Goal: Task Accomplishment & Management: Use online tool/utility

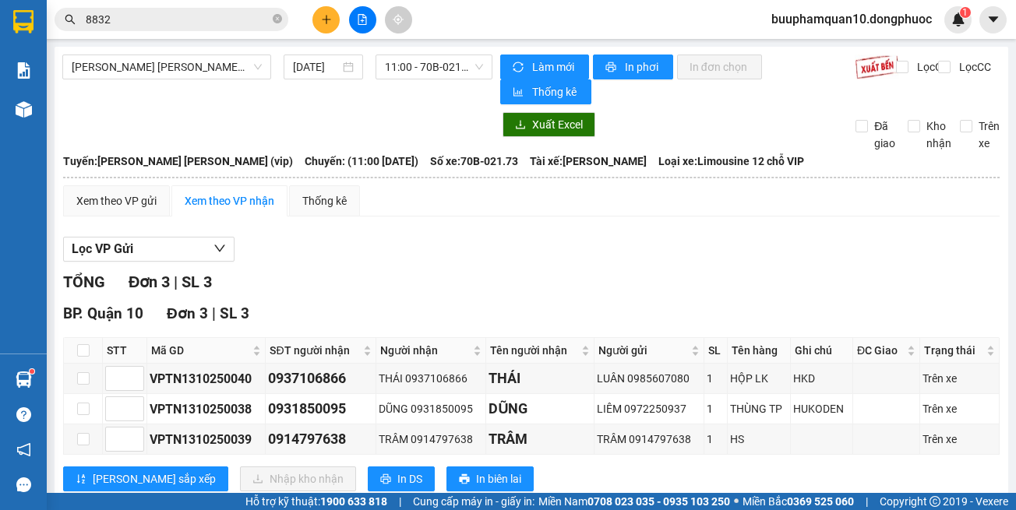
click at [247, 18] on input "8832" at bounding box center [178, 19] width 184 height 17
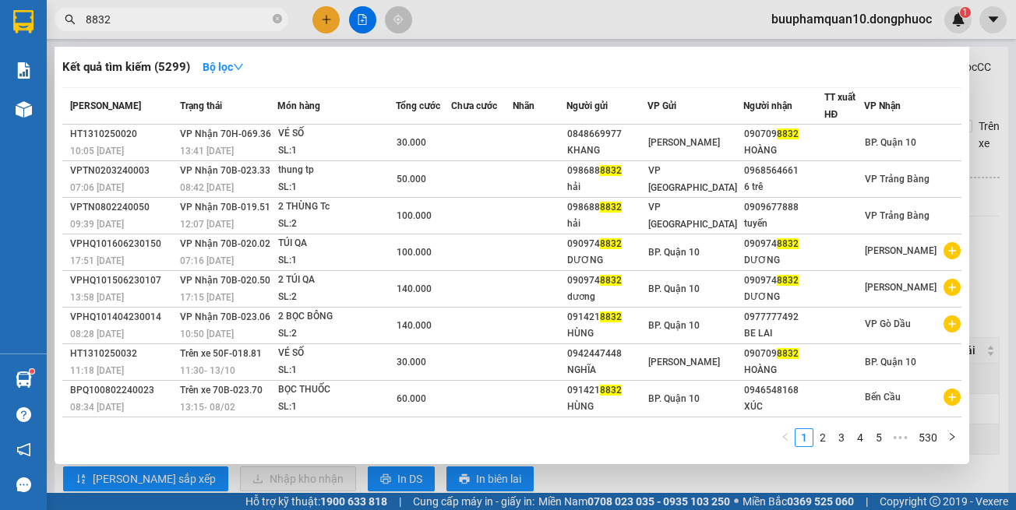
click at [247, 18] on input "8832" at bounding box center [178, 19] width 184 height 17
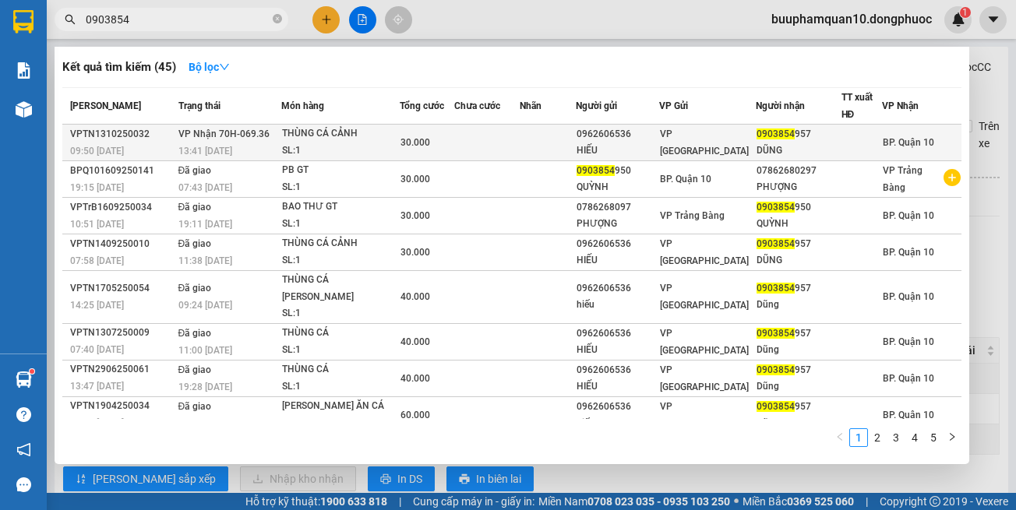
type input "0903854"
click at [310, 150] on div "SL: 1" at bounding box center [340, 151] width 117 height 17
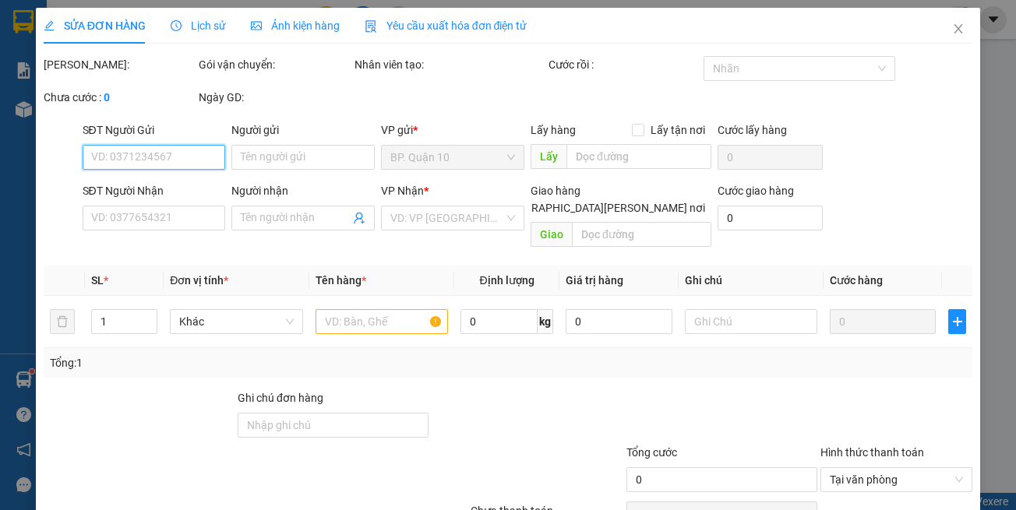
type input "0962606536"
type input "HIẾU"
type input "0903854957"
type input "DŨNG"
type input "30.000"
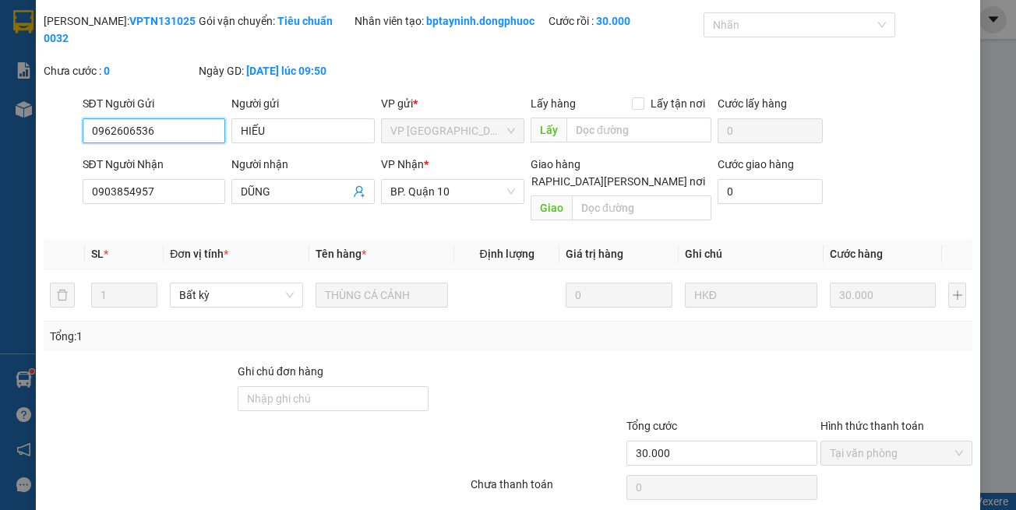
scroll to position [86, 0]
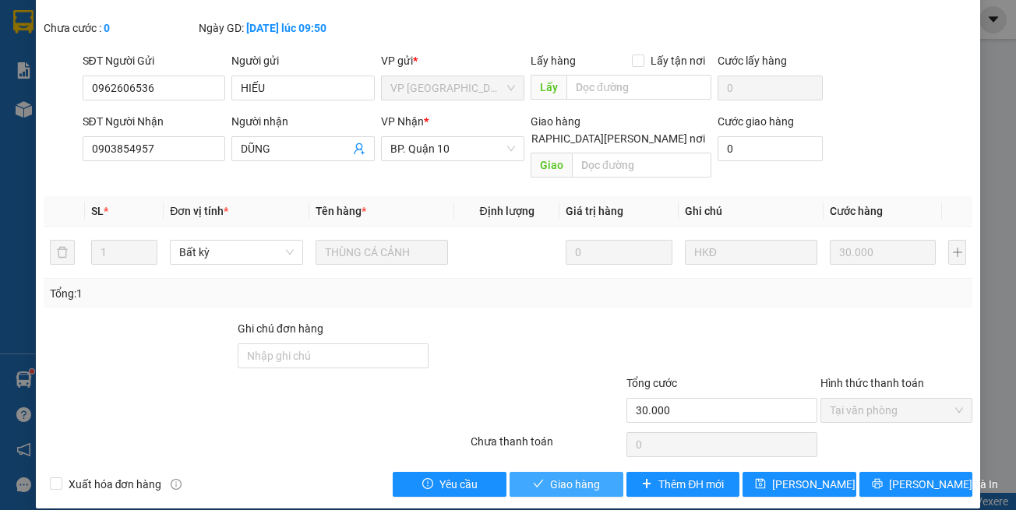
click at [540, 473] on button "Giao hàng" at bounding box center [566, 484] width 114 height 25
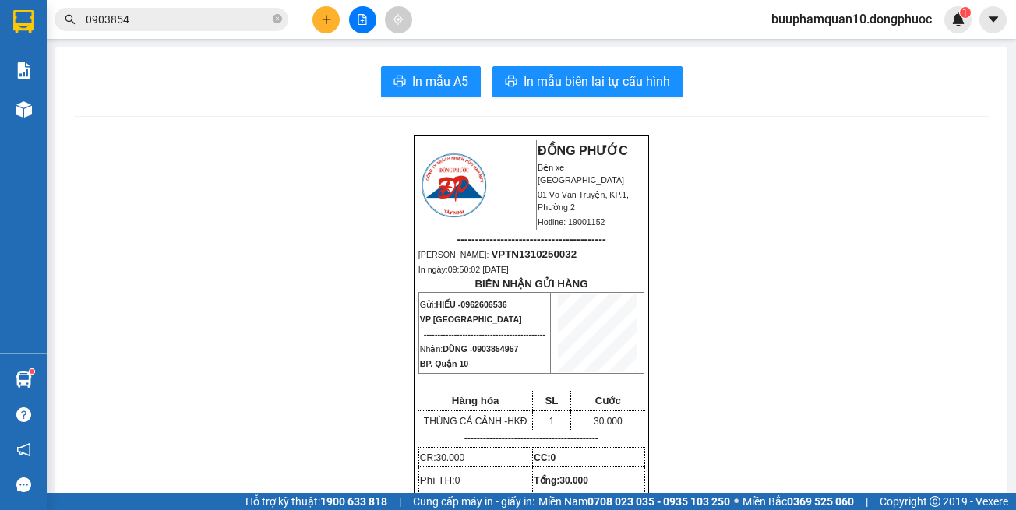
click at [365, 14] on icon "file-add" at bounding box center [362, 19] width 11 height 11
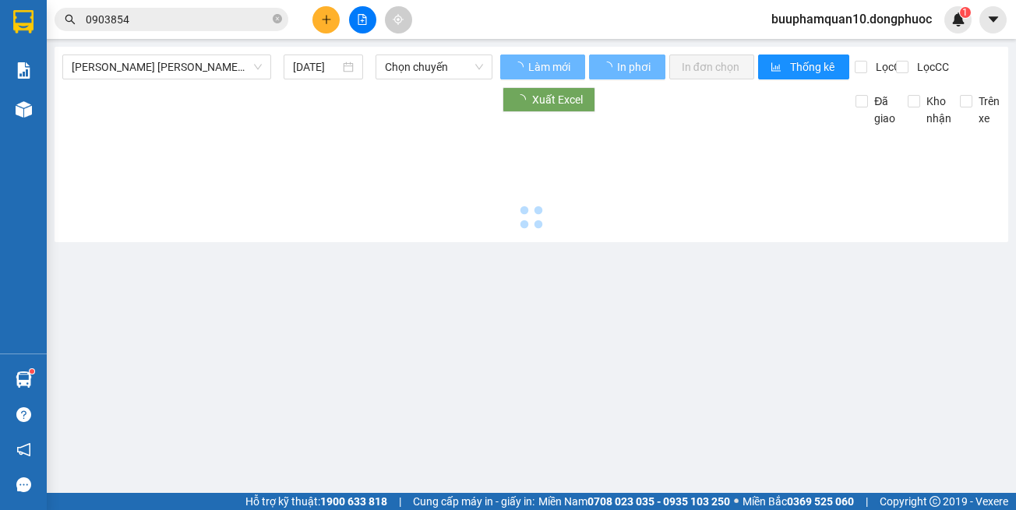
click at [183, 52] on div "Tây Ninh - Hồ Chí Minh (vip) 13/10/2025 Chọn chuyến Làm mới In phơi In đơn chọn…" at bounding box center [532, 145] width 954 height 196
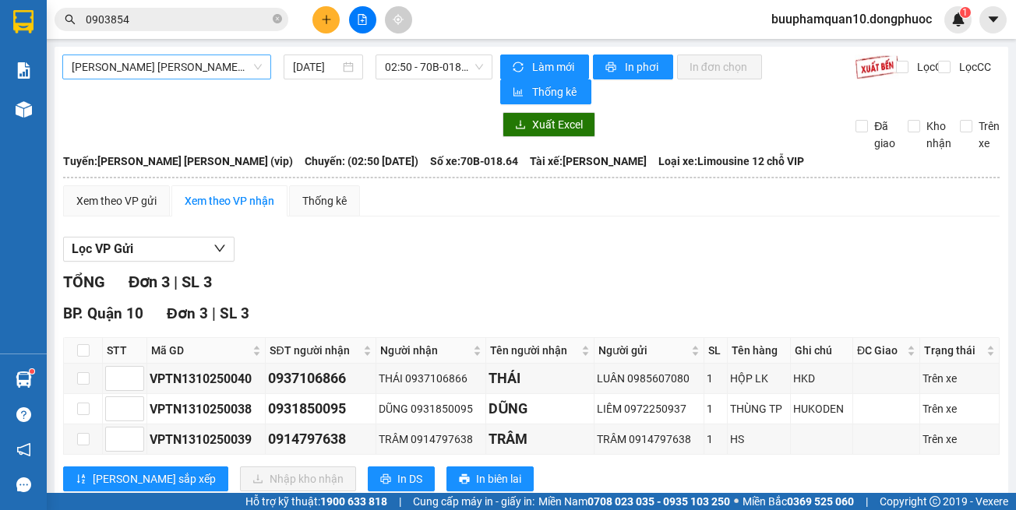
click at [185, 63] on span "Tây Ninh - [PERSON_NAME] (vip)" at bounding box center [167, 66] width 190 height 23
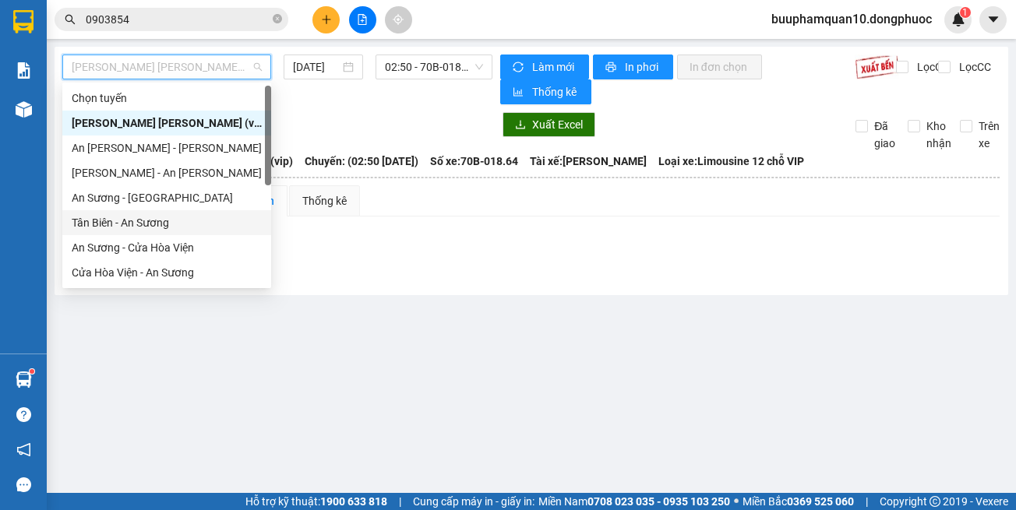
scroll to position [175, 0]
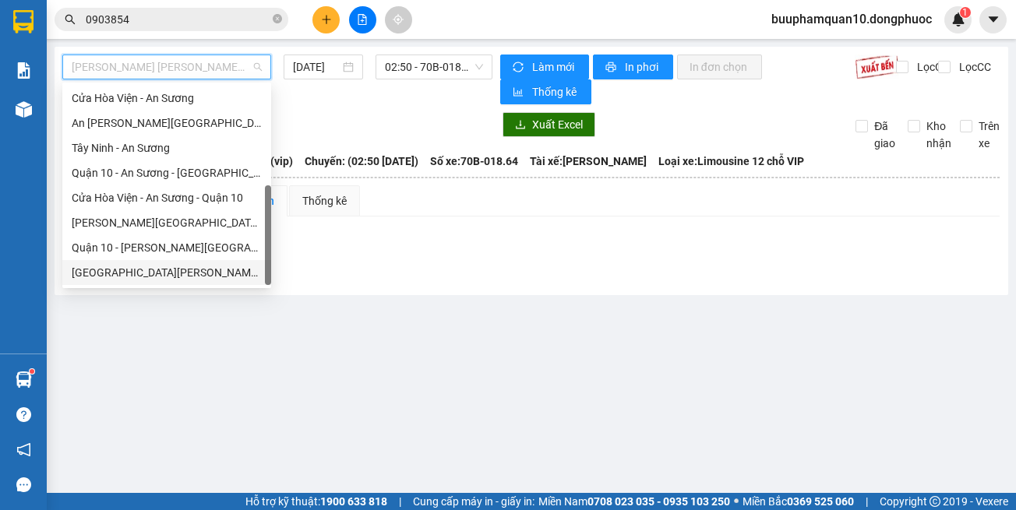
click at [215, 277] on div "[GEOGRAPHIC_DATA] - [GEOGRAPHIC_DATA] (vip)" at bounding box center [167, 272] width 190 height 17
type input "[DATE]"
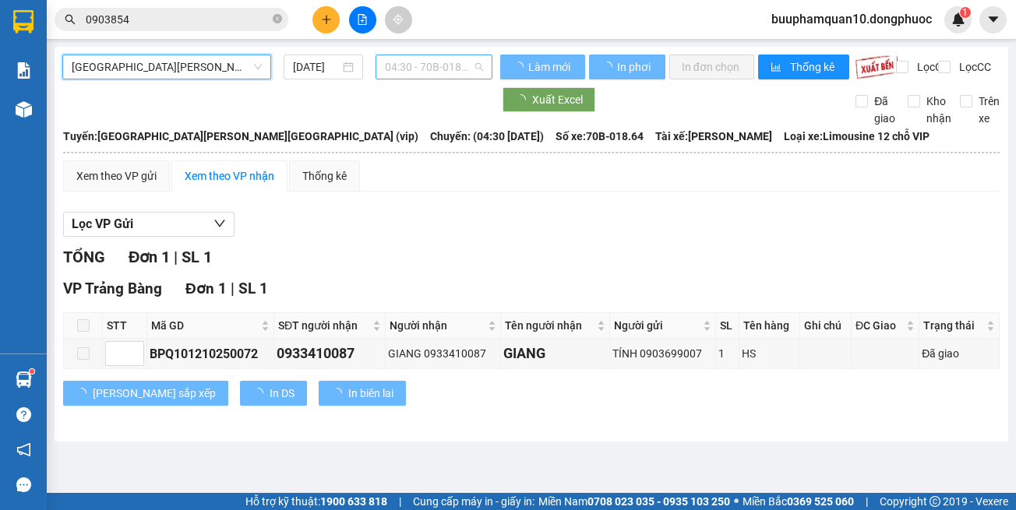
click at [439, 67] on span "04:30 - 70B-018.64" at bounding box center [434, 66] width 98 height 23
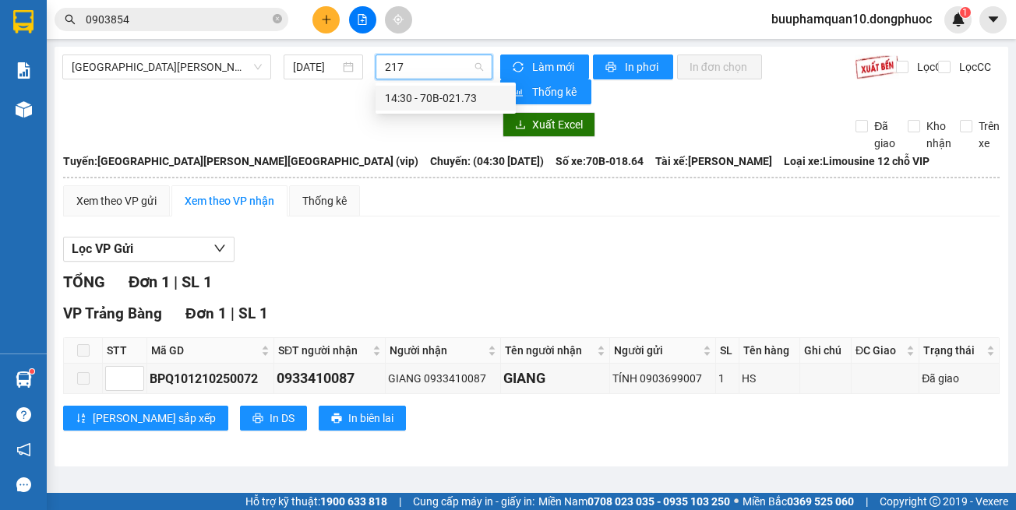
type input "2173"
click at [440, 93] on div "14:30 - 70B-021.73" at bounding box center [446, 98] width 122 height 17
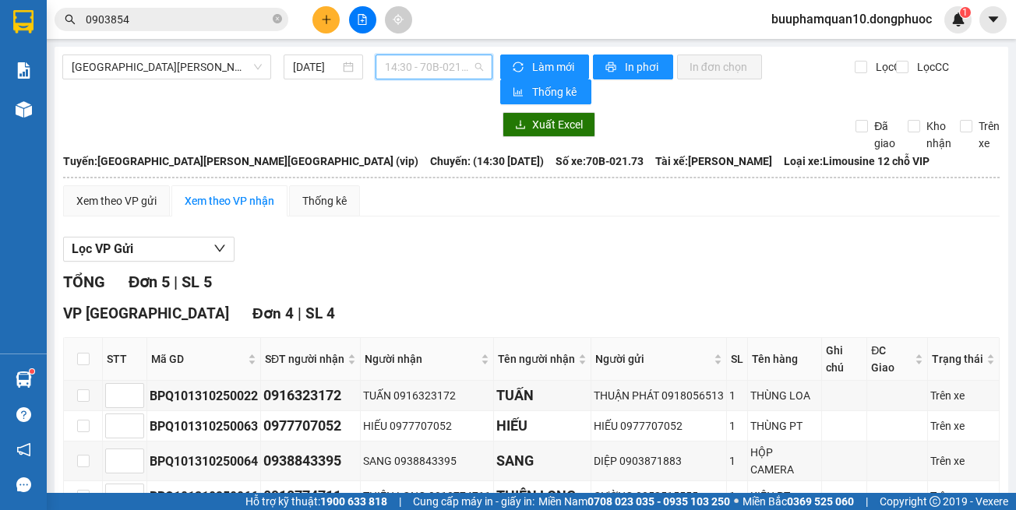
click at [414, 71] on span "14:30 - 70B-021.73" at bounding box center [434, 66] width 98 height 23
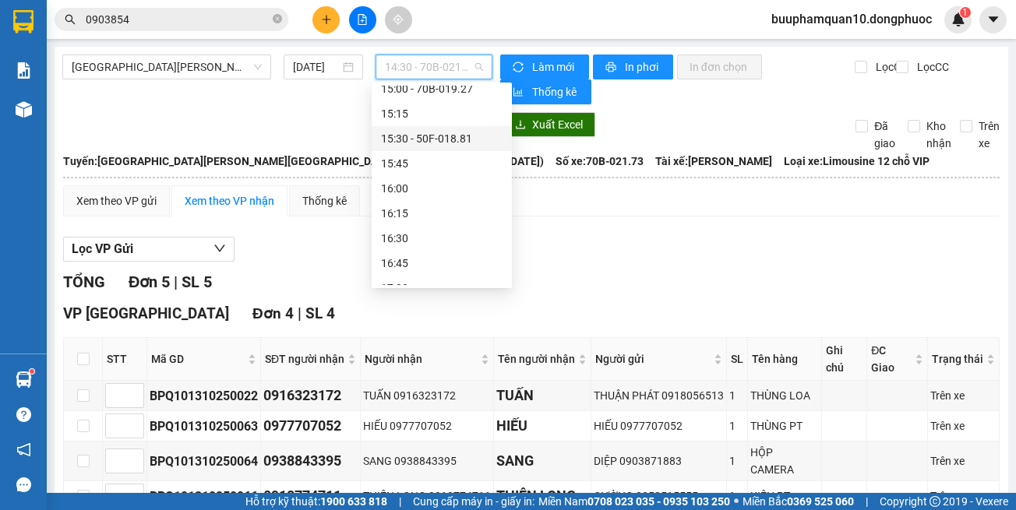
scroll to position [925, 0]
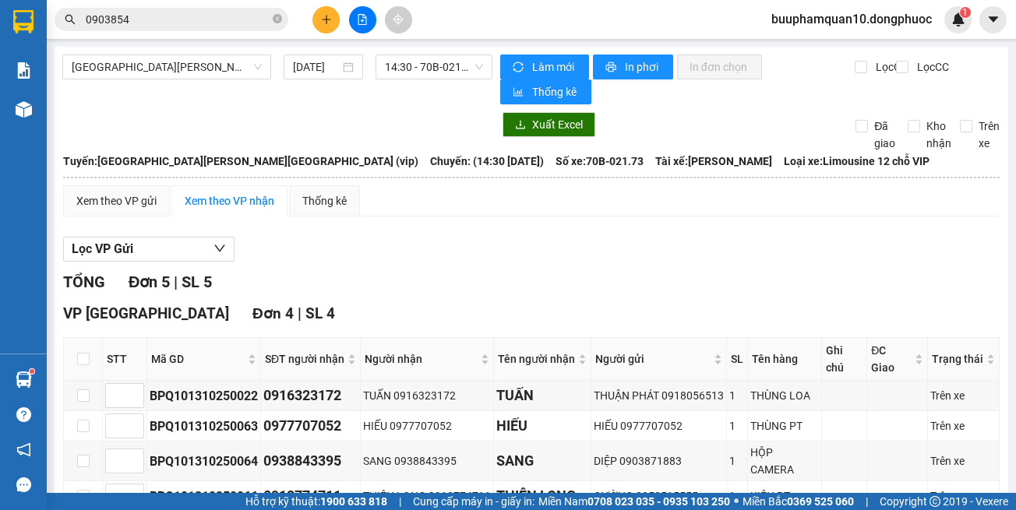
drag, startPoint x: 654, startPoint y: 237, endPoint x: 824, endPoint y: 167, distance: 183.7
click at [654, 236] on div "Lọc VP Gửi TỔNG Đơn 5 | SL 5 VP Tây Ninh Đơn 4 | SL 4 STT Mã GD SĐT người nhận…" at bounding box center [531, 472] width 936 height 487
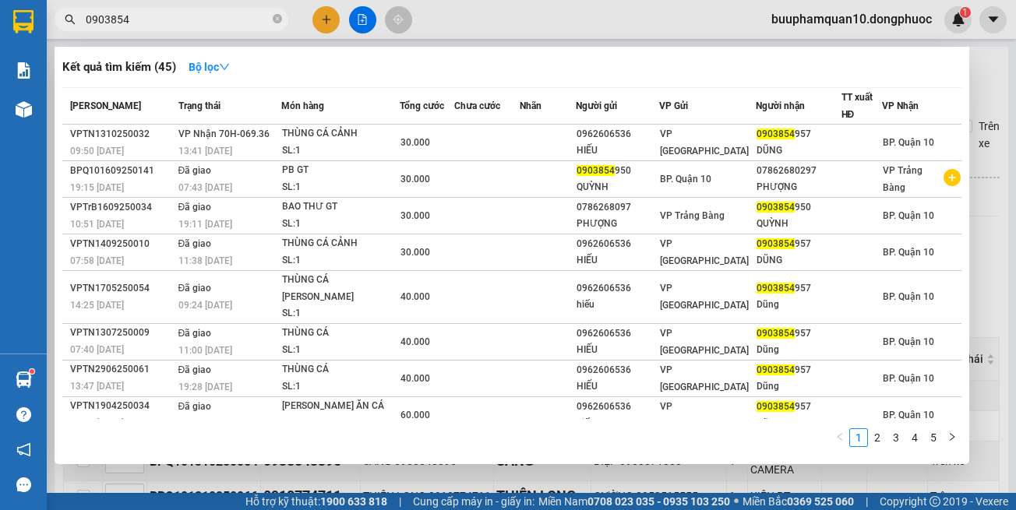
click at [249, 23] on input "0903854" at bounding box center [178, 19] width 184 height 17
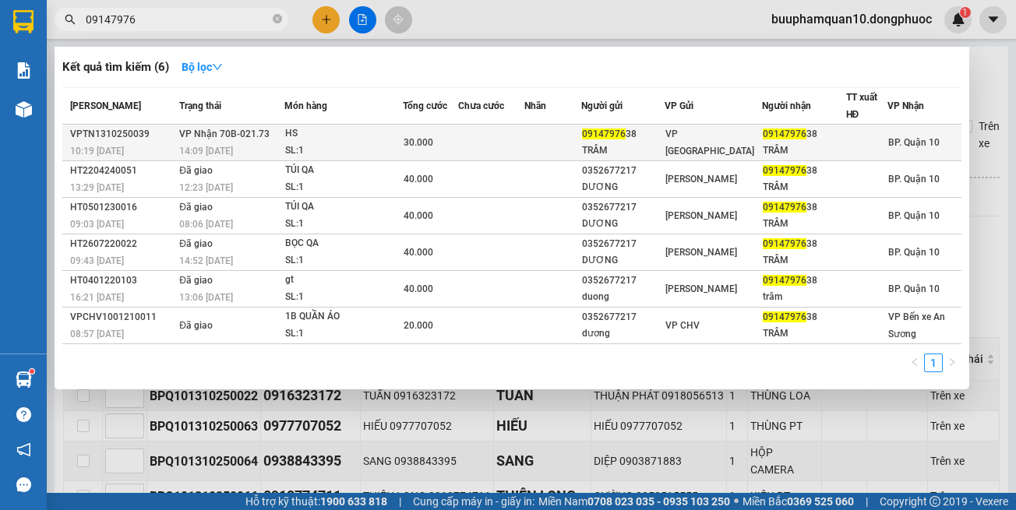
type input "09147976"
click at [337, 144] on div "SL: 1" at bounding box center [343, 151] width 117 height 17
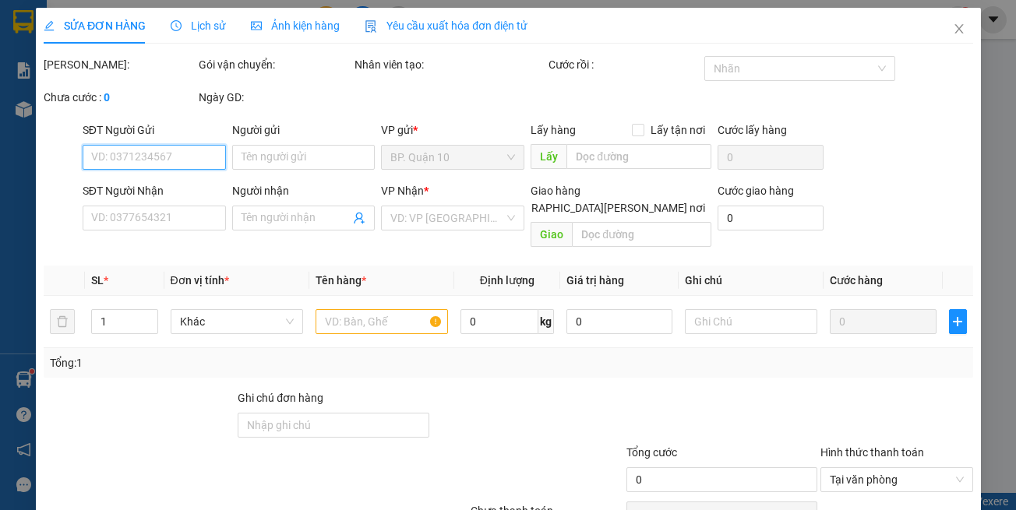
type input "0914797638"
type input "TRÂM"
type input "0914797638"
type input "TRÂM"
type input "30.000"
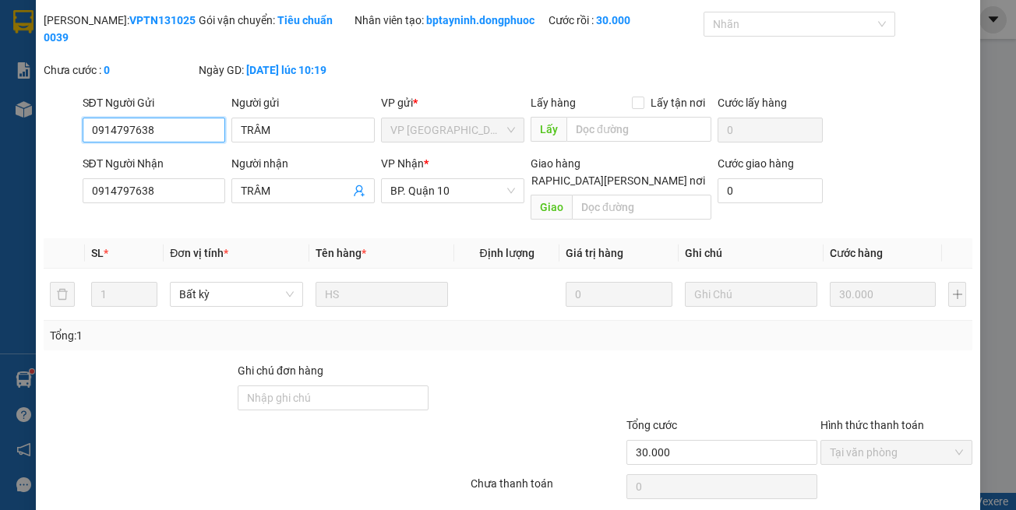
scroll to position [86, 0]
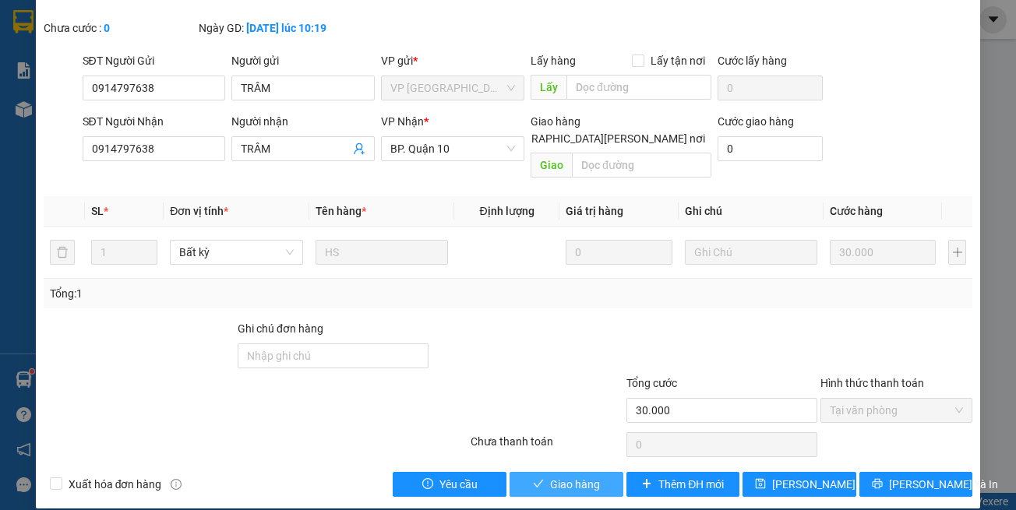
click at [562, 476] on span "Giao hàng" at bounding box center [575, 484] width 50 height 17
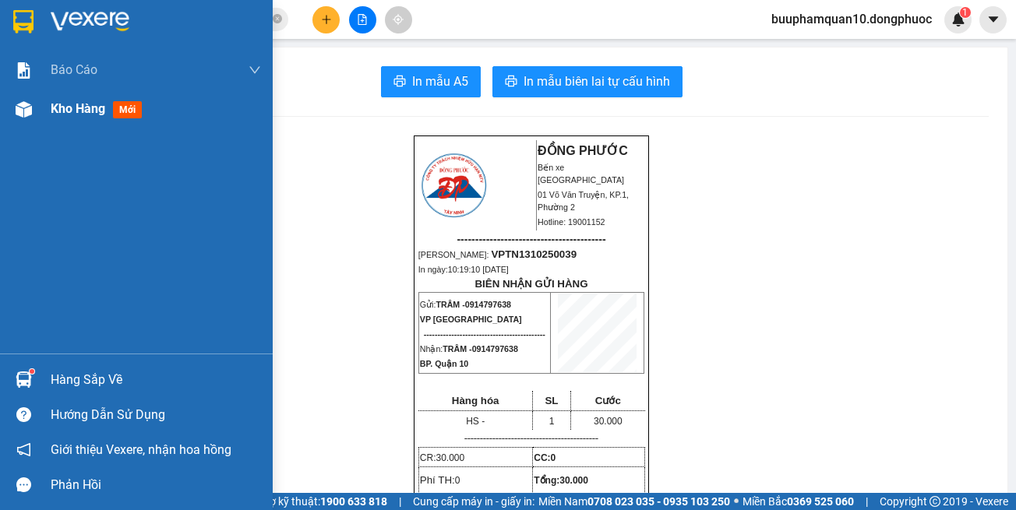
click at [79, 99] on div "Kho hàng mới" at bounding box center [99, 108] width 97 height 19
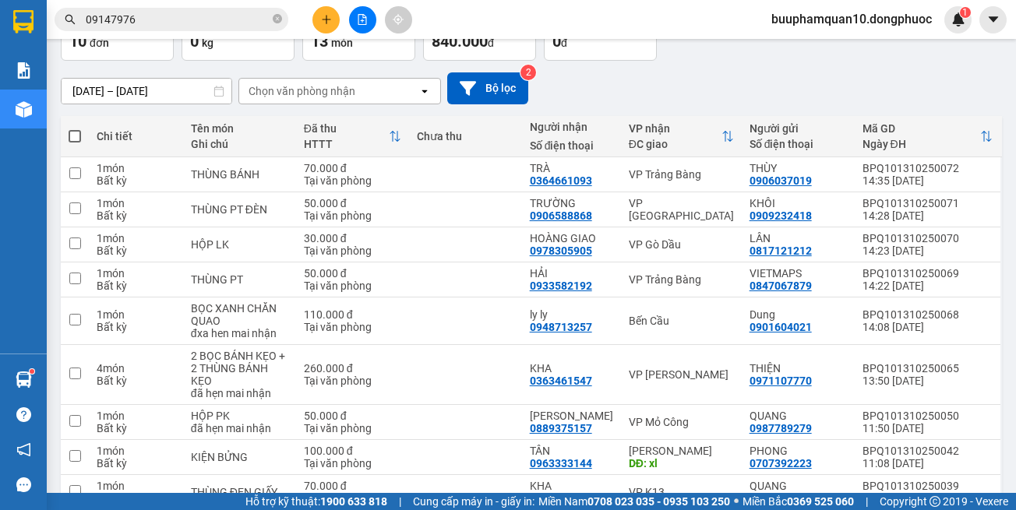
scroll to position [220, 0]
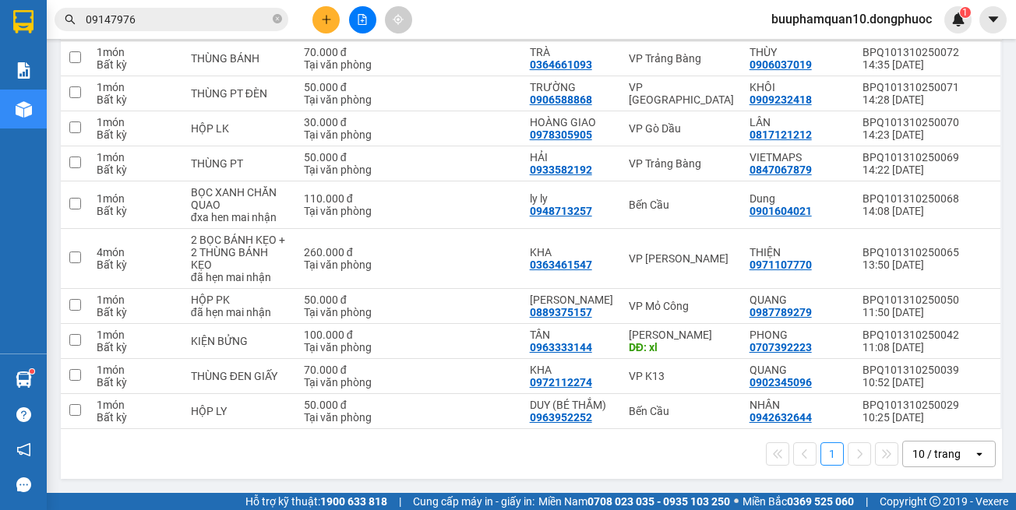
click at [665, 432] on div "1 10 / trang open" at bounding box center [531, 454] width 941 height 50
click at [690, 418] on td "Bến Cầu" at bounding box center [681, 411] width 121 height 35
checkbox input "true"
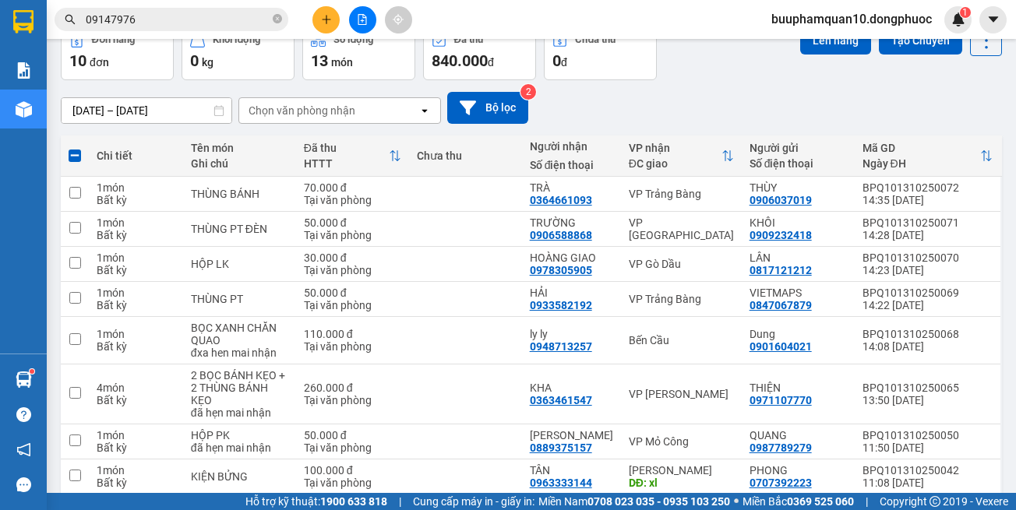
scroll to position [0, 0]
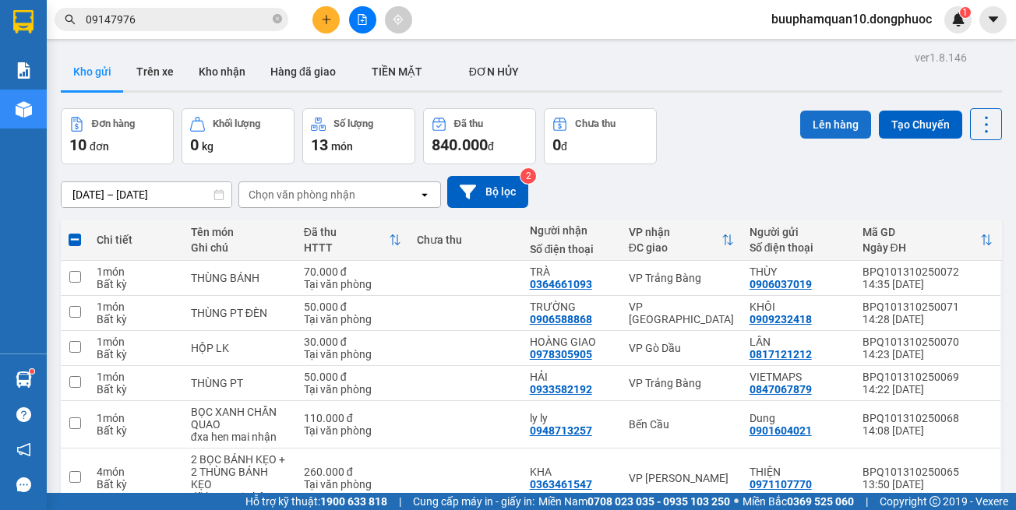
click at [802, 118] on button "Lên hàng" at bounding box center [835, 125] width 71 height 28
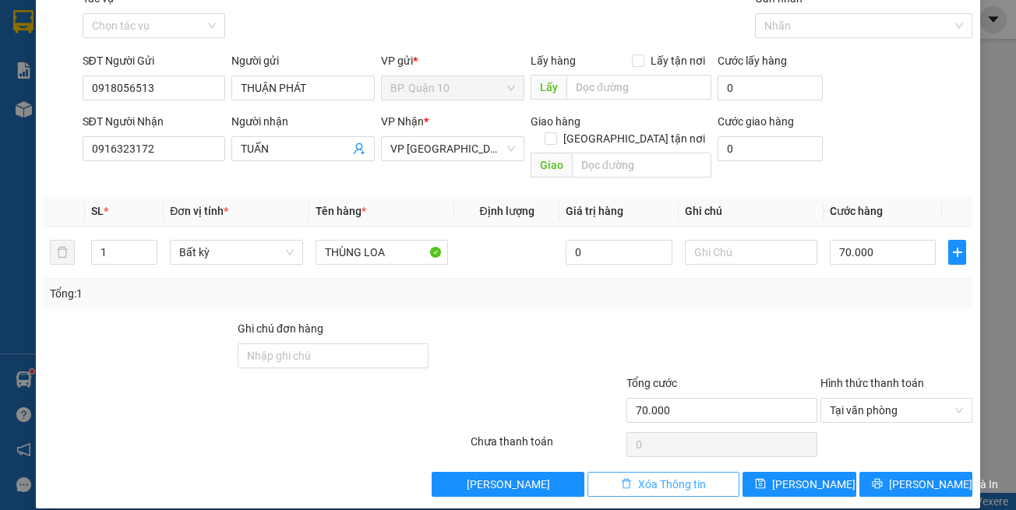
click at [647, 476] on span "Xóa Thông tin" at bounding box center [672, 484] width 68 height 17
type input "0"
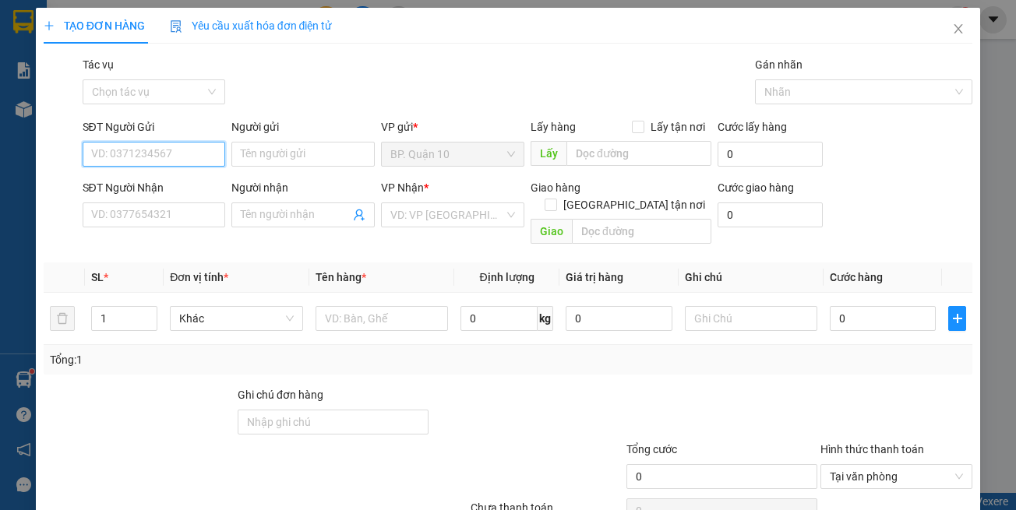
click at [184, 147] on input "SĐT Người Gửi" at bounding box center [154, 154] width 143 height 25
type input "686"
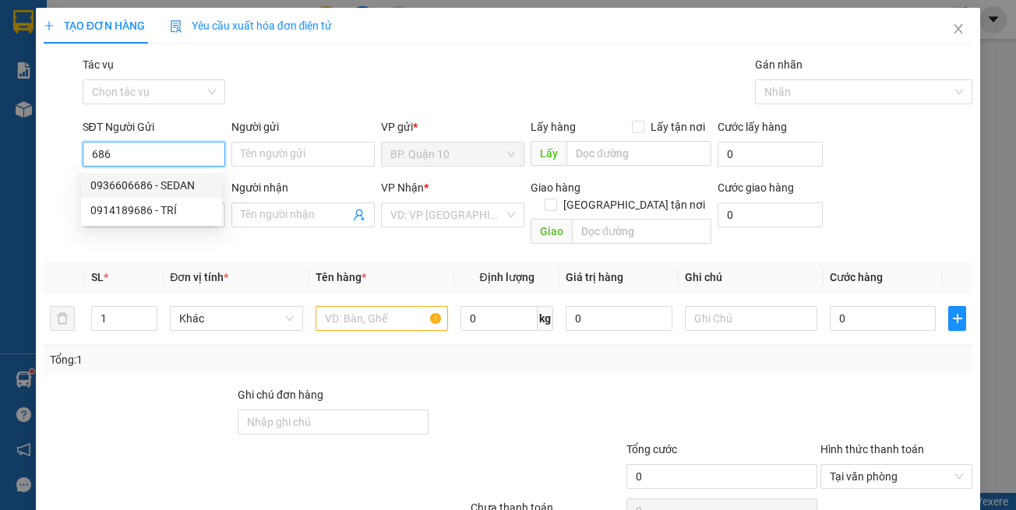
click at [168, 157] on input "686" at bounding box center [154, 154] width 143 height 25
drag, startPoint x: 168, startPoint y: 157, endPoint x: 272, endPoint y: 182, distance: 106.6
click at [169, 158] on input "686" at bounding box center [154, 154] width 143 height 25
click at [165, 187] on div "0936606686 - SEDAN" at bounding box center [151, 185] width 122 height 17
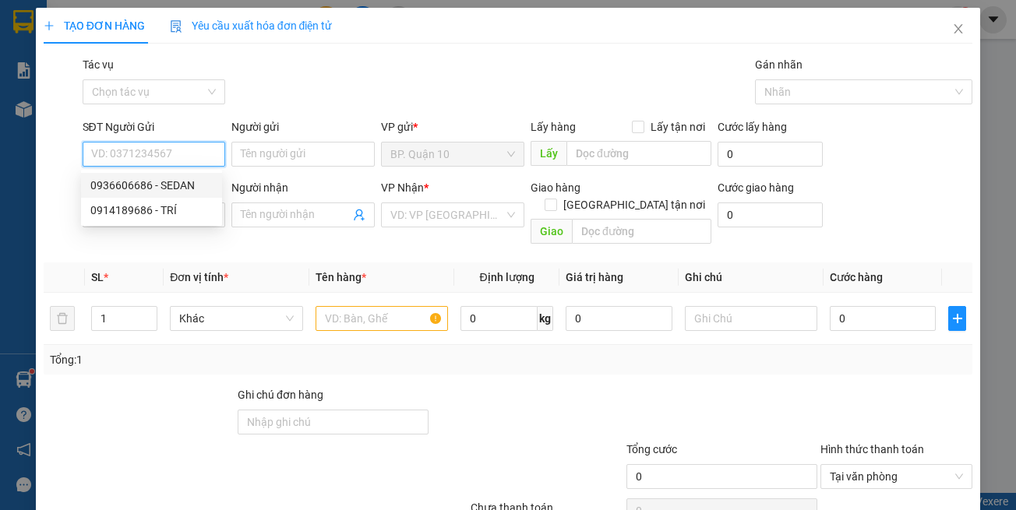
type input "0936606686"
type input "SEDAN"
type input "0908160830"
type input "Minh Thế"
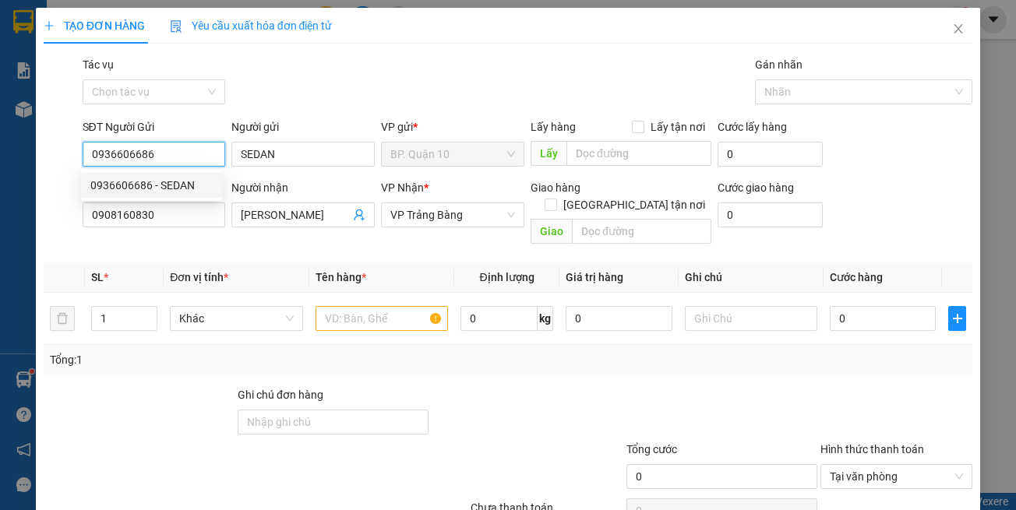
type input "30.000"
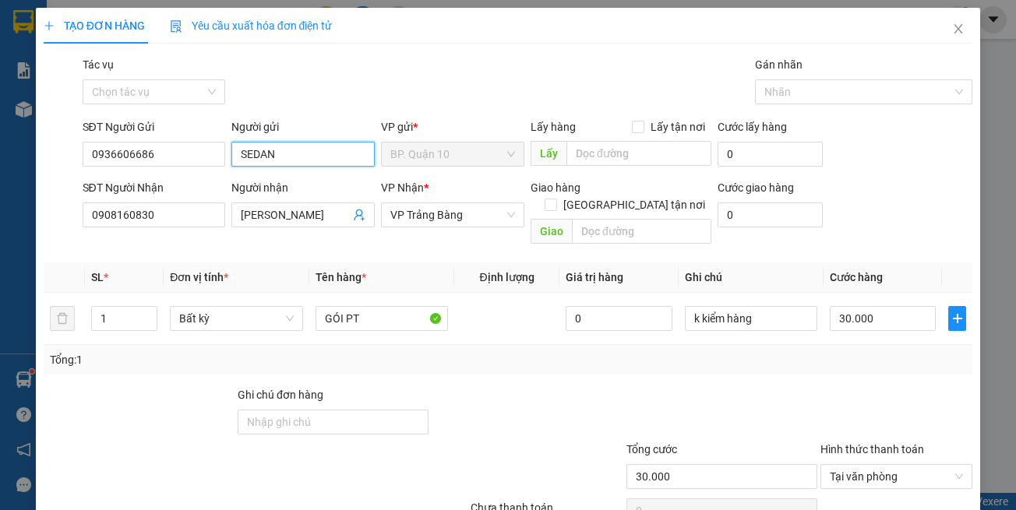
drag, startPoint x: 306, startPoint y: 162, endPoint x: 69, endPoint y: 154, distance: 237.0
click at [85, 154] on div "SĐT Người Gửi 0936606686 Người gửi SEDAN SEDAN VP gửi * BP. Quận 10 Lấy hàng Lấ…" at bounding box center [527, 145] width 897 height 55
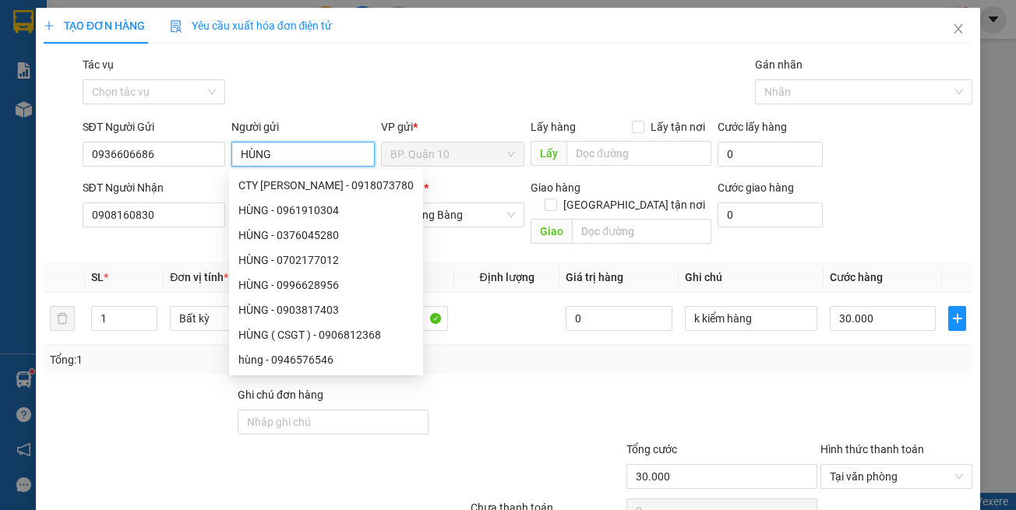
type input "HÙNG"
click at [133, 244] on div "Transit Pickup Surcharge Ids Transit Deliver Surcharge Ids Transit Deliver Surc…" at bounding box center [508, 309] width 929 height 507
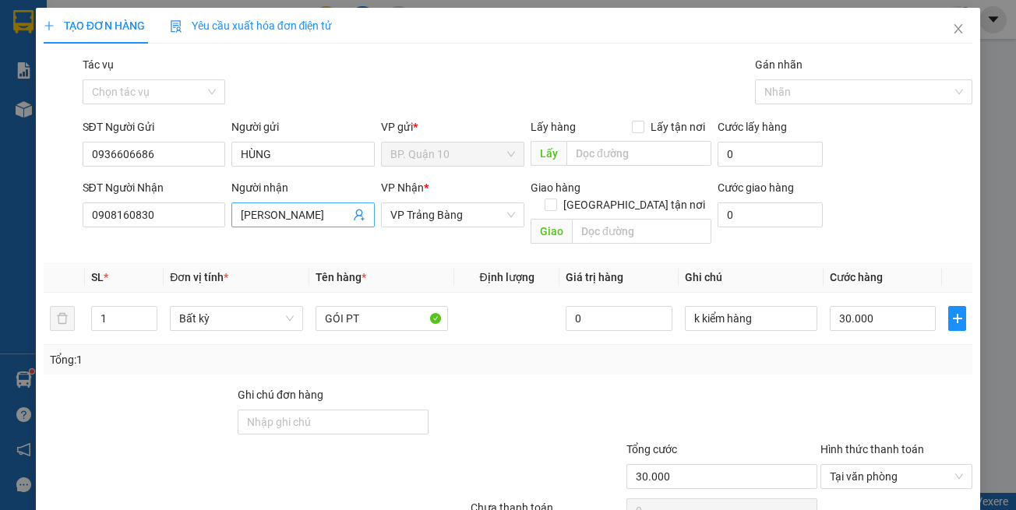
click at [365, 211] on span "Minh Thế" at bounding box center [302, 215] width 143 height 25
click at [359, 212] on icon "user-add" at bounding box center [359, 215] width 12 height 12
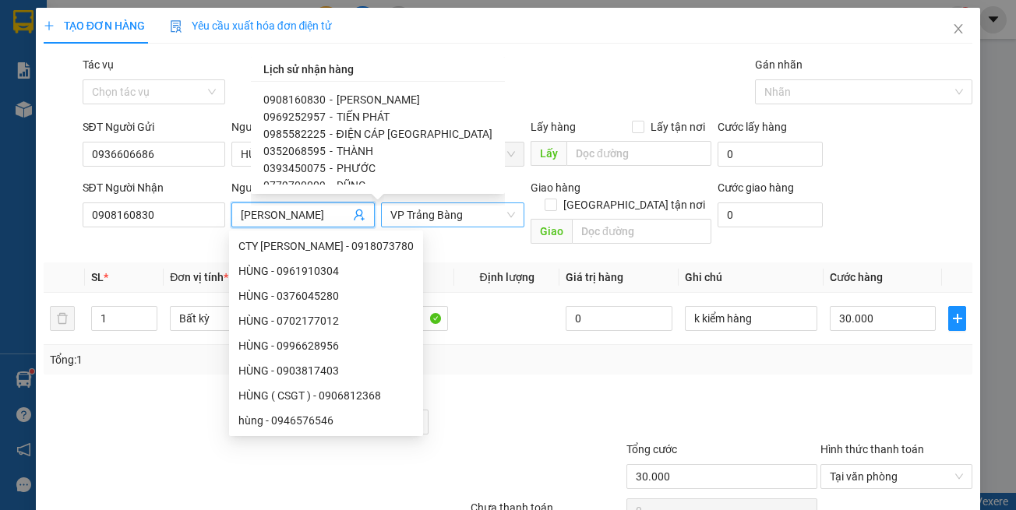
drag, startPoint x: 369, startPoint y: 139, endPoint x: 424, endPoint y: 223, distance: 100.3
click at [372, 139] on span "ĐIỆN CÁP [GEOGRAPHIC_DATA]" at bounding box center [415, 134] width 156 height 12
type input "0985582225"
type input "ĐIỆN CÁP [GEOGRAPHIC_DATA]"
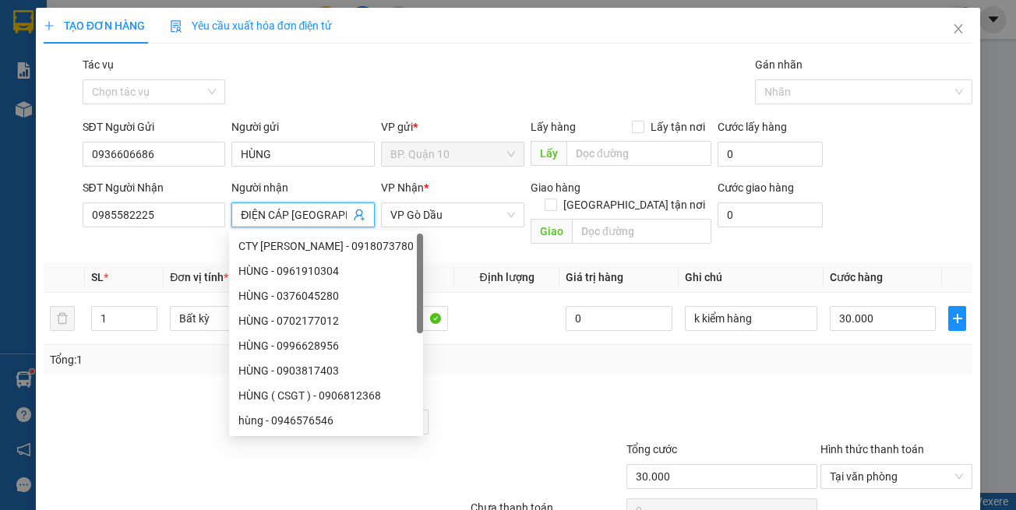
click at [557, 407] on div at bounding box center [527, 413] width 194 height 55
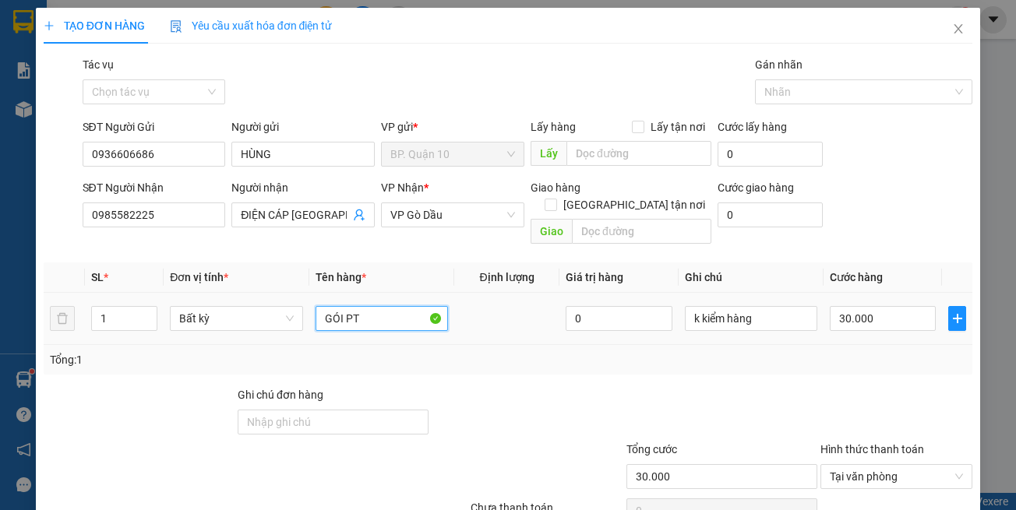
click at [358, 309] on input "GÓI PT" at bounding box center [382, 318] width 132 height 25
click at [344, 306] on input "GÓI PT" at bounding box center [382, 318] width 132 height 25
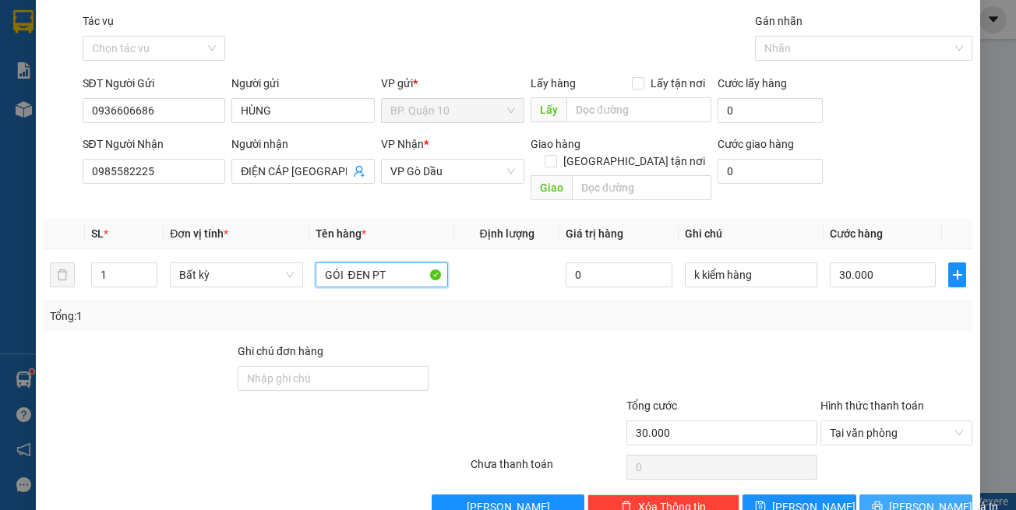
scroll to position [66, 0]
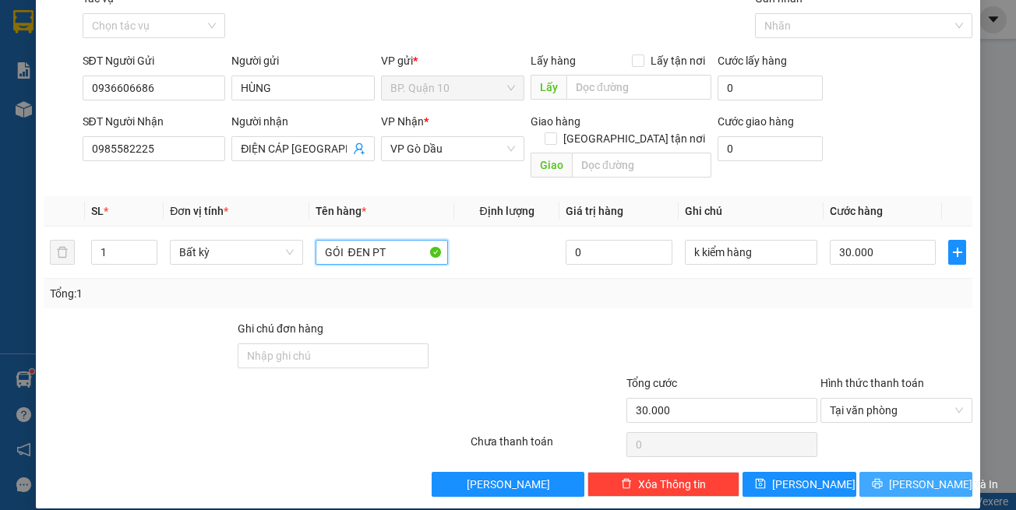
type input "GÓI ĐEN PT"
drag, startPoint x: 917, startPoint y: 465, endPoint x: 665, endPoint y: 329, distance: 286.9
click at [913, 476] on span "[PERSON_NAME] và In" at bounding box center [943, 484] width 109 height 17
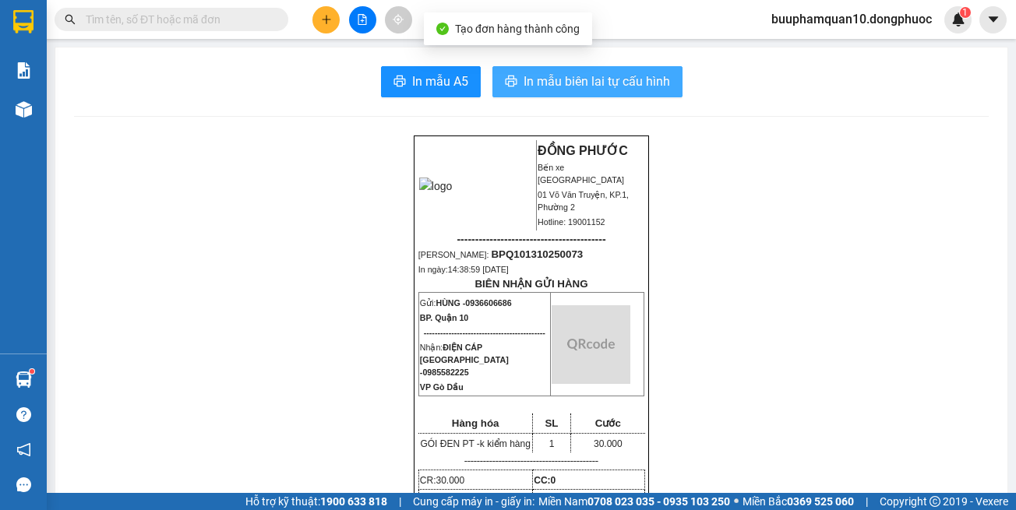
click at [591, 78] on span "In mẫu biên lai tự cấu hình" at bounding box center [597, 81] width 146 height 19
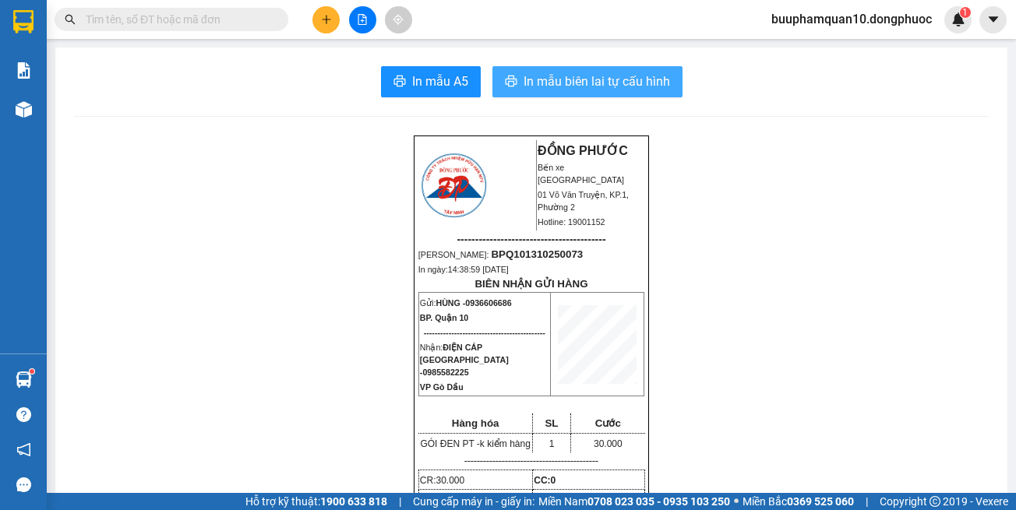
drag, startPoint x: 564, startPoint y: 77, endPoint x: 553, endPoint y: 88, distance: 15.4
click at [562, 77] on span "In mẫu biên lai tự cấu hình" at bounding box center [597, 81] width 146 height 19
click at [492, 66] on button "In mẫu biên lai tự cấu hình" at bounding box center [587, 81] width 190 height 31
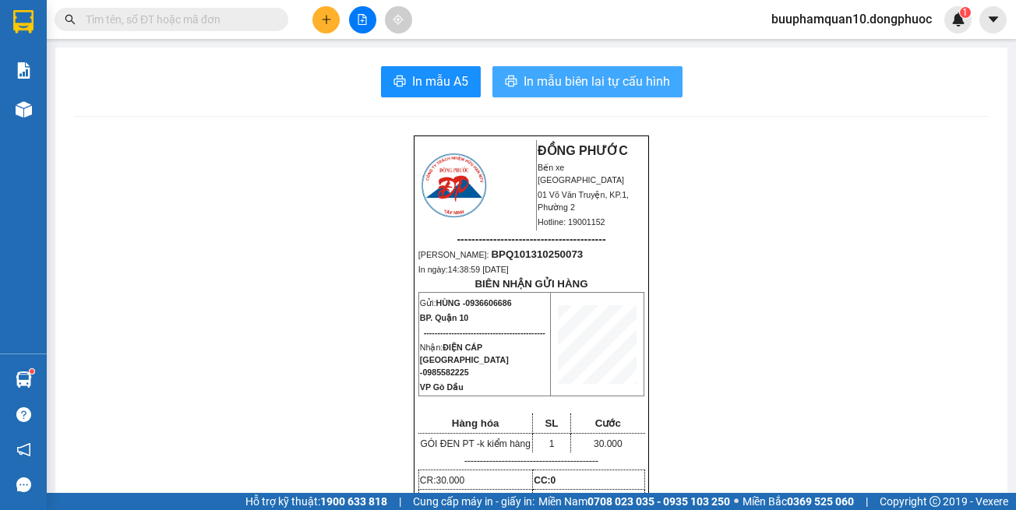
click at [492, 66] on button "In mẫu biên lai tự cấu hình" at bounding box center [587, 81] width 190 height 31
click at [553, 89] on span "In mẫu biên lai tự cấu hình" at bounding box center [597, 81] width 146 height 19
click at [492, 66] on button "In mẫu biên lai tự cấu hình" at bounding box center [587, 81] width 190 height 31
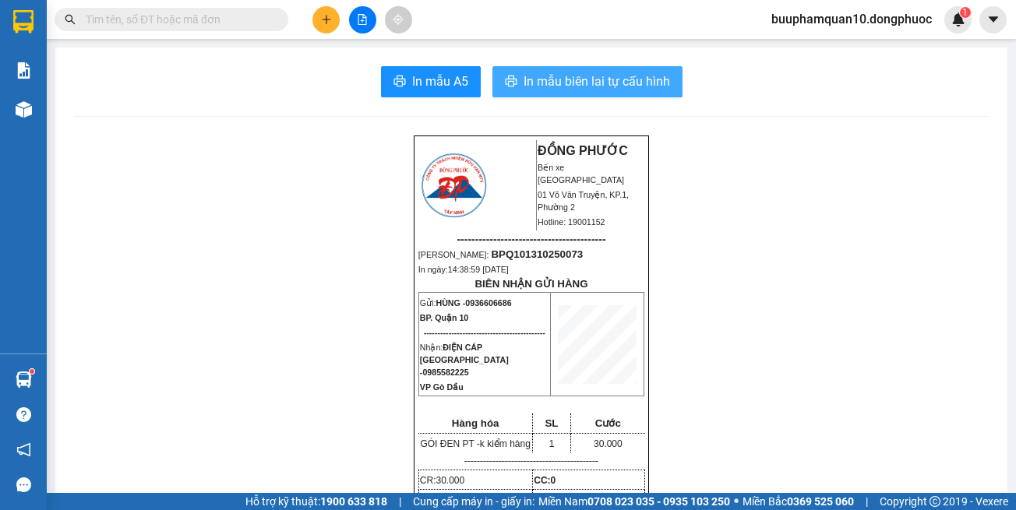
click at [492, 66] on button "In mẫu biên lai tự cấu hình" at bounding box center [587, 81] width 190 height 31
click at [553, 89] on span "In mẫu biên lai tự cấu hình" at bounding box center [597, 81] width 146 height 19
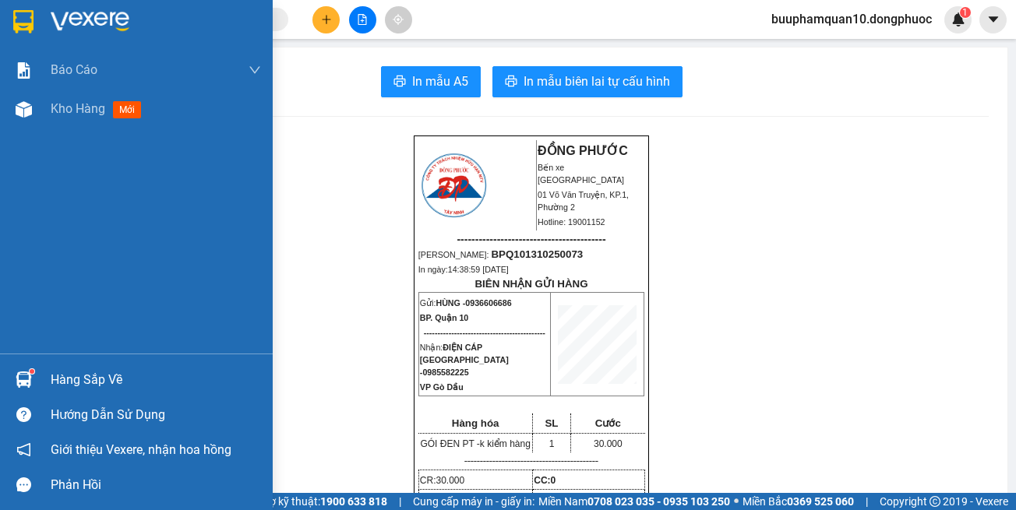
click at [58, 376] on div "Hàng sắp về" at bounding box center [156, 379] width 210 height 23
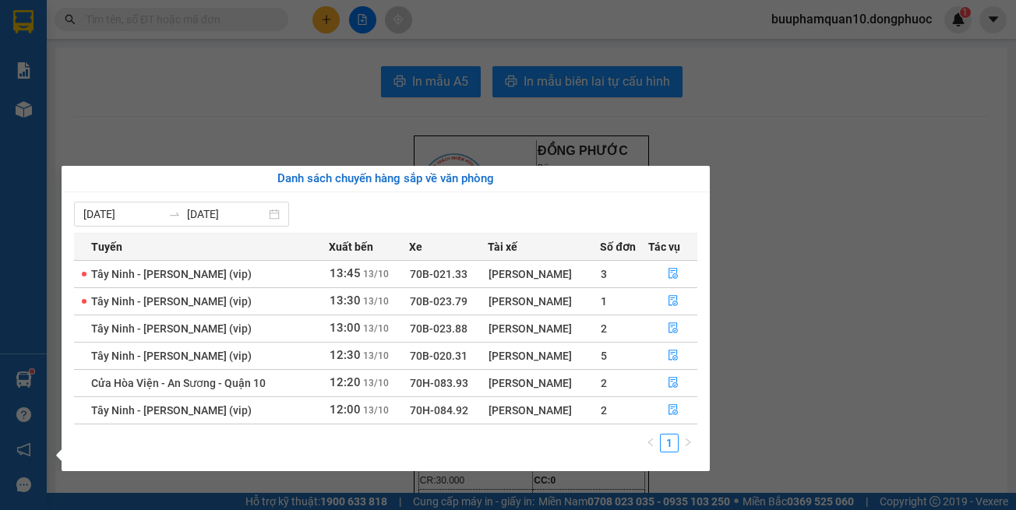
click at [357, 27] on section "Kết quả tìm kiếm ( 890 ) Bộ lọc Mã ĐH Trạng thái Món hàng Tổng cước Chưa cước N…" at bounding box center [508, 255] width 1016 height 510
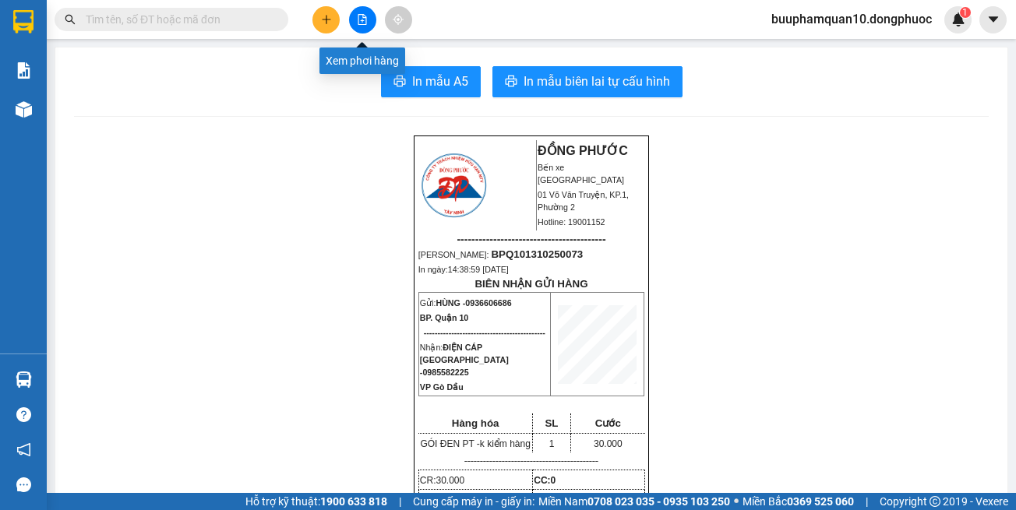
click at [357, 27] on button at bounding box center [362, 19] width 27 height 27
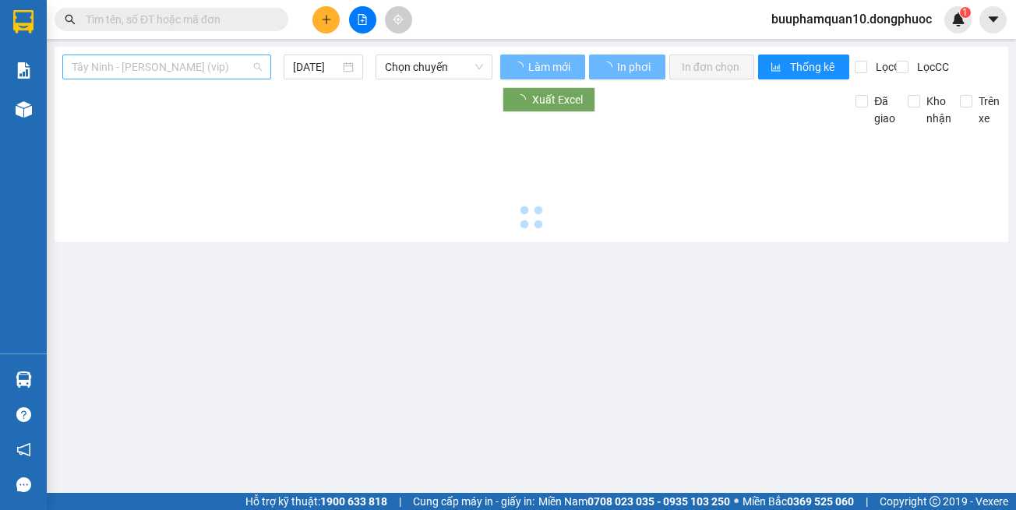
click at [182, 74] on span "Tây Ninh - [PERSON_NAME] (vip)" at bounding box center [167, 66] width 190 height 23
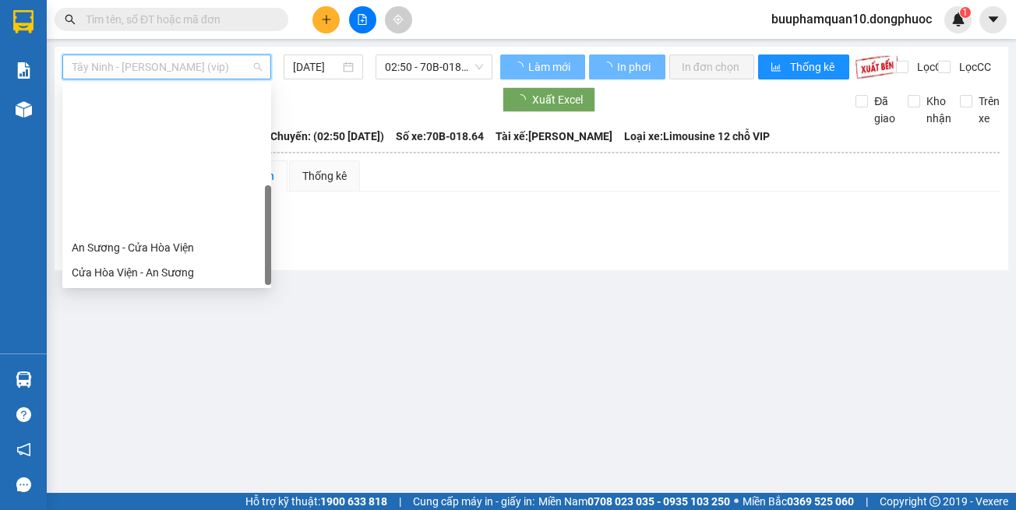
scroll to position [175, 0]
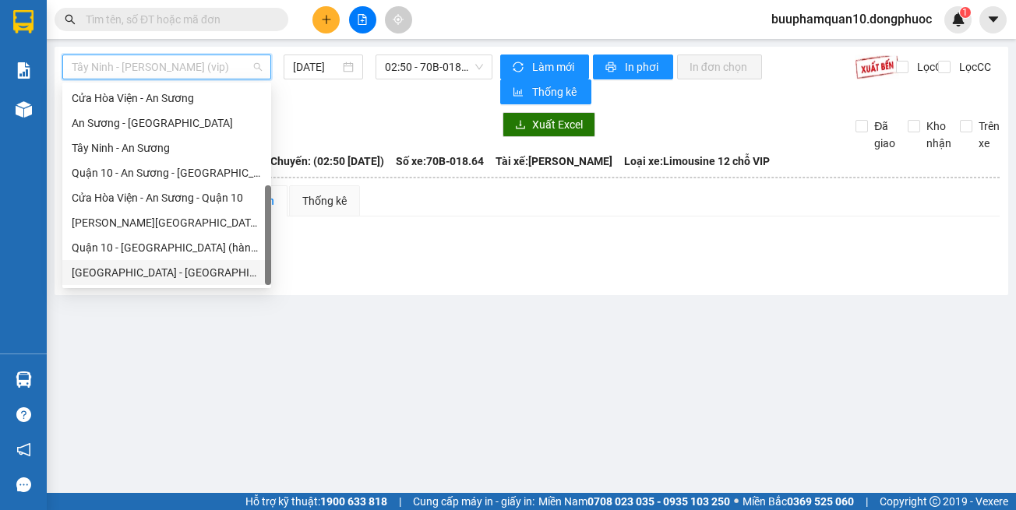
click at [196, 277] on div "[GEOGRAPHIC_DATA] - [GEOGRAPHIC_DATA] (vip)" at bounding box center [167, 272] width 190 height 17
type input "[DATE]"
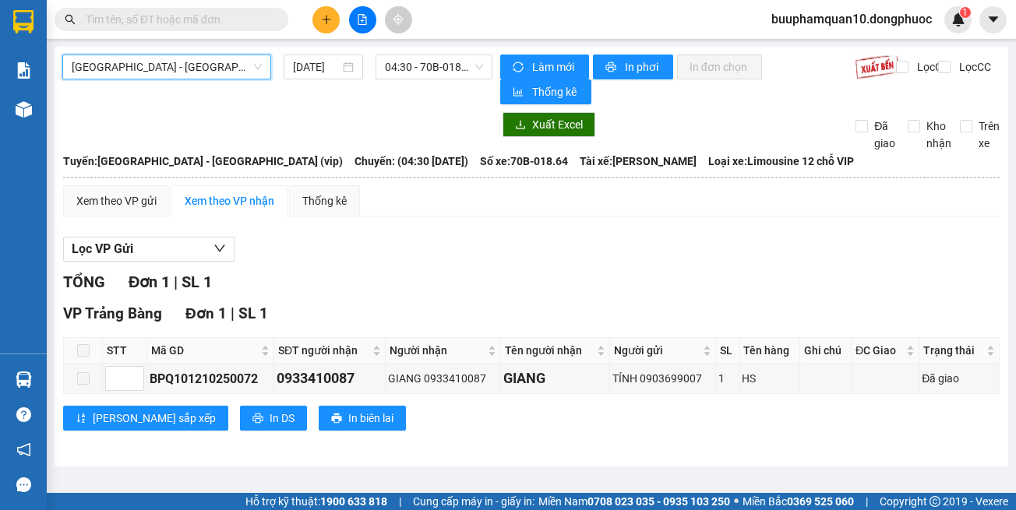
click at [425, 54] on div "Hồ Chí Minh - Tây Ninh (vip) Hồ Chí Minh - Tây Ninh (vip) 13/10/2025 04:30 - 70…" at bounding box center [532, 257] width 954 height 420
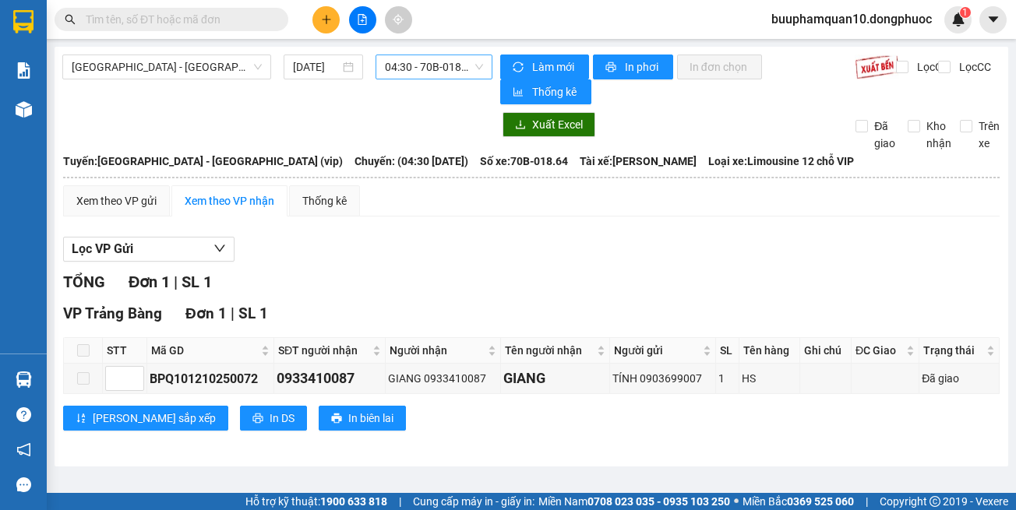
click at [426, 57] on span "04:30 - 70B-018.64" at bounding box center [434, 66] width 98 height 23
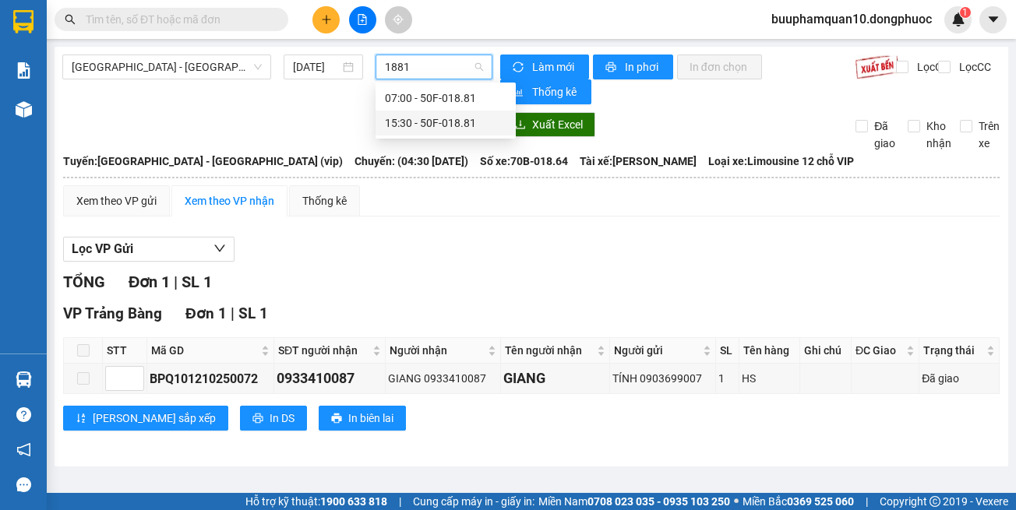
type input "1881"
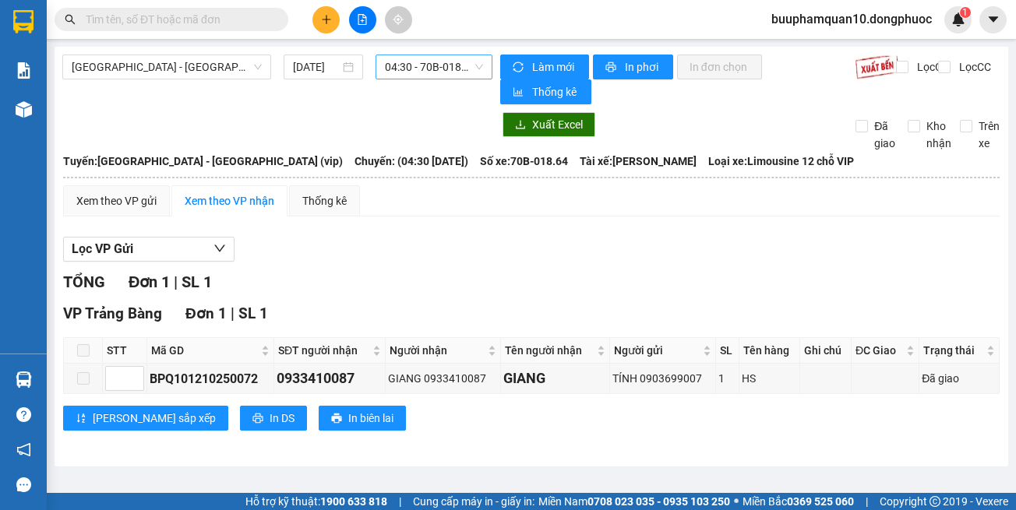
drag, startPoint x: 488, startPoint y: 210, endPoint x: 164, endPoint y: 146, distance: 331.2
click at [485, 211] on div "Xem theo VP gửi Xem theo VP nhận Thống kê" at bounding box center [531, 200] width 936 height 31
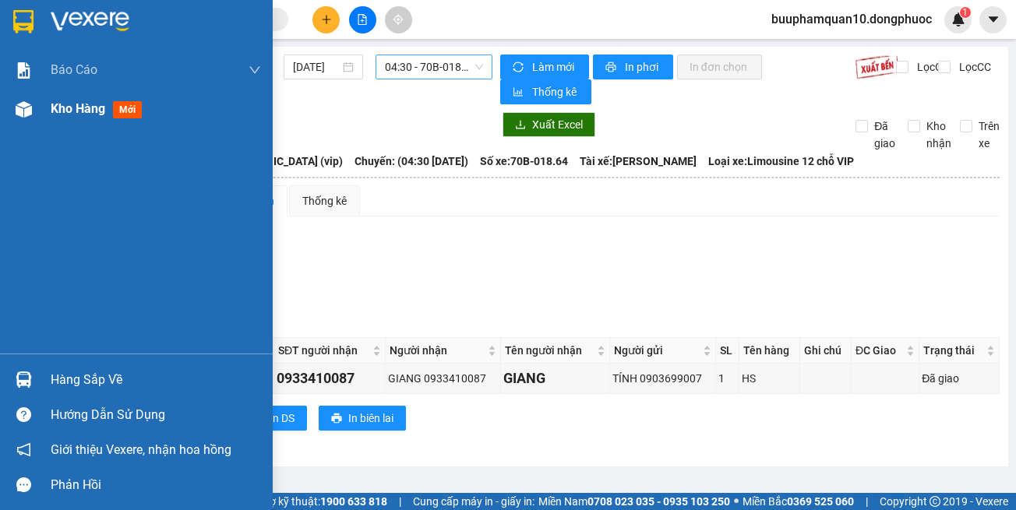
click at [2, 115] on div "Kho hàng mới" at bounding box center [136, 109] width 273 height 39
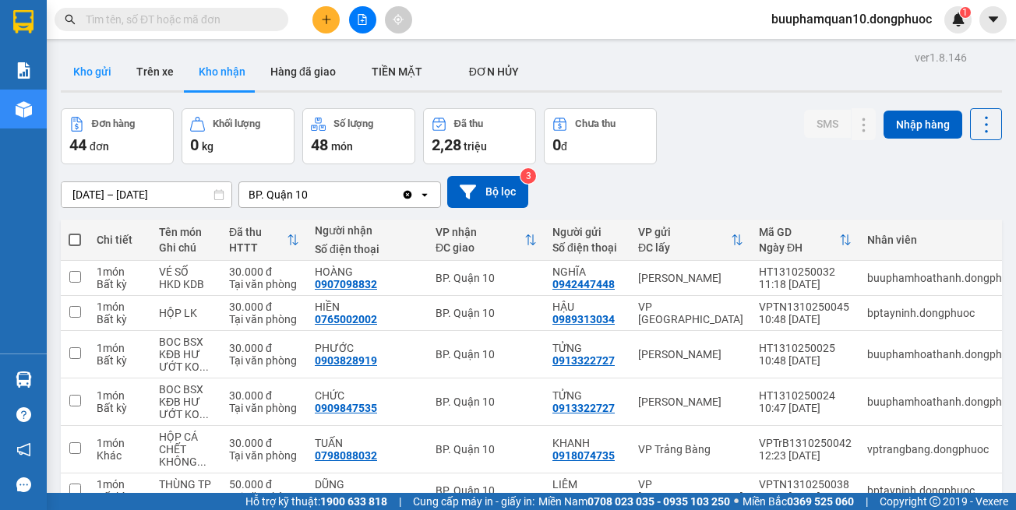
click at [91, 71] on button "Kho gửi" at bounding box center [92, 71] width 63 height 37
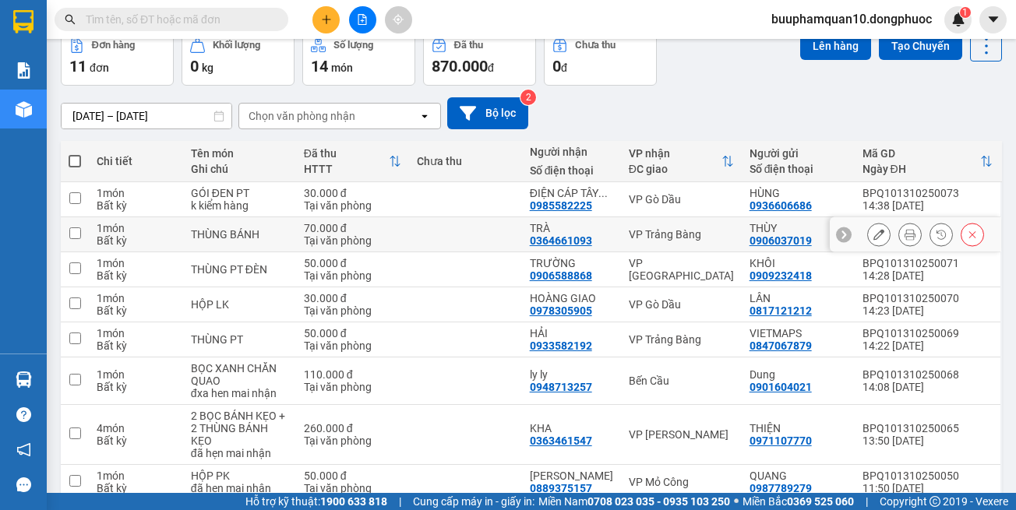
scroll to position [78, 0]
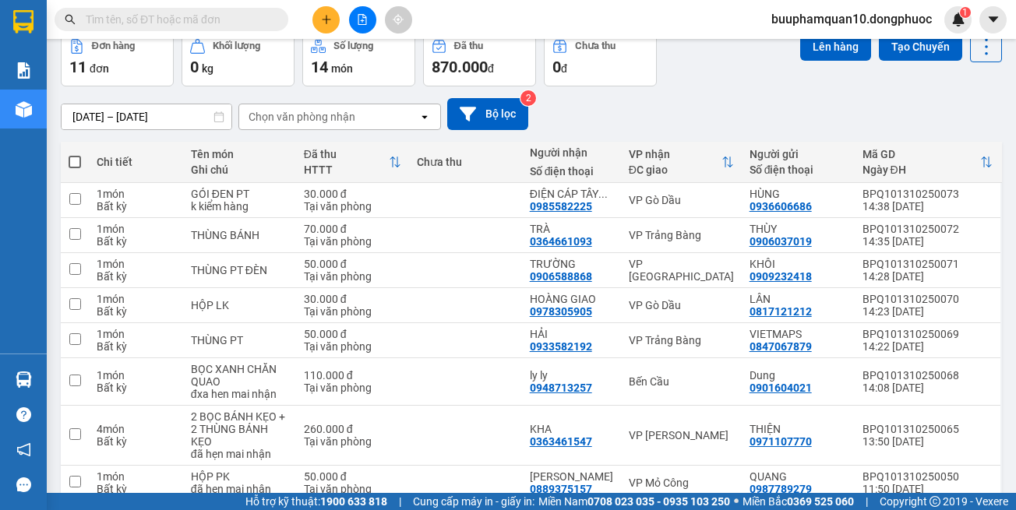
click at [326, 114] on div "Chọn văn phòng nhận" at bounding box center [302, 117] width 107 height 16
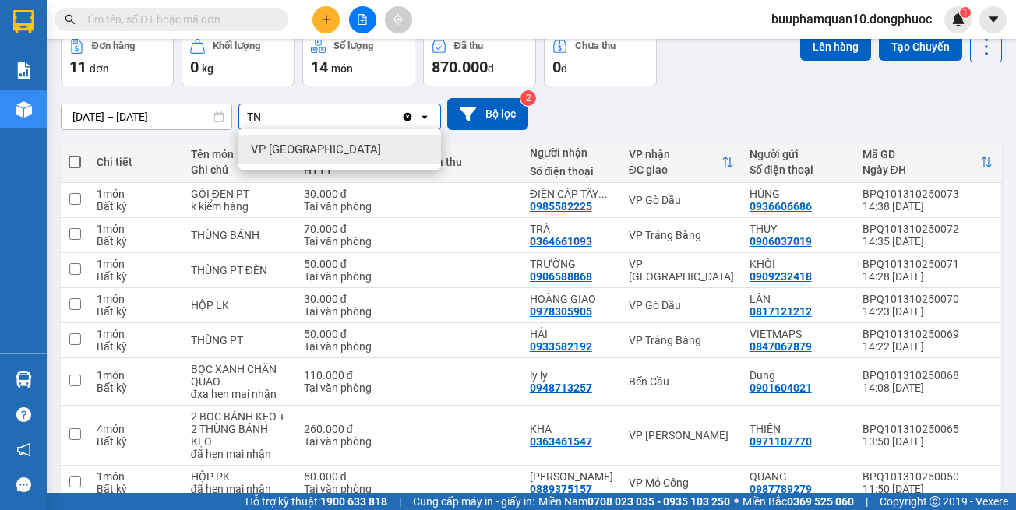
type input "TN"
click at [342, 155] on div "VP [GEOGRAPHIC_DATA]" at bounding box center [339, 150] width 203 height 28
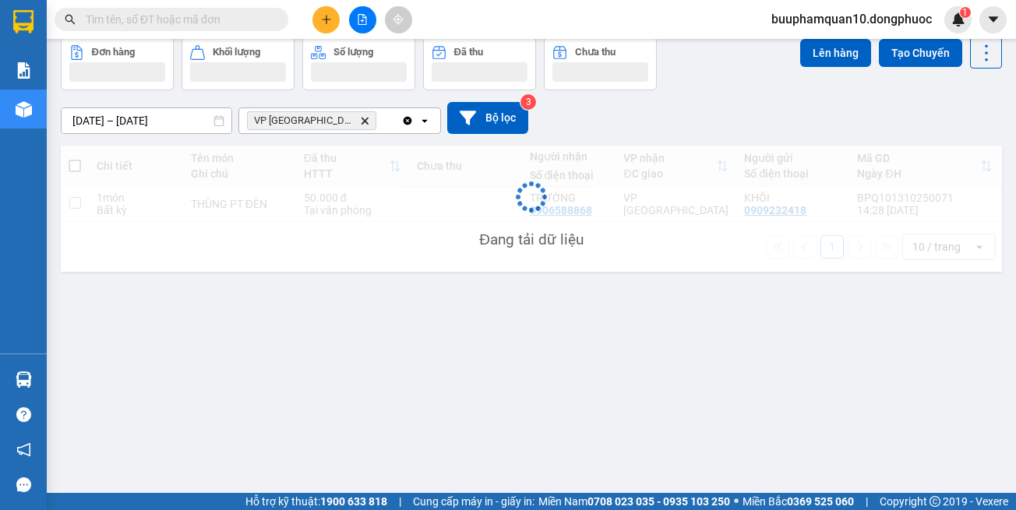
click at [387, 108] on div "VP Tây Ninh Delete Clear all open" at bounding box center [339, 121] width 203 height 26
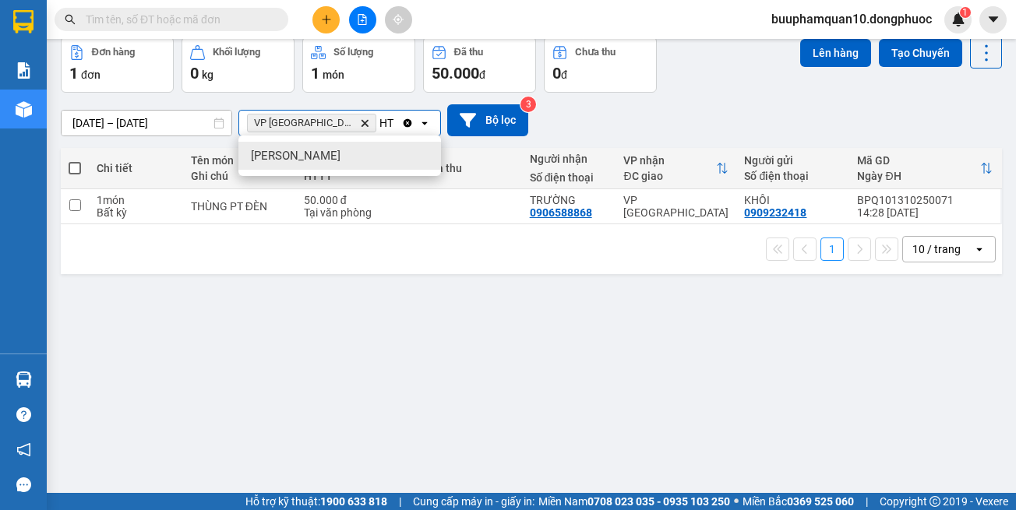
type input "HT"
drag, startPoint x: 358, startPoint y: 160, endPoint x: 368, endPoint y: 136, distance: 25.5
click at [358, 159] on div "[PERSON_NAME]" at bounding box center [339, 156] width 203 height 28
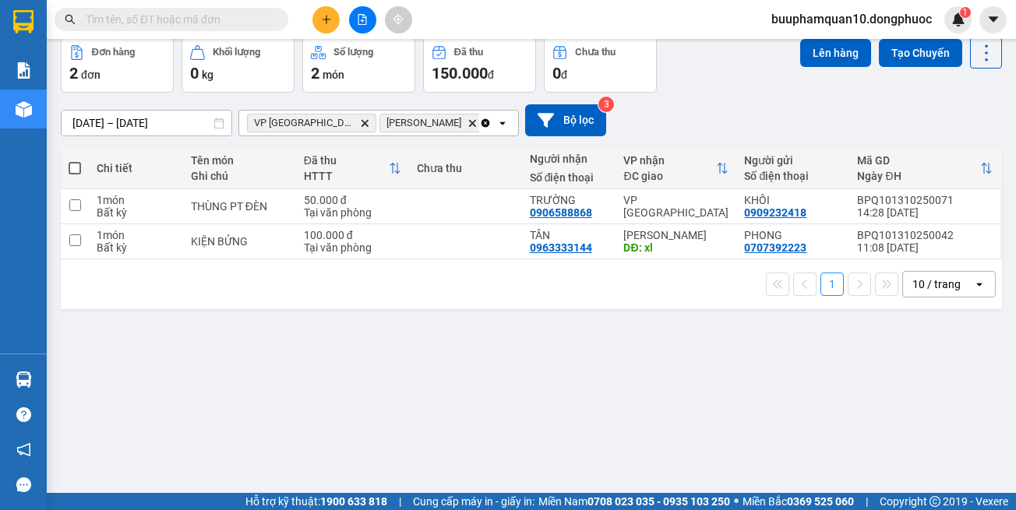
click at [479, 117] on icon "Clear all" at bounding box center [485, 123] width 12 height 12
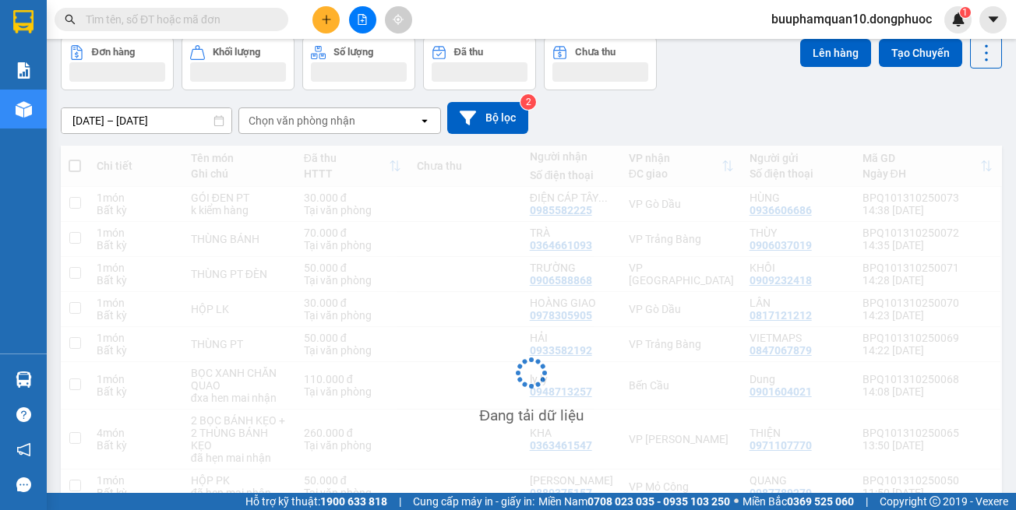
click at [391, 124] on div "Chọn văn phòng nhận" at bounding box center [328, 120] width 179 height 25
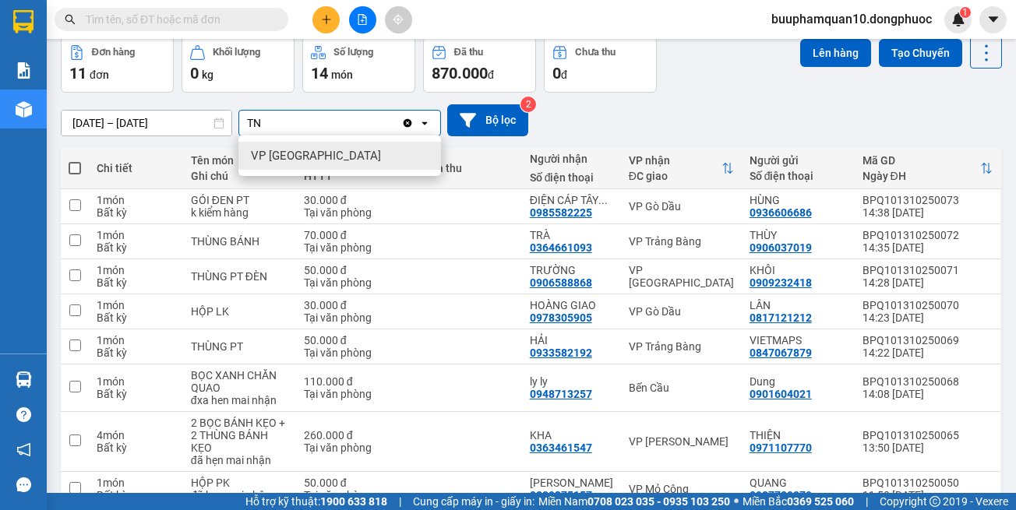
type input "TN"
click at [306, 164] on div "VP [GEOGRAPHIC_DATA]" at bounding box center [339, 156] width 203 height 28
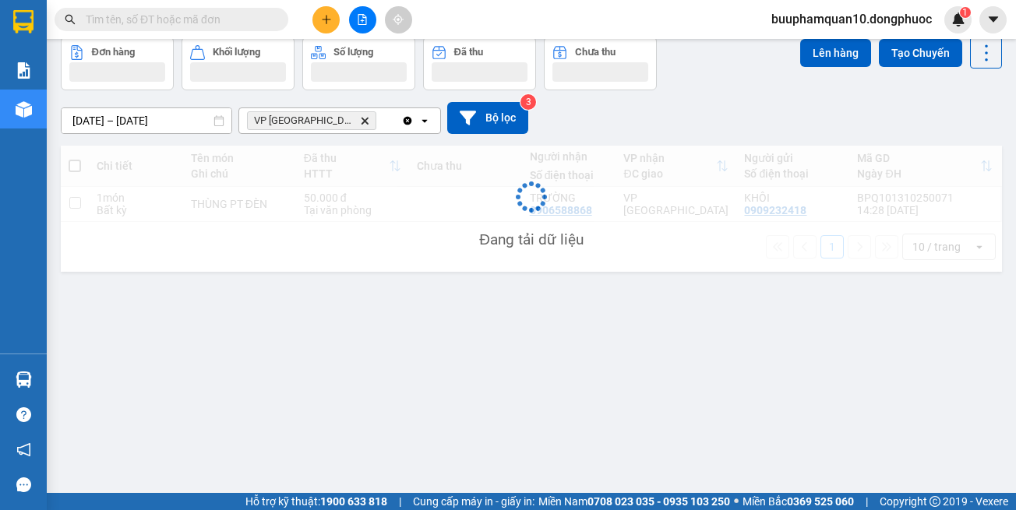
click at [357, 129] on div "VP Tây Ninh Delete" at bounding box center [320, 120] width 162 height 25
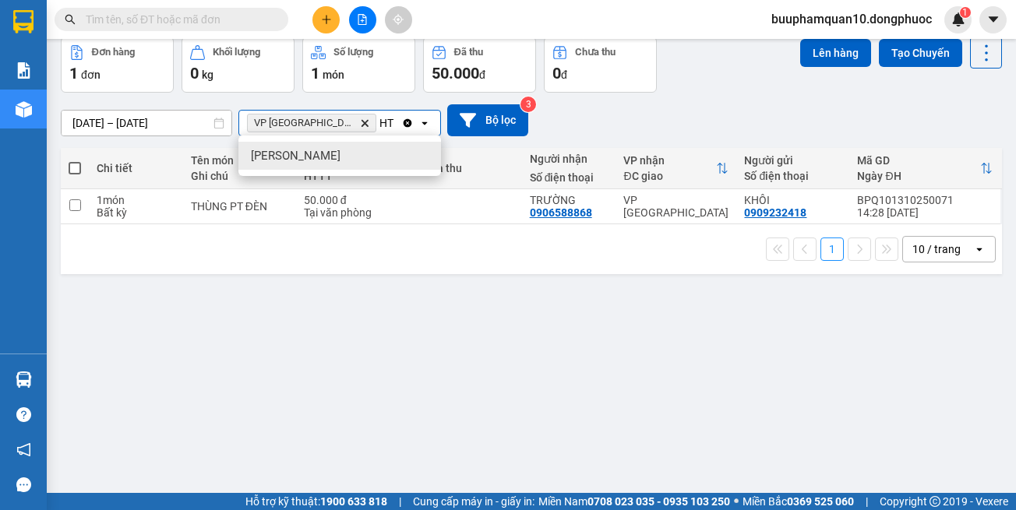
type input "HT"
click at [347, 162] on div "[PERSON_NAME]" at bounding box center [339, 156] width 203 height 28
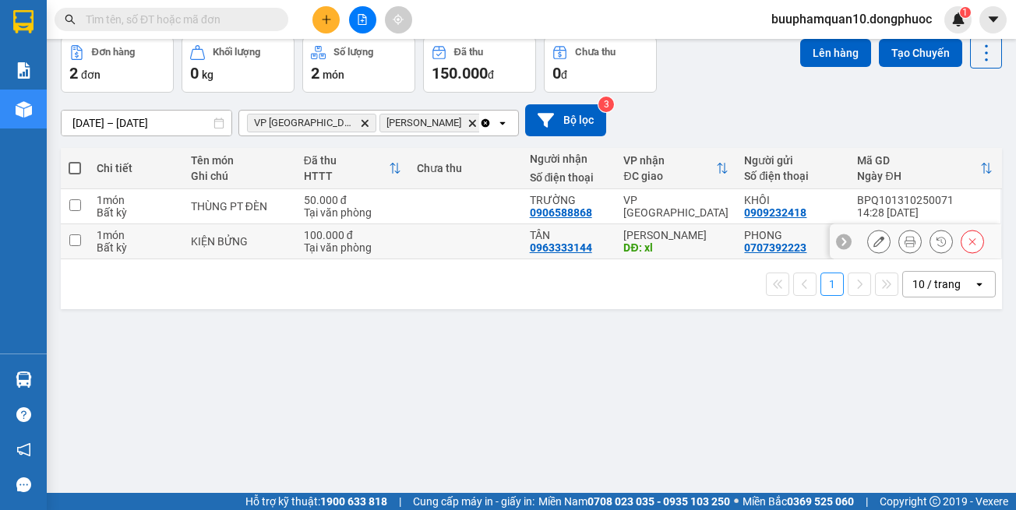
click at [868, 245] on button at bounding box center [879, 241] width 22 height 27
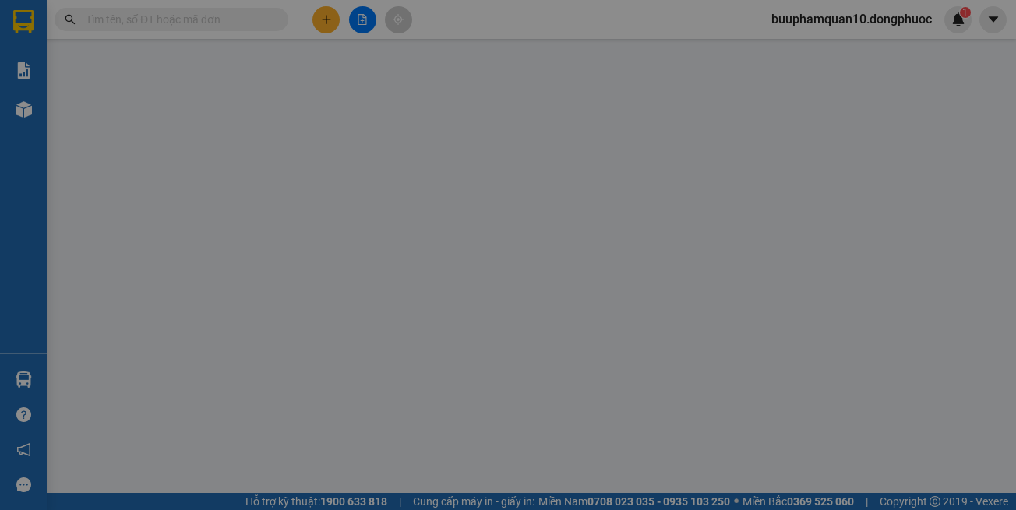
type input "0707392223"
type input "PHONG"
type input "0963333144"
type input "TÂN"
type input "xl"
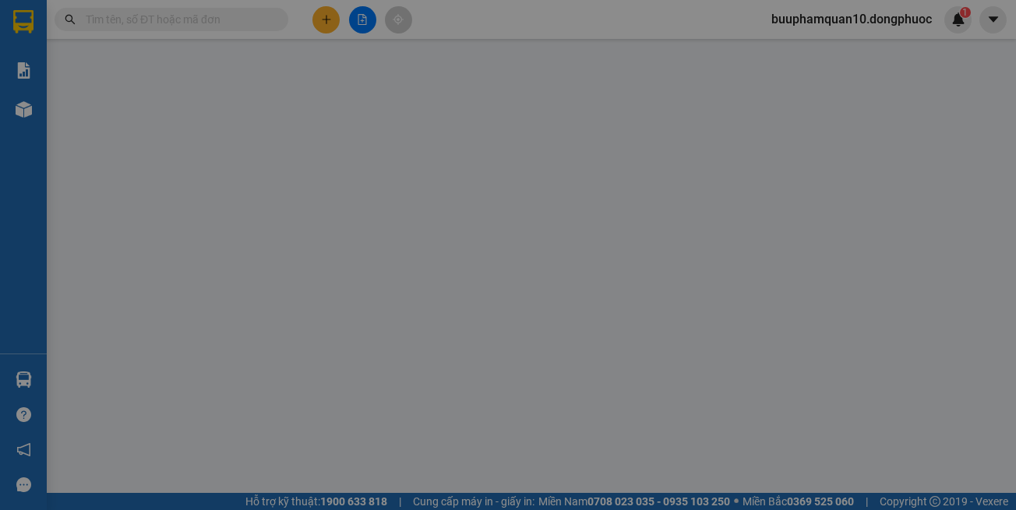
type input "100.000"
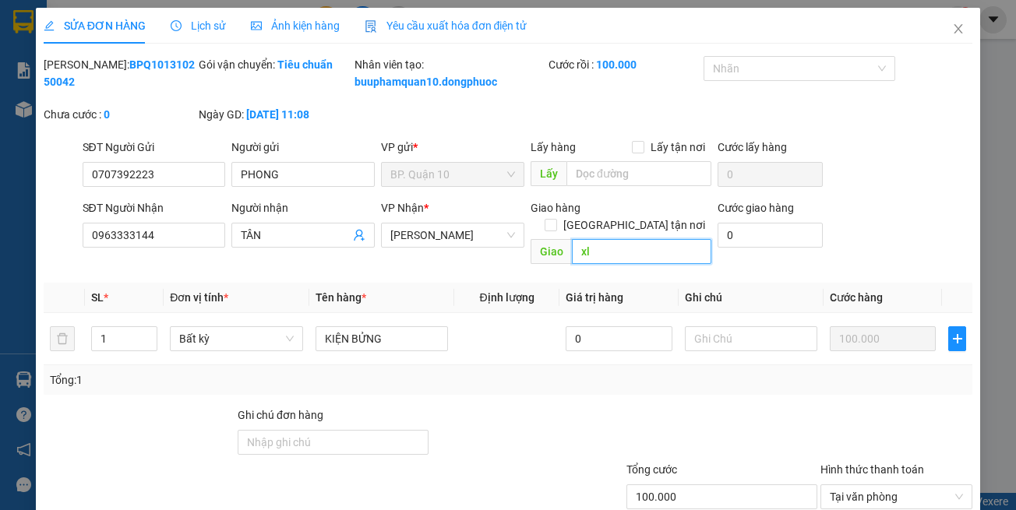
click at [615, 255] on input "xl" at bounding box center [641, 251] width 139 height 25
click at [615, 254] on input "xl" at bounding box center [641, 251] width 139 height 25
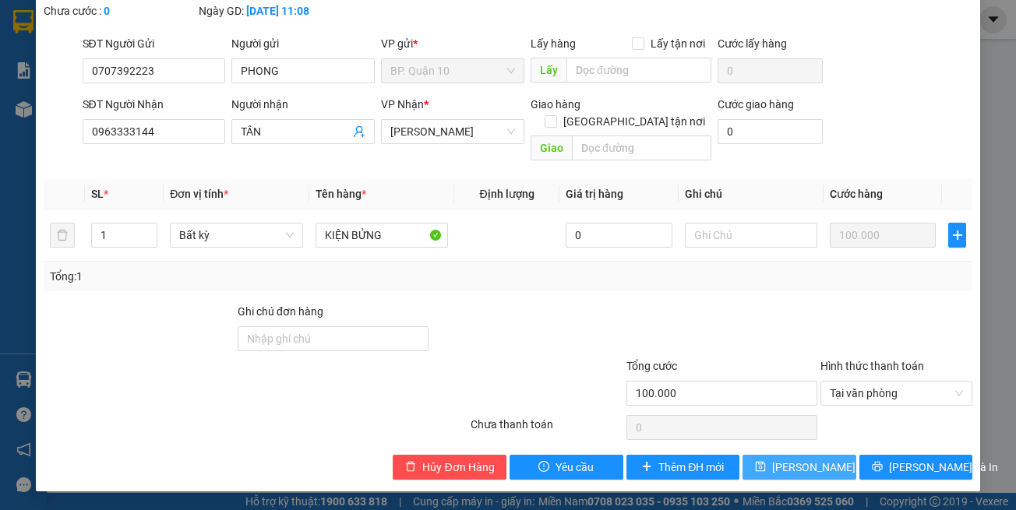
click at [779, 477] on button "[PERSON_NAME] thay đổi" at bounding box center [799, 467] width 114 height 25
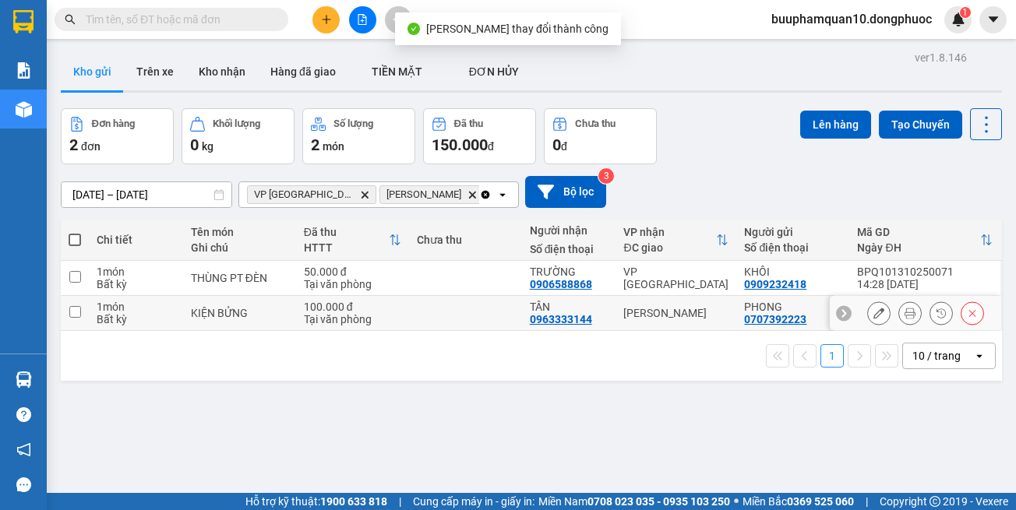
drag, startPoint x: 460, startPoint y: 306, endPoint x: 457, endPoint y: 278, distance: 28.2
click at [460, 305] on td at bounding box center [465, 313] width 113 height 35
checkbox input "true"
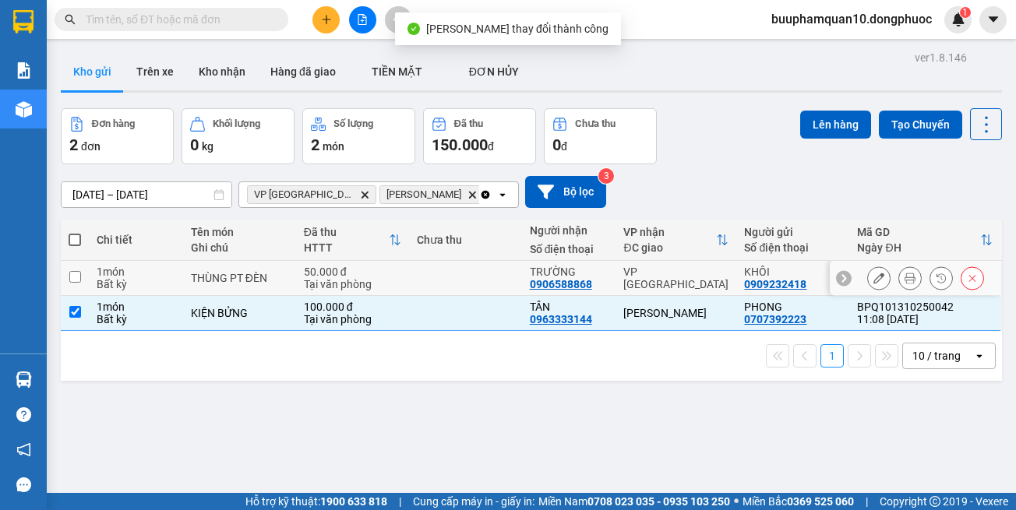
click at [460, 276] on td at bounding box center [465, 278] width 113 height 35
checkbox input "true"
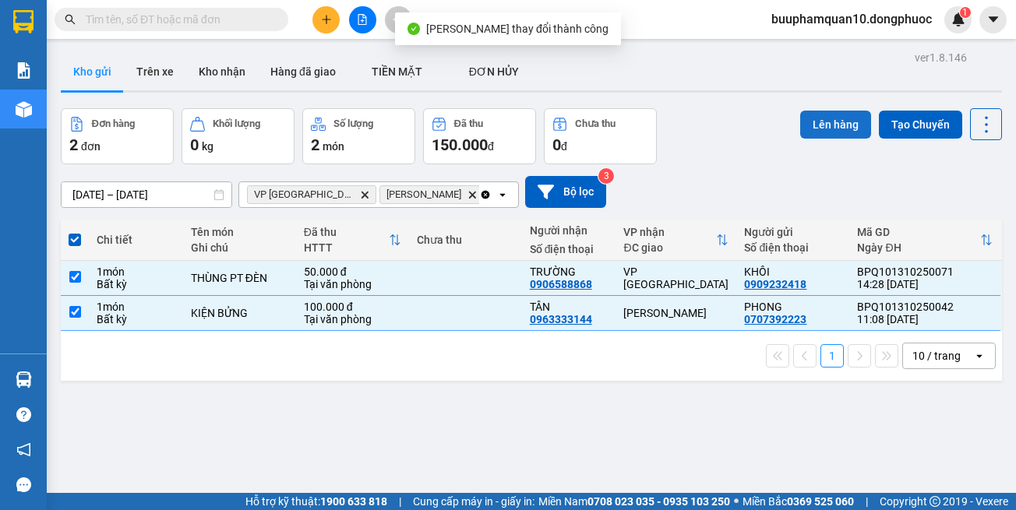
click at [830, 132] on button "Lên hàng" at bounding box center [835, 125] width 71 height 28
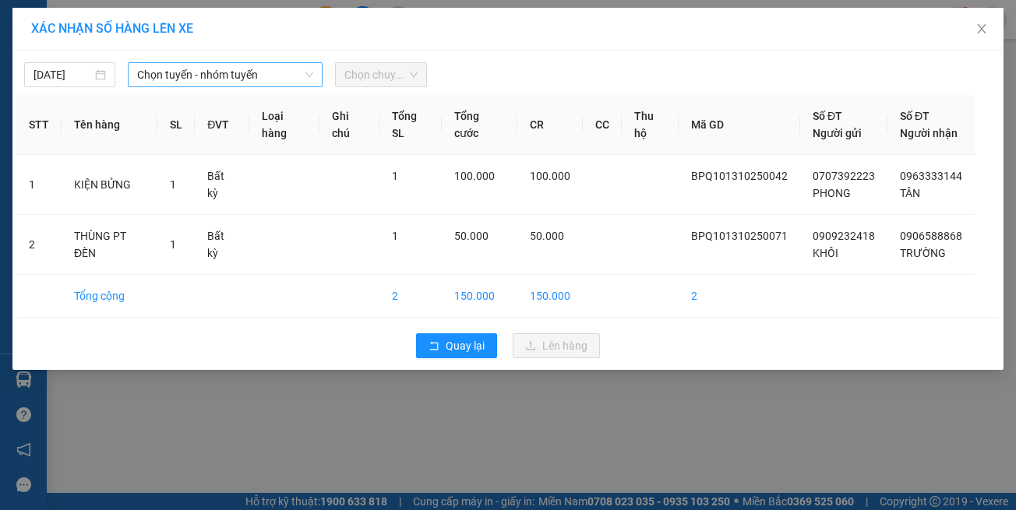
click at [229, 72] on span "Chọn tuyến - nhóm tuyến" at bounding box center [225, 74] width 176 height 23
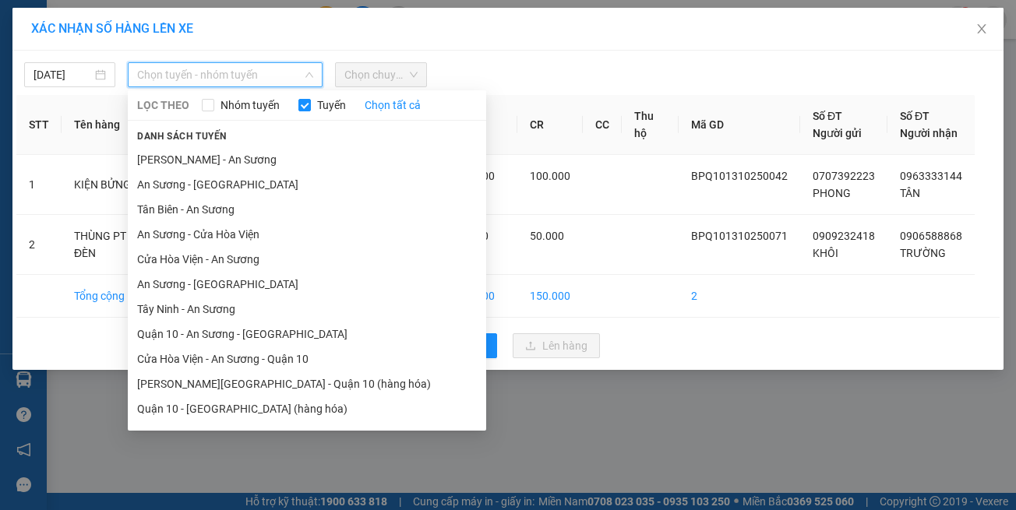
scroll to position [69, 0]
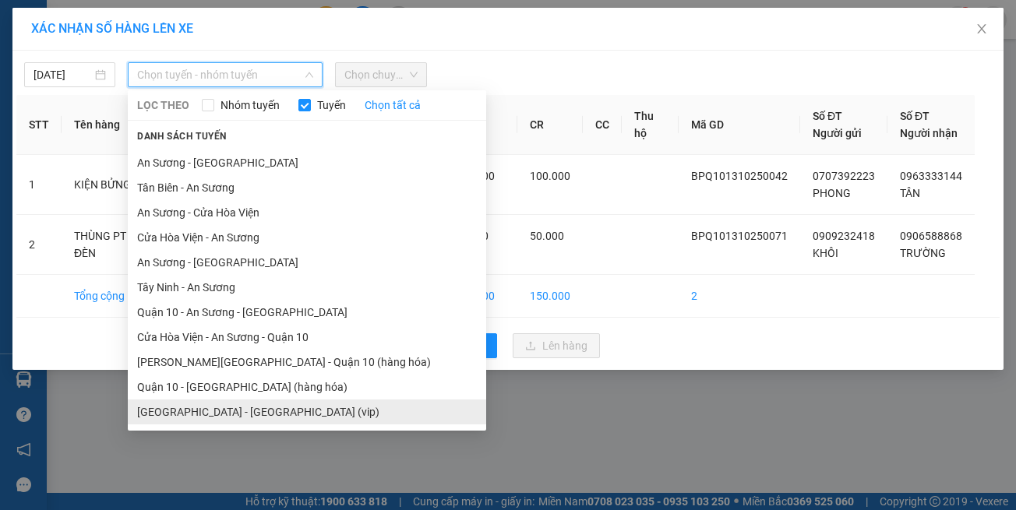
drag, startPoint x: 268, startPoint y: 416, endPoint x: 272, endPoint y: 389, distance: 27.5
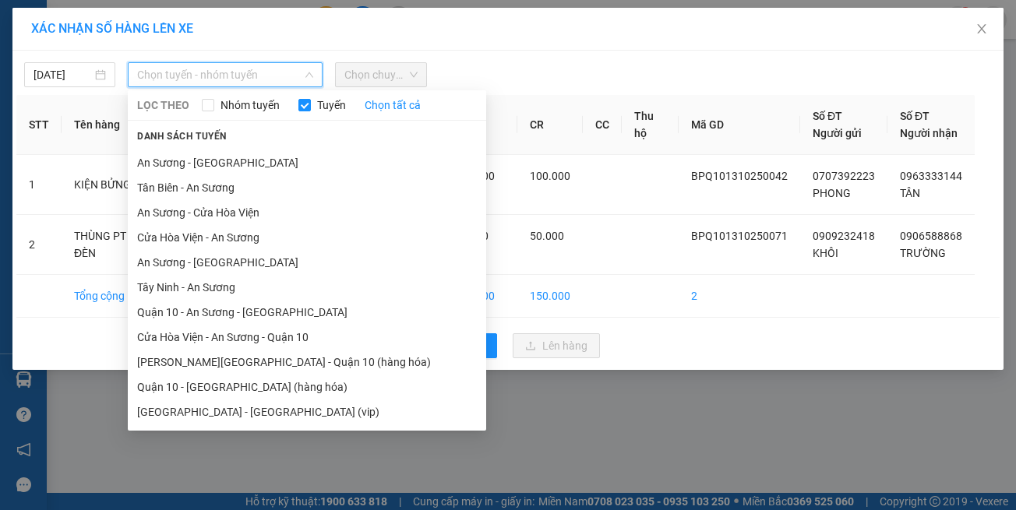
click at [269, 415] on li "[GEOGRAPHIC_DATA] - [GEOGRAPHIC_DATA] (vip)" at bounding box center [307, 412] width 358 height 25
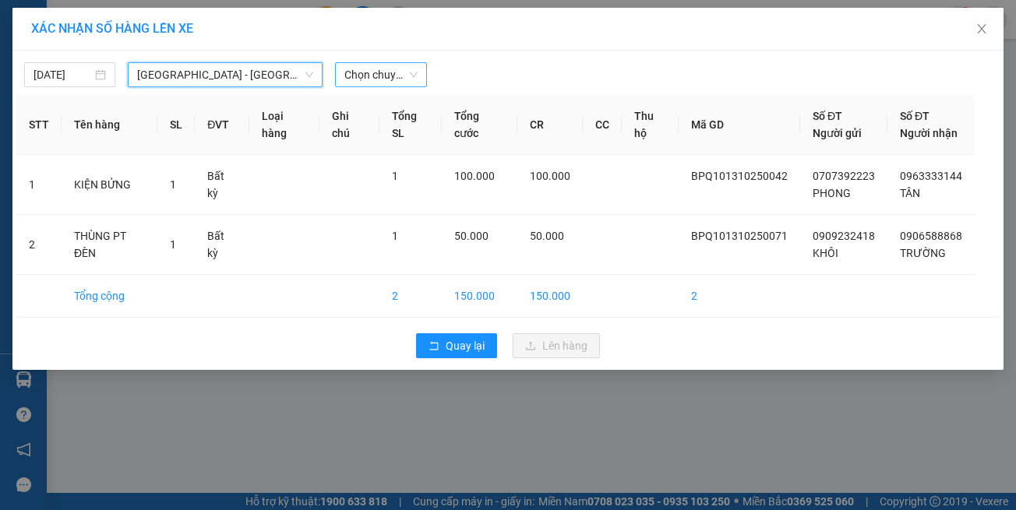
drag, startPoint x: 408, startPoint y: 81, endPoint x: 405, endPoint y: 73, distance: 8.4
click at [411, 76] on span "Chọn chuyến" at bounding box center [380, 74] width 72 height 23
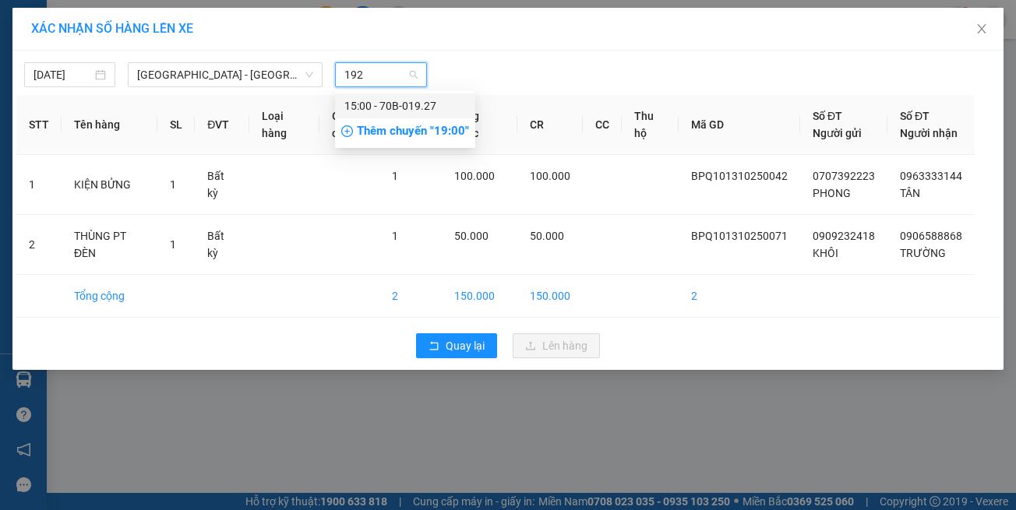
type input "1927"
click at [414, 100] on div "15:00 - 70B-019.27" at bounding box center [405, 105] width 122 height 17
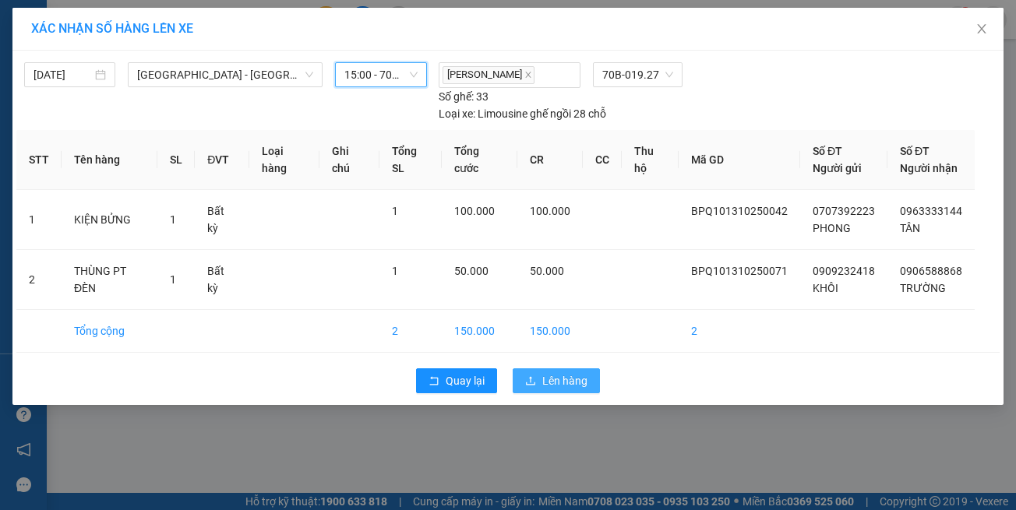
click at [550, 375] on span "Lên hàng" at bounding box center [564, 380] width 45 height 17
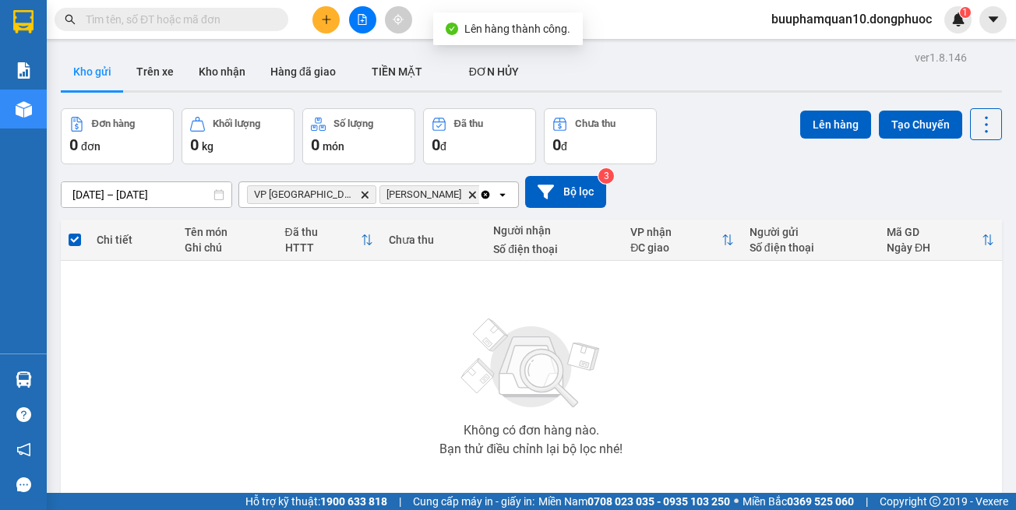
click at [361, 196] on icon "VP Tây Ninh, close by backspace" at bounding box center [364, 194] width 7 height 7
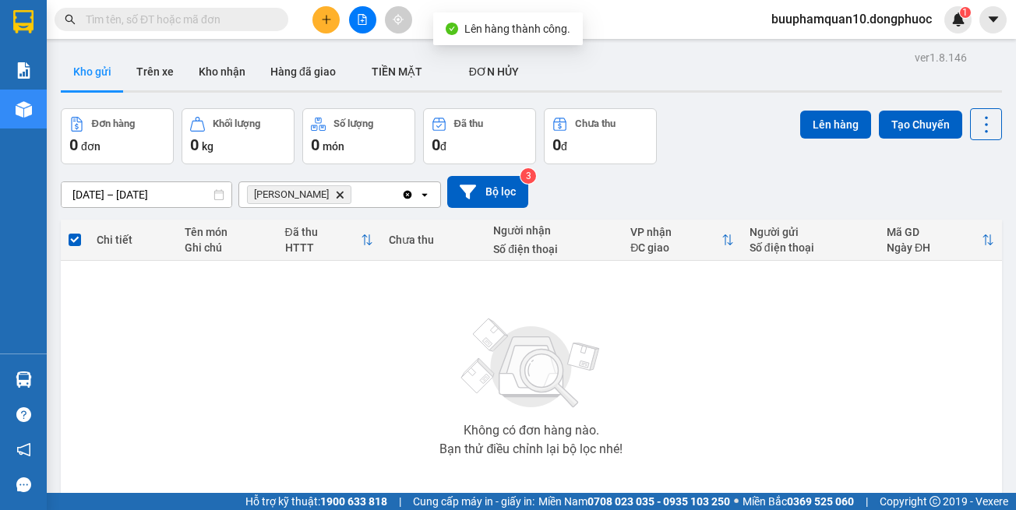
click at [335, 196] on icon "Delete" at bounding box center [339, 194] width 9 height 9
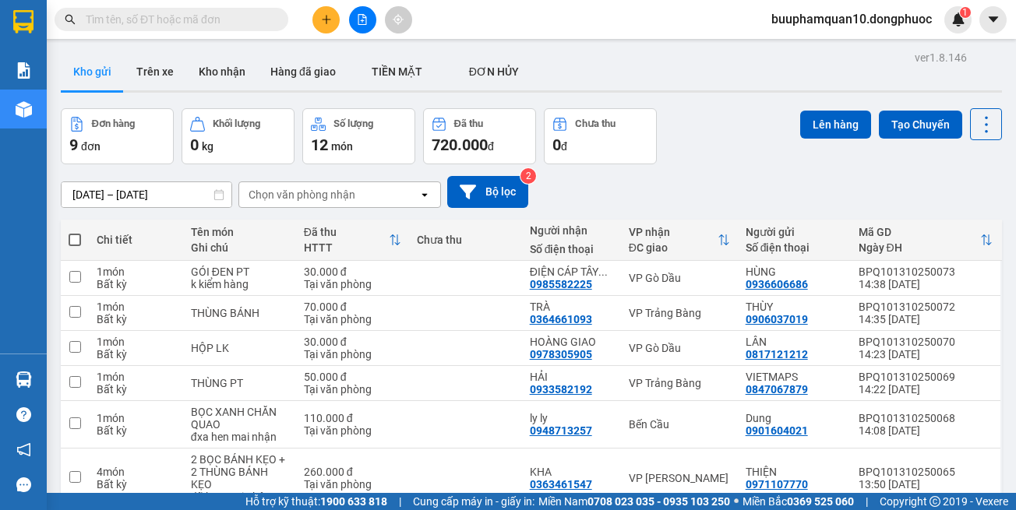
drag, startPoint x: 347, startPoint y: 196, endPoint x: 347, endPoint y: 206, distance: 10.2
click at [347, 196] on div "Chọn văn phòng nhận" at bounding box center [302, 195] width 107 height 16
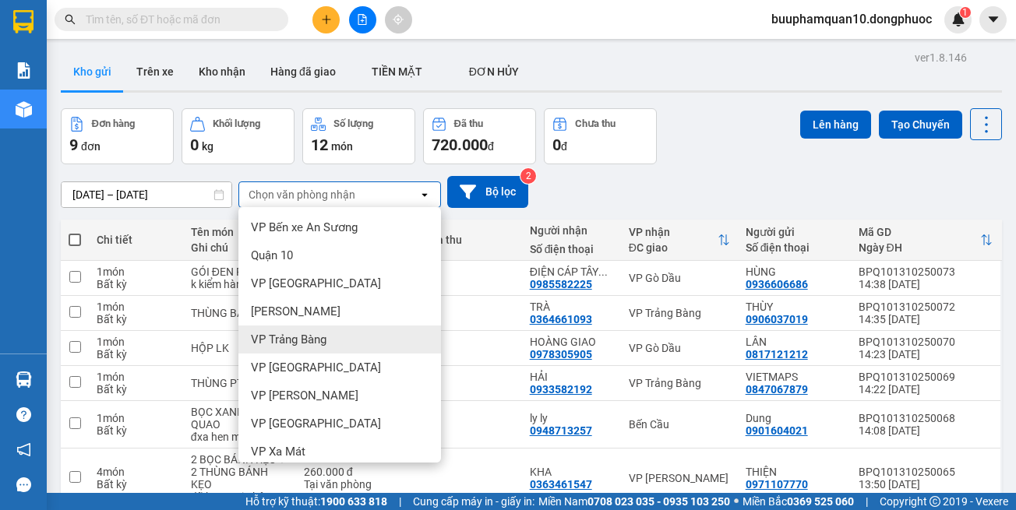
click at [349, 344] on div "VP Trảng Bàng" at bounding box center [339, 340] width 203 height 28
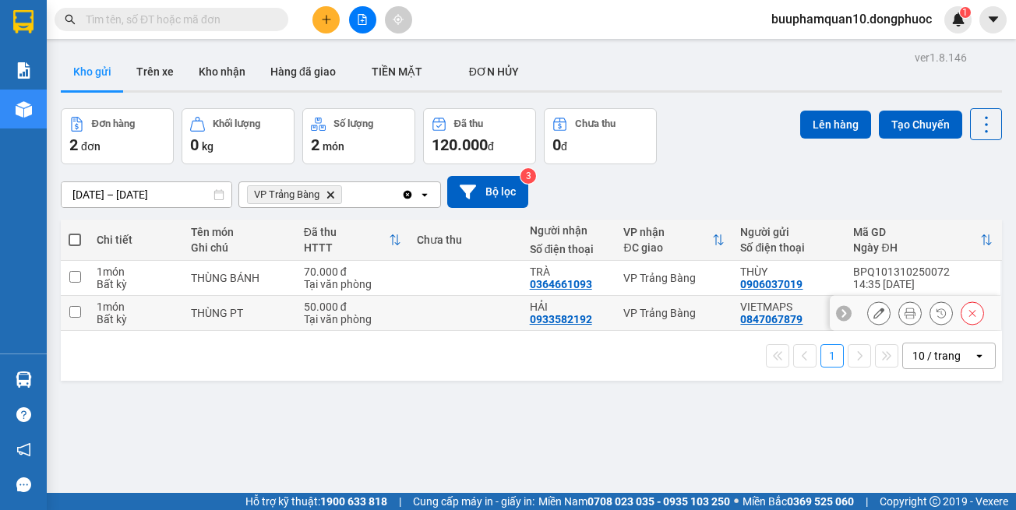
drag, startPoint x: 389, startPoint y: 309, endPoint x: 393, endPoint y: 294, distance: 16.1
click at [390, 305] on div "50.000 đ" at bounding box center [352, 307] width 97 height 12
checkbox input "true"
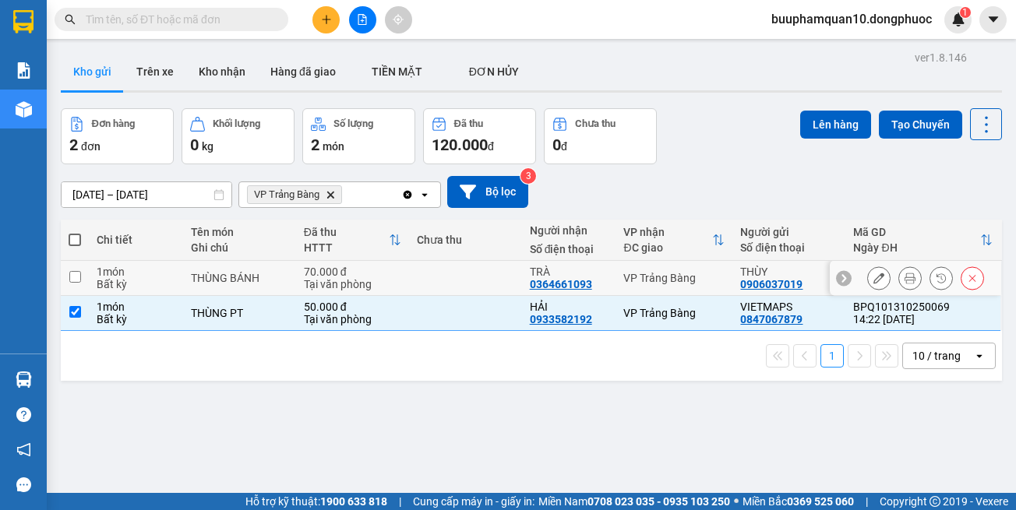
drag, startPoint x: 397, startPoint y: 272, endPoint x: 534, endPoint y: 198, distance: 156.5
click at [397, 270] on td "70.000 đ Tại văn phòng" at bounding box center [352, 278] width 113 height 35
checkbox input "true"
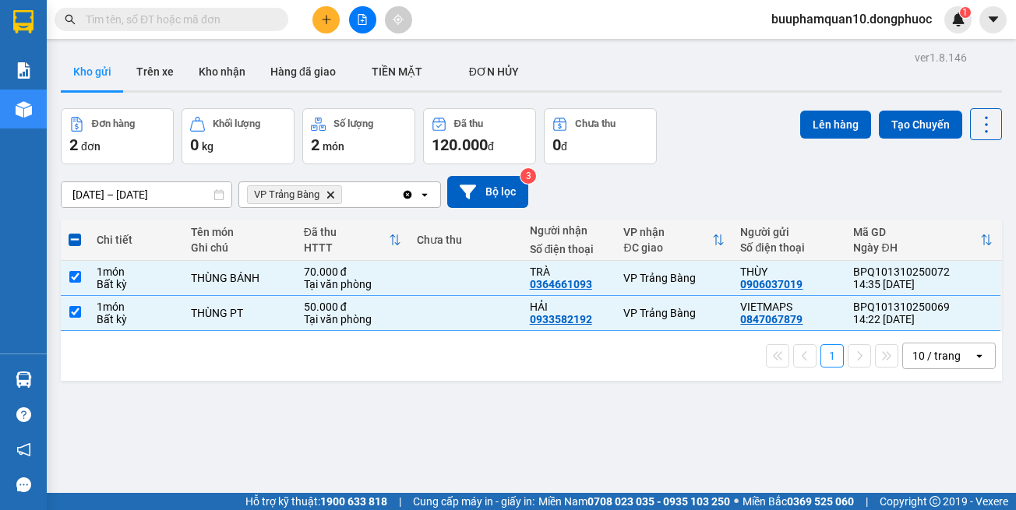
click at [846, 106] on div "ver 1.8.146 Kho gửi Trên xe Kho nhận Hàng đã giao TIỀN MẶT ĐƠN HỦY Đơn hàng 2…" at bounding box center [532, 302] width 954 height 510
drag, startPoint x: 839, startPoint y: 115, endPoint x: 833, endPoint y: 121, distance: 8.3
click at [836, 119] on button "Lên hàng" at bounding box center [835, 125] width 71 height 28
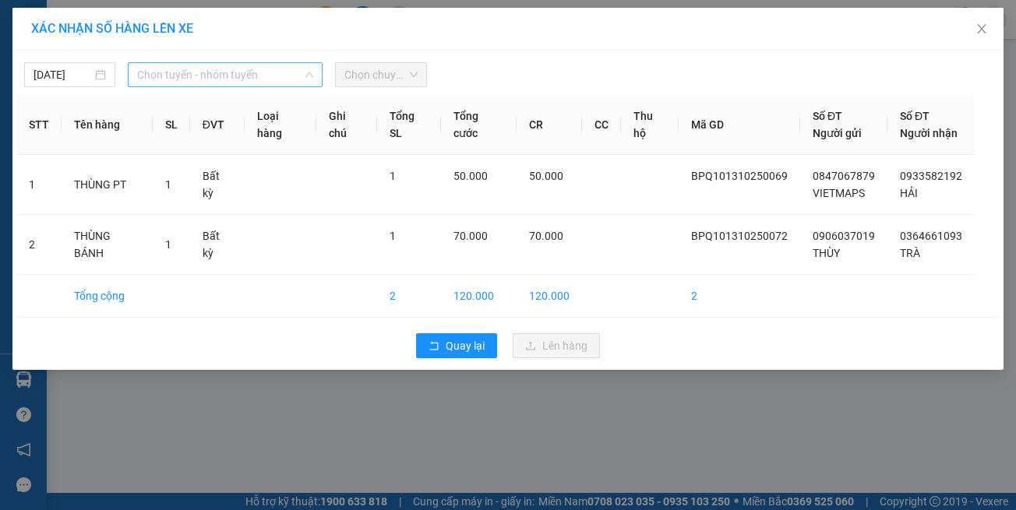
drag, startPoint x: 182, startPoint y: 74, endPoint x: 216, endPoint y: 203, distance: 133.8
click at [182, 75] on span "Chọn tuyến - nhóm tuyến" at bounding box center [225, 74] width 176 height 23
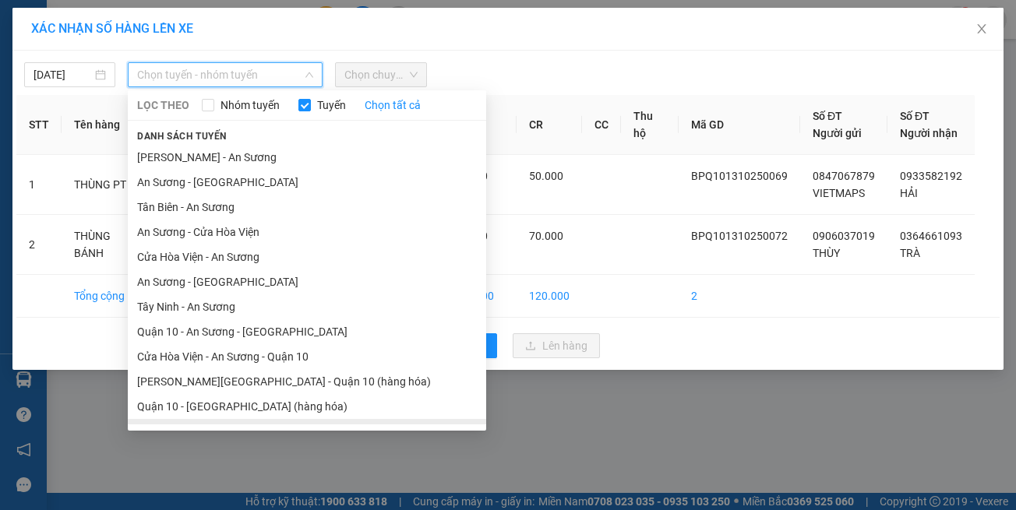
scroll to position [69, 0]
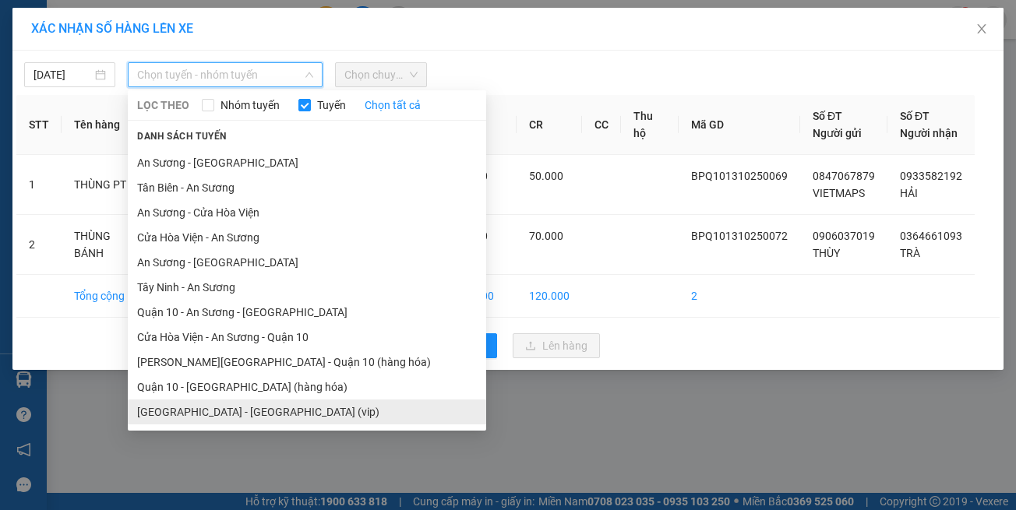
click at [273, 416] on li "[GEOGRAPHIC_DATA] - [GEOGRAPHIC_DATA] (vip)" at bounding box center [307, 412] width 358 height 25
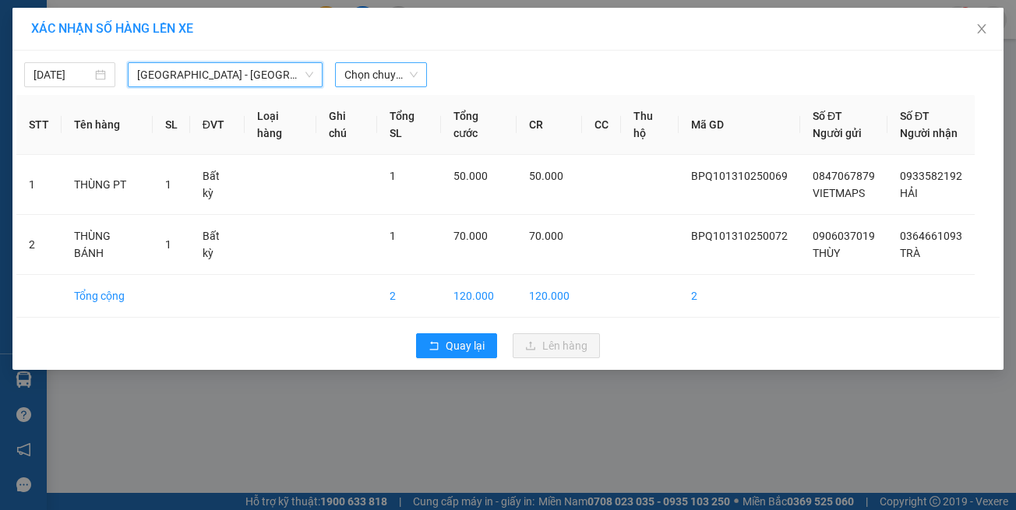
click at [378, 68] on span "Chọn chuyến" at bounding box center [380, 74] width 72 height 23
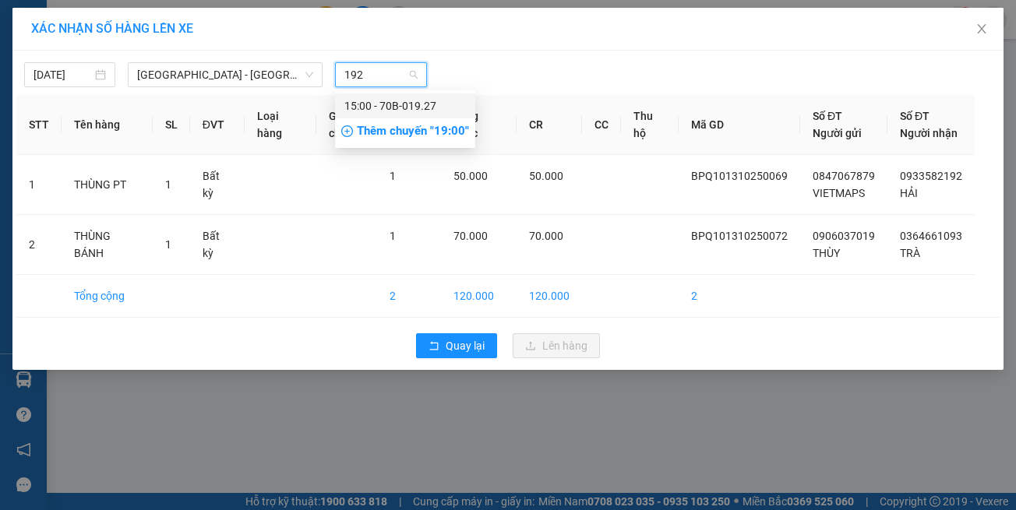
type input "1927"
click at [418, 110] on div "15:00 - 70B-019.27" at bounding box center [405, 105] width 122 height 17
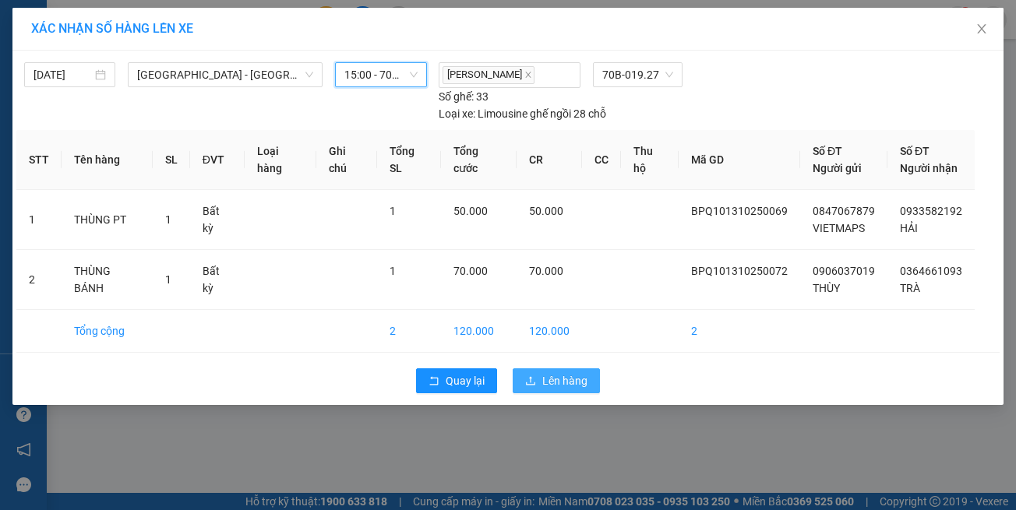
drag, startPoint x: 564, startPoint y: 385, endPoint x: 446, endPoint y: 368, distance: 119.6
click at [562, 385] on span "Lên hàng" at bounding box center [564, 380] width 45 height 17
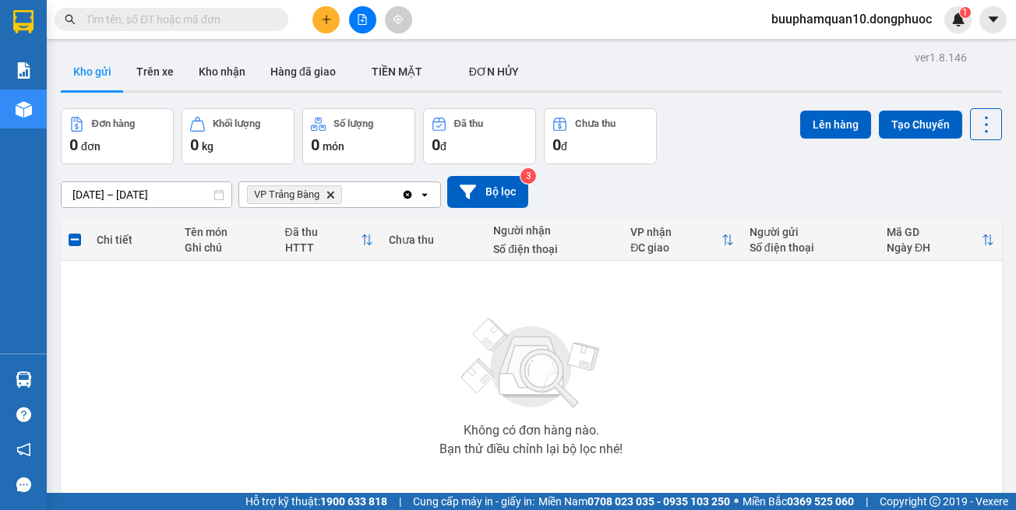
click at [332, 193] on icon "Delete" at bounding box center [330, 194] width 9 height 9
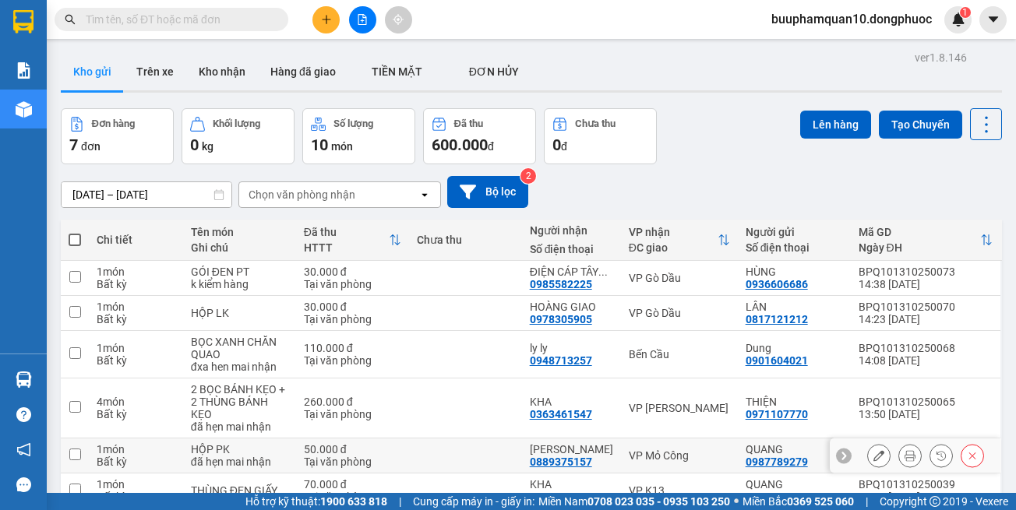
scroll to position [115, 0]
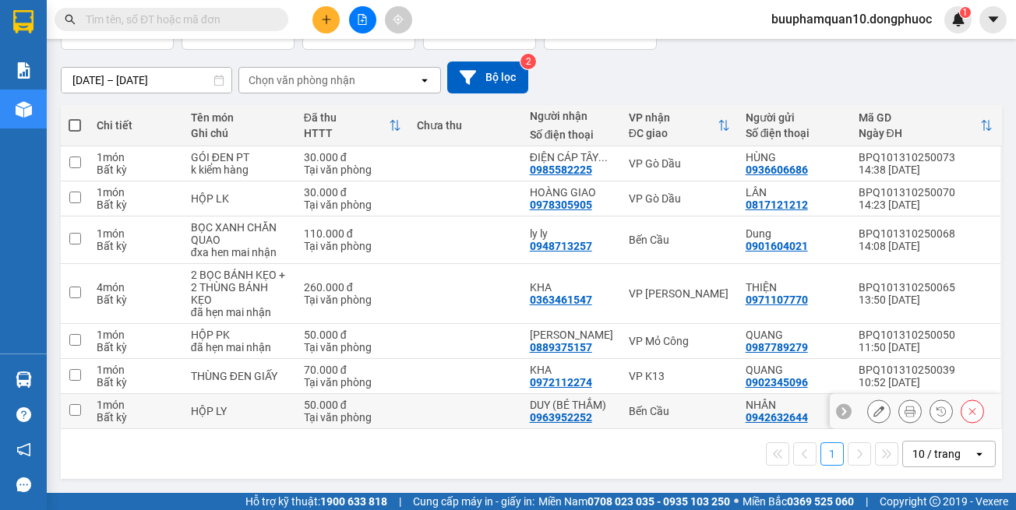
click at [691, 408] on div "Bến Cầu" at bounding box center [679, 411] width 101 height 12
checkbox input "true"
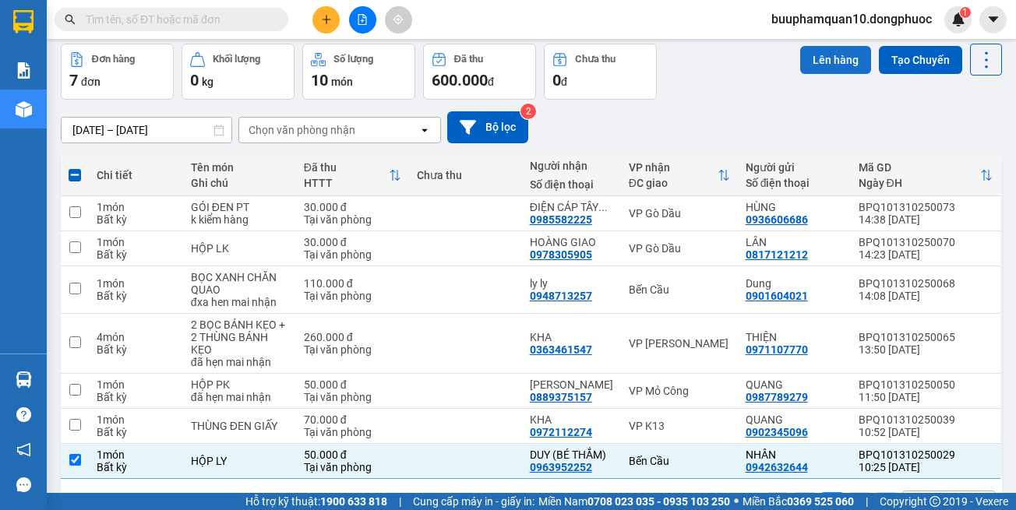
scroll to position [0, 0]
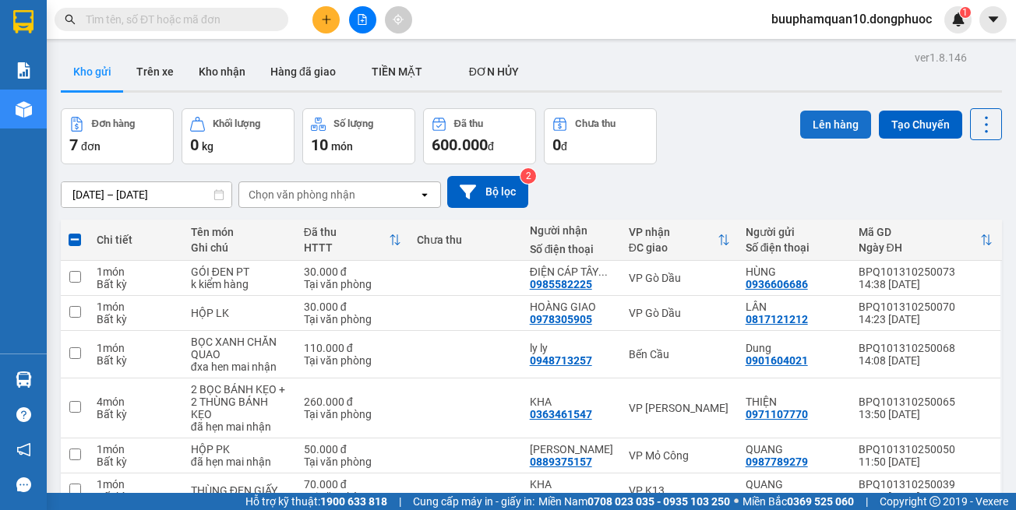
click at [828, 131] on button "Lên hàng" at bounding box center [835, 125] width 71 height 28
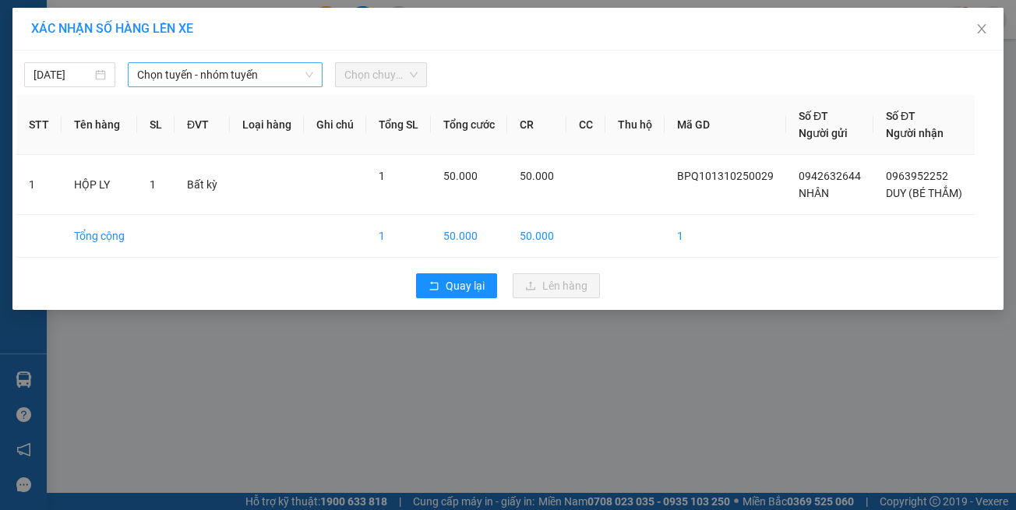
click at [220, 78] on span "Chọn tuyến - nhóm tuyến" at bounding box center [225, 74] width 176 height 23
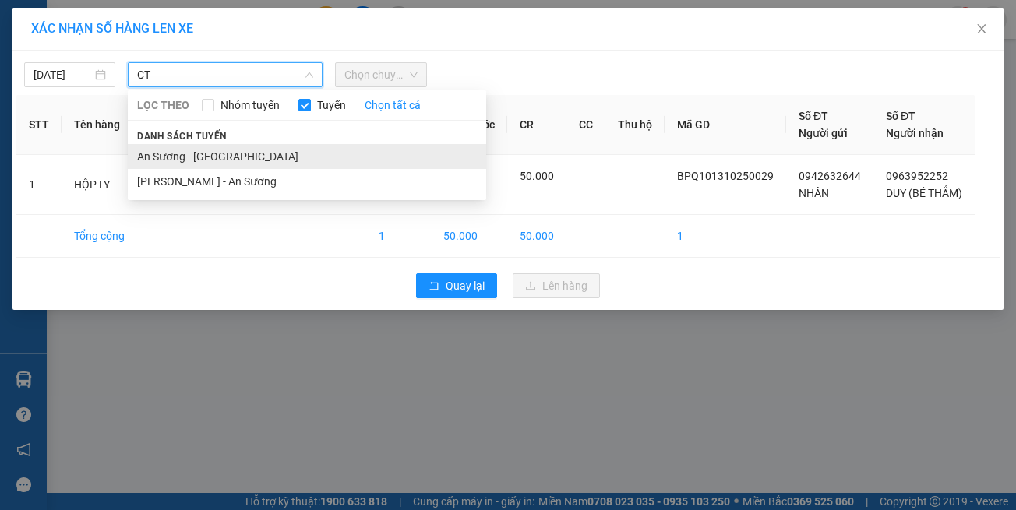
type input "CT"
click at [224, 168] on li "An Sương - Châu Thành" at bounding box center [307, 156] width 358 height 25
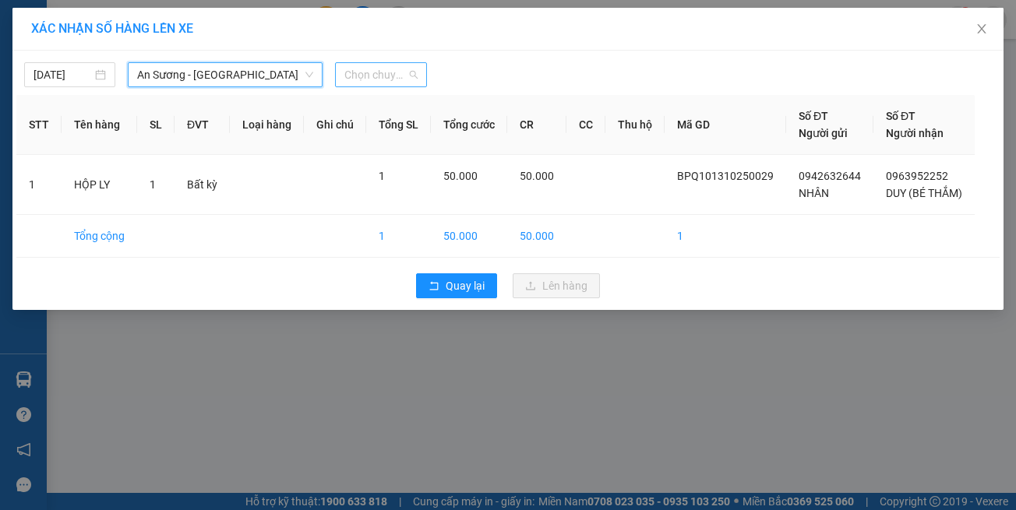
click at [407, 79] on span "Chọn chuyến" at bounding box center [380, 74] width 72 height 23
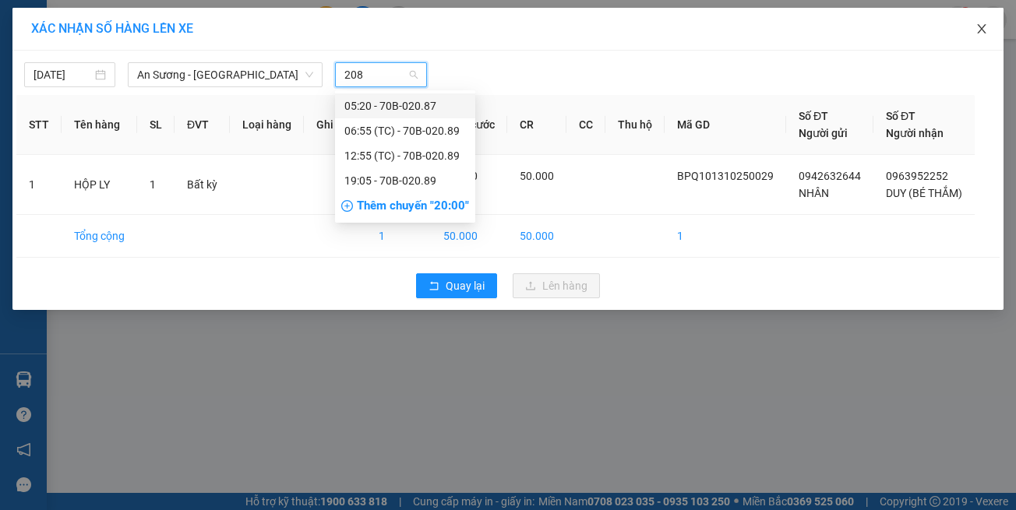
type input "2089"
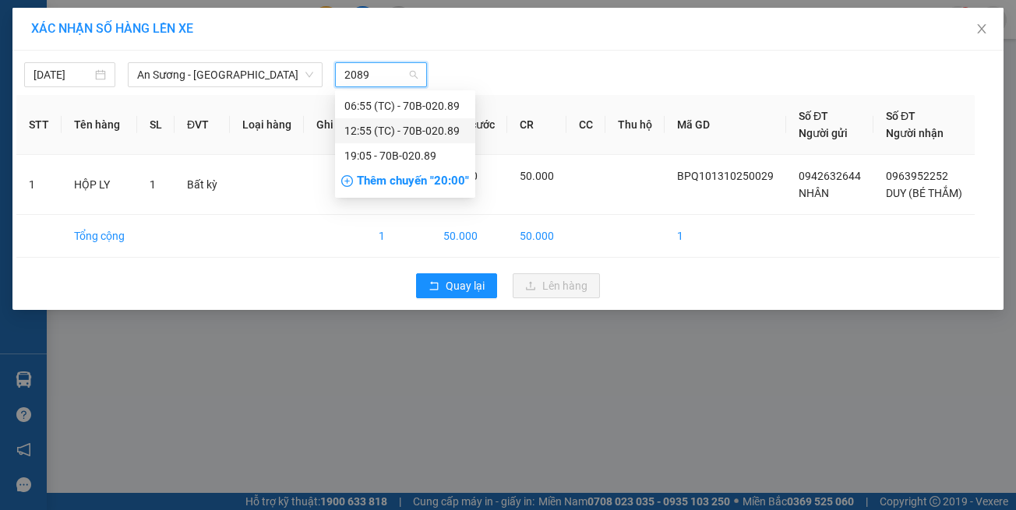
click at [388, 127] on div "12:55 (TC) - 70B-020.89" at bounding box center [405, 130] width 122 height 17
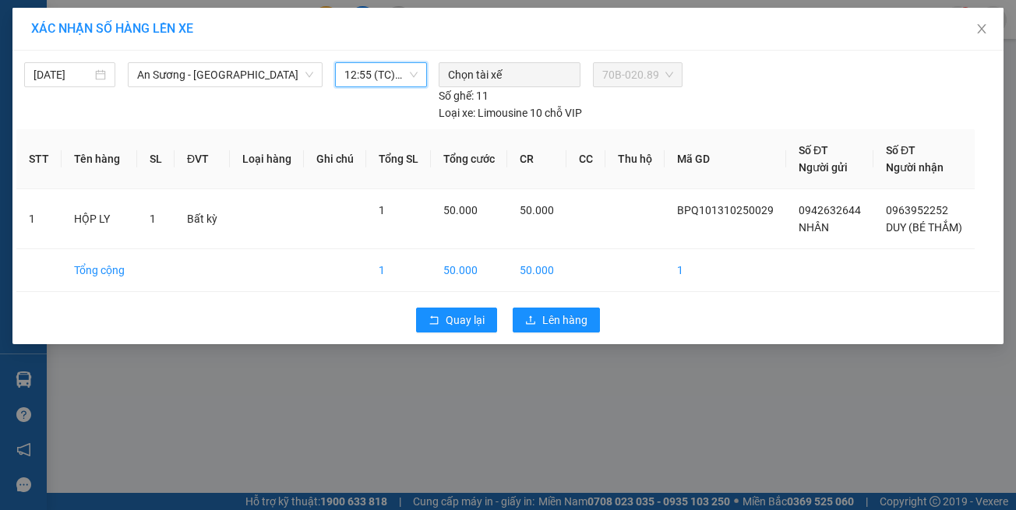
click at [559, 308] on div "Quay lại Lên hàng" at bounding box center [507, 320] width 983 height 41
click at [553, 312] on span "Lên hàng" at bounding box center [564, 320] width 45 height 17
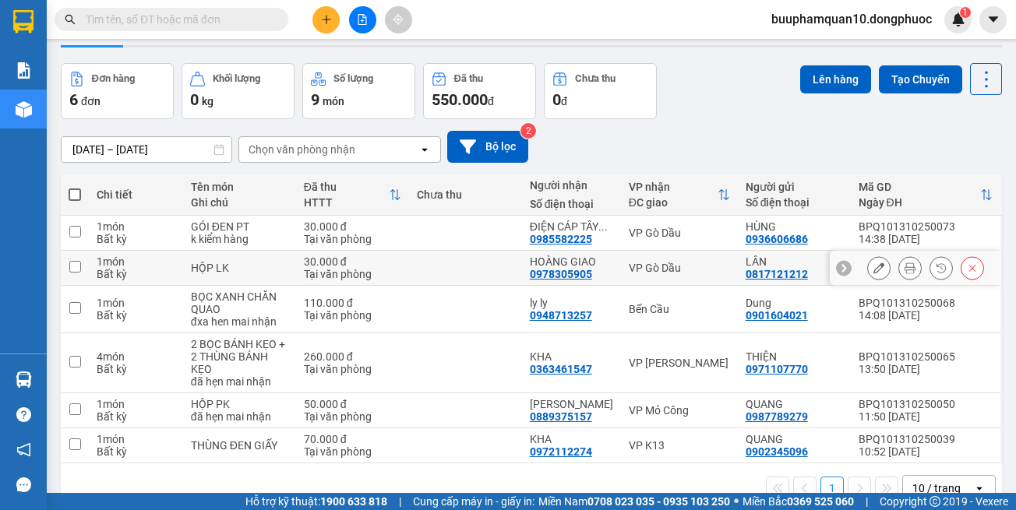
scroll to position [79, 0]
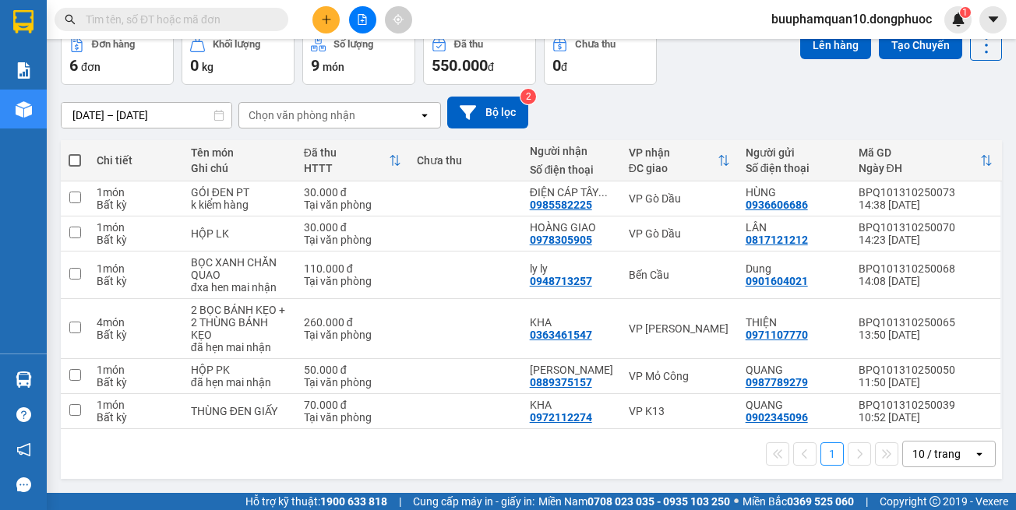
drag, startPoint x: 674, startPoint y: 446, endPoint x: 671, endPoint y: 418, distance: 27.4
click at [674, 443] on div "1 10 / trang open" at bounding box center [531, 454] width 929 height 26
drag, startPoint x: 671, startPoint y: 406, endPoint x: 682, endPoint y: 355, distance: 52.0
click at [671, 405] on div "VP K13" at bounding box center [679, 411] width 101 height 12
checkbox input "true"
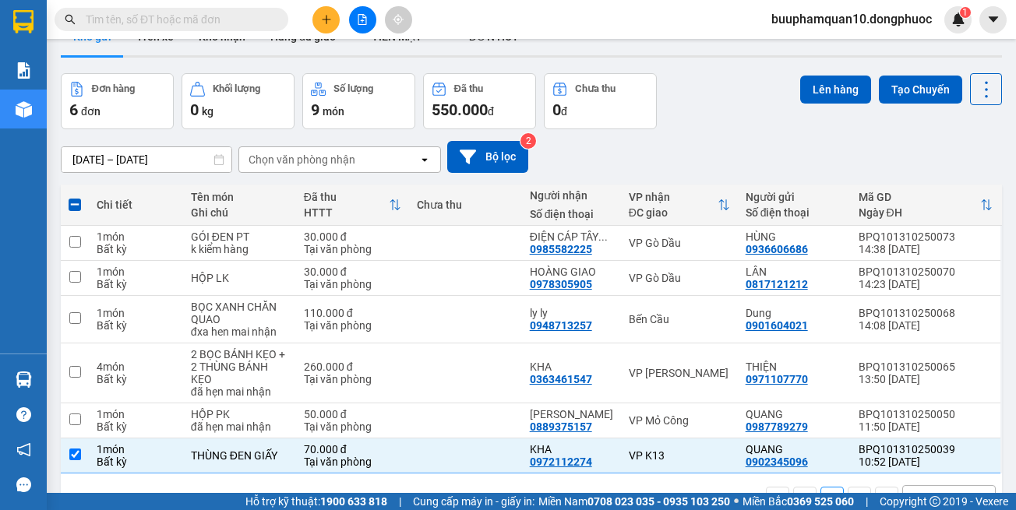
scroll to position [0, 0]
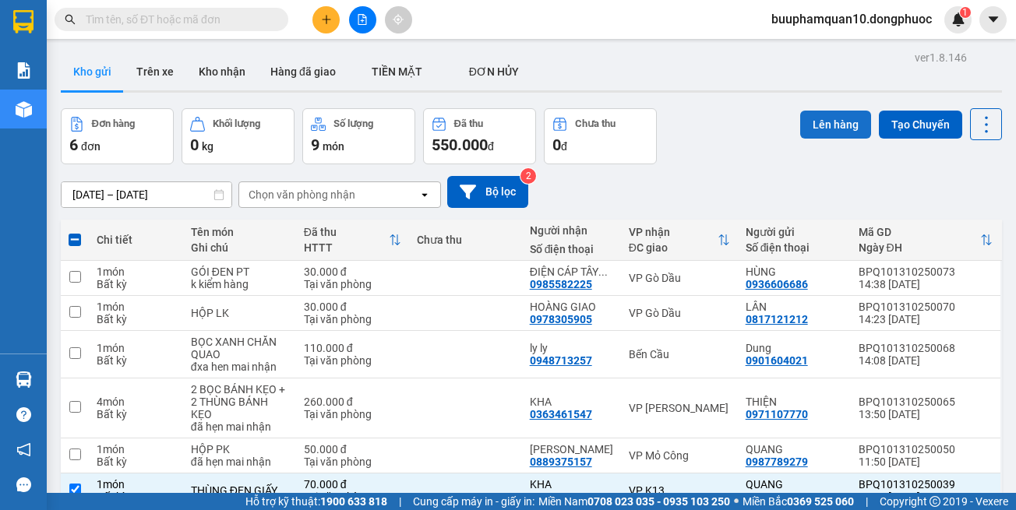
click at [840, 127] on button "Lên hàng" at bounding box center [835, 125] width 71 height 28
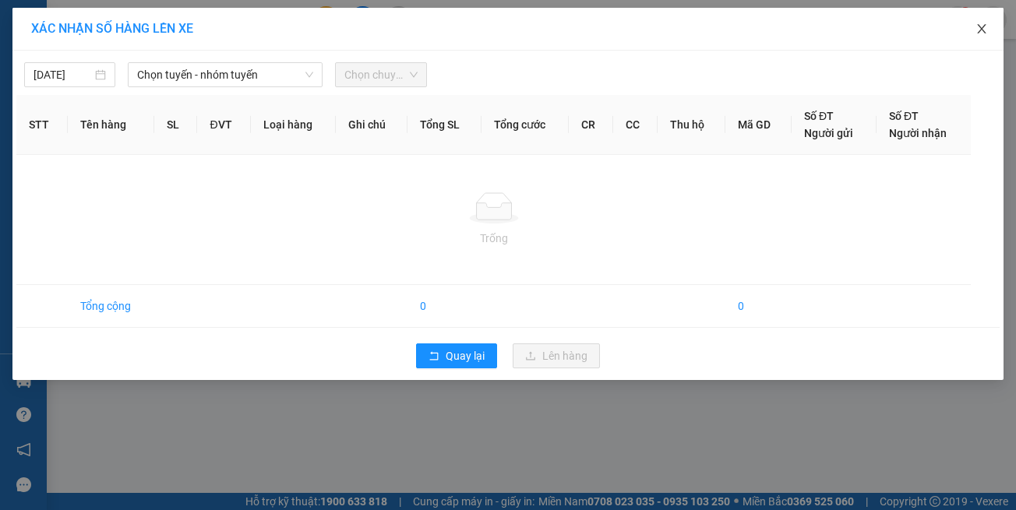
click at [983, 34] on icon "close" at bounding box center [981, 29] width 12 height 12
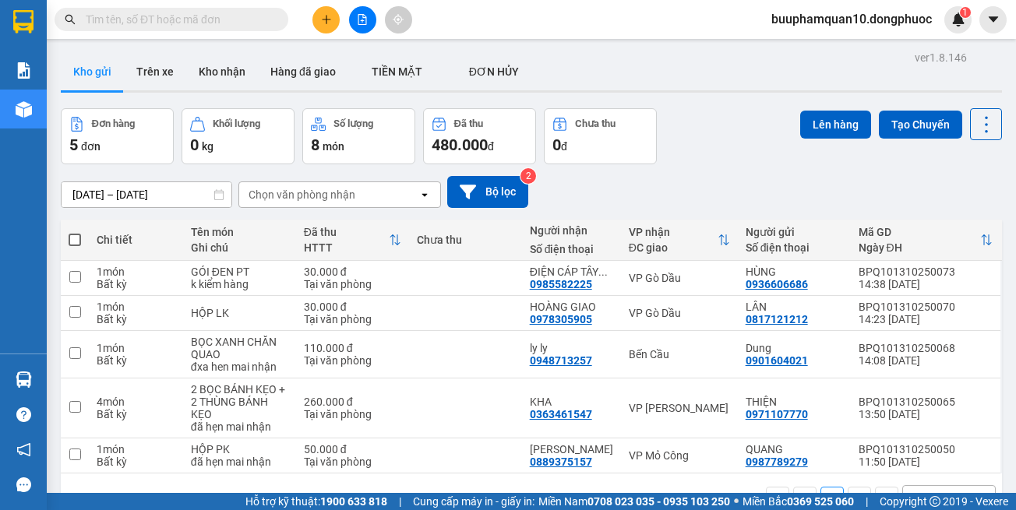
click at [350, 11] on div at bounding box center [362, 19] width 117 height 27
click at [360, 17] on icon "file-add" at bounding box center [362, 19] width 11 height 11
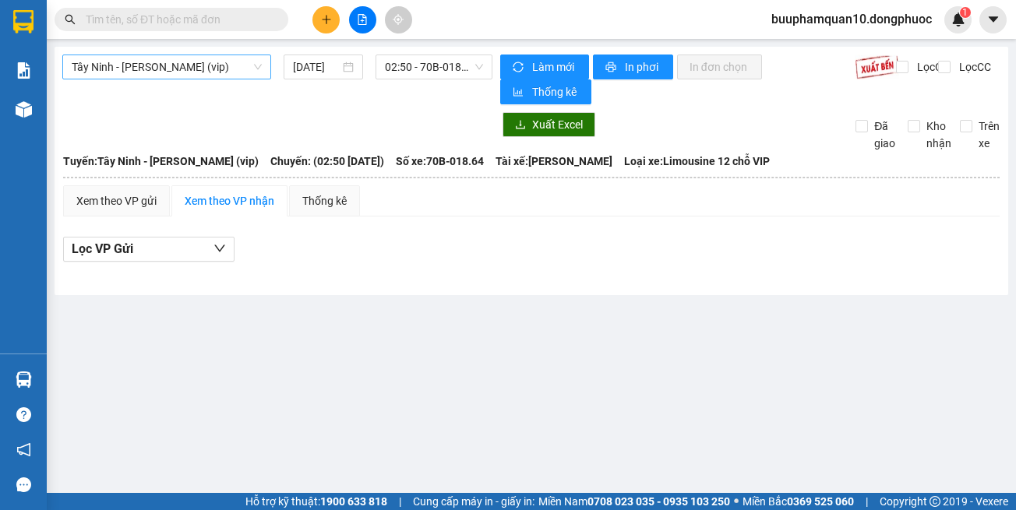
drag, startPoint x: 204, startPoint y: 53, endPoint x: 206, endPoint y: 64, distance: 11.0
click at [204, 58] on div "Tây Ninh - Hồ Chí Minh (vip) 13/10/2025 02:50 - 70B-018.64 Làm mới In phơi In đ…" at bounding box center [532, 171] width 954 height 249
click at [206, 65] on span "Tây Ninh - [PERSON_NAME] (vip)" at bounding box center [167, 66] width 190 height 23
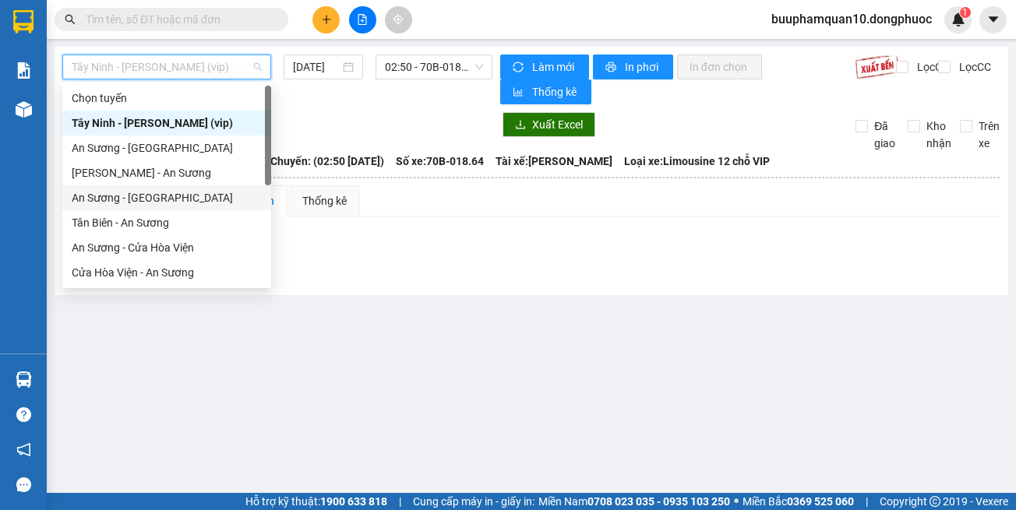
scroll to position [175, 0]
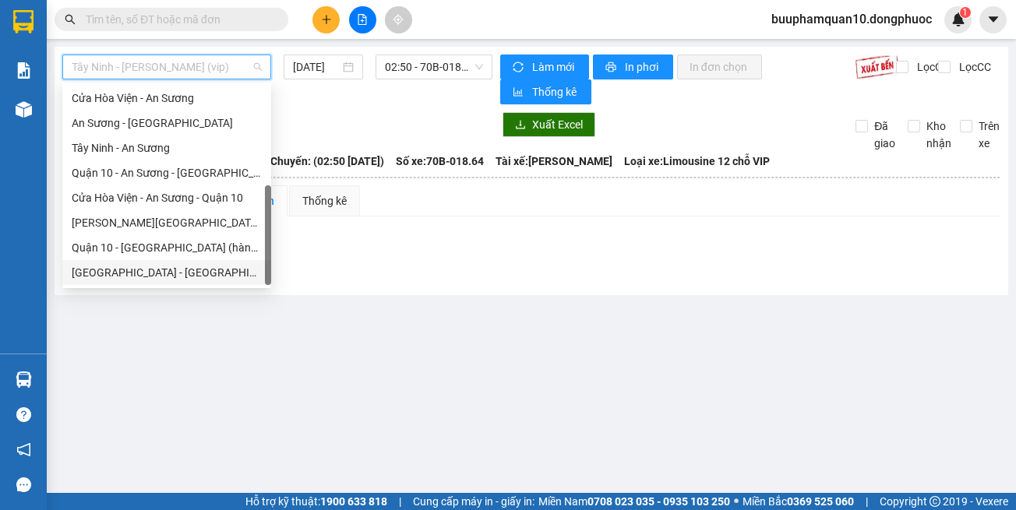
click at [220, 273] on div "[GEOGRAPHIC_DATA] - [GEOGRAPHIC_DATA] (vip)" at bounding box center [167, 272] width 190 height 17
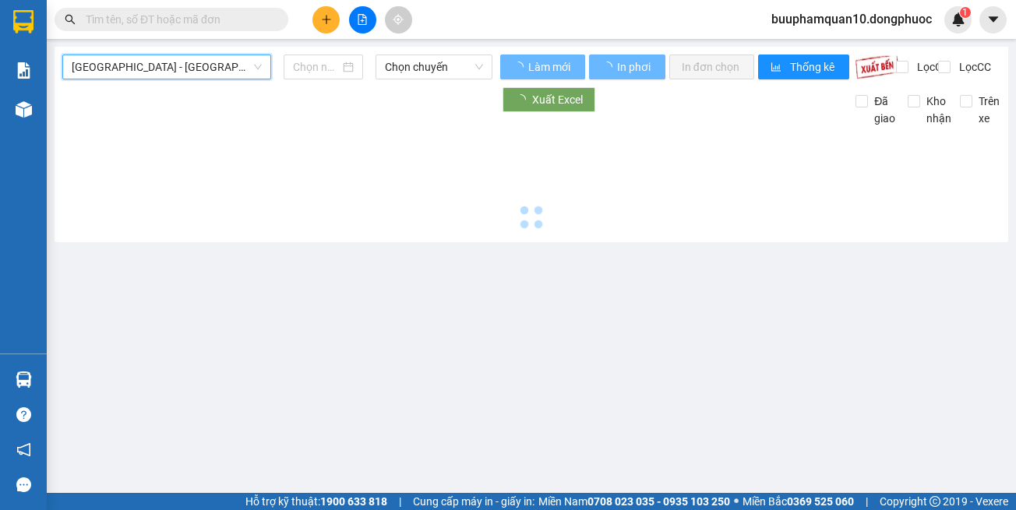
type input "[DATE]"
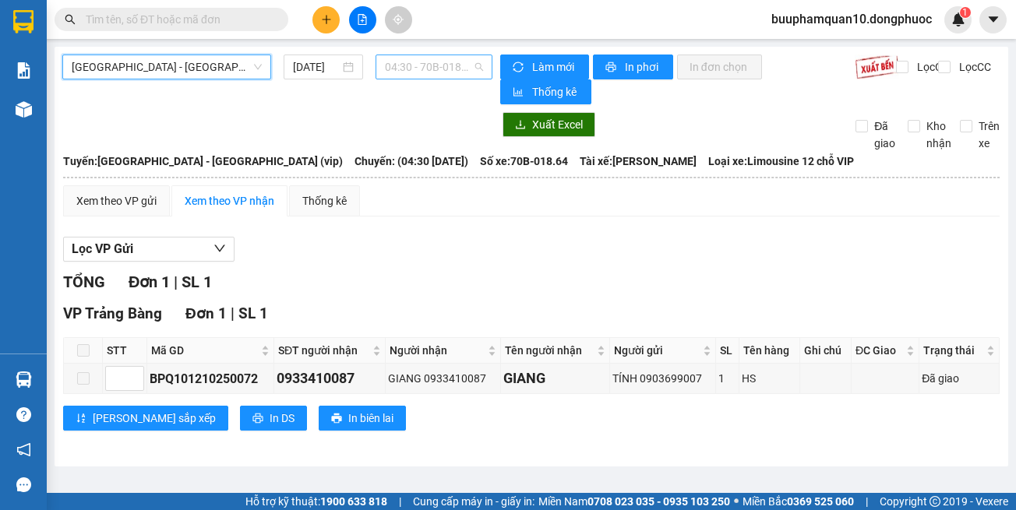
click at [405, 79] on div "04:30 - 70B-018.64" at bounding box center [433, 67] width 117 height 25
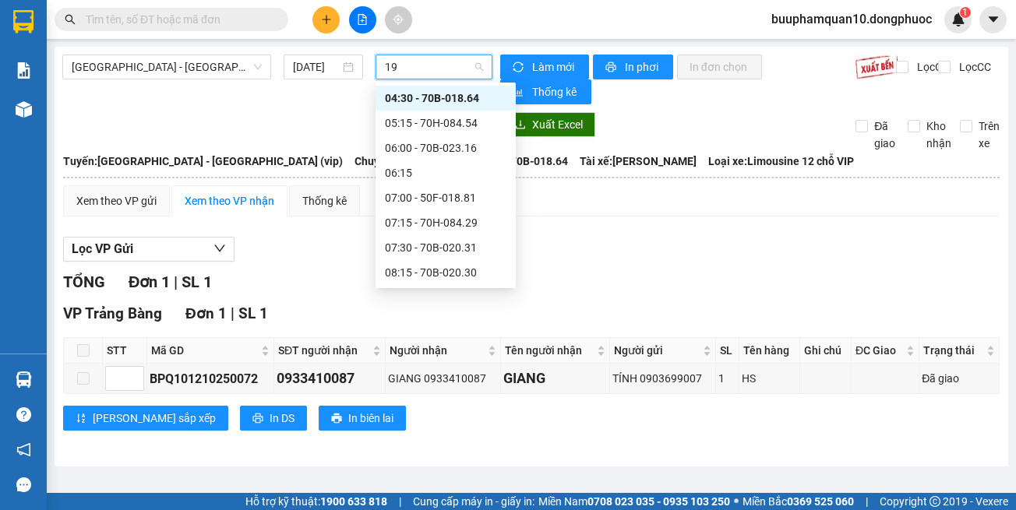
type input "192"
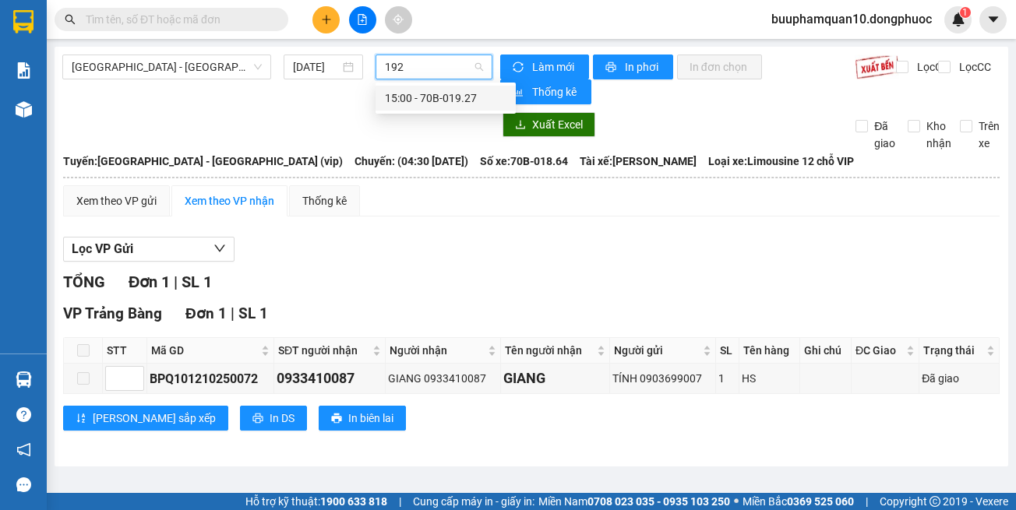
click at [406, 100] on div "15:00 - 70B-019.27" at bounding box center [446, 98] width 122 height 17
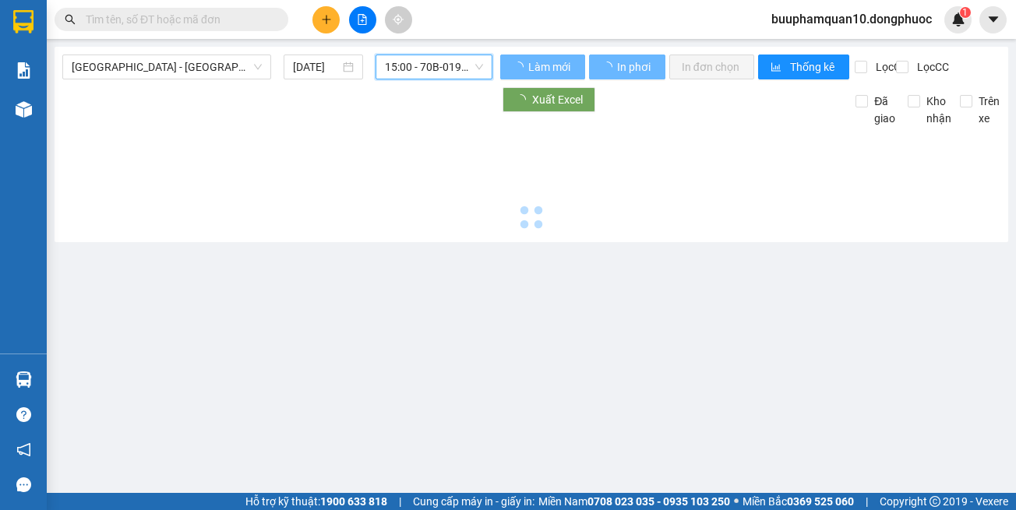
click at [423, 72] on span "15:00 - 70B-019.27" at bounding box center [434, 66] width 98 height 23
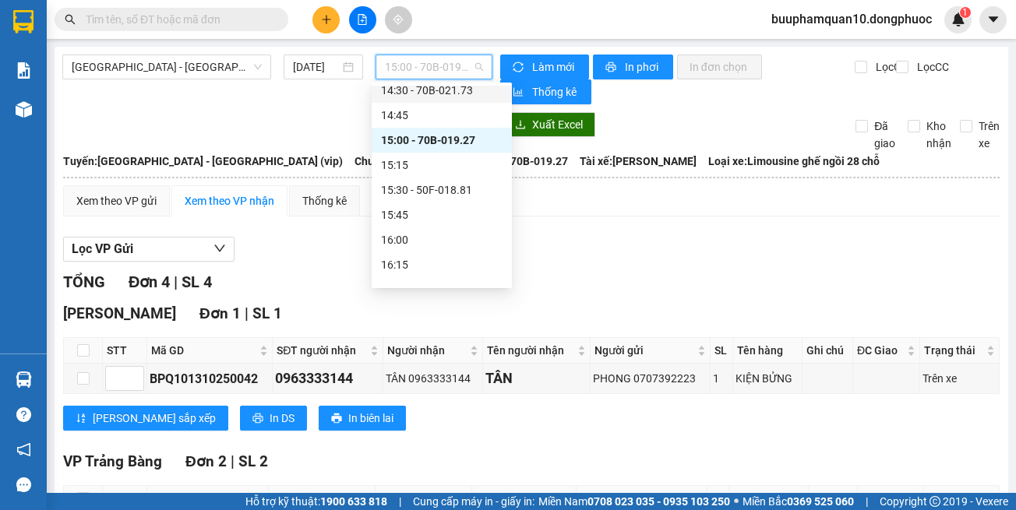
scroll to position [1053, 0]
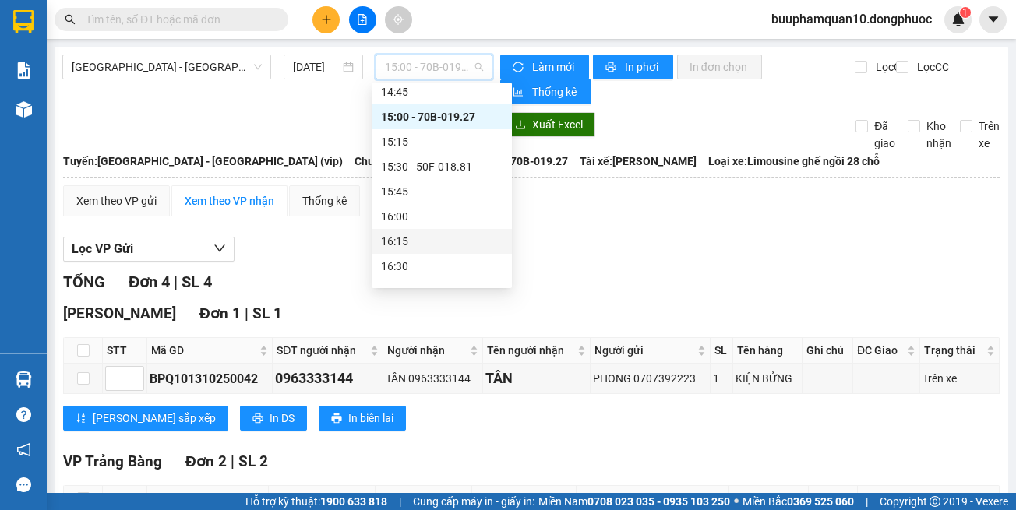
drag, startPoint x: 655, startPoint y: 267, endPoint x: 182, endPoint y: 191, distance: 479.8
click at [654, 267] on div "Lọc VP Gửi TỔNG Đơn 4 | SL 4 Hòa Thành Đơn 1 | SL 1 STT Mã GD SĐT người nhận N…" at bounding box center [531, 503] width 936 height 548
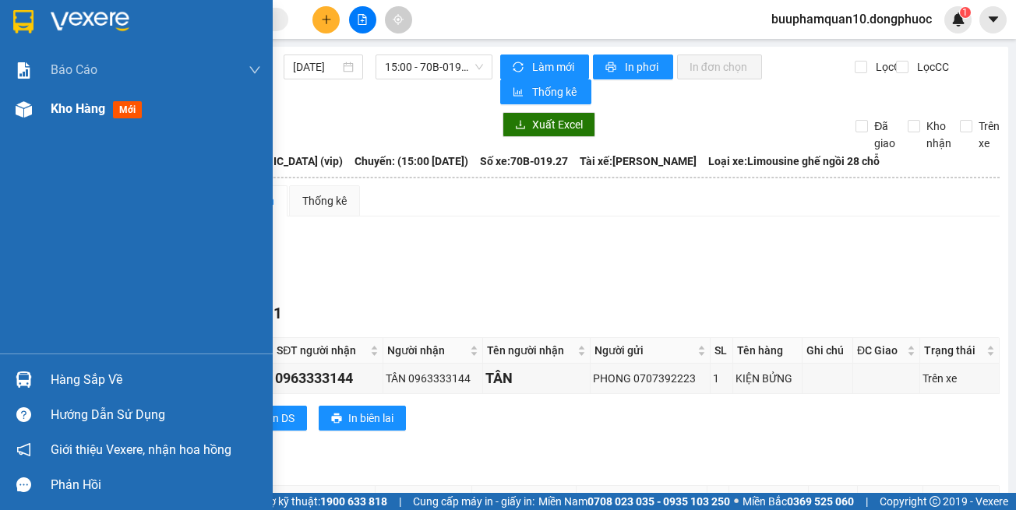
click at [41, 108] on div "Kho hàng mới" at bounding box center [136, 109] width 273 height 39
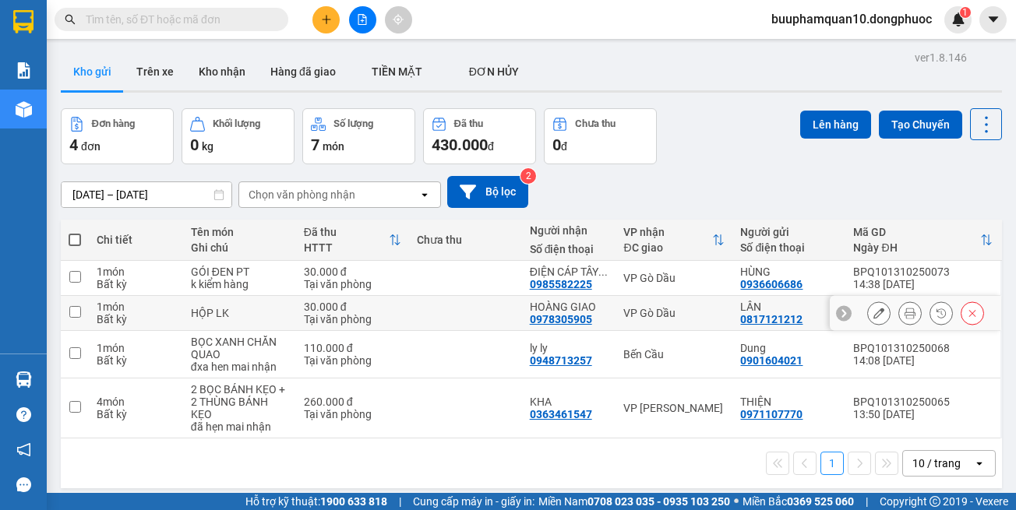
click at [675, 312] on div "VP Gò Dầu" at bounding box center [673, 313] width 101 height 12
checkbox input "true"
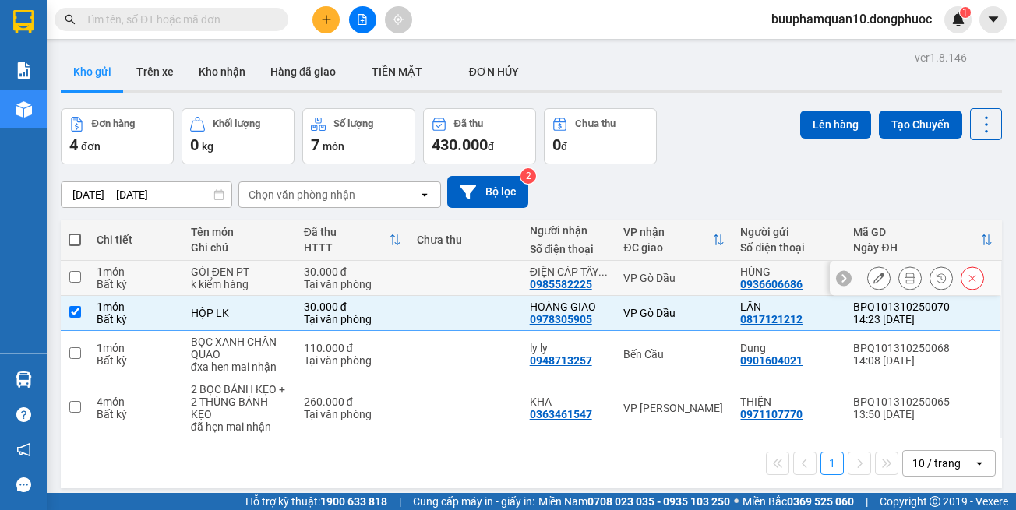
click at [676, 284] on div "VP Gò Dầu" at bounding box center [673, 278] width 101 height 12
checkbox input "true"
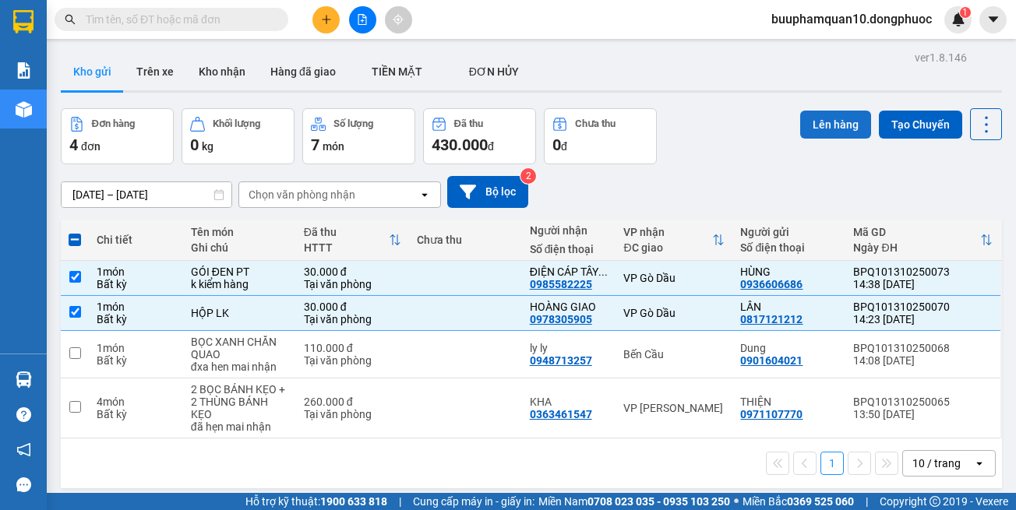
click at [816, 129] on button "Lên hàng" at bounding box center [835, 125] width 71 height 28
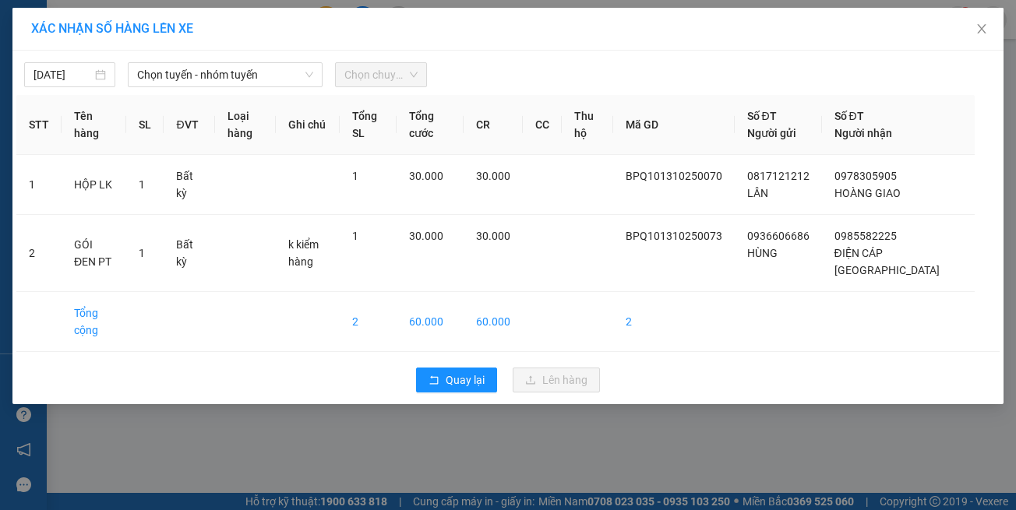
click at [206, 52] on div "13/10/2025 Chọn tuyến - nhóm tuyến Chọn chuyến STT Tên hàng SL ĐVT Loại hàng Gh…" at bounding box center [507, 228] width 991 height 354
click at [217, 62] on div "13/10/2025 Chọn tuyến - nhóm tuyến Chọn chuyến" at bounding box center [507, 71] width 983 height 33
drag, startPoint x: 242, startPoint y: 74, endPoint x: 263, endPoint y: 186, distance: 114.1
click at [242, 73] on span "Chọn tuyến - nhóm tuyến" at bounding box center [225, 74] width 176 height 23
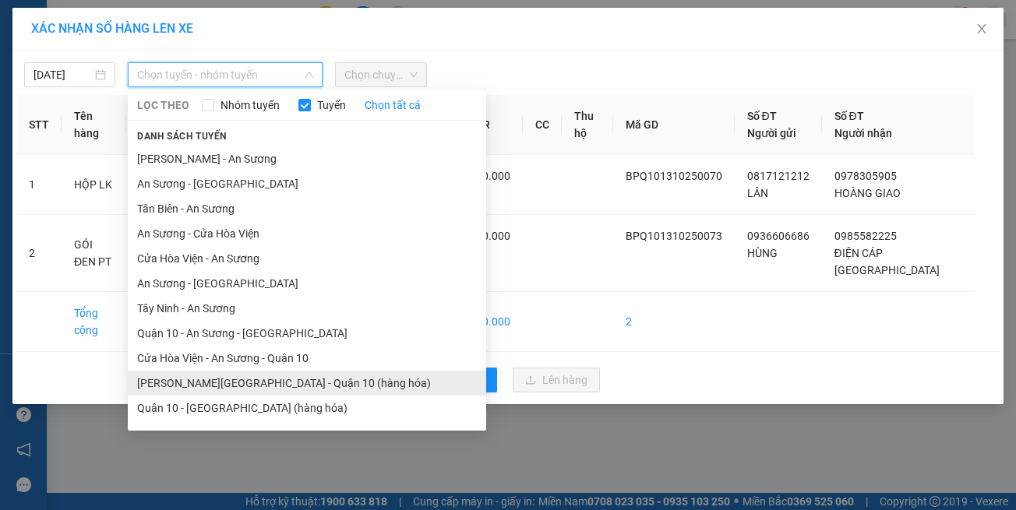
scroll to position [69, 0]
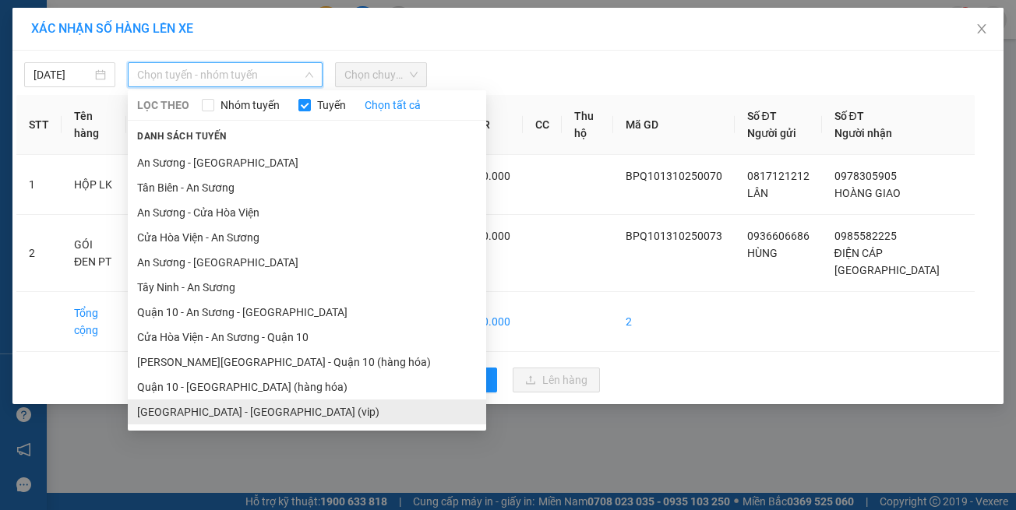
click at [275, 411] on li "Hồ Chí Minh - Tây Ninh (vip)" at bounding box center [307, 412] width 358 height 25
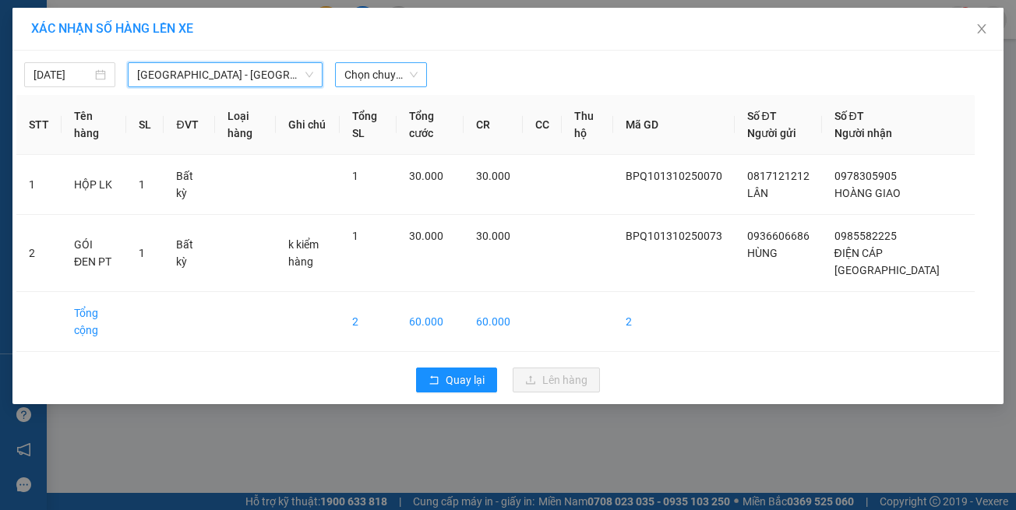
click at [345, 76] on span "Chọn chuyến" at bounding box center [380, 74] width 72 height 23
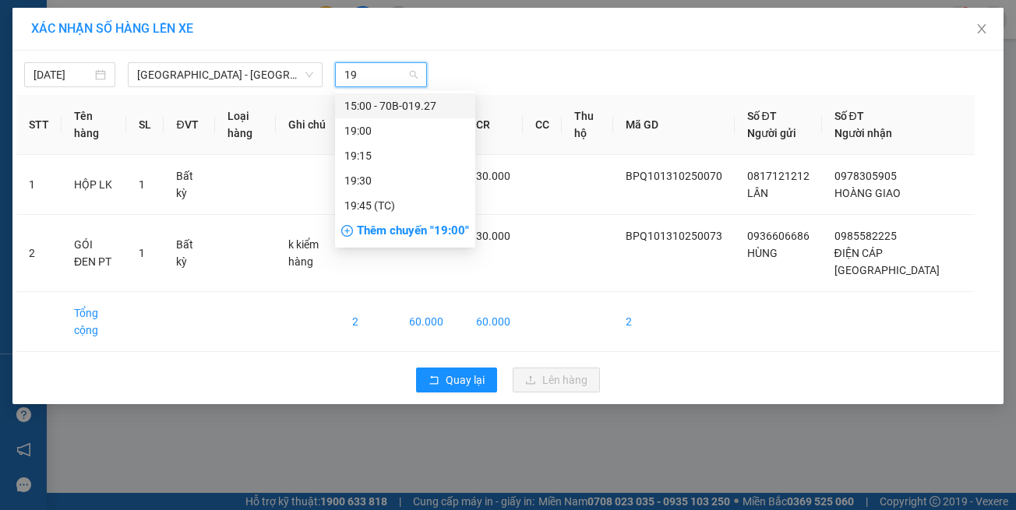
type input "192"
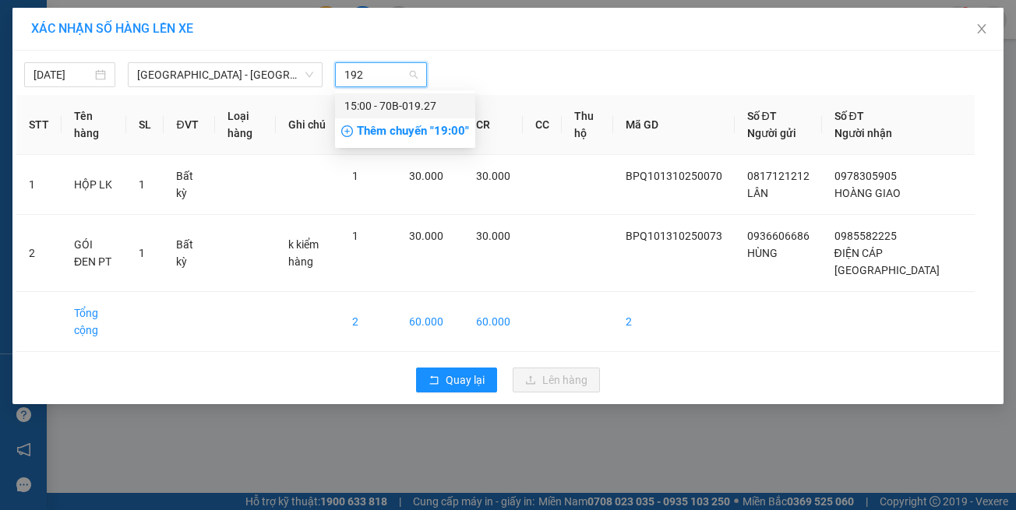
click at [371, 102] on div "15:00 - 70B-019.27" at bounding box center [405, 105] width 122 height 17
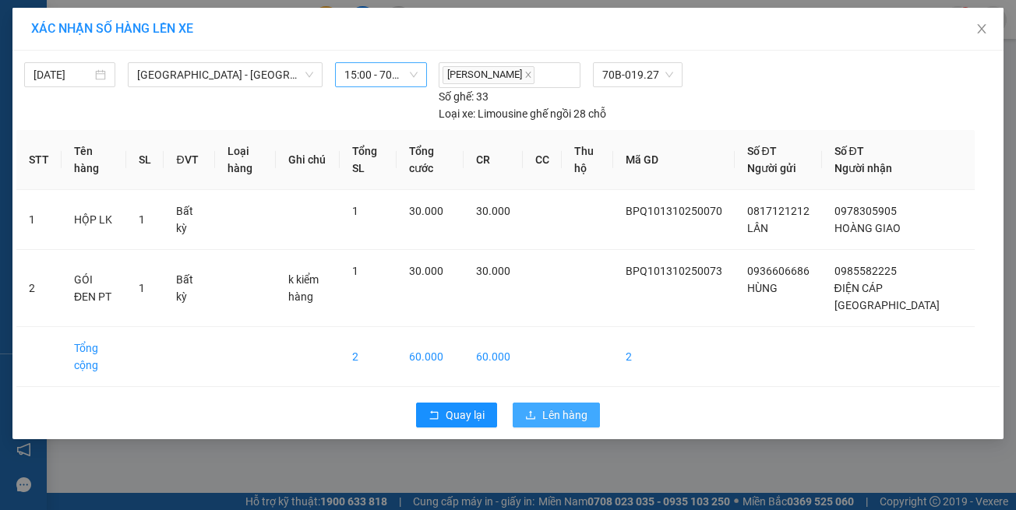
click at [549, 407] on span "Lên hàng" at bounding box center [564, 415] width 45 height 17
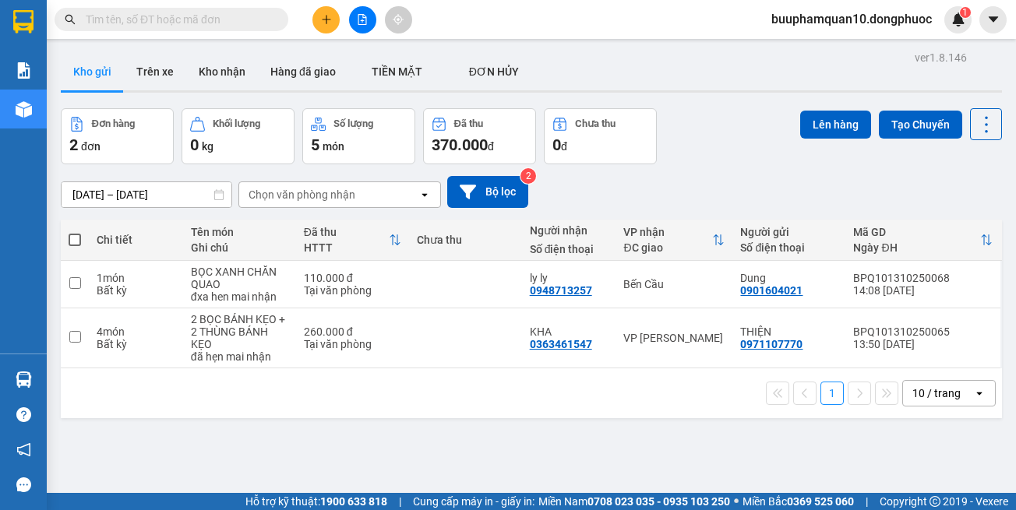
click at [358, 31] on button at bounding box center [362, 19] width 27 height 27
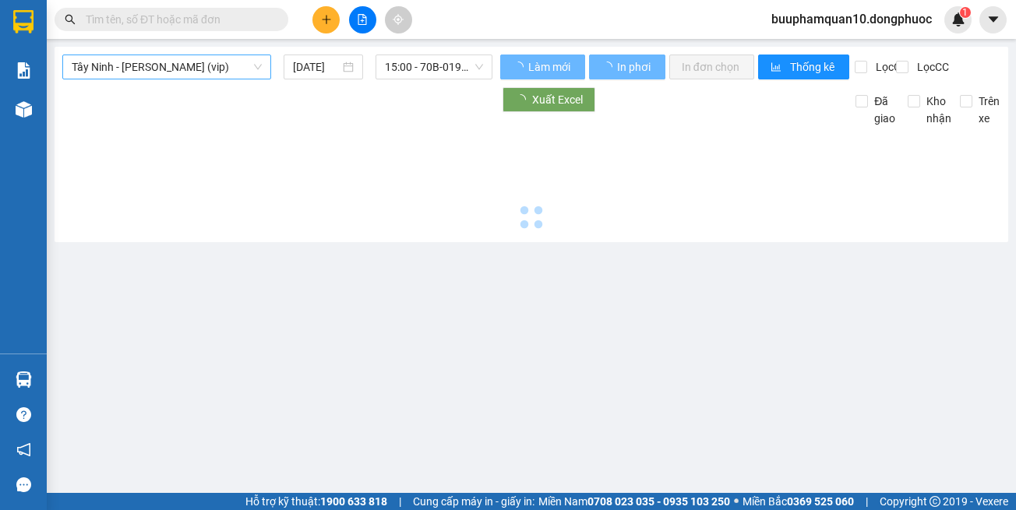
click at [230, 62] on span "[PERSON_NAME] [PERSON_NAME] (vip)" at bounding box center [167, 66] width 190 height 23
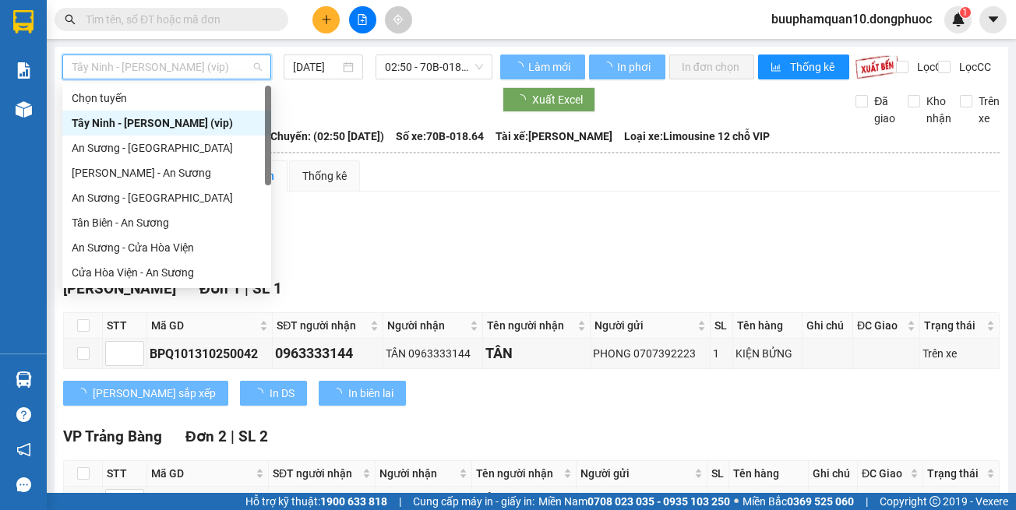
scroll to position [175, 0]
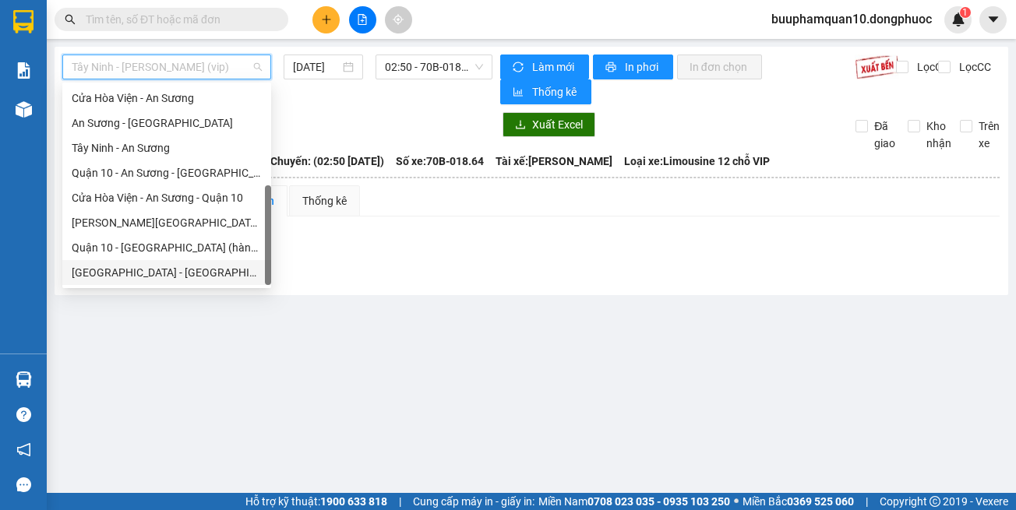
click at [227, 275] on div "Hồ Chí Minh - Tây Ninh (vip)" at bounding box center [167, 272] width 190 height 17
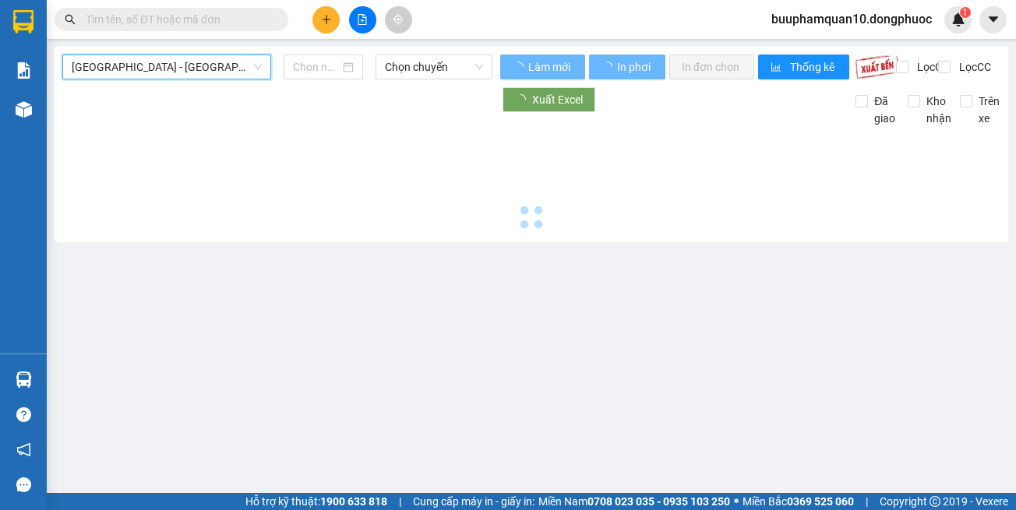
type input "[DATE]"
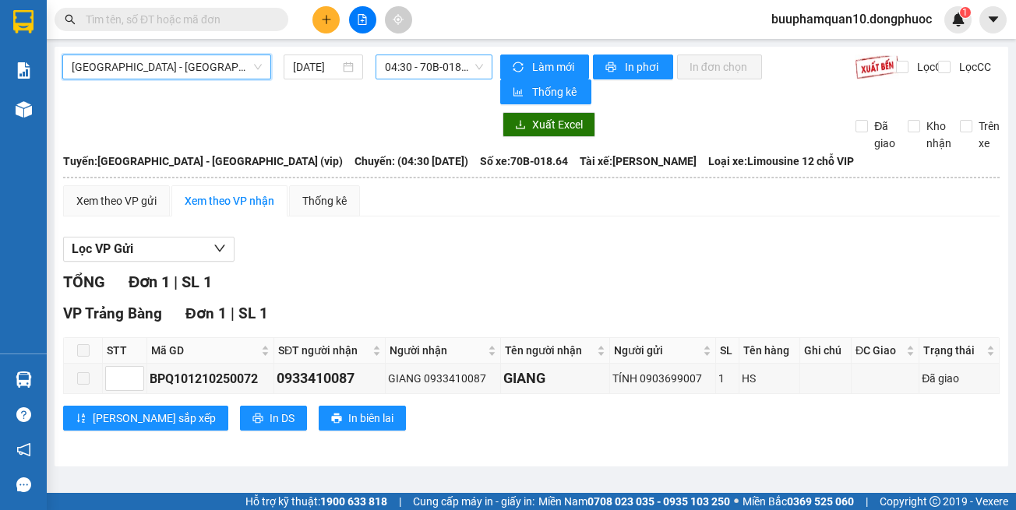
click at [432, 72] on span "04:30 - 70B-018.64" at bounding box center [434, 66] width 98 height 23
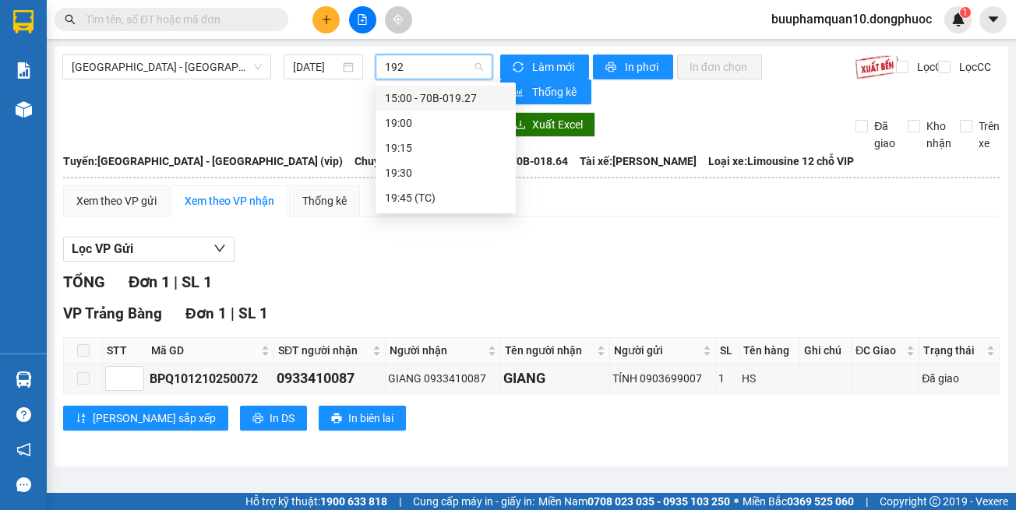
type input "1927"
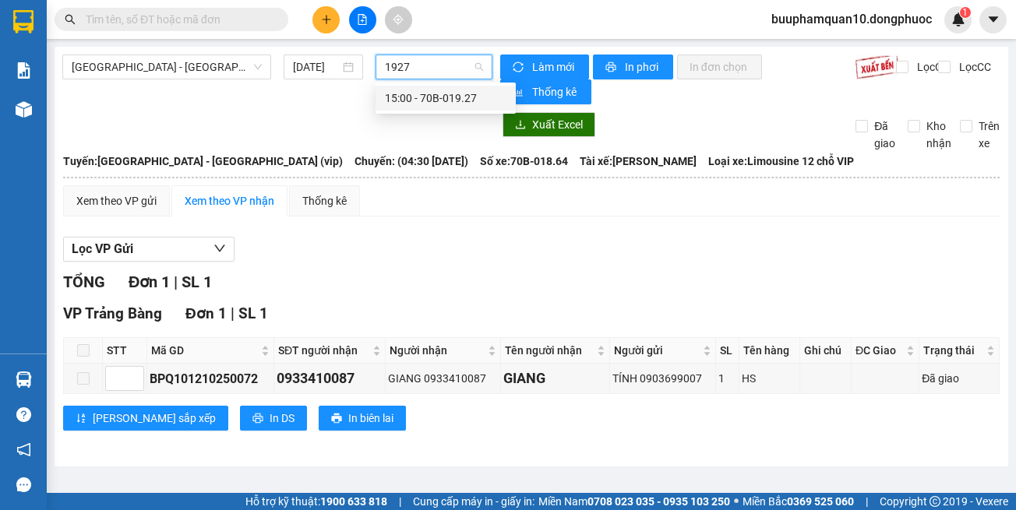
click at [426, 108] on div "15:00 - 70B-019.27" at bounding box center [445, 98] width 140 height 25
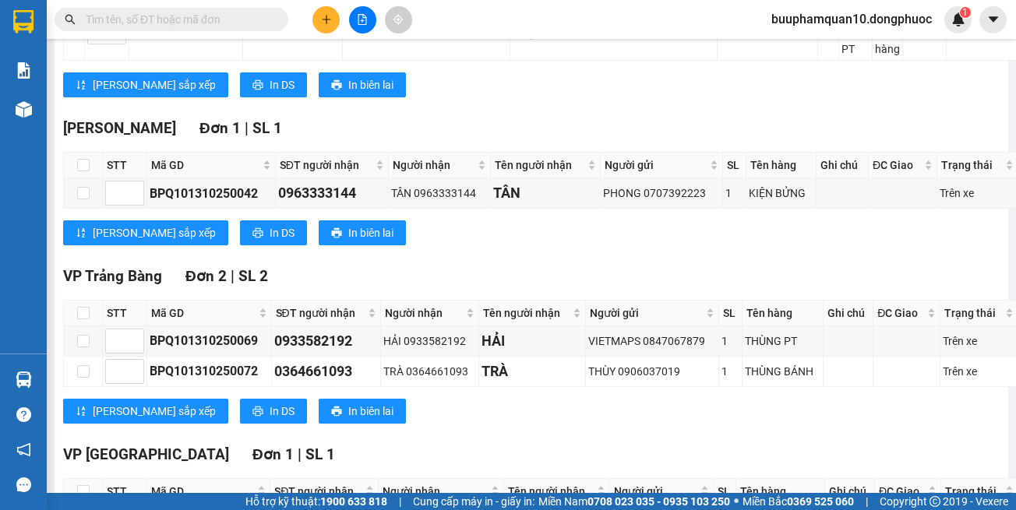
scroll to position [513, 0]
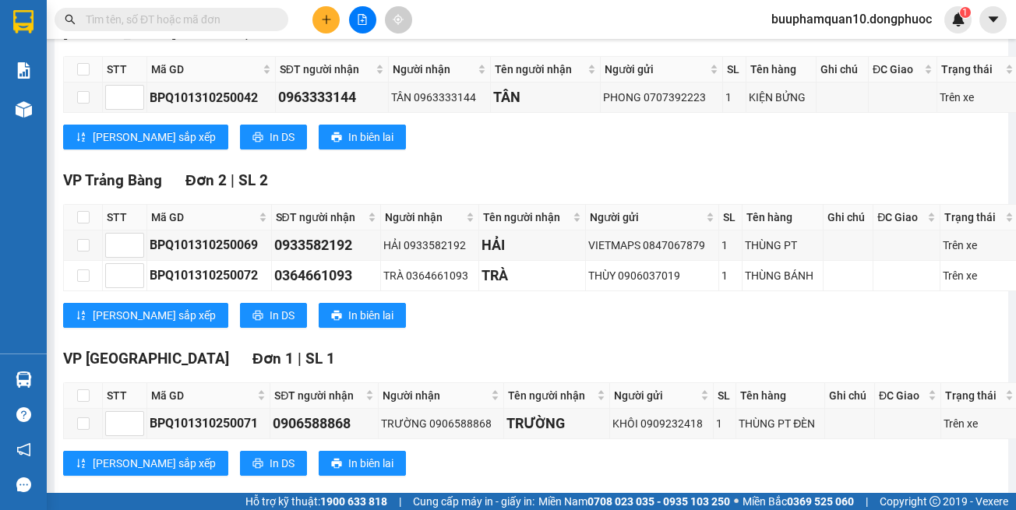
click at [321, 21] on icon "plus" at bounding box center [326, 19] width 11 height 11
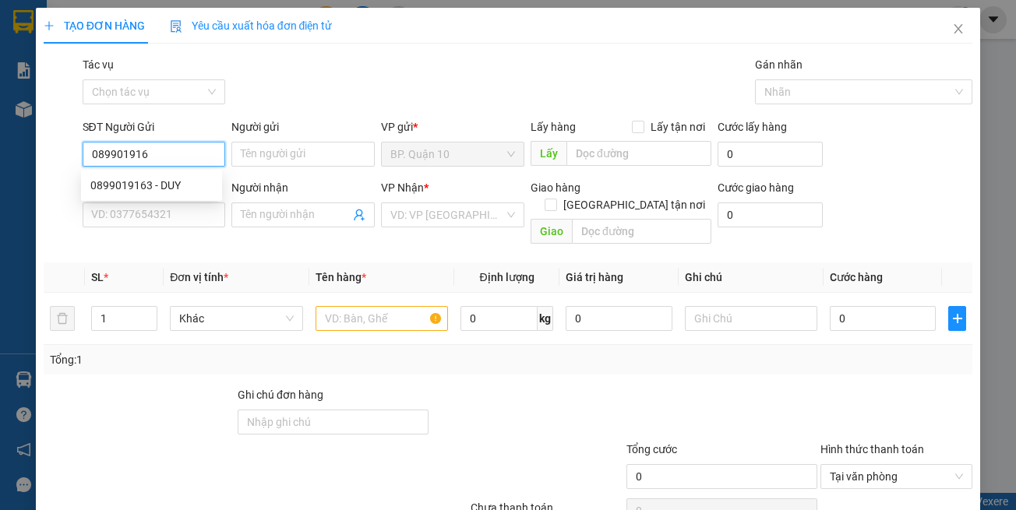
type input "0899019163"
click at [160, 179] on div "0899019163 - DUY" at bounding box center [151, 185] width 122 height 17
type input "DUY"
type input "0824100152"
type input "TÍNH"
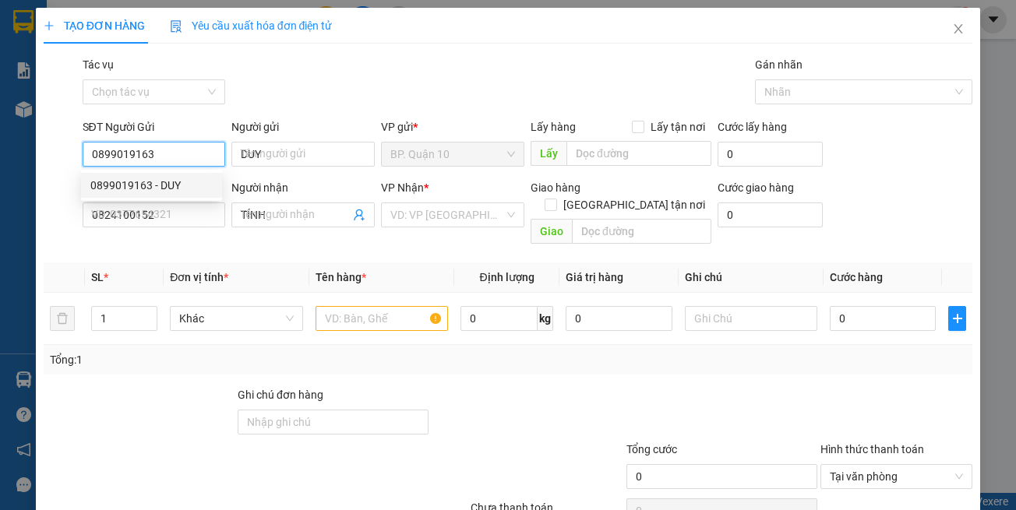
type input "0899019163"
type input "30.000"
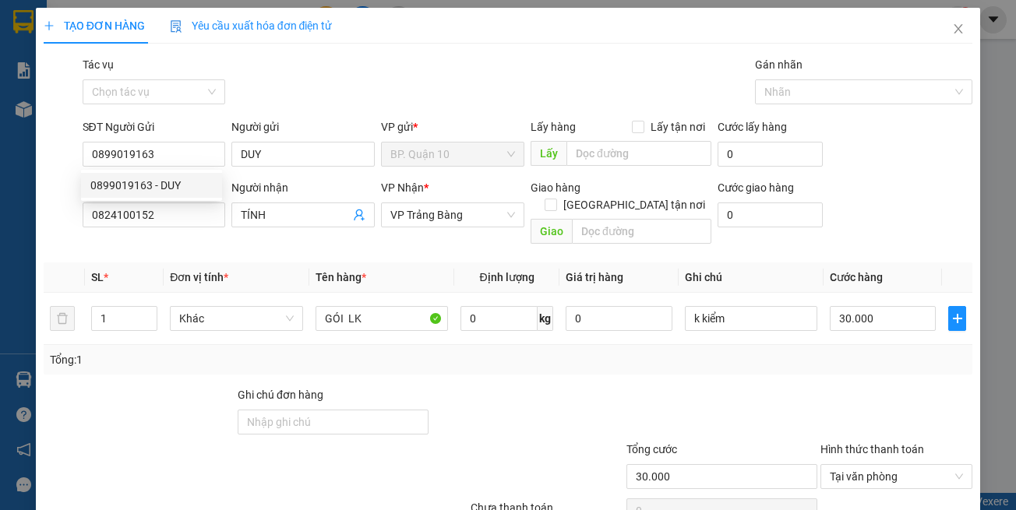
click at [207, 228] on div "SĐT Người Nhận 0824100152" at bounding box center [154, 206] width 143 height 55
click at [195, 218] on input "0824100152" at bounding box center [154, 215] width 143 height 25
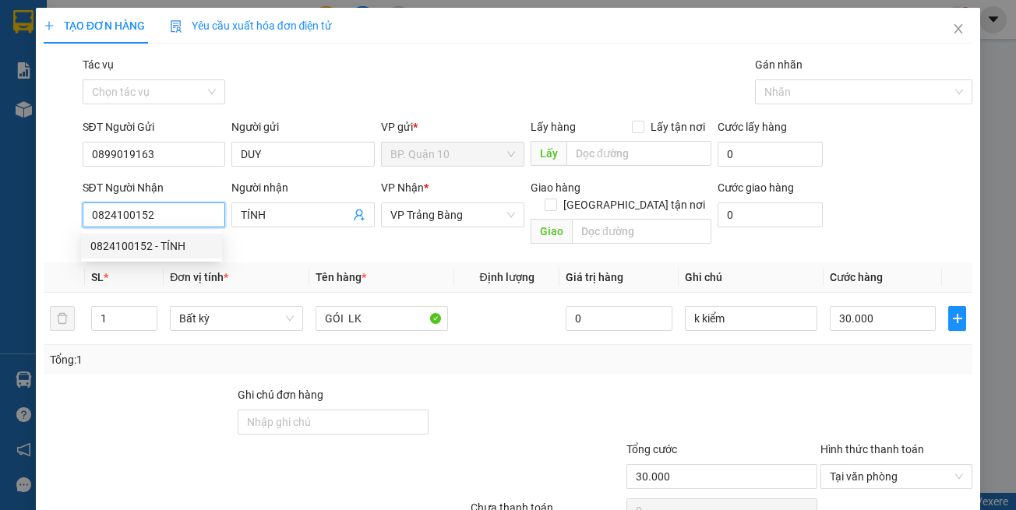
click at [194, 218] on input "0824100152" at bounding box center [154, 215] width 143 height 25
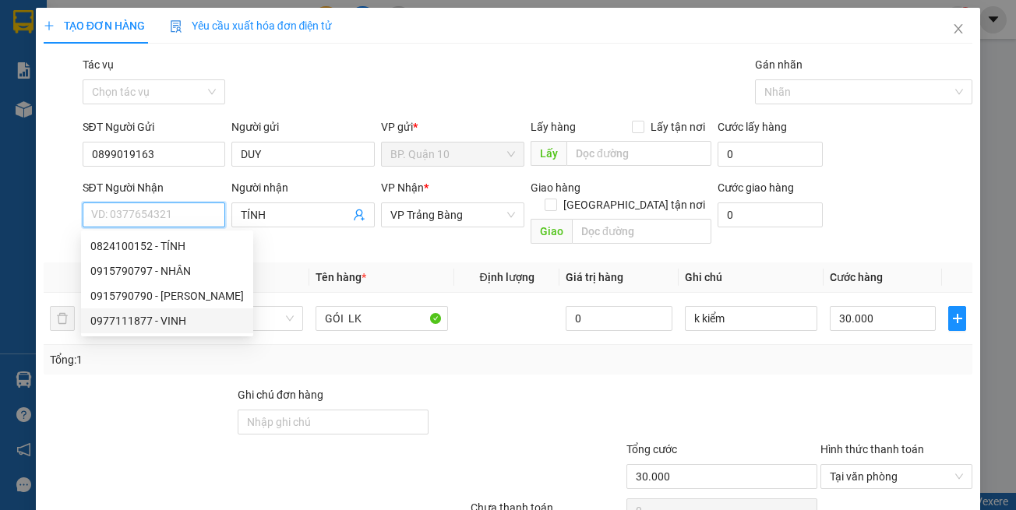
click at [185, 314] on div "0977111877 - VINH" at bounding box center [166, 320] width 153 height 17
type input "0977111877"
type input "VINH"
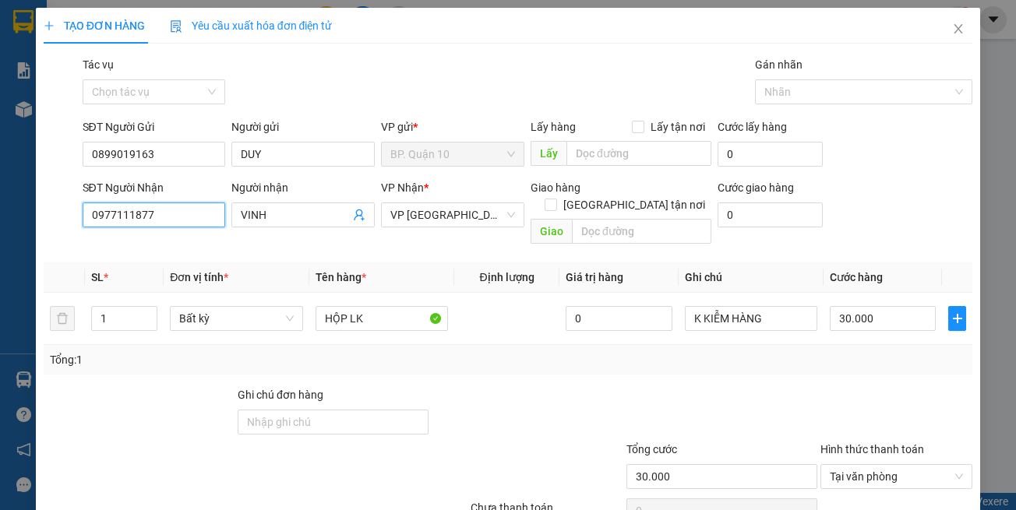
type input "0977111877"
drag, startPoint x: 570, startPoint y: 380, endPoint x: 501, endPoint y: 338, distance: 81.1
click at [569, 386] on div at bounding box center [527, 413] width 194 height 55
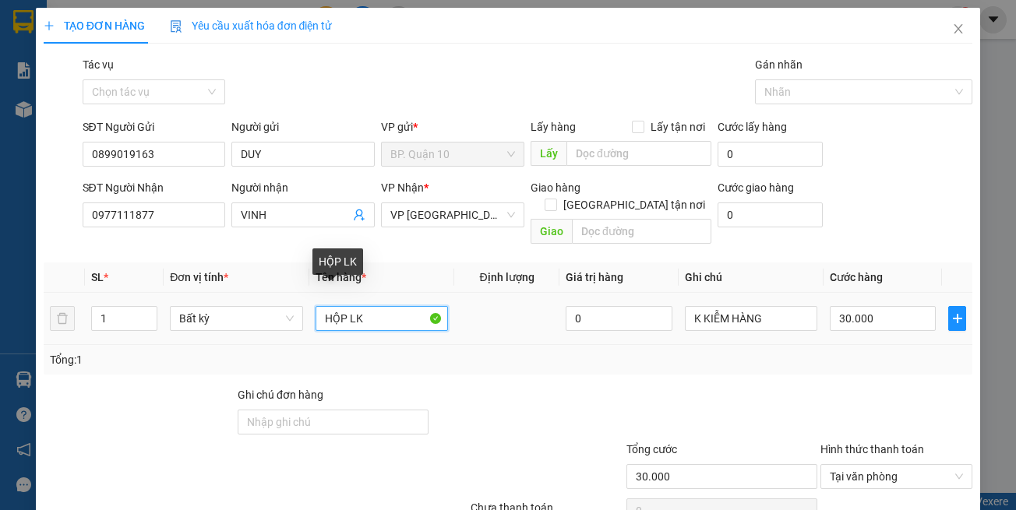
drag, startPoint x: 342, startPoint y: 301, endPoint x: 163, endPoint y: 287, distance: 179.7
click at [236, 299] on tr "1 Bất kỳ HỘP LK 0 K KIỄM HÀNG 30.000" at bounding box center [508, 319] width 929 height 52
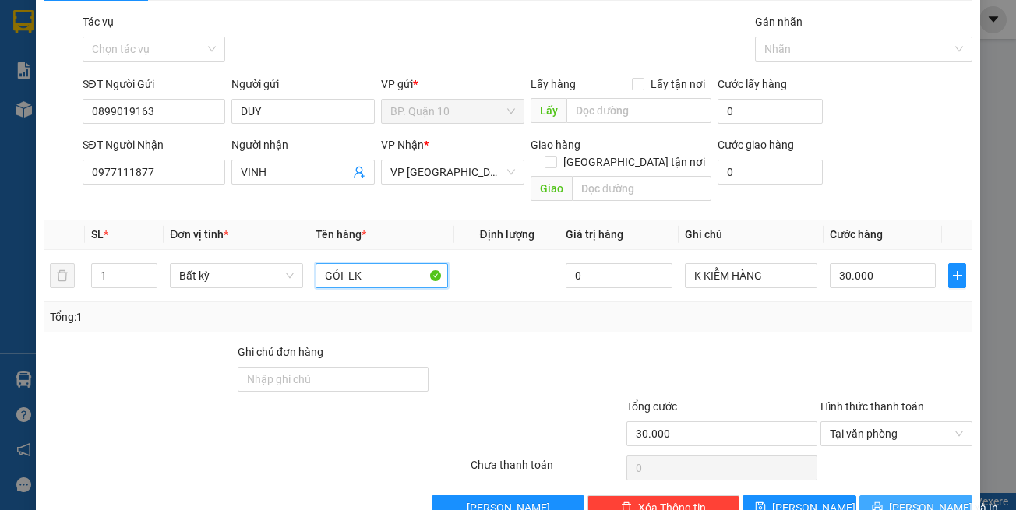
scroll to position [66, 0]
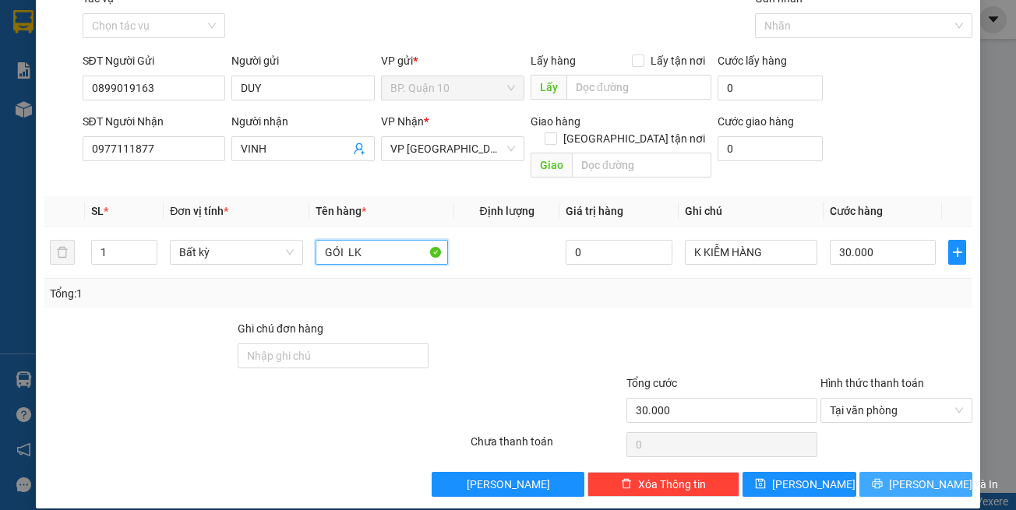
type input "GÓI LK"
drag, startPoint x: 901, startPoint y: 464, endPoint x: 856, endPoint y: 441, distance: 50.2
click at [901, 476] on span "[PERSON_NAME] và In" at bounding box center [943, 484] width 109 height 17
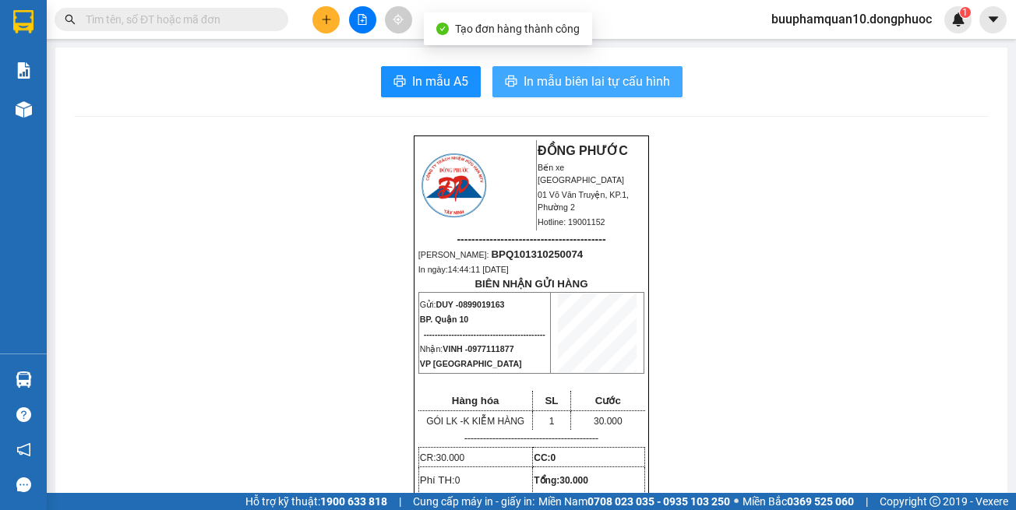
click at [591, 91] on span "In mẫu biên lai tự cấu hình" at bounding box center [597, 81] width 146 height 19
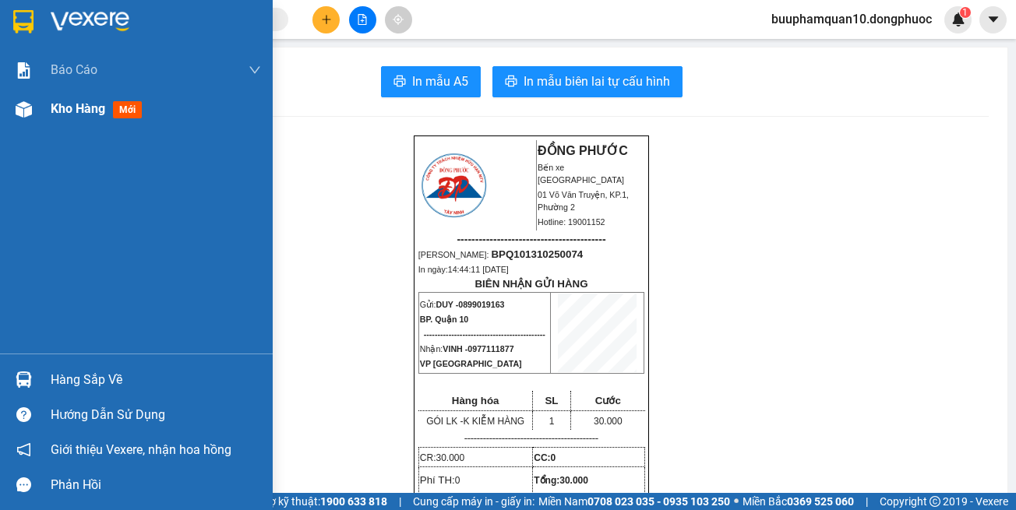
click at [51, 106] on span "Kho hàng" at bounding box center [78, 108] width 55 height 15
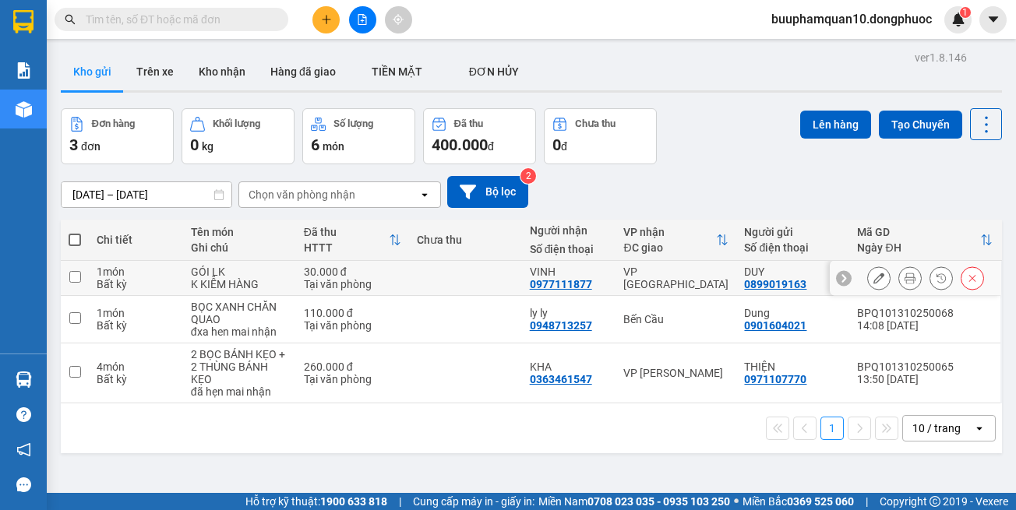
drag, startPoint x: 647, startPoint y: 281, endPoint x: 712, endPoint y: 225, distance: 85.6
click at [652, 276] on div "VP [GEOGRAPHIC_DATA]" at bounding box center [675, 278] width 105 height 25
checkbox input "true"
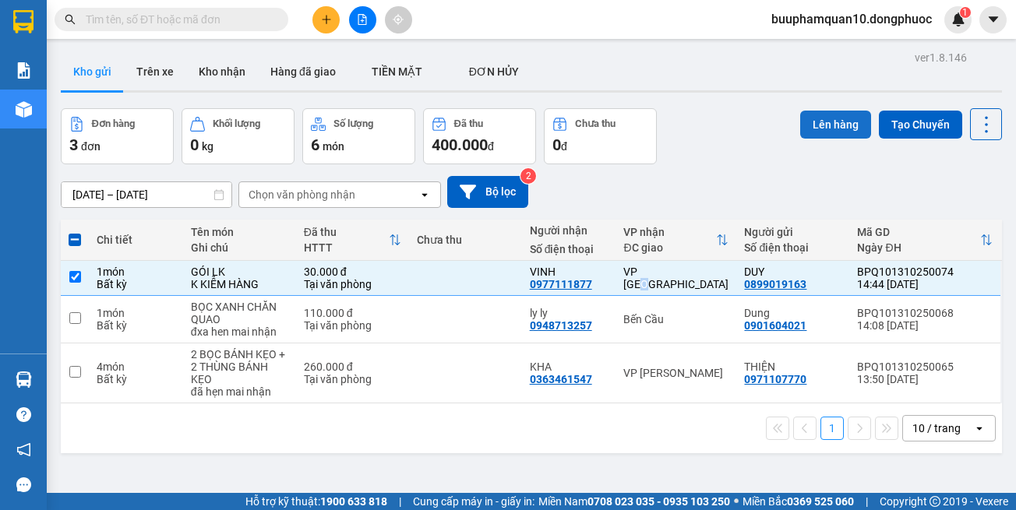
click at [847, 125] on button "Lên hàng" at bounding box center [835, 125] width 71 height 28
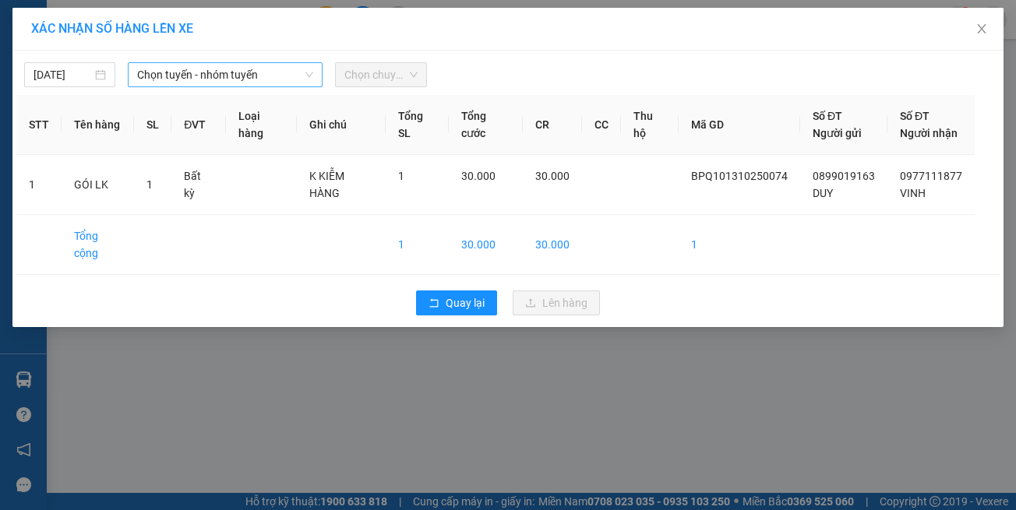
drag, startPoint x: 232, startPoint y: 77, endPoint x: 238, endPoint y: 85, distance: 9.5
click at [234, 77] on span "Chọn tuyến - nhóm tuyến" at bounding box center [225, 74] width 176 height 23
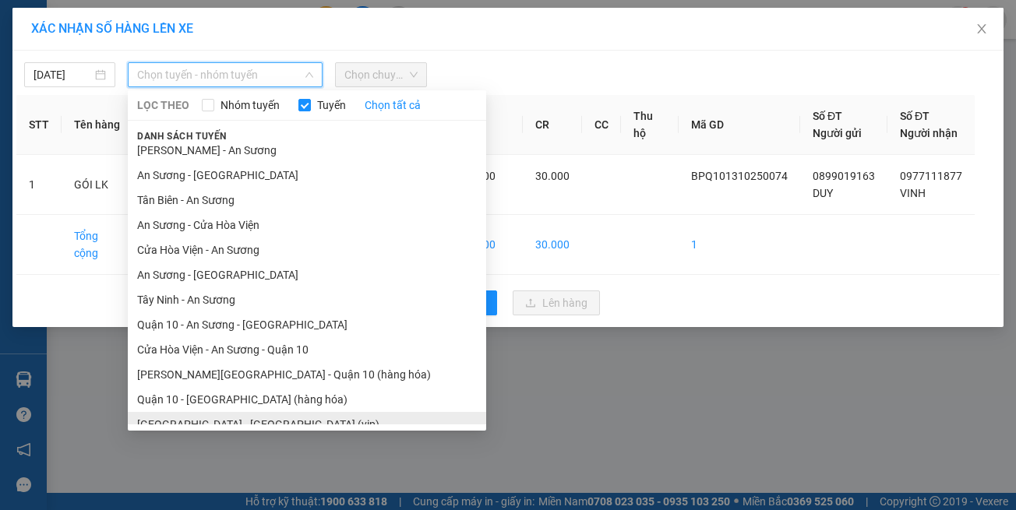
scroll to position [69, 0]
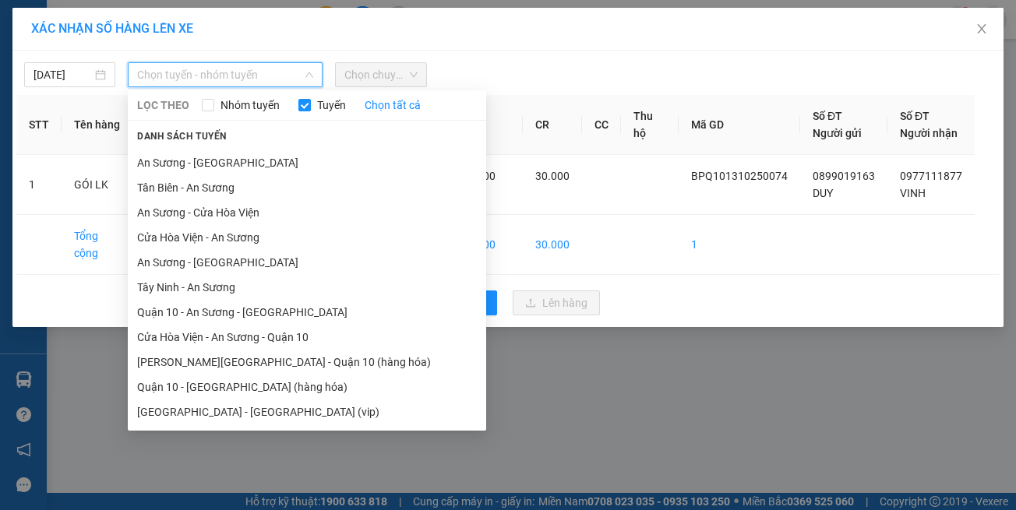
click at [261, 401] on li "Hồ Chí Minh - Tây Ninh (vip)" at bounding box center [307, 412] width 358 height 25
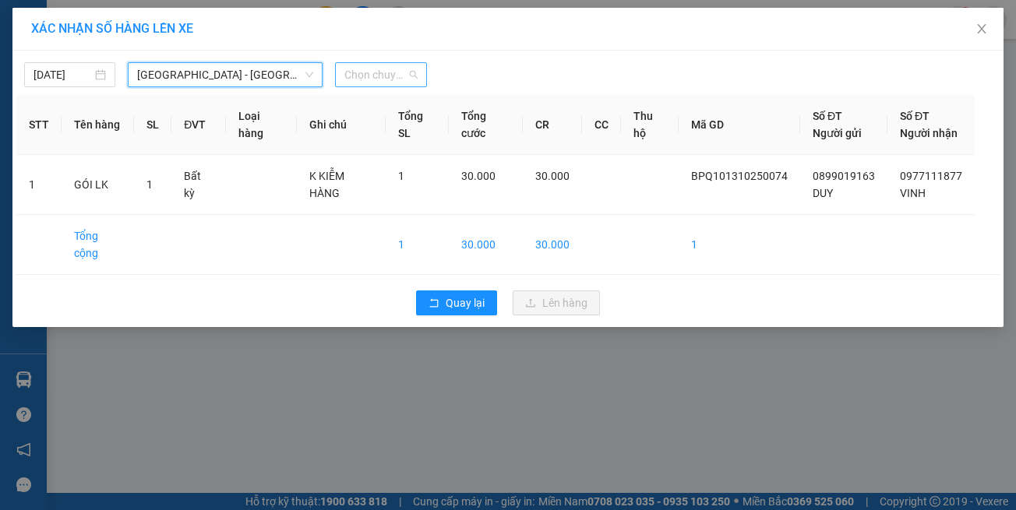
click at [367, 72] on span "Chọn chuyến" at bounding box center [380, 74] width 72 height 23
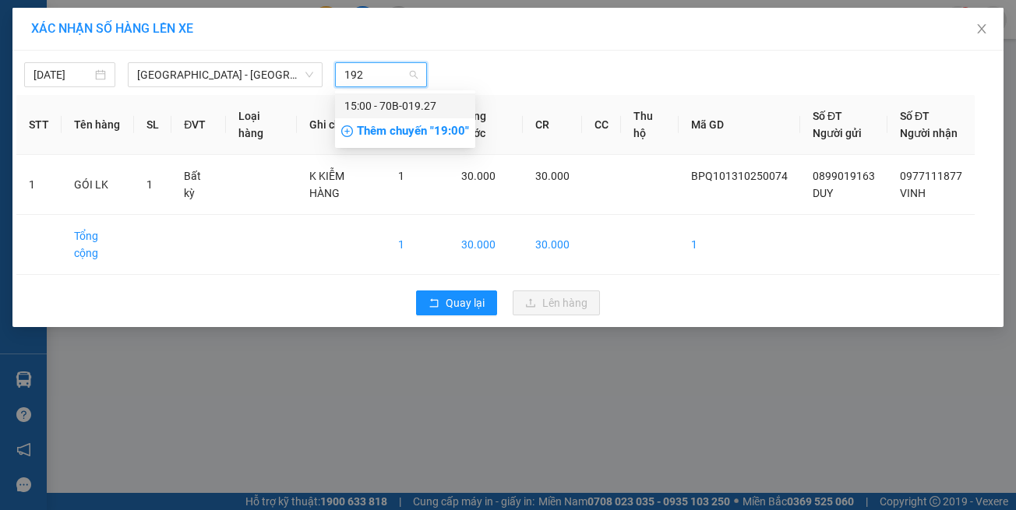
type input "1927"
click at [372, 111] on div "15:00 - 70B-019.27" at bounding box center [405, 105] width 122 height 17
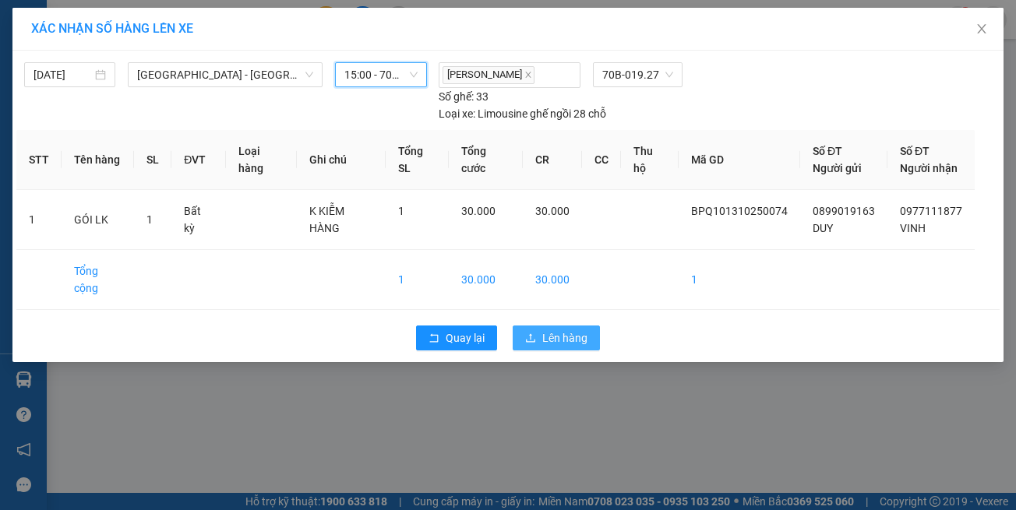
click at [561, 330] on span "Lên hàng" at bounding box center [564, 338] width 45 height 17
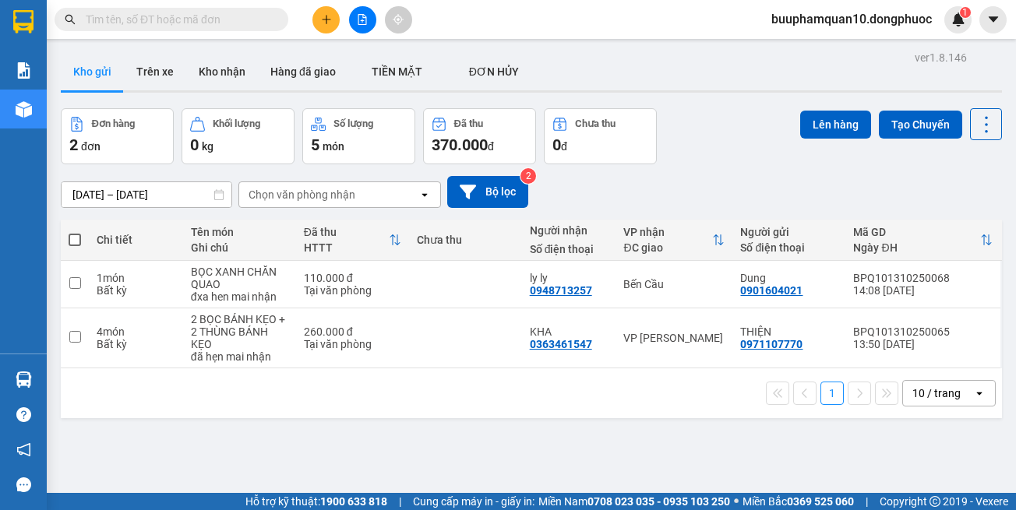
click at [351, 19] on button at bounding box center [362, 19] width 27 height 27
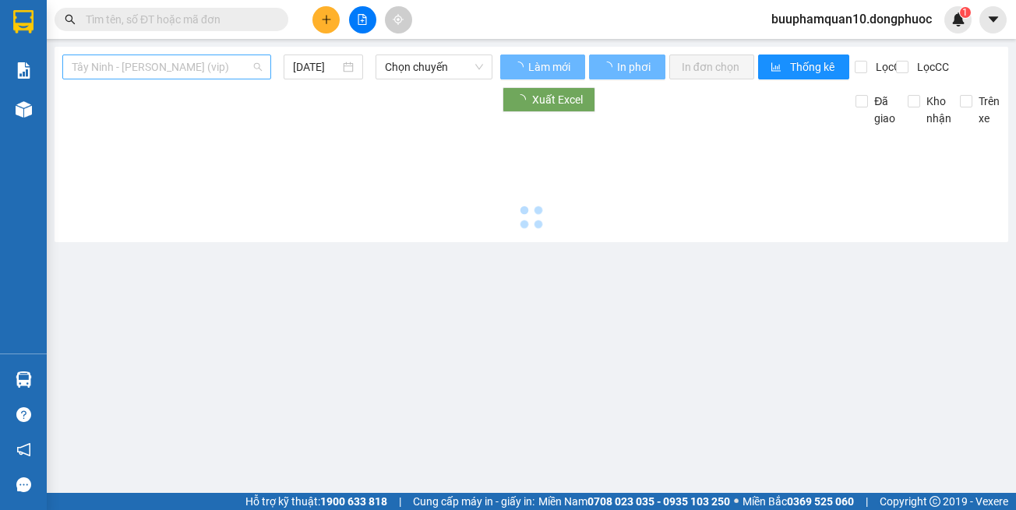
click at [175, 65] on span "Tây Ninh - Hồ Chí Minh (vip)" at bounding box center [167, 66] width 190 height 23
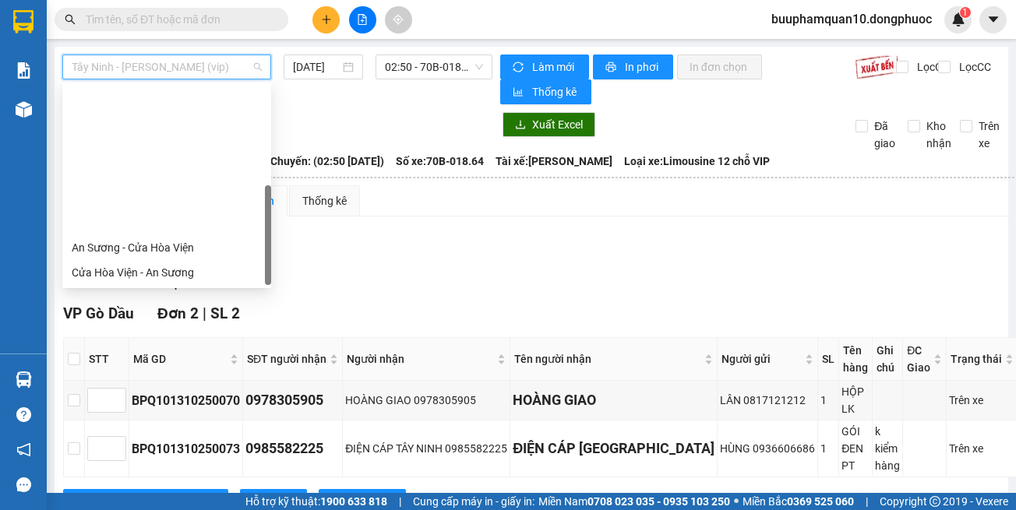
scroll to position [175, 0]
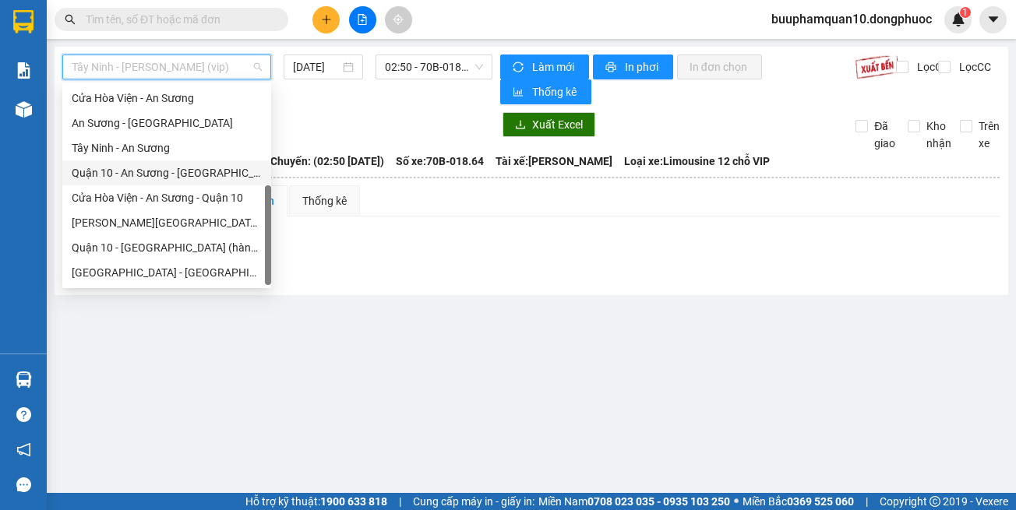
drag, startPoint x: 156, startPoint y: 181, endPoint x: 320, endPoint y: 97, distance: 184.7
click at [157, 180] on div "Quận 10 - An Sương - Cửa Hòa Viện" at bounding box center [167, 172] width 190 height 17
type input "13/10/2025"
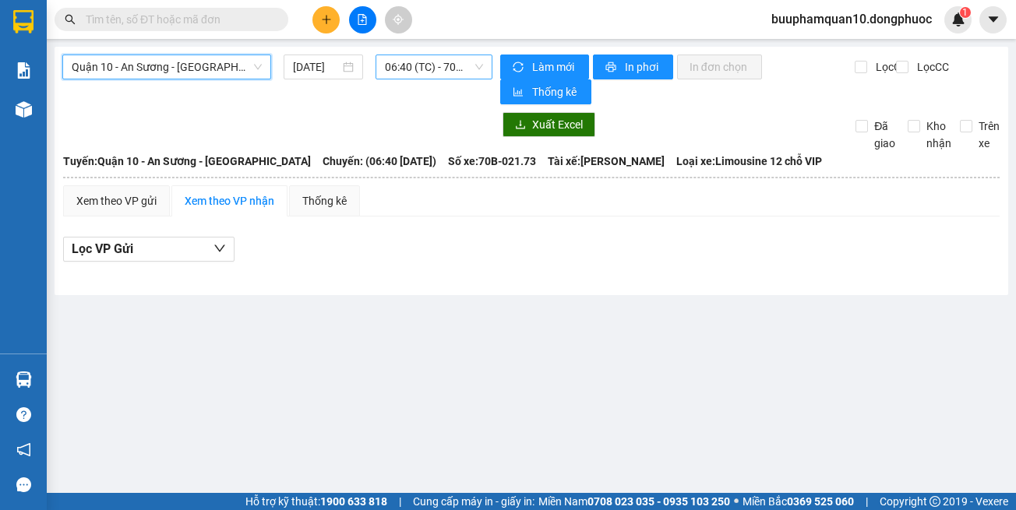
drag, startPoint x: 412, startPoint y: 64, endPoint x: 404, endPoint y: 71, distance: 10.5
click at [413, 64] on span "06:40 (TC) - 70B-021.73" at bounding box center [434, 66] width 98 height 23
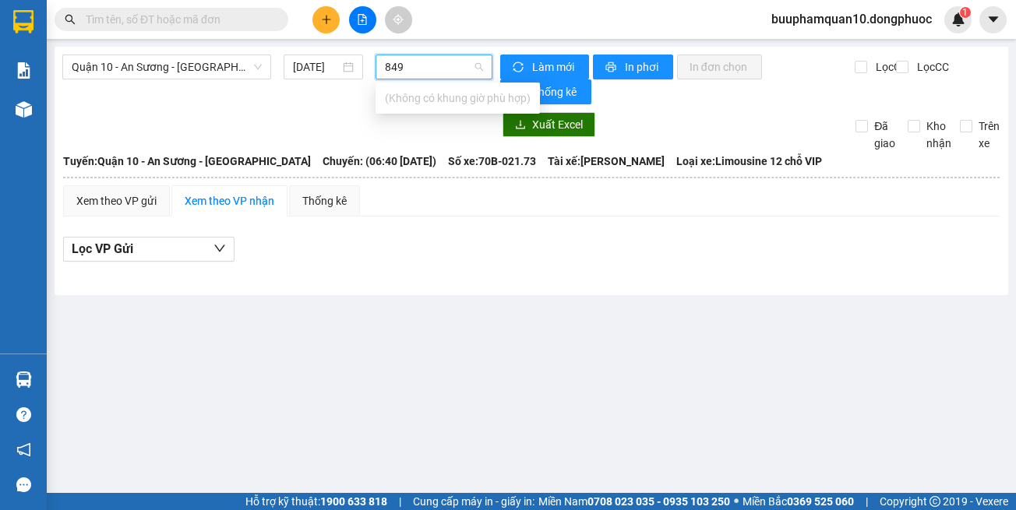
type input "849"
drag, startPoint x: 453, startPoint y: 361, endPoint x: 358, endPoint y: 143, distance: 237.6
click at [448, 328] on main "Quận 10 - An Sương - Cửa Hòa Viện 13/10/2025 06:40 (TC) - 70B-021.73 Làm mới In…" at bounding box center [508, 246] width 1016 height 493
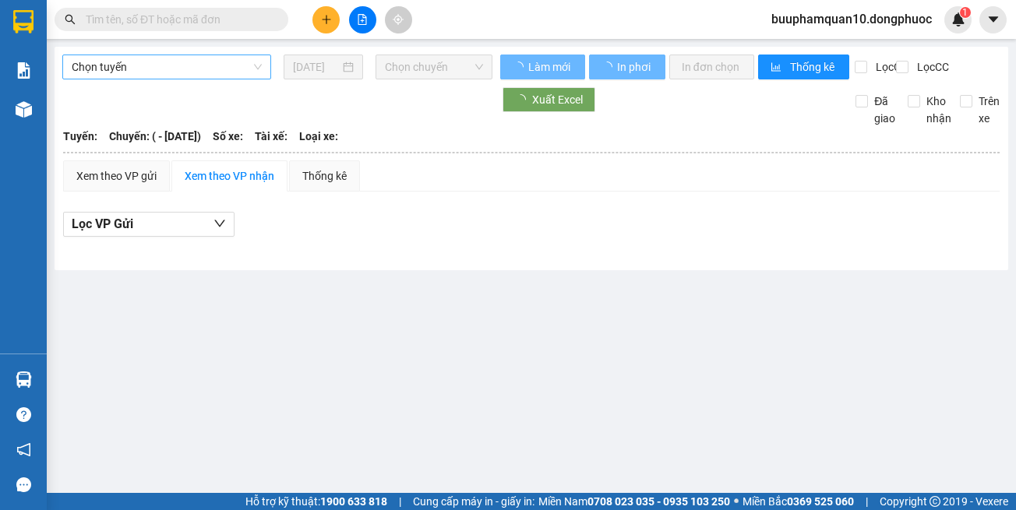
click at [191, 76] on span "Chọn tuyến" at bounding box center [167, 66] width 190 height 23
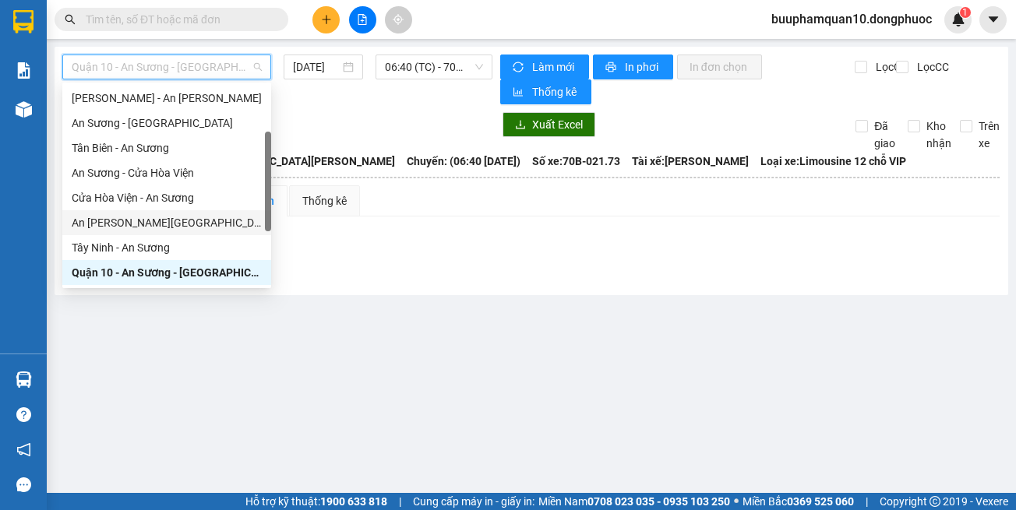
scroll to position [175, 0]
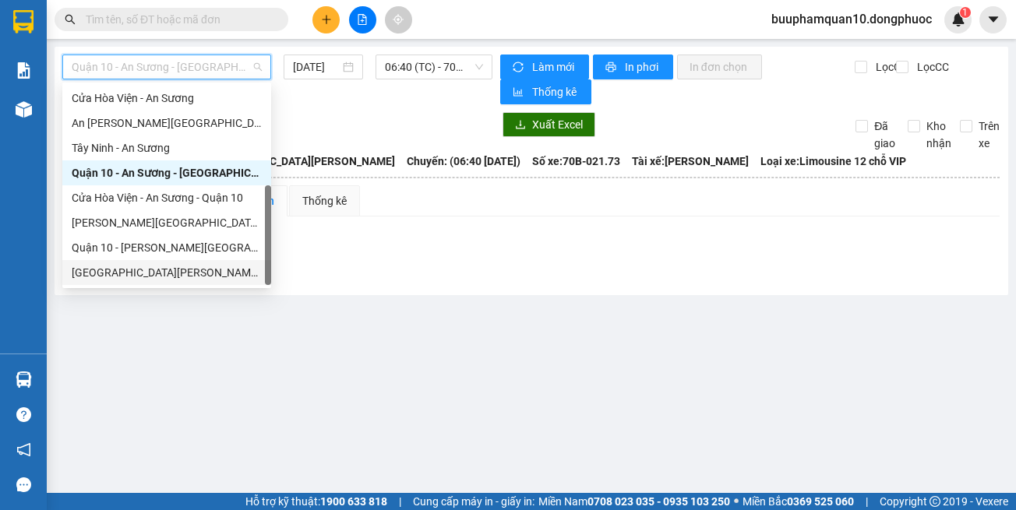
click at [191, 263] on div "[GEOGRAPHIC_DATA][PERSON_NAME][GEOGRAPHIC_DATA] (vip)" at bounding box center [166, 272] width 209 height 25
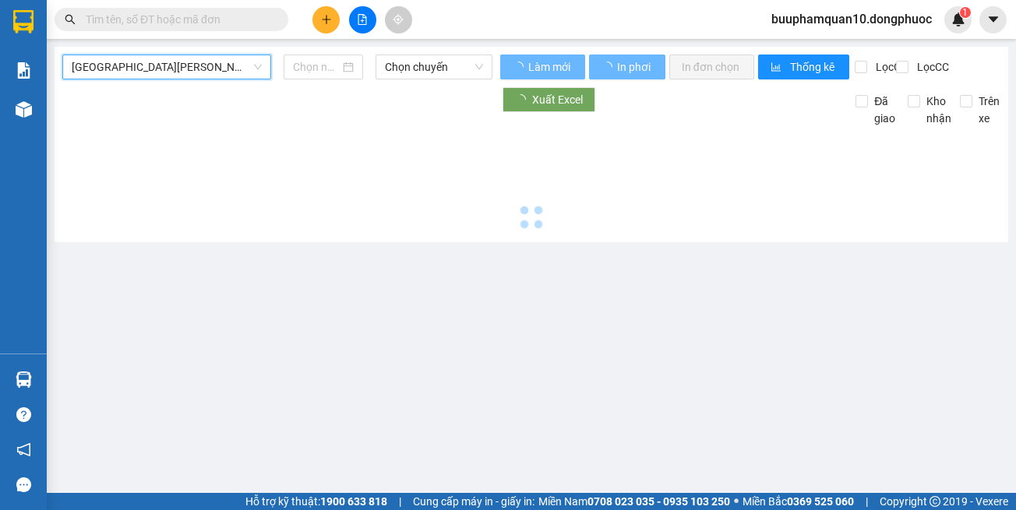
type input "[DATE]"
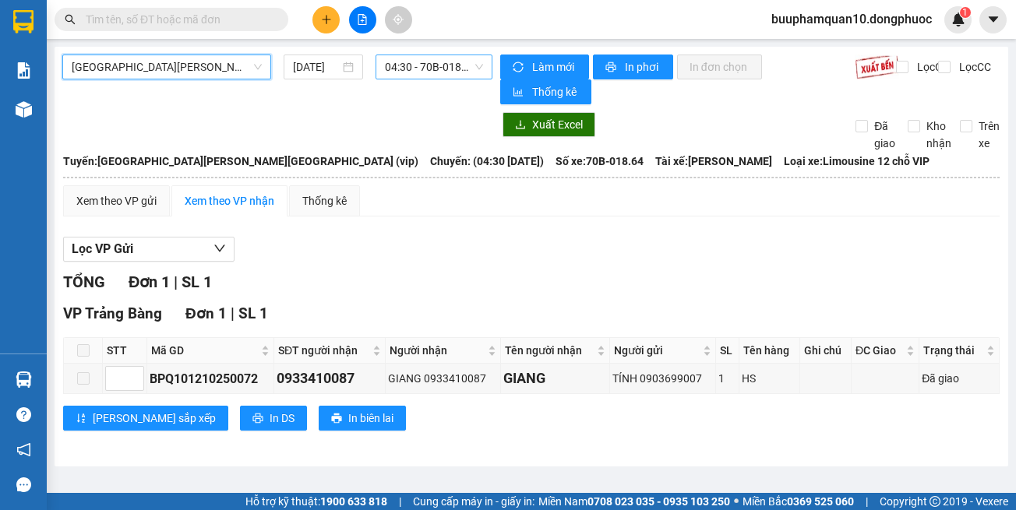
click at [384, 66] on div "04:30 - 70B-018.64" at bounding box center [433, 67] width 117 height 25
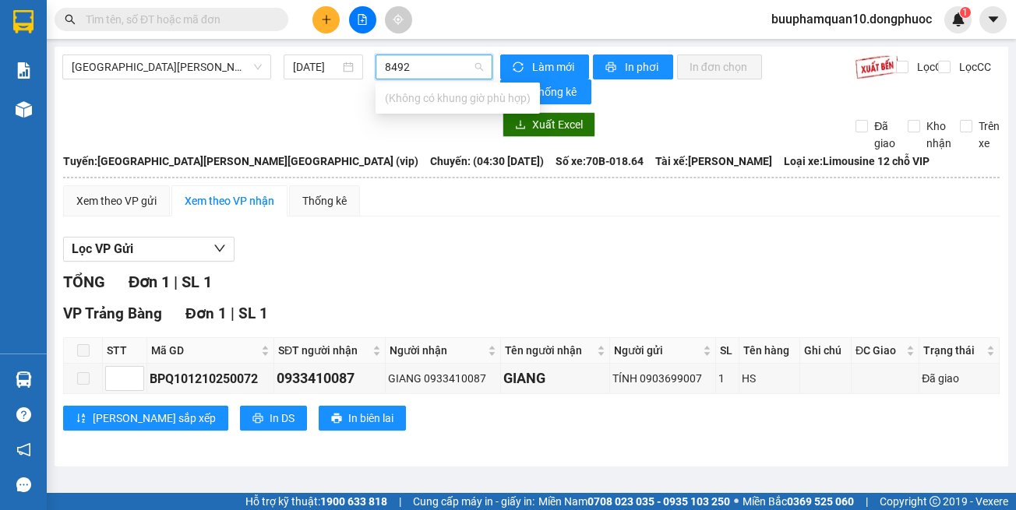
type input "8492"
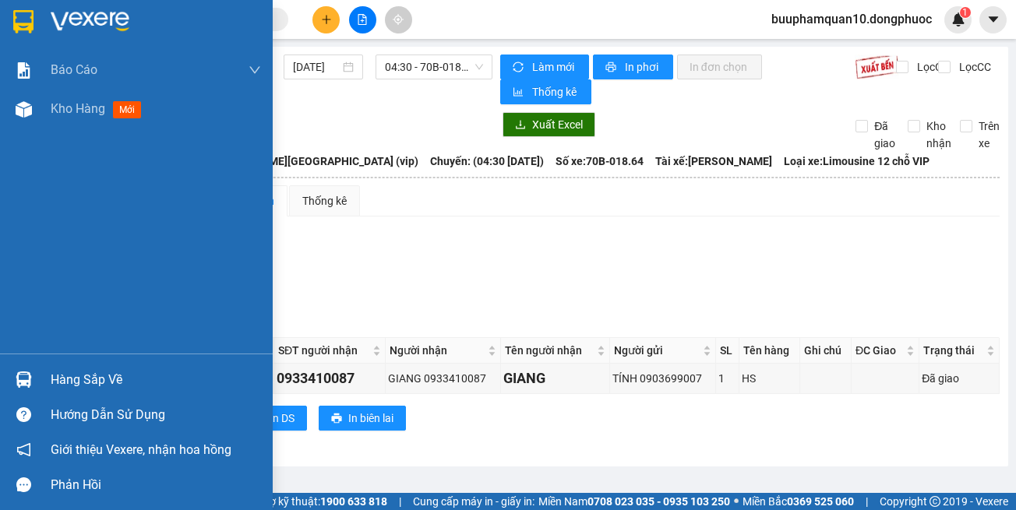
click at [52, 383] on div "Hàng sắp về" at bounding box center [156, 379] width 210 height 23
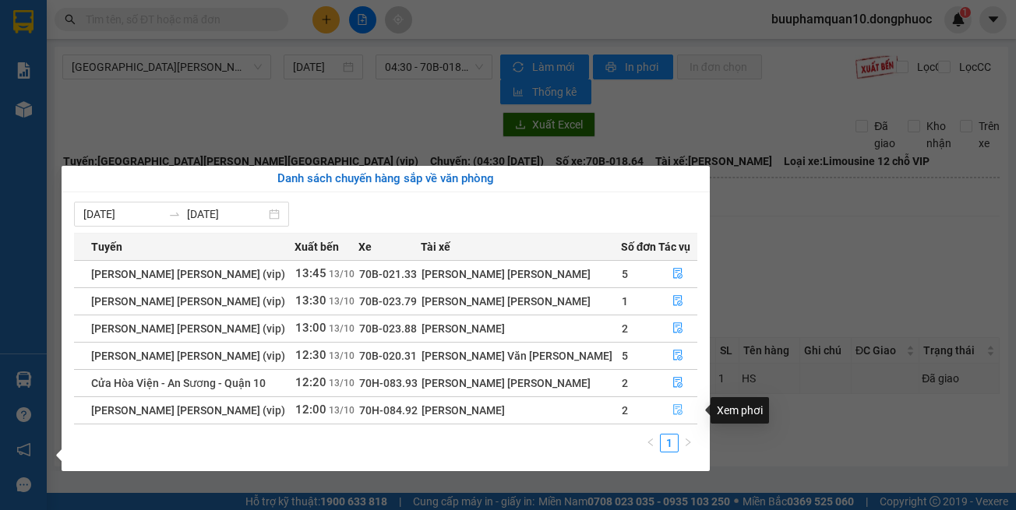
click at [679, 410] on icon "file-done" at bounding box center [677, 409] width 11 height 11
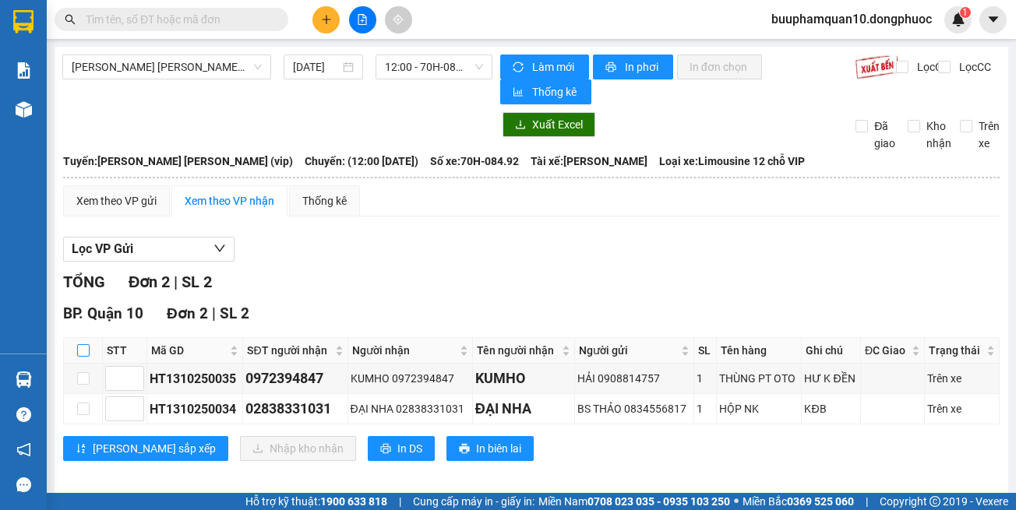
click at [87, 351] on input "checkbox" at bounding box center [83, 350] width 12 height 12
checkbox input "true"
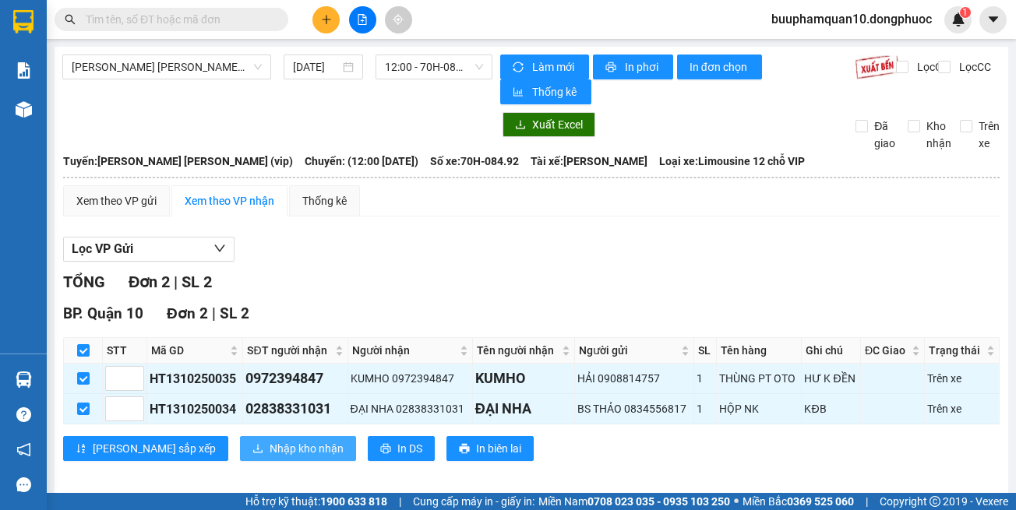
click at [240, 436] on button "Nhập kho nhận" at bounding box center [298, 448] width 116 height 25
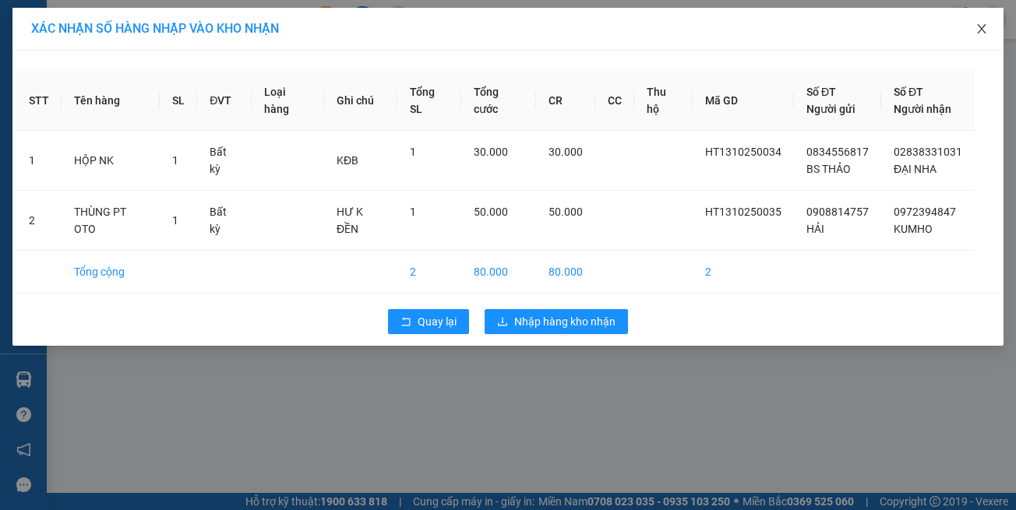
click at [983, 31] on icon "close" at bounding box center [981, 28] width 9 height 9
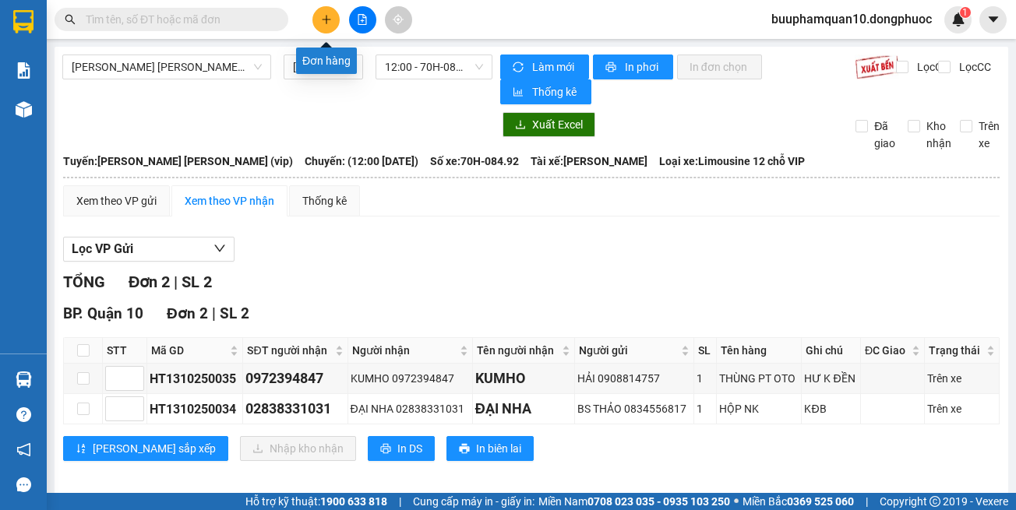
click at [322, 19] on icon "plus" at bounding box center [326, 19] width 11 height 11
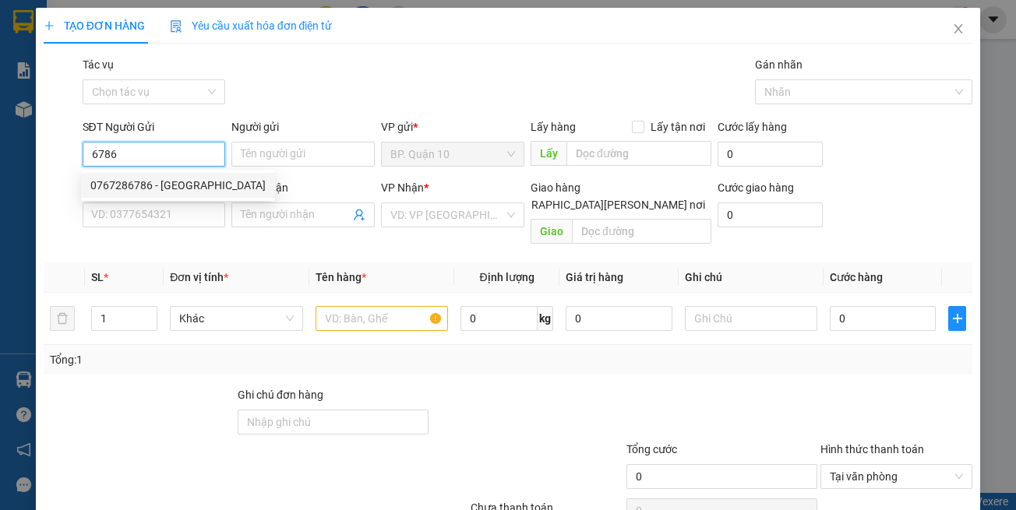
drag, startPoint x: 162, startPoint y: 184, endPoint x: 181, endPoint y: 220, distance: 41.1
click at [162, 185] on div "0767286786 - NGA" at bounding box center [177, 185] width 175 height 17
type input "0767286786"
type input "NGA"
type input "0966192592"
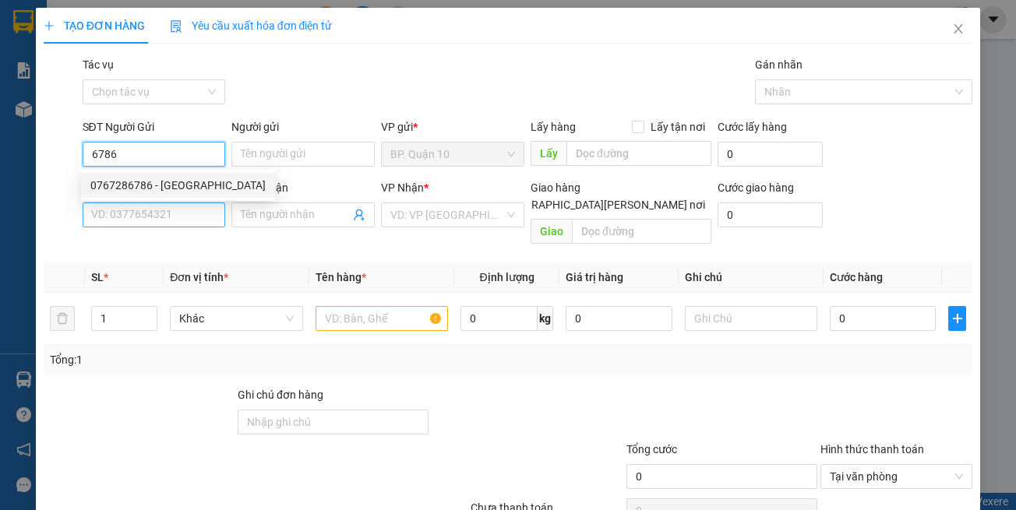
type input "MINH"
type input "0767286786"
type input "30.000"
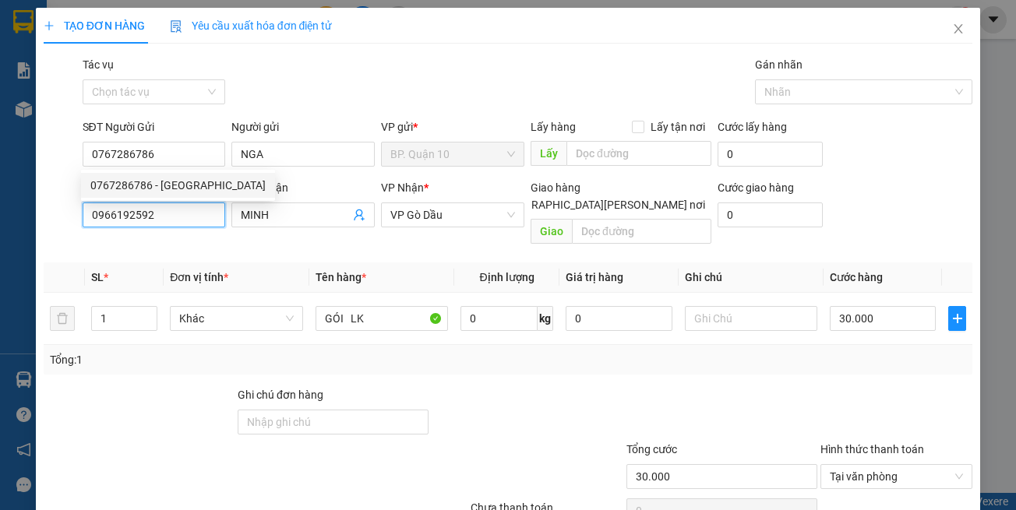
drag, startPoint x: 181, startPoint y: 220, endPoint x: 185, endPoint y: 206, distance: 15.3
click at [181, 219] on input "0966192592" at bounding box center [154, 215] width 143 height 25
click at [185, 206] on input "0966192592" at bounding box center [154, 215] width 143 height 25
click at [184, 217] on input "0966192592" at bounding box center [154, 215] width 143 height 25
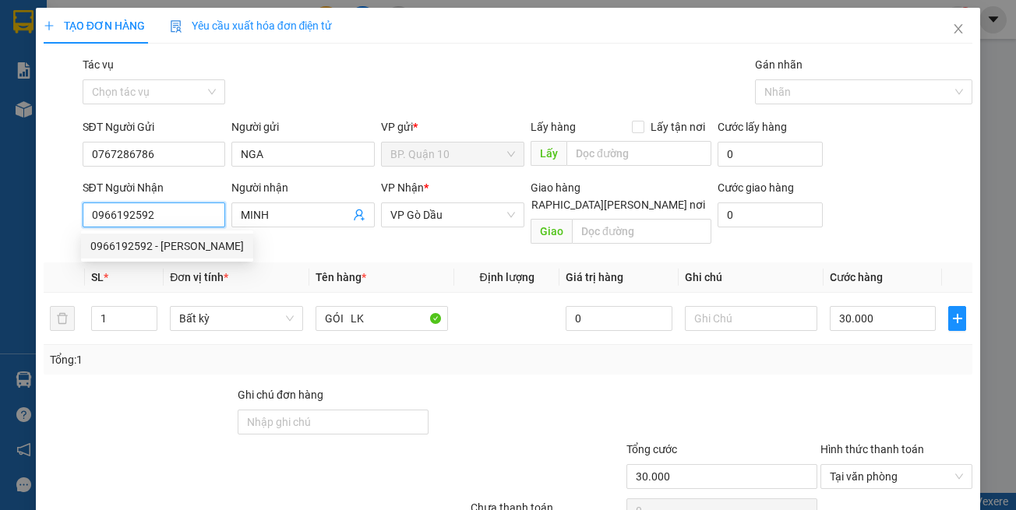
click at [184, 217] on input "0966192592" at bounding box center [154, 215] width 143 height 25
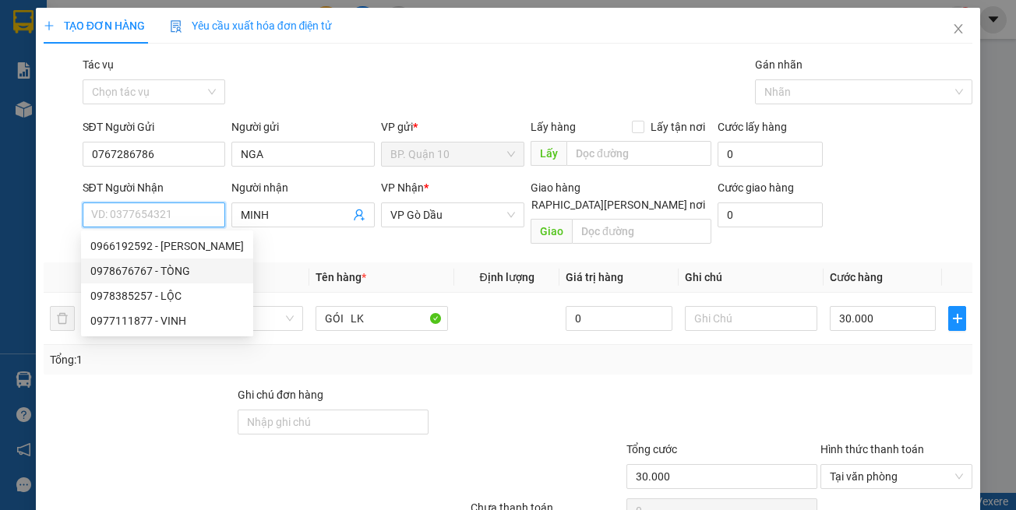
click at [188, 270] on div "0978676767 - TÒNG" at bounding box center [166, 271] width 153 height 17
type input "0978676767"
type input "TÒNG"
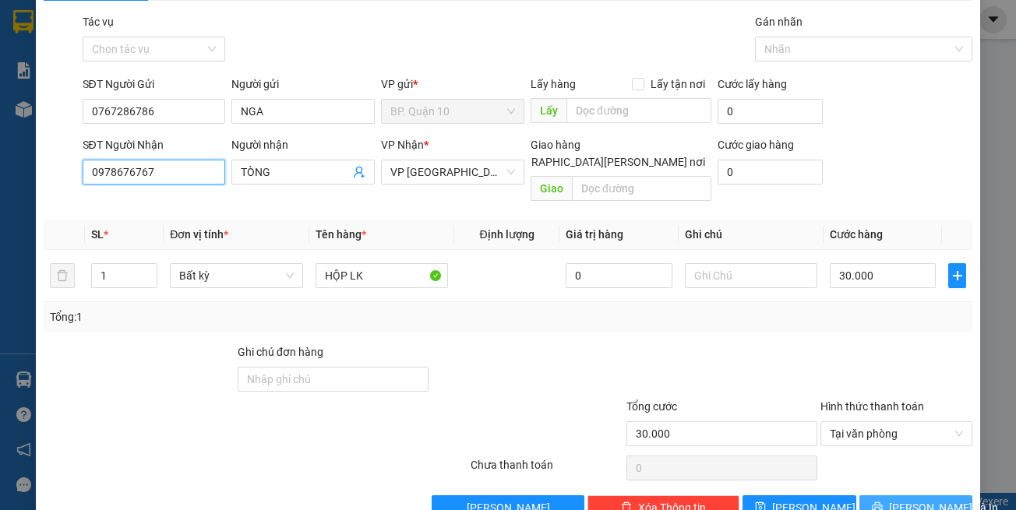
scroll to position [66, 0]
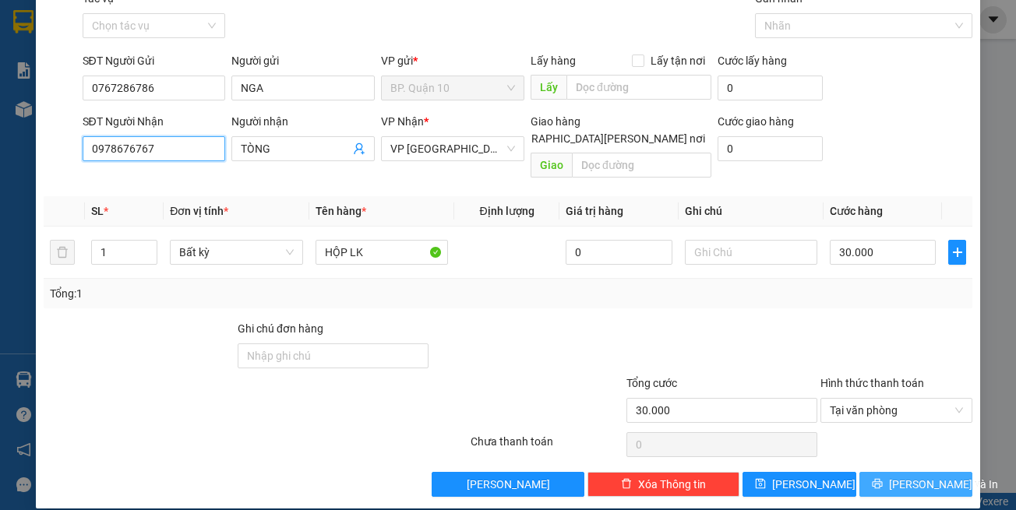
type input "0978676767"
click at [894, 476] on span "[PERSON_NAME] và In" at bounding box center [943, 484] width 109 height 17
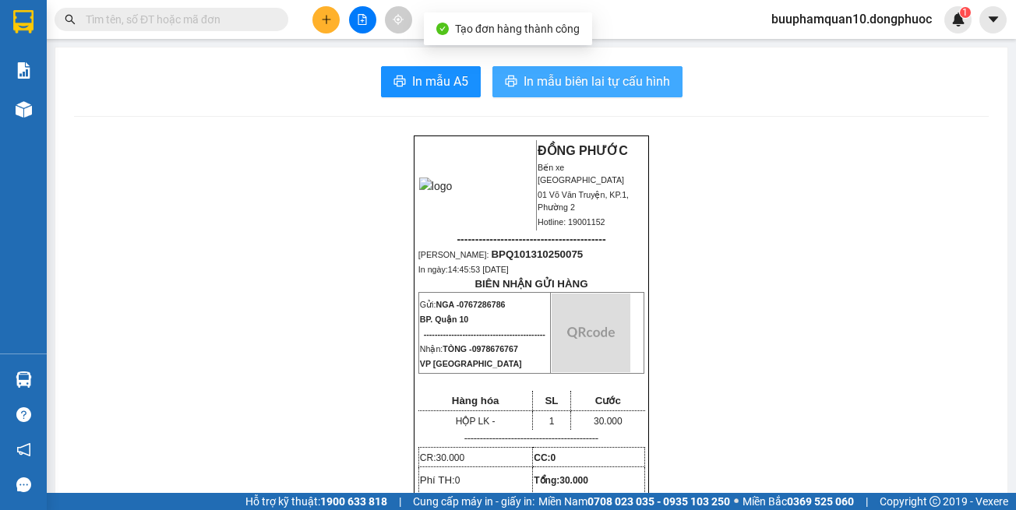
click at [550, 79] on span "In mẫu biên lai tự cấu hình" at bounding box center [597, 81] width 146 height 19
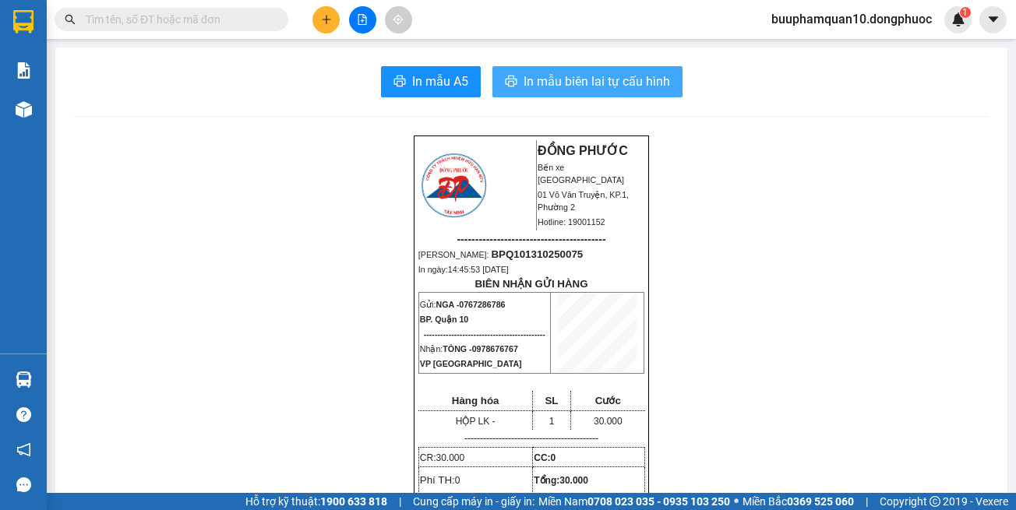
click at [574, 94] on button "In mẫu biên lai tự cấu hình" at bounding box center [587, 81] width 190 height 31
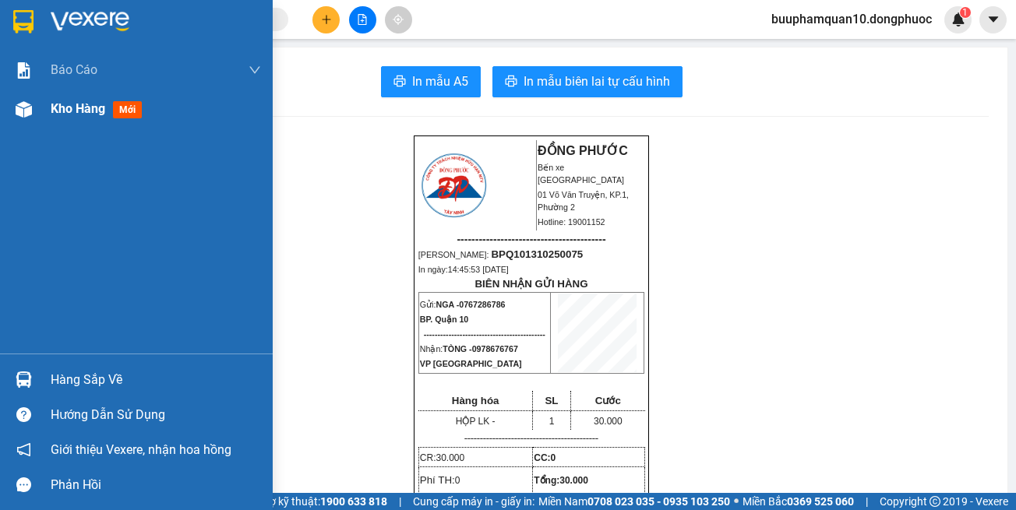
click at [104, 115] on span "Kho hàng" at bounding box center [78, 108] width 55 height 15
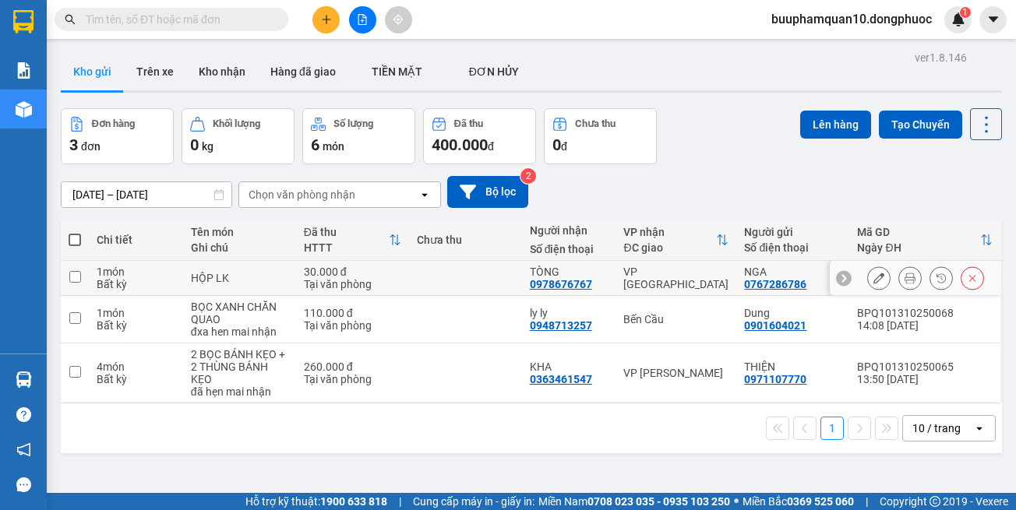
click at [643, 284] on div "VP [GEOGRAPHIC_DATA]" at bounding box center [675, 278] width 105 height 25
checkbox input "true"
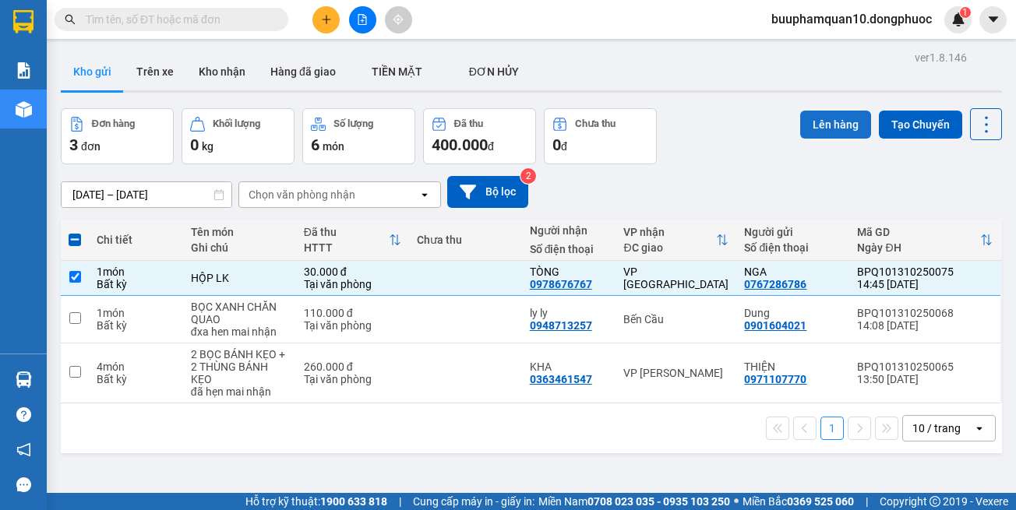
click at [833, 119] on button "Lên hàng" at bounding box center [835, 125] width 71 height 28
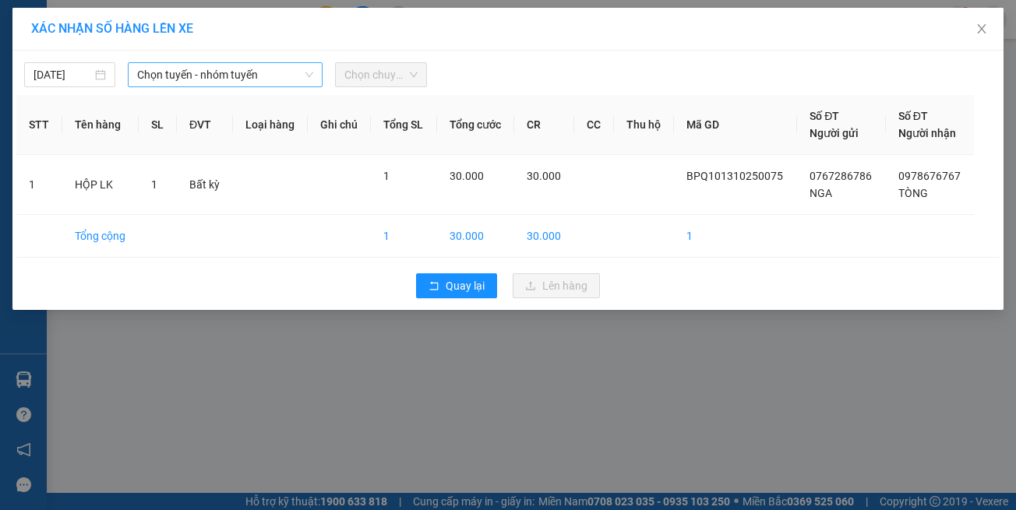
drag, startPoint x: 212, startPoint y: 62, endPoint x: 220, endPoint y: 67, distance: 10.2
click at [217, 65] on div "13/10/2025 Chọn tuyến - nhóm tuyến Chọn chuyến" at bounding box center [507, 71] width 983 height 33
drag, startPoint x: 220, startPoint y: 68, endPoint x: 223, endPoint y: 79, distance: 11.2
click at [220, 69] on span "Chọn tuyến - nhóm tuyến" at bounding box center [225, 74] width 176 height 23
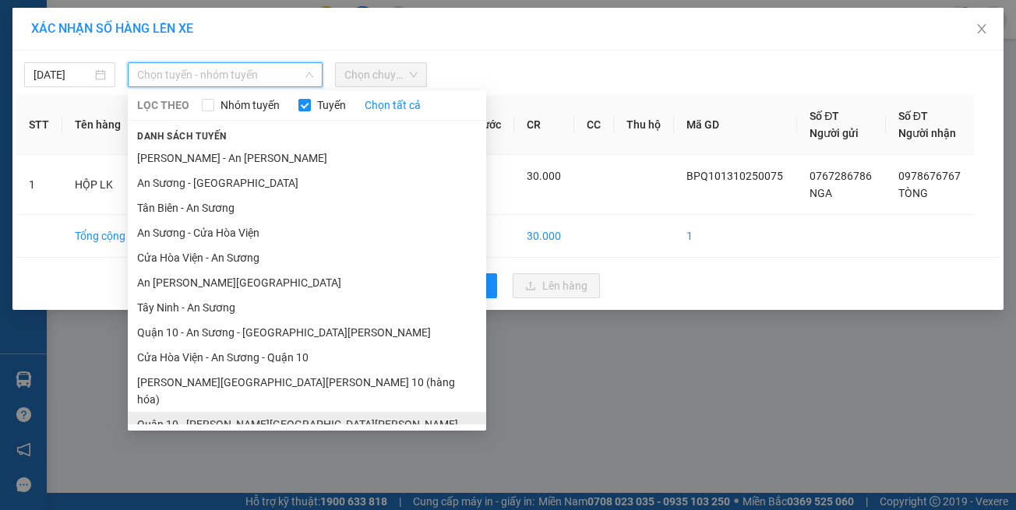
scroll to position [69, 0]
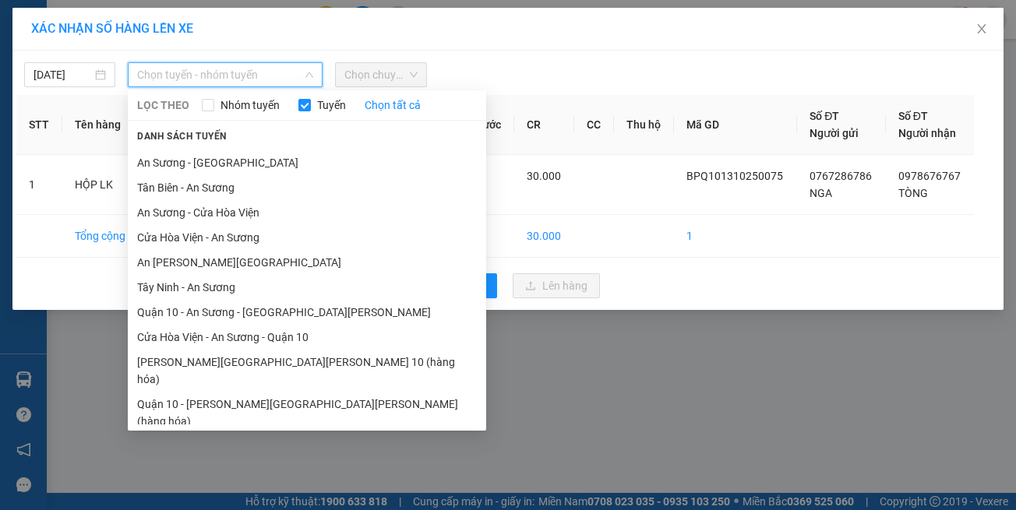
drag, startPoint x: 280, startPoint y: 410, endPoint x: 311, endPoint y: 274, distance: 139.1
click at [280, 434] on li "[GEOGRAPHIC_DATA] - [GEOGRAPHIC_DATA] (vip)" at bounding box center [307, 446] width 358 height 25
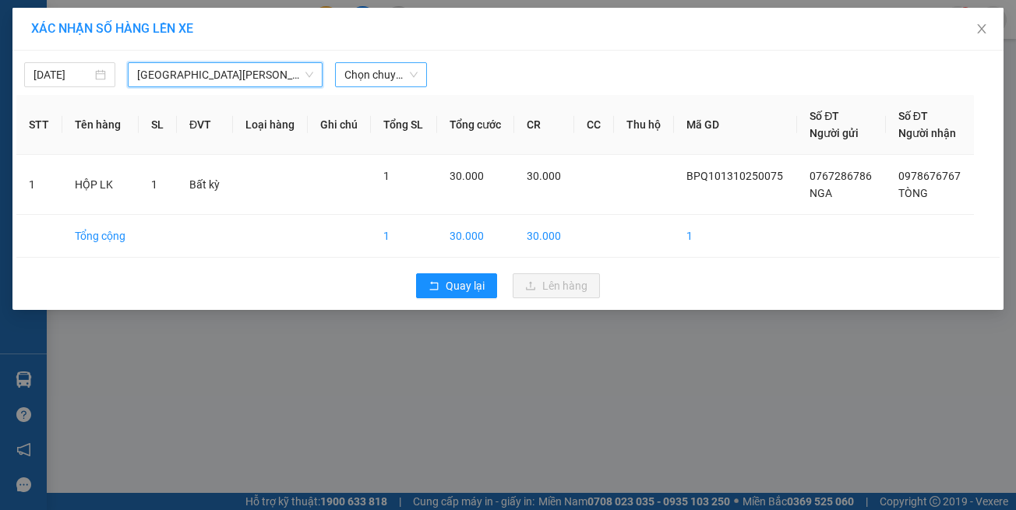
click at [391, 73] on span "Chọn chuyến" at bounding box center [380, 74] width 72 height 23
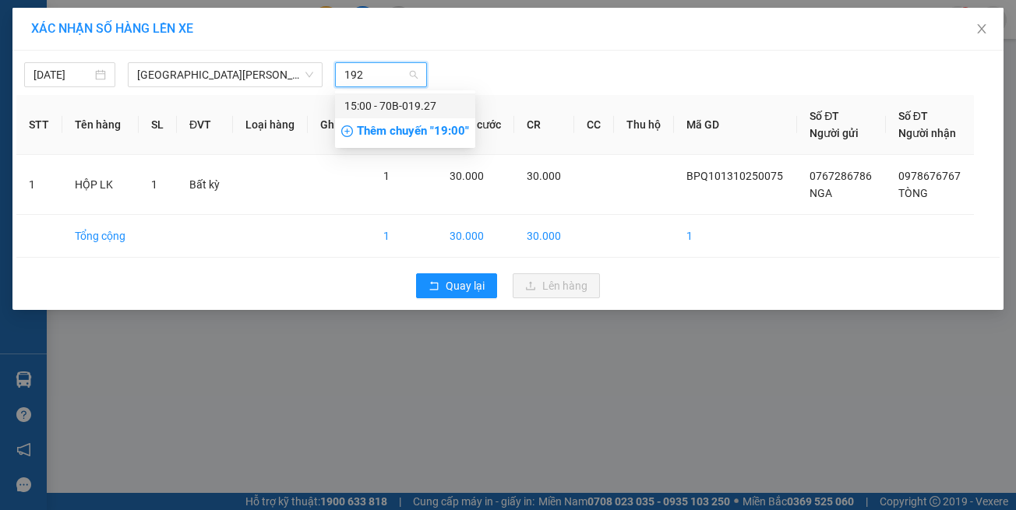
type input "1927"
click at [380, 109] on div "15:00 - 70B-019.27" at bounding box center [405, 105] width 122 height 17
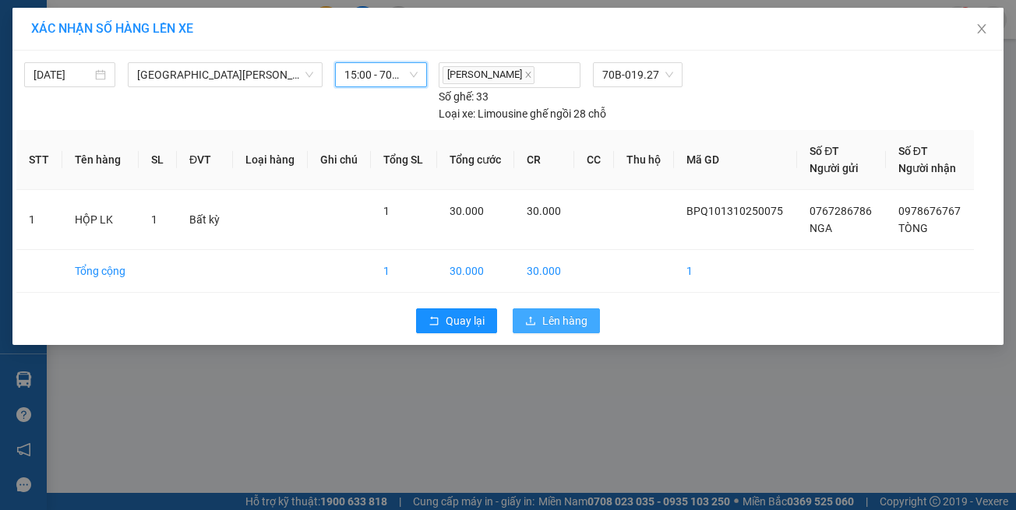
click at [562, 325] on span "Lên hàng" at bounding box center [564, 320] width 45 height 17
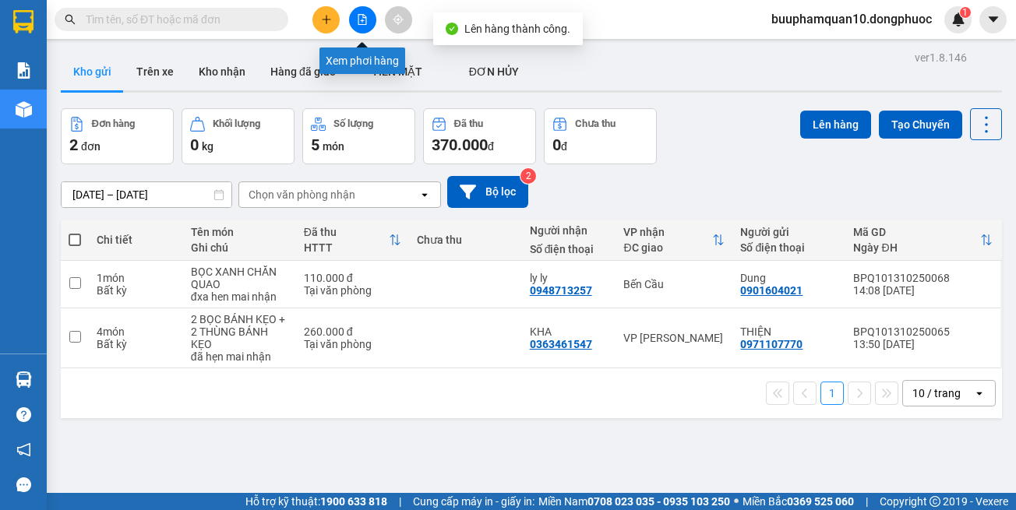
click at [350, 20] on button at bounding box center [362, 19] width 27 height 27
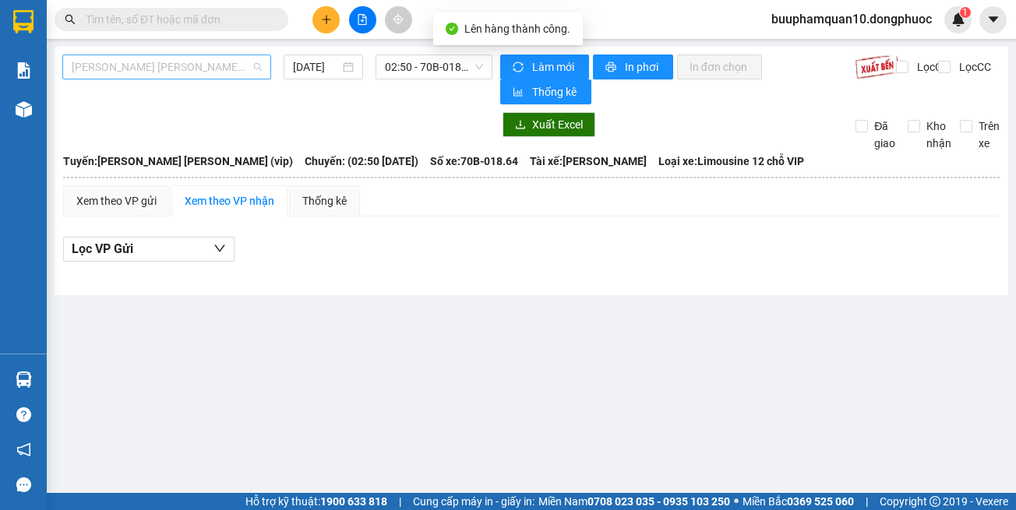
click at [176, 75] on span "Tây Ninh - [PERSON_NAME] (vip)" at bounding box center [167, 66] width 190 height 23
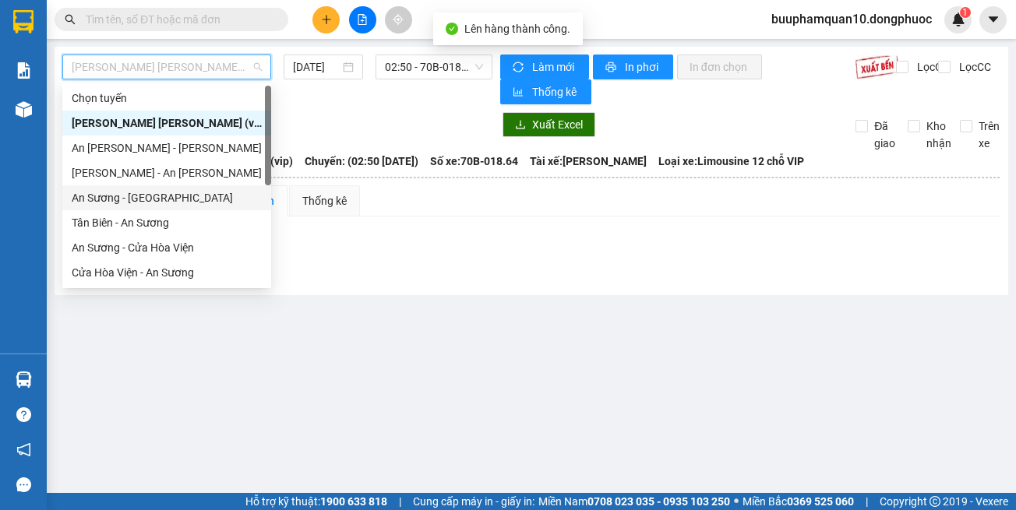
scroll to position [175, 0]
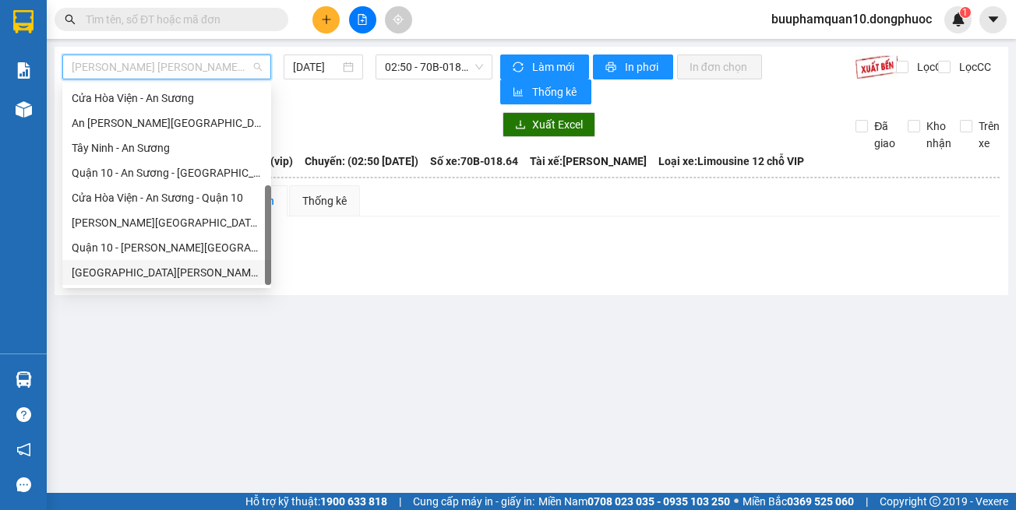
drag, startPoint x: 186, startPoint y: 280, endPoint x: 213, endPoint y: 249, distance: 41.4
click at [187, 279] on div "[GEOGRAPHIC_DATA] - [GEOGRAPHIC_DATA] (vip)" at bounding box center [167, 272] width 190 height 17
type input "[DATE]"
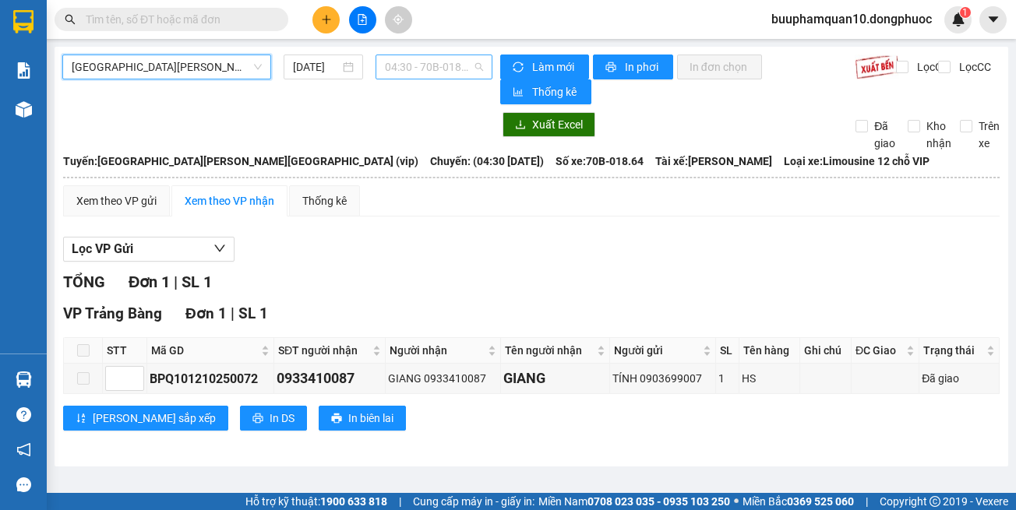
click at [423, 64] on span "04:30 - 70B-018.64" at bounding box center [434, 66] width 98 height 23
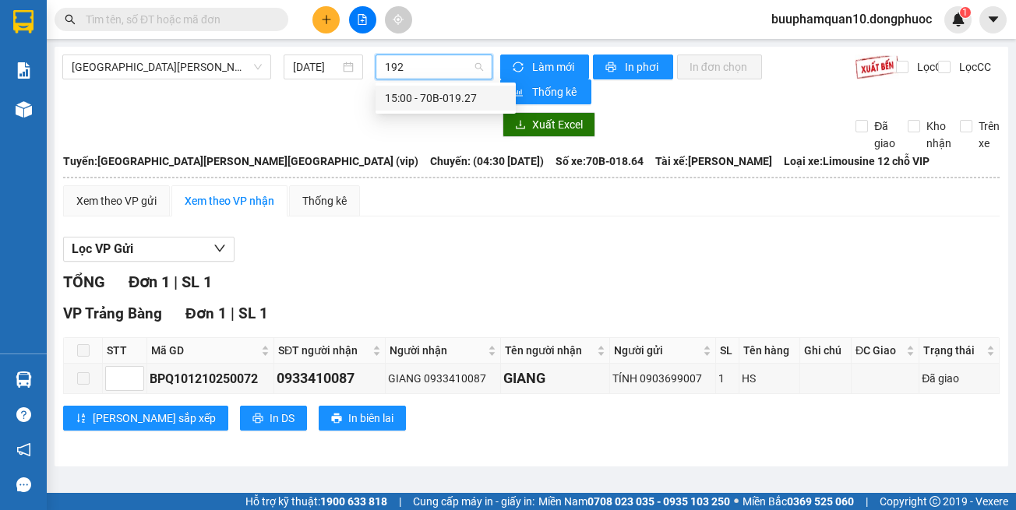
type input "1927"
click at [446, 94] on div "15:00 - 70B-019.27" at bounding box center [446, 98] width 122 height 17
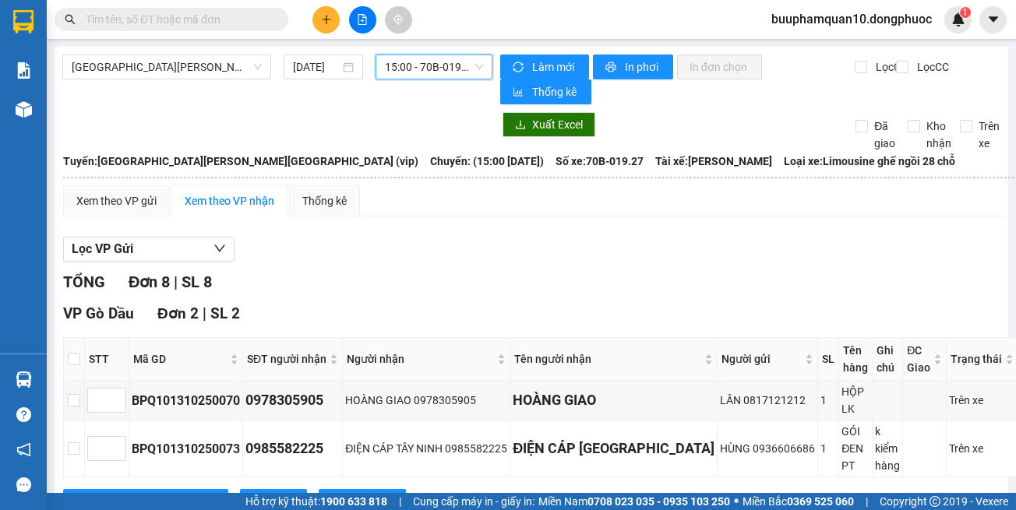
click at [209, 26] on input "text" at bounding box center [178, 19] width 184 height 17
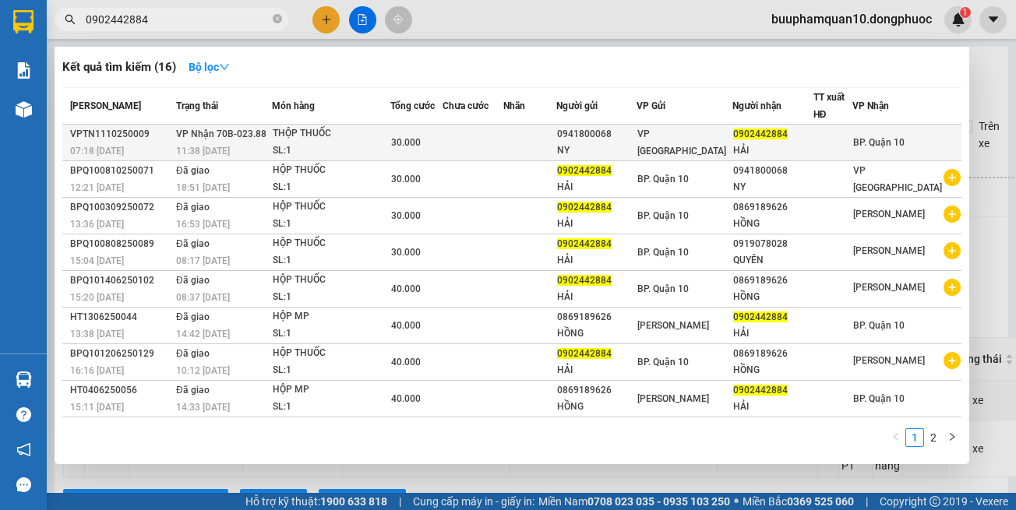
type input "0902442884"
click at [355, 136] on div "THỘP THUỐC" at bounding box center [331, 133] width 117 height 17
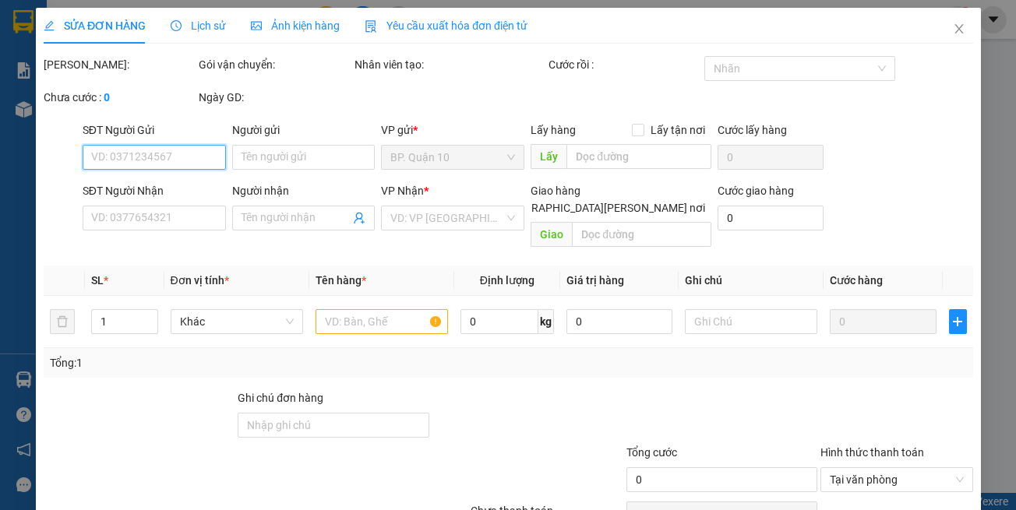
type input "0941800068"
type input "NY"
type input "0902442884"
type input "HẢI"
type input "30.000"
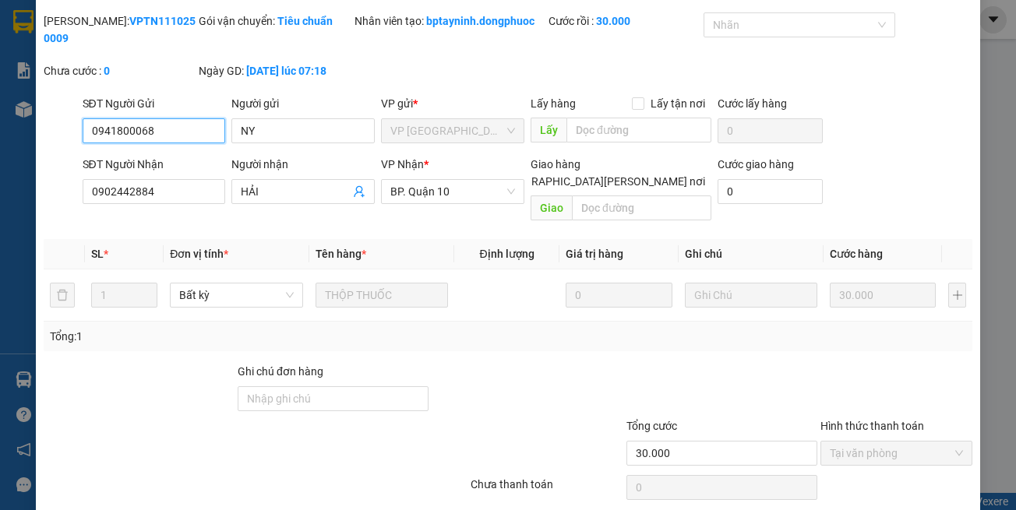
scroll to position [86, 0]
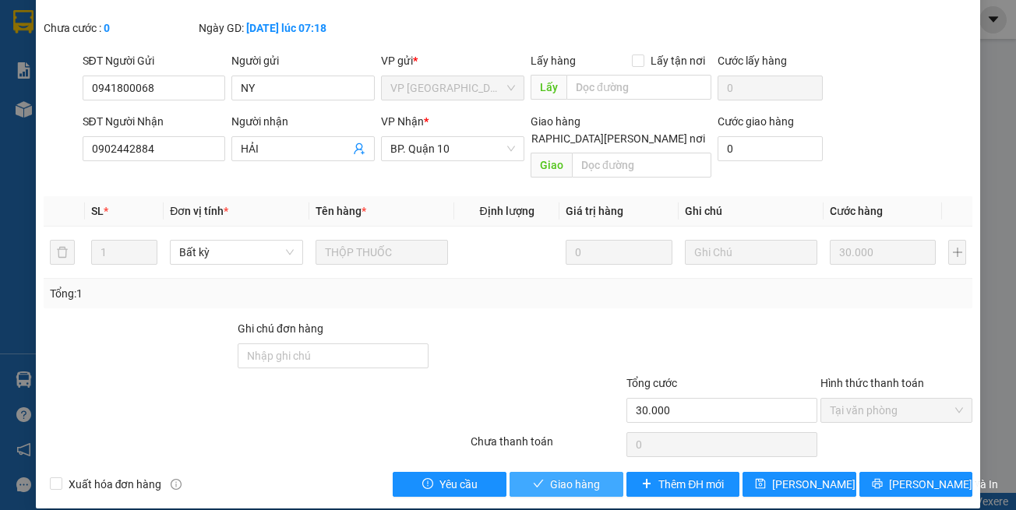
click at [533, 478] on icon "check" at bounding box center [538, 483] width 11 height 11
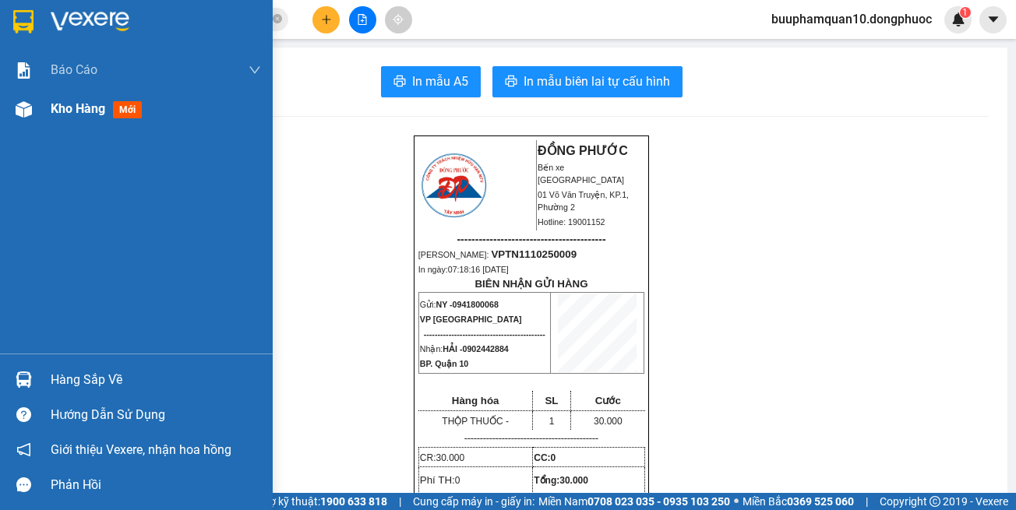
click at [33, 108] on div at bounding box center [23, 109] width 27 height 27
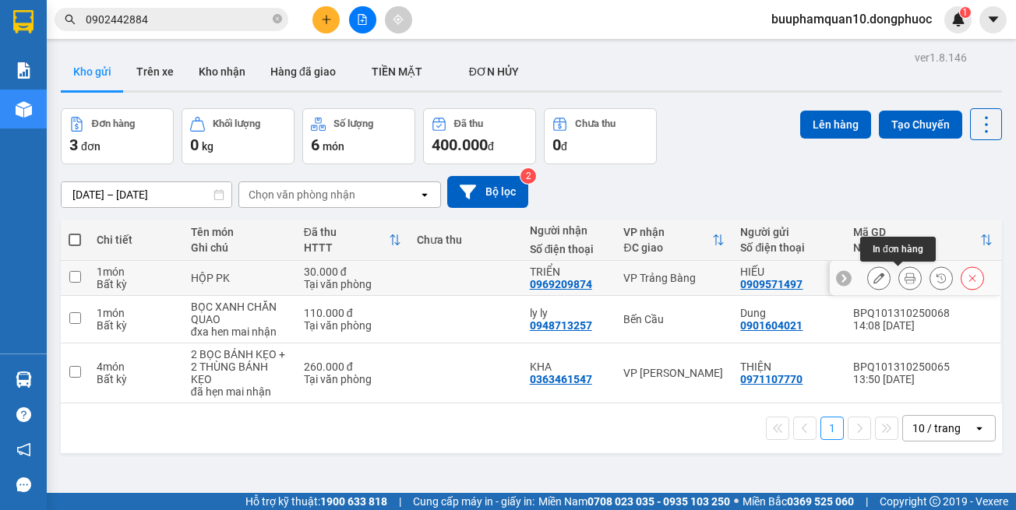
click at [899, 281] on button at bounding box center [910, 278] width 22 height 27
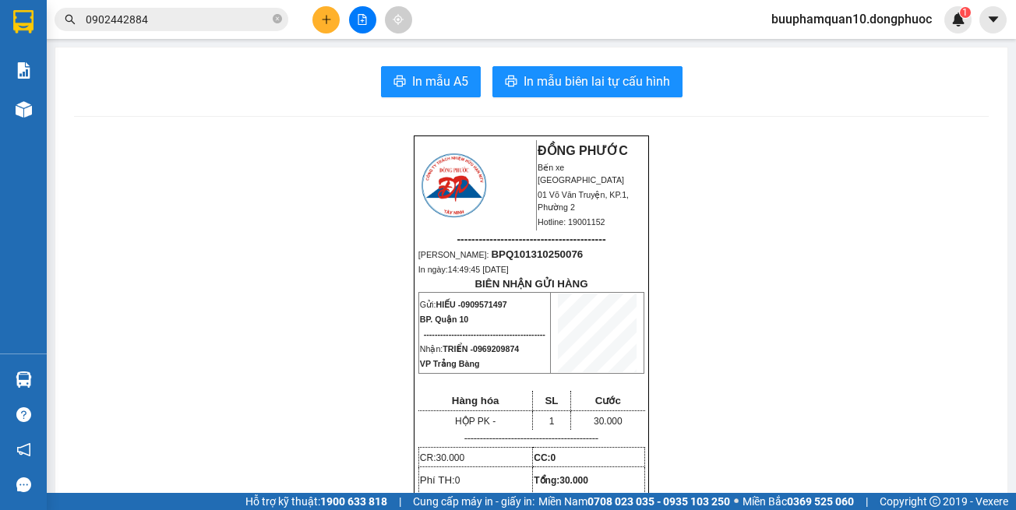
scroll to position [78, 0]
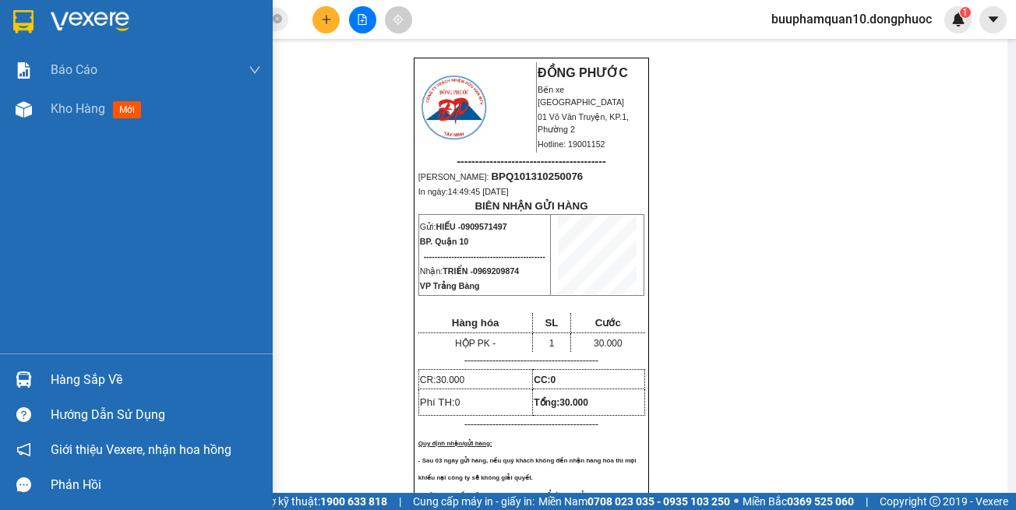
drag, startPoint x: 18, startPoint y: 389, endPoint x: 92, endPoint y: 382, distance: 74.3
click at [19, 388] on div at bounding box center [23, 379] width 27 height 27
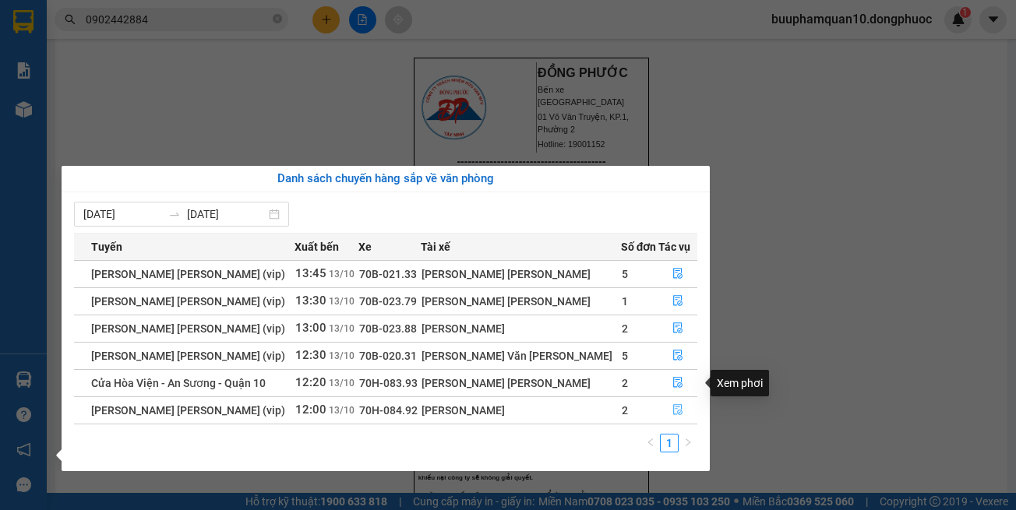
click at [672, 407] on icon "file-done" at bounding box center [677, 409] width 11 height 11
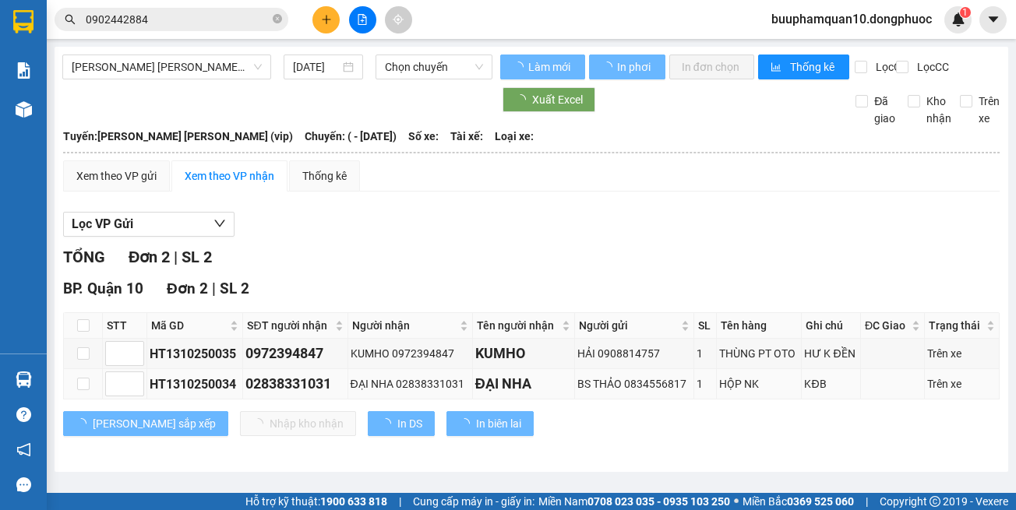
scroll to position [12, 0]
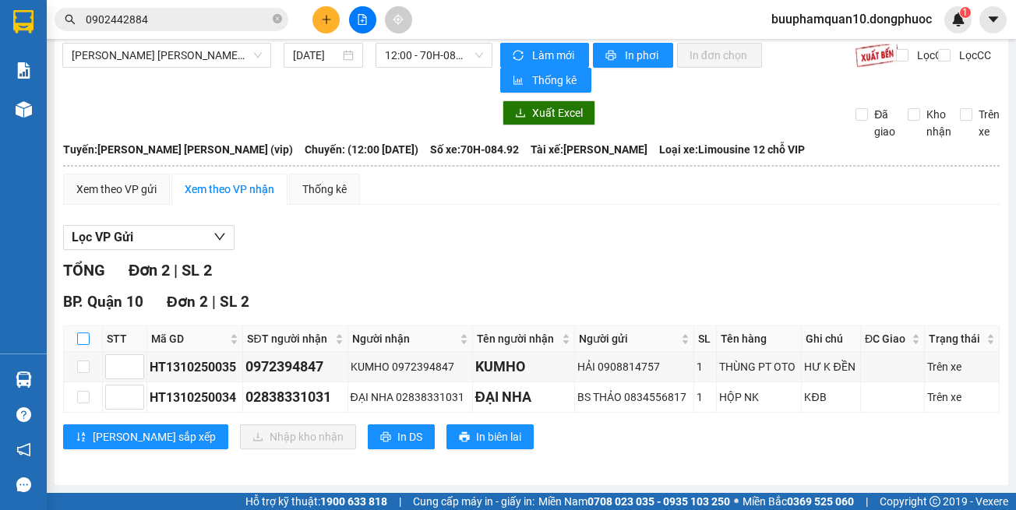
click at [79, 339] on input "checkbox" at bounding box center [83, 339] width 12 height 12
checkbox input "true"
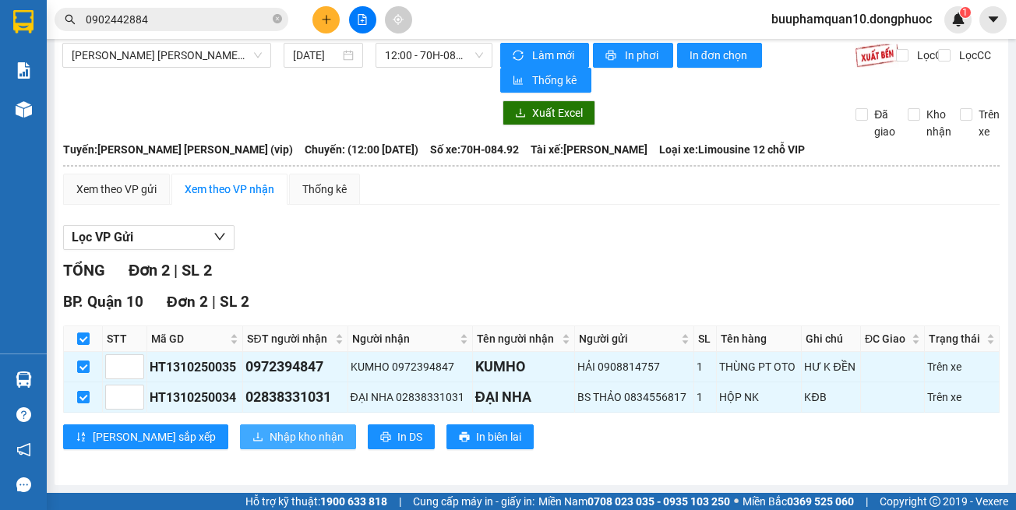
click at [270, 430] on span "Nhập kho nhận" at bounding box center [307, 436] width 74 height 17
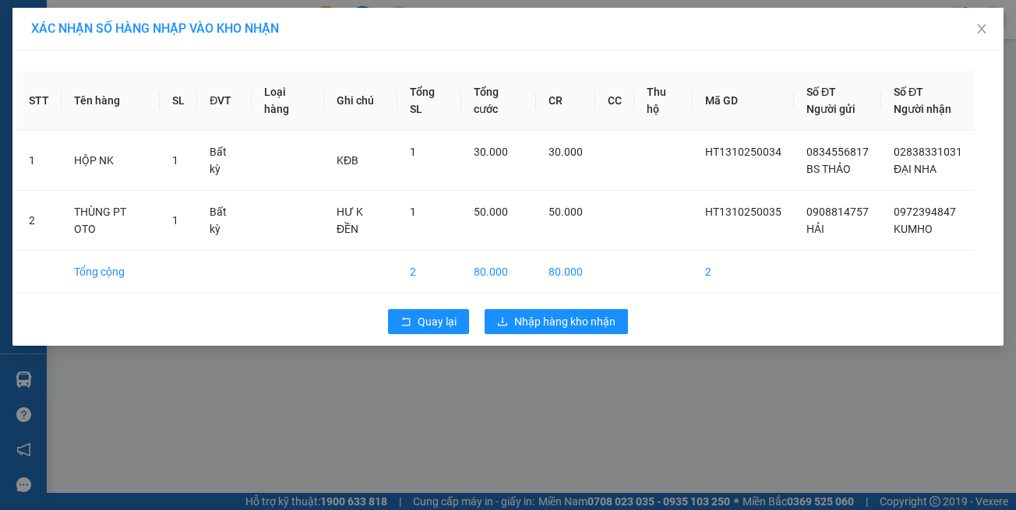
click at [601, 405] on div "XÁC NHẬN SỐ HÀNG NHẬP VÀO KHO NHẬN STT Tên hàng SL ĐVT Loại hàng Ghi chú Tổng S…" at bounding box center [508, 255] width 1016 height 510
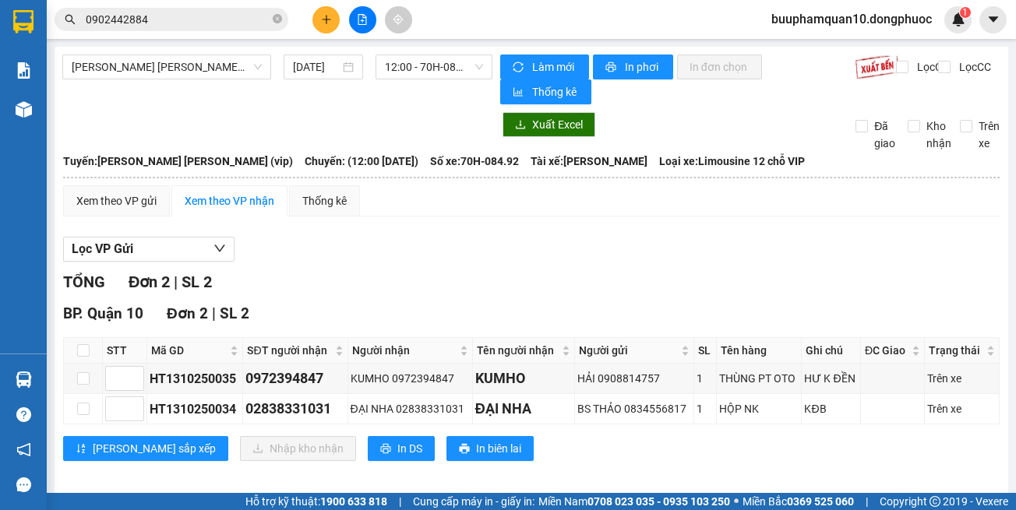
click at [316, 16] on button at bounding box center [325, 19] width 27 height 27
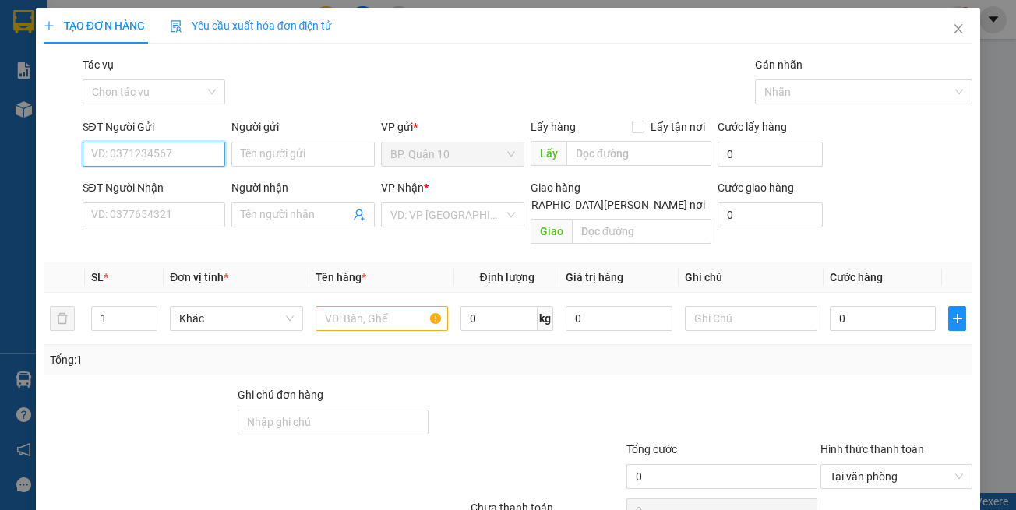
click at [167, 146] on input "SĐT Người Gửi" at bounding box center [154, 154] width 143 height 25
click at [167, 150] on input "SĐT Người Gửi" at bounding box center [154, 154] width 143 height 25
type input "0967203919"
click at [257, 163] on input "Người gửi" at bounding box center [302, 154] width 143 height 25
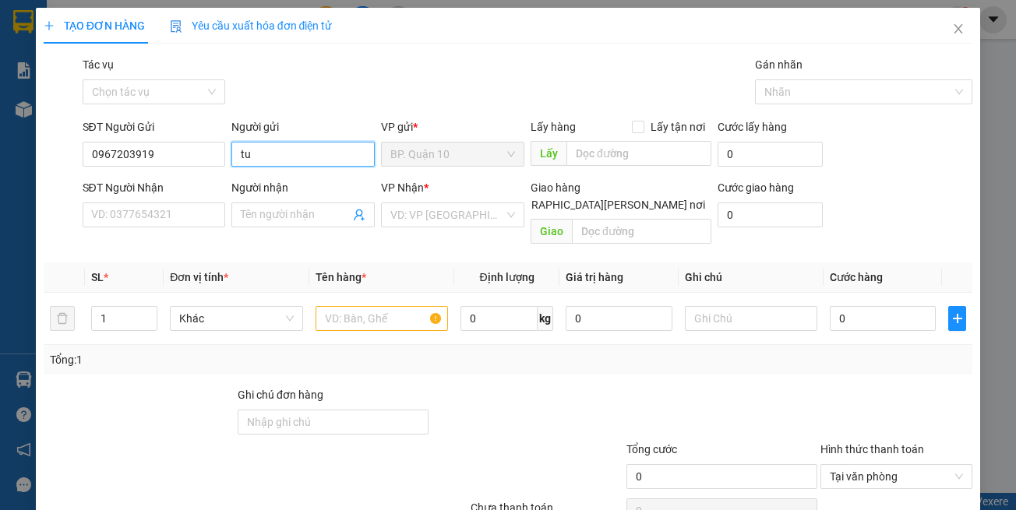
type input "t"
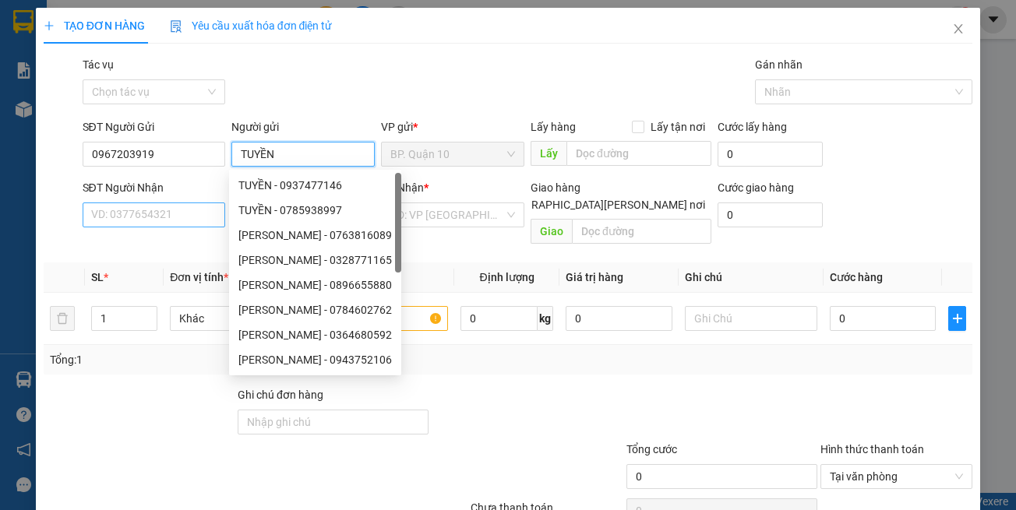
type input "TUYỀN"
click at [193, 212] on input "SĐT Người Nhận" at bounding box center [154, 215] width 143 height 25
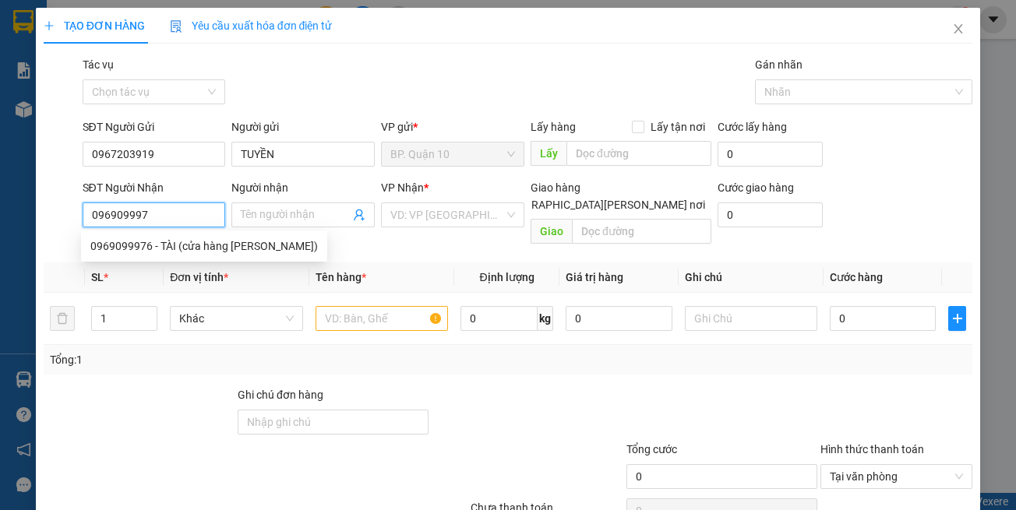
type input "0969099976"
click at [199, 243] on div "0969099976 - TÀI (cửa hàng thành đặng)" at bounding box center [203, 246] width 227 height 17
type input "TÀI (cửa hàng thành đặng)"
type input "30.000"
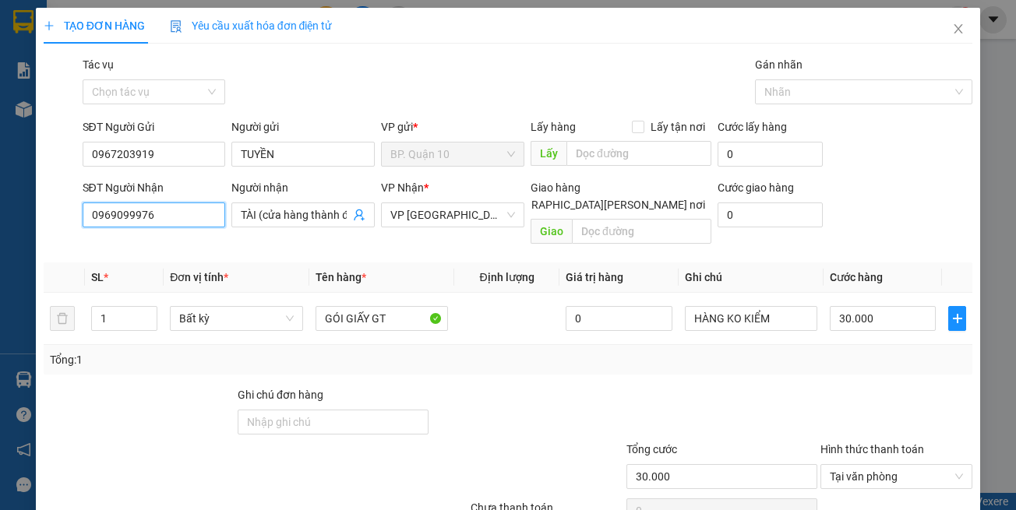
type input "0969099976"
click at [416, 263] on th "Tên hàng *" at bounding box center [381, 278] width 145 height 30
drag, startPoint x: 390, startPoint y: 347, endPoint x: 396, endPoint y: 303, distance: 44.0
click at [390, 351] on div "Tổng: 1" at bounding box center [508, 359] width 917 height 17
drag, startPoint x: 396, startPoint y: 303, endPoint x: 0, endPoint y: 258, distance: 398.3
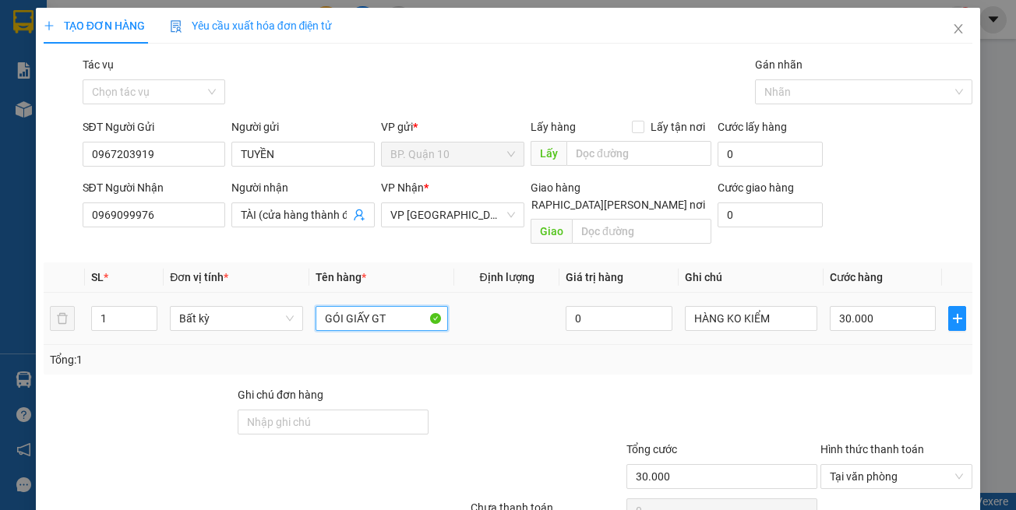
click at [96, 293] on tr "1 Bất kỳ GÓI GIẤY GT 0 HÀNG KO KIỂM 30.000" at bounding box center [508, 319] width 929 height 52
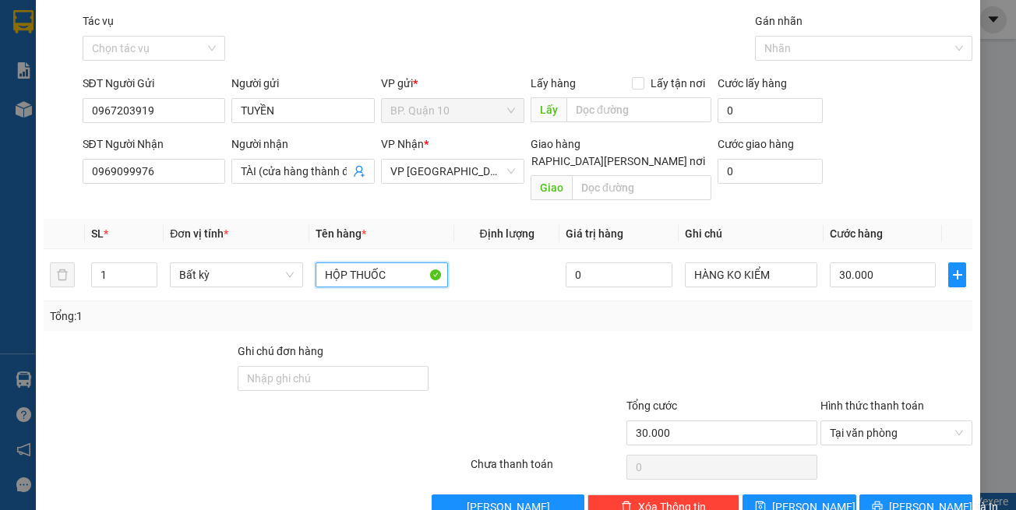
scroll to position [66, 0]
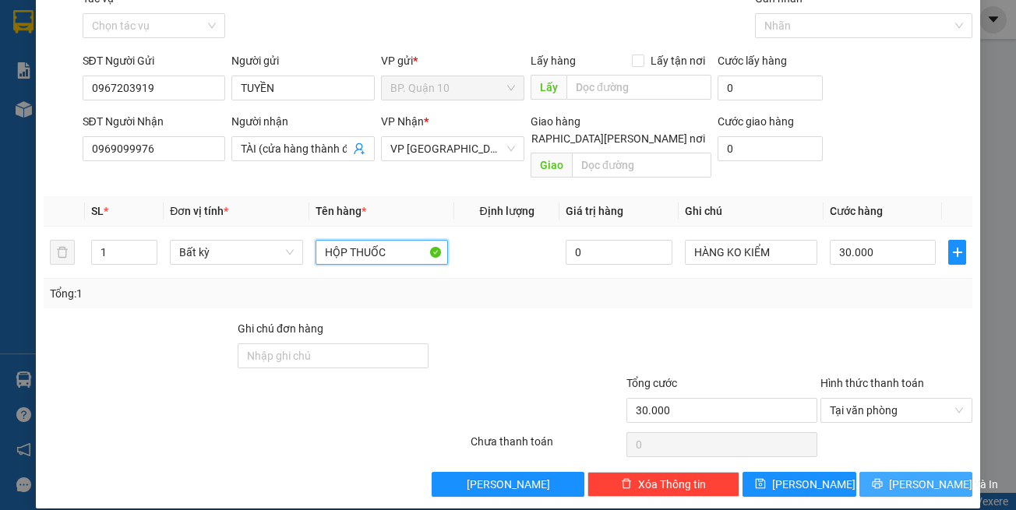
type input "HỘP THUỐC"
click at [862, 472] on button "[PERSON_NAME] và In" at bounding box center [916, 484] width 114 height 25
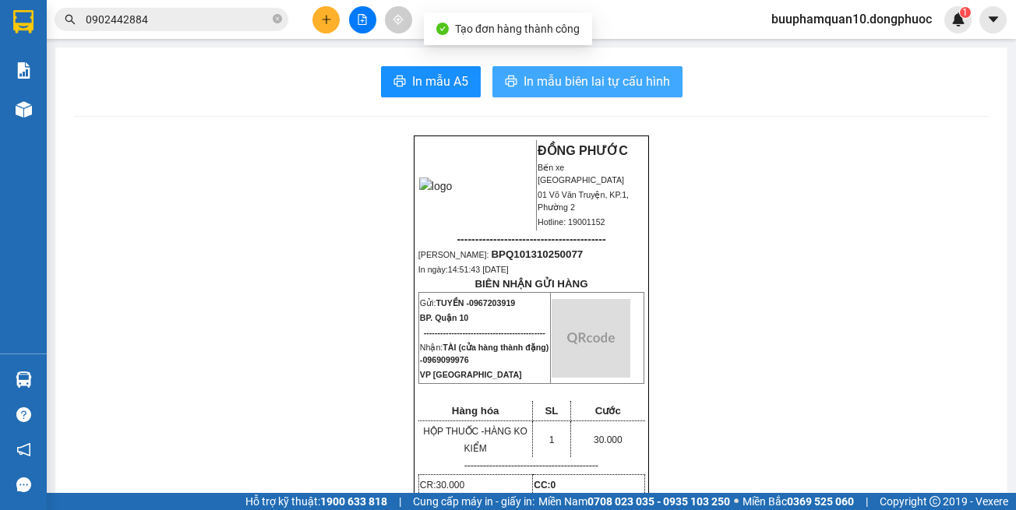
click at [614, 81] on span "In mẫu biên lai tự cấu hình" at bounding box center [597, 81] width 146 height 19
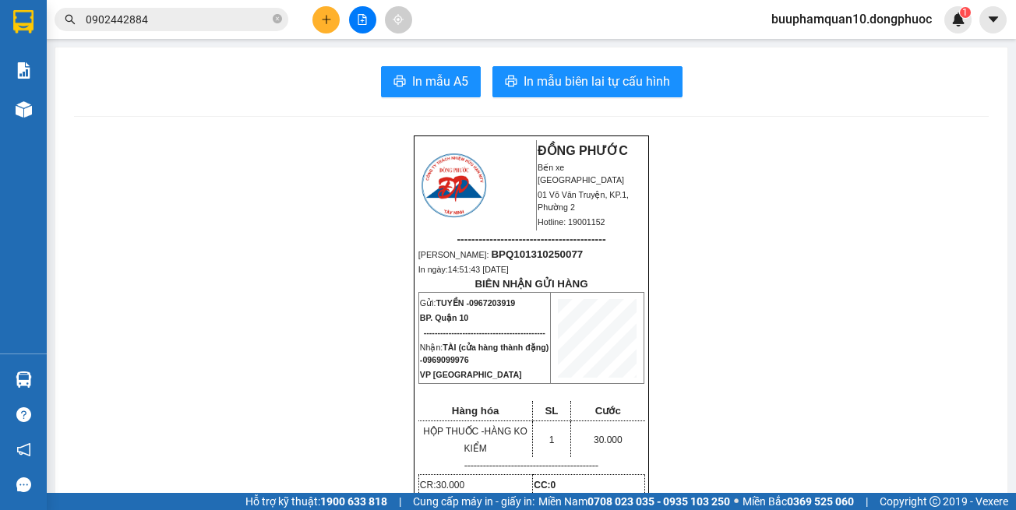
click at [607, 90] on span "In mẫu biên lai tự cấu hình" at bounding box center [597, 81] width 146 height 19
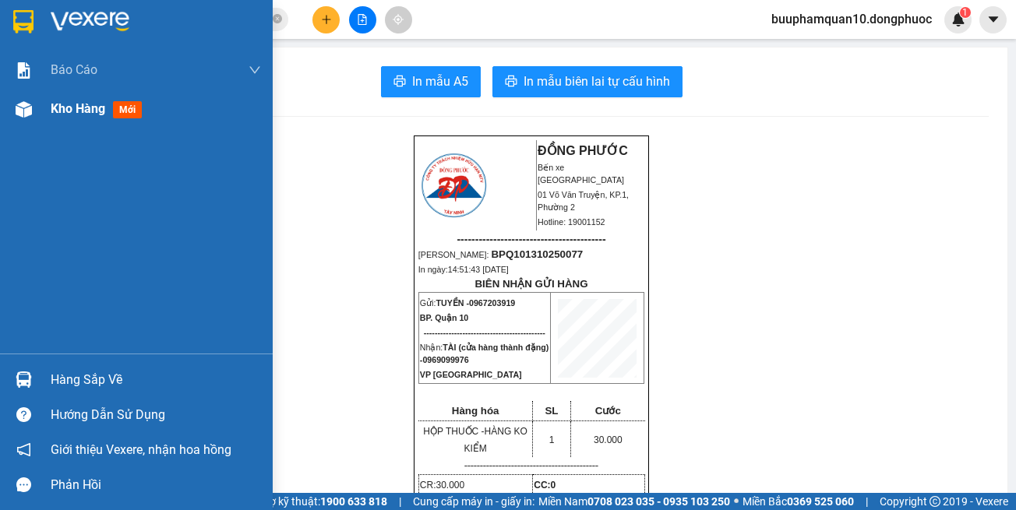
click at [26, 110] on img at bounding box center [24, 109] width 16 height 16
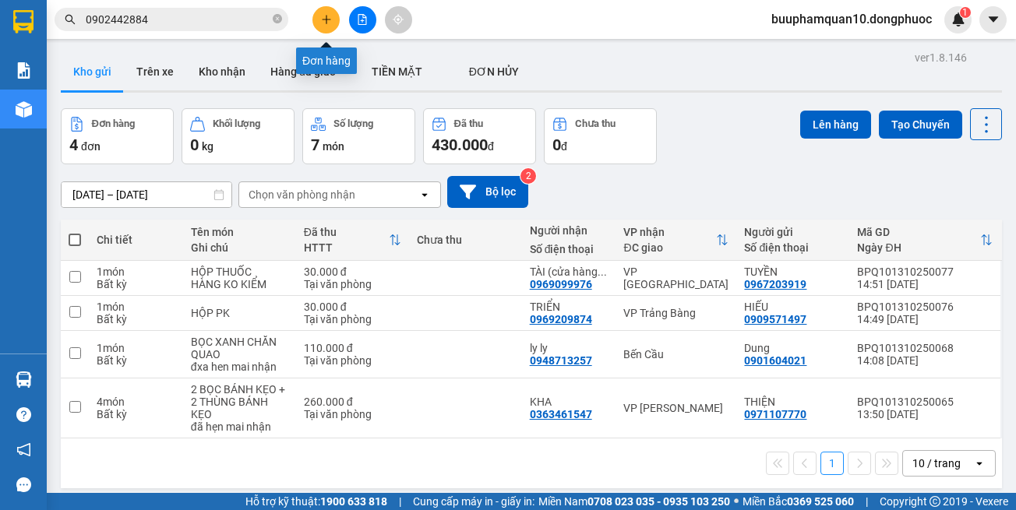
click at [319, 31] on button at bounding box center [325, 19] width 27 height 27
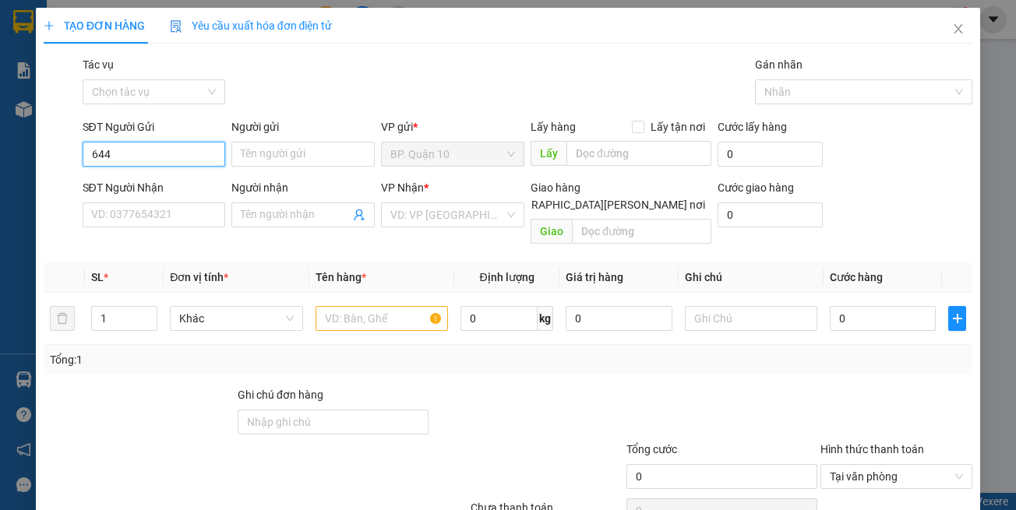
type input "6446"
click at [182, 161] on input "6446" at bounding box center [154, 154] width 143 height 25
click at [125, 160] on input "444" at bounding box center [154, 154] width 143 height 25
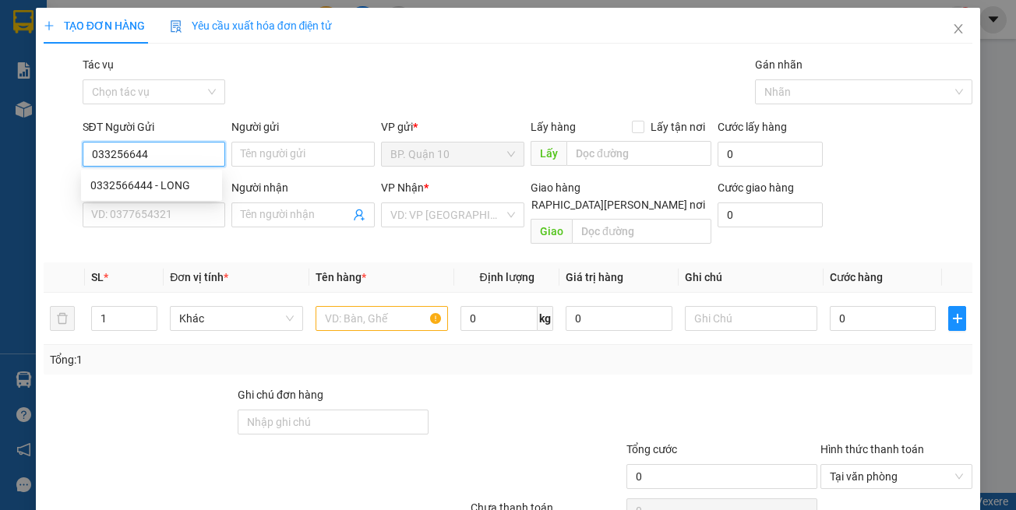
type input "0332566446"
click at [178, 154] on input "0332566446" at bounding box center [154, 154] width 143 height 25
click at [167, 192] on div "0332566444 - LONG" at bounding box center [151, 185] width 122 height 17
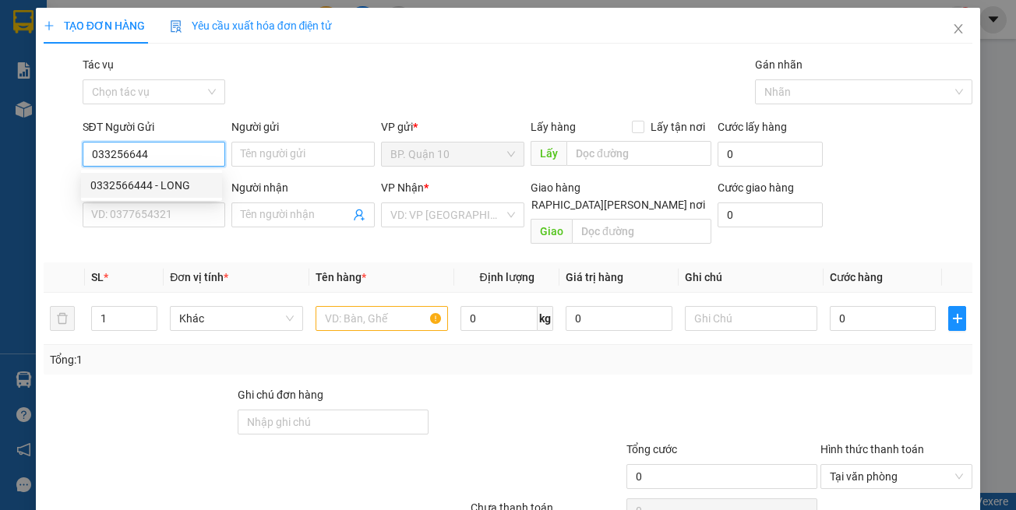
type input "0332566444"
type input "LONG"
type input "0918859555"
type input "PHÚC"
type input "30.000"
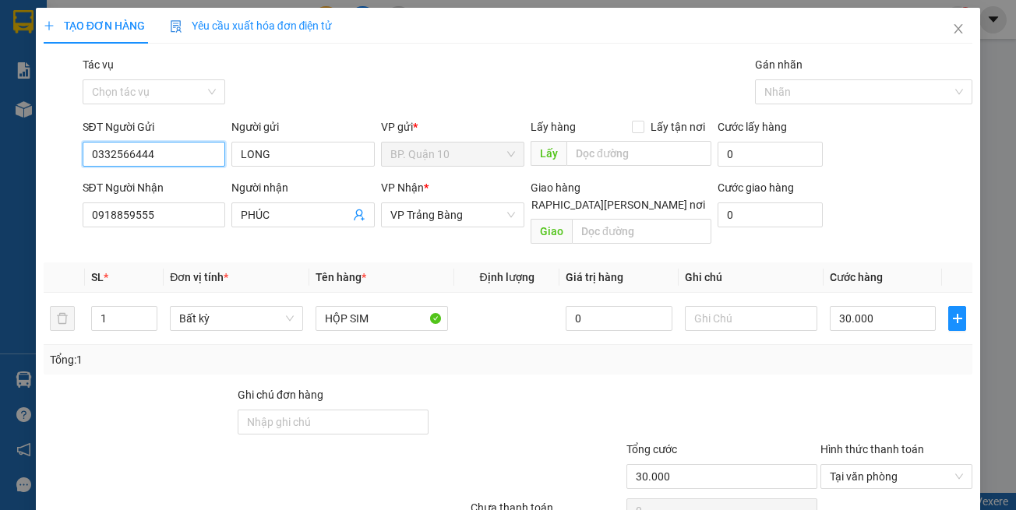
scroll to position [66, 0]
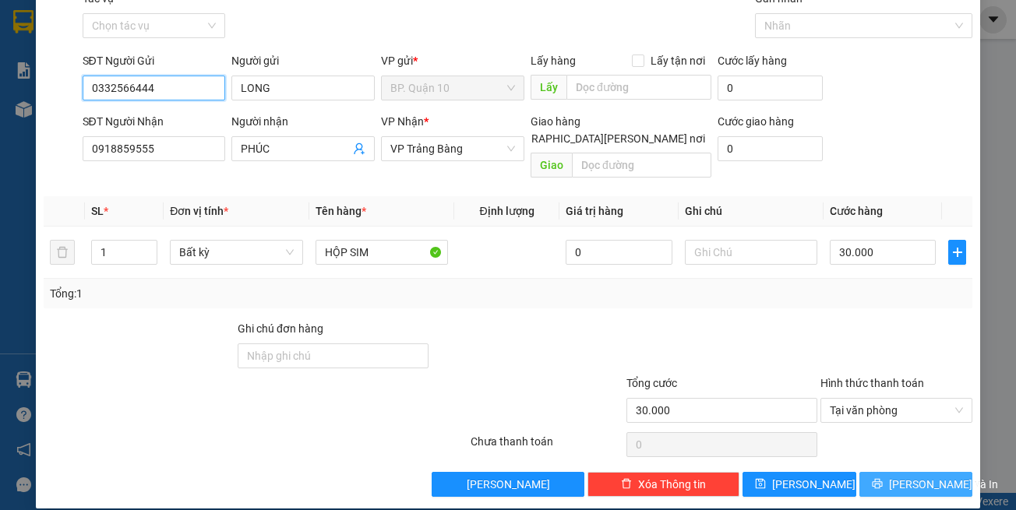
type input "0332566444"
click at [880, 472] on button "[PERSON_NAME] và In" at bounding box center [916, 484] width 114 height 25
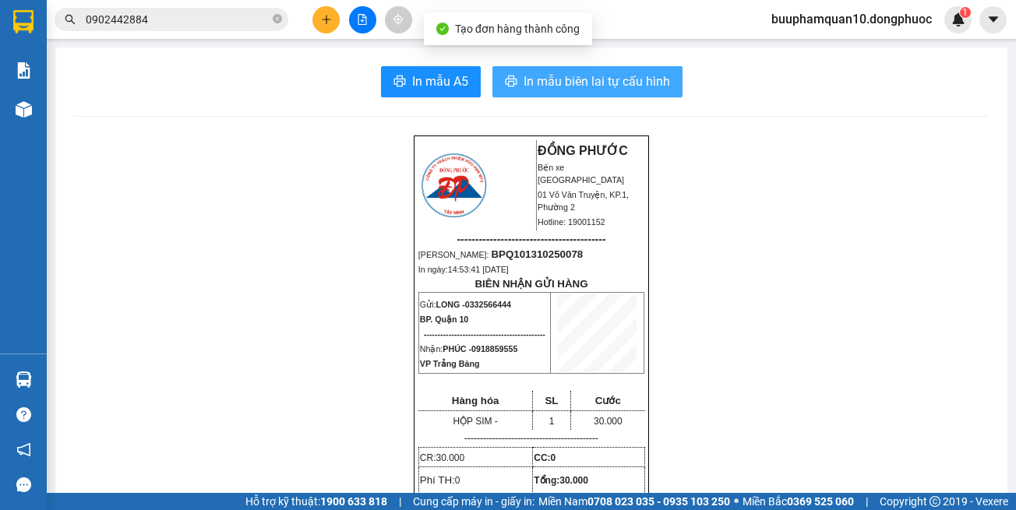
click at [572, 90] on span "In mẫu biên lai tự cấu hình" at bounding box center [597, 81] width 146 height 19
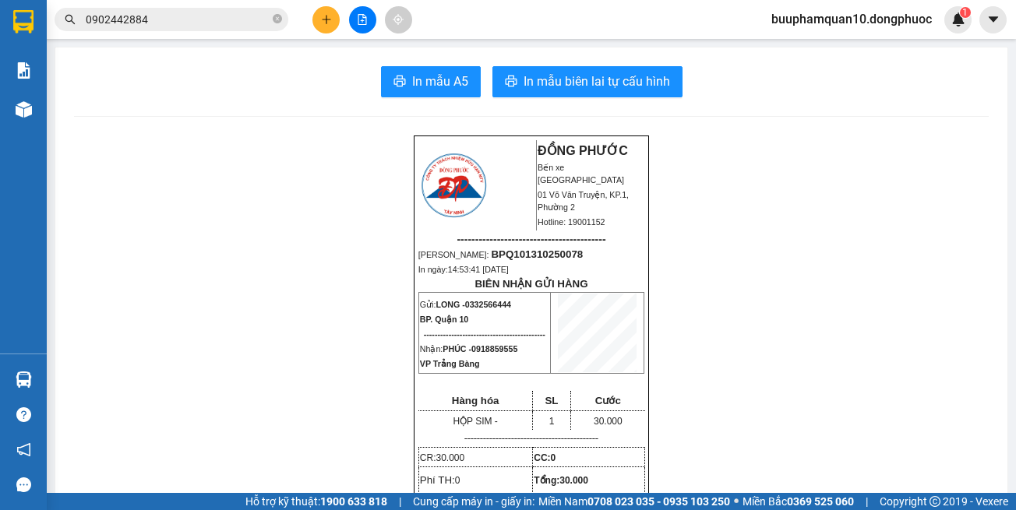
click at [224, 23] on input "0902442884" at bounding box center [178, 19] width 184 height 17
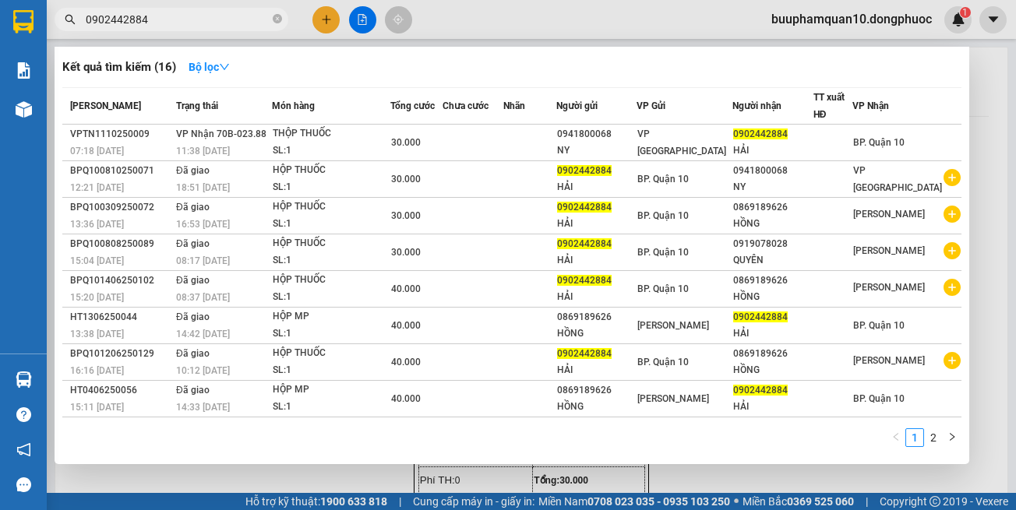
click at [224, 23] on input "0902442884" at bounding box center [178, 19] width 184 height 17
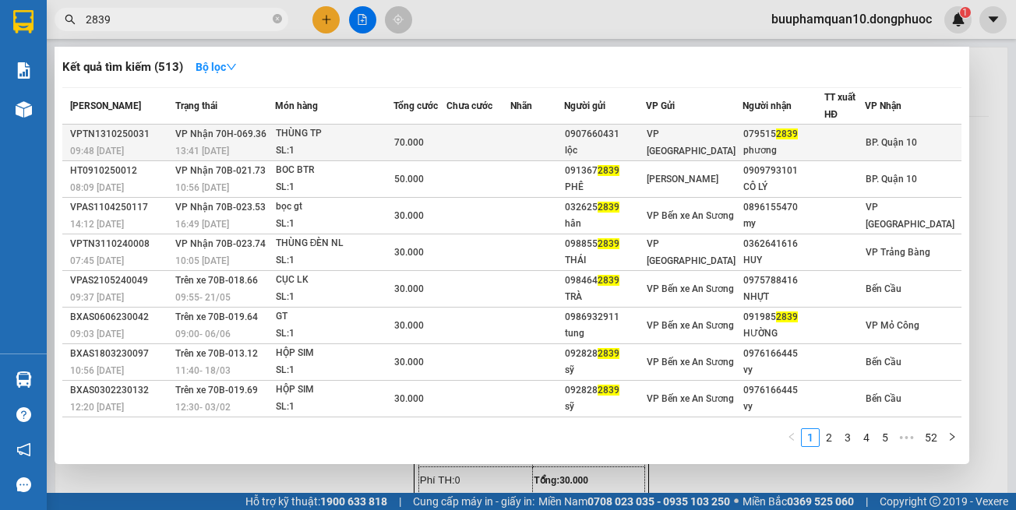
type input "2839"
click at [322, 147] on div "SL: 1" at bounding box center [334, 151] width 117 height 17
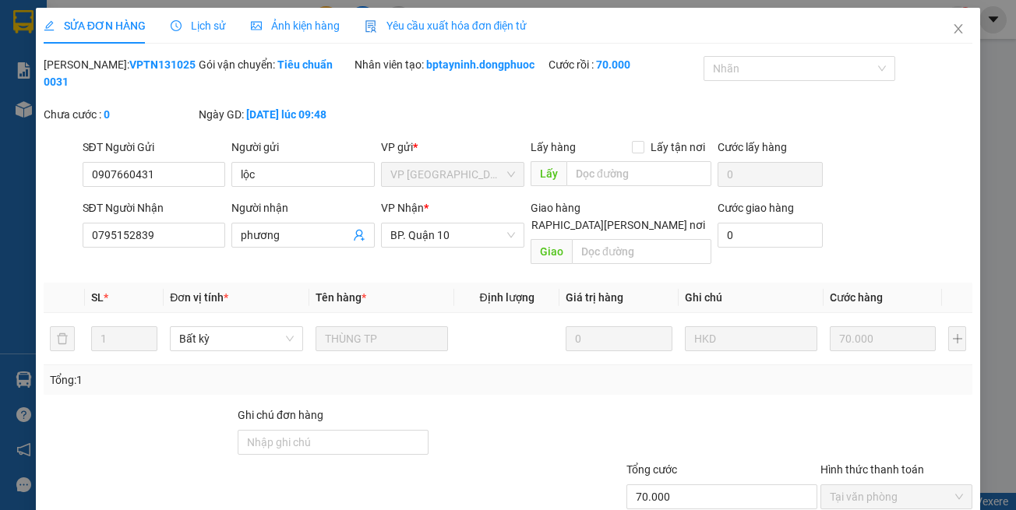
type input "0907660431"
type input "lộc"
type input "0795152839"
type input "phương"
type input "70.000"
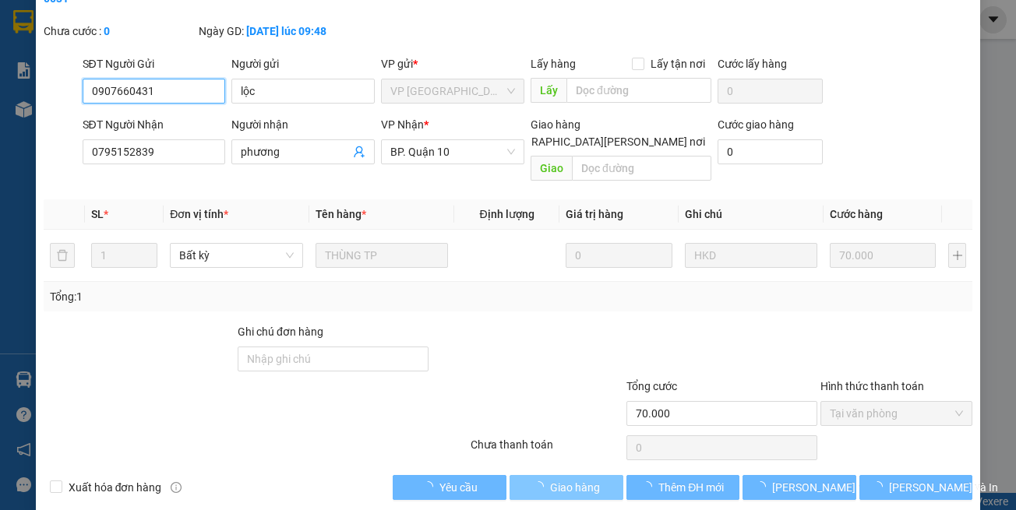
scroll to position [86, 0]
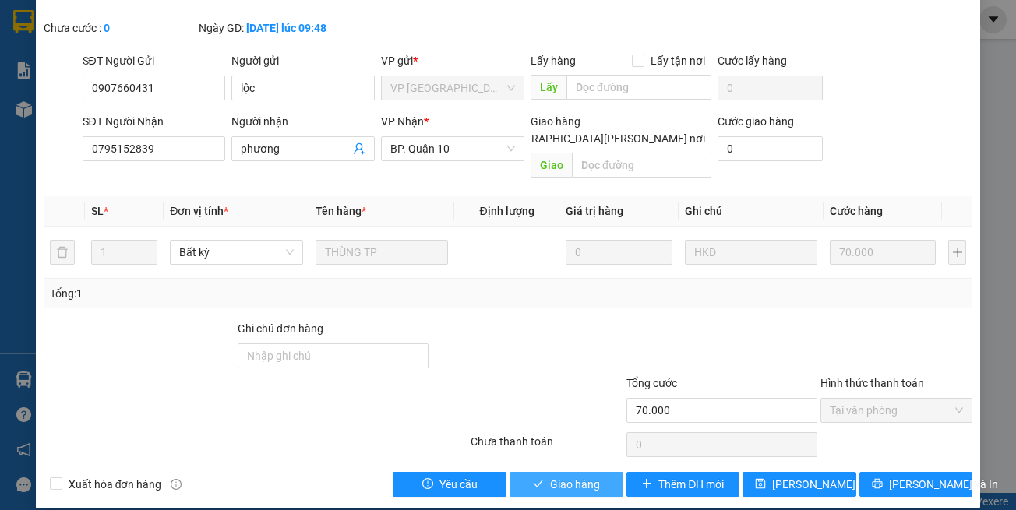
drag, startPoint x: 554, startPoint y: 471, endPoint x: 530, endPoint y: 463, distance: 25.6
click at [553, 476] on span "Giao hàng" at bounding box center [575, 484] width 50 height 17
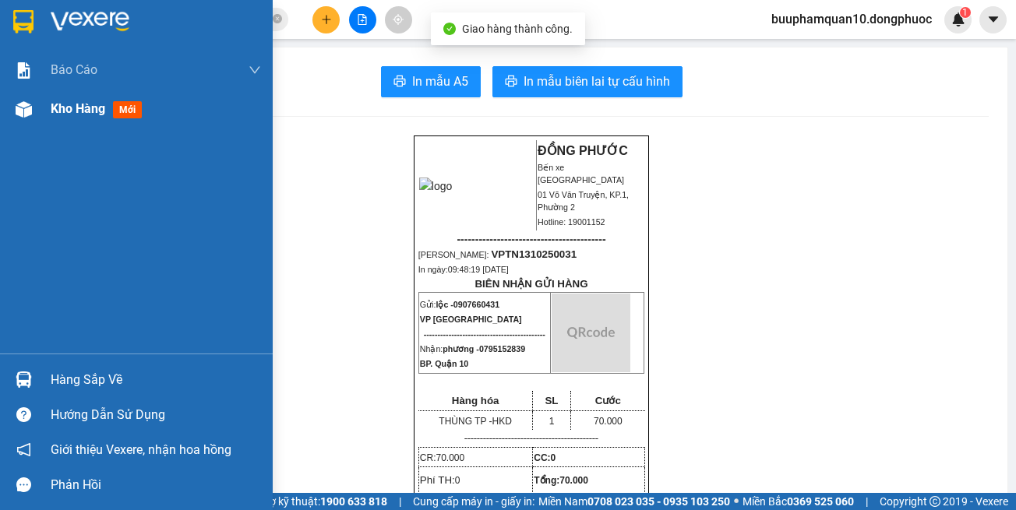
drag, startPoint x: 21, startPoint y: 112, endPoint x: 90, endPoint y: 99, distance: 70.6
click at [22, 111] on img at bounding box center [24, 109] width 16 height 16
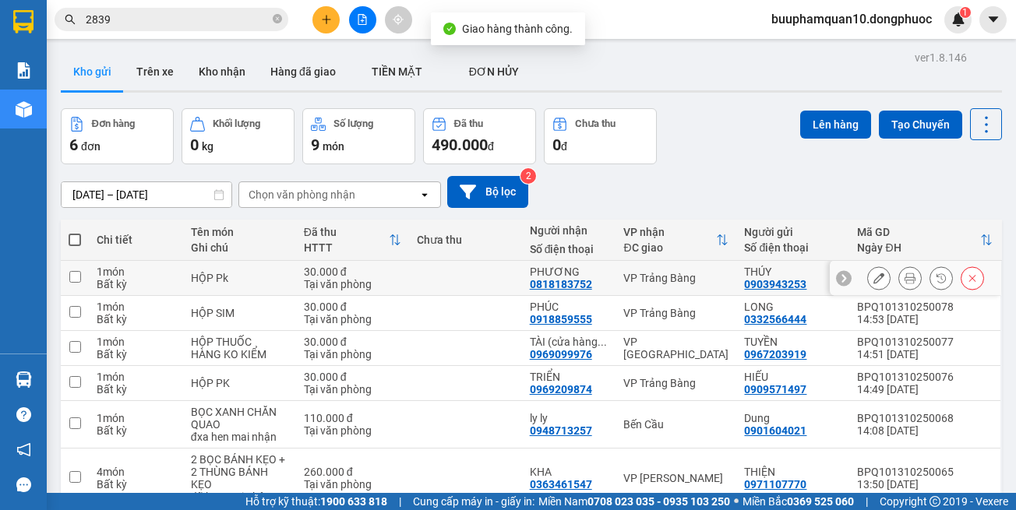
click at [658, 284] on div "VP Trảng Bàng" at bounding box center [675, 278] width 105 height 12
checkbox input "true"
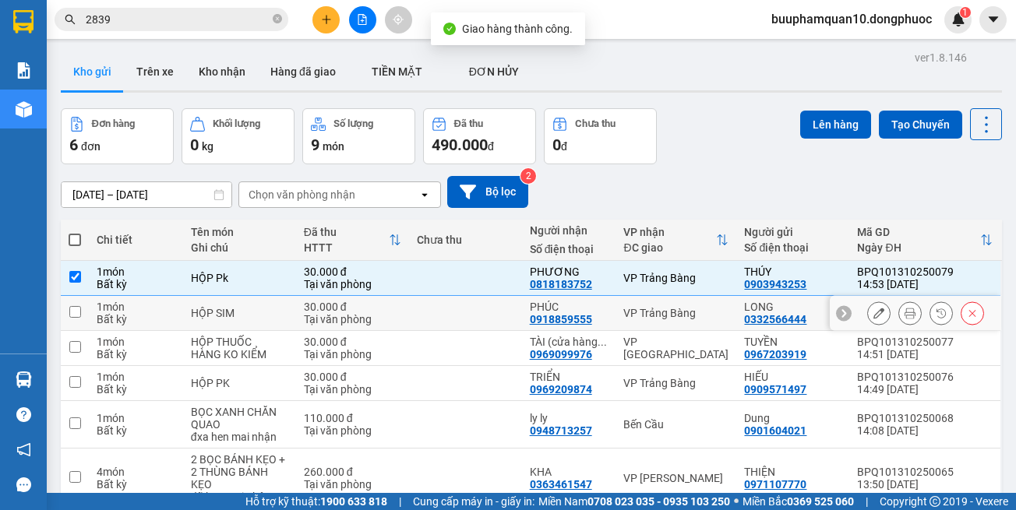
click at [655, 308] on div "VP Trảng Bàng" at bounding box center [675, 313] width 105 height 12
checkbox input "true"
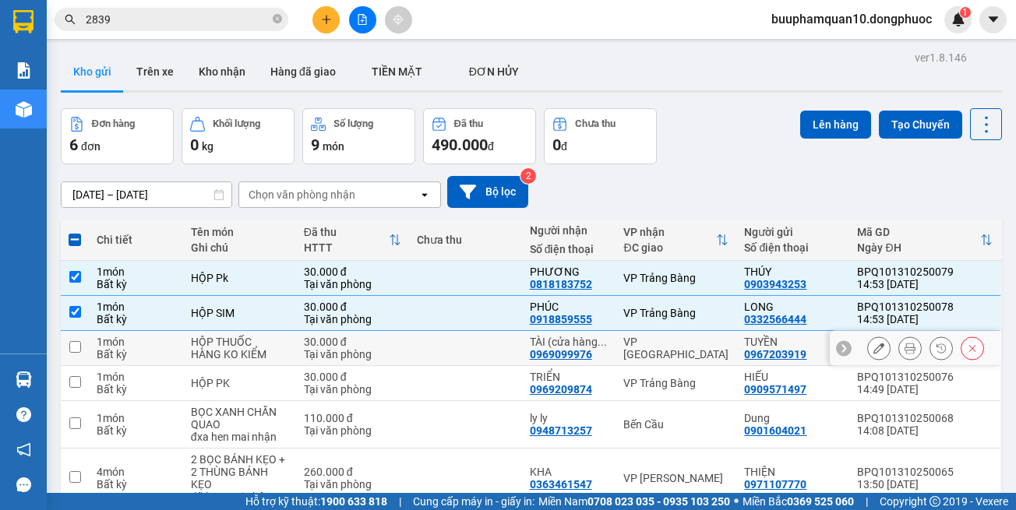
click at [656, 340] on td "VP [GEOGRAPHIC_DATA]" at bounding box center [675, 348] width 121 height 35
checkbox input "true"
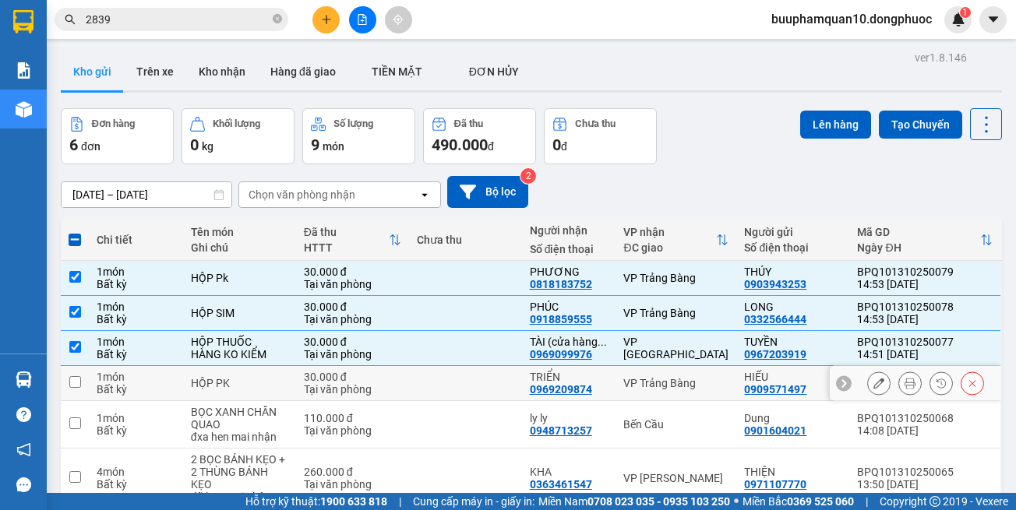
drag, startPoint x: 666, startPoint y: 391, endPoint x: 670, endPoint y: 379, distance: 12.3
click at [667, 391] on td "VP Trảng Bàng" at bounding box center [675, 383] width 121 height 35
checkbox input "true"
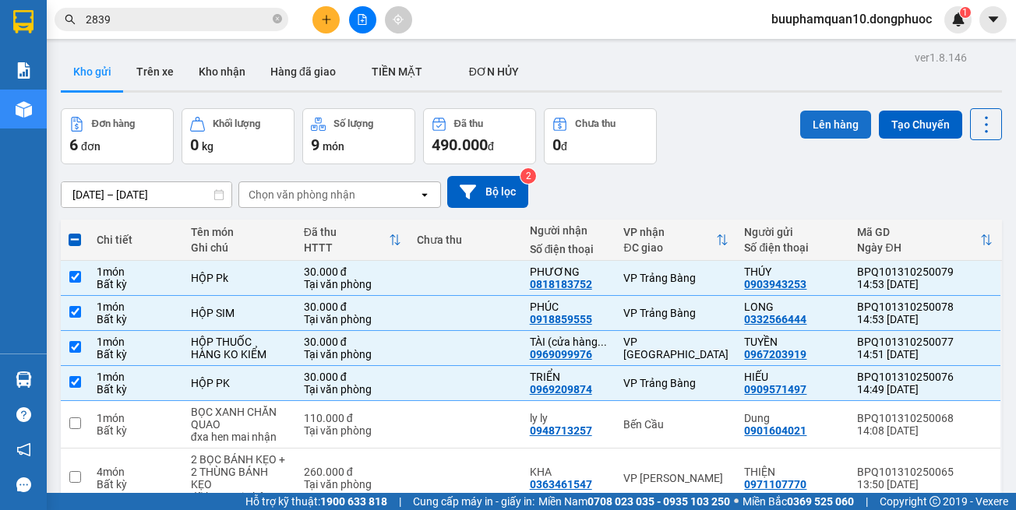
click at [805, 122] on button "Lên hàng" at bounding box center [835, 125] width 71 height 28
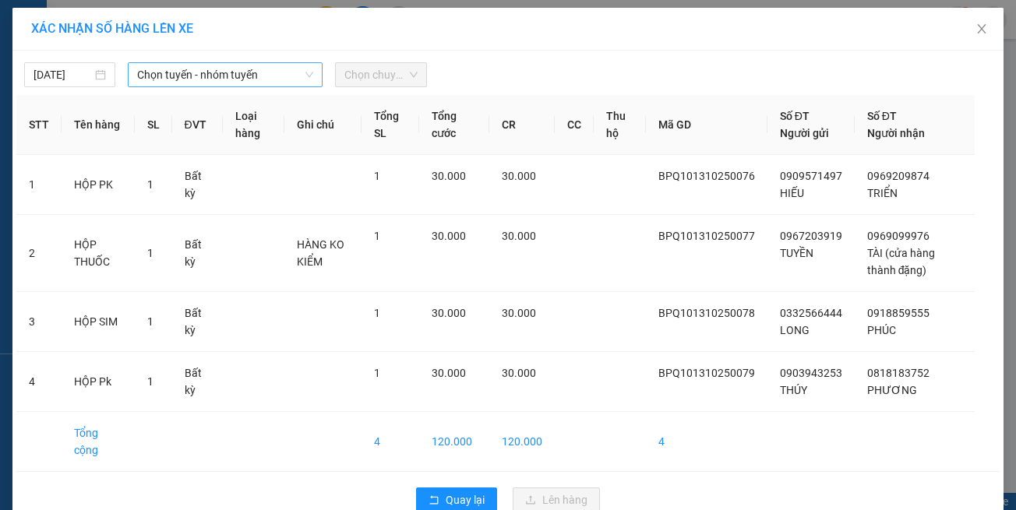
drag, startPoint x: 229, startPoint y: 90, endPoint x: 245, endPoint y: 73, distance: 22.6
click at [230, 88] on div "13/10/2025 Chọn tuyến - nhóm tuyến Chọn chuyến STT Tên hàng SL ĐVT Loại hàng Gh…" at bounding box center [507, 288] width 991 height 474
click at [245, 73] on span "Chọn tuyến - nhóm tuyến" at bounding box center [225, 74] width 176 height 23
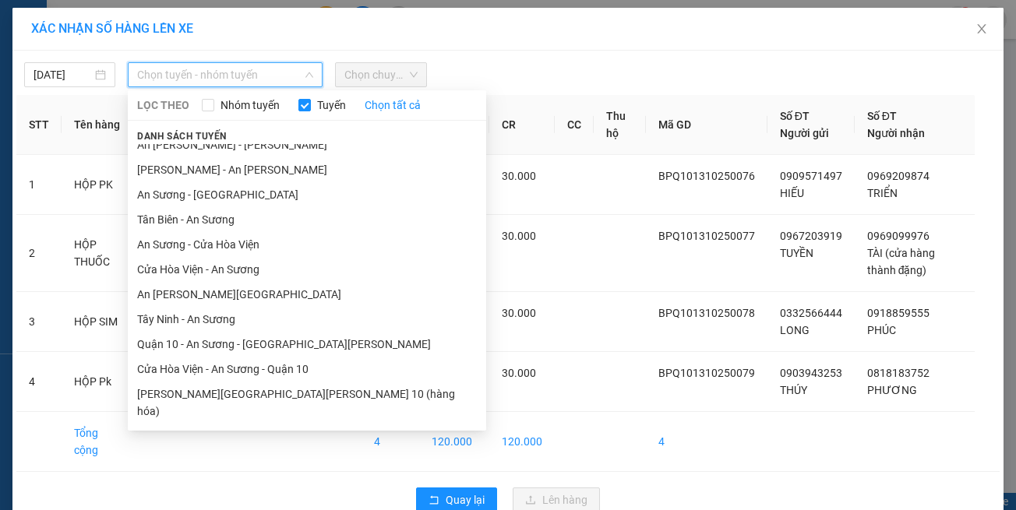
scroll to position [69, 0]
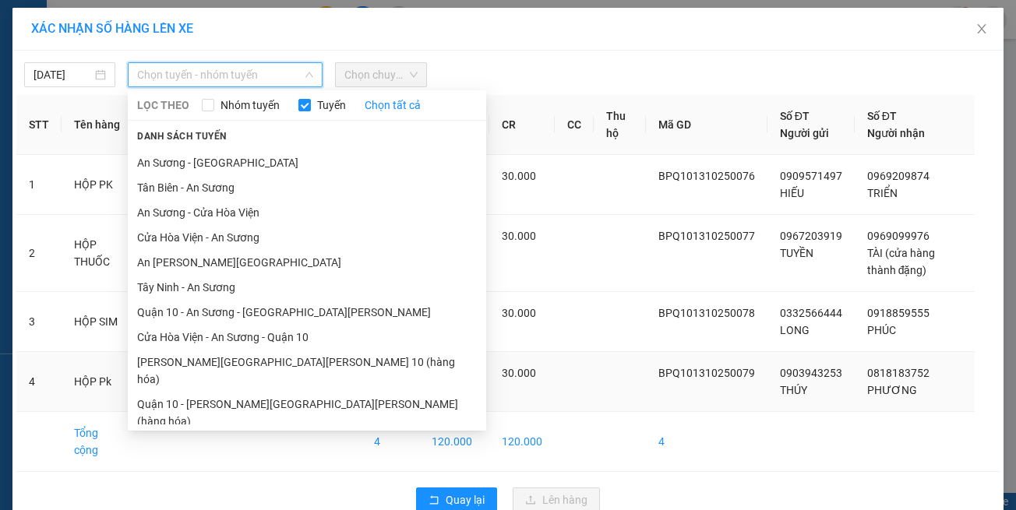
drag, startPoint x: 263, startPoint y: 420, endPoint x: 277, endPoint y: 404, distance: 21.5
click at [265, 434] on li "Hồ Chí Minh - Tây Ninh (vip)" at bounding box center [307, 446] width 358 height 25
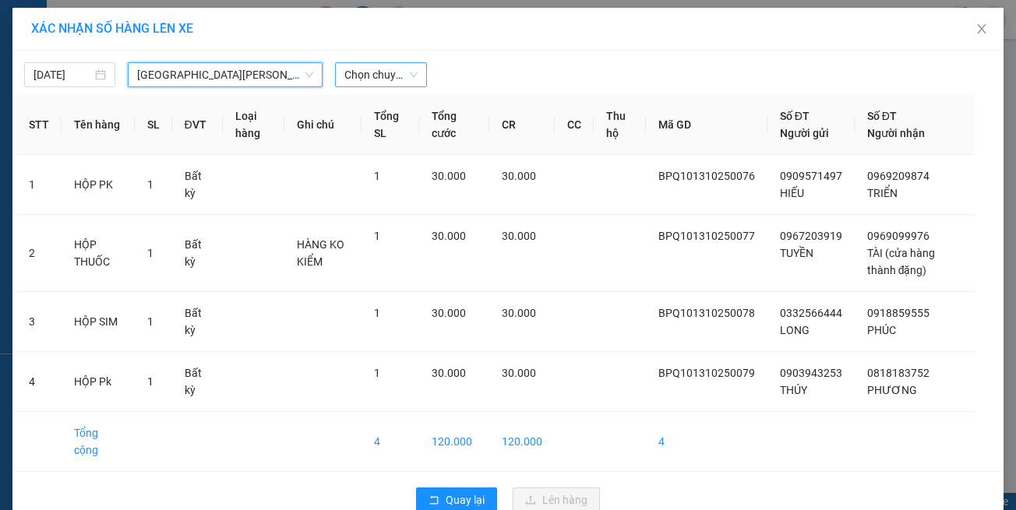
click at [379, 75] on span "Chọn chuyến" at bounding box center [380, 74] width 72 height 23
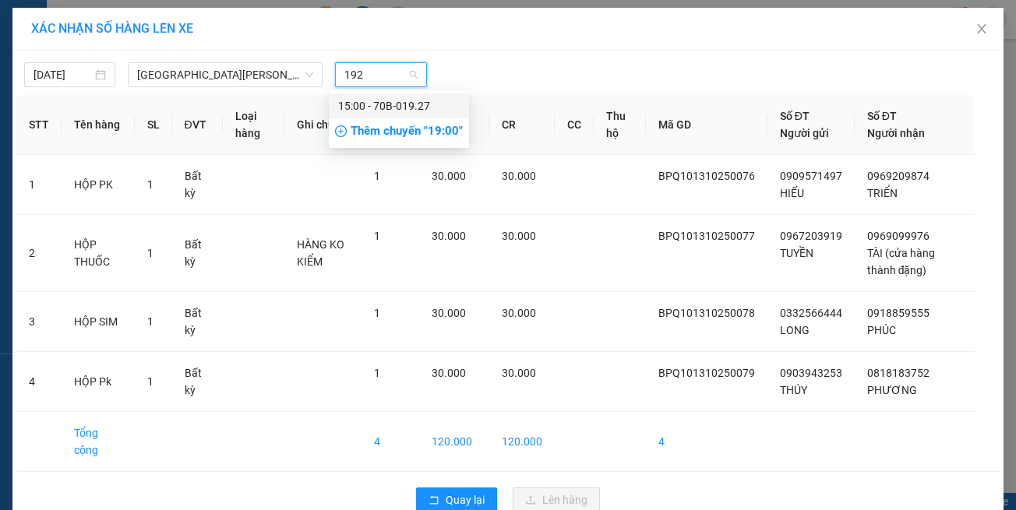
type input "1927"
click at [383, 108] on div "15:00 - 70B-019.27" at bounding box center [399, 105] width 122 height 17
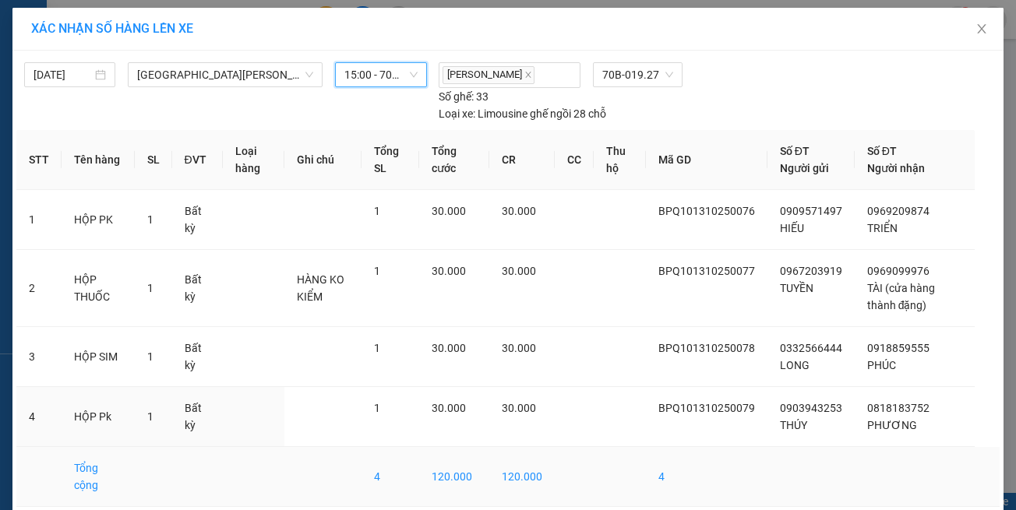
scroll to position [68, 0]
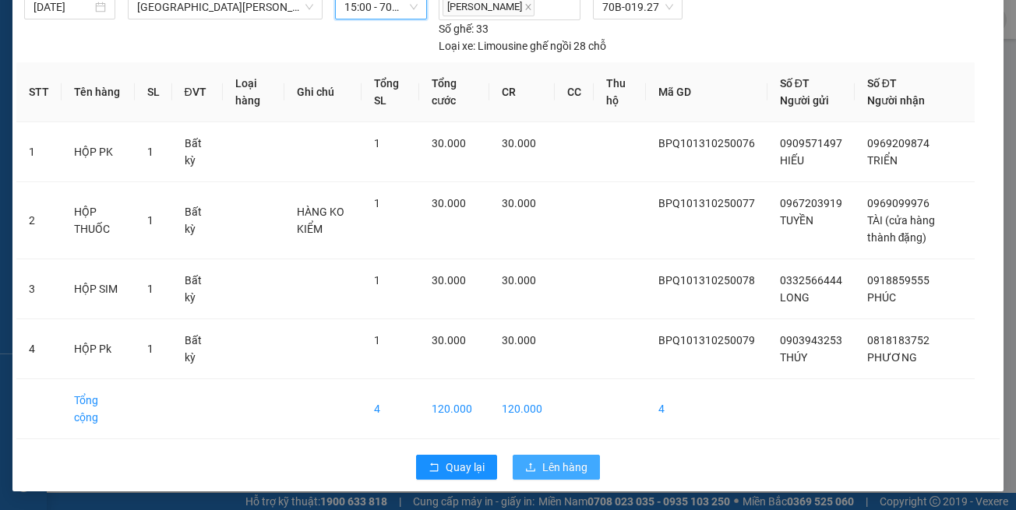
click at [566, 463] on span "Lên hàng" at bounding box center [564, 467] width 45 height 17
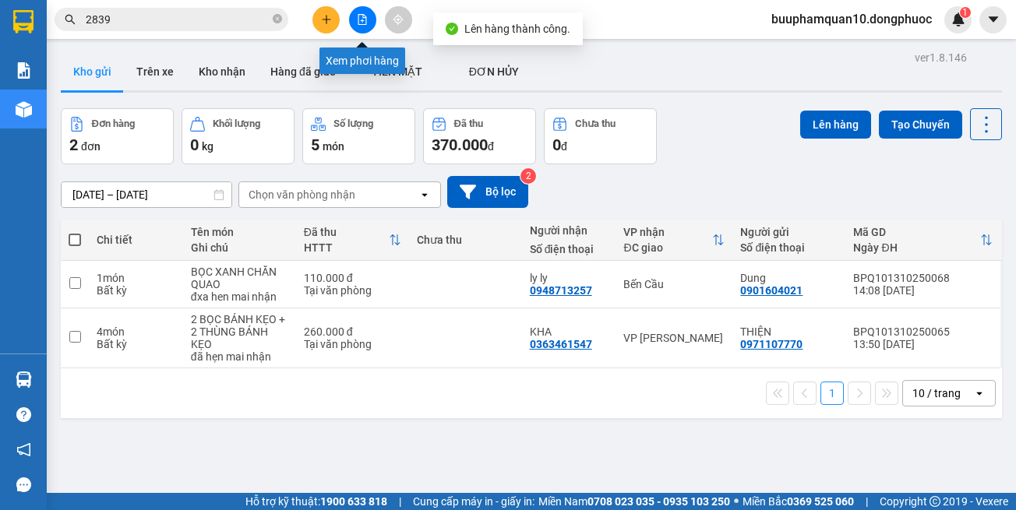
click at [365, 26] on button at bounding box center [362, 19] width 27 height 27
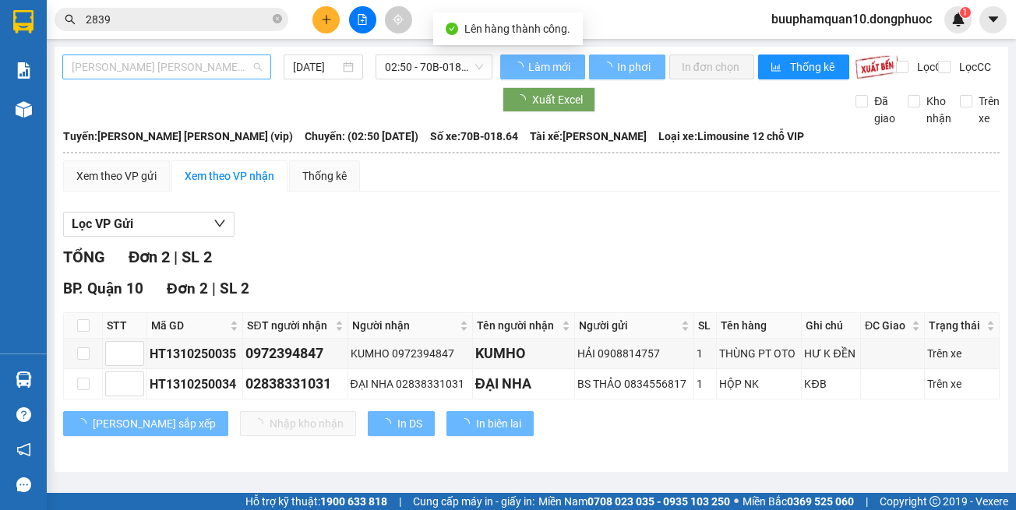
click at [207, 65] on span "Tây Ninh - Hồ Chí Minh (vip)" at bounding box center [167, 66] width 190 height 23
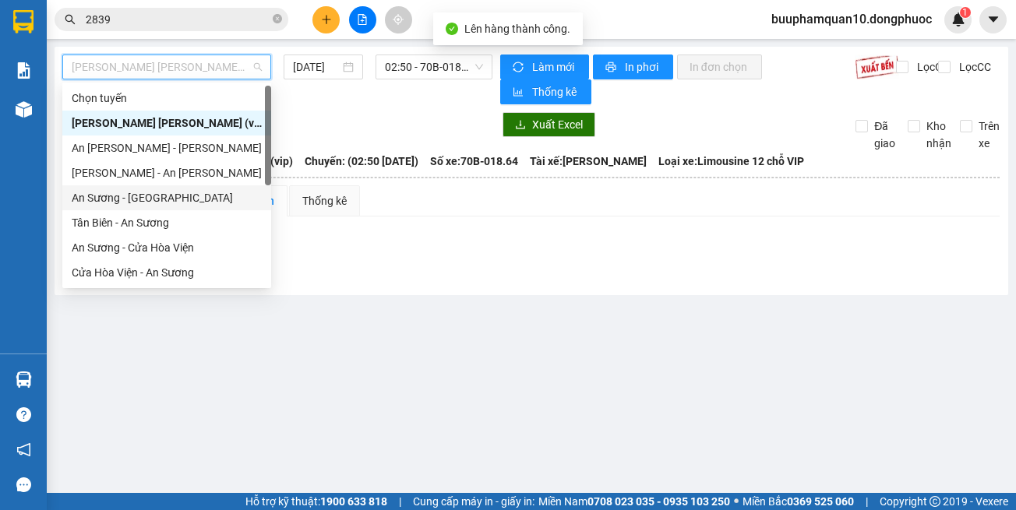
scroll to position [175, 0]
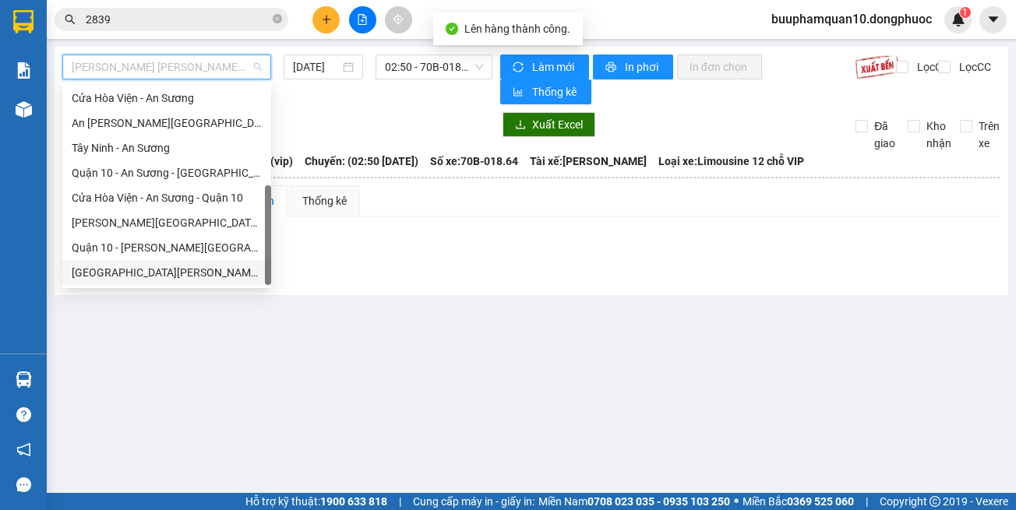
drag, startPoint x: 210, startPoint y: 281, endPoint x: 235, endPoint y: 253, distance: 37.5
click at [211, 281] on div "Hồ Chí Minh - Tây Ninh (vip)" at bounding box center [166, 272] width 209 height 25
type input "13/10/2025"
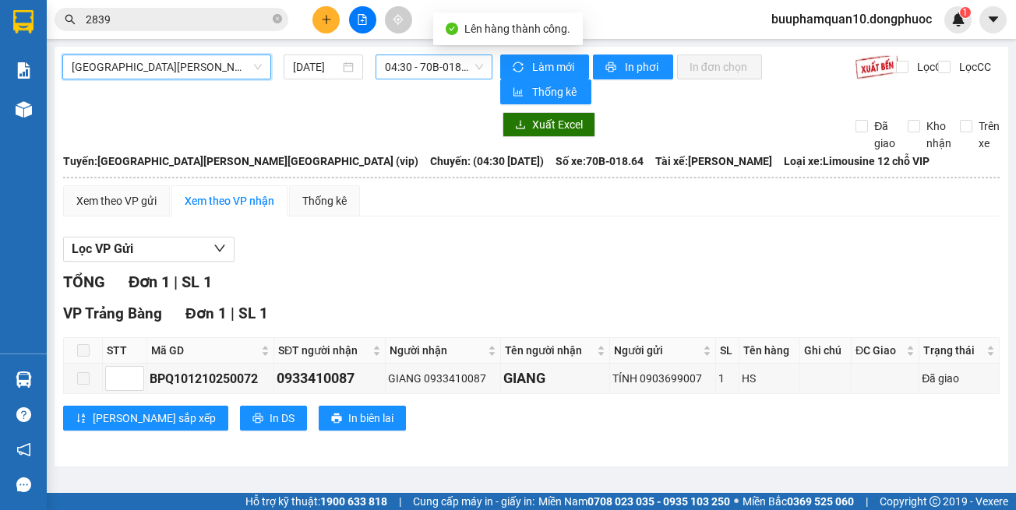
click at [397, 68] on span "04:30 - 70B-018.64" at bounding box center [434, 66] width 98 height 23
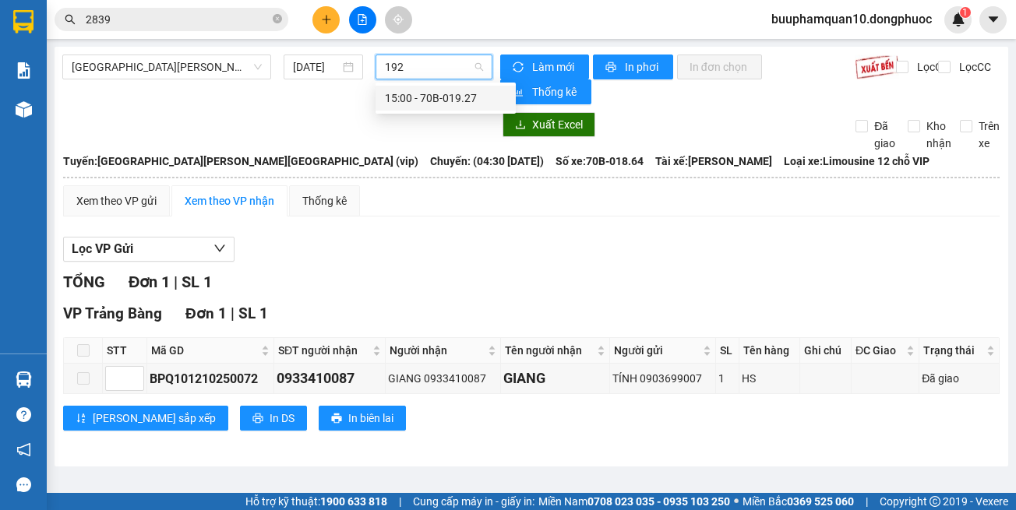
type input "1927"
click at [409, 102] on div "15:00 - 70B-019.27" at bounding box center [446, 98] width 122 height 17
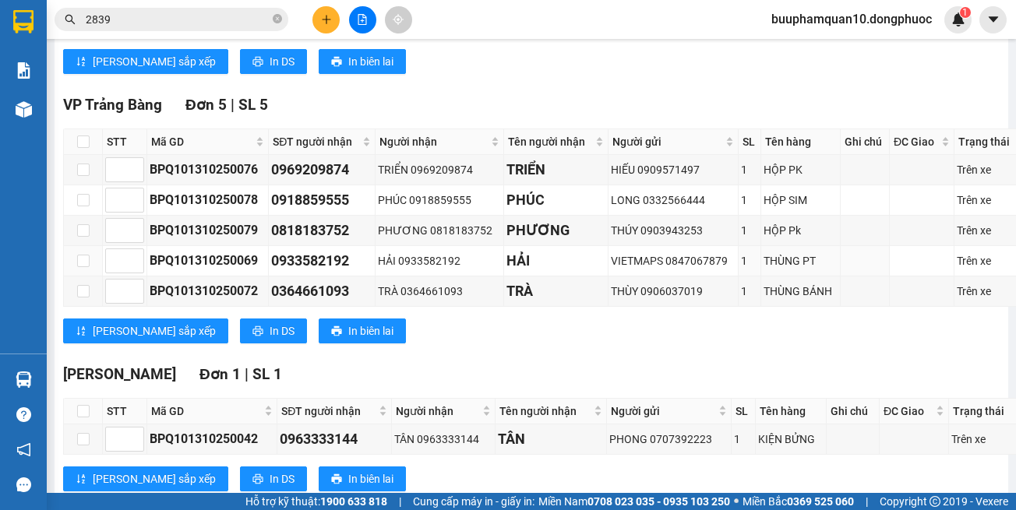
scroll to position [787, 0]
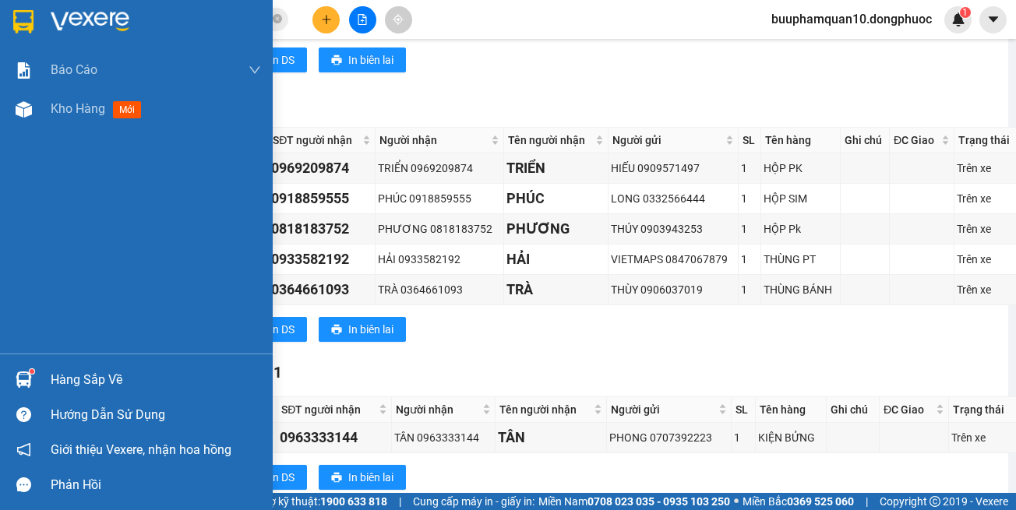
click at [0, 375] on div "Hàng sắp về" at bounding box center [136, 379] width 273 height 35
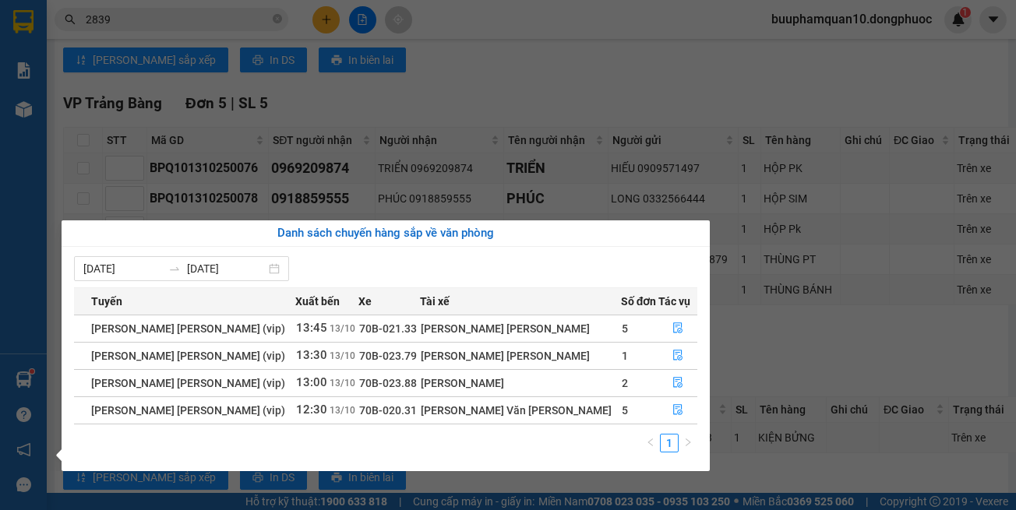
click at [382, 32] on section "Kết quả tìm kiếm ( 513 ) Bộ lọc Mã ĐH Trạng thái Món hàng Tổng cước Chưa cước N…" at bounding box center [508, 255] width 1016 height 510
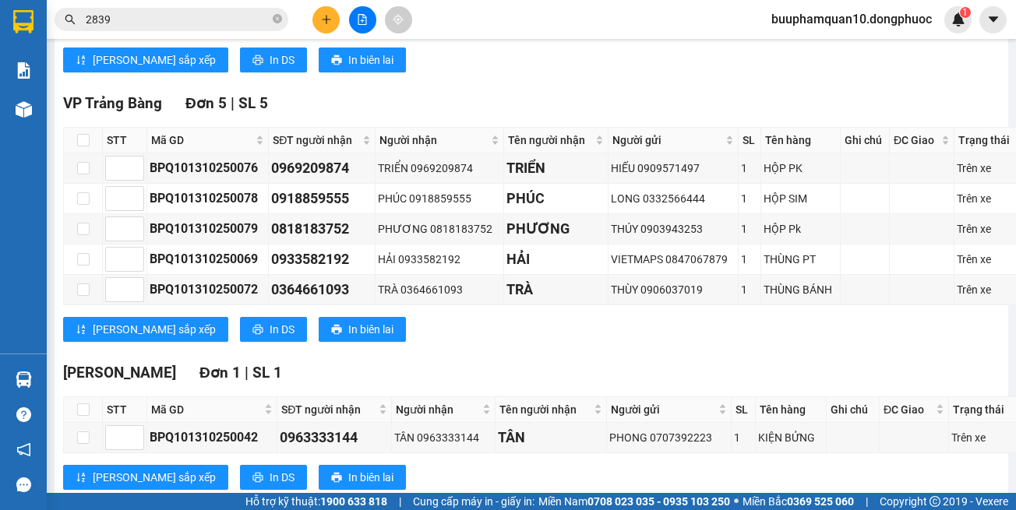
click at [354, 26] on button at bounding box center [362, 19] width 27 height 27
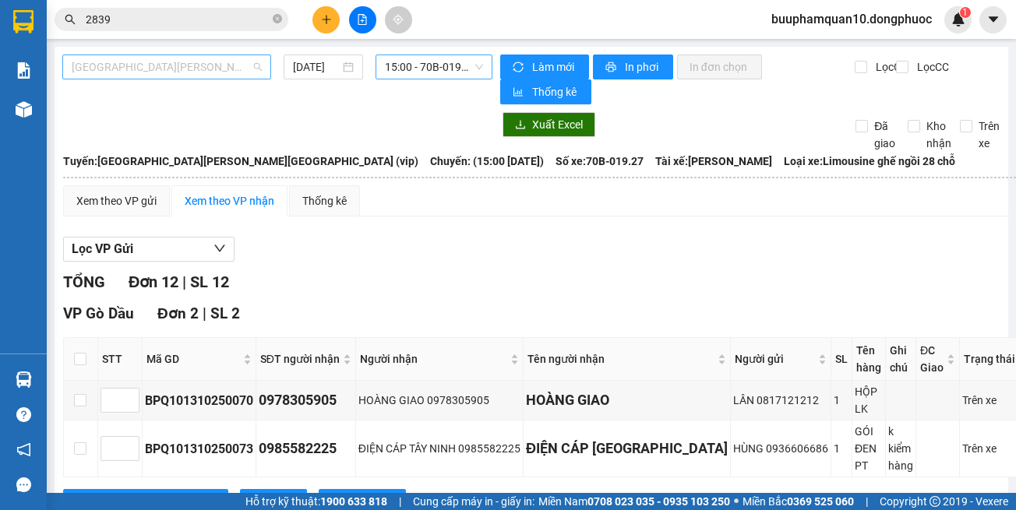
click at [188, 66] on span "Hồ Chí Minh - Tây Ninh (vip)" at bounding box center [167, 66] width 190 height 23
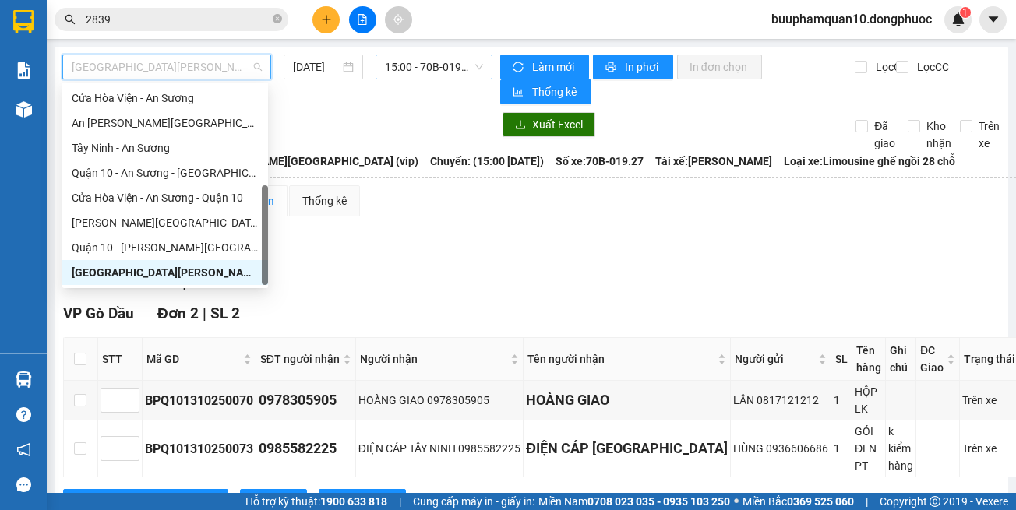
click at [397, 71] on span "15:00 - 70B-019.27" at bounding box center [434, 66] width 98 height 23
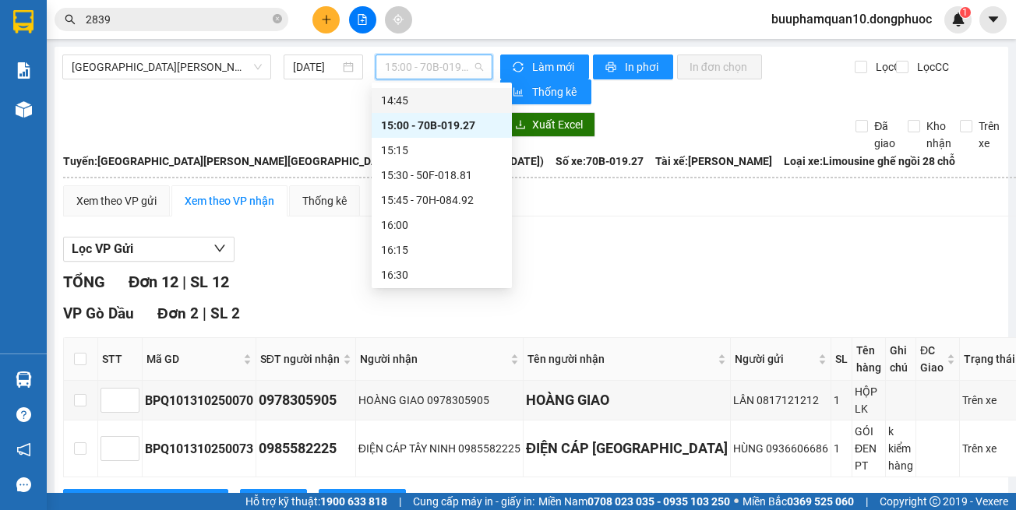
scroll to position [1053, 0]
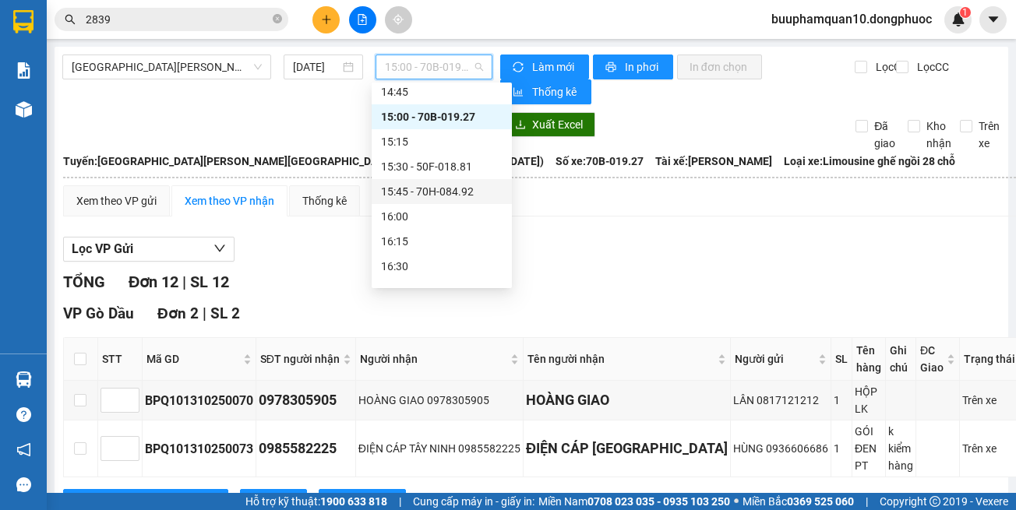
drag, startPoint x: 563, startPoint y: 194, endPoint x: 561, endPoint y: 171, distance: 23.5
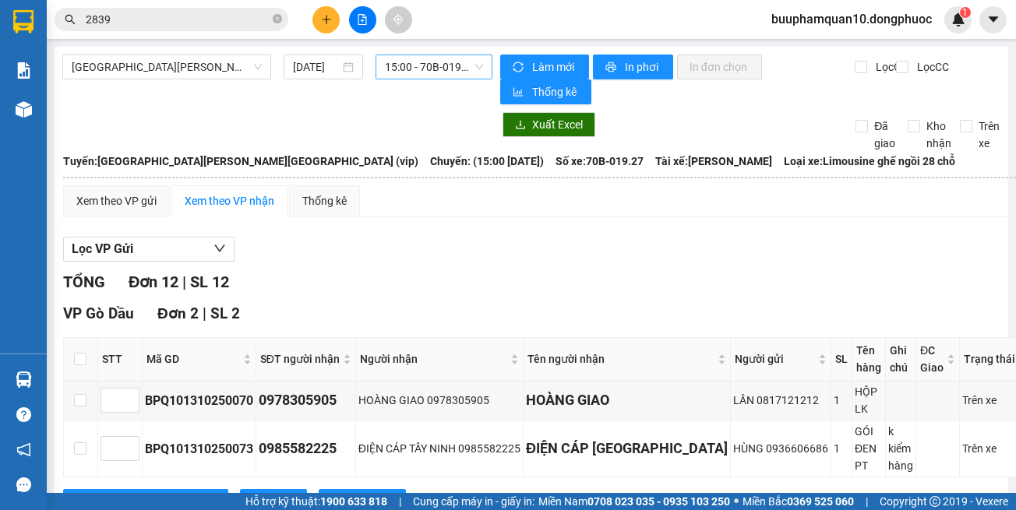
click at [440, 68] on span "15:00 - 70B-019.27" at bounding box center [434, 66] width 98 height 23
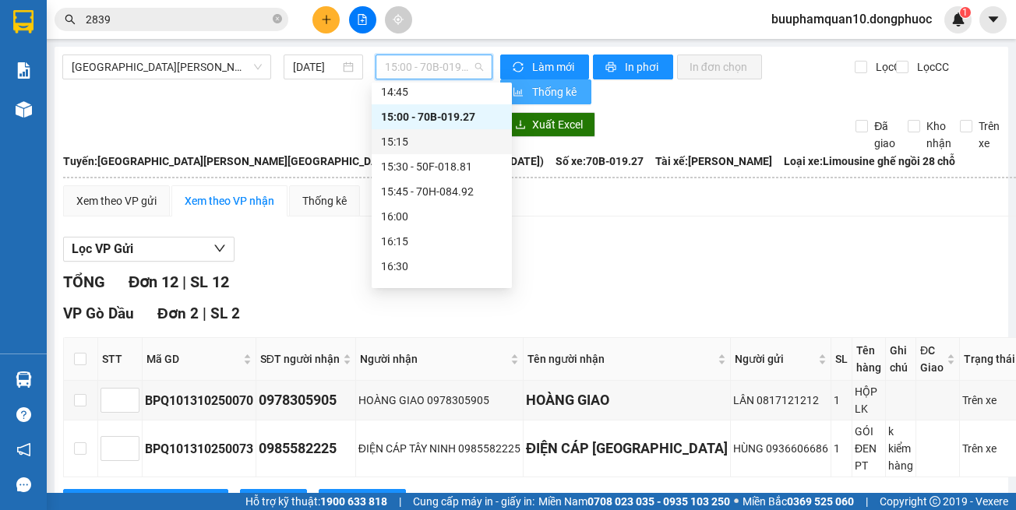
drag, startPoint x: 615, startPoint y: 246, endPoint x: 534, endPoint y: 100, distance: 167.1
click at [615, 244] on div "Lọc VP Gửi" at bounding box center [547, 250] width 968 height 26
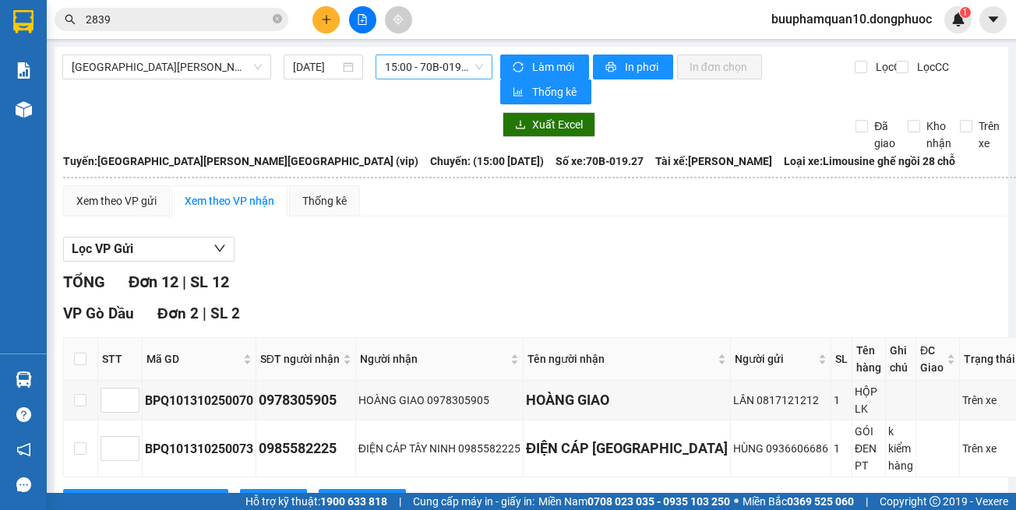
click at [439, 72] on span "15:00 - 70B-019.27" at bounding box center [434, 66] width 98 height 23
click at [393, 66] on span "15:00 - 70B-019.27" at bounding box center [434, 66] width 98 height 23
click at [234, 15] on input "2839" at bounding box center [178, 19] width 184 height 17
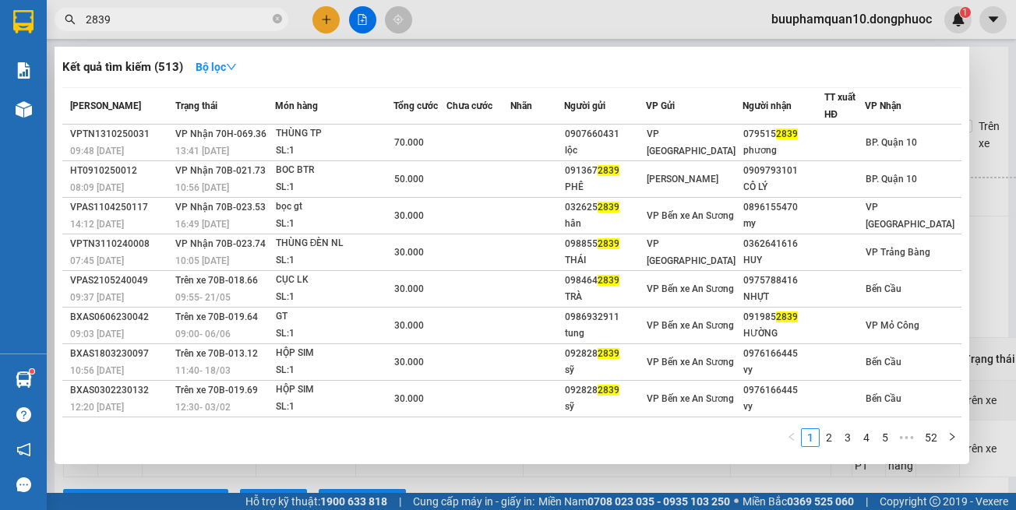
click at [234, 15] on input "2839" at bounding box center [178, 19] width 184 height 17
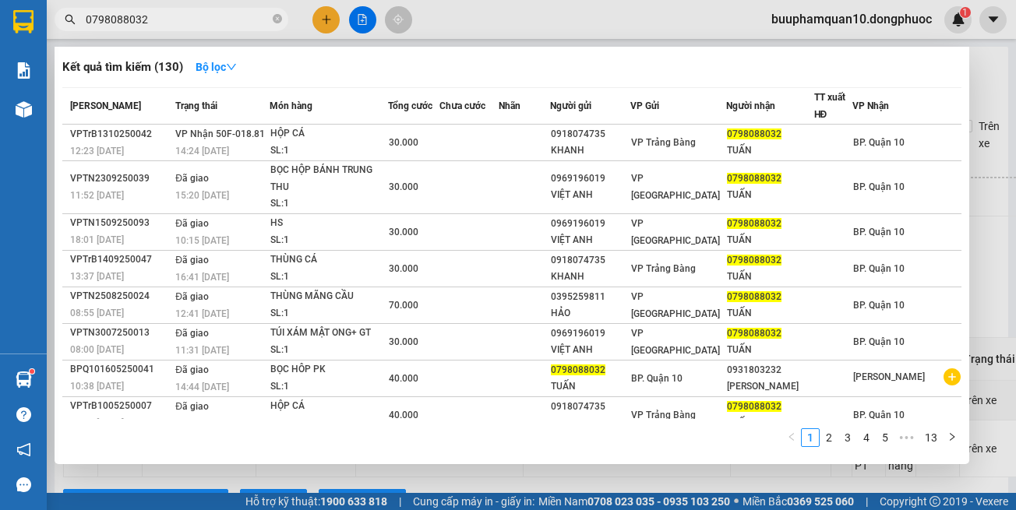
type input "0798088032"
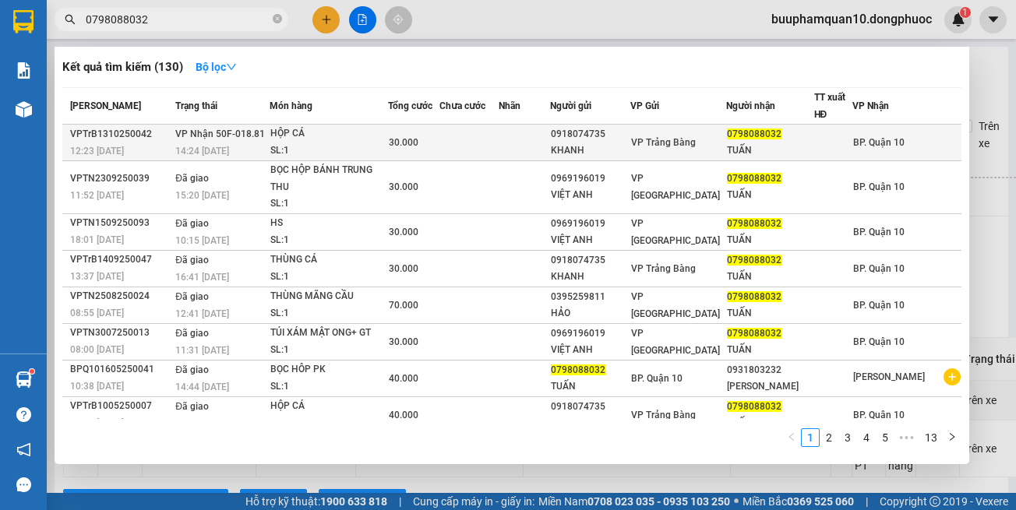
click at [421, 134] on div "30.000" at bounding box center [414, 142] width 50 height 17
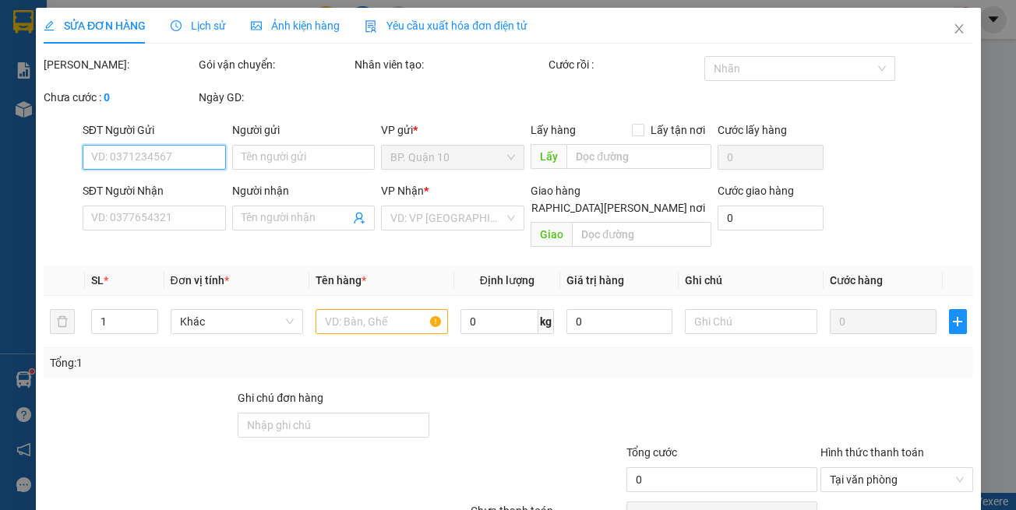
type input "0918074735"
type input "KHANH"
type input "0798088032"
type input "TUẤN"
type input "30.000"
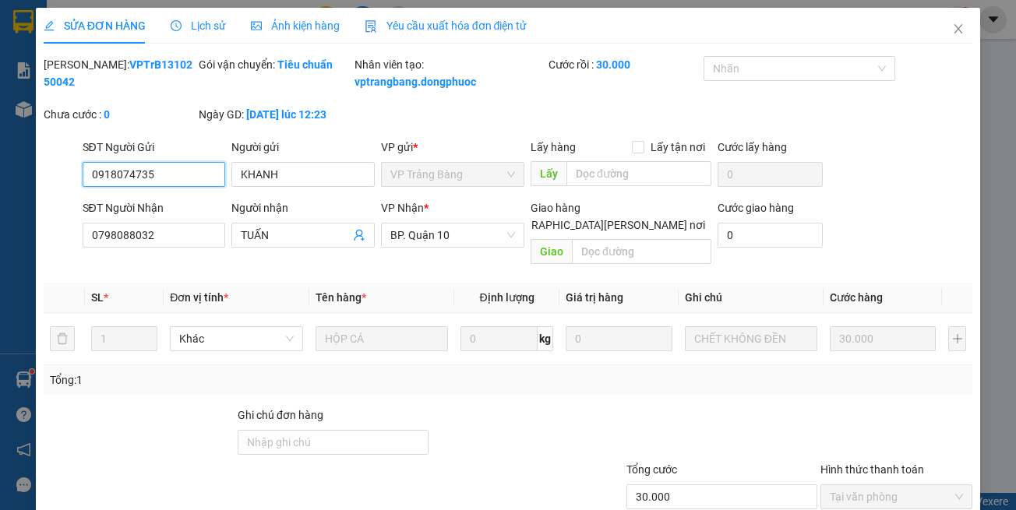
scroll to position [69, 0]
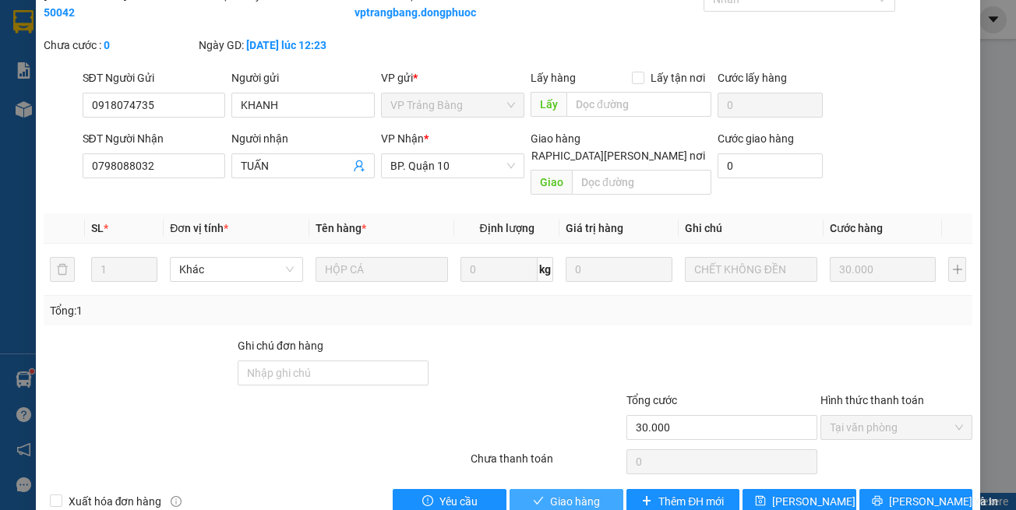
click at [583, 497] on div "Total Paid Fee 30.000 Total UnPaid Fee 0 Cash Collection Total Fee Mã ĐH: VPTrB…" at bounding box center [508, 250] width 929 height 527
click at [583, 508] on span "Giao hàng" at bounding box center [575, 501] width 50 height 17
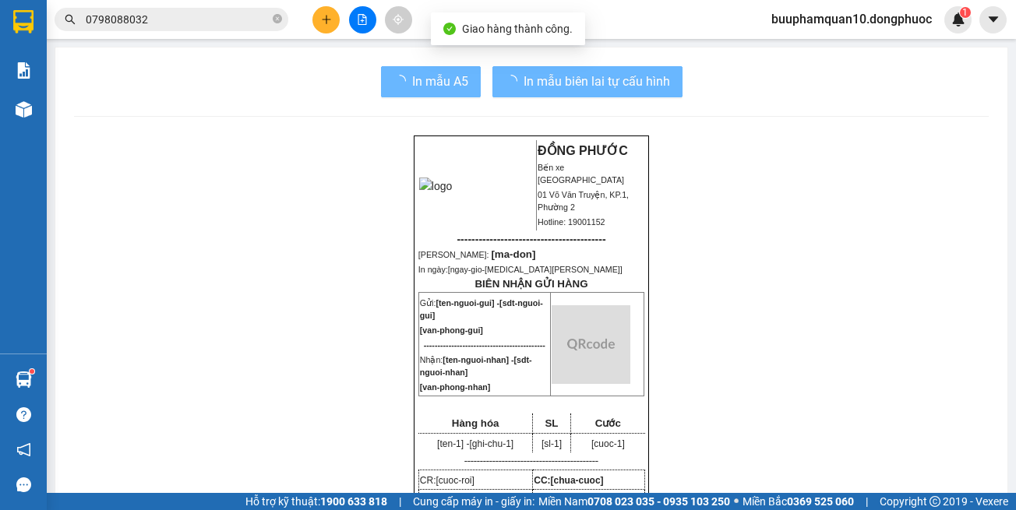
click at [587, 503] on strong "0708 023 035 - 0935 103 250" at bounding box center [658, 501] width 143 height 12
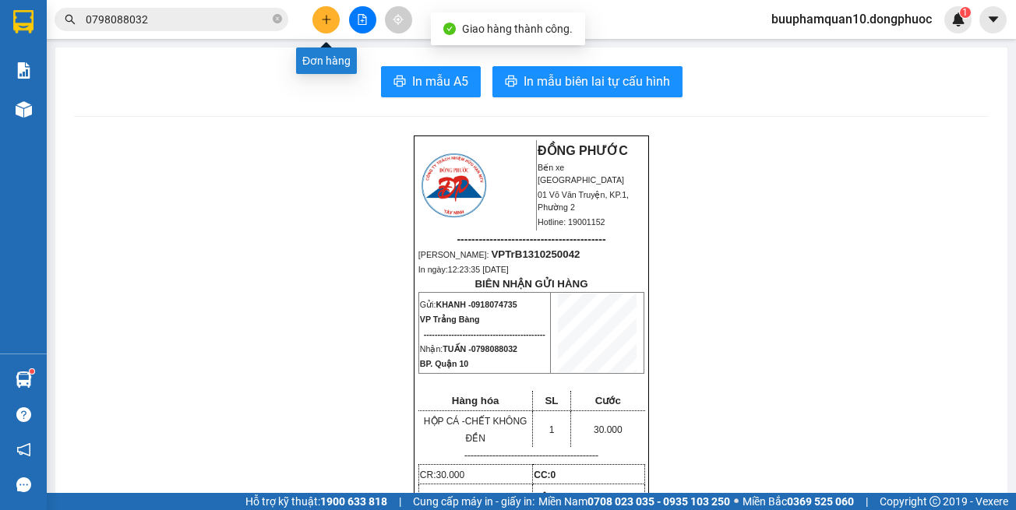
click at [358, 21] on icon "file-add" at bounding box center [362, 19] width 9 height 11
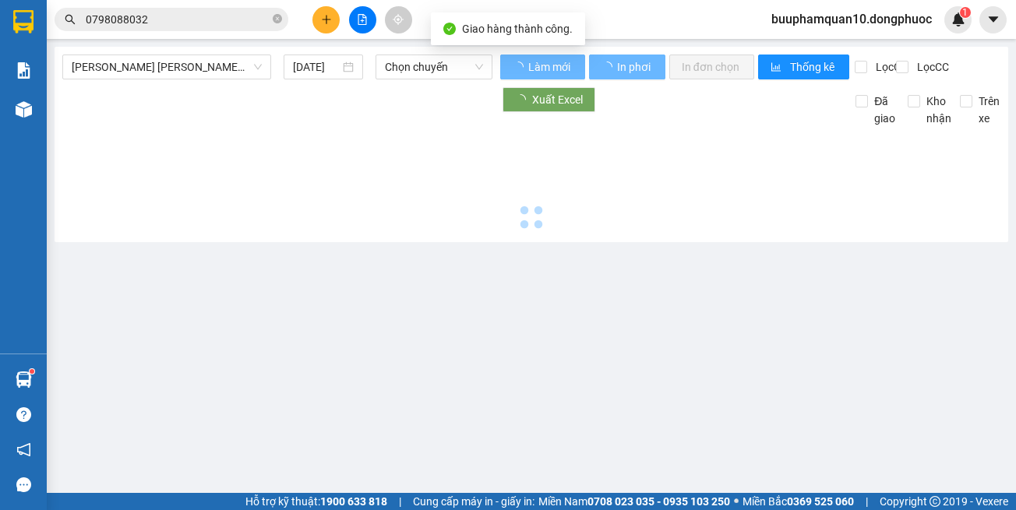
click at [245, 39] on main "Tây Ninh - Hồ Chí Minh (vip) 13/10/2025 Chọn chuyến Làm mới In phơi In đơn chọn…" at bounding box center [508, 246] width 1016 height 493
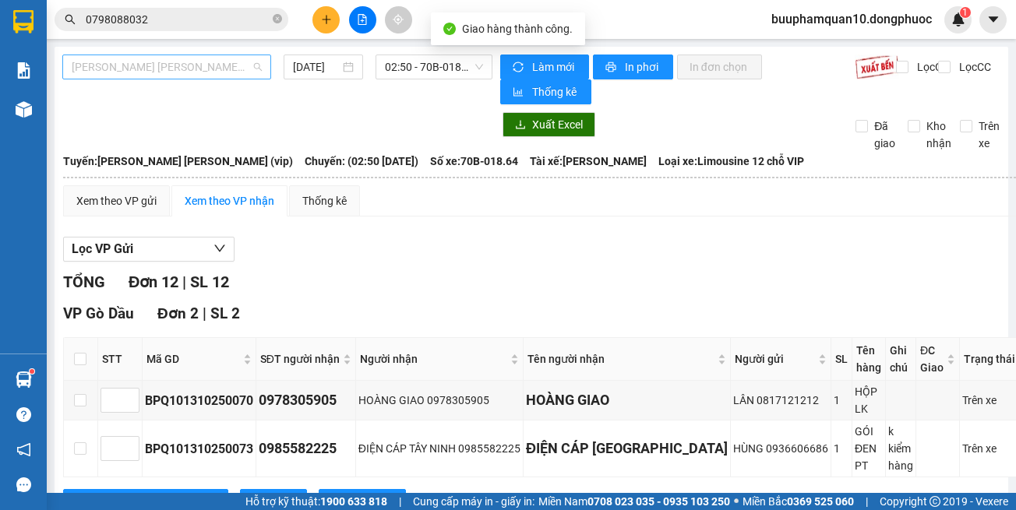
click at [233, 67] on span "Tây Ninh - [PERSON_NAME] (vip)" at bounding box center [167, 66] width 190 height 23
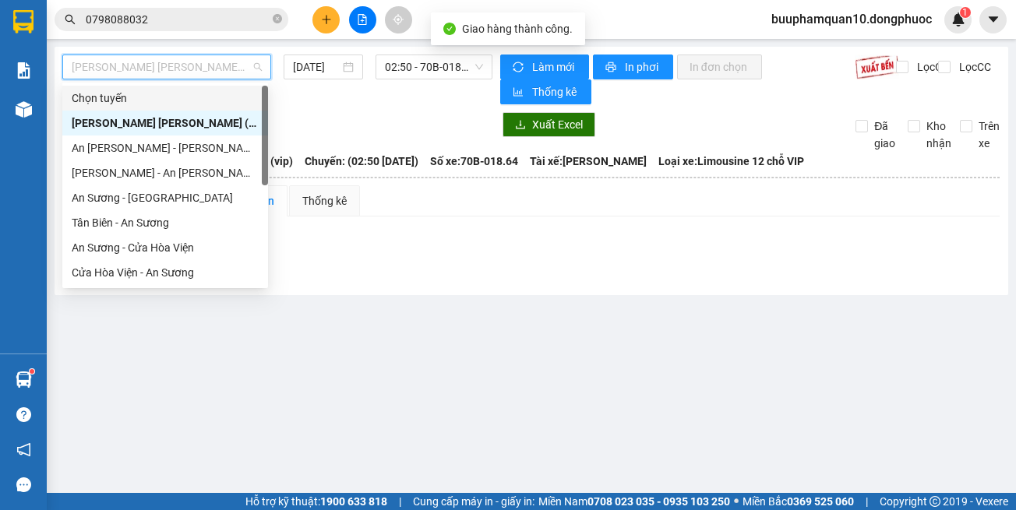
scroll to position [175, 0]
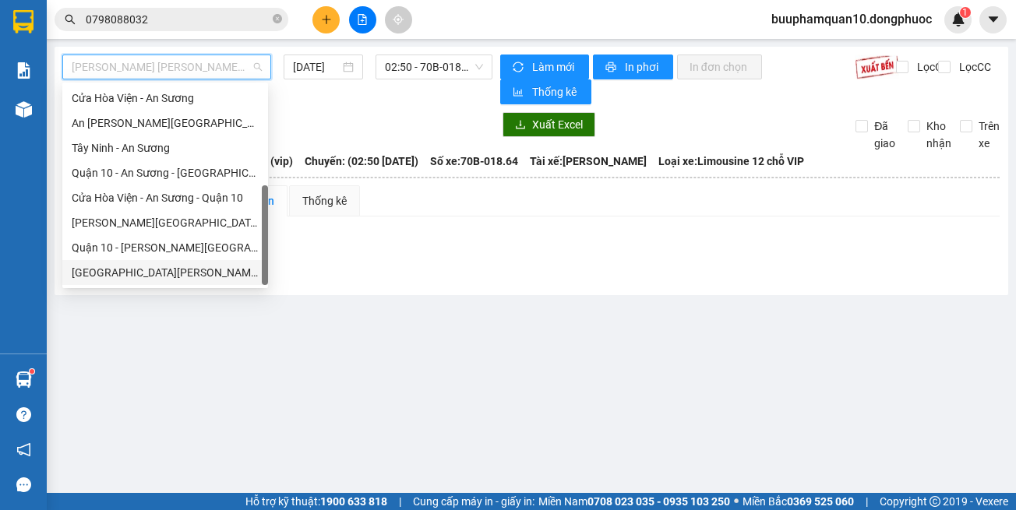
click at [234, 280] on div "Hồ Chí Minh - Tây Ninh (vip)" at bounding box center [165, 272] width 187 height 17
type input "[DATE]"
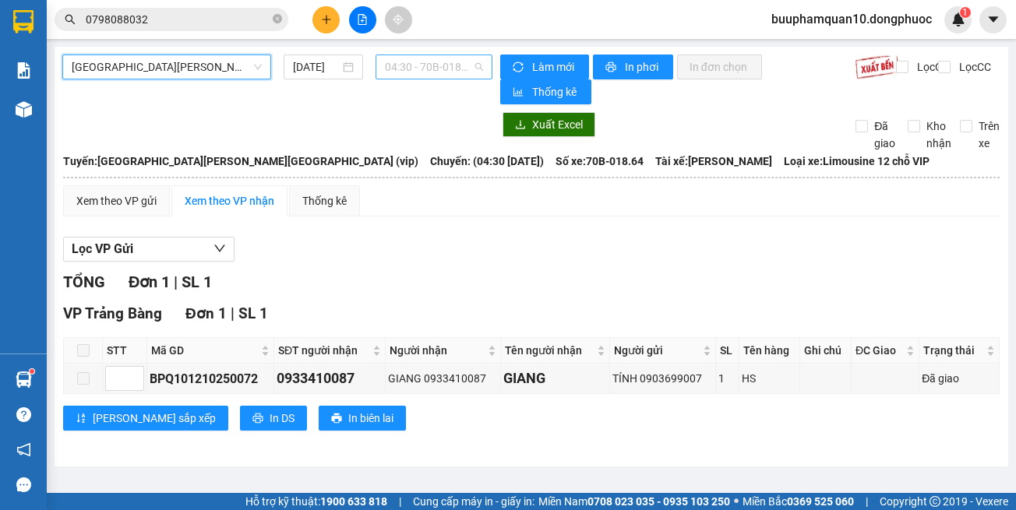
click at [453, 59] on span "04:30 - 70B-018.64" at bounding box center [434, 66] width 98 height 23
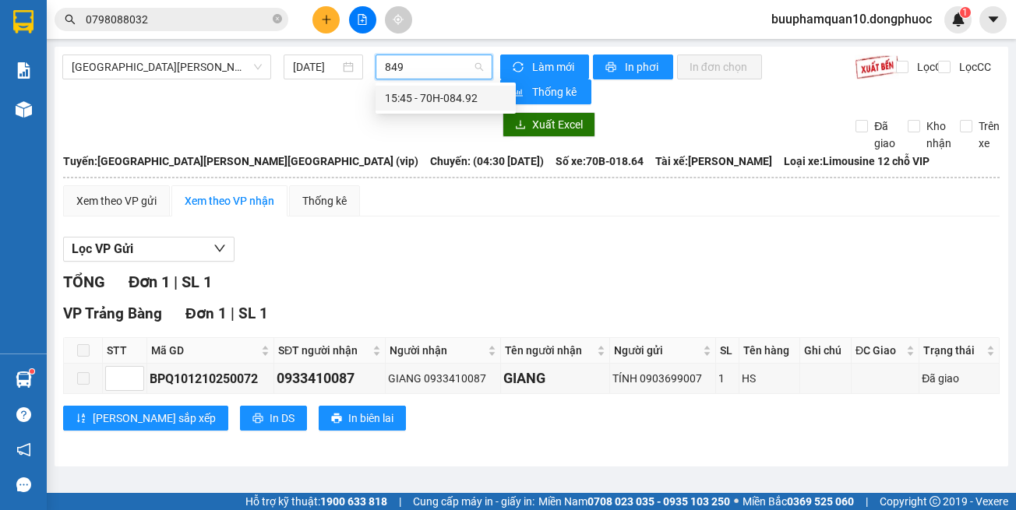
type input "8492"
click at [442, 95] on div "15:45 - 70H-084.92" at bounding box center [446, 98] width 122 height 17
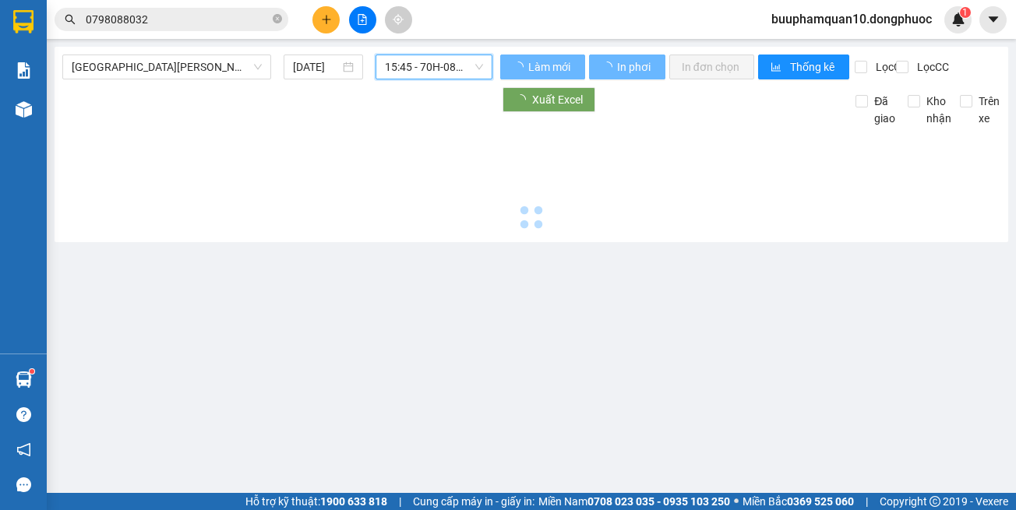
click at [435, 69] on span "15:45 - 70H-084.92" at bounding box center [434, 66] width 98 height 23
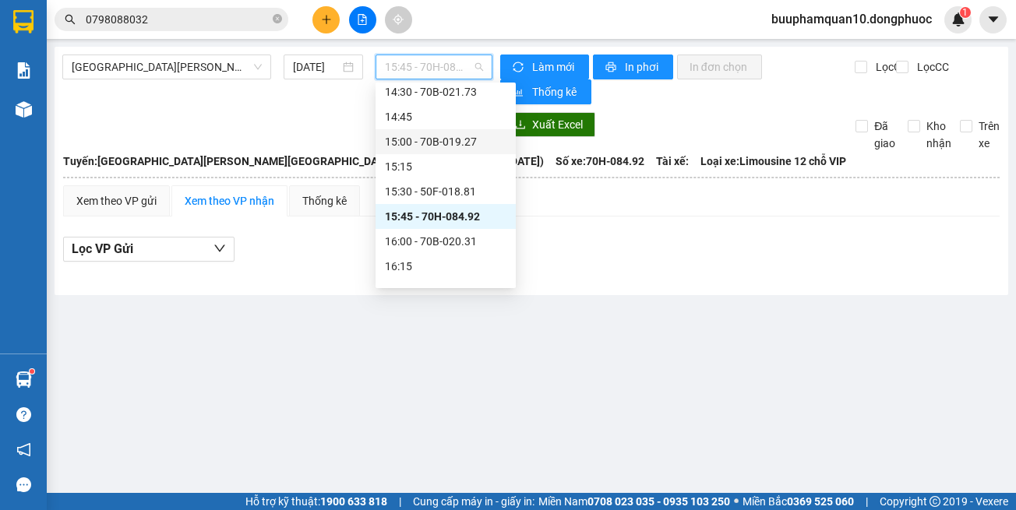
scroll to position [1050, 0]
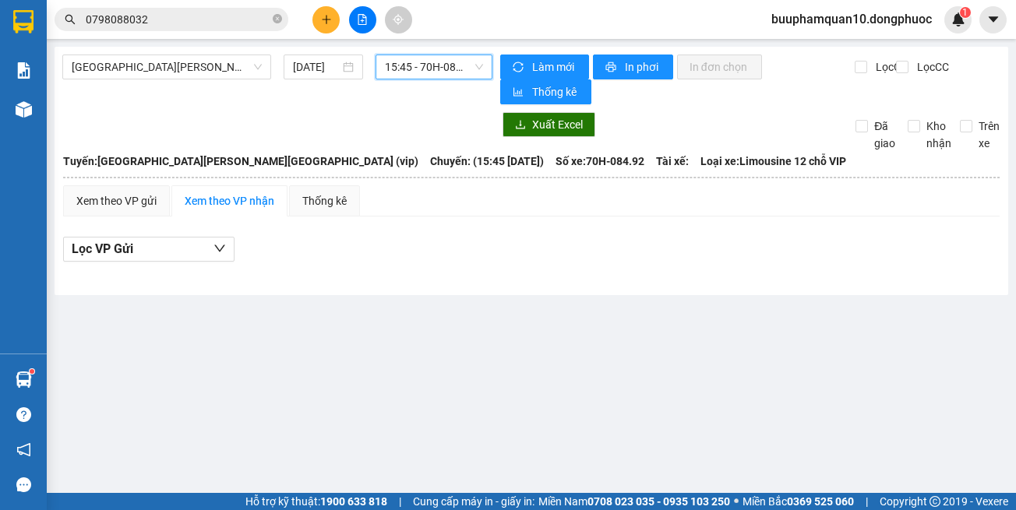
click at [428, 72] on span "15:45 - 70H-084.92" at bounding box center [434, 66] width 98 height 23
click at [410, 75] on span "15:45 - 70H-084.92" at bounding box center [434, 66] width 98 height 23
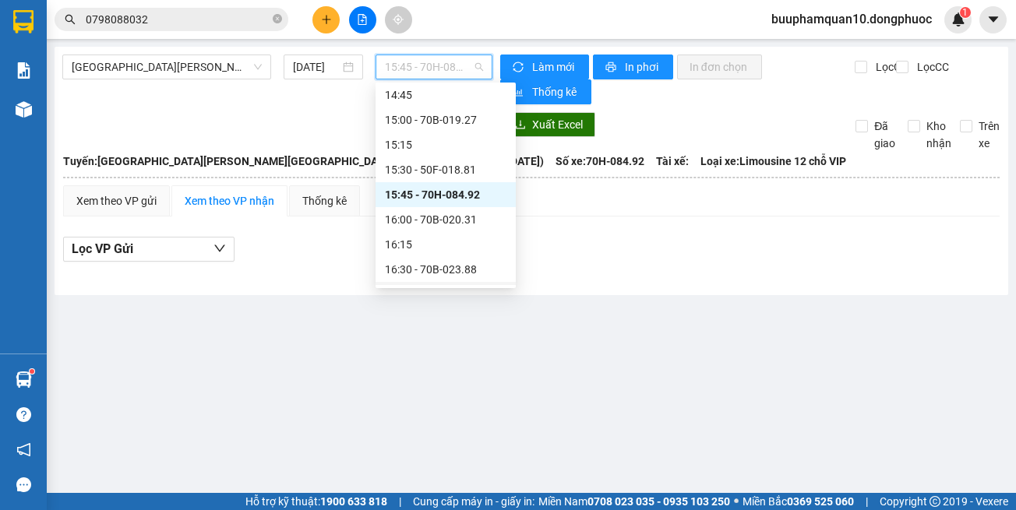
drag, startPoint x: 379, startPoint y: 359, endPoint x: 342, endPoint y: 356, distance: 37.5
click at [378, 359] on main "Hồ Chí Minh - Tây Ninh (vip) 13/10/2025 15:45 - 70H-084.92 Làm mới In phơi In đ…" at bounding box center [508, 246] width 1016 height 493
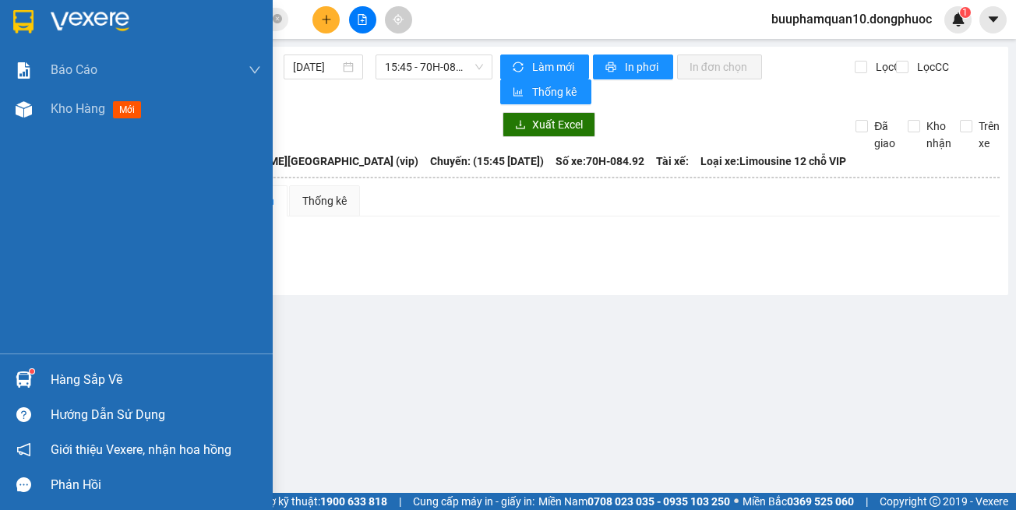
click at [19, 375] on img at bounding box center [24, 380] width 16 height 16
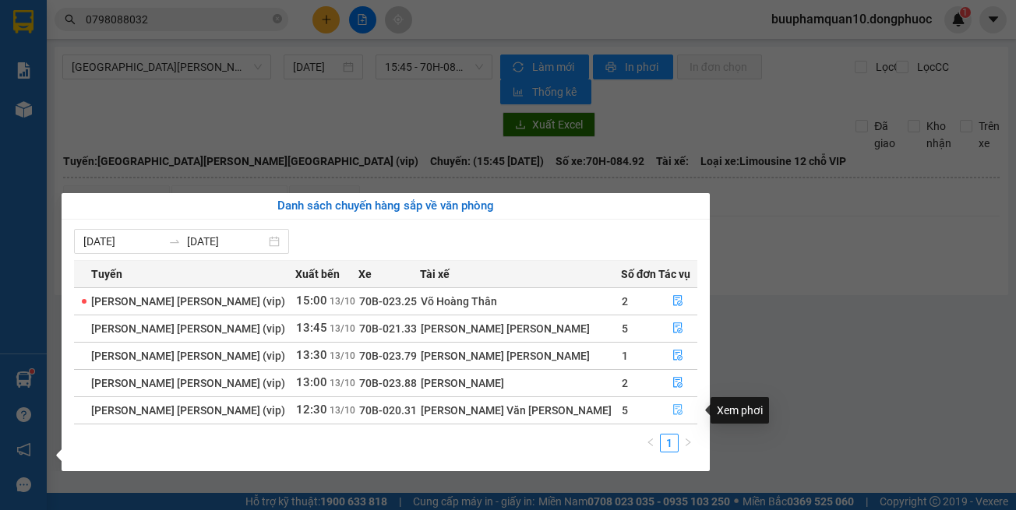
click at [659, 410] on button "button" at bounding box center [677, 410] width 37 height 25
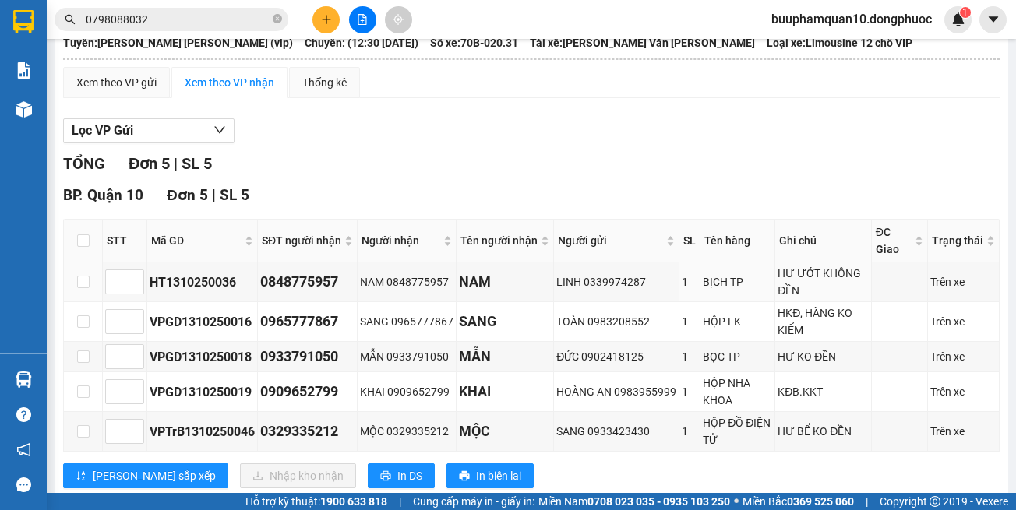
scroll to position [157, 0]
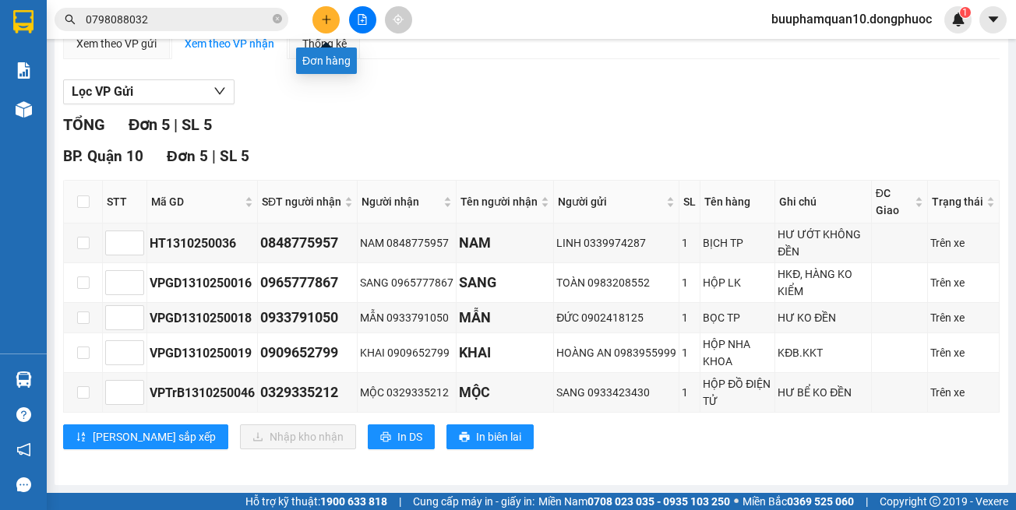
click at [312, 23] on button at bounding box center [325, 19] width 27 height 27
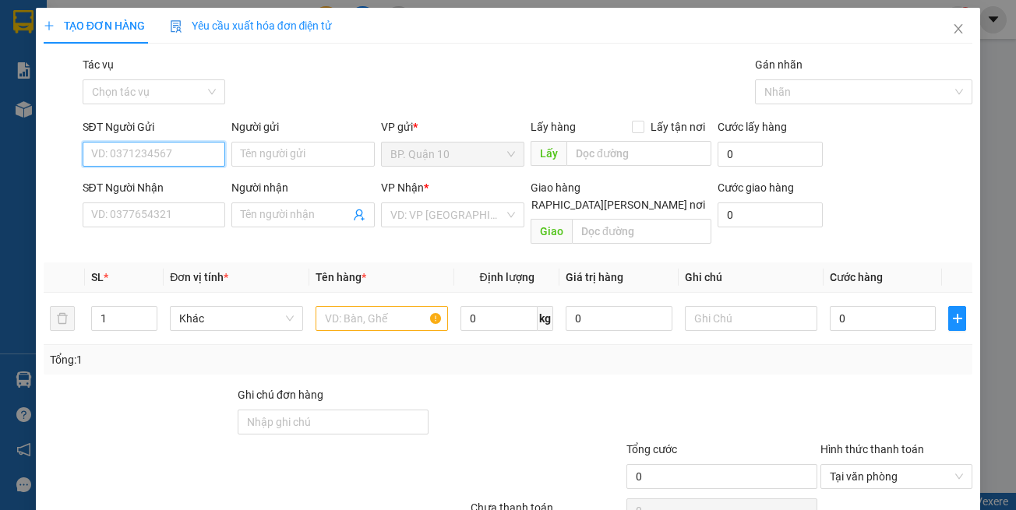
click at [139, 164] on input "SĐT Người Gửi" at bounding box center [154, 154] width 143 height 25
click at [171, 181] on div "0772072143 - ANH" at bounding box center [166, 185] width 153 height 17
type input "0772072143"
type input "ANH"
type input "0825486688"
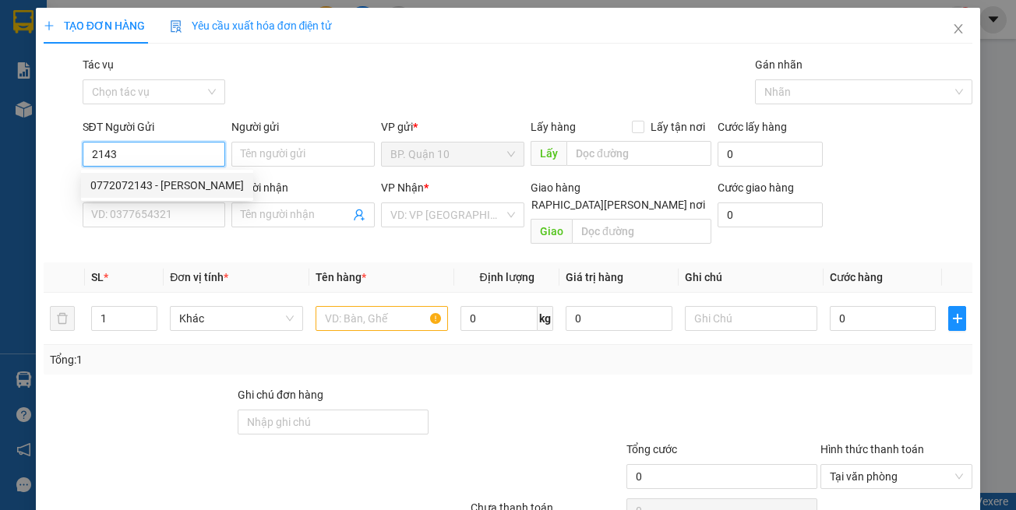
type input "VY"
type input "0772072143"
click at [198, 271] on span "Đơn vị tính *" at bounding box center [199, 277] width 58 height 12
type input "30.000"
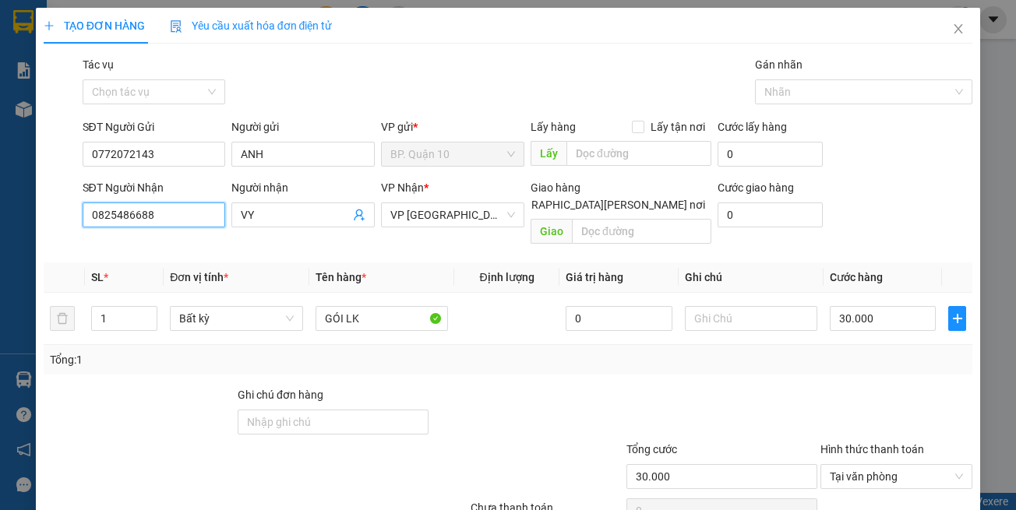
click at [192, 216] on input "0825486688" at bounding box center [154, 215] width 143 height 25
type input "0889440864"
click at [207, 240] on div "0889440864 - PHONG" at bounding box center [151, 246] width 122 height 17
type input "PHONG"
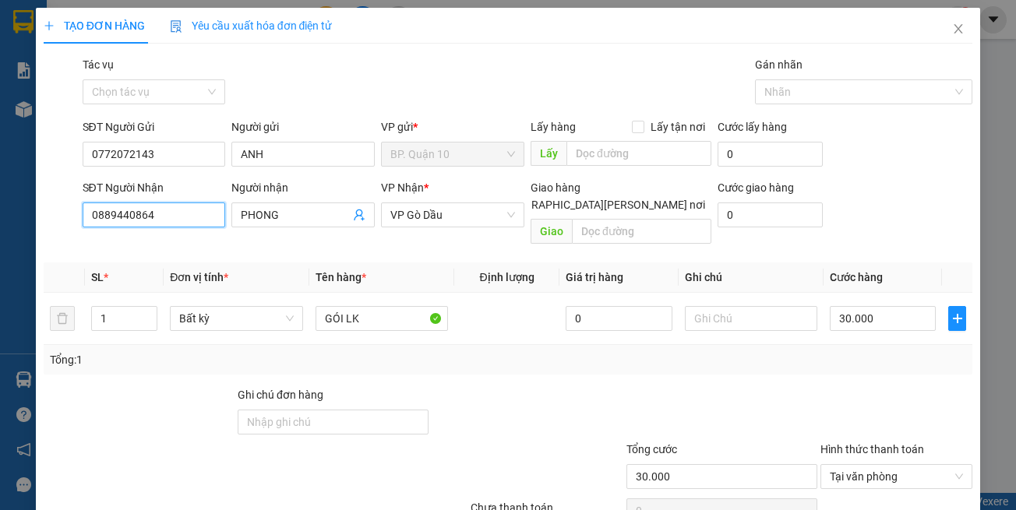
type input "0889440864"
click at [392, 345] on div "Tổng: 1" at bounding box center [508, 360] width 929 height 30
click at [767, 306] on input "text" at bounding box center [751, 318] width 132 height 25
paste input "d"
click at [730, 306] on input "text" at bounding box center [751, 318] width 132 height 25
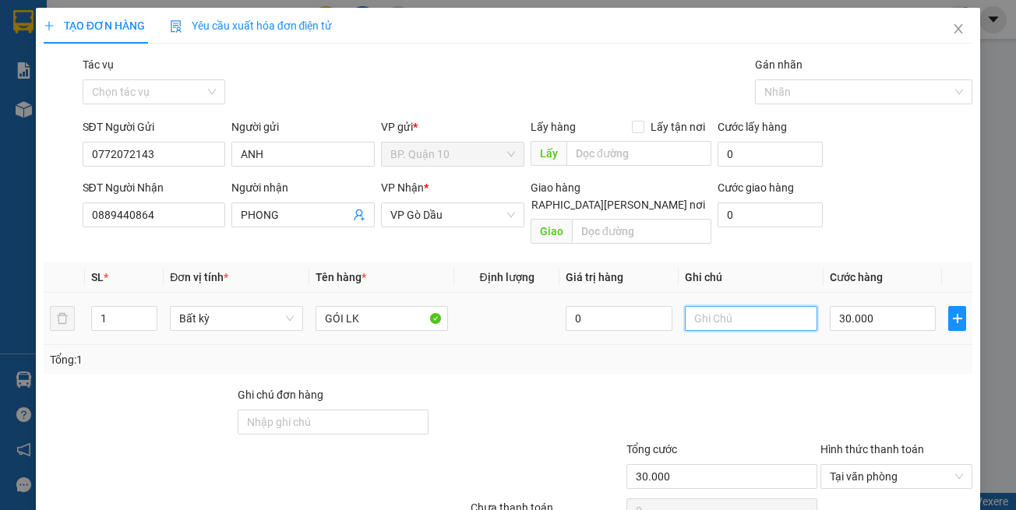
type input "d"
drag, startPoint x: 579, startPoint y: 291, endPoint x: 407, endPoint y: 301, distance: 171.7
click at [407, 304] on tr "1 Bất kỳ GÓI LK 0 đã hẹn mai nhận 30.000" at bounding box center [508, 319] width 929 height 52
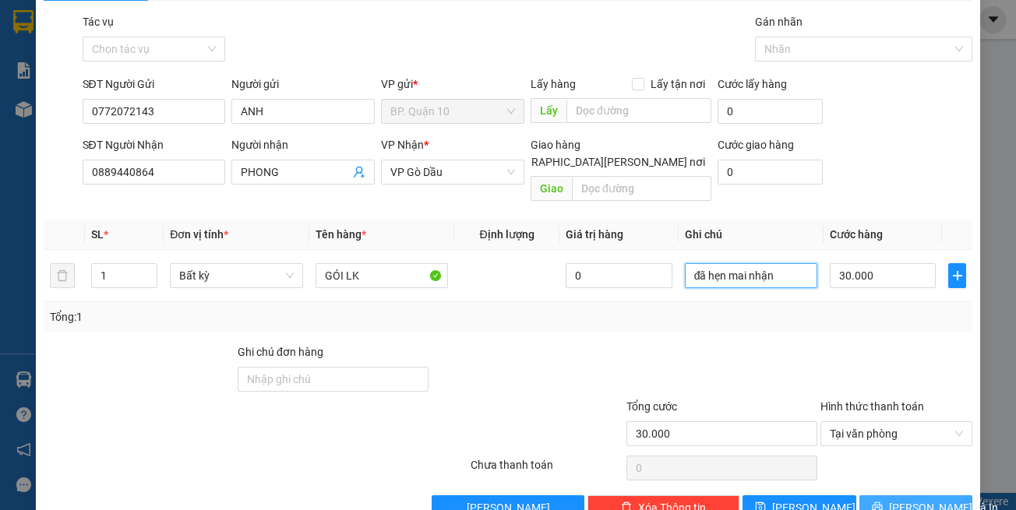
scroll to position [66, 0]
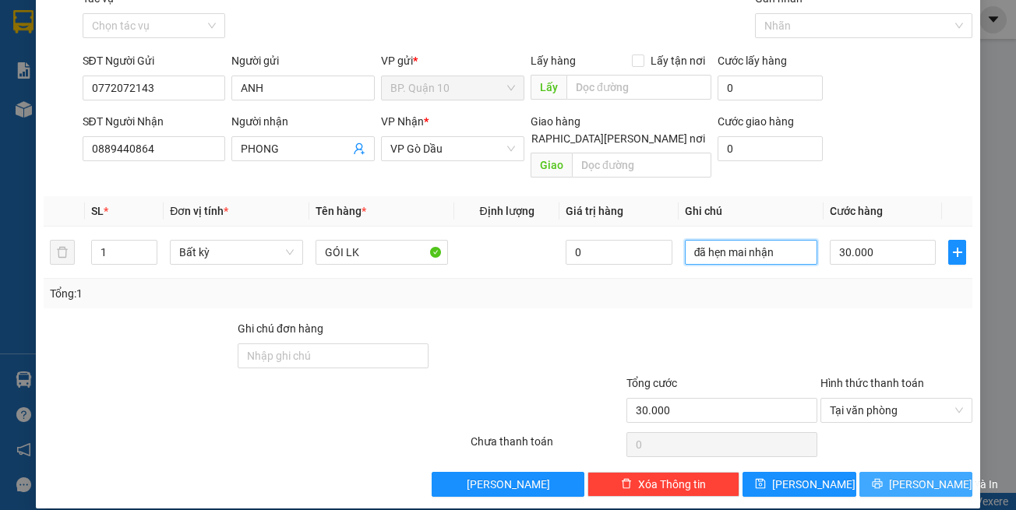
type input "đã hẹn mai nhận"
click at [883, 478] on icon "printer" at bounding box center [877, 483] width 11 height 11
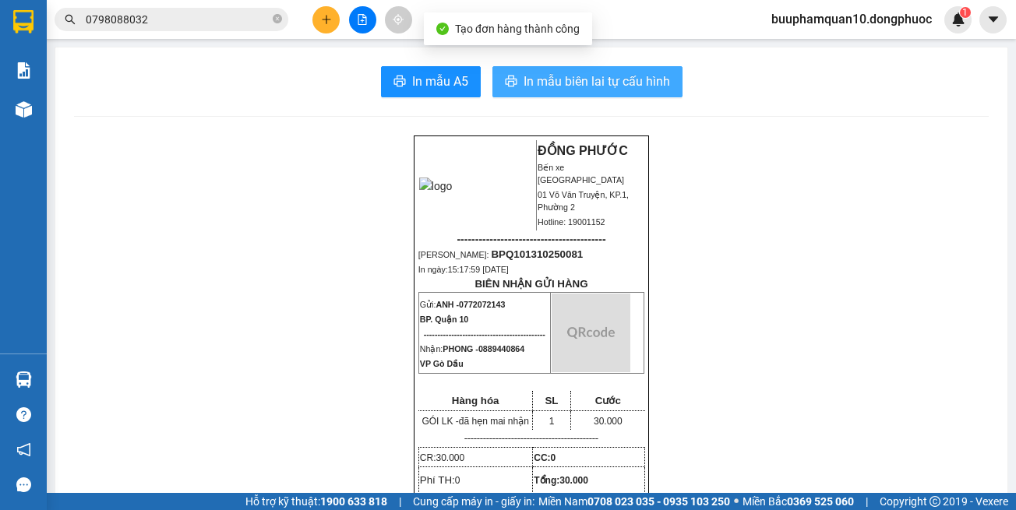
click at [581, 77] on span "In mẫu biên lai tự cấu hình" at bounding box center [597, 81] width 146 height 19
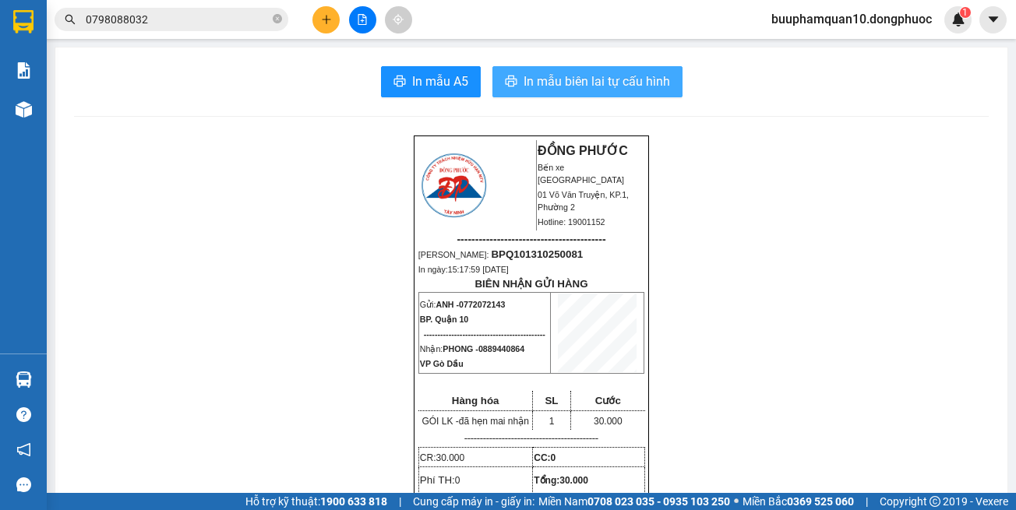
click at [626, 72] on span "In mẫu biên lai tự cấu hình" at bounding box center [597, 81] width 146 height 19
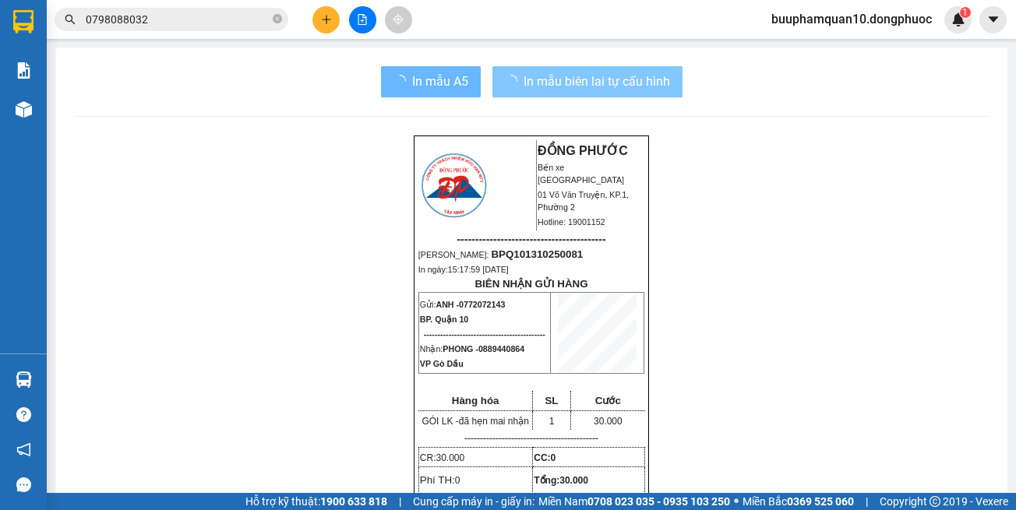
click at [242, 15] on input "0798088032" at bounding box center [178, 19] width 184 height 17
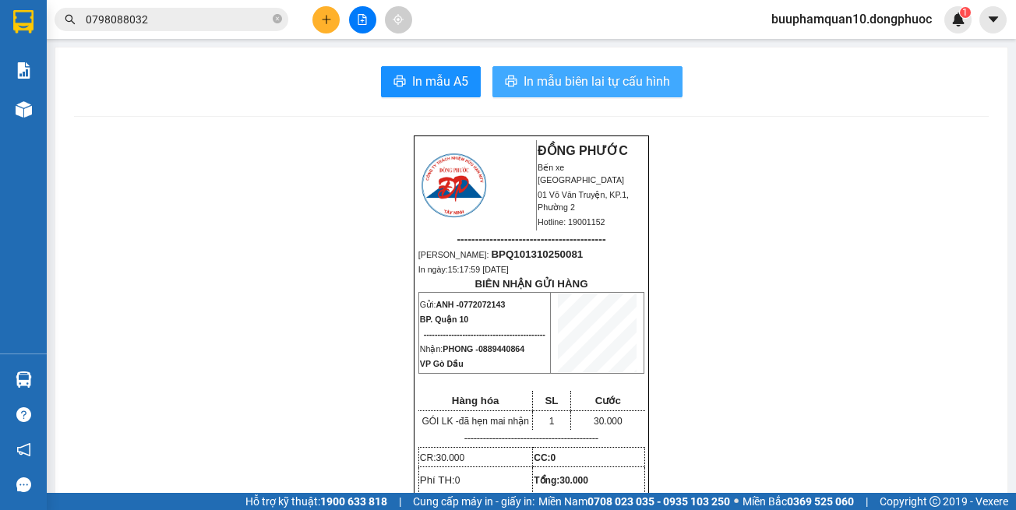
click at [242, 15] on input "0798088032" at bounding box center [178, 19] width 184 height 17
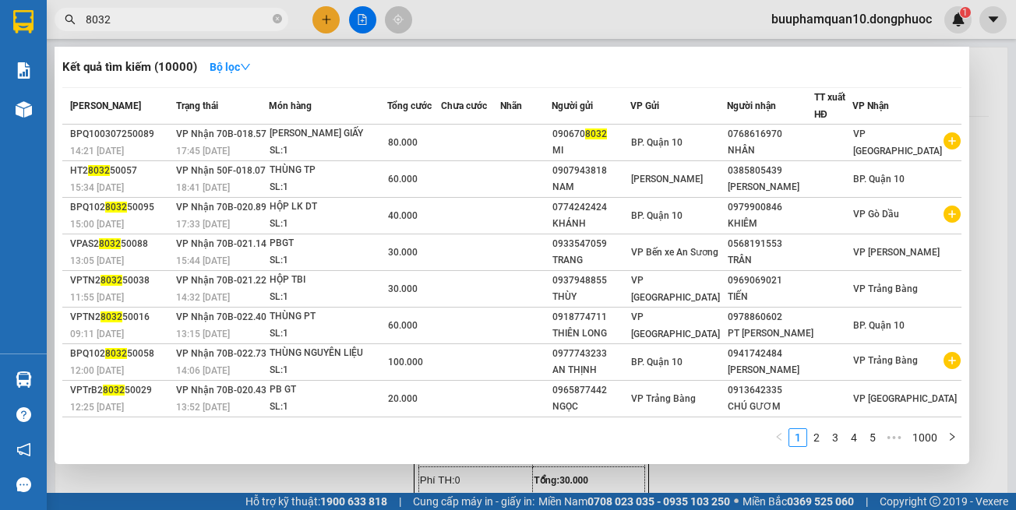
click at [254, 24] on input "8032" at bounding box center [178, 19] width 184 height 17
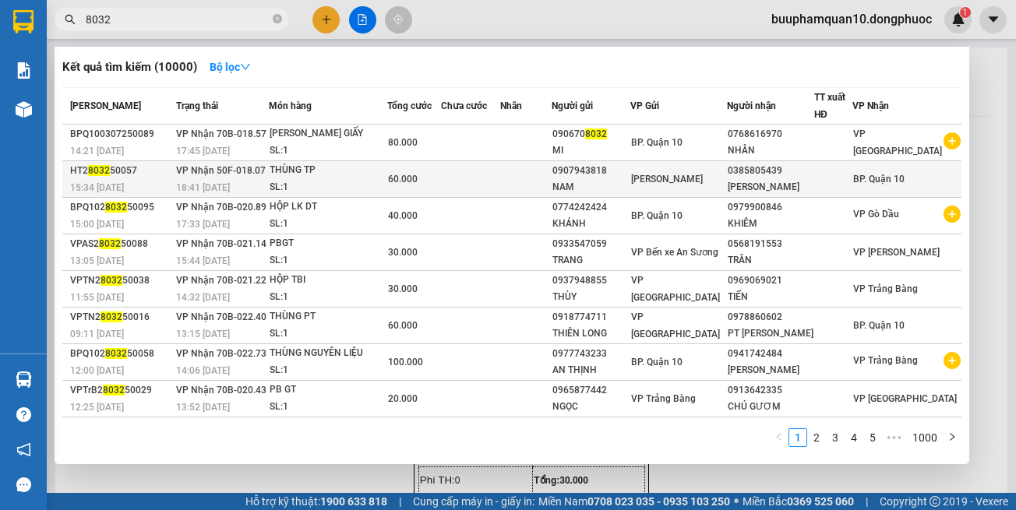
type input "8032"
click at [467, 173] on td at bounding box center [470, 179] width 59 height 37
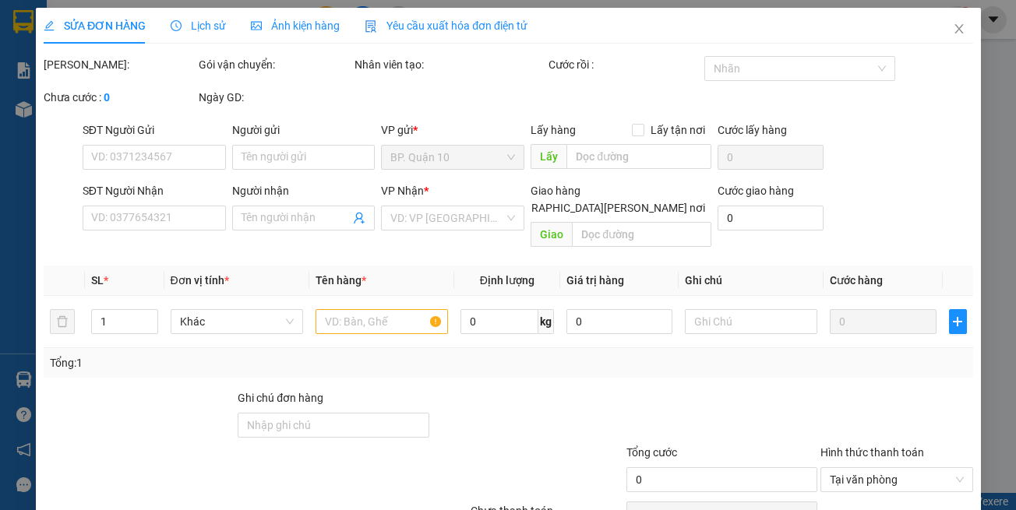
type input "0907943818"
type input "NAM"
type input "0385805439"
type input "TRÚC LINH"
type input "60.000"
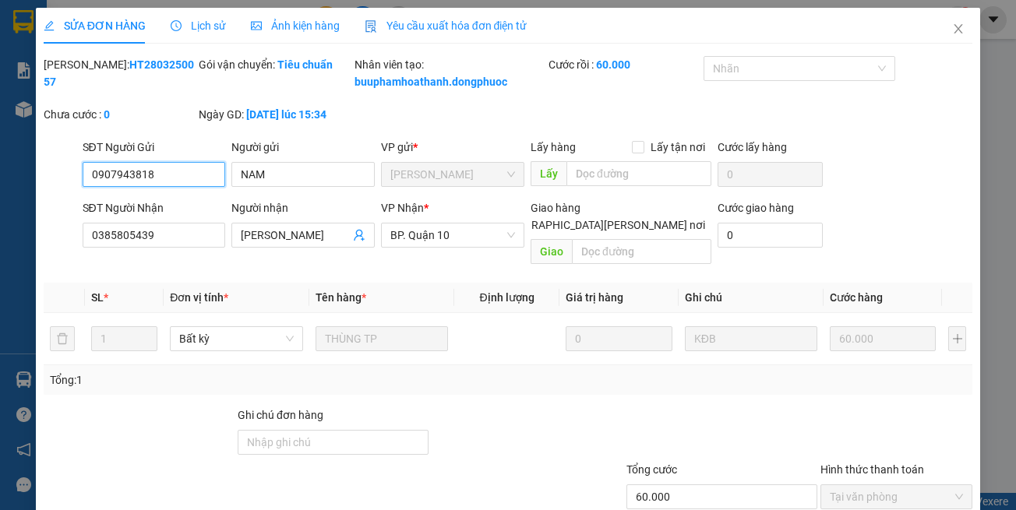
scroll to position [104, 0]
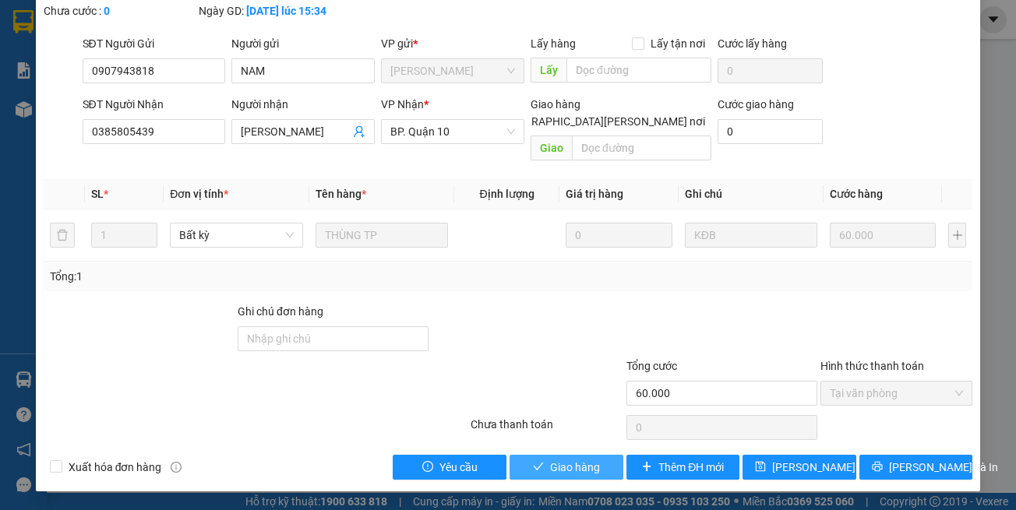
click at [577, 466] on span "Giao hàng" at bounding box center [575, 467] width 50 height 17
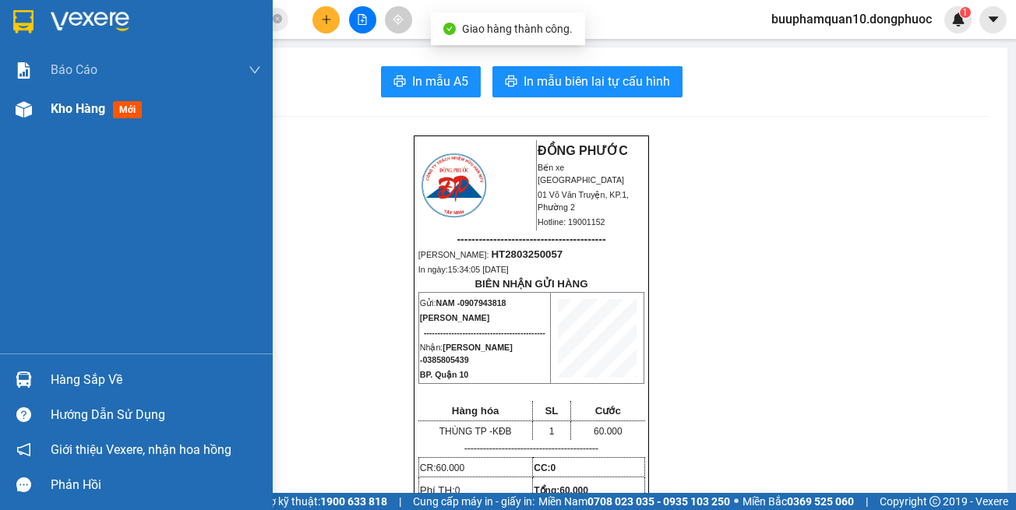
click at [65, 111] on span "Kho hàng" at bounding box center [78, 108] width 55 height 15
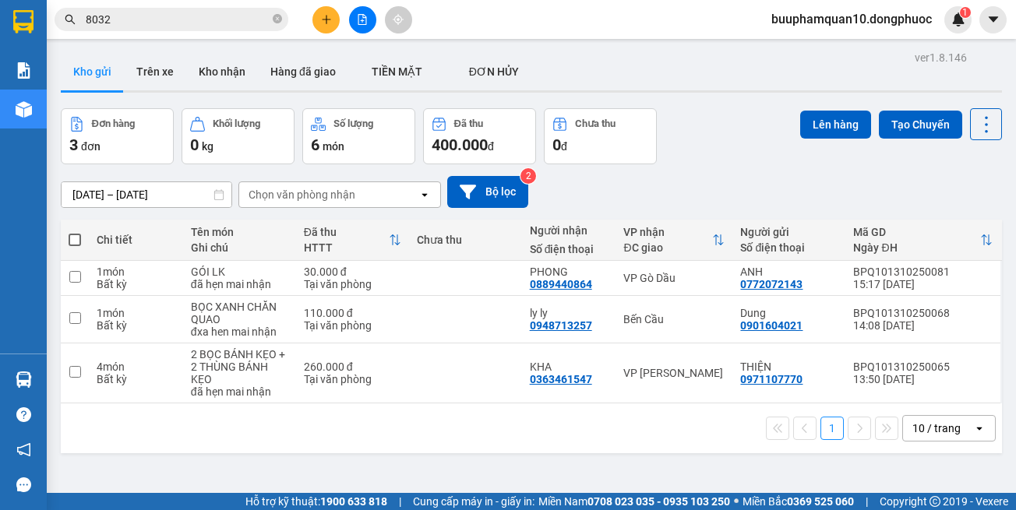
click at [171, 23] on input "8032" at bounding box center [178, 19] width 184 height 17
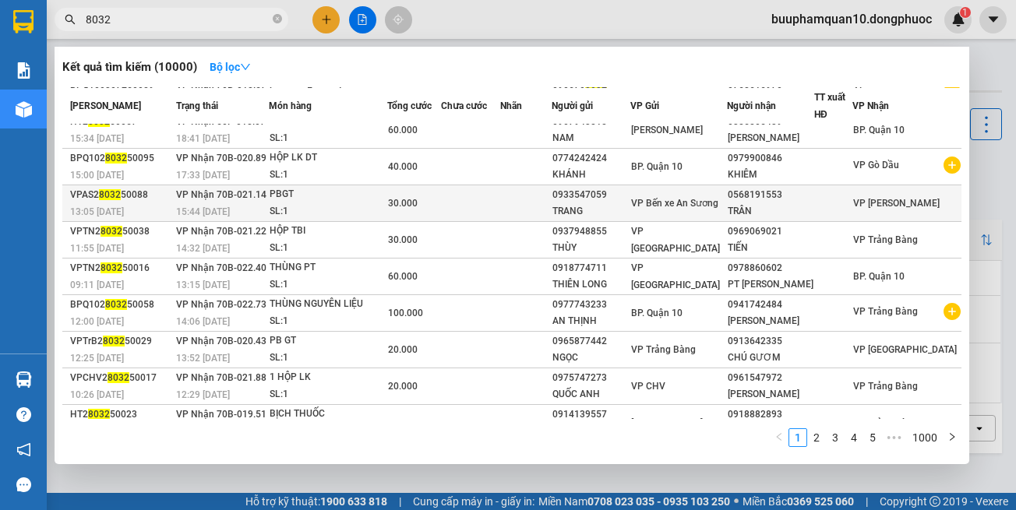
scroll to position [72, 0]
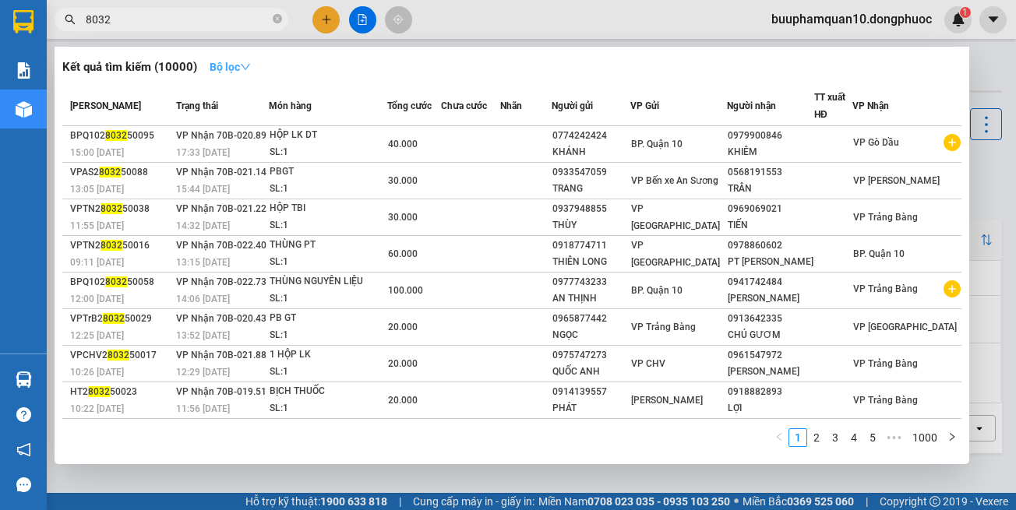
click at [259, 74] on button "Bộ lọc" at bounding box center [230, 67] width 66 height 25
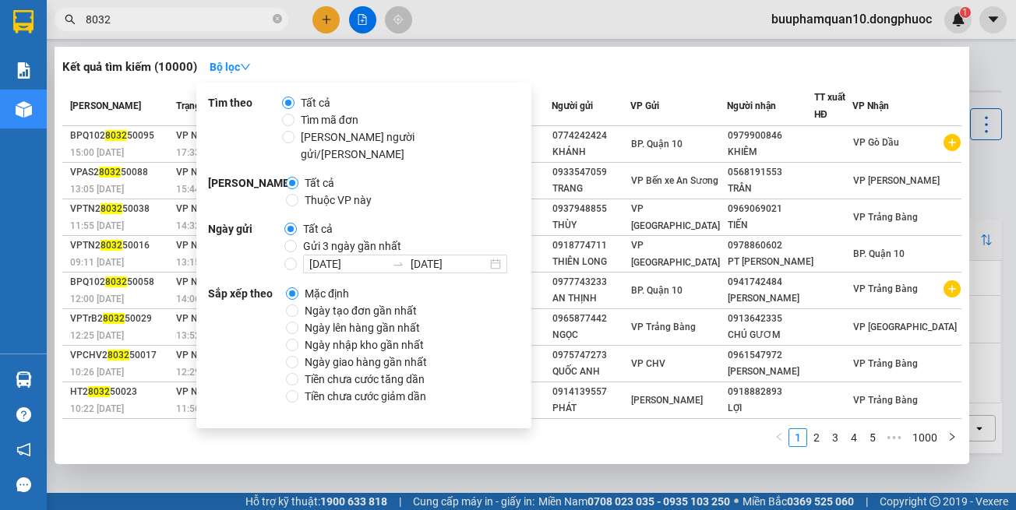
click at [312, 192] on span "Thuộc VP này" at bounding box center [337, 200] width 79 height 17
click at [298, 194] on input "Thuộc VP này" at bounding box center [292, 200] width 12 height 12
radio input "true"
radio input "false"
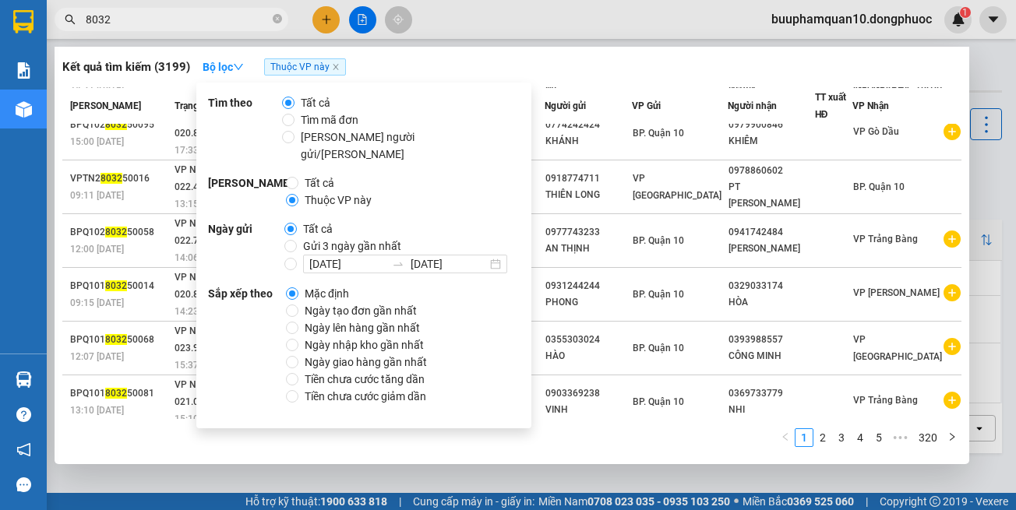
click at [306, 238] on span "Gửi 3 ngày gần nhất" at bounding box center [352, 246] width 111 height 17
click at [297, 240] on input "Gửi 3 ngày gần nhất" at bounding box center [290, 246] width 12 height 12
radio input "true"
radio input "false"
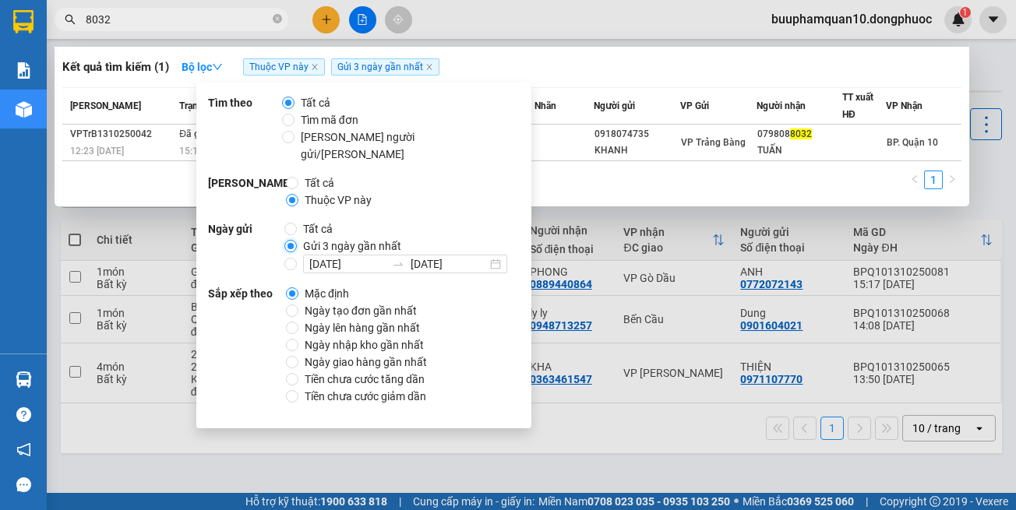
scroll to position [0, 0]
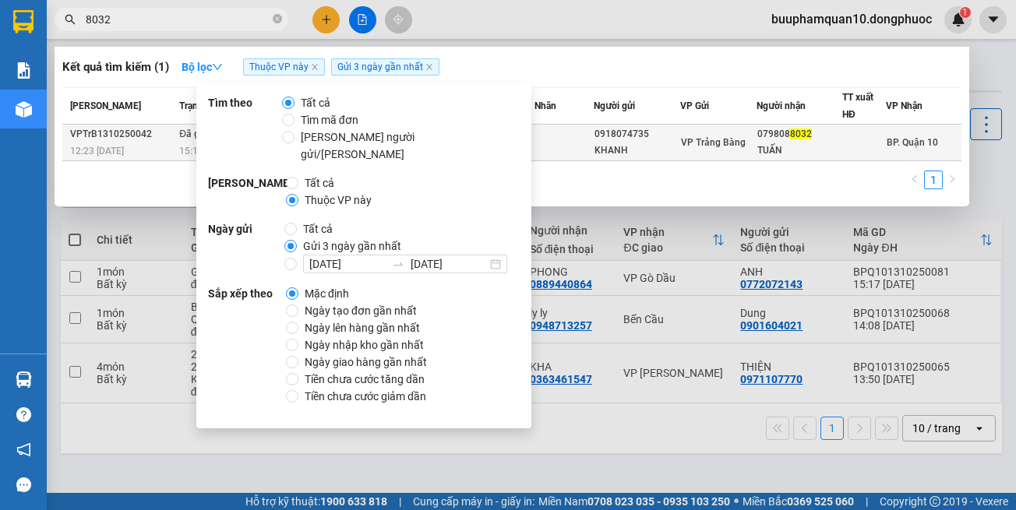
click at [136, 145] on div "12:23 - 13/10" at bounding box center [122, 151] width 104 height 17
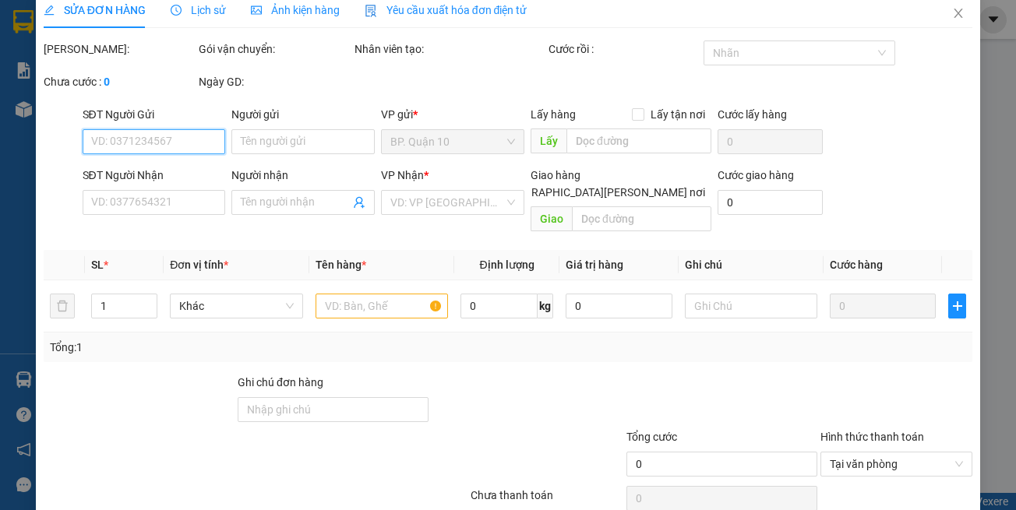
type input "0918074735"
type input "KHANH"
type input "0798088032"
type input "TUẤN"
type input "30.000"
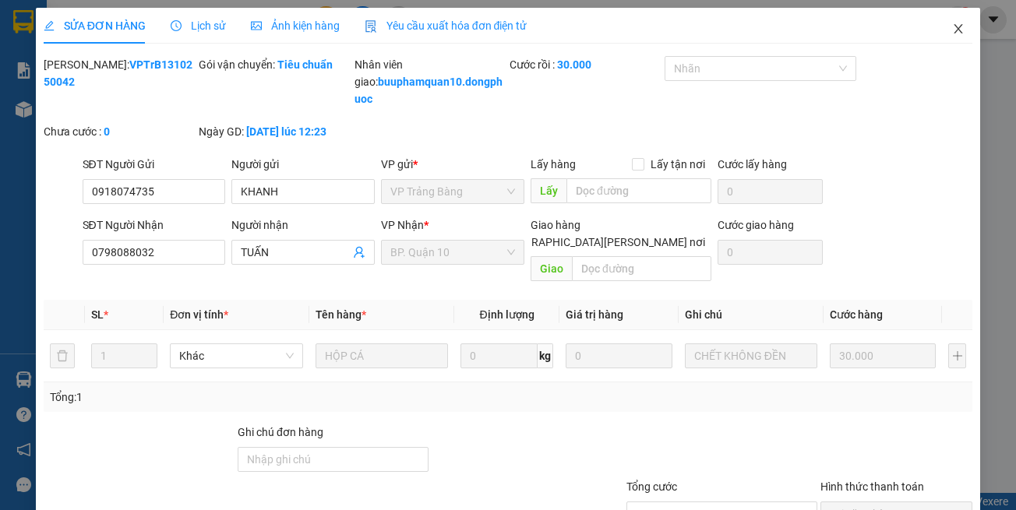
click at [952, 30] on icon "close" at bounding box center [958, 29] width 12 height 12
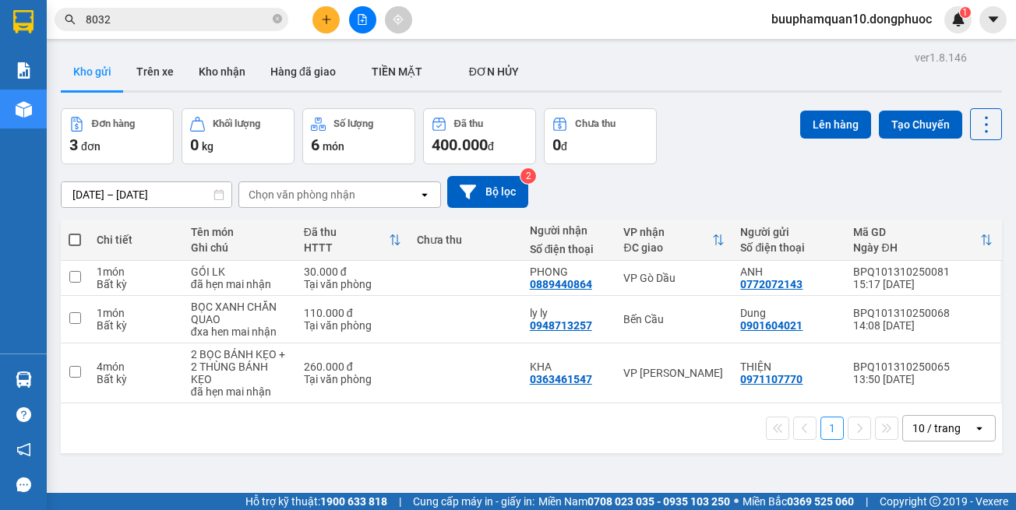
click at [330, 19] on icon "plus" at bounding box center [326, 19] width 9 height 1
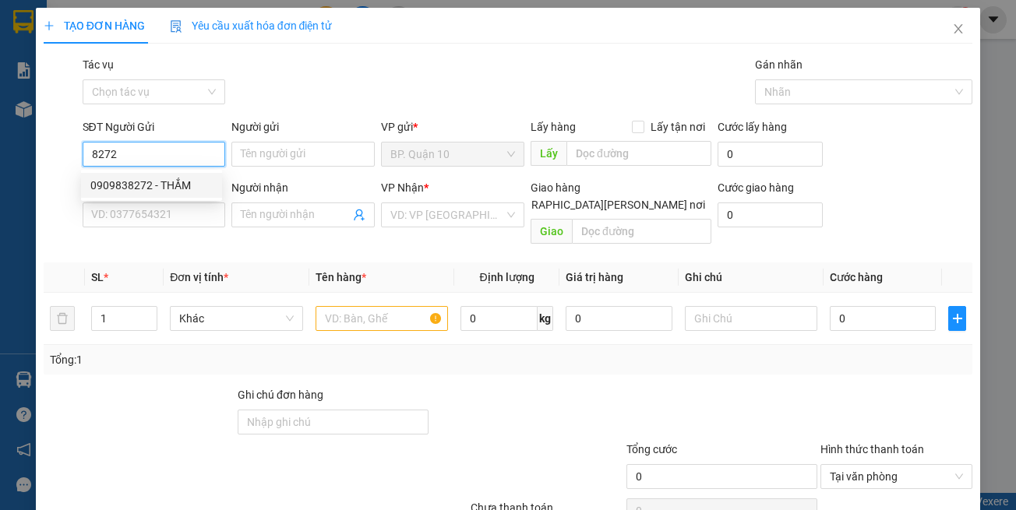
click at [183, 194] on div "0909838272 - THẮM" at bounding box center [151, 185] width 141 height 25
type input "0909838272"
type input "THẮM"
type input "0909222979"
type input "CƯỜNG"
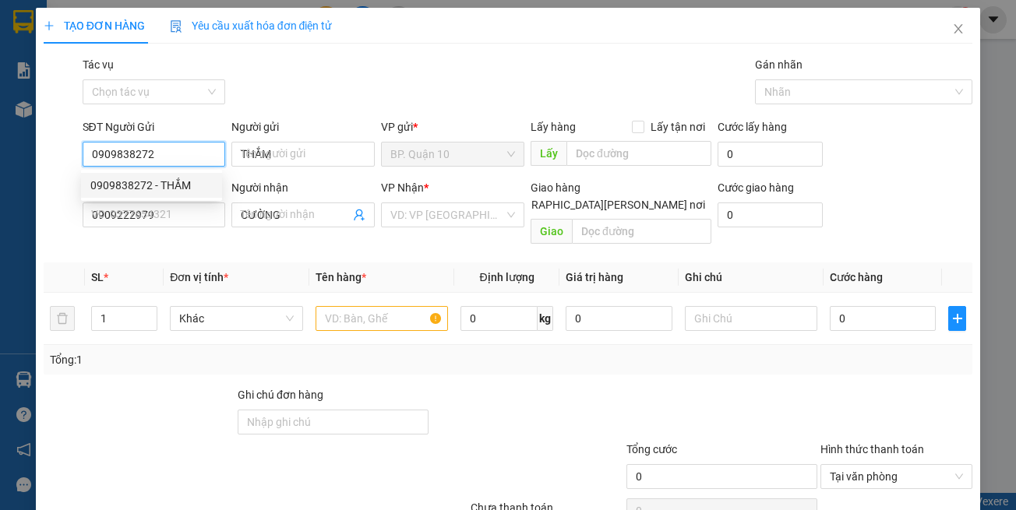
type input "30.000"
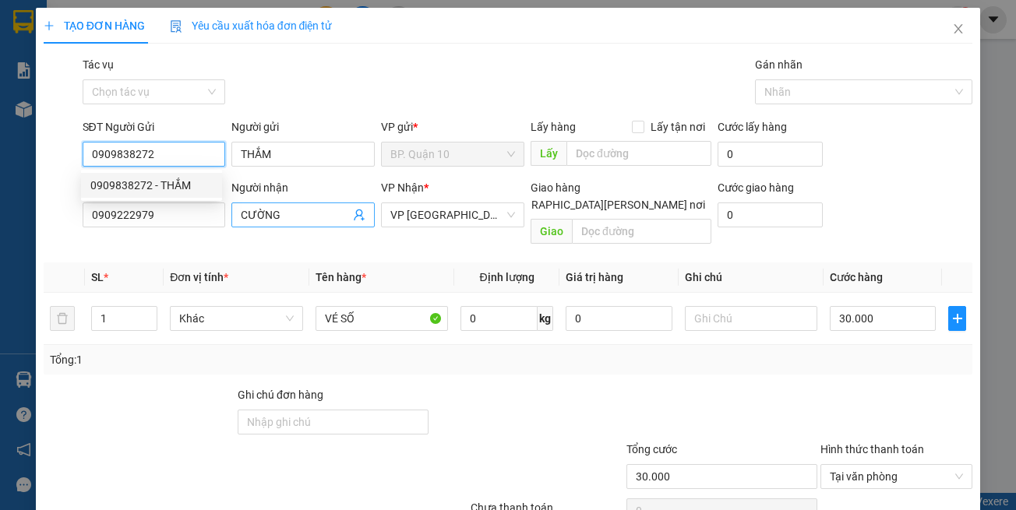
type input "0909838272"
click at [273, 232] on div "Người nhận CƯỜNG" at bounding box center [302, 206] width 143 height 55
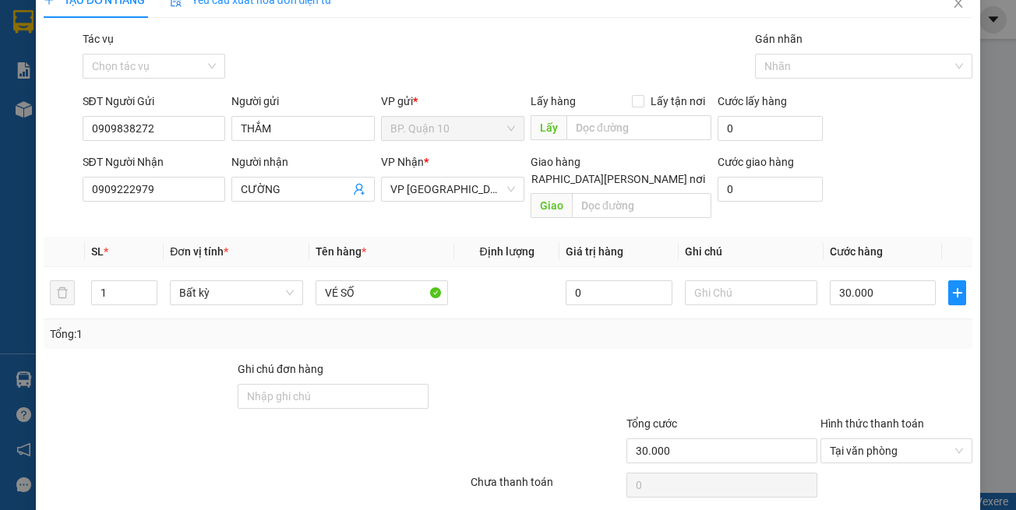
scroll to position [66, 0]
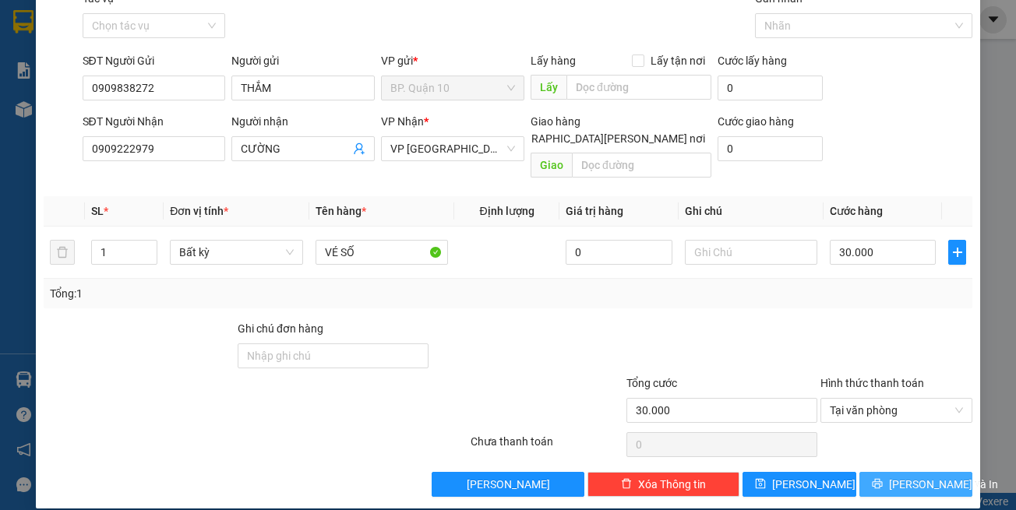
drag, startPoint x: 886, startPoint y: 457, endPoint x: 813, endPoint y: 339, distance: 138.2
click at [887, 472] on button "[PERSON_NAME] và In" at bounding box center [916, 484] width 114 height 25
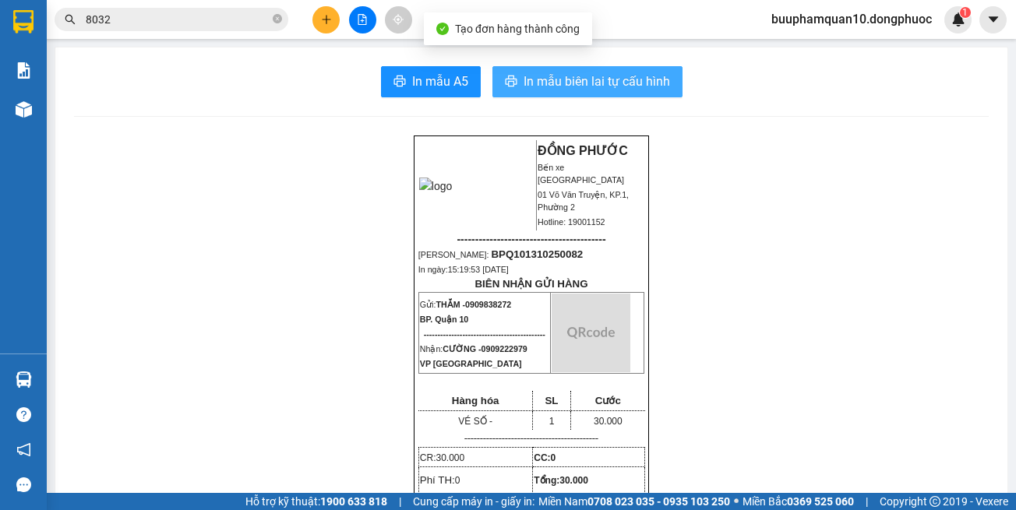
click at [623, 76] on span "In mẫu biên lai tự cấu hình" at bounding box center [597, 81] width 146 height 19
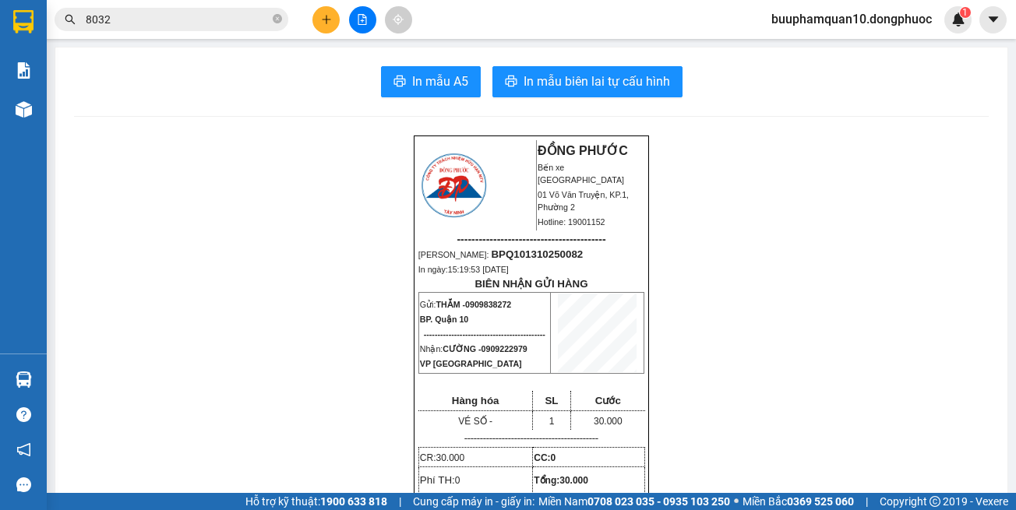
drag, startPoint x: 833, startPoint y: 441, endPoint x: 644, endPoint y: 177, distance: 324.5
click at [561, 89] on span "In mẫu biên lai tự cấu hình" at bounding box center [597, 81] width 146 height 19
click at [358, 19] on icon "file-add" at bounding box center [362, 19] width 11 height 11
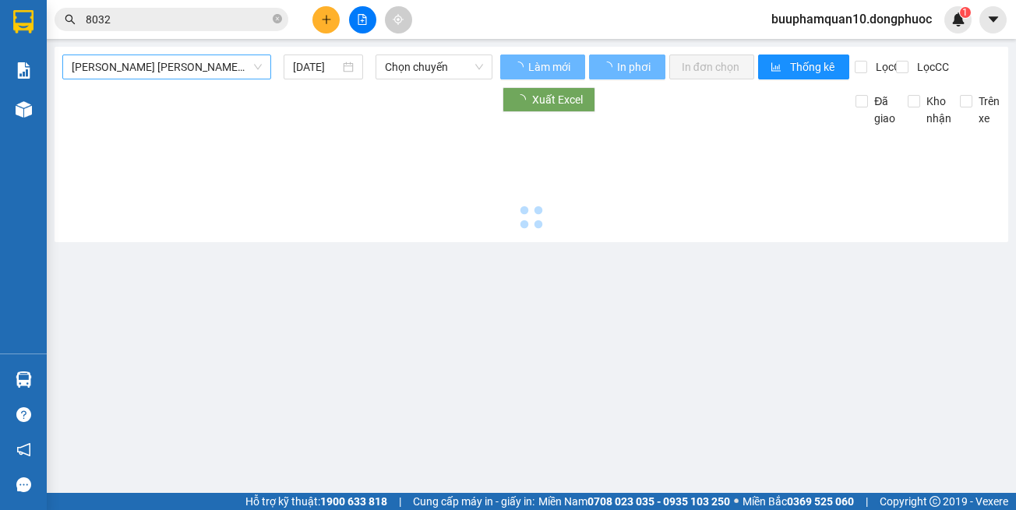
click at [196, 72] on span "Tây Ninh - [PERSON_NAME] (vip)" at bounding box center [167, 66] width 190 height 23
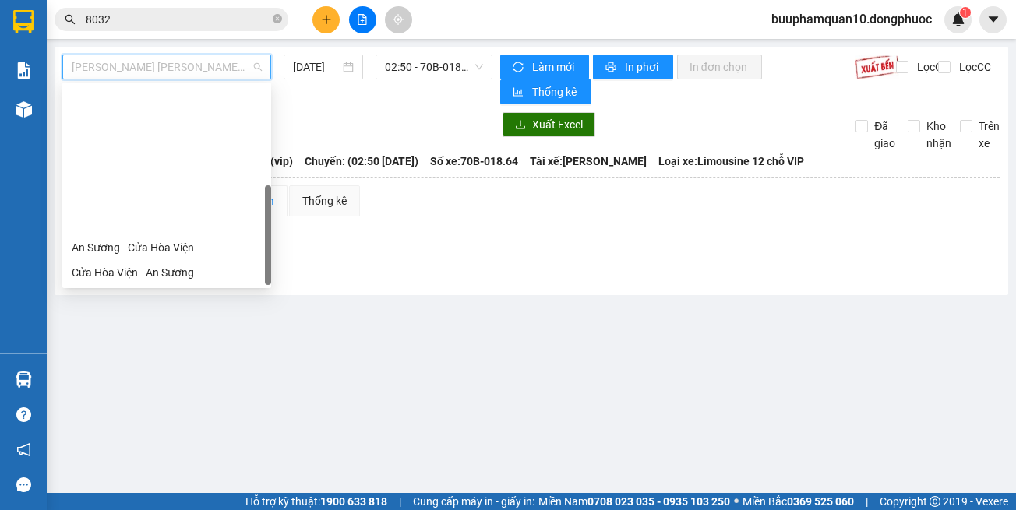
scroll to position [175, 0]
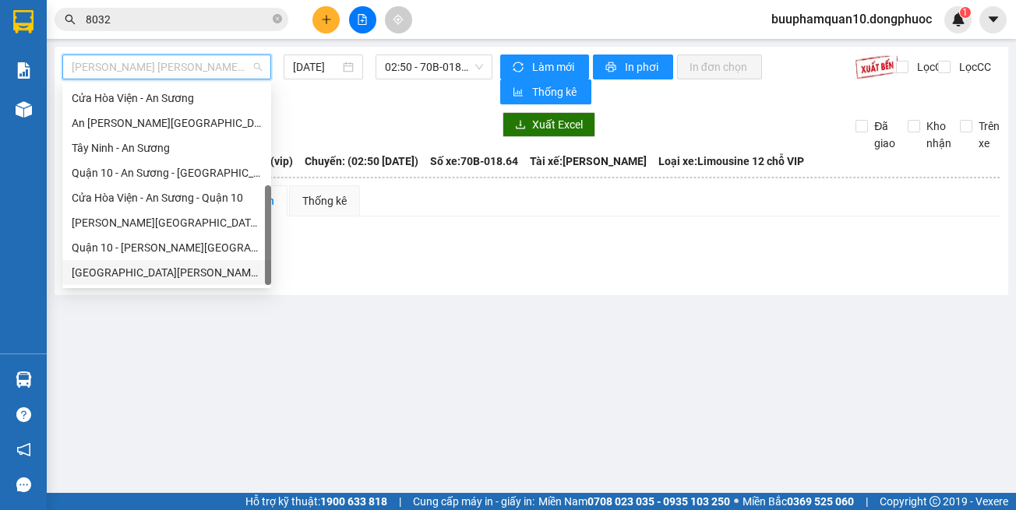
click at [230, 283] on div "Hồ Chí Minh - Tây Ninh (vip)" at bounding box center [166, 272] width 209 height 25
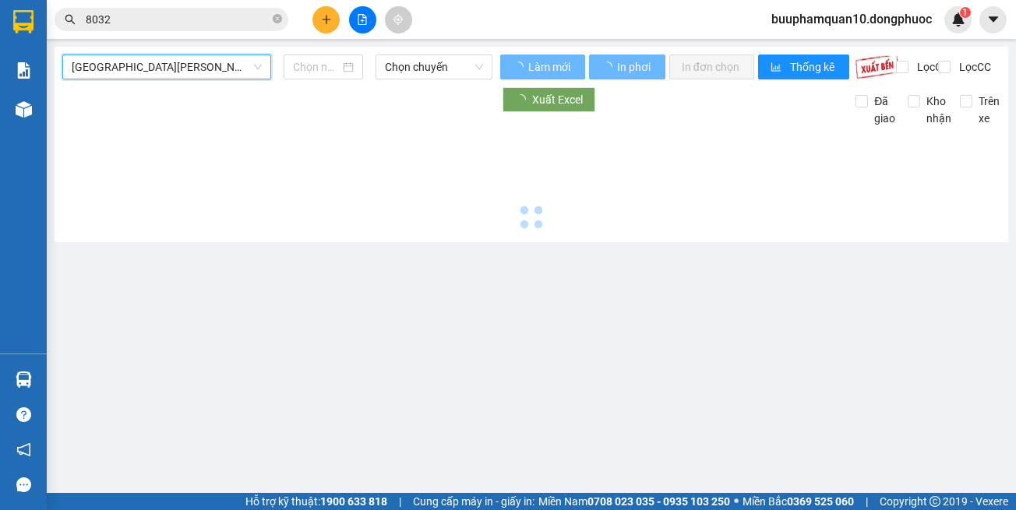
type input "[DATE]"
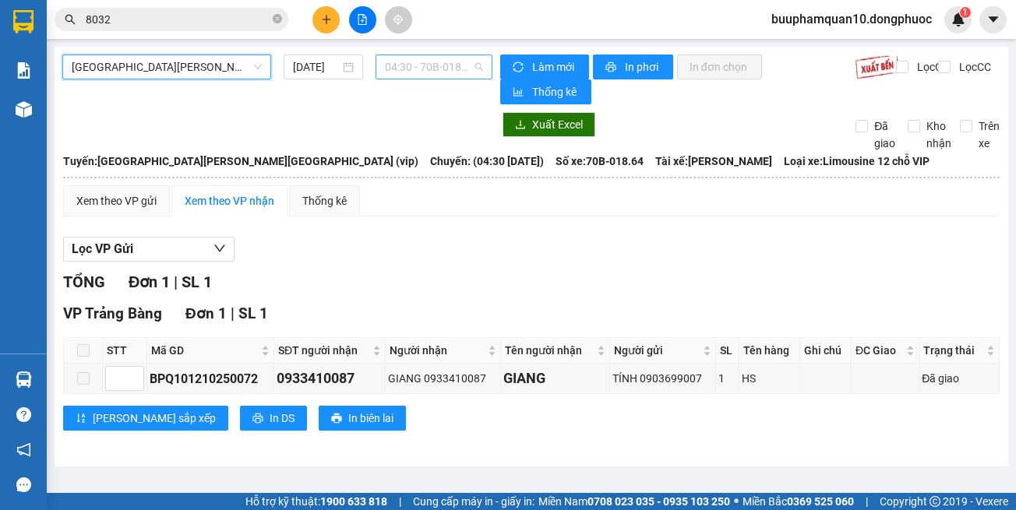
click at [431, 60] on span "04:30 - 70B-018.64" at bounding box center [434, 66] width 98 height 23
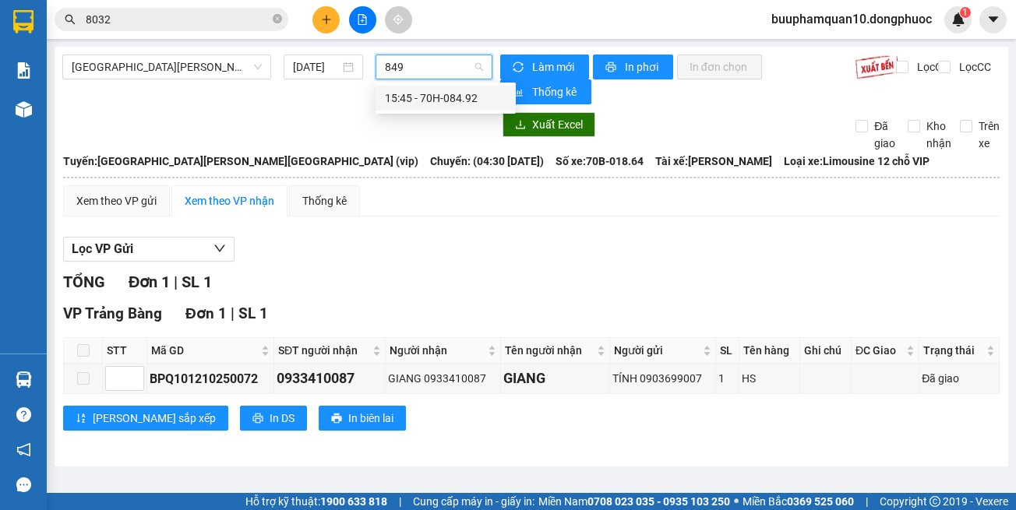
type input "8492"
click at [479, 98] on div "15:45 - 70H-084.92" at bounding box center [446, 98] width 122 height 17
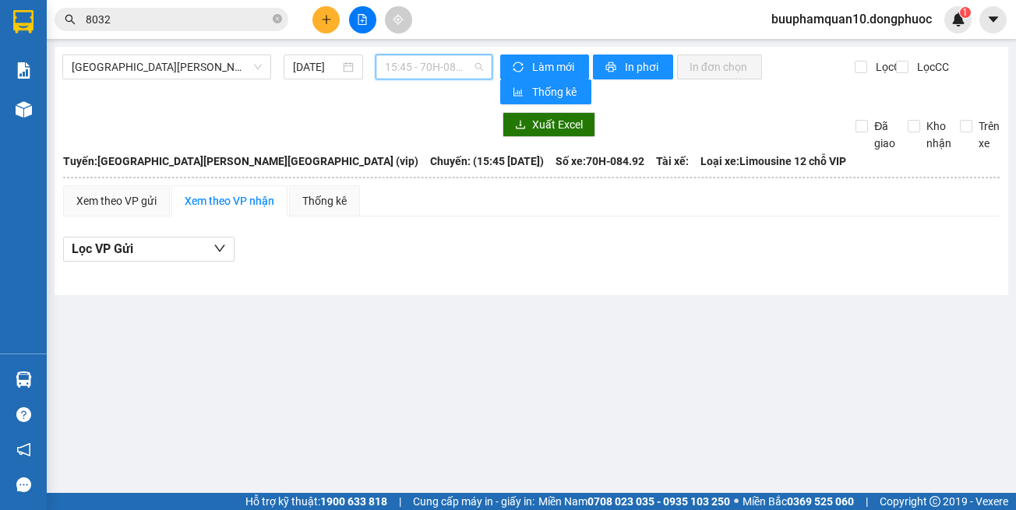
click at [437, 68] on span "15:45 - 70H-084.92" at bounding box center [434, 66] width 98 height 23
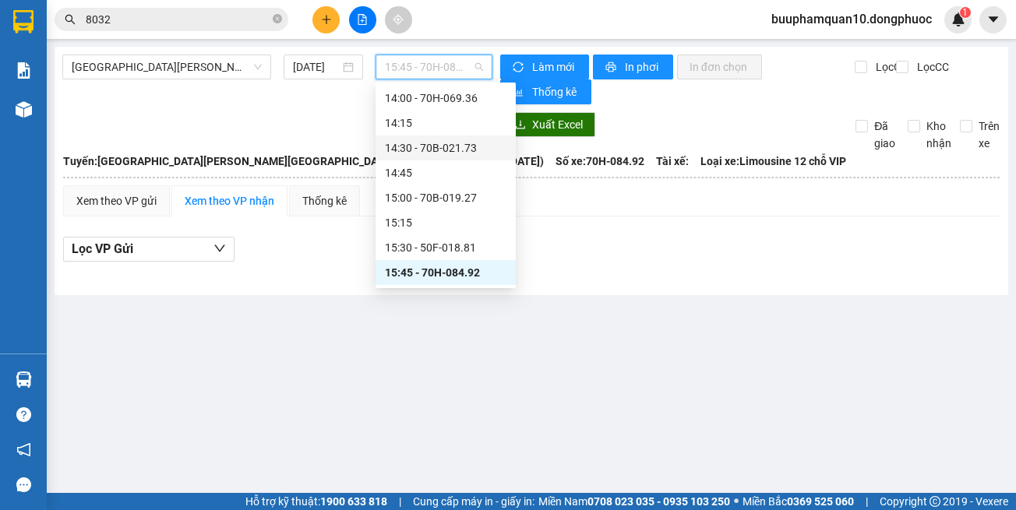
scroll to position [1050, 0]
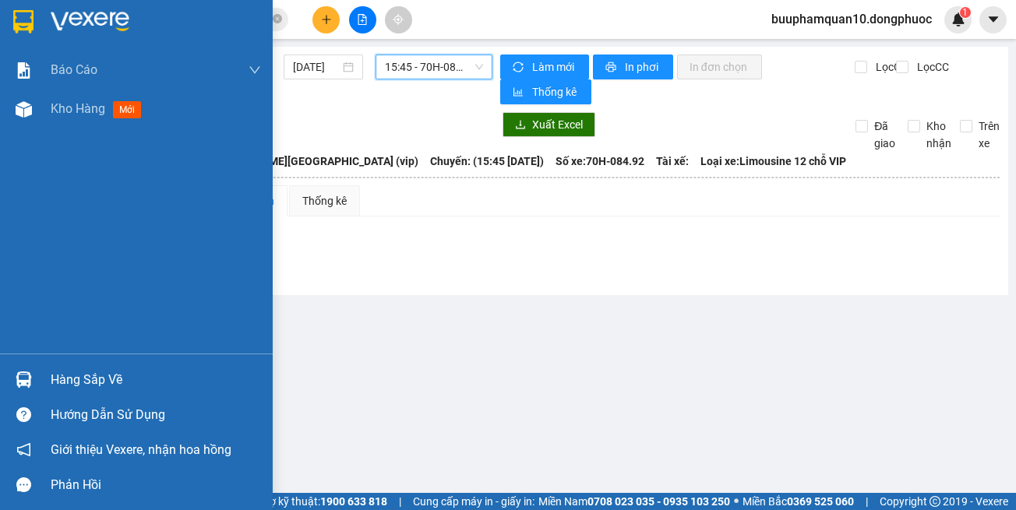
click at [63, 383] on div "Hàng sắp về" at bounding box center [156, 379] width 210 height 23
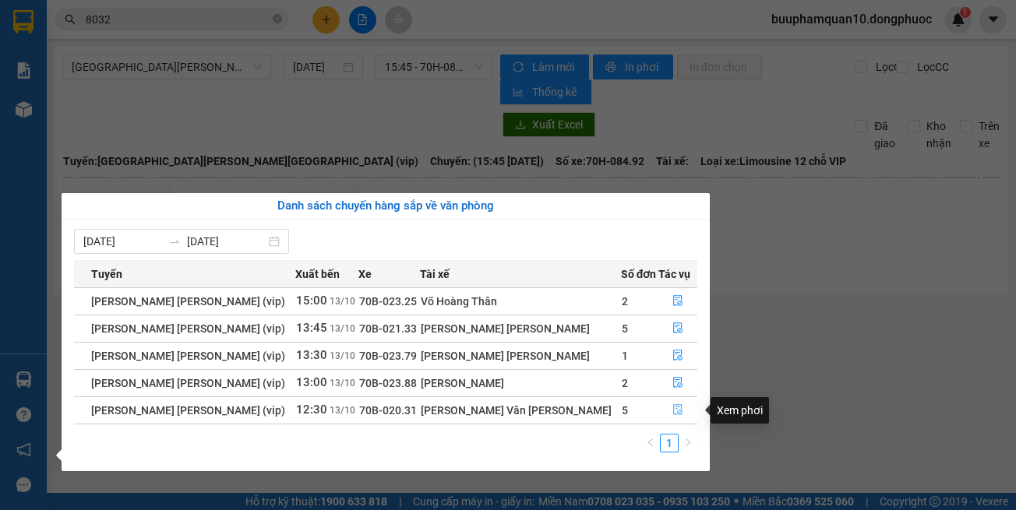
click at [659, 405] on button "button" at bounding box center [677, 410] width 37 height 25
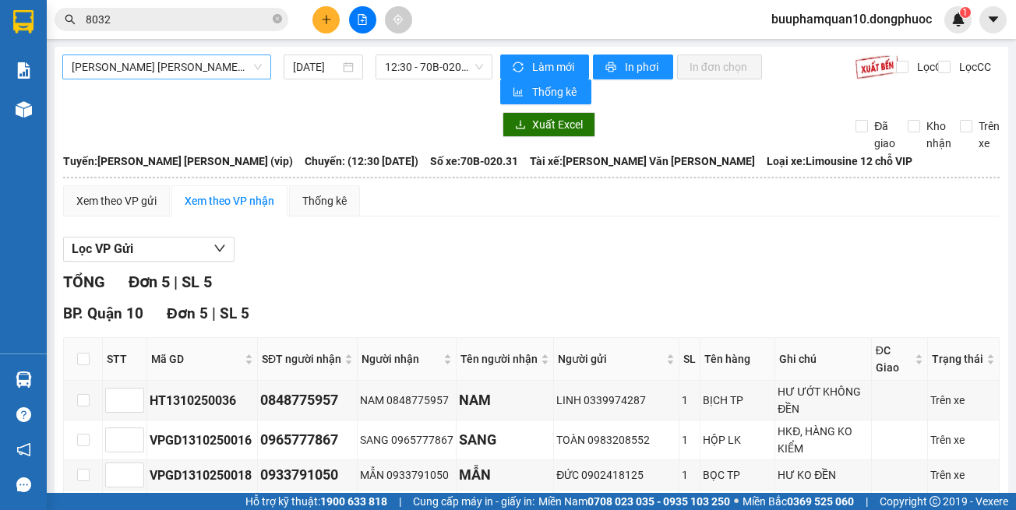
click at [204, 69] on span "Tây Ninh - [PERSON_NAME] (vip)" at bounding box center [167, 66] width 190 height 23
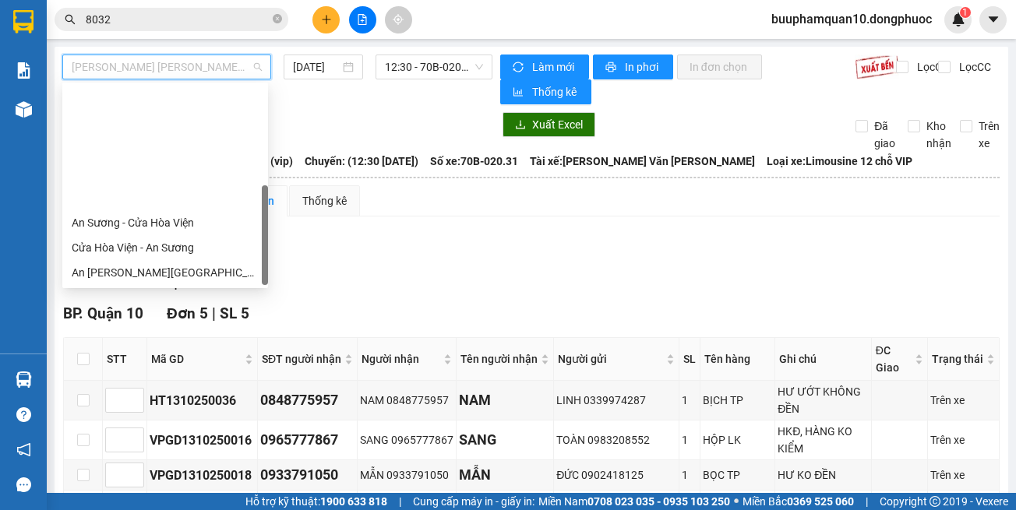
scroll to position [175, 0]
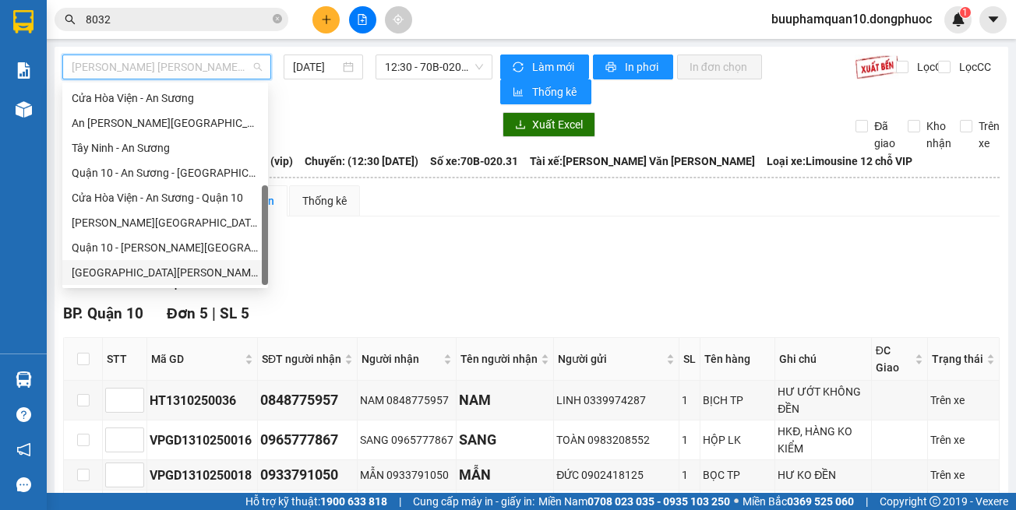
click at [232, 273] on div "Hồ Chí Minh - Tây Ninh (vip)" at bounding box center [165, 272] width 187 height 17
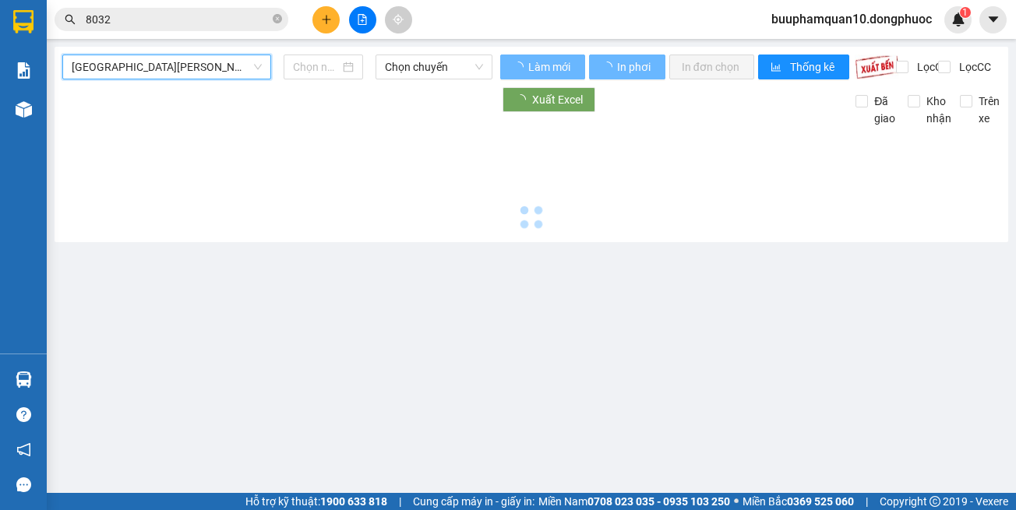
type input "[DATE]"
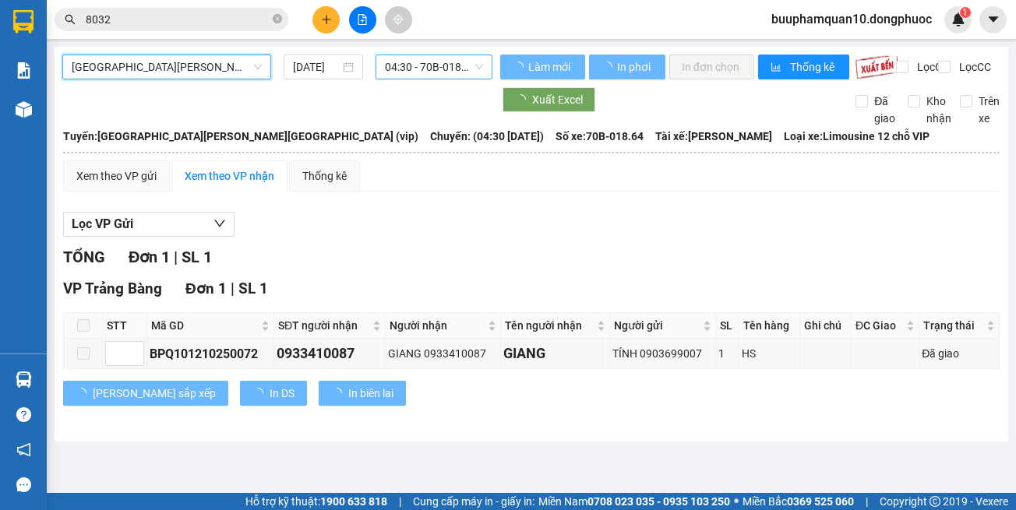
click at [458, 71] on span "04:30 - 70B-018.64" at bounding box center [434, 66] width 98 height 23
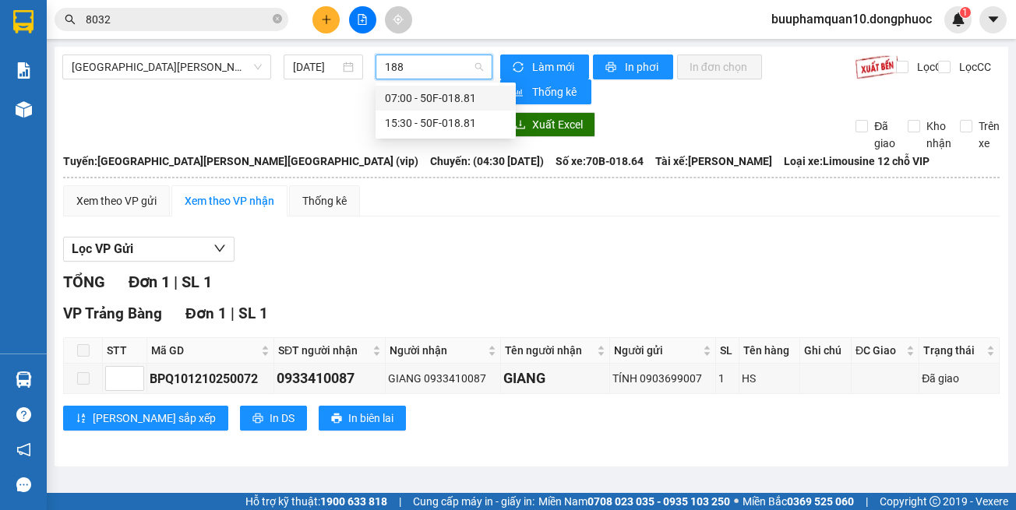
type input "1881"
drag, startPoint x: 476, startPoint y: 128, endPoint x: 466, endPoint y: 104, distance: 25.5
click at [476, 127] on div "15:30 - 50F-018.81" at bounding box center [446, 123] width 122 height 17
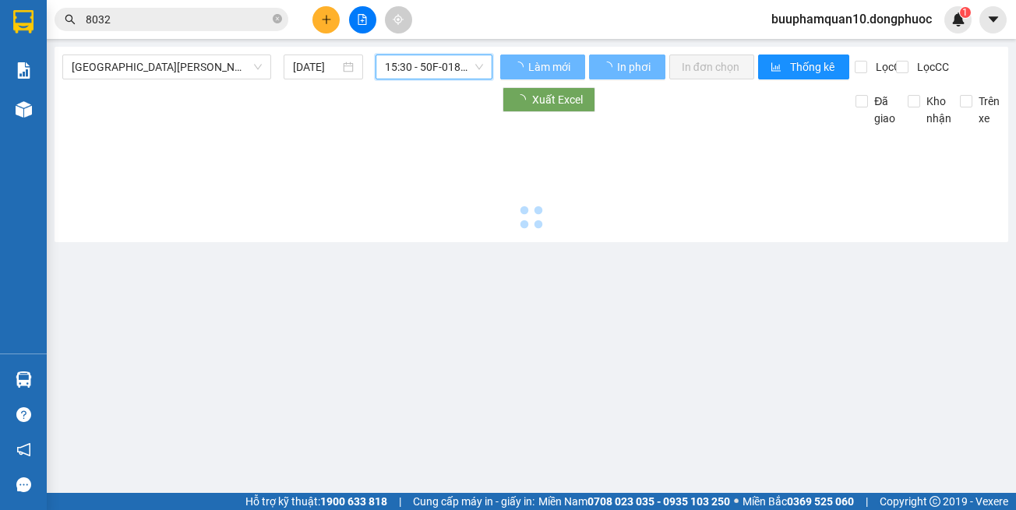
click at [443, 66] on span "15:30 - 50F-018.81" at bounding box center [434, 66] width 98 height 23
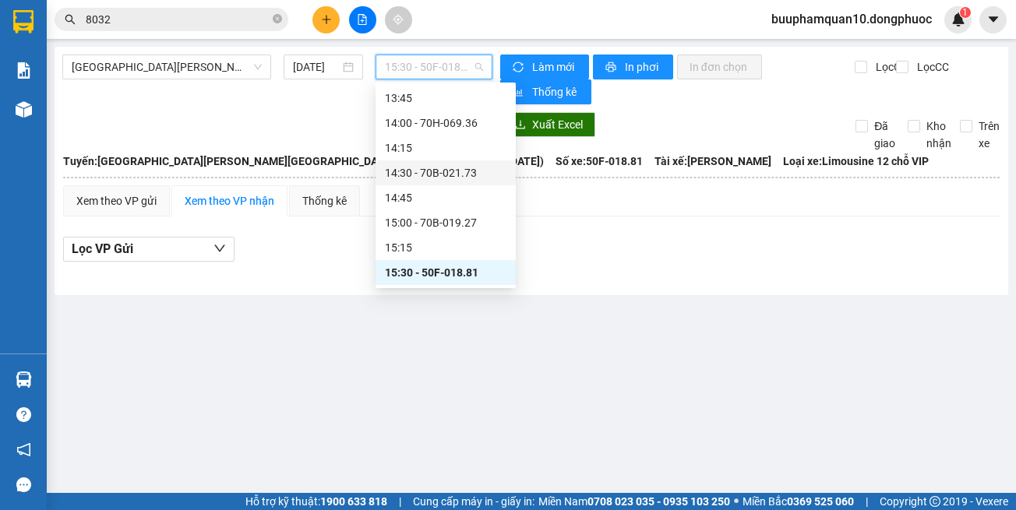
scroll to position [1025, 0]
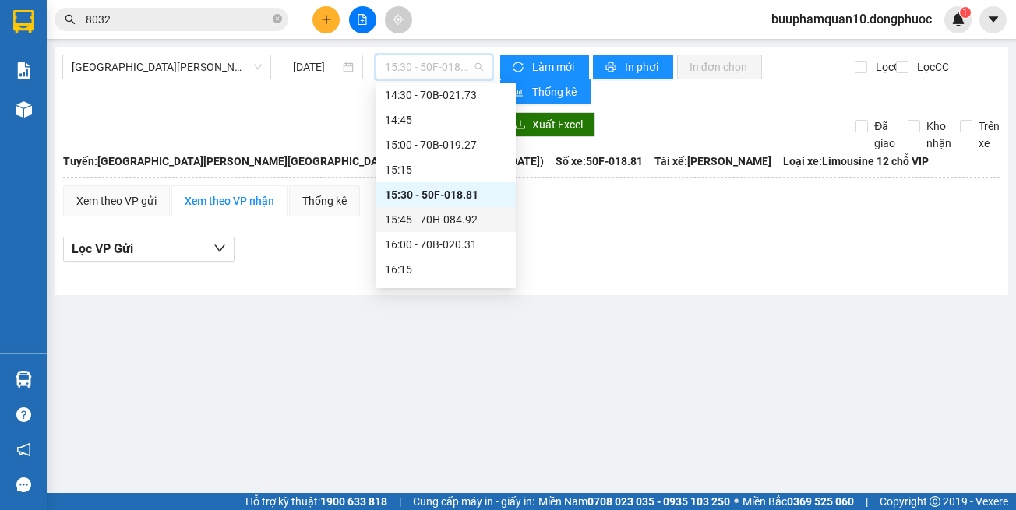
click at [196, 28] on span "8032" at bounding box center [172, 19] width 234 height 23
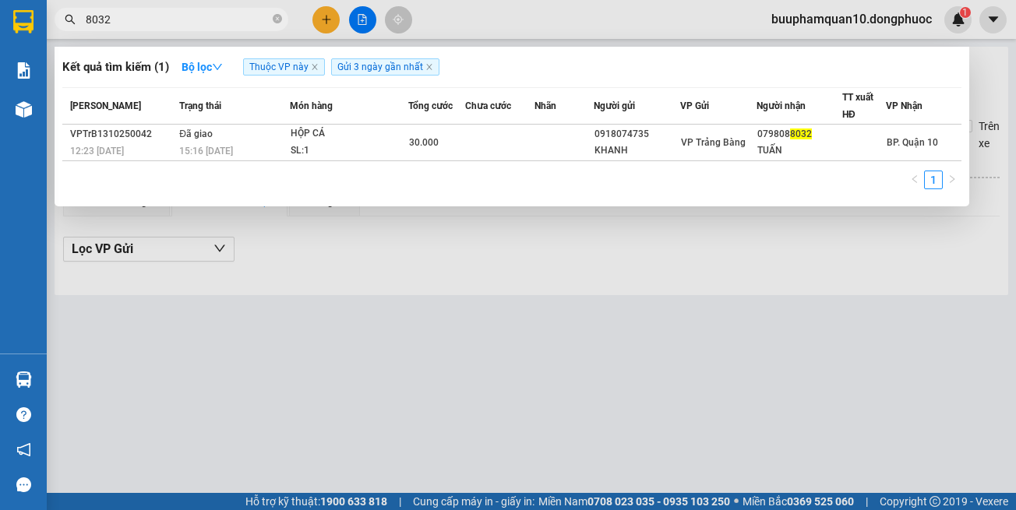
click at [196, 28] on span "8032" at bounding box center [172, 19] width 234 height 23
click at [206, 19] on input "8032" at bounding box center [178, 19] width 184 height 17
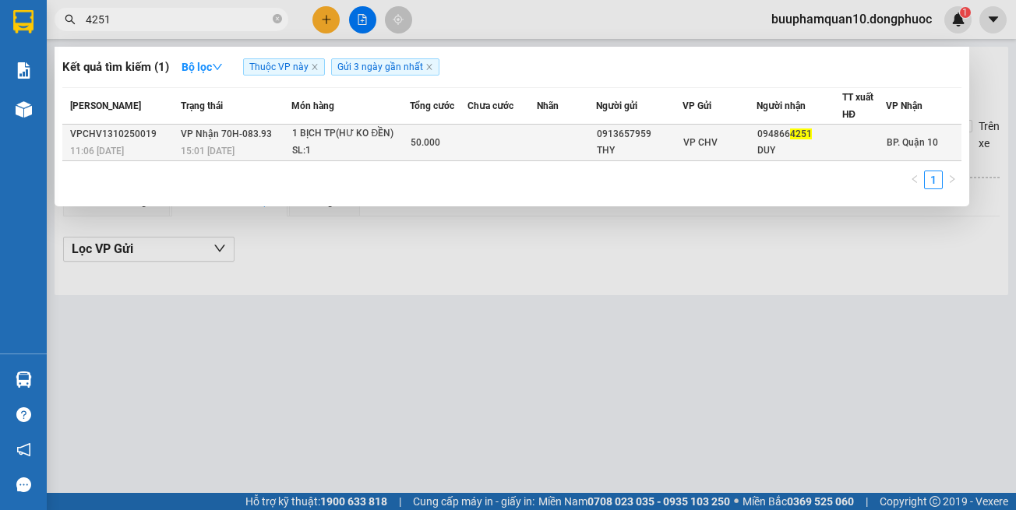
type input "4251"
click at [422, 143] on span "50.000" at bounding box center [426, 142] width 30 height 11
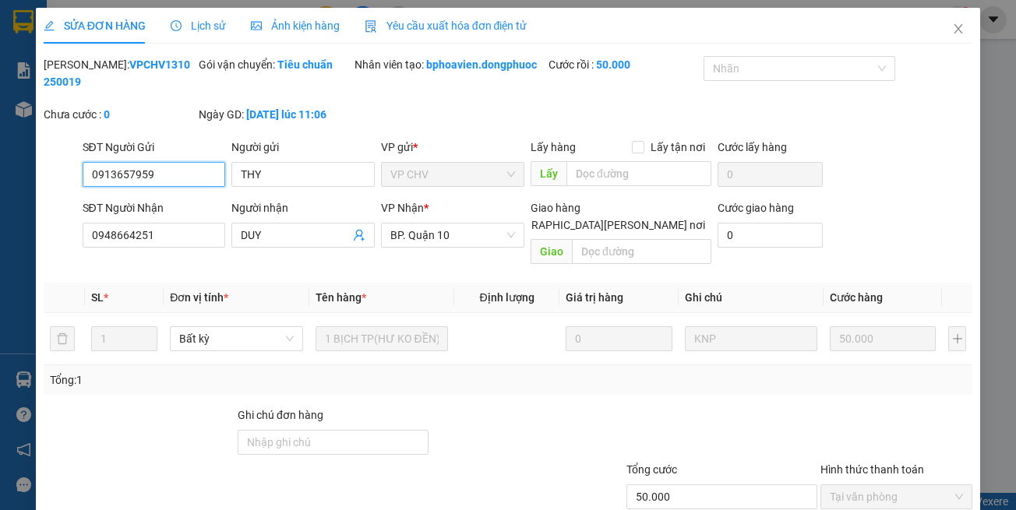
type input "0913657959"
type input "THY"
type input "0948664251"
type input "DUY"
type input "50.000"
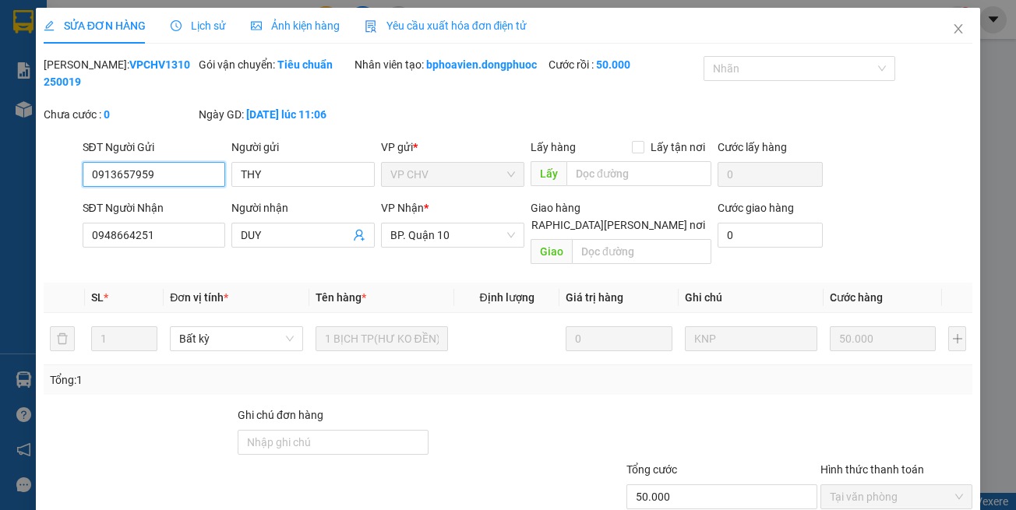
scroll to position [69, 0]
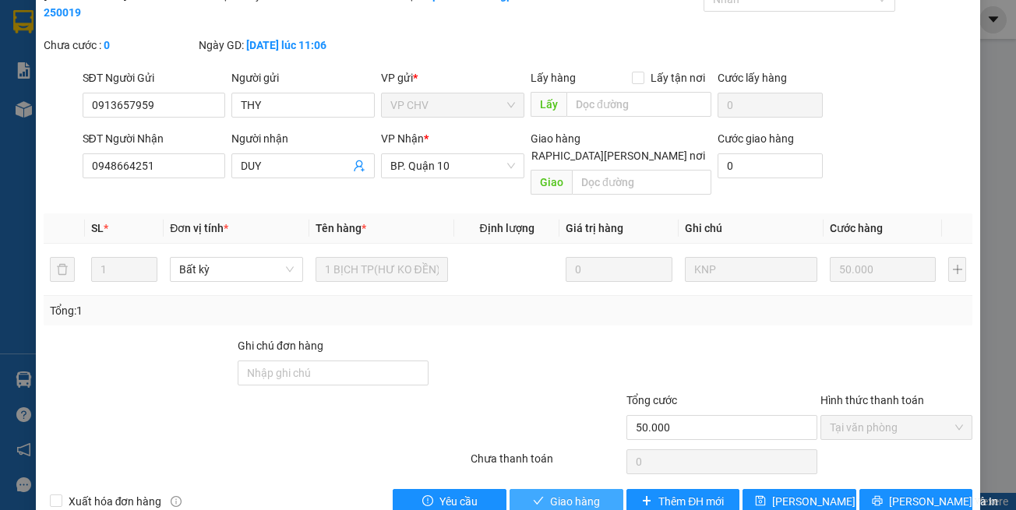
click at [555, 493] on span "Giao hàng" at bounding box center [575, 501] width 50 height 17
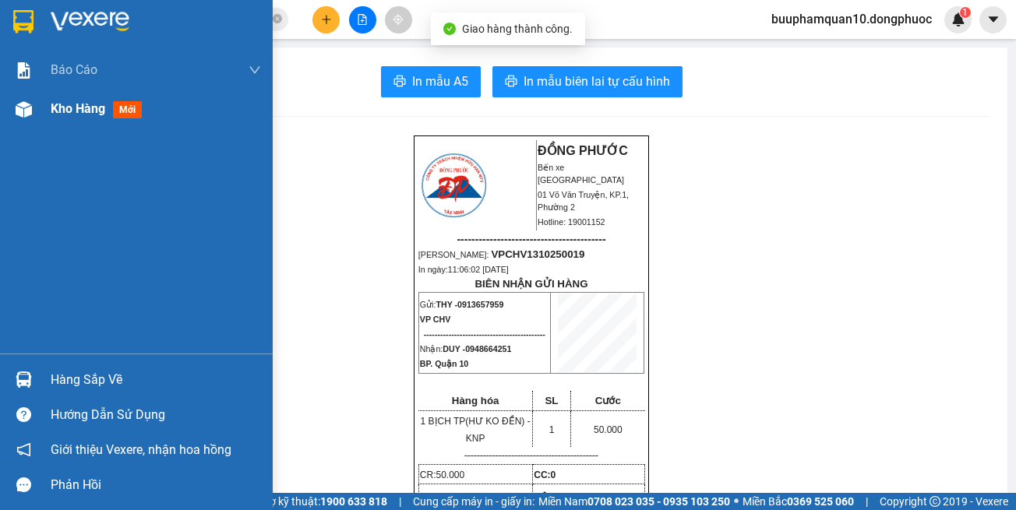
click at [101, 114] on span "Kho hàng" at bounding box center [78, 108] width 55 height 15
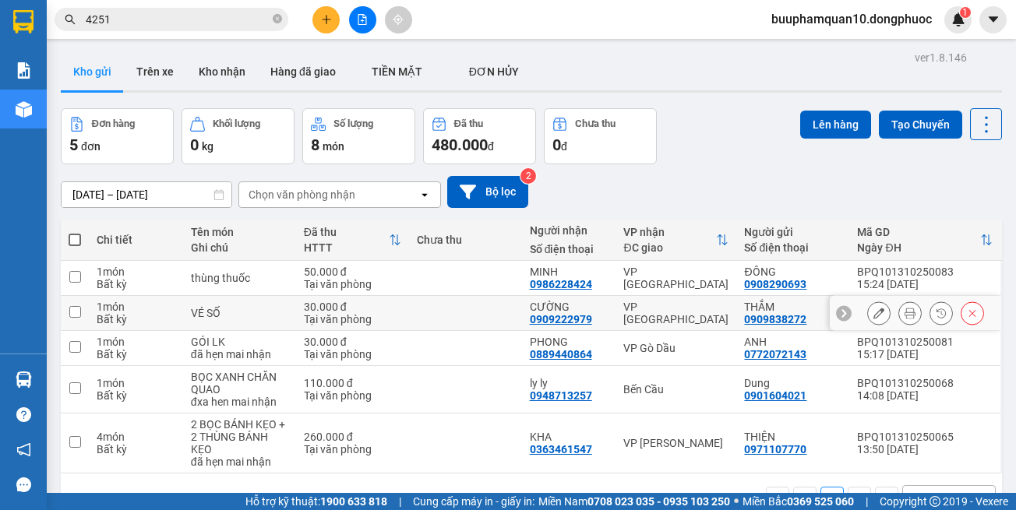
click at [665, 307] on div "VP [GEOGRAPHIC_DATA]" at bounding box center [675, 313] width 105 height 25
checkbox input "true"
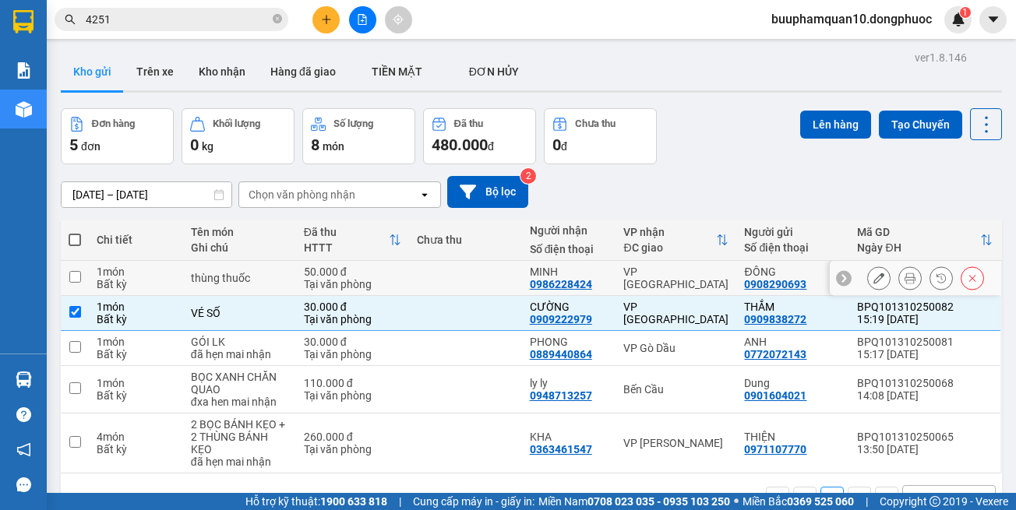
click at [665, 279] on div "VP [GEOGRAPHIC_DATA]" at bounding box center [675, 278] width 105 height 25
checkbox input "true"
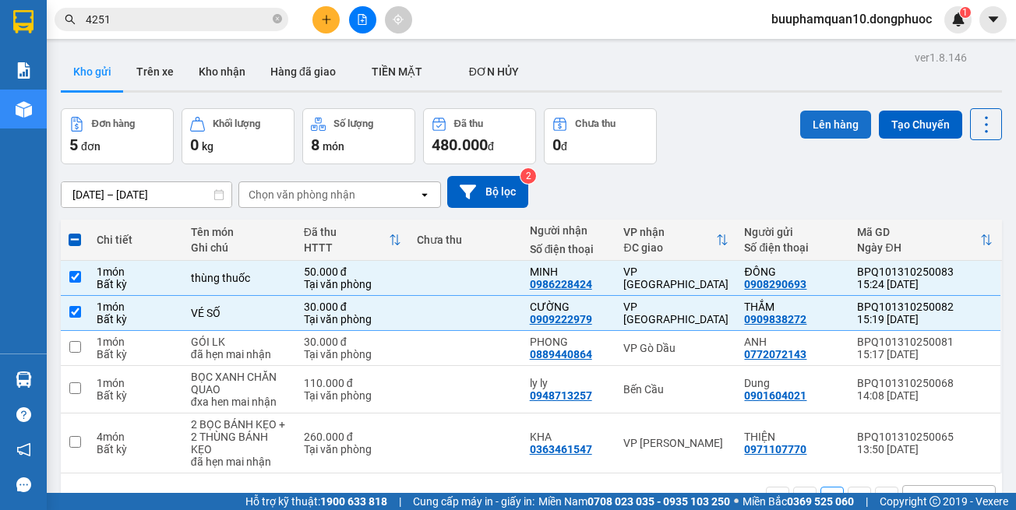
click at [828, 126] on button "Lên hàng" at bounding box center [835, 125] width 71 height 28
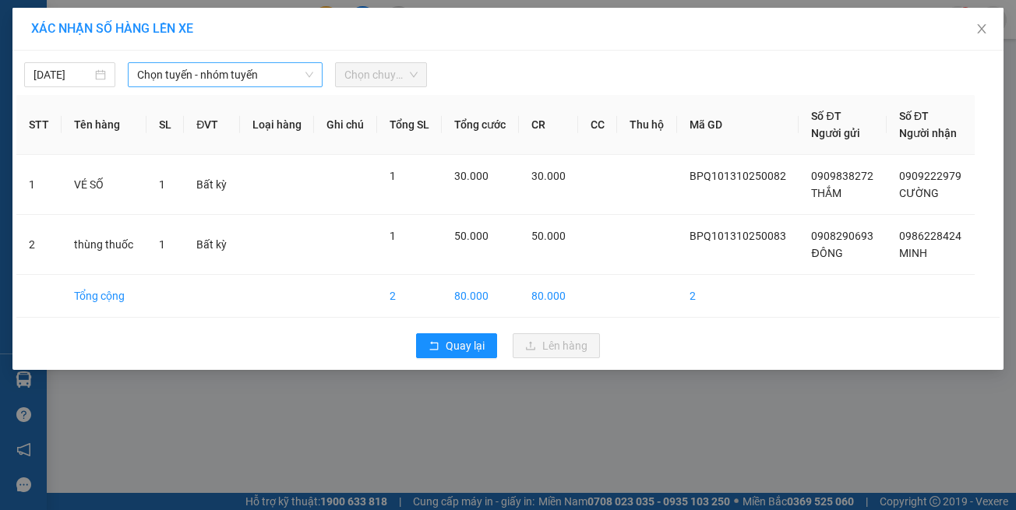
click at [287, 78] on span "Chọn tuyến - nhóm tuyến" at bounding box center [225, 74] width 176 height 23
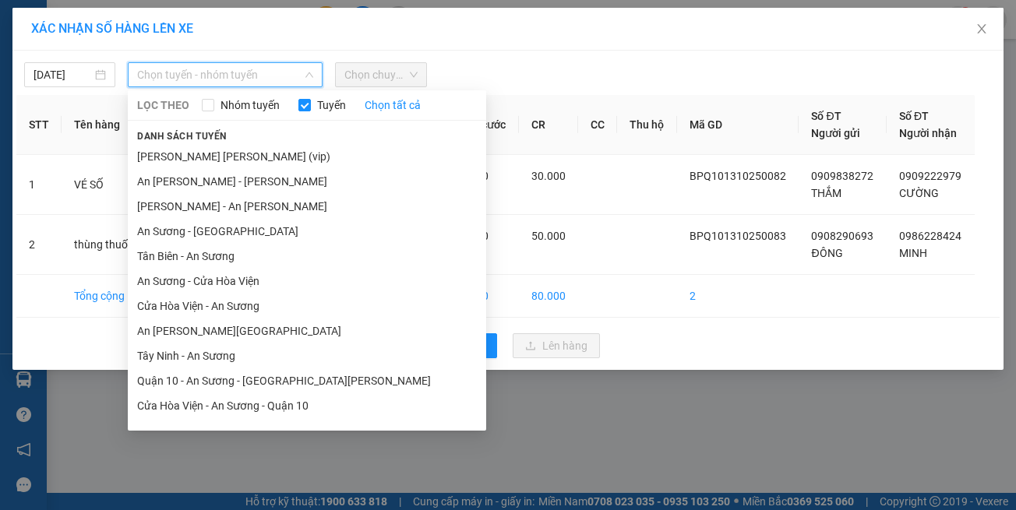
scroll to position [69, 0]
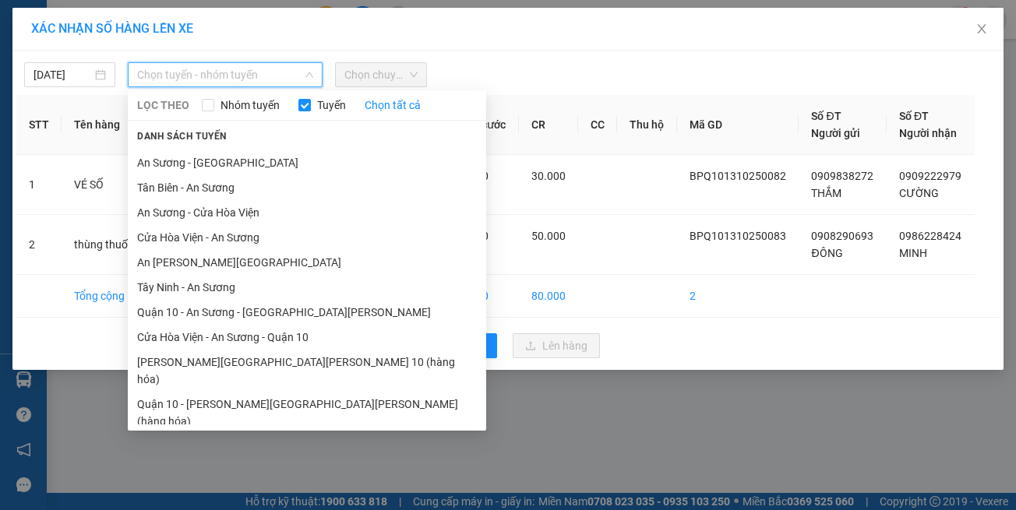
click at [280, 434] on li "Hồ Chí Minh - Tây Ninh (vip)" at bounding box center [307, 446] width 358 height 25
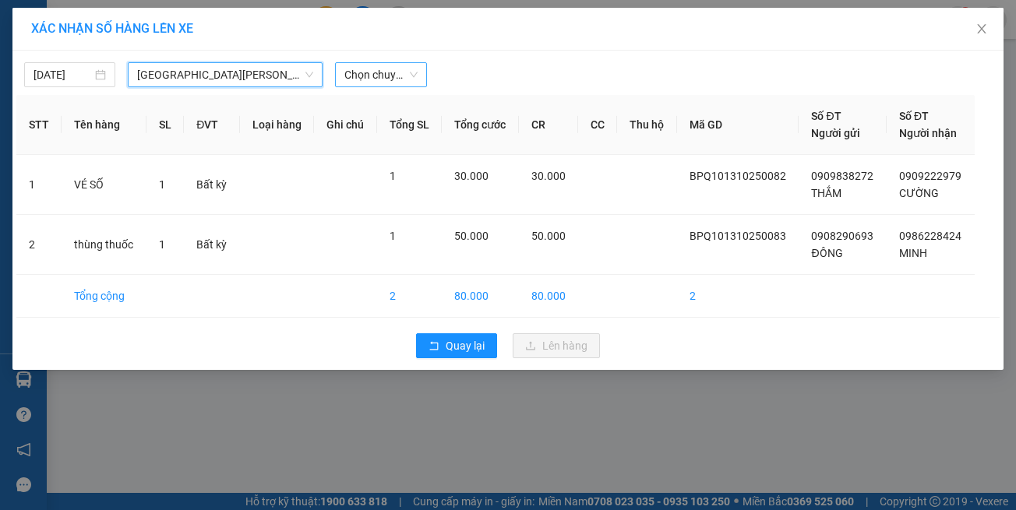
click at [400, 75] on span "Chọn chuyến" at bounding box center [380, 74] width 72 height 23
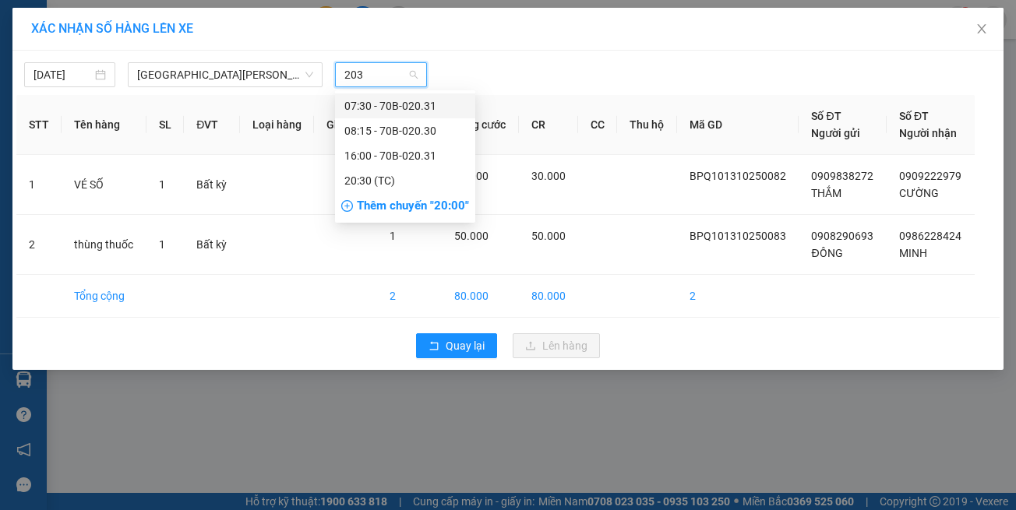
type input "2031"
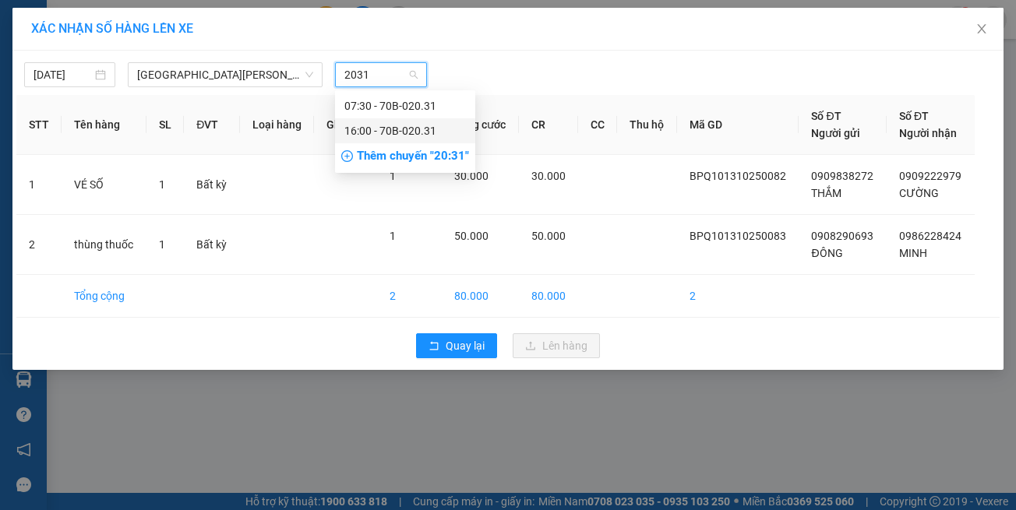
click at [396, 124] on div "16:00 - 70B-020.31" at bounding box center [405, 130] width 122 height 17
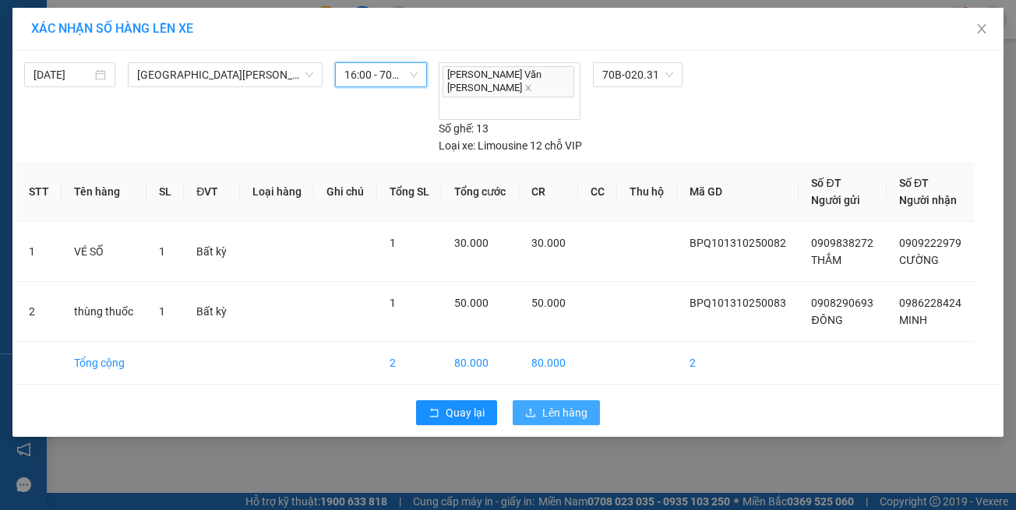
drag, startPoint x: 545, startPoint y: 352, endPoint x: 541, endPoint y: 336, distance: 16.8
click at [545, 404] on span "Lên hàng" at bounding box center [564, 412] width 45 height 17
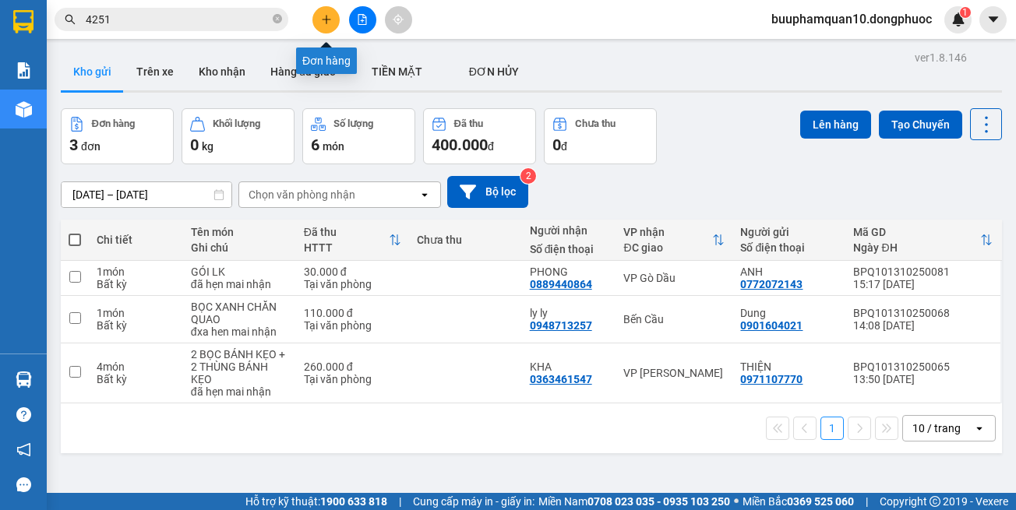
click at [323, 22] on icon "plus" at bounding box center [326, 19] width 11 height 11
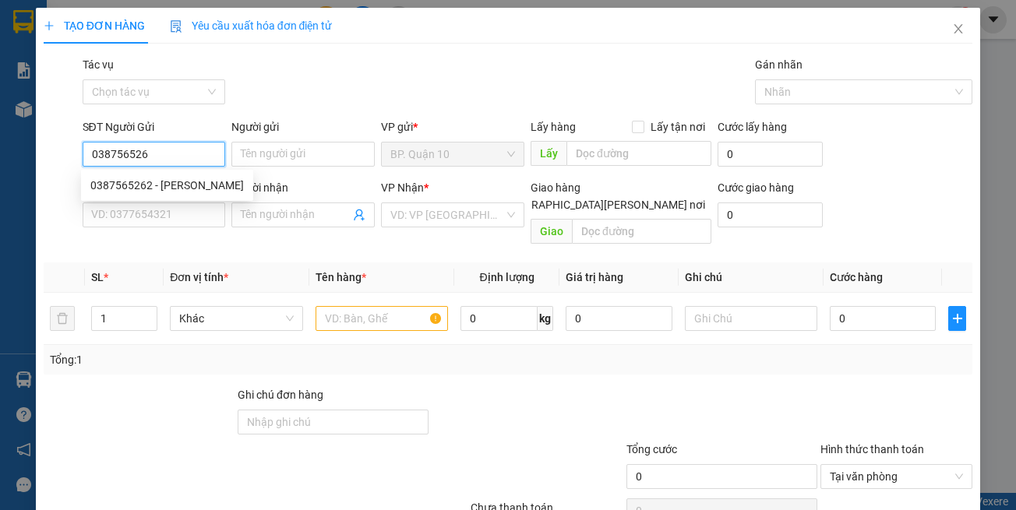
type input "0387565262"
click at [193, 178] on div "0387565262 - KHANG" at bounding box center [166, 185] width 153 height 17
type input "KHANG"
type input "0901387618"
type input "HOA"
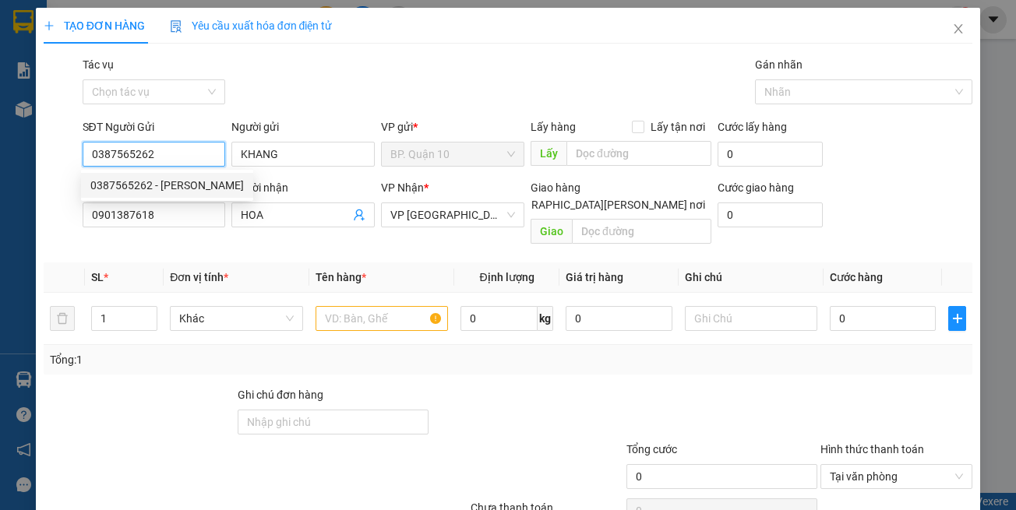
type input "30.000"
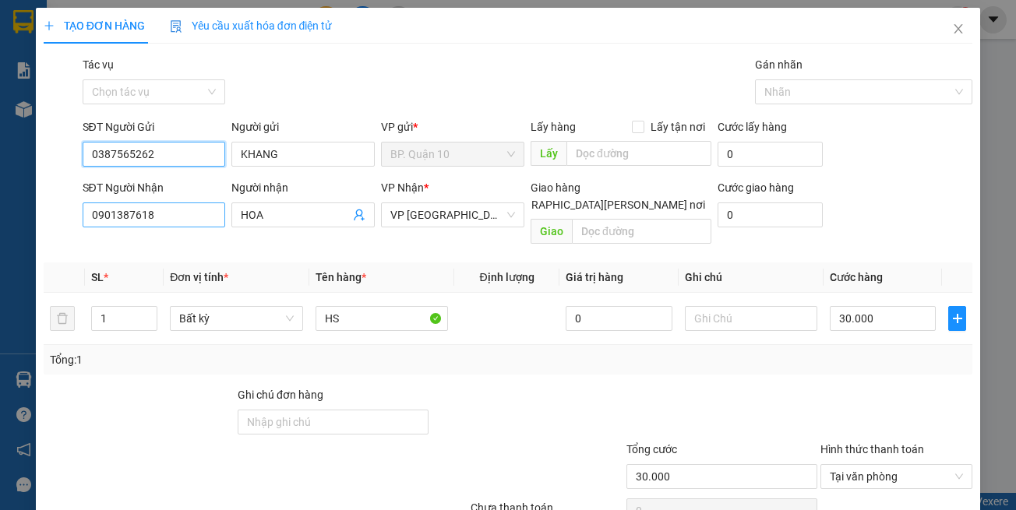
type input "0387565262"
click at [180, 223] on input "0901387618" at bounding box center [154, 215] width 143 height 25
type input "0961302152"
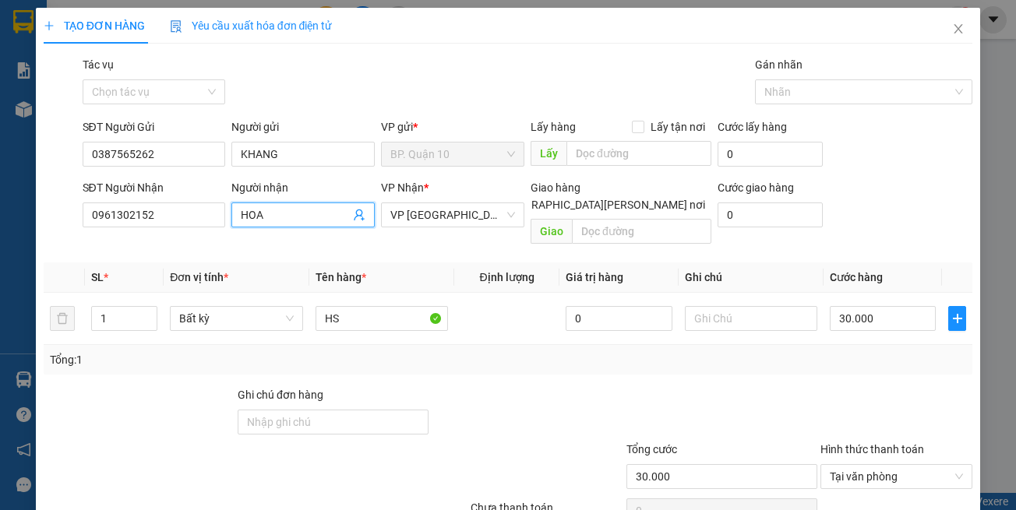
drag, startPoint x: 266, startPoint y: 215, endPoint x: 30, endPoint y: 249, distance: 238.5
click at [30, 249] on div "TẠO ĐƠN HÀNG Yêu cầu xuất hóa đơn điện tử Transit Pickup Surcharge Ids Transit …" at bounding box center [508, 255] width 1016 height 510
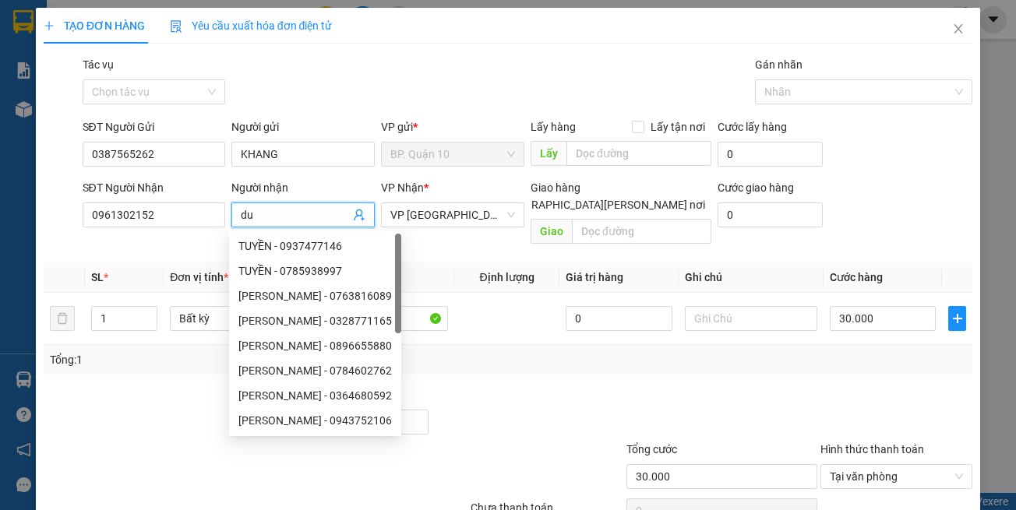
type input "d"
type input "DUNG"
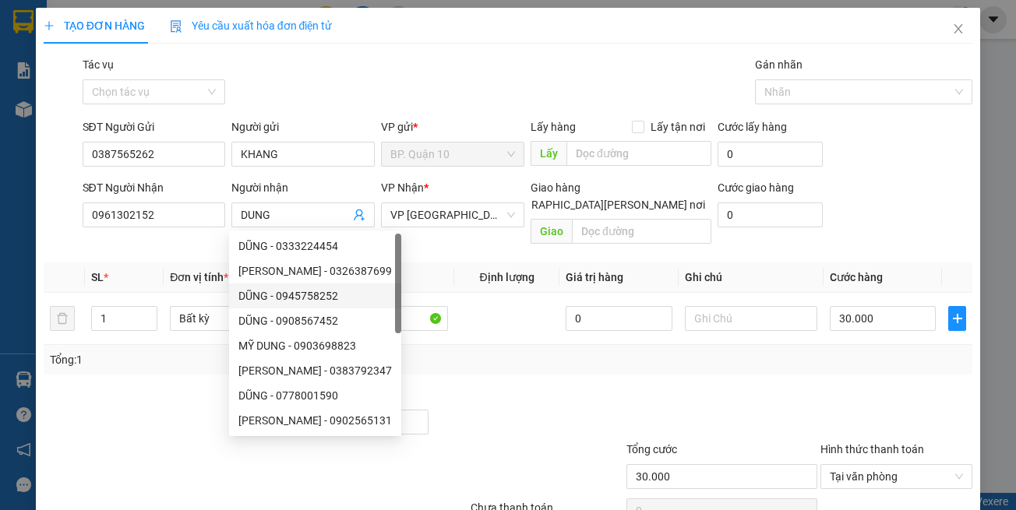
click at [534, 351] on div "Tổng: 1" at bounding box center [508, 359] width 917 height 17
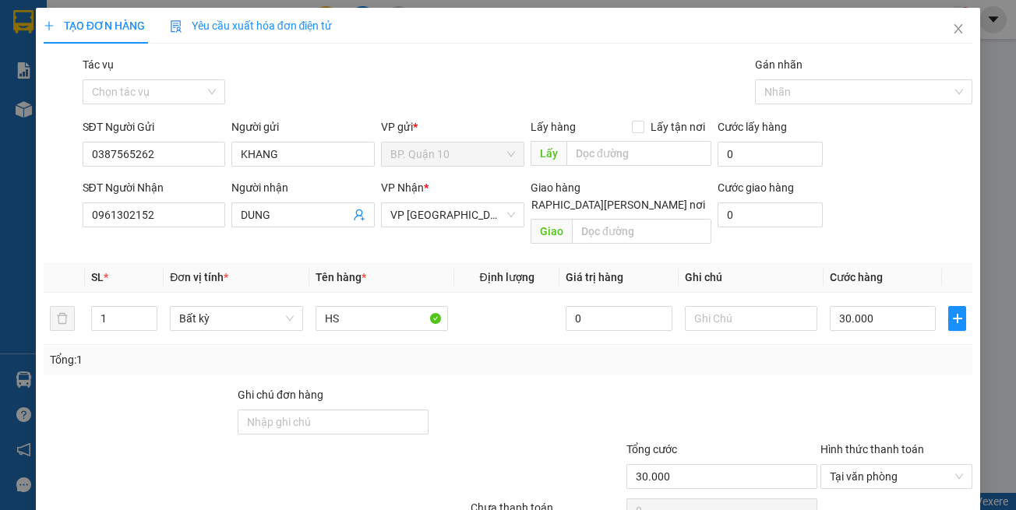
click at [881, 351] on div "Tổng: 1" at bounding box center [508, 359] width 917 height 17
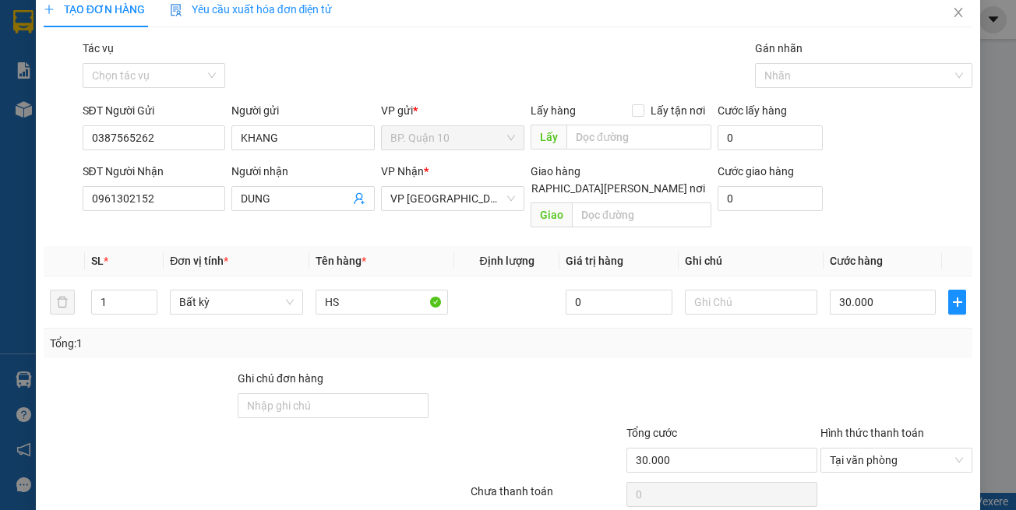
scroll to position [66, 0]
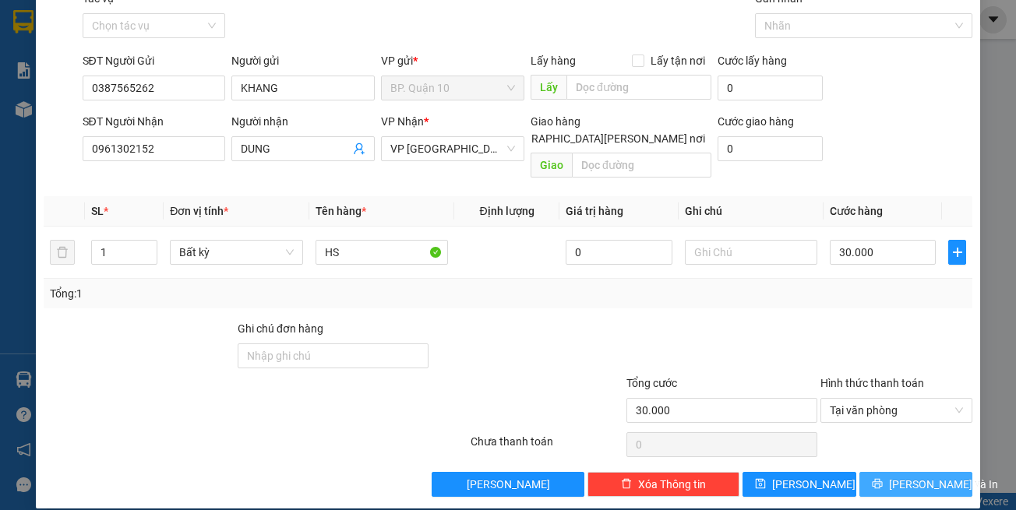
click at [901, 476] on span "[PERSON_NAME] và In" at bounding box center [943, 484] width 109 height 17
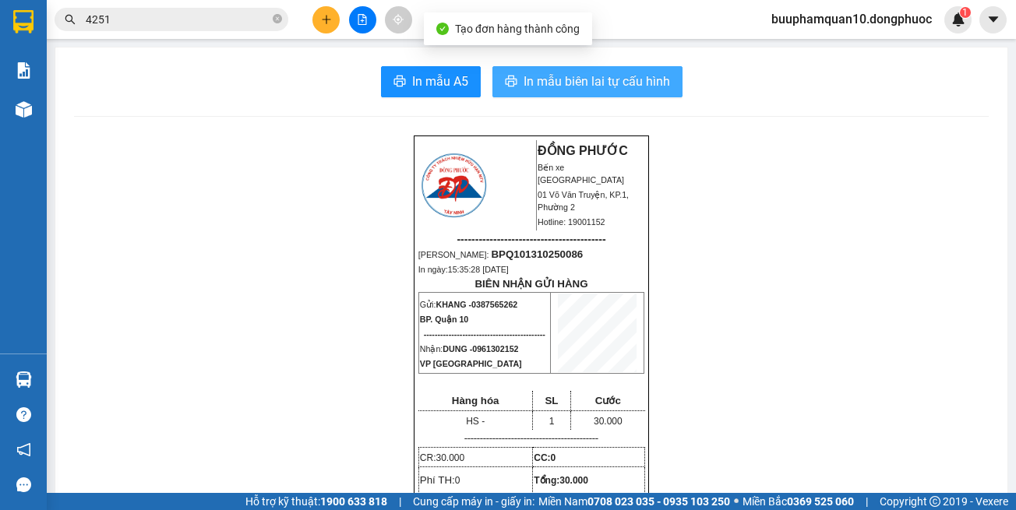
click at [581, 87] on span "In mẫu biên lai tự cấu hình" at bounding box center [597, 81] width 146 height 19
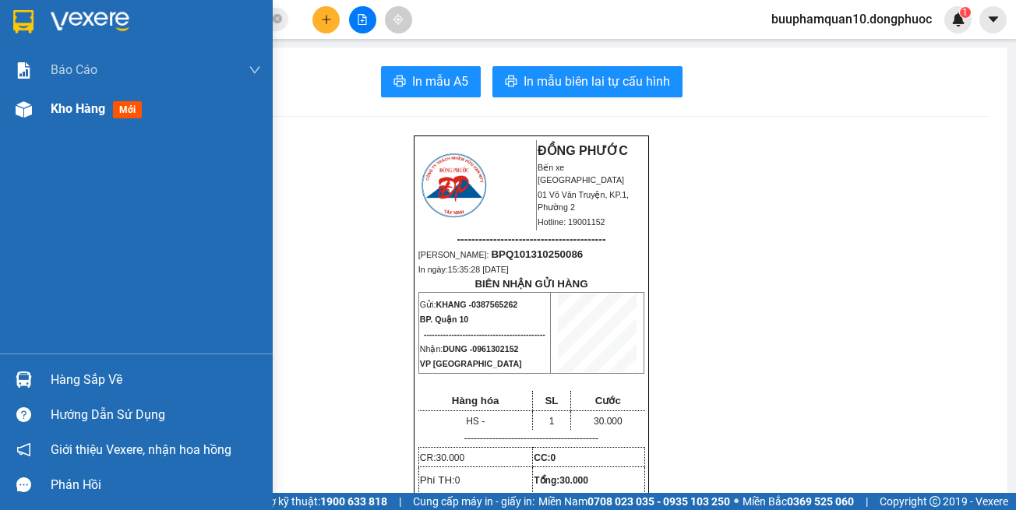
click at [45, 106] on div "Kho hàng mới" at bounding box center [136, 109] width 273 height 39
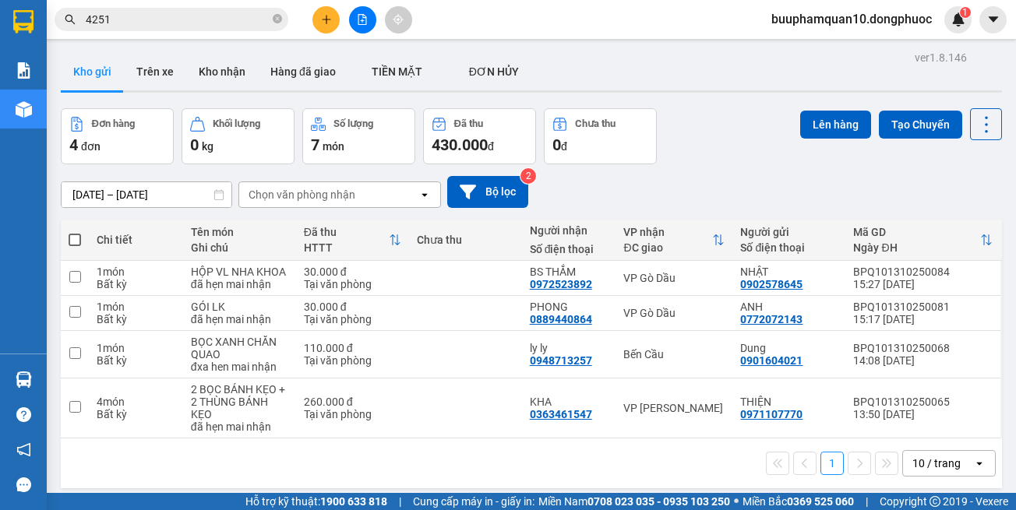
click at [354, 26] on button at bounding box center [362, 19] width 27 height 27
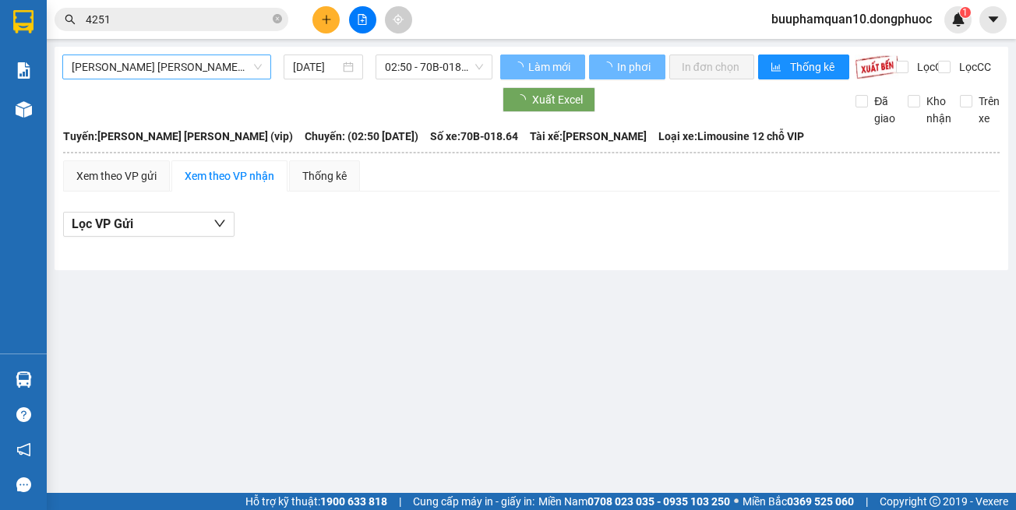
click at [215, 66] on span "Tây Ninh - [PERSON_NAME] (vip)" at bounding box center [167, 66] width 190 height 23
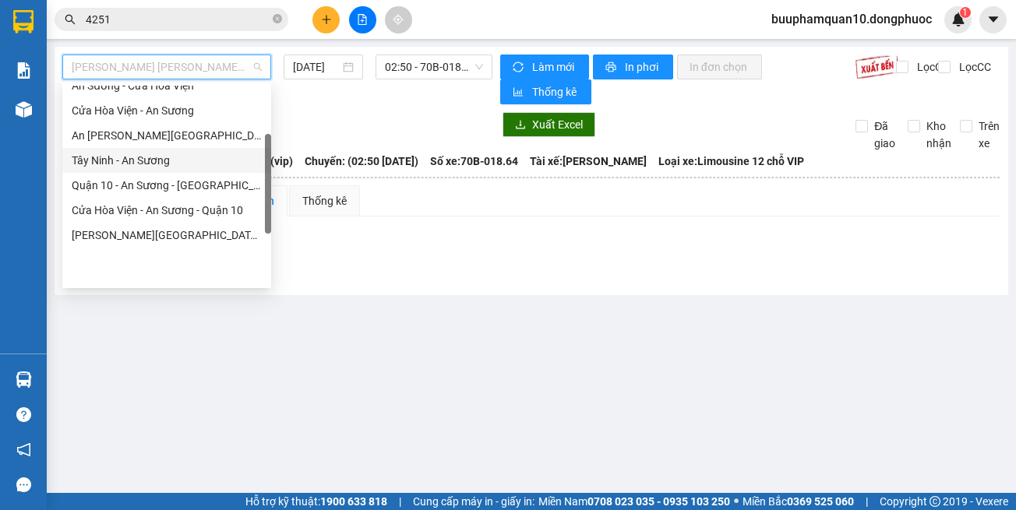
scroll to position [175, 0]
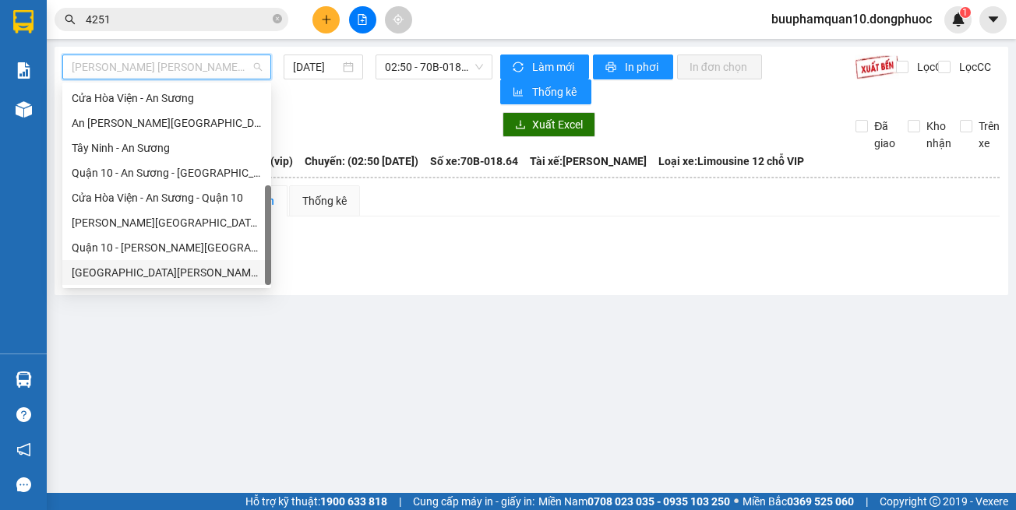
click at [206, 268] on div "Hồ Chí Minh - Tây Ninh (vip)" at bounding box center [167, 272] width 190 height 17
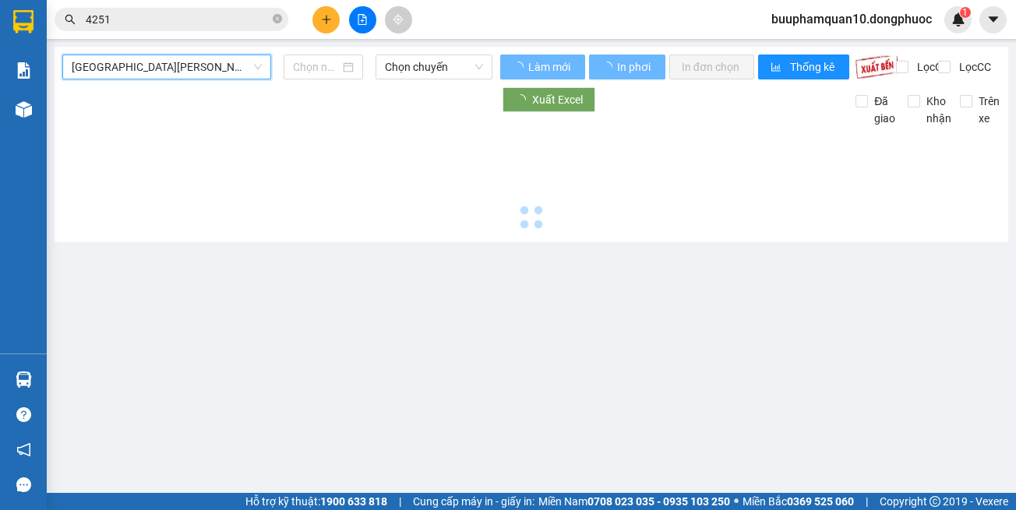
type input "[DATE]"
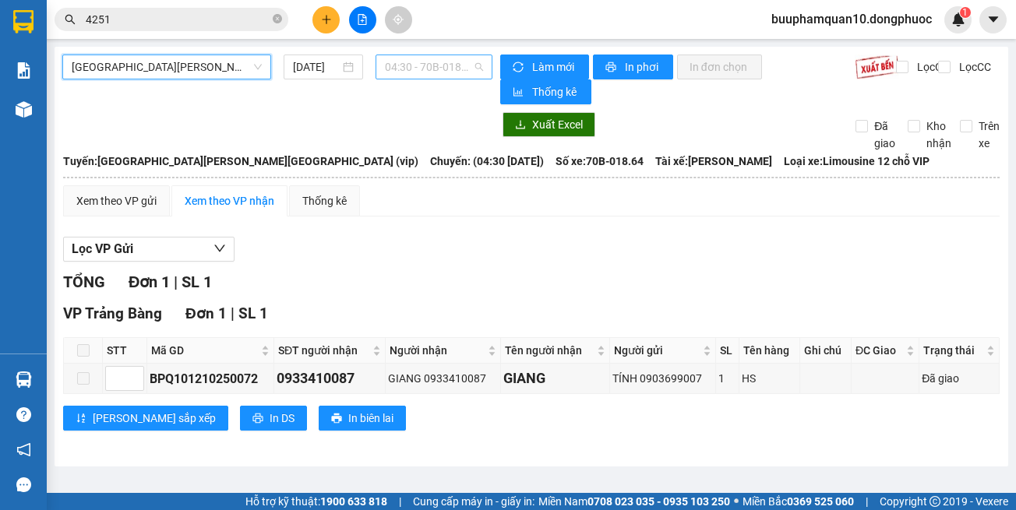
click at [398, 68] on span "04:30 - 70B-018.64" at bounding box center [434, 66] width 98 height 23
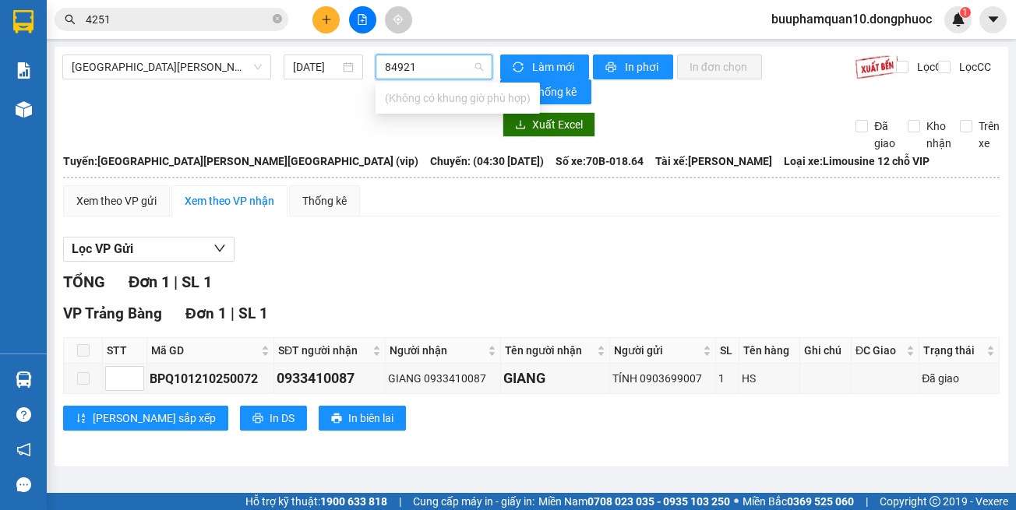
type input "8492"
click at [429, 96] on div "15:45 - 70H-084.92" at bounding box center [446, 98] width 122 height 17
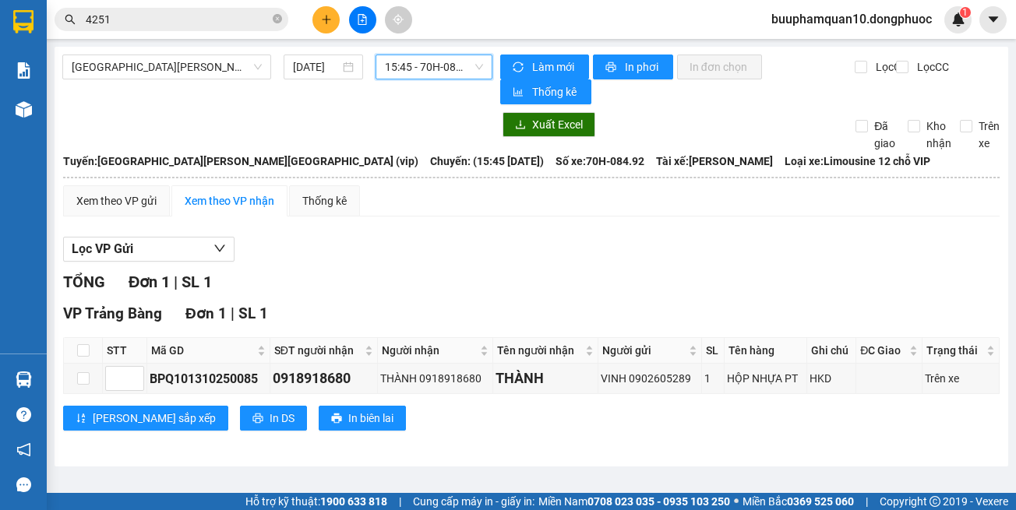
click at [443, 75] on span "15:45 - 70H-084.92" at bounding box center [434, 66] width 98 height 23
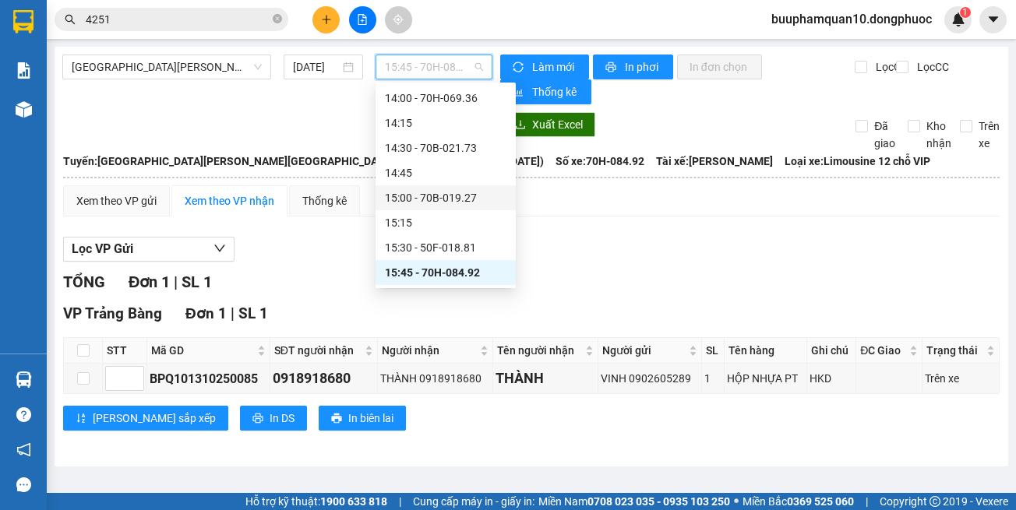
scroll to position [1050, 0]
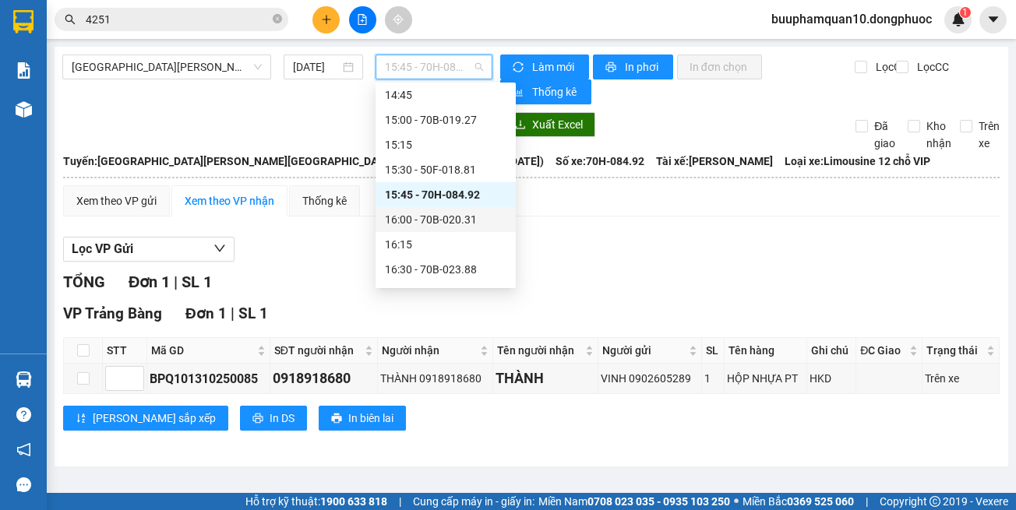
click at [476, 219] on div "16:00 - 70B-020.31" at bounding box center [446, 219] width 122 height 17
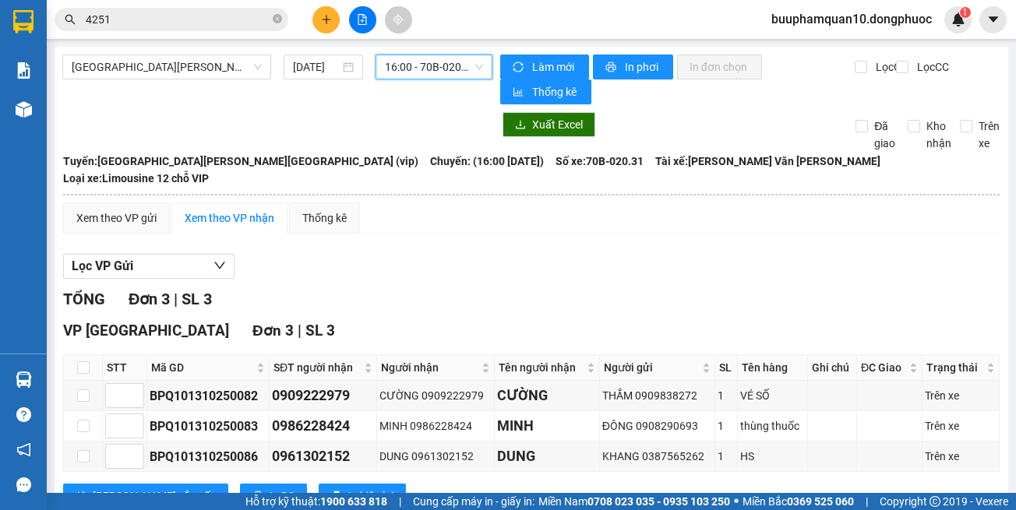
scroll to position [42, 0]
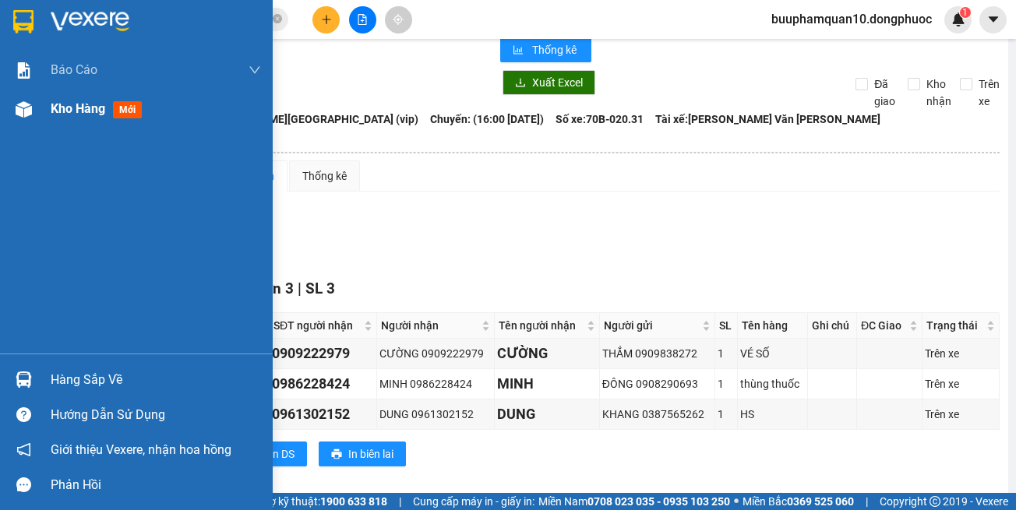
click at [18, 119] on div at bounding box center [23, 109] width 27 height 27
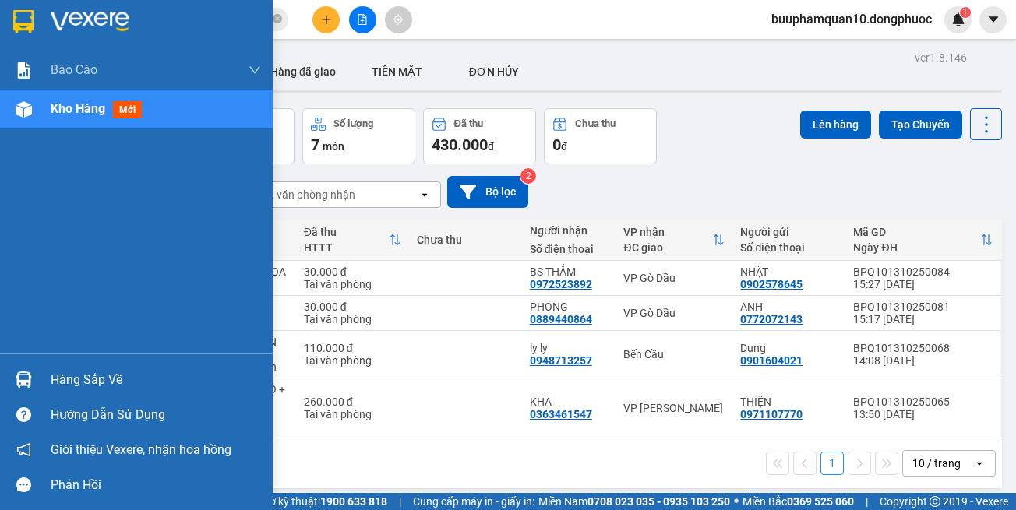
click at [100, 375] on div "Hàng sắp về" at bounding box center [156, 379] width 210 height 23
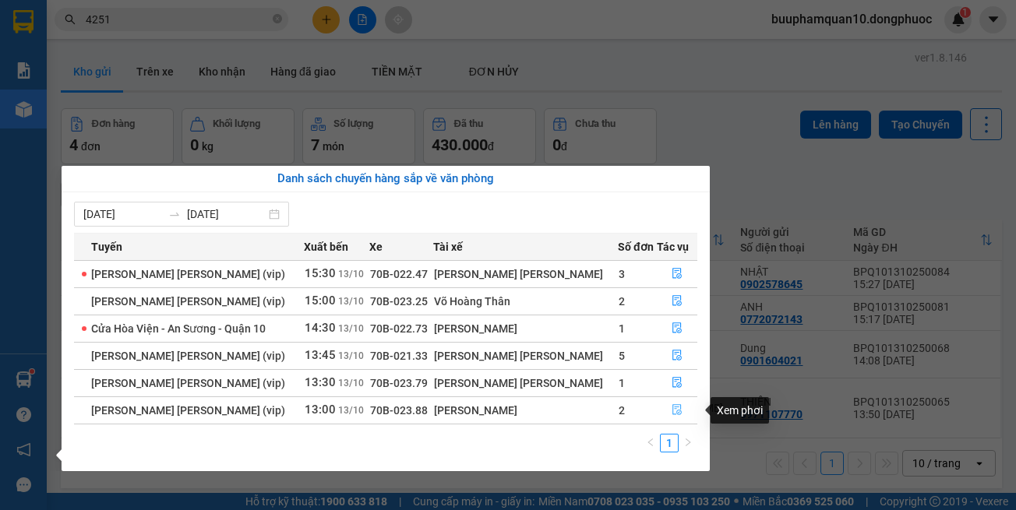
click at [672, 412] on icon "file-done" at bounding box center [677, 409] width 11 height 11
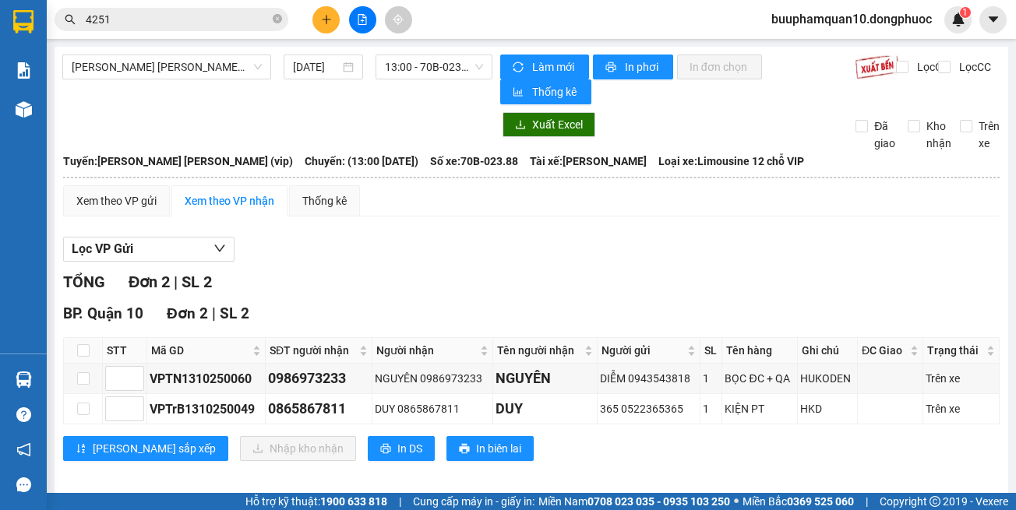
scroll to position [12, 0]
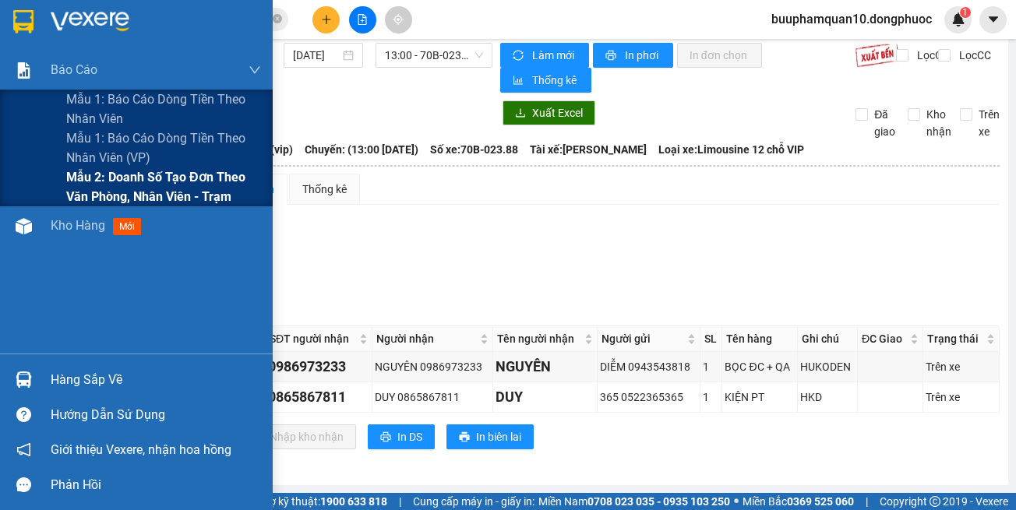
click at [157, 178] on span "Mẫu 2: Doanh số tạo đơn theo Văn phòng, nhân viên - Trạm" at bounding box center [163, 186] width 195 height 39
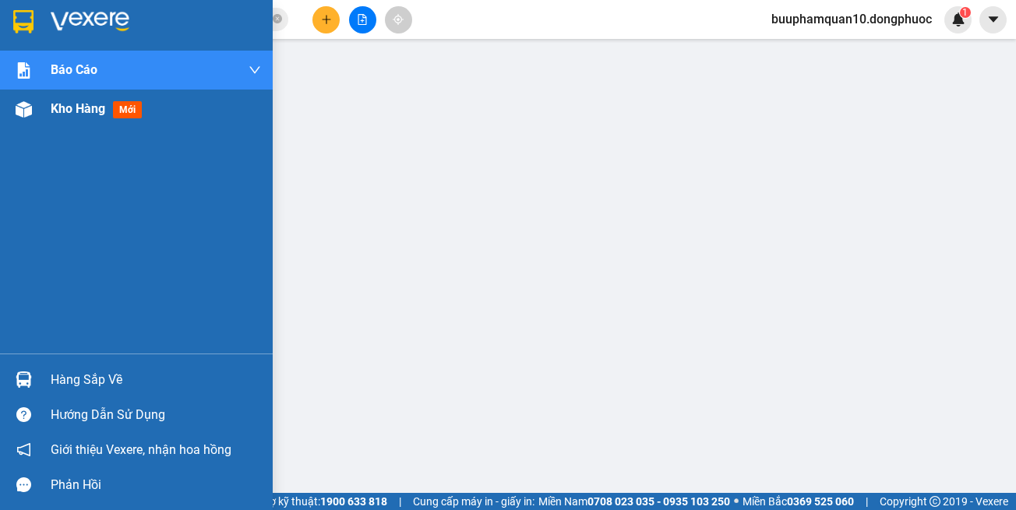
click at [33, 108] on div at bounding box center [23, 109] width 27 height 27
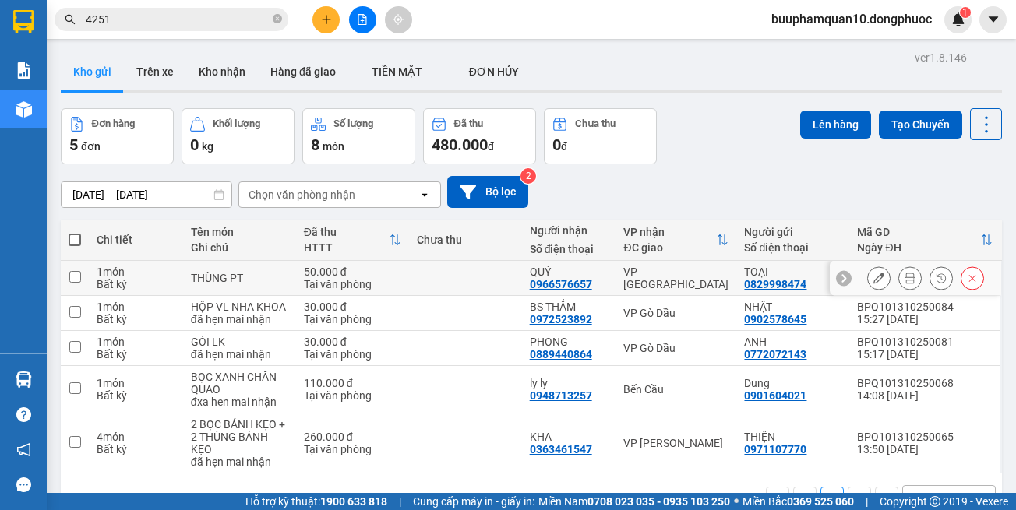
click at [675, 284] on div "VP [GEOGRAPHIC_DATA]" at bounding box center [675, 278] width 105 height 25
checkbox input "true"
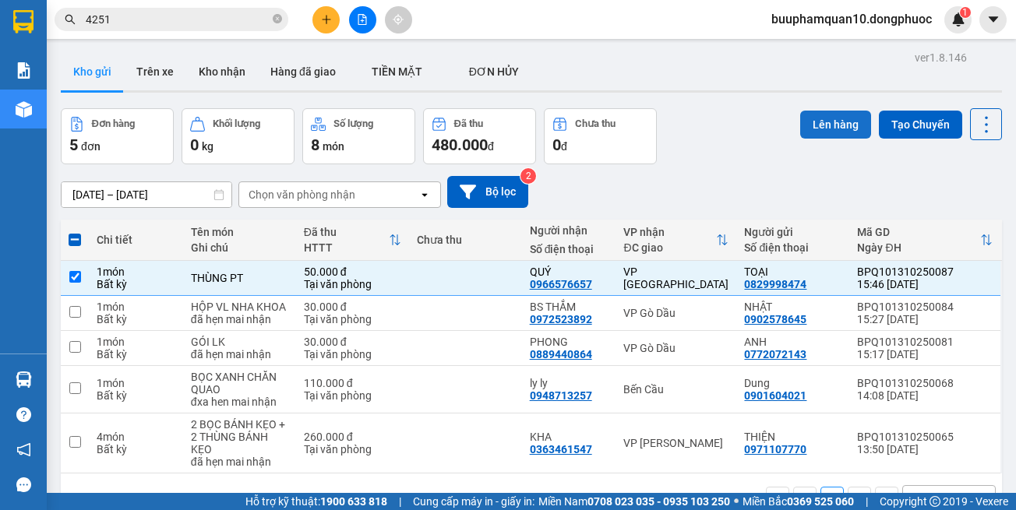
click at [817, 112] on button "Lên hàng" at bounding box center [835, 125] width 71 height 28
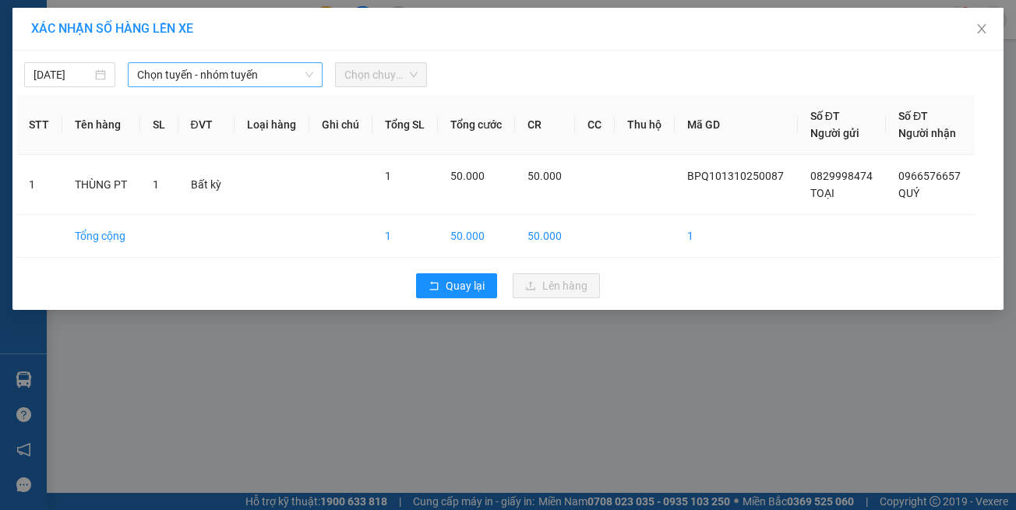
drag, startPoint x: 206, startPoint y: 74, endPoint x: 214, endPoint y: 87, distance: 15.4
click at [206, 73] on span "Chọn tuyến - nhóm tuyến" at bounding box center [225, 74] width 176 height 23
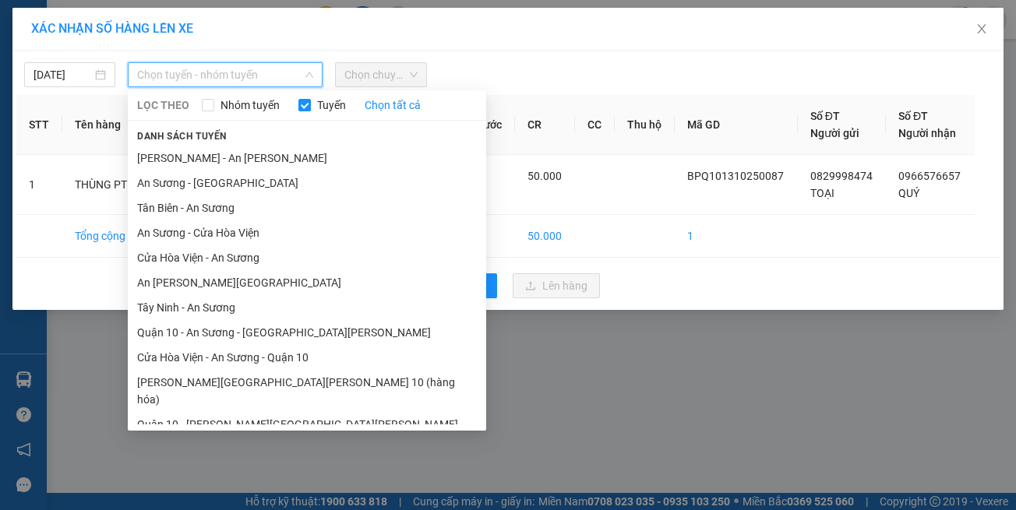
scroll to position [69, 0]
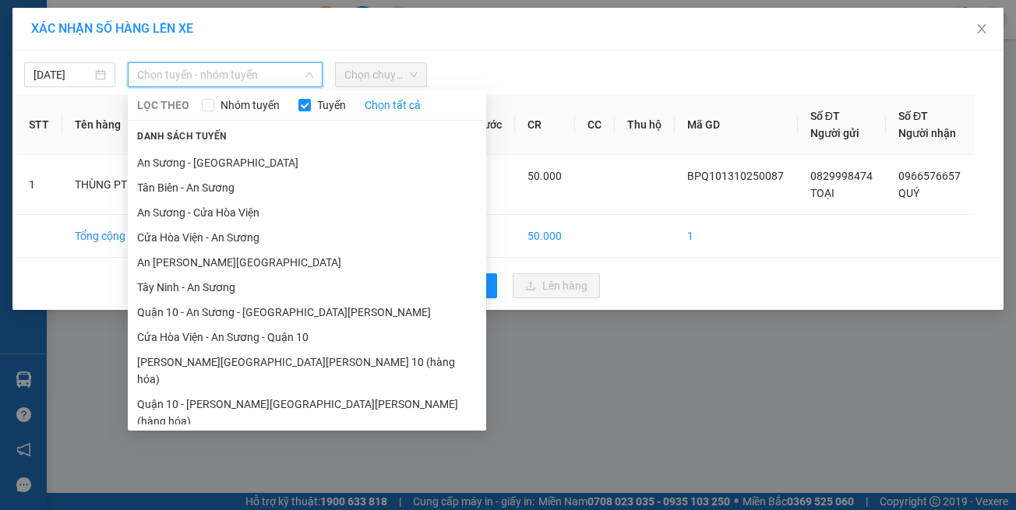
drag, startPoint x: 277, startPoint y: 414, endPoint x: 316, endPoint y: 326, distance: 97.0
click at [277, 434] on li "Hồ Chí Minh - Tây Ninh (vip)" at bounding box center [307, 446] width 358 height 25
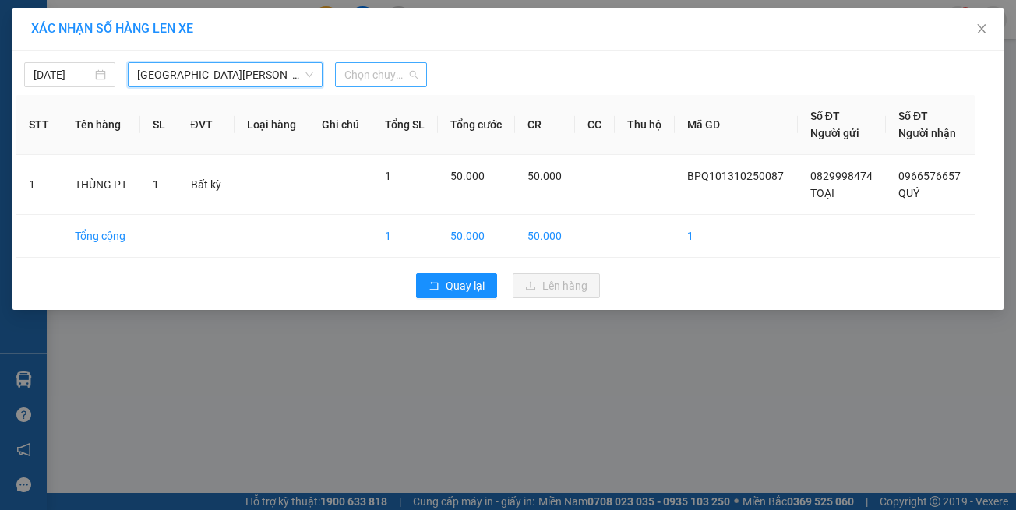
click at [412, 73] on span "Chọn chuyến" at bounding box center [380, 74] width 72 height 23
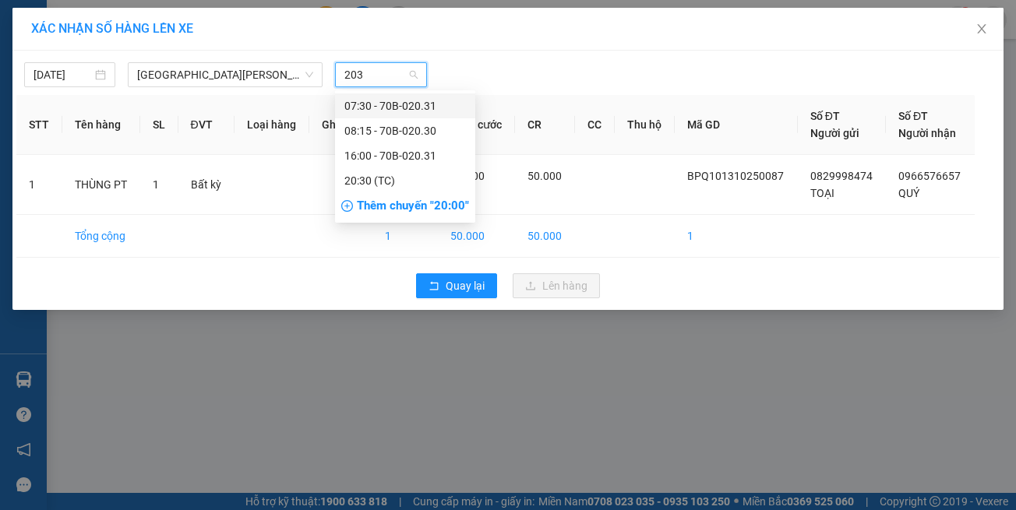
type input "2031"
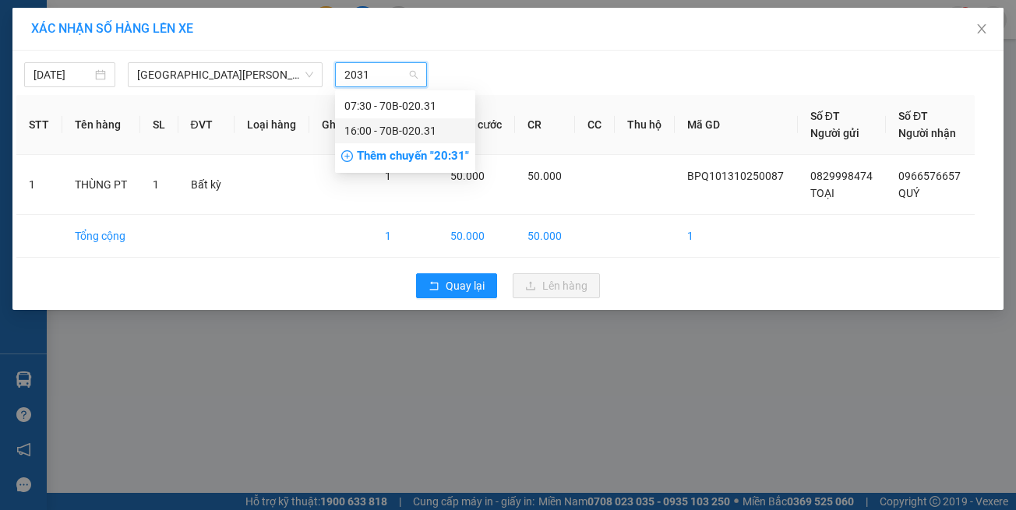
click at [455, 129] on div "16:00 - 70B-020.31" at bounding box center [405, 130] width 122 height 17
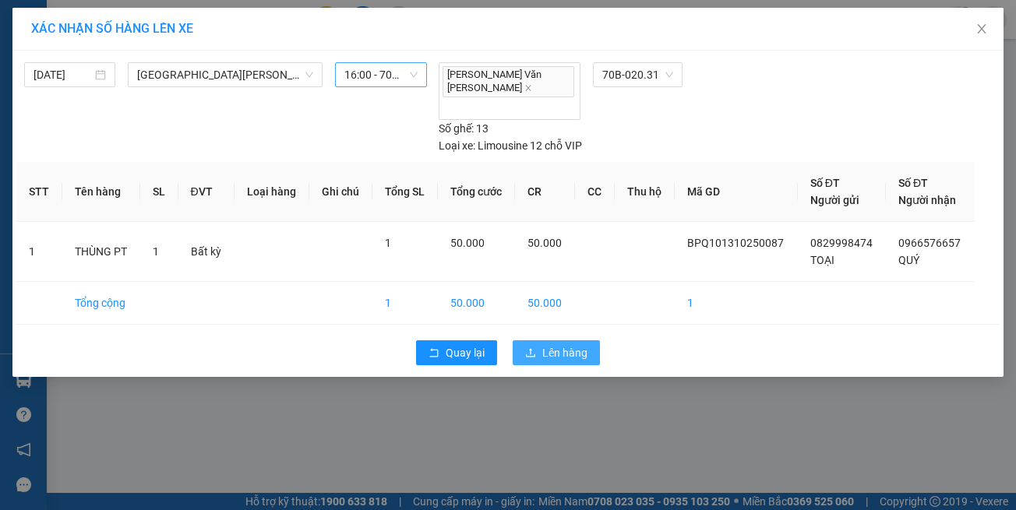
click at [566, 344] on span "Lên hàng" at bounding box center [564, 352] width 45 height 17
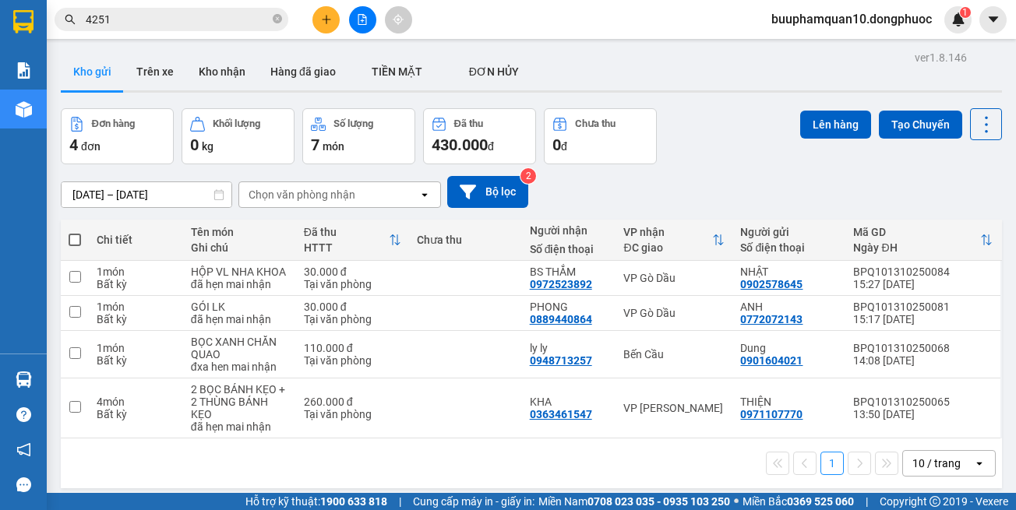
click at [326, 11] on button at bounding box center [325, 19] width 27 height 27
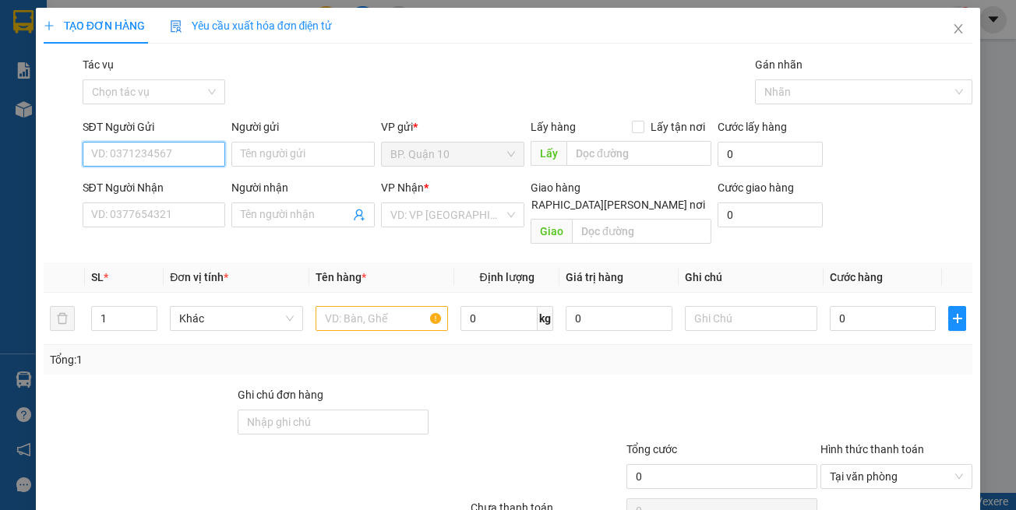
click at [178, 150] on input "SĐT Người Gửi" at bounding box center [154, 154] width 143 height 25
click at [280, 104] on div "Gói vận chuyển * Tiêu chuẩn Tác vụ Chọn tác vụ Gán nhãn Nhãn" at bounding box center [527, 83] width 897 height 55
click at [210, 159] on input "SĐT Người Gửi" at bounding box center [154, 154] width 143 height 25
click at [189, 153] on input "SĐT Người Gửi" at bounding box center [154, 154] width 143 height 25
type input "0909198360"
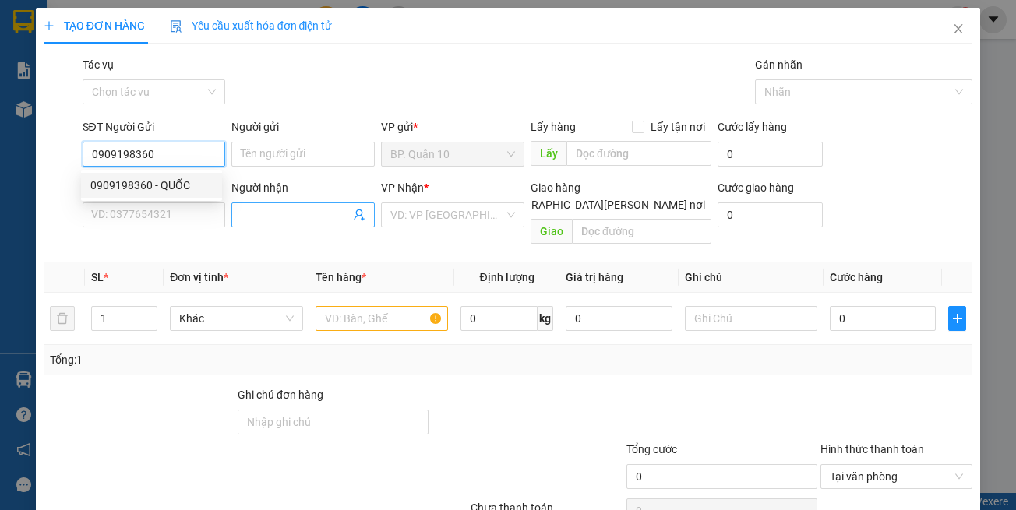
drag, startPoint x: 182, startPoint y: 184, endPoint x: 240, endPoint y: 216, distance: 65.9
click at [184, 184] on div "0909198360 - QUỐC" at bounding box center [151, 185] width 122 height 17
type input "QUỐC"
type input "0386876258"
type input "TUẤN DUY"
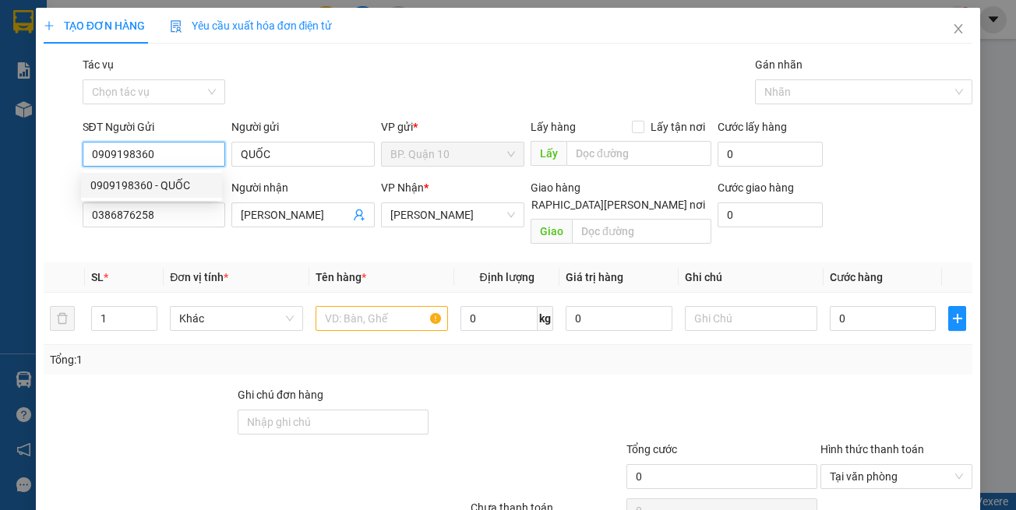
type input "0909198360"
type input "230.000"
click at [272, 242] on div "Transit Pickup Surcharge Ids Transit Deliver Surcharge Ids Transit Deliver Surc…" at bounding box center [508, 309] width 929 height 507
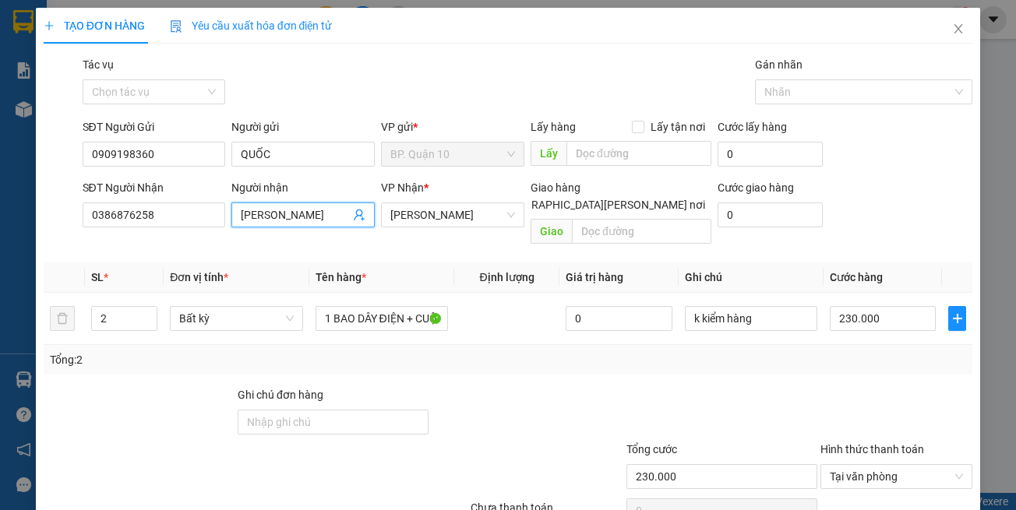
click at [347, 217] on span "TUẤN DUY" at bounding box center [302, 215] width 143 height 25
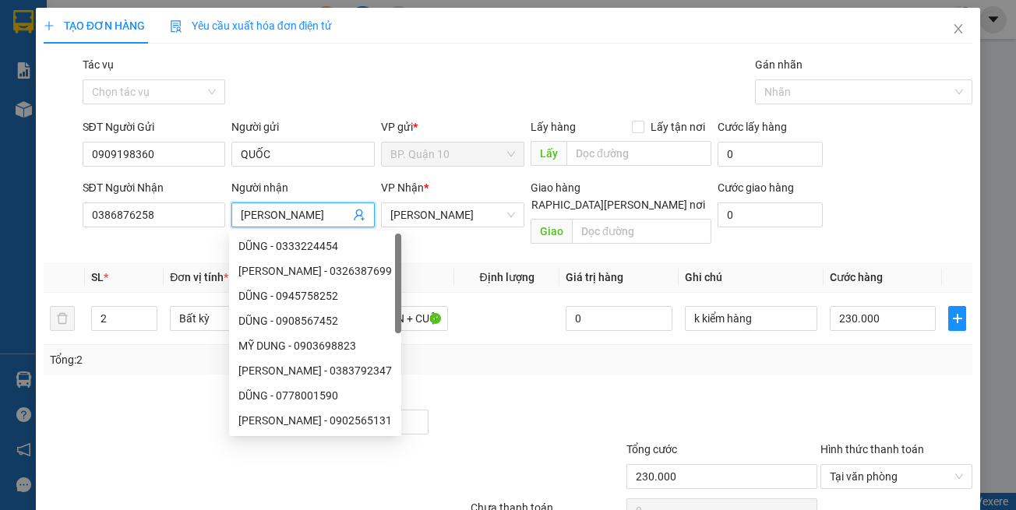
click at [354, 214] on icon "user-add" at bounding box center [359, 215] width 12 height 12
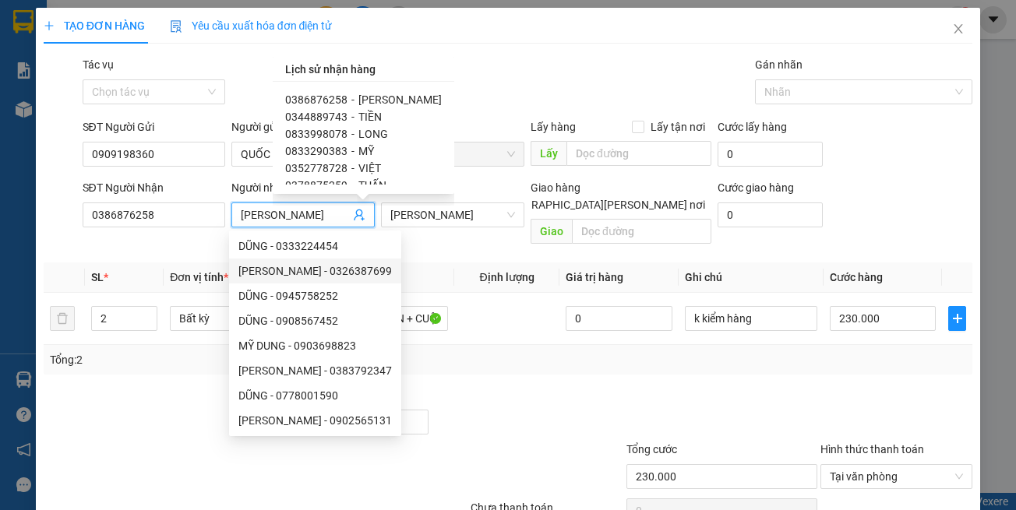
click at [132, 238] on div "Transit Pickup Surcharge Ids Transit Deliver Surcharge Ids Transit Deliver Surc…" at bounding box center [508, 309] width 929 height 507
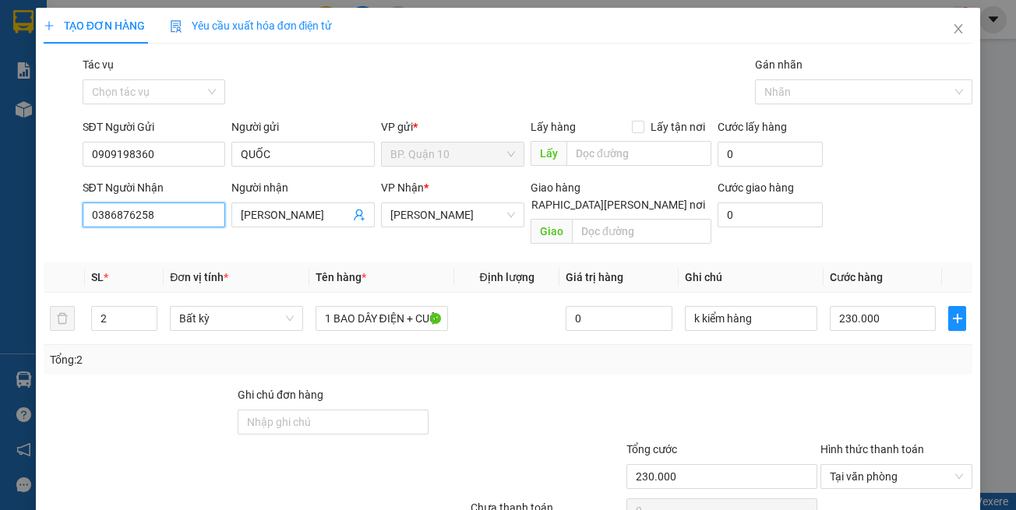
click at [167, 222] on input "0386876258" at bounding box center [154, 215] width 143 height 25
click at [177, 223] on input "0911389533" at bounding box center [154, 215] width 143 height 25
type input "0911389533"
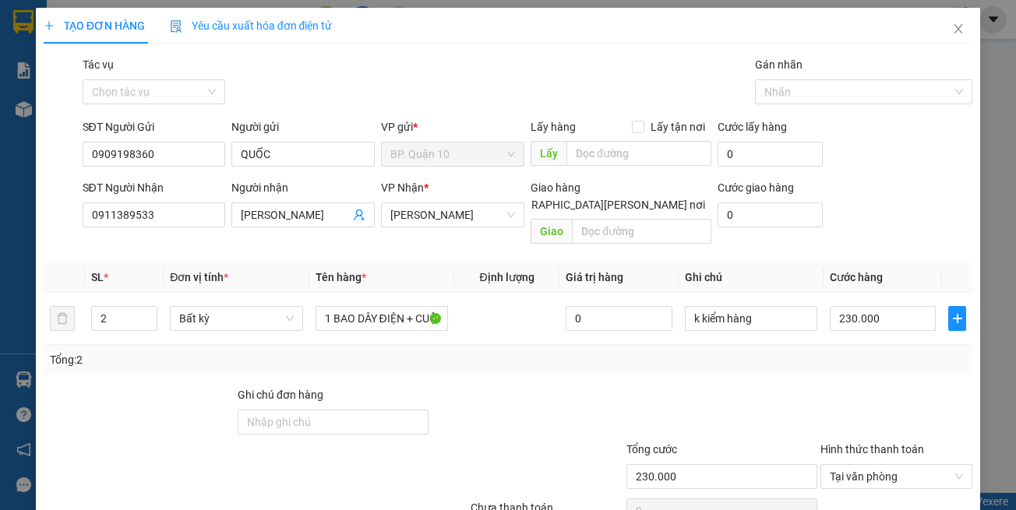
drag, startPoint x: 164, startPoint y: 240, endPoint x: 260, endPoint y: 225, distance: 97.0
click at [165, 239] on div "Transit Pickup Surcharge Ids Transit Deliver Surcharge Ids Transit Deliver Surc…" at bounding box center [508, 309] width 929 height 507
click at [312, 215] on input "TUẤN DUY" at bounding box center [295, 214] width 109 height 17
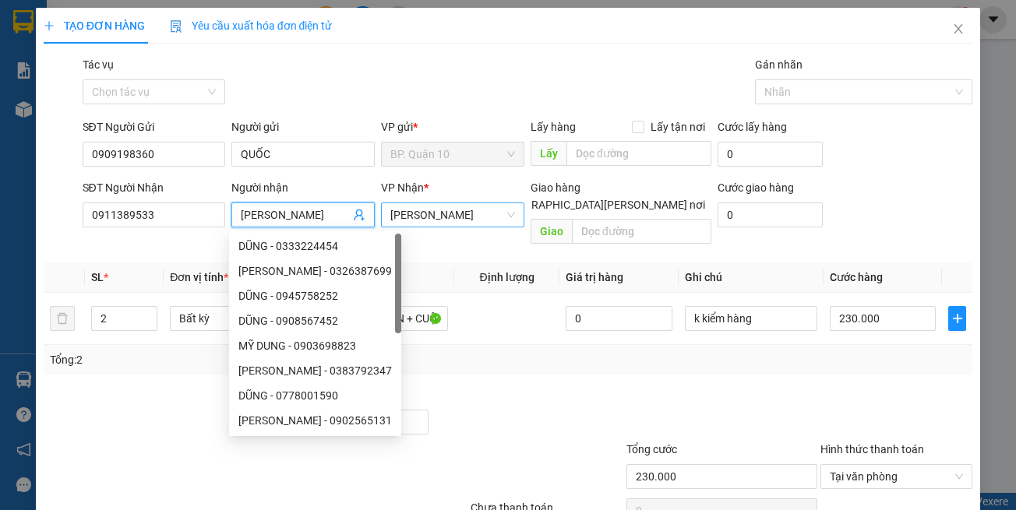
click at [474, 215] on span "[PERSON_NAME]" at bounding box center [452, 214] width 125 height 23
type input "[PERSON_NAME]"
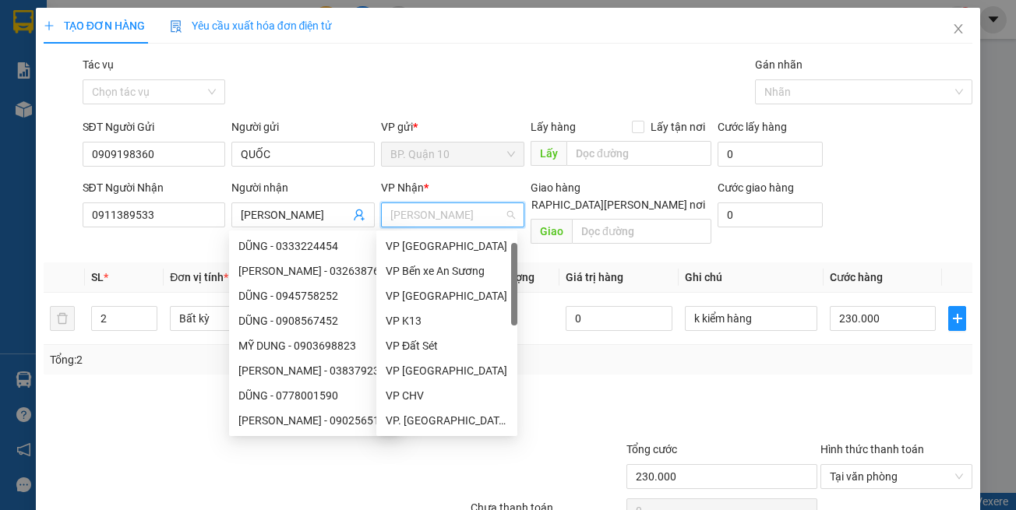
scroll to position [25, 0]
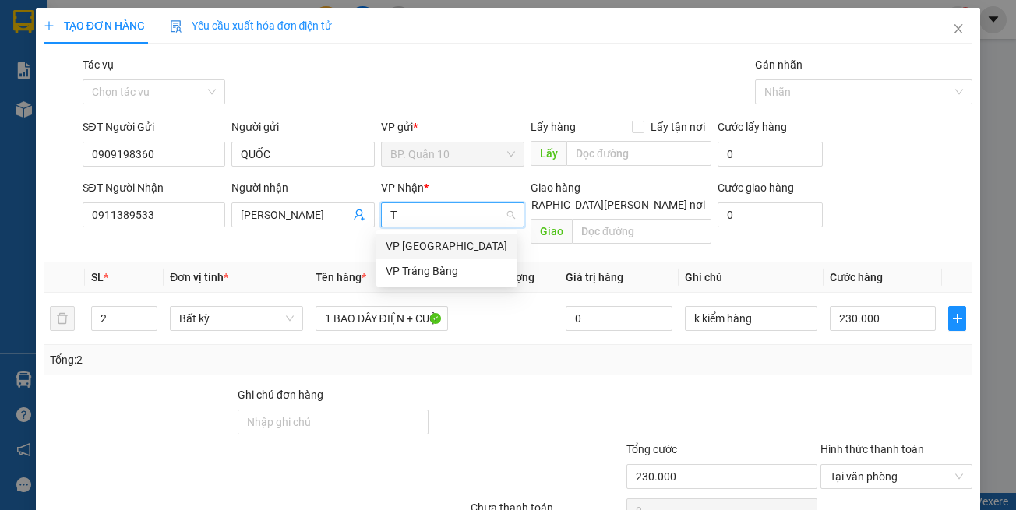
type input "TB"
drag, startPoint x: 448, startPoint y: 269, endPoint x: 392, endPoint y: 357, distance: 104.4
click at [447, 269] on div "VP Trảng Bàng" at bounding box center [447, 271] width 122 height 17
click at [386, 358] on div "Transit Pickup Surcharge Ids Transit Deliver Surcharge Ids Transit Deliver Surc…" at bounding box center [508, 309] width 929 height 507
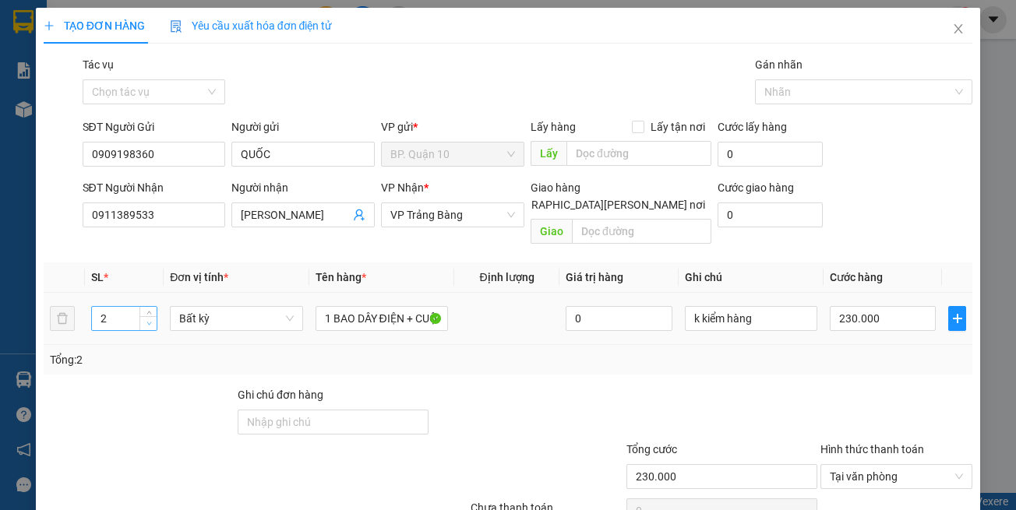
type input "1"
click at [146, 321] on icon "down" at bounding box center [148, 323] width 5 height 5
click at [372, 307] on input "1 BAO DÂY ĐIỆN + CUỘN ĐIỆN" at bounding box center [382, 318] width 132 height 25
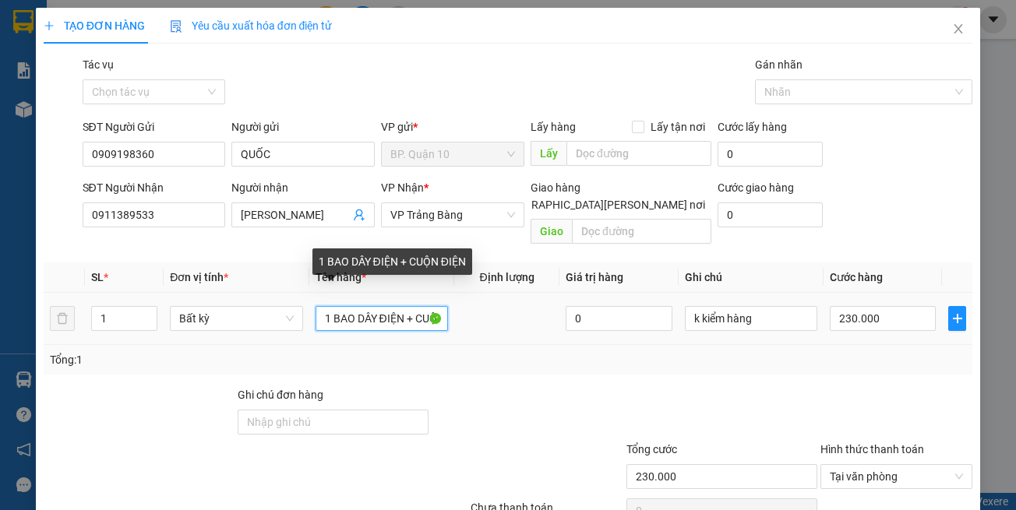
click at [372, 307] on input "1 BAO DÂY ĐIỆN + CUỘN ĐIỆN" at bounding box center [382, 318] width 132 height 25
type input "0"
click at [372, 307] on input "1 BAO DÂY ĐIỆN + CUỘN ĐIỆN" at bounding box center [382, 318] width 132 height 25
click at [373, 307] on input "1 BAO DÂY ĐIỆN + CUỘN ĐIỆN" at bounding box center [382, 318] width 132 height 25
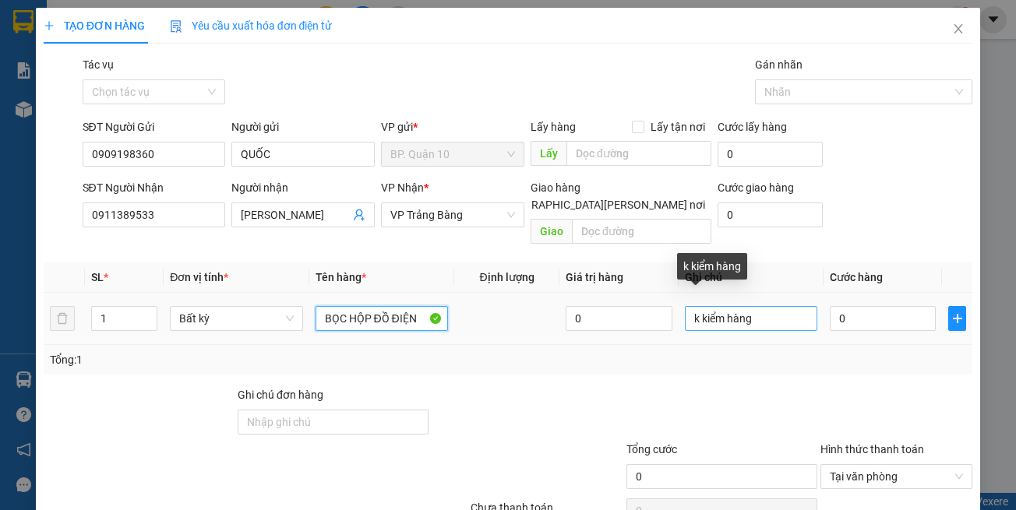
type input "BỌC HỘP ĐỒ ĐIỆN"
click at [773, 306] on input "k kiểm hàng" at bounding box center [751, 318] width 132 height 25
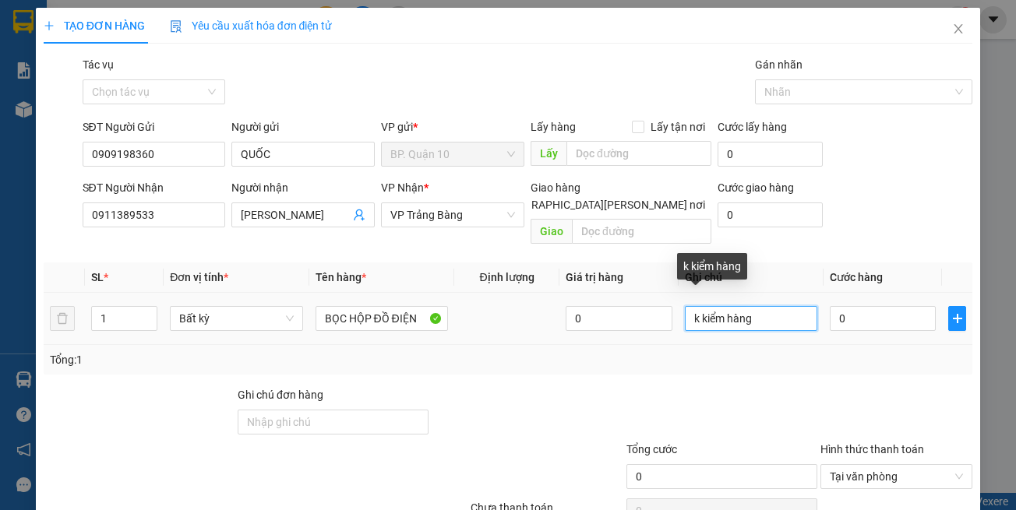
paste input "đã hẹn mai nhận"
type input "đã hẹn mai nhận"
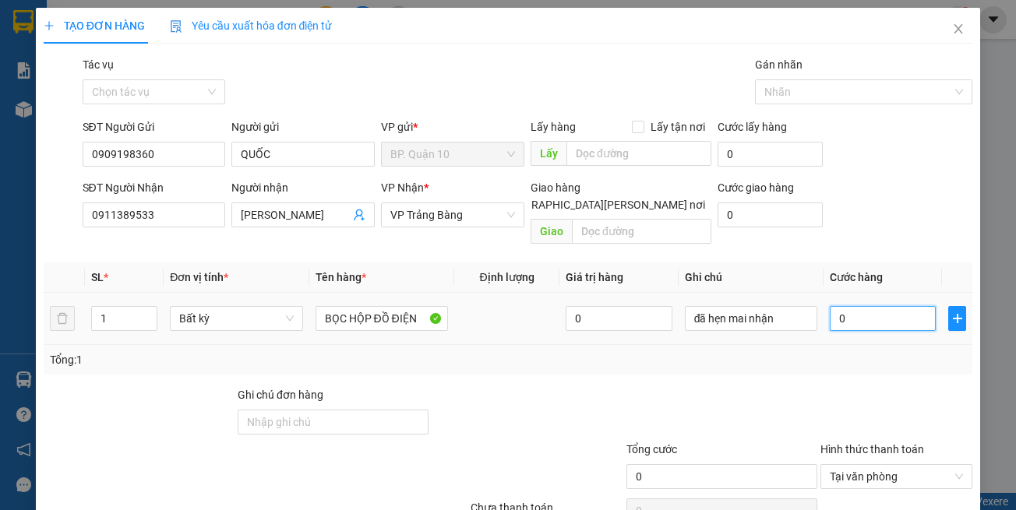
click at [840, 306] on input "0" at bounding box center [883, 318] width 106 height 25
type input "3"
type input "30"
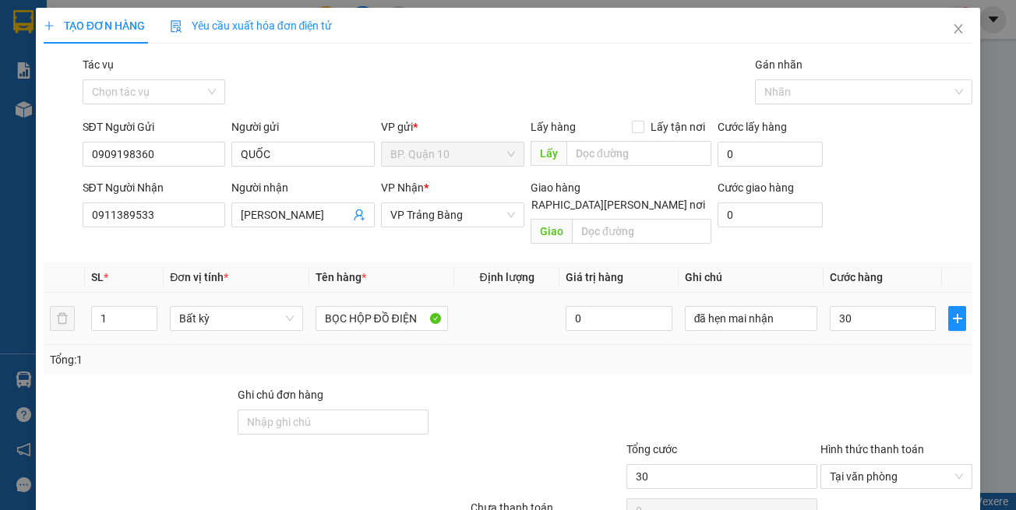
type input "30.000"
click at [841, 358] on div "Transit Pickup Surcharge Ids Transit Deliver Surcharge Ids Transit Deliver Surc…" at bounding box center [508, 309] width 929 height 507
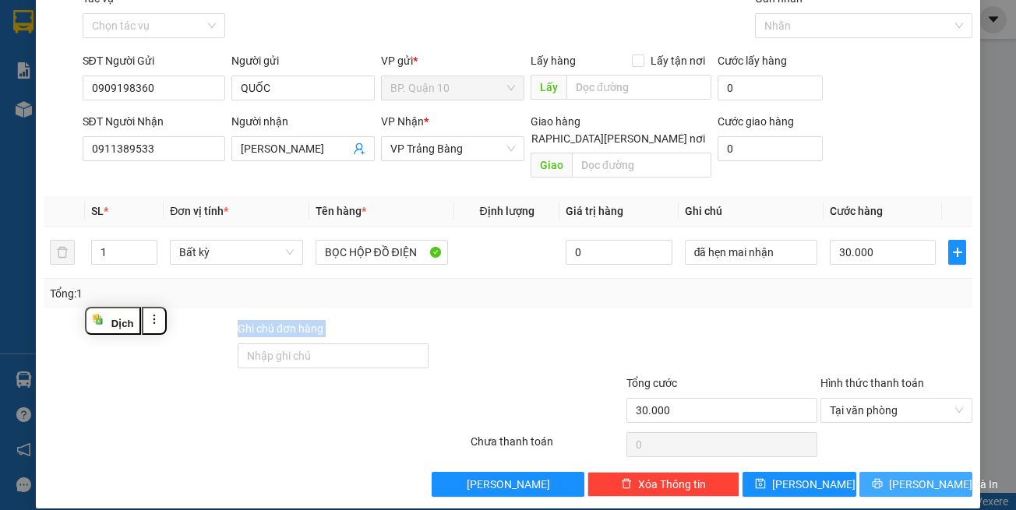
drag, startPoint x: 926, startPoint y: 471, endPoint x: 893, endPoint y: 453, distance: 37.6
click at [925, 476] on span "[PERSON_NAME] và In" at bounding box center [943, 484] width 109 height 17
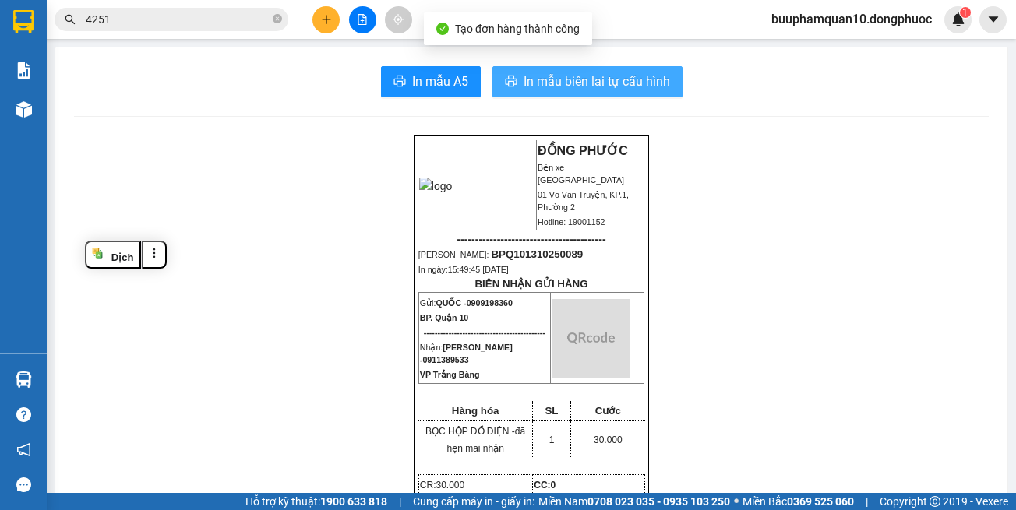
click at [606, 78] on span "In mẫu biên lai tự cấu hình" at bounding box center [597, 81] width 146 height 19
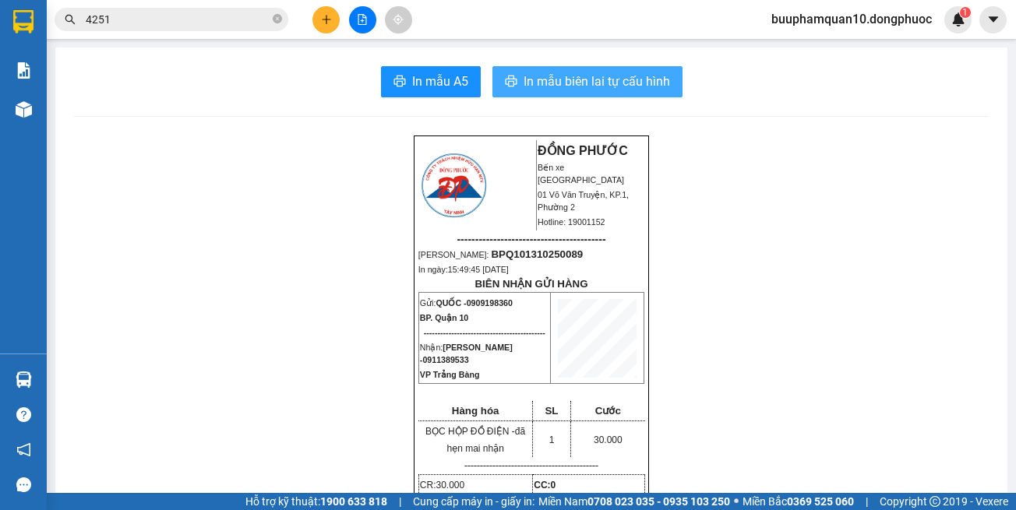
click at [607, 86] on span "In mẫu biên lai tự cấu hình" at bounding box center [597, 81] width 146 height 19
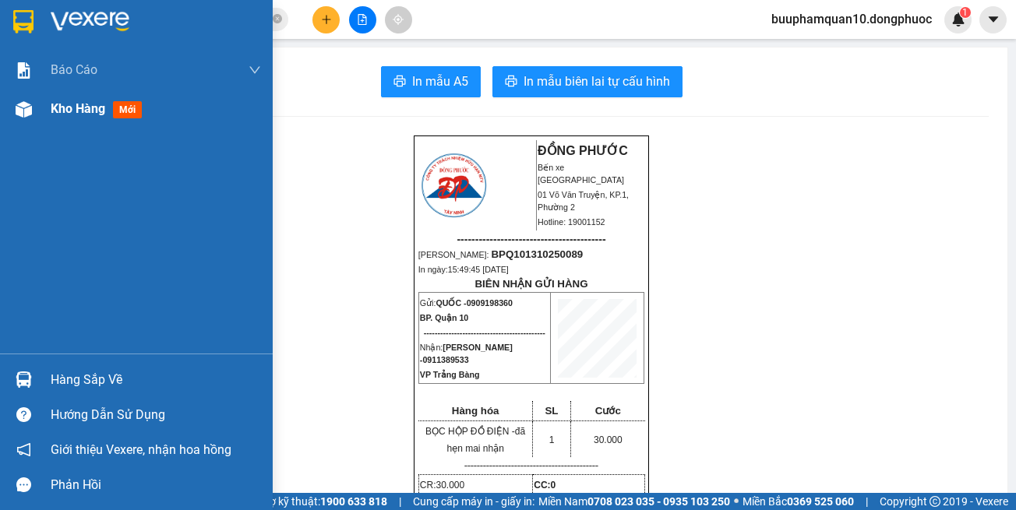
click at [28, 110] on img at bounding box center [24, 109] width 16 height 16
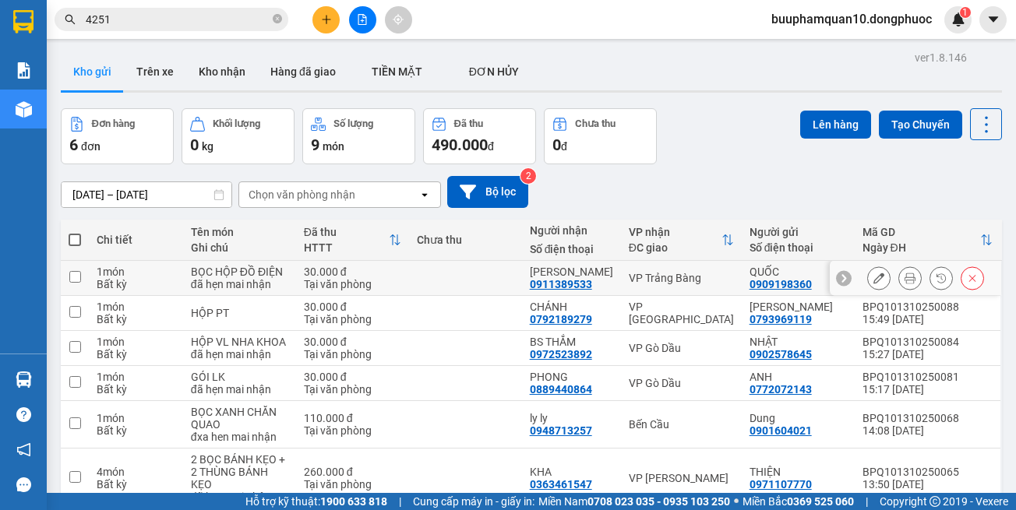
click at [682, 283] on div "VP Trảng Bàng" at bounding box center [681, 278] width 105 height 12
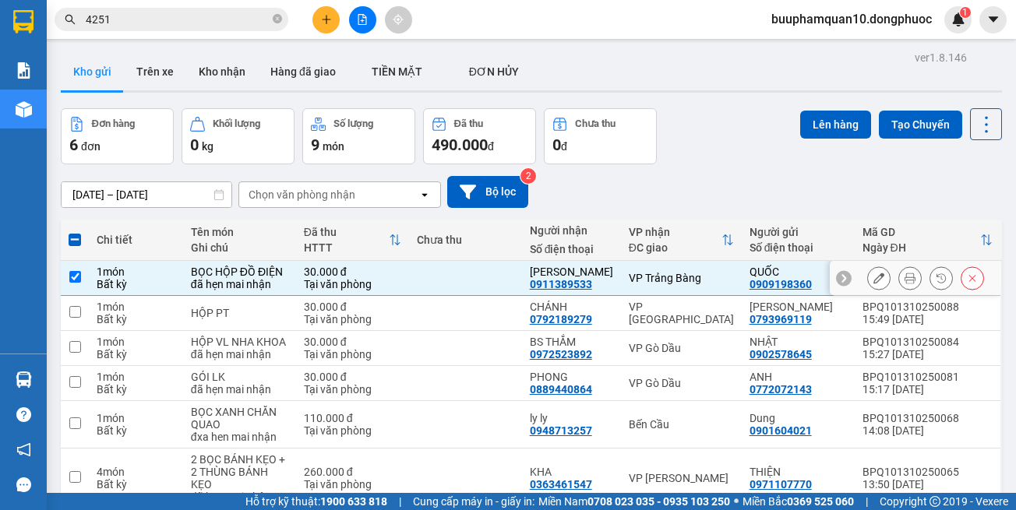
click at [682, 278] on div "VP Trảng Bàng" at bounding box center [681, 278] width 105 height 12
checkbox input "false"
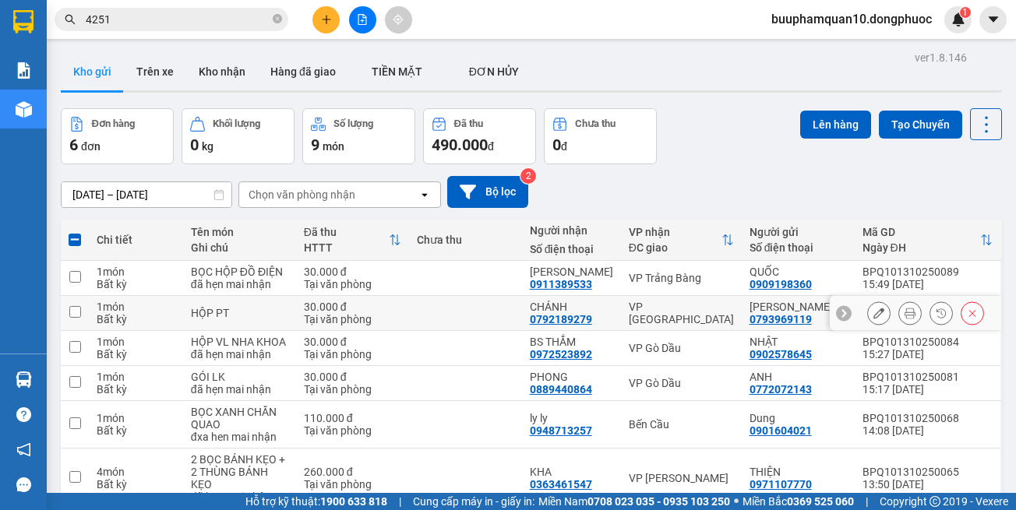
click at [687, 297] on td "VP [GEOGRAPHIC_DATA]" at bounding box center [681, 313] width 121 height 35
checkbox input "true"
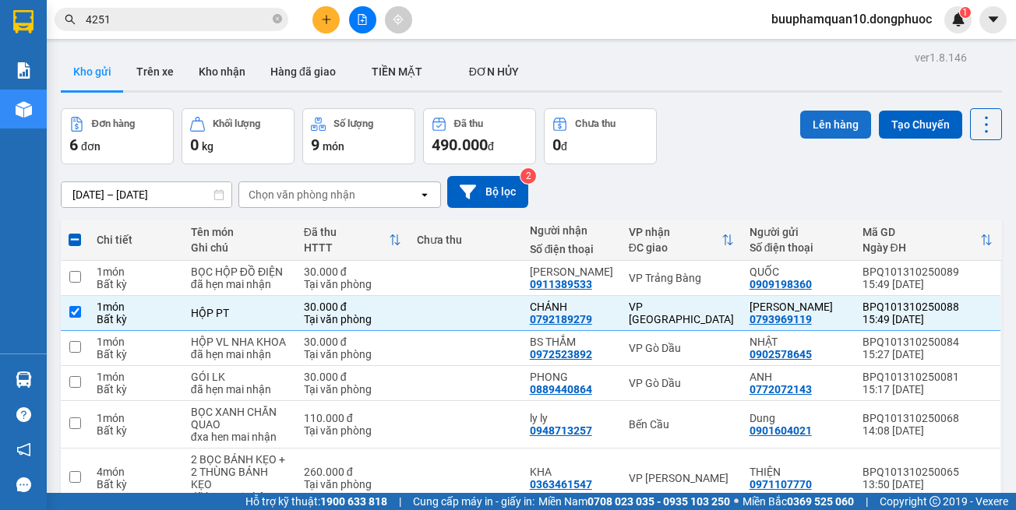
click at [803, 115] on button "Lên hàng" at bounding box center [835, 125] width 71 height 28
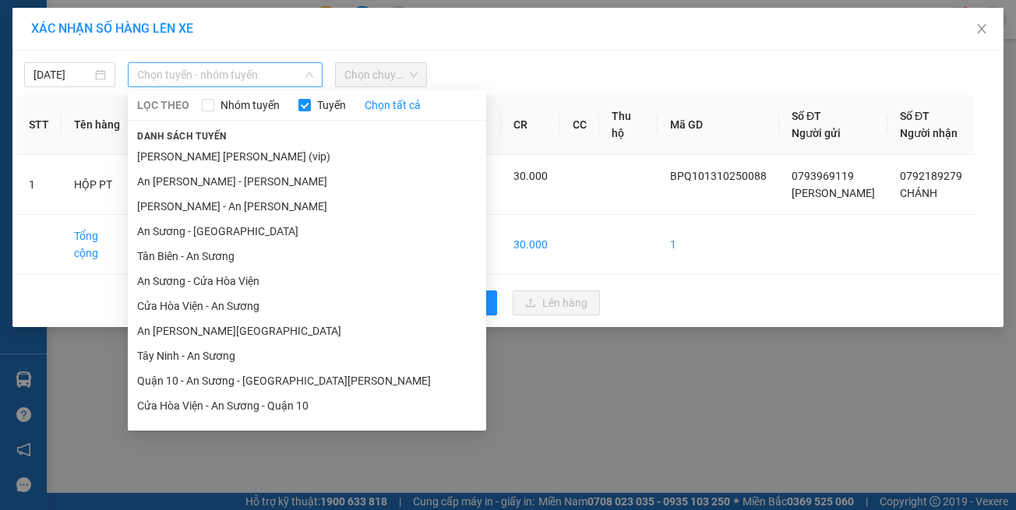
drag, startPoint x: 263, startPoint y: 65, endPoint x: 276, endPoint y: 70, distance: 13.6
click at [264, 65] on span "Chọn tuyến - nhóm tuyến" at bounding box center [225, 74] width 176 height 23
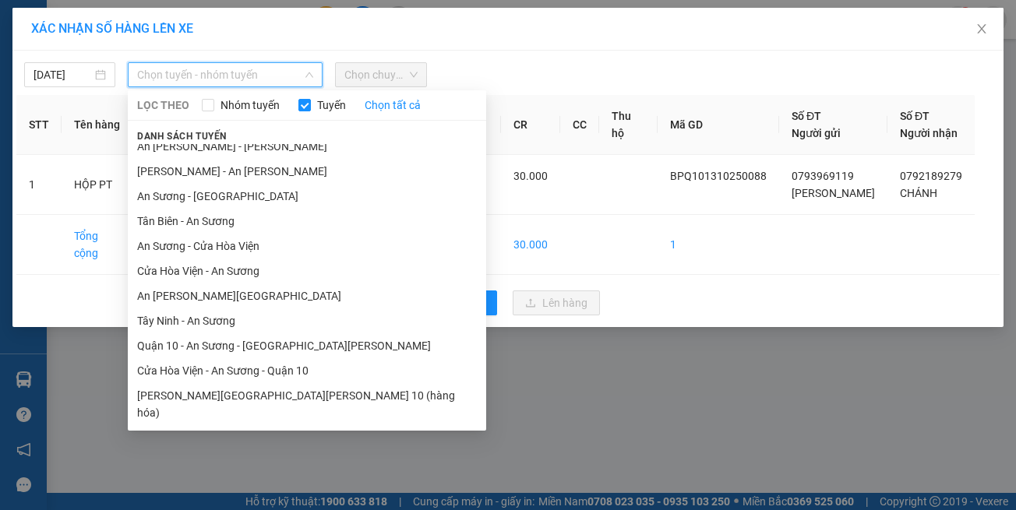
scroll to position [69, 0]
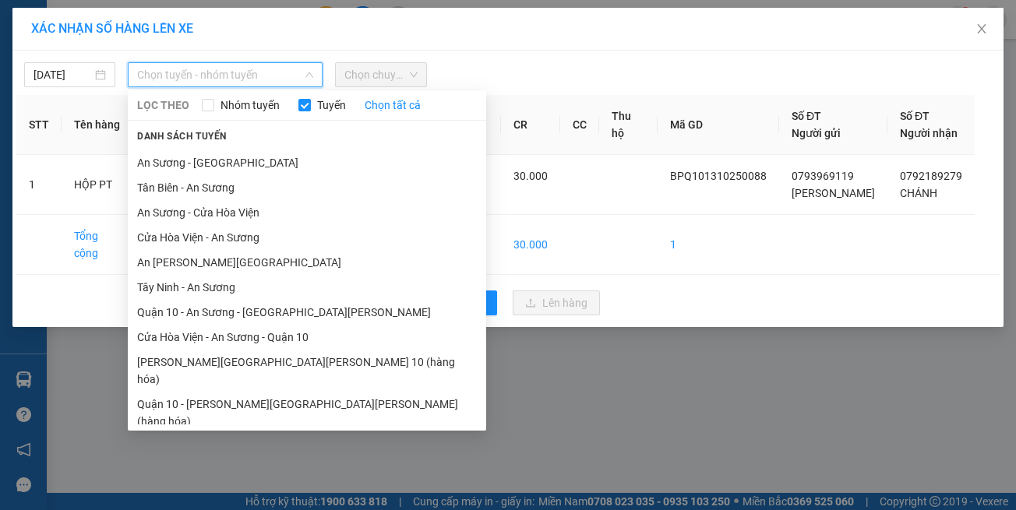
click at [305, 434] on li "Hồ Chí Minh - Tây Ninh (vip)" at bounding box center [307, 446] width 358 height 25
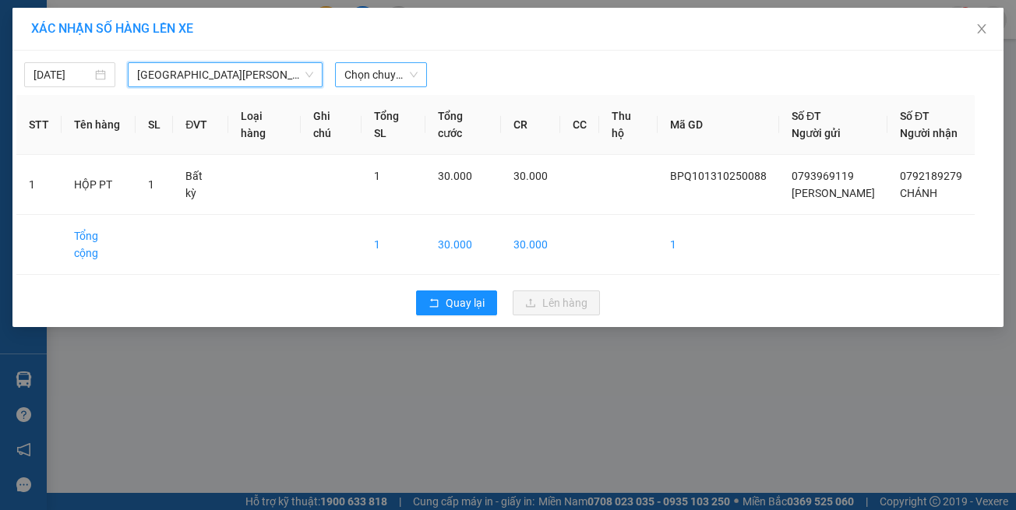
click at [375, 70] on span "Chọn chuyến" at bounding box center [380, 74] width 72 height 23
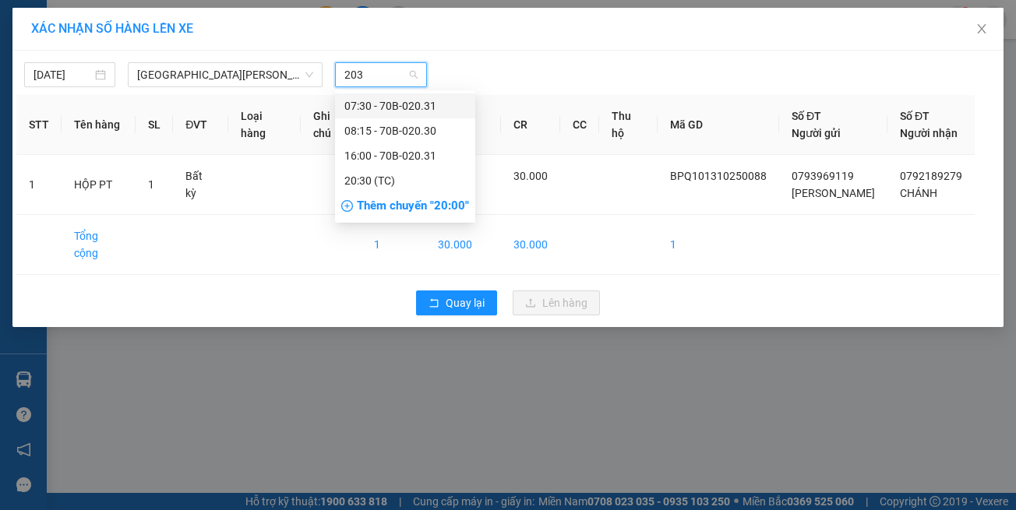
type input "2031"
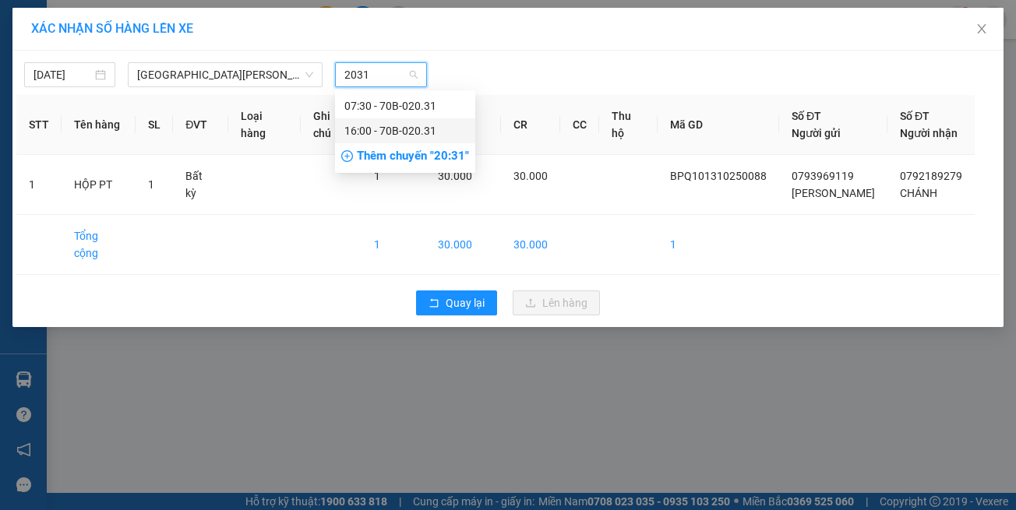
click at [375, 135] on div "16:00 - 70B-020.31" at bounding box center [405, 130] width 122 height 17
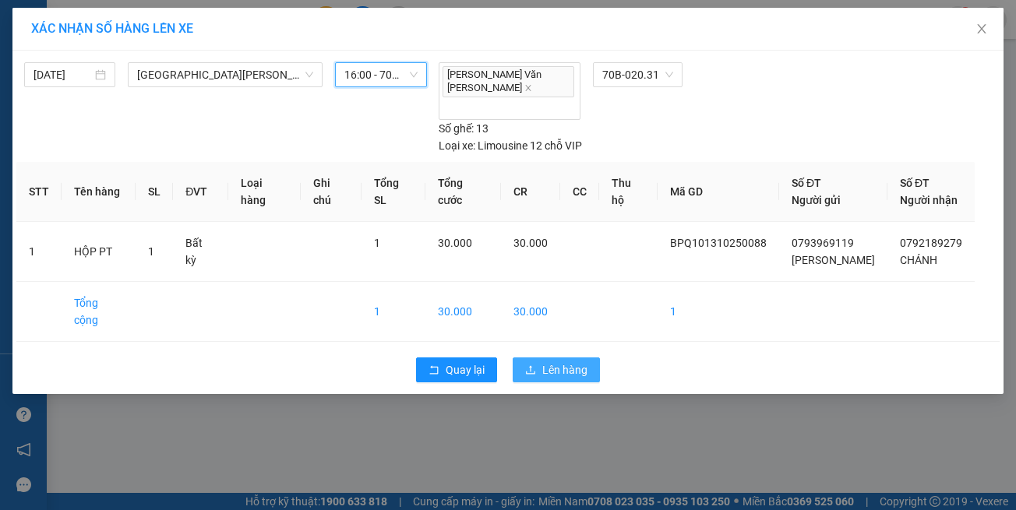
click at [556, 358] on button "Lên hàng" at bounding box center [556, 370] width 87 height 25
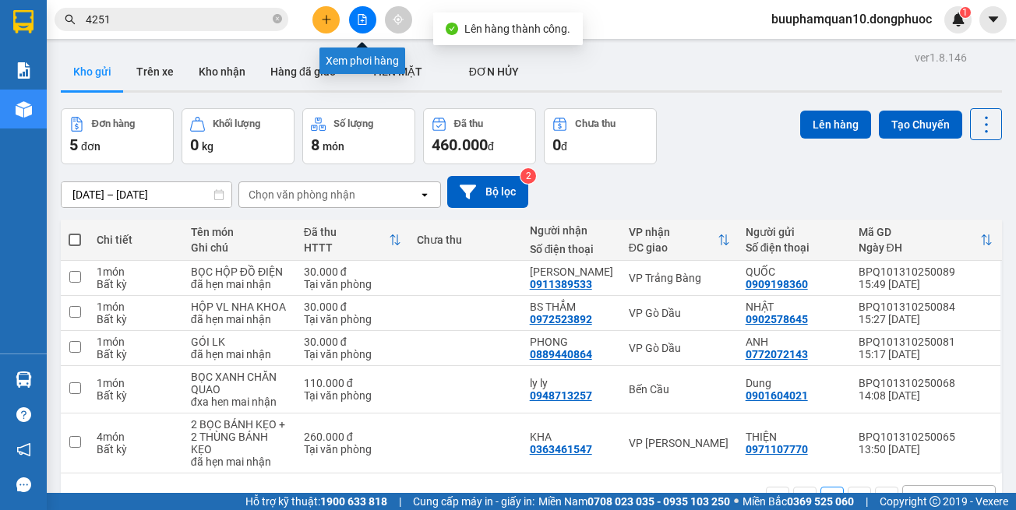
click at [368, 19] on button at bounding box center [362, 19] width 27 height 27
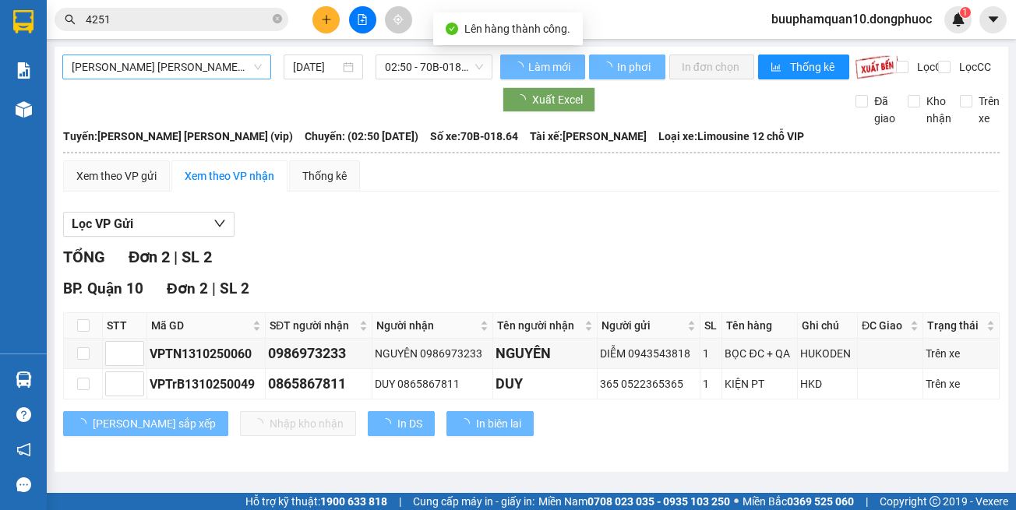
drag, startPoint x: 217, startPoint y: 52, endPoint x: 219, endPoint y: 60, distance: 8.1
click at [217, 54] on div "Tây Ninh - Hồ Chí Minh (vip) 13/10/2025 02:50 - 70B-018.64 Làm mới In phơi In đ…" at bounding box center [532, 259] width 954 height 425
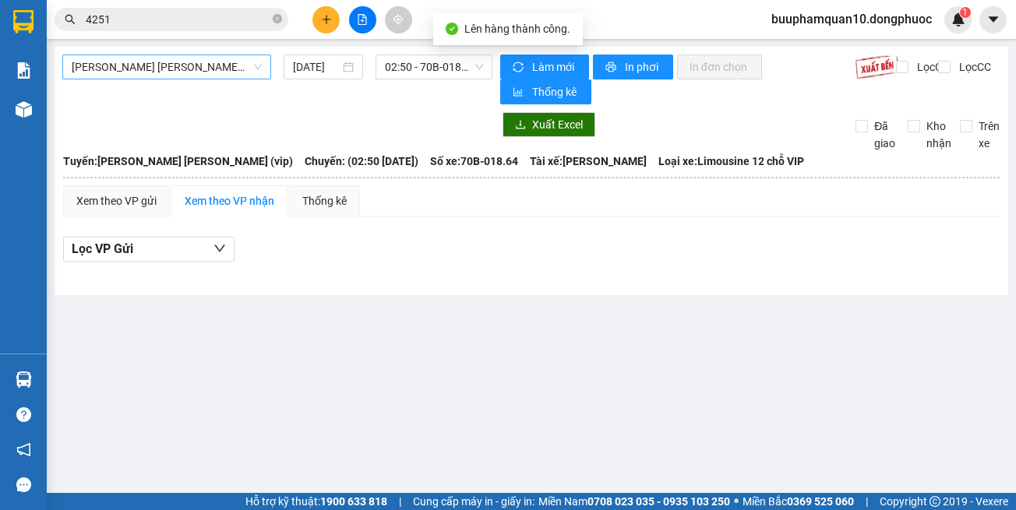
click at [221, 65] on span "Tây Ninh - [PERSON_NAME] (vip)" at bounding box center [167, 66] width 190 height 23
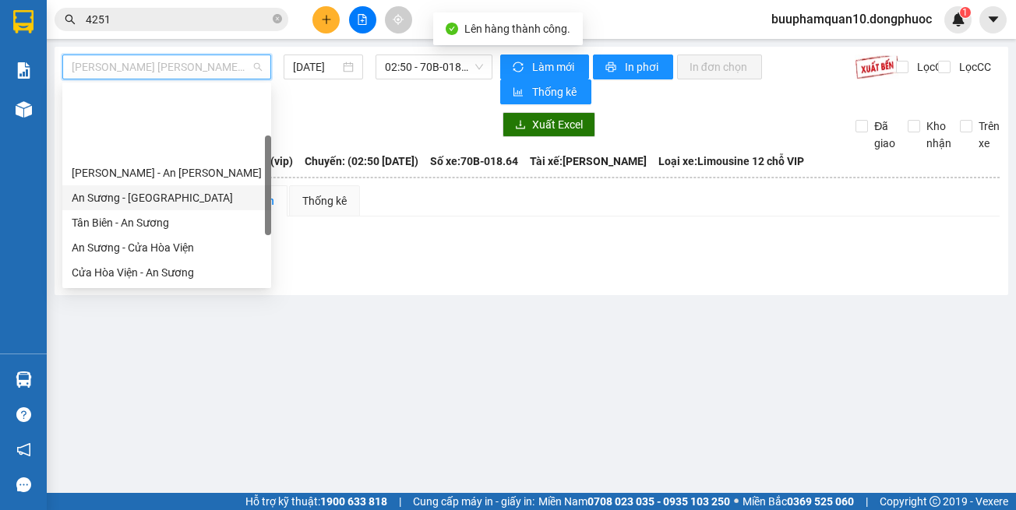
scroll to position [175, 0]
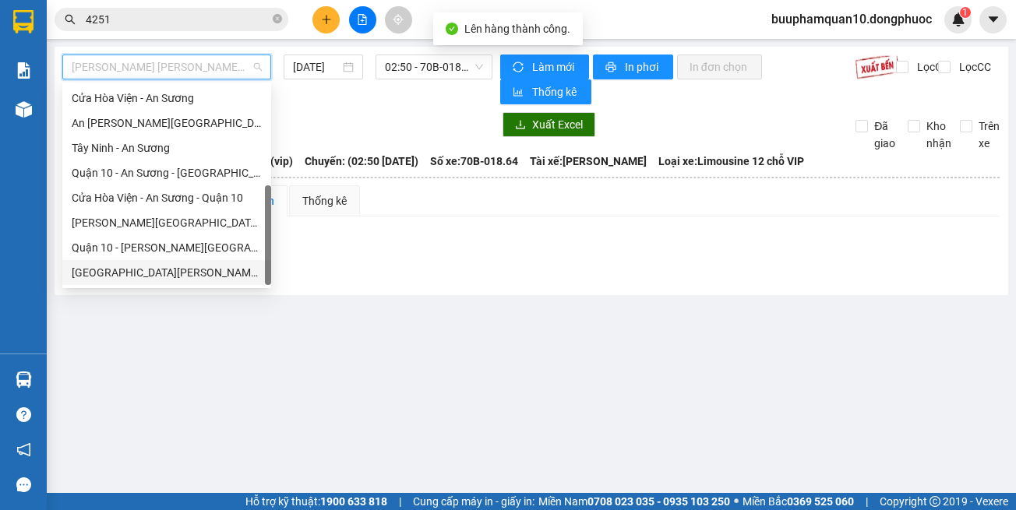
drag, startPoint x: 225, startPoint y: 270, endPoint x: 232, endPoint y: 250, distance: 20.7
click at [226, 270] on div "Hồ Chí Minh - Tây Ninh (vip)" at bounding box center [167, 272] width 190 height 17
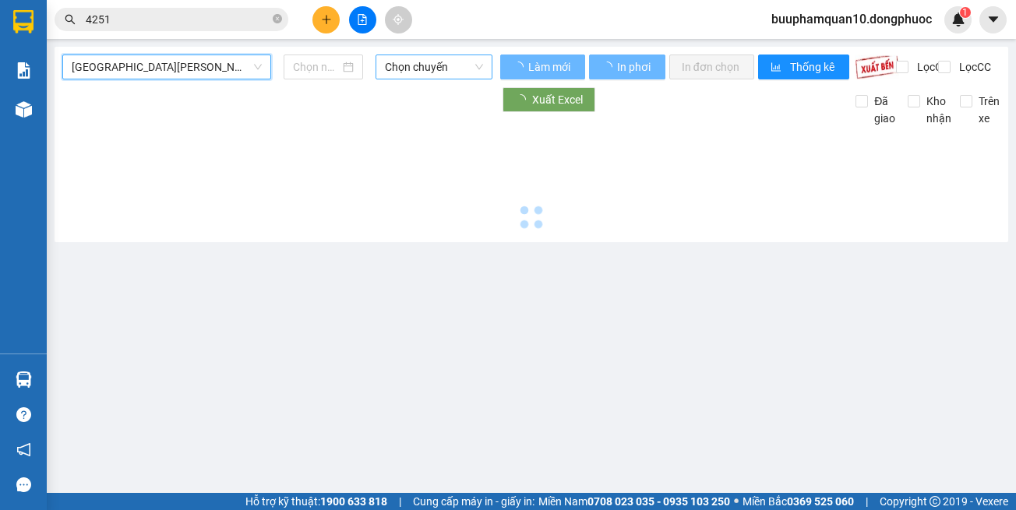
type input "[DATE]"
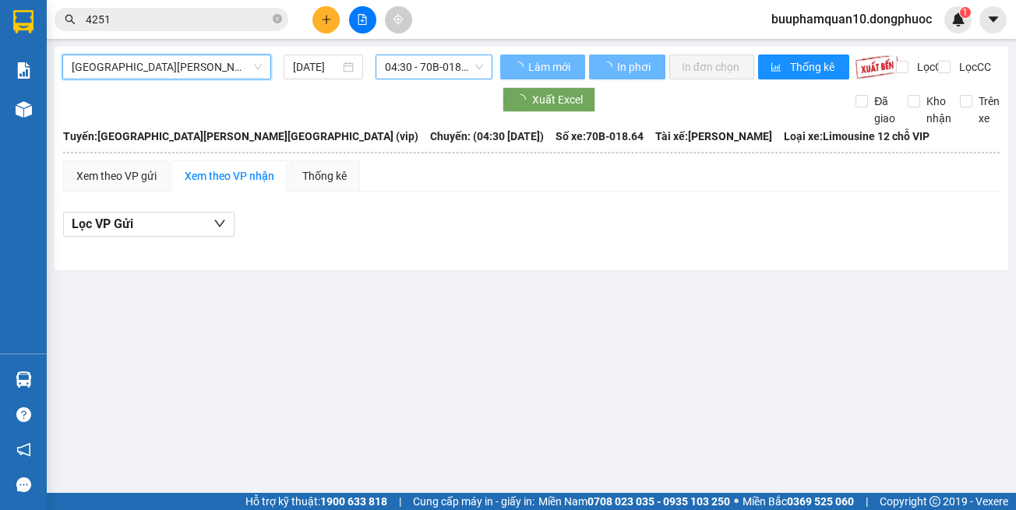
click at [421, 58] on span "04:30 - 70B-018.64" at bounding box center [434, 66] width 98 height 23
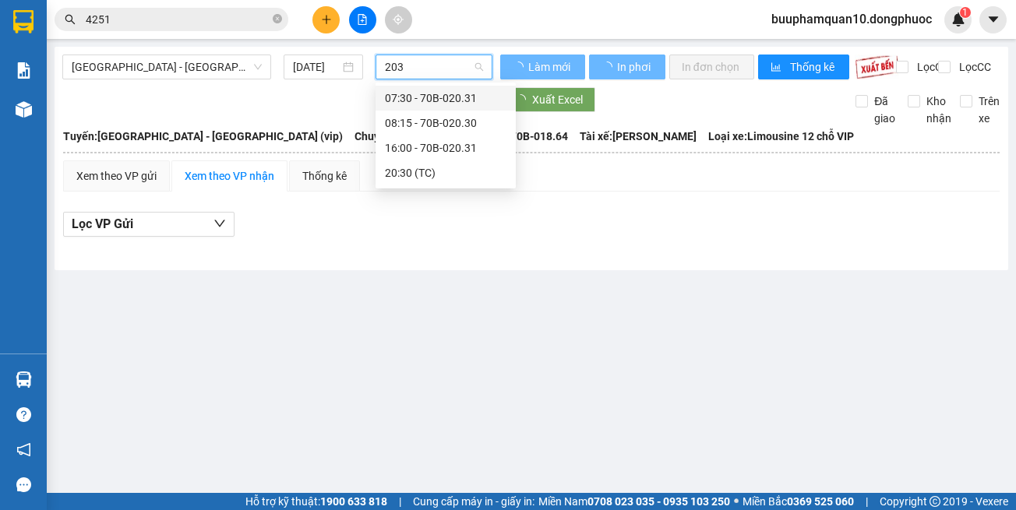
type input "2031"
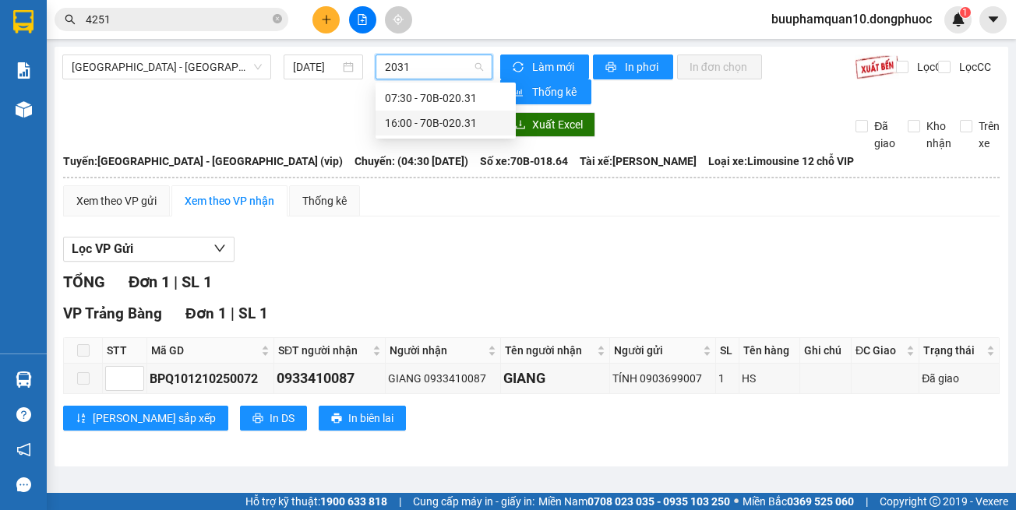
click at [424, 124] on div "16:00 - 70B-020.31" at bounding box center [446, 123] width 122 height 17
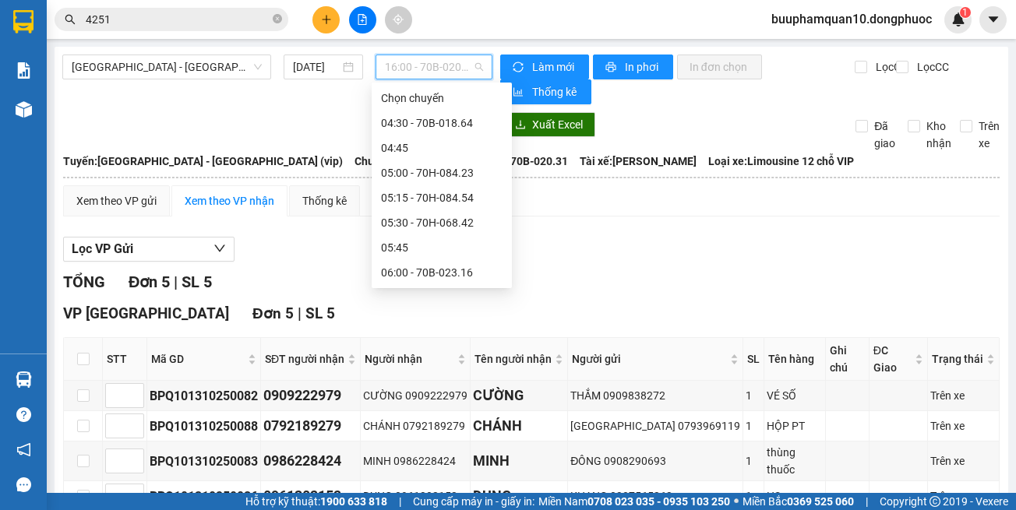
click at [457, 58] on span "16:00 - 70B-020.31" at bounding box center [434, 66] width 98 height 23
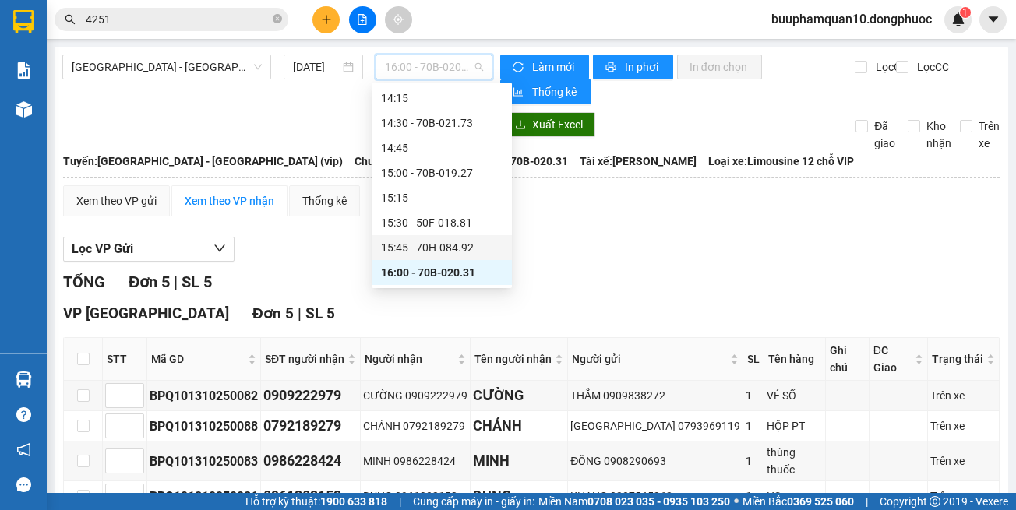
click at [454, 244] on div "15:45 - 70H-084.92" at bounding box center [442, 247] width 122 height 17
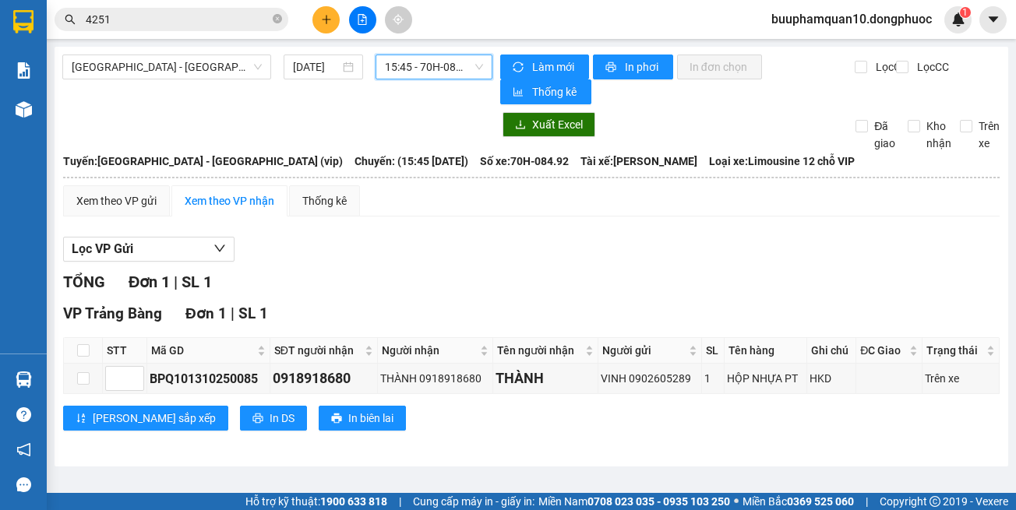
click at [433, 76] on span "15:45 - 70H-084.92" at bounding box center [434, 66] width 98 height 23
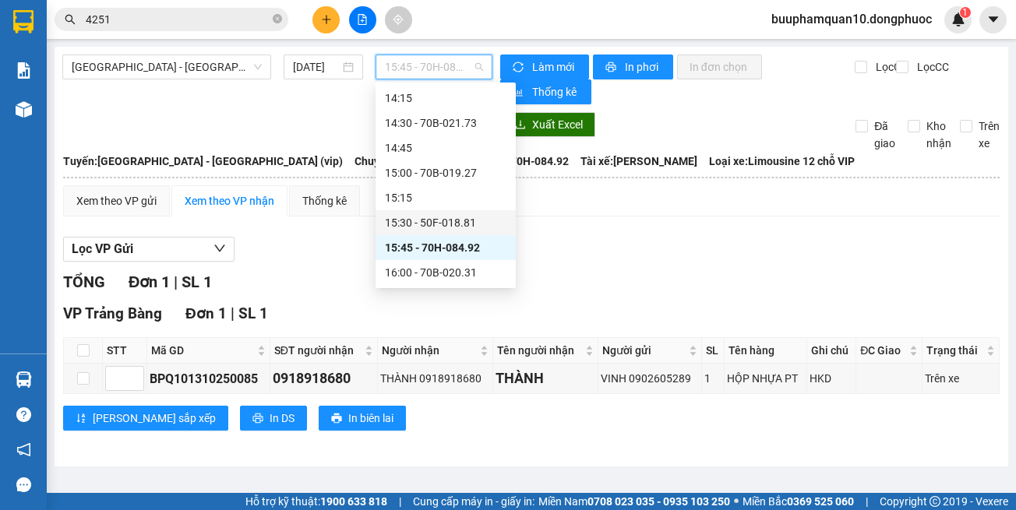
click at [452, 221] on div "15:30 - 50F-018.81" at bounding box center [446, 222] width 122 height 17
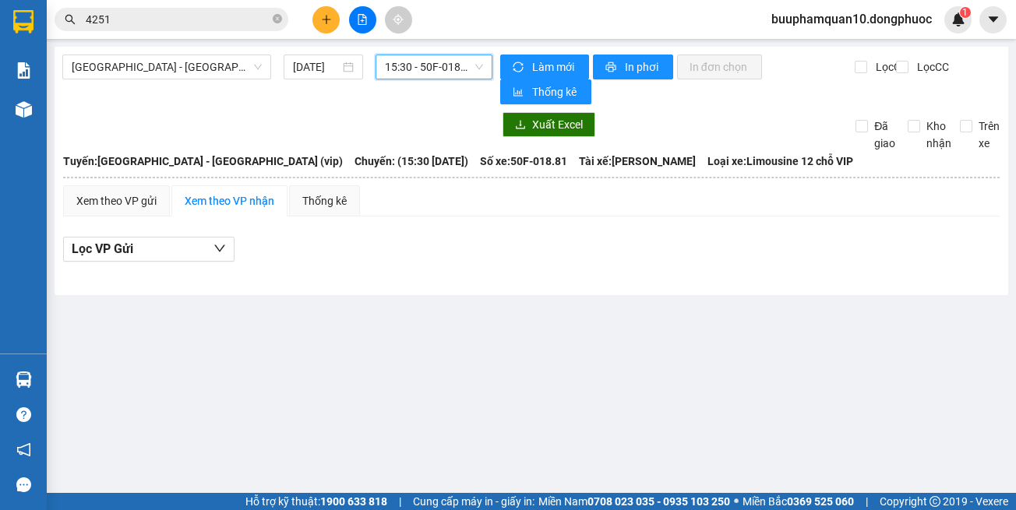
click at [464, 69] on span "15:30 - 50F-018.81" at bounding box center [434, 66] width 98 height 23
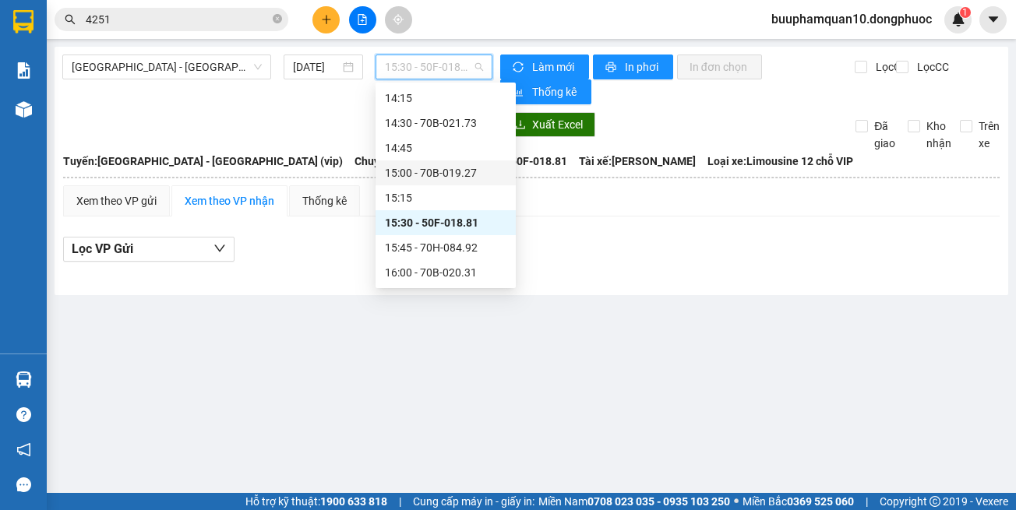
click at [482, 178] on div "15:00 - 70B-019.27" at bounding box center [446, 172] width 122 height 17
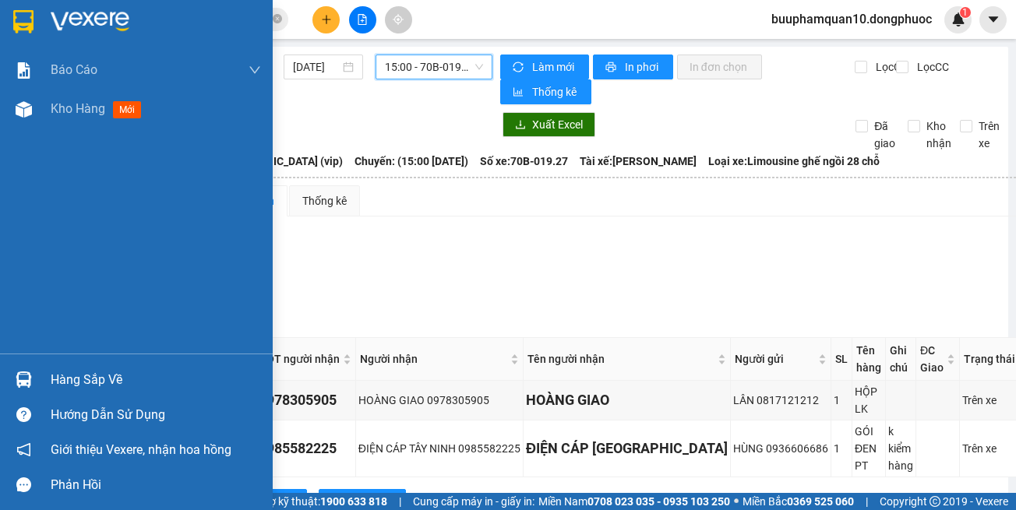
drag, startPoint x: 22, startPoint y: 378, endPoint x: 72, endPoint y: 375, distance: 50.7
click at [21, 378] on img at bounding box center [24, 380] width 16 height 16
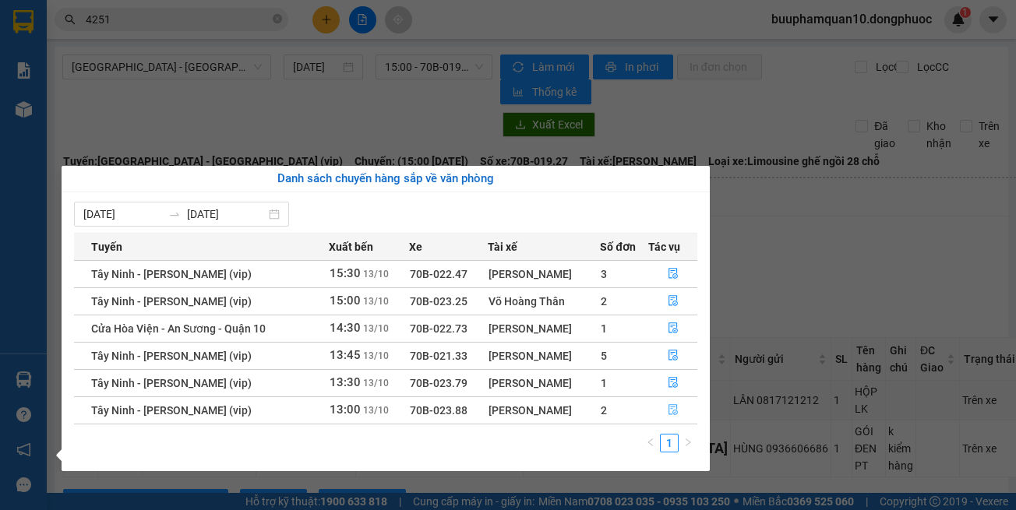
click at [652, 411] on button "button" at bounding box center [673, 410] width 48 height 25
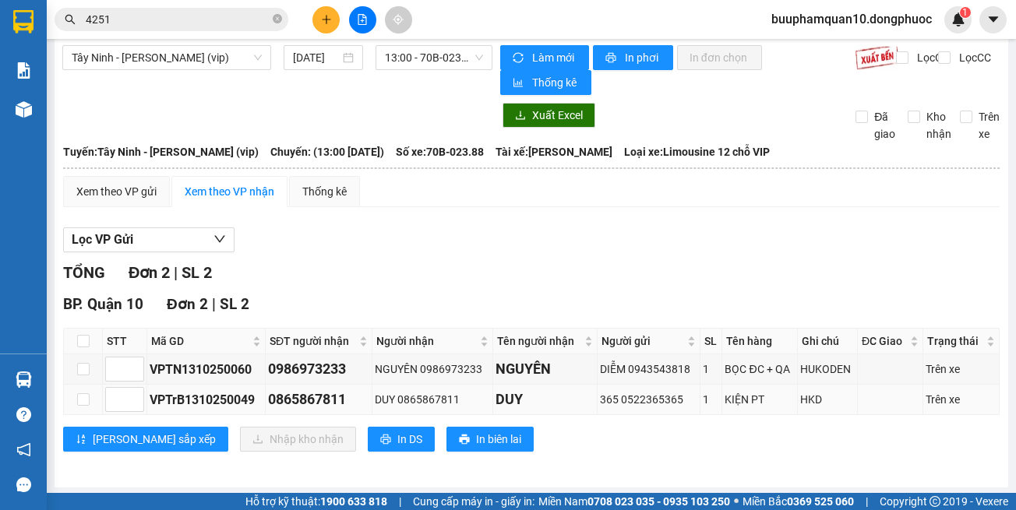
scroll to position [12, 0]
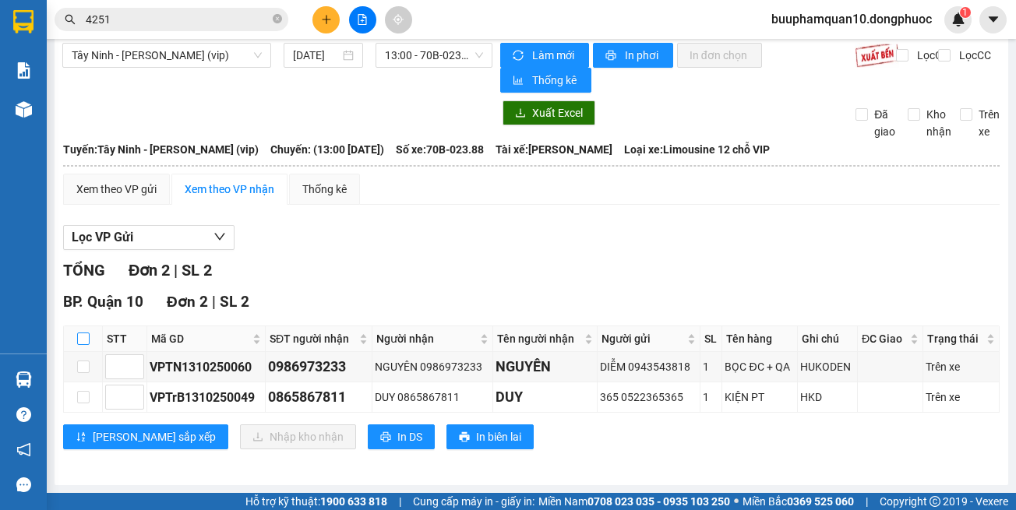
click at [79, 338] on input "checkbox" at bounding box center [83, 339] width 12 height 12
checkbox input "true"
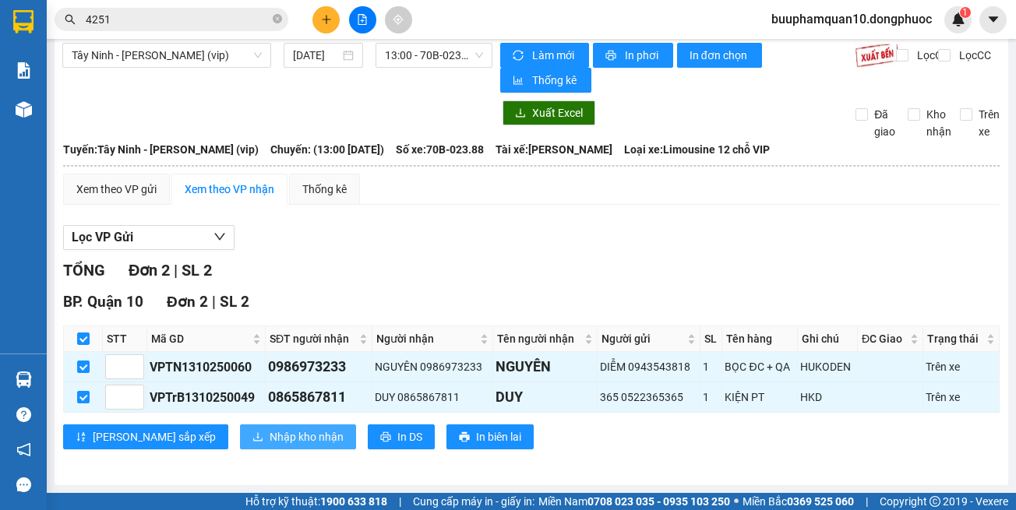
click at [240, 432] on button "Nhập kho nhận" at bounding box center [298, 437] width 116 height 25
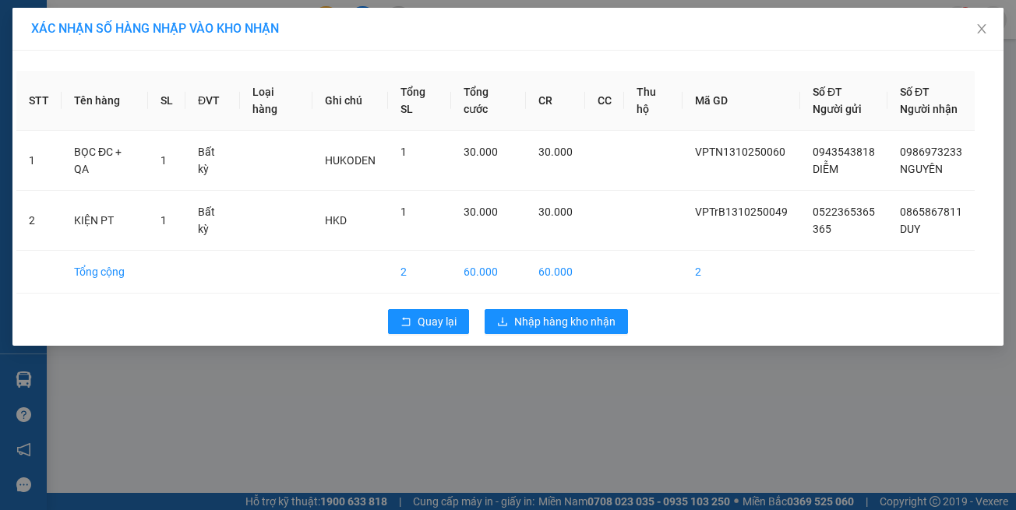
click at [416, 446] on div "XÁC NHẬN SỐ HÀNG NHẬP VÀO KHO NHẬN STT Tên hàng SL ĐVT Loại hàng Ghi chú Tổng S…" at bounding box center [508, 255] width 1016 height 510
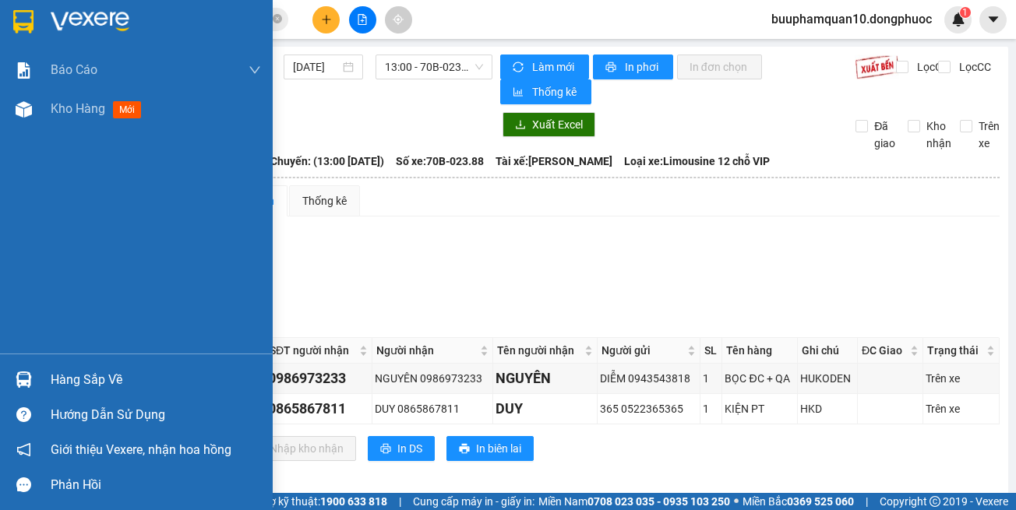
click at [37, 374] on div "Hàng sắp về" at bounding box center [136, 379] width 273 height 35
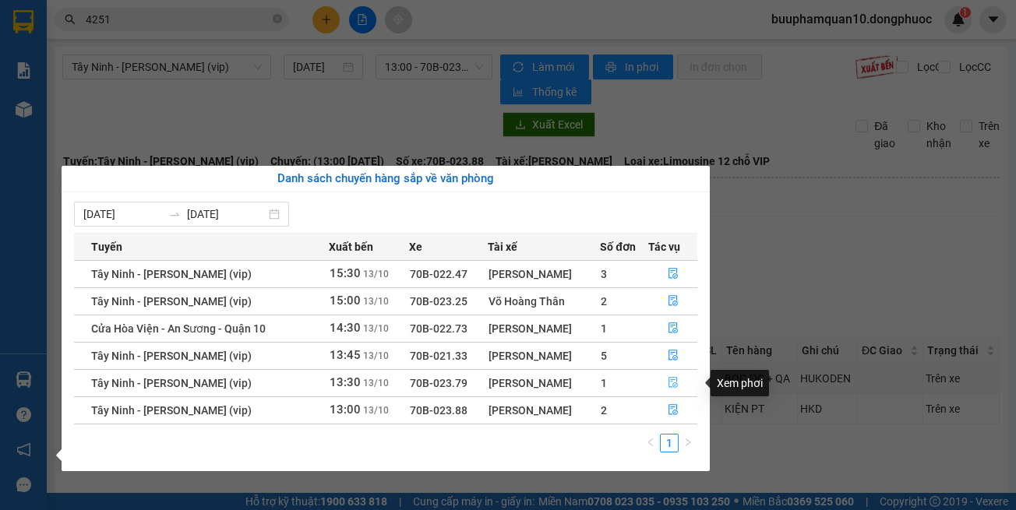
click at [664, 383] on button "button" at bounding box center [673, 383] width 48 height 25
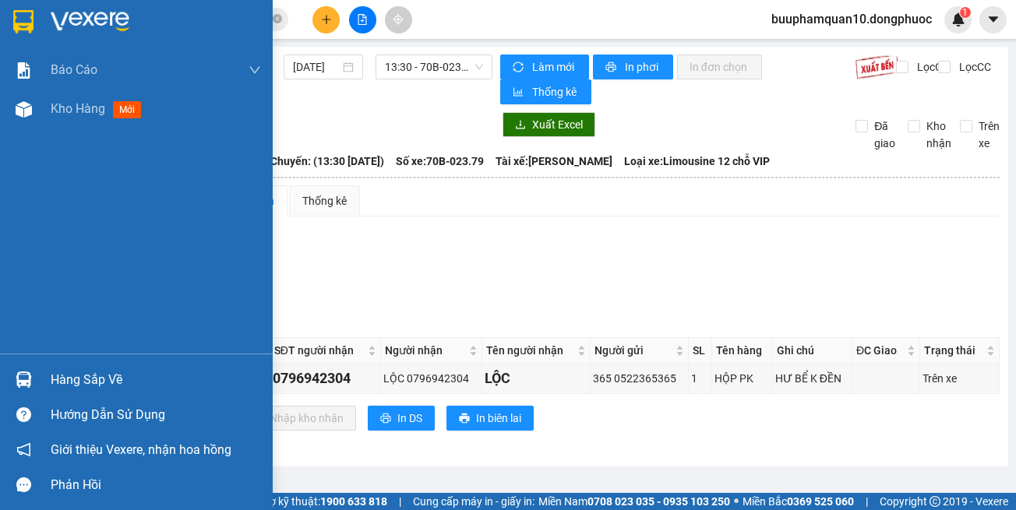
click at [29, 381] on img at bounding box center [24, 380] width 16 height 16
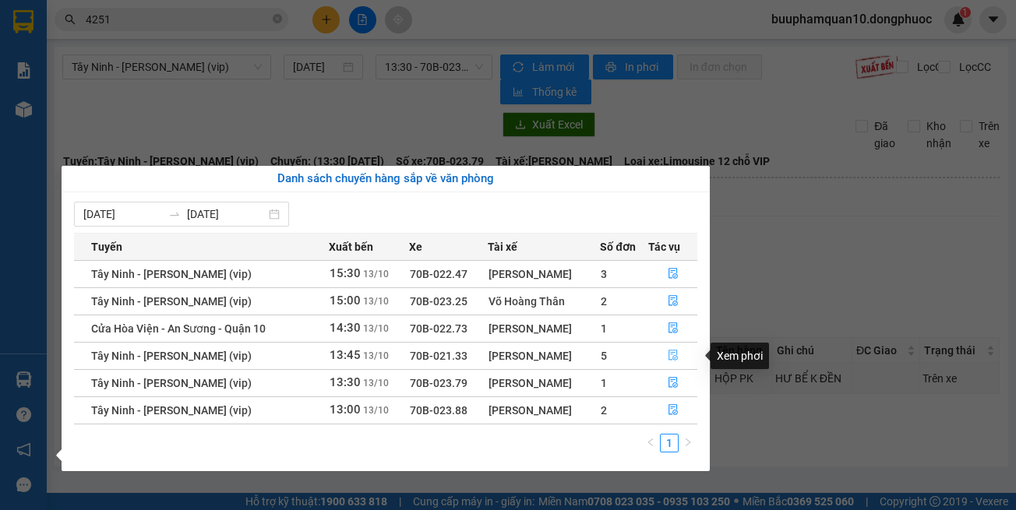
click at [671, 360] on icon "file-done" at bounding box center [672, 356] width 9 height 11
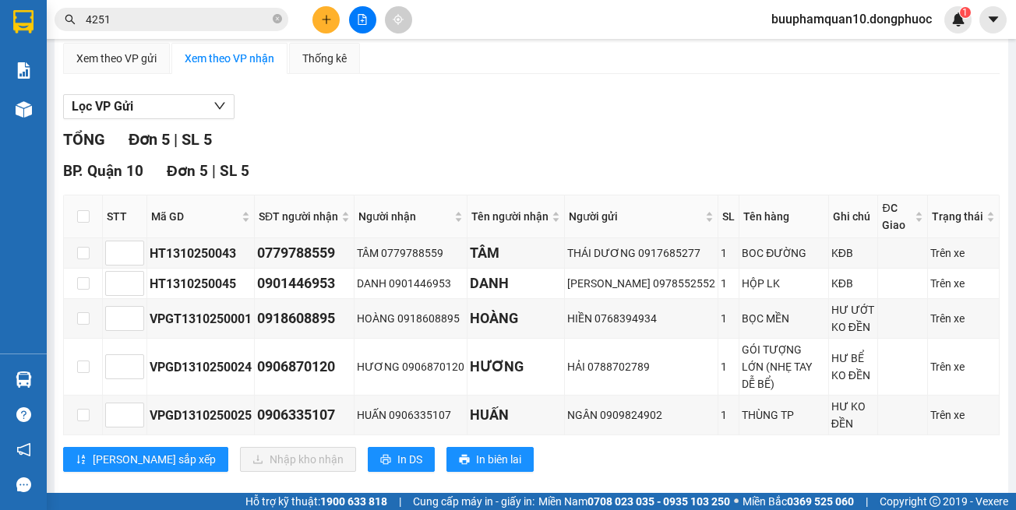
scroll to position [148, 0]
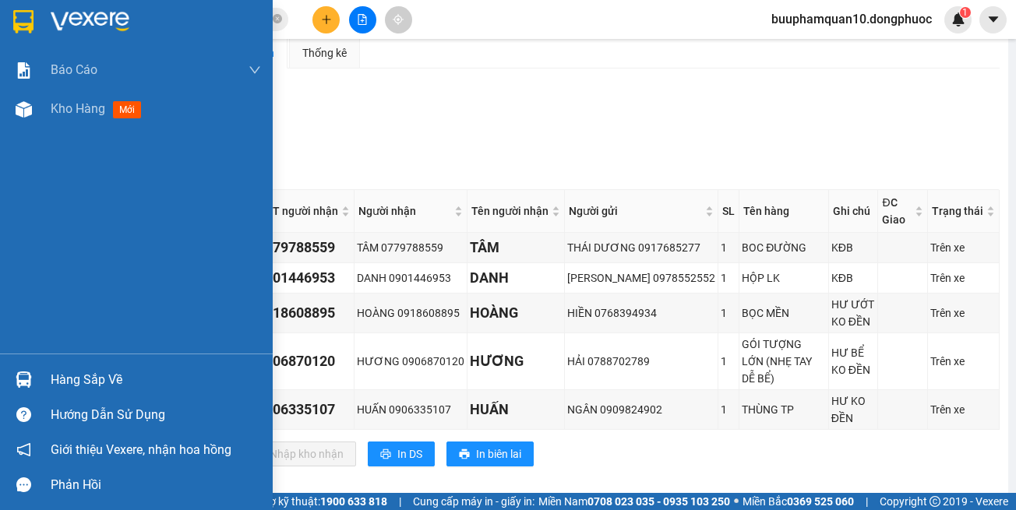
click at [23, 386] on img at bounding box center [24, 380] width 16 height 16
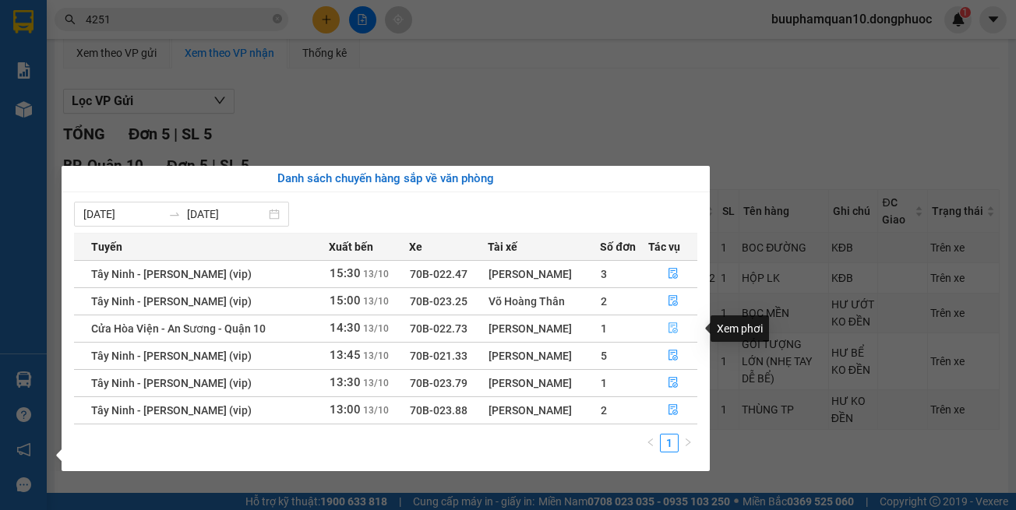
click at [665, 330] on button "button" at bounding box center [673, 328] width 48 height 25
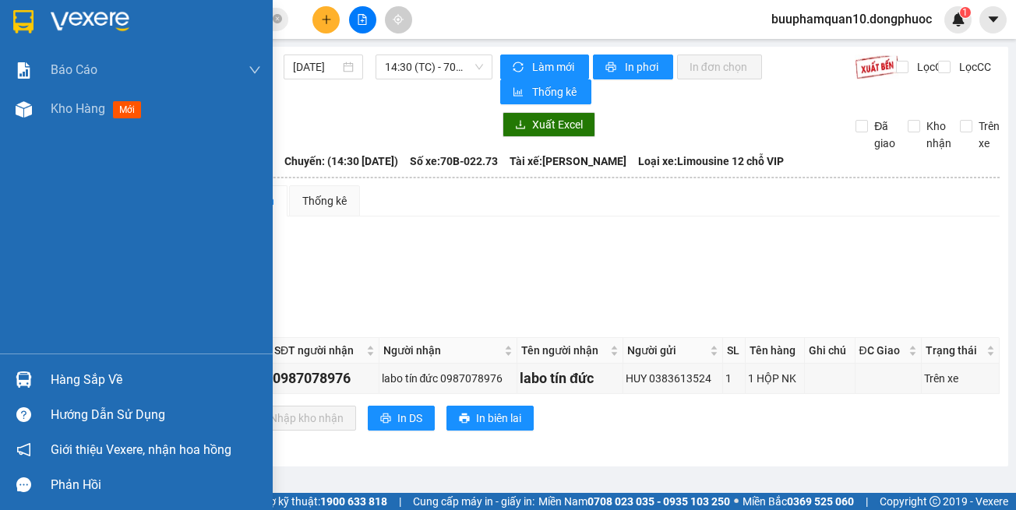
drag, startPoint x: 0, startPoint y: 383, endPoint x: 19, endPoint y: 374, distance: 21.6
click at [1, 383] on div "Hàng sắp về" at bounding box center [136, 379] width 273 height 35
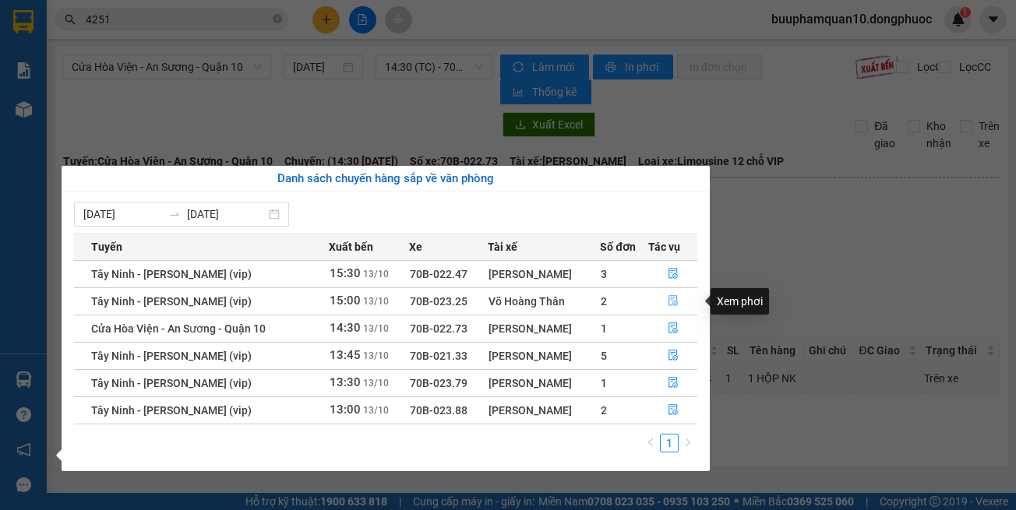
click at [666, 299] on button "button" at bounding box center [673, 301] width 48 height 25
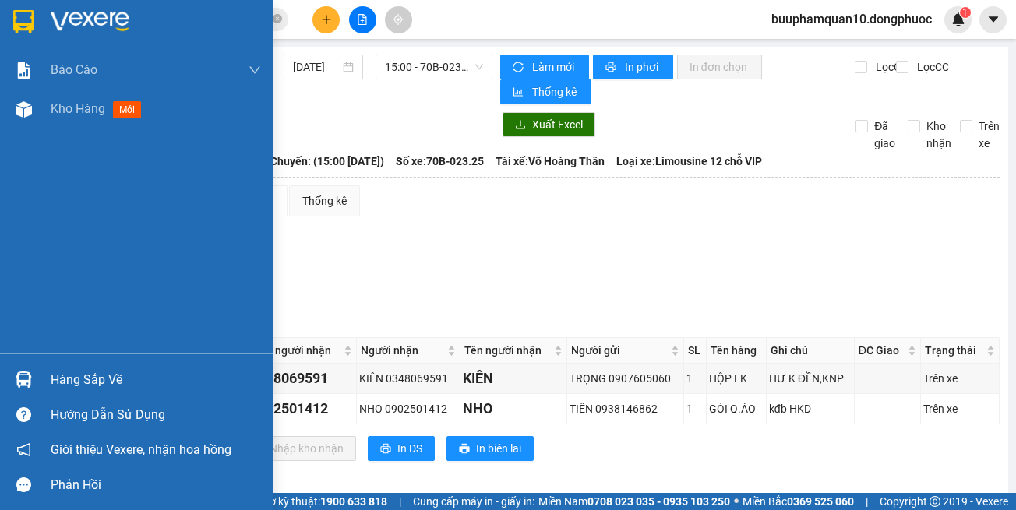
click at [47, 393] on div "Hàng sắp về" at bounding box center [136, 379] width 273 height 35
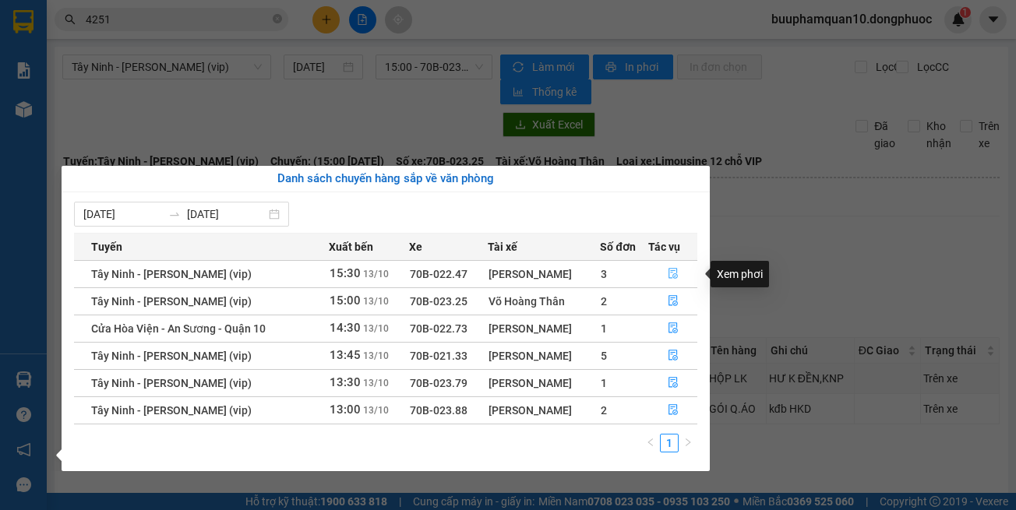
click at [672, 276] on icon "file-done" at bounding box center [673, 273] width 11 height 11
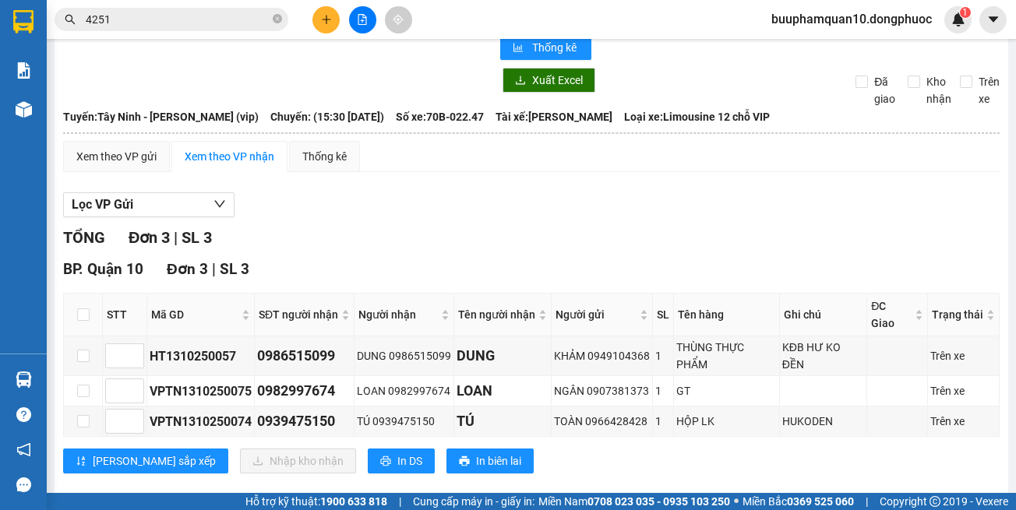
scroll to position [69, 0]
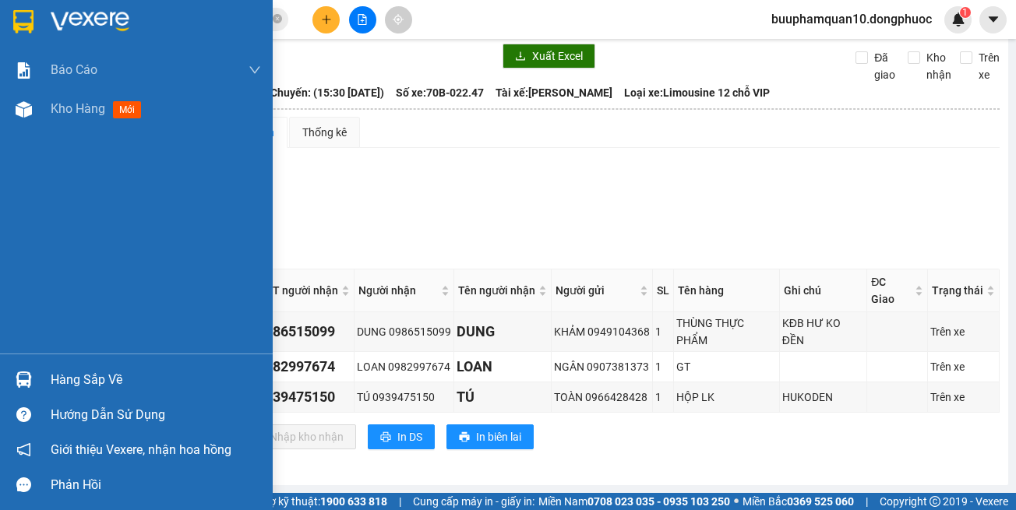
click at [42, 384] on div "Hàng sắp về" at bounding box center [136, 379] width 273 height 35
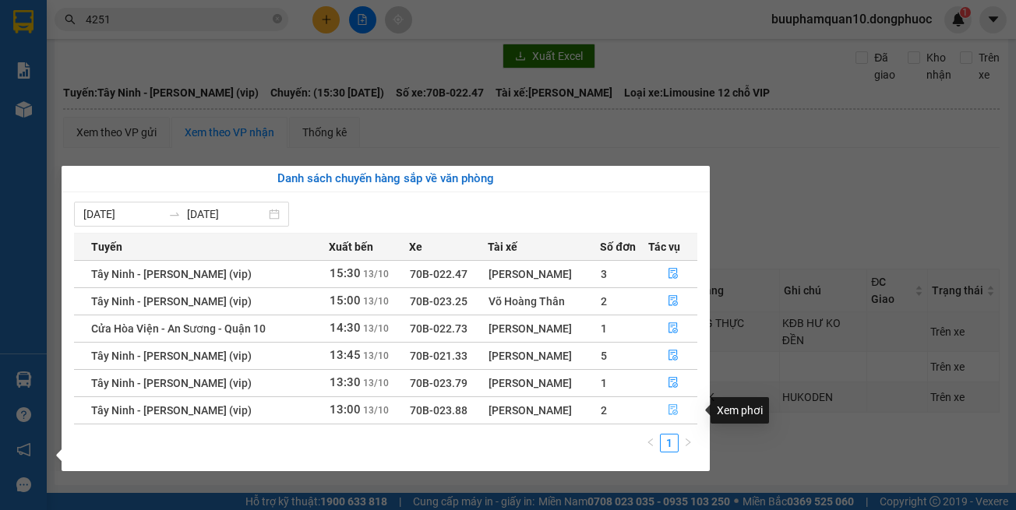
click at [682, 401] on button "button" at bounding box center [673, 410] width 48 height 25
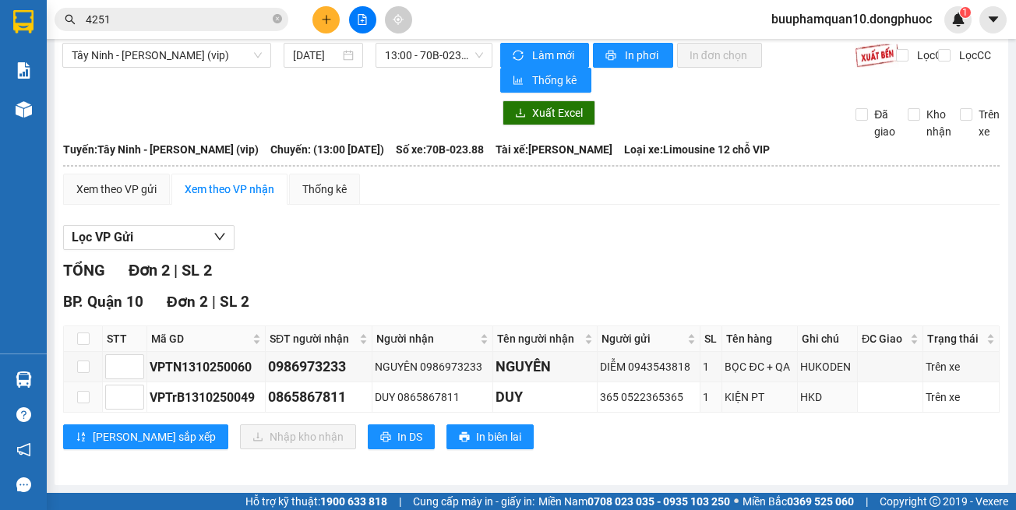
scroll to position [12, 0]
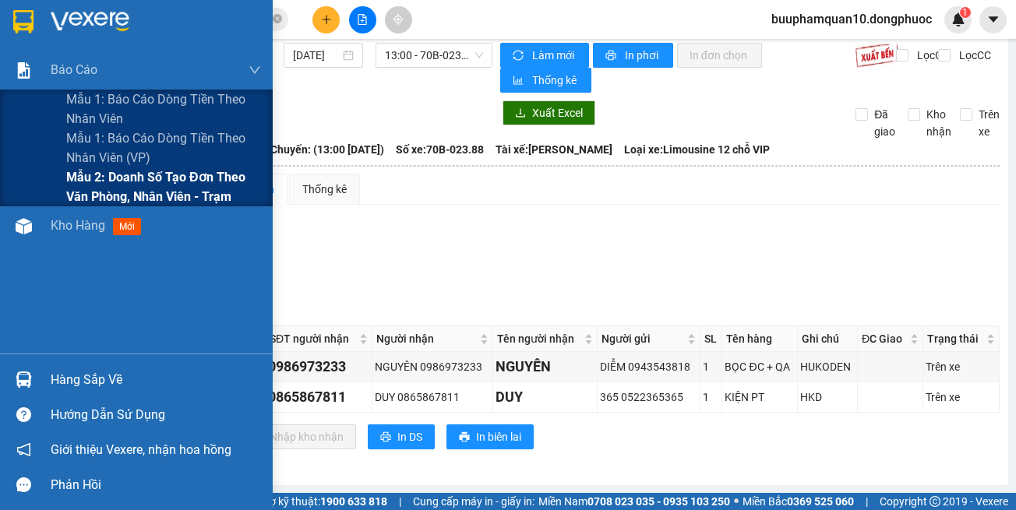
click at [140, 179] on span "Mẫu 2: Doanh số tạo đơn theo Văn phòng, nhân viên - Trạm" at bounding box center [163, 186] width 195 height 39
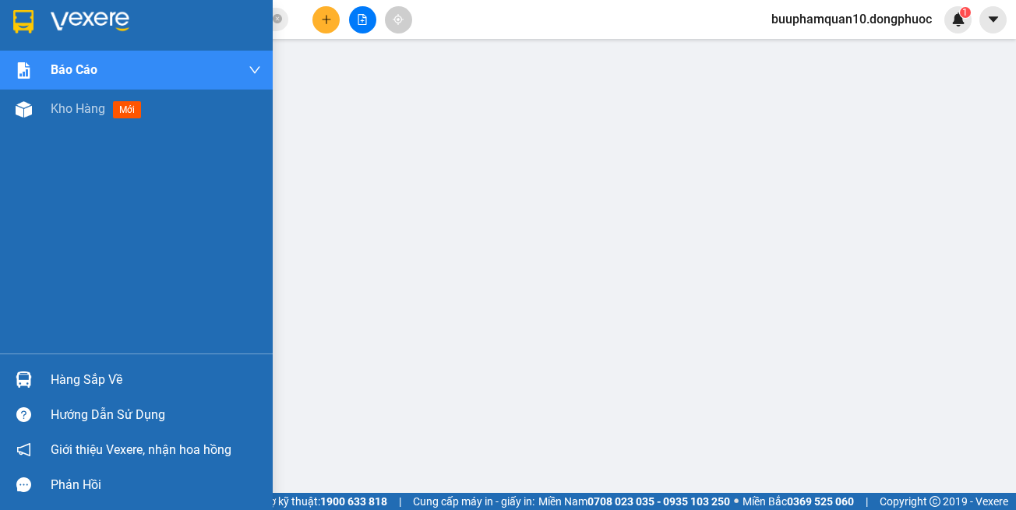
click at [41, 370] on div "Hàng sắp về" at bounding box center [136, 379] width 273 height 35
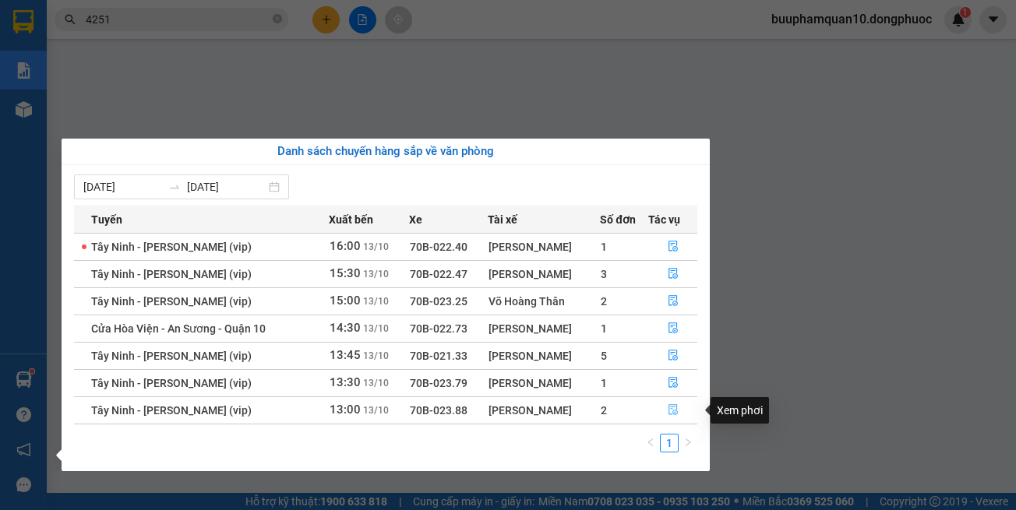
click at [667, 415] on button "button" at bounding box center [673, 410] width 48 height 25
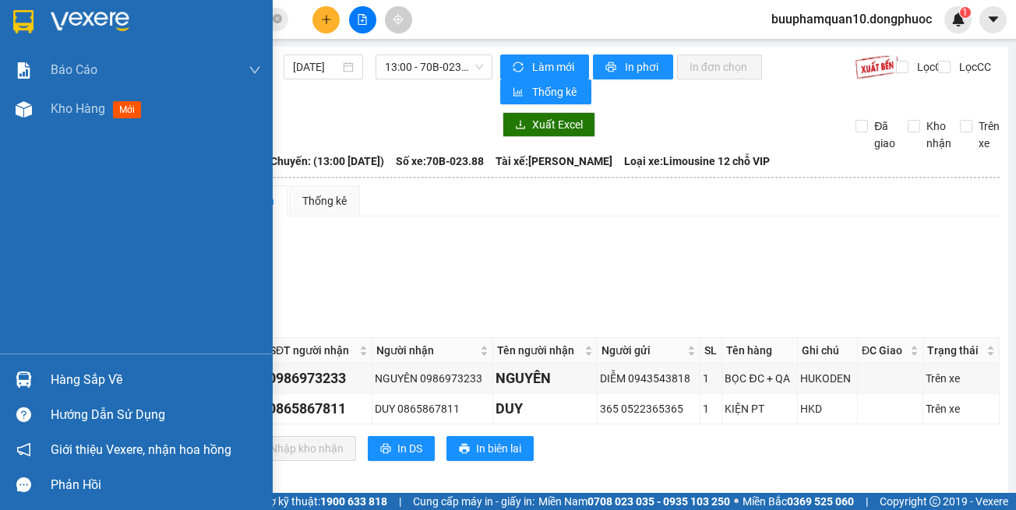
click at [129, 379] on div "Hàng sắp về" at bounding box center [156, 379] width 210 height 23
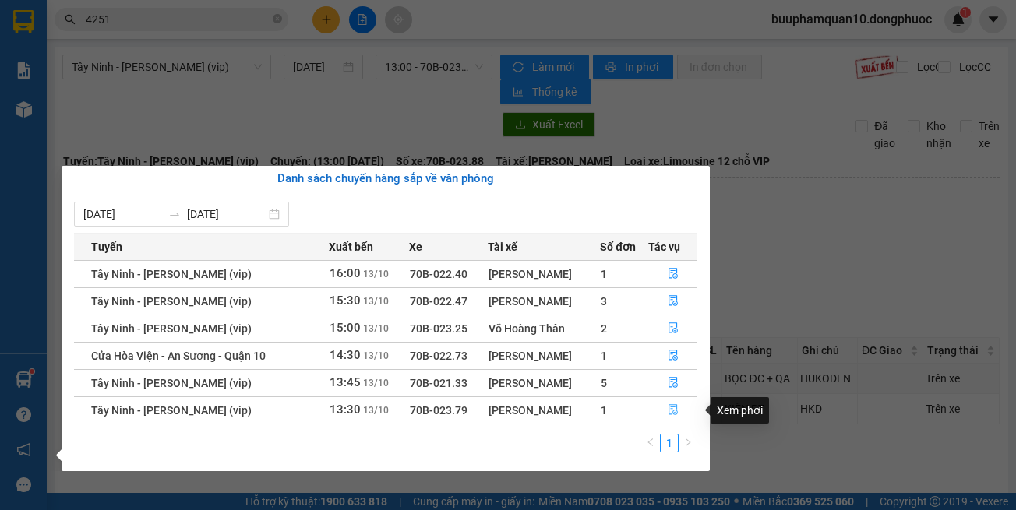
click at [662, 417] on button "button" at bounding box center [673, 410] width 48 height 25
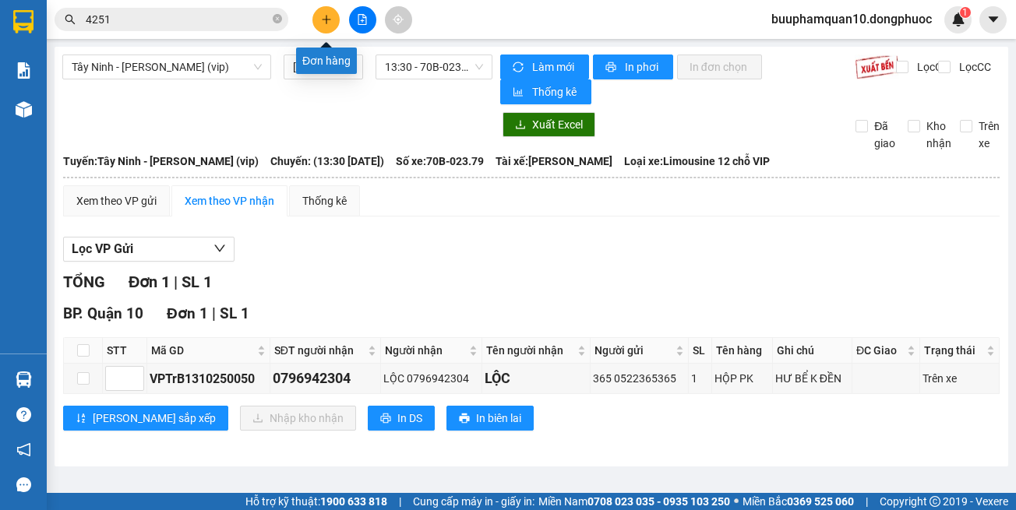
click at [327, 27] on button at bounding box center [325, 19] width 27 height 27
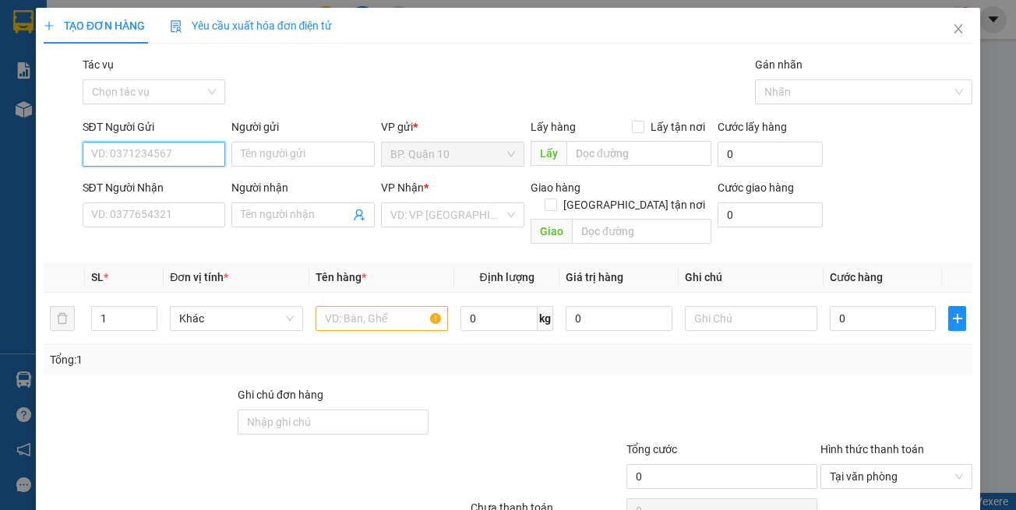
click at [210, 159] on input "SĐT Người Gửi" at bounding box center [154, 154] width 143 height 25
click at [170, 150] on input "SĐT Người Gửi" at bounding box center [154, 154] width 143 height 25
click at [169, 146] on input "SĐT Người Gửi" at bounding box center [154, 154] width 143 height 25
type input "0346915773"
click at [280, 160] on input "Người gửi" at bounding box center [302, 154] width 143 height 25
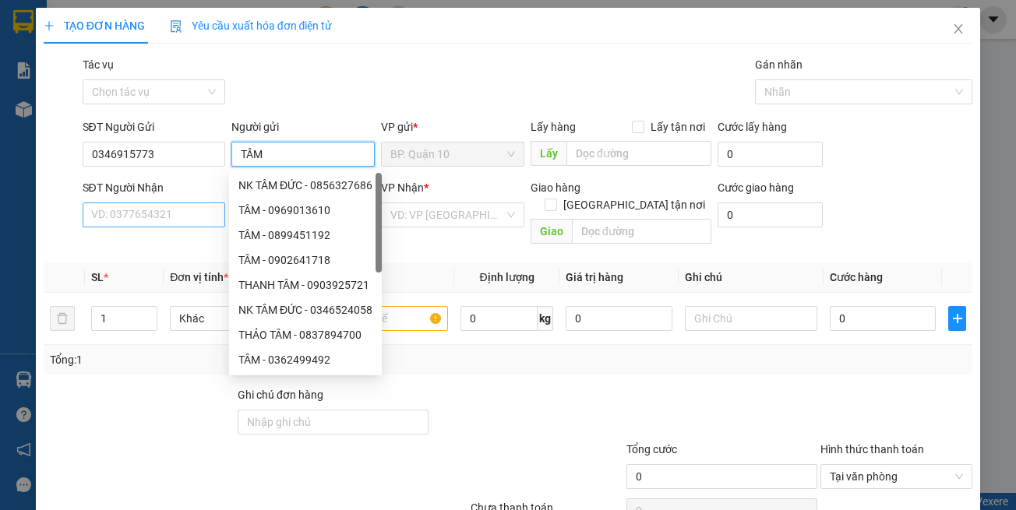
type input "TÂM"
click at [146, 211] on input "SĐT Người Nhận" at bounding box center [154, 215] width 143 height 25
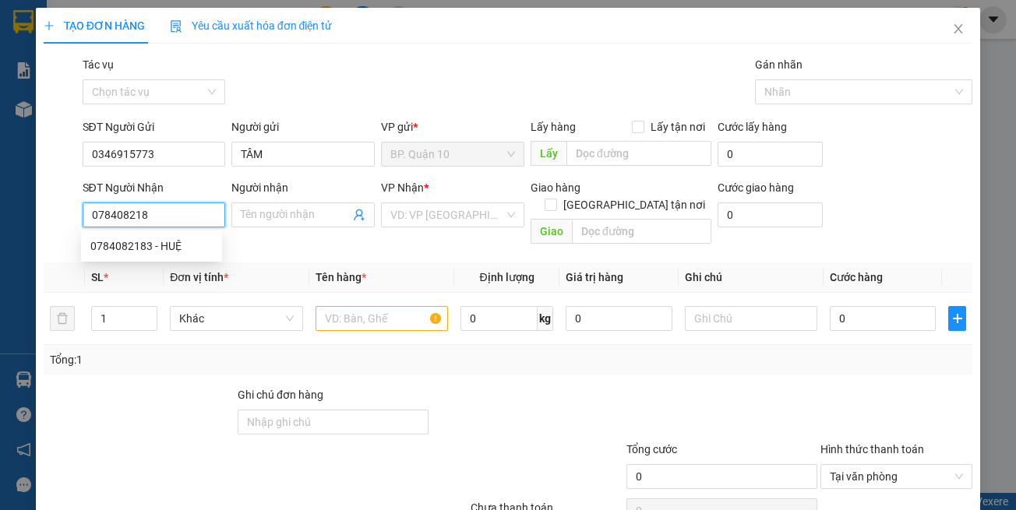
type input "0784082183"
drag, startPoint x: 181, startPoint y: 242, endPoint x: 365, endPoint y: 249, distance: 184.0
click at [181, 243] on div "0784082183 - HUỆ" at bounding box center [151, 246] width 122 height 17
type input "HUỆ"
type input "40.000"
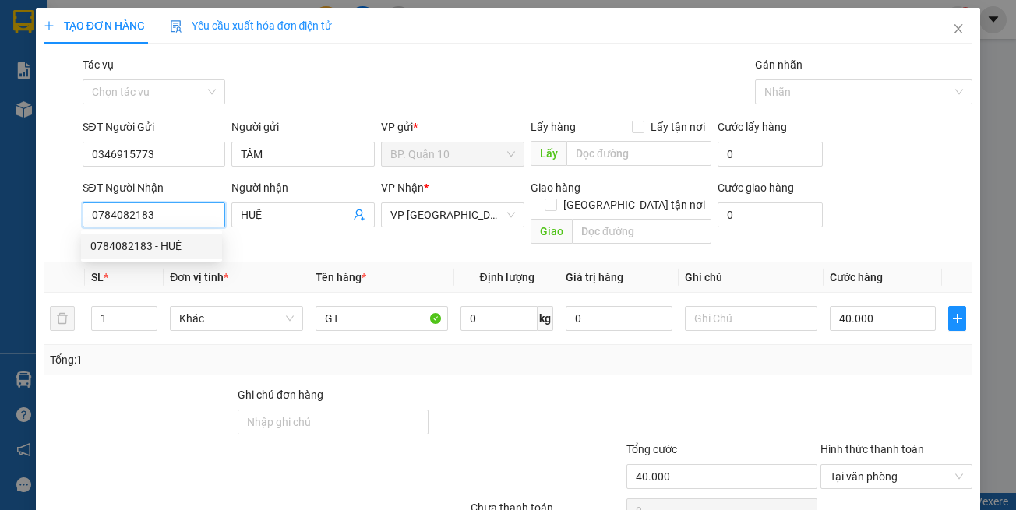
type input "0784082183"
click at [372, 263] on th "Tên hàng *" at bounding box center [381, 278] width 145 height 30
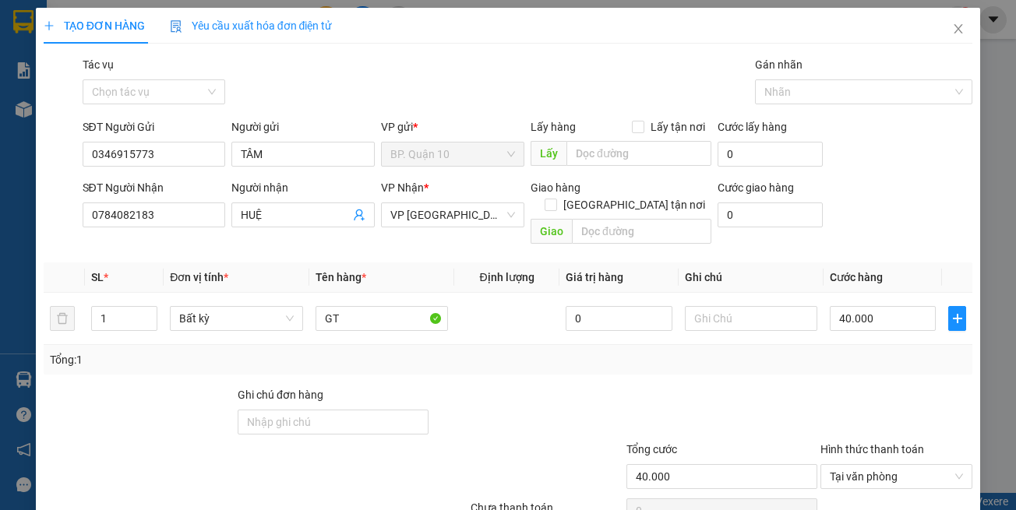
drag, startPoint x: 389, startPoint y: 341, endPoint x: 379, endPoint y: 311, distance: 31.8
click at [389, 351] on div "Tổng: 1" at bounding box center [508, 359] width 917 height 17
drag, startPoint x: 373, startPoint y: 299, endPoint x: 213, endPoint y: 286, distance: 161.0
click at [222, 293] on tr "1 Bất kỳ GT 0 40.000" at bounding box center [508, 319] width 929 height 52
click at [453, 216] on span "VP [GEOGRAPHIC_DATA]" at bounding box center [452, 214] width 125 height 23
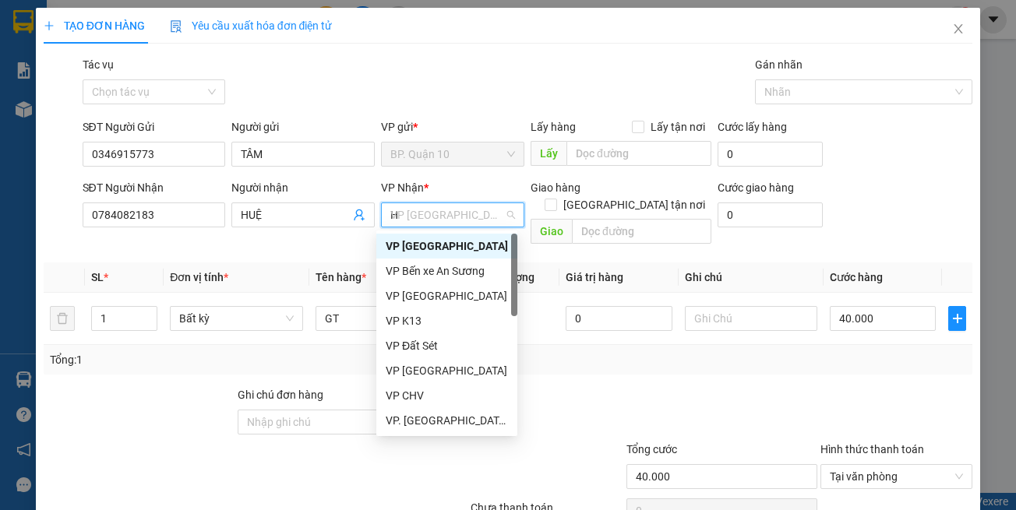
type input "HT"
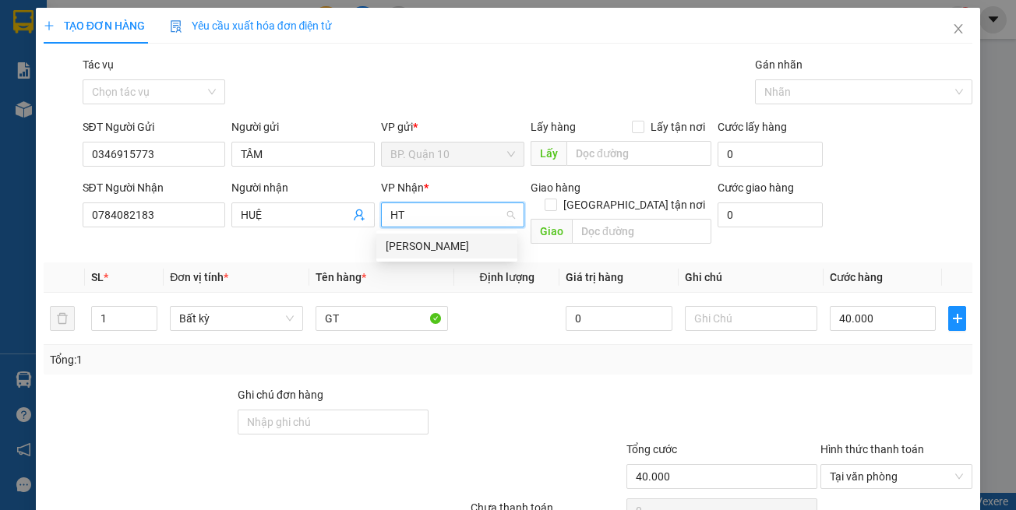
drag, startPoint x: 447, startPoint y: 243, endPoint x: 463, endPoint y: 249, distance: 16.5
click at [447, 244] on div "[PERSON_NAME]" at bounding box center [447, 246] width 122 height 17
drag, startPoint x: 714, startPoint y: 366, endPoint x: 728, endPoint y: 323, distance: 44.8
click at [714, 359] on div "Transit Pickup Surcharge Ids Transit Deliver Surcharge Ids Transit Deliver Surc…" at bounding box center [508, 309] width 929 height 507
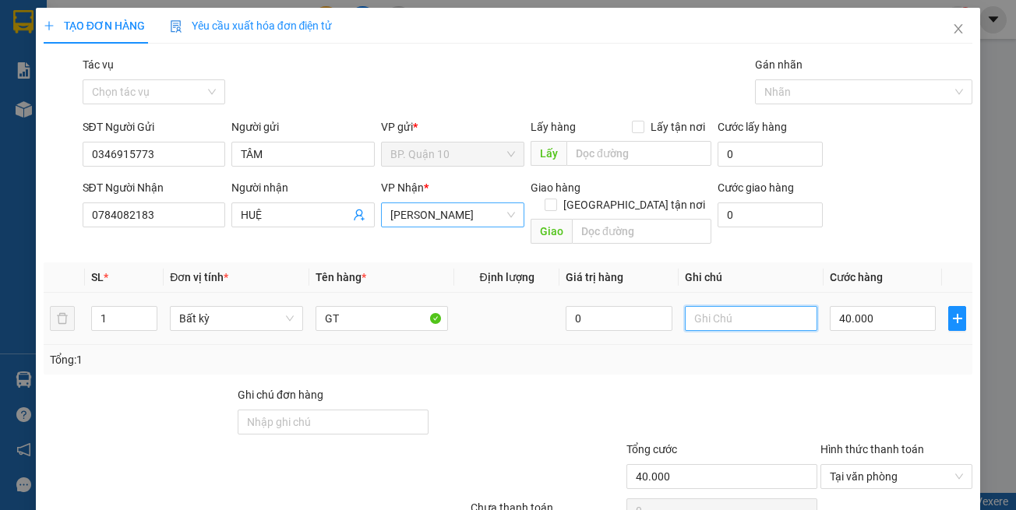
click at [736, 306] on input "text" at bounding box center [751, 318] width 132 height 25
paste input "đã hẹn mai nhận"
type input "đã hẹn mai nhận"
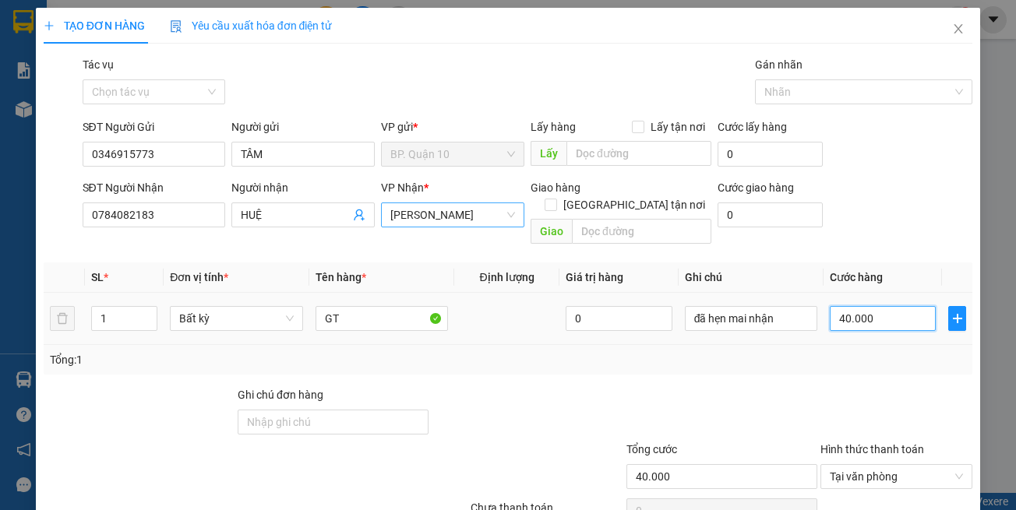
click at [871, 306] on input "40.000" at bounding box center [883, 318] width 106 height 25
type input "3"
type input "30"
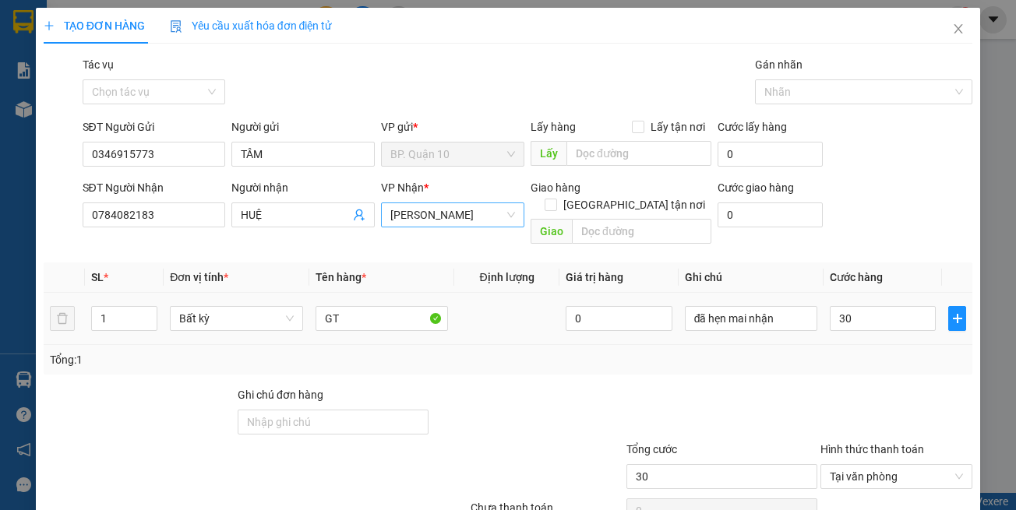
type input "30.000"
drag, startPoint x: 860, startPoint y: 341, endPoint x: 870, endPoint y: 383, distance: 42.5
click at [860, 351] on div "Tổng: 1" at bounding box center [508, 359] width 917 height 17
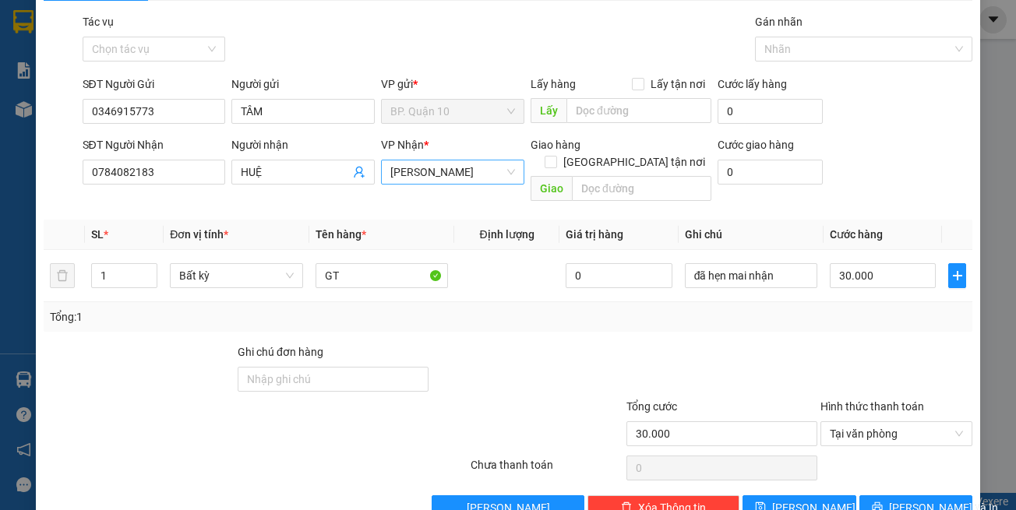
scroll to position [66, 0]
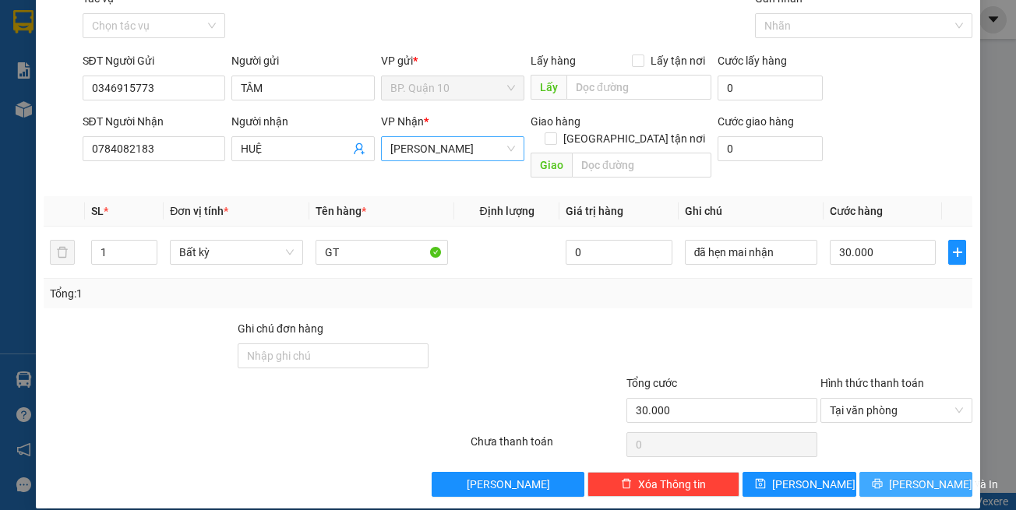
drag, startPoint x: 900, startPoint y: 489, endPoint x: 900, endPoint y: 478, distance: 10.9
click at [900, 479] on div "TẠO ĐƠN HÀNG Yêu cầu xuất hóa đơn điện tử Transit Pickup Surcharge Ids Transit …" at bounding box center [508, 225] width 945 height 567
click at [900, 476] on span "[PERSON_NAME] và In" at bounding box center [943, 484] width 109 height 17
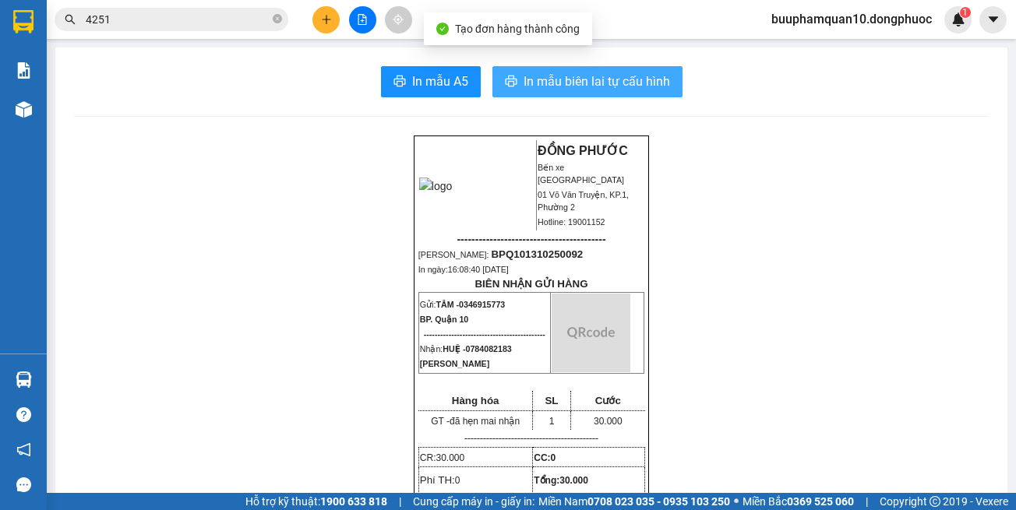
click at [613, 88] on span "In mẫu biên lai tự cấu hình" at bounding box center [597, 81] width 146 height 19
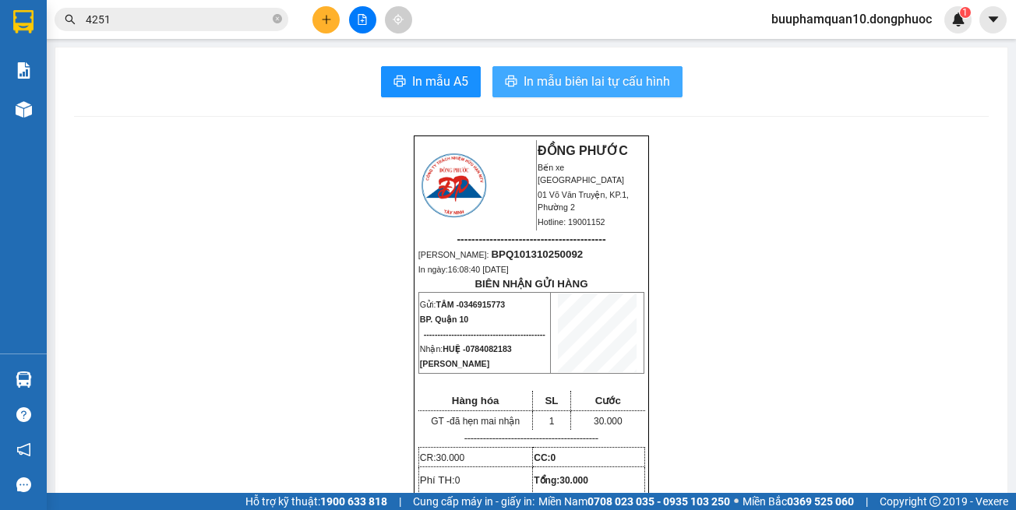
click at [612, 83] on span "In mẫu biên lai tự cấu hình" at bounding box center [597, 81] width 146 height 19
click at [237, 29] on span "4251" at bounding box center [172, 19] width 234 height 23
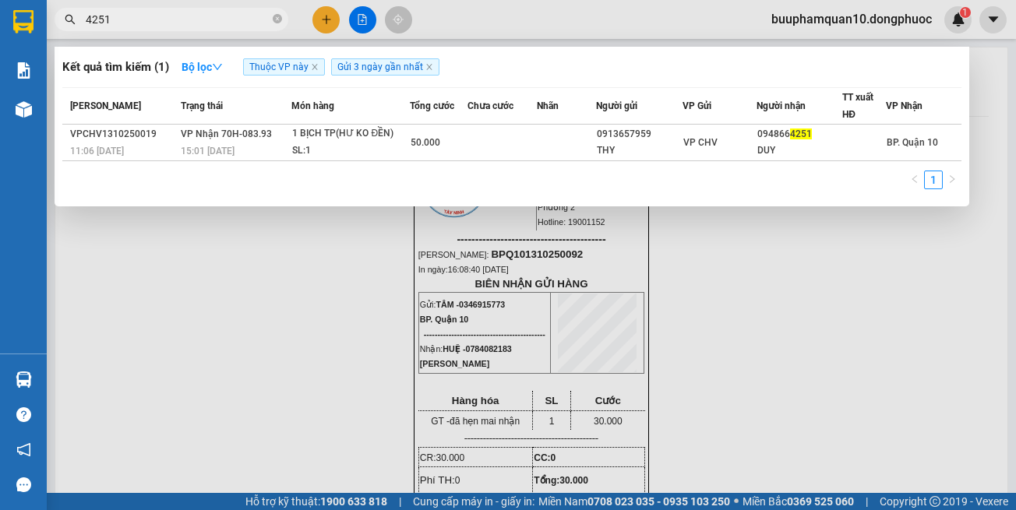
click at [239, 22] on input "4251" at bounding box center [178, 19] width 184 height 17
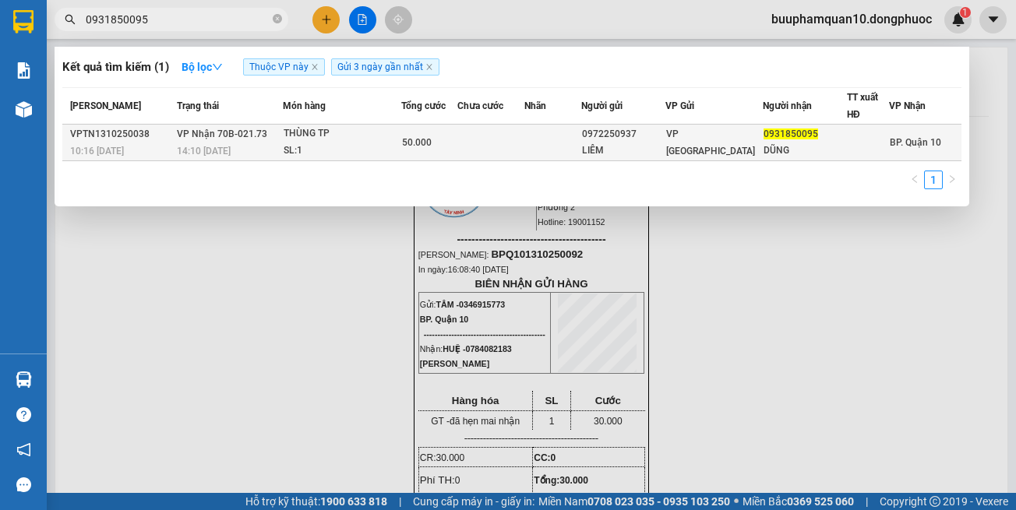
type input "0931850095"
click at [376, 148] on div "SL: 1" at bounding box center [342, 151] width 117 height 17
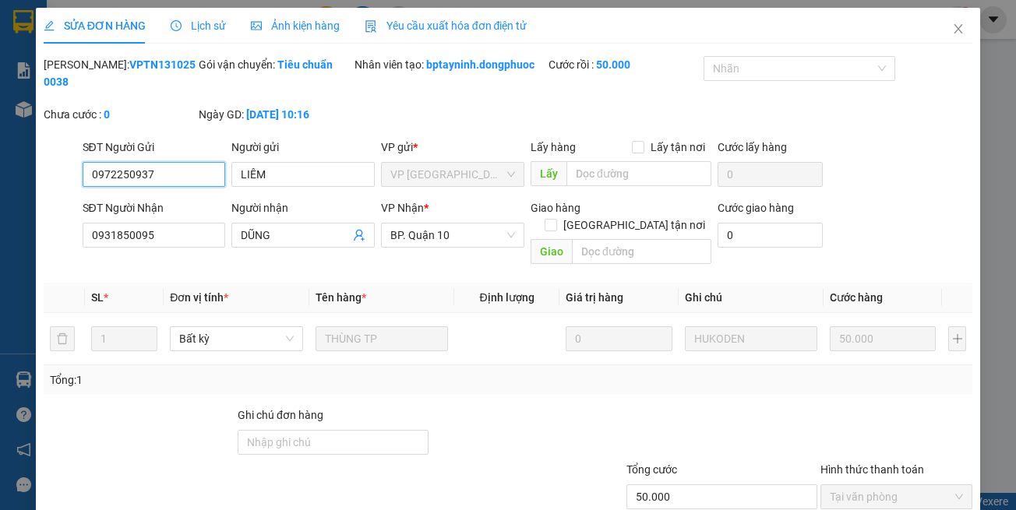
type input "0972250937"
type input "LIÊM"
type input "0931850095"
type input "DŨNG"
type input "50.000"
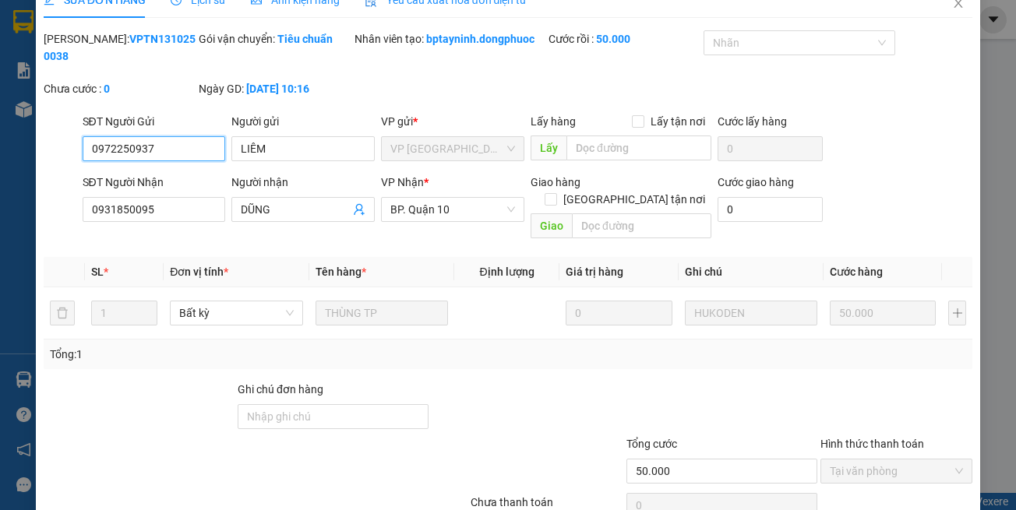
scroll to position [86, 0]
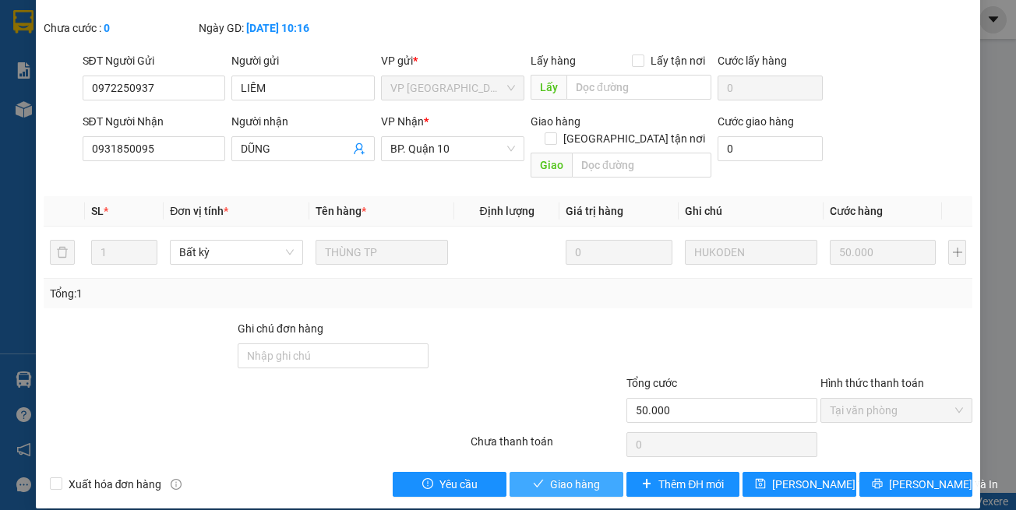
click at [564, 476] on span "Giao hàng" at bounding box center [575, 484] width 50 height 17
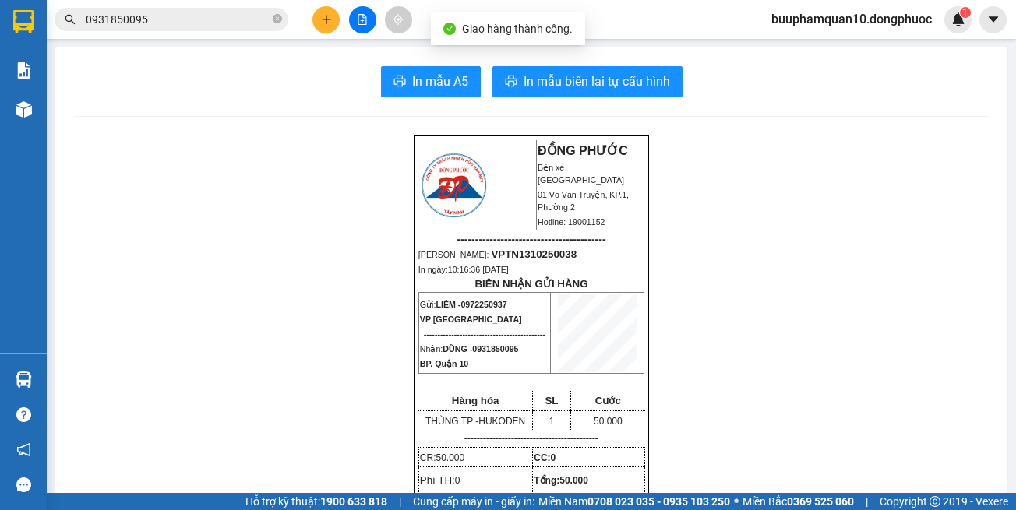
click at [330, 4] on div "Kết quả tìm kiếm ( 1 ) Bộ lọc Thuộc VP này Gửi 3 ngày gần nhất Mã ĐH Trạng thái…" at bounding box center [508, 19] width 1016 height 39
click at [313, 23] on button at bounding box center [325, 19] width 27 height 27
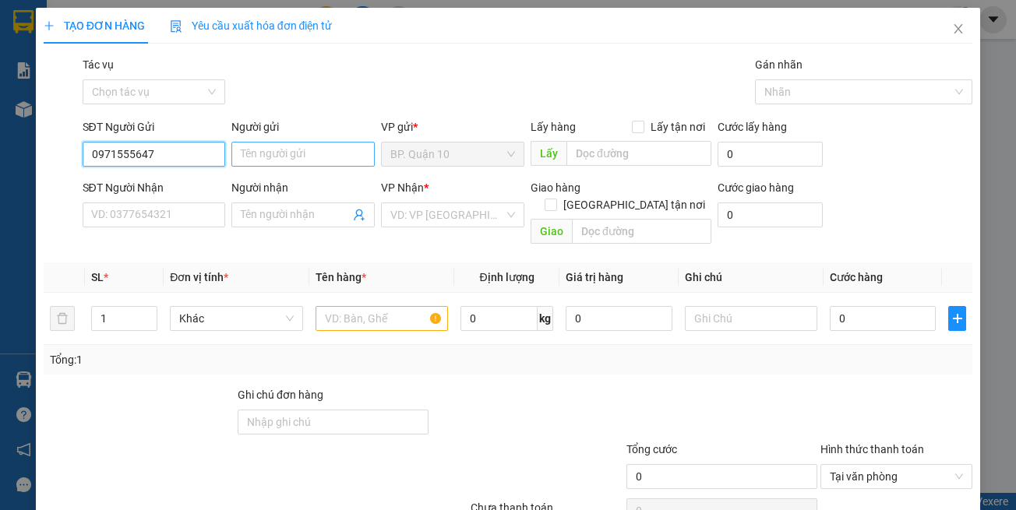
type input "0971555647"
click at [294, 159] on input "Người gửi" at bounding box center [302, 154] width 143 height 25
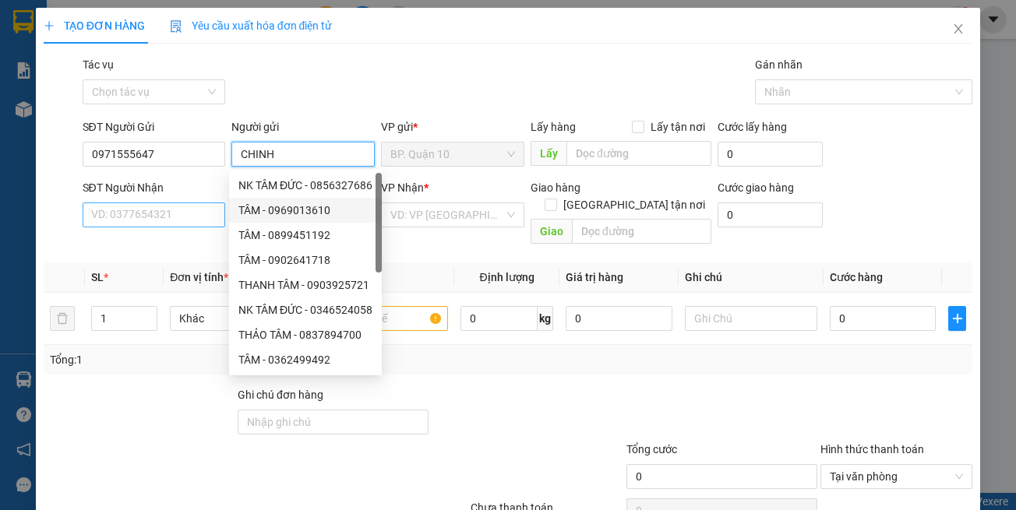
type input "CHINH"
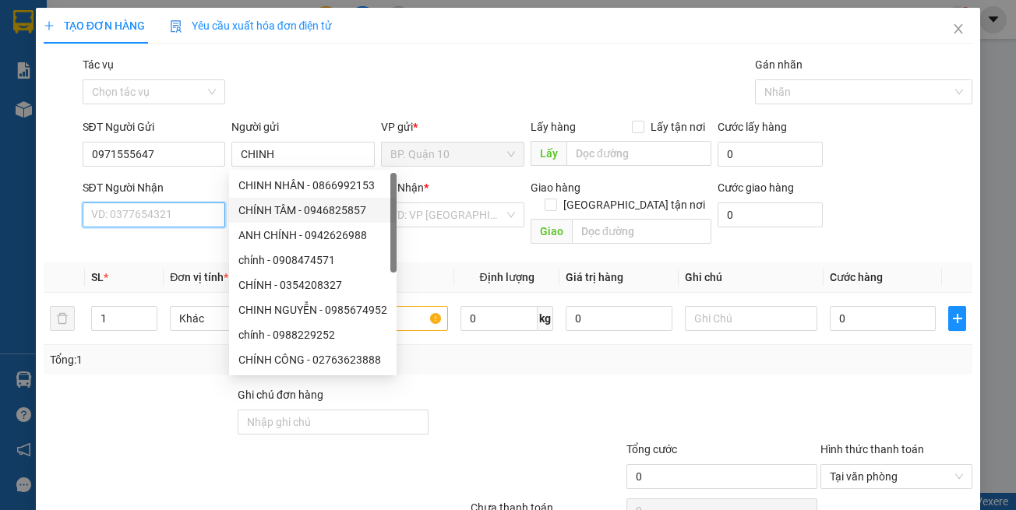
click at [136, 217] on input "SĐT Người Nhận" at bounding box center [154, 215] width 143 height 25
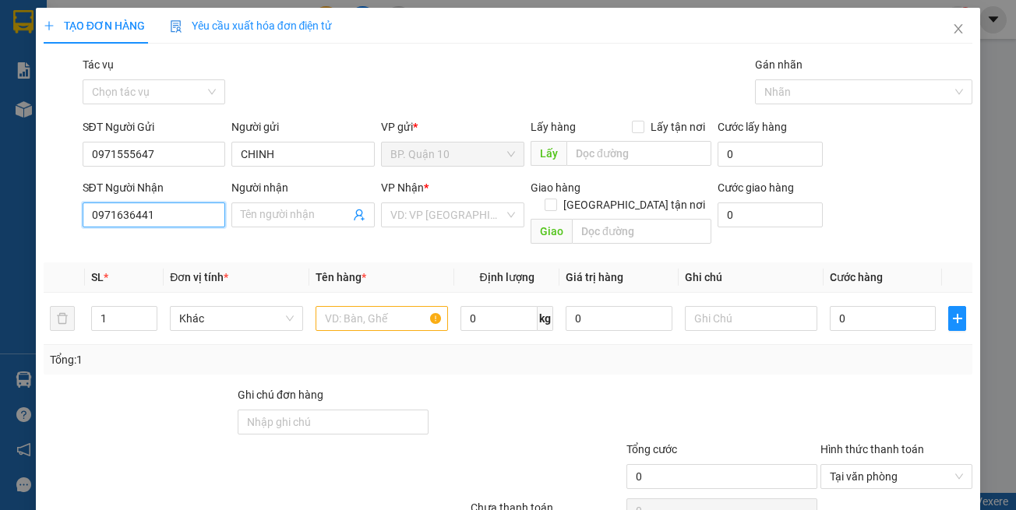
drag, startPoint x: 181, startPoint y: 222, endPoint x: 250, endPoint y: 217, distance: 69.5
click at [181, 221] on input "0971636441" at bounding box center [154, 215] width 143 height 25
type input "0971636441"
click at [269, 222] on input "Người nhận" at bounding box center [295, 214] width 109 height 17
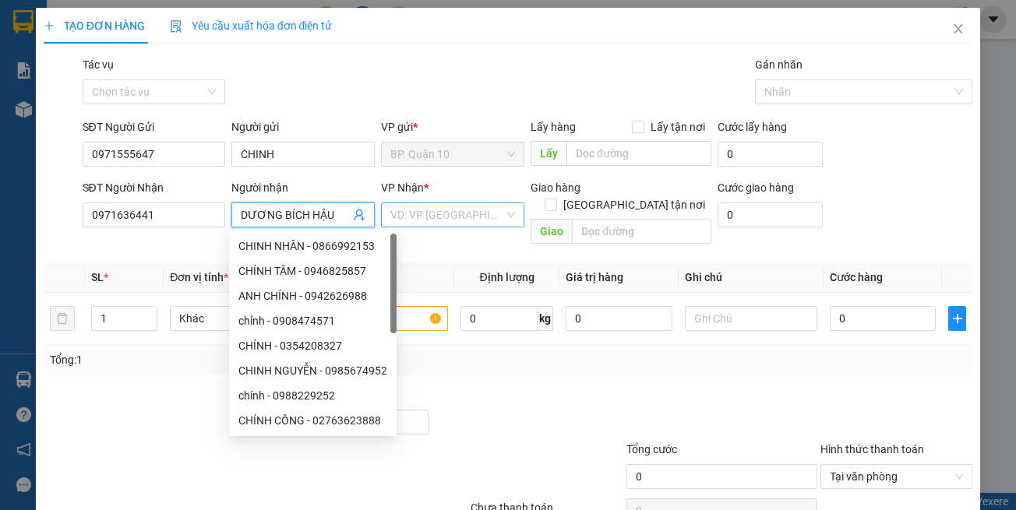
type input "DƯƠNG BÍCH HẬU"
click at [451, 206] on input "search" at bounding box center [447, 214] width 114 height 23
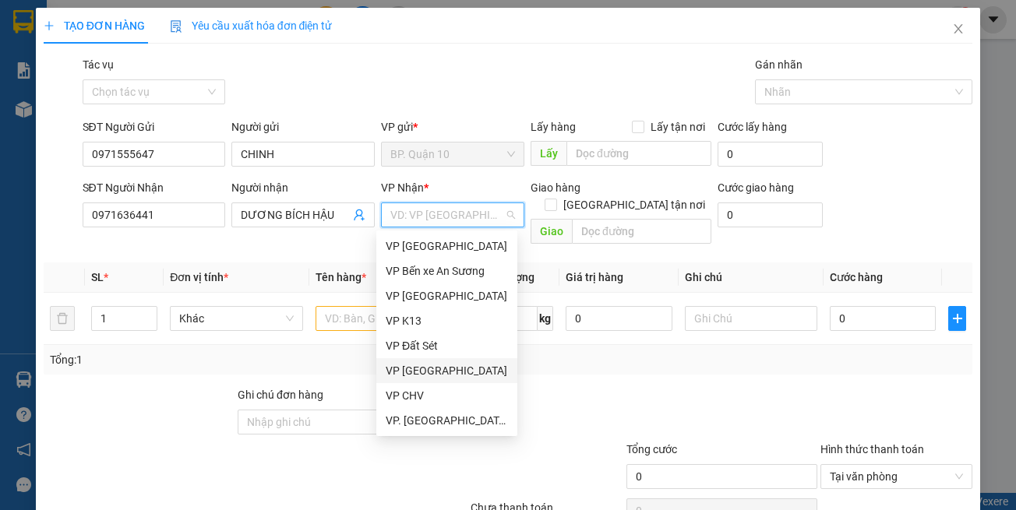
drag, startPoint x: 748, startPoint y: 404, endPoint x: 717, endPoint y: 359, distance: 54.4
click at [748, 398] on div at bounding box center [722, 413] width 194 height 55
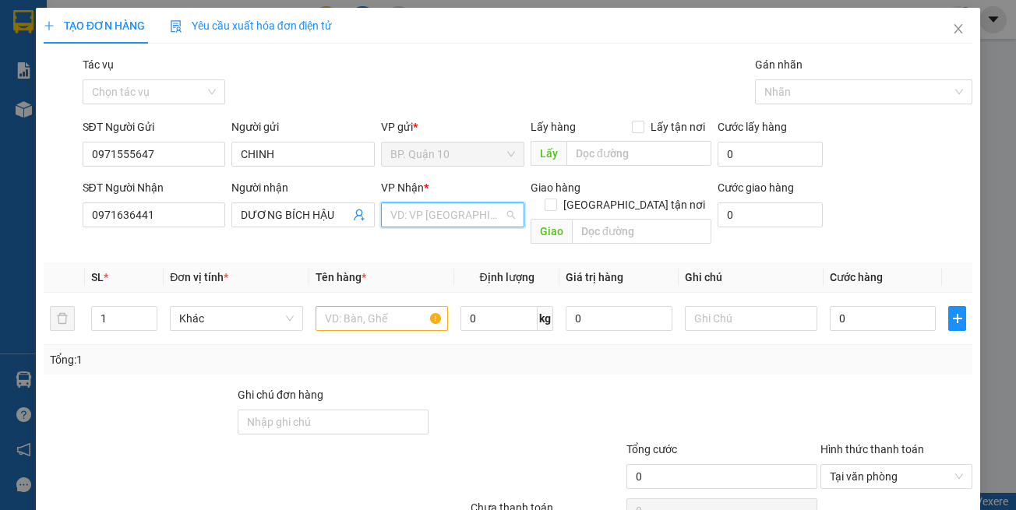
click at [446, 215] on input "search" at bounding box center [447, 214] width 114 height 23
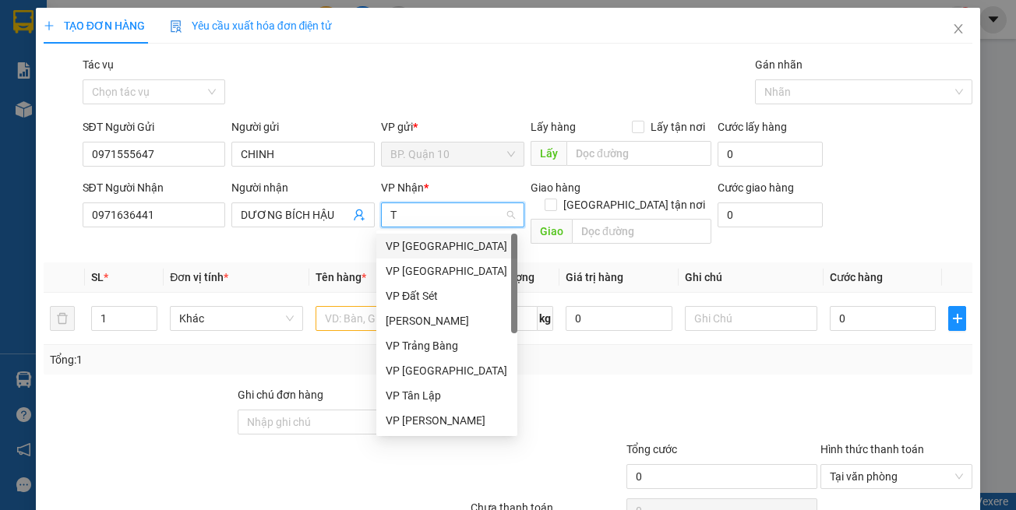
type input "TN"
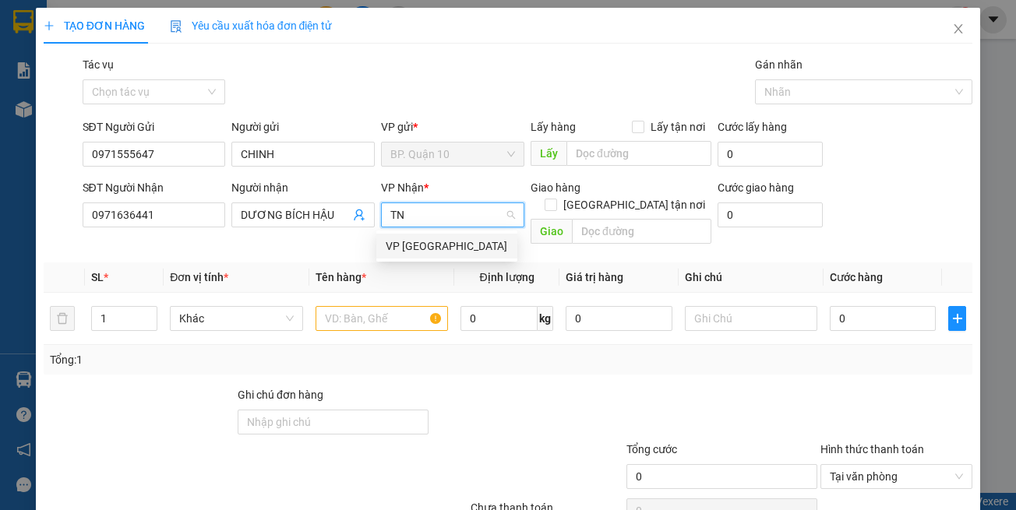
click at [439, 249] on div "VP [GEOGRAPHIC_DATA]" at bounding box center [447, 246] width 122 height 17
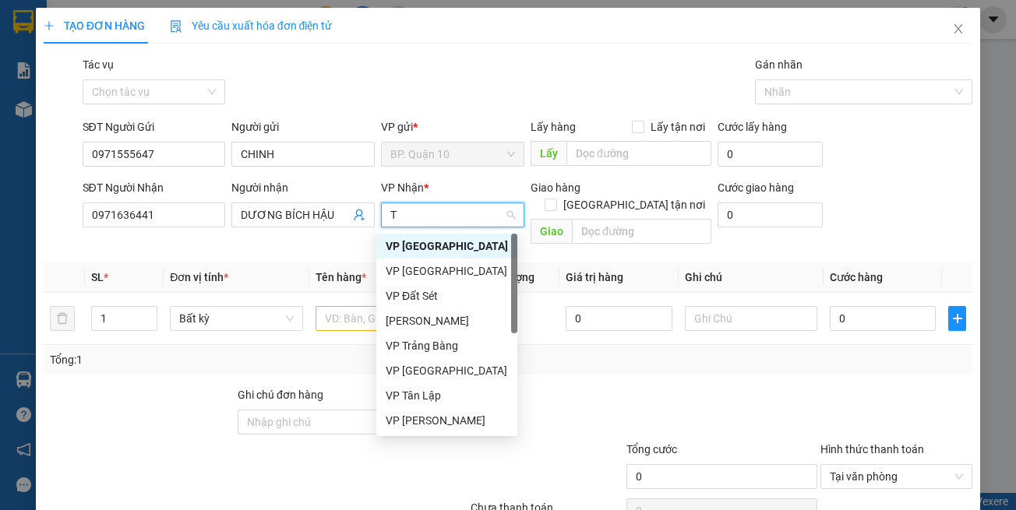
type input "TN"
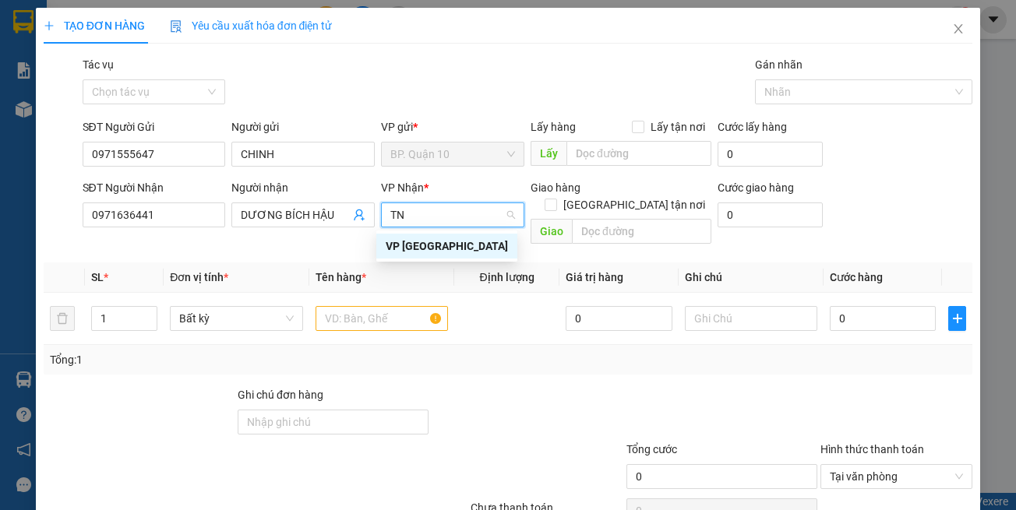
click at [412, 252] on div "VP [GEOGRAPHIC_DATA]" at bounding box center [447, 246] width 122 height 17
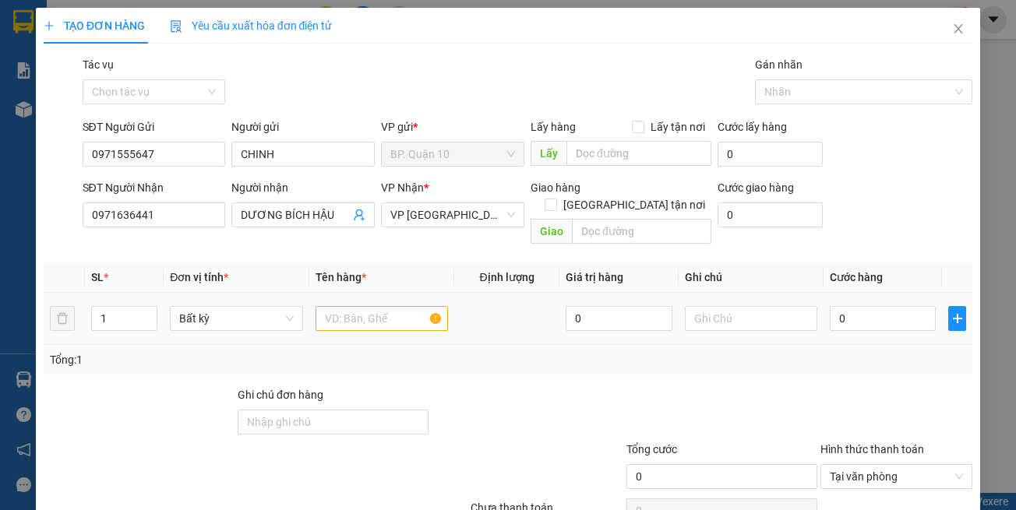
click at [408, 315] on div at bounding box center [382, 318] width 132 height 31
click at [406, 306] on input "text" at bounding box center [382, 318] width 132 height 25
type input "HỘP MP"
click at [753, 306] on input "text" at bounding box center [751, 318] width 132 height 25
paste input "đã hẹn mai nhận"
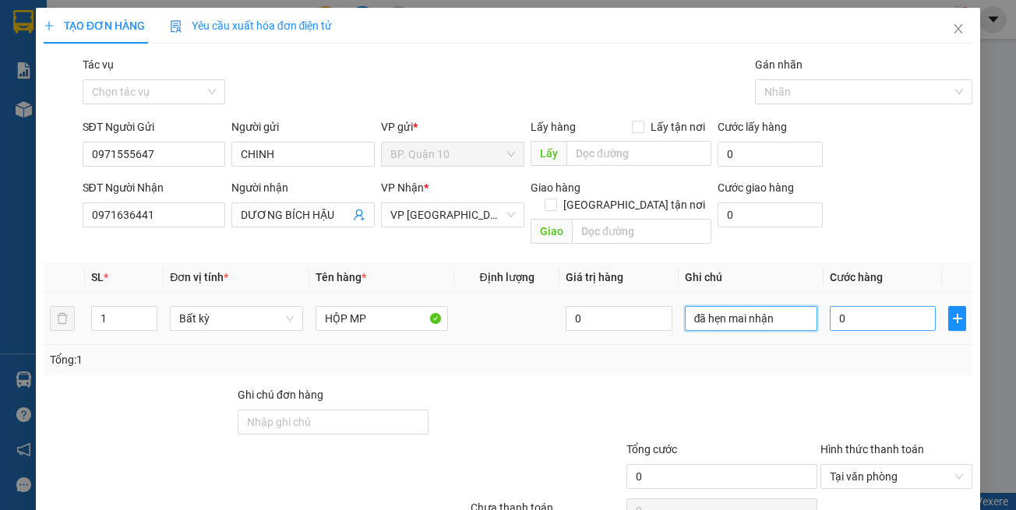
type input "đã hẹn mai nhận"
click at [862, 306] on input "0" at bounding box center [883, 318] width 106 height 25
type input "3"
type input "30"
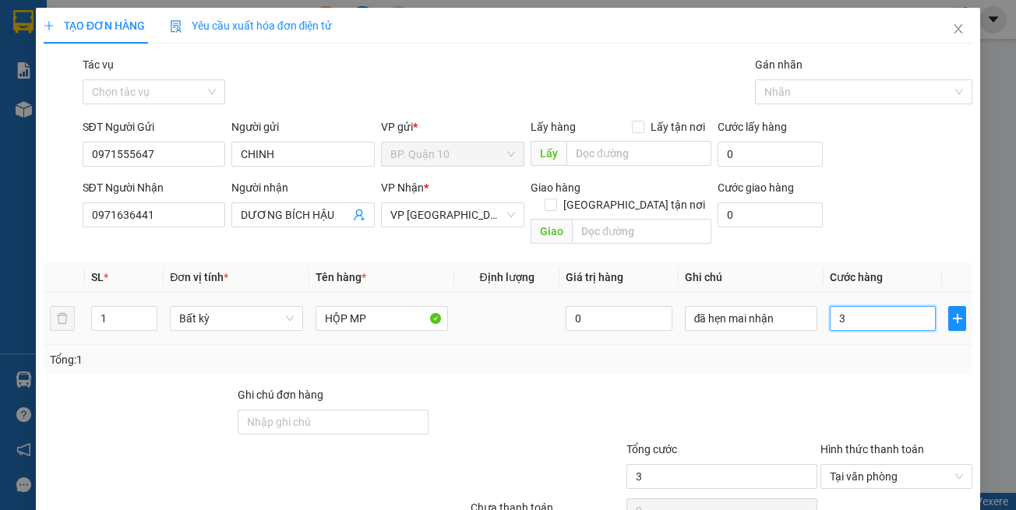
type input "30"
type input "30.000"
click at [868, 351] on div "Tổng: 1" at bounding box center [508, 359] width 917 height 17
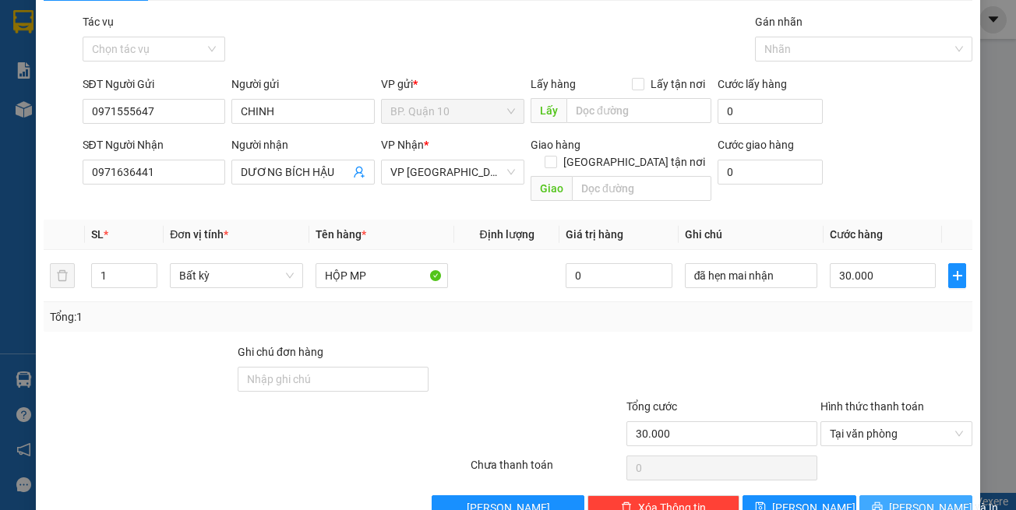
scroll to position [66, 0]
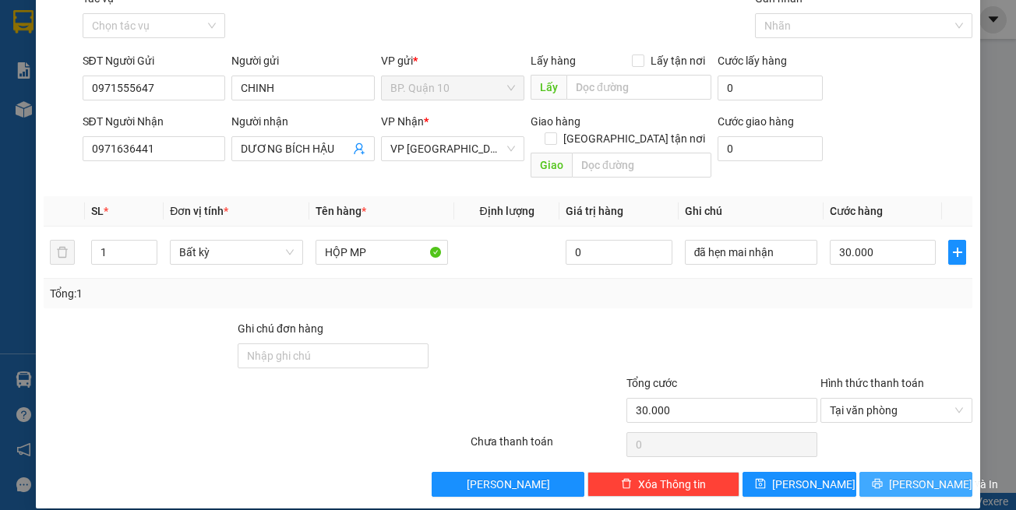
drag, startPoint x: 906, startPoint y: 460, endPoint x: 643, endPoint y: 443, distance: 263.9
click at [904, 476] on span "[PERSON_NAME] và In" at bounding box center [943, 484] width 109 height 17
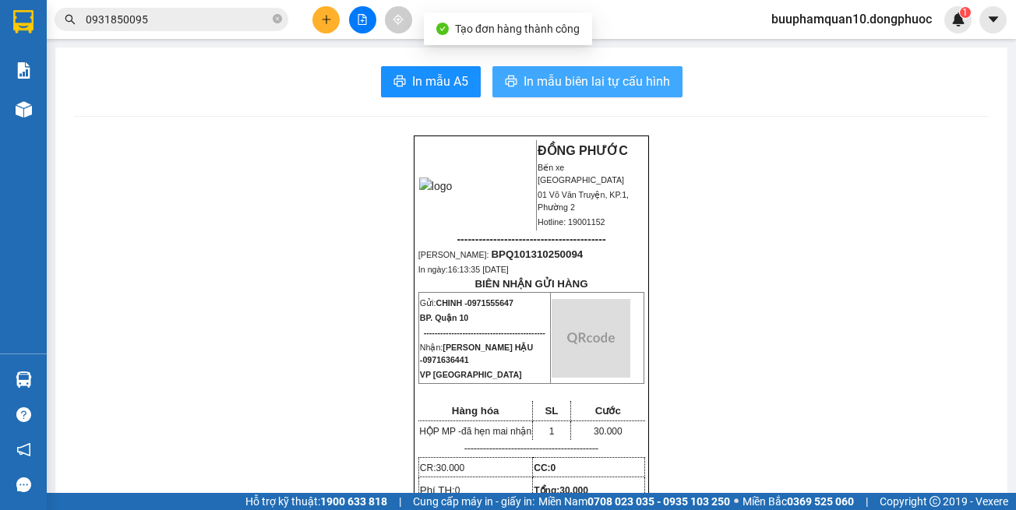
click at [576, 91] on span "In mẫu biên lai tự cấu hình" at bounding box center [597, 81] width 146 height 19
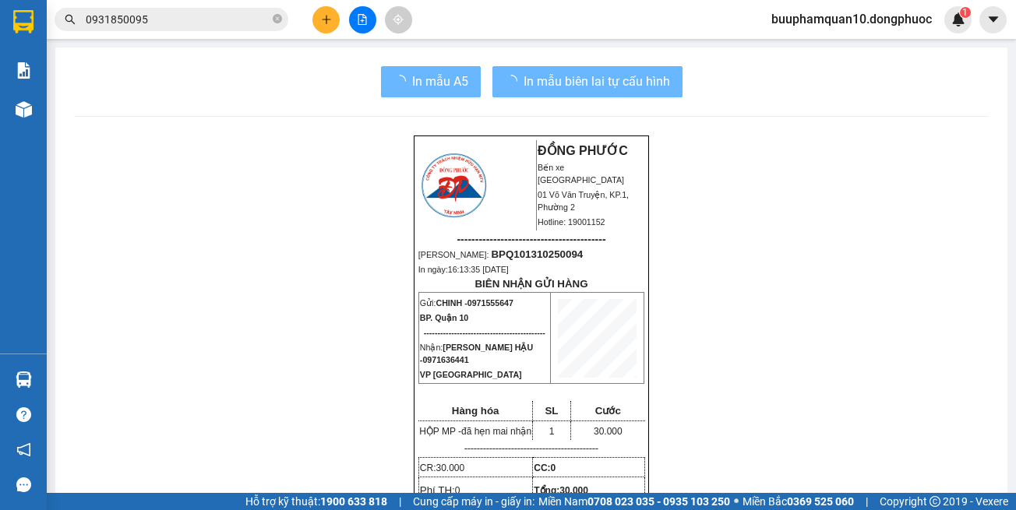
drag, startPoint x: 808, startPoint y: 455, endPoint x: 718, endPoint y: 325, distance: 158.0
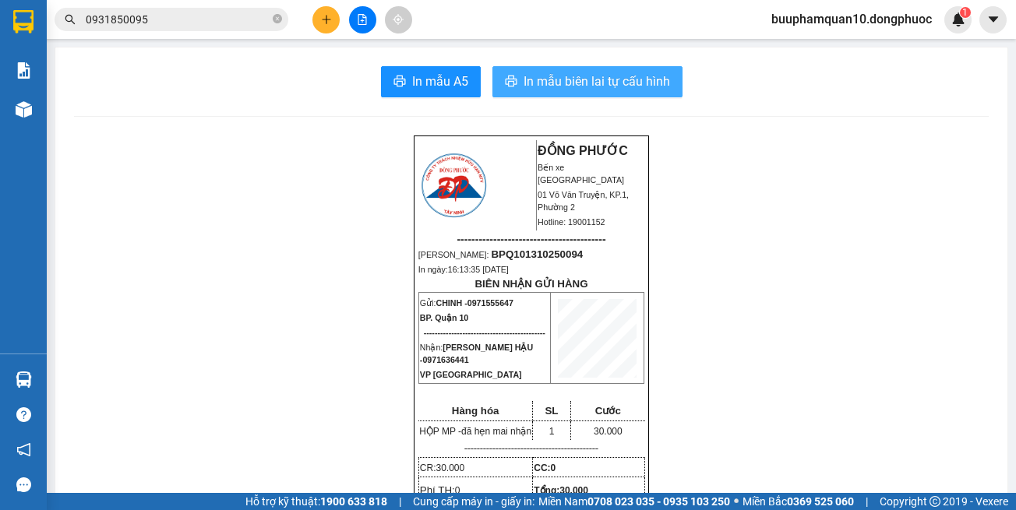
click at [542, 69] on button "In mẫu biên lai tự cấu hình" at bounding box center [587, 81] width 190 height 31
click at [168, 20] on input "0931850095" at bounding box center [178, 19] width 184 height 17
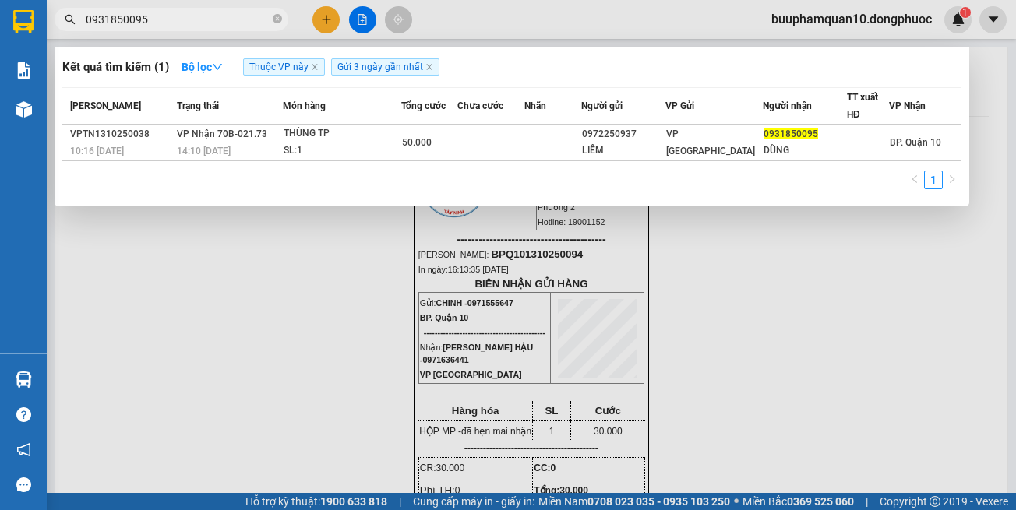
drag, startPoint x: 384, startPoint y: 344, endPoint x: 0, endPoint y: 337, distance: 384.1
click at [379, 344] on div at bounding box center [508, 255] width 1016 height 510
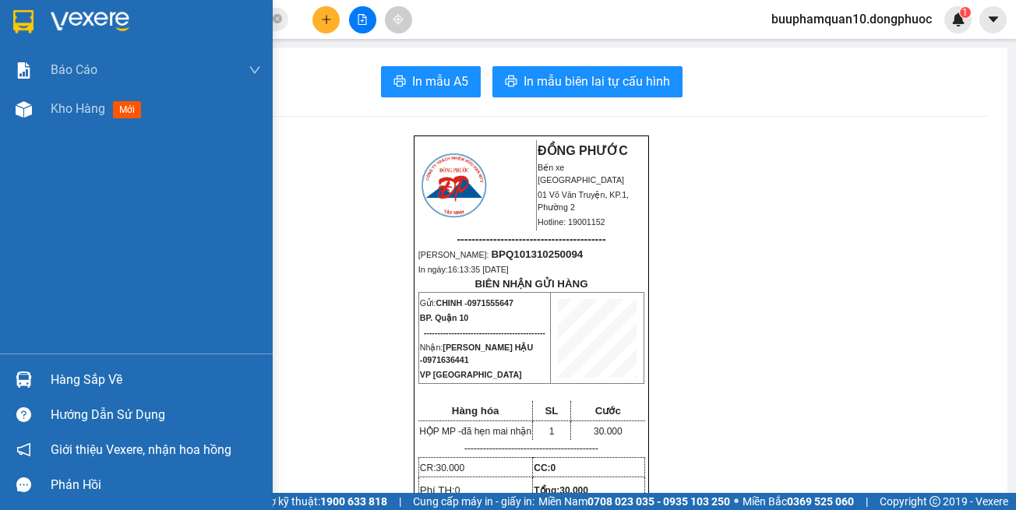
click at [58, 380] on div "Hàng sắp về" at bounding box center [156, 379] width 210 height 23
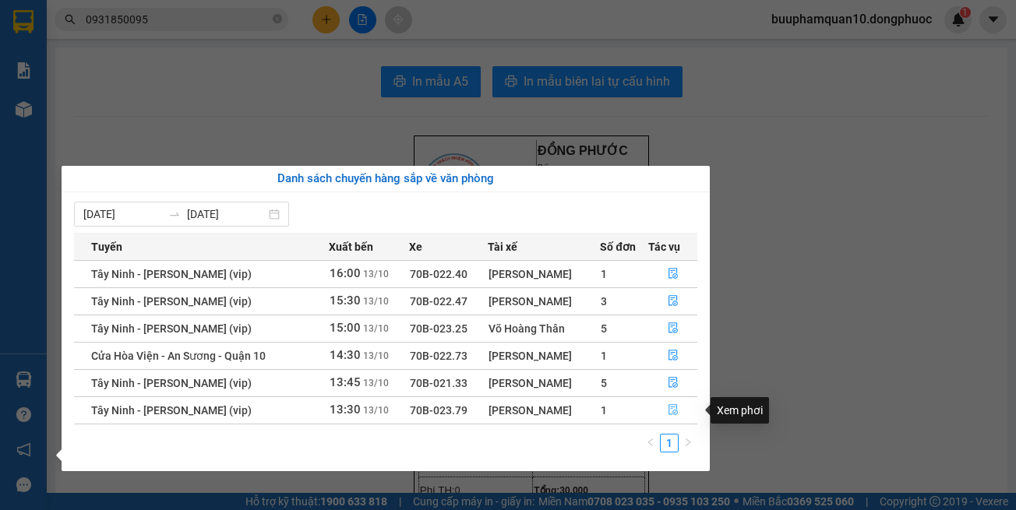
click at [661, 412] on button "button" at bounding box center [673, 410] width 48 height 25
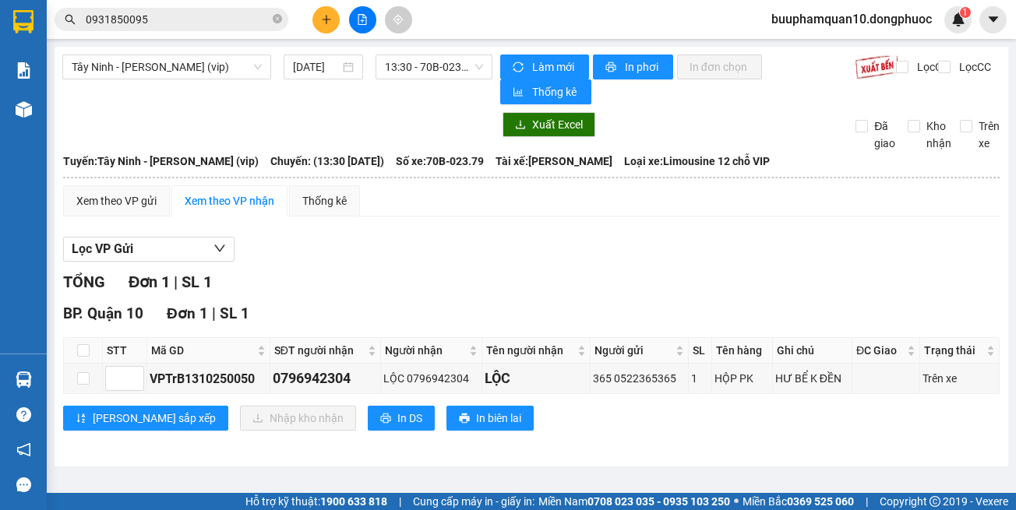
click at [235, 25] on input "0931850095" at bounding box center [178, 19] width 184 height 17
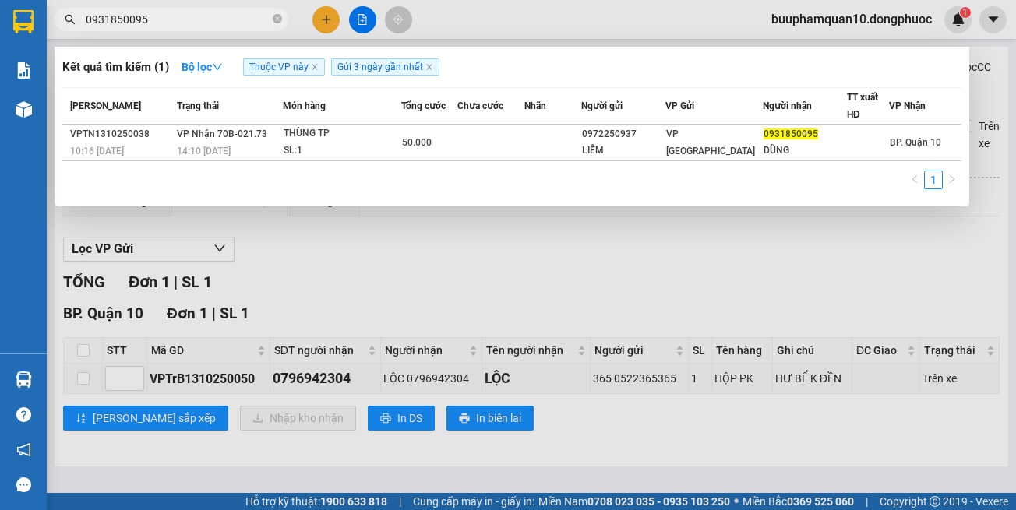
drag, startPoint x: 235, startPoint y: 25, endPoint x: 1015, endPoint y: 200, distance: 799.3
click at [238, 26] on input "0931850095" at bounding box center [178, 19] width 184 height 17
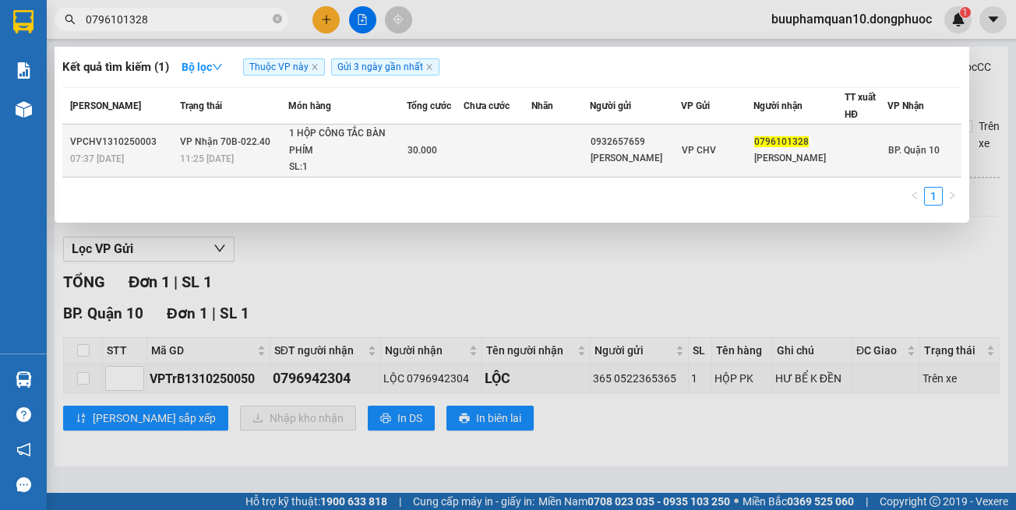
type input "0796101328"
click at [627, 152] on div "MINH HÒA" at bounding box center [636, 158] width 90 height 16
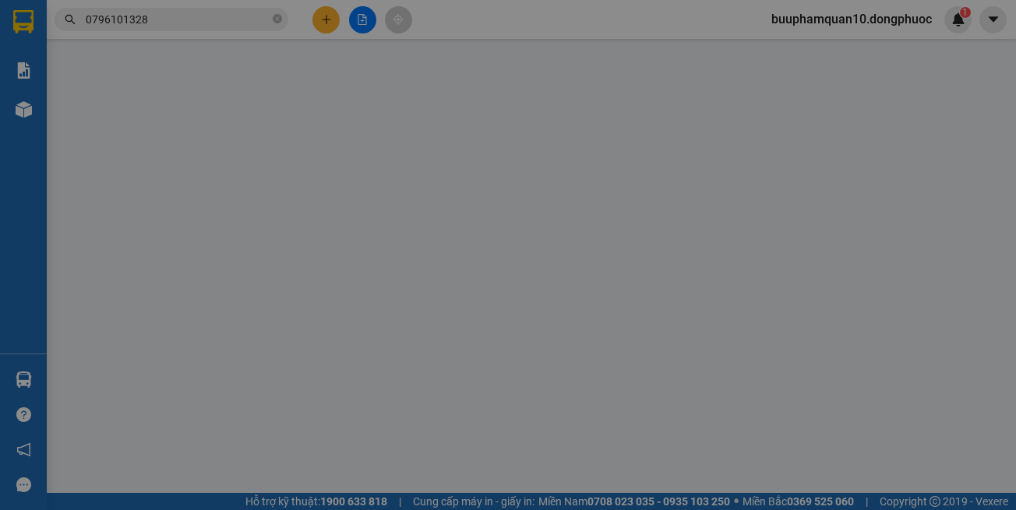
type input "0932657659"
type input "MINH HÒA"
type input "0796101328"
type input "MINH THUẬN"
type input "30.000"
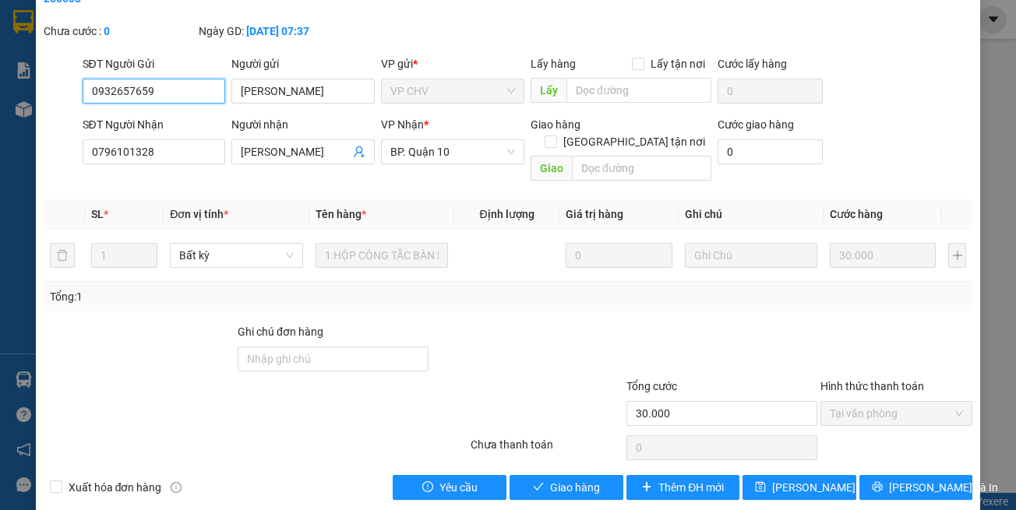
scroll to position [86, 0]
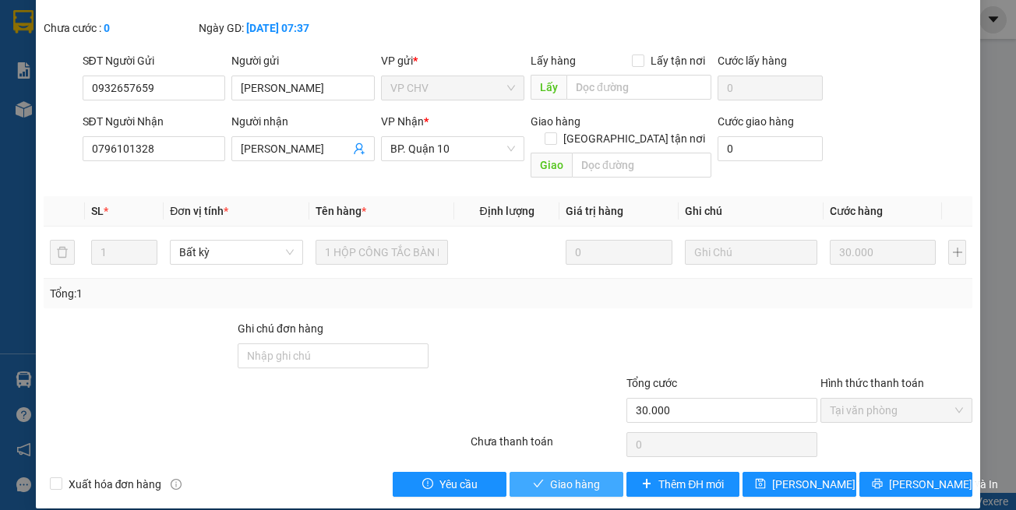
click at [595, 472] on button "Giao hàng" at bounding box center [566, 484] width 114 height 25
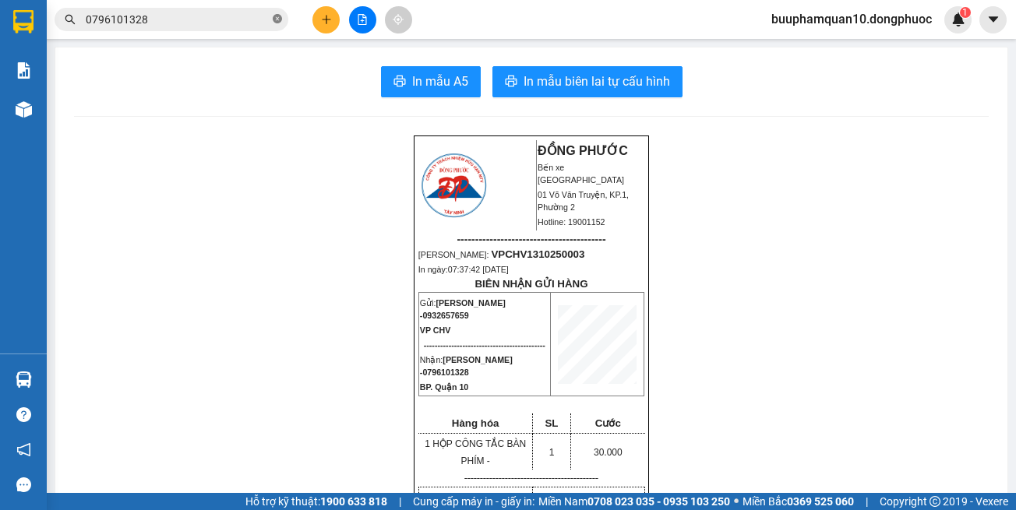
click at [280, 25] on span at bounding box center [277, 19] width 9 height 15
click at [226, 20] on input "text" at bounding box center [178, 19] width 184 height 17
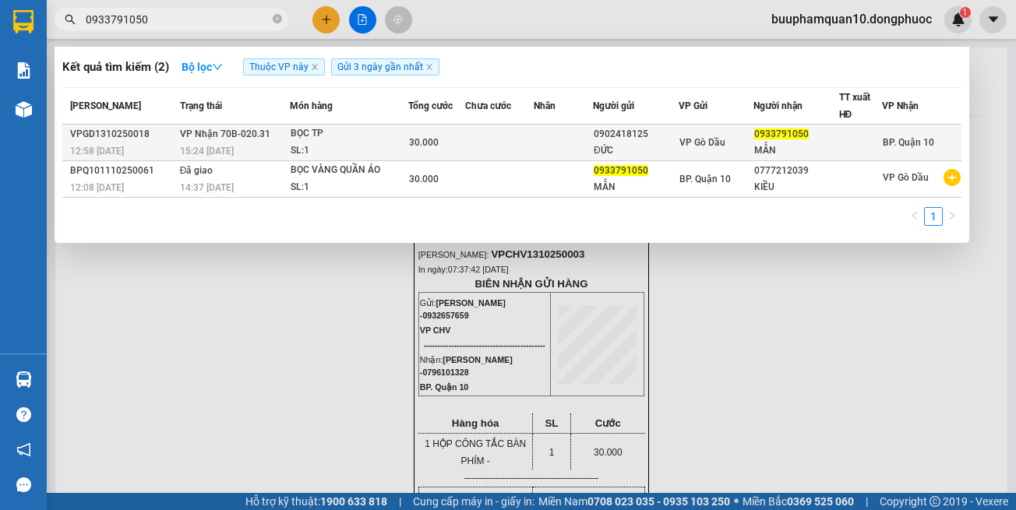
type input "0933791050"
click at [527, 144] on td at bounding box center [499, 143] width 69 height 37
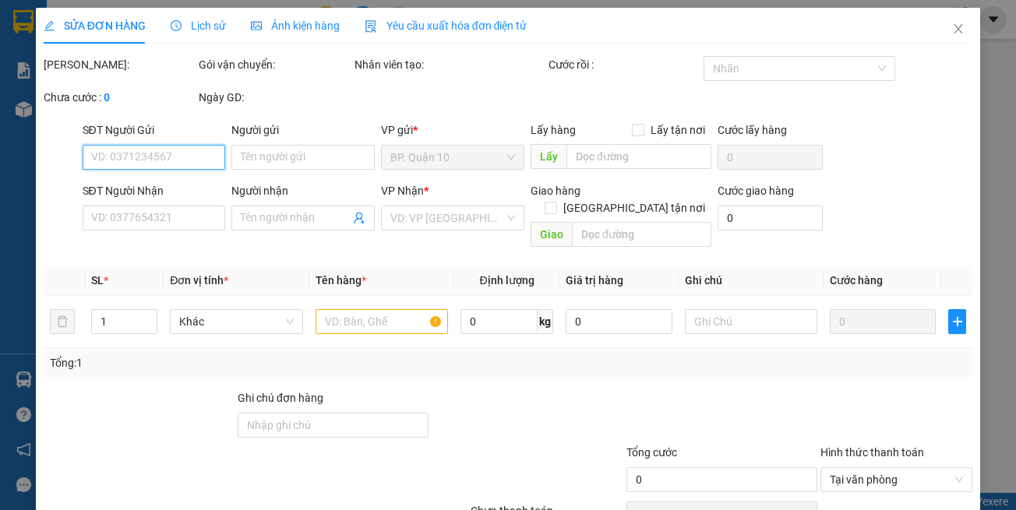
type input "0902418125"
type input "ĐỨC"
type input "0933791050"
type input "MẪN"
type input "30.000"
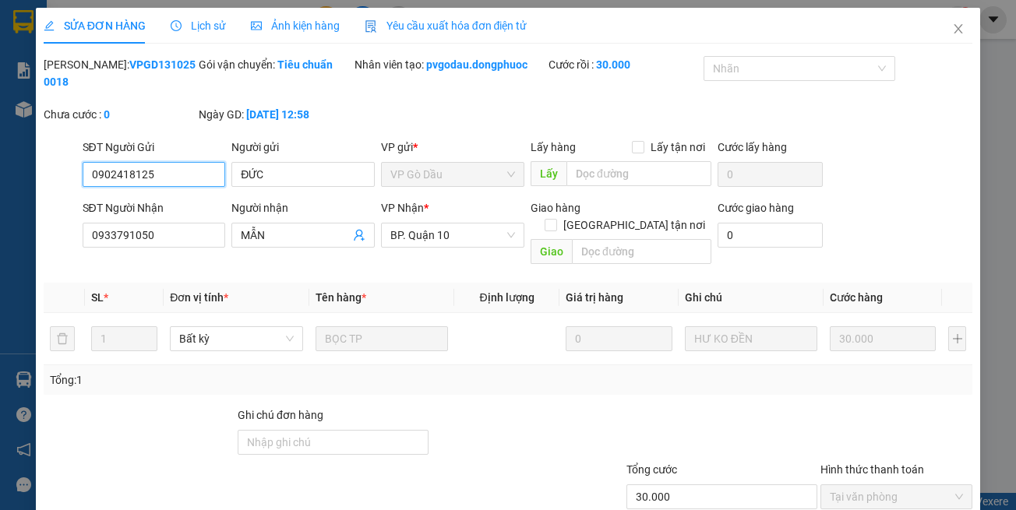
scroll to position [69, 0]
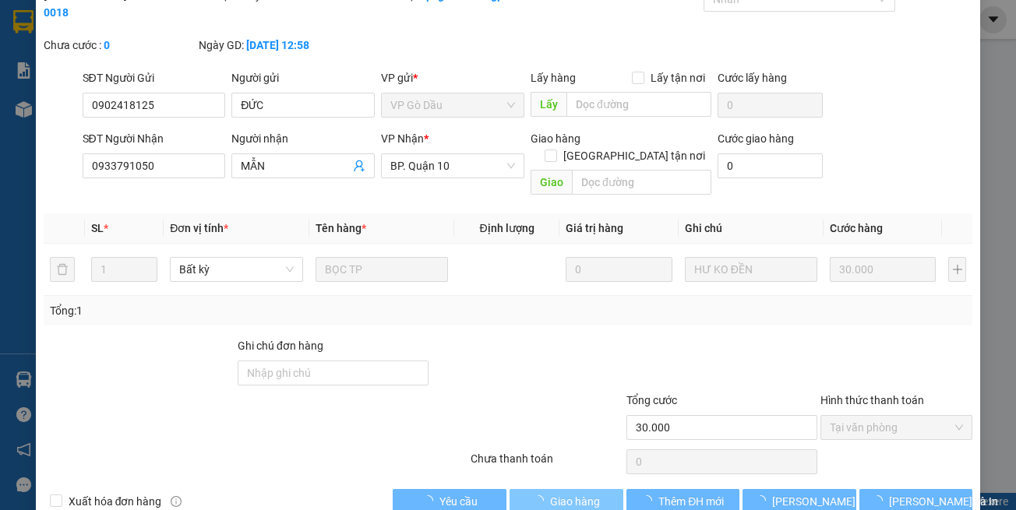
click at [561, 493] on span "Giao hàng" at bounding box center [575, 501] width 50 height 17
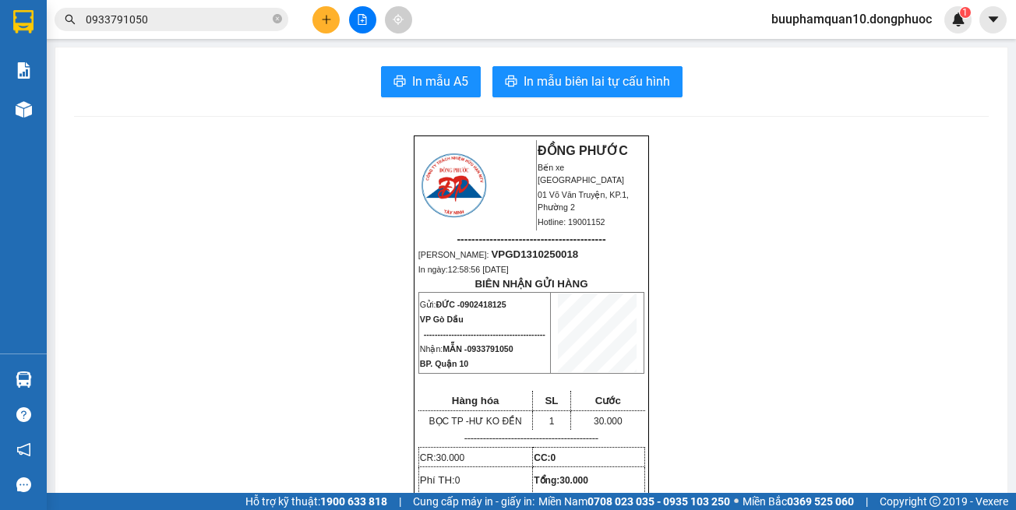
click at [341, 23] on div at bounding box center [362, 19] width 117 height 27
click at [328, 18] on icon "plus" at bounding box center [326, 19] width 11 height 11
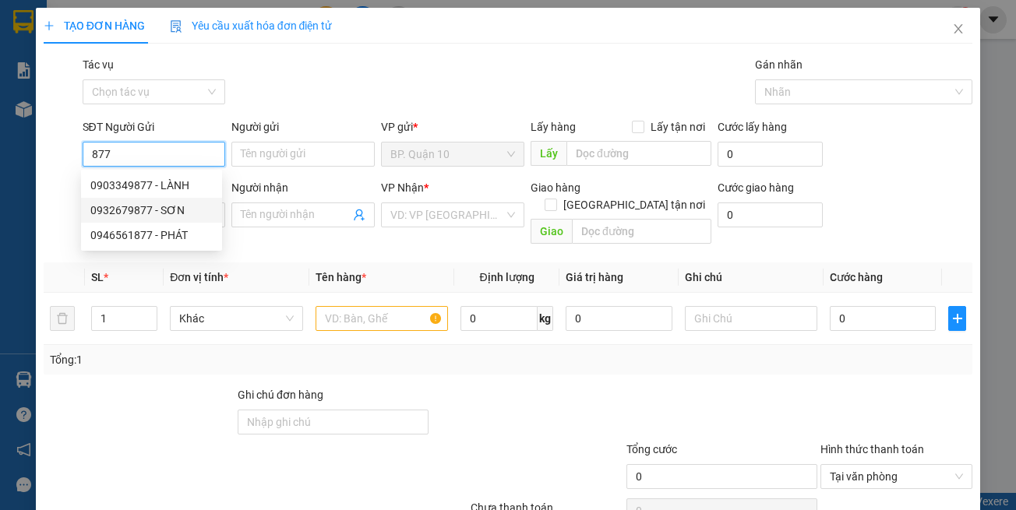
click at [150, 206] on div "0932679877 - SƠN" at bounding box center [151, 210] width 122 height 17
type input "0932679877"
type input "SƠN"
type input "0916686768"
type input "HẰNG"
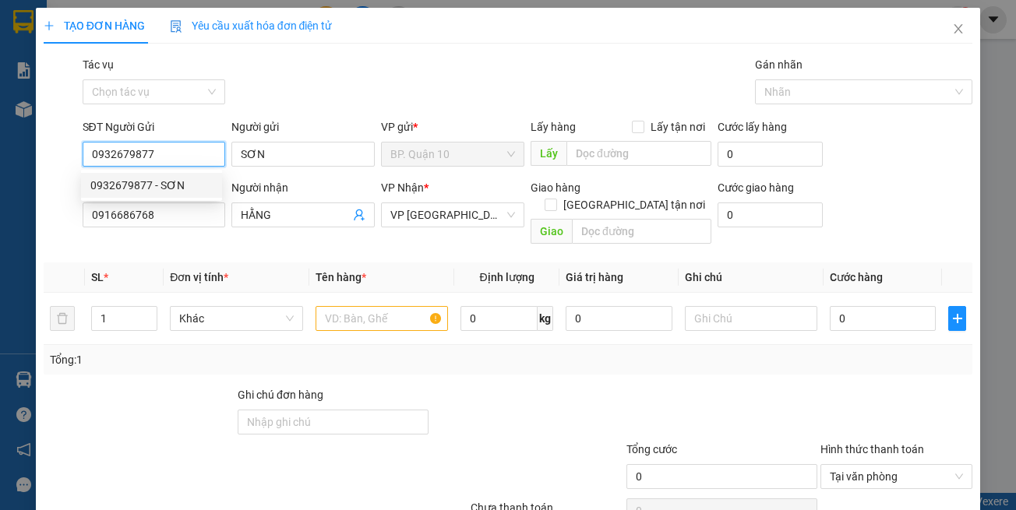
type input "30.000"
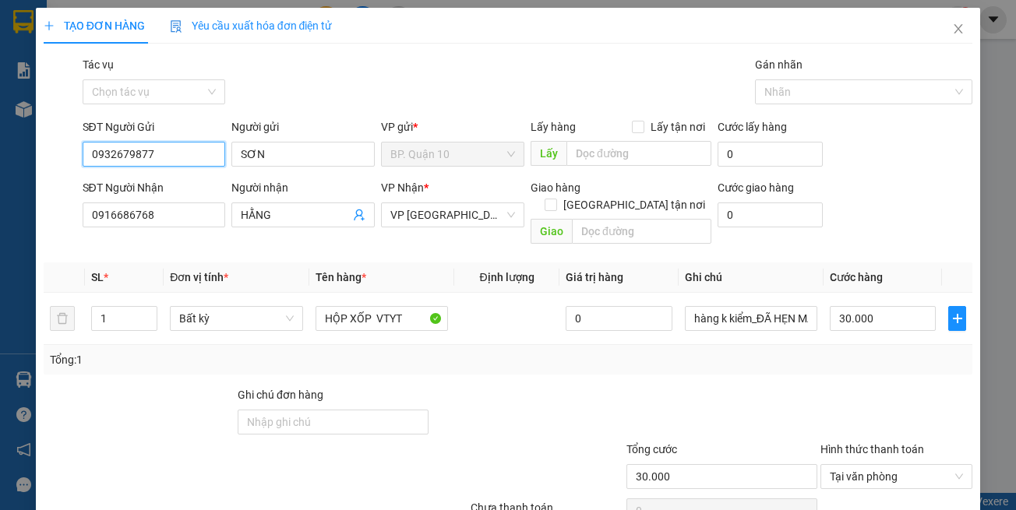
type input "0932679877"
click at [249, 263] on th "Đơn vị tính *" at bounding box center [236, 278] width 145 height 30
click at [760, 351] on div "Tổng: 1" at bounding box center [508, 359] width 917 height 17
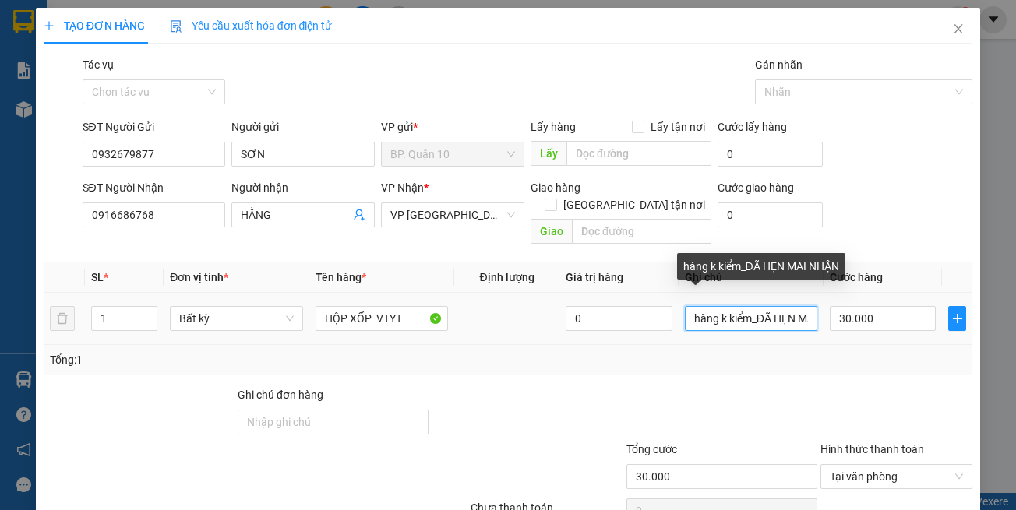
click at [749, 307] on input "hàng k kiểm_ĐÃ HẸN MAI NHẬN" at bounding box center [751, 318] width 132 height 25
click at [749, 306] on input "hàng k kiểm_ĐÃ HẸN MAI NHẬN" at bounding box center [751, 318] width 132 height 25
paste input "đã hẹn mai nhận"
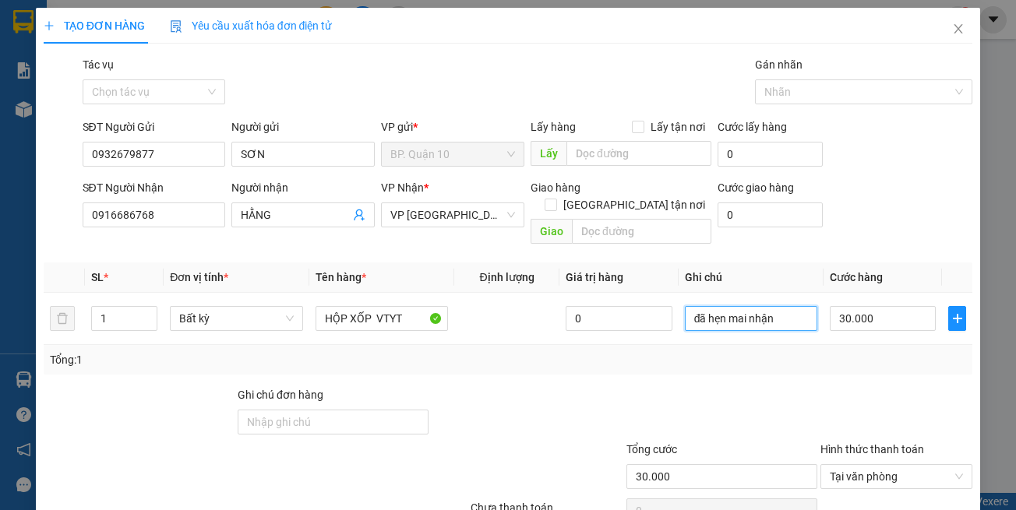
scroll to position [66, 0]
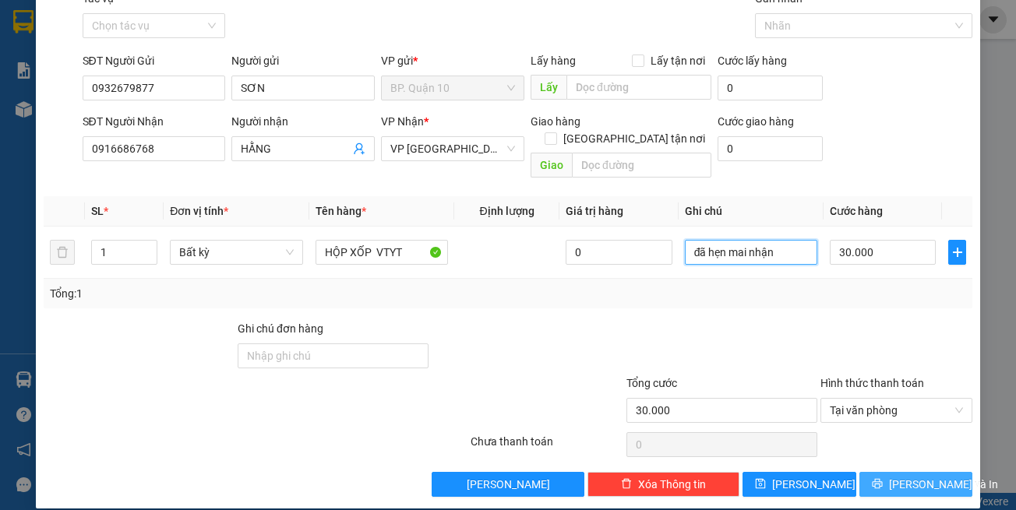
type input "đã hẹn mai nhận"
drag, startPoint x: 926, startPoint y: 460, endPoint x: 887, endPoint y: 427, distance: 52.0
click at [925, 476] on span "[PERSON_NAME] và In" at bounding box center [943, 484] width 109 height 17
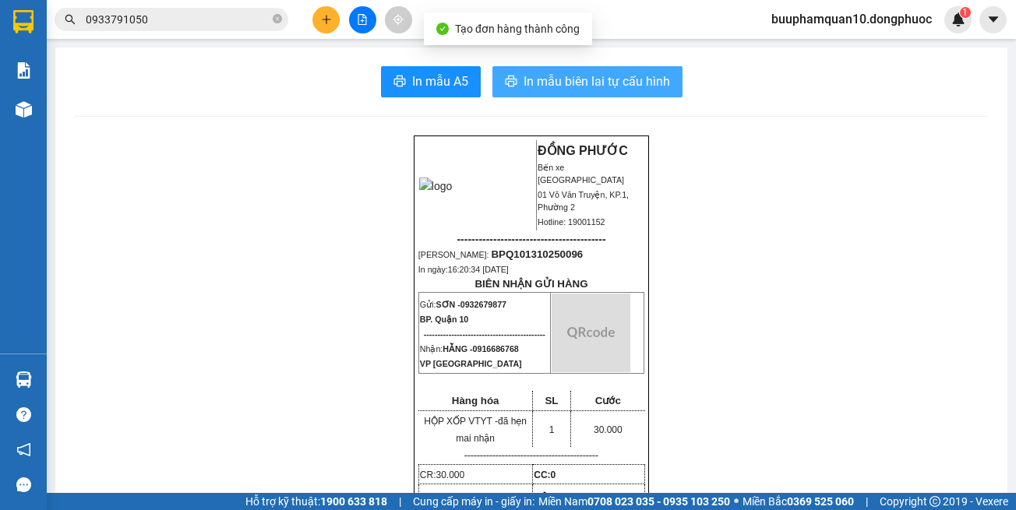
click at [606, 84] on span "In mẫu biên lai tự cấu hình" at bounding box center [597, 81] width 146 height 19
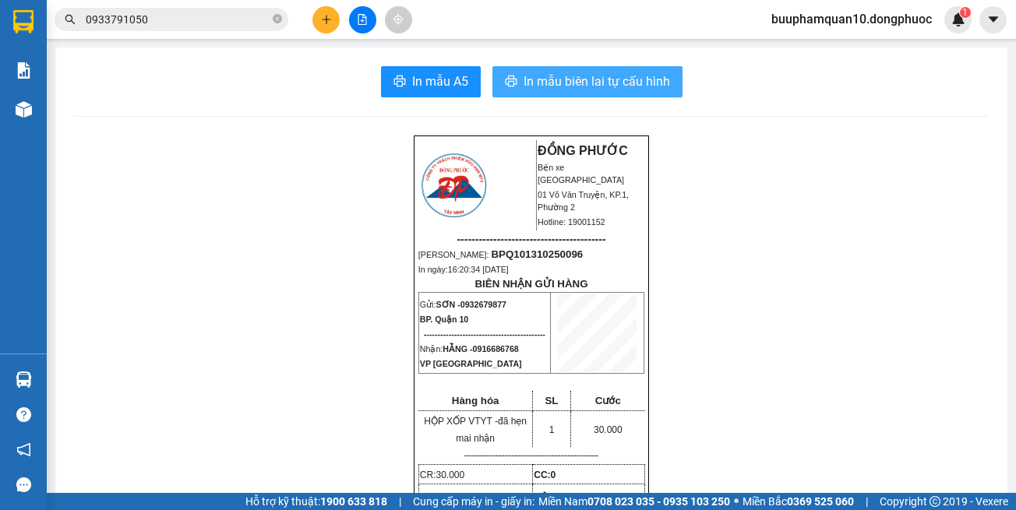
click at [644, 87] on span "In mẫu biên lai tự cấu hình" at bounding box center [597, 81] width 146 height 19
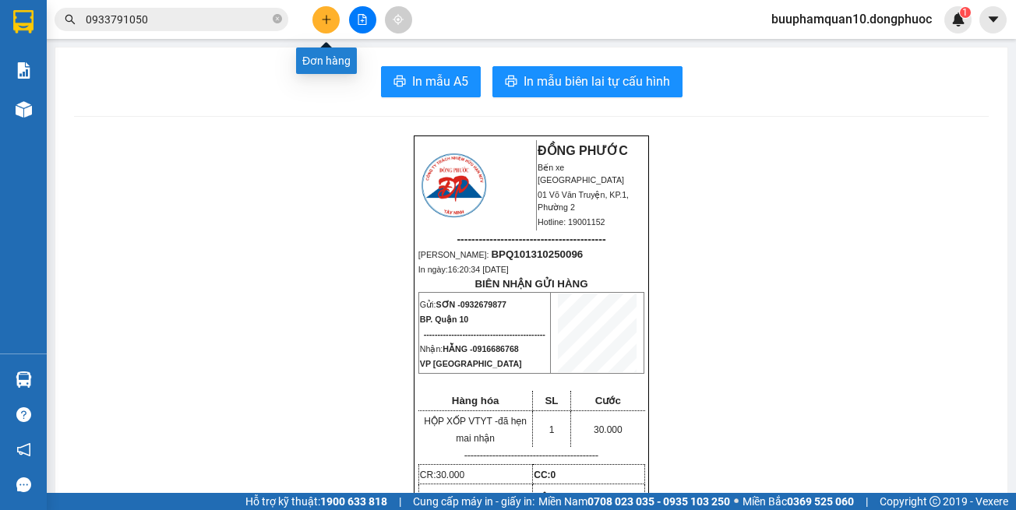
click at [332, 18] on button at bounding box center [325, 19] width 27 height 27
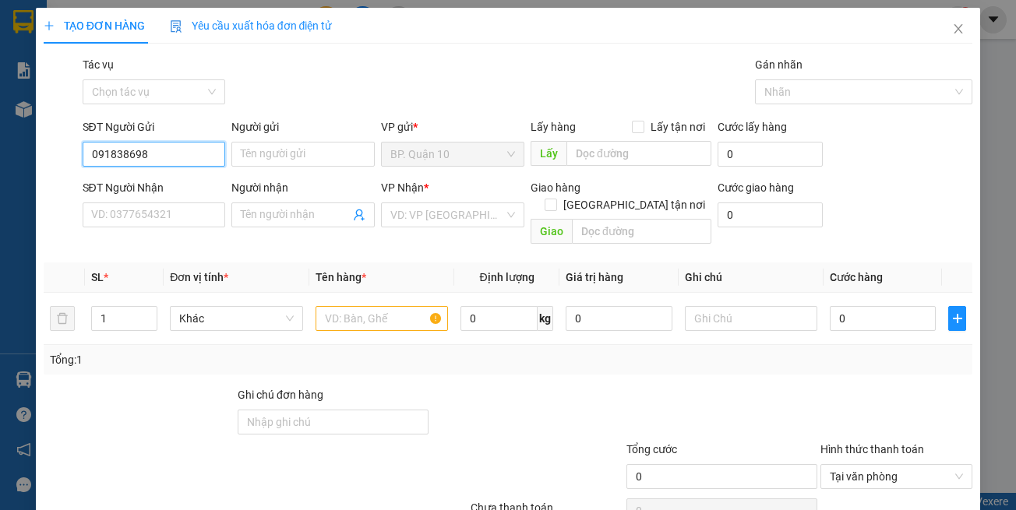
type input "0918386982"
drag, startPoint x: 184, startPoint y: 184, endPoint x: 218, endPoint y: 242, distance: 67.7
click at [184, 185] on div "0918386982 - HẢI" at bounding box center [151, 185] width 122 height 17
type input "HẢI"
type input "0986771899"
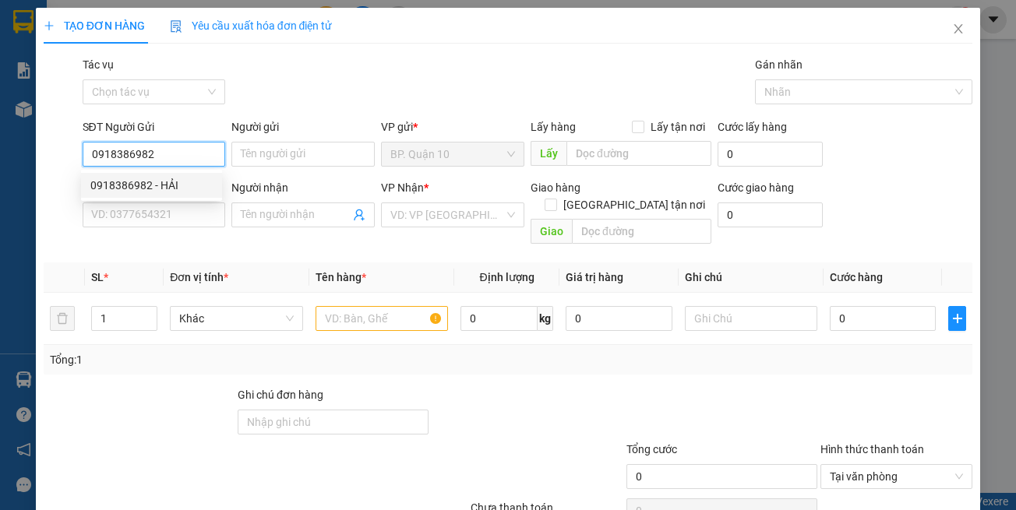
type input "[GEOGRAPHIC_DATA]"
type input "0918386982"
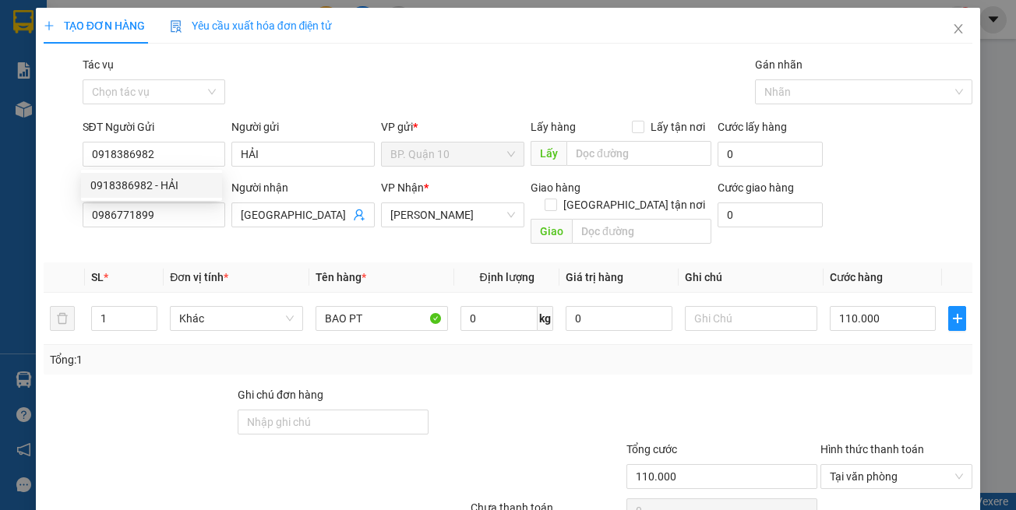
click at [218, 242] on div "Transit Pickup Surcharge Ids Transit Deliver Surcharge Ids Transit Deliver Surc…" at bounding box center [508, 309] width 929 height 507
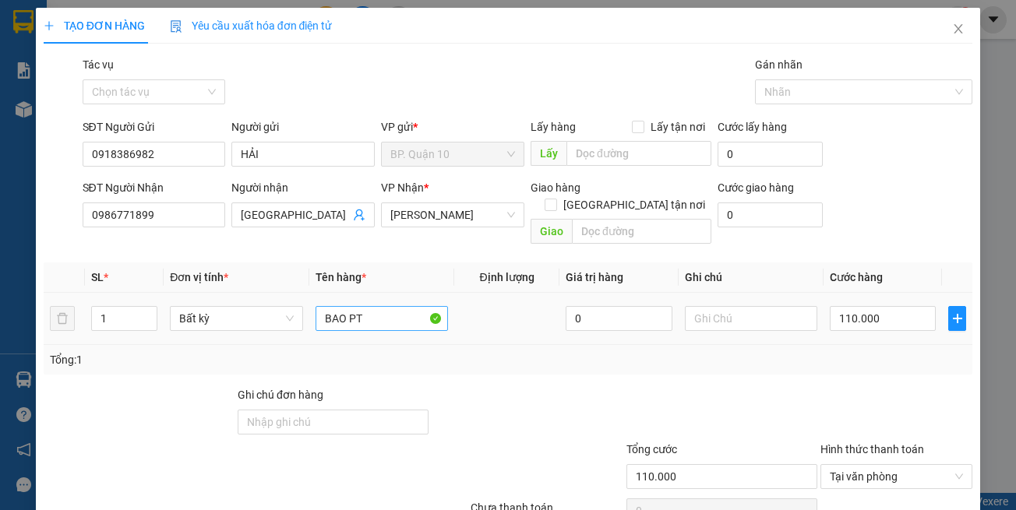
drag, startPoint x: 373, startPoint y: 336, endPoint x: 372, endPoint y: 307, distance: 28.8
click at [372, 326] on div "SL * Đơn vị tính * Tên hàng * Định lượng Giá trị hàng Ghi chú Cước hàng 1 Bất k…" at bounding box center [508, 319] width 929 height 112
click at [529, 386] on div at bounding box center [527, 413] width 194 height 55
click at [715, 400] on div at bounding box center [722, 413] width 194 height 55
click at [872, 306] on input "110.000" at bounding box center [883, 318] width 106 height 25
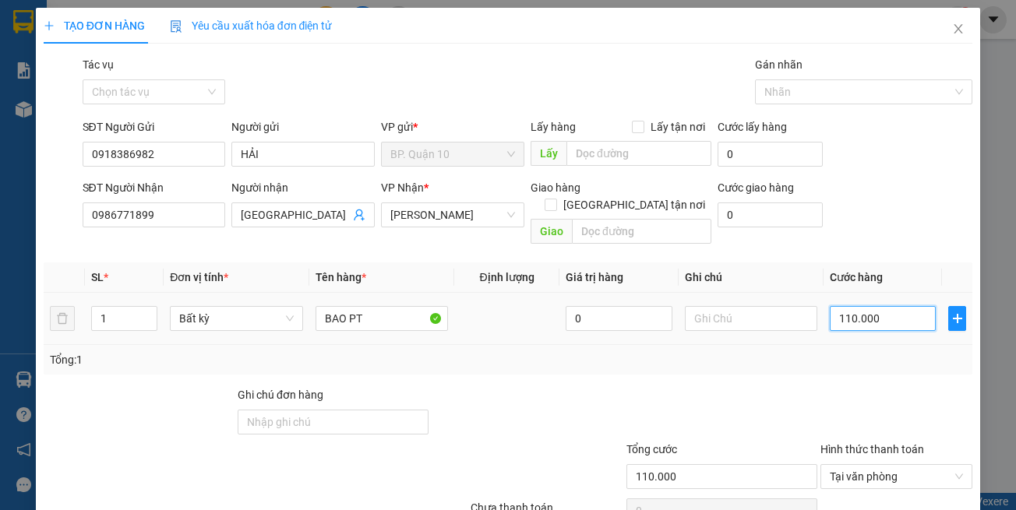
type input "7"
type input "70"
type input "70.000"
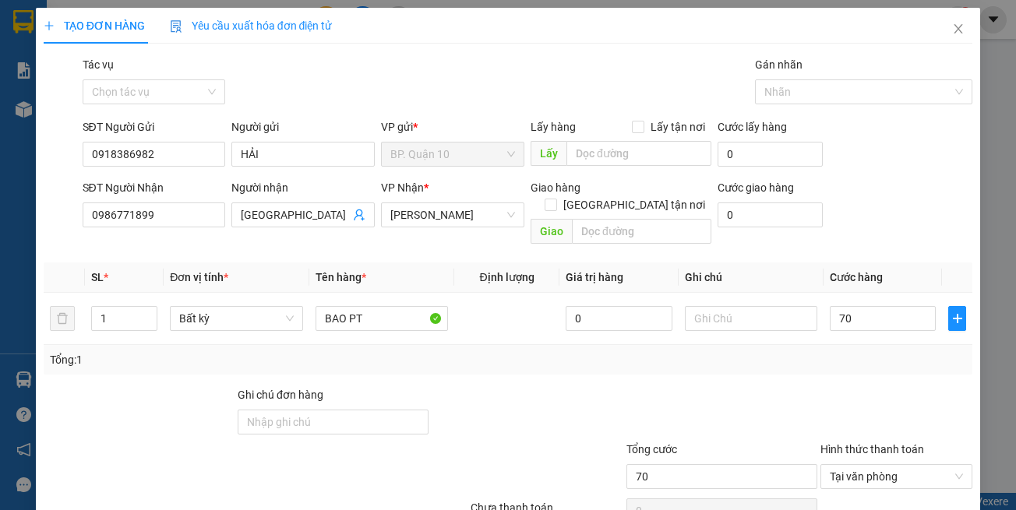
type input "70.000"
drag, startPoint x: 816, startPoint y: 368, endPoint x: 772, endPoint y: 333, distance: 56.6
click at [813, 363] on div "Transit Pickup Surcharge Ids Transit Deliver Surcharge Ids Transit Deliver Surc…" at bounding box center [508, 309] width 929 height 507
click at [737, 306] on input "text" at bounding box center [751, 318] width 132 height 25
paste input "đã hẹn mai nhận"
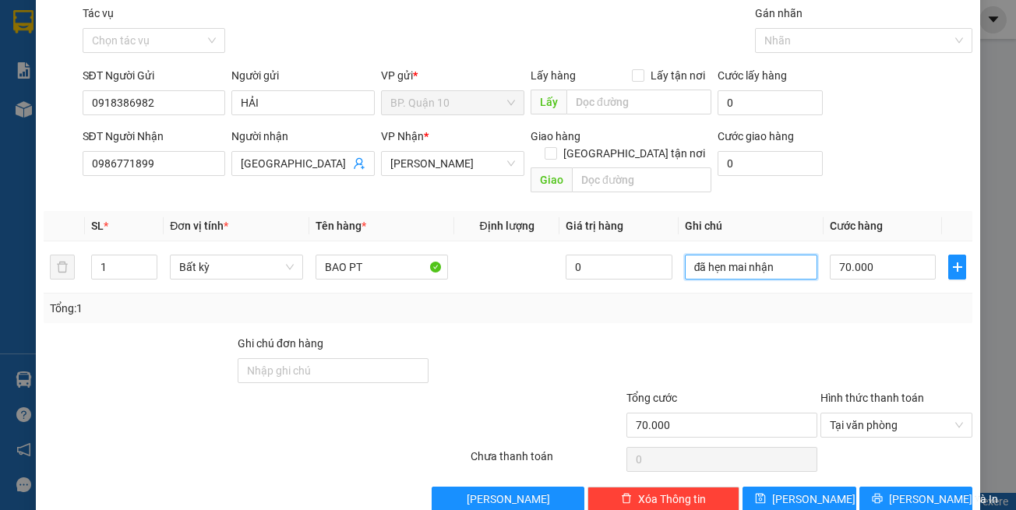
scroll to position [66, 0]
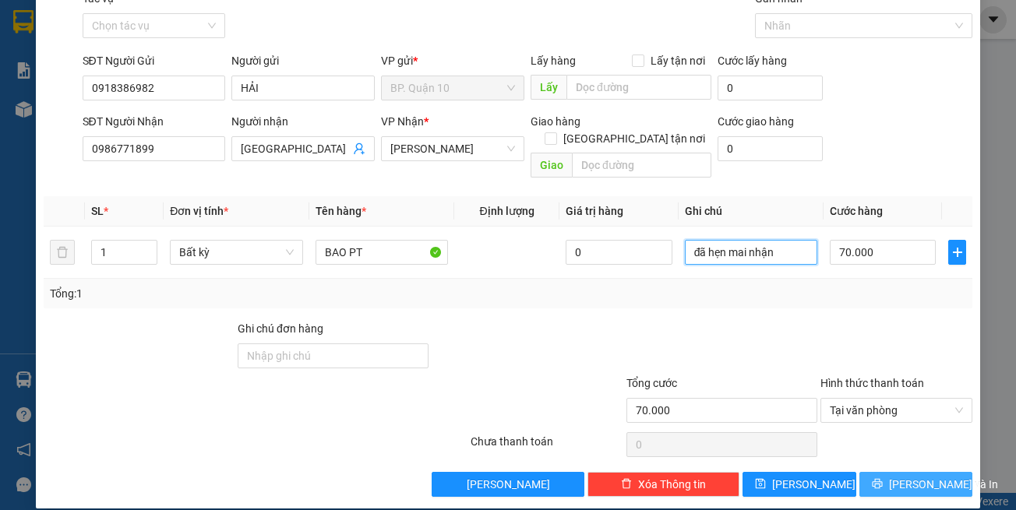
type input "đã hẹn mai nhận"
click at [884, 472] on button "[PERSON_NAME] và In" at bounding box center [916, 484] width 114 height 25
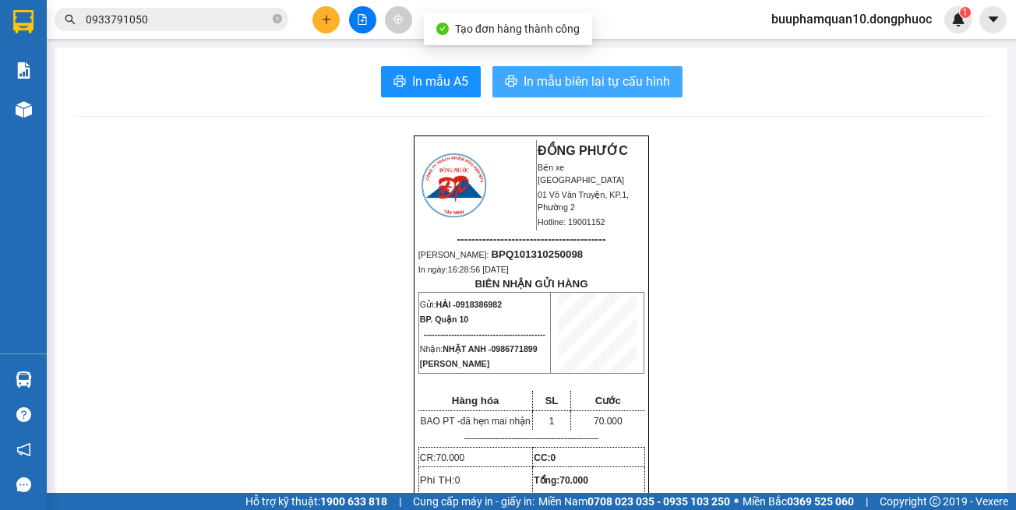
click at [619, 72] on button "In mẫu biên lai tự cấu hình" at bounding box center [587, 81] width 190 height 31
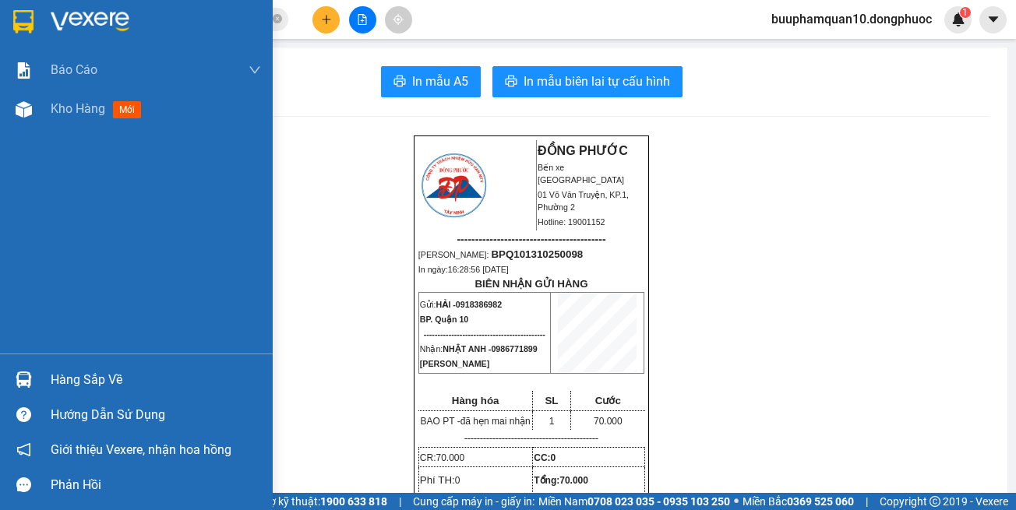
drag, startPoint x: 33, startPoint y: 379, endPoint x: 62, endPoint y: 365, distance: 32.1
click at [34, 379] on div at bounding box center [23, 379] width 27 height 27
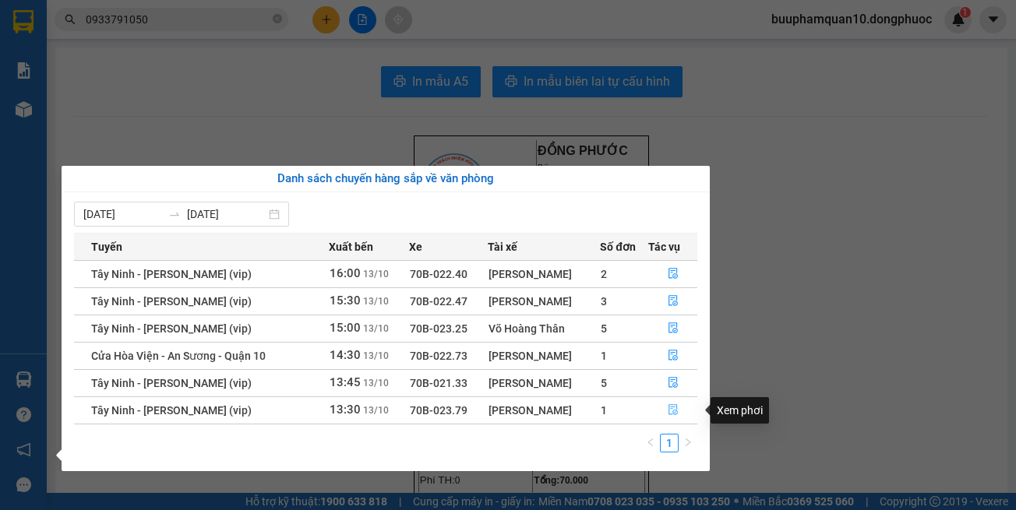
click at [689, 412] on button "button" at bounding box center [673, 410] width 48 height 25
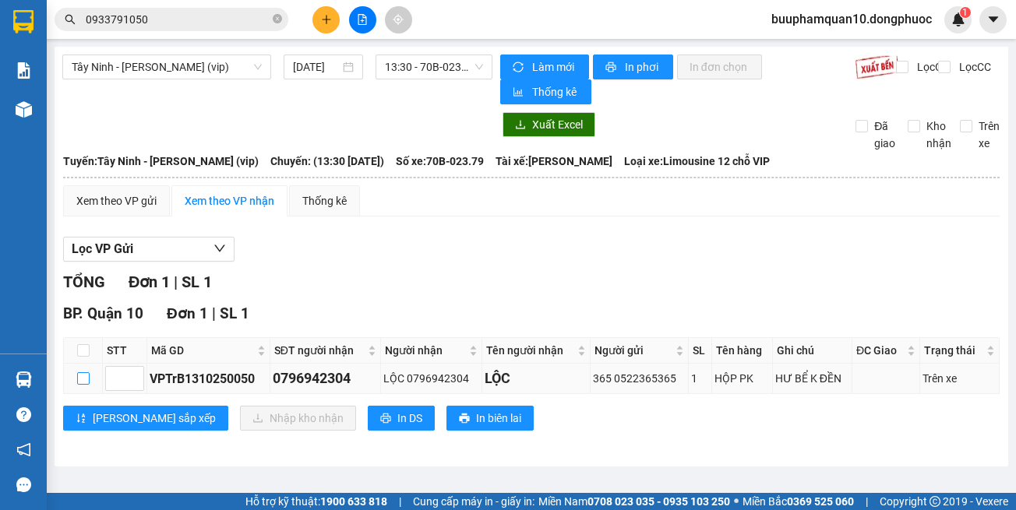
click at [83, 379] on input "checkbox" at bounding box center [83, 378] width 12 height 12
checkbox input "true"
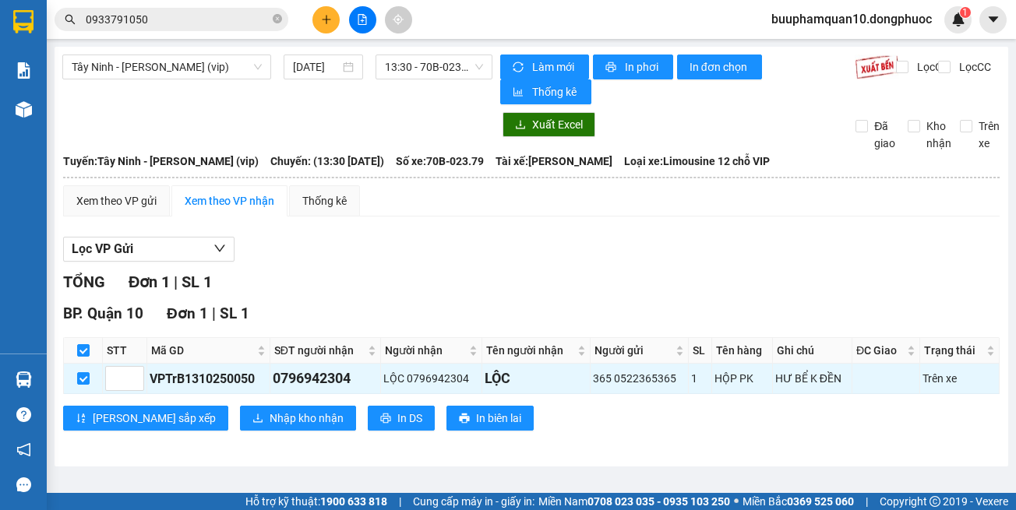
click at [261, 440] on div "BP. Quận 10 Đơn 1 | SL 1 STT Mã GD SĐT người nhận Người nhận Tên người nhận Ngư…" at bounding box center [531, 372] width 936 height 140
click at [270, 425] on span "Nhập kho nhận" at bounding box center [307, 418] width 74 height 17
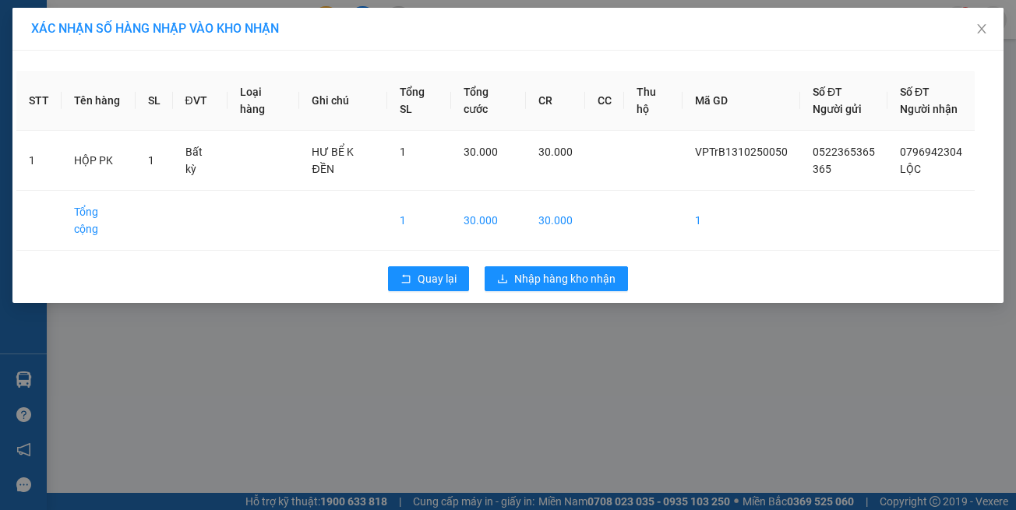
click at [628, 459] on div "XÁC NHẬN SỐ HÀNG NHẬP VÀO KHO NHẬN STT Tên hàng SL ĐVT Loại hàng Ghi chú Tổng S…" at bounding box center [508, 255] width 1016 height 510
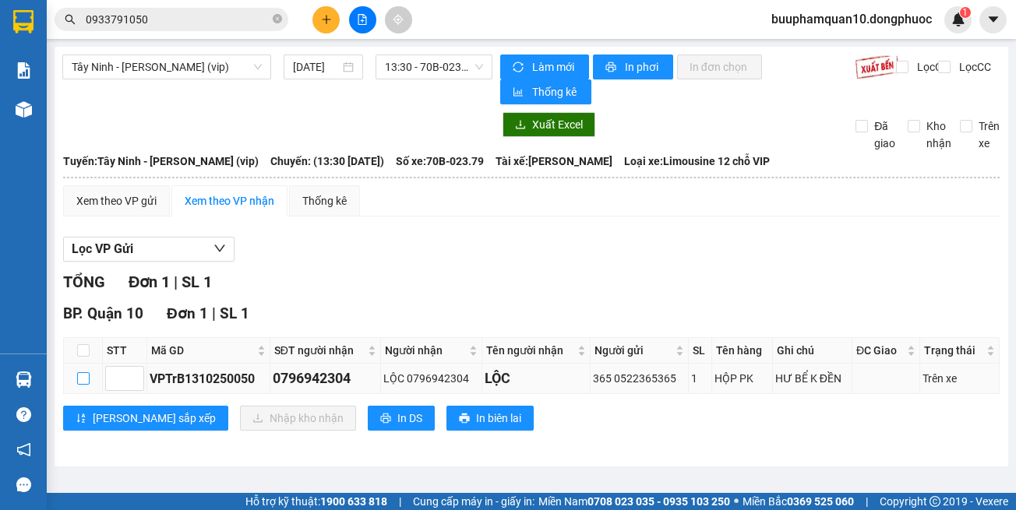
click at [83, 386] on label at bounding box center [83, 378] width 12 height 17
click at [83, 385] on input "checkbox" at bounding box center [83, 378] width 12 height 12
checkbox input "true"
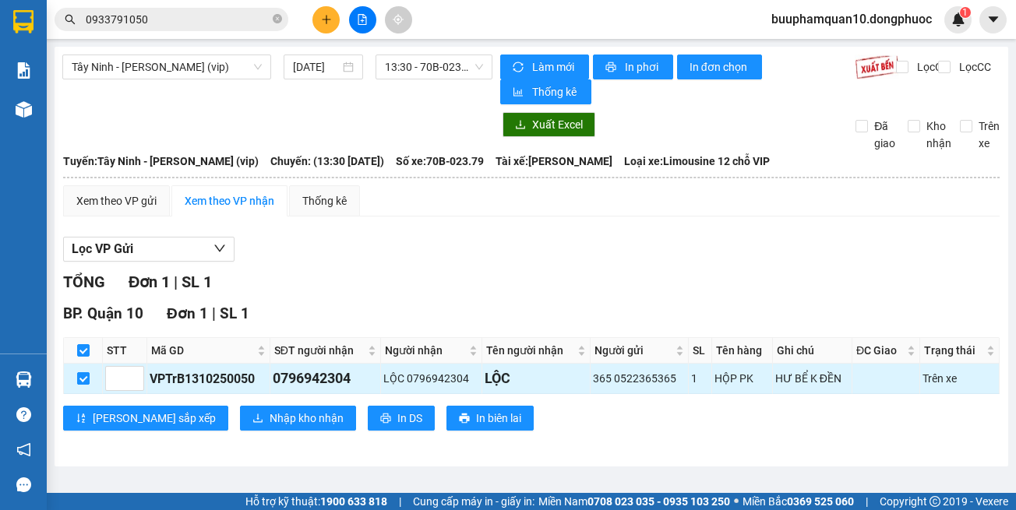
checkbox input "true"
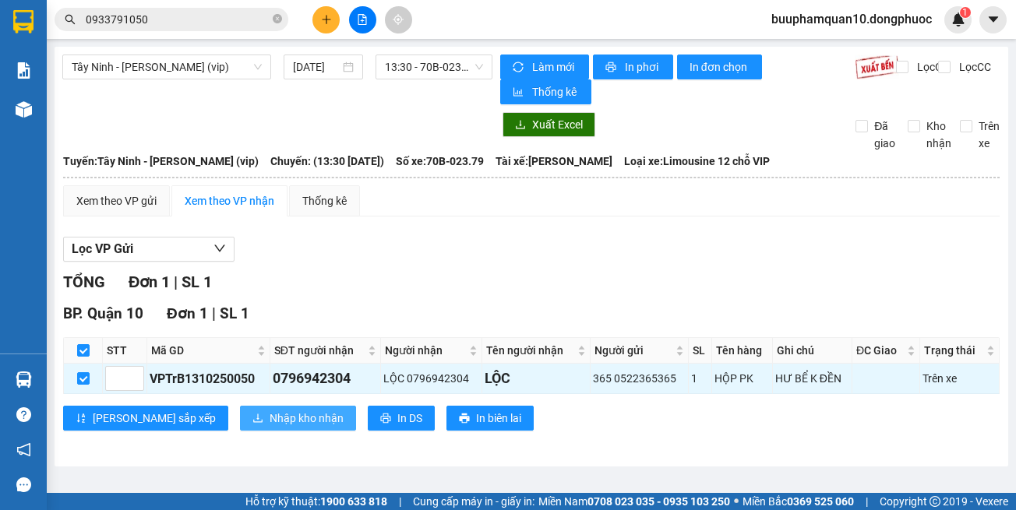
click at [270, 413] on span "Nhập kho nhận" at bounding box center [307, 418] width 74 height 17
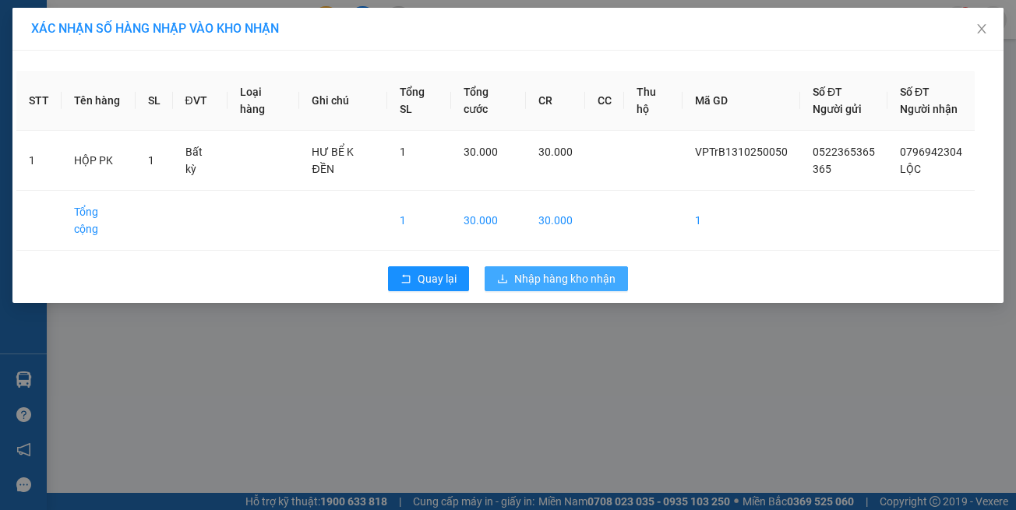
click at [527, 270] on span "Nhập hàng kho nhận" at bounding box center [564, 278] width 101 height 17
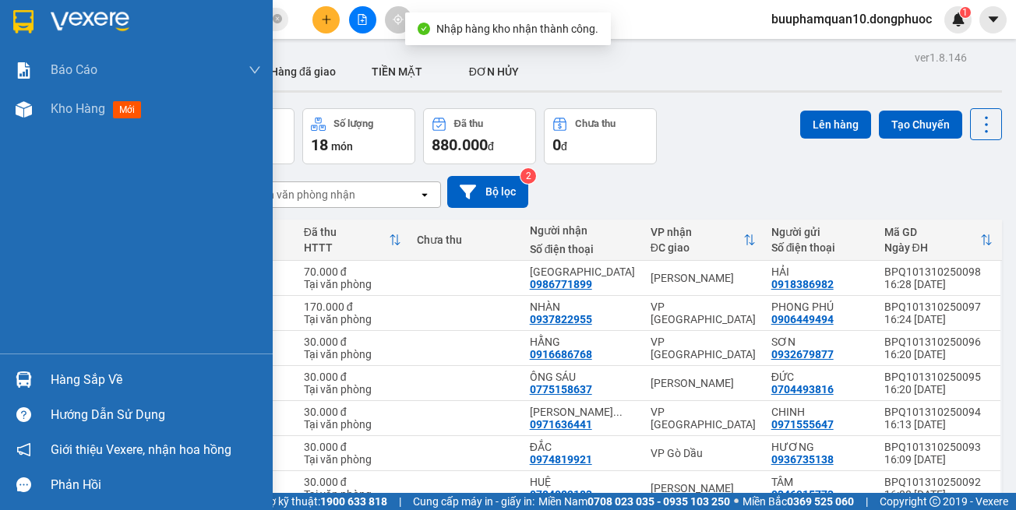
drag, startPoint x: 42, startPoint y: 378, endPoint x: 84, endPoint y: 378, distance: 42.1
click at [43, 378] on div "Hàng sắp về" at bounding box center [136, 379] width 273 height 35
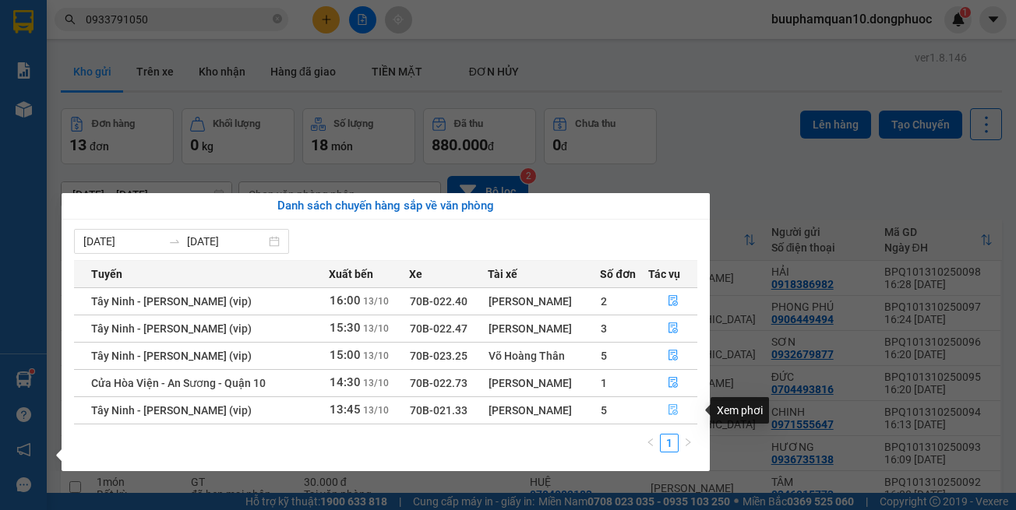
click at [669, 409] on icon "file-done" at bounding box center [672, 410] width 9 height 11
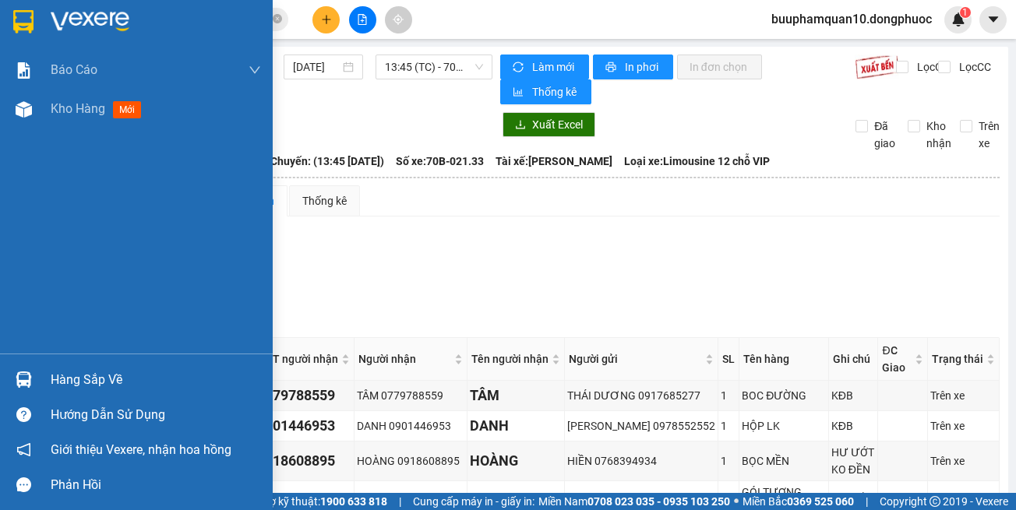
drag, startPoint x: 138, startPoint y: 373, endPoint x: 449, endPoint y: 358, distance: 311.2
click at [141, 371] on div "Hàng sắp về" at bounding box center [156, 379] width 210 height 23
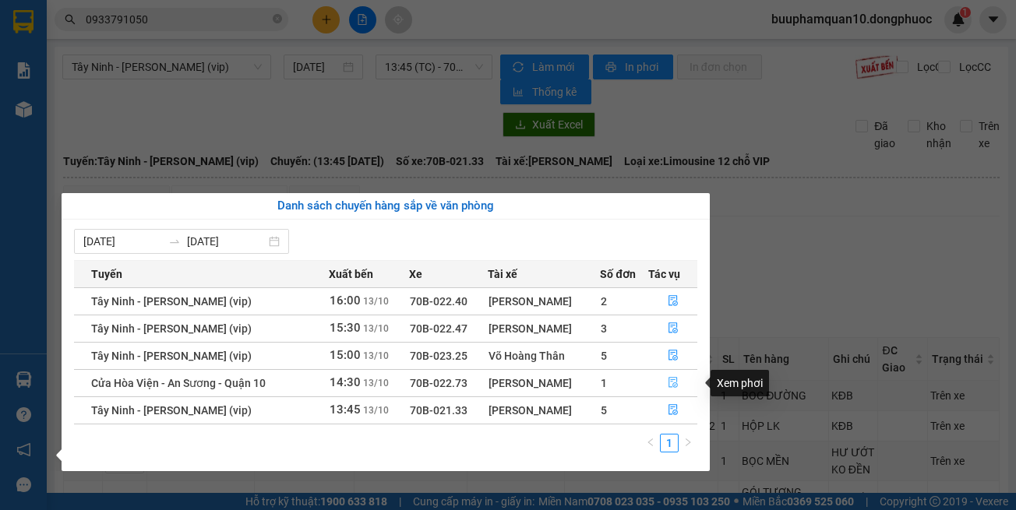
click at [672, 383] on icon "file-done" at bounding box center [673, 382] width 11 height 11
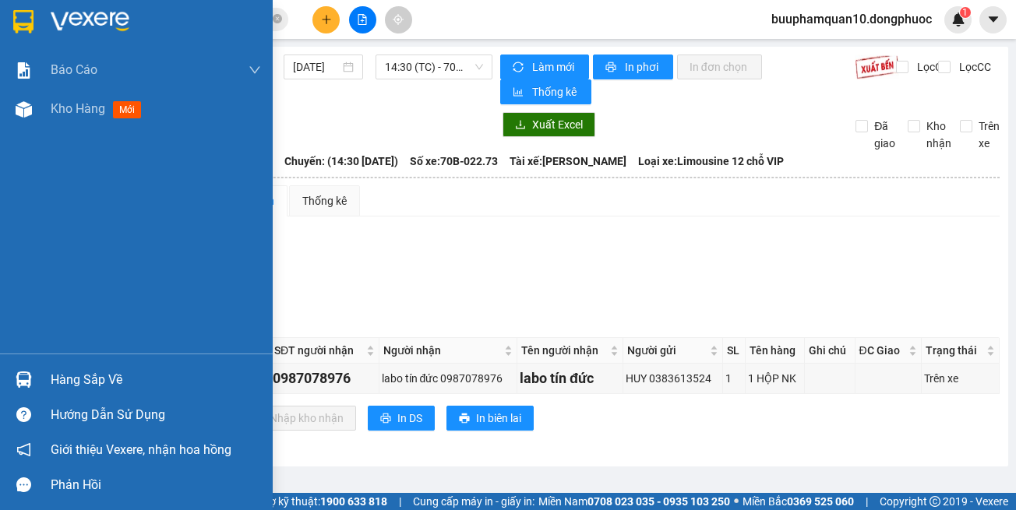
click at [101, 383] on div "Hàng sắp về" at bounding box center [156, 379] width 210 height 23
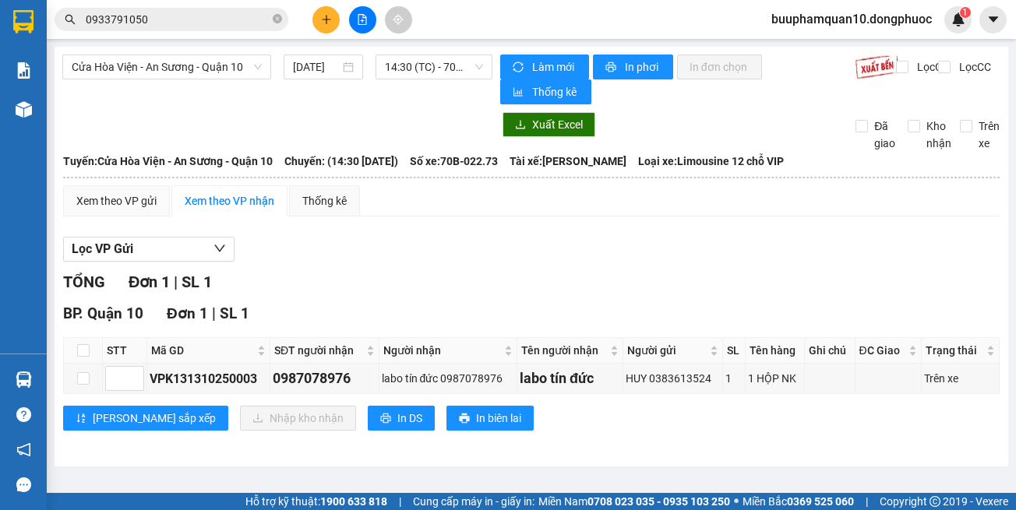
click at [751, 268] on section "Kết quả tìm kiếm ( 2 ) Bộ lọc Thuộc VP này Gửi 3 ngày gần nhất Mã ĐH Trạng thái…" at bounding box center [508, 255] width 1016 height 510
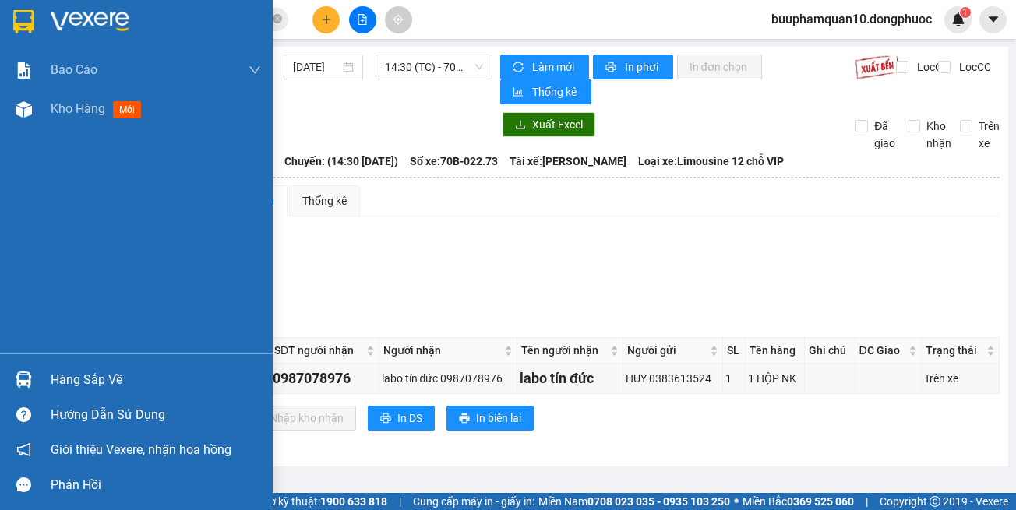
drag, startPoint x: 17, startPoint y: 378, endPoint x: 23, endPoint y: 369, distance: 10.2
click at [17, 376] on img at bounding box center [24, 380] width 16 height 16
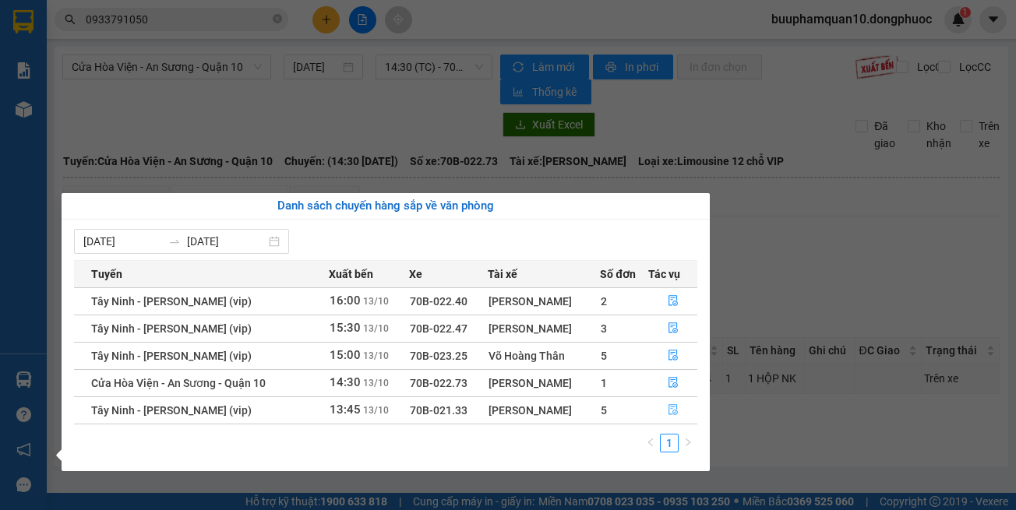
click at [658, 408] on button "button" at bounding box center [673, 410] width 48 height 25
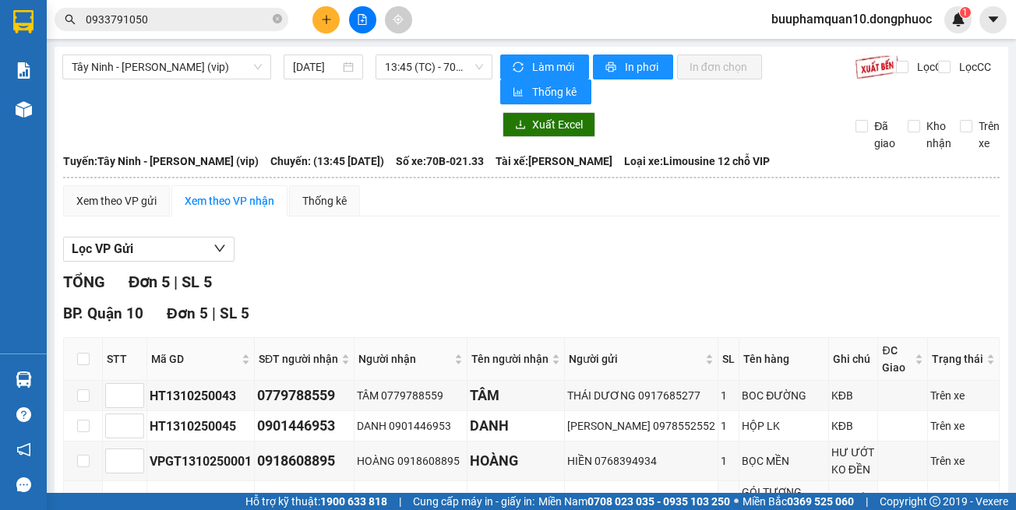
scroll to position [148, 0]
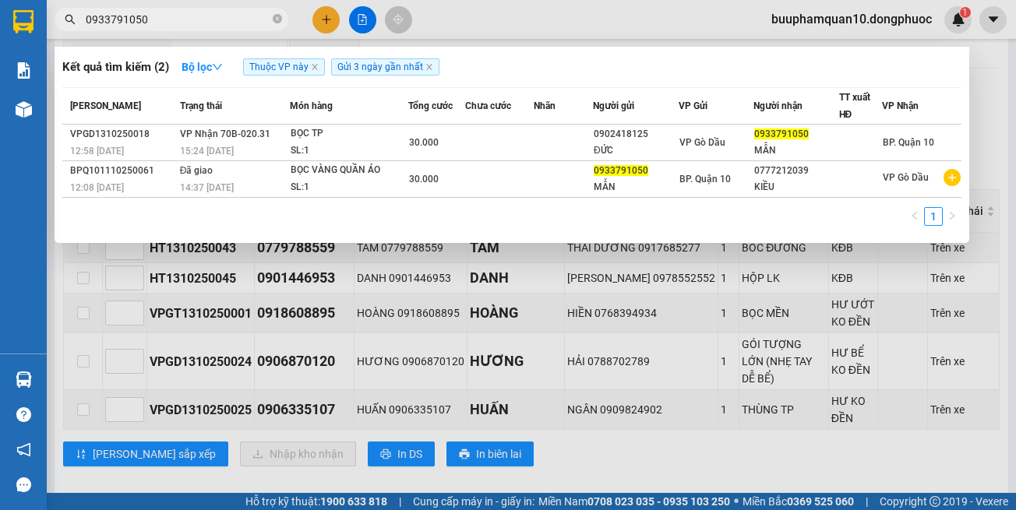
click at [211, 16] on input "0933791050" at bounding box center [178, 19] width 184 height 17
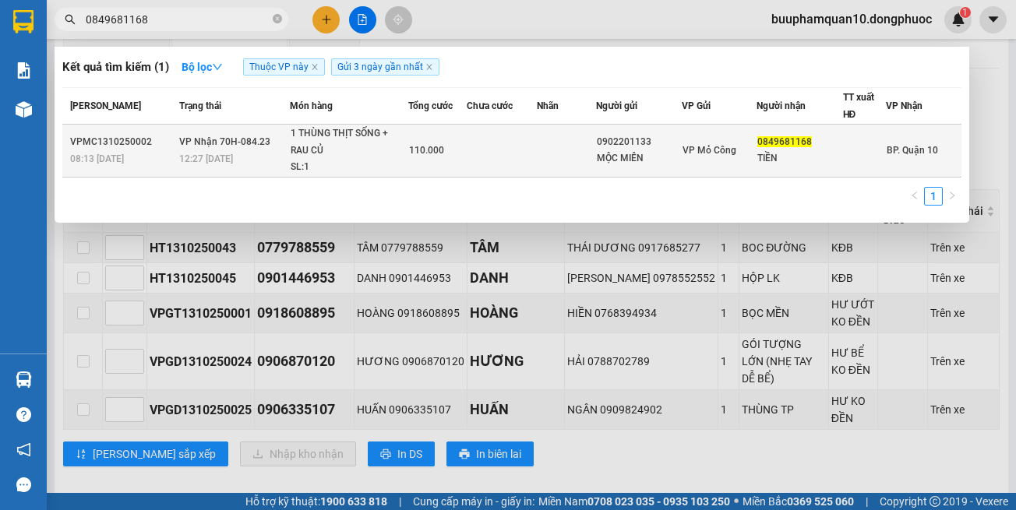
type input "0849681168"
click at [344, 130] on div "1 THÙNG THỊT SỐNG + RAU CỦ" at bounding box center [349, 141] width 117 height 33
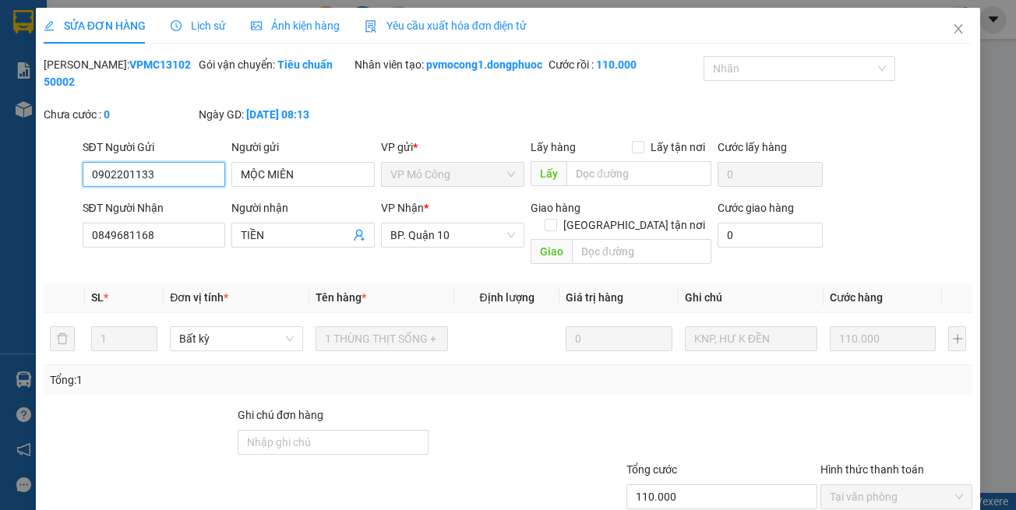
type input "0902201133"
type input "MỘC MIÊN"
type input "0849681168"
type input "TIỀN"
type input "110.000"
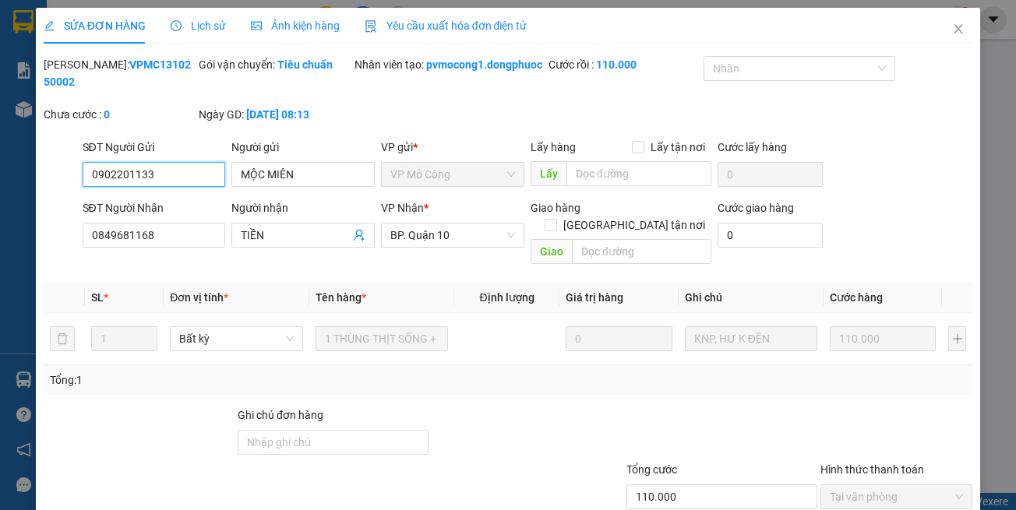
scroll to position [69, 0]
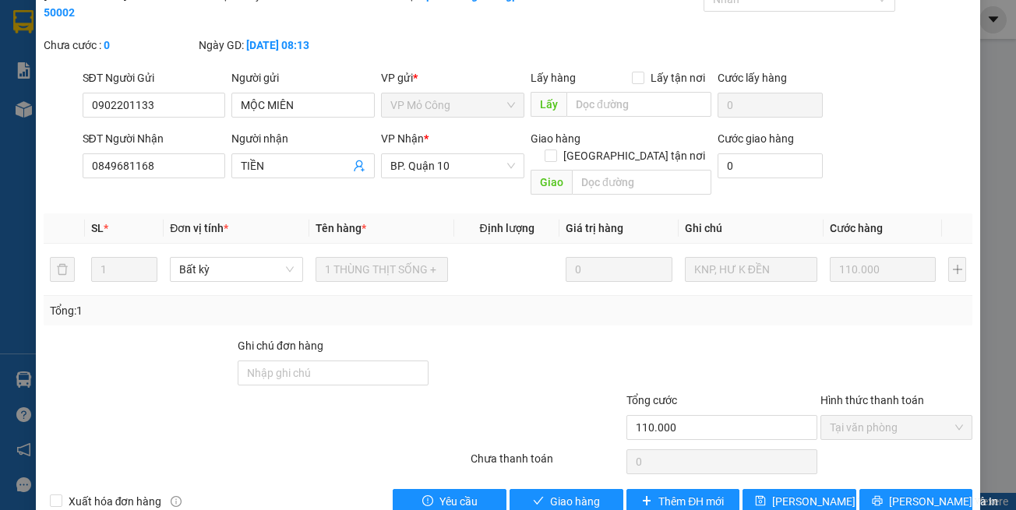
click at [574, 487] on div "Total Paid Fee 110.000 Total UnPaid Fee 0 Cash Collection Total Fee Mã ĐH: VPMC…" at bounding box center [508, 250] width 929 height 527
click at [574, 499] on span "Giao hàng" at bounding box center [575, 501] width 50 height 17
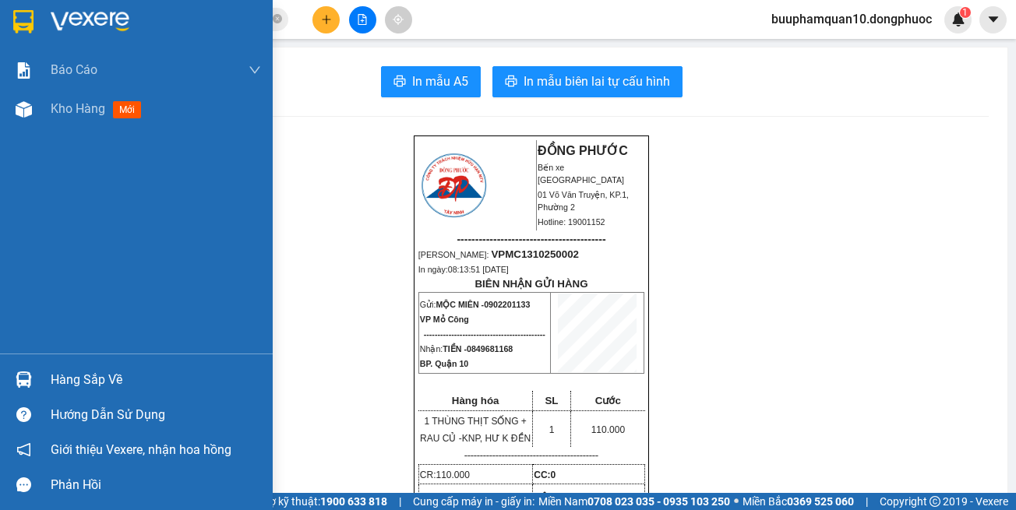
drag, startPoint x: 33, startPoint y: 386, endPoint x: 69, endPoint y: 370, distance: 39.1
click at [33, 386] on div at bounding box center [23, 379] width 27 height 27
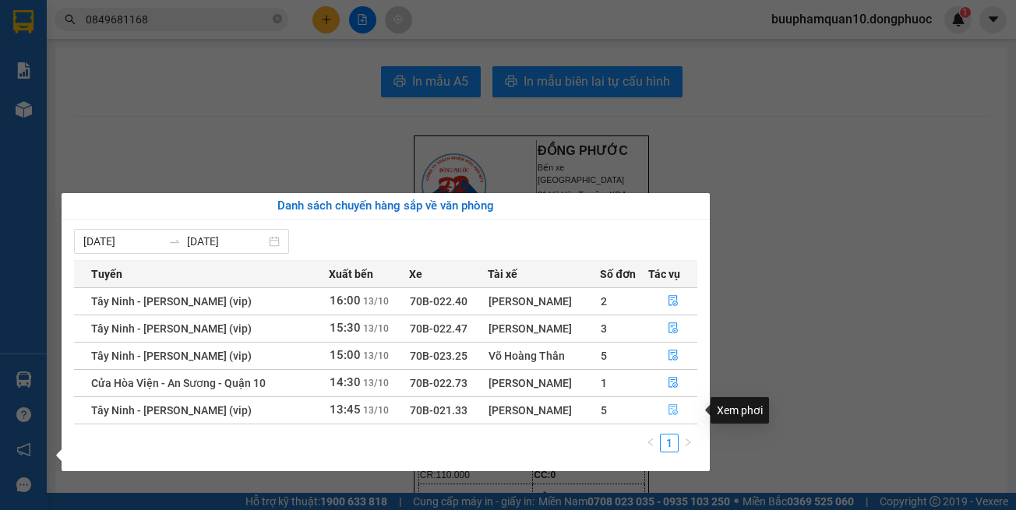
click at [661, 411] on button "button" at bounding box center [673, 410] width 48 height 25
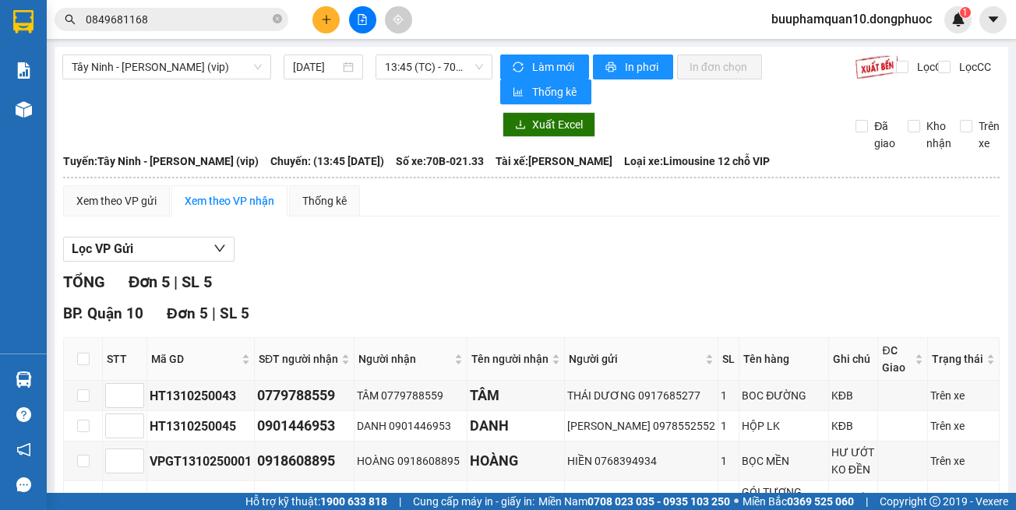
scroll to position [148, 0]
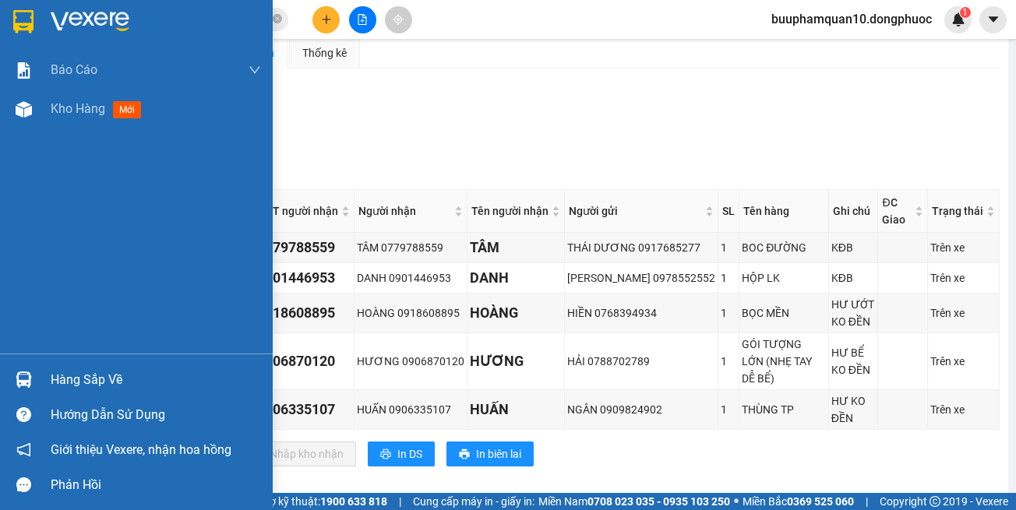
drag, startPoint x: 32, startPoint y: 362, endPoint x: 47, endPoint y: 373, distance: 18.4
click at [32, 363] on div "Hàng sắp về" at bounding box center [136, 379] width 273 height 35
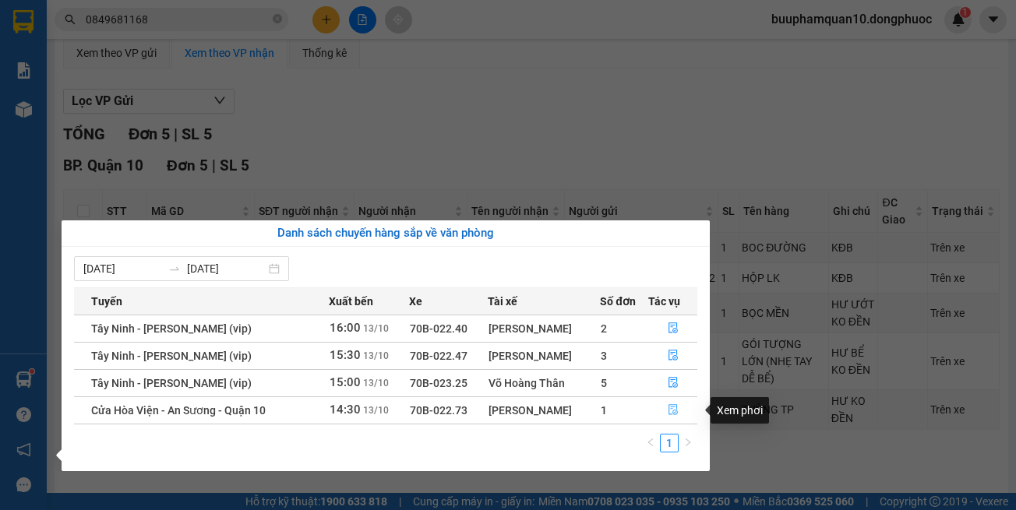
click at [673, 414] on icon "file-done" at bounding box center [673, 409] width 11 height 11
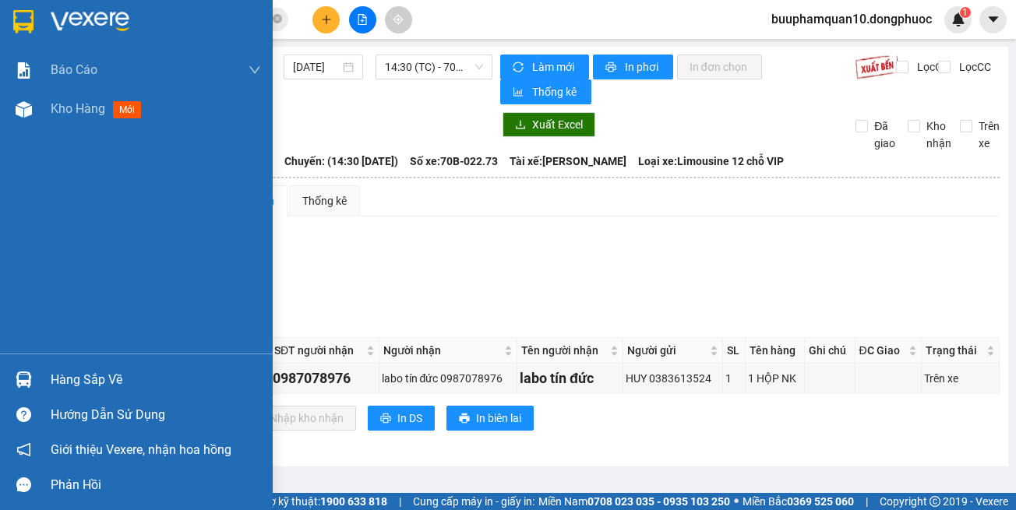
drag, startPoint x: 6, startPoint y: 395, endPoint x: 40, endPoint y: 385, distance: 35.0
click at [8, 394] on div "Hàng sắp về" at bounding box center [136, 379] width 273 height 35
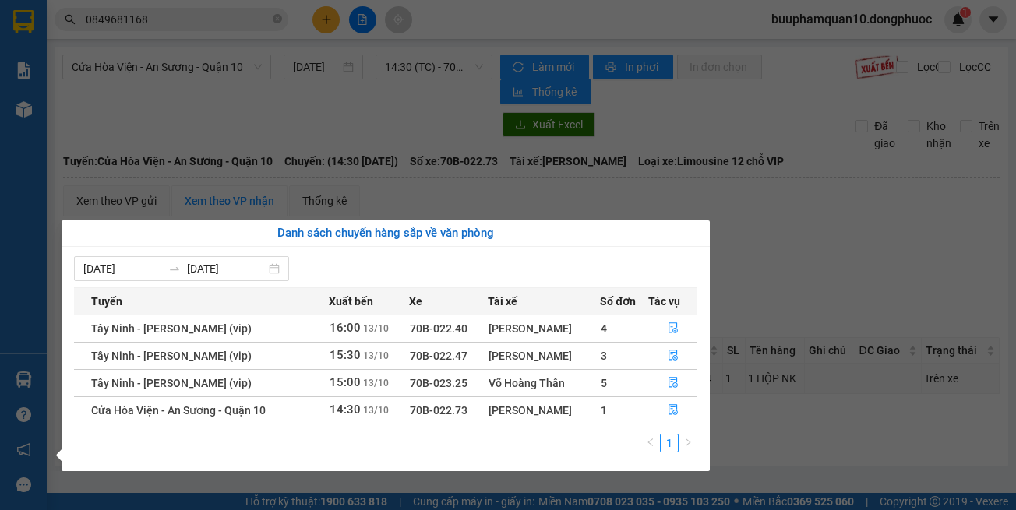
click at [323, 26] on section "Kết quả tìm kiếm ( 1 ) Bộ lọc Thuộc VP này Gửi 3 ngày gần nhất Mã ĐH Trạng thái…" at bounding box center [508, 255] width 1016 height 510
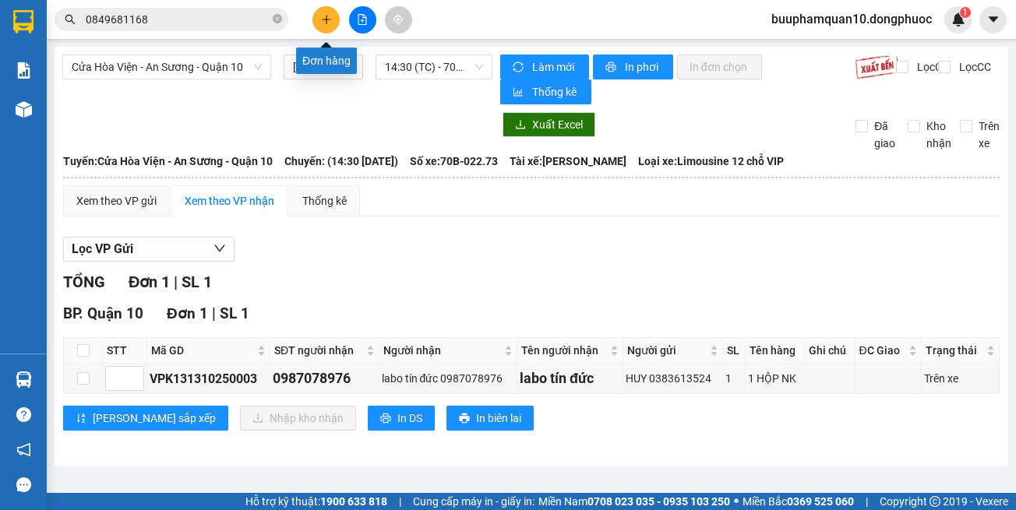
click at [323, 27] on button at bounding box center [325, 19] width 27 height 27
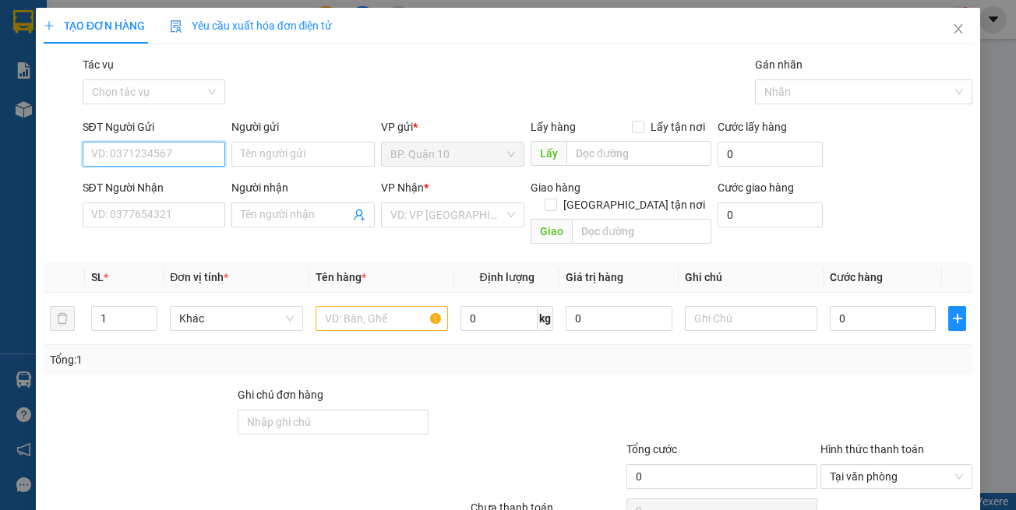
click at [135, 159] on input "SĐT Người Gửi" at bounding box center [154, 154] width 143 height 25
click at [169, 187] on div "0906758778 - ÁNH DƯƠNG" at bounding box center [158, 185] width 137 height 17
type input "0906758778"
type input "ÁNH DƯƠNG"
type input "0967852552"
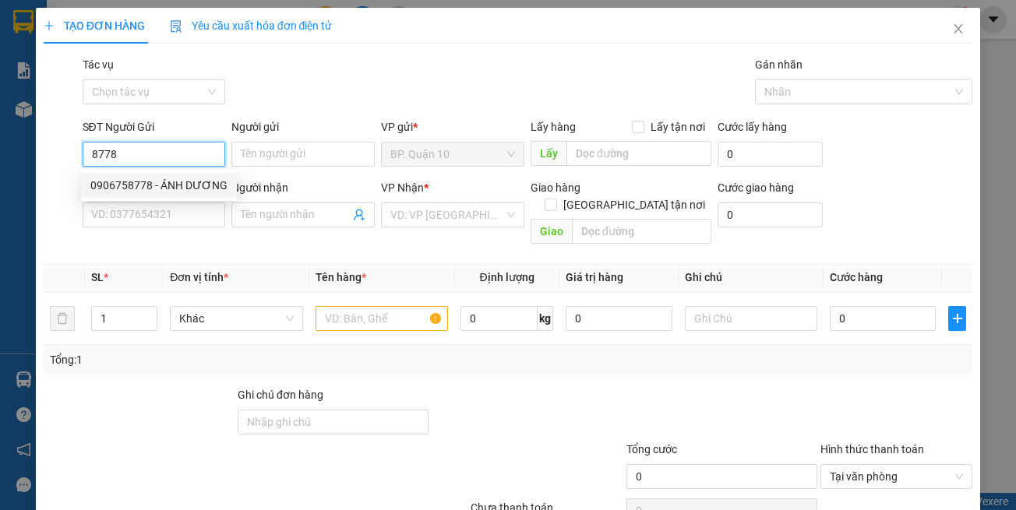
type input "LINH"
type input "30.000"
type input "0906758778"
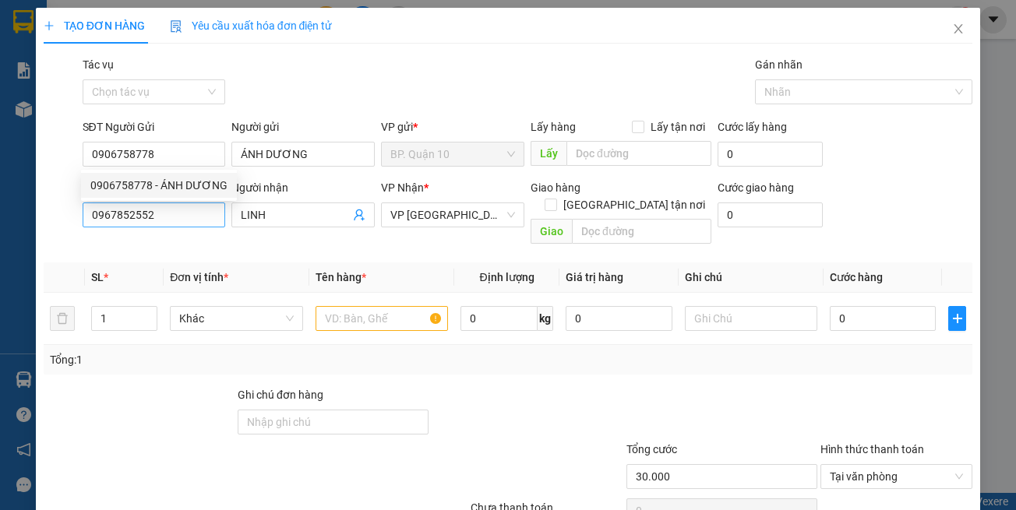
click at [200, 242] on div "Transit Pickup Surcharge Ids Transit Deliver Surcharge Ids Transit Deliver Surc…" at bounding box center [508, 309] width 929 height 507
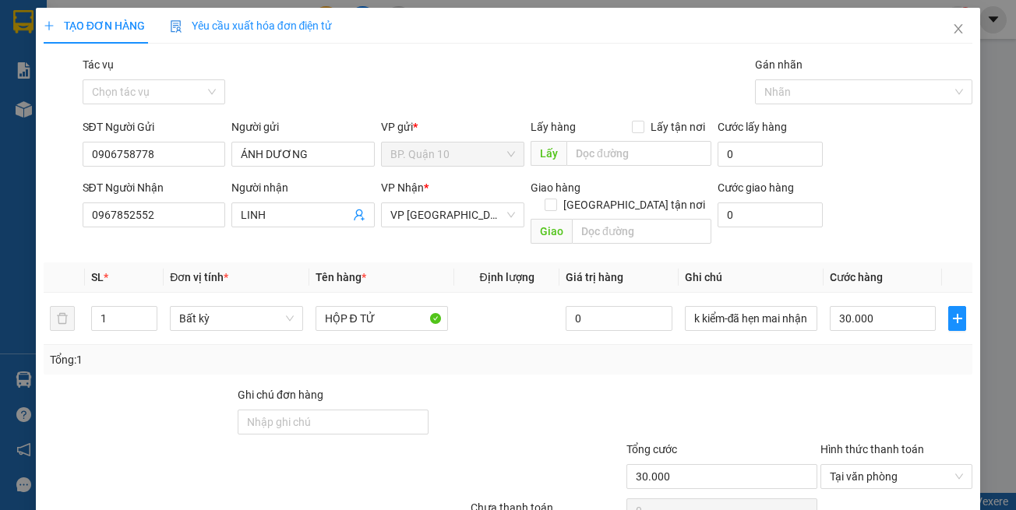
drag, startPoint x: 484, startPoint y: 390, endPoint x: 734, endPoint y: 368, distance: 251.0
click at [499, 387] on div at bounding box center [527, 413] width 194 height 55
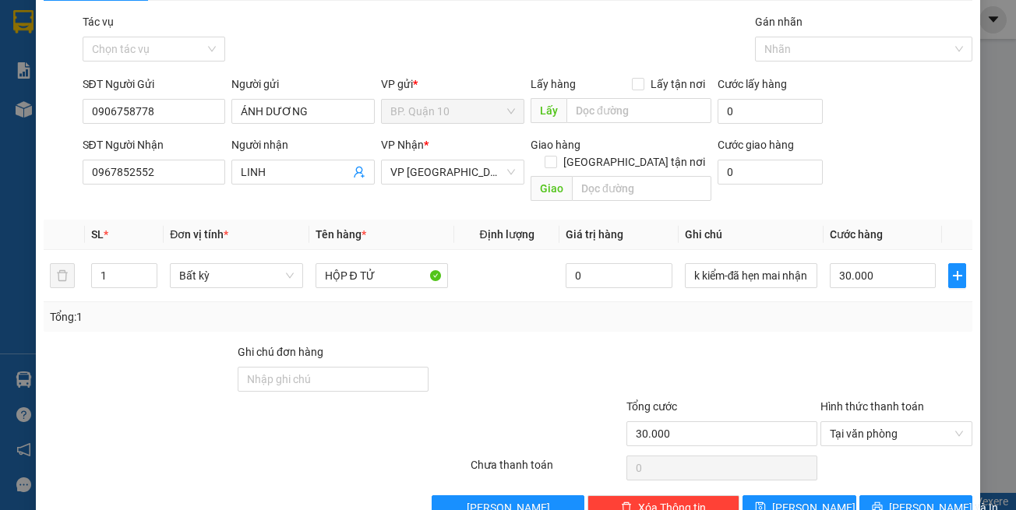
scroll to position [66, 0]
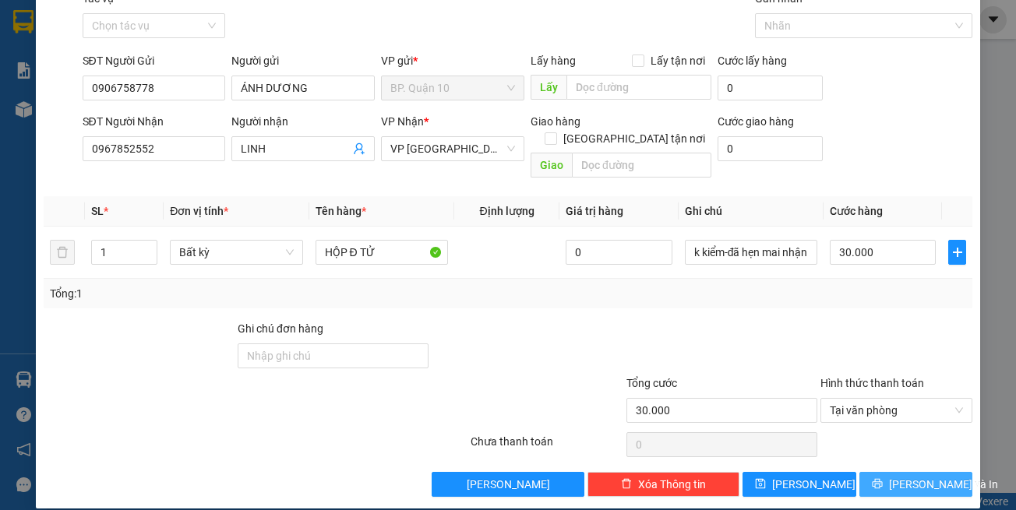
click at [892, 476] on span "[PERSON_NAME] và In" at bounding box center [943, 484] width 109 height 17
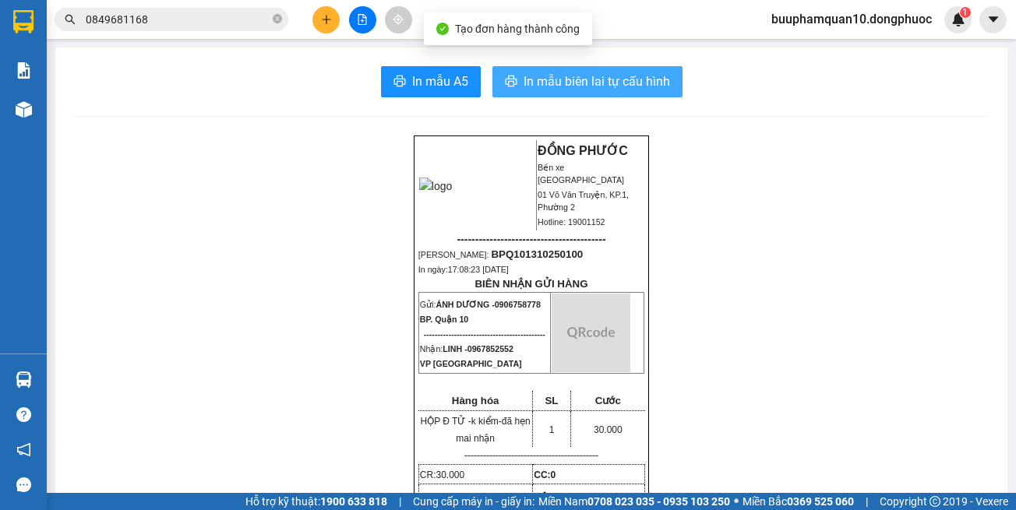
click at [594, 96] on button "In mẫu biên lai tự cấu hình" at bounding box center [587, 81] width 190 height 31
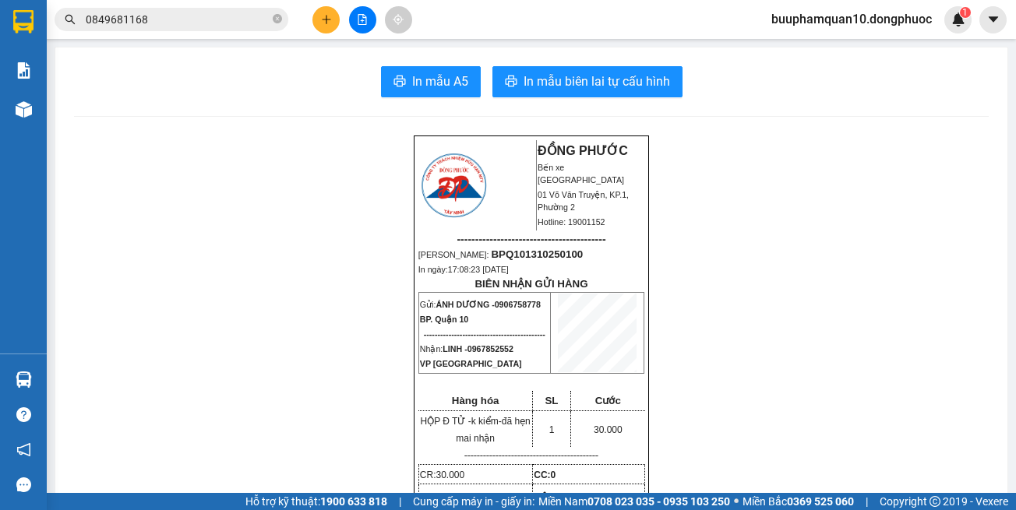
click at [588, 83] on span "In mẫu biên lai tự cấu hình" at bounding box center [597, 81] width 146 height 19
click at [334, 25] on button at bounding box center [325, 19] width 27 height 27
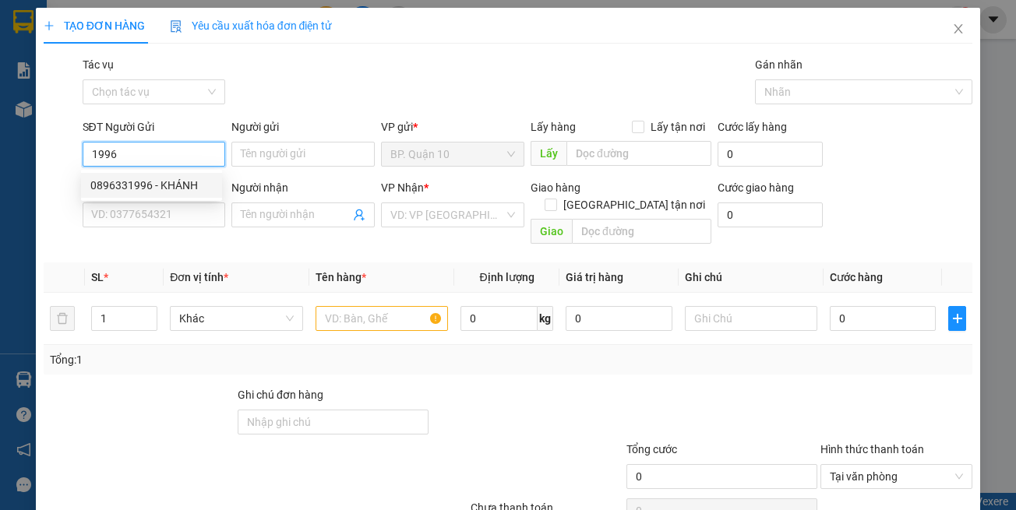
click at [160, 187] on div "0896331996 - KHÁNH" at bounding box center [151, 185] width 122 height 17
type input "0896331996"
type input "KHÁNH"
type input "0792397493"
type input "THÁI"
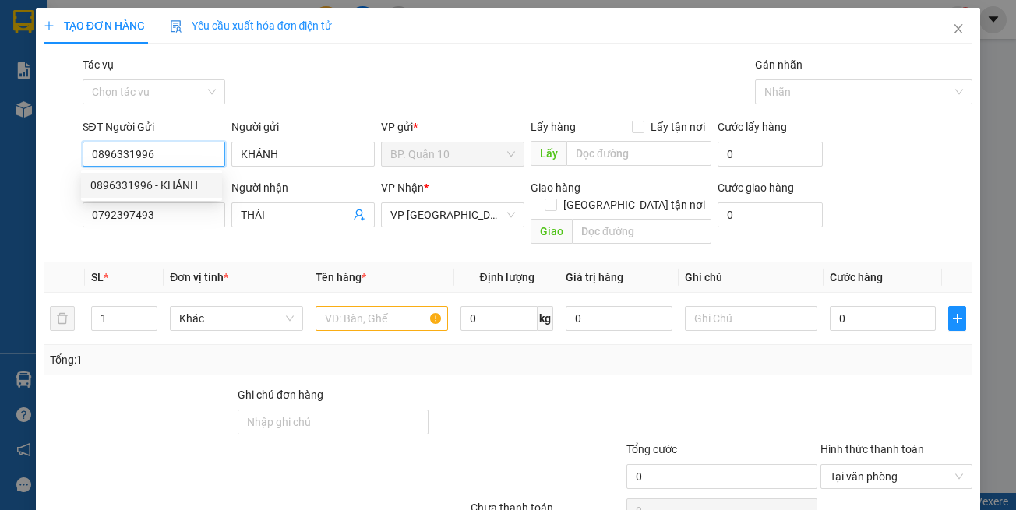
type input "0896331996"
type input "30.000"
click at [244, 263] on th "Đơn vị tính *" at bounding box center [236, 278] width 145 height 30
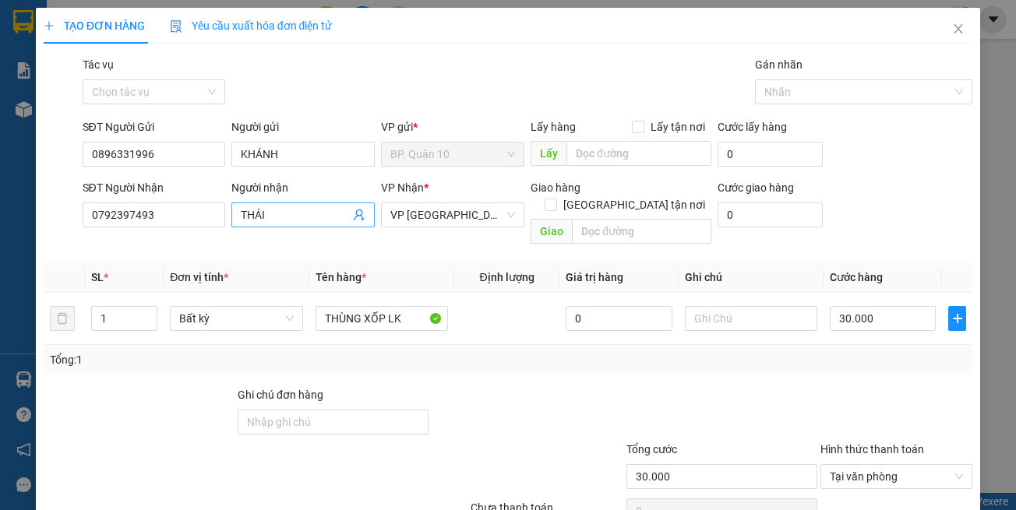
click at [353, 212] on icon "user-add" at bounding box center [359, 215] width 12 height 12
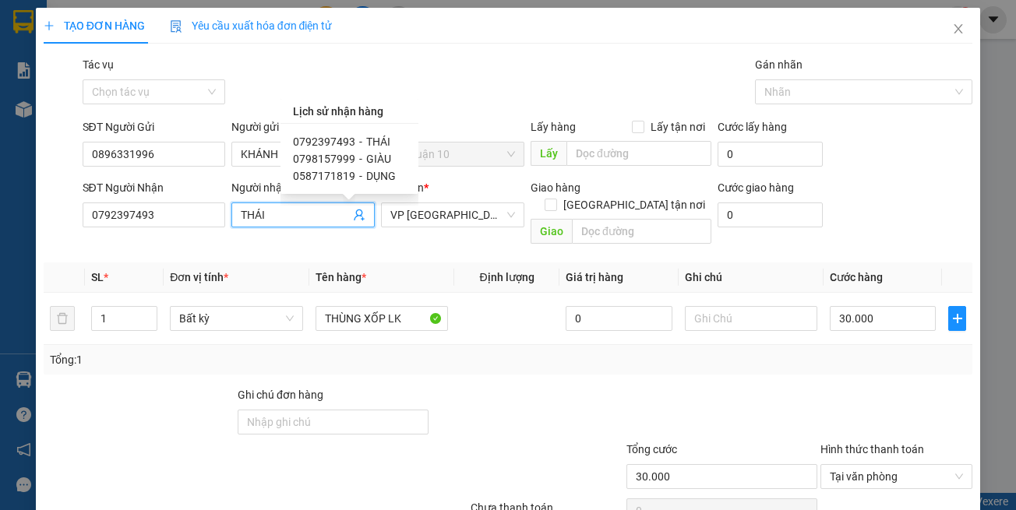
click at [368, 160] on span "GIÀU" at bounding box center [378, 159] width 25 height 12
type input "0798157999"
type input "GIÀU"
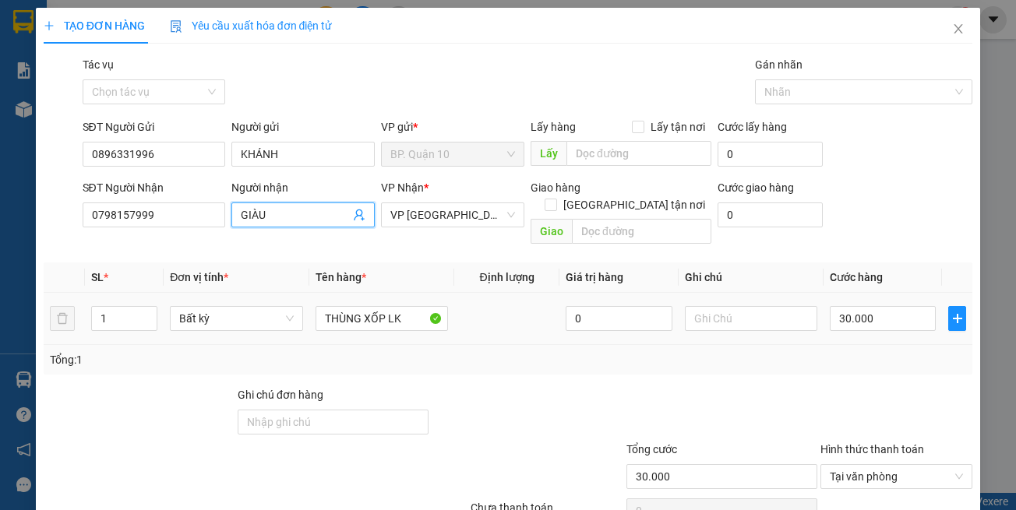
click at [551, 386] on div at bounding box center [527, 413] width 194 height 55
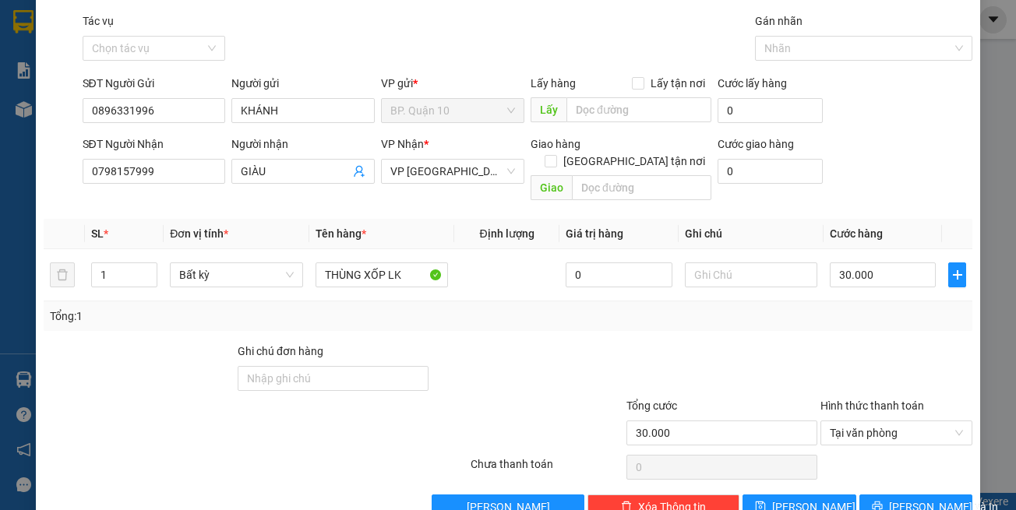
scroll to position [66, 0]
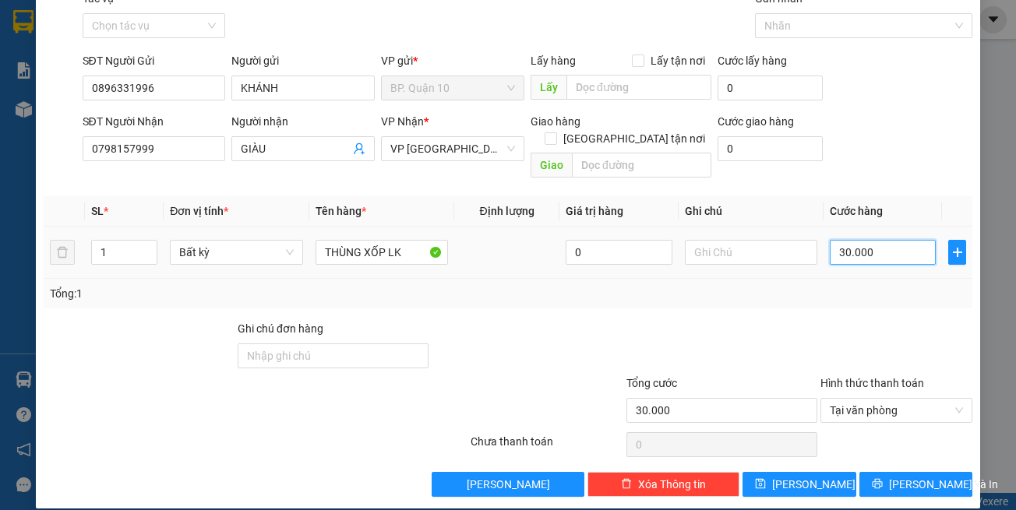
click at [858, 240] on input "30.000" at bounding box center [883, 252] width 106 height 25
type input "5"
type input "50"
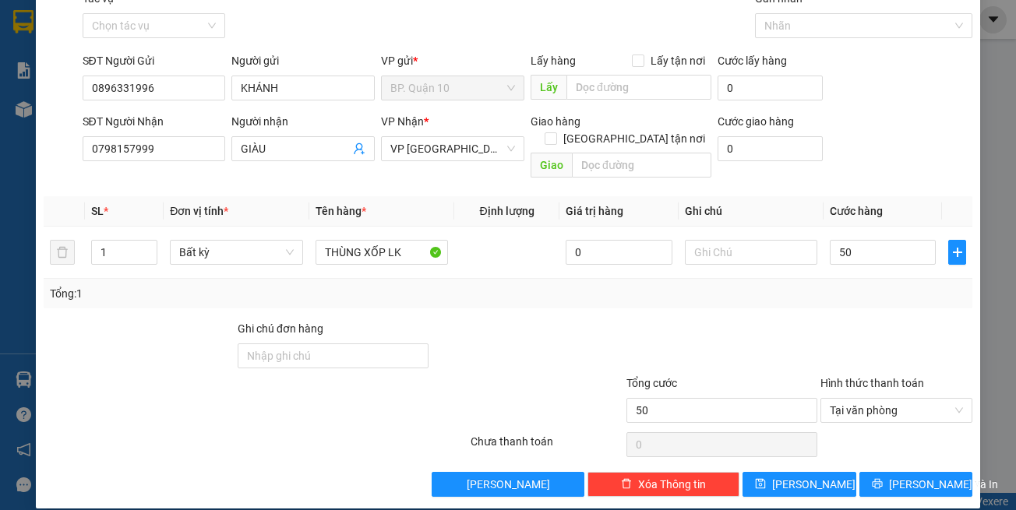
type input "50.000"
drag, startPoint x: 863, startPoint y: 305, endPoint x: 785, endPoint y: 252, distance: 94.2
click at [864, 320] on div at bounding box center [896, 347] width 155 height 55
click at [746, 240] on input "text" at bounding box center [751, 252] width 132 height 25
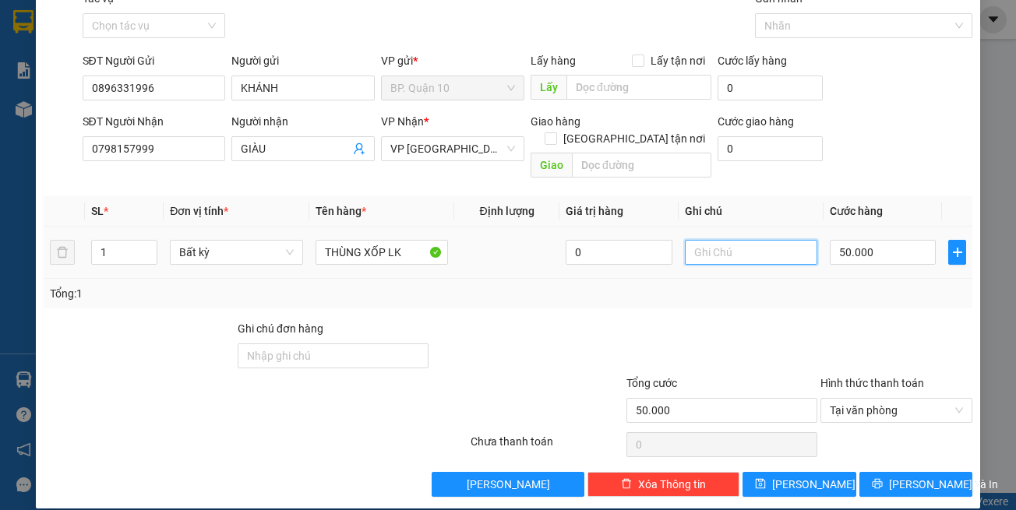
paste input "đã hẹn mai nhận"
type input "đã hẹn mai nhận"
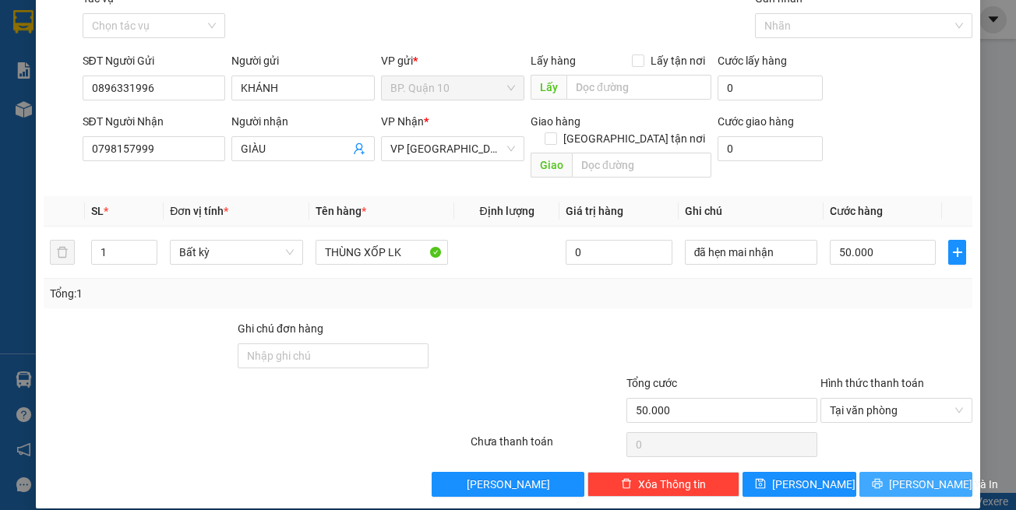
click at [908, 477] on button "[PERSON_NAME] và In" at bounding box center [916, 484] width 114 height 25
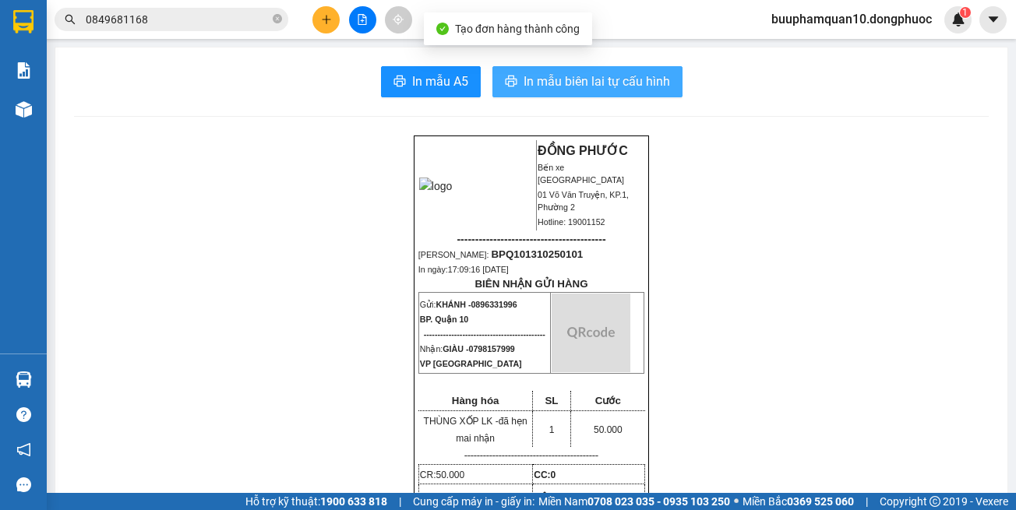
click at [596, 68] on button "In mẫu biên lai tự cấu hình" at bounding box center [587, 81] width 190 height 31
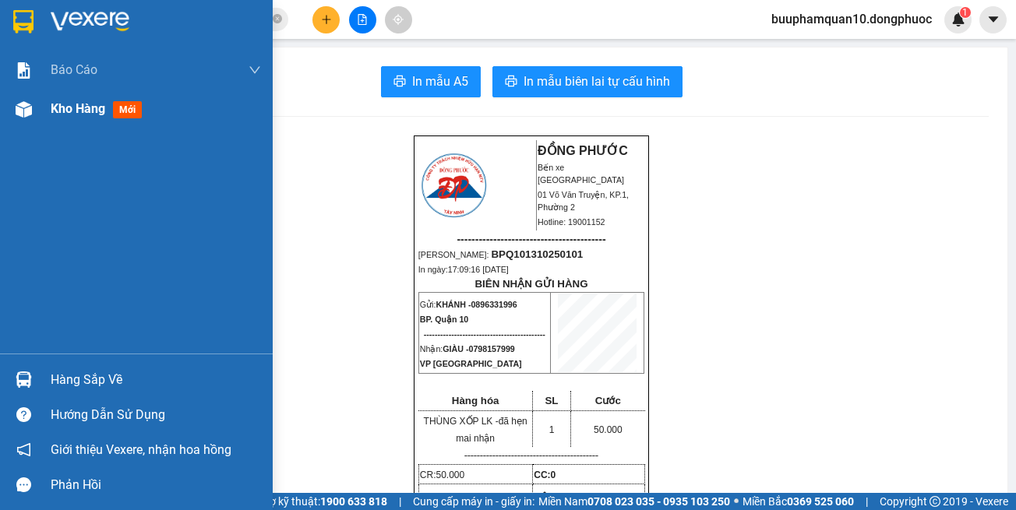
click at [114, 119] on div "Kho hàng mới" at bounding box center [156, 109] width 210 height 39
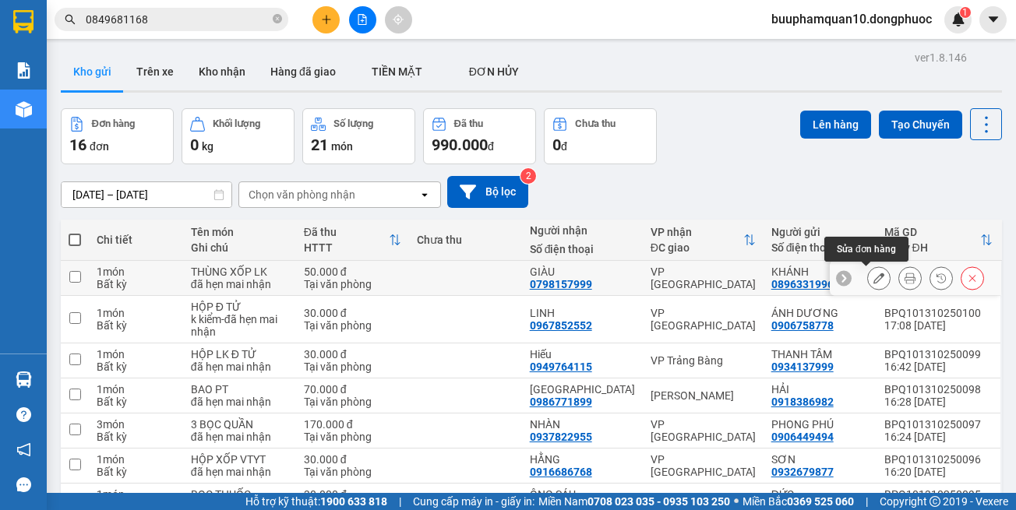
click at [873, 280] on icon at bounding box center [878, 278] width 11 height 11
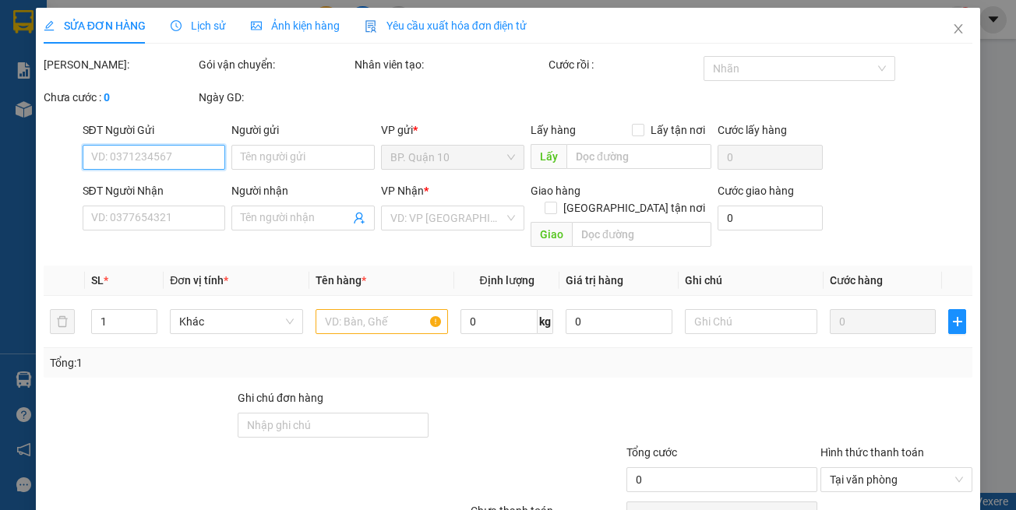
type input "0896331996"
type input "KHÁNH"
type input "0798157999"
type input "GIÀU"
type input "50.000"
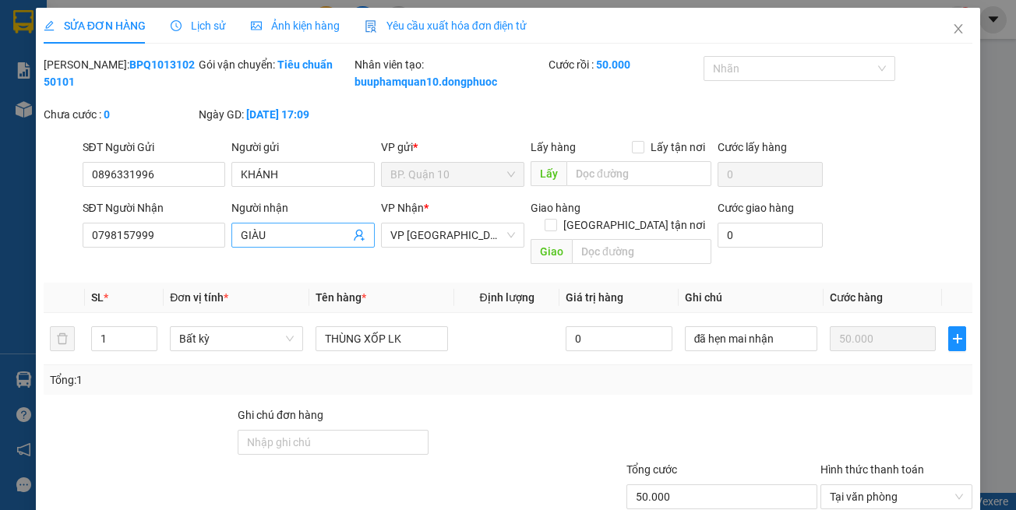
click at [353, 242] on icon "user-add" at bounding box center [359, 235] width 12 height 12
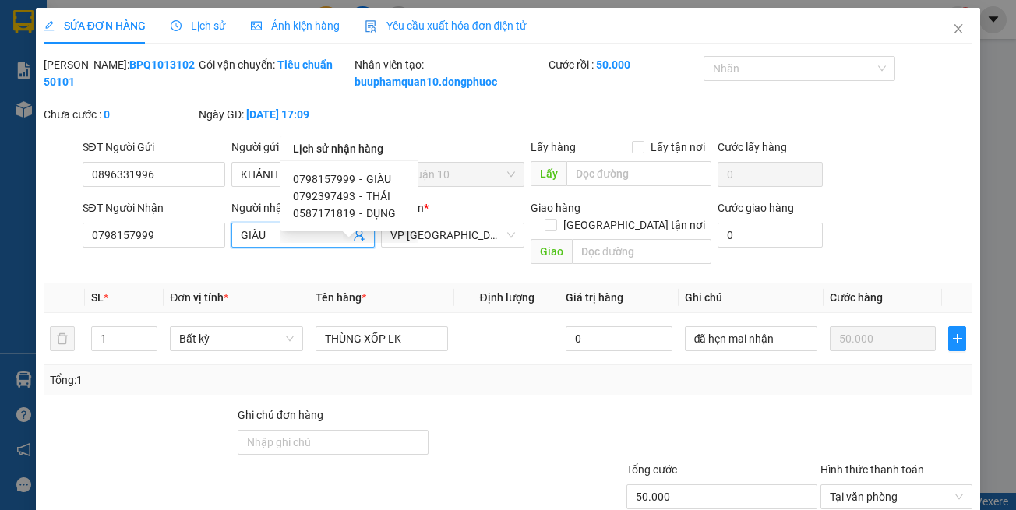
click at [366, 202] on span "THÁI" at bounding box center [378, 196] width 24 height 12
type input "0792397493"
type input "THÁI"
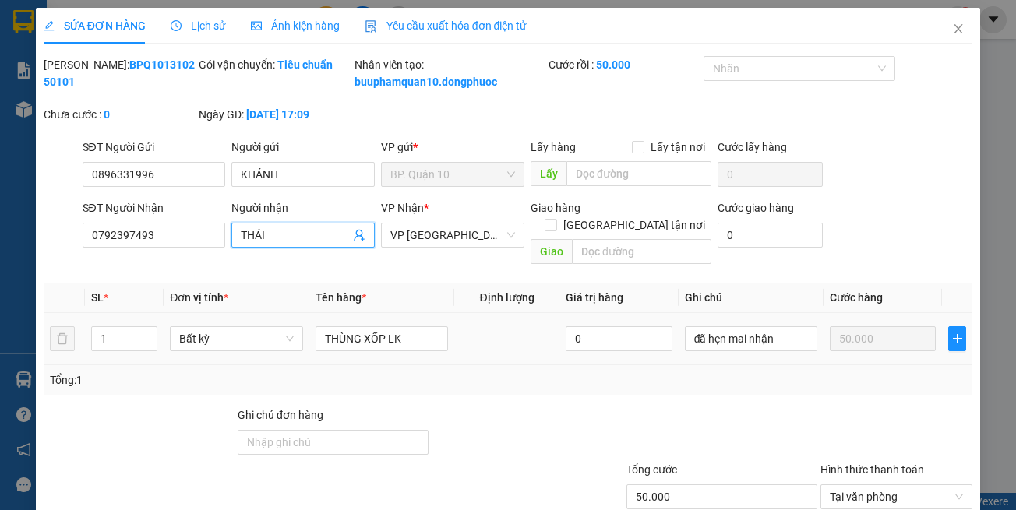
click at [559, 343] on td "0" at bounding box center [618, 339] width 118 height 52
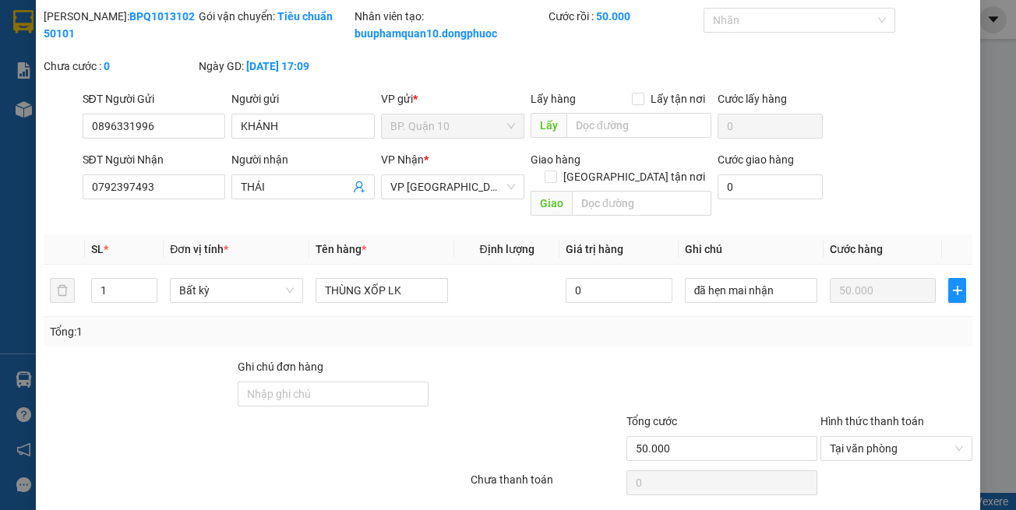
scroll to position [104, 0]
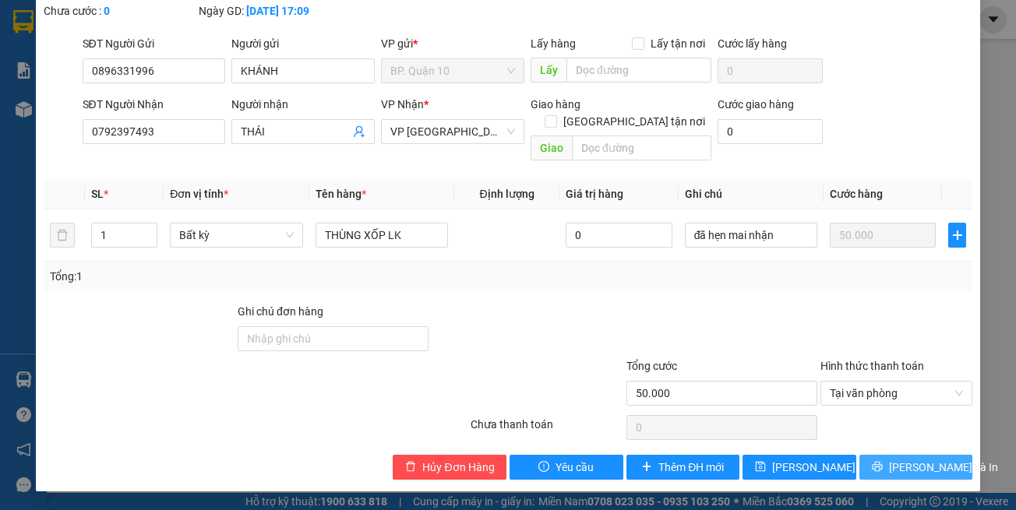
drag, startPoint x: 893, startPoint y: 467, endPoint x: 873, endPoint y: 442, distance: 31.5
click at [894, 467] on span "[PERSON_NAME] và In" at bounding box center [943, 467] width 109 height 17
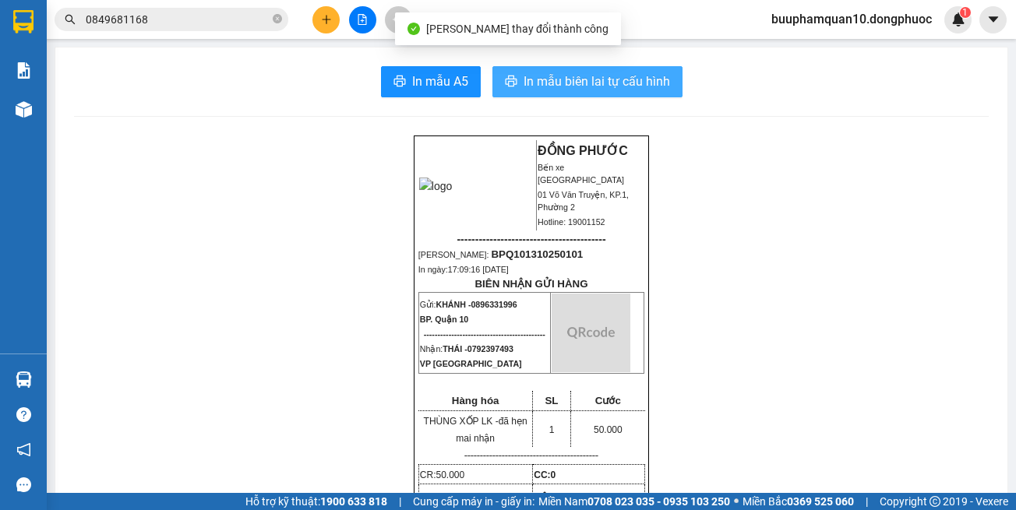
click at [636, 89] on span "In mẫu biên lai tự cấu hình" at bounding box center [597, 81] width 146 height 19
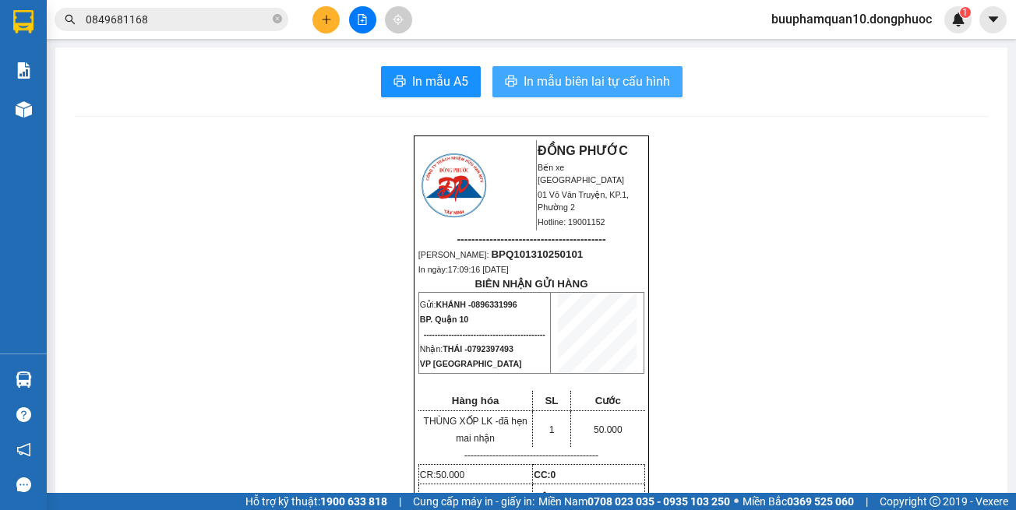
click at [621, 73] on span "In mẫu biên lai tự cấu hình" at bounding box center [597, 81] width 146 height 19
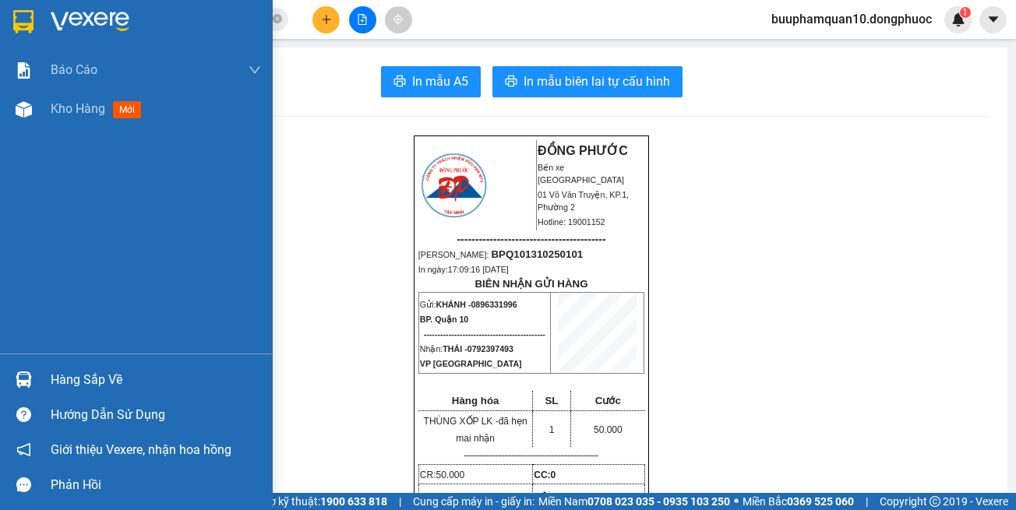
drag, startPoint x: 19, startPoint y: 390, endPoint x: 24, endPoint y: 383, distance: 9.1
click at [19, 389] on div at bounding box center [23, 379] width 27 height 27
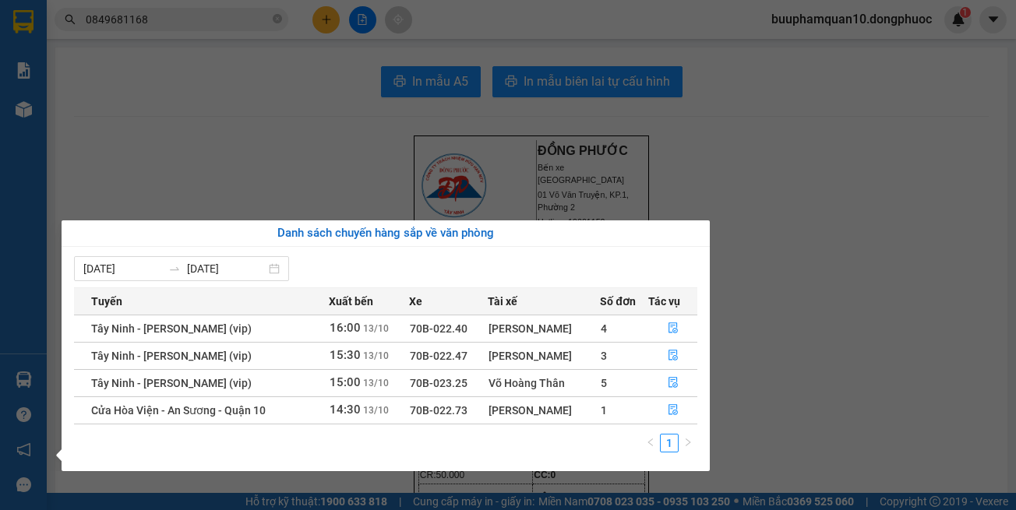
drag, startPoint x: 777, startPoint y: 123, endPoint x: 745, endPoint y: 106, distance: 36.9
click at [767, 116] on section "Kết quả tìm kiếm ( 1 ) Bộ lọc Thuộc VP này Gửi 3 ngày gần nhất Mã ĐH Trạng thái…" at bounding box center [508, 255] width 1016 height 510
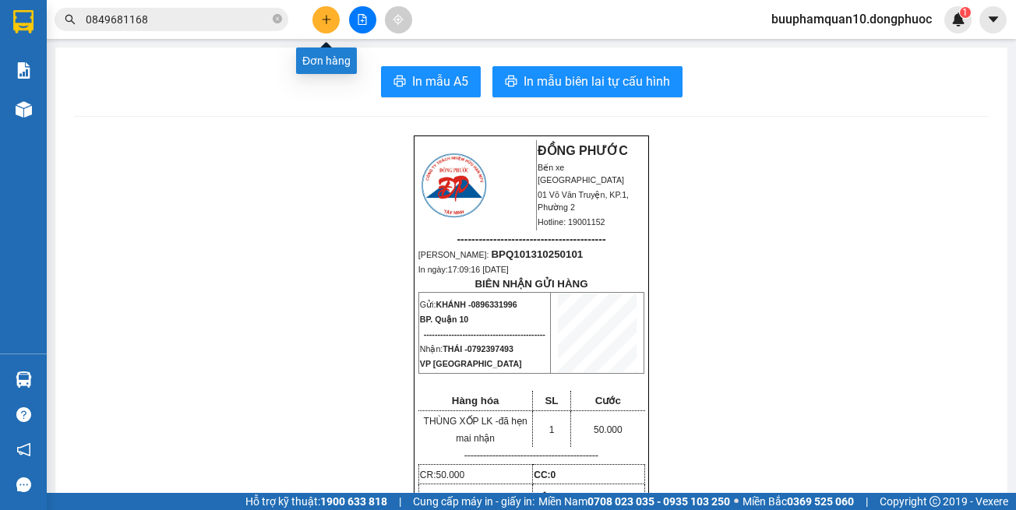
click at [323, 23] on icon "plus" at bounding box center [326, 19] width 11 height 11
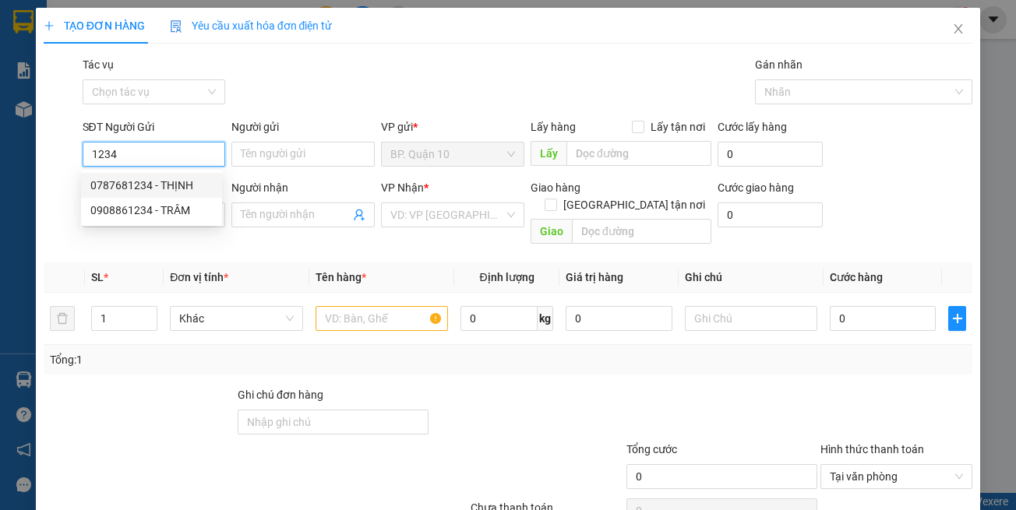
click at [174, 185] on div "0787681234 - THỊNH" at bounding box center [151, 185] width 122 height 17
type input "0787681234"
type input "THỊNH"
type input "0901643252"
type input "VĂN"
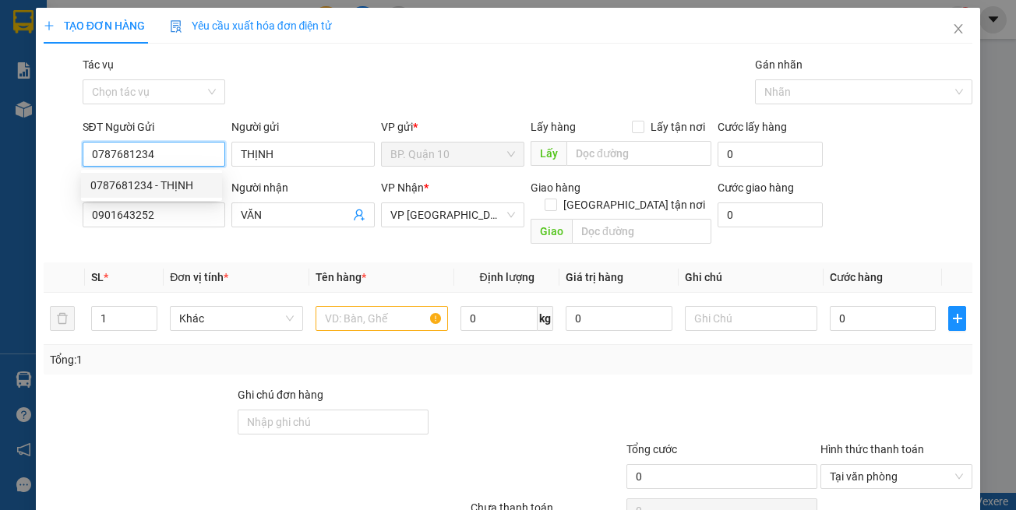
type input "30.000"
type input "0787681234"
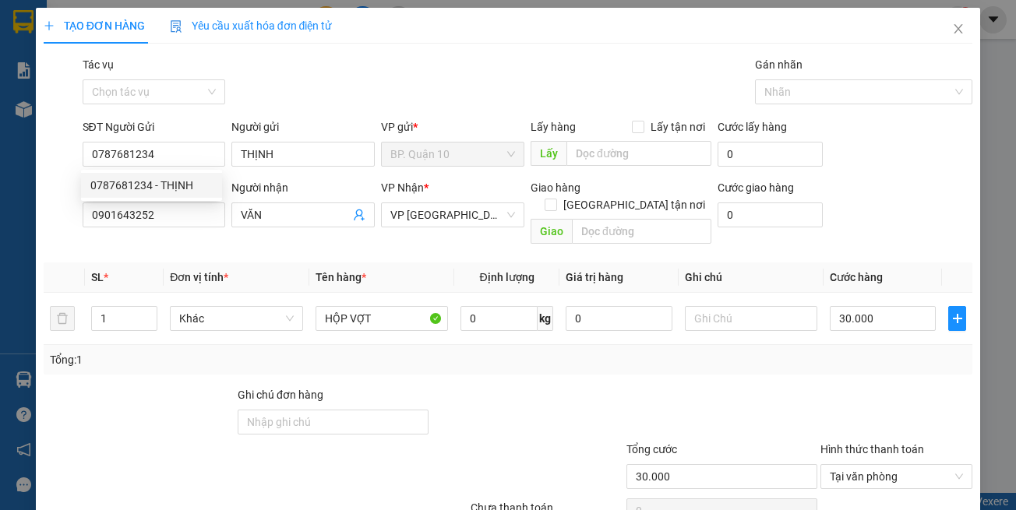
click at [309, 263] on th "Tên hàng *" at bounding box center [381, 278] width 145 height 30
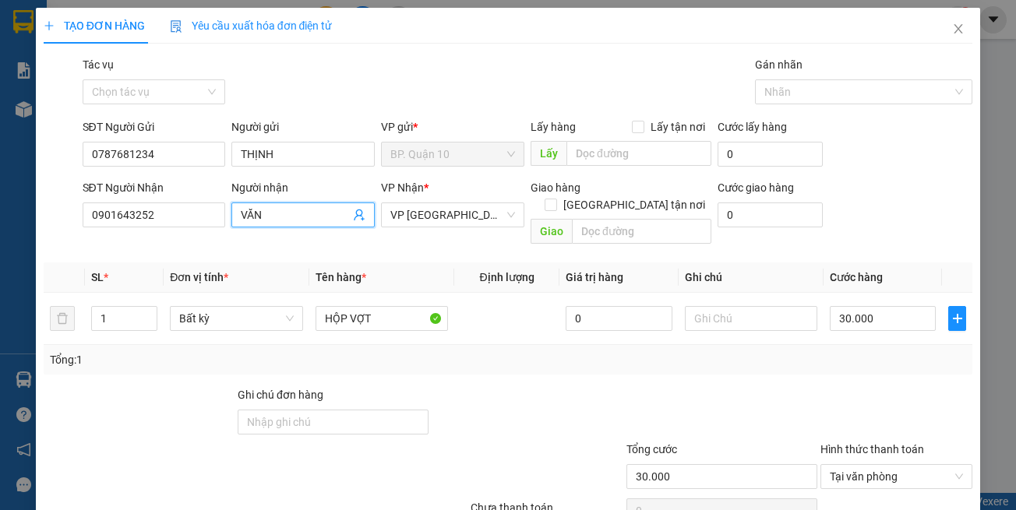
click at [354, 217] on icon "user-add" at bounding box center [359, 215] width 12 height 12
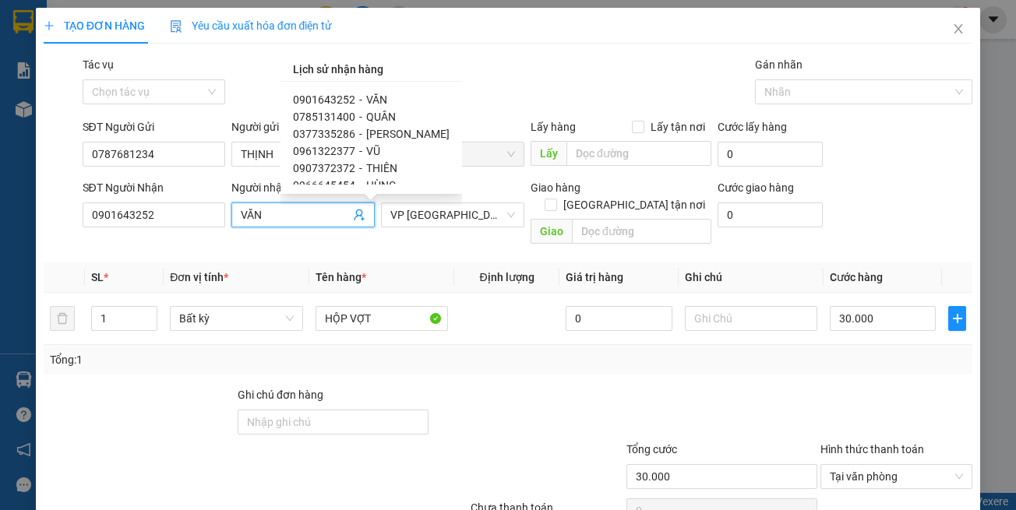
scroll to position [66, 0]
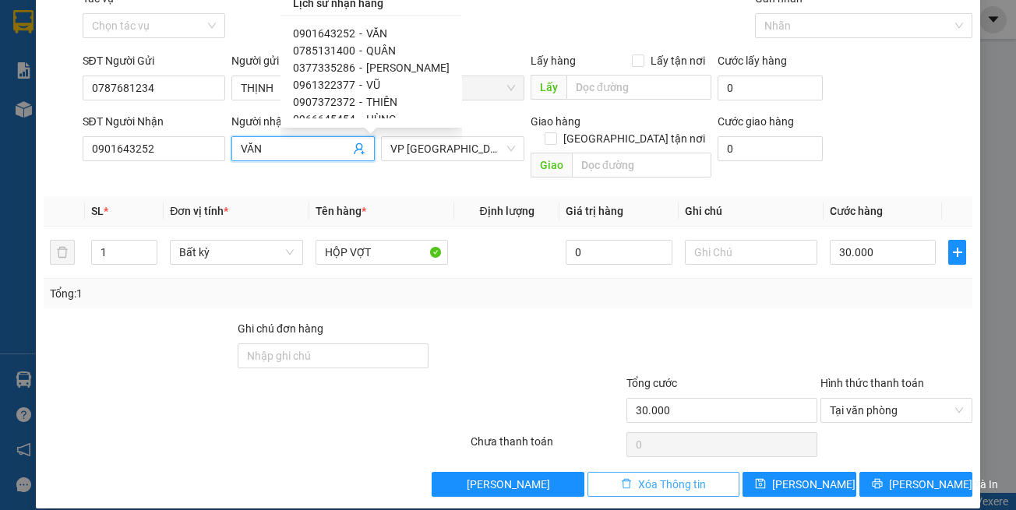
click at [670, 476] on span "Xóa Thông tin" at bounding box center [672, 484] width 68 height 17
type input "0"
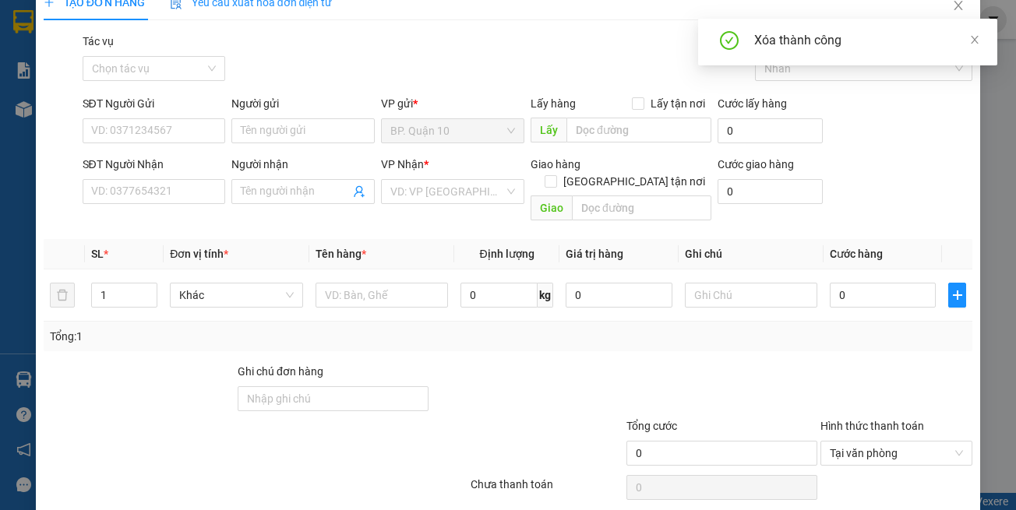
scroll to position [0, 0]
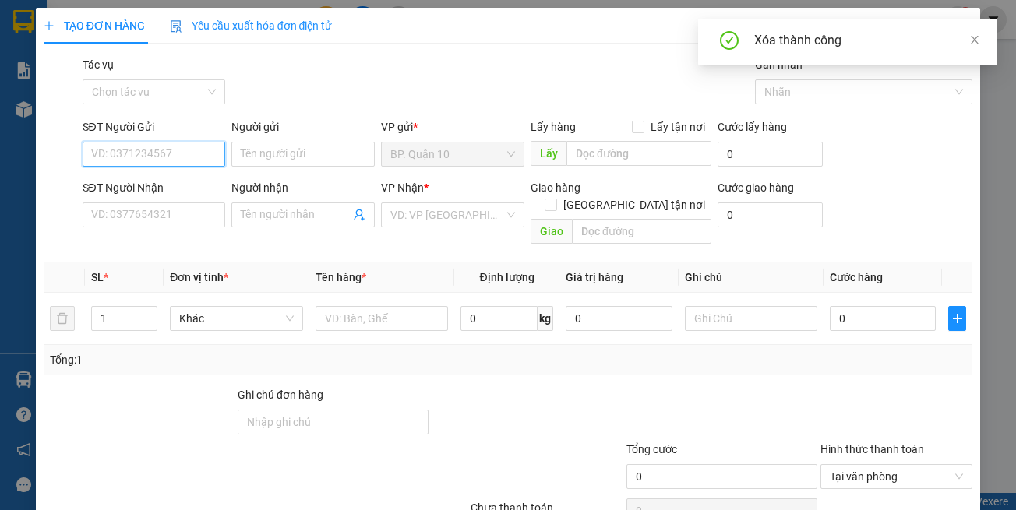
click at [159, 147] on input "SĐT Người Gửi" at bounding box center [154, 154] width 143 height 25
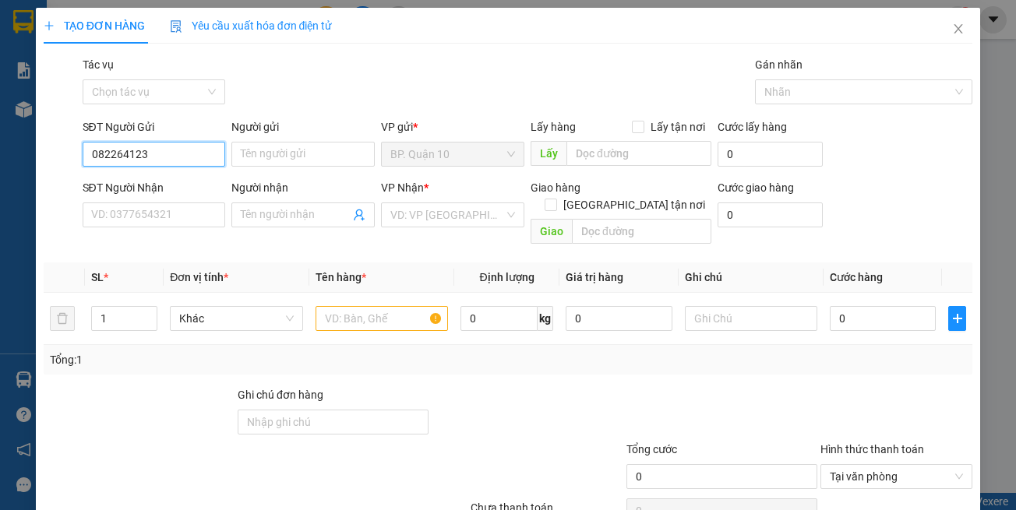
type input "0822641234"
drag, startPoint x: 160, startPoint y: 185, endPoint x: 221, endPoint y: 171, distance: 62.4
click at [162, 185] on div "0822641234 - THIỆN" at bounding box center [151, 185] width 122 height 17
type input "THIỆN"
type input "0934074974"
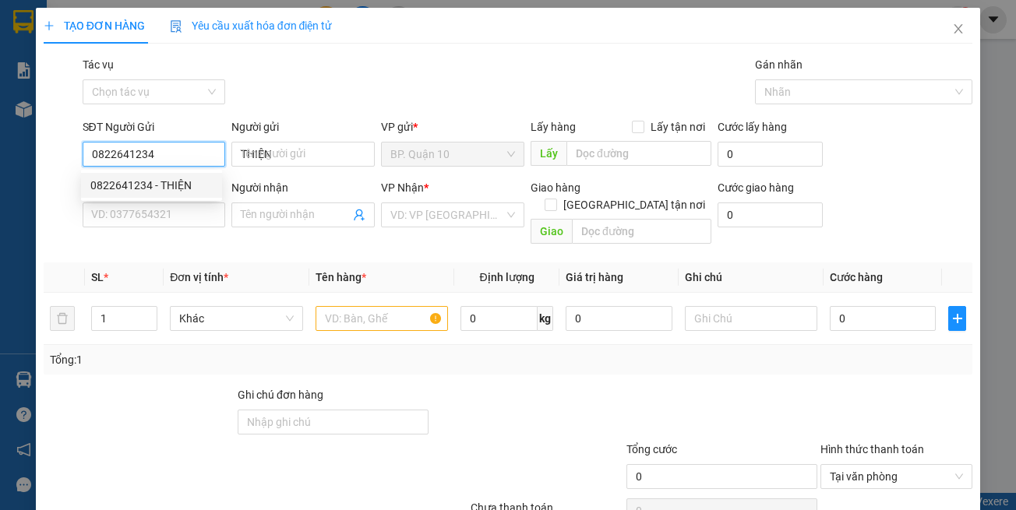
type input "NHÃ AN"
type input "30.000"
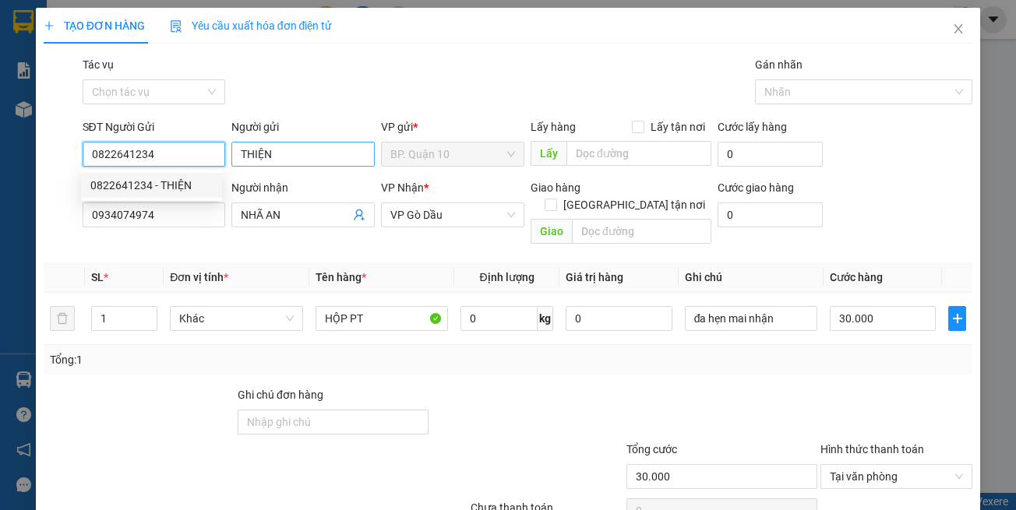
type input "0822641234"
click at [277, 160] on input "THIỆN" at bounding box center [302, 154] width 143 height 25
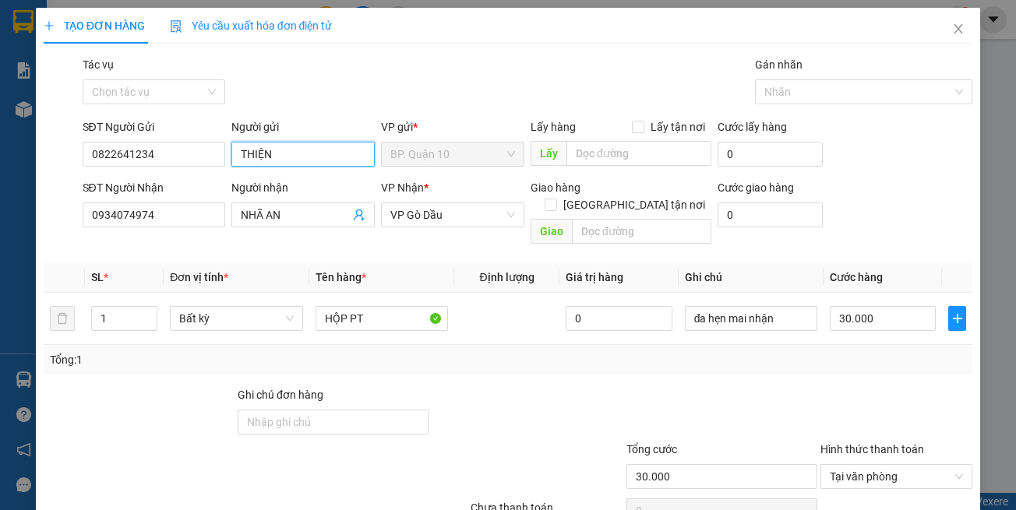
click at [277, 160] on input "THIỆN" at bounding box center [302, 154] width 143 height 25
type input "TITAN"
type input "0933424996"
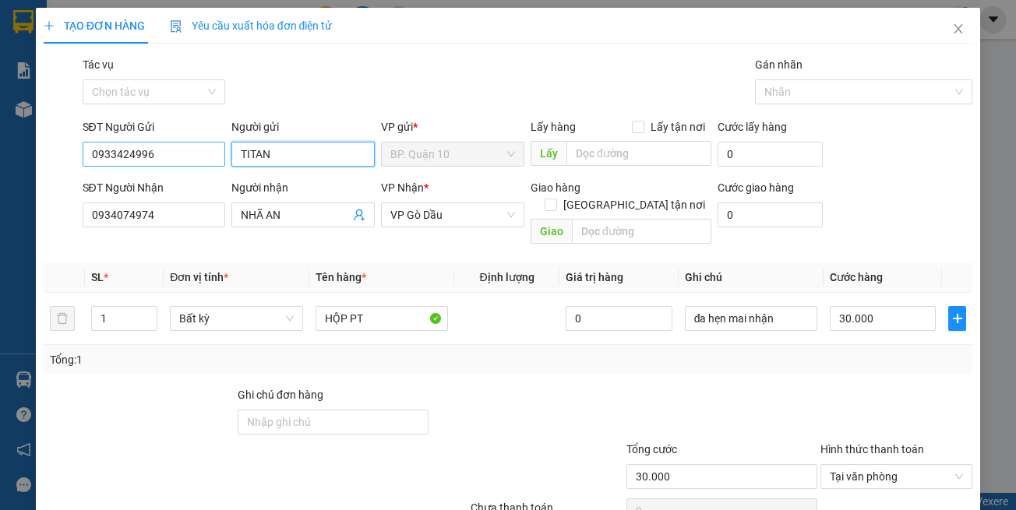
type input "TITAN"
click at [175, 143] on input "0933424996" at bounding box center [154, 154] width 143 height 25
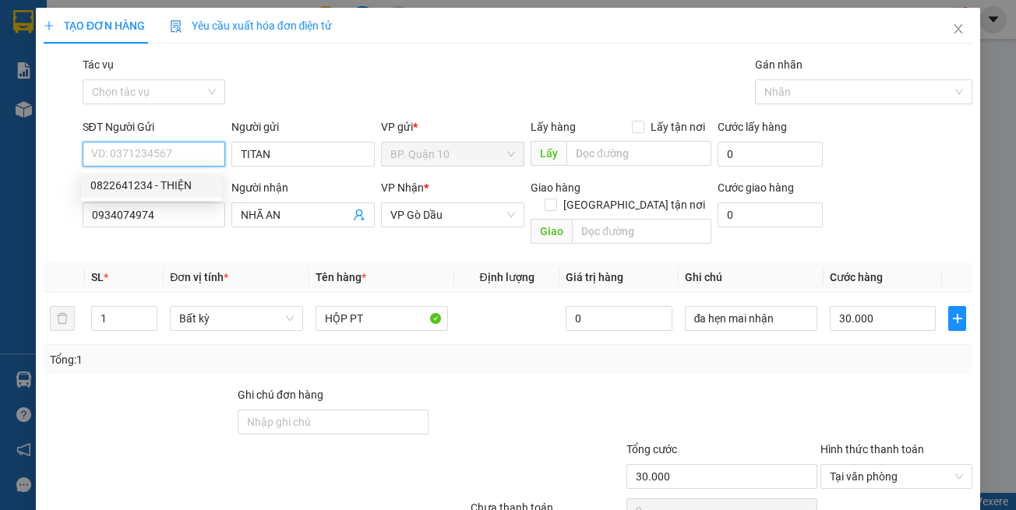
drag, startPoint x: 186, startPoint y: 186, endPoint x: 199, endPoint y: 183, distance: 13.6
click at [186, 186] on div "0822641234 - THIỆN" at bounding box center [151, 185] width 122 height 17
type input "0822641234"
type input "THIỆN"
type input "0822641234"
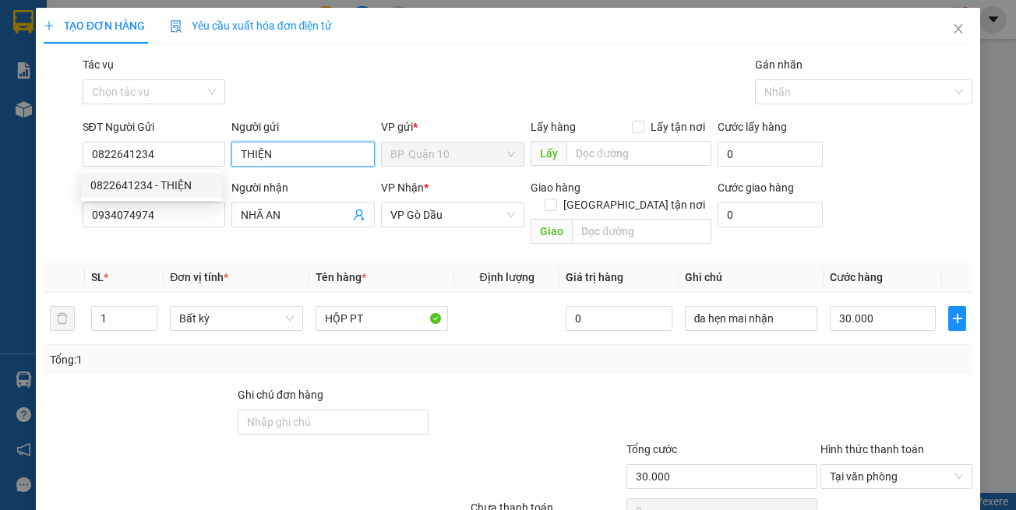
click at [295, 153] on input "THIỆN" at bounding box center [302, 154] width 143 height 25
click at [296, 153] on input "THIỆN" at bounding box center [302, 154] width 143 height 25
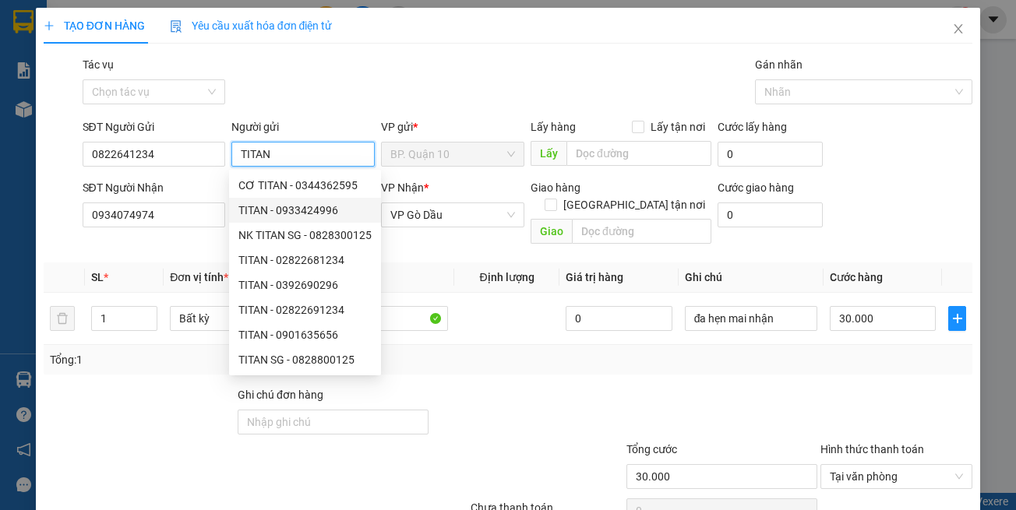
type input "TITAN"
click at [171, 242] on div "Transit Pickup Surcharge Ids Transit Deliver Surcharge Ids Transit Deliver Surc…" at bounding box center [508, 309] width 929 height 507
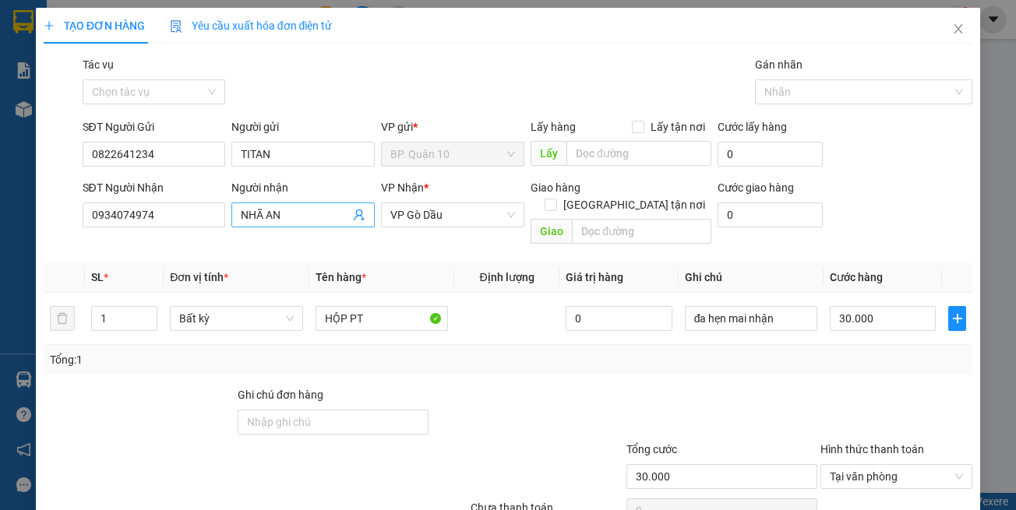
click at [353, 210] on icon "user-add" at bounding box center [359, 215] width 12 height 12
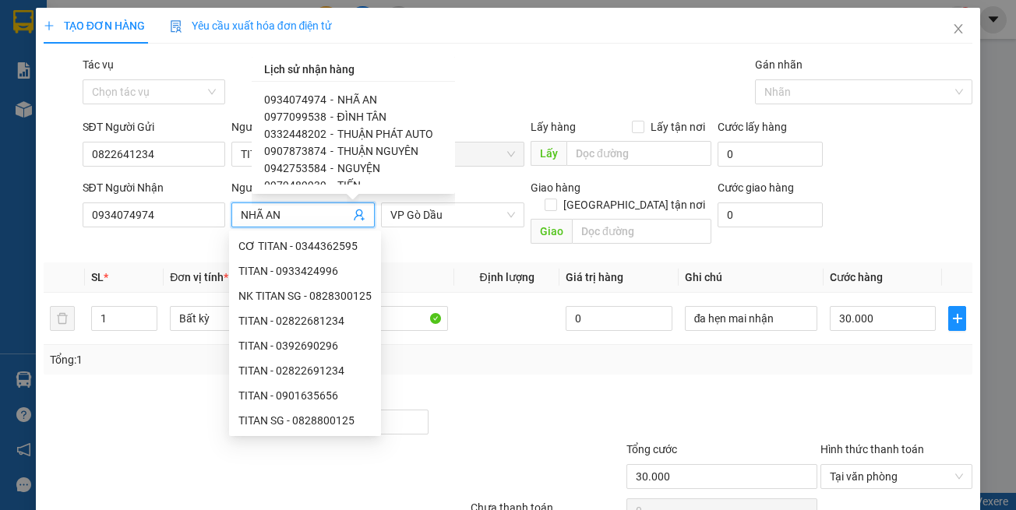
click at [363, 167] on span "NGUYỆN" at bounding box center [358, 168] width 43 height 12
type input "0942753584"
type input "NGUYỆN"
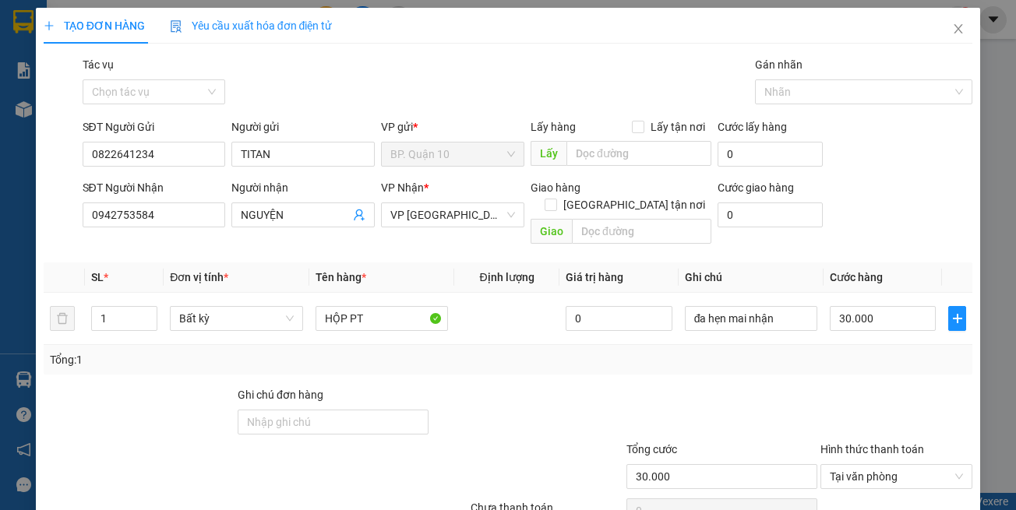
click at [516, 351] on div "Tổng: 1" at bounding box center [508, 359] width 917 height 17
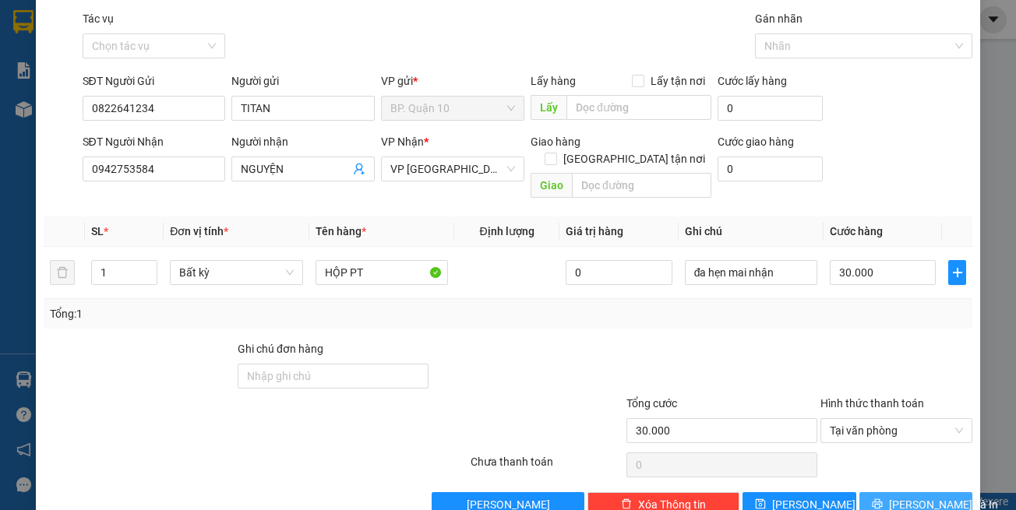
scroll to position [66, 0]
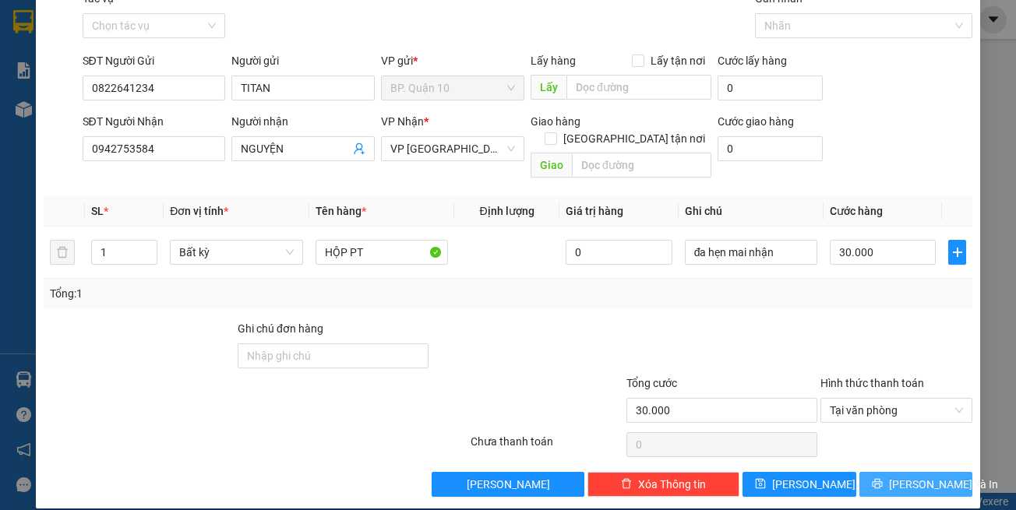
drag, startPoint x: 906, startPoint y: 471, endPoint x: 901, endPoint y: 462, distance: 10.8
click at [907, 476] on span "[PERSON_NAME] và In" at bounding box center [943, 484] width 109 height 17
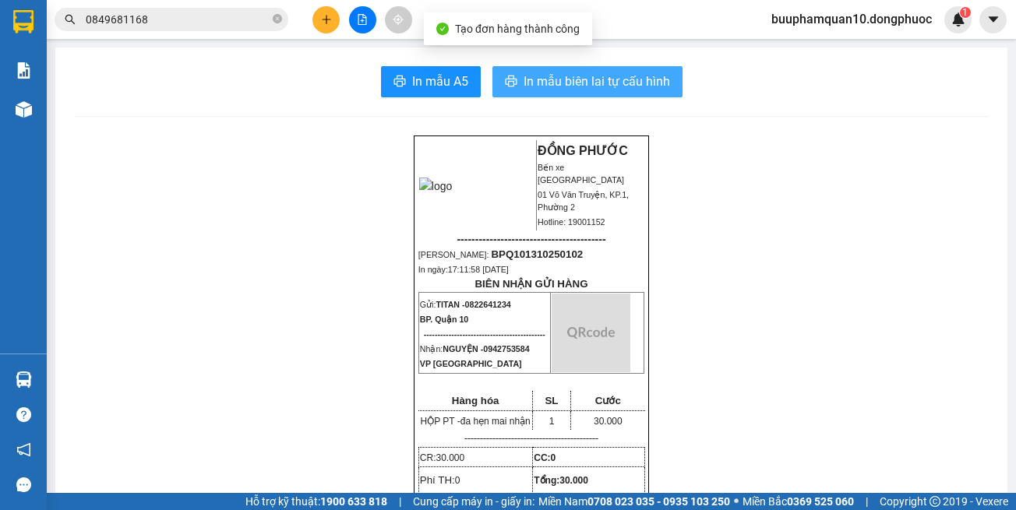
click at [595, 86] on span "In mẫu biên lai tự cấu hình" at bounding box center [597, 81] width 146 height 19
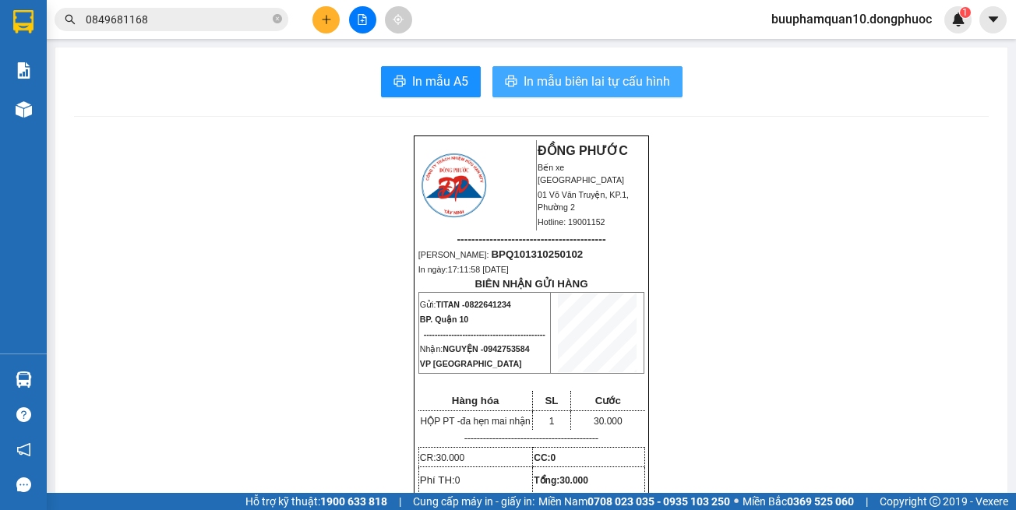
click at [562, 76] on span "In mẫu biên lai tự cấu hình" at bounding box center [597, 81] width 146 height 19
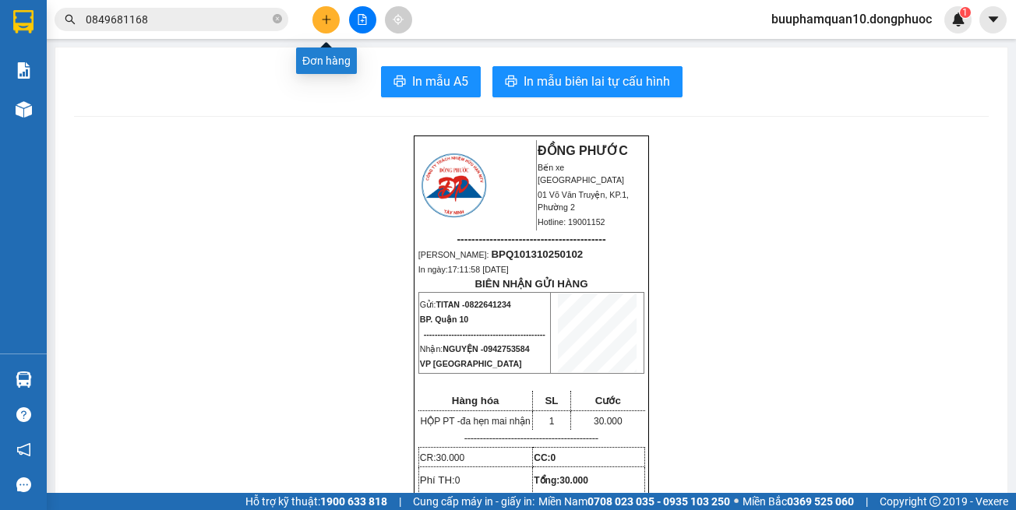
click at [326, 16] on icon "plus" at bounding box center [326, 19] width 1 height 9
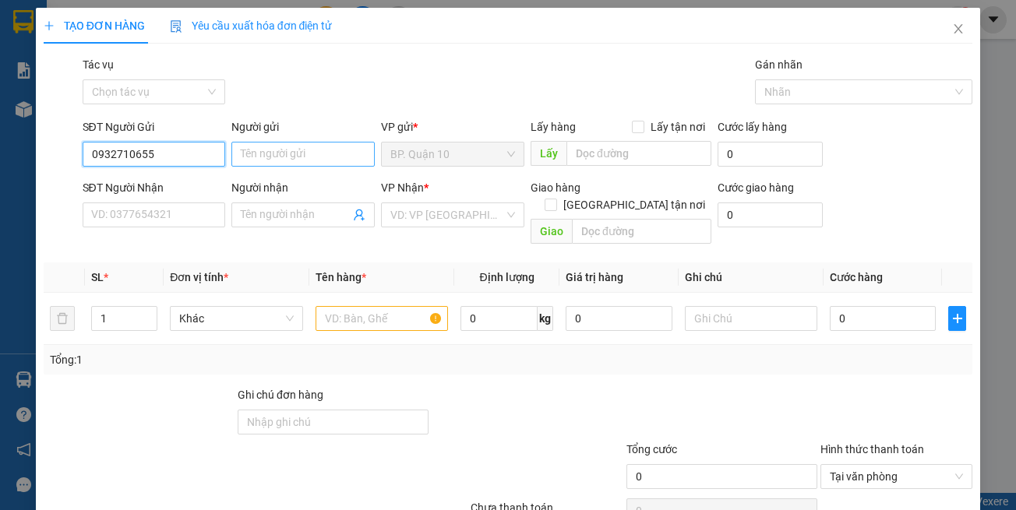
type input "0932710655"
click at [296, 156] on input "Người gửi" at bounding box center [302, 154] width 143 height 25
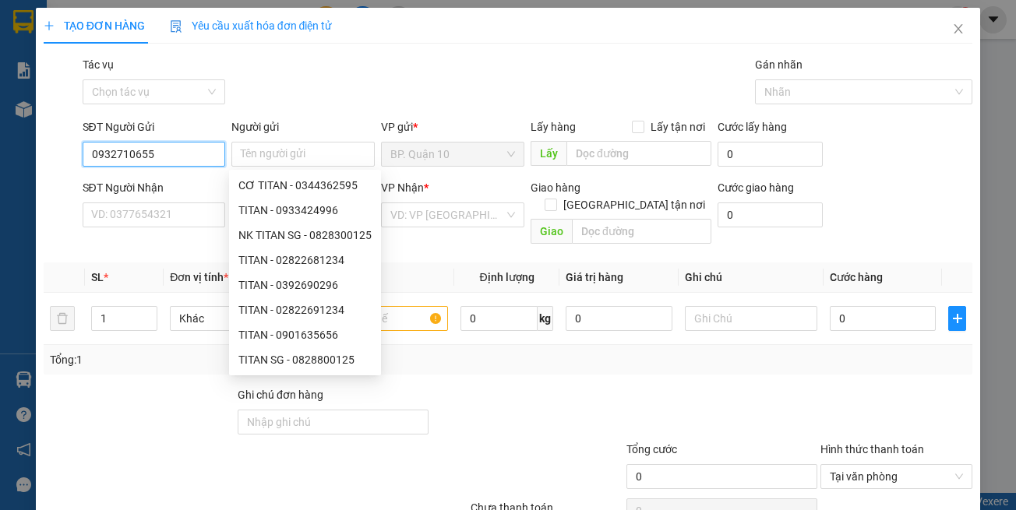
click at [178, 160] on input "0932710655" at bounding box center [154, 154] width 143 height 25
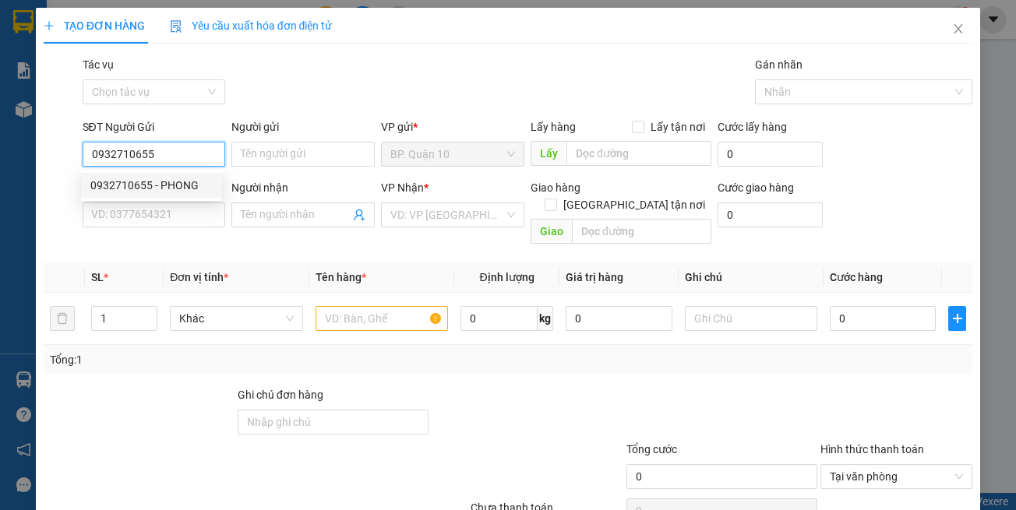
click at [181, 182] on div "0932710655 - PHONG" at bounding box center [151, 185] width 122 height 17
type input "PHONG"
type input "0325995523"
type input "NHUNG"
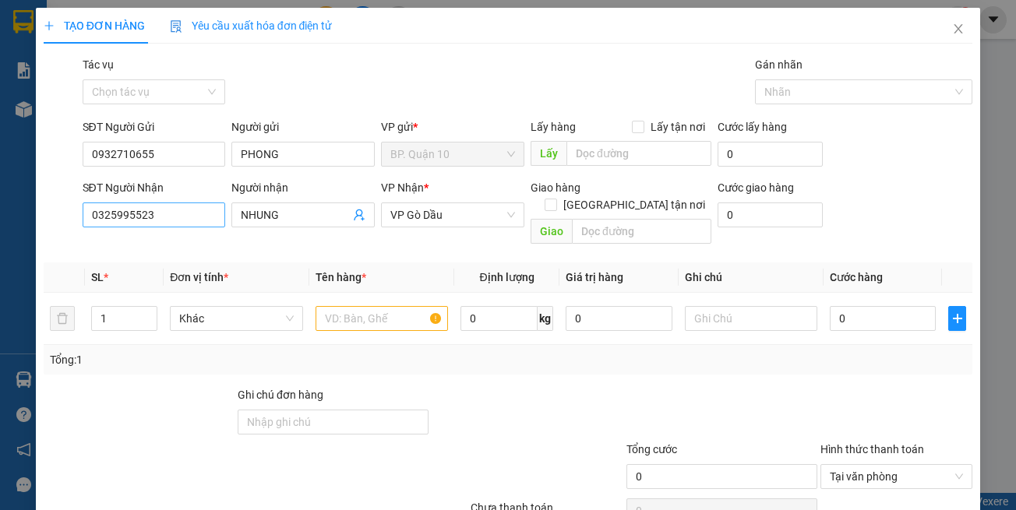
drag, startPoint x: 224, startPoint y: 230, endPoint x: 192, endPoint y: 220, distance: 32.8
click at [223, 230] on div "SĐT Người Nhận 0325995523" at bounding box center [154, 215] width 150 height 72
type input "30.000"
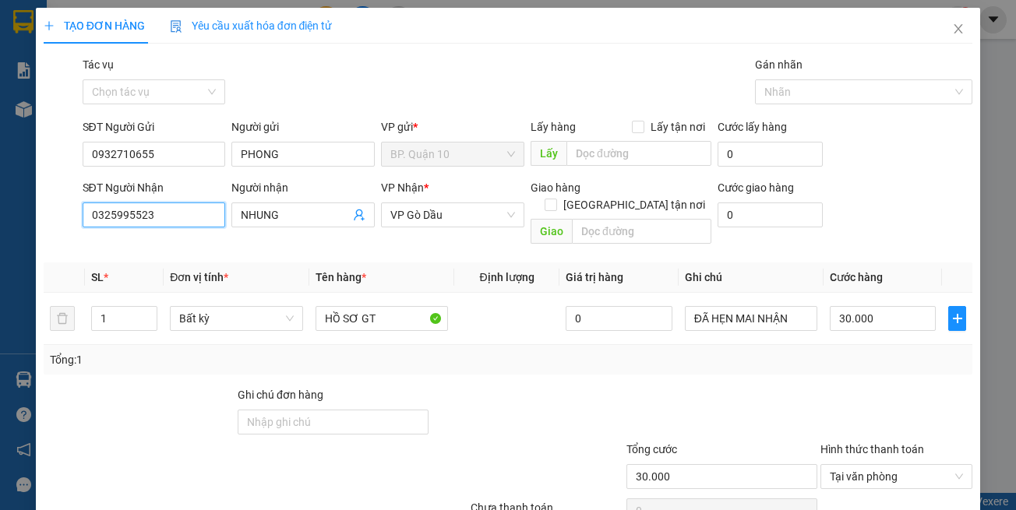
click at [192, 219] on input "0325995523" at bounding box center [154, 215] width 143 height 25
click at [417, 224] on span "VP Gò Dầu" at bounding box center [452, 214] width 125 height 23
type input "0869604495"
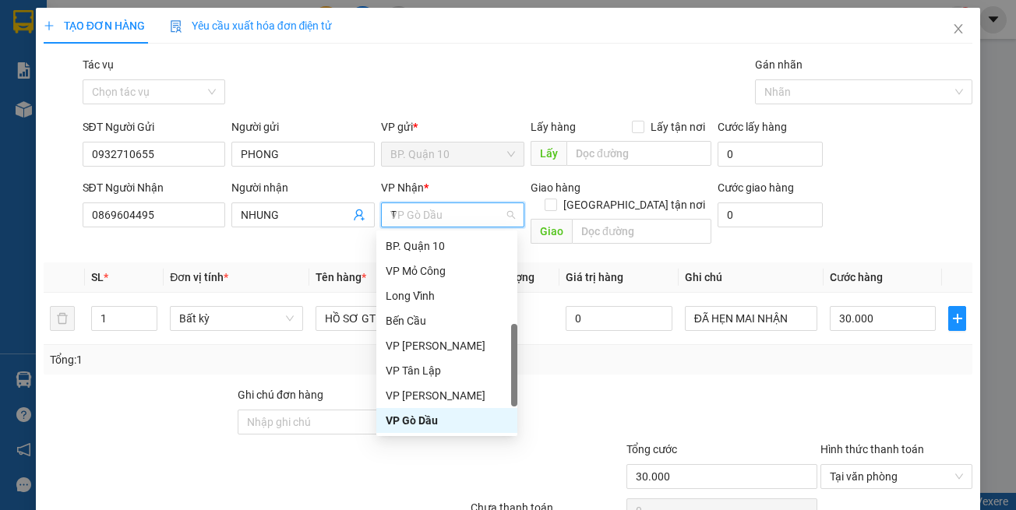
scroll to position [50, 0]
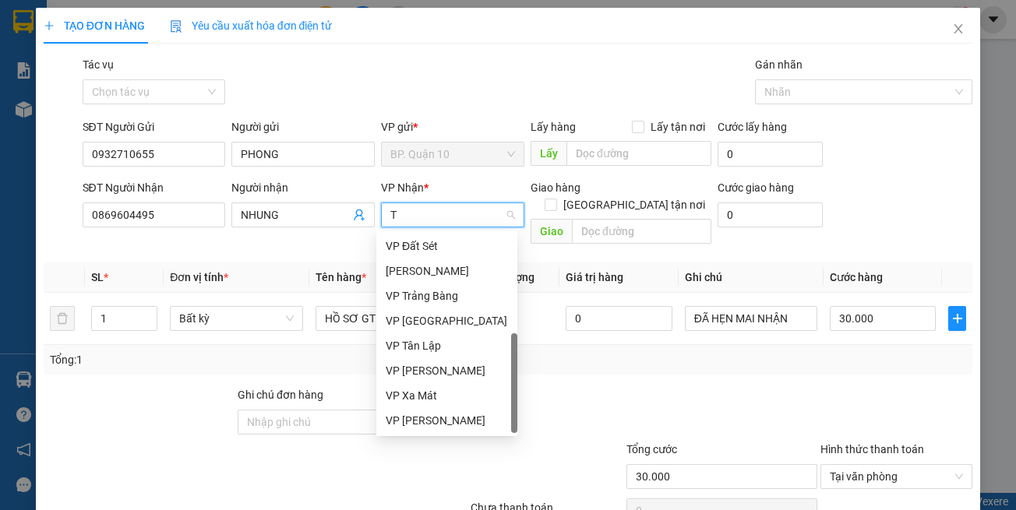
type input "TN"
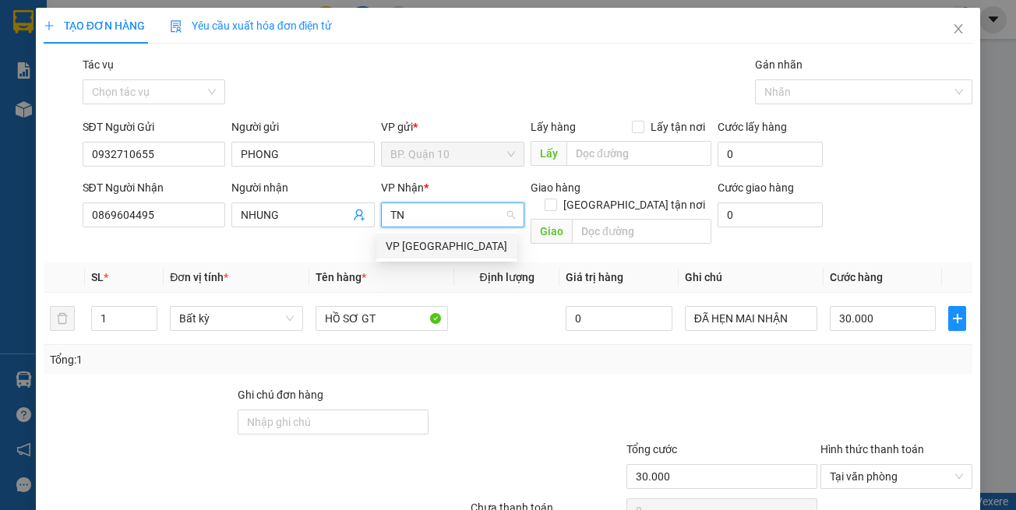
click at [415, 257] on div "VP [GEOGRAPHIC_DATA]" at bounding box center [446, 246] width 141 height 25
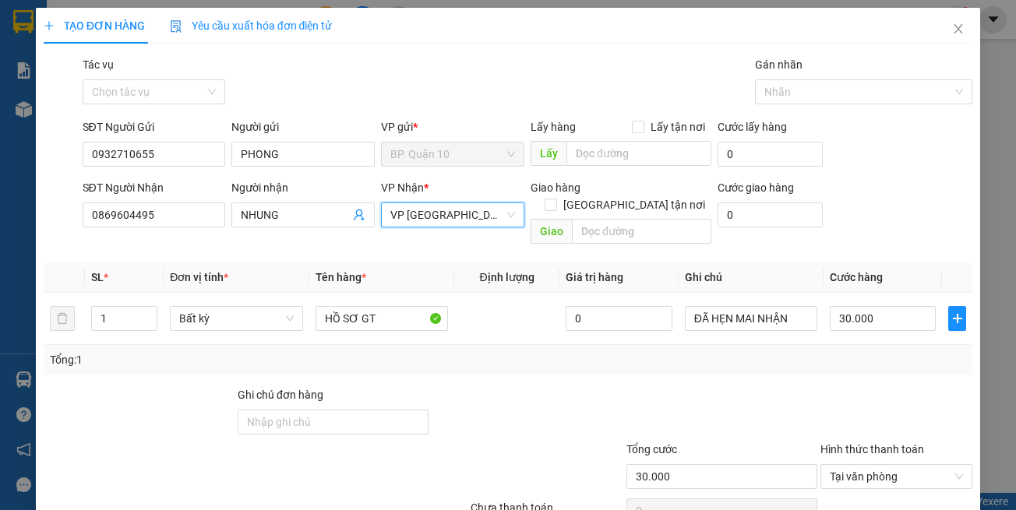
click at [647, 386] on div at bounding box center [722, 413] width 194 height 55
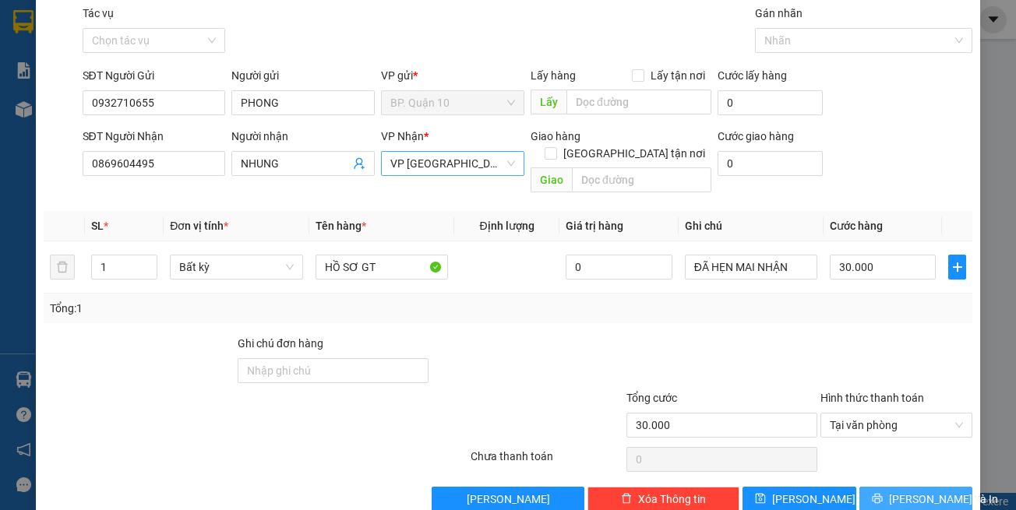
scroll to position [66, 0]
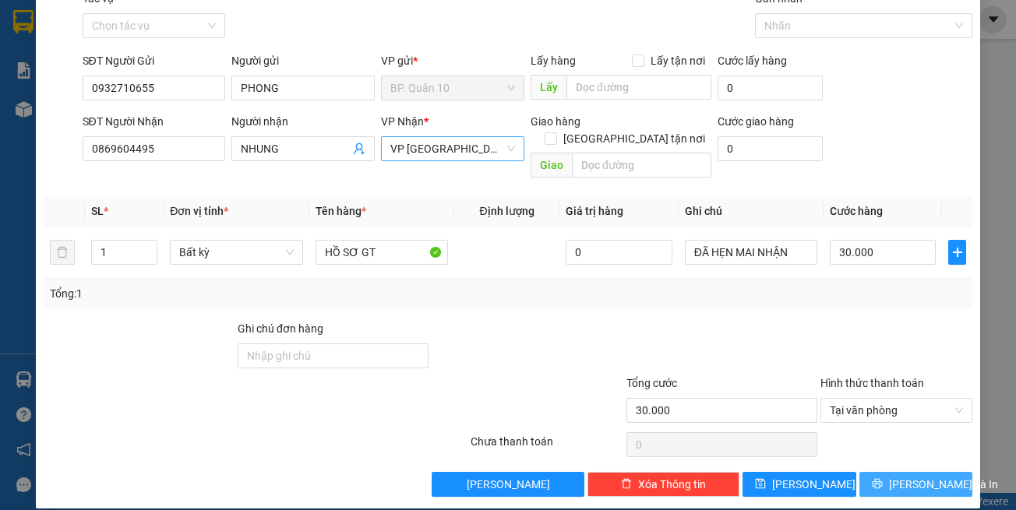
click at [876, 473] on button "[PERSON_NAME] và In" at bounding box center [916, 484] width 114 height 25
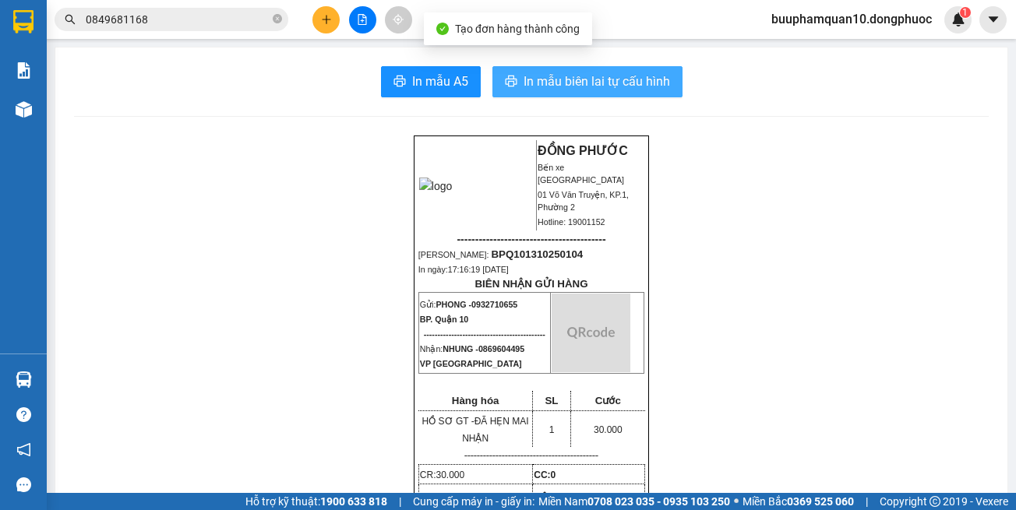
click at [607, 78] on span "In mẫu biên lai tự cấu hình" at bounding box center [597, 81] width 146 height 19
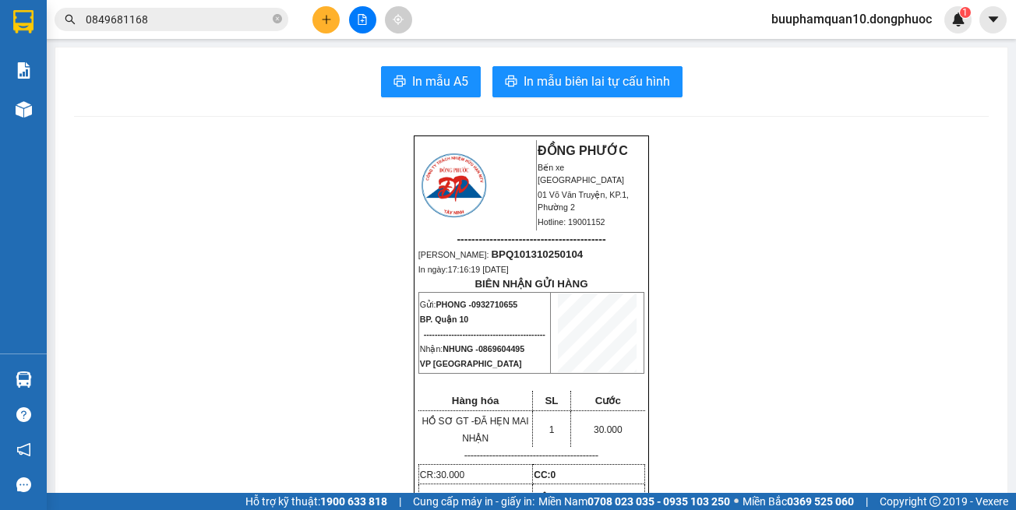
click at [327, 9] on button at bounding box center [325, 19] width 27 height 27
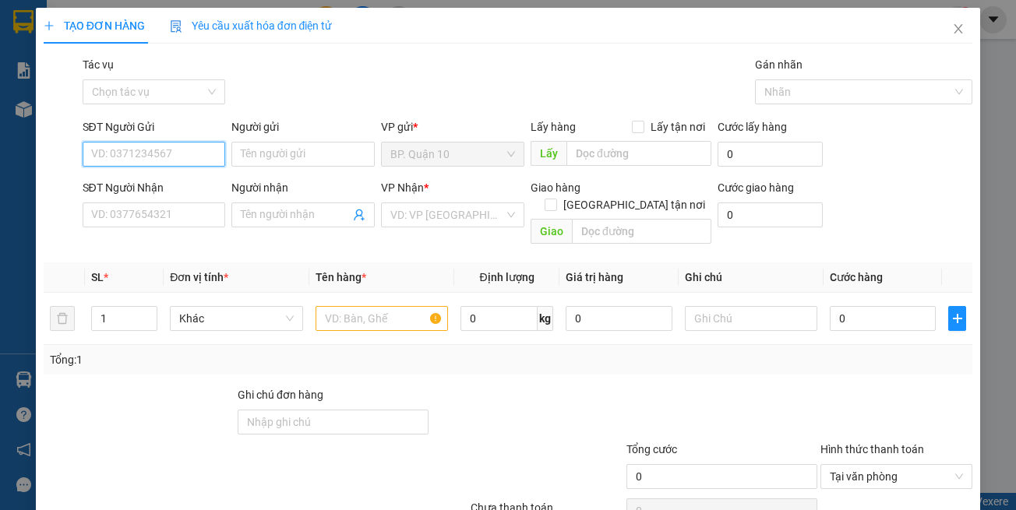
click at [167, 156] on input "SĐT Người Gửi" at bounding box center [154, 154] width 143 height 25
click at [183, 146] on input "SĐT Người Gửi" at bounding box center [154, 154] width 143 height 25
type input "0342396596"
click at [259, 155] on input "Người gửi" at bounding box center [302, 154] width 143 height 25
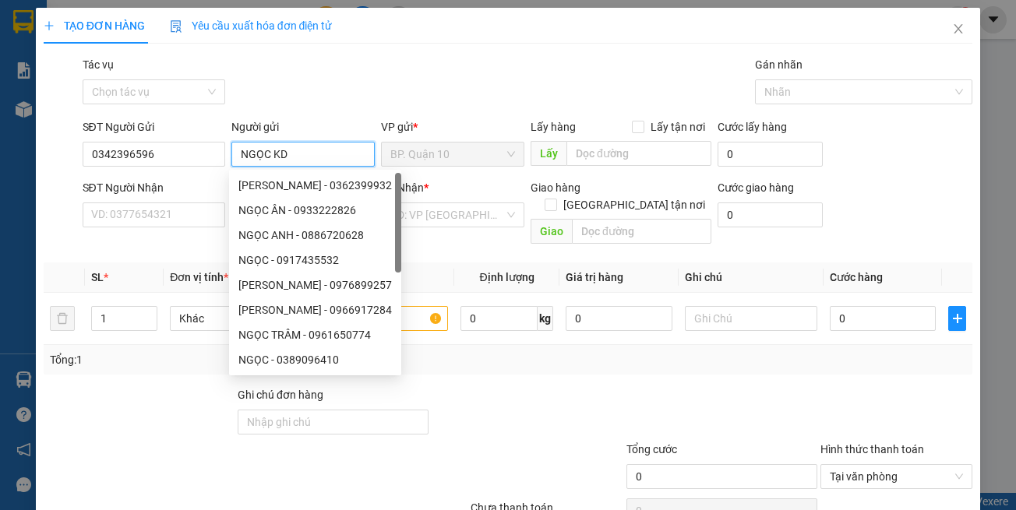
type input "NGỌC KD"
click at [177, 199] on div "SĐT Người Nhận" at bounding box center [154, 190] width 143 height 23
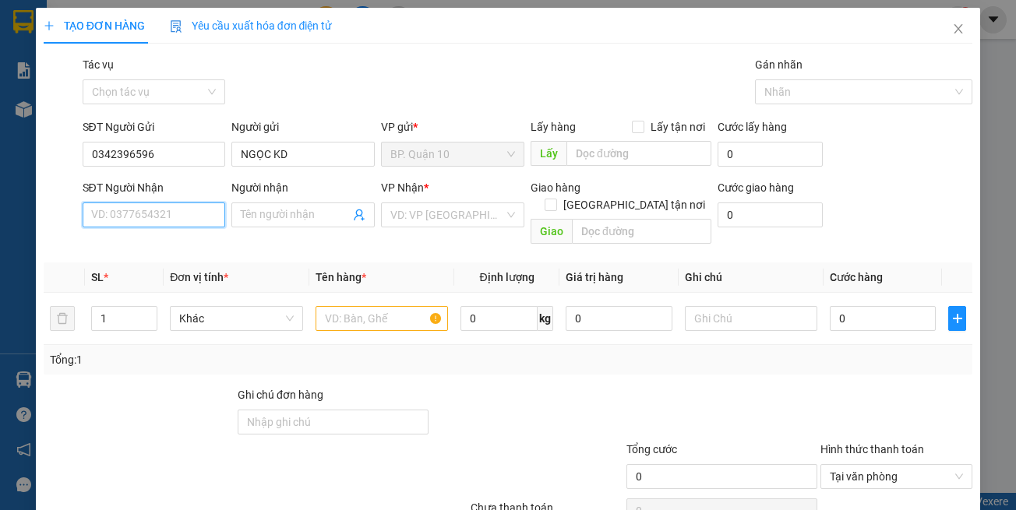
click at [174, 209] on input "SĐT Người Nhận" at bounding box center [154, 215] width 143 height 25
type input "0904035025"
click at [252, 214] on input "Người nhận" at bounding box center [295, 214] width 109 height 17
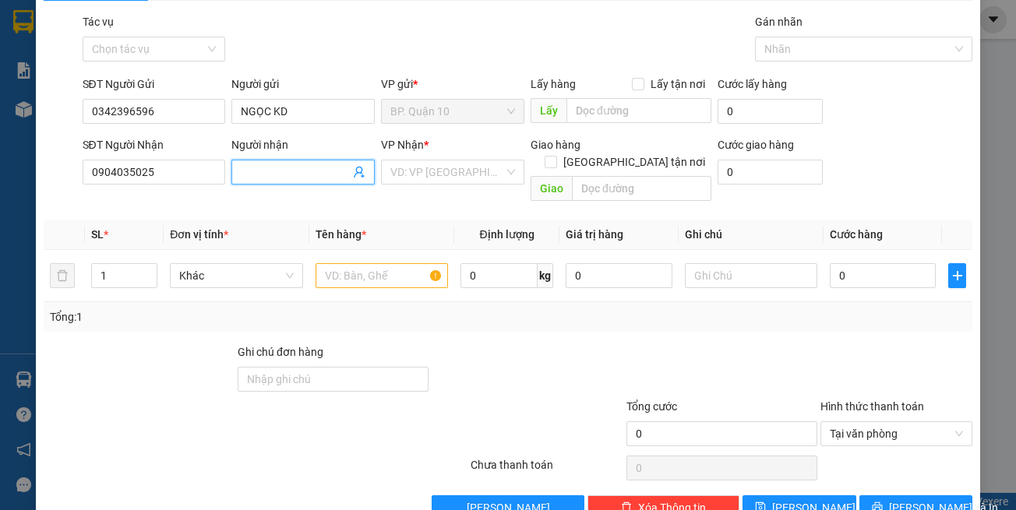
scroll to position [66, 0]
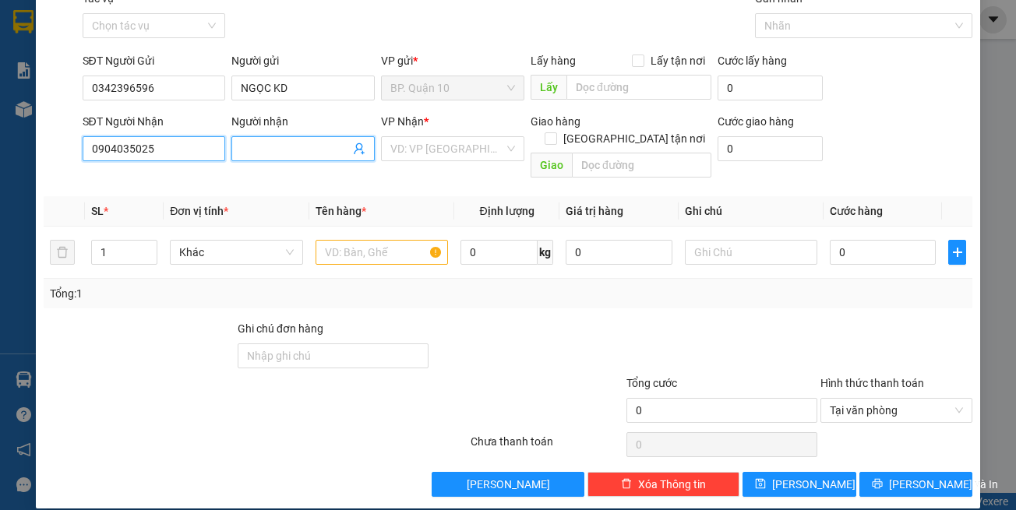
click at [203, 155] on input "0904035025" at bounding box center [154, 148] width 143 height 25
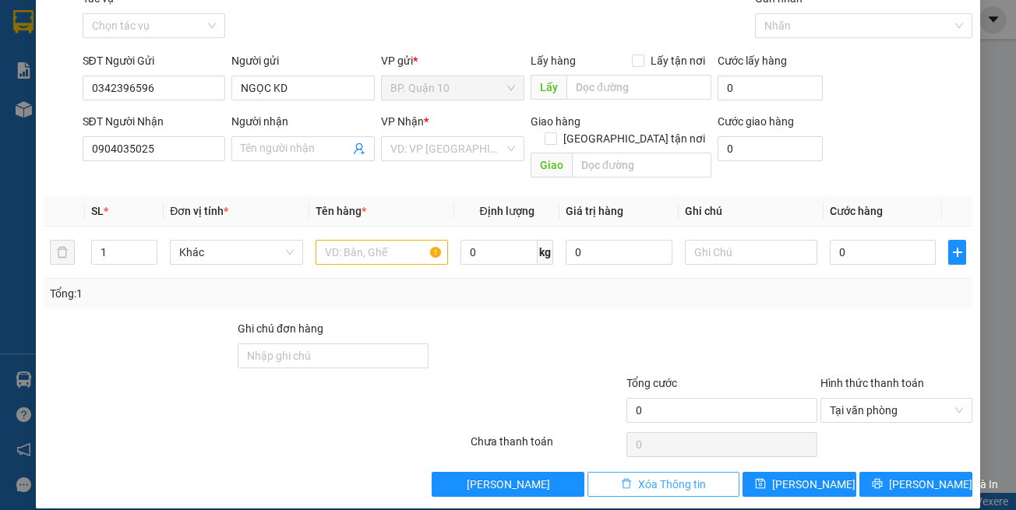
drag, startPoint x: 632, startPoint y: 469, endPoint x: 443, endPoint y: 319, distance: 240.7
click at [638, 476] on span "Xóa Thông tin" at bounding box center [672, 484] width 68 height 17
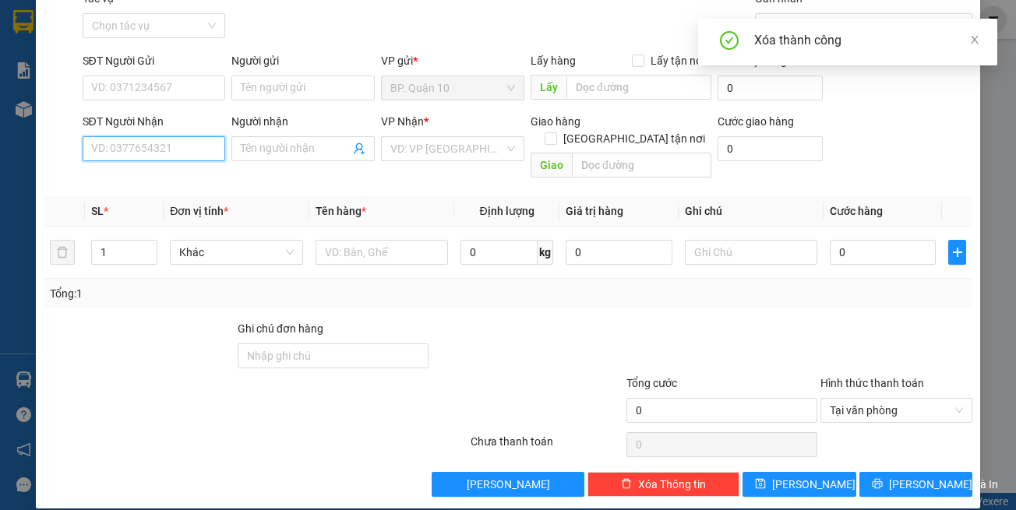
click at [148, 146] on input "SĐT Người Nhận" at bounding box center [154, 148] width 143 height 25
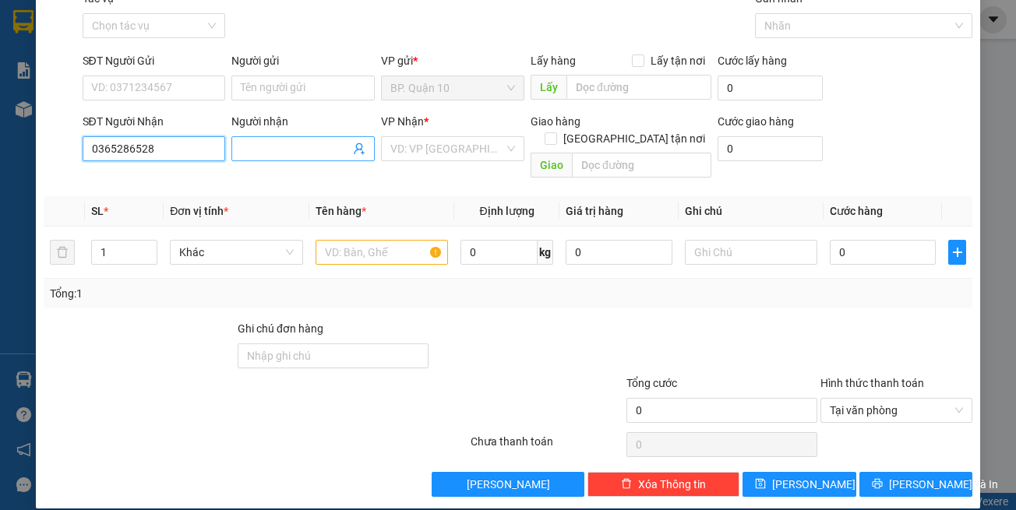
type input "0365286528"
click at [323, 150] on input "Người nhận" at bounding box center [295, 148] width 109 height 17
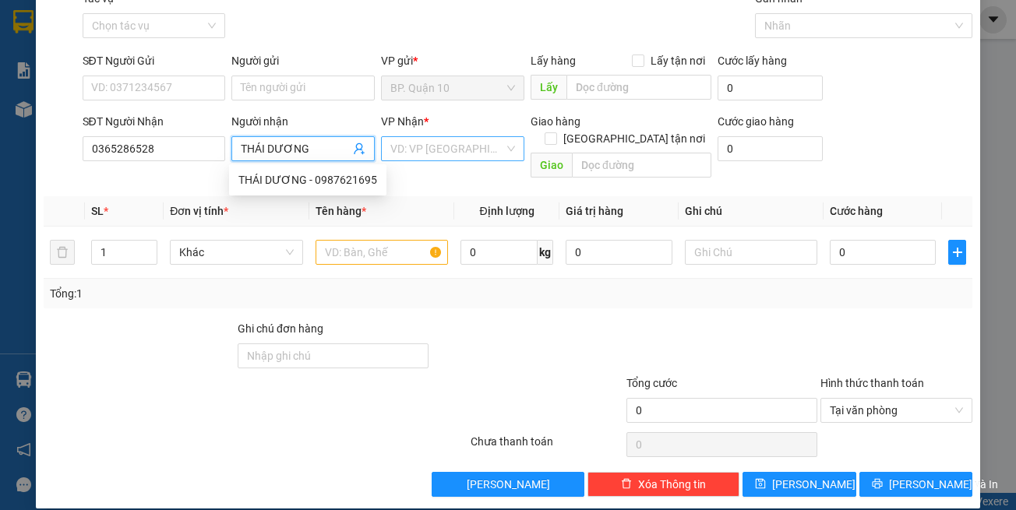
type input "THÁI DƯƠNG"
click at [455, 151] on input "search" at bounding box center [447, 148] width 114 height 23
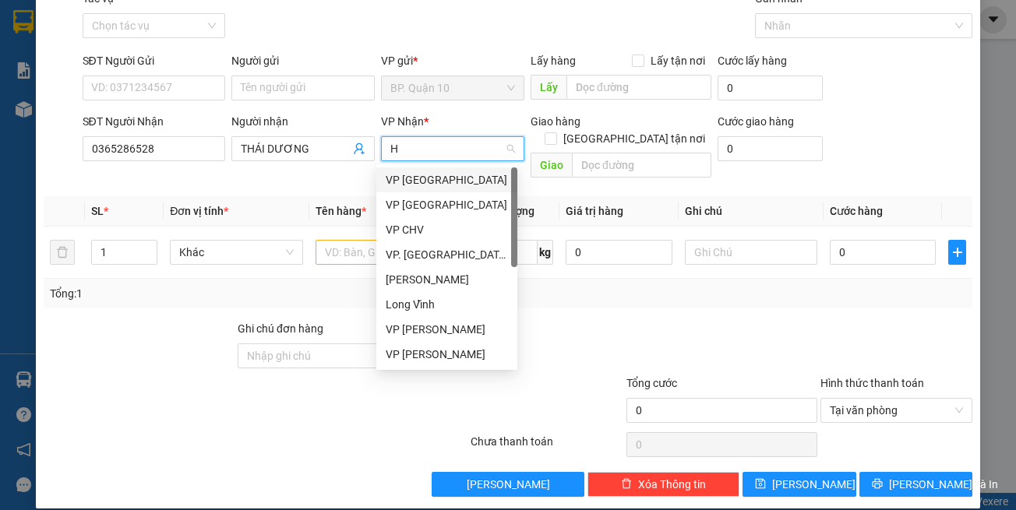
type input "HT"
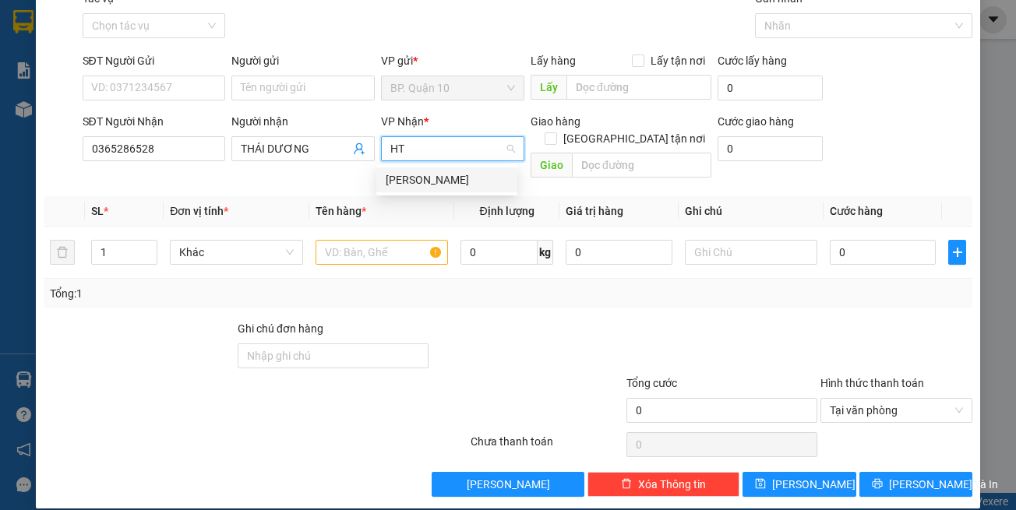
click at [457, 178] on div "[PERSON_NAME]" at bounding box center [447, 179] width 122 height 17
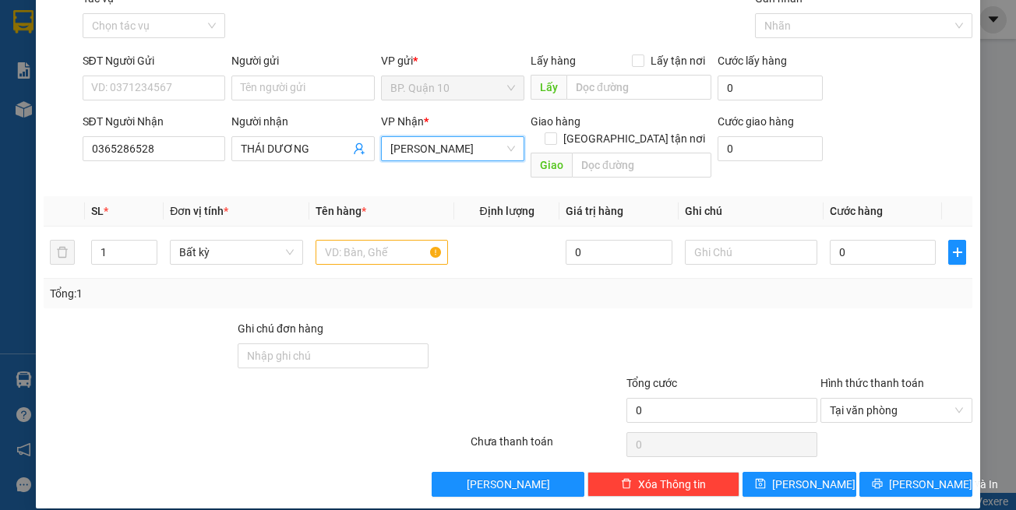
drag, startPoint x: 432, startPoint y: 267, endPoint x: 334, endPoint y: 168, distance: 138.8
click at [432, 279] on div "Tổng: 1" at bounding box center [508, 294] width 929 height 30
click at [210, 92] on input "SĐT Người Gửi" at bounding box center [154, 88] width 143 height 25
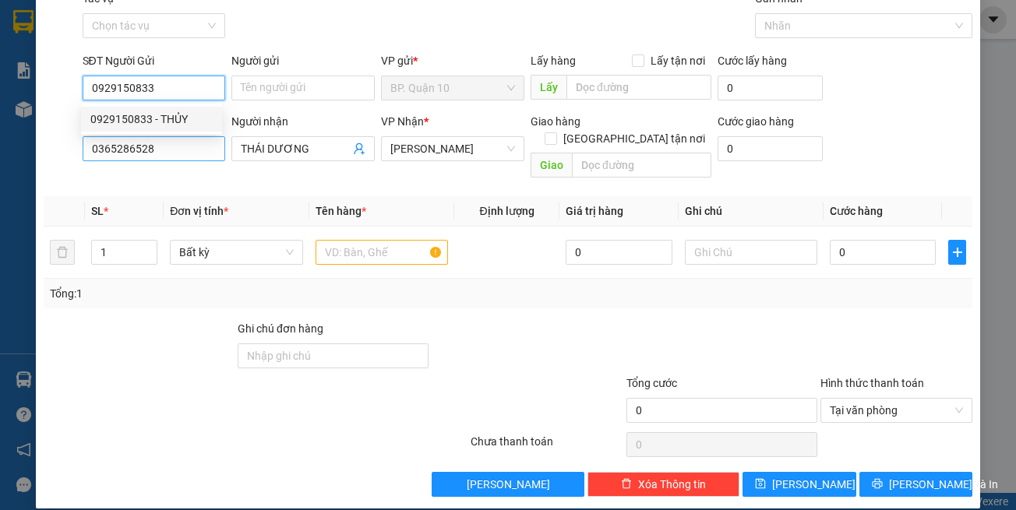
type input "0929150833"
click at [167, 151] on input "0365286528" at bounding box center [154, 148] width 143 height 25
click at [167, 149] on input "0365286528" at bounding box center [154, 148] width 143 height 25
click at [173, 94] on input "0929150833" at bounding box center [154, 88] width 143 height 25
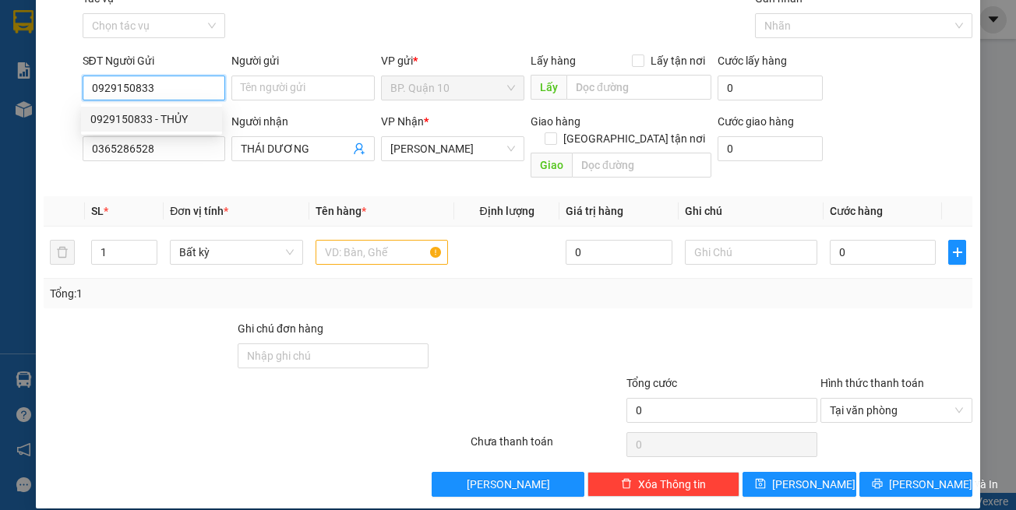
click at [175, 122] on div "0929150833 - THỦY" at bounding box center [151, 119] width 122 height 17
type input "THỦY"
type input "420.000"
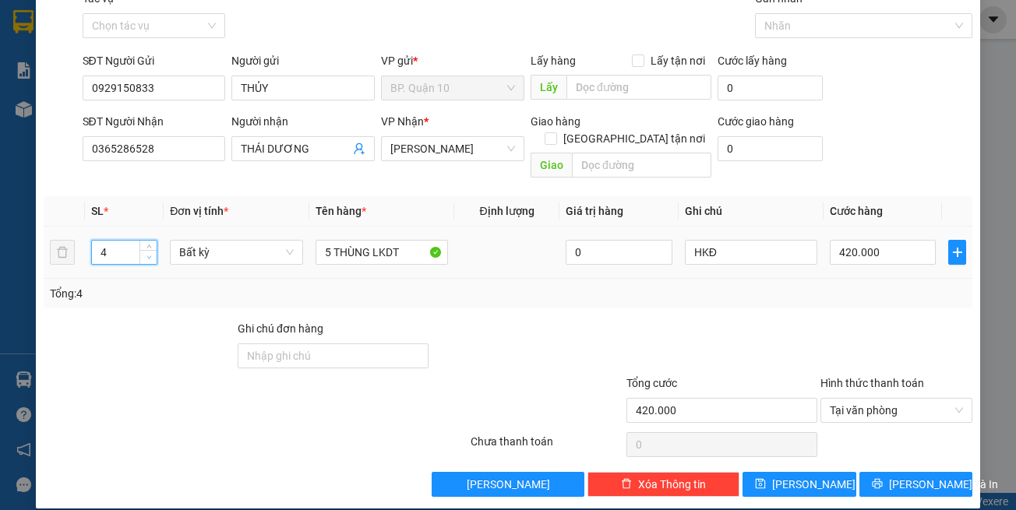
click at [151, 253] on span "down" at bounding box center [148, 257] width 9 height 9
type input "3"
click at [150, 246] on icon "up" at bounding box center [148, 248] width 5 height 5
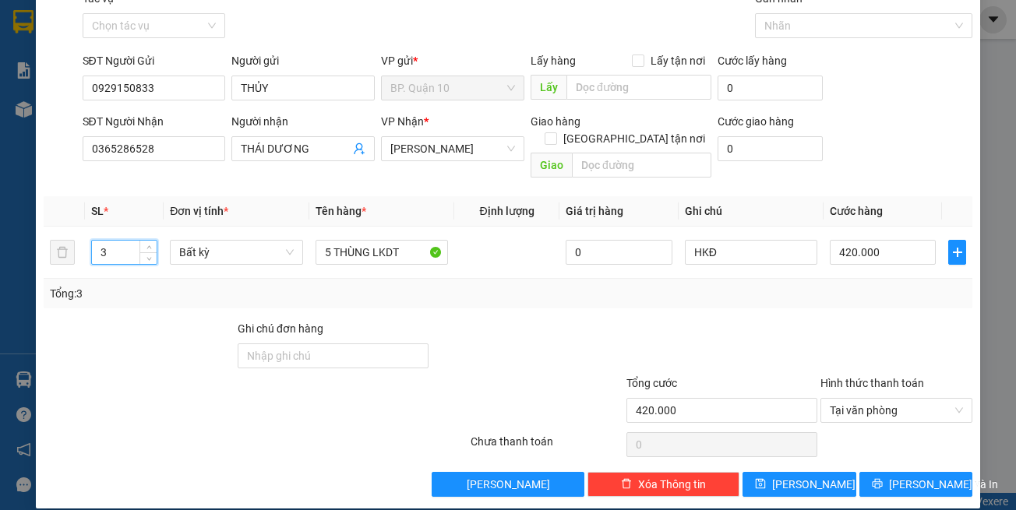
click at [350, 285] on div "Tổng: 3" at bounding box center [222, 293] width 344 height 17
type input "0"
click at [155, 250] on span "Decrease Value" at bounding box center [147, 257] width 17 height 14
type input "1"
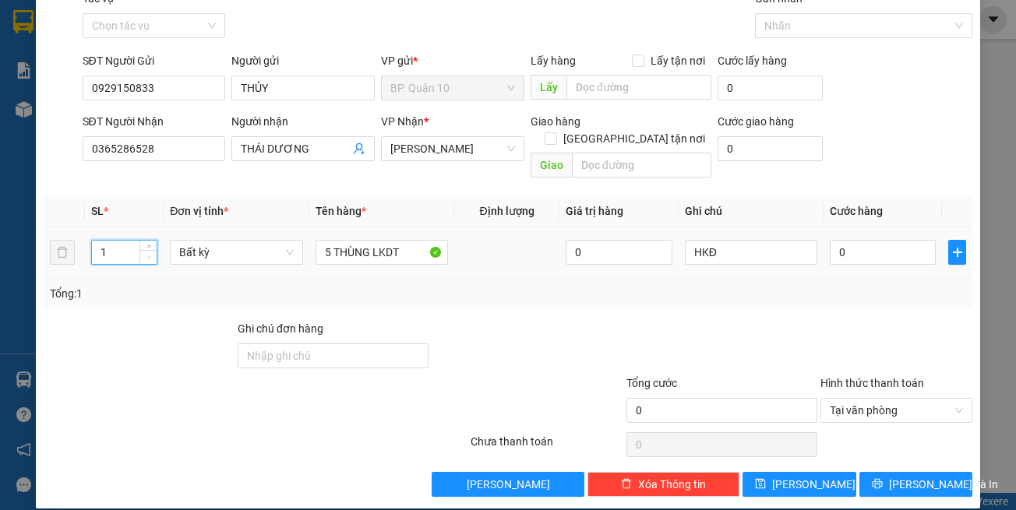
click at [148, 255] on icon "down" at bounding box center [148, 257] width 5 height 5
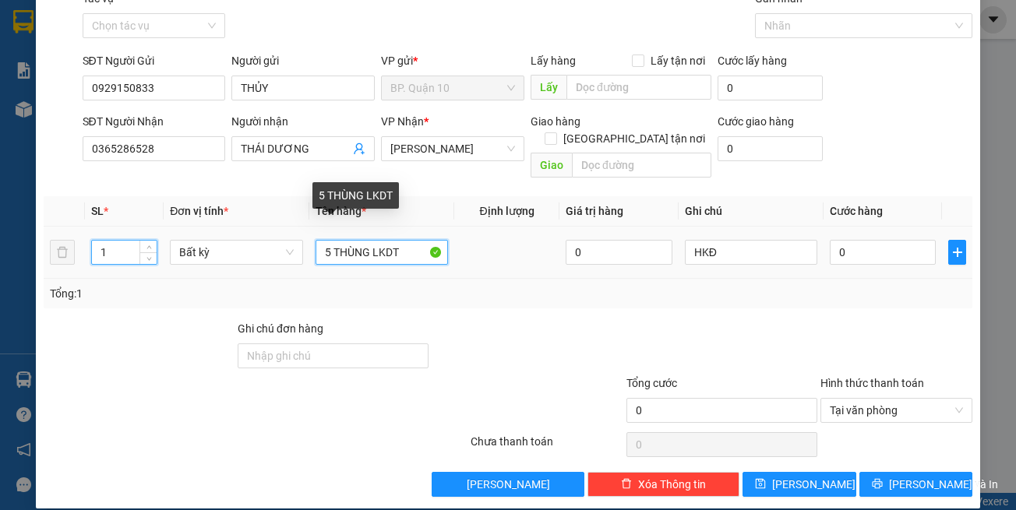
drag, startPoint x: 407, startPoint y: 234, endPoint x: 93, endPoint y: 210, distance: 314.9
click at [107, 227] on tr "1 Bất kỳ 5 THÙNG LKDT 0 HKĐ 0" at bounding box center [508, 253] width 929 height 52
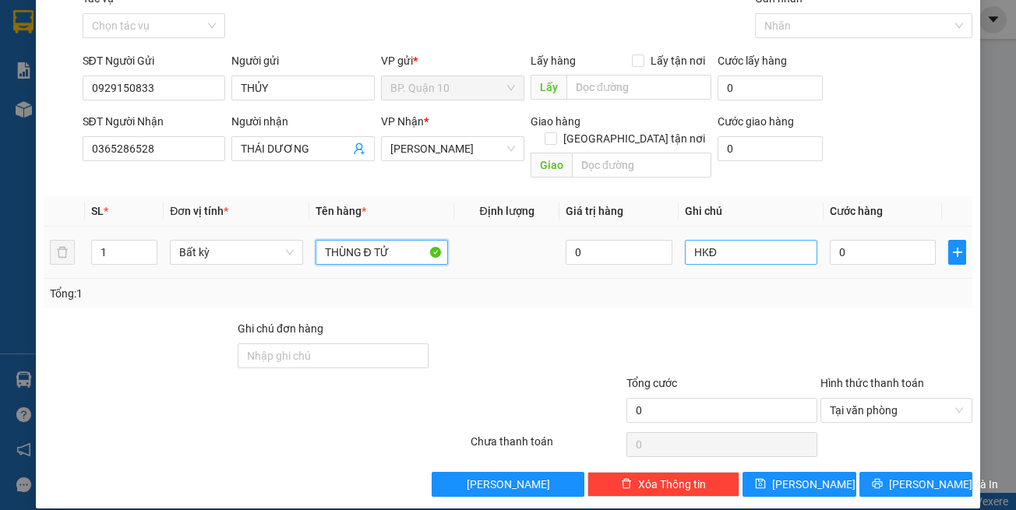
type input "THÙNG Đ TỬ"
click at [710, 242] on input "HKĐ" at bounding box center [751, 252] width 132 height 25
type input "d"
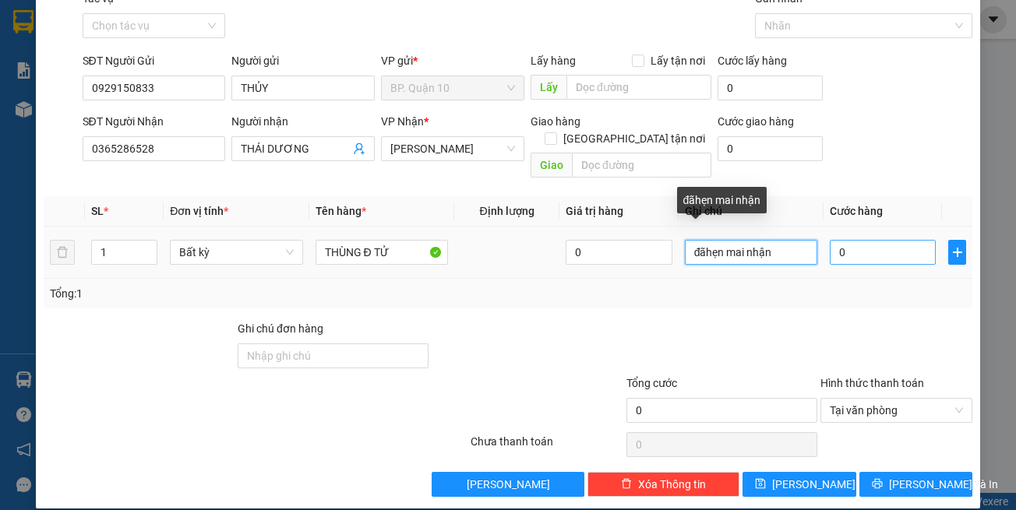
type input "đãhẹn mai nhận"
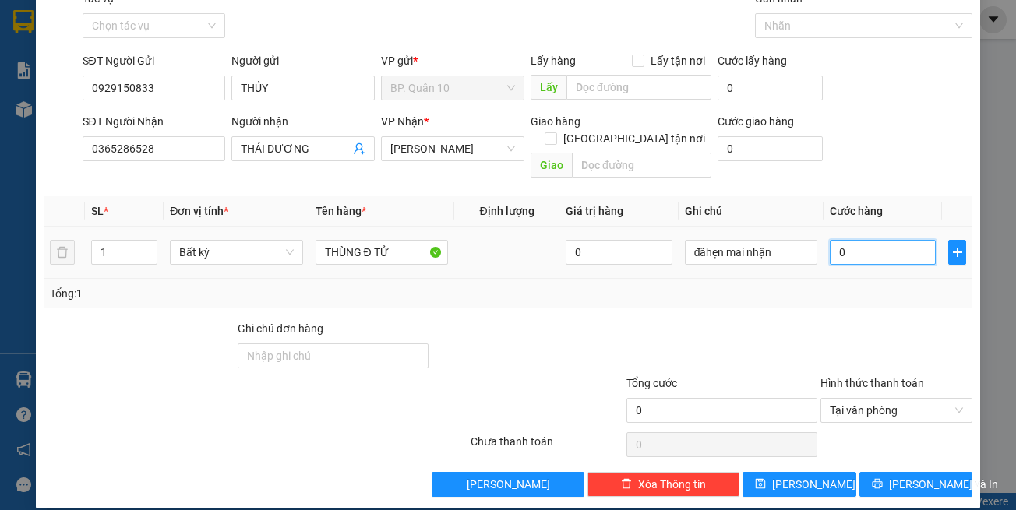
click at [855, 240] on input "0" at bounding box center [883, 252] width 106 height 25
type input "7"
type input "70"
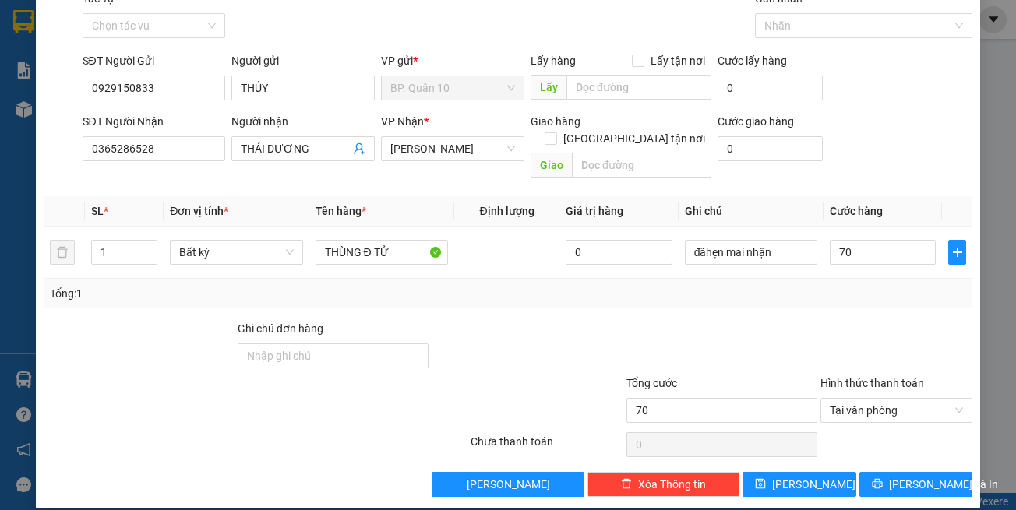
type input "70.000"
drag, startPoint x: 874, startPoint y: 300, endPoint x: 882, endPoint y: 333, distance: 33.6
click at [880, 328] on div "Transit Pickup Surcharge Ids Transit Deliver Surcharge Ids Transit Deliver Surc…" at bounding box center [508, 243] width 929 height 507
drag, startPoint x: 940, startPoint y: 474, endPoint x: 905, endPoint y: 453, distance: 40.2
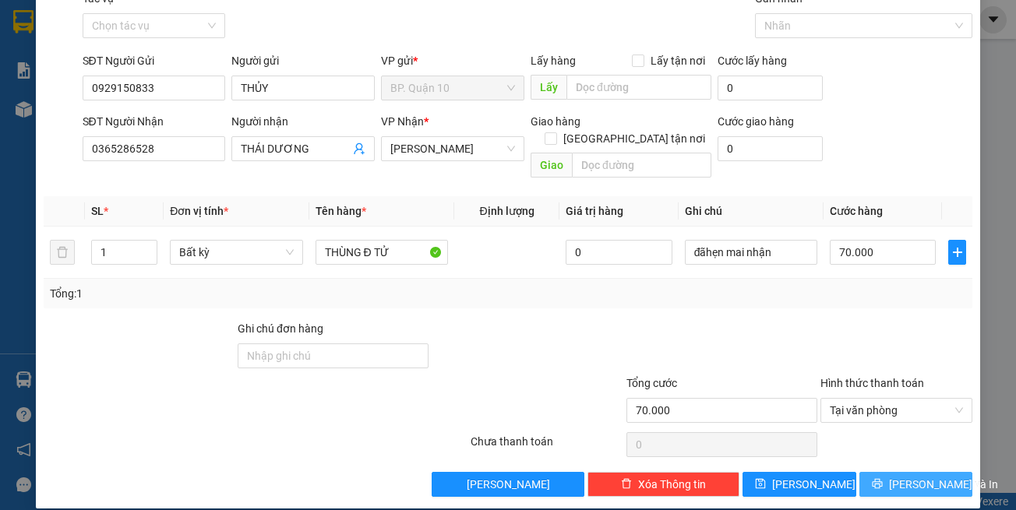
click at [939, 474] on button "[PERSON_NAME] và In" at bounding box center [916, 484] width 114 height 25
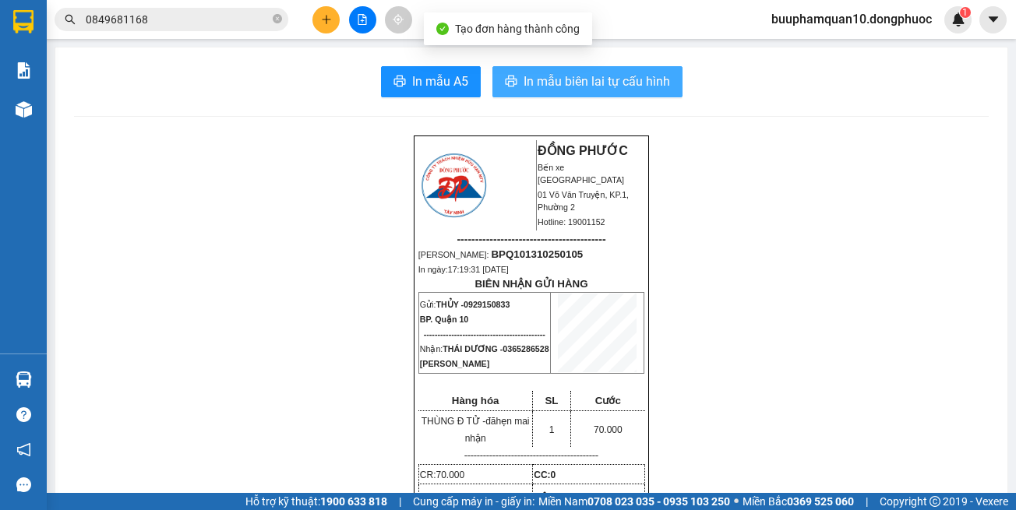
click at [595, 85] on span "In mẫu biên lai tự cấu hình" at bounding box center [597, 81] width 146 height 19
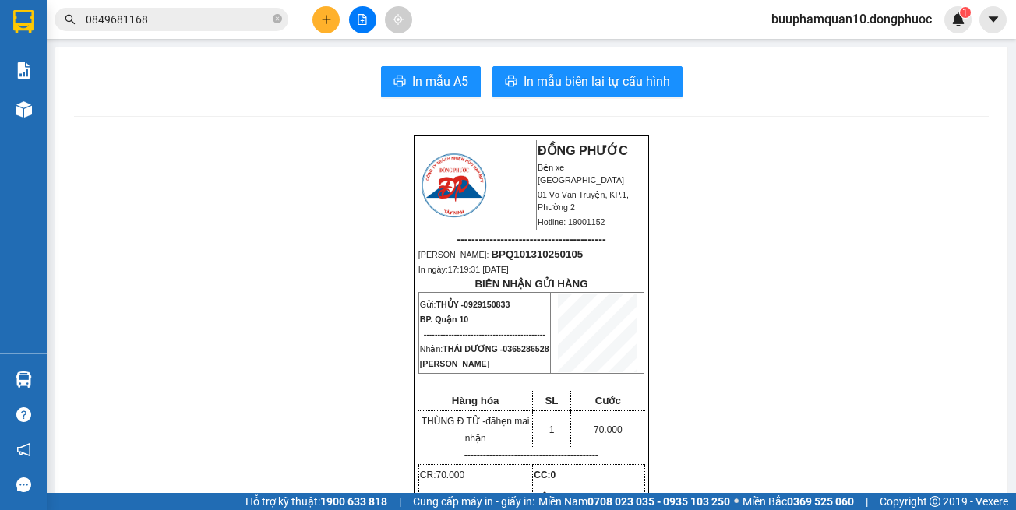
click at [245, 22] on input "0849681168" at bounding box center [178, 19] width 184 height 17
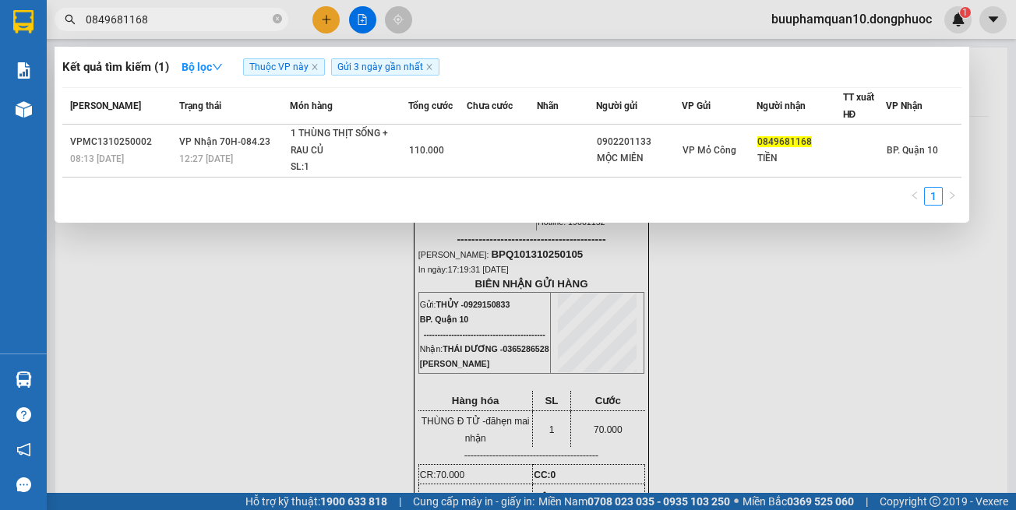
click at [245, 22] on input "0849681168" at bounding box center [178, 19] width 184 height 17
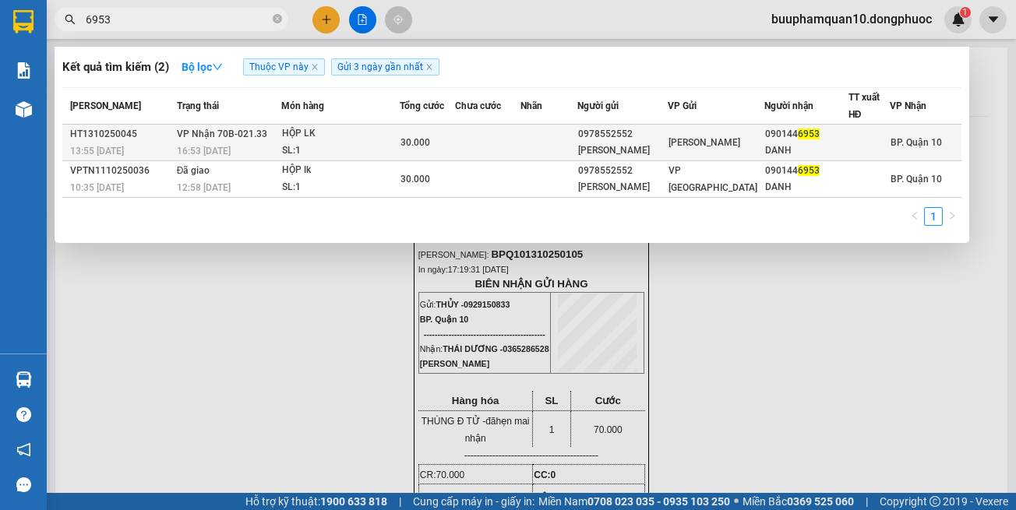
type input "6953"
click at [351, 154] on div "SL: 1" at bounding box center [340, 151] width 117 height 17
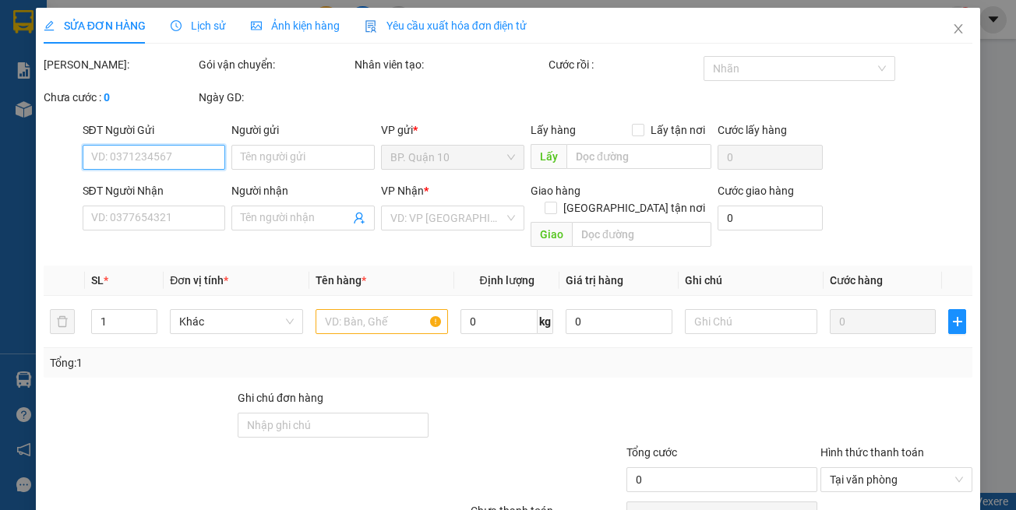
type input "0978552552"
type input "DUY LYNH"
type input "0901446953"
type input "DANH"
type input "30.000"
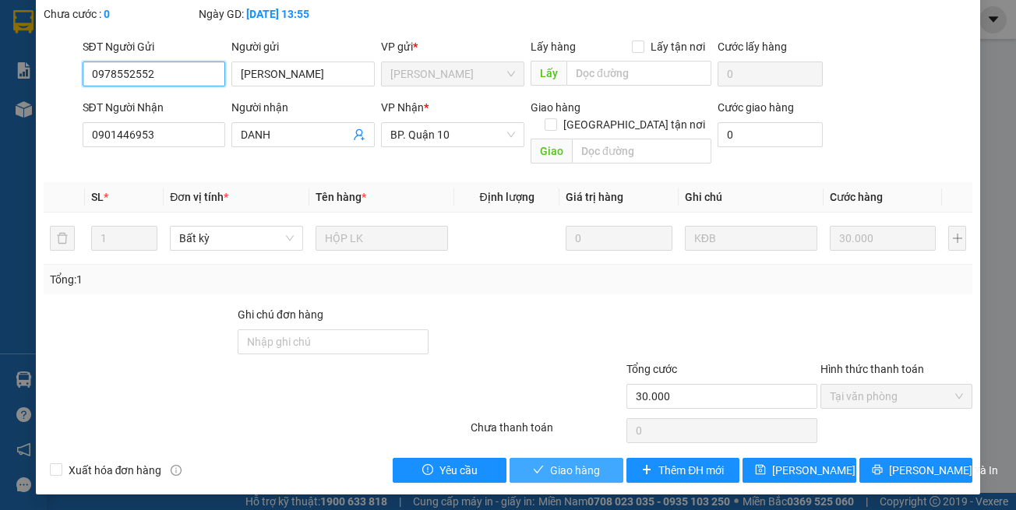
scroll to position [104, 0]
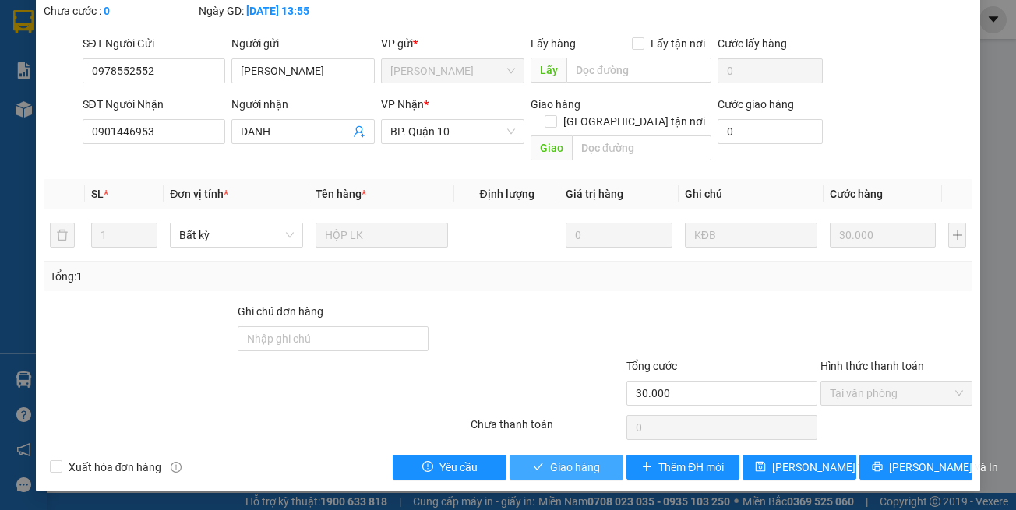
click at [533, 479] on button "Giao hàng" at bounding box center [566, 467] width 114 height 25
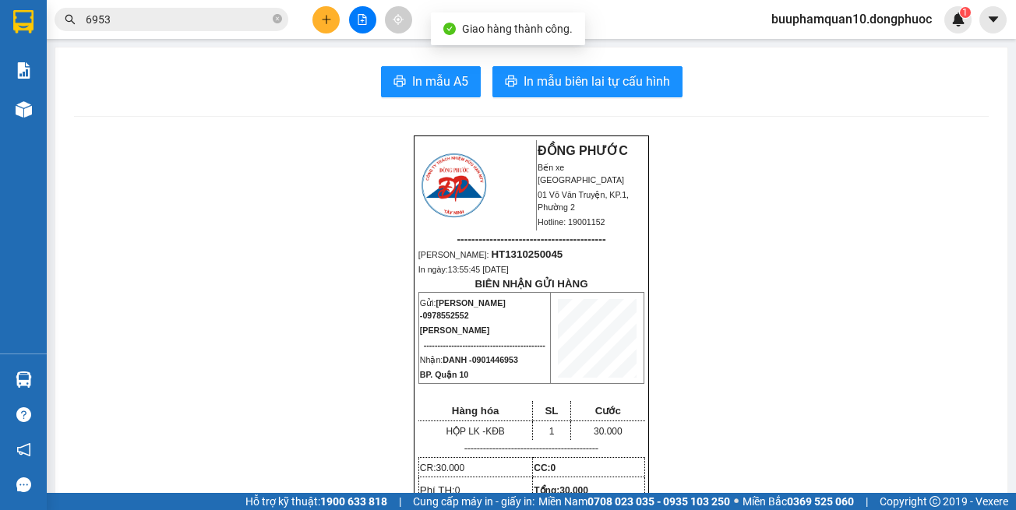
click at [215, 29] on span "6953" at bounding box center [172, 19] width 234 height 23
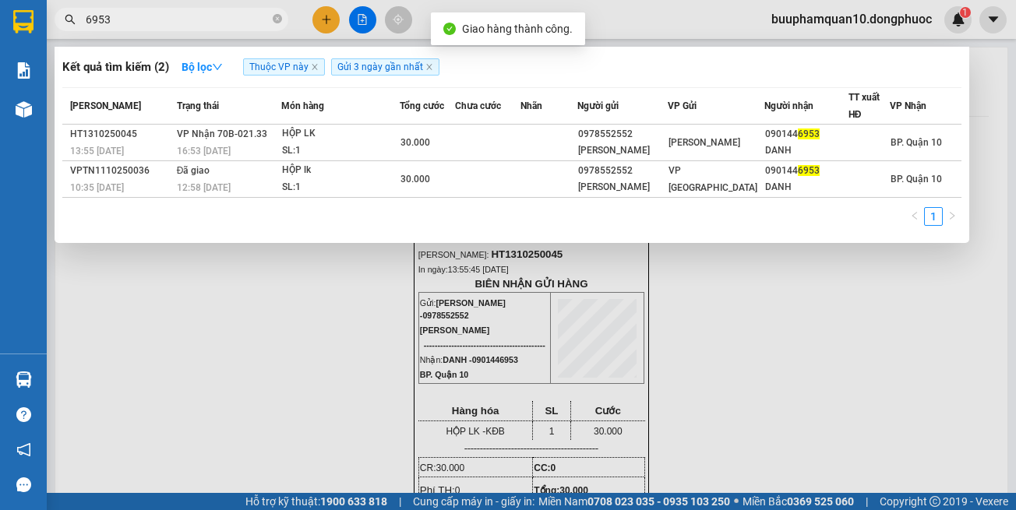
click at [218, 23] on input "6953" at bounding box center [178, 19] width 184 height 17
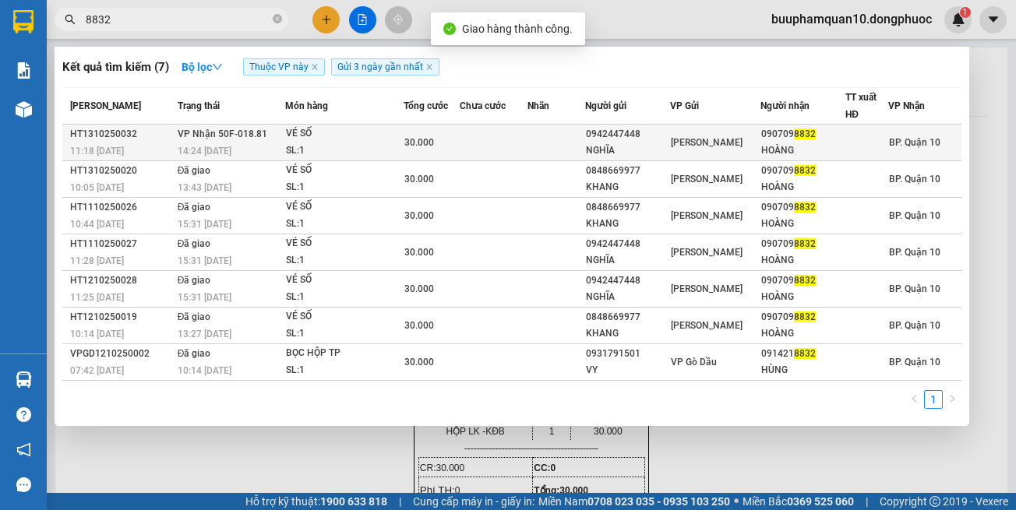
type input "8832"
click at [359, 145] on div "SL: 1" at bounding box center [344, 151] width 117 height 17
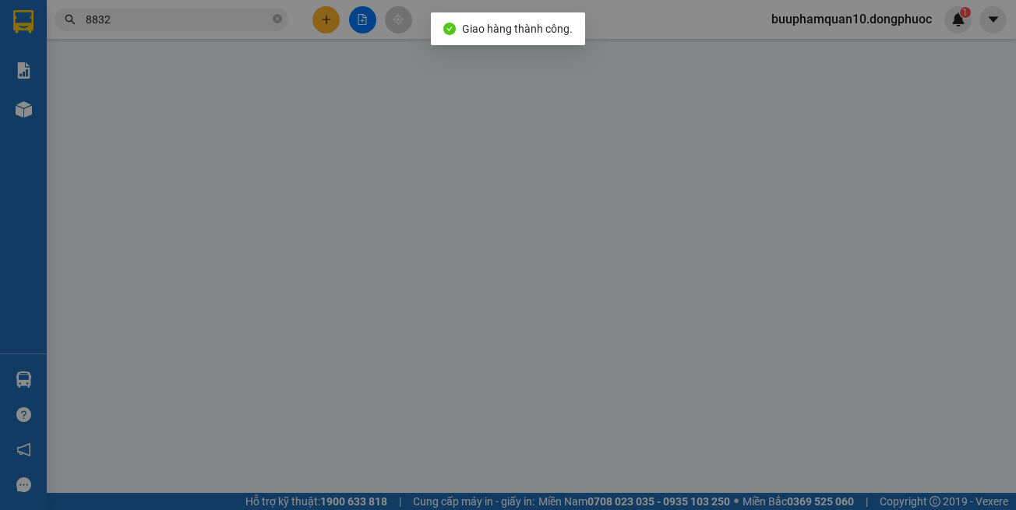
type input "0942447448"
type input "NGHĨA"
type input "0907098832"
type input "HOÀNG"
type input "30.000"
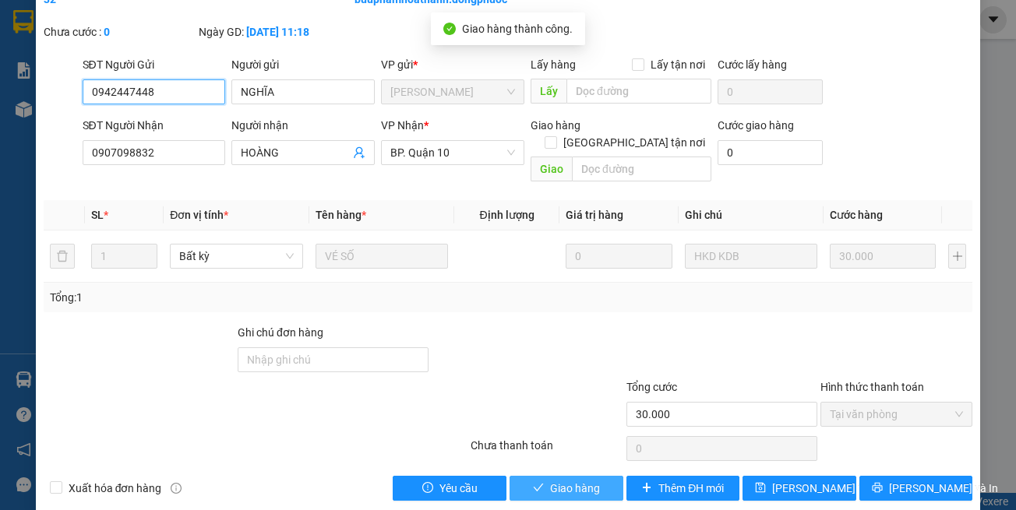
scroll to position [104, 0]
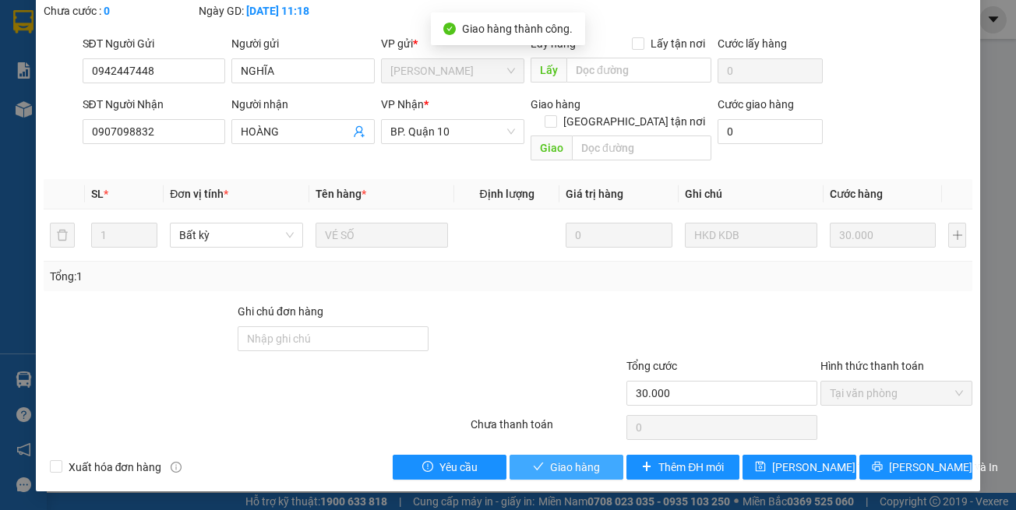
drag, startPoint x: 554, startPoint y: 465, endPoint x: 540, endPoint y: 457, distance: 16.4
click at [554, 464] on span "Giao hàng" at bounding box center [575, 467] width 50 height 17
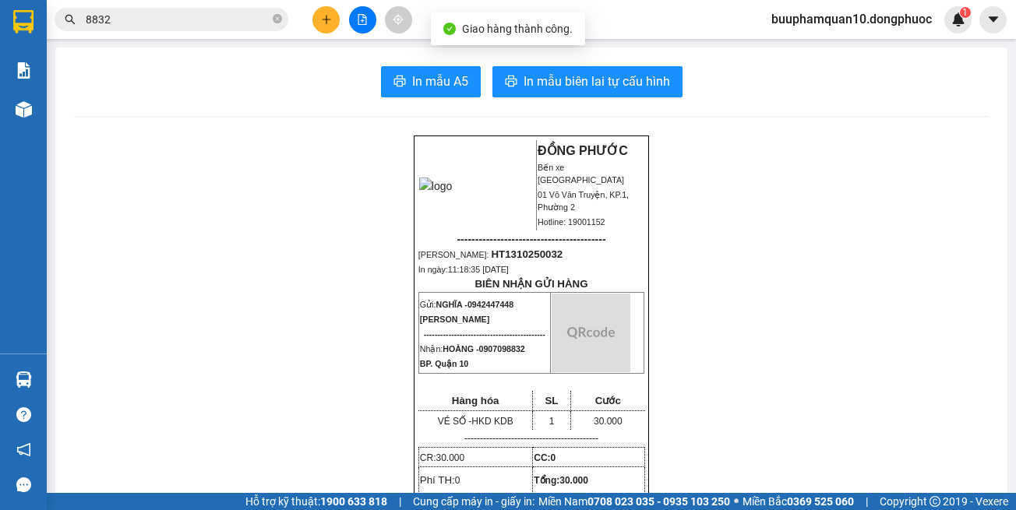
click at [191, 17] on input "8832" at bounding box center [178, 19] width 184 height 17
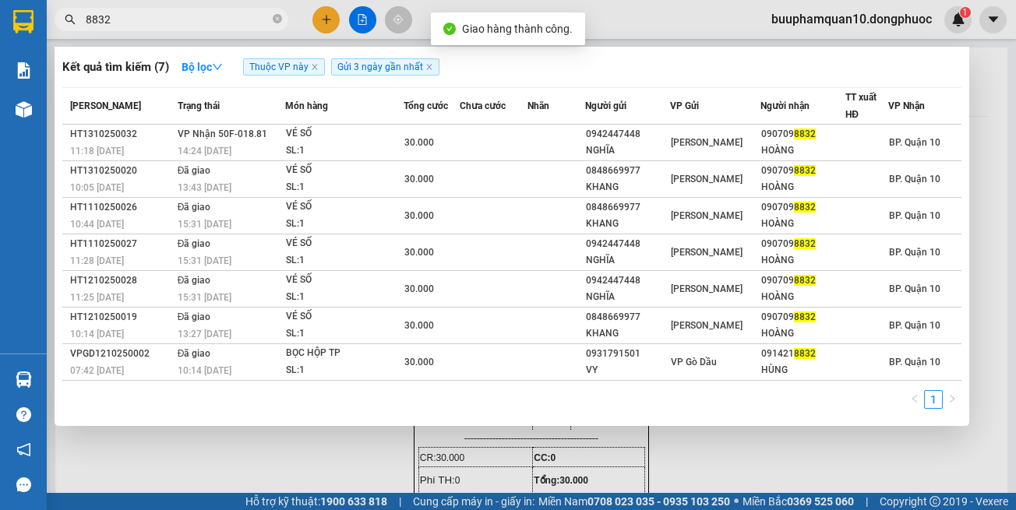
click at [191, 17] on input "8832" at bounding box center [178, 19] width 184 height 17
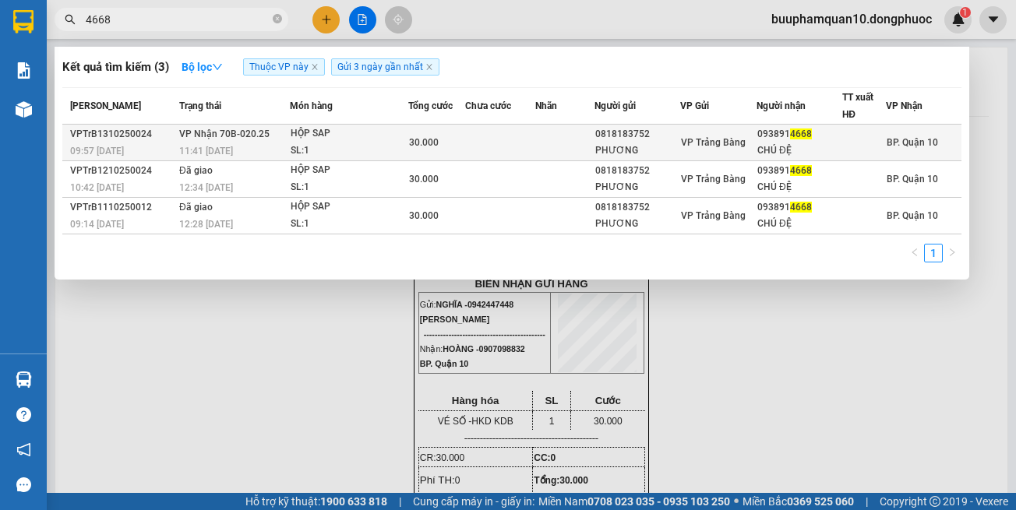
type input "4668"
click at [219, 136] on span "VP Nhận 70B-020.25" at bounding box center [224, 134] width 90 height 11
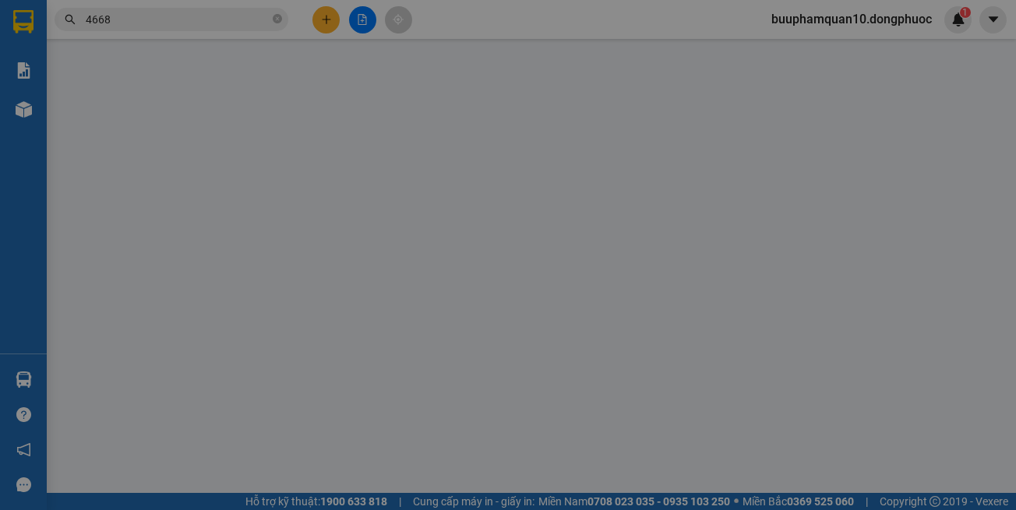
type input "0818183752"
type input "PHƯƠNG"
type input "0938914668"
type input "CHÚ ĐỆ"
type input "30.000"
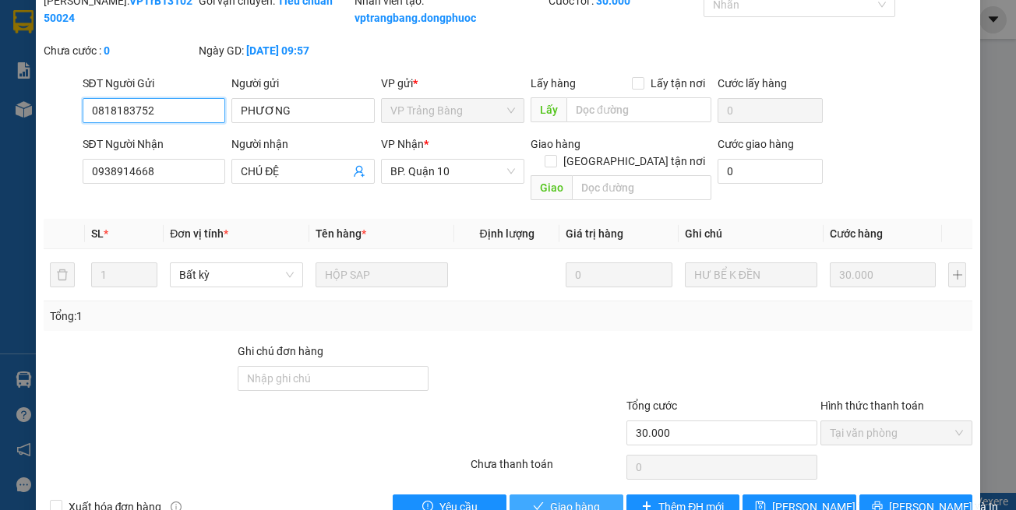
scroll to position [104, 0]
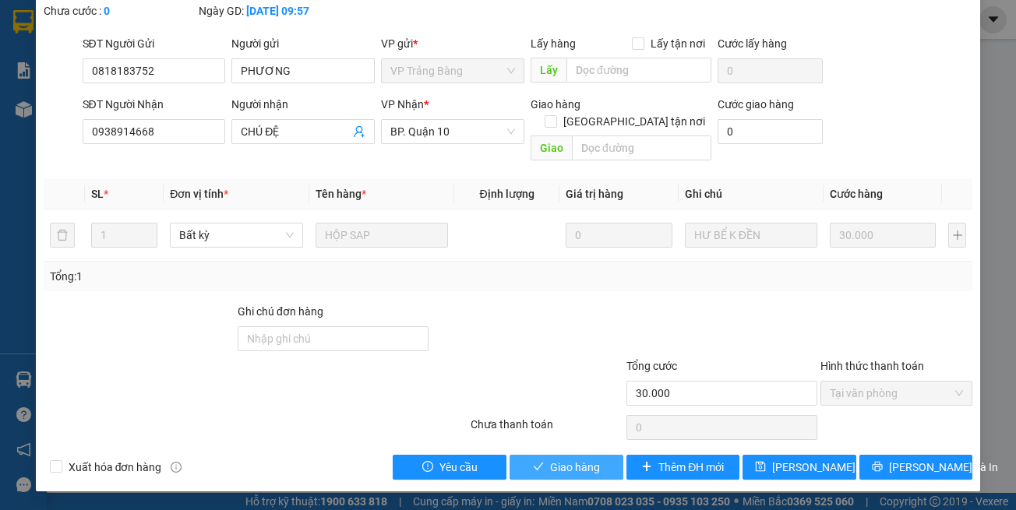
click at [598, 464] on button "Giao hàng" at bounding box center [566, 467] width 114 height 25
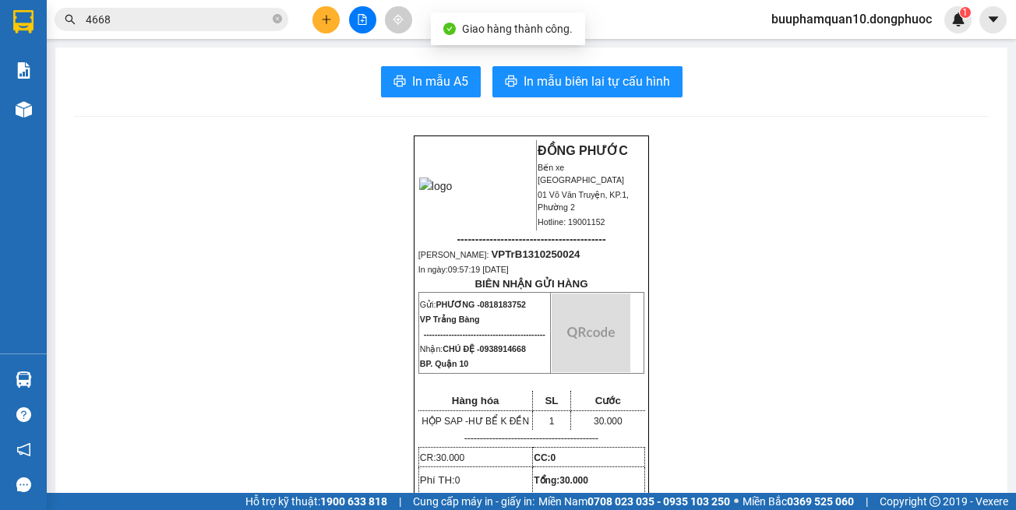
click at [208, 12] on input "4668" at bounding box center [178, 19] width 184 height 17
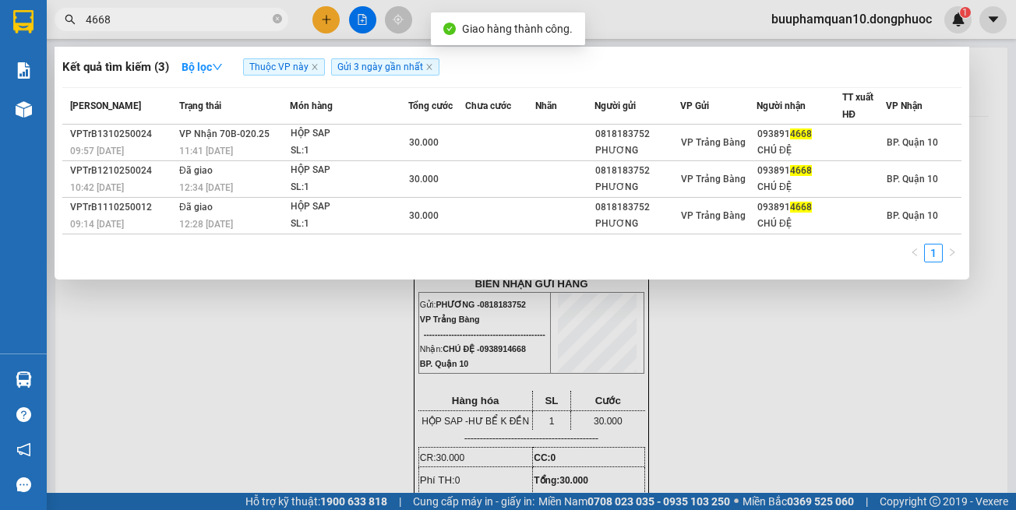
click at [208, 12] on input "4668" at bounding box center [178, 19] width 184 height 17
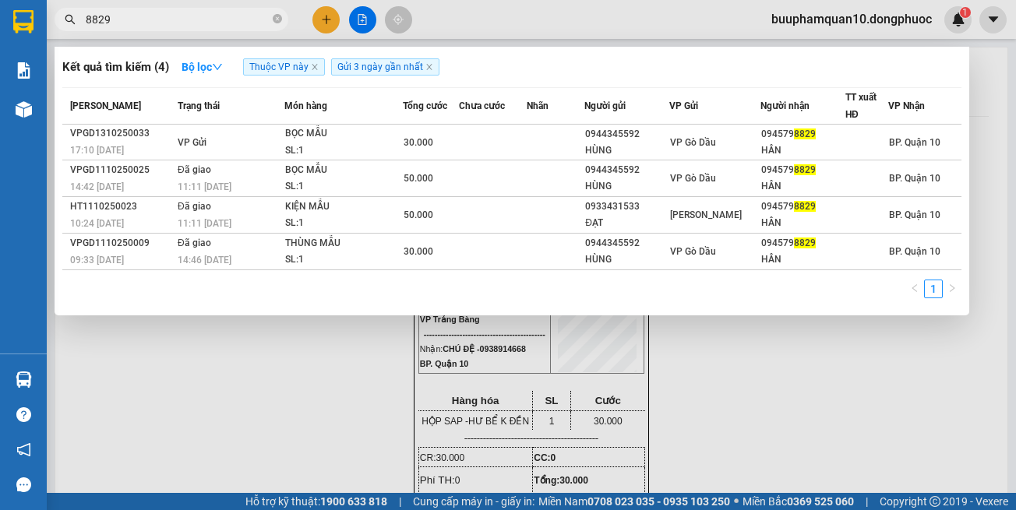
type input "8829"
click at [314, 360] on div at bounding box center [508, 255] width 1016 height 510
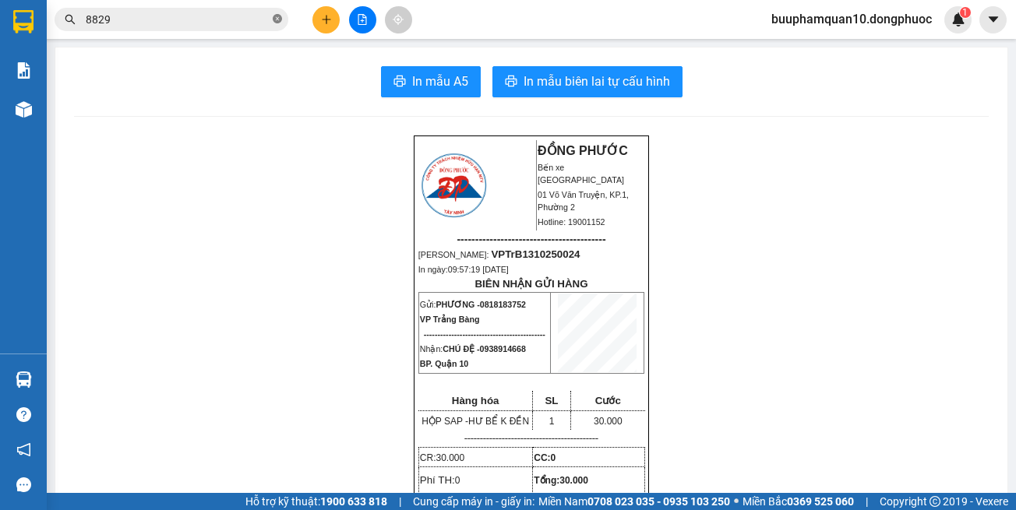
click at [275, 19] on icon "close-circle" at bounding box center [277, 18] width 9 height 9
click at [219, 26] on input "text" at bounding box center [178, 19] width 184 height 17
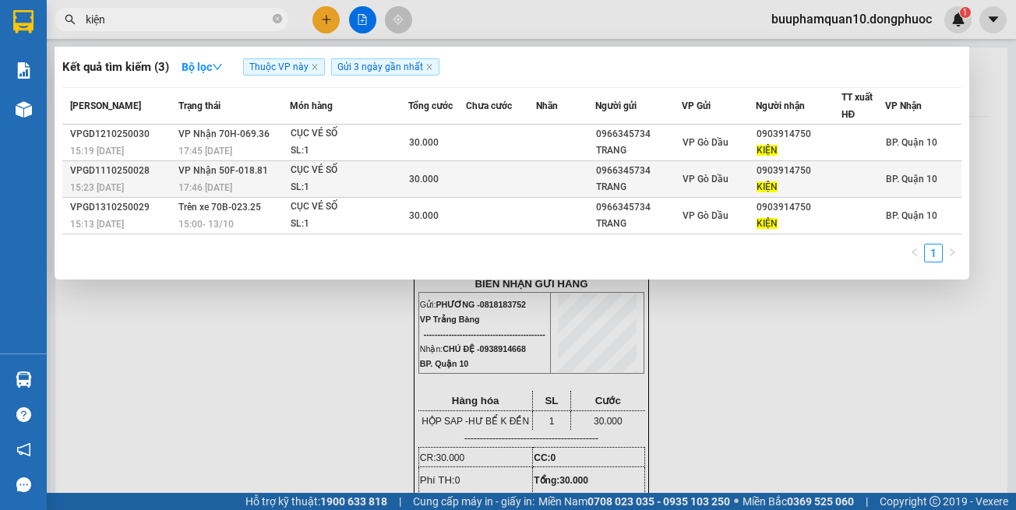
type input "kiện"
click at [411, 179] on span "30.000" at bounding box center [424, 179] width 30 height 11
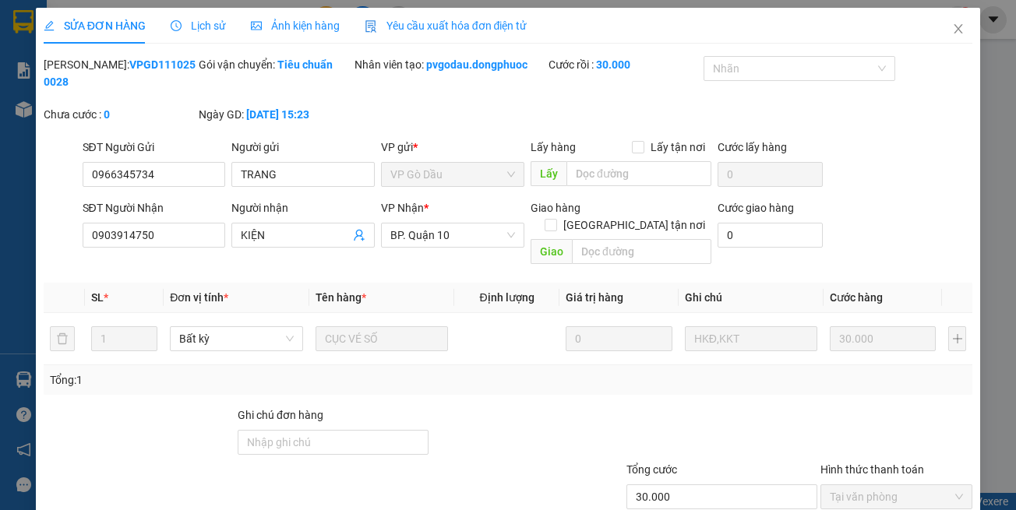
type input "0966345734"
type input "TRANG"
type input "0903914750"
type input "KIỆN"
type input "30.000"
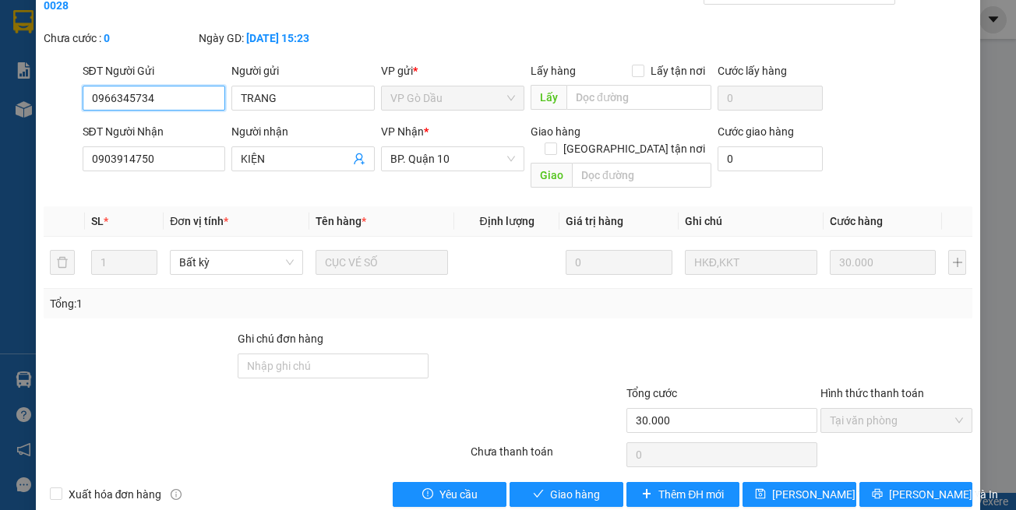
scroll to position [86, 0]
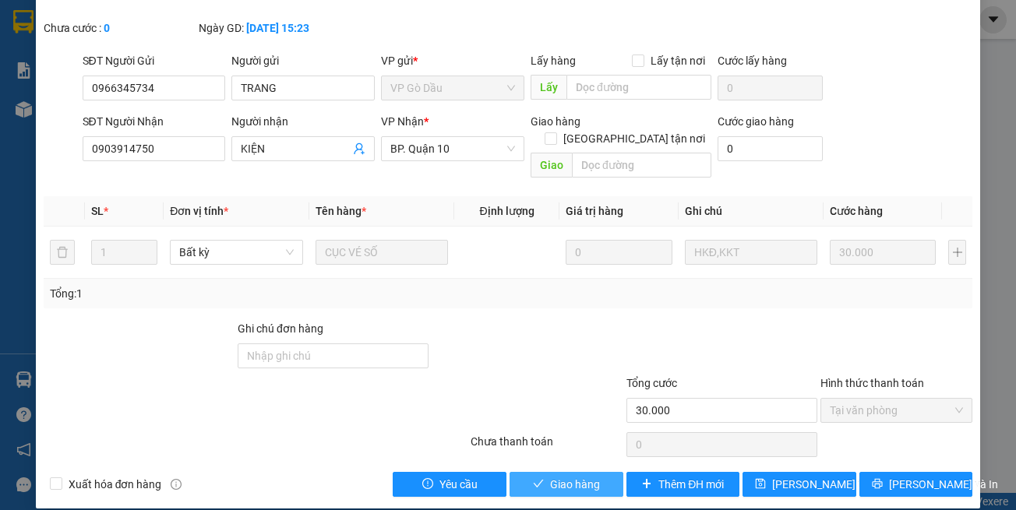
drag, startPoint x: 574, startPoint y: 467, endPoint x: 541, endPoint y: 393, distance: 80.9
click at [576, 476] on span "Giao hàng" at bounding box center [575, 484] width 50 height 17
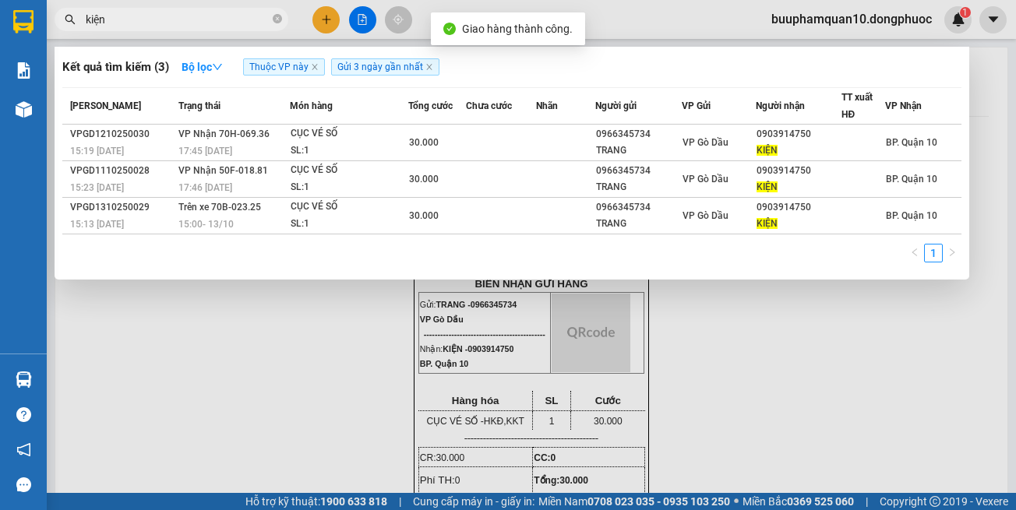
click at [256, 25] on input "kiện" at bounding box center [178, 19] width 184 height 17
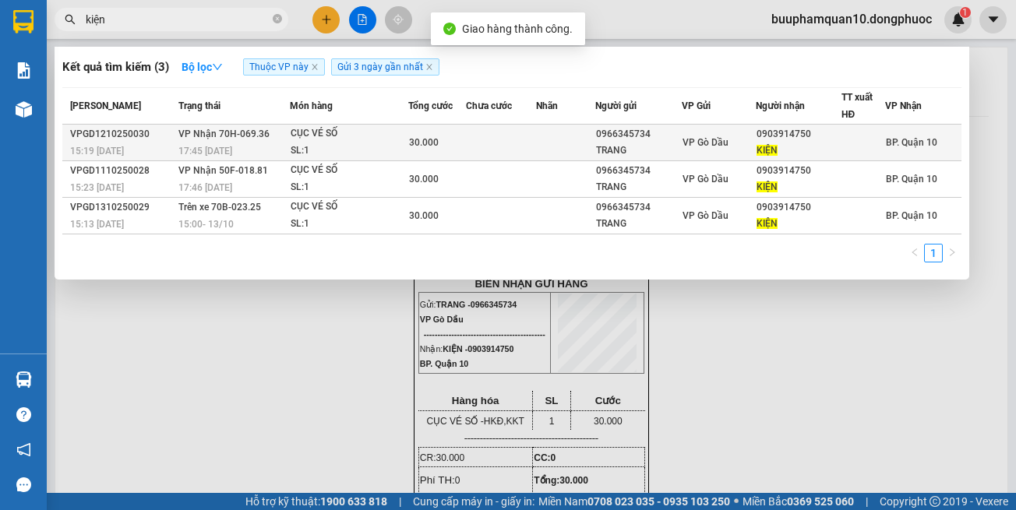
click at [327, 143] on div "SL: 1" at bounding box center [349, 151] width 117 height 17
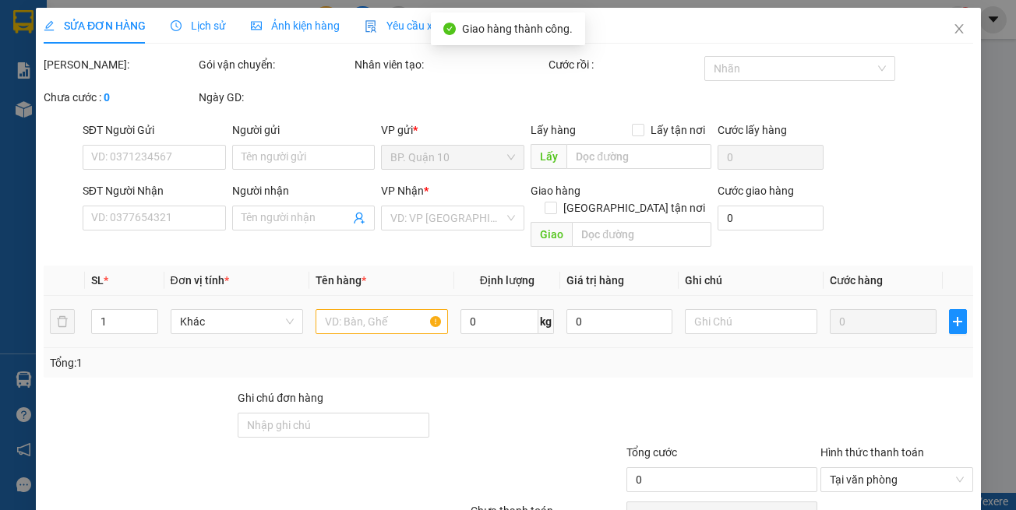
type input "0966345734"
type input "TRANG"
type input "0903914750"
type input "KIỆN"
type input "30.000"
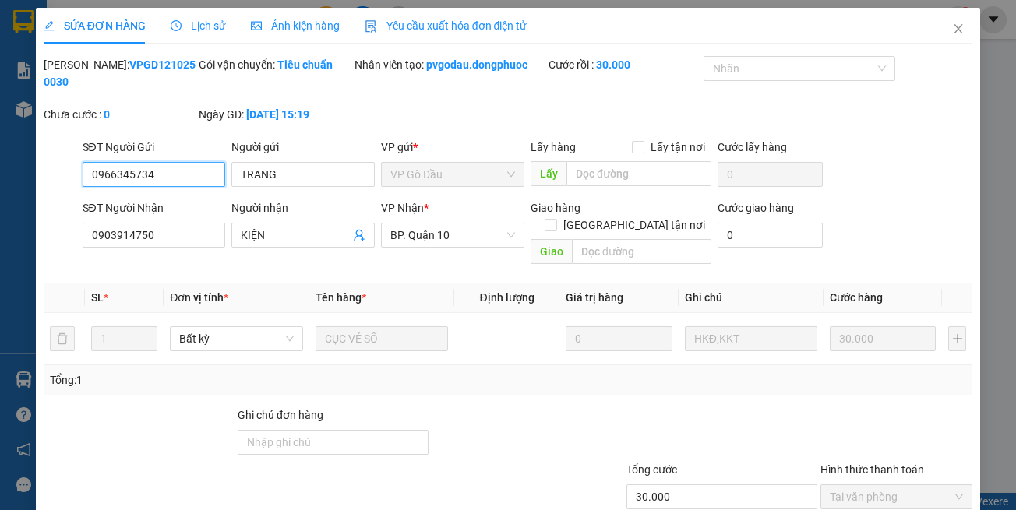
scroll to position [86, 0]
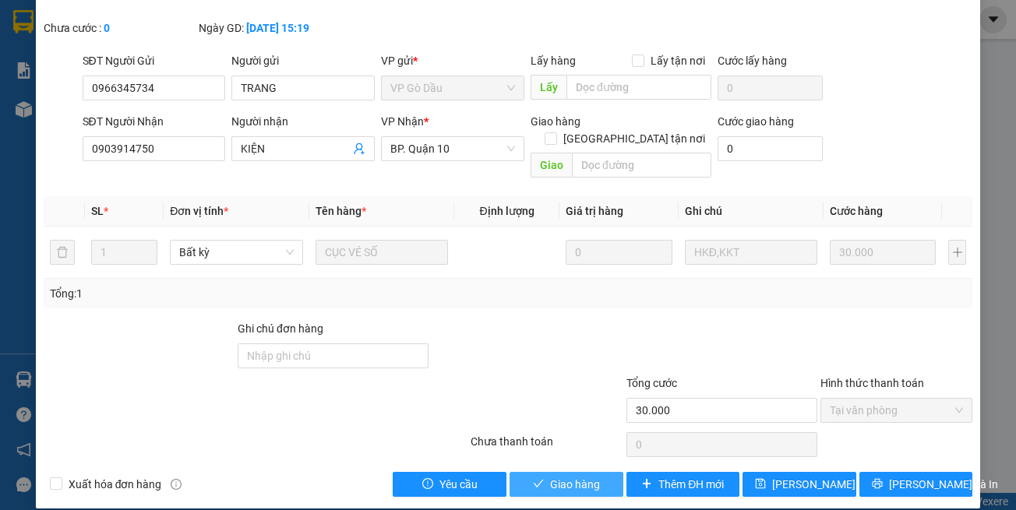
click at [562, 476] on span "Giao hàng" at bounding box center [575, 484] width 50 height 17
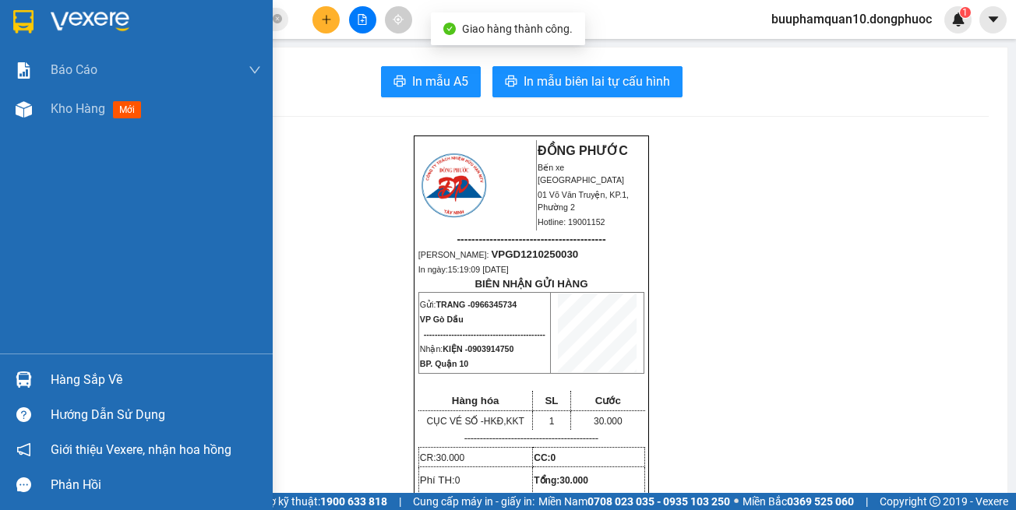
click at [47, 369] on div "Hàng sắp về" at bounding box center [136, 379] width 273 height 35
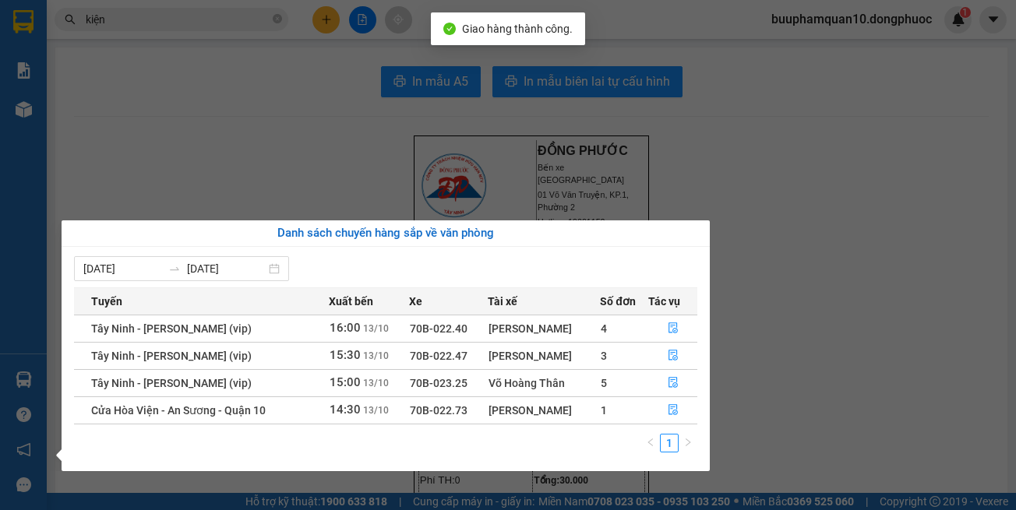
click at [852, 171] on section "Kết quả tìm kiếm ( 3 ) Bộ lọc Thuộc VP này Gửi 3 ngày gần nhất Mã ĐH Trạng thái…" at bounding box center [508, 255] width 1016 height 510
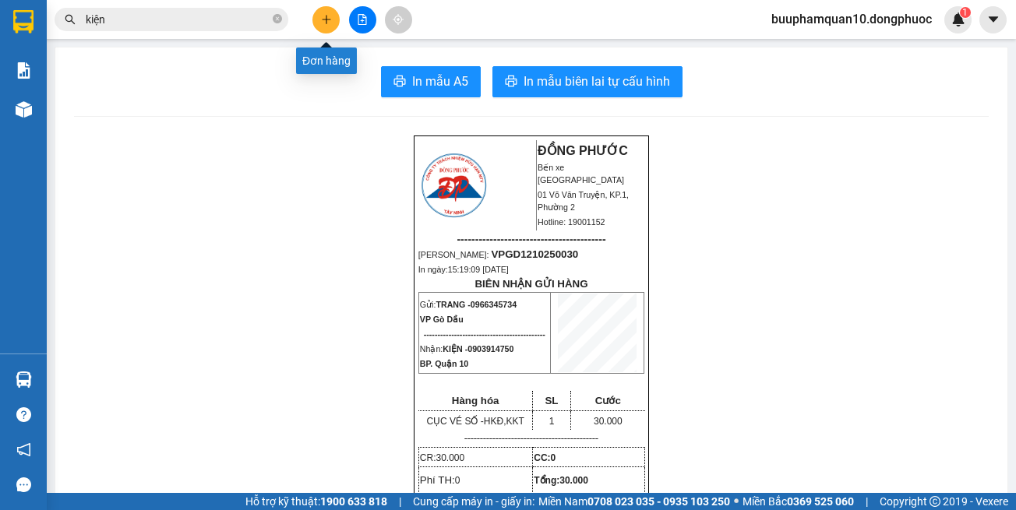
click at [326, 20] on icon "plus" at bounding box center [326, 19] width 11 height 11
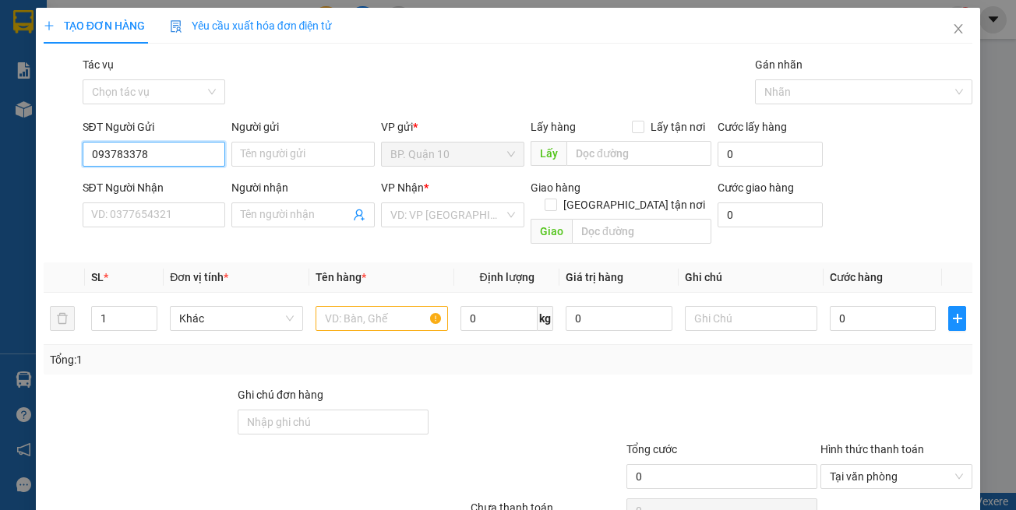
type input "0937833783"
click at [174, 178] on div "0937833783 - MINH" at bounding box center [151, 185] width 122 height 17
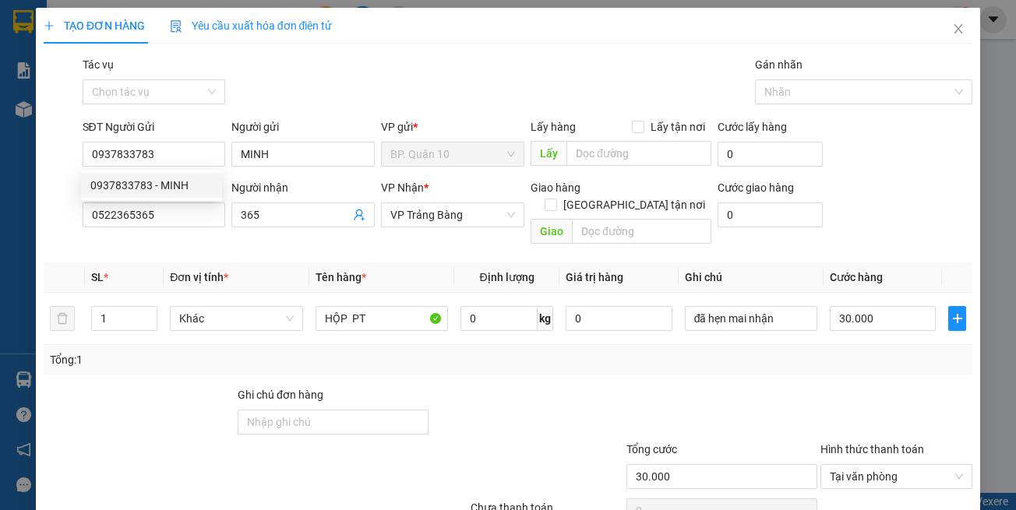
click at [196, 234] on div "Transit Pickup Surcharge Ids Transit Deliver Surcharge Ids Transit Deliver Surc…" at bounding box center [508, 309] width 929 height 507
click at [289, 220] on input "365" at bounding box center [295, 214] width 109 height 17
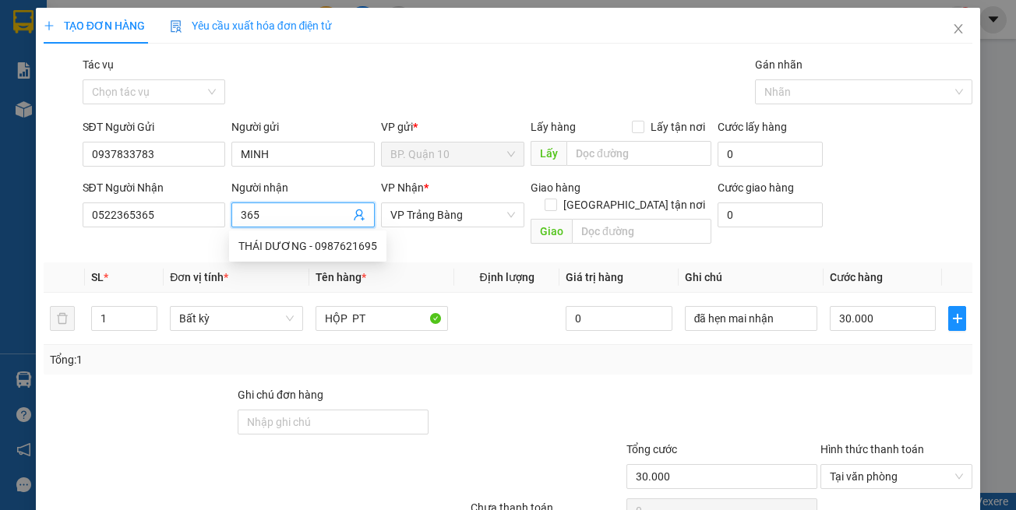
click at [108, 245] on div "Transit Pickup Surcharge Ids Transit Deliver Surcharge Ids Transit Deliver Surc…" at bounding box center [508, 309] width 929 height 507
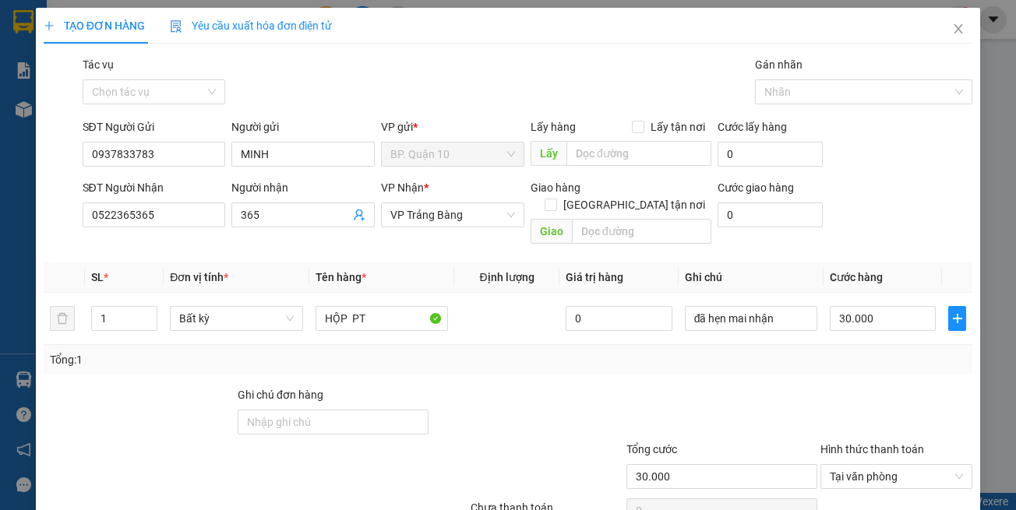
drag, startPoint x: 483, startPoint y: 397, endPoint x: 474, endPoint y: 383, distance: 16.4
click at [478, 390] on div at bounding box center [527, 413] width 194 height 55
drag, startPoint x: 395, startPoint y: 303, endPoint x: 0, endPoint y: 274, distance: 396.0
click at [181, 293] on tr "1 Bất kỳ HỘP PT 0 đã hẹn mai nhận 30.000" at bounding box center [508, 319] width 929 height 52
drag, startPoint x: 791, startPoint y: 303, endPoint x: 516, endPoint y: 301, distance: 275.8
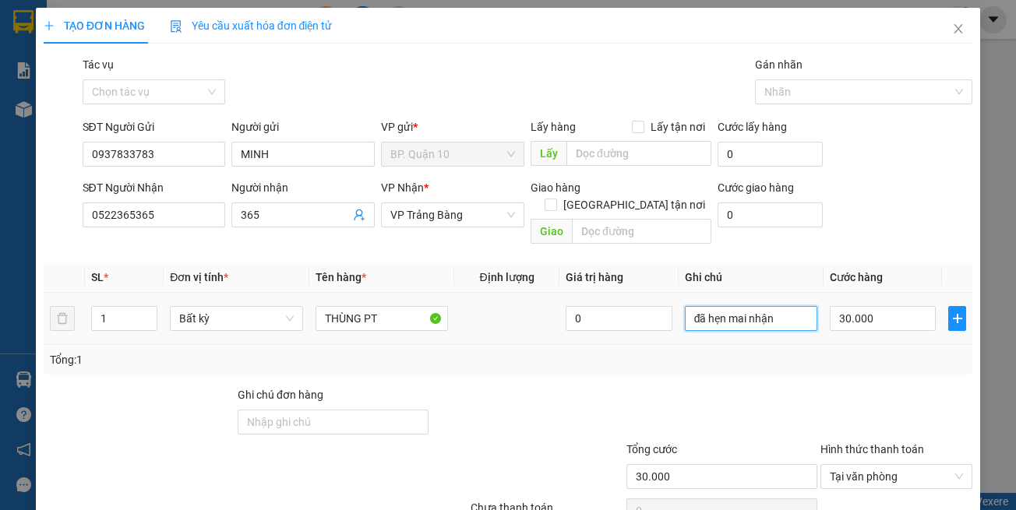
click at [522, 306] on tr "1 Bất kỳ THÙNG PT 0 đã hẹn mai nhận 30.000" at bounding box center [508, 319] width 929 height 52
click at [330, 223] on input "365" at bounding box center [295, 214] width 109 height 17
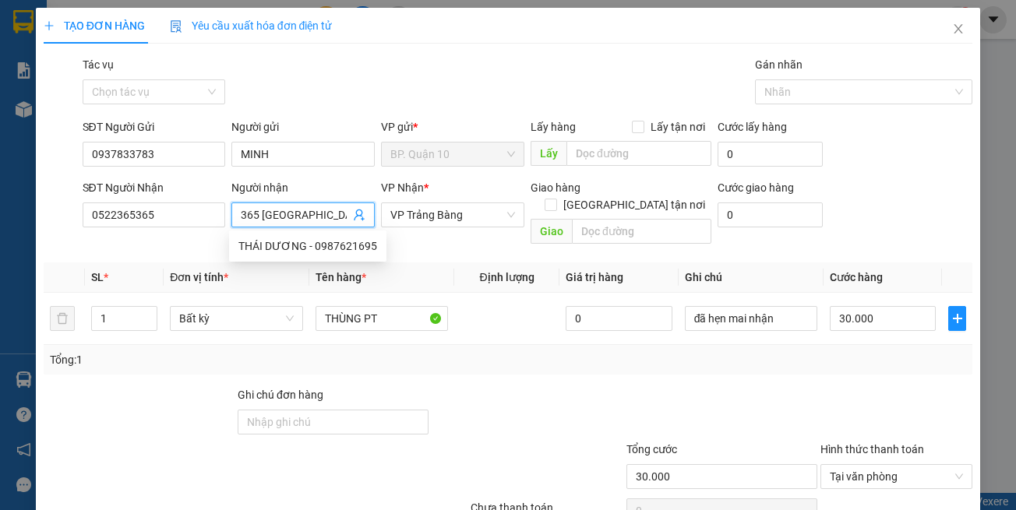
scroll to position [66, 0]
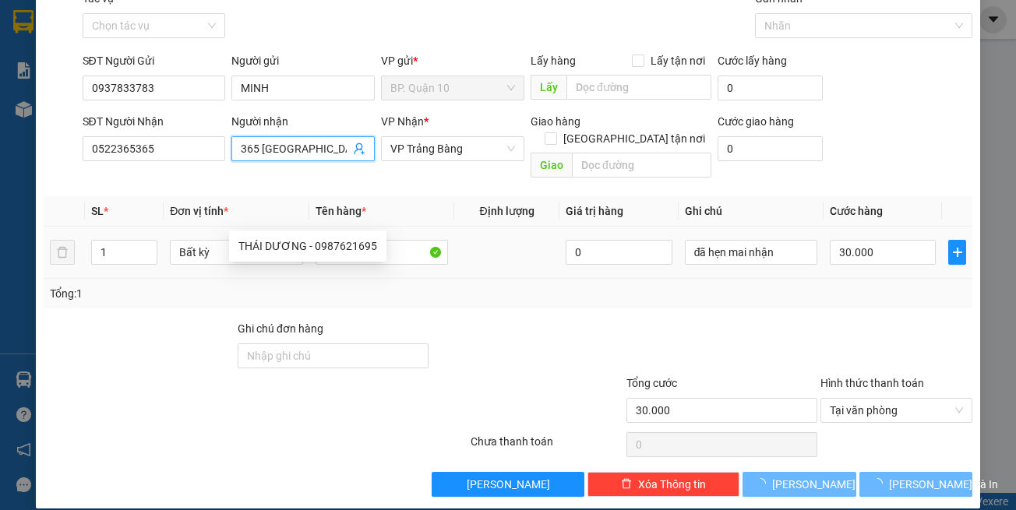
click at [854, 237] on div "30.000" at bounding box center [883, 252] width 106 height 31
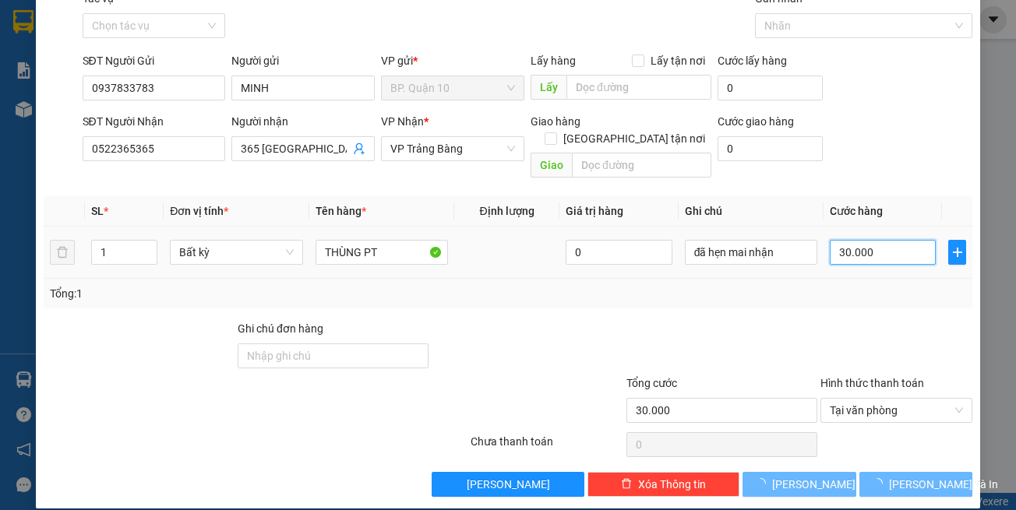
click at [858, 240] on input "30.000" at bounding box center [883, 252] width 106 height 25
drag, startPoint x: 869, startPoint y: 298, endPoint x: 903, endPoint y: 388, distance: 96.4
click at [870, 298] on div "Transit Pickup Surcharge Ids Transit Deliver Surcharge Ids Transit Deliver Surc…" at bounding box center [508, 243] width 929 height 507
click at [918, 476] on span "[PERSON_NAME] và In" at bounding box center [943, 484] width 109 height 17
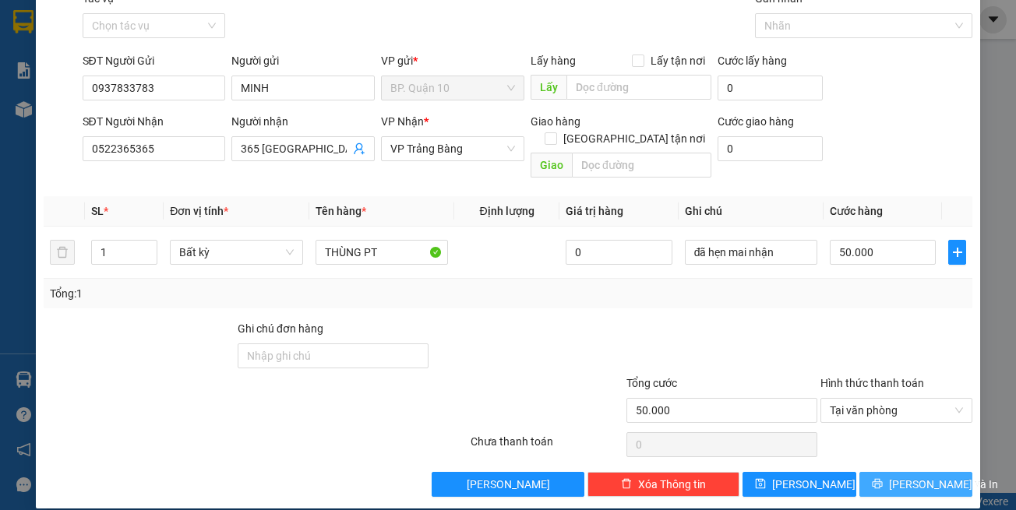
click at [911, 476] on span "[PERSON_NAME] và In" at bounding box center [943, 484] width 109 height 17
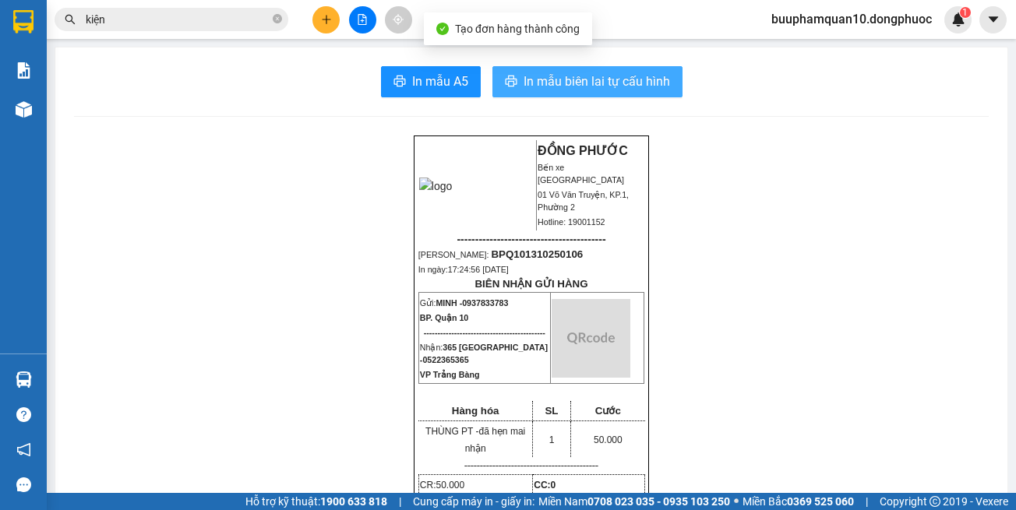
click at [596, 83] on span "In mẫu biên lai tự cấu hình" at bounding box center [597, 81] width 146 height 19
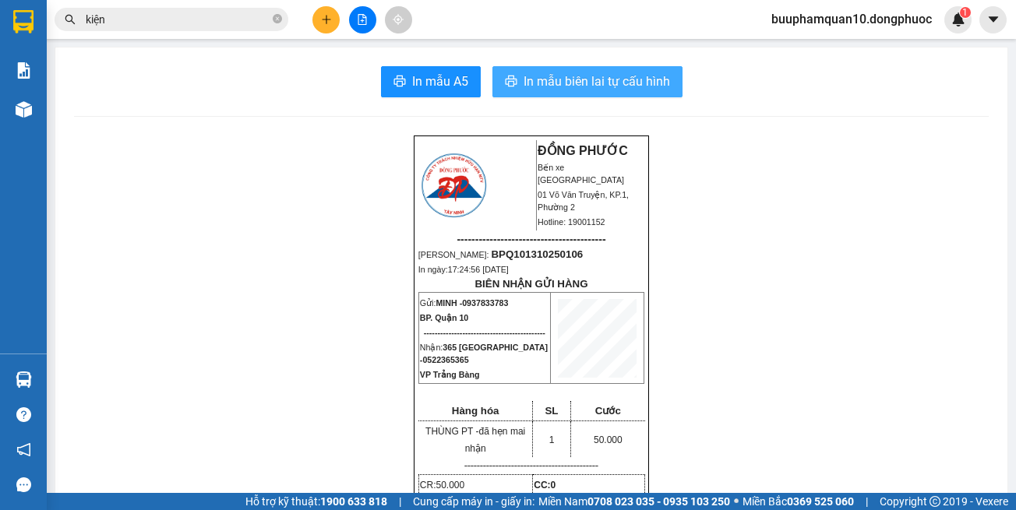
click at [573, 82] on span "In mẫu biên lai tự cấu hình" at bounding box center [597, 81] width 146 height 19
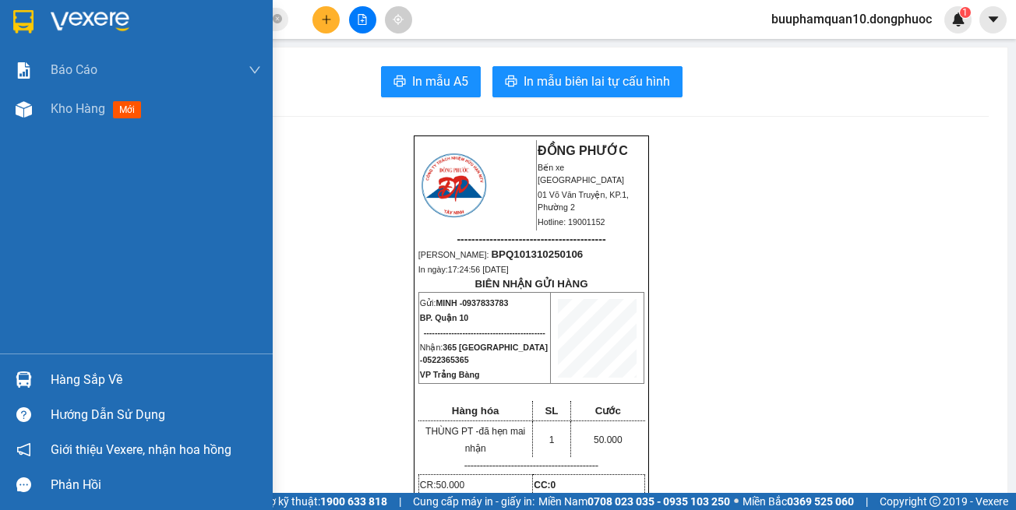
click at [120, 383] on div "Hàng sắp về" at bounding box center [156, 379] width 210 height 23
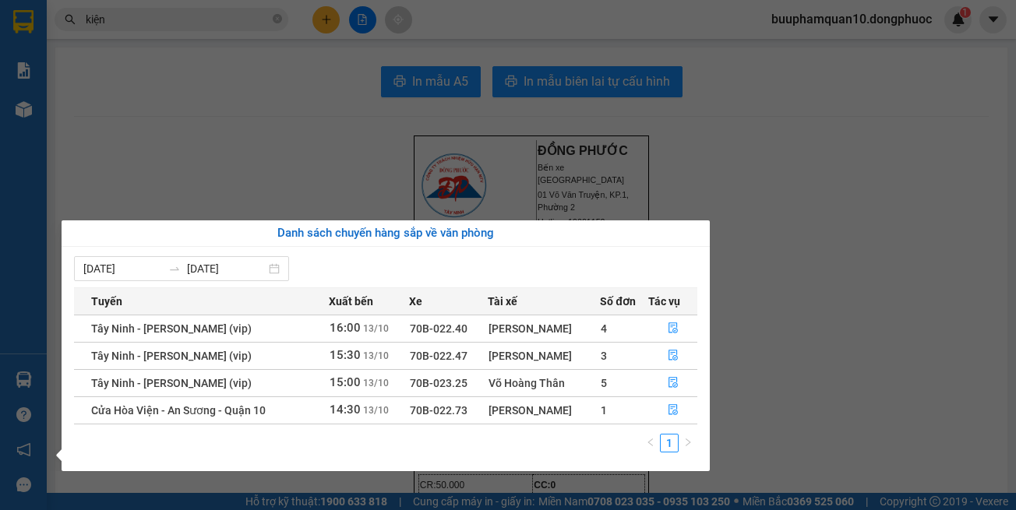
click at [213, 21] on section "Kết quả tìm kiếm ( 3 ) Bộ lọc Thuộc VP này Gửi 3 ngày gần nhất Mã ĐH Trạng thái…" at bounding box center [508, 255] width 1016 height 510
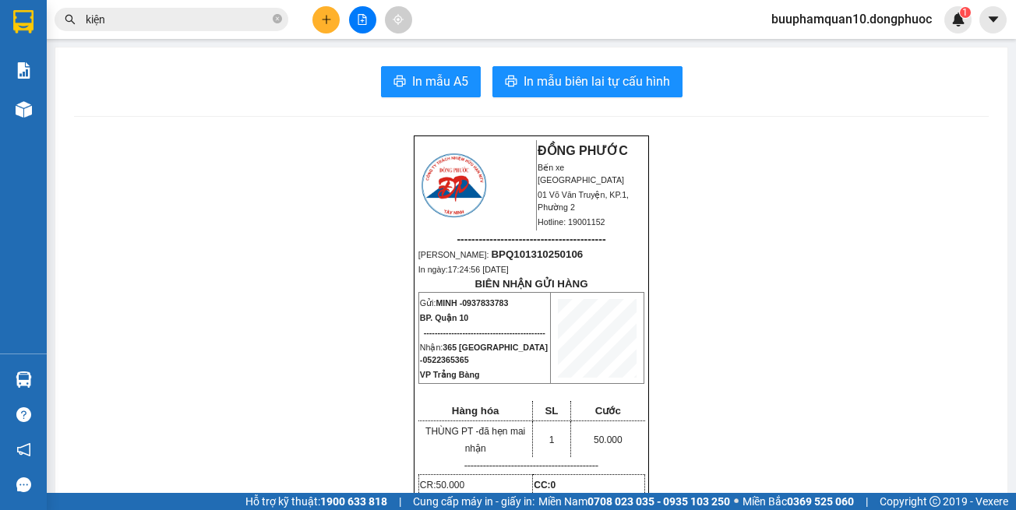
click at [213, 21] on input "kiện" at bounding box center [178, 19] width 184 height 17
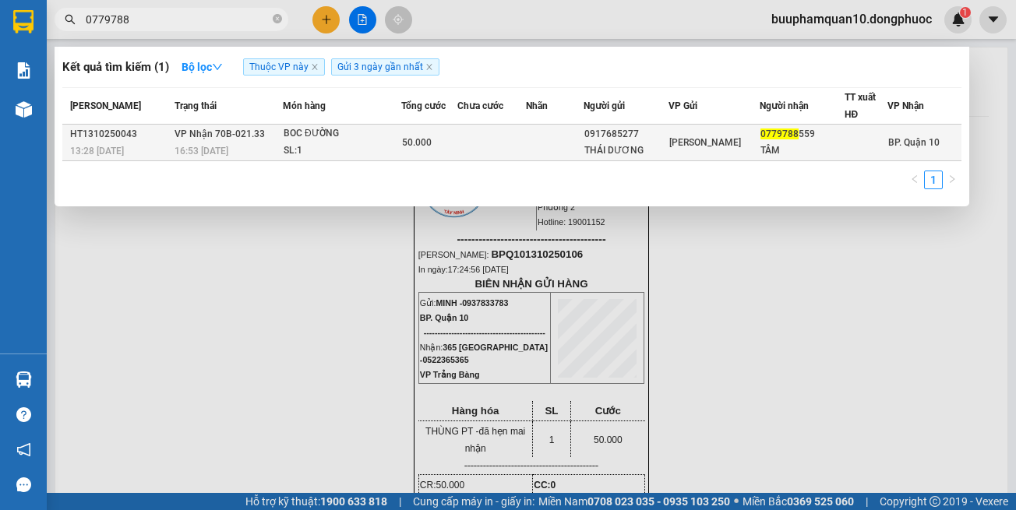
click at [485, 140] on td at bounding box center [491, 143] width 69 height 37
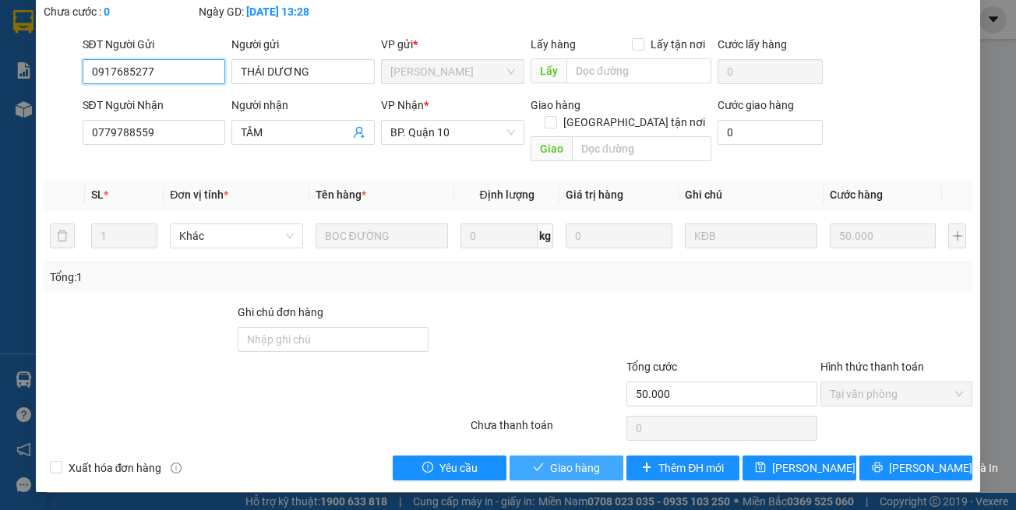
scroll to position [104, 0]
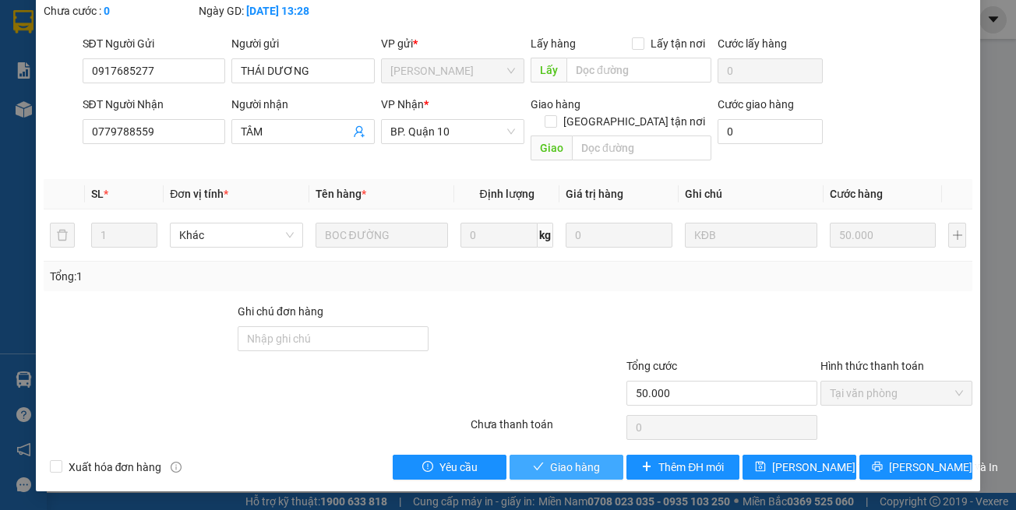
click at [535, 464] on icon "check" at bounding box center [538, 467] width 10 height 8
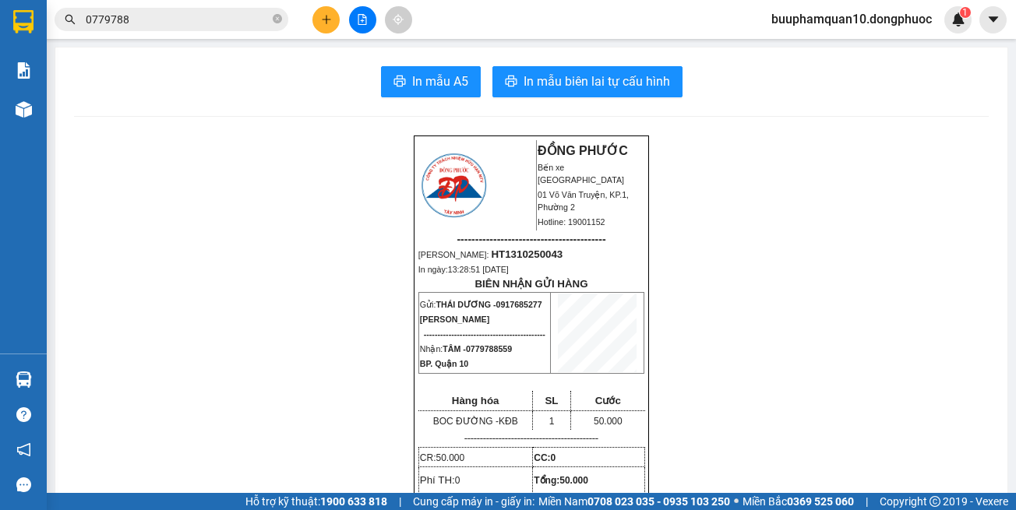
click at [330, 16] on icon "plus" at bounding box center [326, 19] width 11 height 11
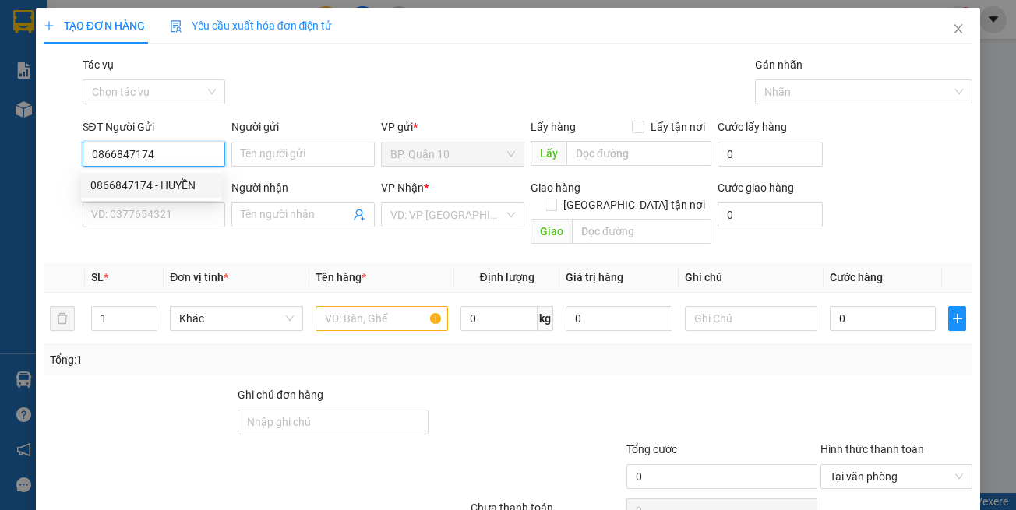
click at [182, 189] on div "0866847174 - HUYỀN" at bounding box center [151, 185] width 122 height 17
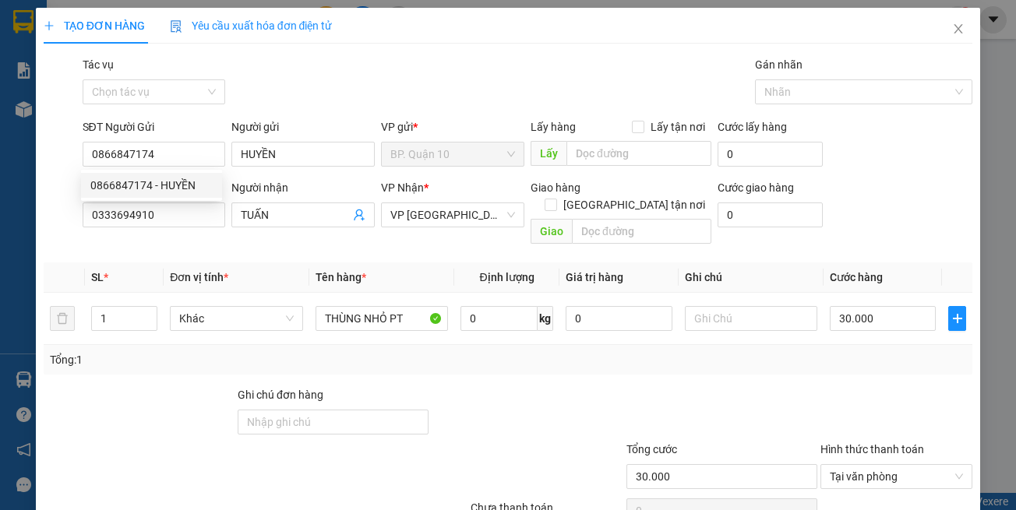
click at [210, 245] on div "Transit Pickup Surcharge Ids Transit Deliver Surcharge Ids Transit Deliver Surc…" at bounding box center [508, 309] width 929 height 507
click at [182, 214] on input "0333694910" at bounding box center [154, 215] width 143 height 25
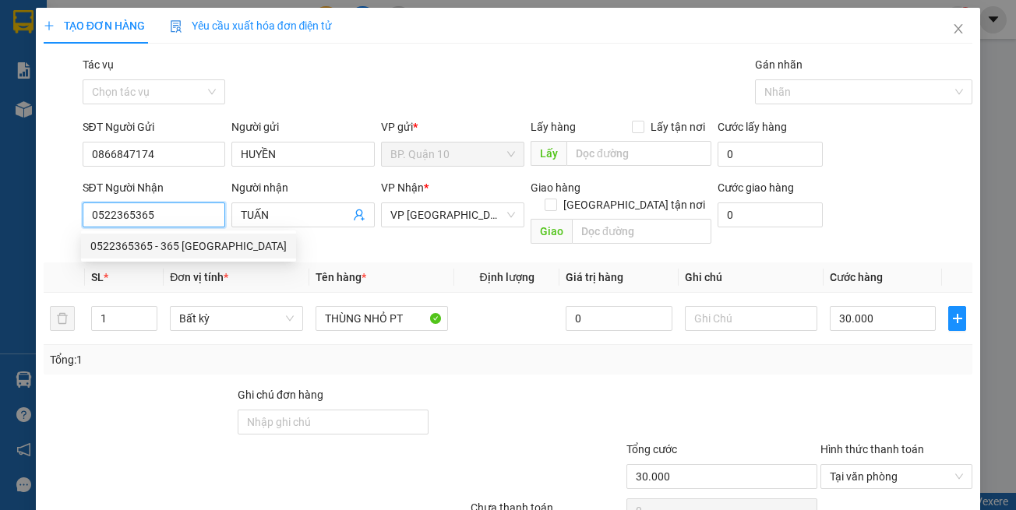
click at [179, 239] on div "0522365365 - 365 TÂY NINH" at bounding box center [188, 246] width 196 height 17
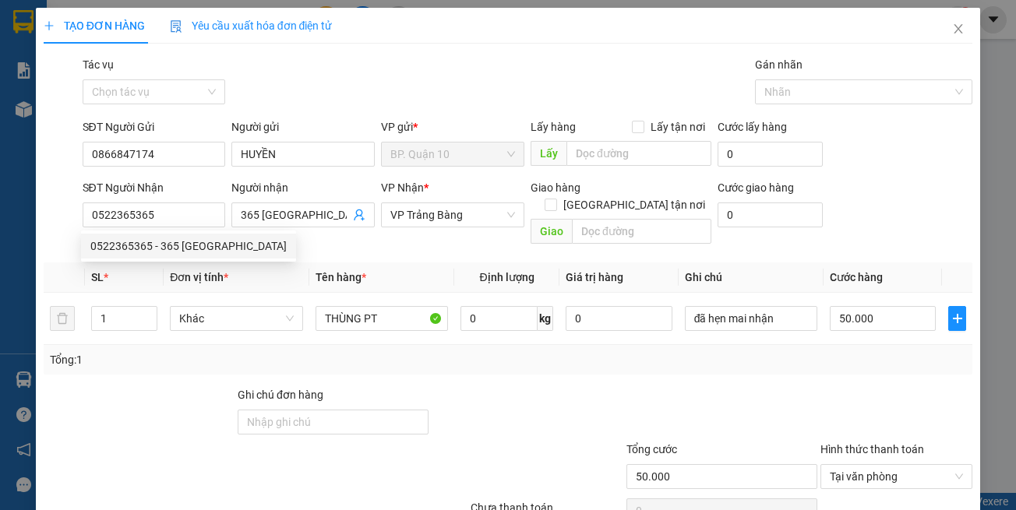
click at [466, 386] on div at bounding box center [527, 413] width 194 height 55
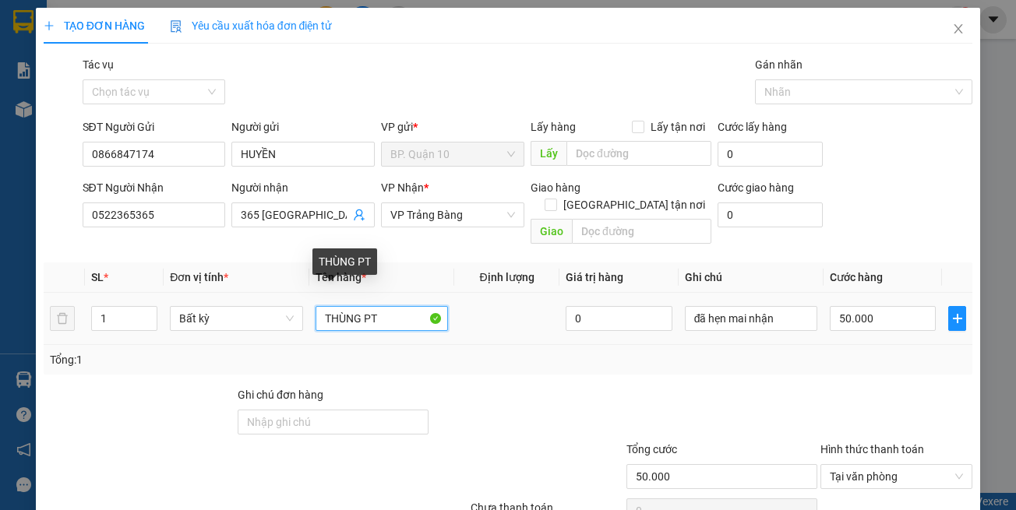
drag, startPoint x: 383, startPoint y: 302, endPoint x: 62, endPoint y: 255, distance: 324.5
click at [115, 263] on table "SL * Đơn vị tính * Tên hàng * Định lượng Giá trị hàng Ghi chú Cước hàng 1 Bất k…" at bounding box center [508, 304] width 929 height 83
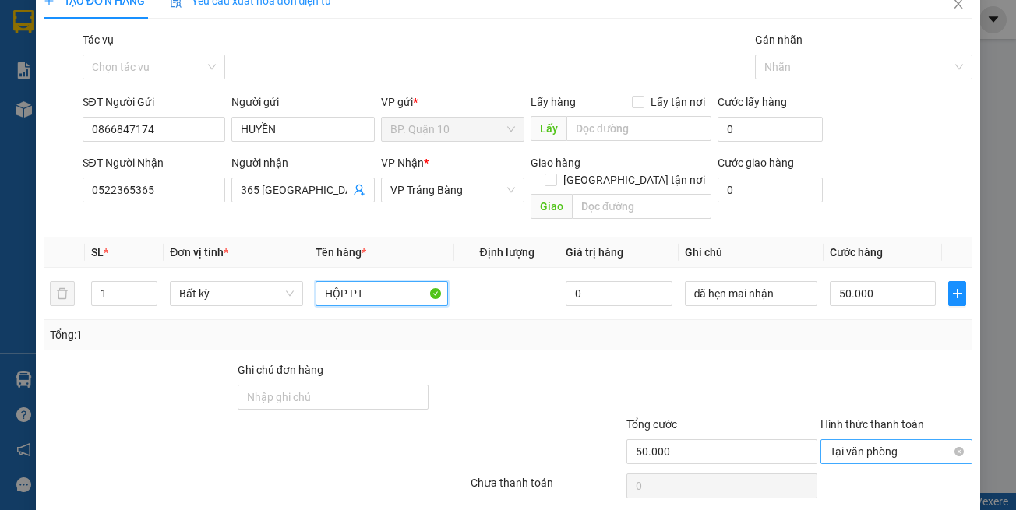
scroll to position [66, 0]
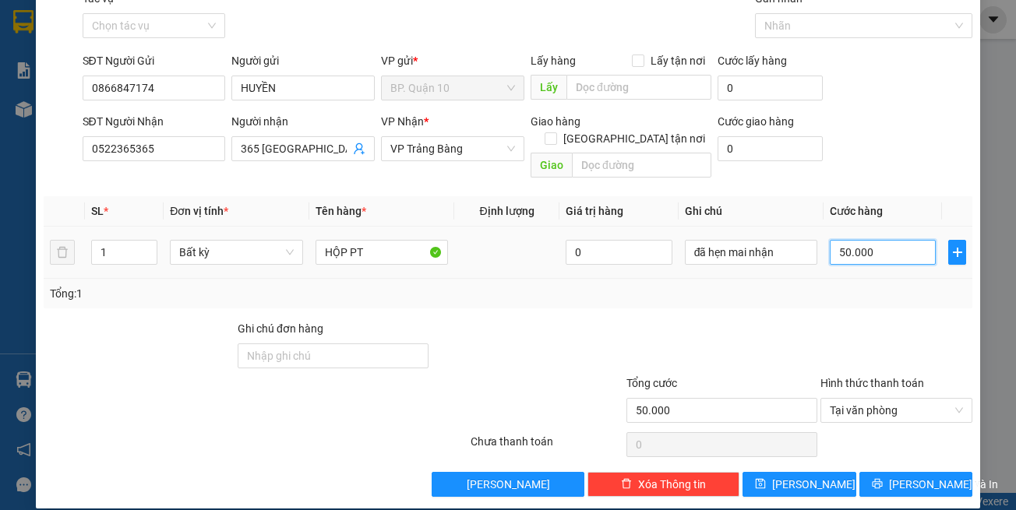
click at [851, 240] on input "50.000" at bounding box center [883, 252] width 106 height 25
drag, startPoint x: 838, startPoint y: 295, endPoint x: 851, endPoint y: 358, distance: 63.7
click at [838, 301] on div "Transit Pickup Surcharge Ids Transit Deliver Surcharge Ids Transit Deliver Surc…" at bounding box center [508, 243] width 929 height 507
drag, startPoint x: 905, startPoint y: 463, endPoint x: 858, endPoint y: 451, distance: 48.9
click at [904, 476] on span "[PERSON_NAME] và In" at bounding box center [943, 484] width 109 height 17
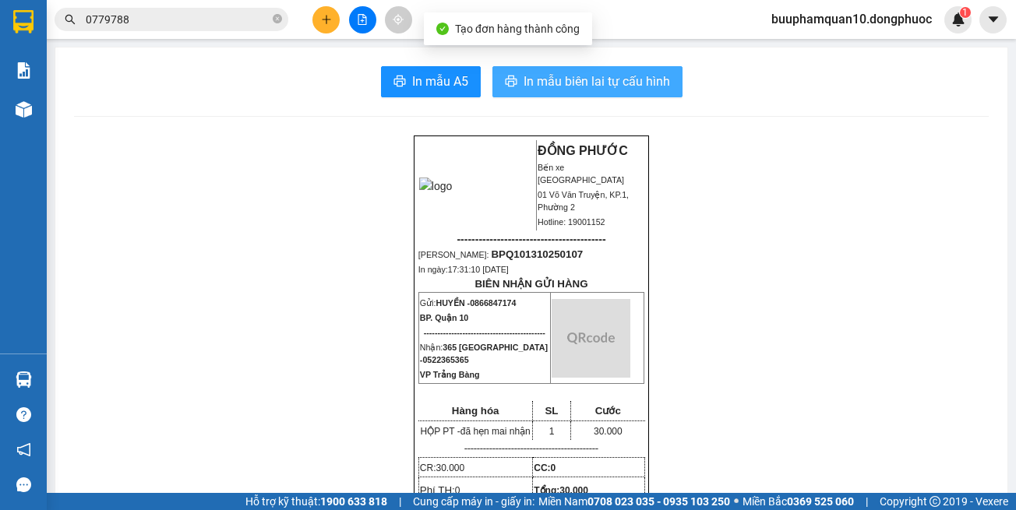
click at [548, 83] on span "In mẫu biên lai tự cấu hình" at bounding box center [597, 81] width 146 height 19
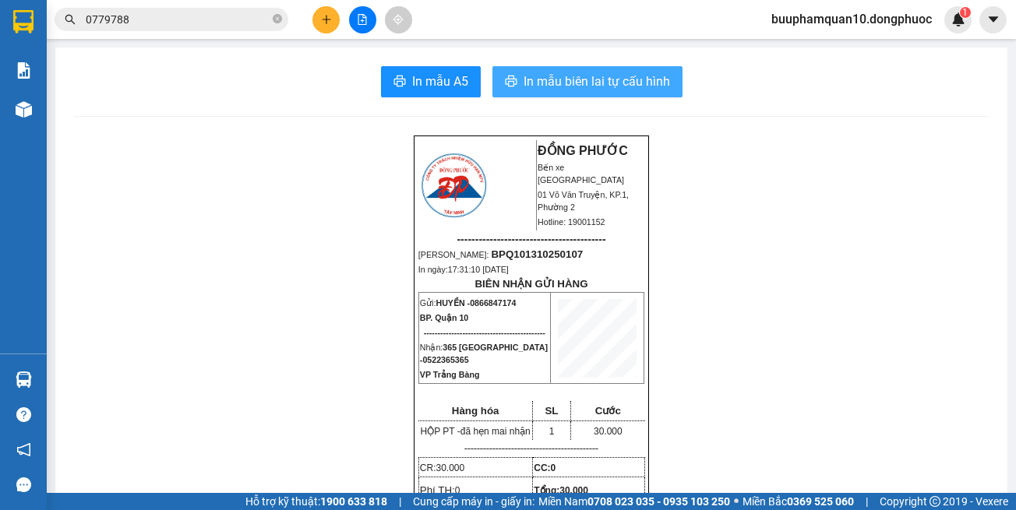
click at [591, 82] on span "In mẫu biên lai tự cấu hình" at bounding box center [597, 81] width 146 height 19
click at [231, 19] on input "0779788" at bounding box center [178, 19] width 184 height 17
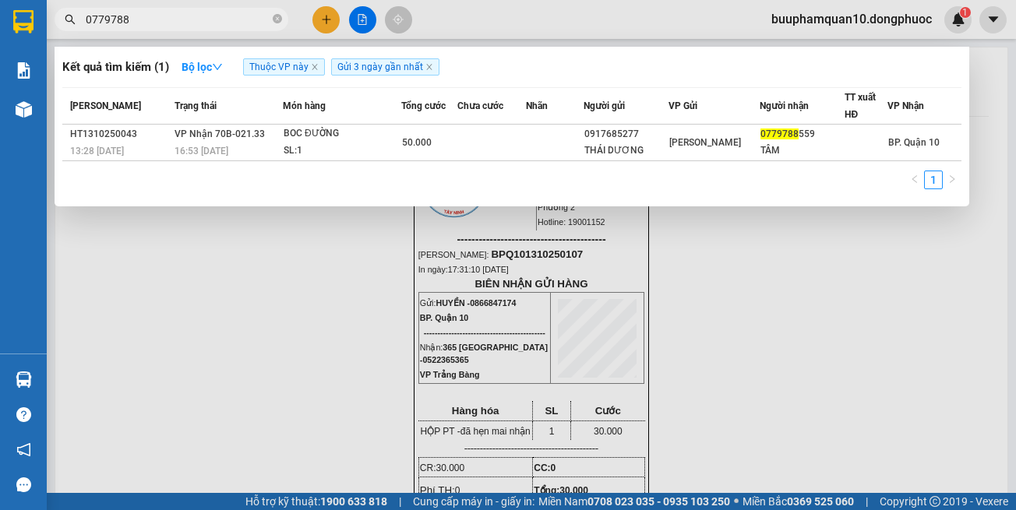
drag, startPoint x: 231, startPoint y: 19, endPoint x: 316, endPoint y: 26, distance: 85.1
click at [234, 19] on input "0779788" at bounding box center [178, 19] width 184 height 17
click at [330, 26] on div at bounding box center [508, 255] width 1016 height 510
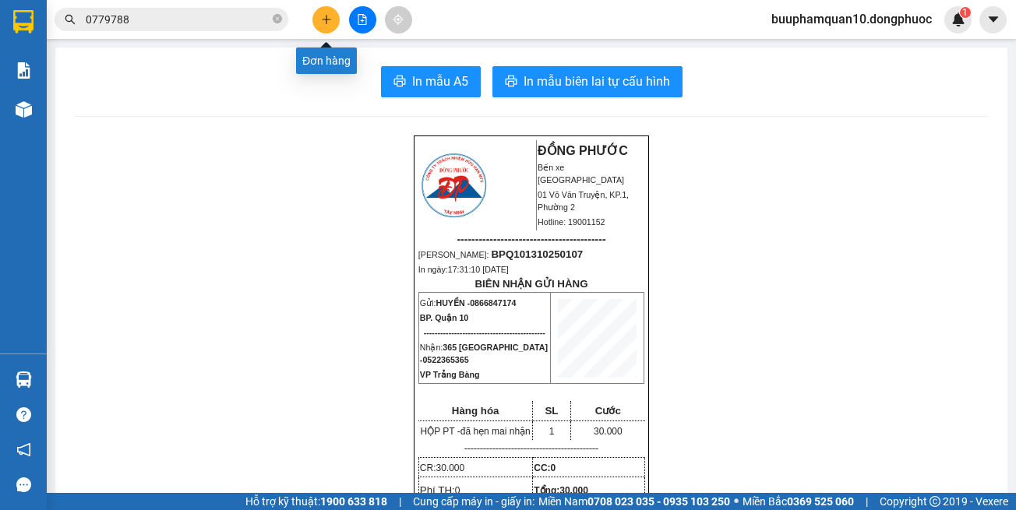
click at [323, 31] on button at bounding box center [325, 19] width 27 height 27
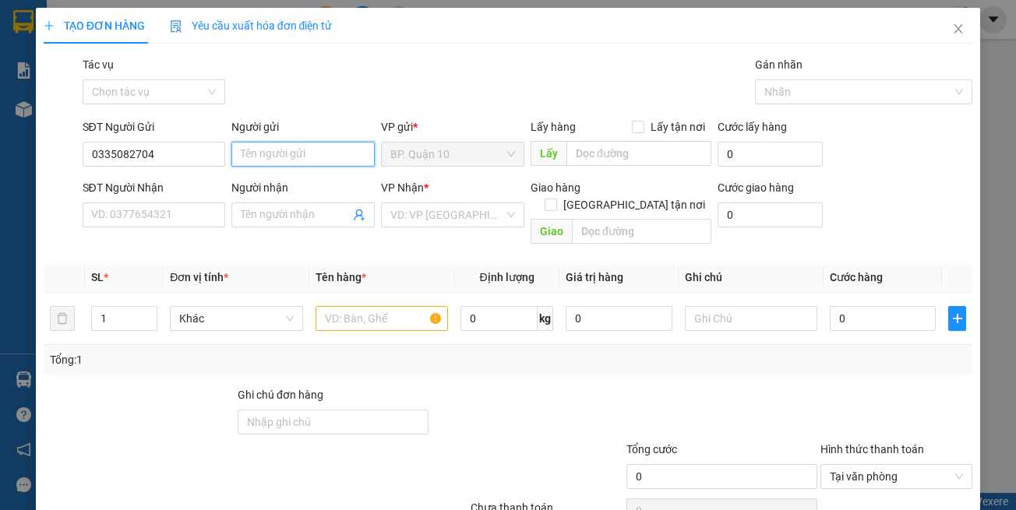
click at [281, 160] on input "Người gửi" at bounding box center [302, 154] width 143 height 25
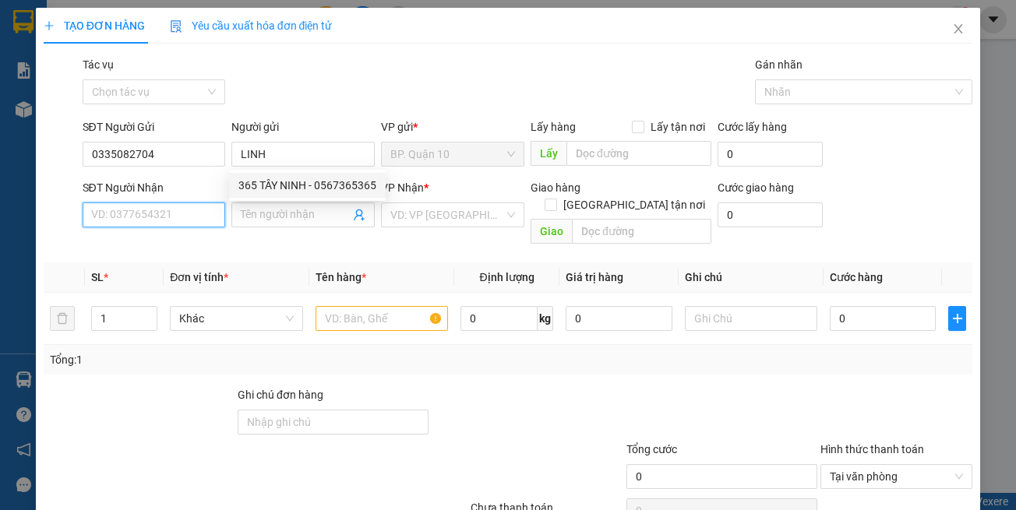
click at [128, 206] on input "SĐT Người Nhận" at bounding box center [154, 215] width 143 height 25
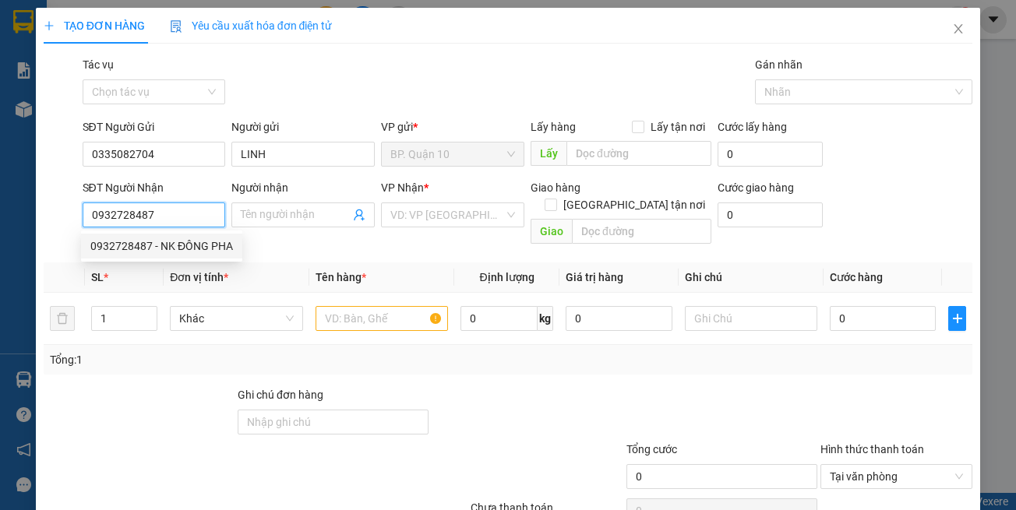
click at [198, 249] on div "0932728487 - NK ĐÔNG PHA" at bounding box center [161, 246] width 143 height 17
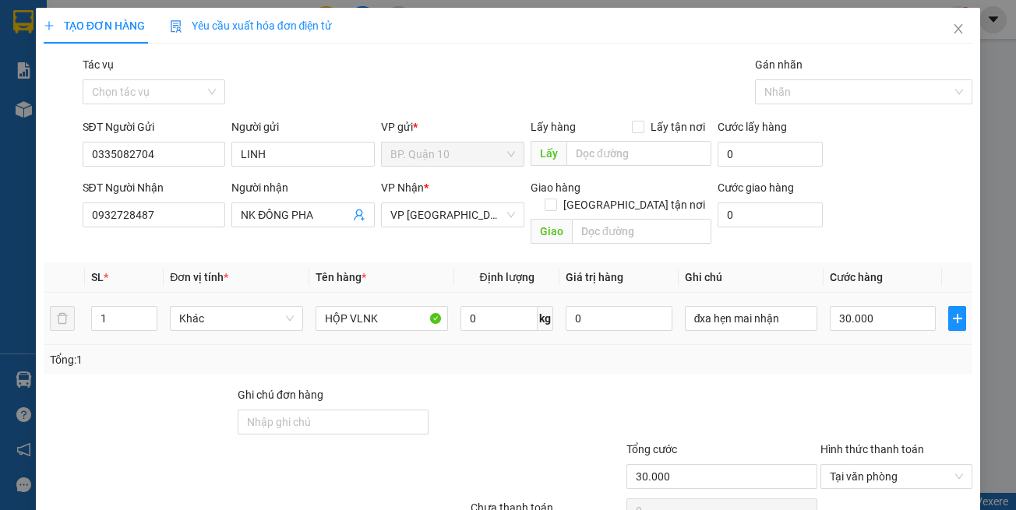
drag, startPoint x: 307, startPoint y: 259, endPoint x: 319, endPoint y: 261, distance: 12.6
click at [309, 263] on th "Tên hàng *" at bounding box center [381, 278] width 145 height 30
drag, startPoint x: 368, startPoint y: 386, endPoint x: 370, endPoint y: 375, distance: 11.0
click at [369, 386] on div "Ghi chú đơn hàng" at bounding box center [333, 397] width 191 height 23
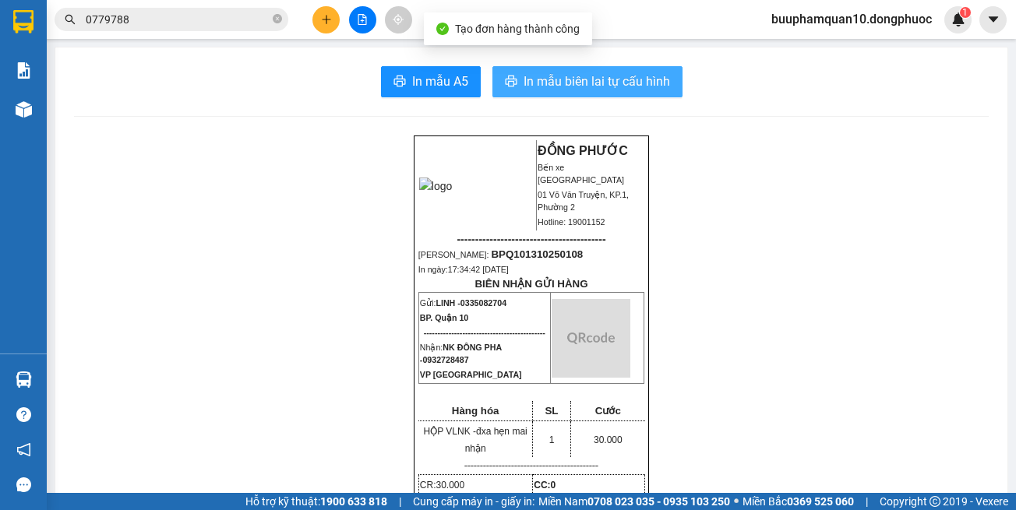
click at [546, 81] on span "In mẫu biên lai tự cấu hình" at bounding box center [597, 81] width 146 height 19
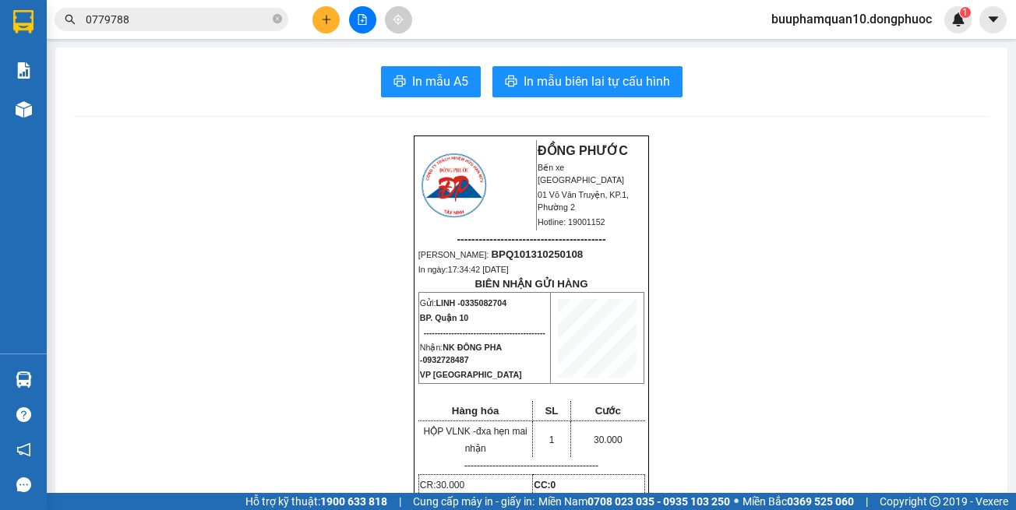
click at [194, 25] on input "0779788" at bounding box center [178, 19] width 184 height 17
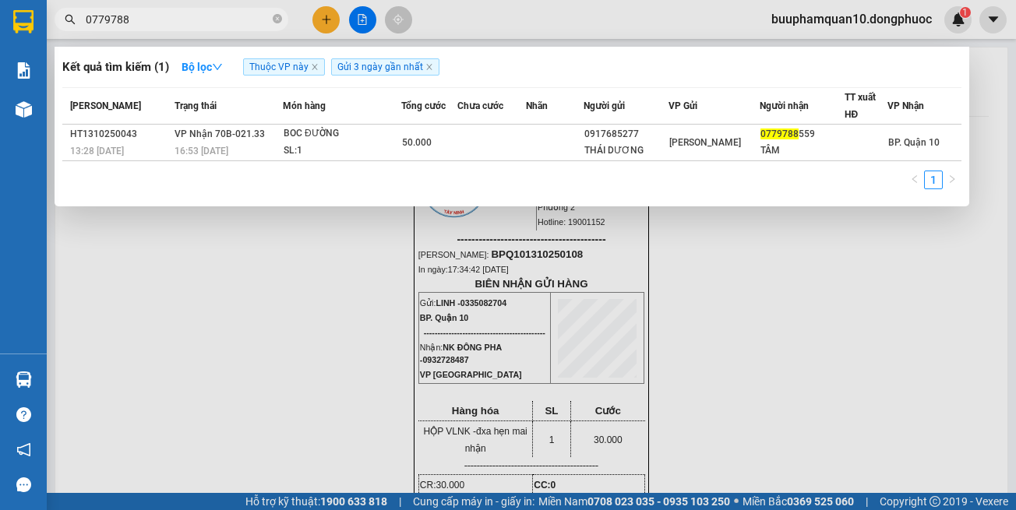
click at [194, 25] on input "0779788" at bounding box center [178, 19] width 184 height 17
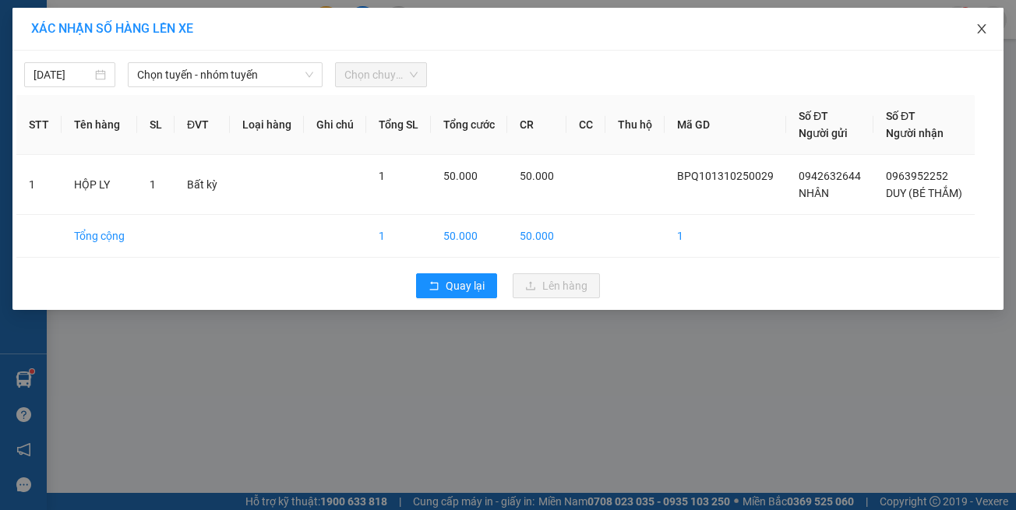
click at [989, 26] on span "Close" at bounding box center [982, 30] width 44 height 44
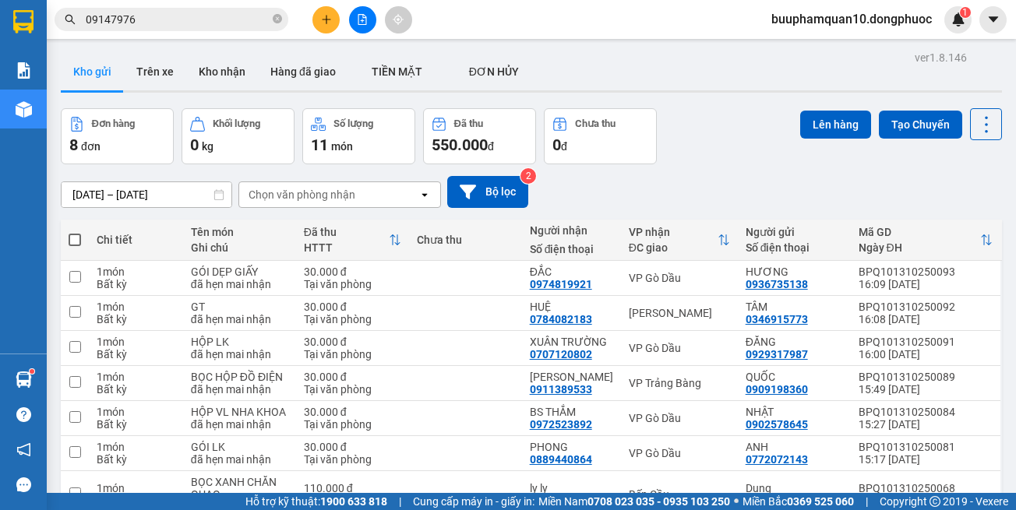
click at [236, 30] on span "09147976" at bounding box center [172, 19] width 234 height 23
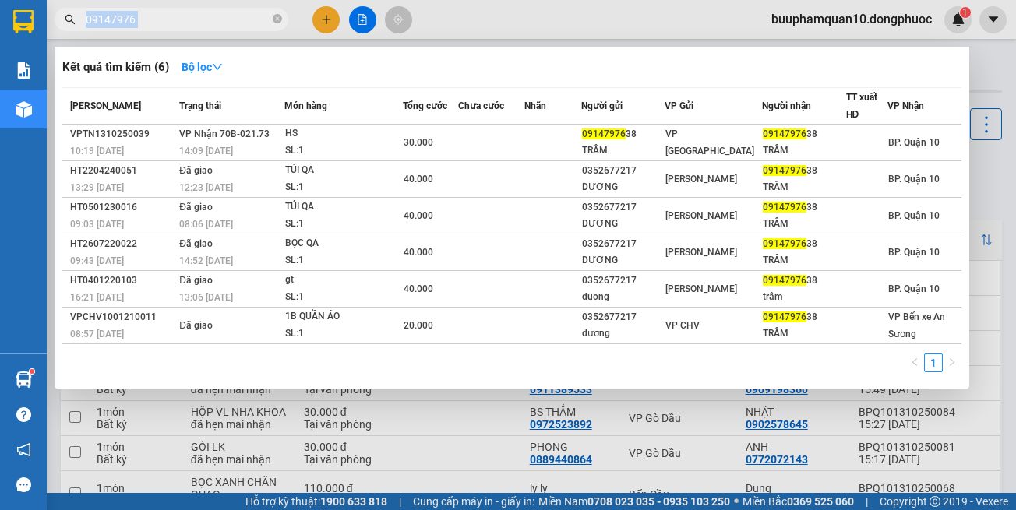
click at [236, 30] on span "09147976" at bounding box center [172, 19] width 234 height 23
click at [238, 25] on input "09147976" at bounding box center [178, 19] width 184 height 17
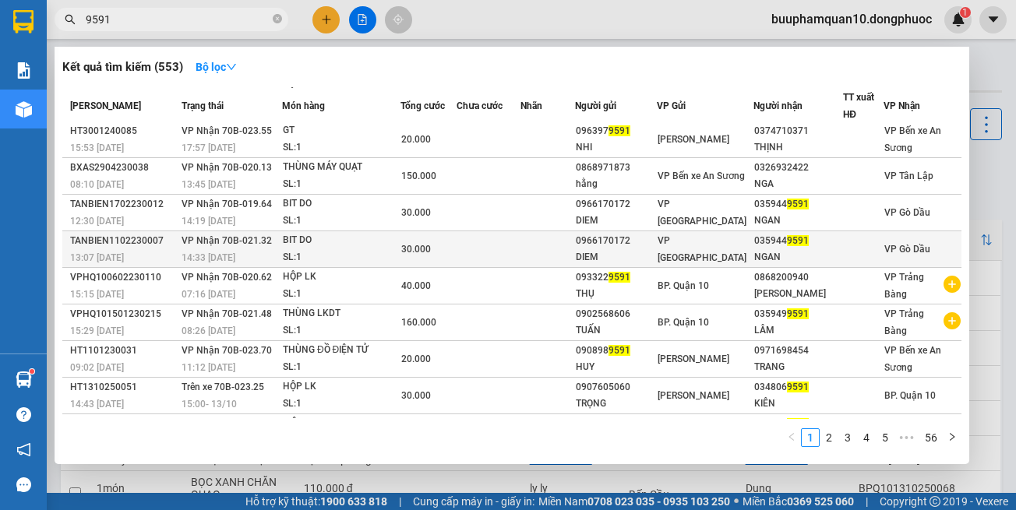
scroll to position [72, 0]
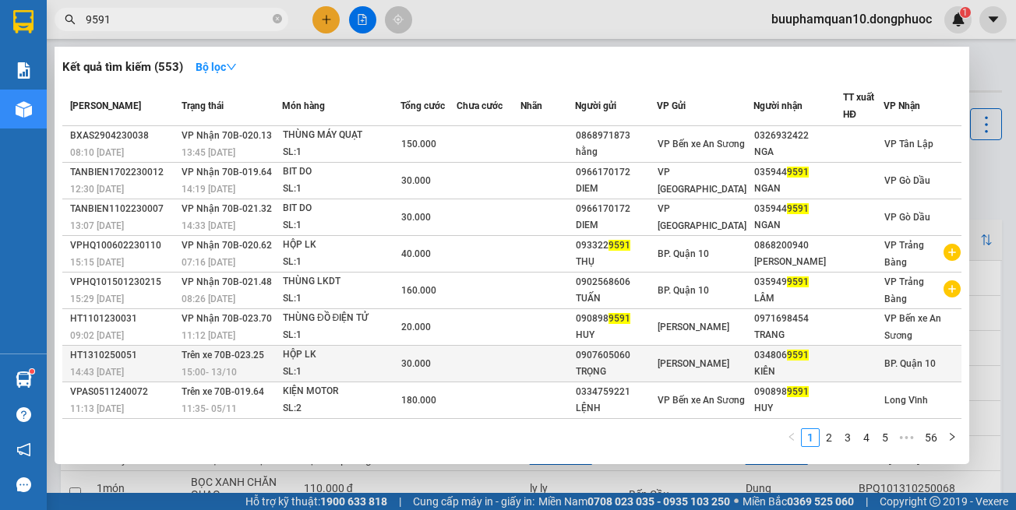
type input "9591"
click at [777, 356] on div "034806 9591" at bounding box center [798, 355] width 88 height 16
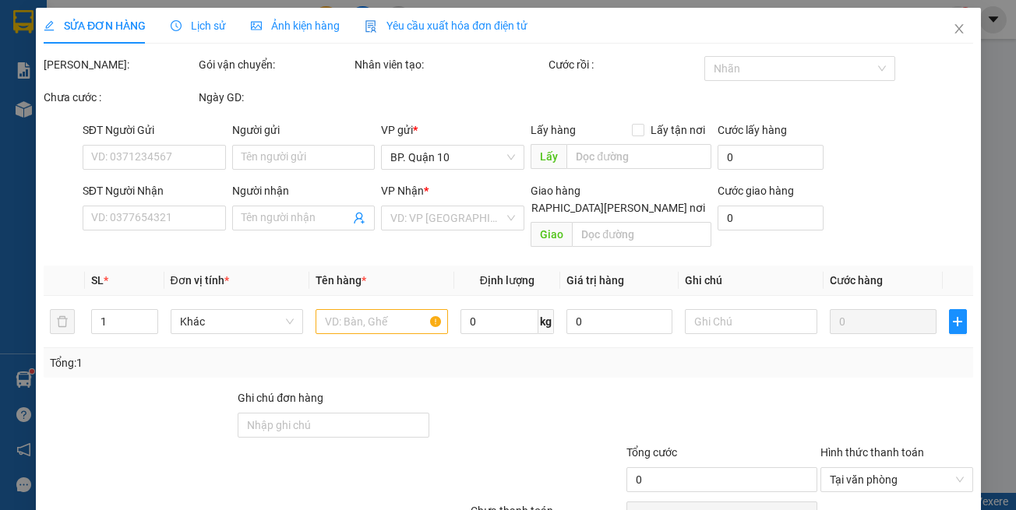
type input "0907605060"
type input "TRỌNG"
type input "0348069591"
type input "KIÊN"
type input "30.000"
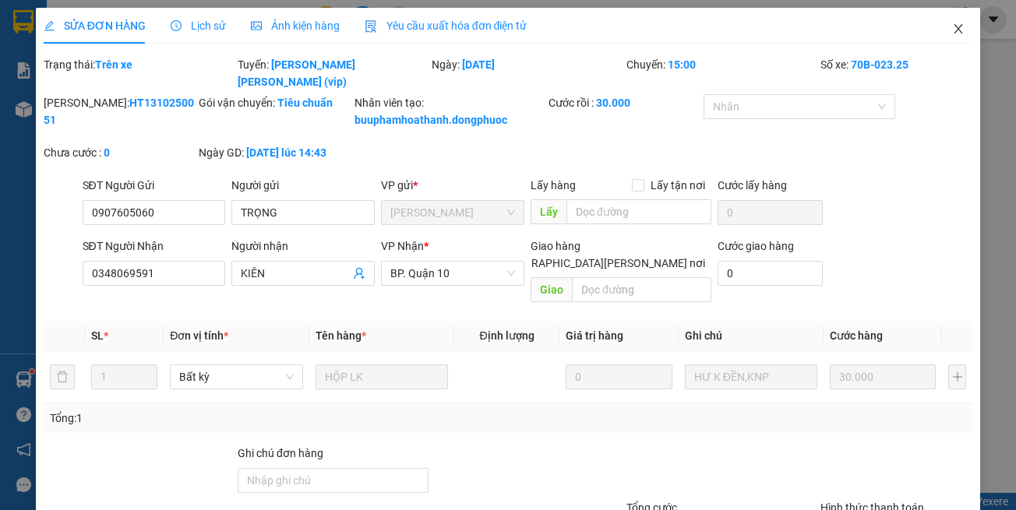
click at [938, 26] on span "Close" at bounding box center [958, 30] width 44 height 44
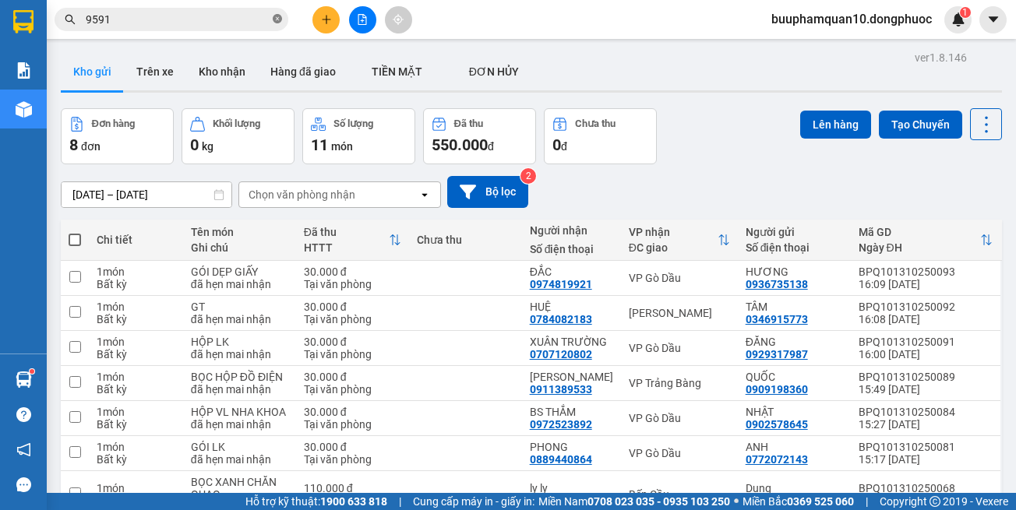
click at [276, 17] on icon "close-circle" at bounding box center [277, 18] width 9 height 9
click at [200, 17] on input "text" at bounding box center [178, 19] width 184 height 17
click at [253, 22] on input "text" at bounding box center [178, 19] width 184 height 17
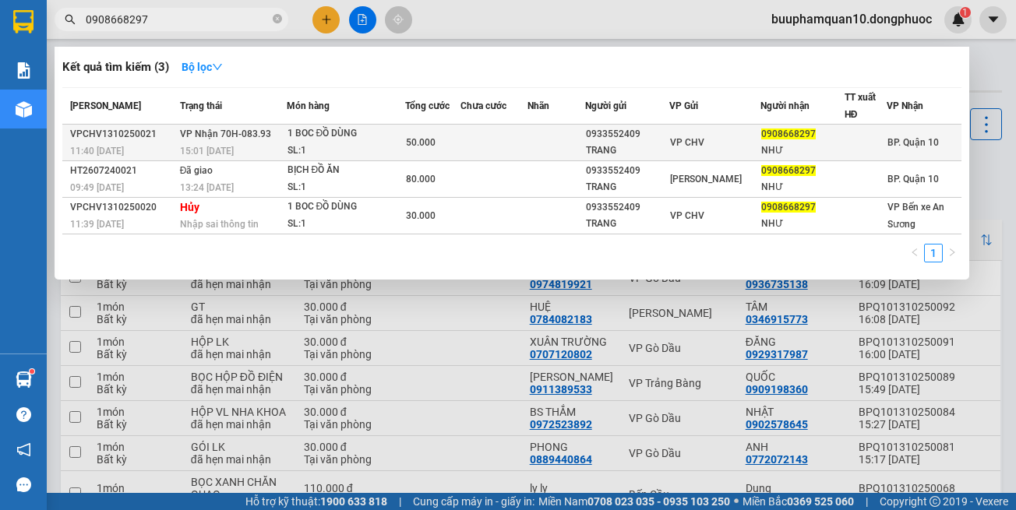
type input "0908668297"
click at [335, 128] on div "1 BOC ĐỒ DÙNG" at bounding box center [345, 133] width 117 height 17
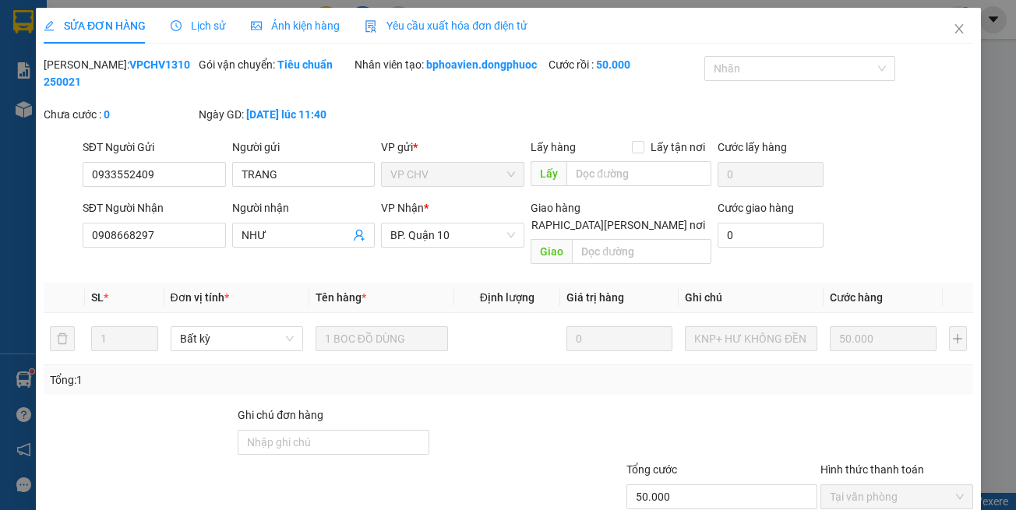
type input "0933552409"
type input "TRANG"
type input "0908668297"
type input "NHƯ"
type input "50.000"
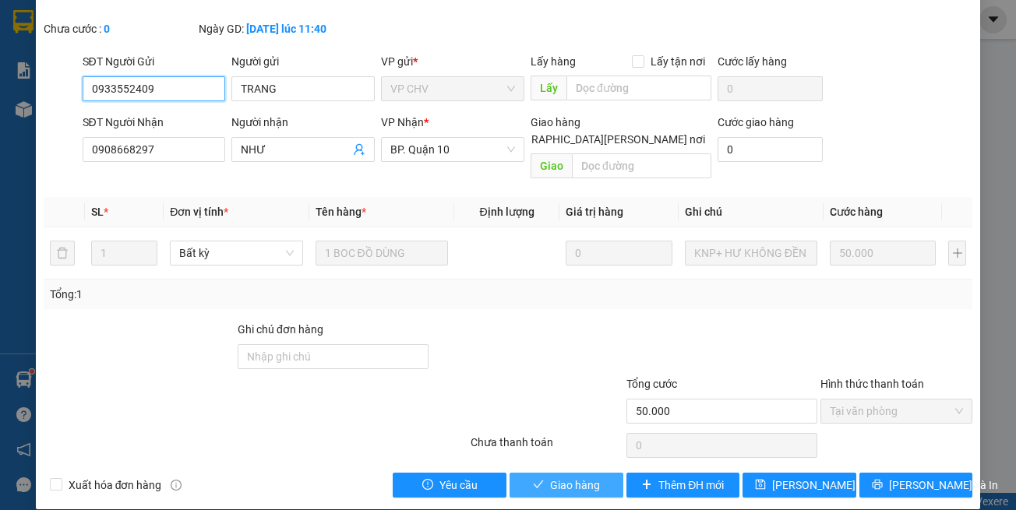
scroll to position [86, 0]
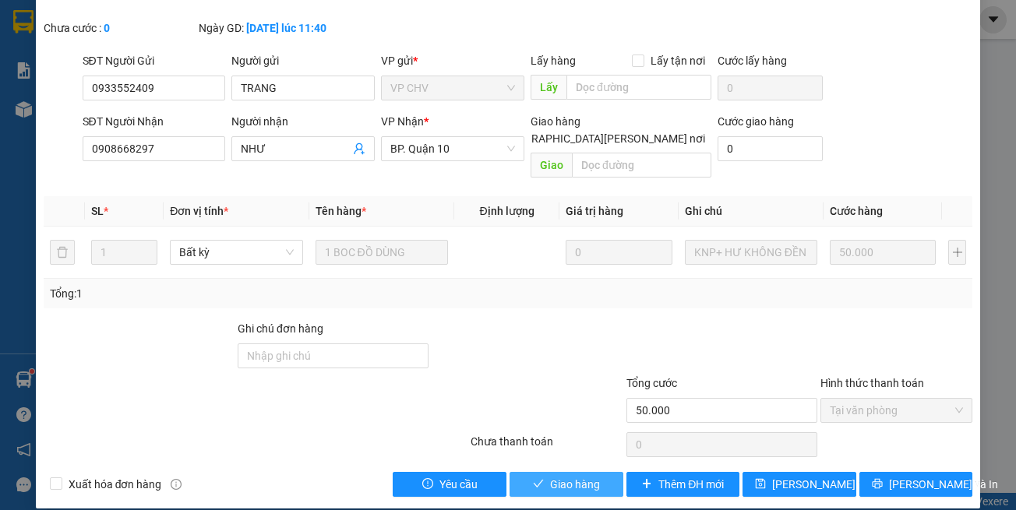
click at [555, 476] on span "Giao hàng" at bounding box center [575, 484] width 50 height 17
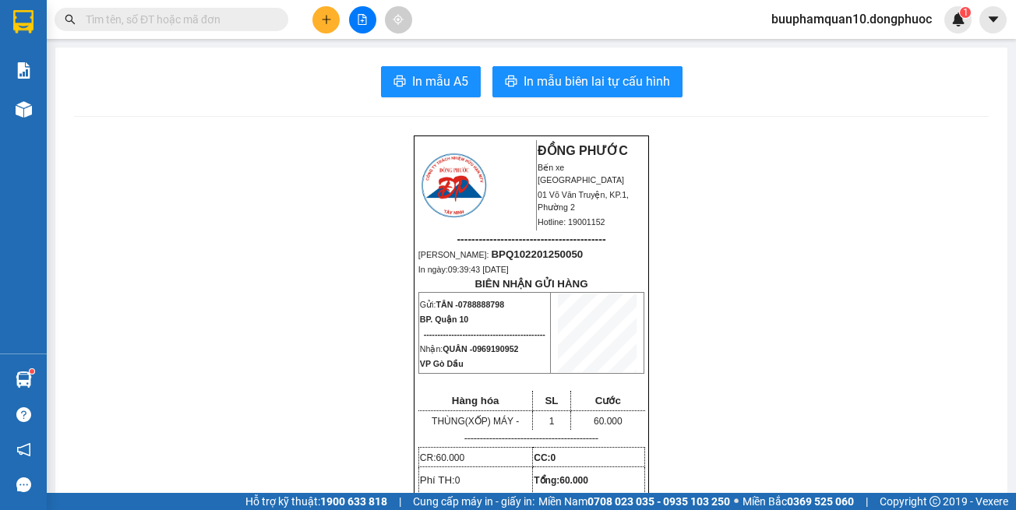
click at [145, 22] on input "text" at bounding box center [178, 19] width 184 height 17
click at [227, 22] on input "text" at bounding box center [178, 19] width 184 height 17
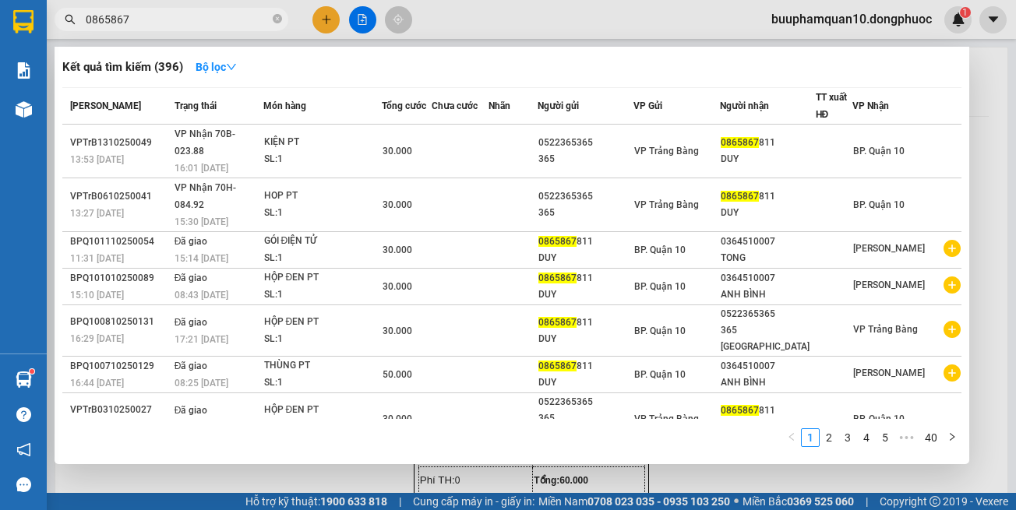
type input "0865867"
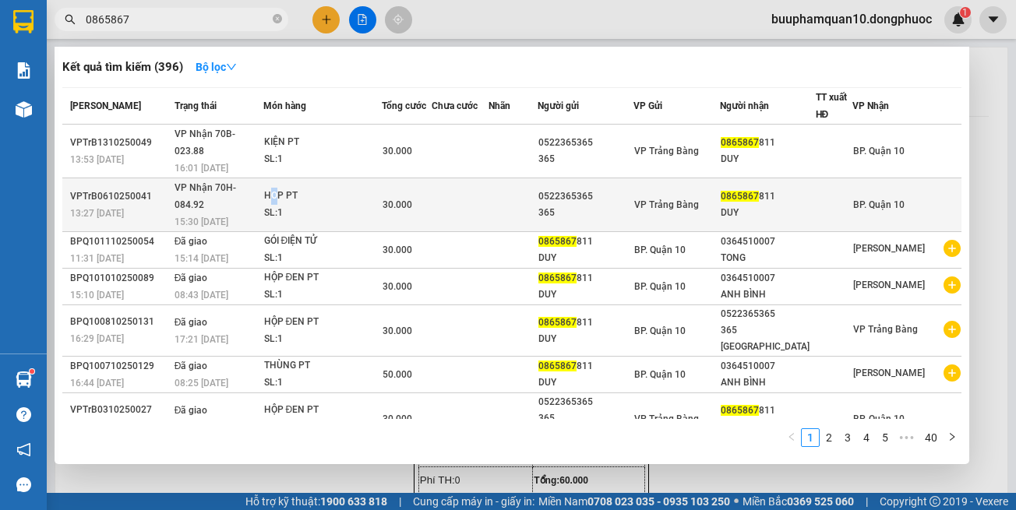
click at [304, 188] on div "HOP PT" at bounding box center [322, 196] width 117 height 17
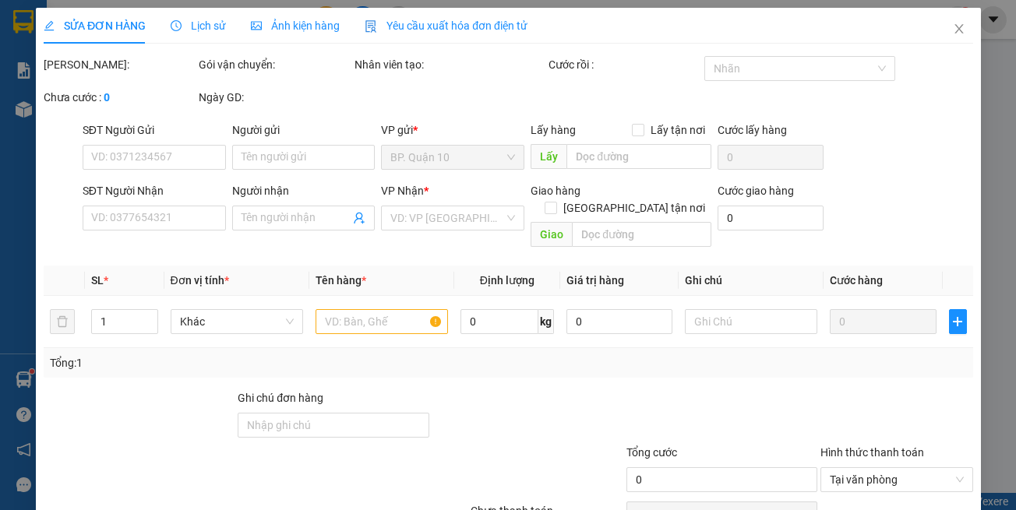
type input "0522365365"
type input "365"
type input "0865867811"
type input "DUY"
type input "30.000"
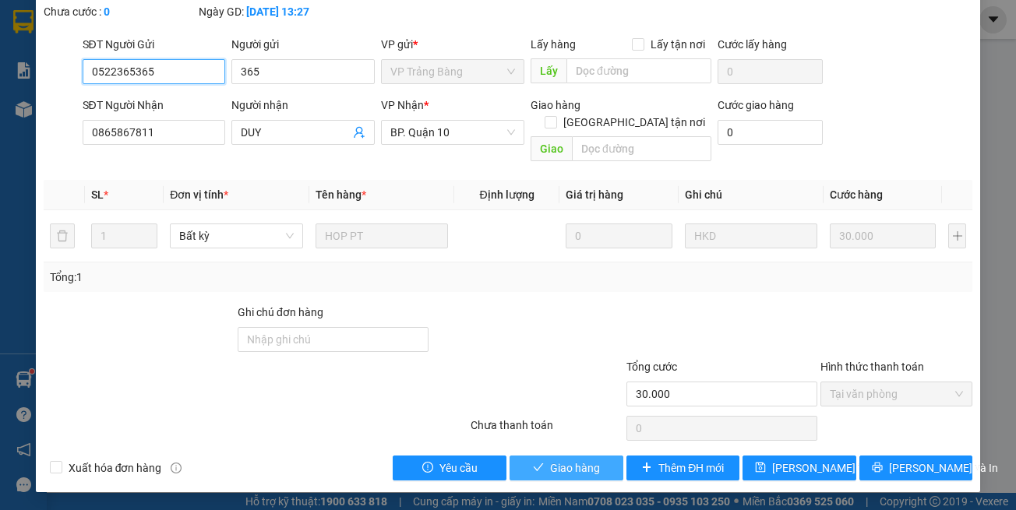
scroll to position [104, 0]
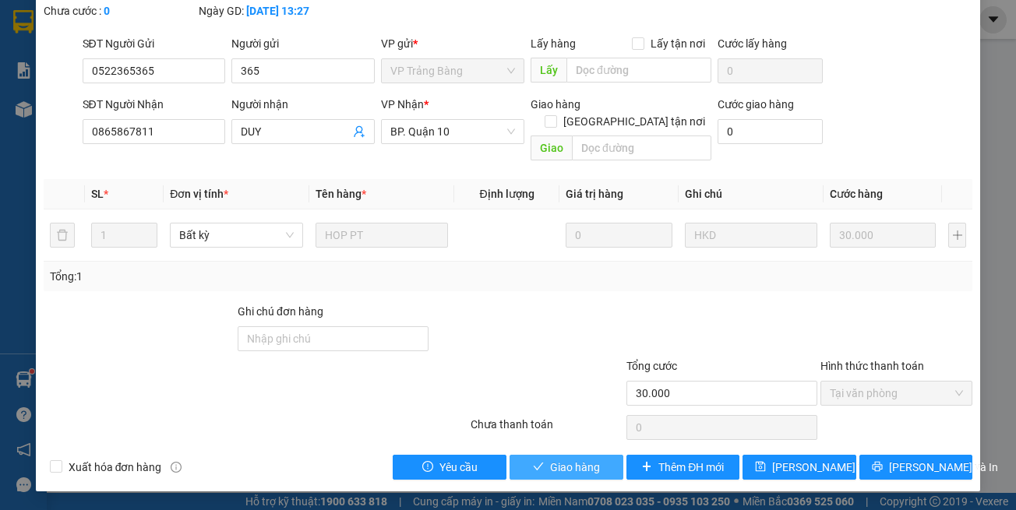
drag, startPoint x: 560, startPoint y: 471, endPoint x: 552, endPoint y: 465, distance: 10.0
click at [559, 471] on span "Giao hàng" at bounding box center [575, 467] width 50 height 17
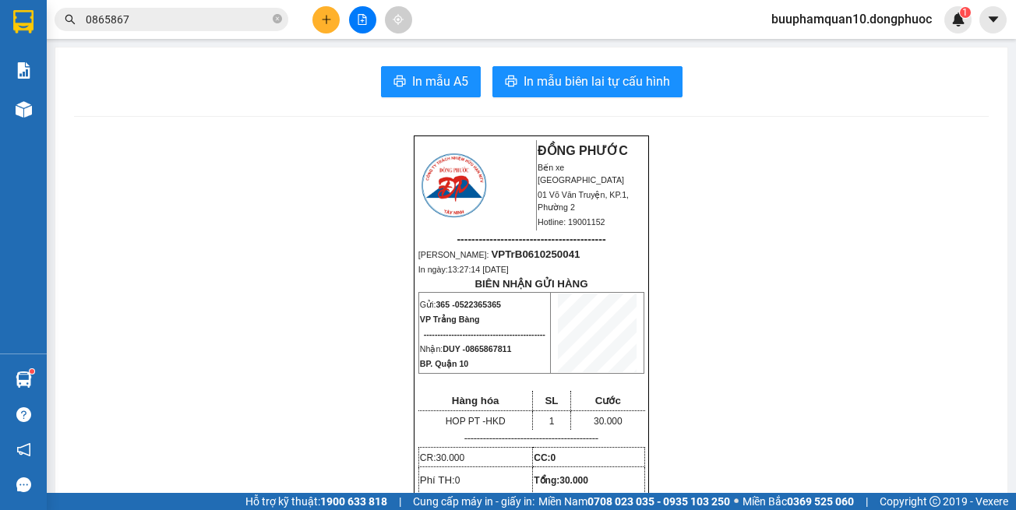
click at [203, 16] on input "0865867" at bounding box center [178, 19] width 184 height 17
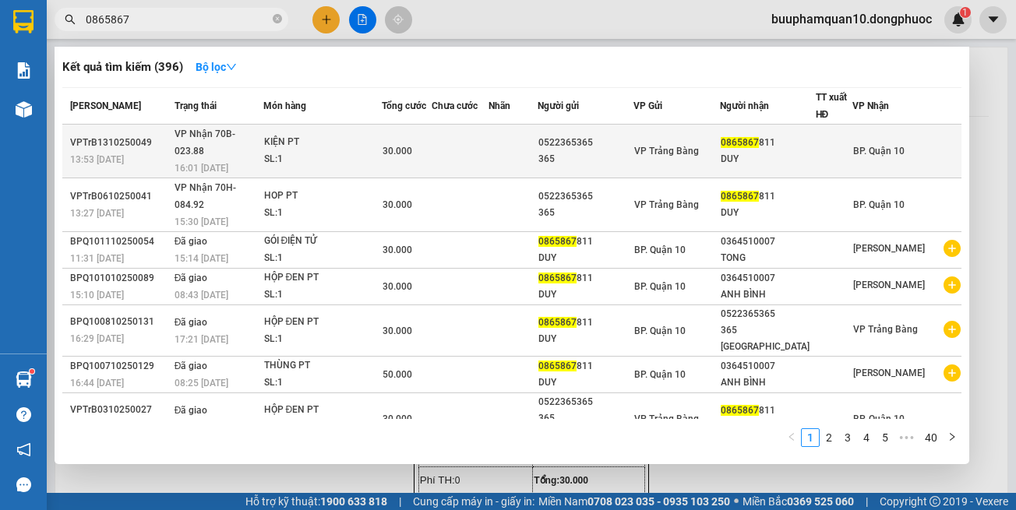
click at [219, 160] on div "16:01 [DATE]" at bounding box center [219, 168] width 88 height 17
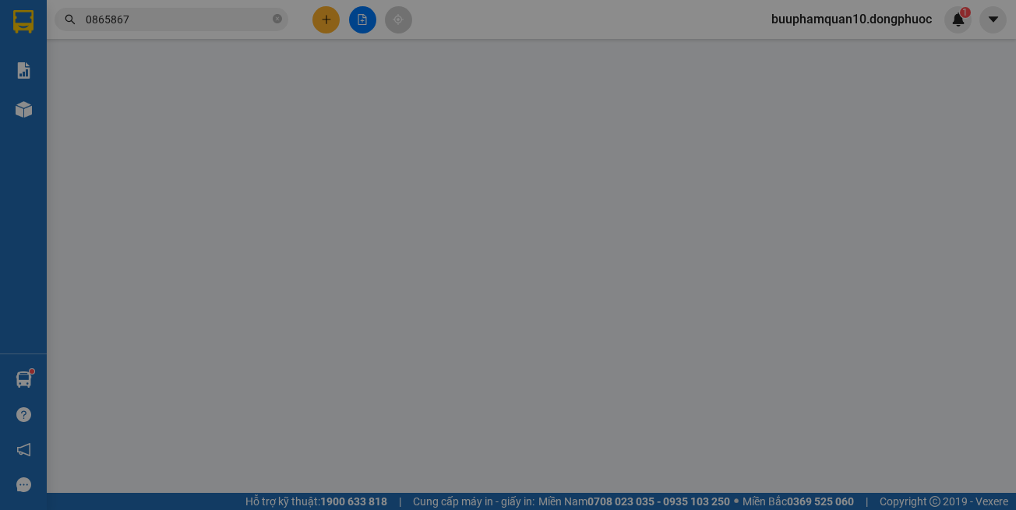
type input "0522365365"
type input "365"
type input "0865867811"
type input "DUY"
type input "30.000"
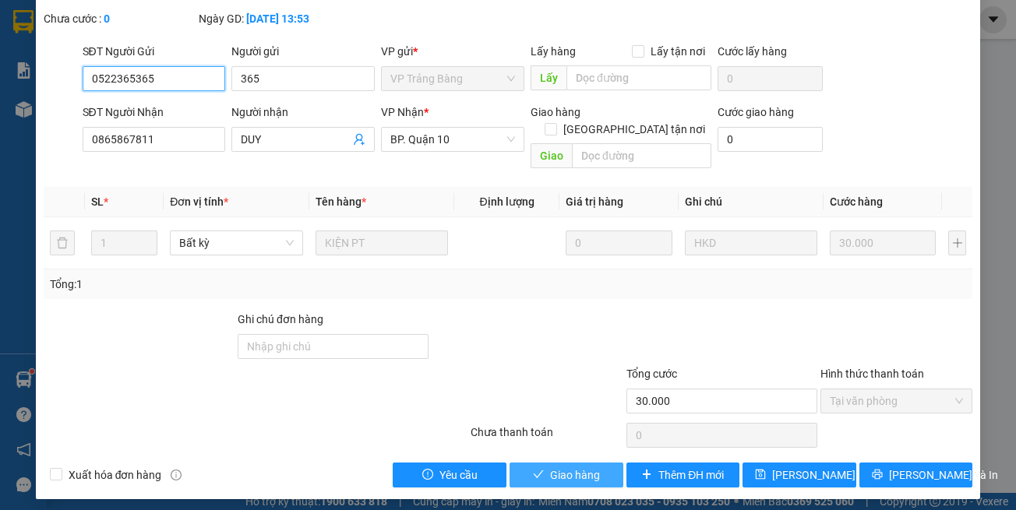
scroll to position [104, 0]
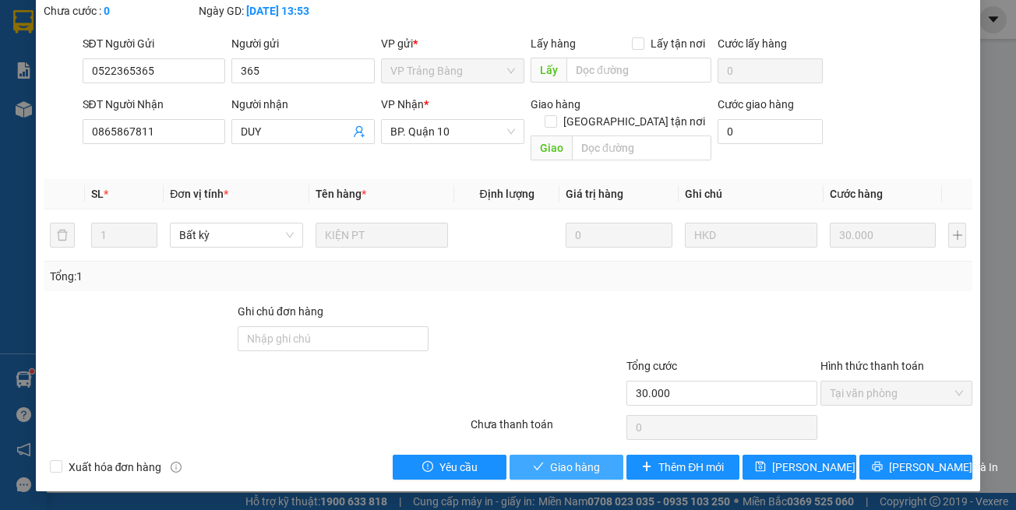
click at [539, 473] on button "Giao hàng" at bounding box center [566, 467] width 114 height 25
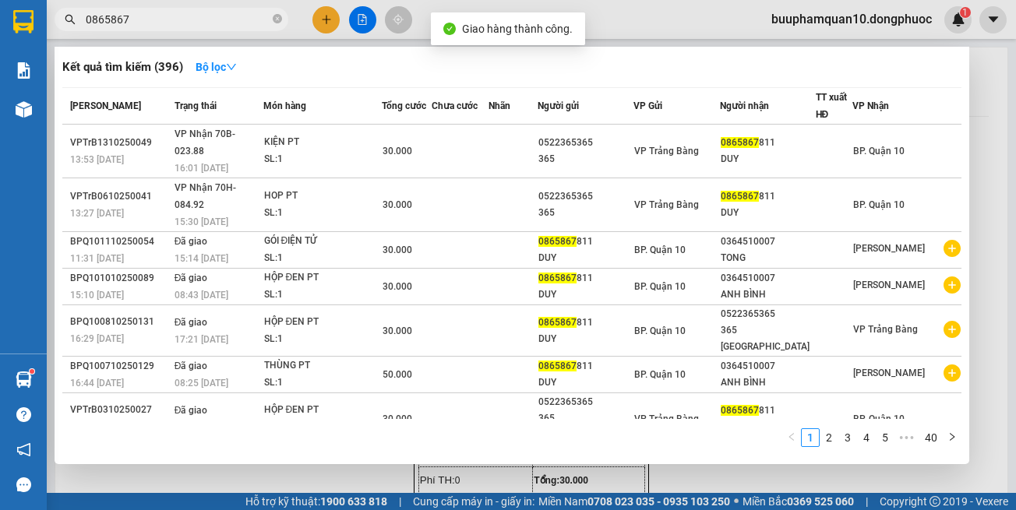
click at [217, 16] on input "0865867" at bounding box center [178, 19] width 184 height 17
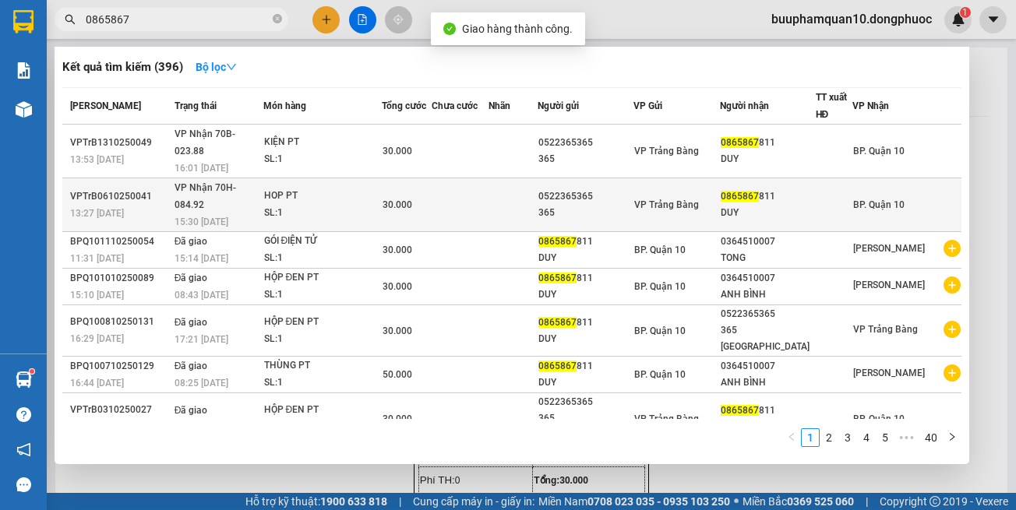
click at [312, 188] on div "HOP PT" at bounding box center [322, 196] width 117 height 17
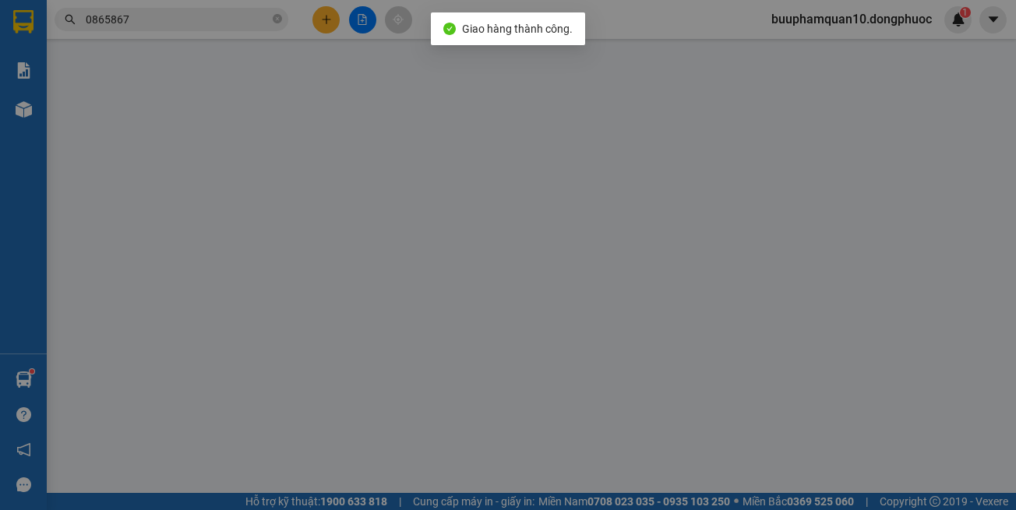
type input "0522365365"
type input "365"
type input "0865867811"
type input "DUY"
type input "30.000"
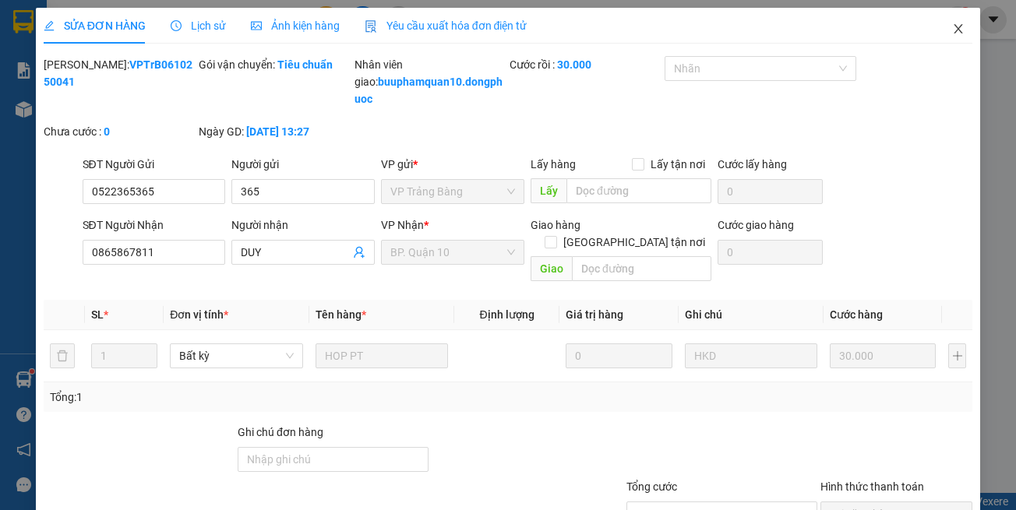
click at [952, 34] on icon "close" at bounding box center [958, 29] width 12 height 12
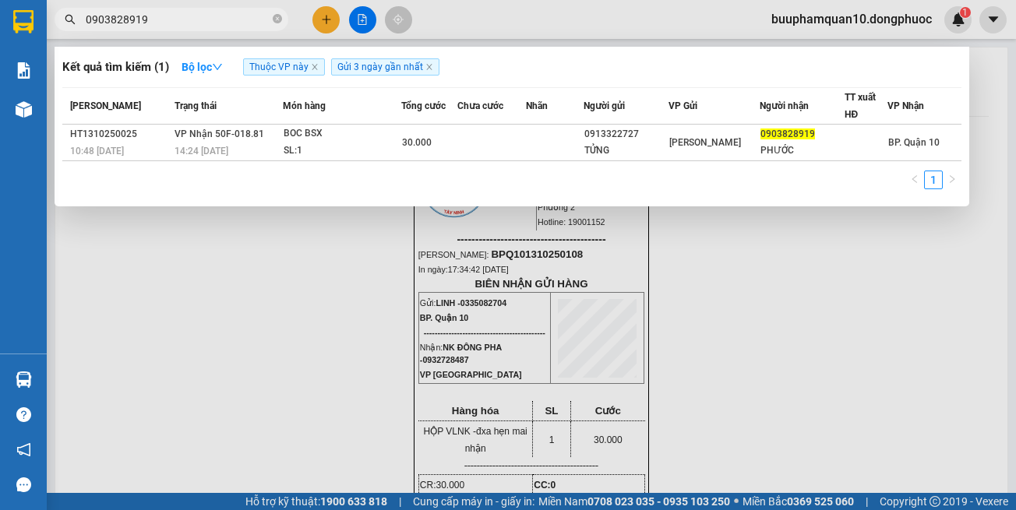
click at [263, 133] on td "VP Nhận 50F-018.81 14:24 [DATE]" at bounding box center [227, 143] width 112 height 37
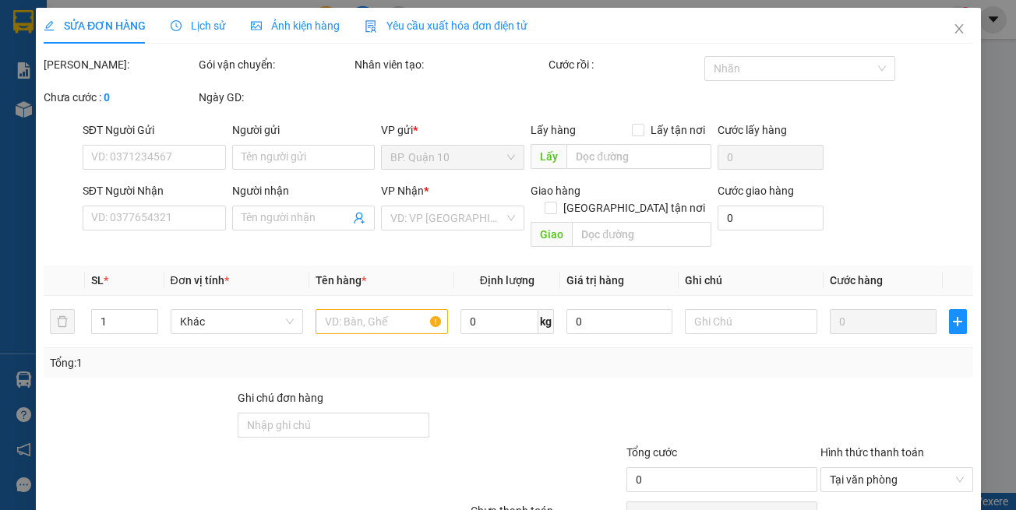
type input "0913322727"
type input "TỬNG"
type input "0903828919"
type input "PHƯỚC"
type input "30.000"
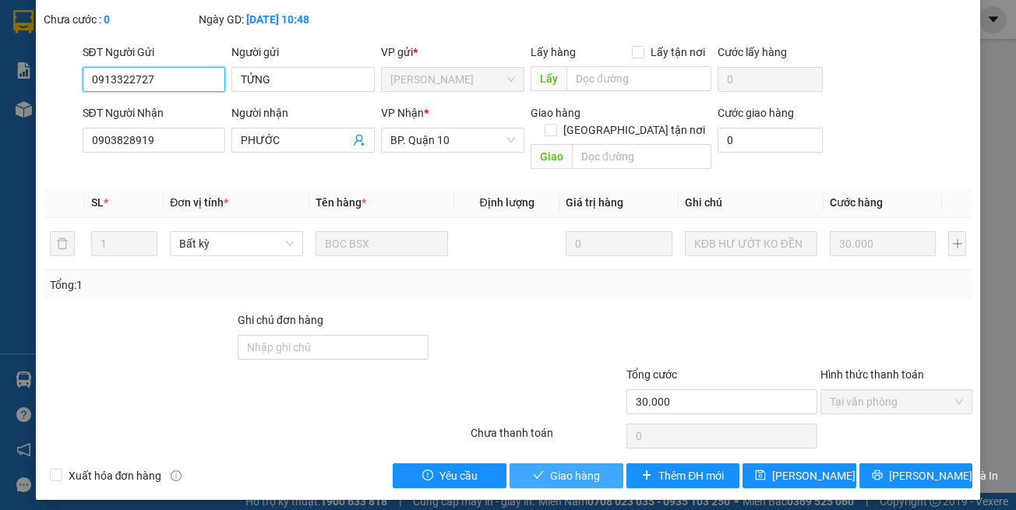
scroll to position [104, 0]
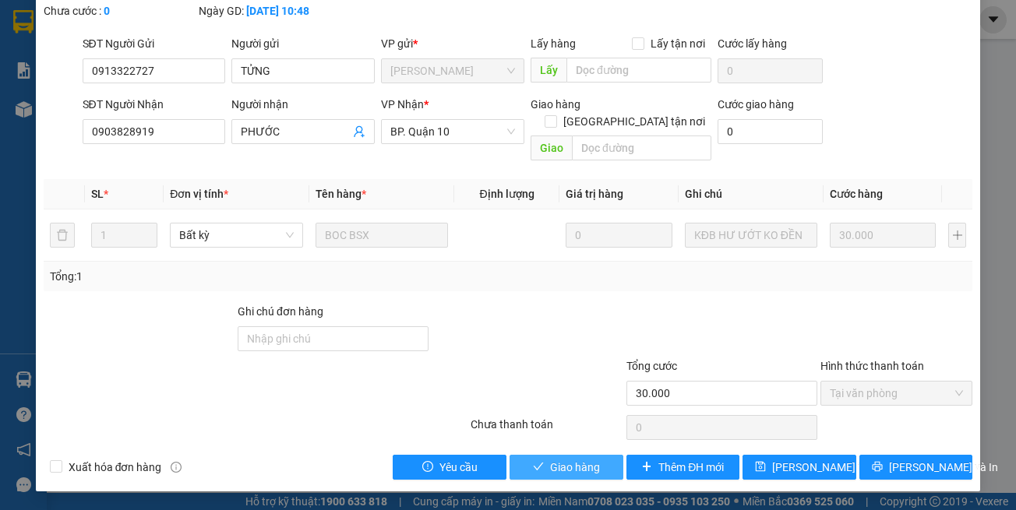
drag, startPoint x: 549, startPoint y: 461, endPoint x: 658, endPoint y: 244, distance: 243.2
click at [550, 460] on span "Giao hàng" at bounding box center [575, 467] width 50 height 17
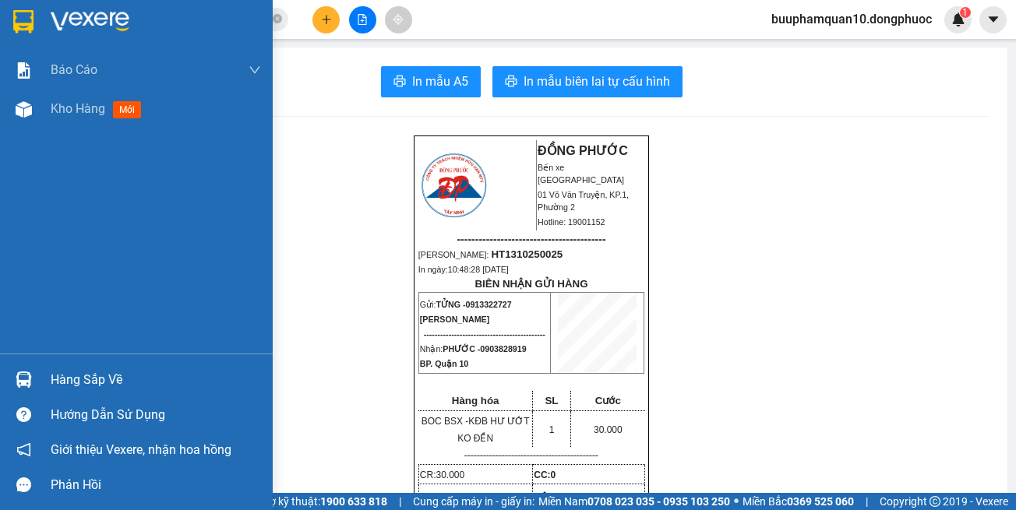
click at [10, 386] on div at bounding box center [23, 379] width 27 height 27
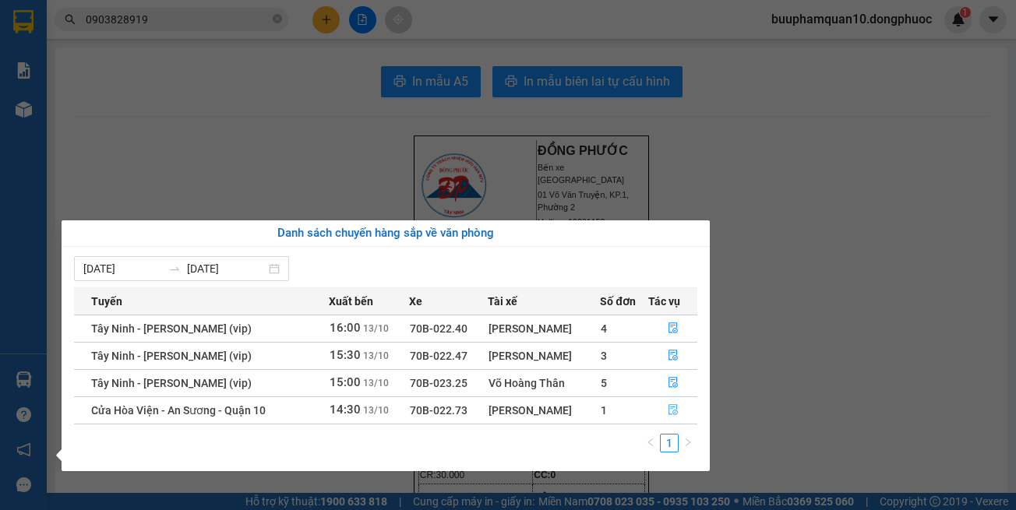
click at [655, 414] on button "button" at bounding box center [673, 410] width 48 height 25
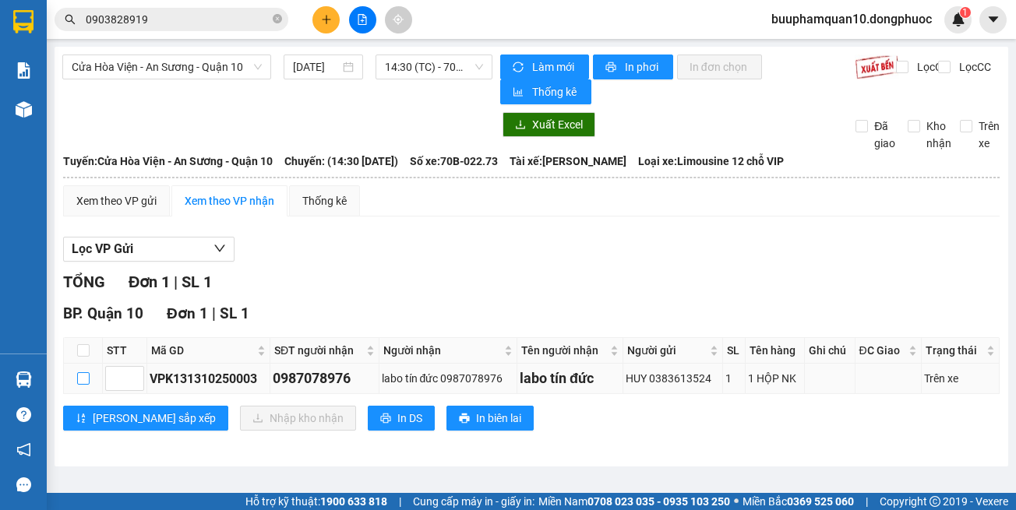
click at [84, 378] on input "checkbox" at bounding box center [83, 378] width 12 height 12
checkbox input "true"
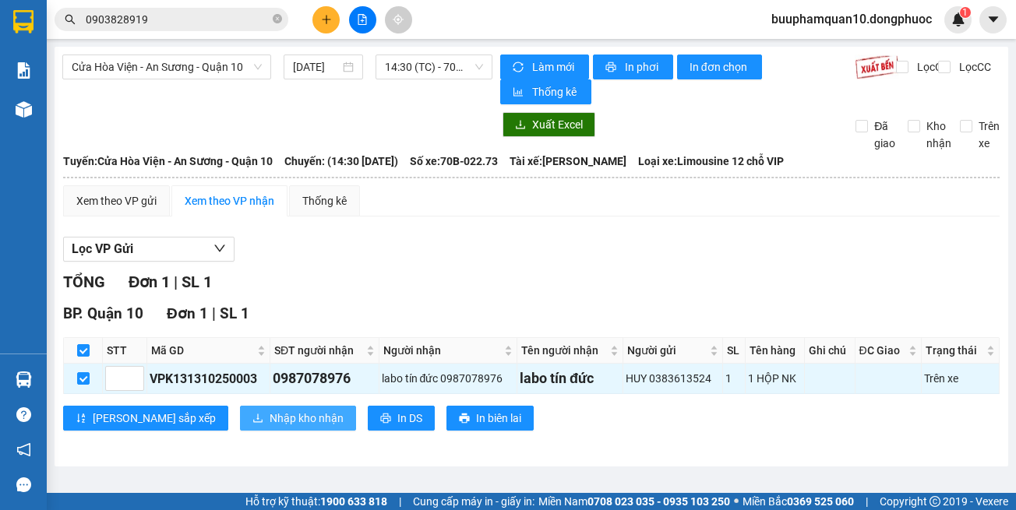
click at [270, 416] on span "Nhập kho nhận" at bounding box center [307, 418] width 74 height 17
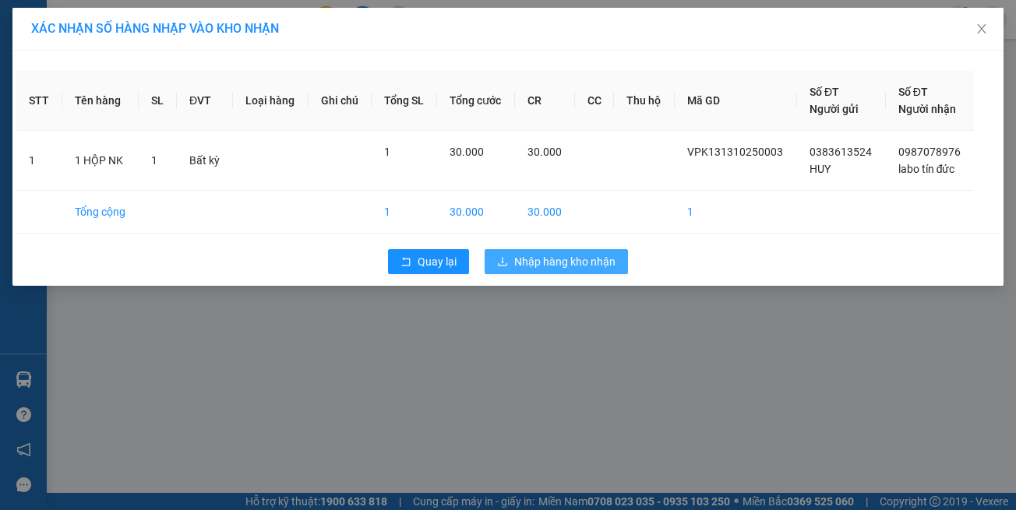
click at [581, 261] on span "Nhập hàng kho nhận" at bounding box center [564, 261] width 101 height 17
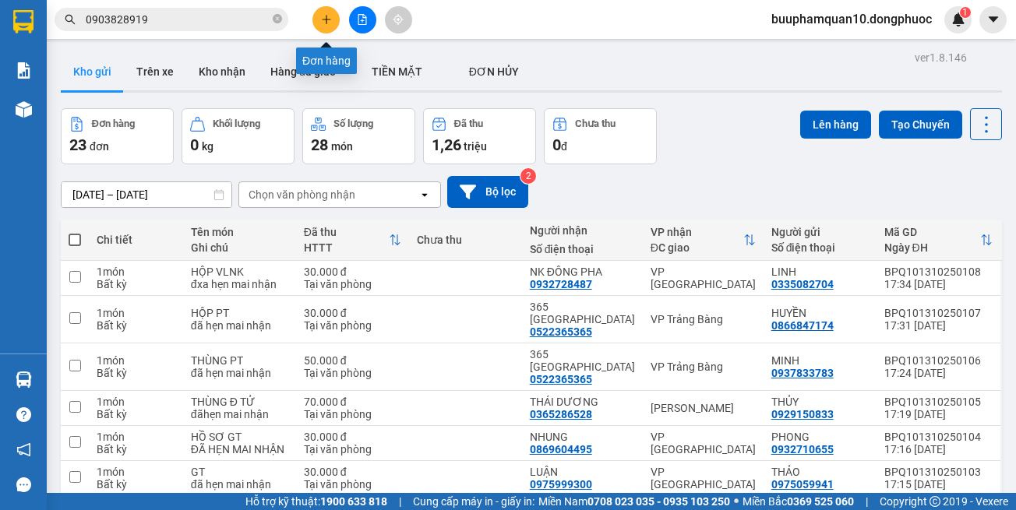
click at [326, 21] on icon "plus" at bounding box center [326, 19] width 1 height 9
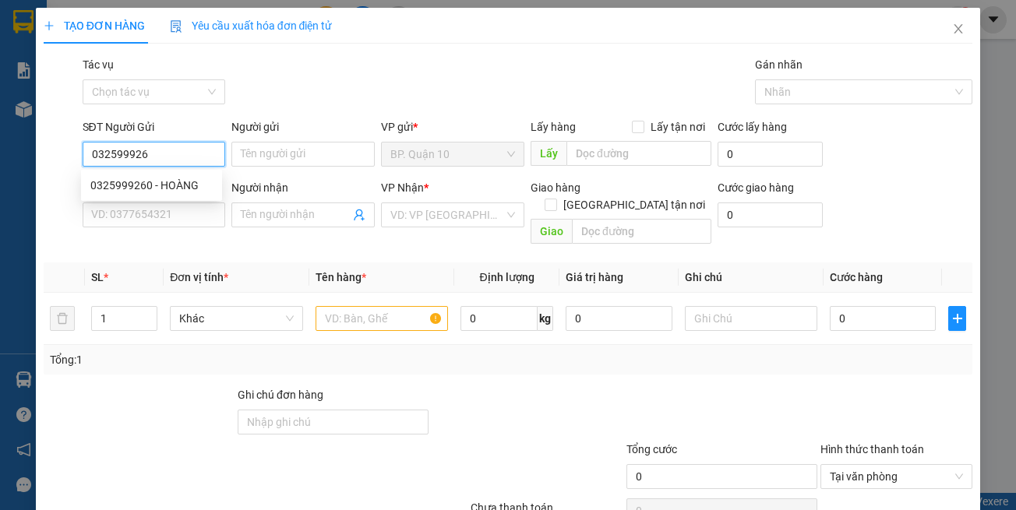
type input "0325999260"
drag, startPoint x: 200, startPoint y: 185, endPoint x: 211, endPoint y: 190, distance: 12.2
click at [199, 185] on div "0325999260 - HOÀNG" at bounding box center [151, 185] width 122 height 17
type input "HOÀNG"
type input "0945626369"
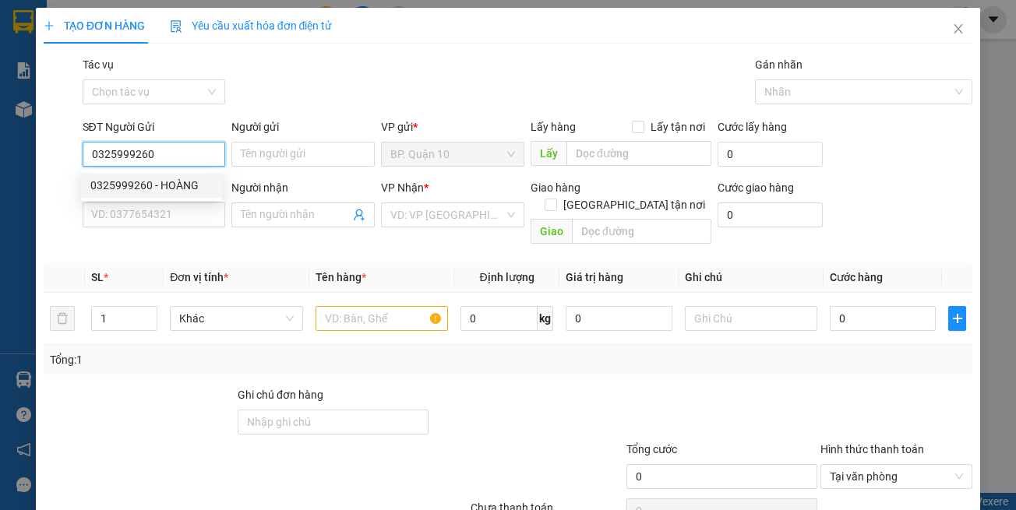
type input "TOÀN"
type input "0325999260"
drag, startPoint x: 270, startPoint y: 237, endPoint x: 369, endPoint y: 217, distance: 101.0
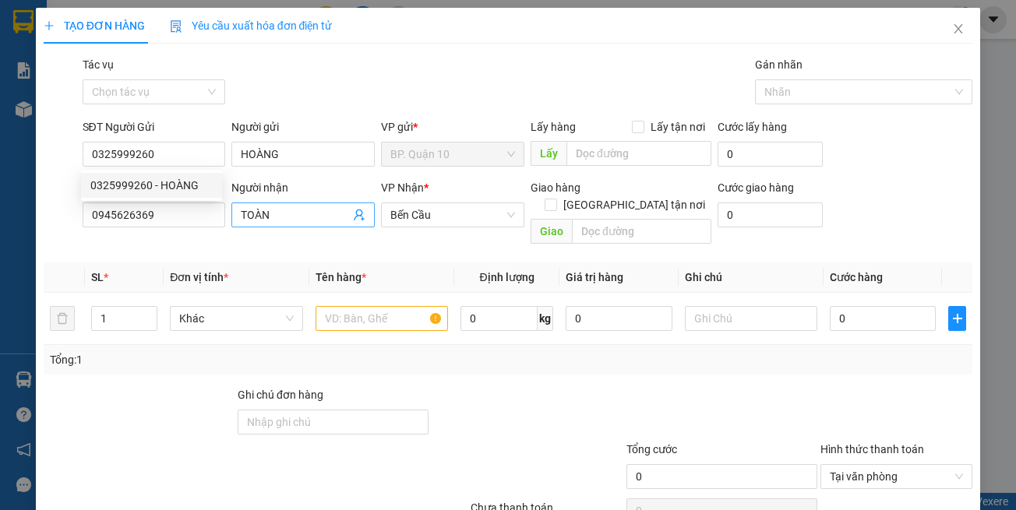
click at [273, 236] on div "Transit Pickup Surcharge Ids Transit Deliver Surcharge Ids Transit Deliver Surc…" at bounding box center [508, 309] width 929 height 507
type input "170.000"
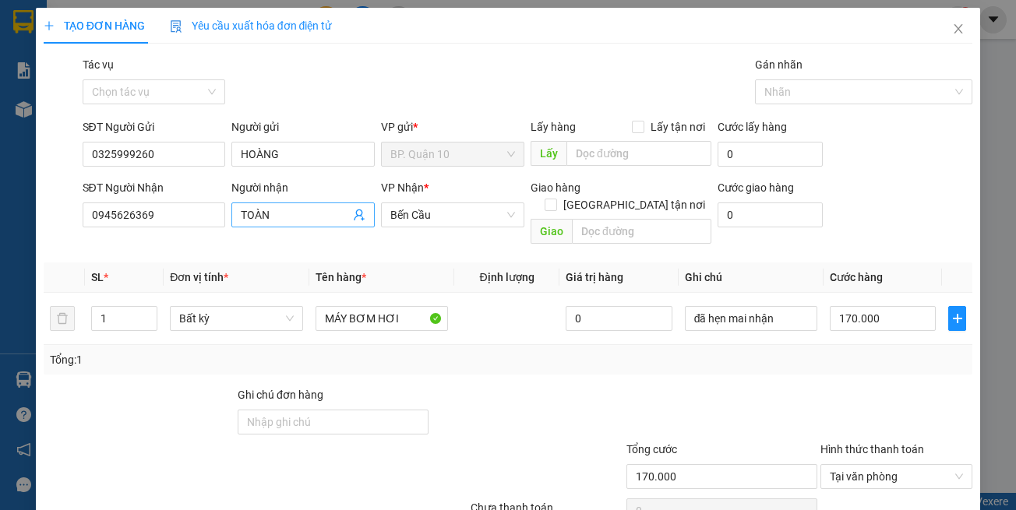
click at [360, 214] on icon "user-add" at bounding box center [359, 215] width 12 height 12
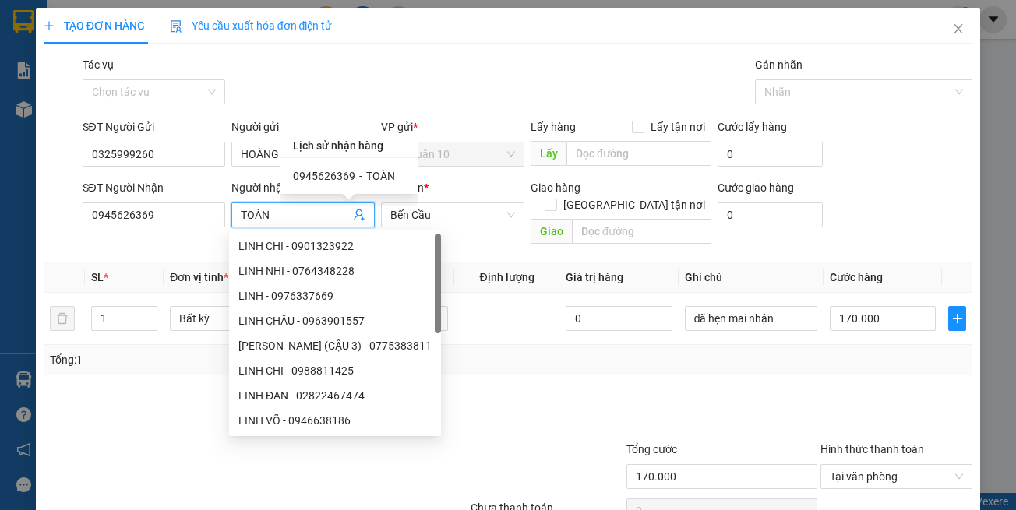
click at [371, 177] on span "TOÀN" at bounding box center [380, 176] width 29 height 12
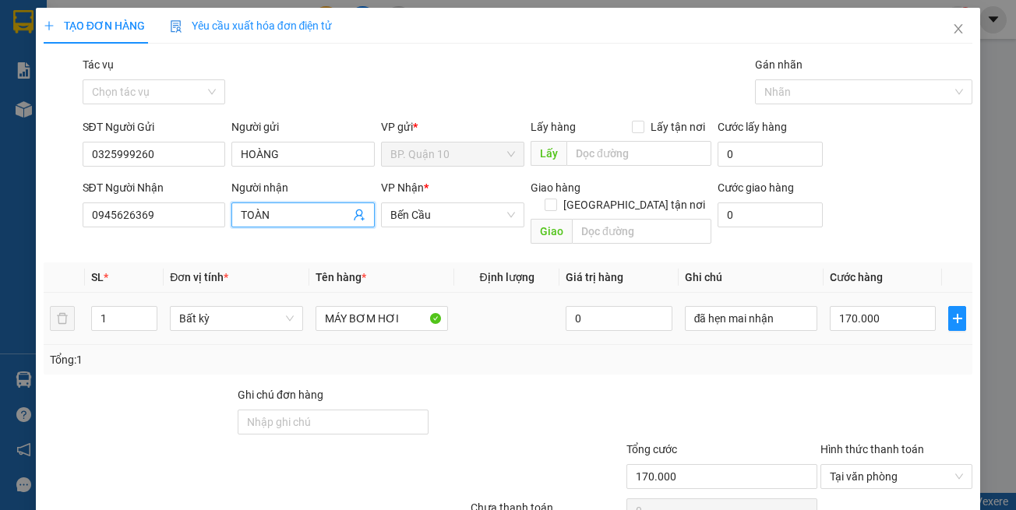
drag, startPoint x: 425, startPoint y: 345, endPoint x: 402, endPoint y: 317, distance: 36.5
click at [425, 351] on div "Tổng: 1" at bounding box center [508, 359] width 917 height 17
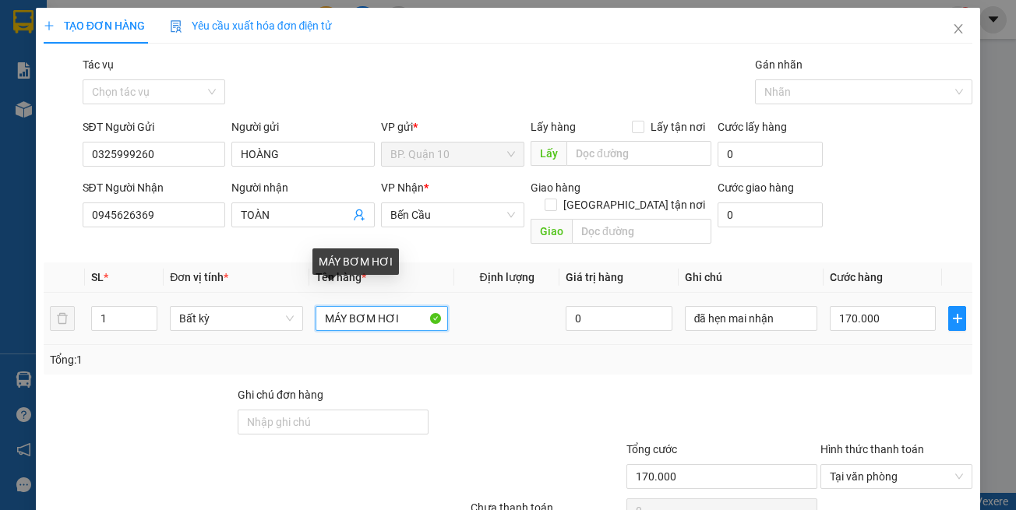
drag, startPoint x: 407, startPoint y: 299, endPoint x: 0, endPoint y: 300, distance: 406.7
click at [0, 300] on div "TẠO ĐƠN HÀNG Yêu cầu xuất hóa đơn điện tử Transit Pickup Surcharge Ids Transit …" at bounding box center [508, 255] width 1016 height 510
type input "THÙNG MÁY"
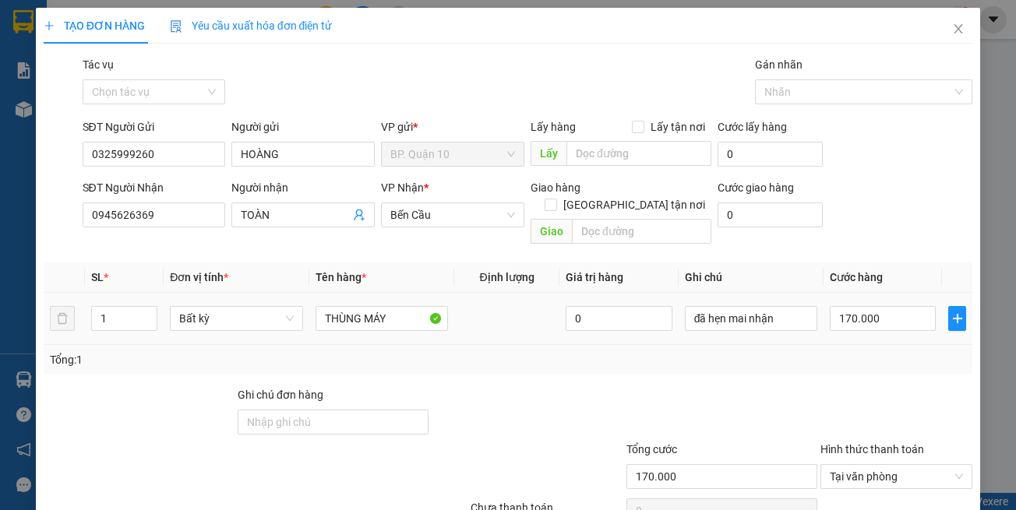
click at [865, 316] on div "170.000" at bounding box center [883, 318] width 106 height 31
click at [865, 308] on input "170.000" at bounding box center [883, 318] width 106 height 25
type input "5"
type input "50"
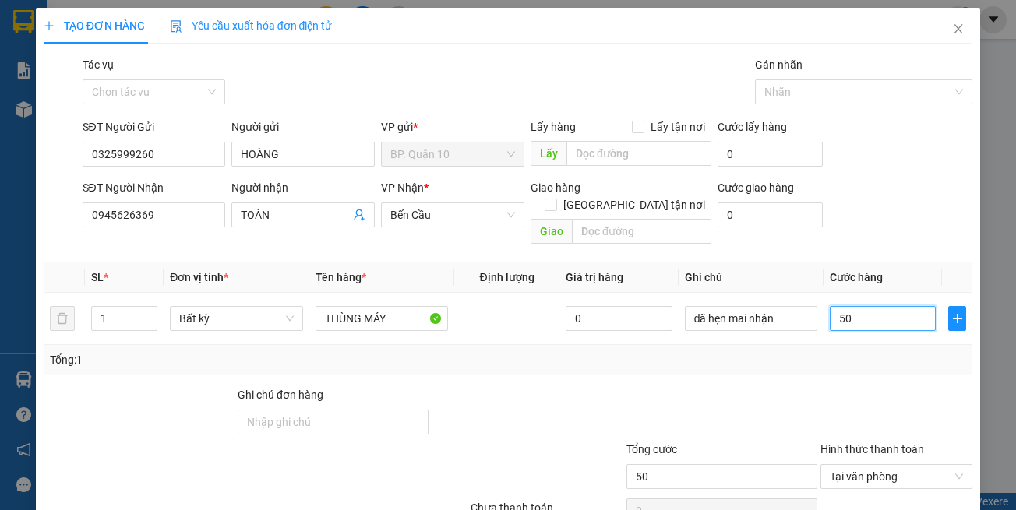
type input "50"
type input "50.000"
click at [897, 364] on div "Transit Pickup Surcharge Ids Transit Deliver Surcharge Ids Transit Deliver Surc…" at bounding box center [508, 309] width 929 height 507
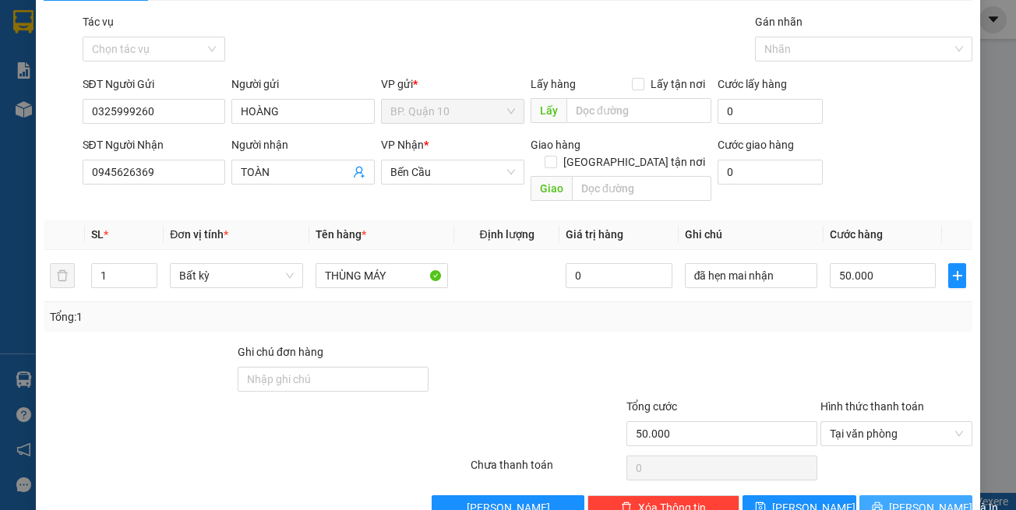
scroll to position [66, 0]
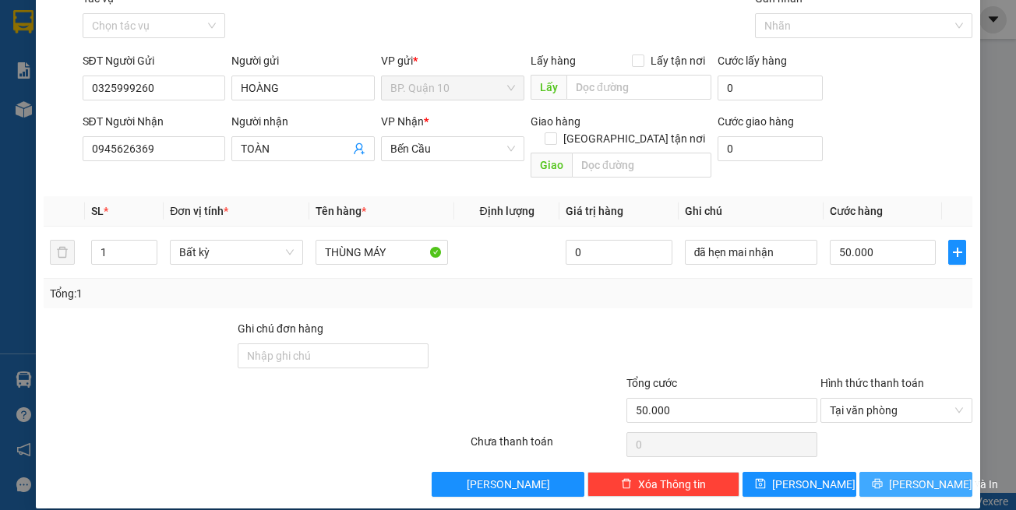
drag, startPoint x: 899, startPoint y: 469, endPoint x: 862, endPoint y: 447, distance: 43.3
click at [898, 476] on span "[PERSON_NAME] và In" at bounding box center [943, 484] width 109 height 17
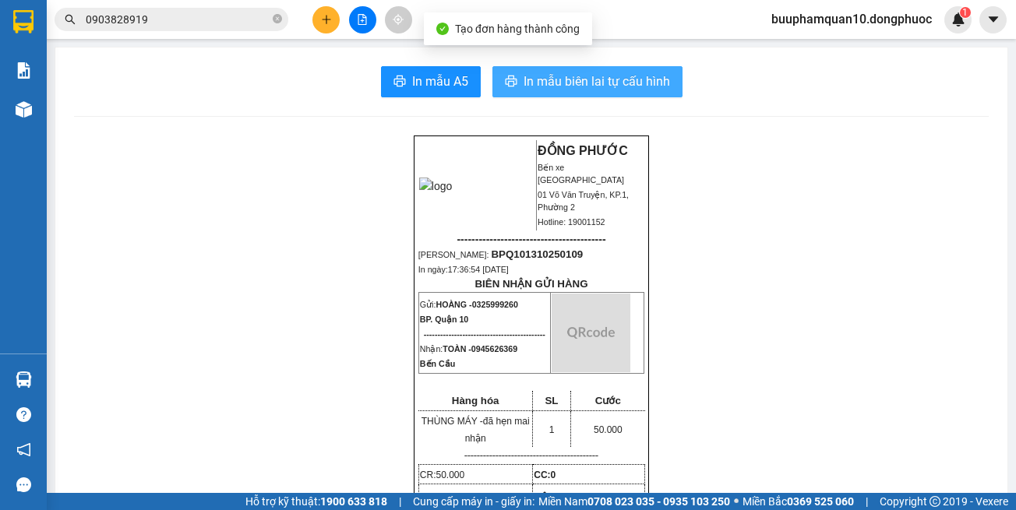
click at [615, 86] on span "In mẫu biên lai tự cấu hình" at bounding box center [597, 81] width 146 height 19
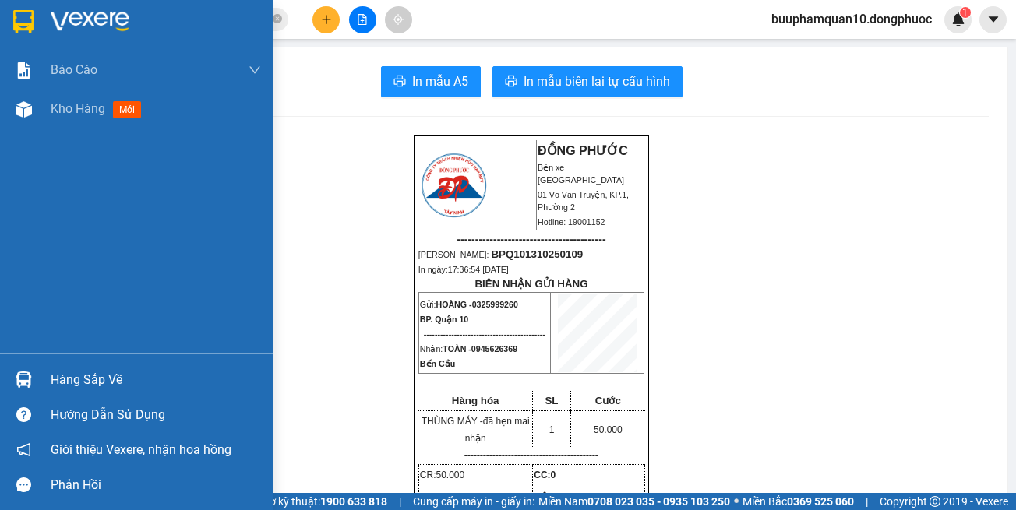
click at [58, 369] on div "Hàng sắp về" at bounding box center [156, 379] width 210 height 23
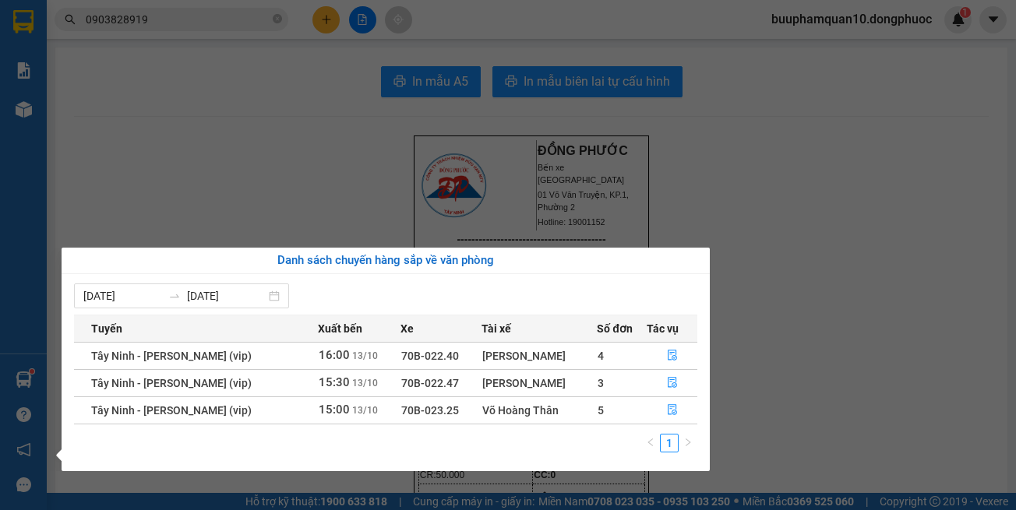
drag, startPoint x: 759, startPoint y: 206, endPoint x: 748, endPoint y: 182, distance: 26.5
click at [753, 190] on section "Kết quả tìm kiếm ( 1 ) Bộ lọc Thuộc VP này Gửi 3 ngày gần nhất Mã ĐH Trạng thái…" at bounding box center [508, 255] width 1016 height 510
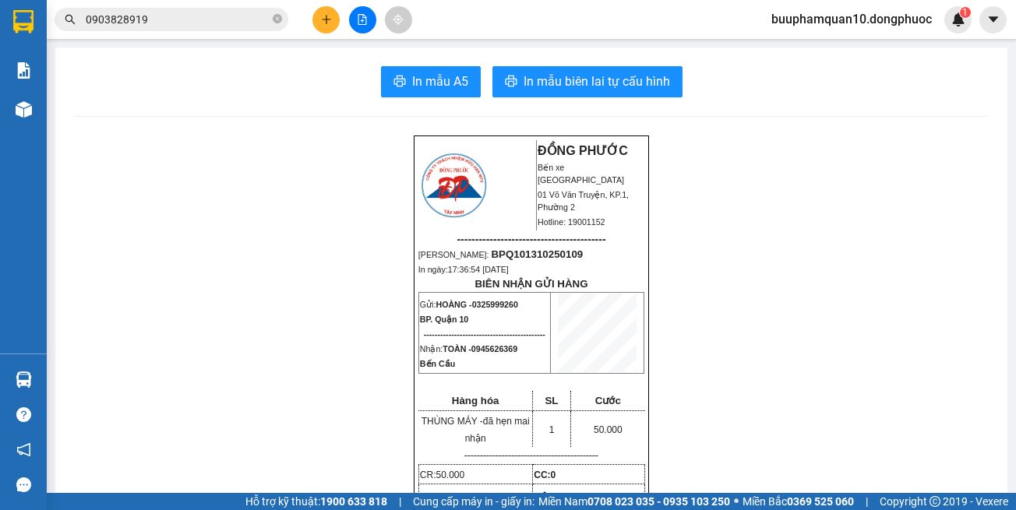
click at [165, 22] on input "0903828919" at bounding box center [178, 19] width 184 height 17
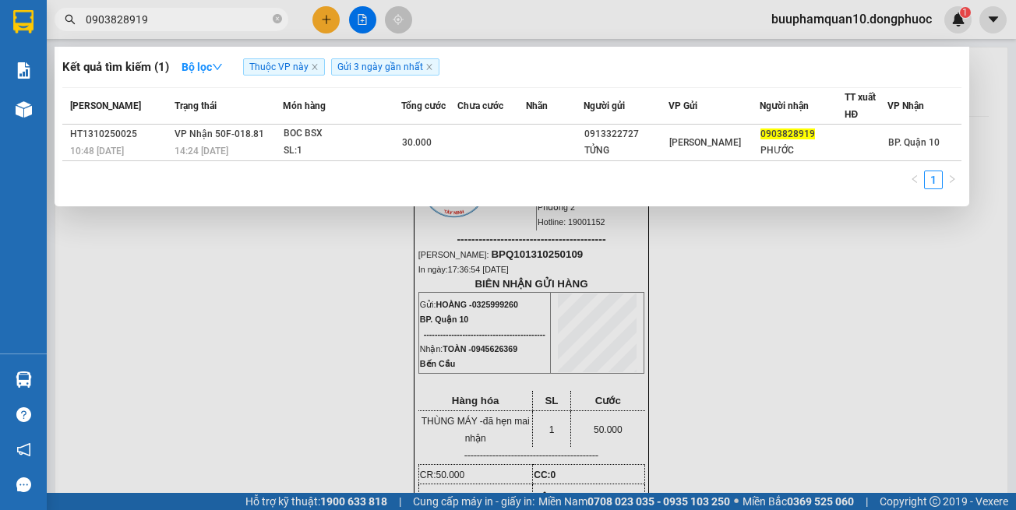
click at [165, 22] on input "0903828919" at bounding box center [178, 19] width 184 height 17
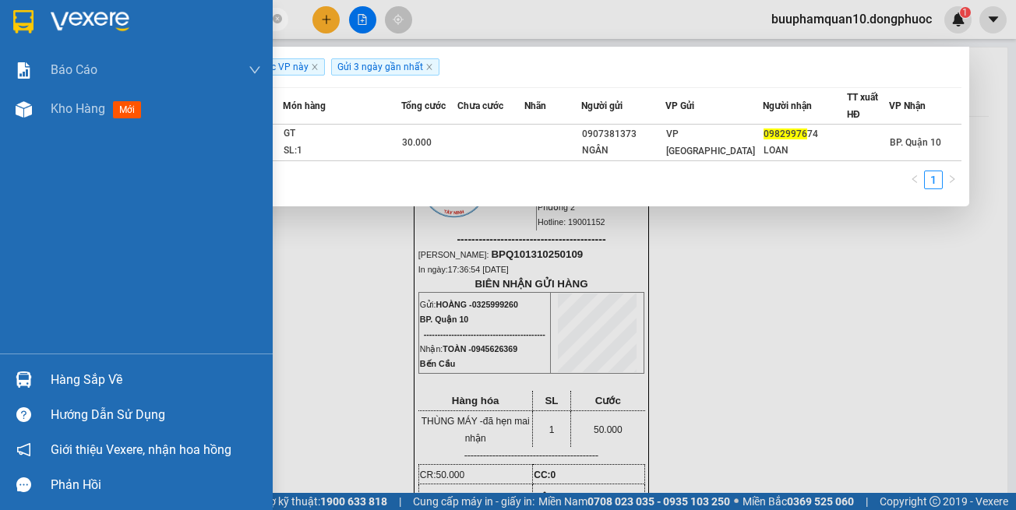
type input "09829976"
click at [34, 380] on div at bounding box center [23, 379] width 27 height 27
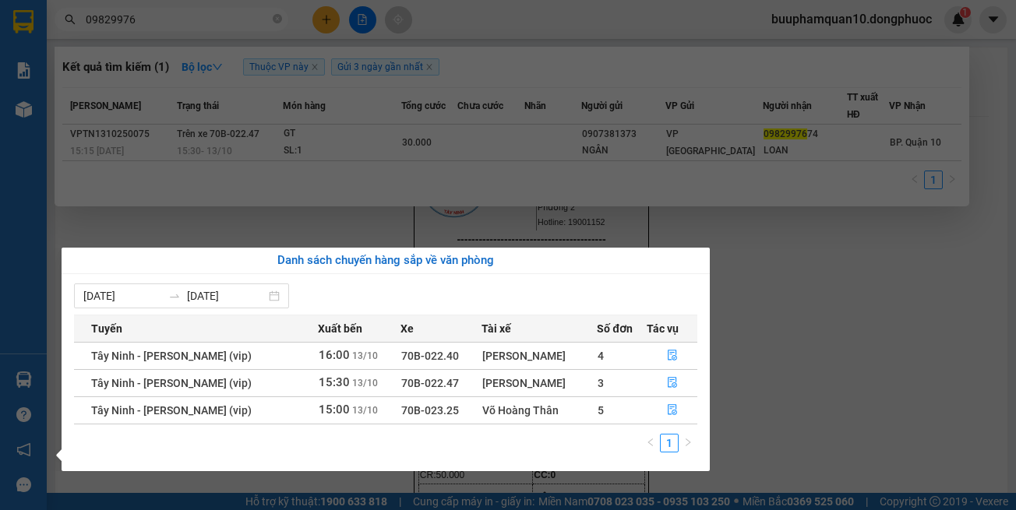
drag, startPoint x: 795, startPoint y: 364, endPoint x: 786, endPoint y: 338, distance: 27.1
click at [792, 361] on section "Kết quả tìm kiếm ( 1 ) Bộ lọc Thuộc VP này Gửi 3 ngày gần nhất Mã ĐH Trạng thái…" at bounding box center [508, 255] width 1016 height 510
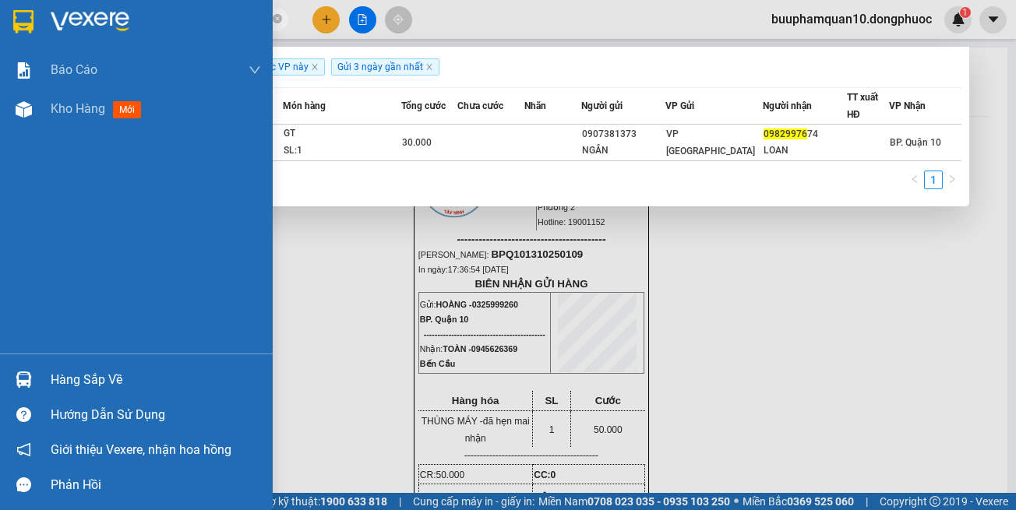
click at [12, 375] on div at bounding box center [23, 379] width 27 height 27
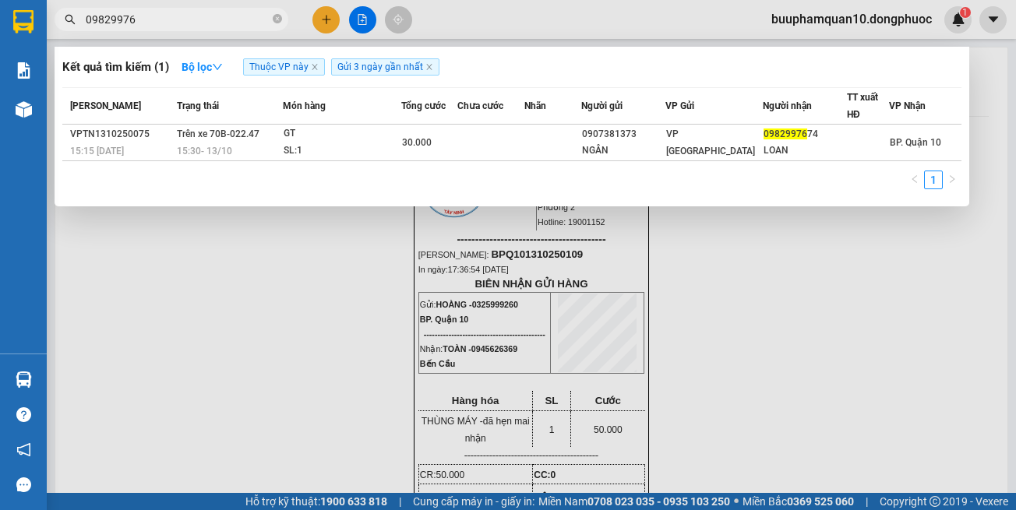
drag, startPoint x: 720, startPoint y: 341, endPoint x: 457, endPoint y: 36, distance: 403.2
click at [720, 339] on section "Kết quả tìm kiếm ( 1 ) Bộ lọc Thuộc VP này Gửi 3 ngày gần nhất Mã ĐH Trạng thái…" at bounding box center [508, 255] width 1016 height 510
drag, startPoint x: 308, startPoint y: 258, endPoint x: 100, endPoint y: 185, distance: 220.5
click at [305, 256] on div at bounding box center [508, 255] width 1016 height 510
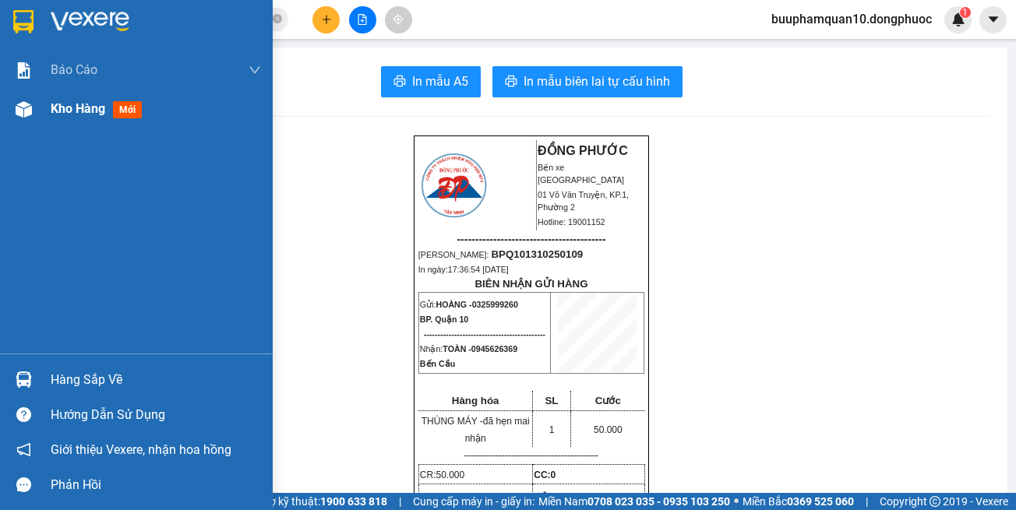
click at [42, 104] on div "Kho hàng mới" at bounding box center [136, 109] width 273 height 39
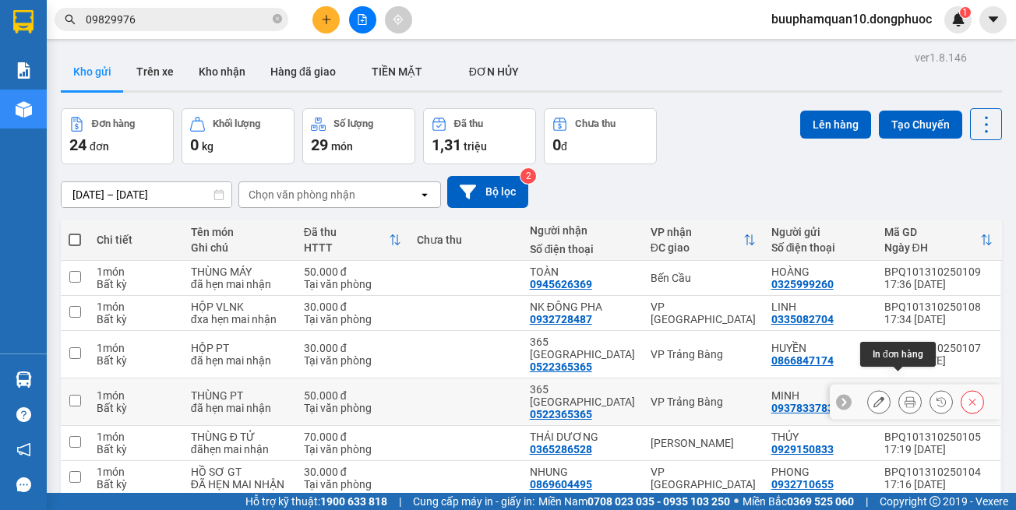
click at [899, 389] on button at bounding box center [910, 402] width 22 height 27
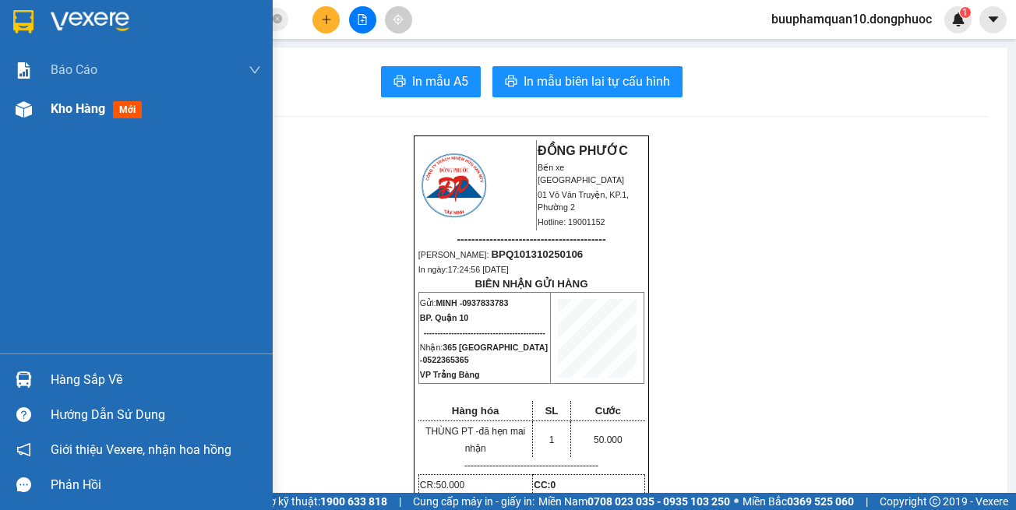
click at [34, 106] on div at bounding box center [23, 109] width 27 height 27
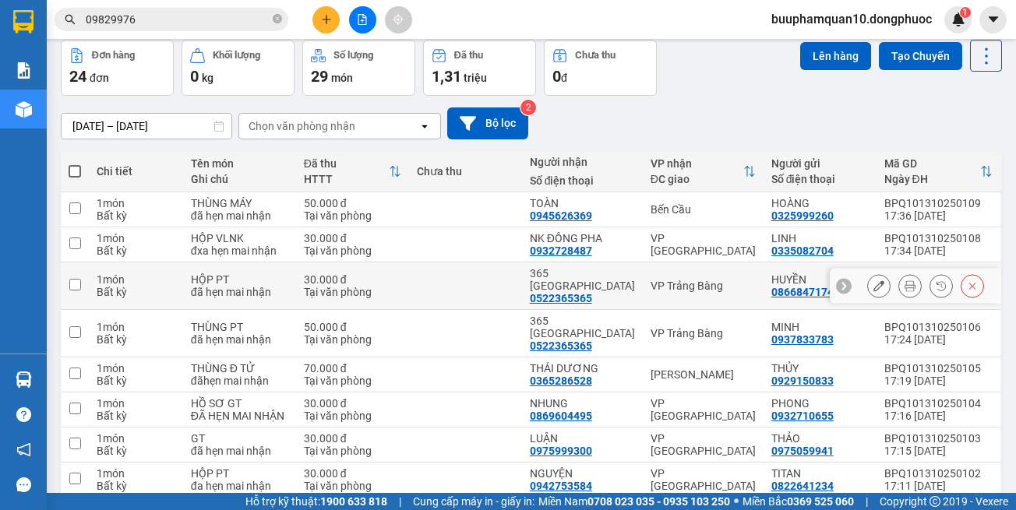
scroll to position [78, 0]
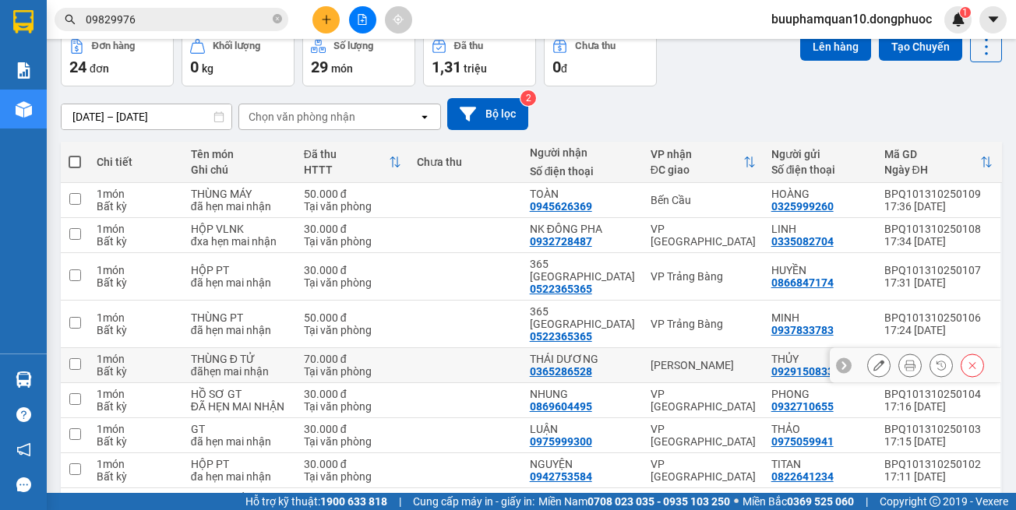
click at [904, 360] on icon at bounding box center [909, 365] width 11 height 11
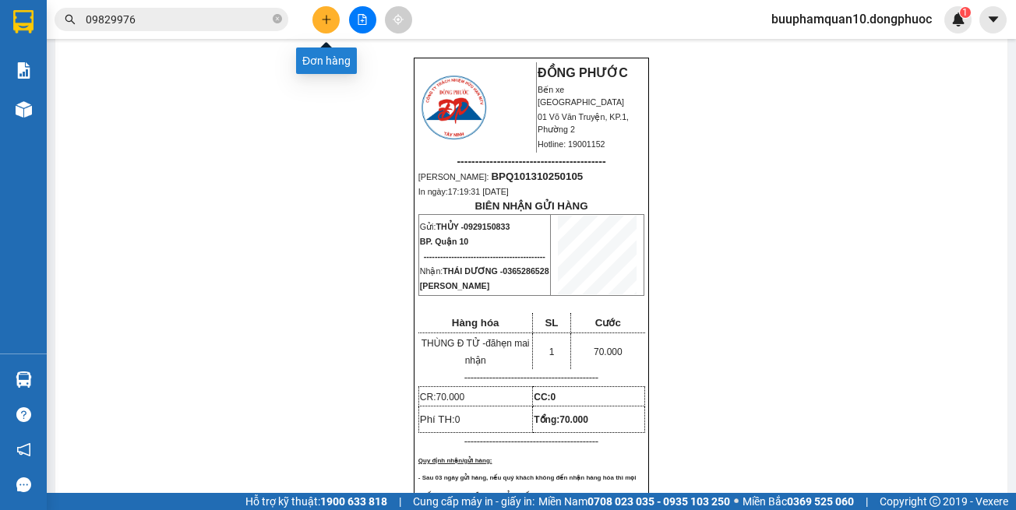
click at [329, 17] on icon "plus" at bounding box center [326, 19] width 11 height 11
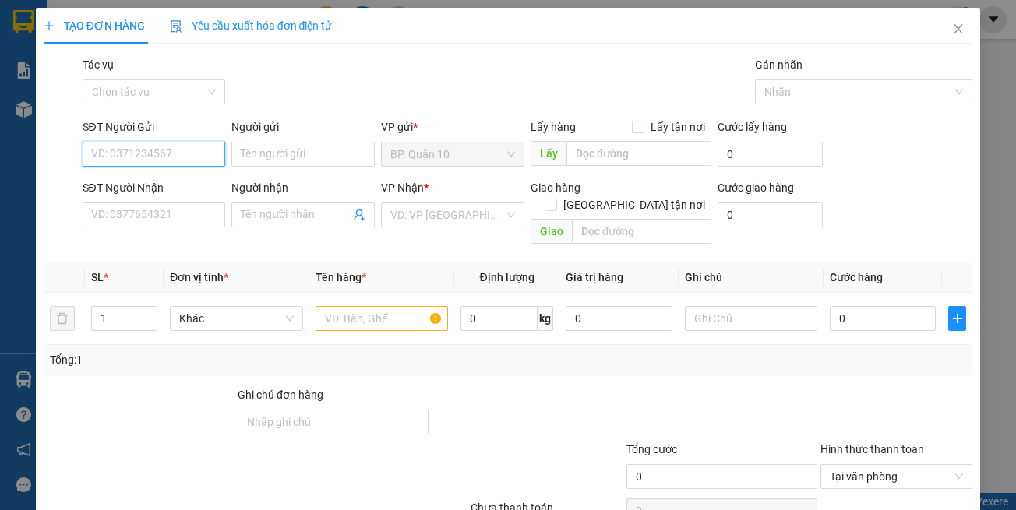
click at [148, 159] on input "SĐT Người Gửi" at bounding box center [154, 154] width 143 height 25
click at [169, 226] on input "SĐT Người Nhận" at bounding box center [154, 215] width 143 height 25
type input "0385971094"
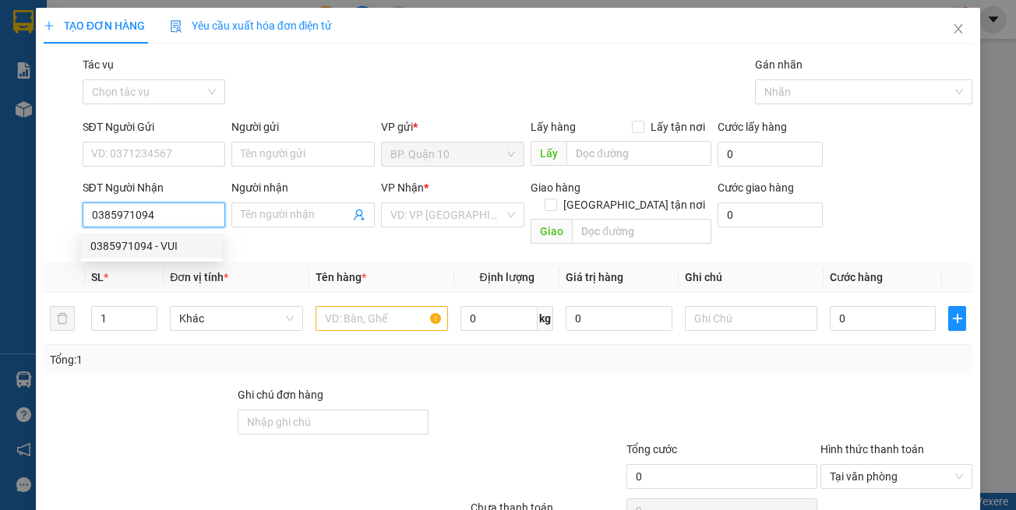
click at [176, 247] on div "0385971094 - VUI" at bounding box center [151, 246] width 122 height 17
type input "VUI"
type input "30.000"
type input "0385971094"
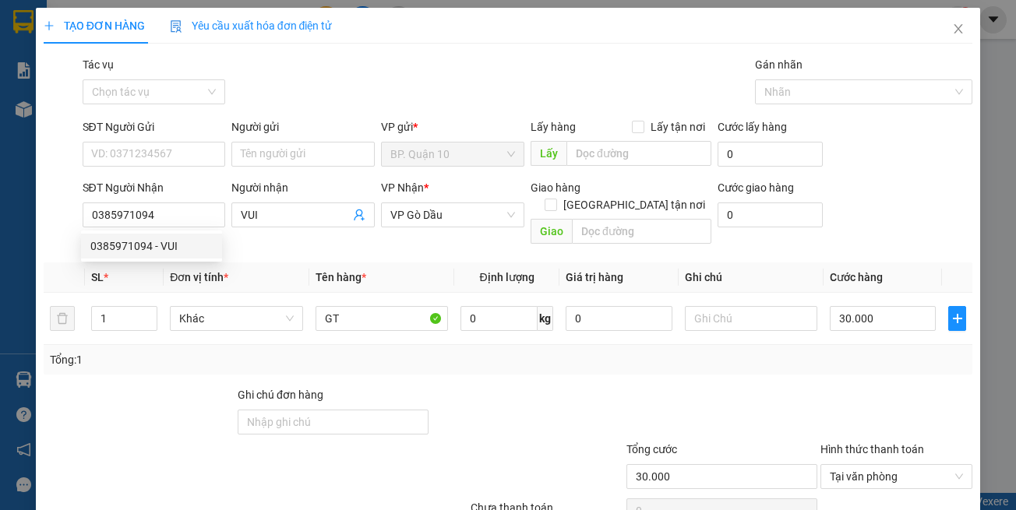
click at [399, 238] on div "Transit Pickup Surcharge Ids Transit Deliver Surcharge Ids Transit Deliver Surc…" at bounding box center [508, 309] width 929 height 507
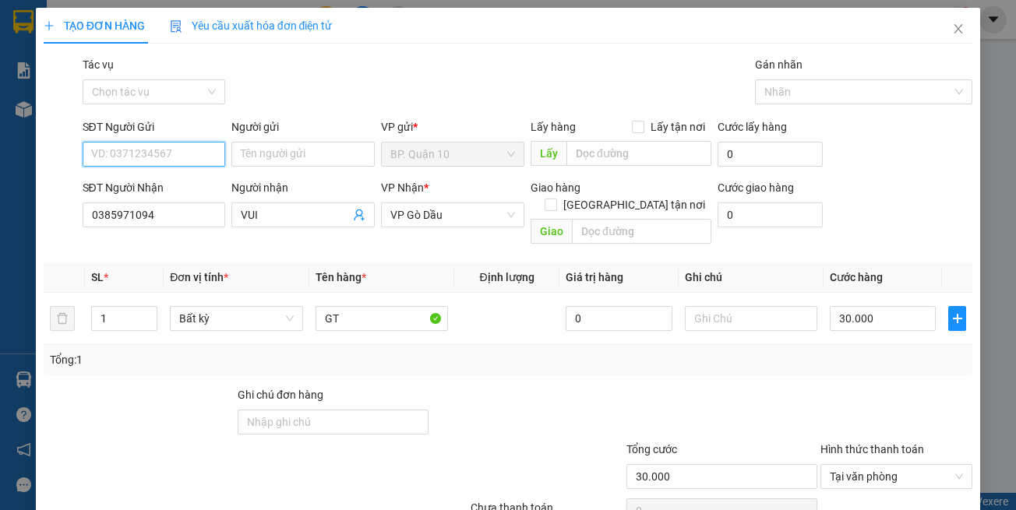
click at [158, 142] on input "SĐT Người Gửi" at bounding box center [154, 154] width 143 height 25
click at [161, 150] on input "SĐT Người Gửi" at bounding box center [154, 154] width 143 height 25
type input "0902520793"
click at [287, 160] on input "Người gửi" at bounding box center [302, 154] width 143 height 25
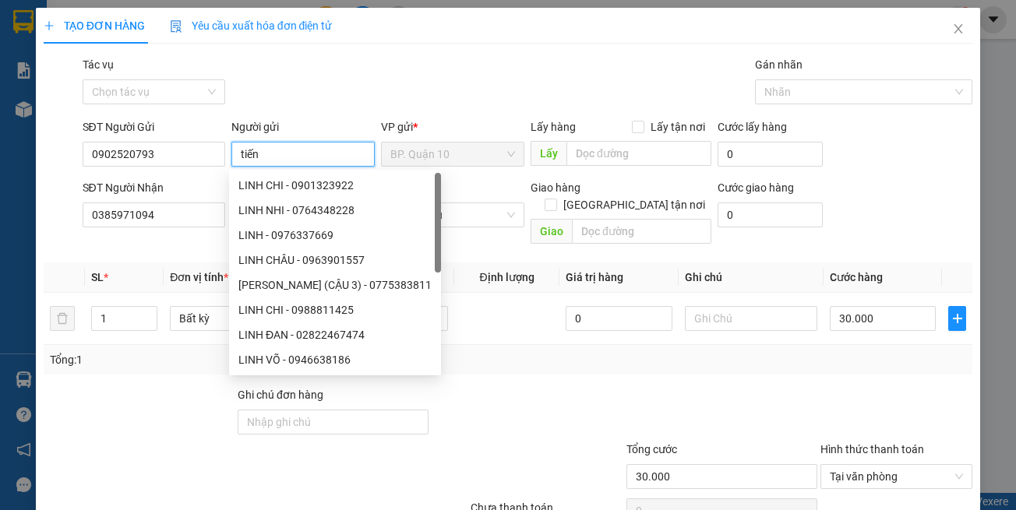
click at [288, 159] on input "tiến" at bounding box center [302, 154] width 143 height 25
click at [290, 157] on input "tiến" at bounding box center [302, 154] width 143 height 25
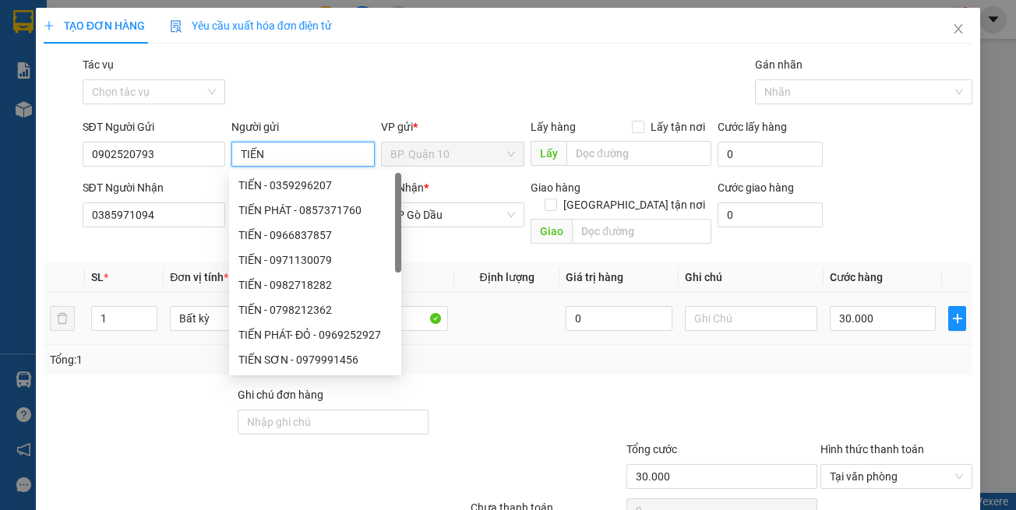
type input "TIẾN"
click at [595, 386] on div at bounding box center [527, 413] width 194 height 55
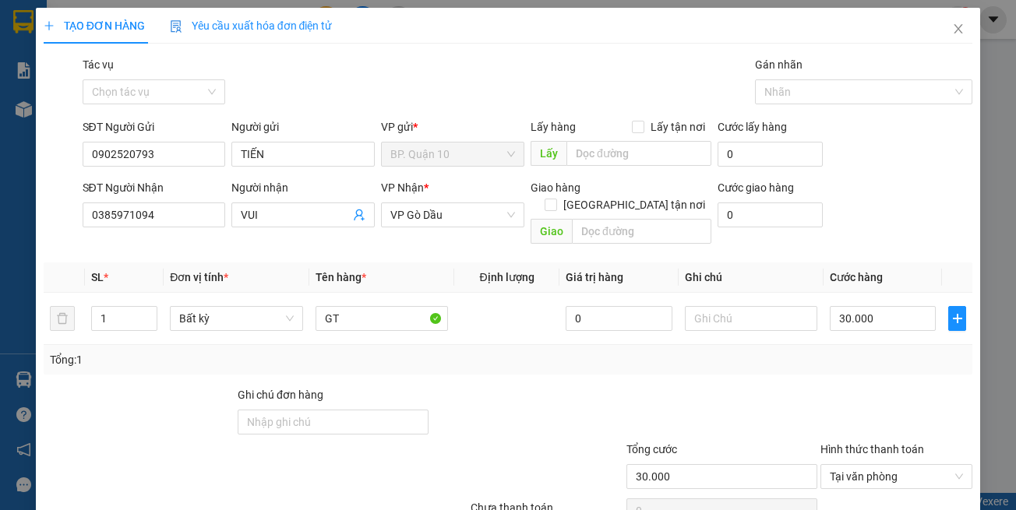
scroll to position [66, 0]
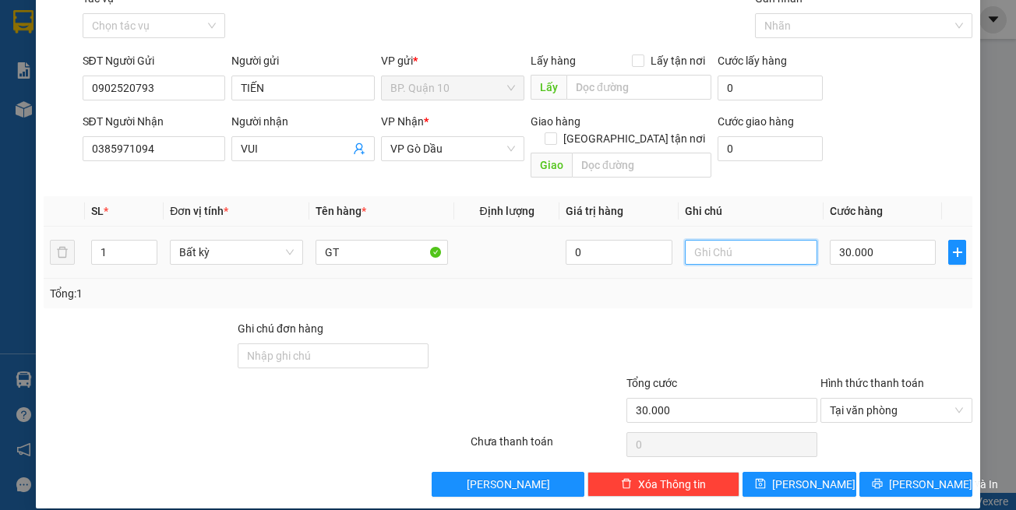
click at [742, 240] on input "text" at bounding box center [751, 252] width 132 height 25
paste input "d"
click at [732, 240] on input "text" at bounding box center [751, 252] width 132 height 25
type input "d"
drag, startPoint x: 786, startPoint y: 238, endPoint x: 512, endPoint y: 254, distance: 274.7
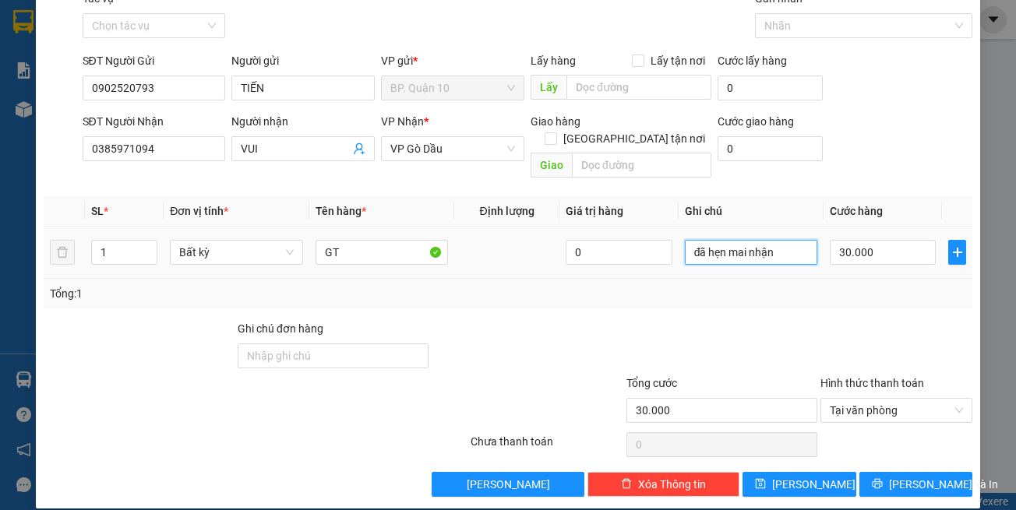
click at [512, 256] on tr "1 Bất kỳ GT 0 đã hẹn mai nhận 30.000" at bounding box center [508, 253] width 929 height 52
type input "đã hẹn mai nhận"
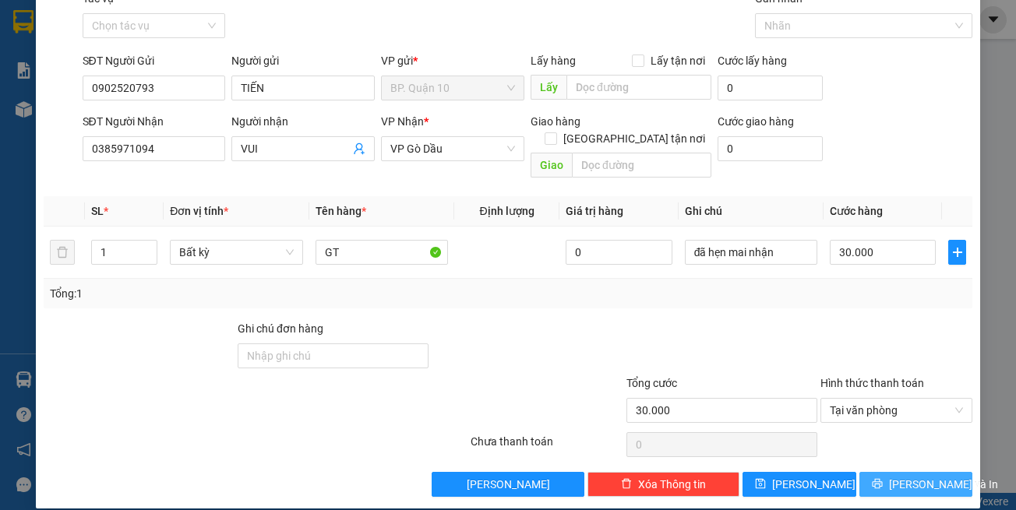
drag, startPoint x: 878, startPoint y: 452, endPoint x: 880, endPoint y: 460, distance: 8.7
click at [880, 459] on div "Transit Pickup Surcharge Ids Transit Deliver Surcharge Ids Transit Deliver Surc…" at bounding box center [508, 243] width 929 height 507
click at [880, 472] on button "[PERSON_NAME] và In" at bounding box center [916, 484] width 114 height 25
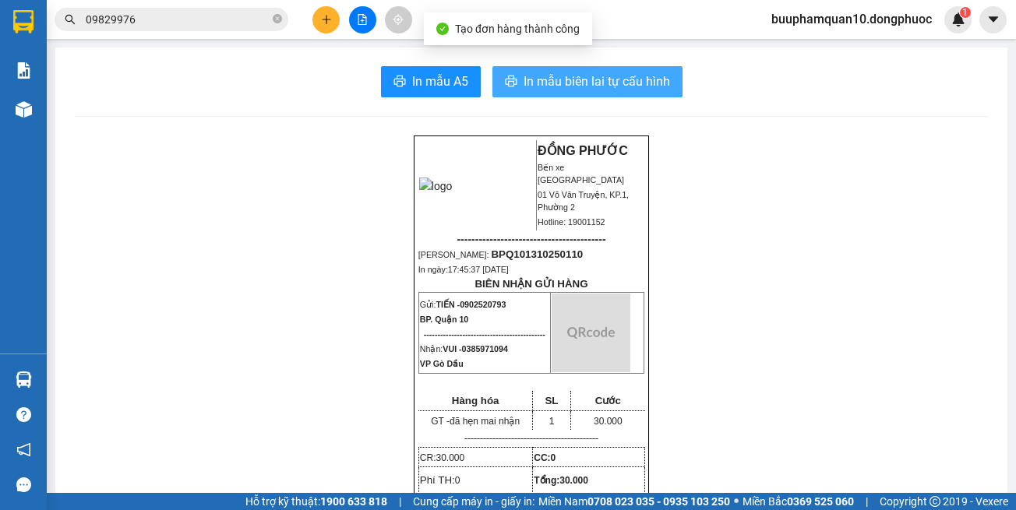
click at [616, 88] on span "In mẫu biên lai tự cấu hình" at bounding box center [597, 81] width 146 height 19
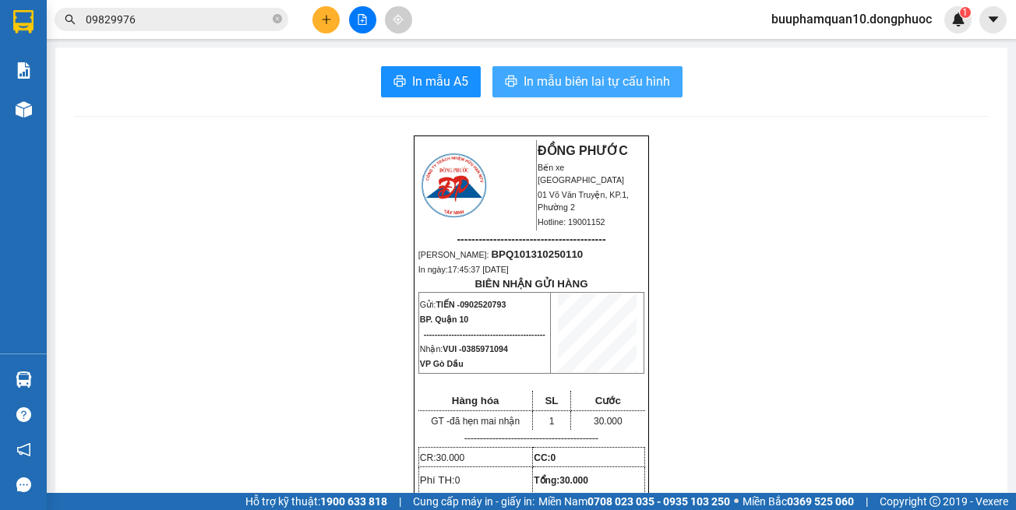
drag, startPoint x: 636, startPoint y: 77, endPoint x: 626, endPoint y: 76, distance: 9.4
click at [635, 79] on span "In mẫu biên lai tự cấu hình" at bounding box center [597, 81] width 146 height 19
click at [322, 14] on icon "plus" at bounding box center [326, 19] width 11 height 11
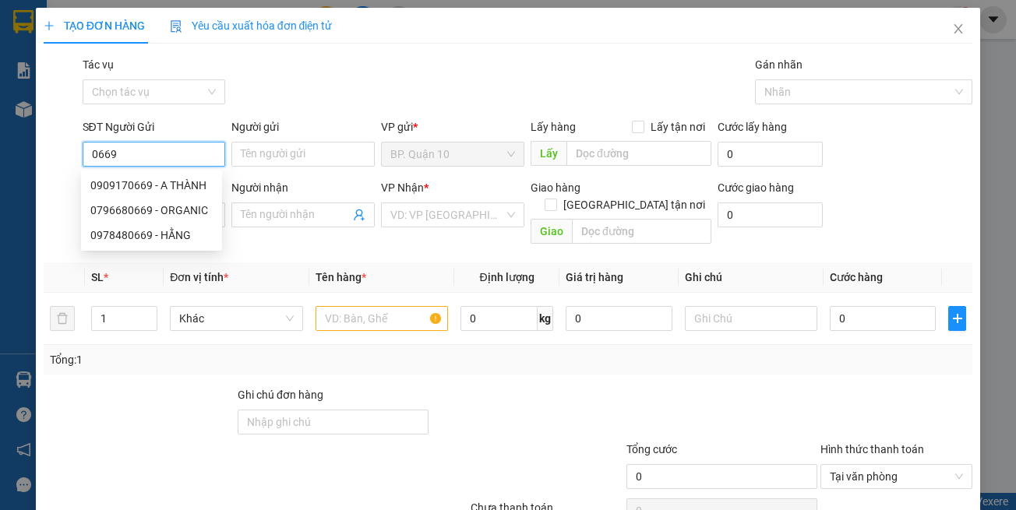
click at [177, 184] on div "0909170669 - A THÀNH" at bounding box center [151, 185] width 122 height 17
type input "0909170669"
type input "A THÀNH"
type input "0383060081"
type input "QUYÊN"
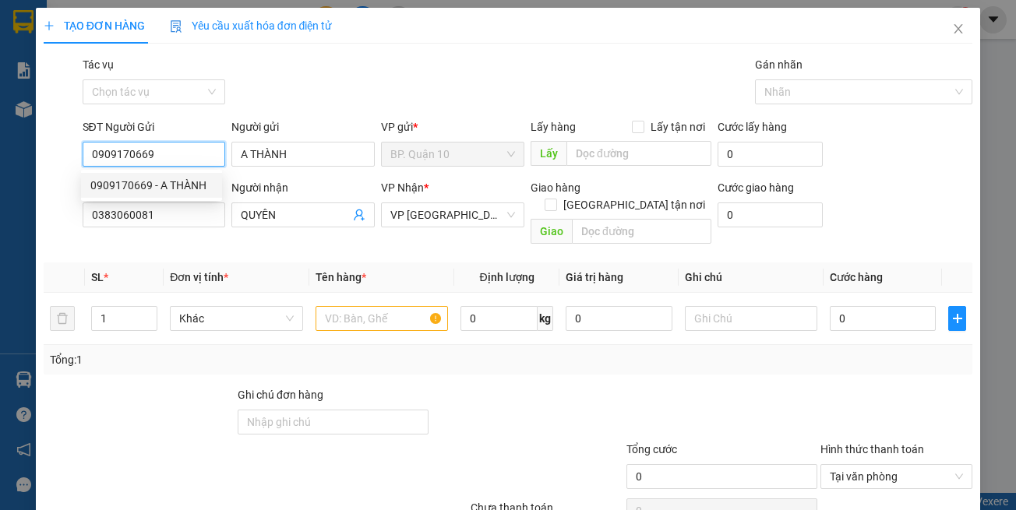
type input "30.000"
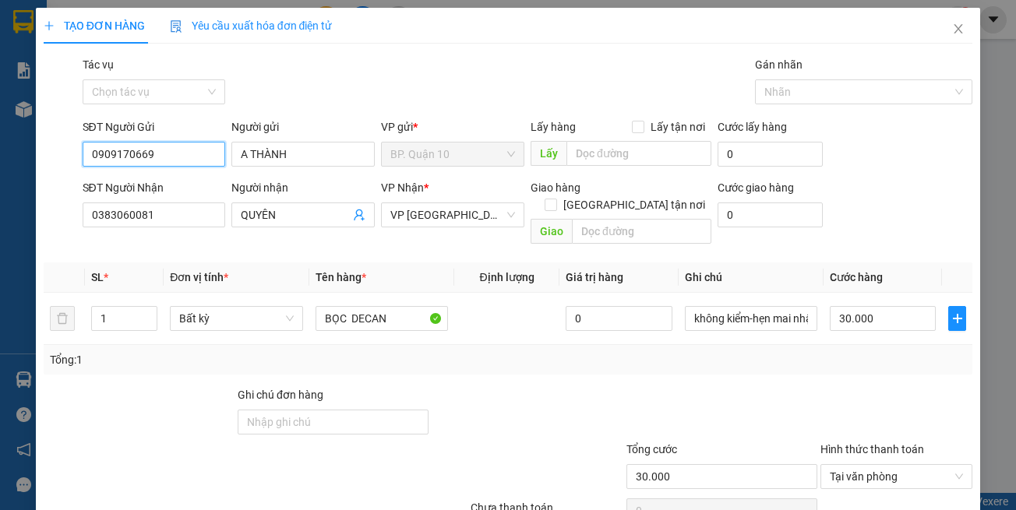
type input "0909170669"
drag, startPoint x: 471, startPoint y: 379, endPoint x: 474, endPoint y: 370, distance: 9.4
click at [471, 386] on div at bounding box center [527, 413] width 194 height 55
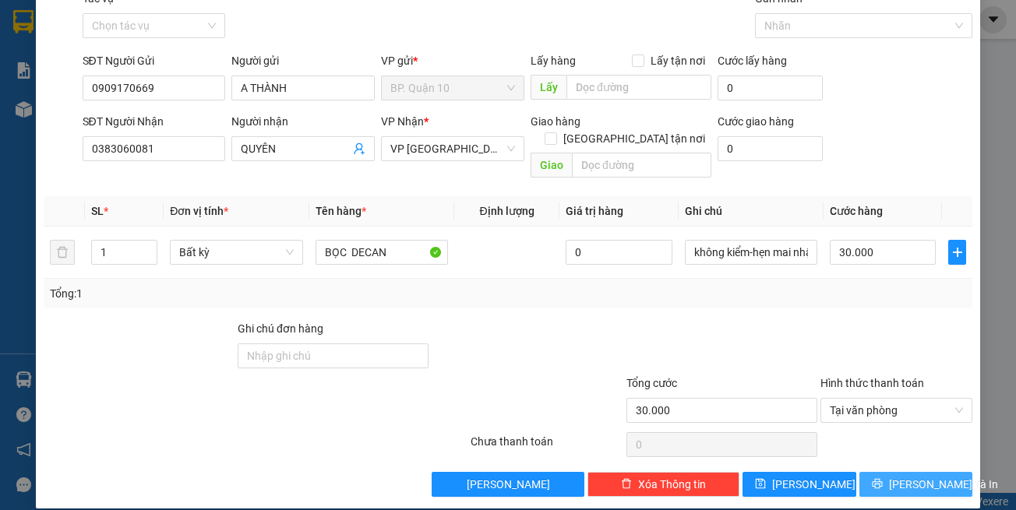
drag, startPoint x: 897, startPoint y: 471, endPoint x: 886, endPoint y: 440, distance: 32.6
click at [897, 476] on span "[PERSON_NAME] và In" at bounding box center [943, 484] width 109 height 17
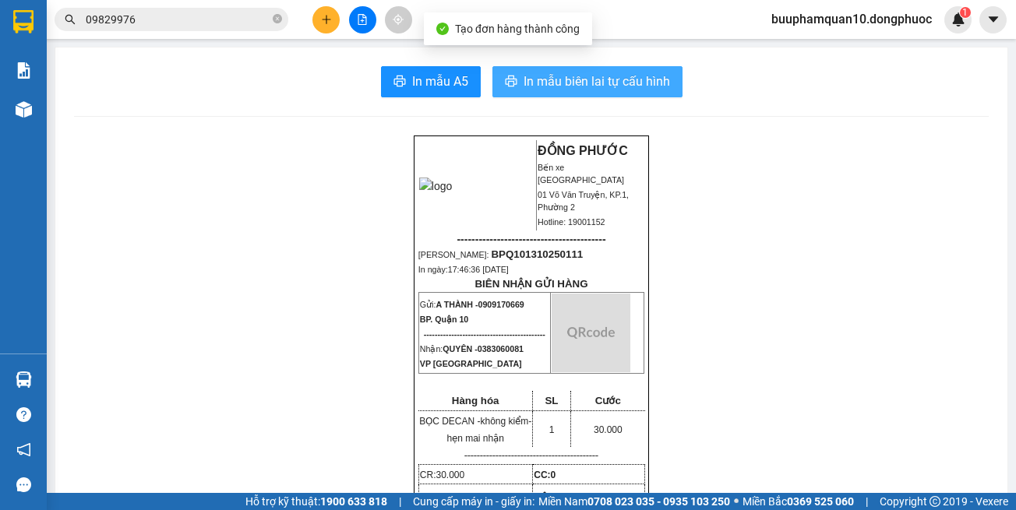
click at [643, 88] on span "In mẫu biên lai tự cấu hình" at bounding box center [597, 81] width 146 height 19
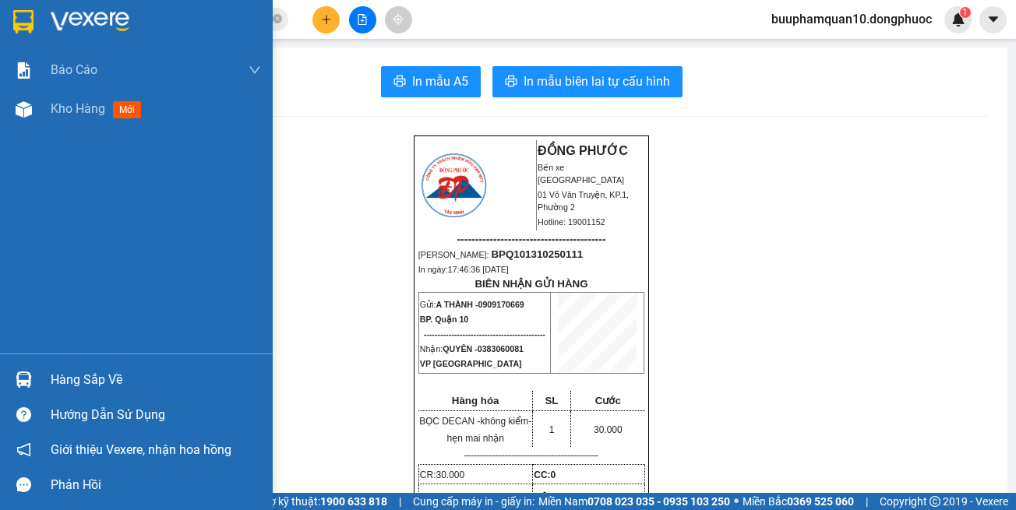
click at [26, 381] on img at bounding box center [24, 380] width 16 height 16
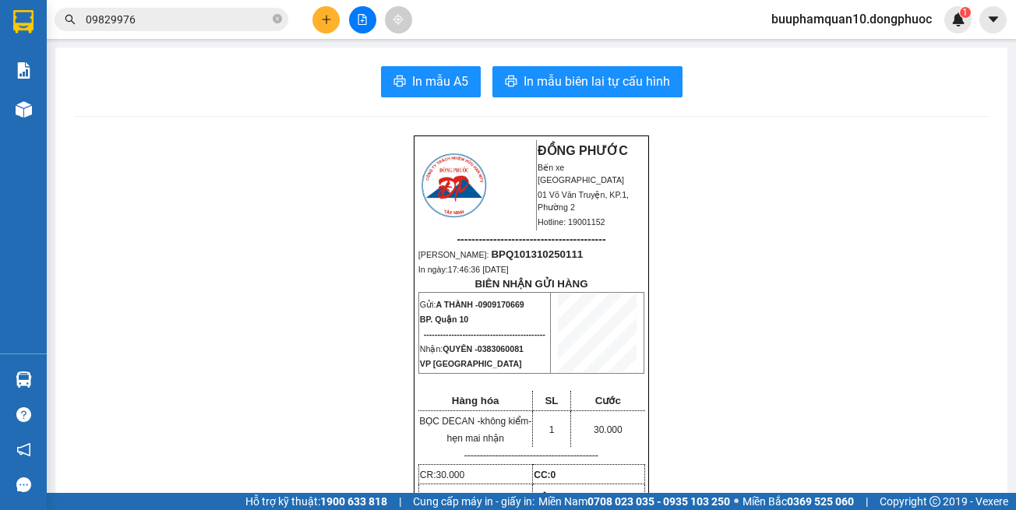
drag, startPoint x: 760, startPoint y: 212, endPoint x: 743, endPoint y: 203, distance: 18.5
click at [743, 203] on section "Kết quả tìm kiếm ( 1 ) Bộ lọc Thuộc VP này Gửi 3 ngày gần nhất Mã ĐH Trạng thái…" at bounding box center [508, 255] width 1016 height 510
click at [330, 22] on icon "plus" at bounding box center [326, 19] width 11 height 11
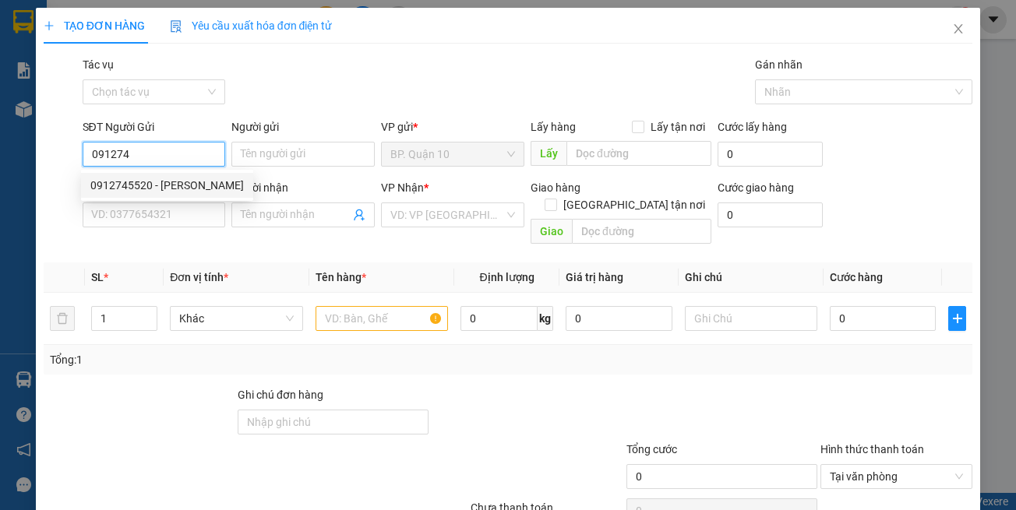
click at [176, 189] on div "0912745520 - HUY" at bounding box center [166, 185] width 153 height 17
type input "0912745520"
type input "HUY"
type input "0937962782"
type input "Ý"
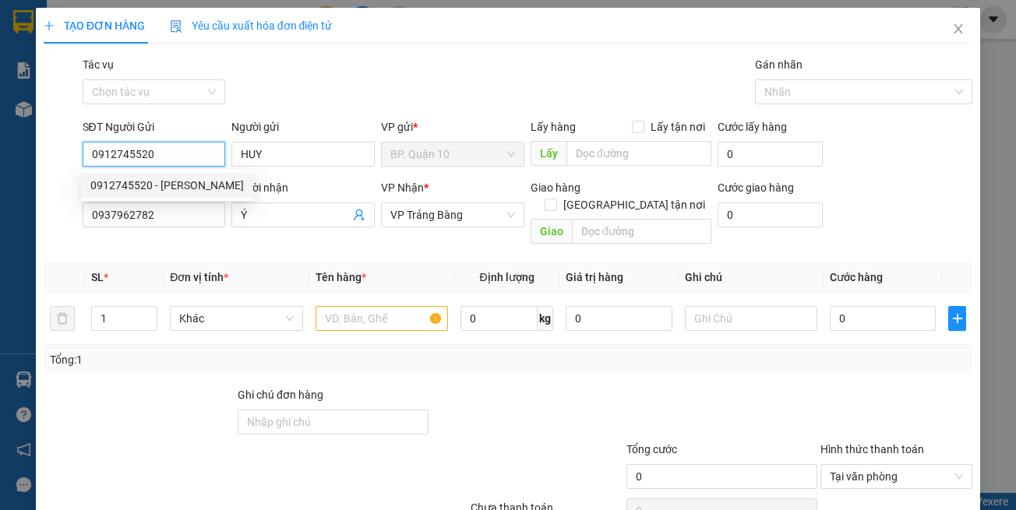
type input "30.000"
type input "0912745520"
click at [286, 234] on div "Transit Pickup Surcharge Ids Transit Deliver Surcharge Ids Transit Deliver Surc…" at bounding box center [508, 309] width 929 height 507
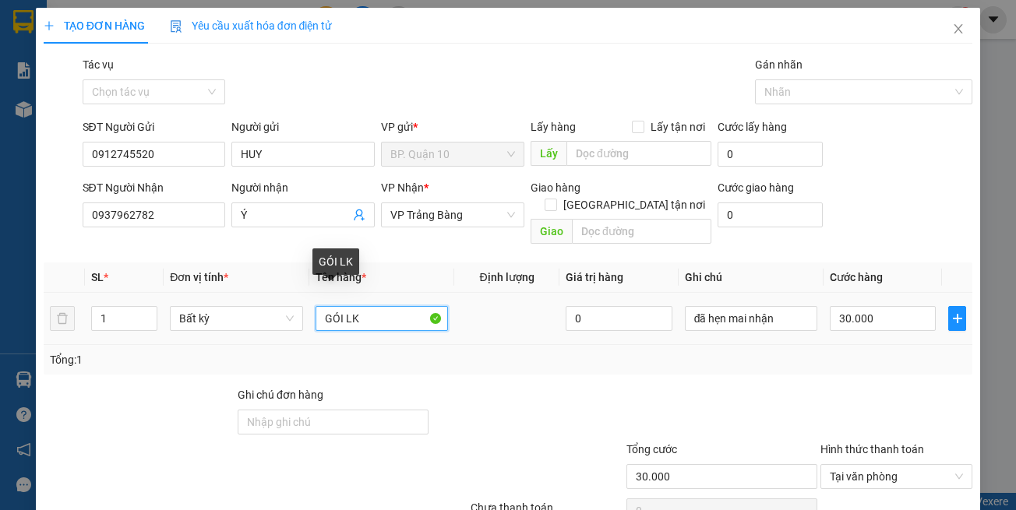
drag, startPoint x: 368, startPoint y: 298, endPoint x: 230, endPoint y: 287, distance: 138.3
click at [257, 293] on tr "1 Bất kỳ GÓI LK 0 đã hẹn mai nhận 30.000" at bounding box center [508, 319] width 929 height 52
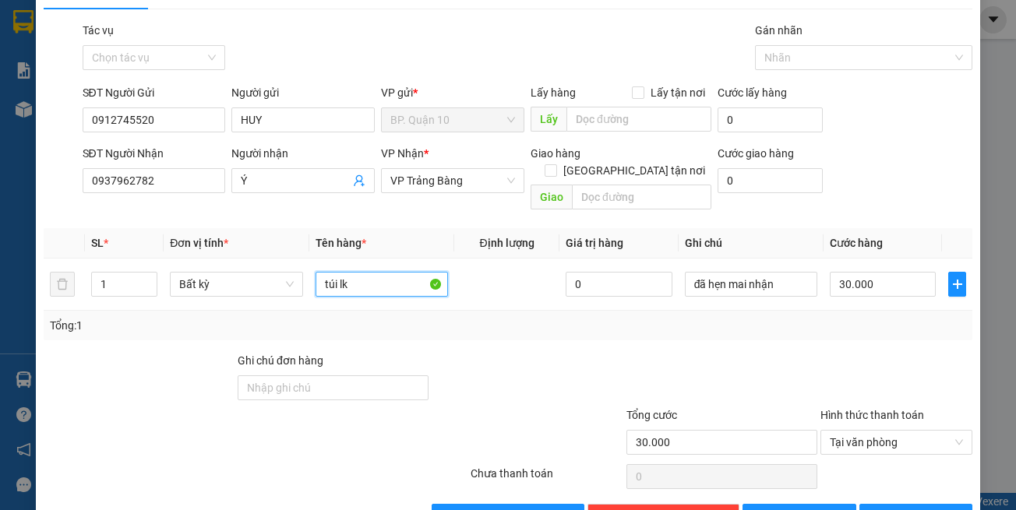
scroll to position [66, 0]
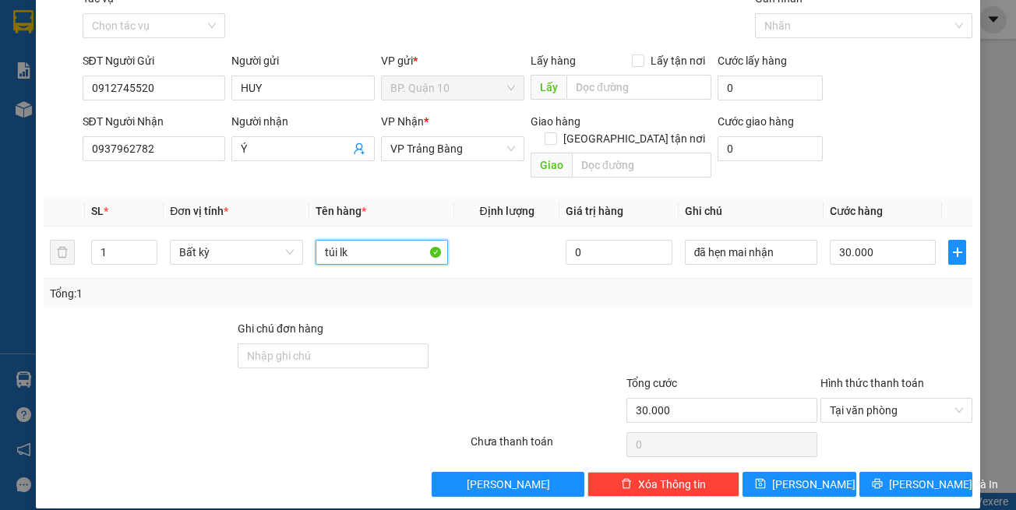
type input "túi lk"
click at [887, 472] on button "[PERSON_NAME] và In" at bounding box center [916, 484] width 114 height 25
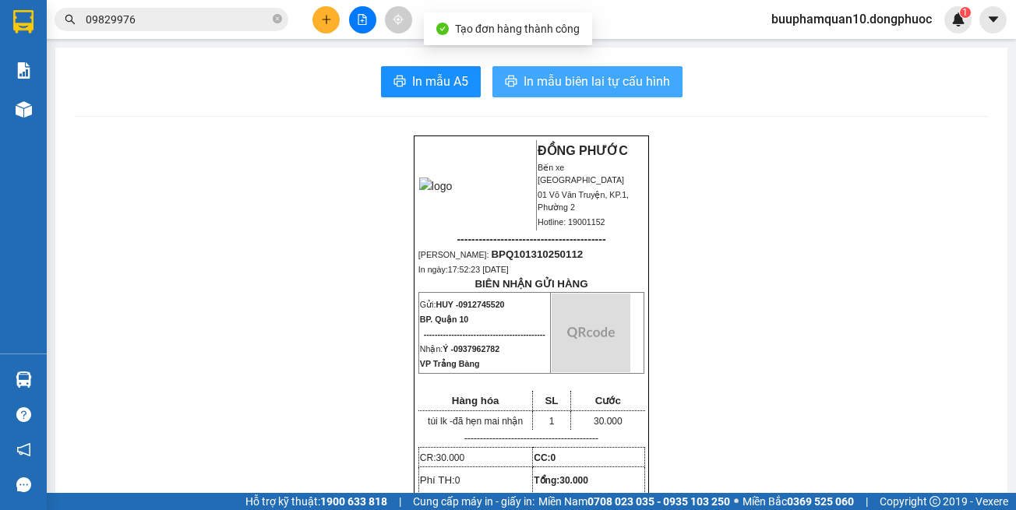
click at [579, 84] on span "In mẫu biên lai tự cấu hình" at bounding box center [597, 81] width 146 height 19
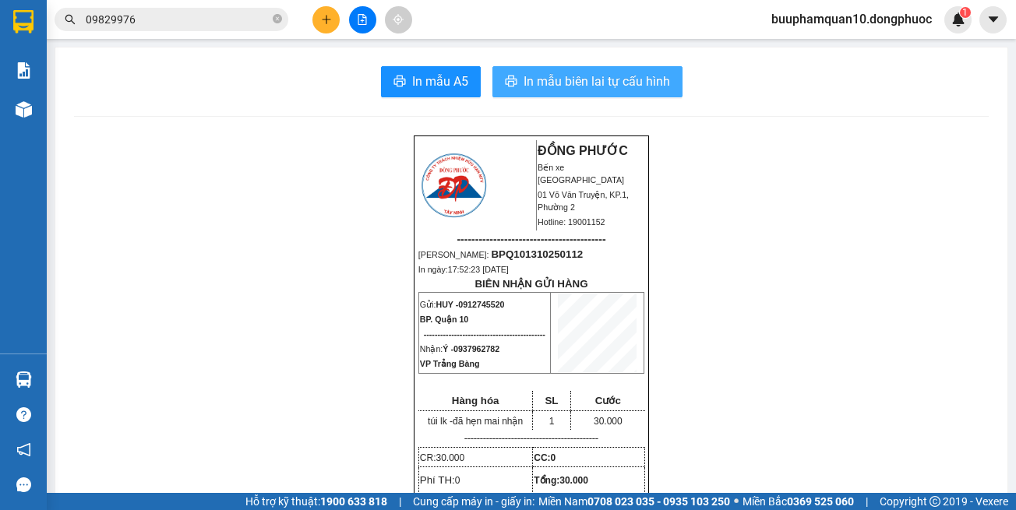
click at [548, 70] on button "In mẫu biên lai tự cấu hình" at bounding box center [587, 81] width 190 height 31
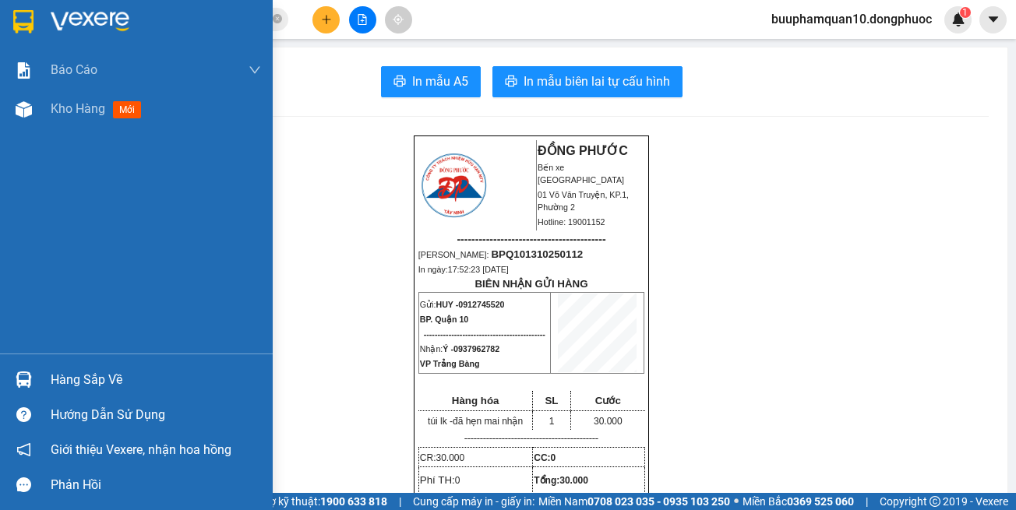
drag, startPoint x: 25, startPoint y: 368, endPoint x: 93, endPoint y: 364, distance: 68.7
click at [25, 367] on div at bounding box center [23, 379] width 27 height 27
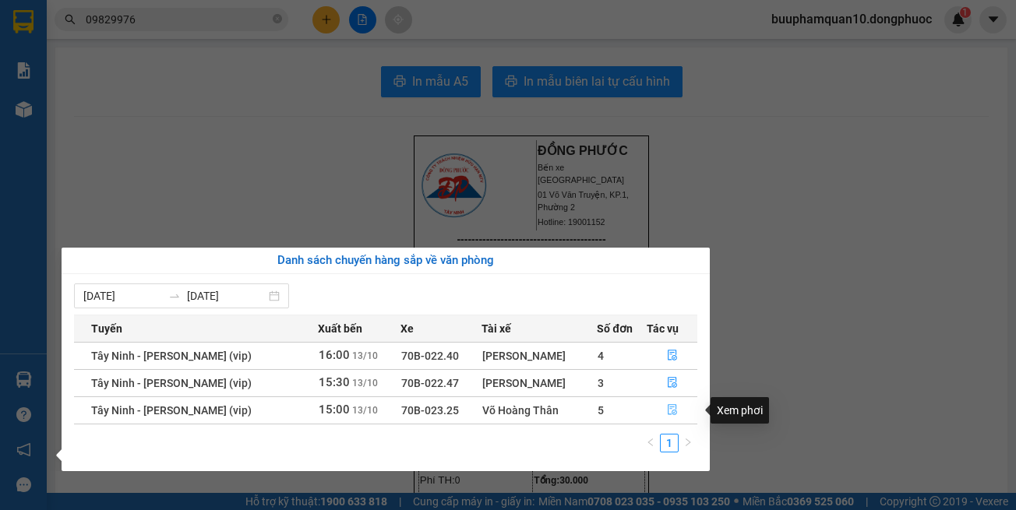
click at [667, 407] on icon "file-done" at bounding box center [672, 409] width 11 height 11
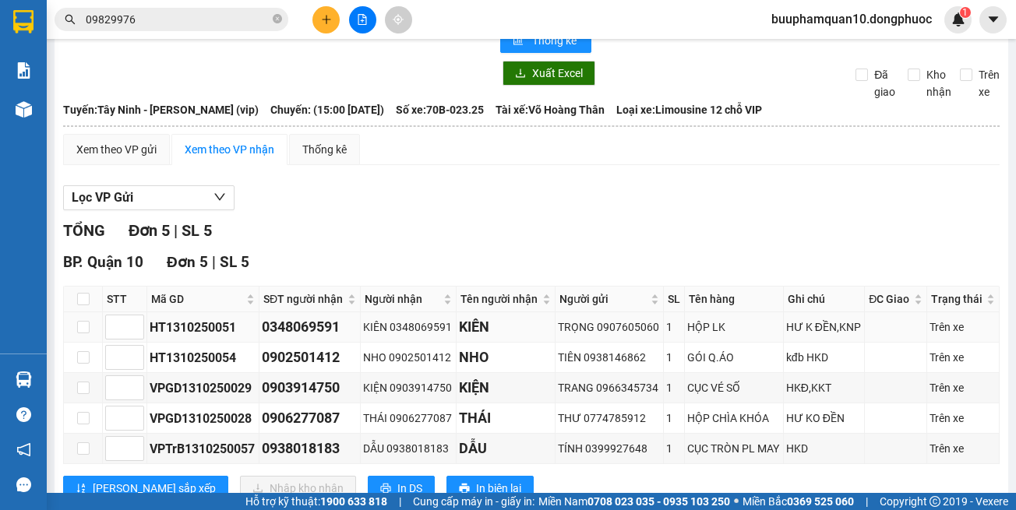
scroll to position [103, 0]
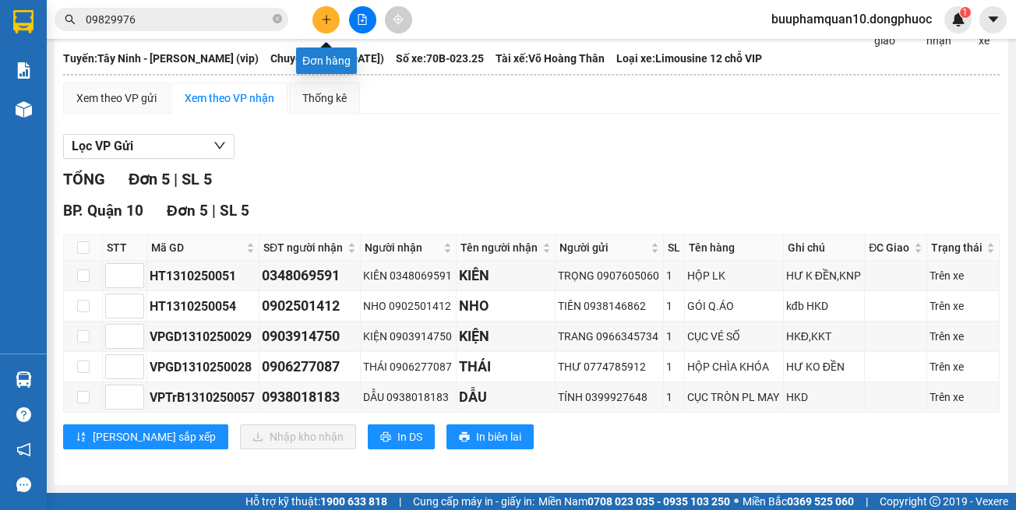
click at [323, 14] on icon "plus" at bounding box center [326, 19] width 11 height 11
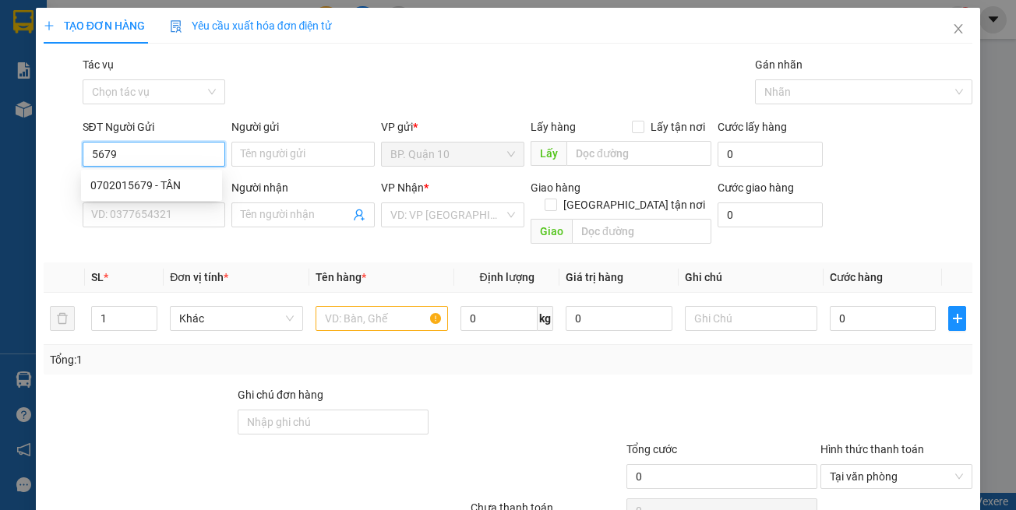
click at [167, 185] on div "0702015679 - TÂN" at bounding box center [151, 185] width 122 height 17
type input "0702015679"
type input "TÂN"
type input "0356134105"
type input "ĐUA"
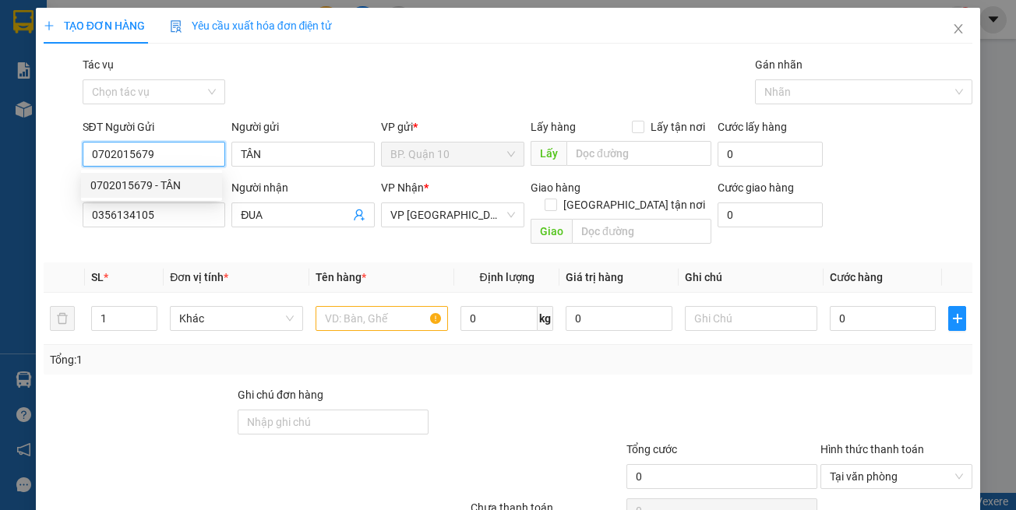
type input "30.000"
type input "0702015679"
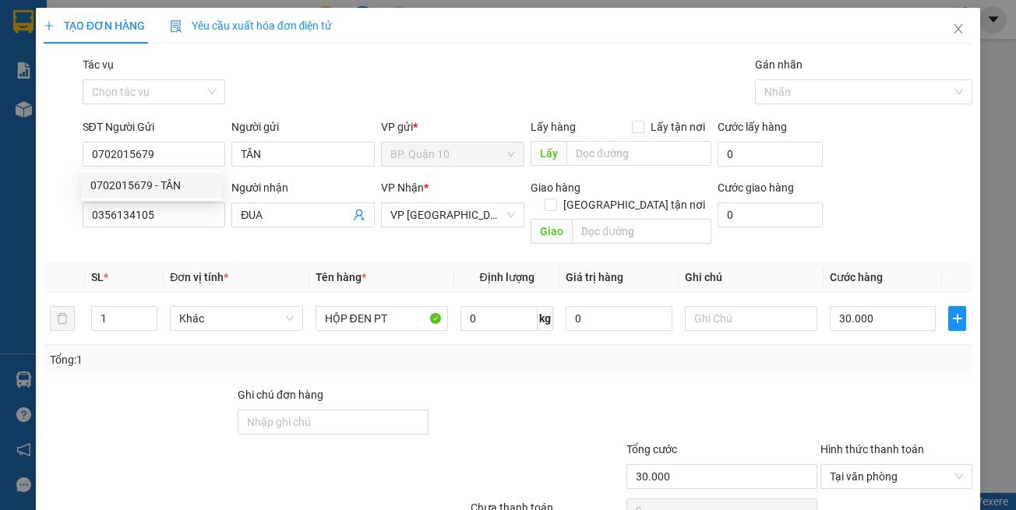
click at [231, 263] on th "Đơn vị tính *" at bounding box center [236, 278] width 145 height 30
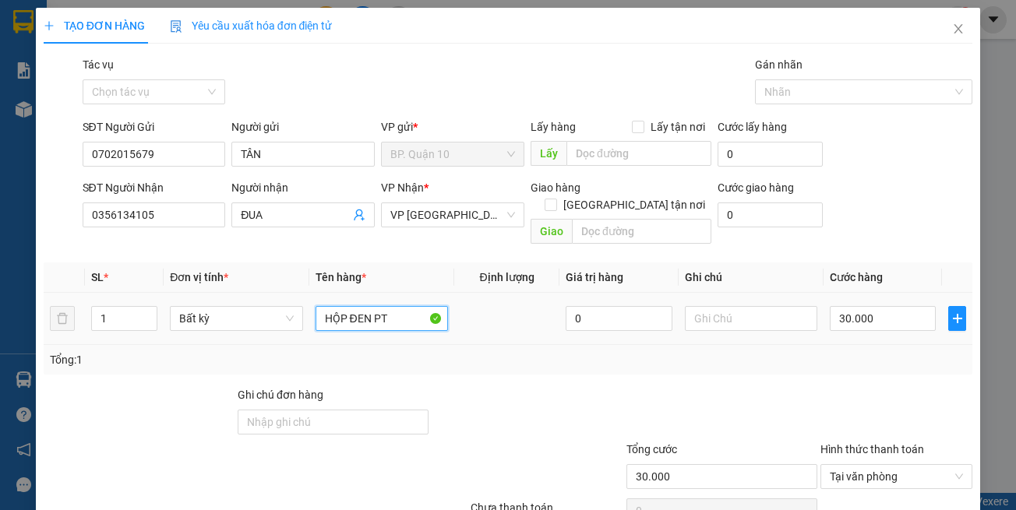
drag, startPoint x: 344, startPoint y: 299, endPoint x: 305, endPoint y: 314, distance: 41.7
click at [305, 314] on tr "1 Bất kỳ HỘP ĐEN PT 0 30.000" at bounding box center [508, 319] width 929 height 52
type input "GÓI ĐEN PT"
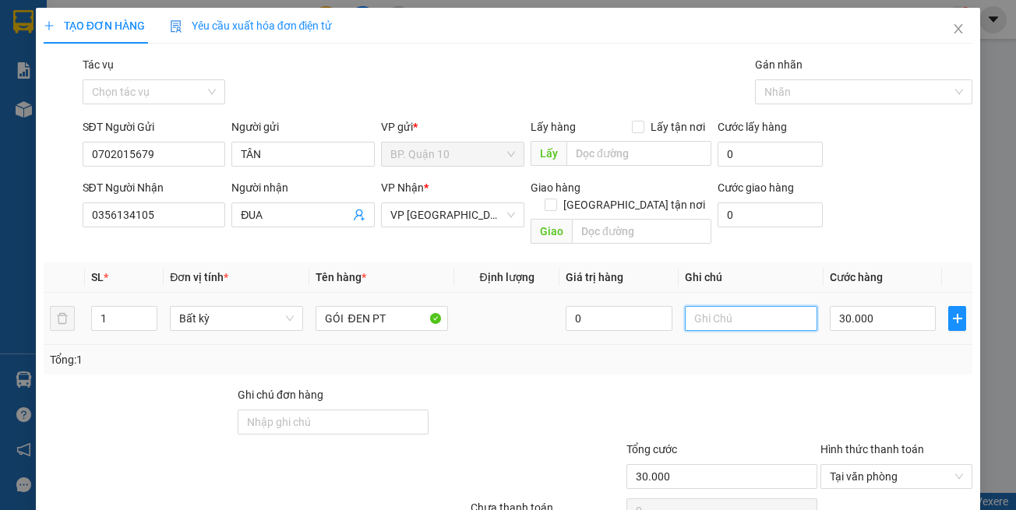
click at [720, 306] on input "text" at bounding box center [751, 318] width 132 height 25
paste input "đã hẹn mai nhận"
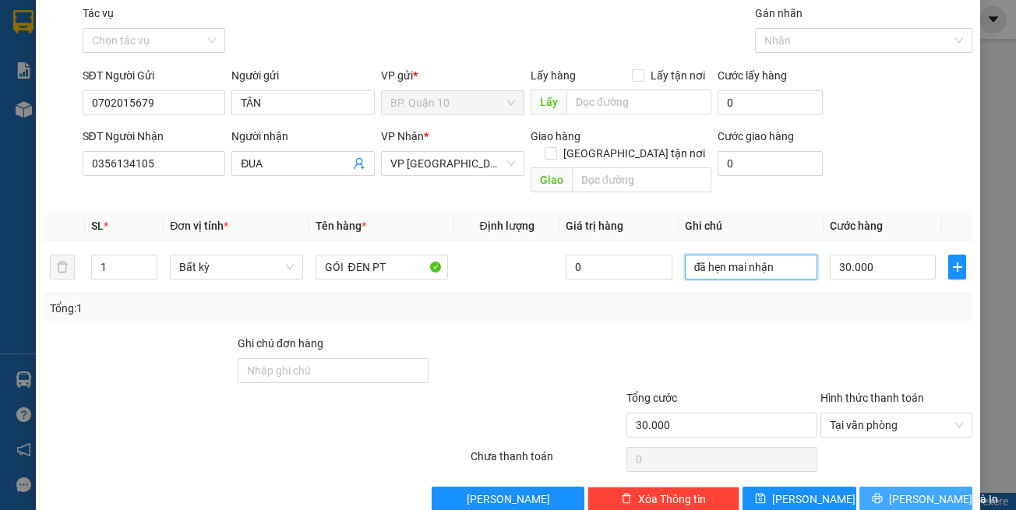
scroll to position [66, 0]
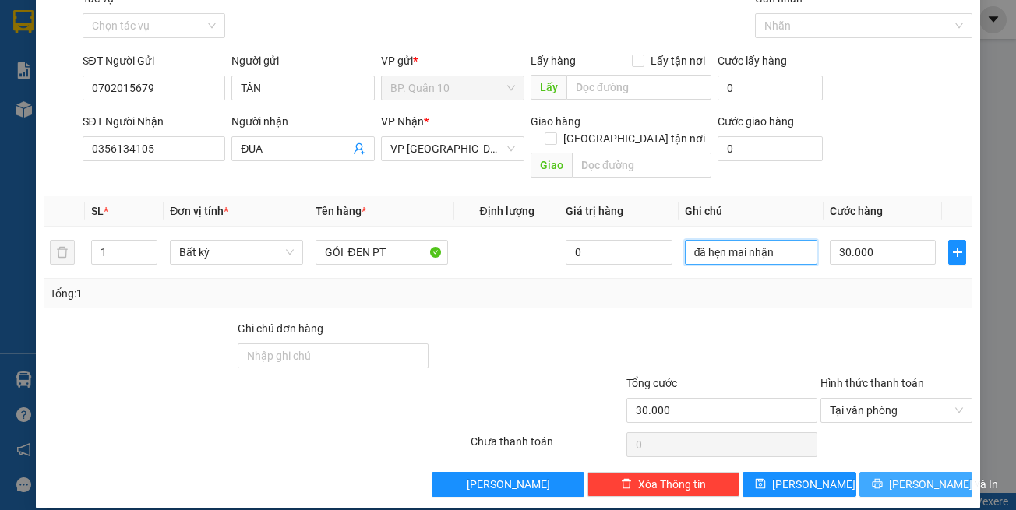
type input "đã hẹn mai nhận"
drag, startPoint x: 918, startPoint y: 470, endPoint x: 811, endPoint y: 361, distance: 152.6
click at [918, 476] on span "[PERSON_NAME] và In" at bounding box center [943, 484] width 109 height 17
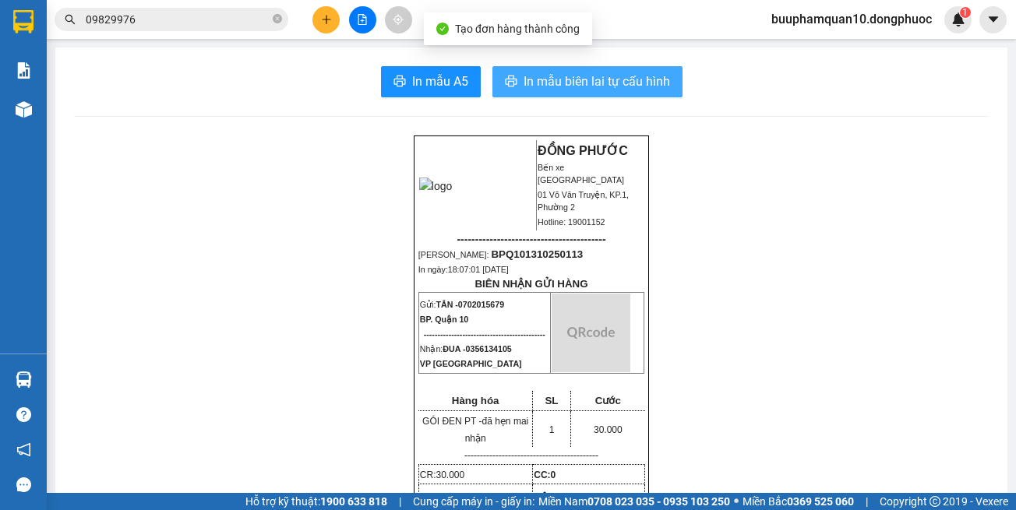
click at [589, 78] on span "In mẫu biên lai tự cấu hình" at bounding box center [597, 81] width 146 height 19
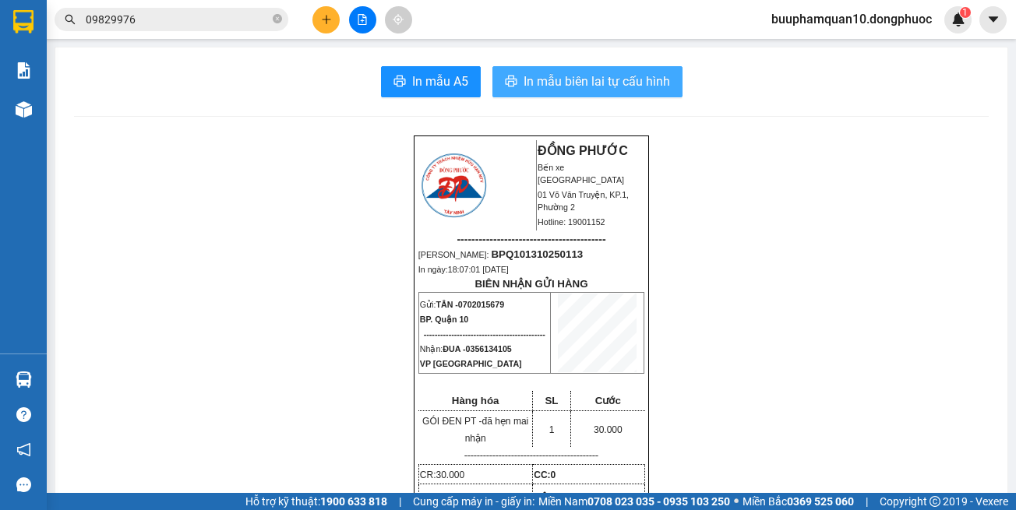
click at [566, 83] on span "In mẫu biên lai tự cấu hình" at bounding box center [597, 81] width 146 height 19
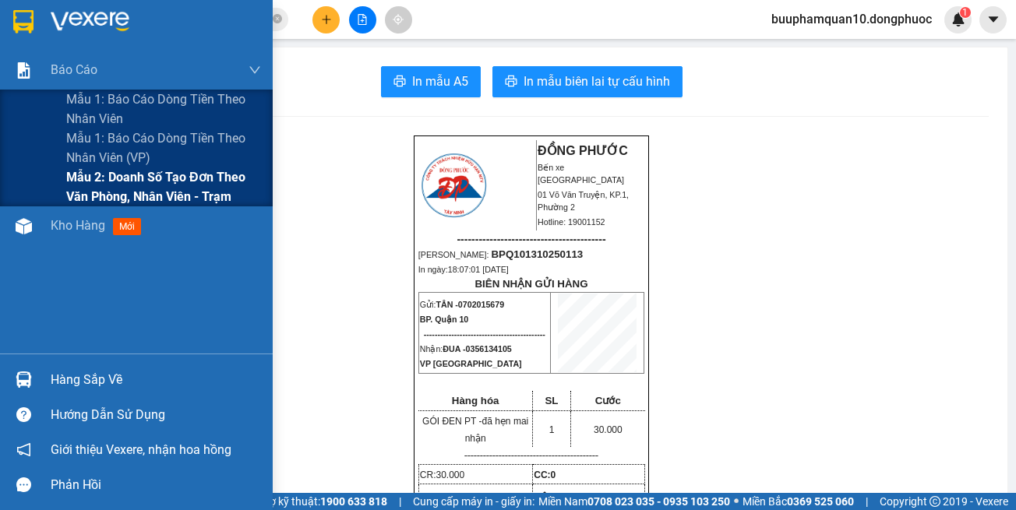
click at [118, 180] on span "Mẫu 2: Doanh số tạo đơn theo Văn phòng, nhân viên - Trạm" at bounding box center [163, 186] width 195 height 39
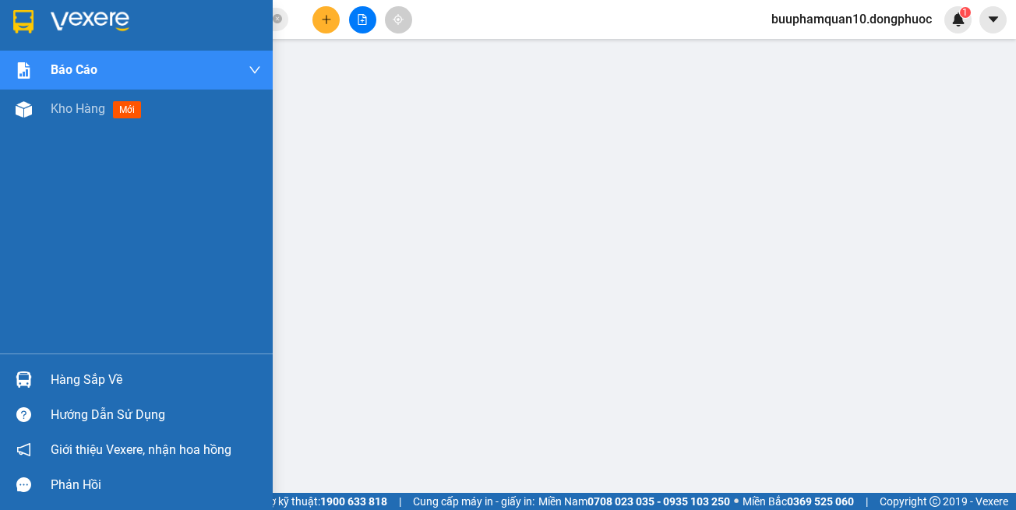
click at [36, 376] on div at bounding box center [23, 379] width 27 height 27
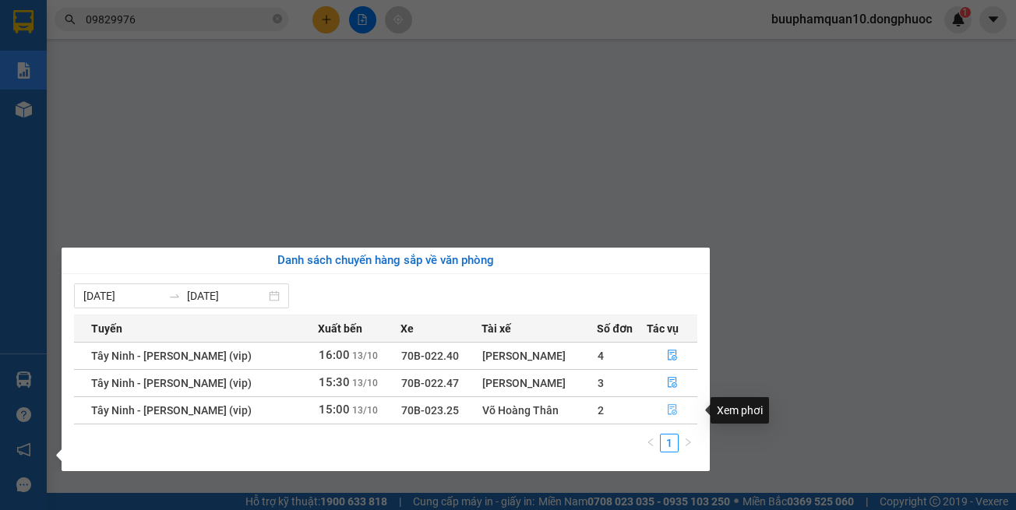
click at [667, 409] on icon "file-done" at bounding box center [672, 409] width 11 height 11
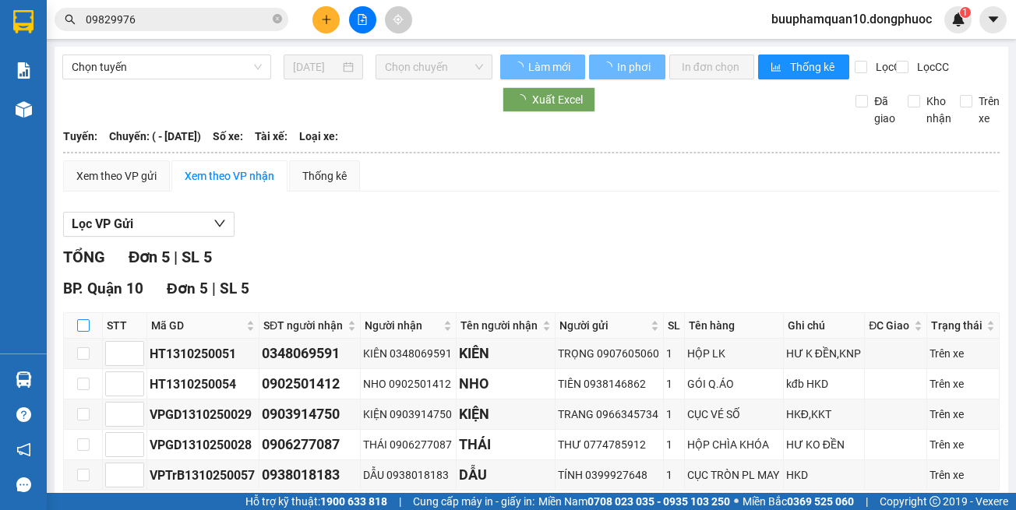
click at [78, 332] on input "checkbox" at bounding box center [83, 325] width 12 height 12
checkbox input "true"
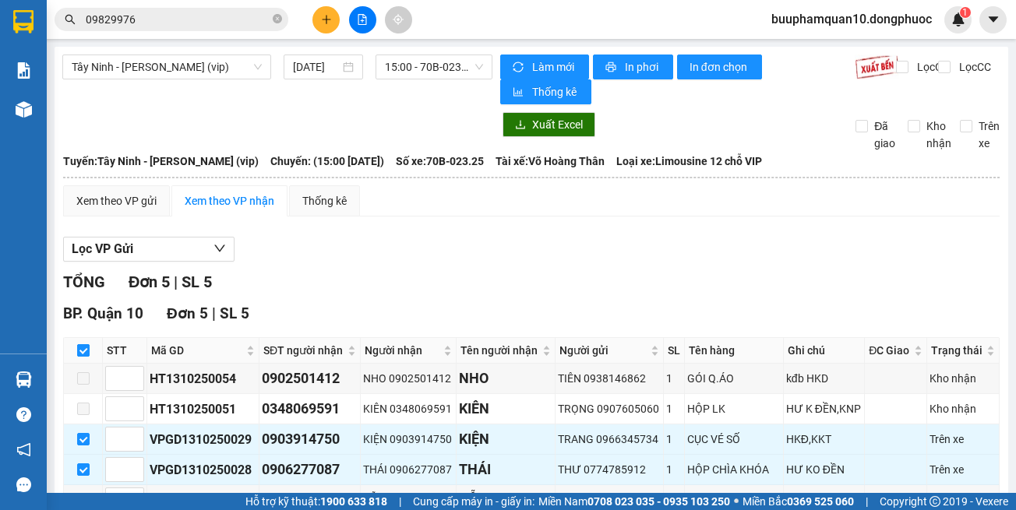
checkbox input "true"
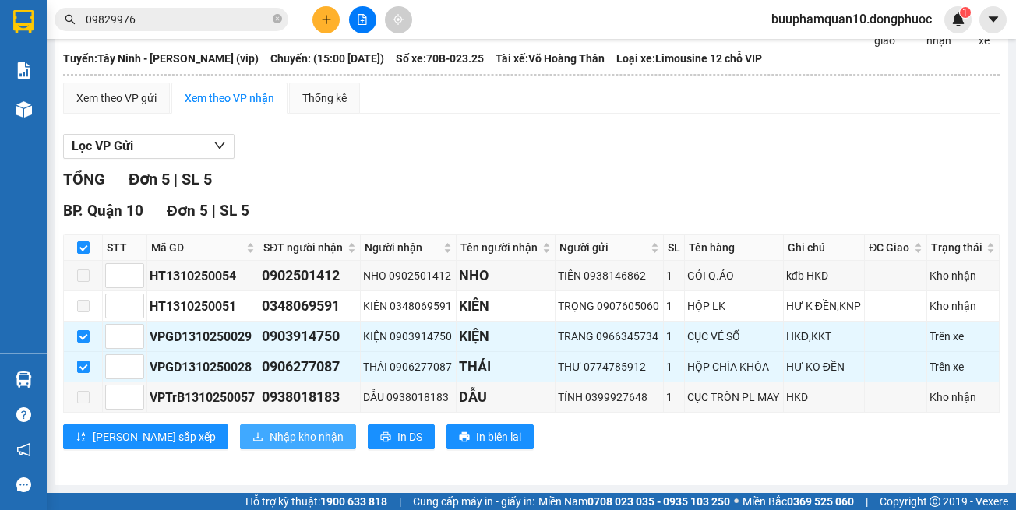
click at [270, 437] on span "Nhập kho nhận" at bounding box center [307, 436] width 74 height 17
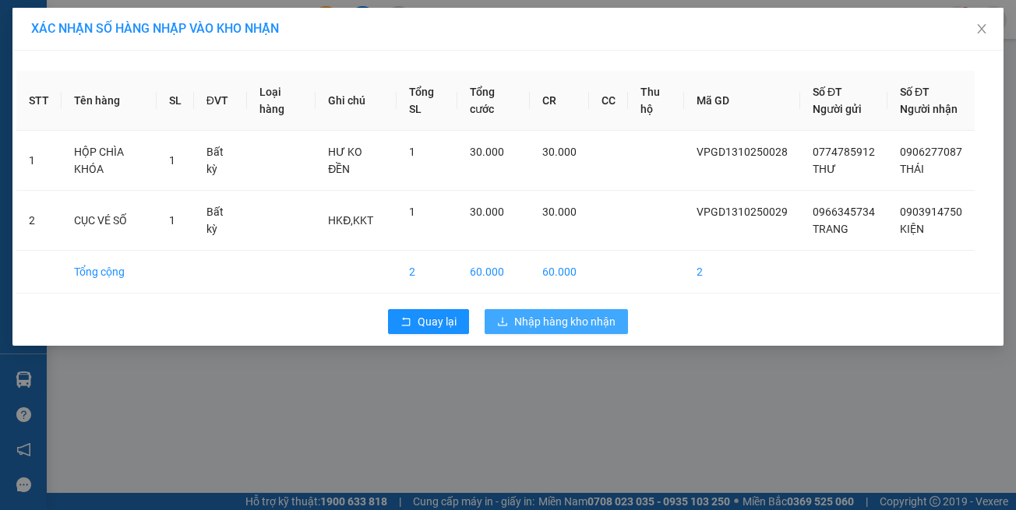
click at [503, 327] on icon "download" at bounding box center [502, 321] width 11 height 11
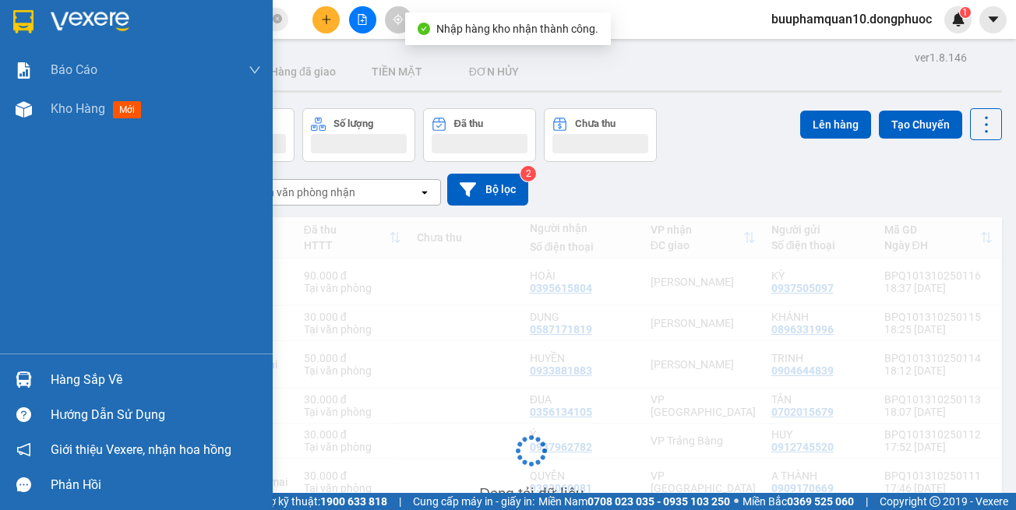
click at [22, 377] on img at bounding box center [24, 380] width 16 height 16
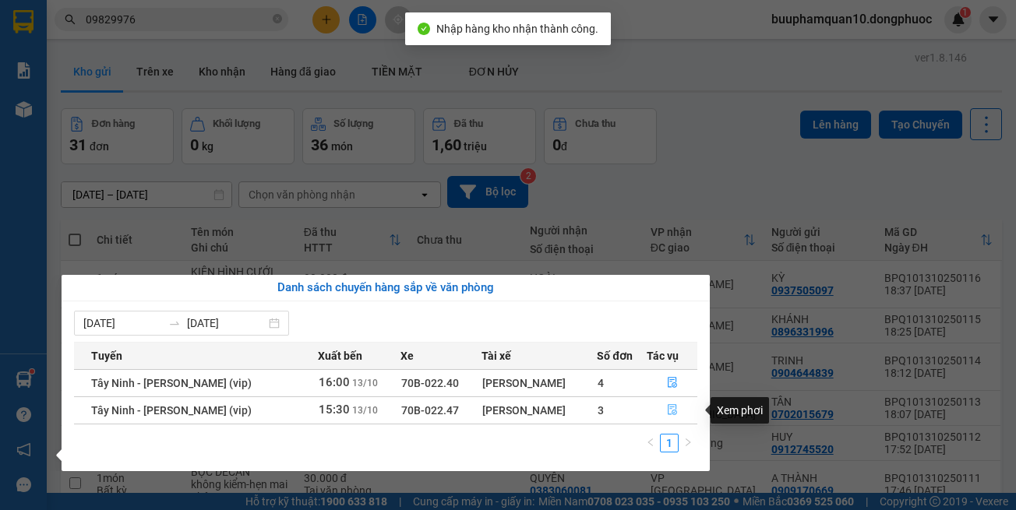
click at [672, 407] on icon "file-done" at bounding box center [672, 409] width 11 height 11
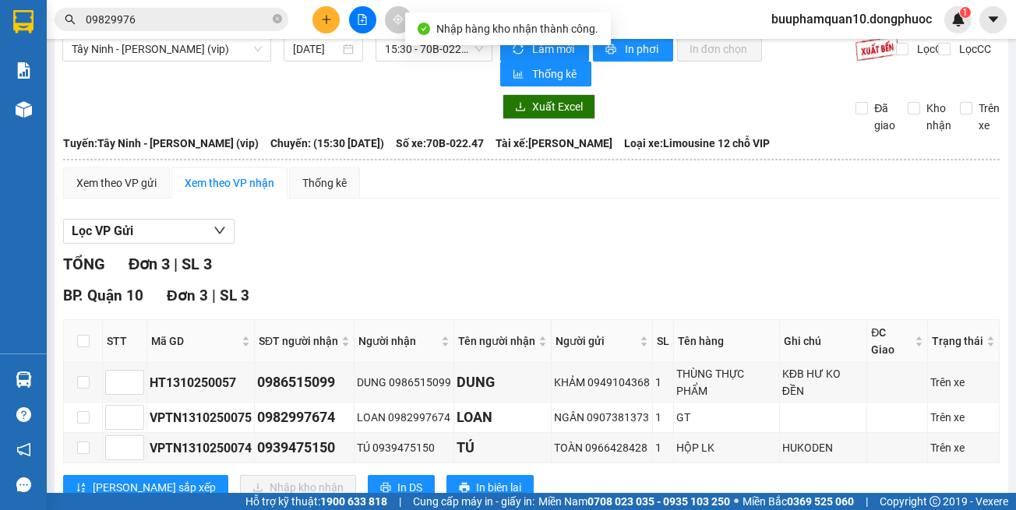
scroll to position [69, 0]
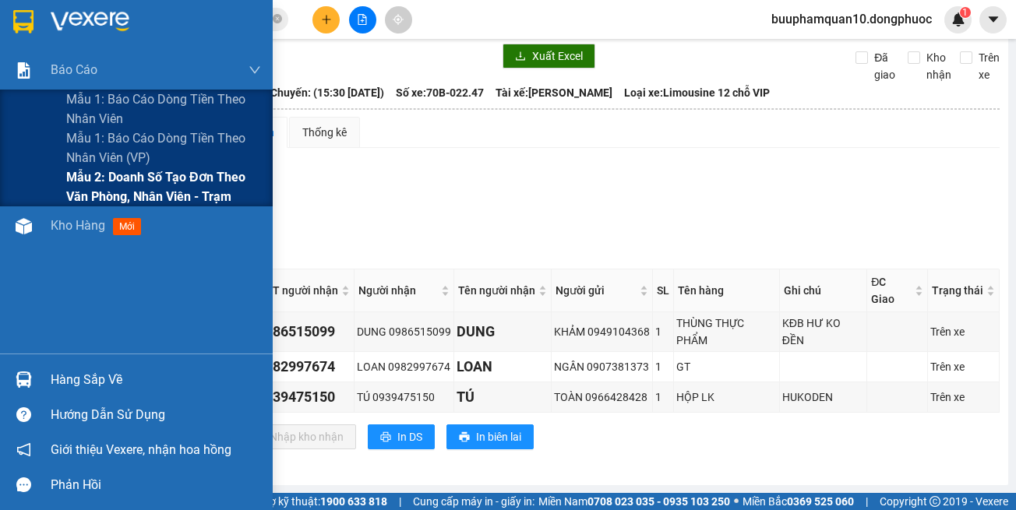
click at [126, 173] on span "Mẫu 2: Doanh số tạo đơn theo Văn phòng, nhân viên - Trạm" at bounding box center [163, 186] width 195 height 39
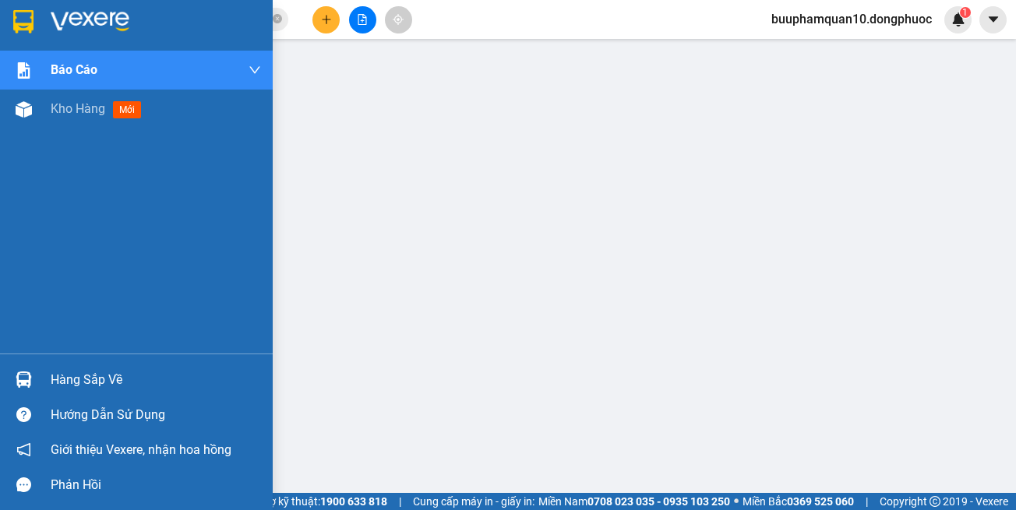
drag, startPoint x: 42, startPoint y: 383, endPoint x: 59, endPoint y: 379, distance: 17.6
click at [44, 383] on div "Hàng sắp về" at bounding box center [136, 379] width 273 height 35
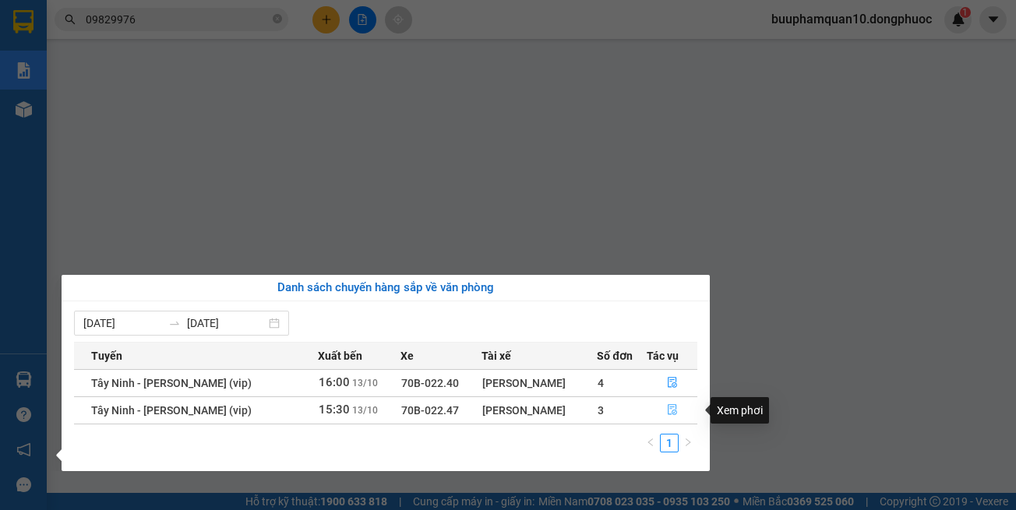
click at [681, 404] on button "button" at bounding box center [672, 410] width 50 height 25
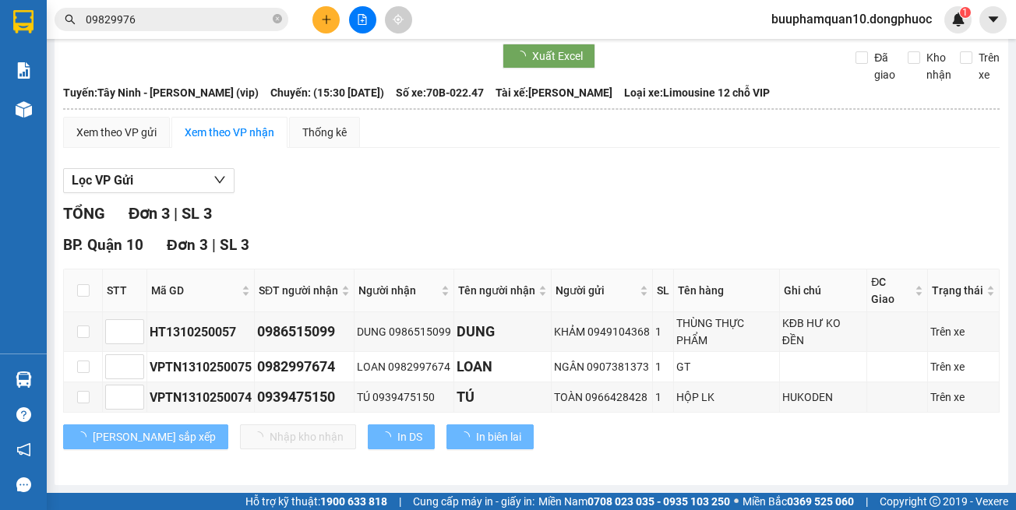
scroll to position [69, 0]
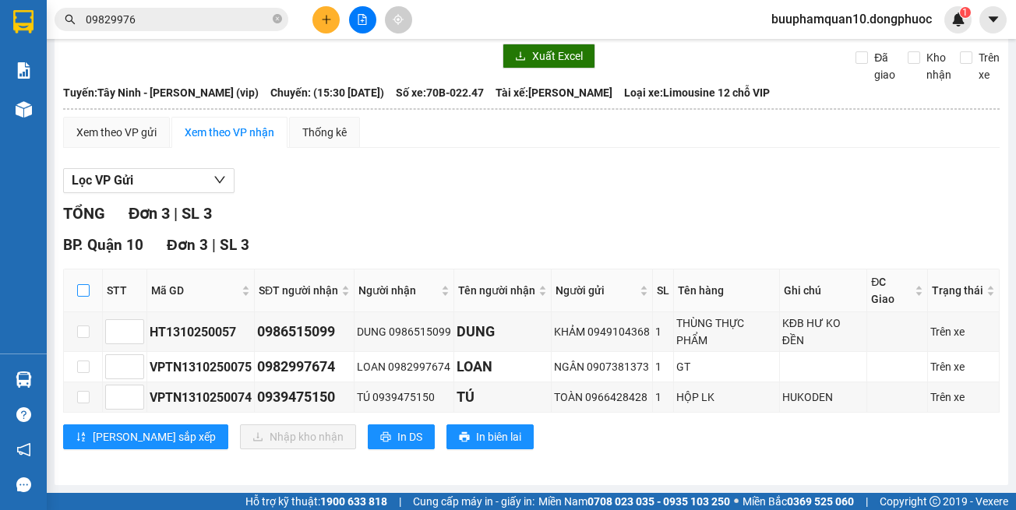
click at [81, 291] on input "checkbox" at bounding box center [83, 290] width 12 height 12
checkbox input "true"
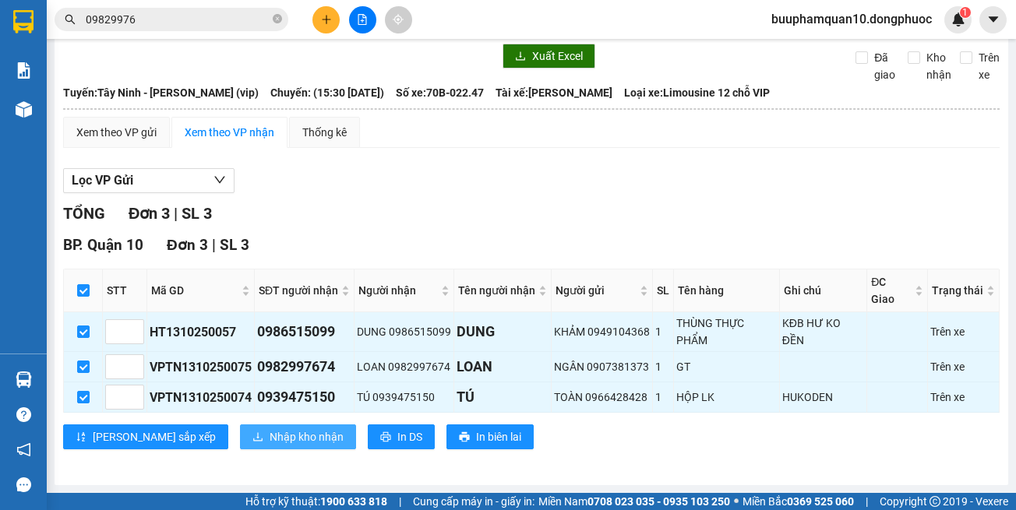
click at [270, 430] on span "Nhập kho nhận" at bounding box center [307, 436] width 74 height 17
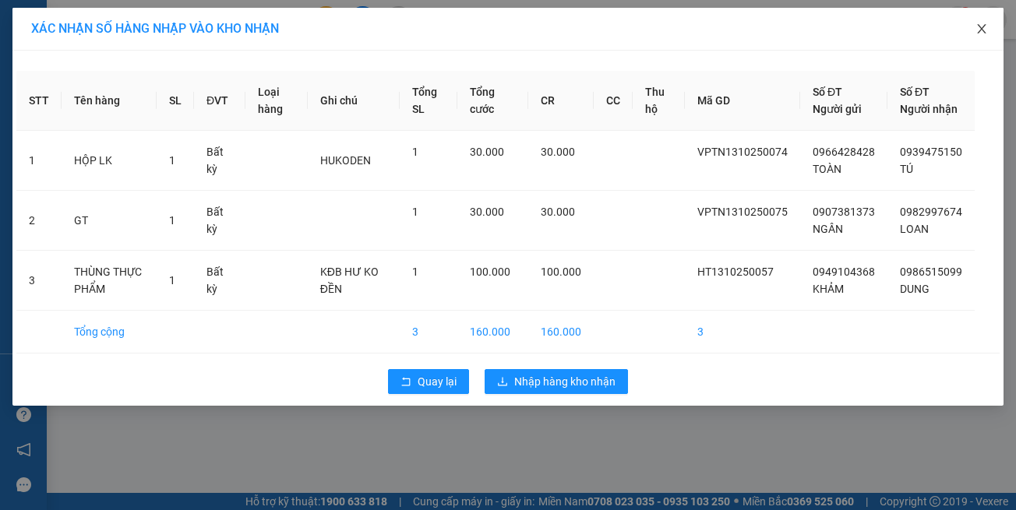
click at [985, 24] on icon "close" at bounding box center [981, 29] width 12 height 12
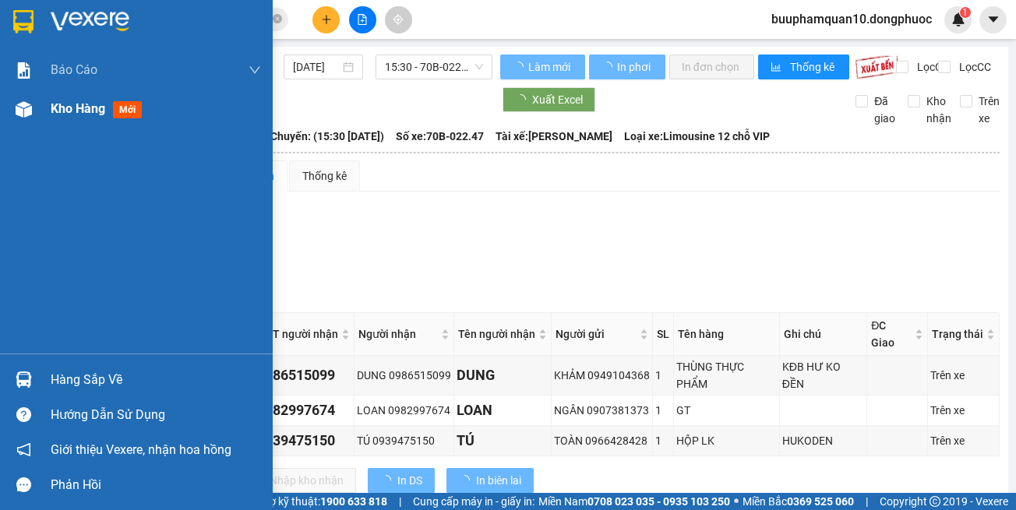
click at [35, 105] on div at bounding box center [23, 109] width 27 height 27
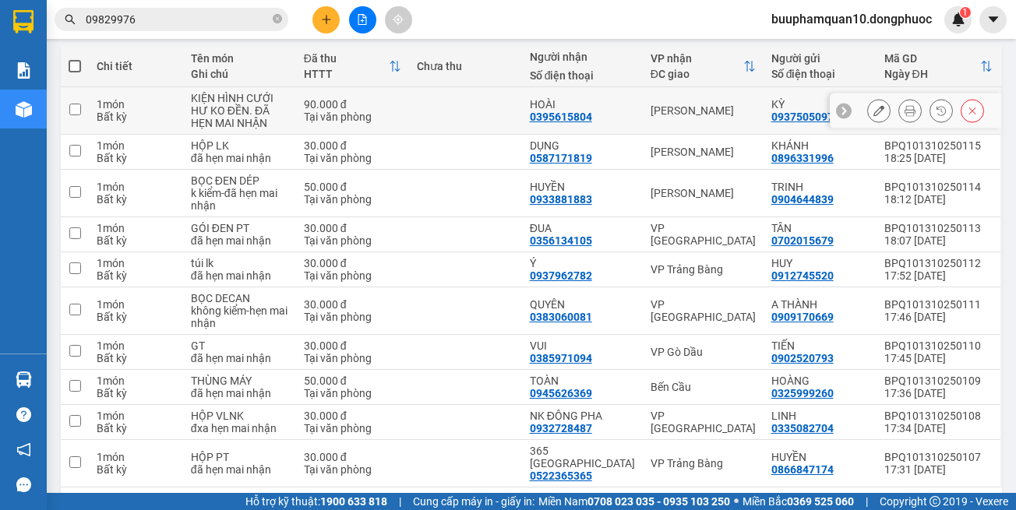
scroll to position [220, 0]
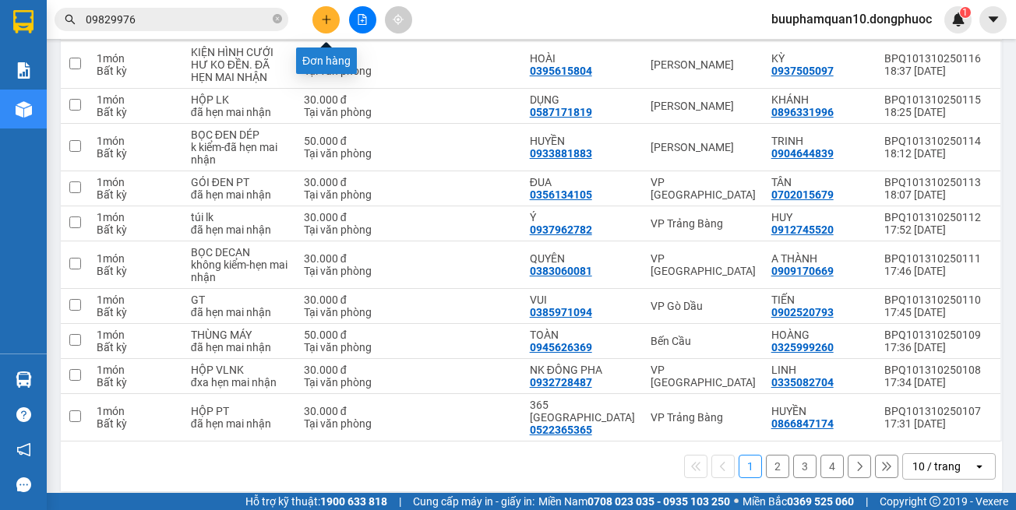
click at [335, 26] on button at bounding box center [325, 19] width 27 height 27
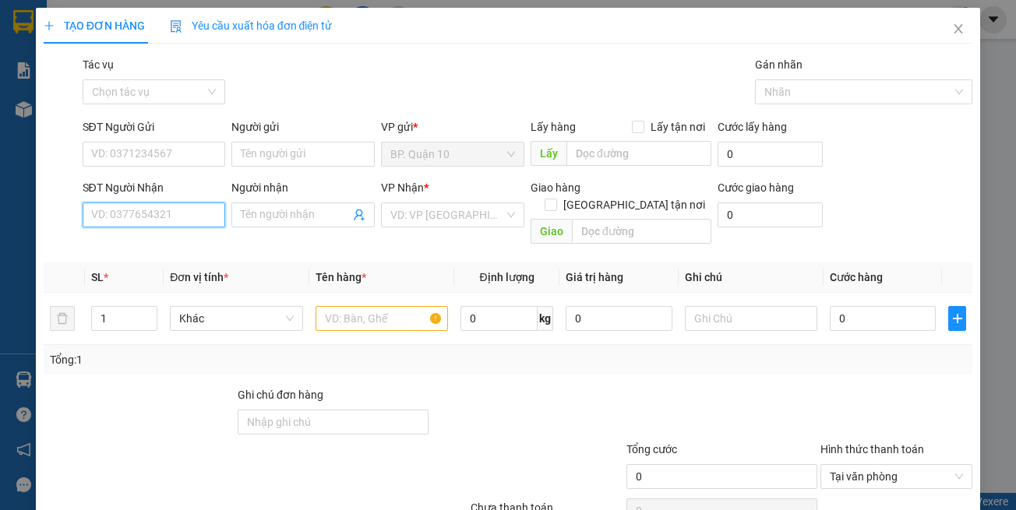
click at [181, 216] on input "SĐT Người Nhận" at bounding box center [154, 215] width 143 height 25
type input "0901148372"
click at [166, 249] on div "0901148372 - HỮU LỢI" at bounding box center [151, 246] width 122 height 17
type input "HỮU LỢI"
type input "30.000"
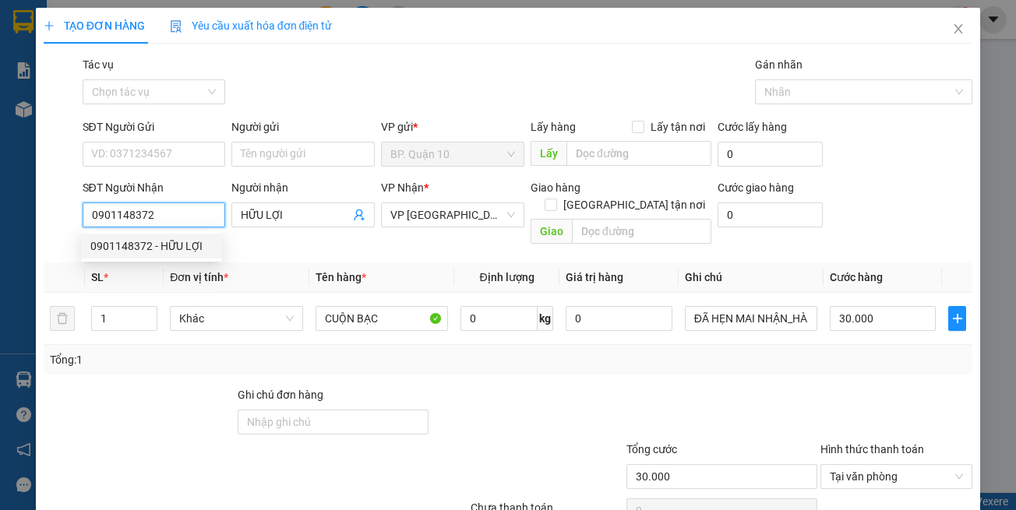
type input "0901148372"
click at [435, 263] on th "Tên hàng *" at bounding box center [381, 278] width 145 height 30
drag, startPoint x: 435, startPoint y: 343, endPoint x: 441, endPoint y: 317, distance: 26.3
click at [432, 351] on div "Tổng: 1" at bounding box center [508, 359] width 917 height 17
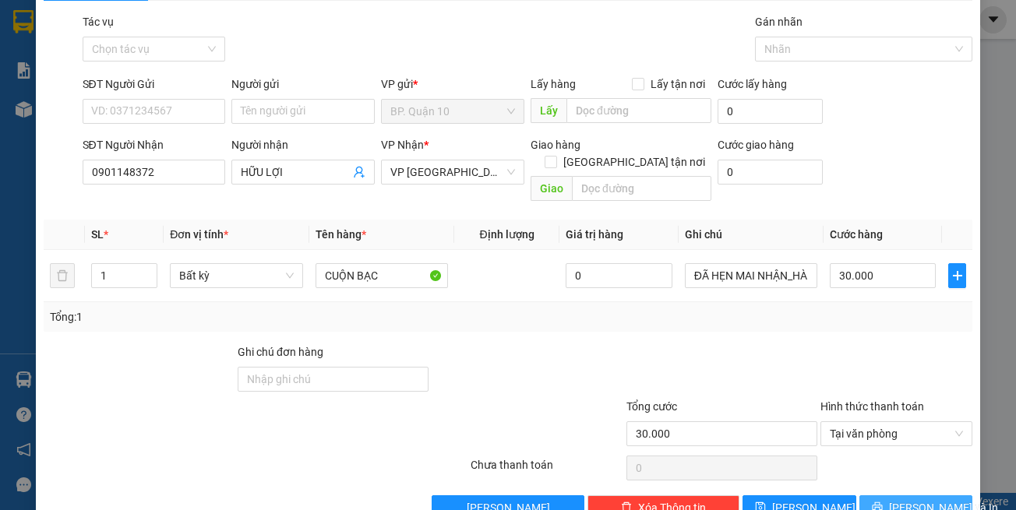
scroll to position [66, 0]
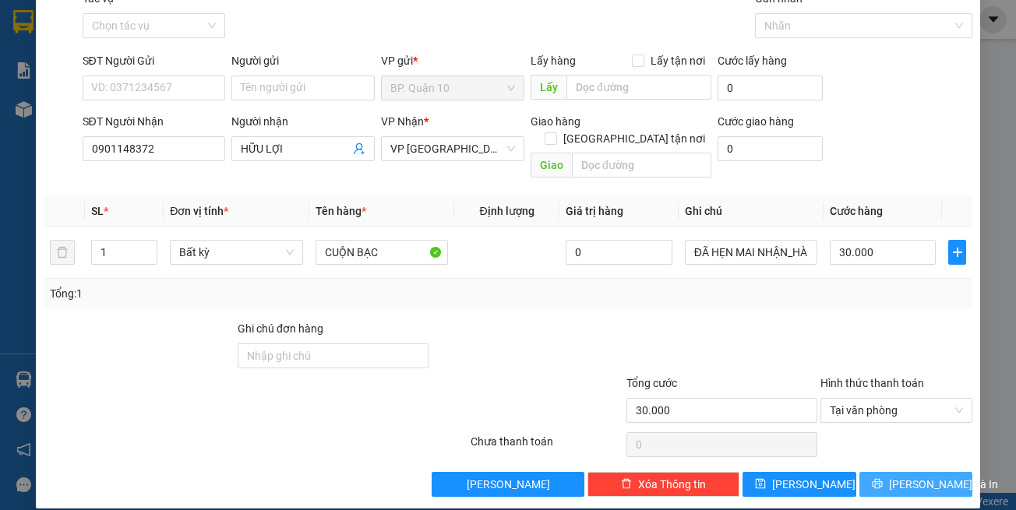
click at [869, 472] on button "[PERSON_NAME] và In" at bounding box center [916, 484] width 114 height 25
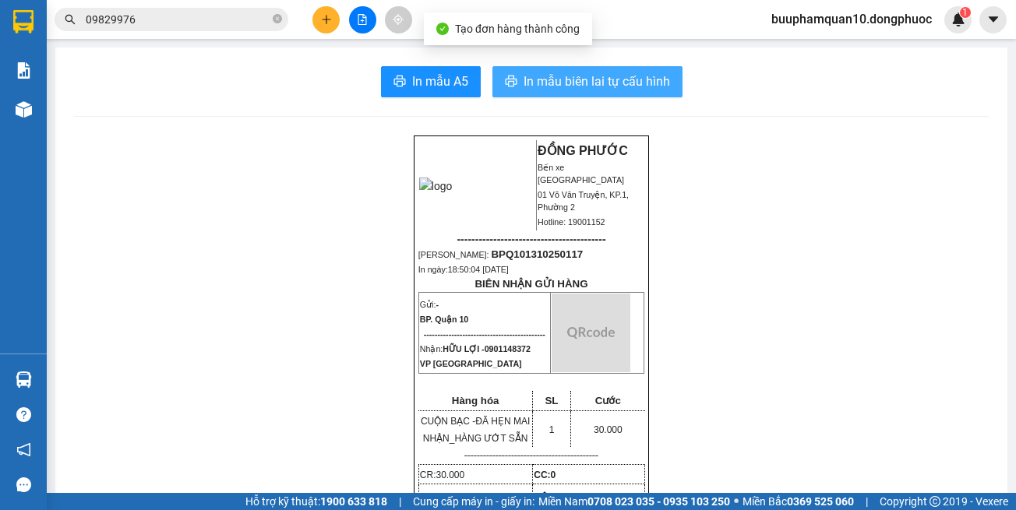
click at [548, 82] on span "In mẫu biên lai tự cấu hình" at bounding box center [597, 81] width 146 height 19
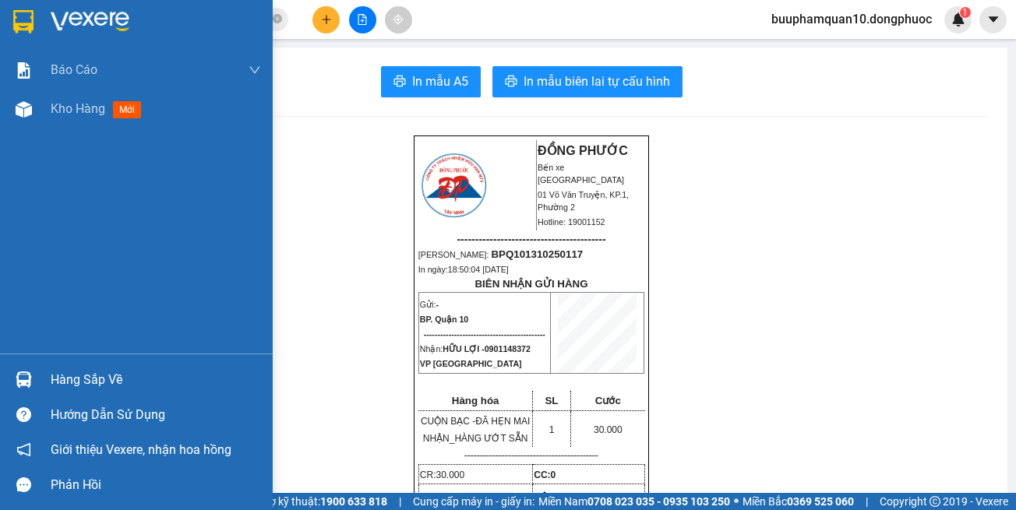
click at [62, 368] on div "Hàng sắp về" at bounding box center [156, 379] width 210 height 23
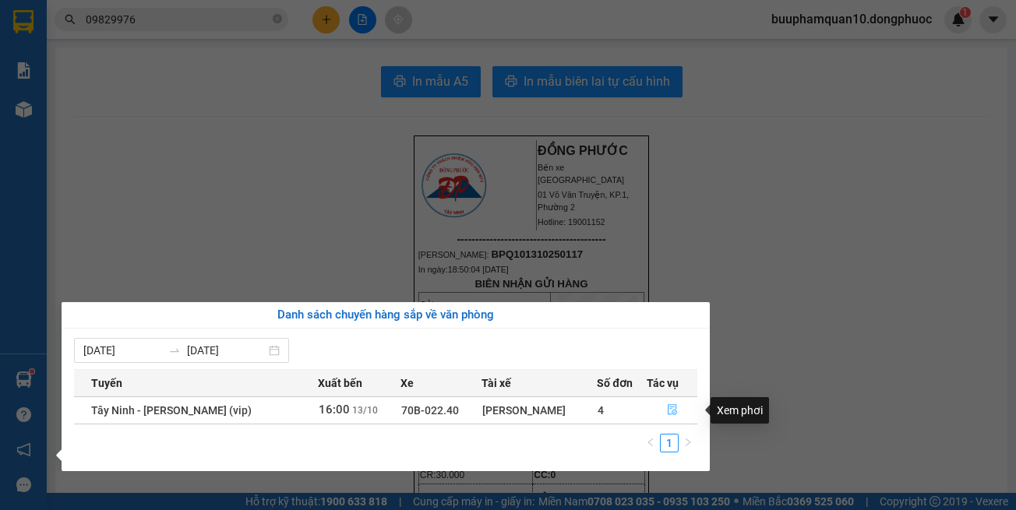
click at [668, 404] on button "button" at bounding box center [672, 410] width 50 height 25
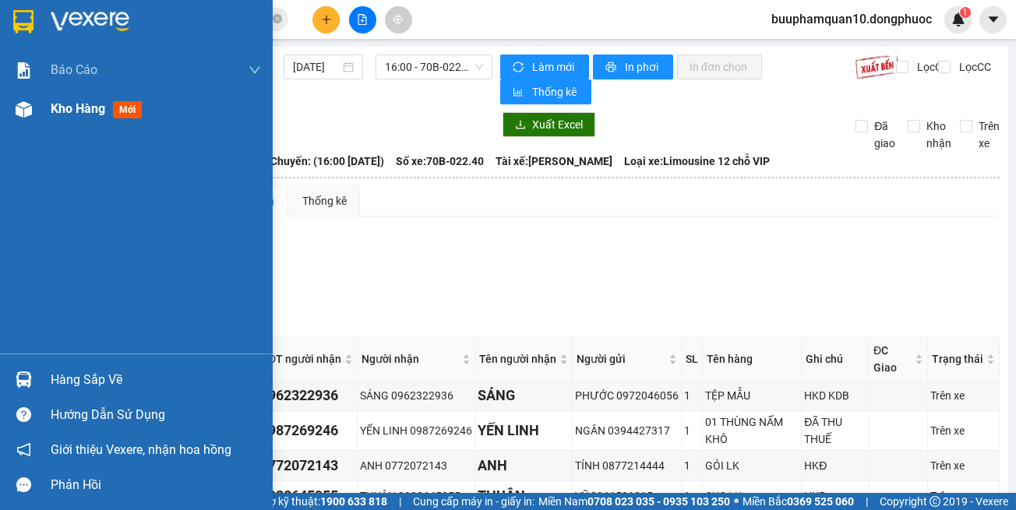
click at [97, 108] on span "Kho hàng" at bounding box center [78, 108] width 55 height 15
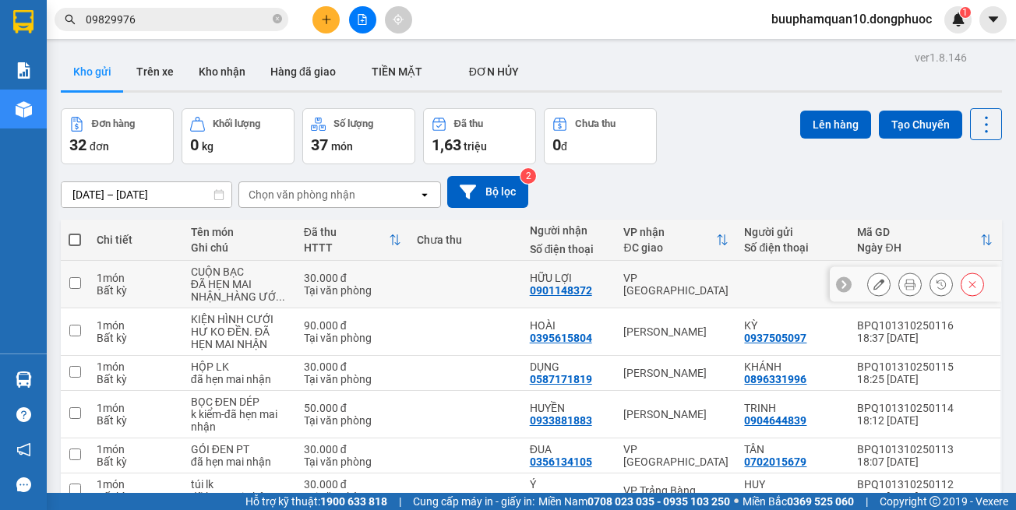
click at [902, 285] on button at bounding box center [910, 284] width 22 height 27
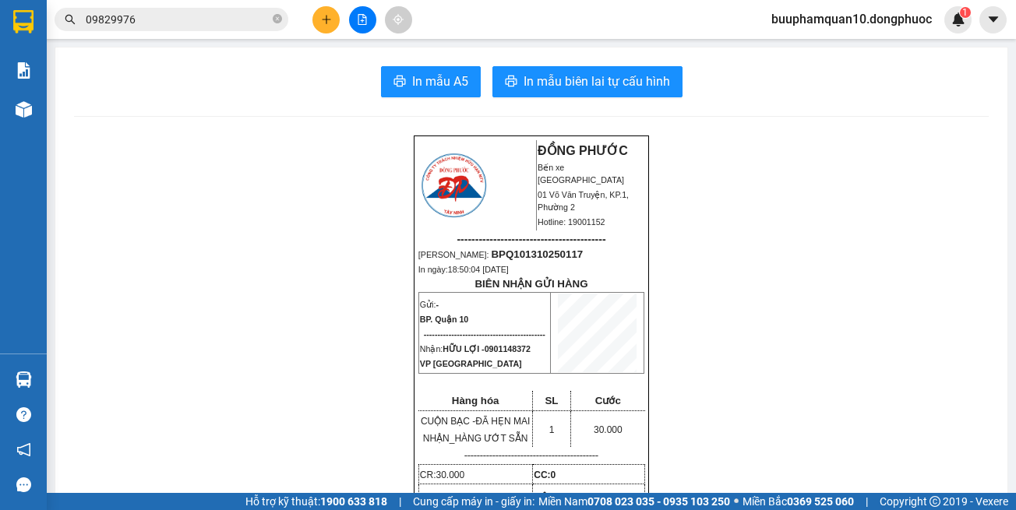
click at [500, 354] on span "0901148372" at bounding box center [508, 348] width 46 height 9
copy span "0901148372"
click at [329, 20] on icon "plus" at bounding box center [326, 19] width 11 height 11
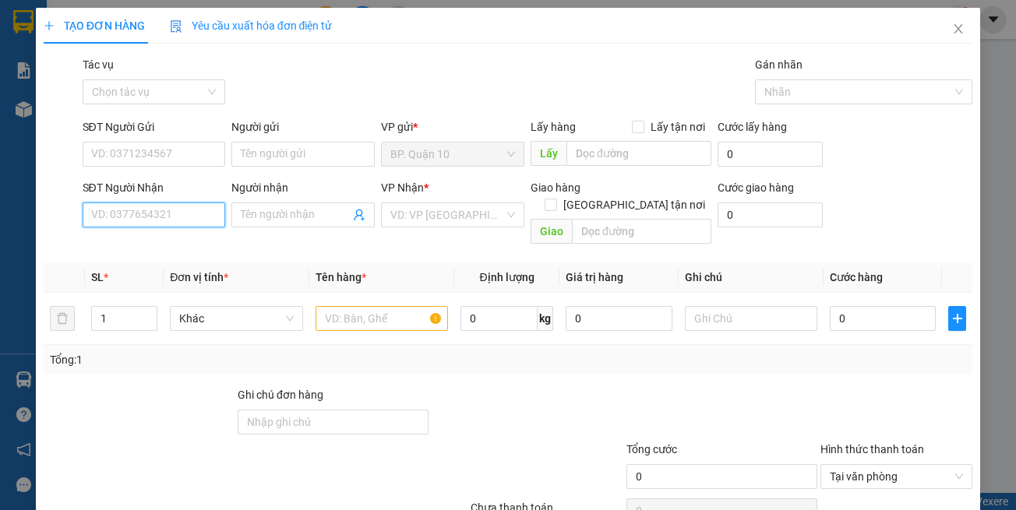
click at [178, 213] on input "SĐT Người Nhận" at bounding box center [154, 215] width 143 height 25
paste input "0901148372"
type input "0901148372"
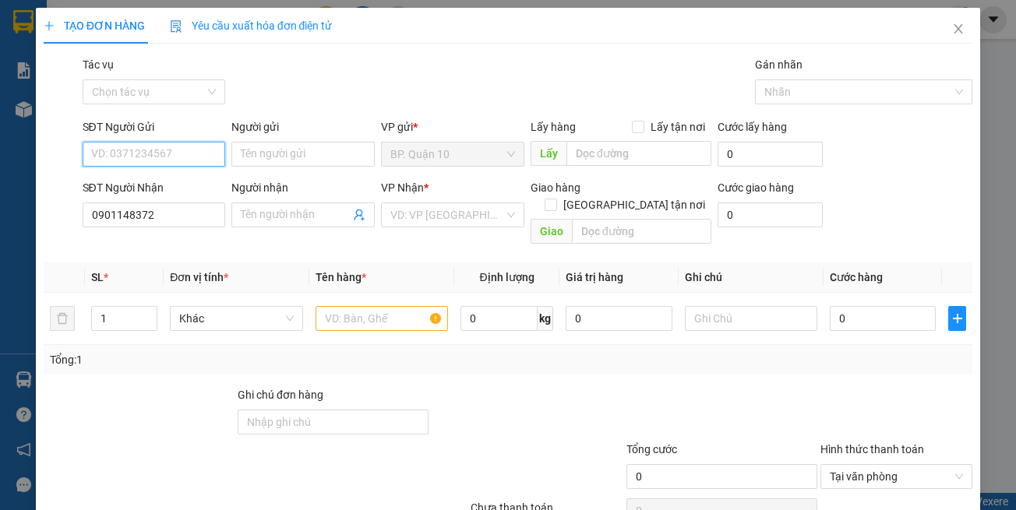
click at [163, 155] on input "SĐT Người Gửi" at bounding box center [154, 154] width 143 height 25
click at [171, 208] on div "0903046252 - MAI" at bounding box center [151, 210] width 122 height 17
type input "0903046252"
type input "MAI"
type input "30.000"
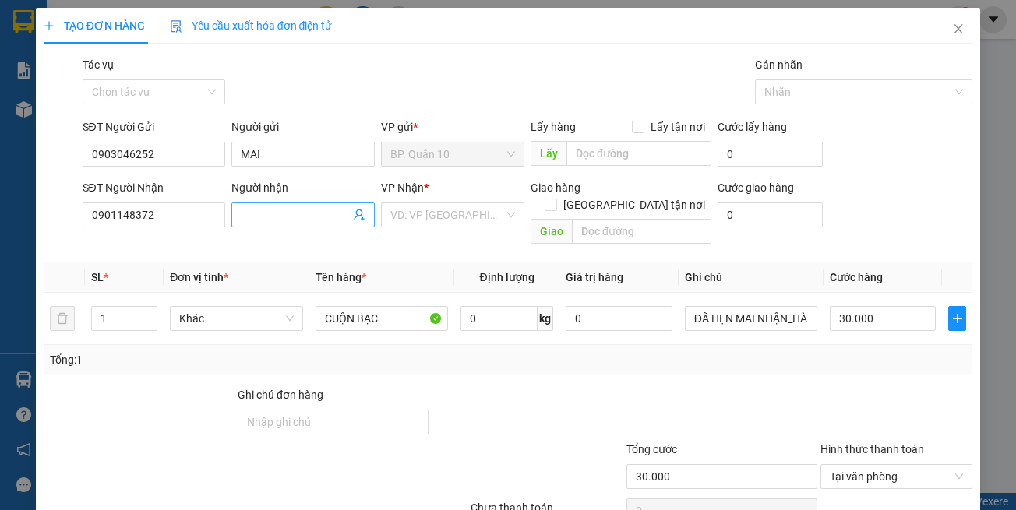
click at [265, 209] on input "Người nhận" at bounding box center [295, 214] width 109 height 17
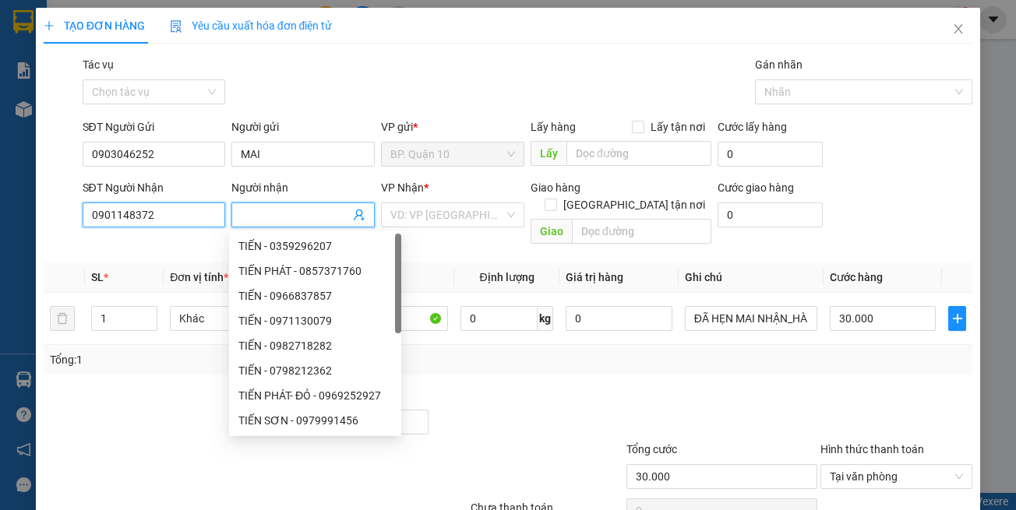
click at [166, 210] on input "0901148372" at bounding box center [154, 215] width 143 height 25
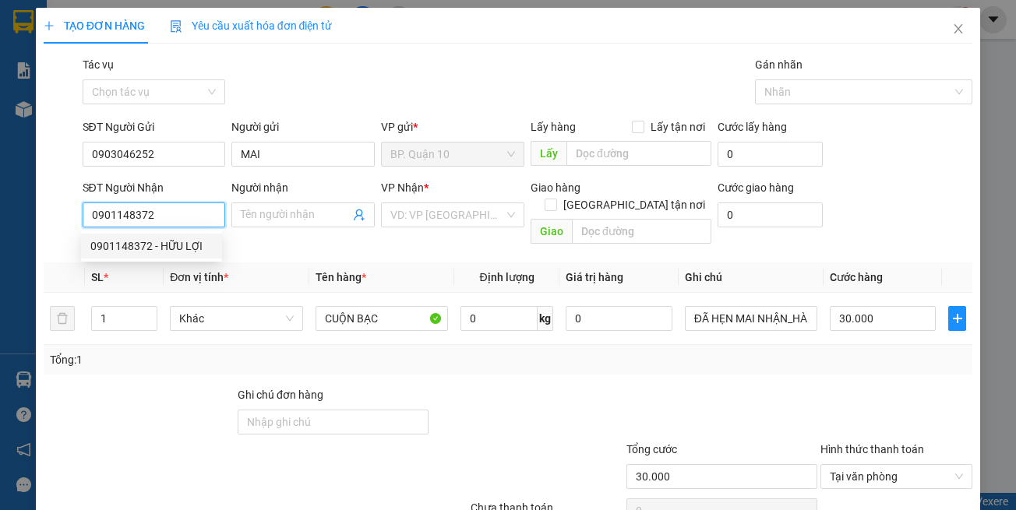
drag, startPoint x: 171, startPoint y: 245, endPoint x: 618, endPoint y: 360, distance: 460.8
click at [170, 245] on div "0901148372 - HỮU LỢI" at bounding box center [151, 246] width 122 height 17
type input "HỮU LỢI"
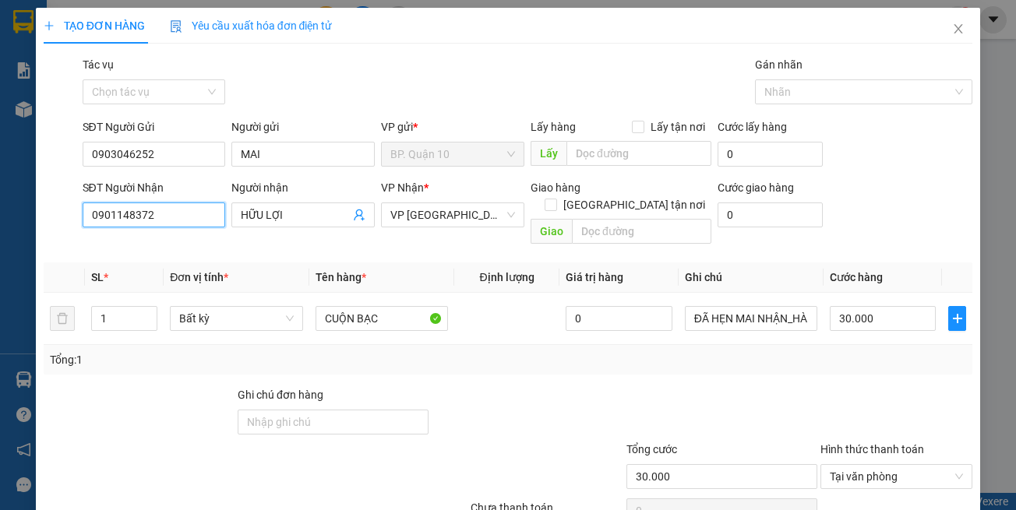
scroll to position [66, 0]
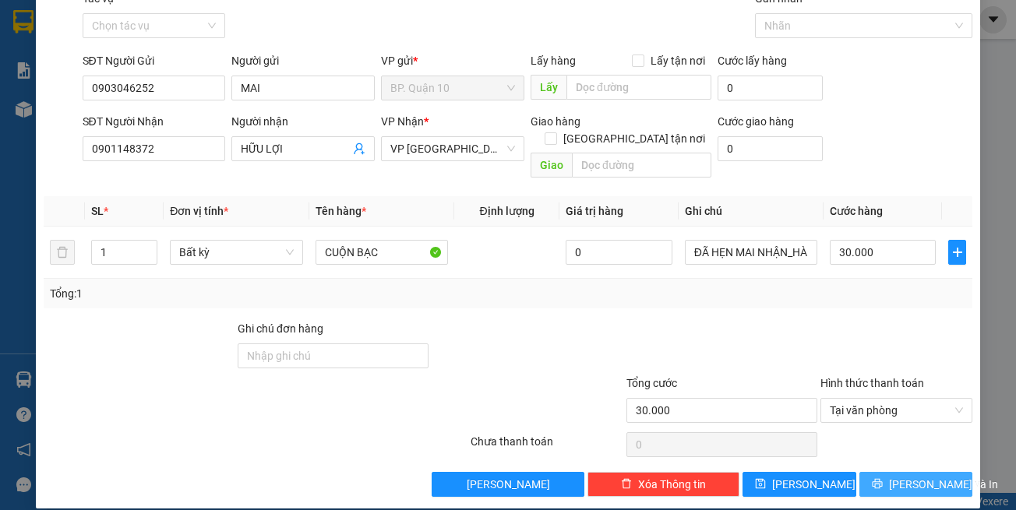
click at [931, 476] on span "[PERSON_NAME] và In" at bounding box center [943, 484] width 109 height 17
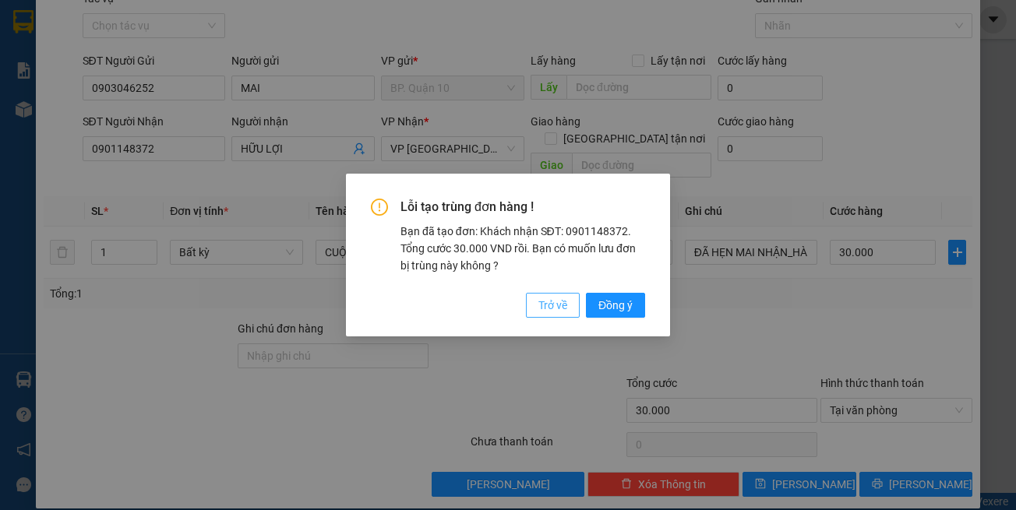
drag, startPoint x: 551, startPoint y: 308, endPoint x: 295, endPoint y: 216, distance: 271.6
click at [550, 308] on span "Trở về" at bounding box center [552, 305] width 29 height 17
type input "0"
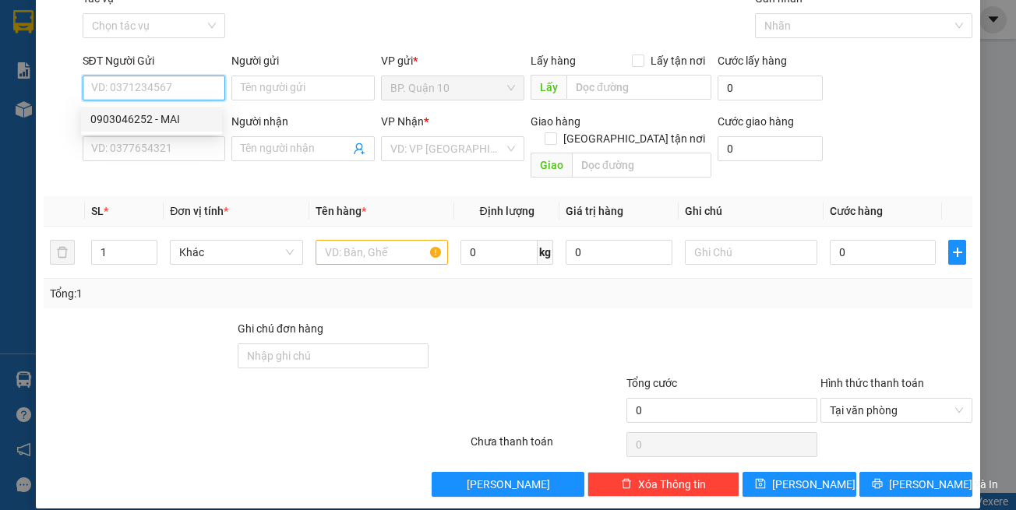
drag, startPoint x: 160, startPoint y: 93, endPoint x: 118, endPoint y: 120, distance: 49.7
click at [117, 120] on div "0903046252 - MAI" at bounding box center [151, 119] width 122 height 17
type input "0903046252"
type input "MAI"
type input "0901148372"
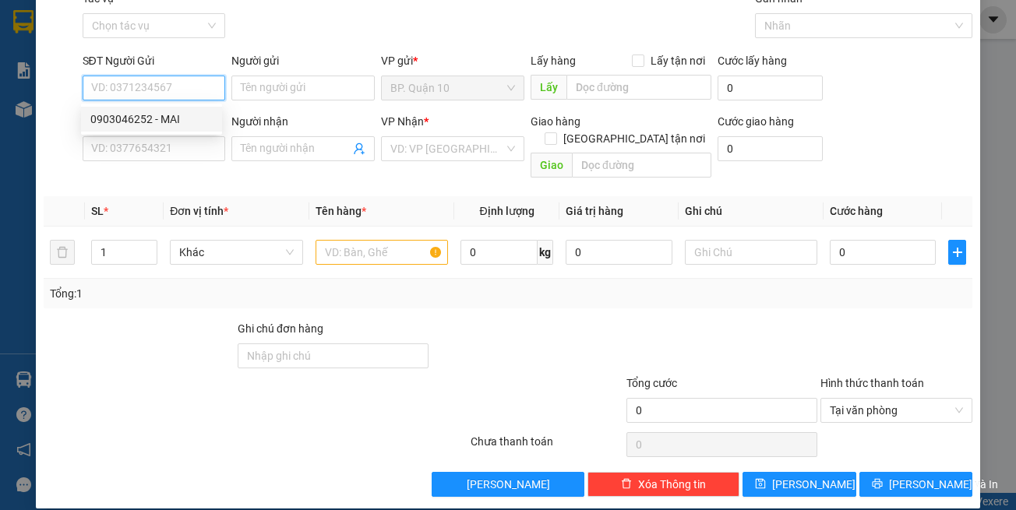
type input "HỮU LỢI"
type input "30.000"
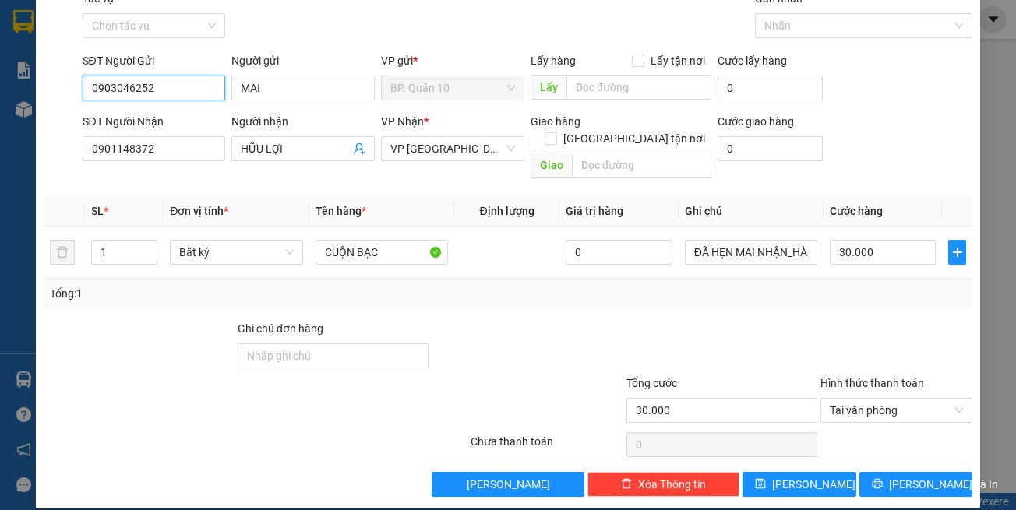
drag, startPoint x: 172, startPoint y: 87, endPoint x: 3, endPoint y: 86, distance: 169.1
click at [0, 88] on div "TẠO ĐƠN HÀNG Yêu cầu xuất hóa đơn điện tử Transit Pickup Surcharge Ids Transit …" at bounding box center [508, 255] width 1016 height 510
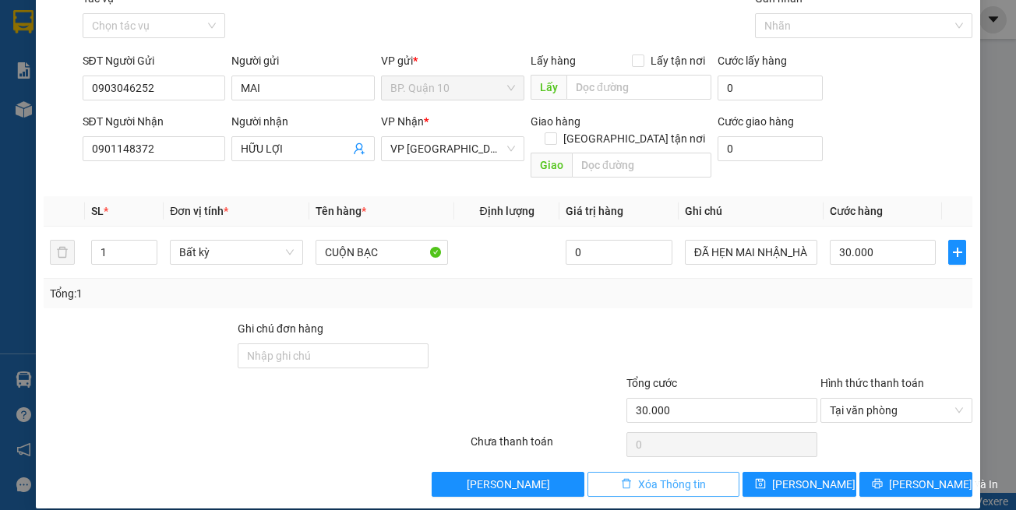
drag, startPoint x: 650, startPoint y: 476, endPoint x: 601, endPoint y: 456, distance: 53.1
click at [651, 475] on button "Xóa Thông tin" at bounding box center [663, 484] width 152 height 25
type input "0"
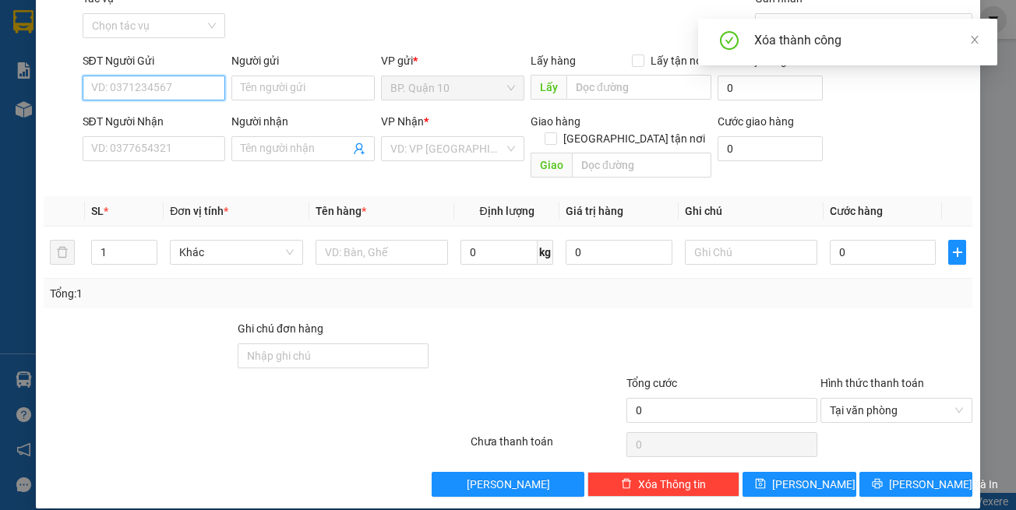
drag, startPoint x: 171, startPoint y: 86, endPoint x: 152, endPoint y: 95, distance: 20.9
click at [169, 86] on input "SĐT Người Gửi" at bounding box center [154, 88] width 143 height 25
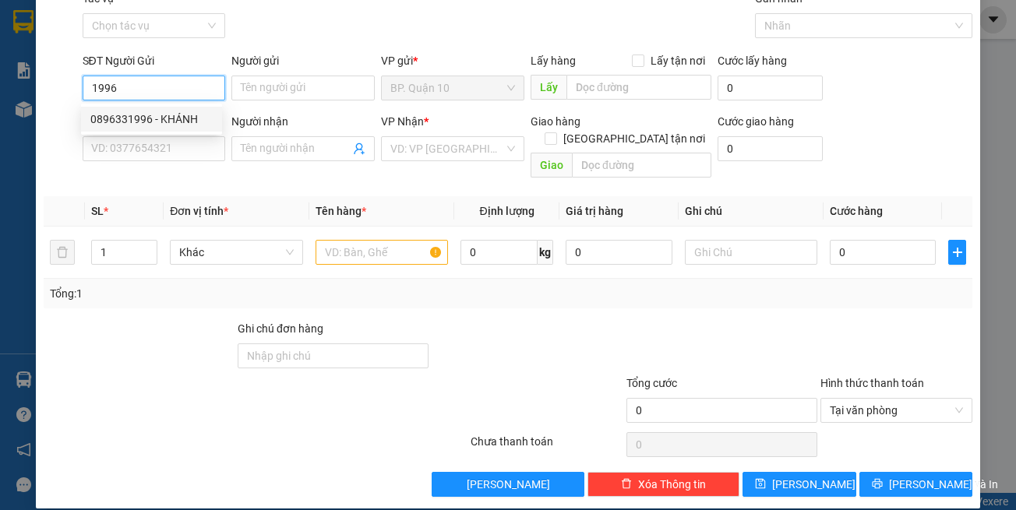
click at [170, 116] on div "0896331996 - KHÁNH" at bounding box center [151, 119] width 122 height 17
type input "0896331996"
type input "KHÁNH"
type input "0587171819"
type input "DỤNG"
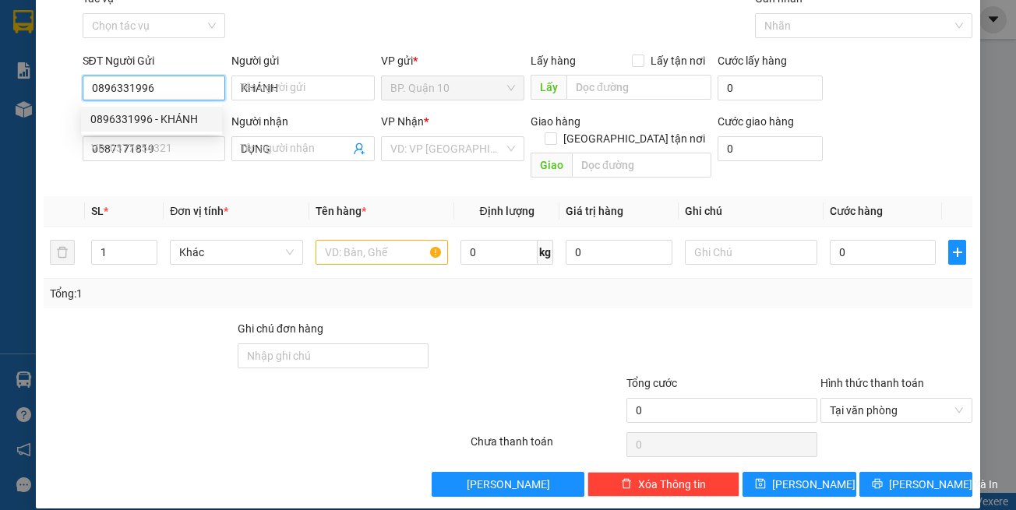
type input "0896331996"
type input "30.000"
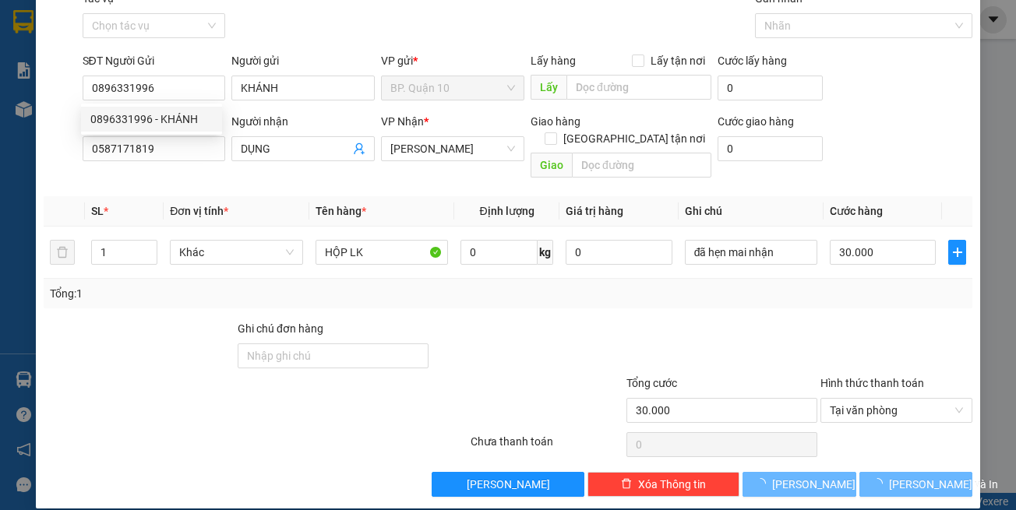
click at [243, 196] on th "Đơn vị tính *" at bounding box center [236, 211] width 145 height 30
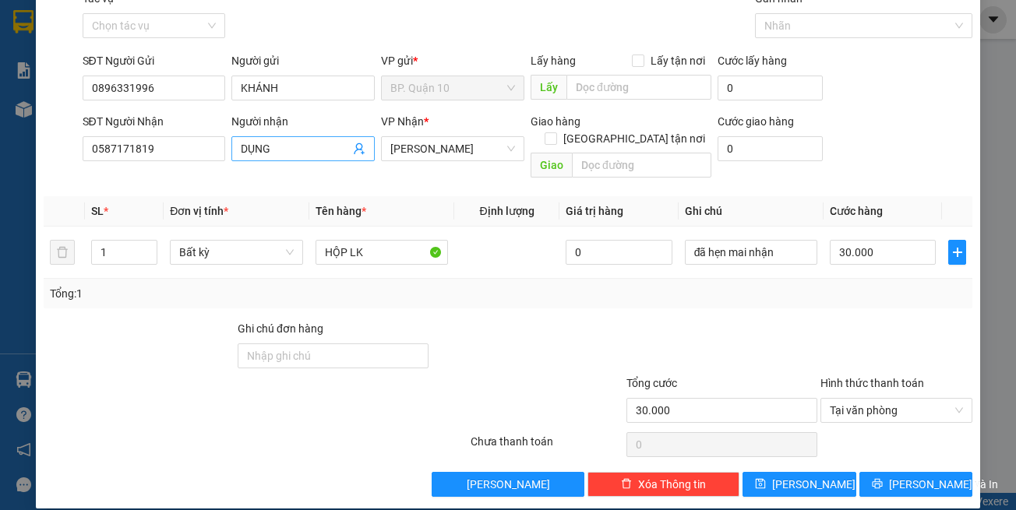
click at [357, 152] on icon "user-add" at bounding box center [359, 149] width 12 height 12
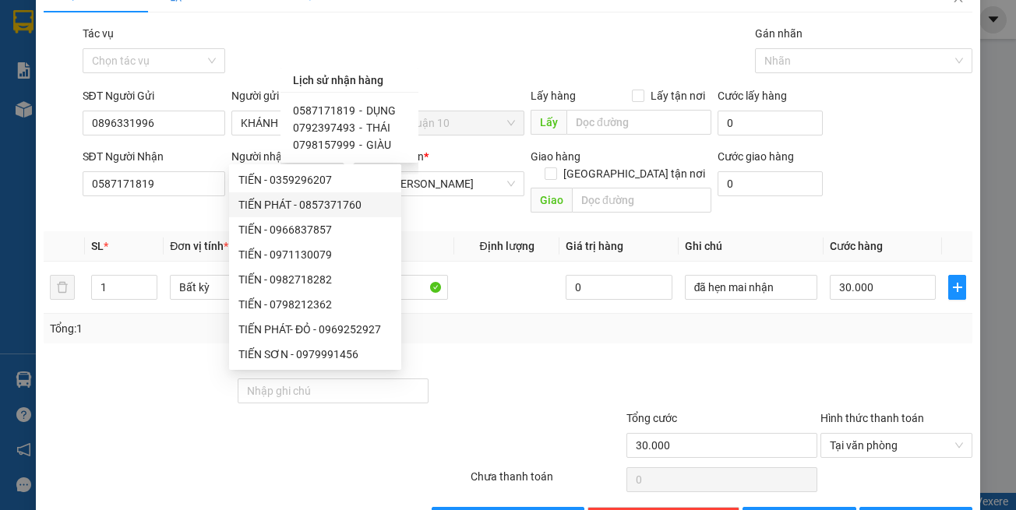
scroll to position [0, 0]
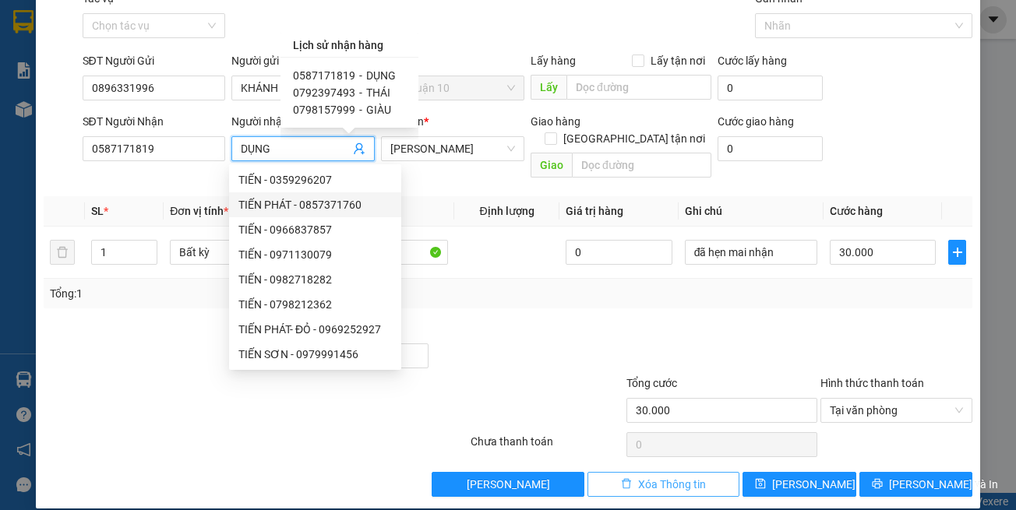
click at [659, 476] on span "Xóa Thông tin" at bounding box center [672, 484] width 68 height 17
type input "0"
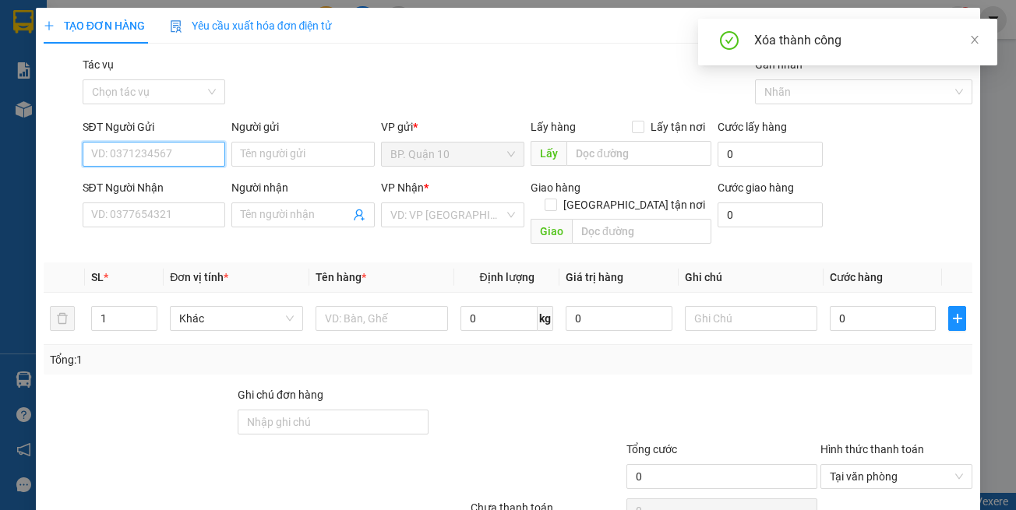
click at [169, 151] on input "SĐT Người Gửi" at bounding box center [154, 154] width 143 height 25
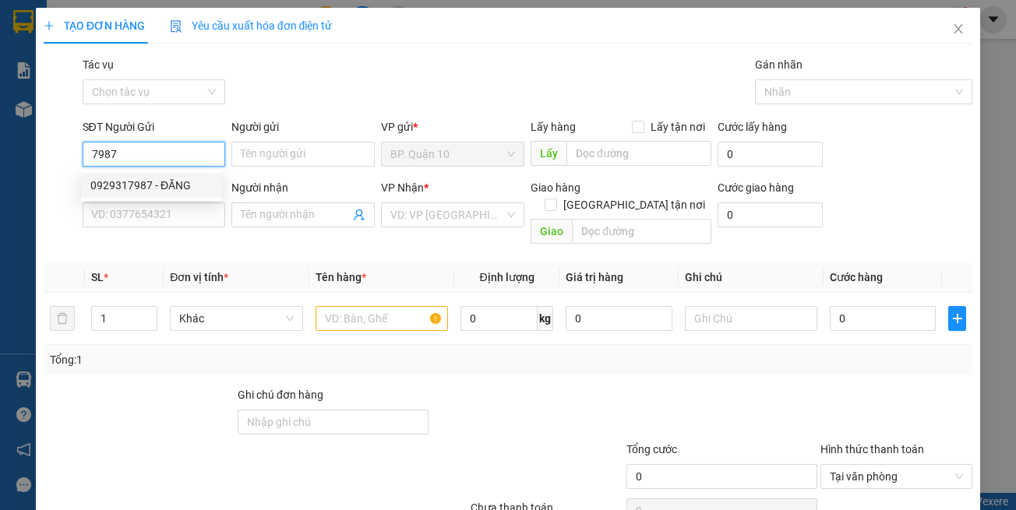
click at [168, 185] on div "0929317987 - ĐĂNG" at bounding box center [151, 185] width 122 height 17
type input "0929317987"
type input "ĐĂNG"
type input "0707120802"
type input "XUÂN TRƯỜNG"
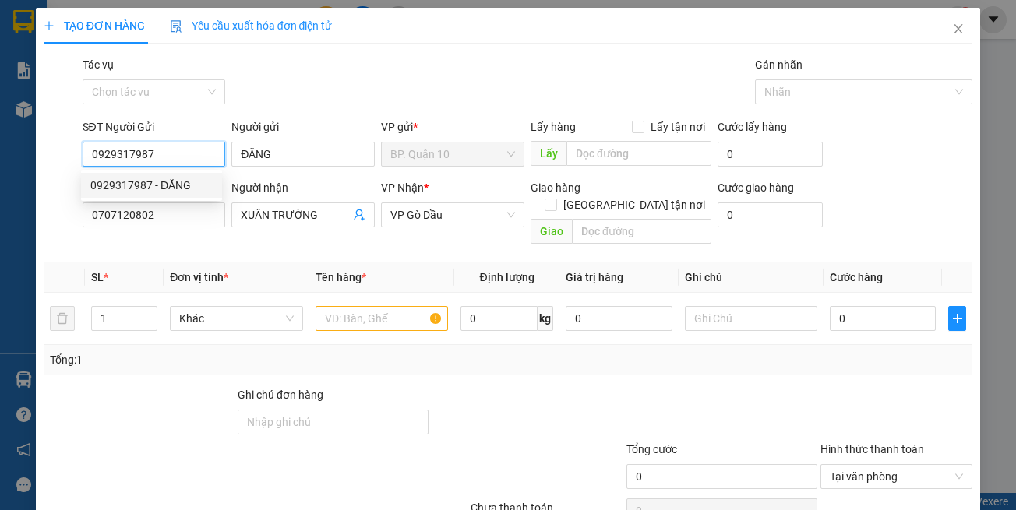
type input "30.000"
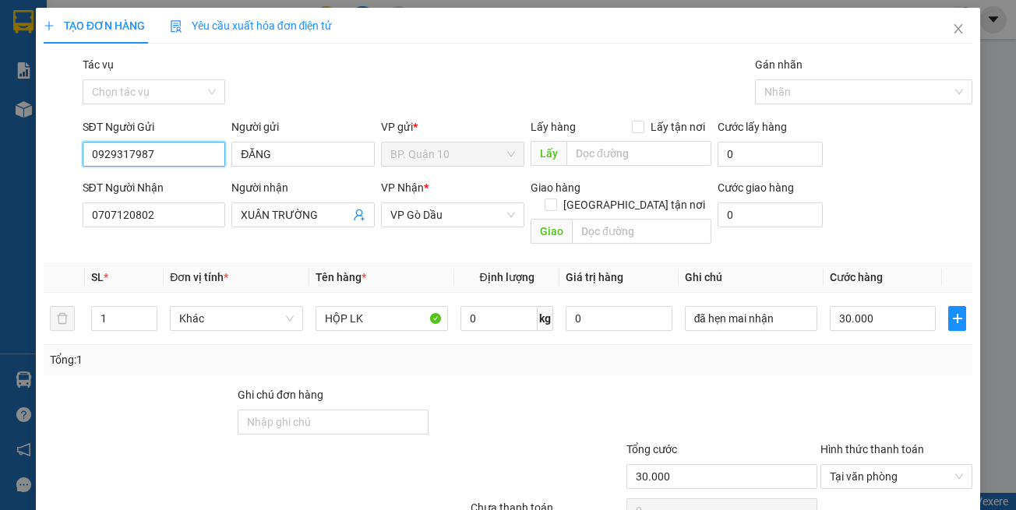
type input "0929317987"
drag, startPoint x: 252, startPoint y: 242, endPoint x: 265, endPoint y: 231, distance: 16.1
click at [254, 240] on div "Transit Pickup Surcharge Ids Transit Deliver Surcharge Ids Transit Deliver Surc…" at bounding box center [508, 309] width 929 height 507
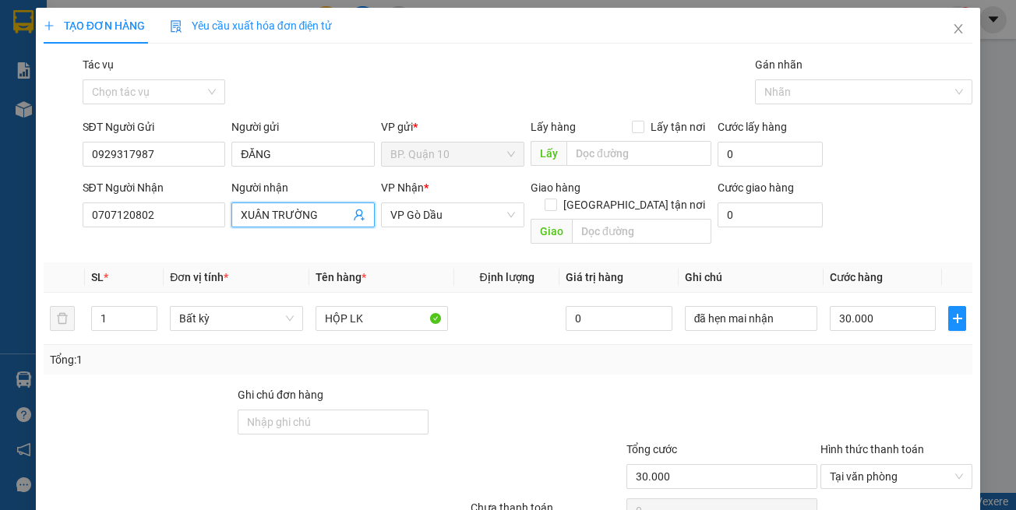
click at [352, 227] on span "XUÂN TRƯỜNG" at bounding box center [302, 215] width 143 height 25
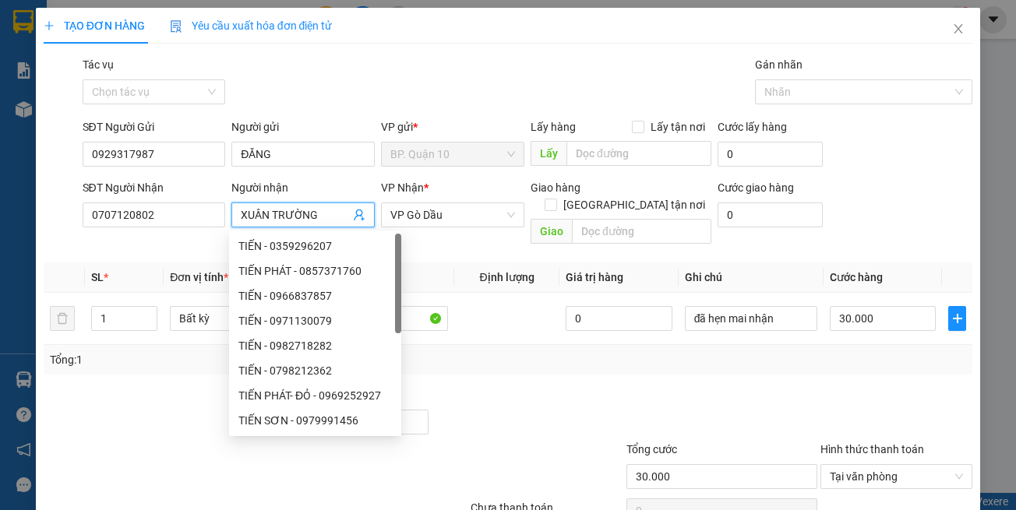
click at [353, 215] on icon "user-add" at bounding box center [359, 215] width 12 height 12
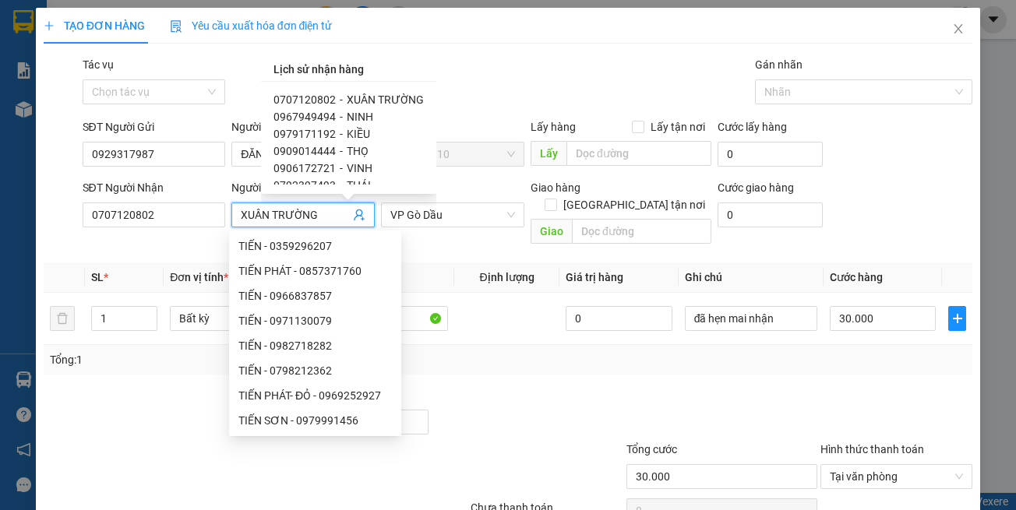
click at [348, 136] on span "KIỀU" at bounding box center [358, 134] width 23 height 12
type input "0979171192"
type input "KIỀU"
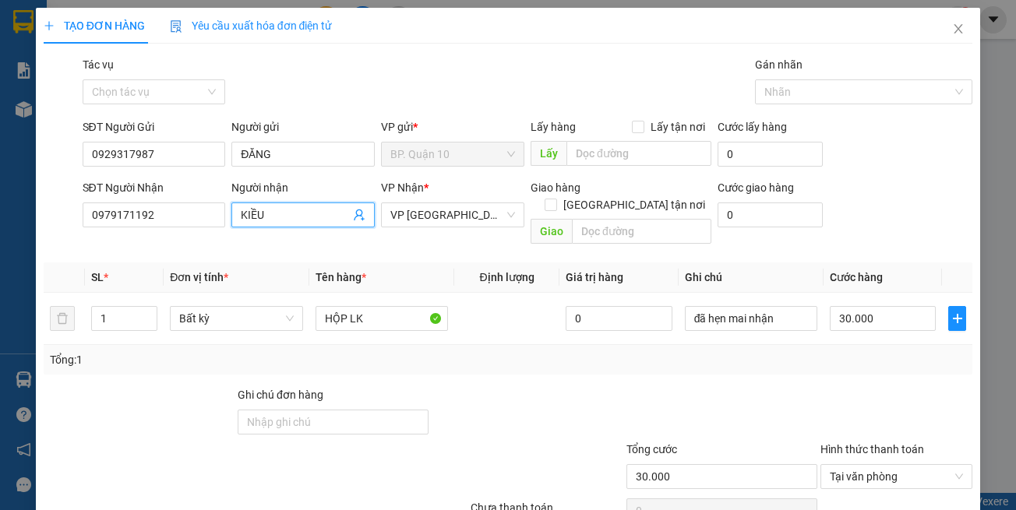
click at [602, 390] on div at bounding box center [527, 413] width 194 height 55
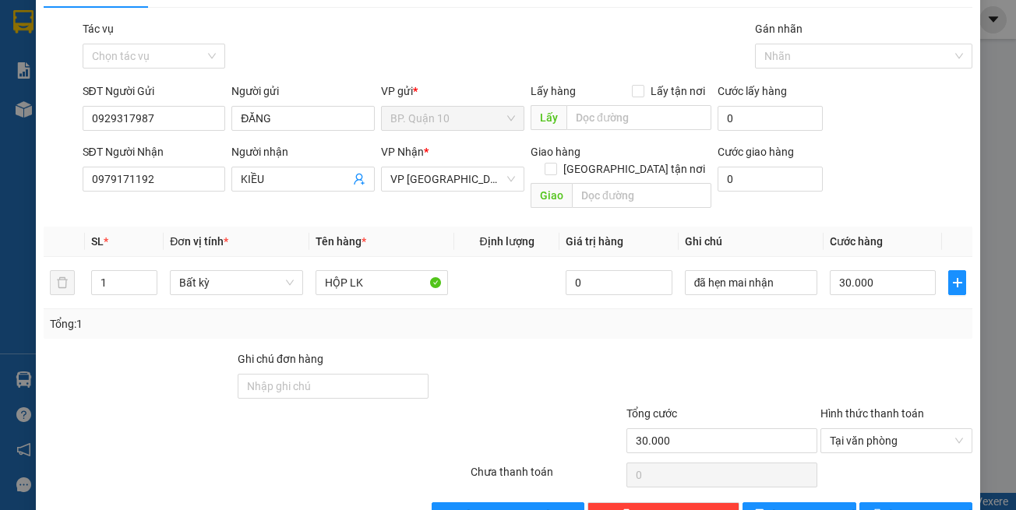
scroll to position [66, 0]
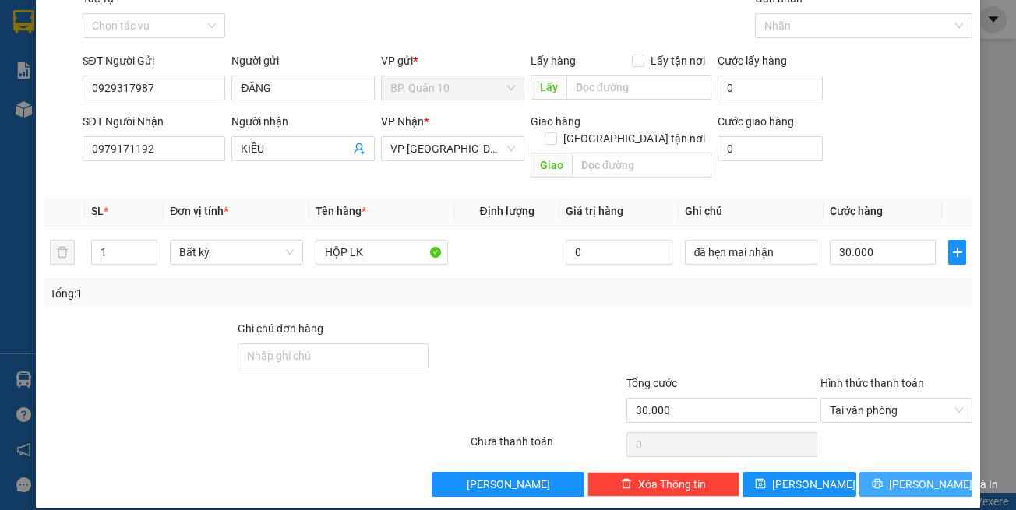
click at [897, 476] on span "[PERSON_NAME] và In" at bounding box center [943, 484] width 109 height 17
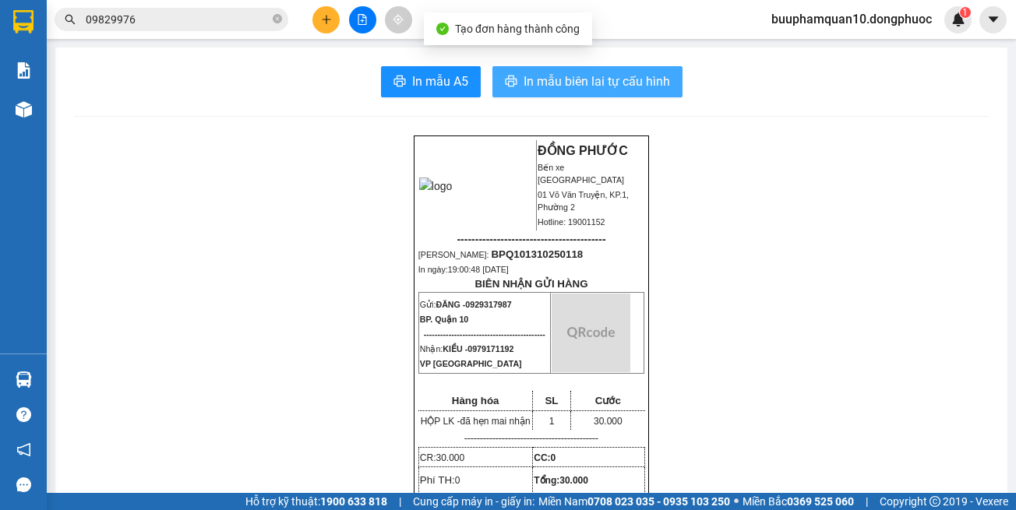
click at [656, 81] on span "In mẫu biên lai tự cấu hình" at bounding box center [597, 81] width 146 height 19
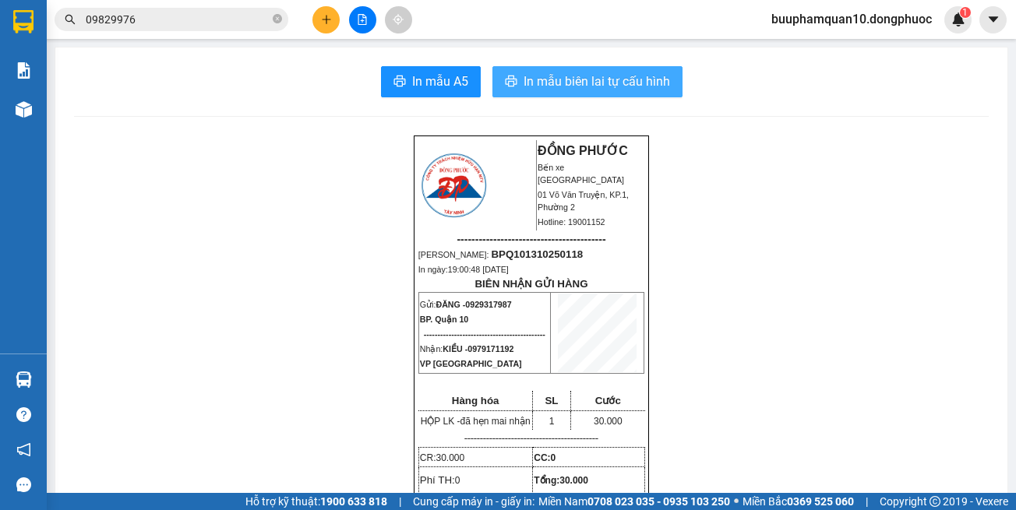
click at [621, 96] on button "In mẫu biên lai tự cấu hình" at bounding box center [587, 81] width 190 height 31
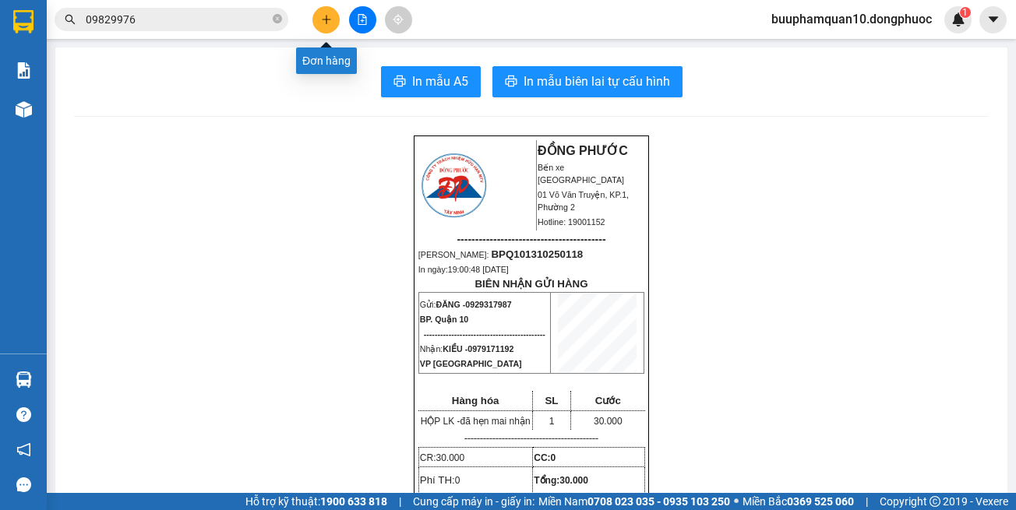
click at [319, 20] on button at bounding box center [325, 19] width 27 height 27
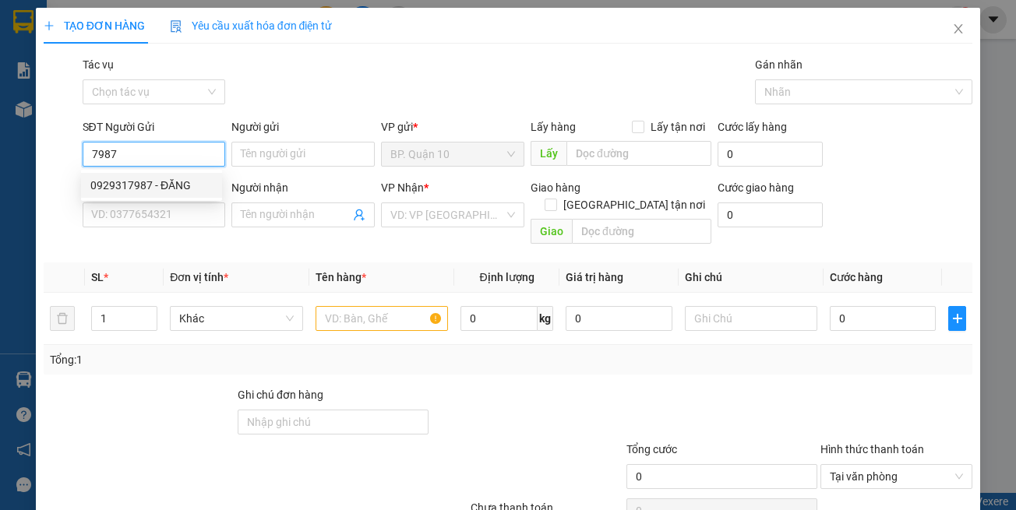
click at [188, 192] on div "0929317987 - ĐĂNG" at bounding box center [151, 185] width 122 height 17
type input "0929317987"
type input "ĐĂNG"
type input "0979171192"
type input "KIỀU"
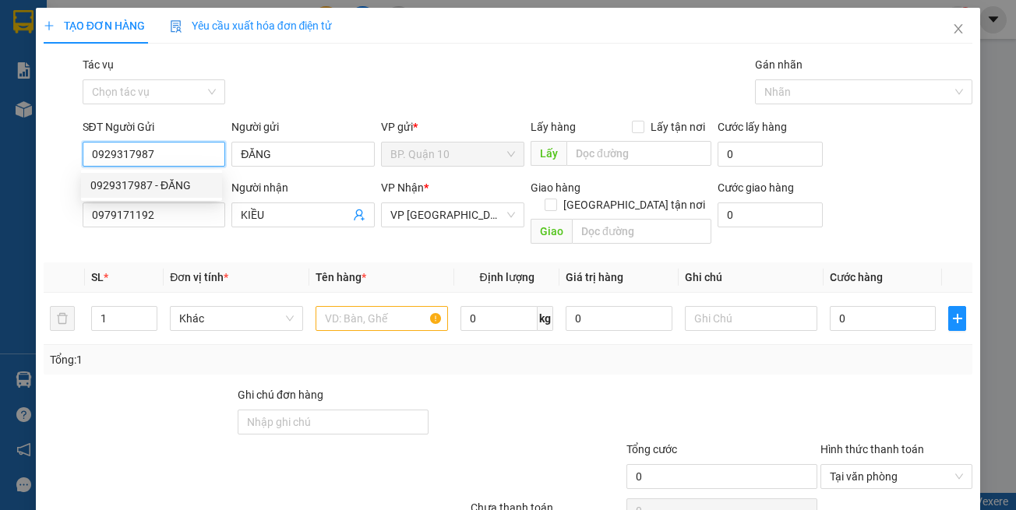
type input "30.000"
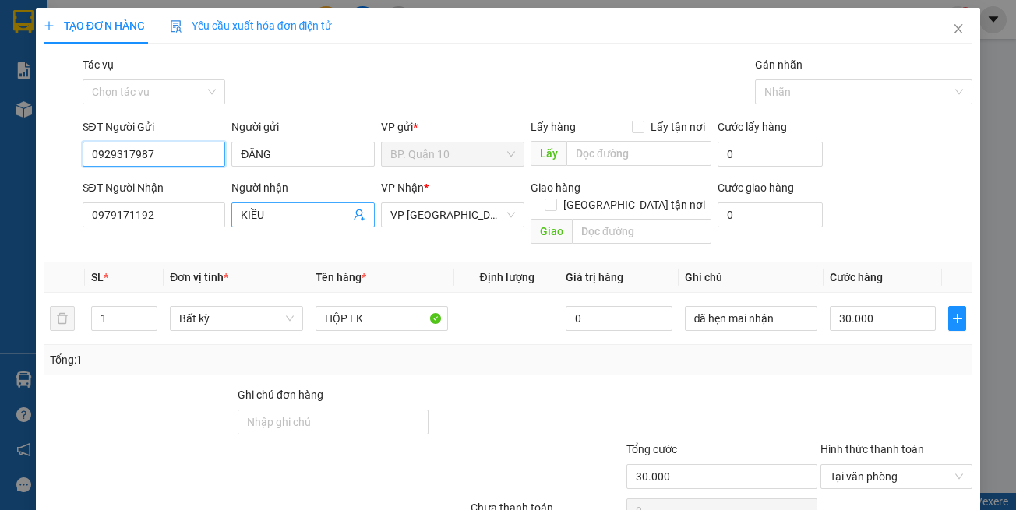
type input "0929317987"
click at [359, 215] on icon "user-add" at bounding box center [359, 215] width 12 height 12
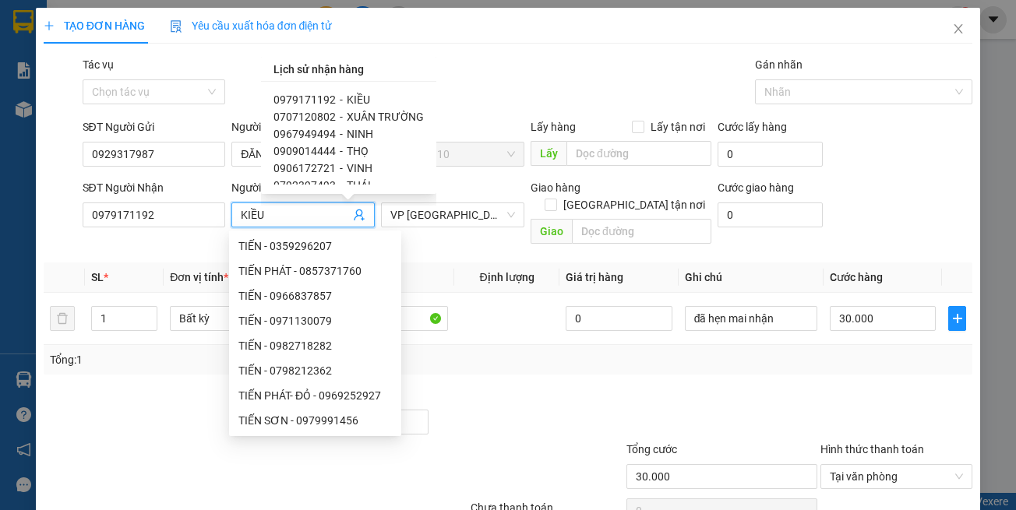
click at [347, 179] on span "THÁI" at bounding box center [359, 185] width 24 height 12
type input "0792397493"
type input "THÁI"
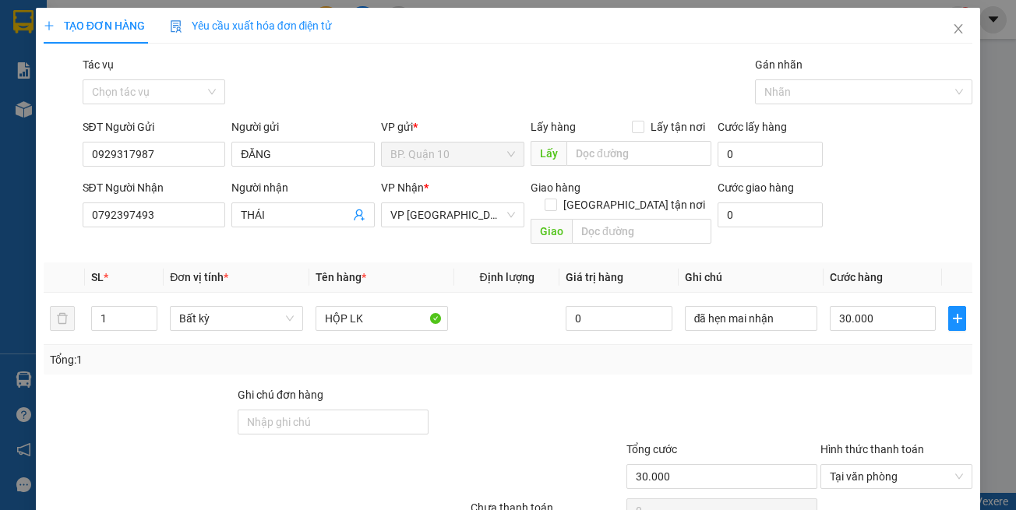
drag, startPoint x: 749, startPoint y: 391, endPoint x: 766, endPoint y: 386, distance: 17.2
click at [749, 390] on div at bounding box center [722, 413] width 194 height 55
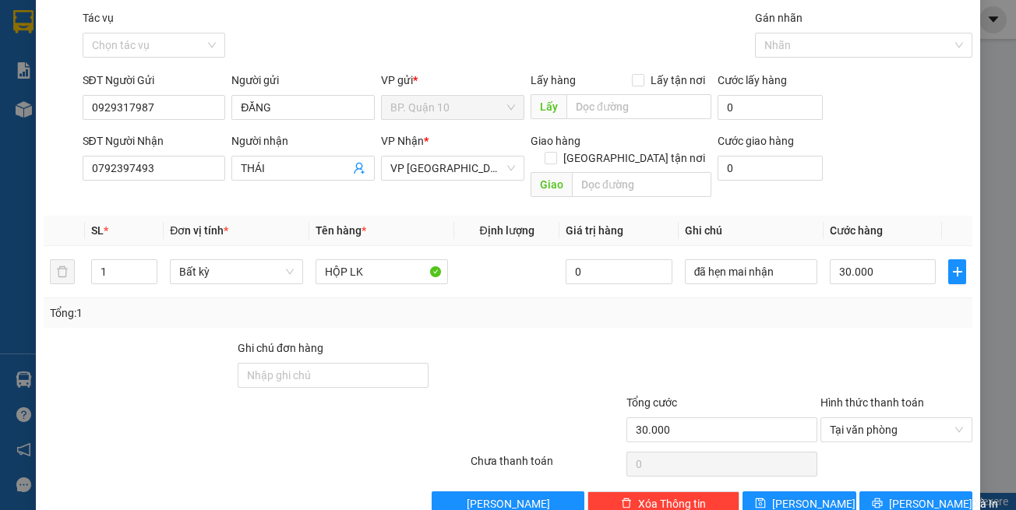
scroll to position [66, 0]
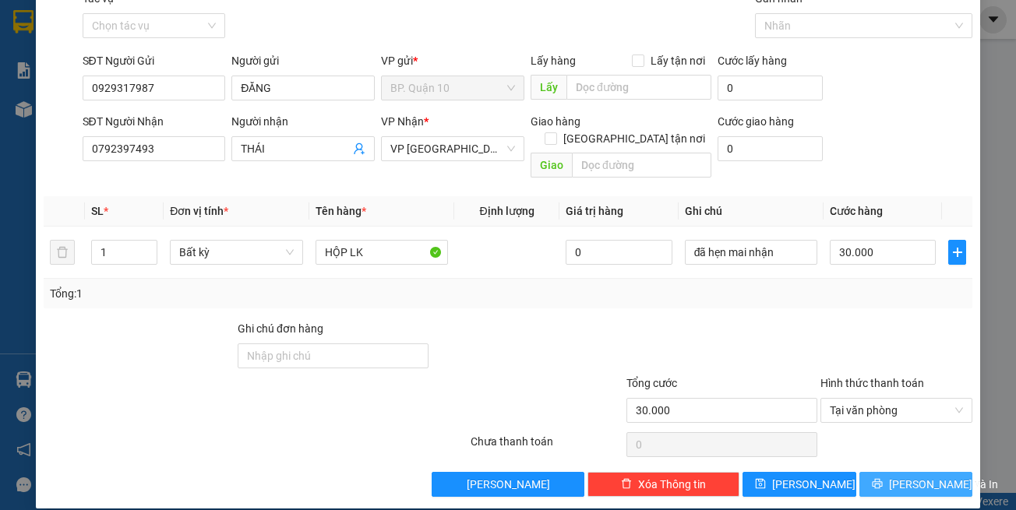
click at [904, 472] on button "[PERSON_NAME] và In" at bounding box center [916, 484] width 114 height 25
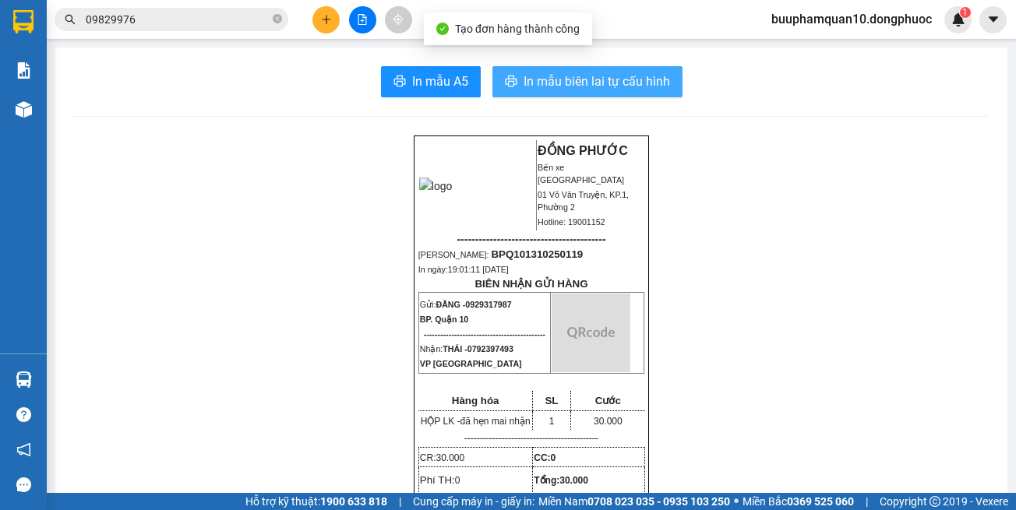
click at [622, 79] on span "In mẫu biên lai tự cấu hình" at bounding box center [597, 81] width 146 height 19
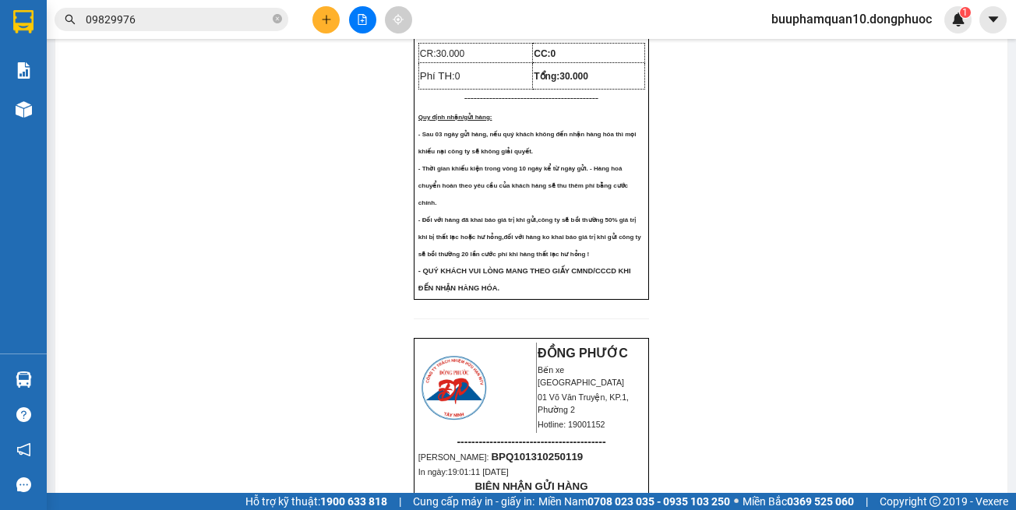
scroll to position [431, 0]
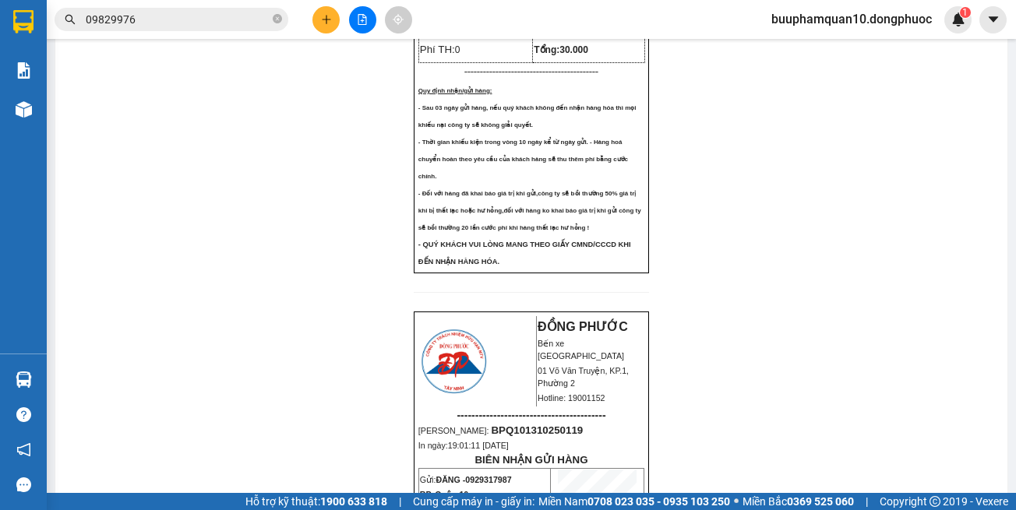
click at [244, 10] on span "09829976" at bounding box center [172, 19] width 234 height 23
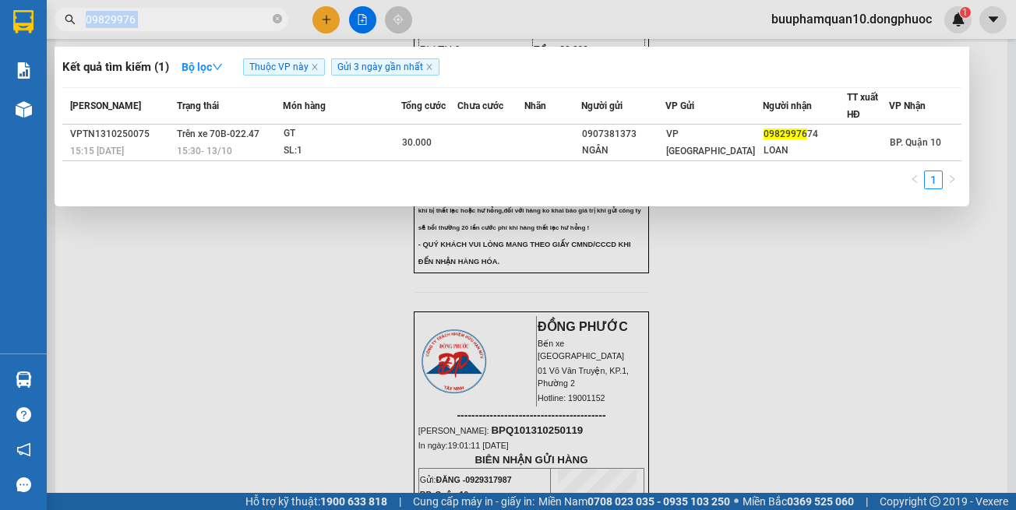
click at [244, 10] on span "09829976" at bounding box center [172, 19] width 234 height 23
click at [239, 18] on input "09829976" at bounding box center [178, 19] width 184 height 17
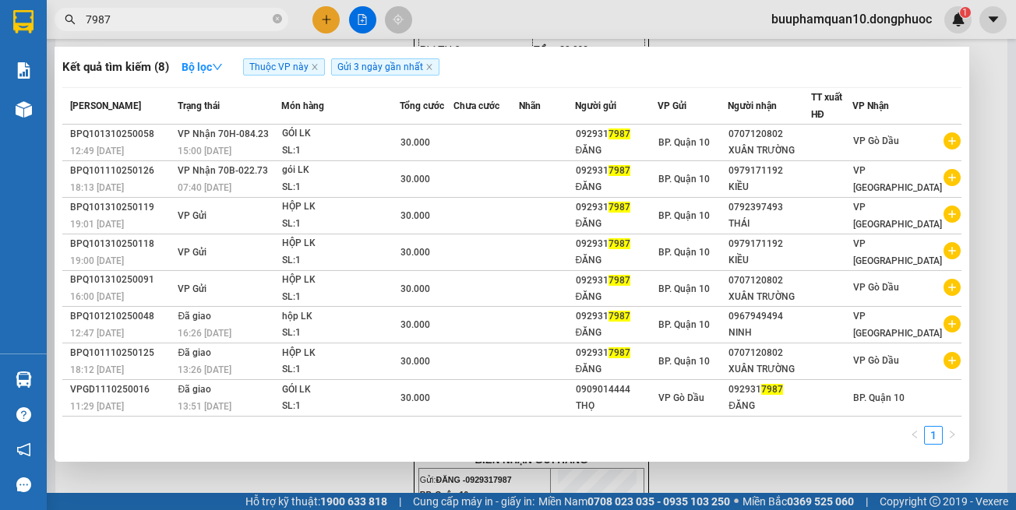
type input "7987"
drag, startPoint x: 451, startPoint y: 476, endPoint x: 331, endPoint y: 421, distance: 132.1
click at [450, 474] on div at bounding box center [508, 255] width 1016 height 510
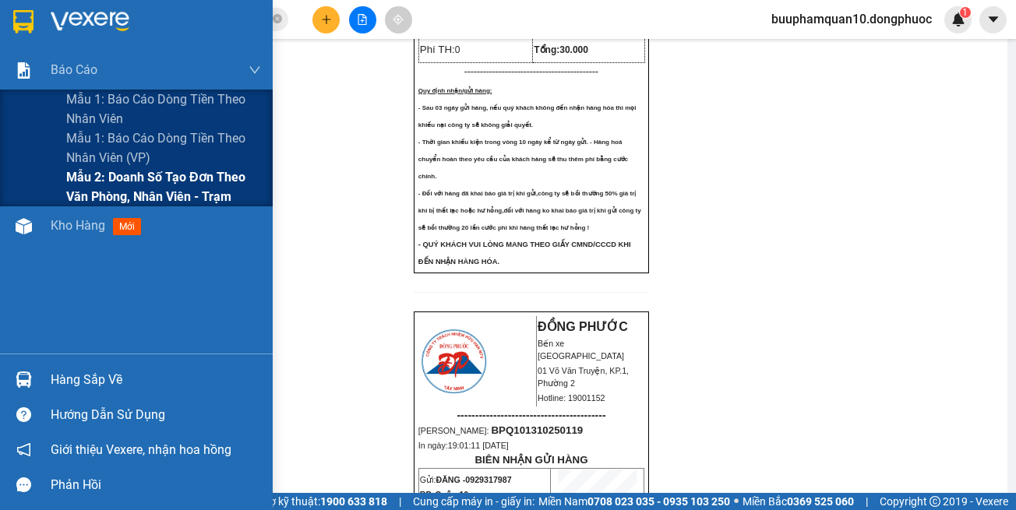
click at [152, 185] on span "Mẫu 2: Doanh số tạo đơn theo Văn phòng, nhân viên - Trạm" at bounding box center [163, 186] width 195 height 39
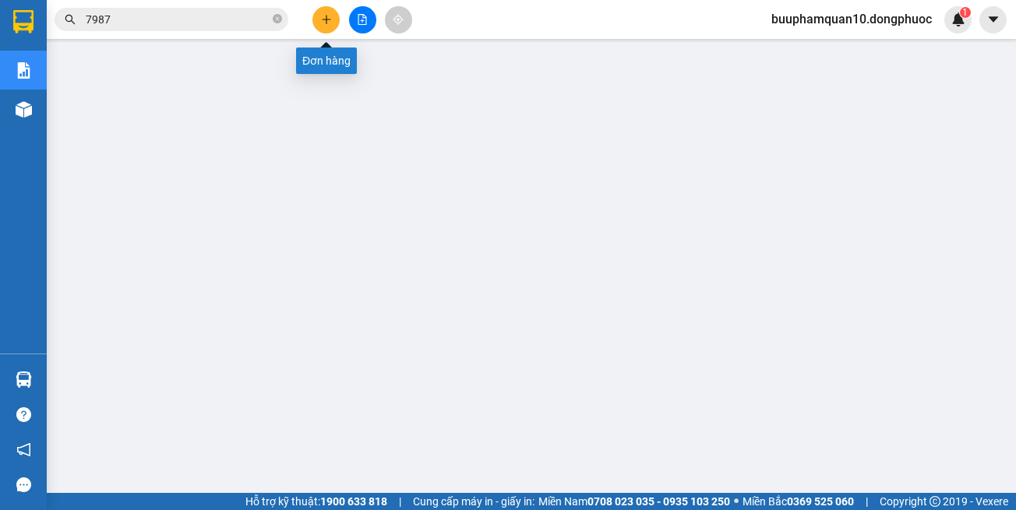
click at [332, 19] on button at bounding box center [325, 19] width 27 height 27
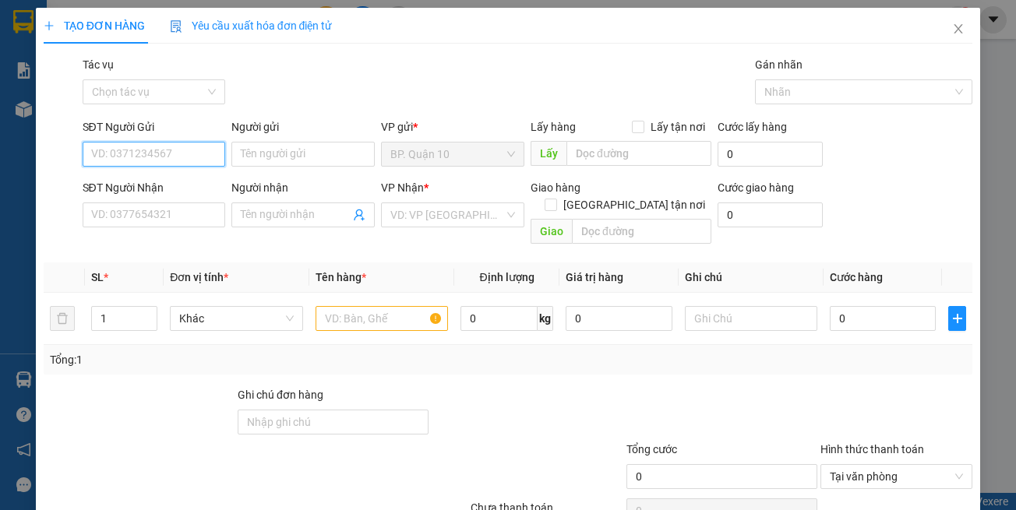
click at [130, 160] on input "SĐT Người Gửi" at bounding box center [154, 154] width 143 height 25
click at [144, 153] on input "7777" at bounding box center [154, 154] width 143 height 25
type input "0842767777"
drag, startPoint x: 178, startPoint y: 185, endPoint x: 188, endPoint y: 174, distance: 14.4
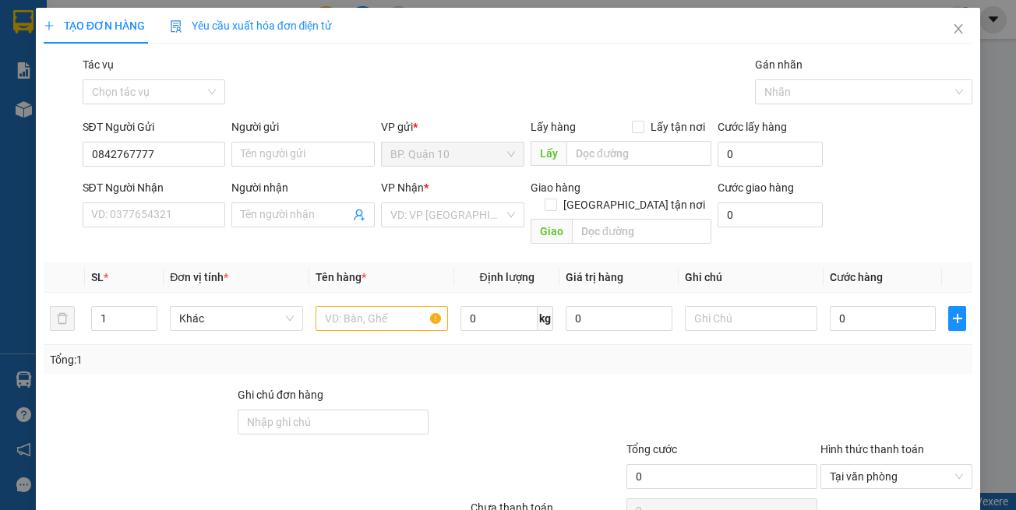
click at [179, 184] on div "SĐT Người Nhận" at bounding box center [154, 187] width 143 height 17
click at [179, 203] on input "SĐT Người Nhận" at bounding box center [154, 215] width 143 height 25
click at [277, 151] on input "Người gửi" at bounding box center [302, 154] width 143 height 25
type input "HT DENTAL LAB"
click at [159, 209] on input "SĐT Người Nhận" at bounding box center [154, 215] width 143 height 25
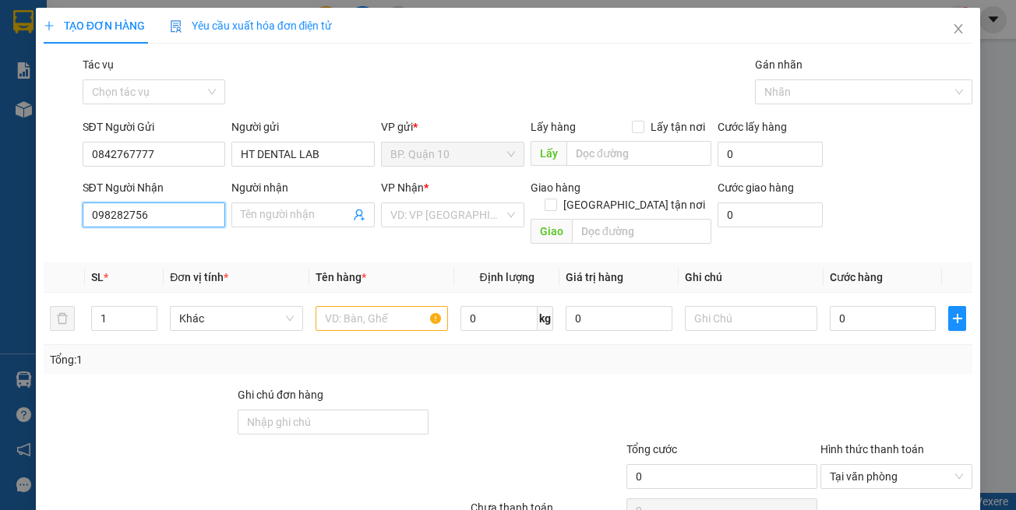
type input "0982827561"
click at [164, 217] on input "0982827561" at bounding box center [154, 215] width 143 height 25
click at [163, 217] on input "0982827561" at bounding box center [154, 215] width 143 height 25
drag, startPoint x: 194, startPoint y: 227, endPoint x: 1014, endPoint y: 406, distance: 838.9
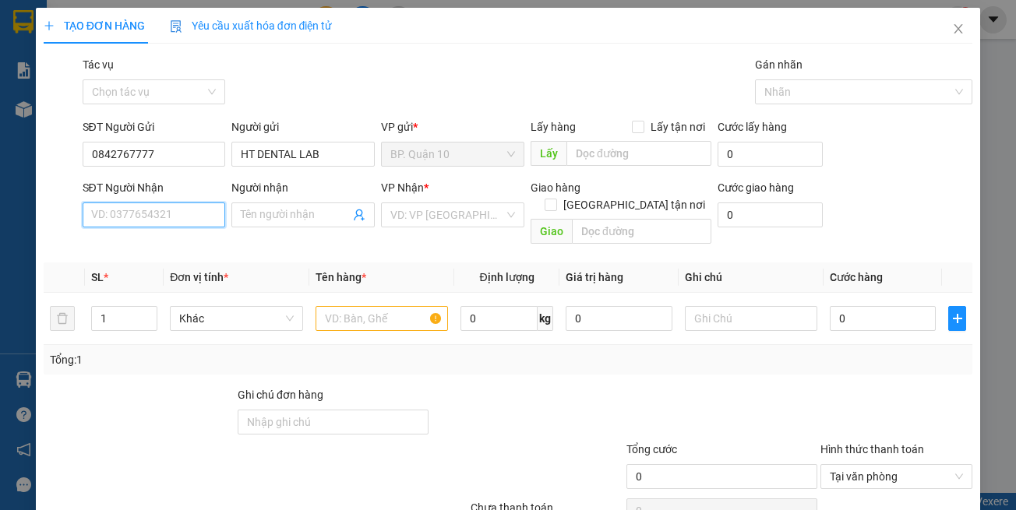
click at [195, 227] on input "SĐT Người Nhận" at bounding box center [154, 215] width 143 height 25
type input "0832697794"
click at [312, 213] on input "Người nhận" at bounding box center [295, 214] width 109 height 17
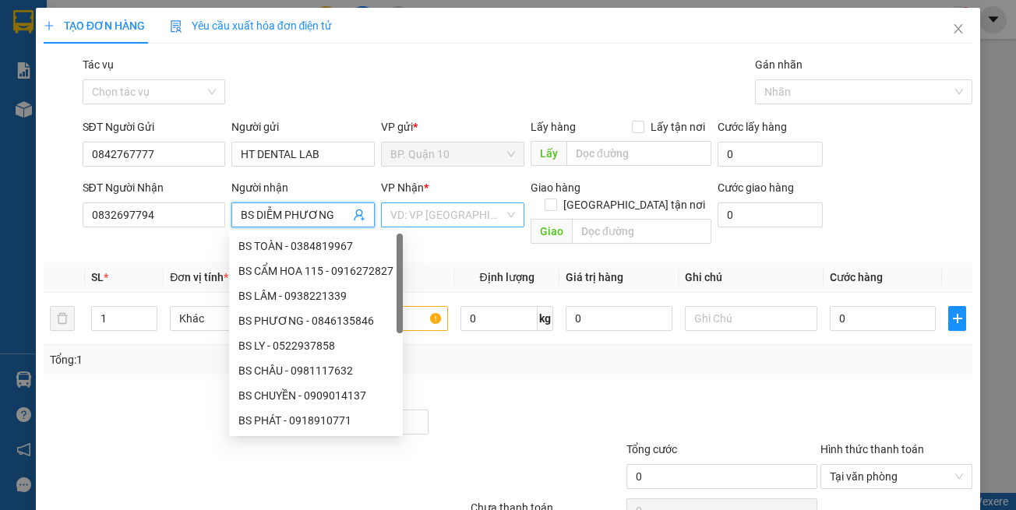
type input "BS DIỄM PHƯƠNG"
click at [398, 220] on input "search" at bounding box center [447, 214] width 114 height 23
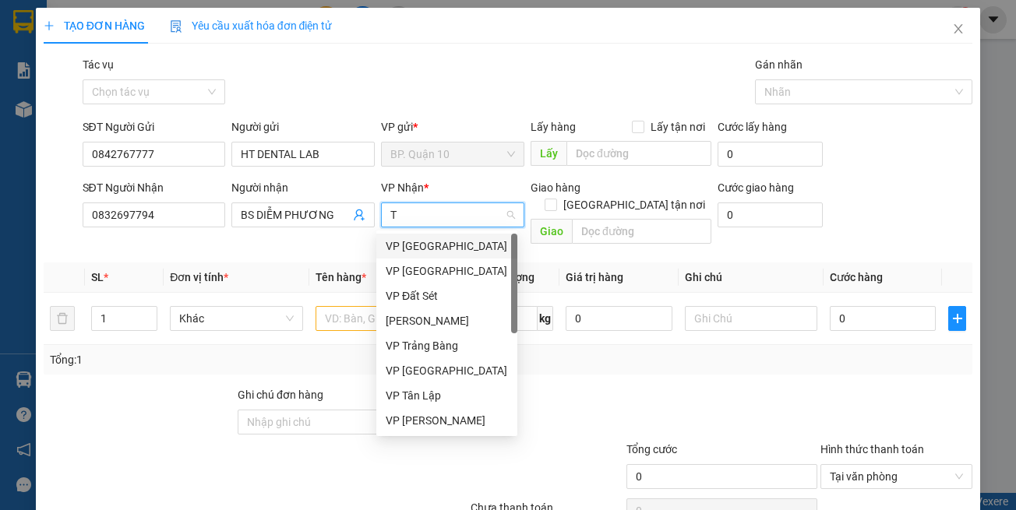
type input "TN"
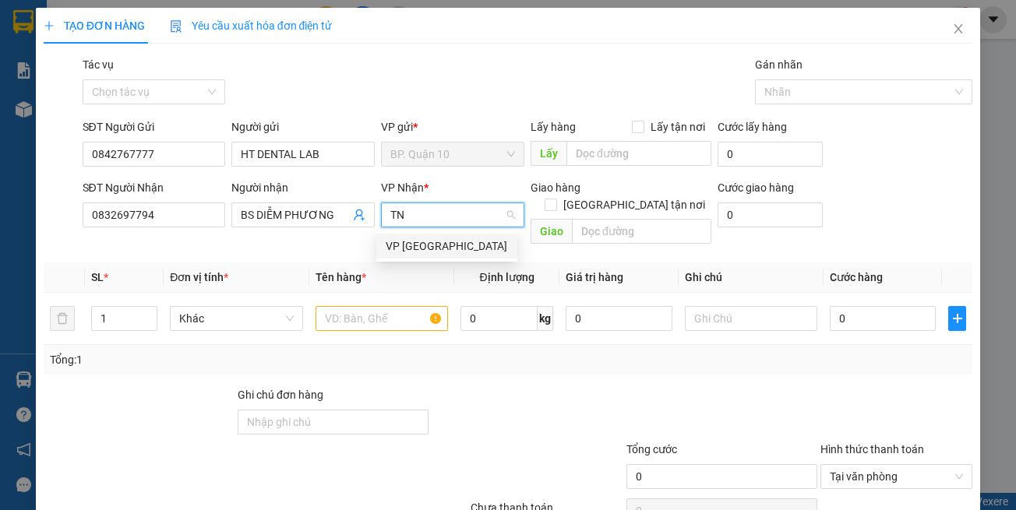
click at [412, 249] on div "VP [GEOGRAPHIC_DATA]" at bounding box center [447, 246] width 122 height 17
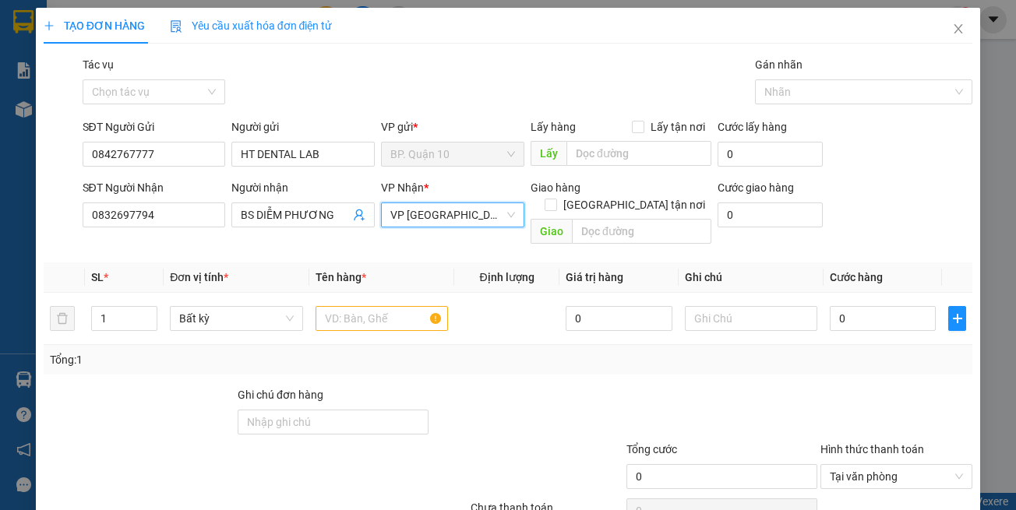
click at [472, 351] on div "Tổng: 1" at bounding box center [508, 359] width 917 height 17
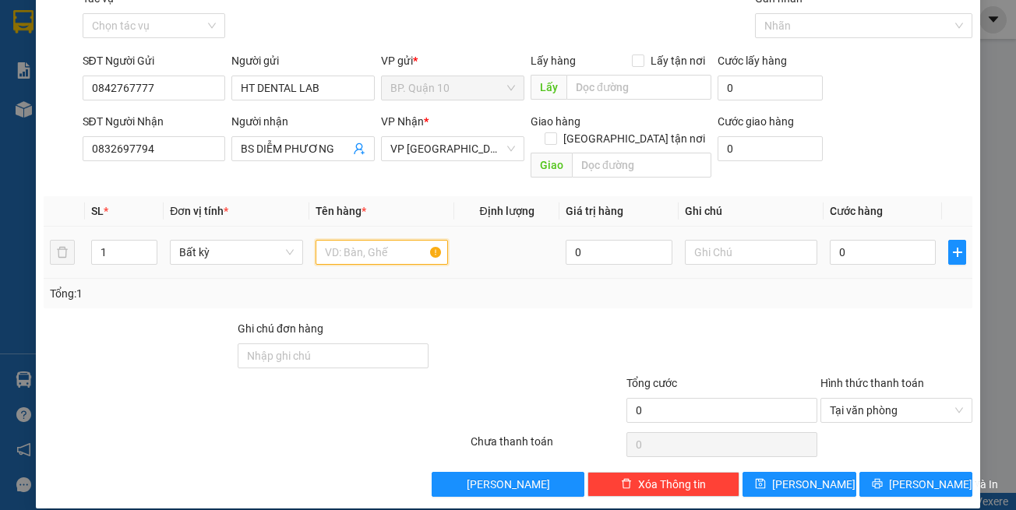
click at [397, 240] on input "text" at bounding box center [382, 252] width 132 height 25
type input "HỘP NK"
click at [841, 240] on input "0" at bounding box center [883, 252] width 106 height 25
type input "3"
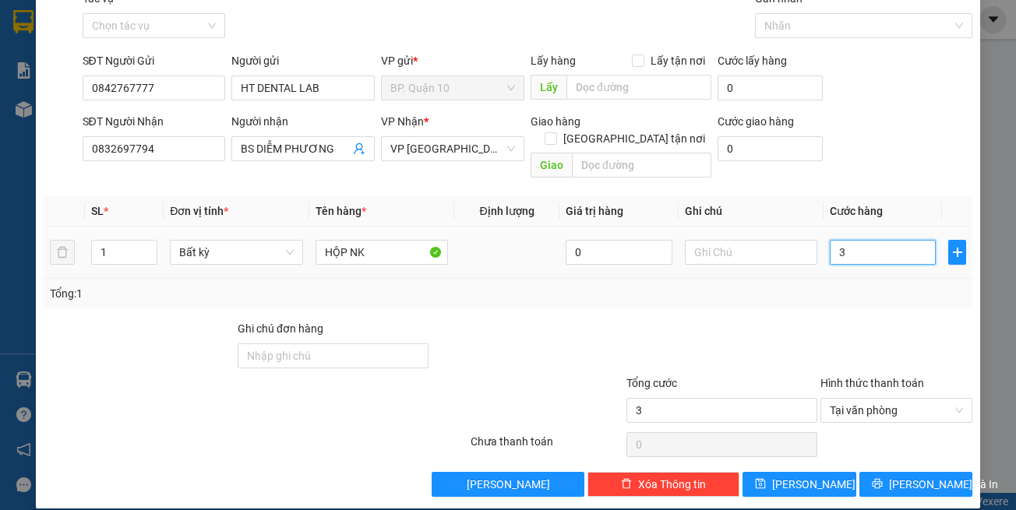
type input "30"
type input "30.000"
drag, startPoint x: 820, startPoint y: 301, endPoint x: 802, endPoint y: 259, distance: 44.7
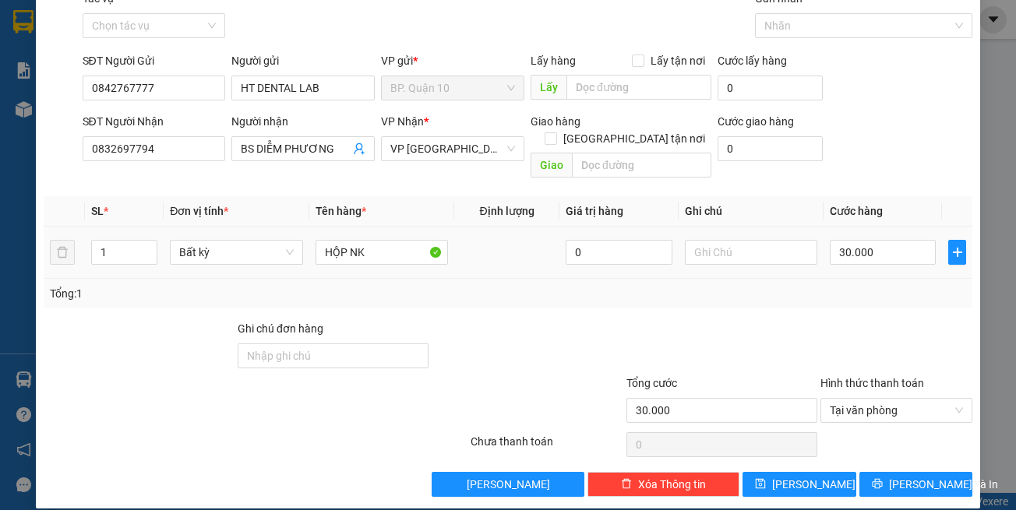
click at [820, 299] on div "Transit Pickup Surcharge Ids Transit Deliver Surcharge Ids Transit Deliver Surc…" at bounding box center [508, 243] width 929 height 507
click at [760, 240] on input "text" at bounding box center [751, 252] width 132 height 25
paste input "0903046252"
type input "0903046252"
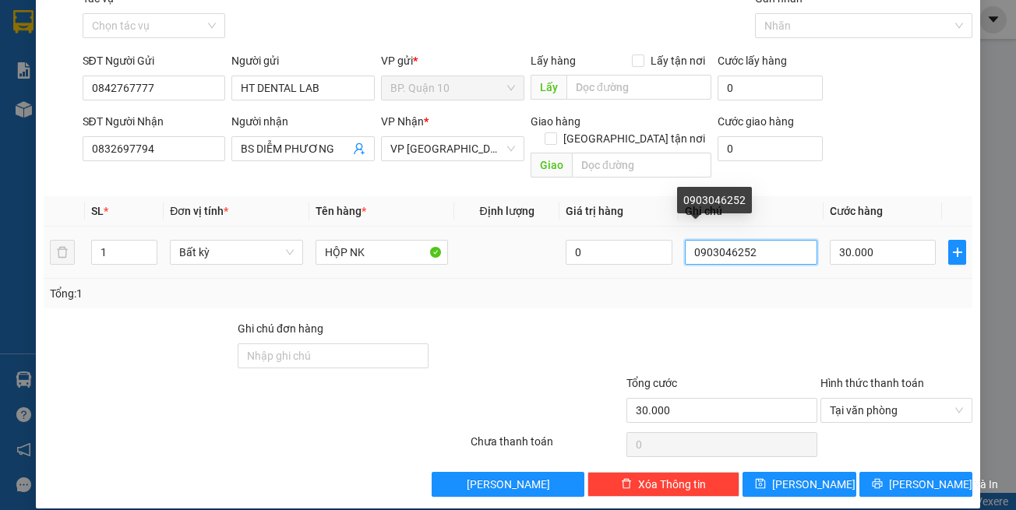
drag, startPoint x: 765, startPoint y: 238, endPoint x: 93, endPoint y: 273, distance: 673.2
click at [338, 241] on tr "1 Bất kỳ HỘP NK 0 0903046252 30.000" at bounding box center [508, 253] width 929 height 52
type input "d"
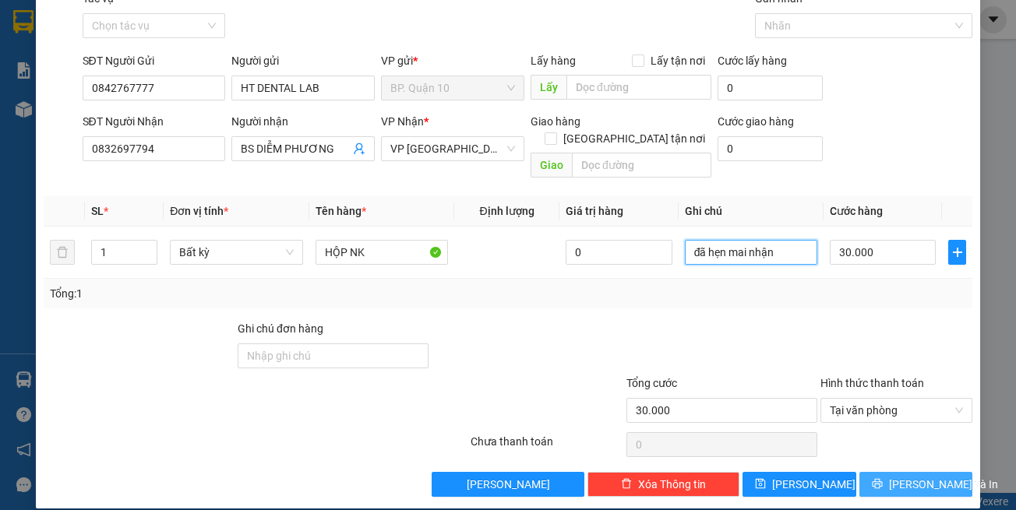
type input "đã hẹn mai nhận"
drag, startPoint x: 869, startPoint y: 459, endPoint x: 738, endPoint y: 347, distance: 172.5
click at [870, 472] on button "[PERSON_NAME] và In" at bounding box center [916, 484] width 114 height 25
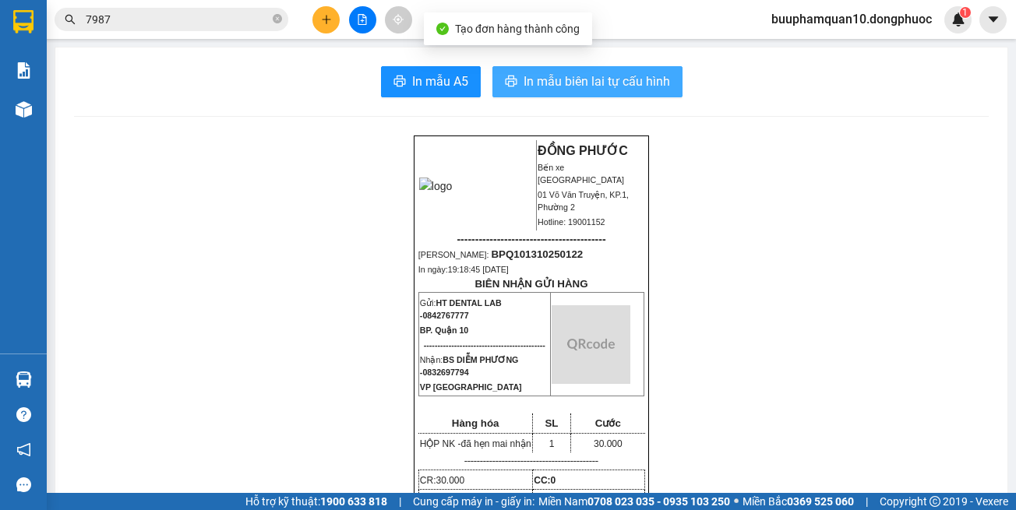
click at [596, 79] on span "In mẫu biên lai tự cấu hình" at bounding box center [597, 81] width 146 height 19
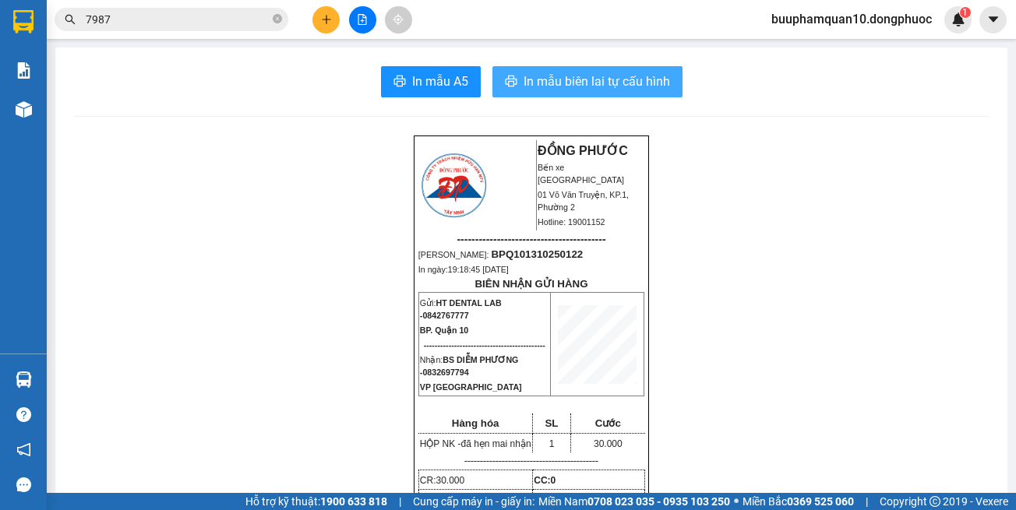
click at [605, 90] on span "In mẫu biên lai tự cấu hình" at bounding box center [597, 81] width 146 height 19
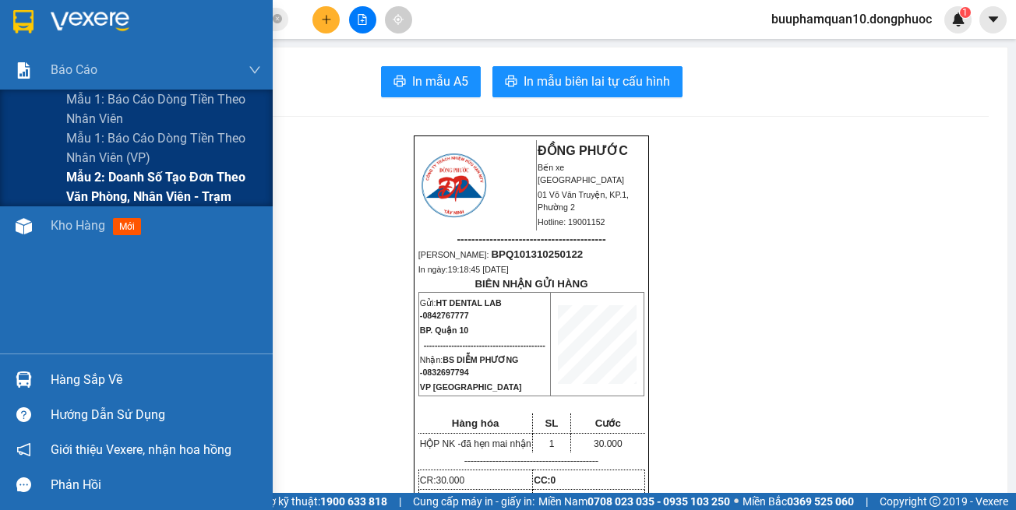
click at [164, 181] on span "Mẫu 2: Doanh số tạo đơn theo Văn phòng, nhân viên - Trạm" at bounding box center [163, 186] width 195 height 39
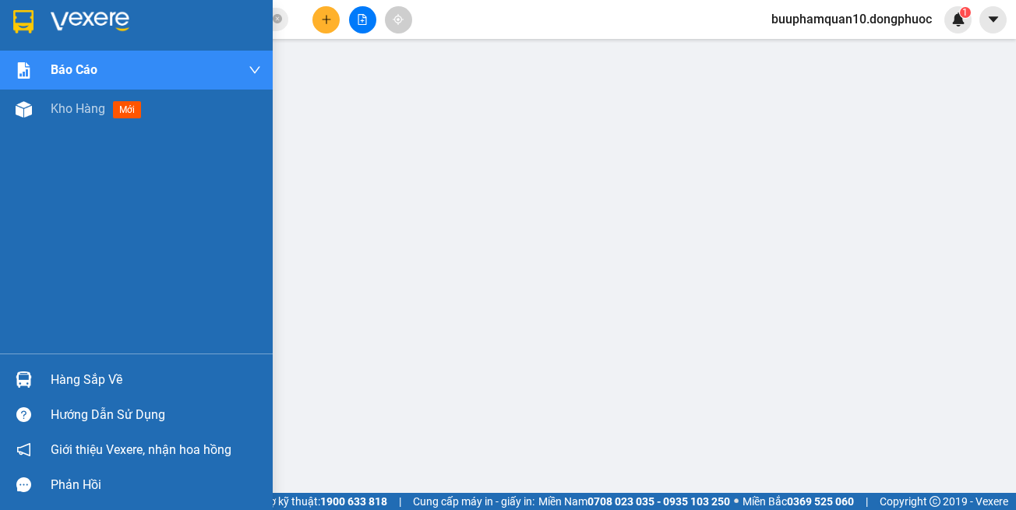
click at [115, 380] on div "Hàng sắp về" at bounding box center [156, 379] width 210 height 23
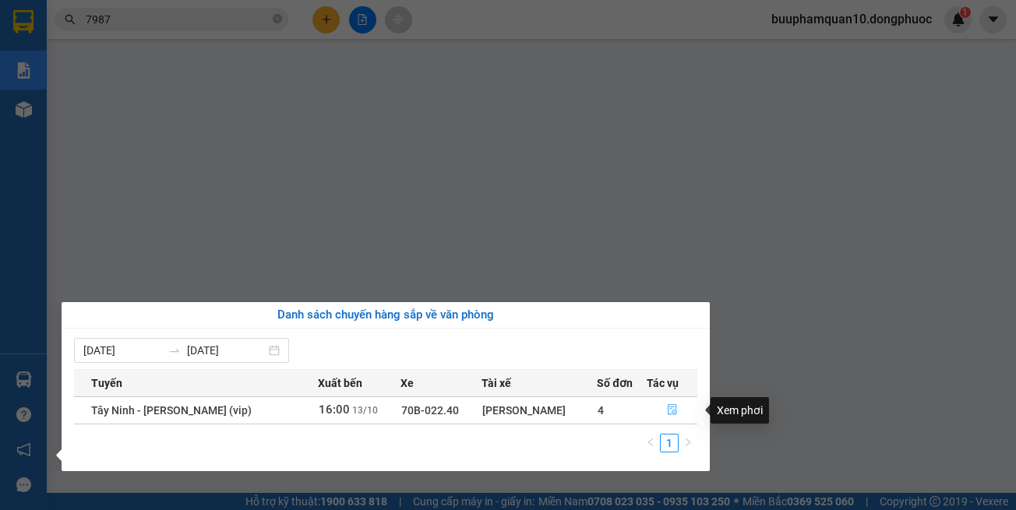
click at [671, 400] on button "button" at bounding box center [672, 410] width 50 height 25
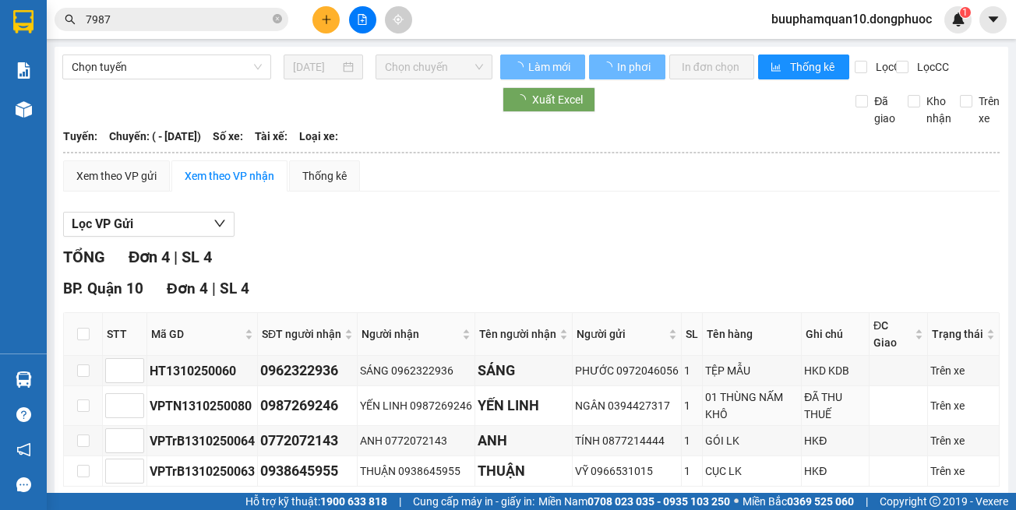
scroll to position [99, 0]
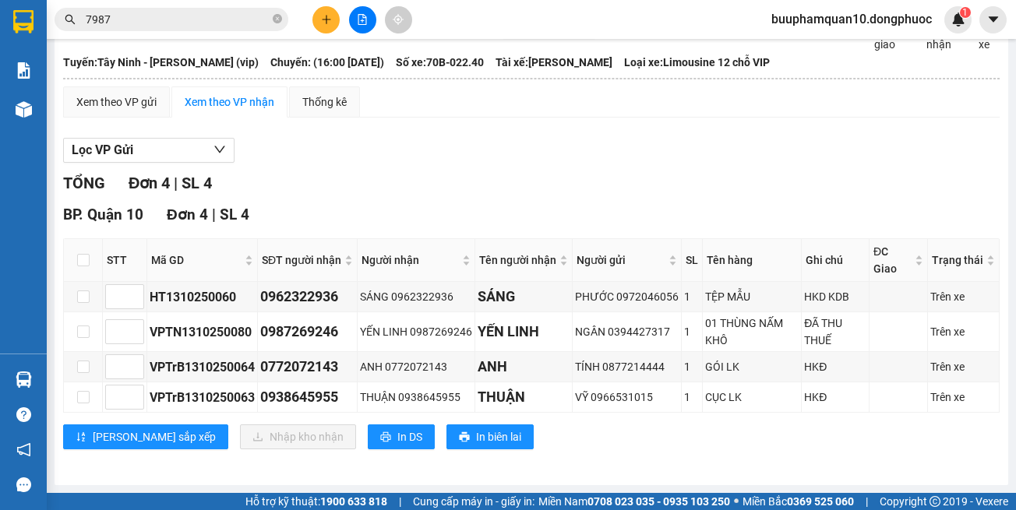
click at [701, 70] on span "Loại xe: Limousine 12 chỗ VIP" at bounding box center [697, 62] width 146 height 17
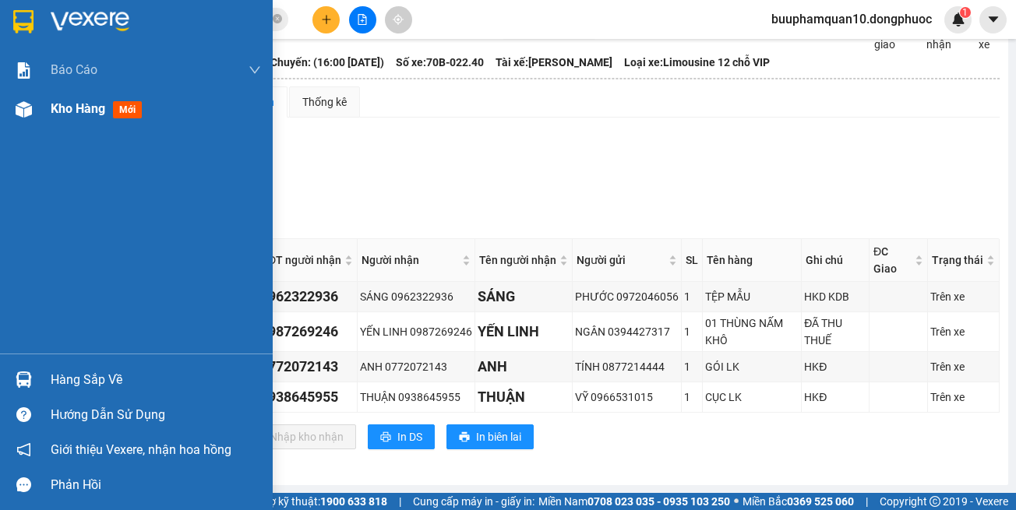
click at [79, 121] on div "Kho hàng mới" at bounding box center [156, 109] width 210 height 39
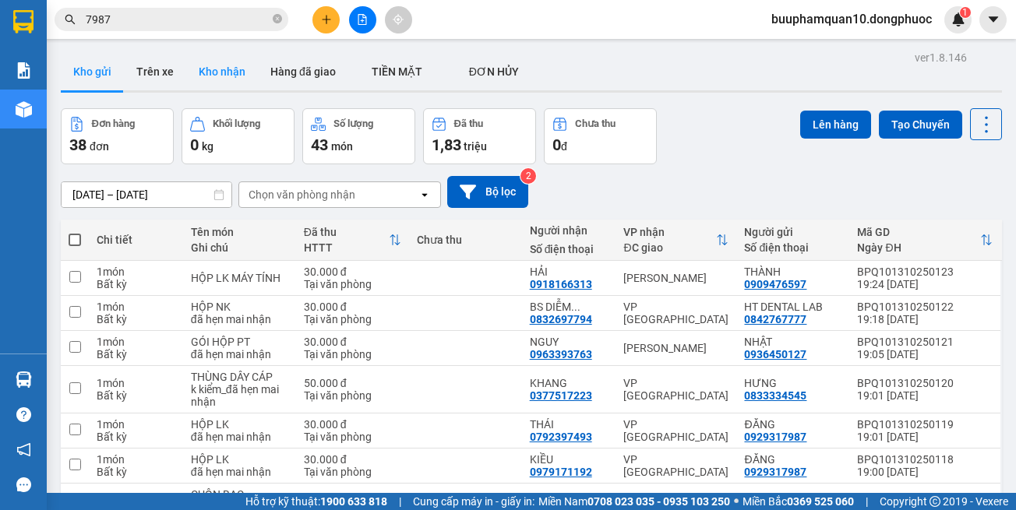
click at [231, 75] on button "Kho nhận" at bounding box center [222, 71] width 72 height 37
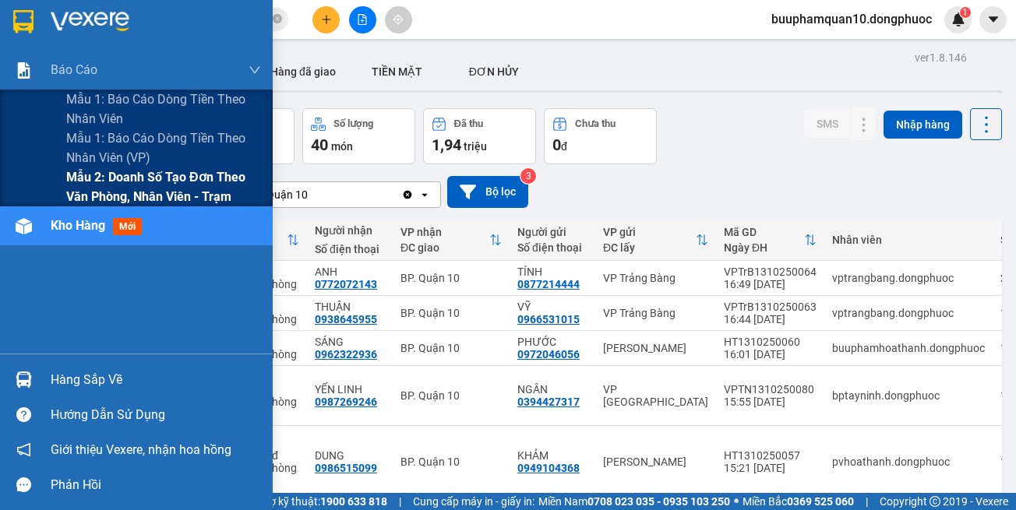
click at [149, 193] on span "Mẫu 2: Doanh số tạo đơn theo Văn phòng, nhân viên - Trạm" at bounding box center [163, 186] width 195 height 39
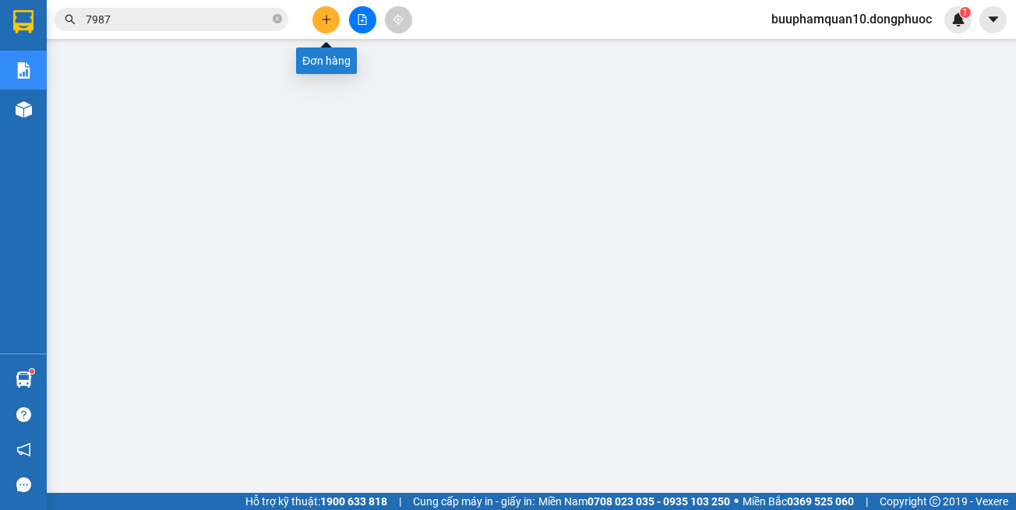
click at [323, 16] on icon "plus" at bounding box center [326, 19] width 11 height 11
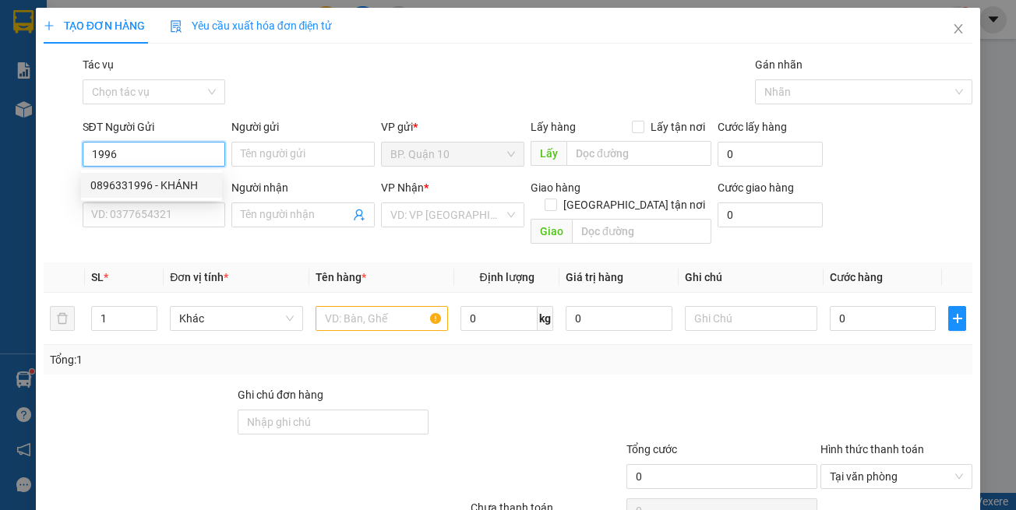
drag, startPoint x: 199, startPoint y: 182, endPoint x: 217, endPoint y: 199, distance: 25.4
click at [198, 186] on div "0896331996 - KHÁNH" at bounding box center [151, 185] width 122 height 17
type input "0896331996"
type input "KHÁNH"
type input "0587171819"
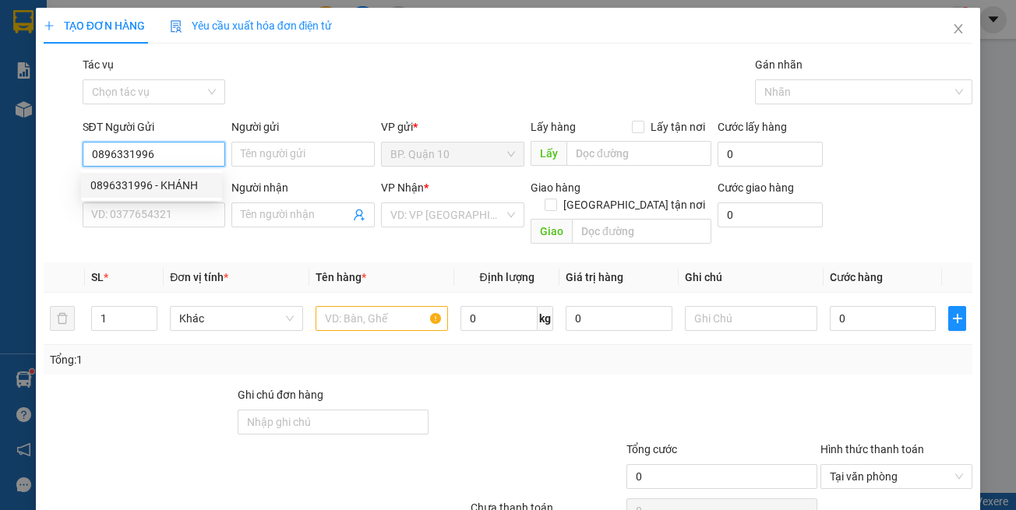
type input "DỤNG"
type input "30.000"
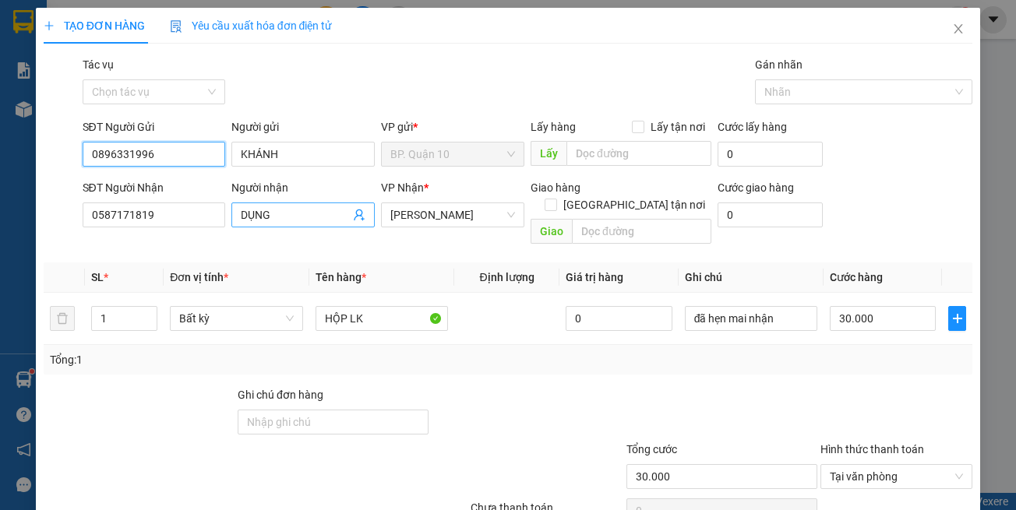
type input "0896331996"
drag, startPoint x: 345, startPoint y: 213, endPoint x: 357, endPoint y: 217, distance: 12.6
click at [346, 213] on span "DỤNG" at bounding box center [302, 215] width 143 height 25
click at [357, 217] on icon "user-add" at bounding box center [359, 215] width 12 height 12
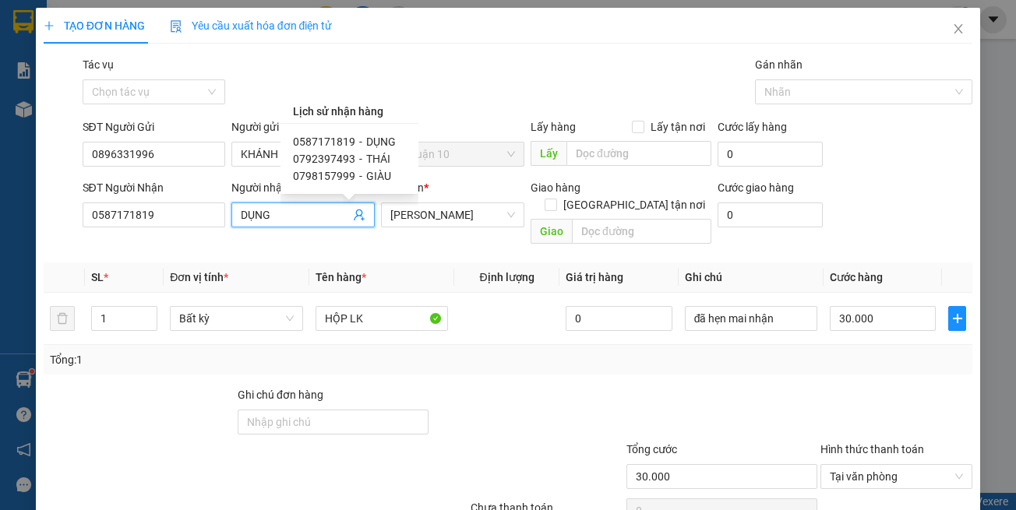
drag, startPoint x: 382, startPoint y: 175, endPoint x: 428, endPoint y: 230, distance: 71.9
click at [382, 175] on span "GIÀU" at bounding box center [378, 176] width 25 height 12
type input "0798157999"
type input "GIÀU"
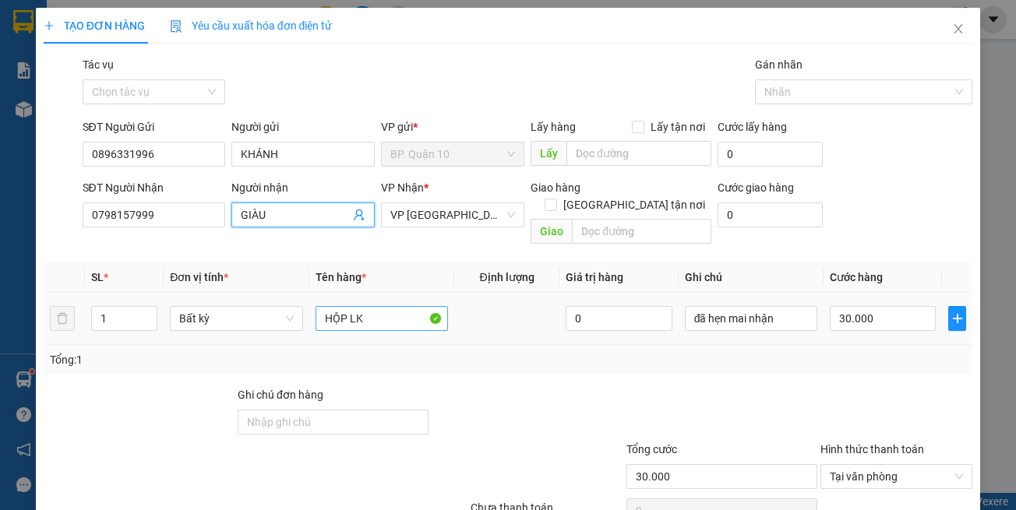
click at [464, 320] on td at bounding box center [506, 319] width 105 height 52
drag, startPoint x: 367, startPoint y: 293, endPoint x: 185, endPoint y: 256, distance: 186.1
click at [217, 266] on table "SL * Đơn vị tính * Tên hàng * Định lượng Giá trị hàng Ghi chú Cước hàng 1 Bất k…" at bounding box center [508, 304] width 929 height 83
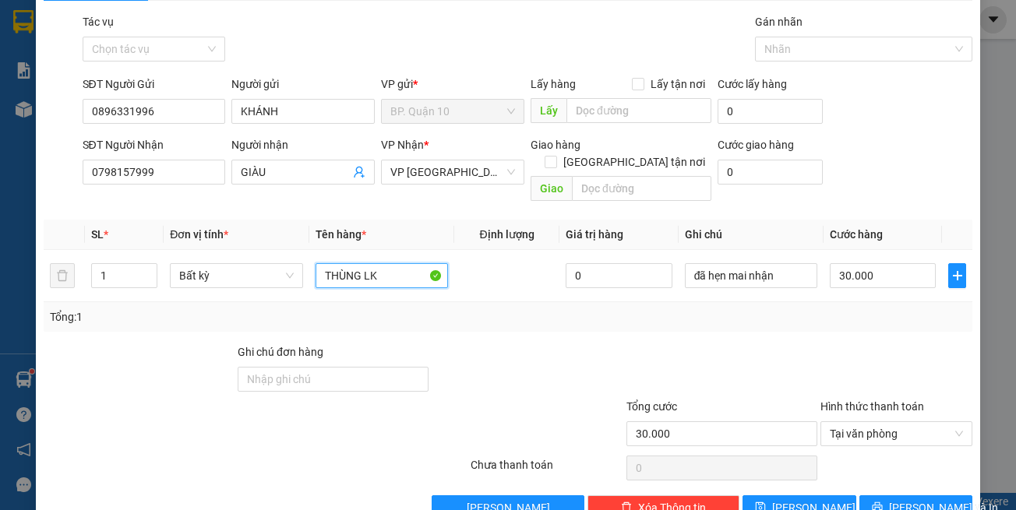
scroll to position [66, 0]
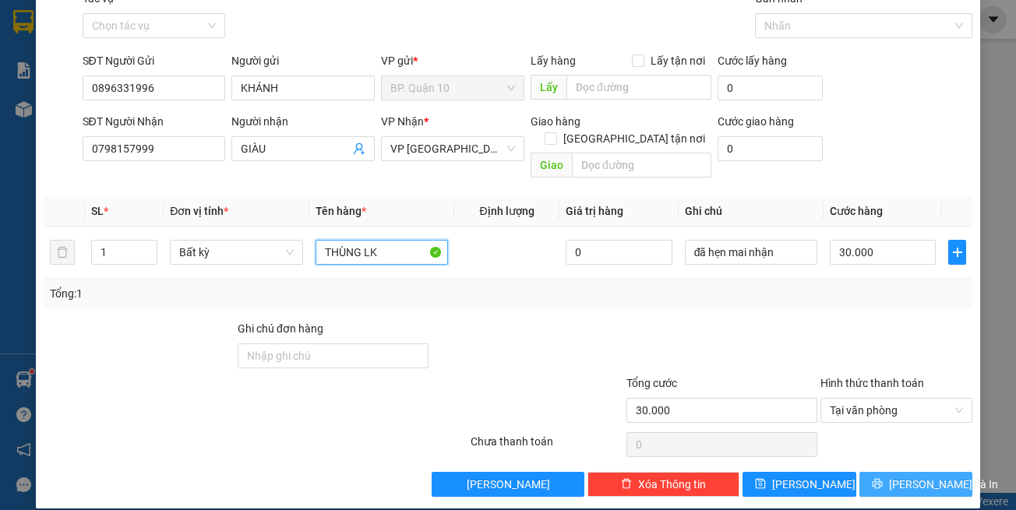
type input "THÙNG LK"
click at [888, 472] on button "[PERSON_NAME] và In" at bounding box center [916, 484] width 114 height 25
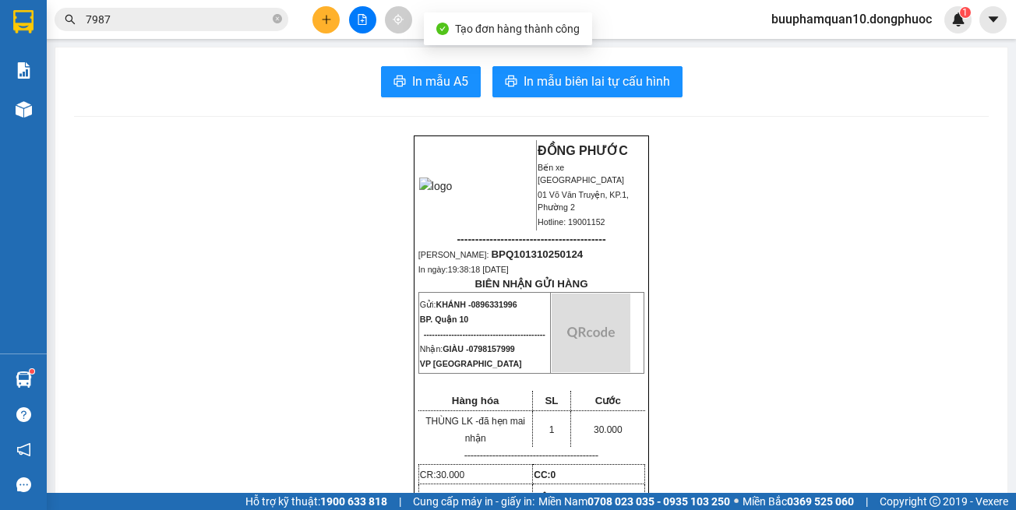
click at [683, 93] on div "In mẫu A5 In mẫu biên lai tự cấu hình" at bounding box center [531, 81] width 915 height 31
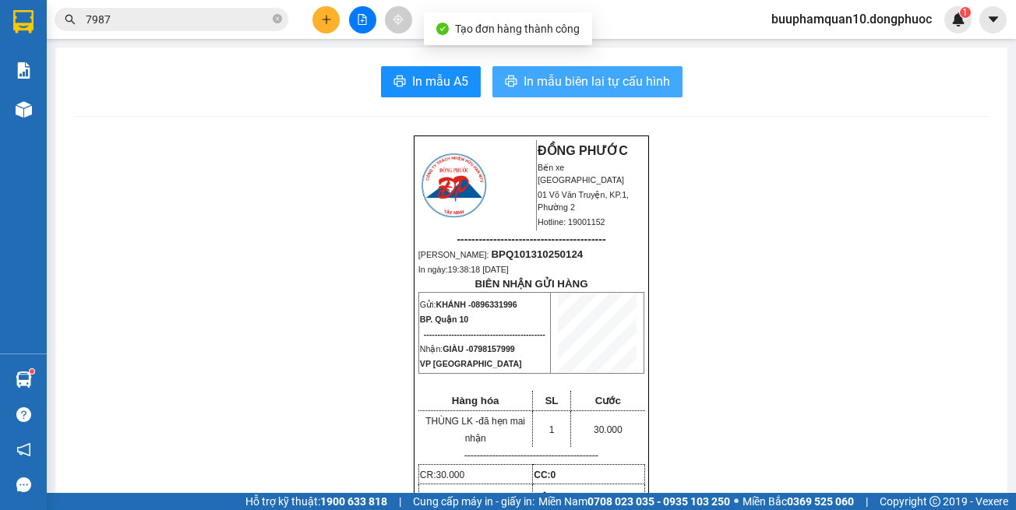
click at [654, 87] on span "In mẫu biên lai tự cấu hình" at bounding box center [597, 81] width 146 height 19
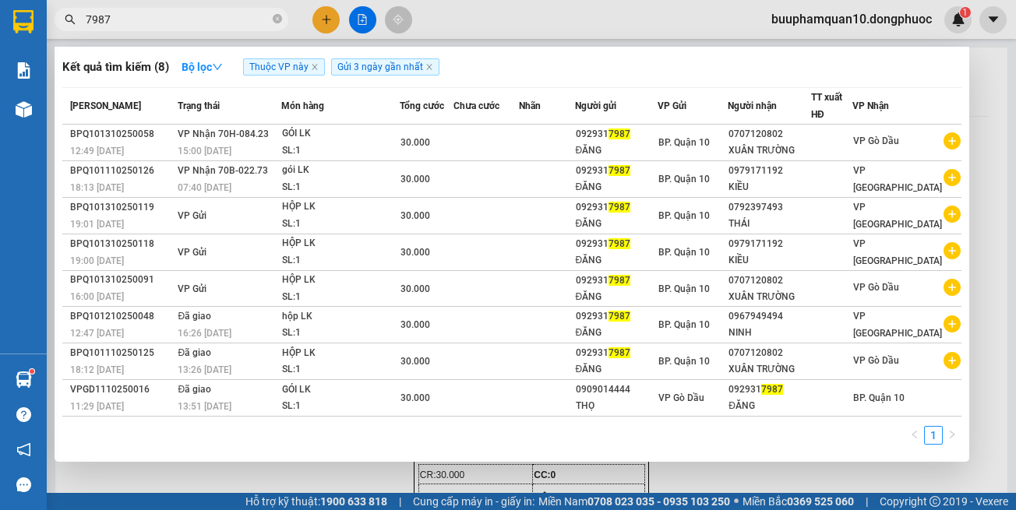
click at [215, 24] on input "7987" at bounding box center [178, 19] width 184 height 17
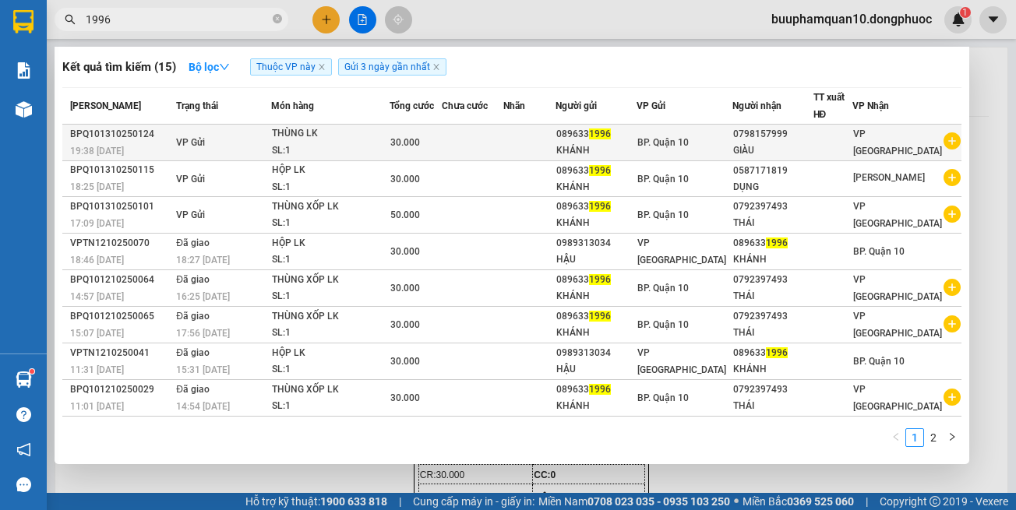
type input "1996"
click at [294, 136] on div "THÙNG LK" at bounding box center [330, 133] width 117 height 17
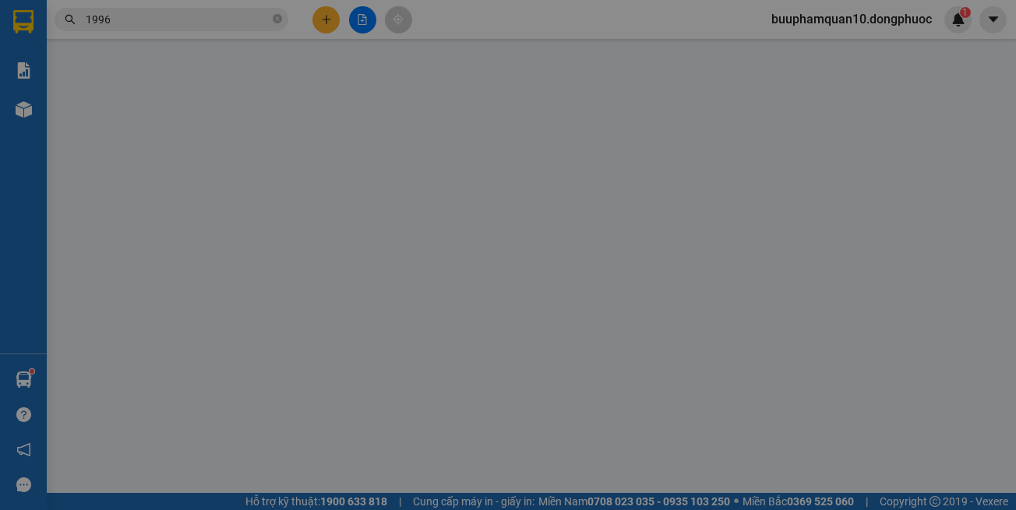
type input "0896331996"
type input "KHÁNH"
type input "0798157999"
type input "GIÀU"
type input "30.000"
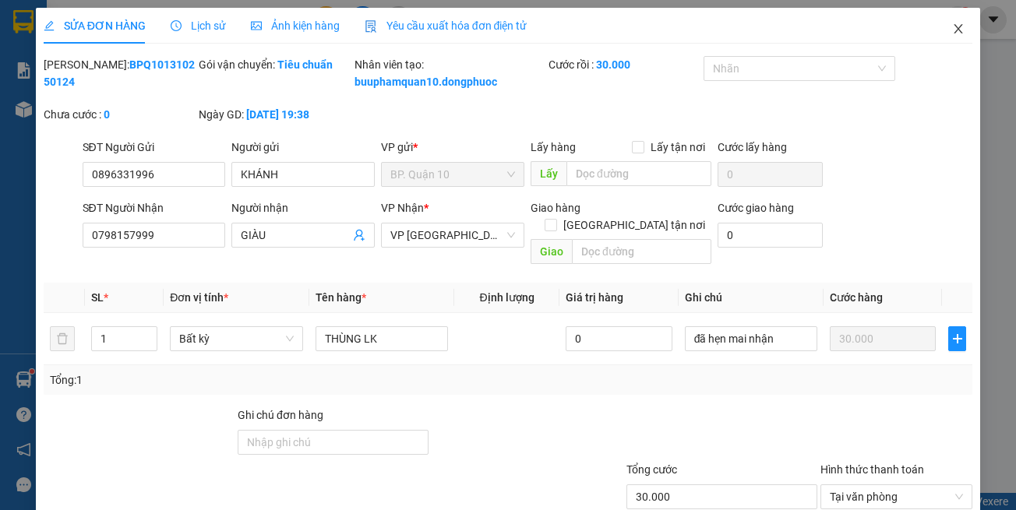
click at [954, 33] on icon "close" at bounding box center [958, 28] width 9 height 9
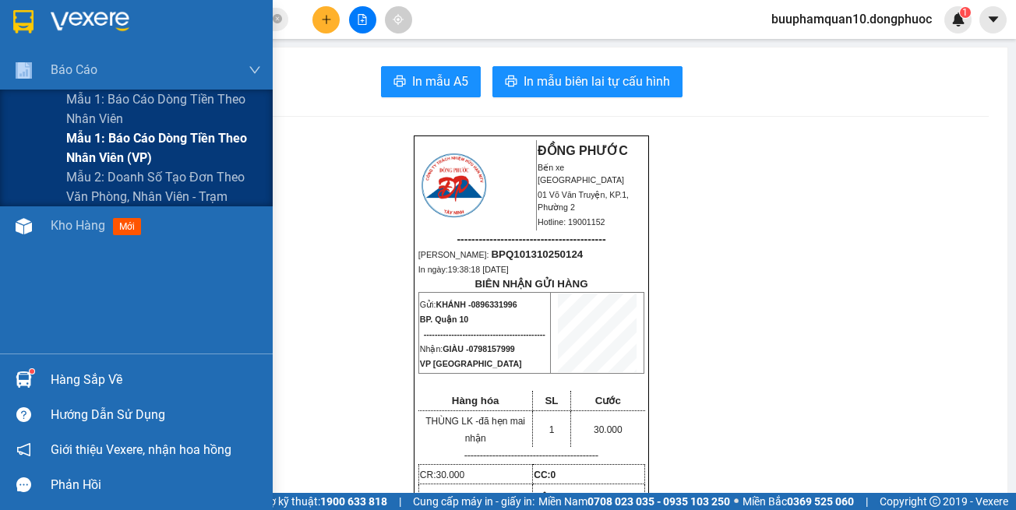
click at [62, 143] on div "Báo cáo Mẫu 1: Báo cáo dòng tiền theo nhân viên Mẫu 1: Báo cáo dòng tiền theo n…" at bounding box center [136, 129] width 273 height 156
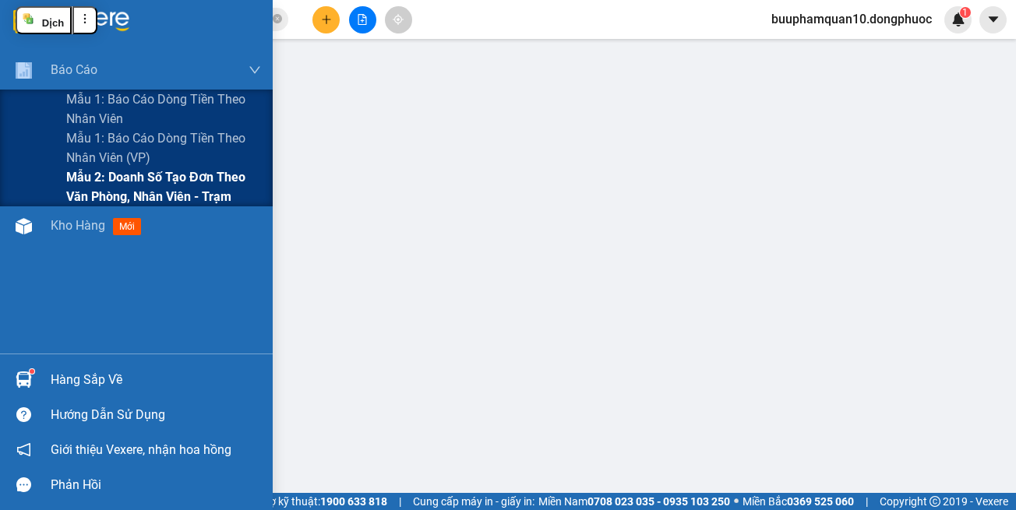
click at [159, 190] on span "Mẫu 2: Doanh số tạo đơn theo Văn phòng, nhân viên - Trạm" at bounding box center [163, 186] width 195 height 39
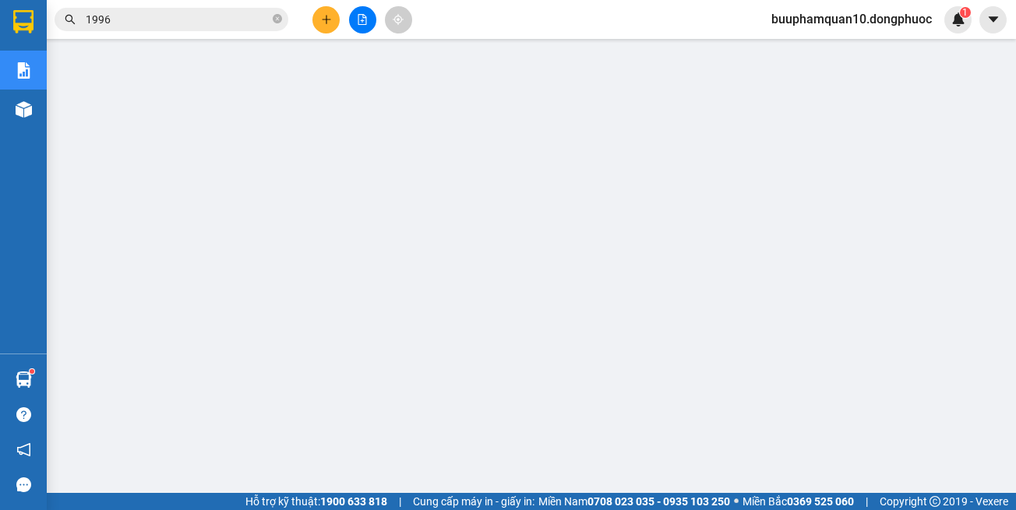
click at [332, 27] on button at bounding box center [325, 19] width 27 height 27
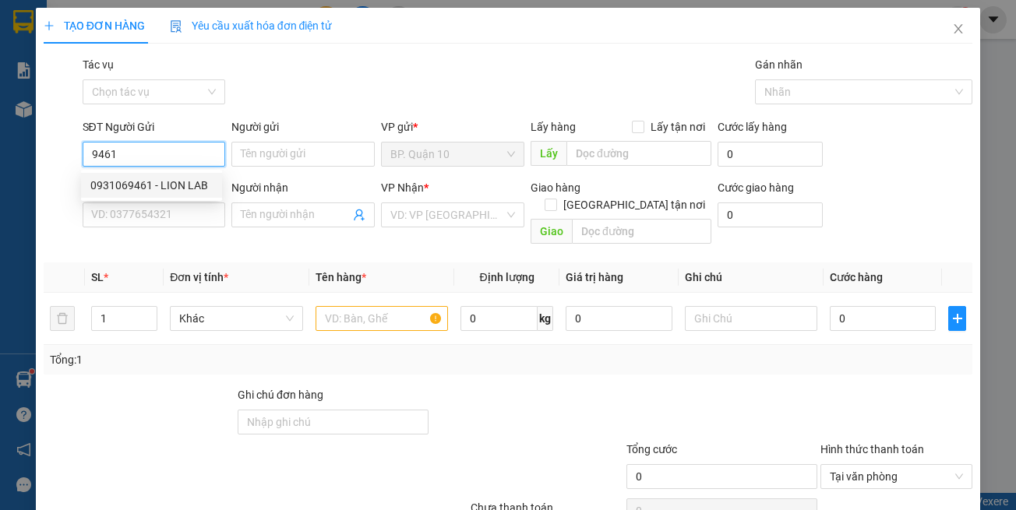
click at [154, 189] on div "0931069461 - LION LAB" at bounding box center [151, 185] width 122 height 17
type input "0931069461"
type input "LION LAB"
type input "0348208370"
type input "LUCKY"
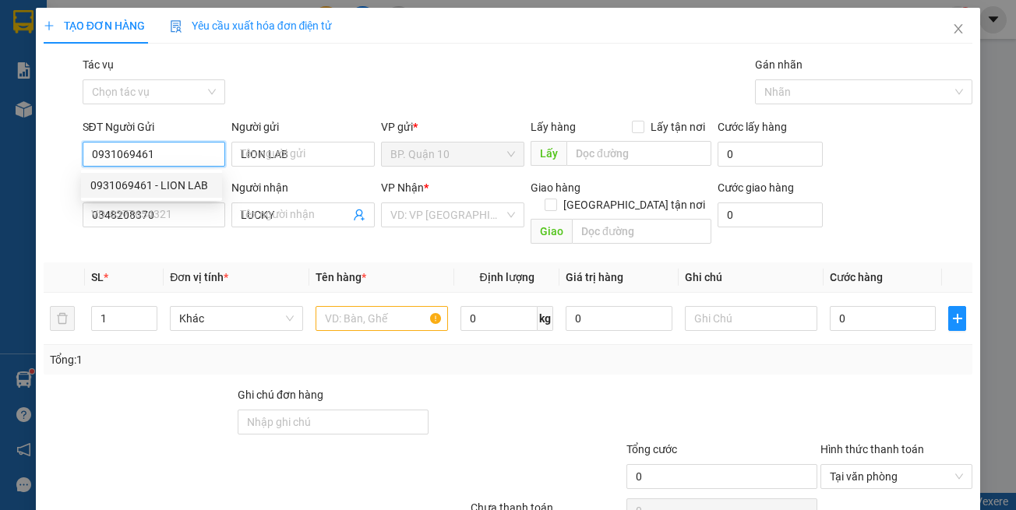
type input "30.000"
type input "0931069461"
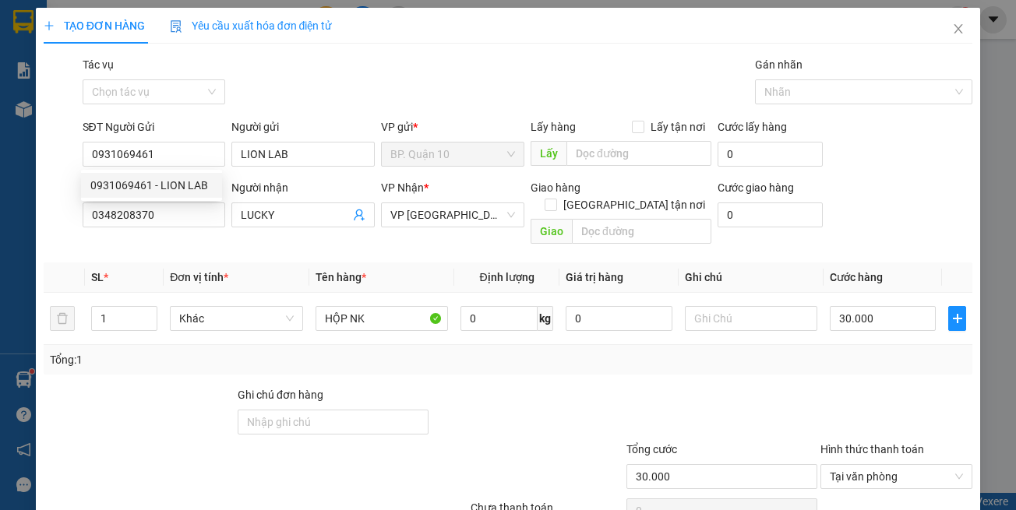
click at [228, 271] on span "*" at bounding box center [226, 277] width 5 height 12
click at [407, 206] on span "VP Phước Đông" at bounding box center [452, 214] width 125 height 23
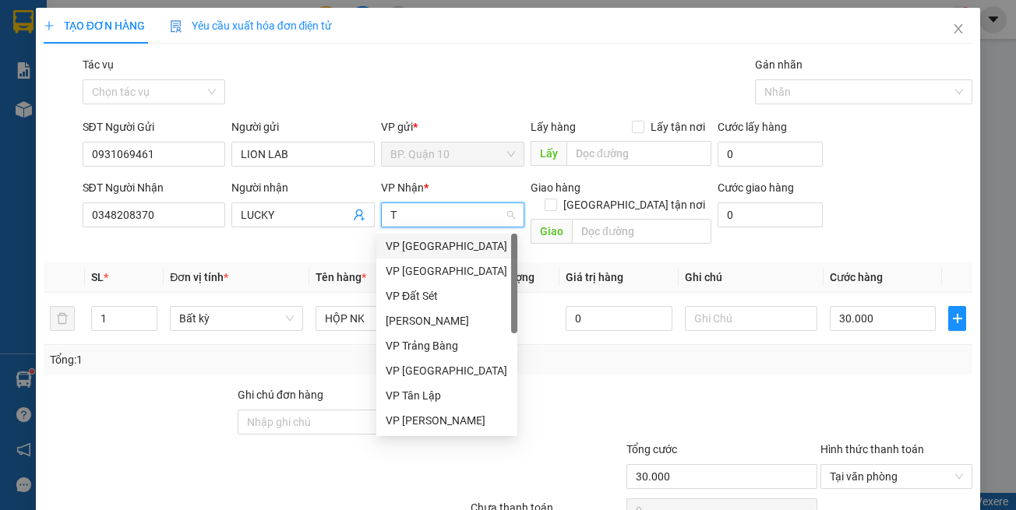
type input "TB"
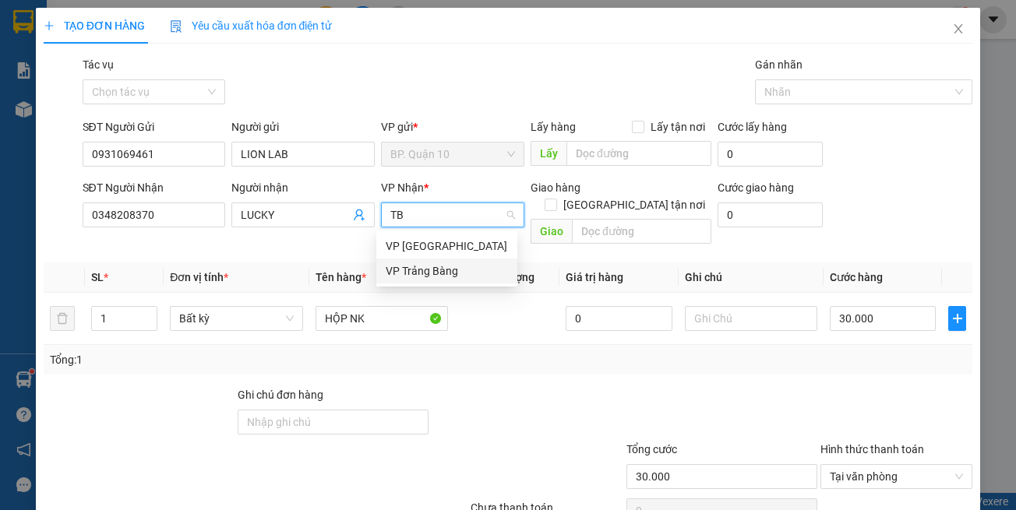
click at [423, 266] on div "VP Trảng Bàng" at bounding box center [447, 271] width 122 height 17
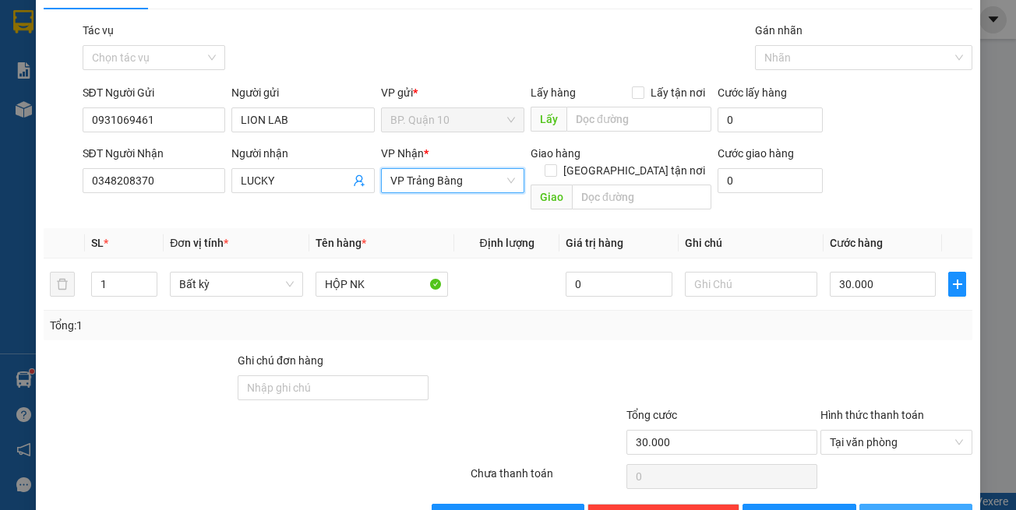
scroll to position [66, 0]
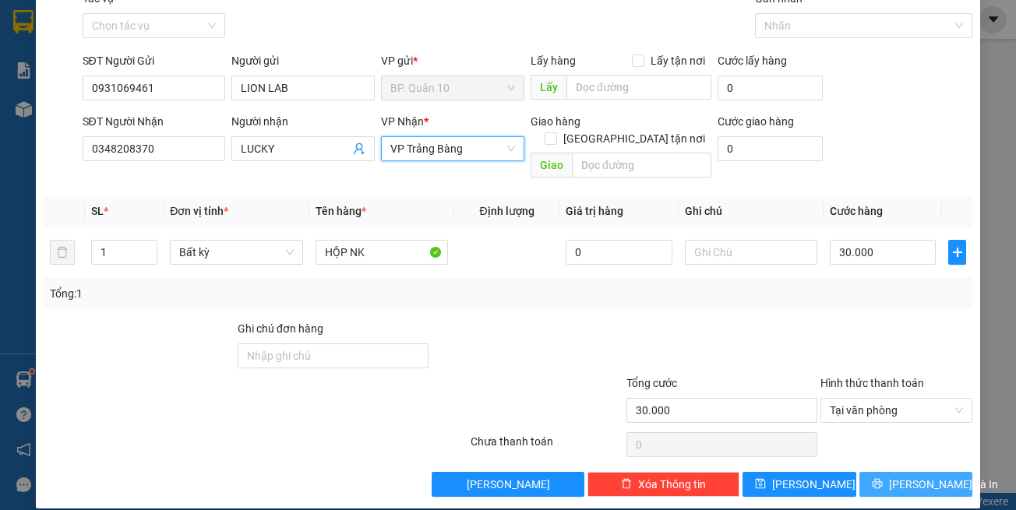
click at [936, 478] on button "[PERSON_NAME] và In" at bounding box center [916, 484] width 114 height 25
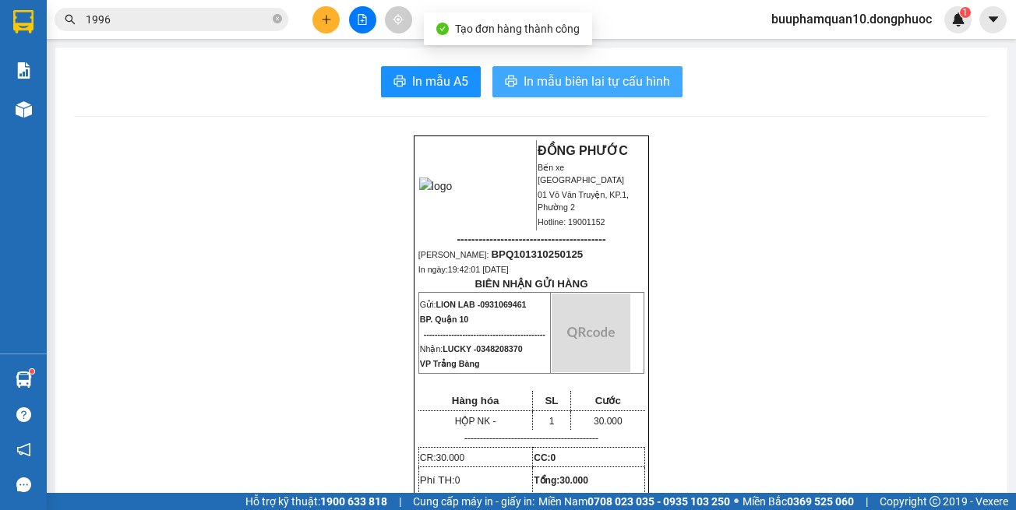
click at [641, 93] on button "In mẫu biên lai tự cấu hình" at bounding box center [587, 81] width 190 height 31
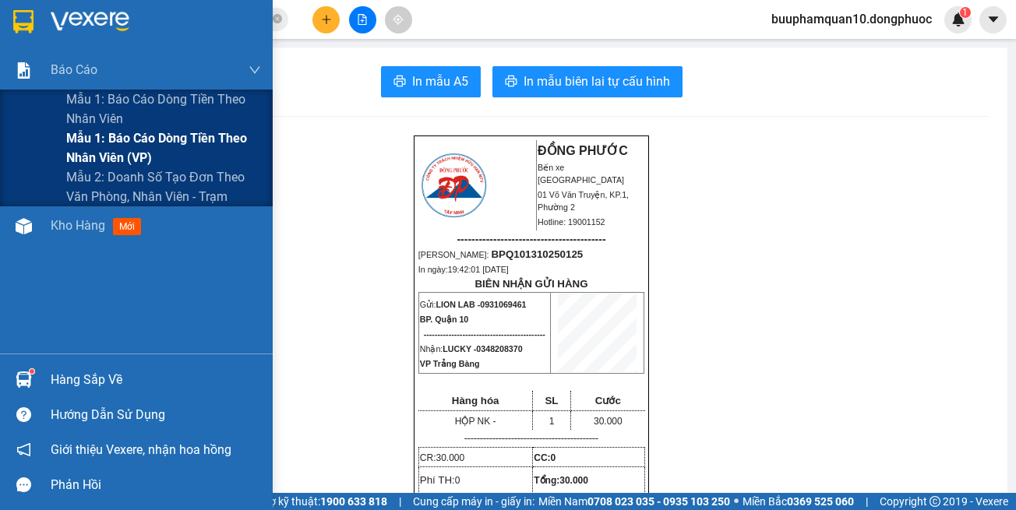
drag, startPoint x: 140, startPoint y: 175, endPoint x: 235, endPoint y: 153, distance: 97.3
click at [143, 173] on span "Mẫu 2: Doanh số tạo đơn theo Văn phòng, nhân viên - Trạm" at bounding box center [163, 186] width 195 height 39
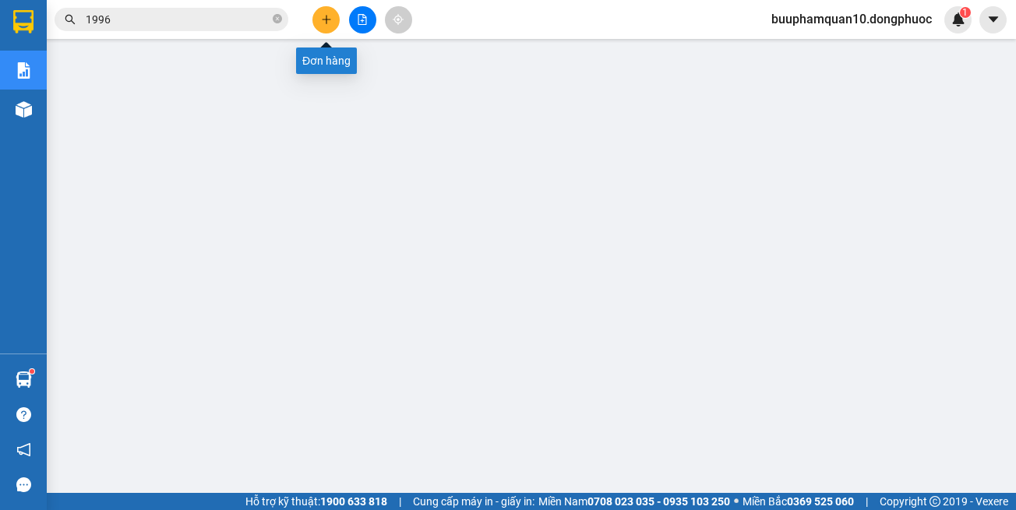
click at [330, 23] on icon "plus" at bounding box center [326, 19] width 11 height 11
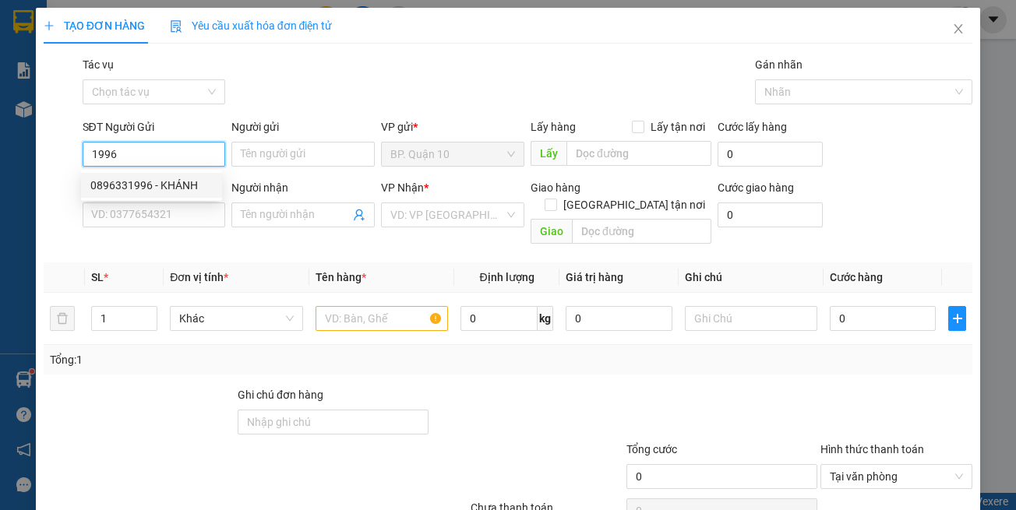
drag, startPoint x: 173, startPoint y: 187, endPoint x: 274, endPoint y: 224, distance: 107.7
click at [173, 186] on div "0896331996 - KHÁNH" at bounding box center [151, 185] width 122 height 17
type input "0896331996"
type input "KHÁNH"
type input "0798157999"
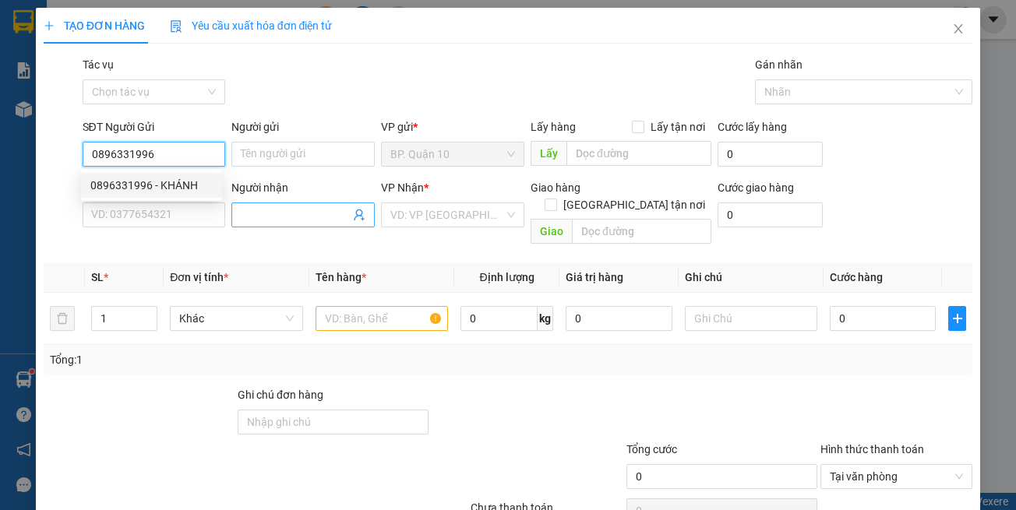
type input "GIÀU"
type input "30.000"
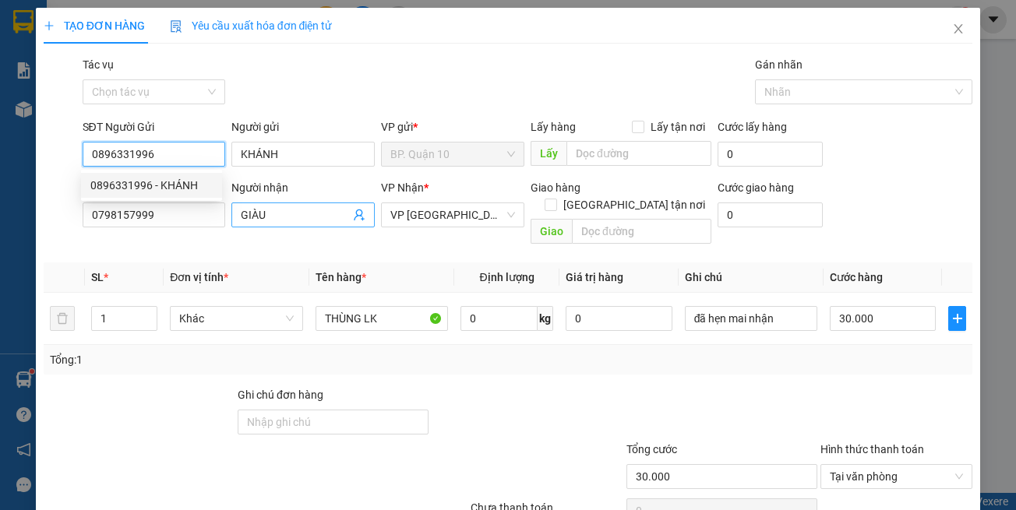
type input "0896331996"
click at [276, 226] on span "GIÀU" at bounding box center [302, 215] width 143 height 25
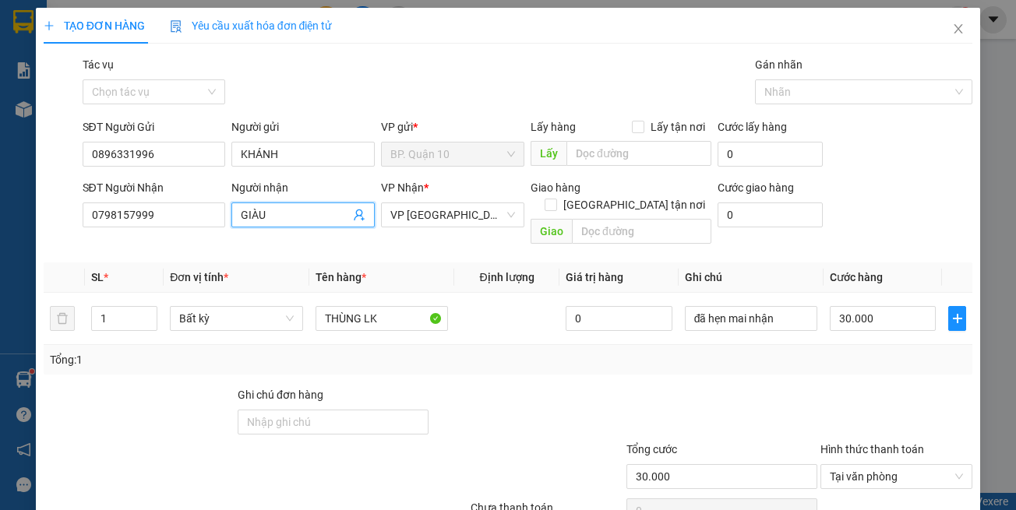
click at [353, 214] on icon "user-add" at bounding box center [359, 215] width 12 height 12
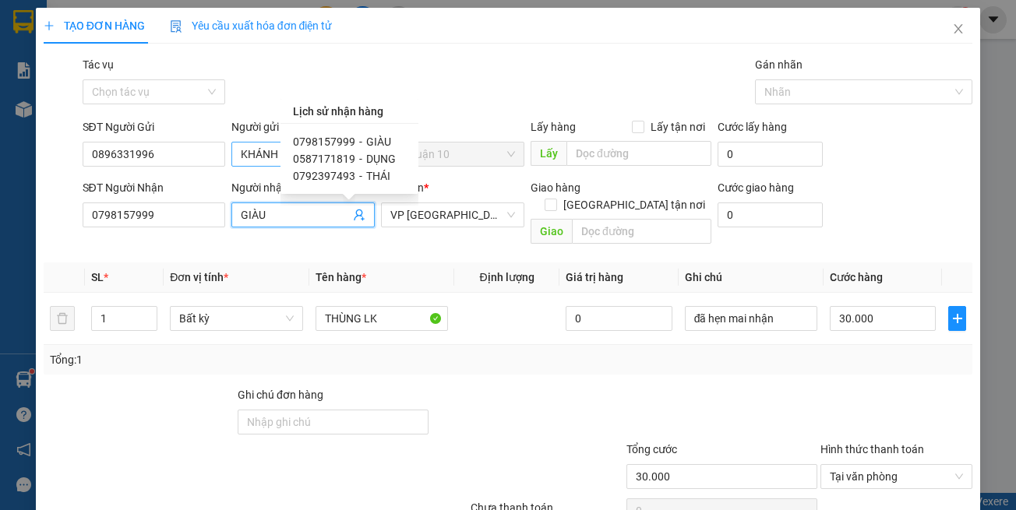
click at [341, 143] on span "0798157999" at bounding box center [324, 142] width 62 height 12
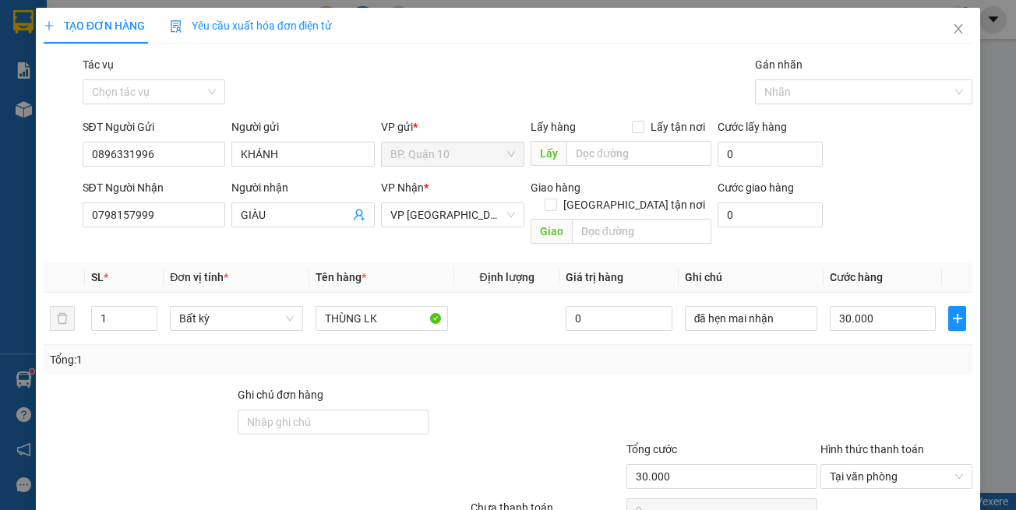
click at [519, 390] on div at bounding box center [527, 413] width 194 height 55
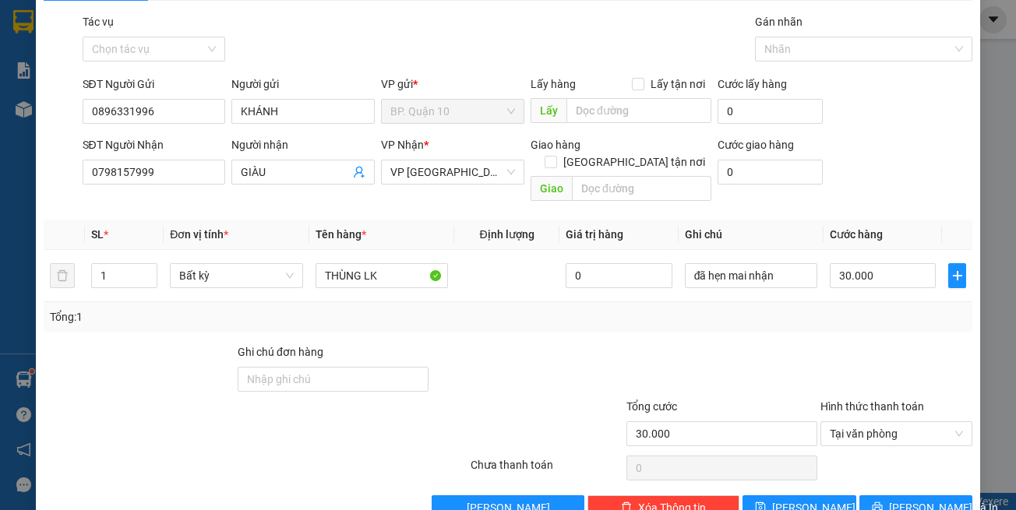
scroll to position [66, 0]
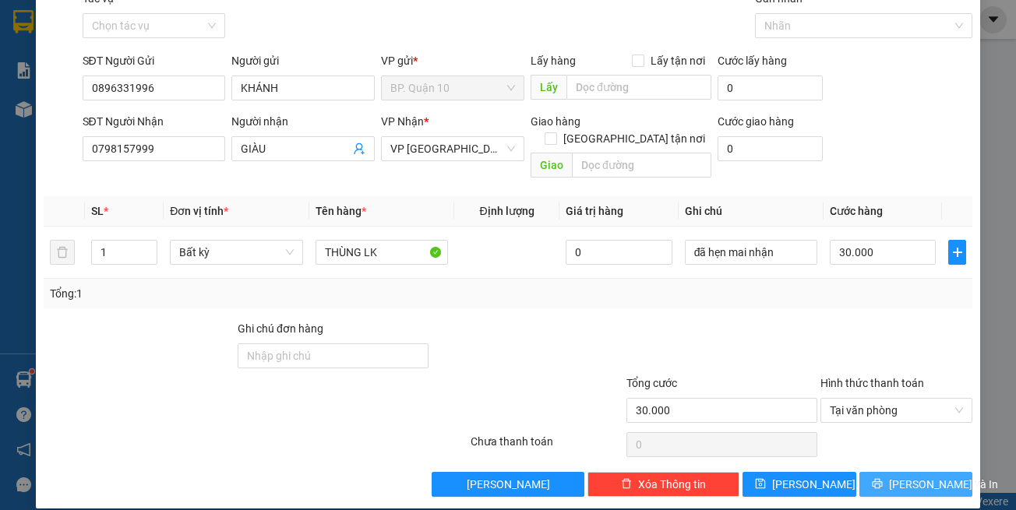
drag, startPoint x: 875, startPoint y: 471, endPoint x: 788, endPoint y: 408, distance: 107.0
click at [876, 478] on icon "printer" at bounding box center [877, 483] width 11 height 11
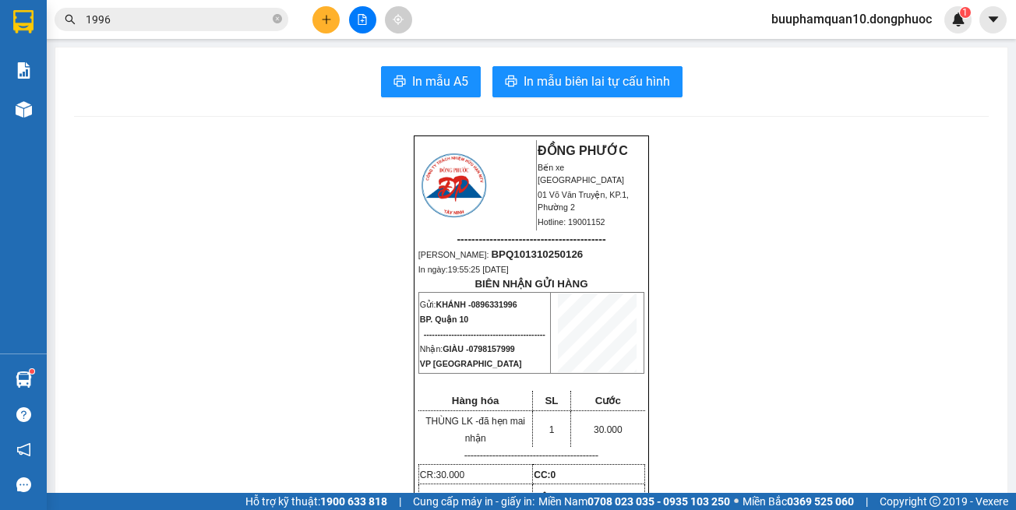
click at [489, 309] on span "0896331996" at bounding box center [494, 304] width 46 height 9
click at [488, 309] on span "0896331996" at bounding box center [494, 304] width 46 height 9
copy span "0896331996"
click at [319, 23] on button at bounding box center [325, 19] width 27 height 27
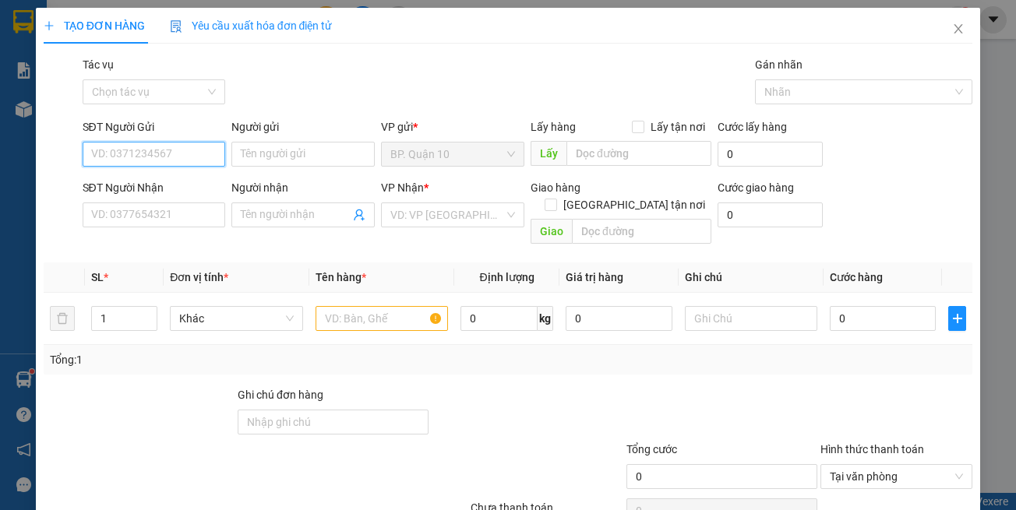
paste input "0896331996"
type input "0896331996"
click at [195, 189] on div "0896331996 - KHÁNH" at bounding box center [151, 185] width 122 height 17
type input "KHÁNH"
type input "0798157999"
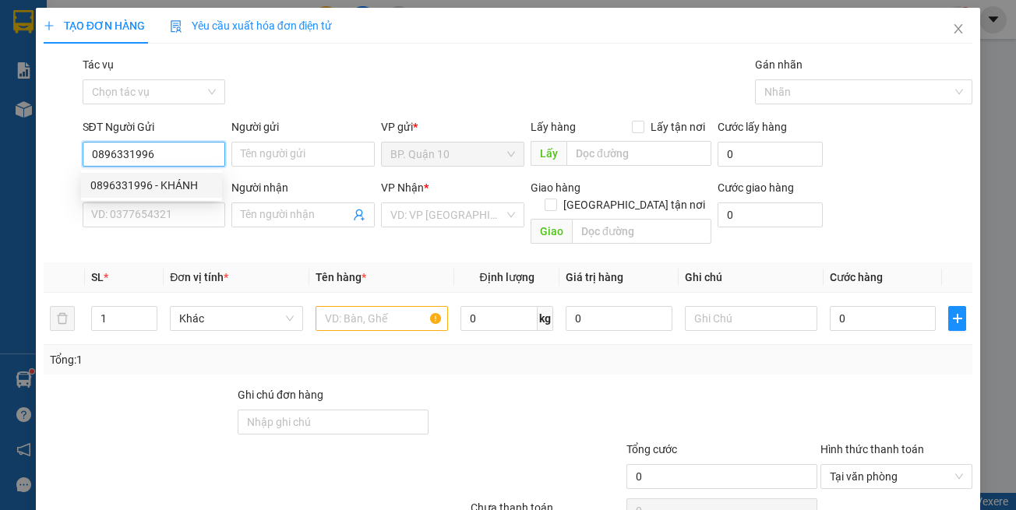
type input "GIÀU"
type input "30.000"
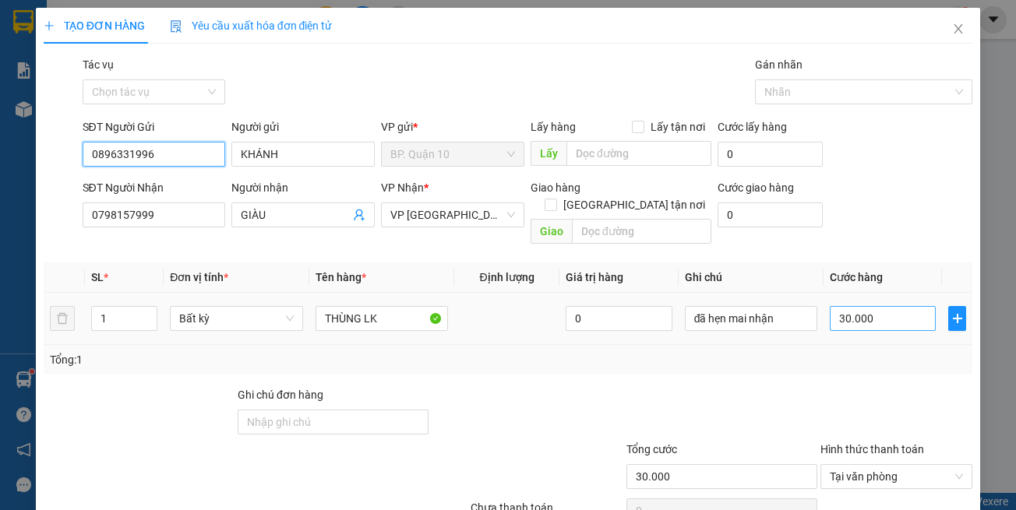
type input "0896331996"
click at [890, 306] on input "30.000" at bounding box center [883, 318] width 106 height 25
type input "5"
type input "50"
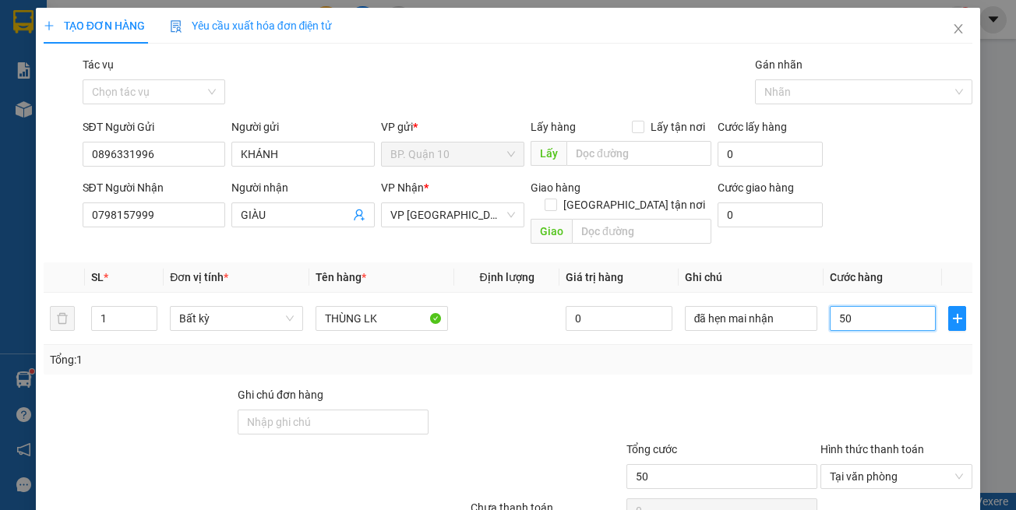
type input "50"
type input "50.000"
click at [854, 386] on div at bounding box center [896, 413] width 155 height 55
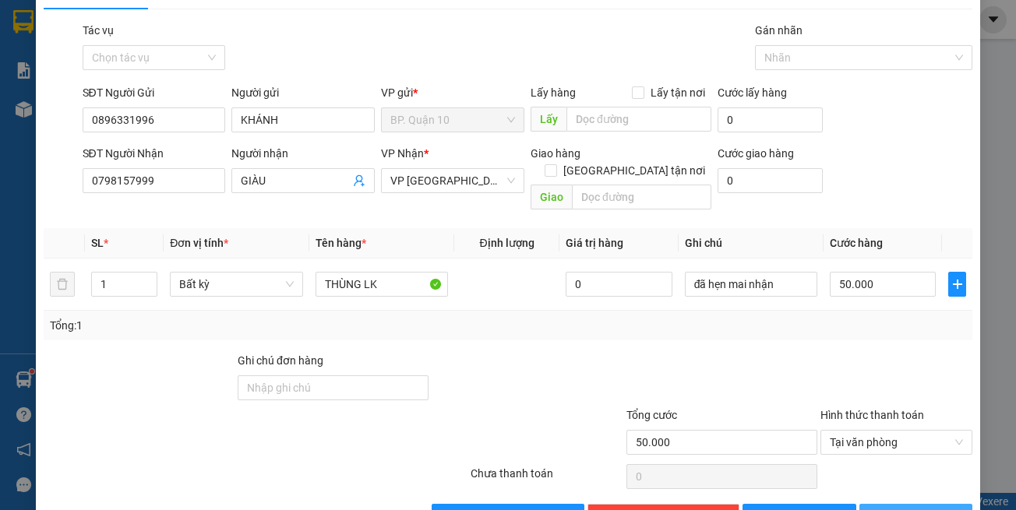
scroll to position [66, 0]
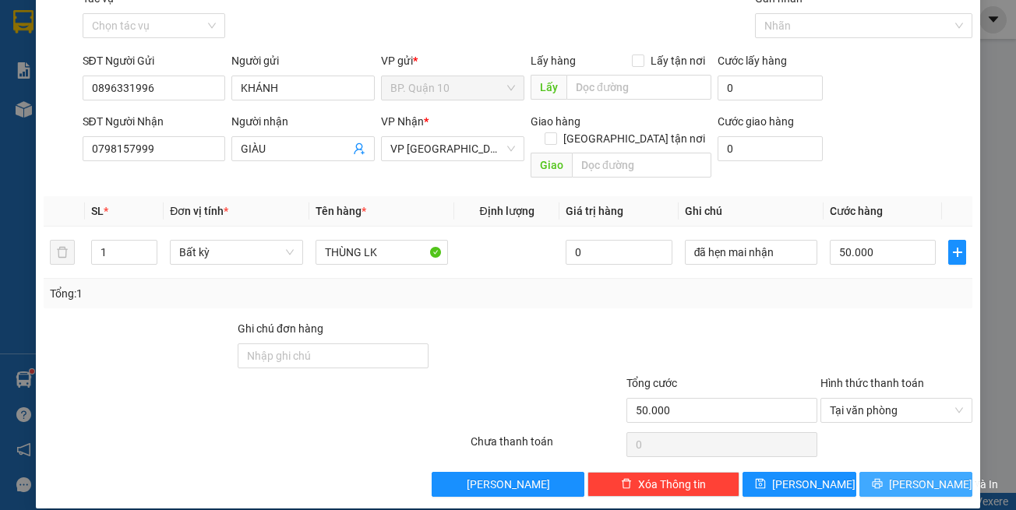
click at [897, 476] on span "[PERSON_NAME] và In" at bounding box center [943, 484] width 109 height 17
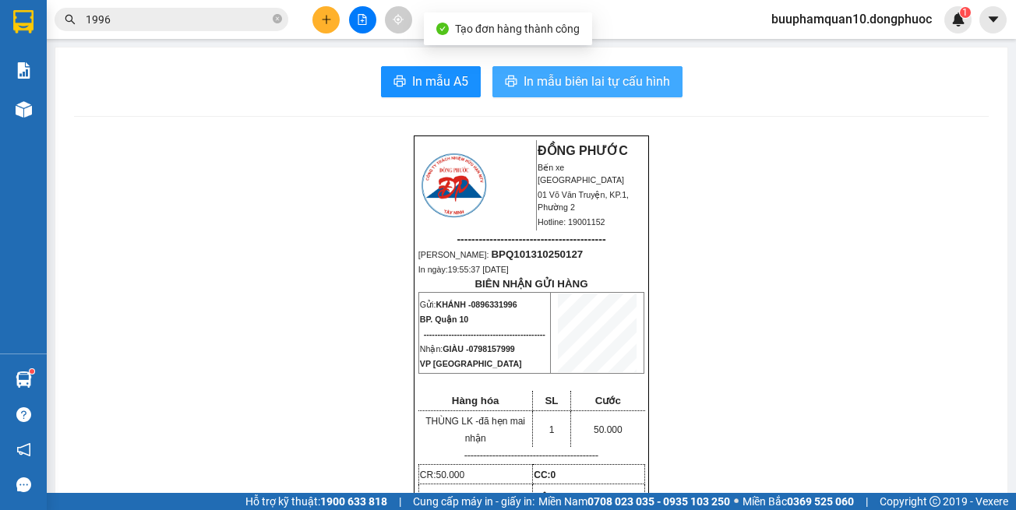
click at [602, 93] on button "In mẫu biên lai tự cấu hình" at bounding box center [587, 81] width 190 height 31
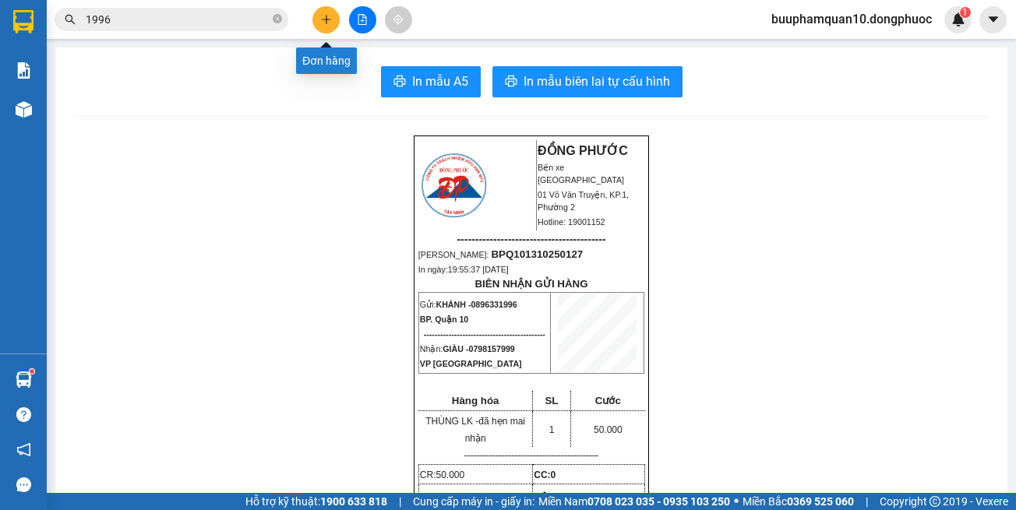
click at [318, 12] on button at bounding box center [325, 19] width 27 height 27
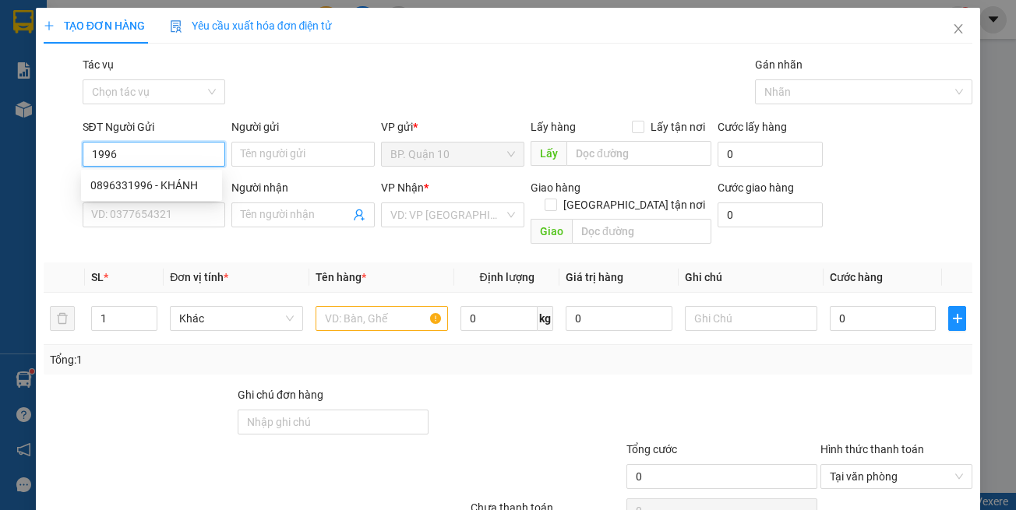
click at [167, 181] on div "0896331996 - KHÁNH" at bounding box center [151, 185] width 122 height 17
type input "0896331996"
type input "KHÁNH"
type input "0798157999"
type input "GIÀU"
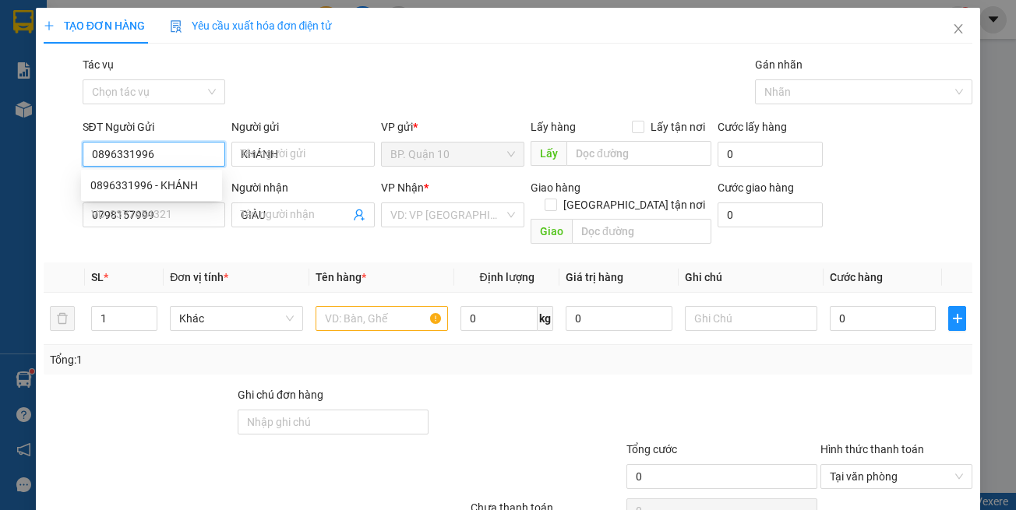
type input "50.000"
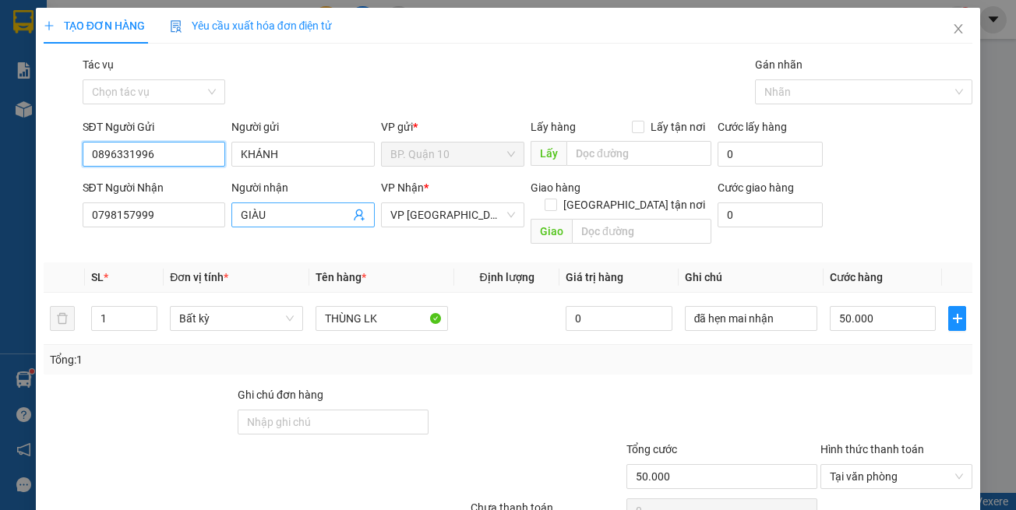
type input "0896331996"
click at [354, 217] on icon "user-add" at bounding box center [359, 215] width 12 height 12
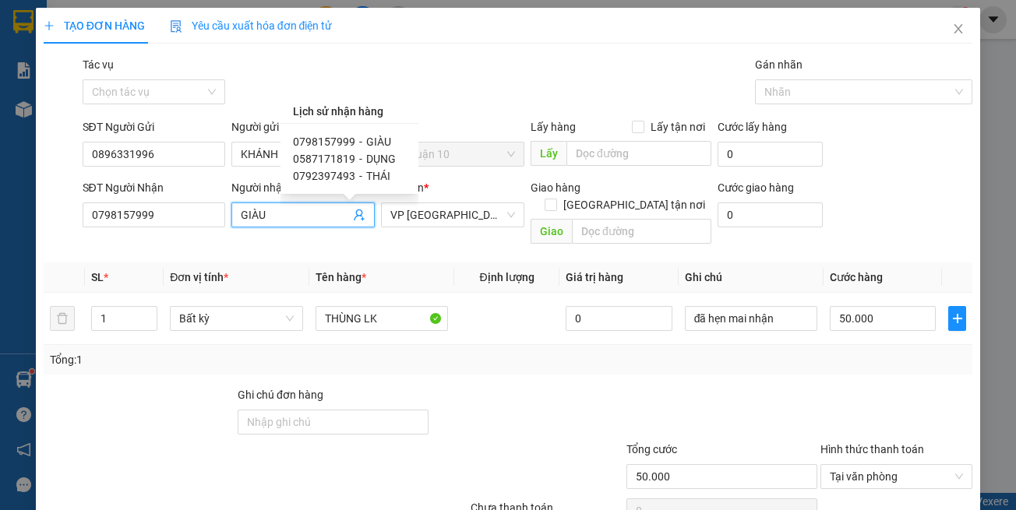
click at [354, 217] on icon "user-add" at bounding box center [359, 215] width 12 height 12
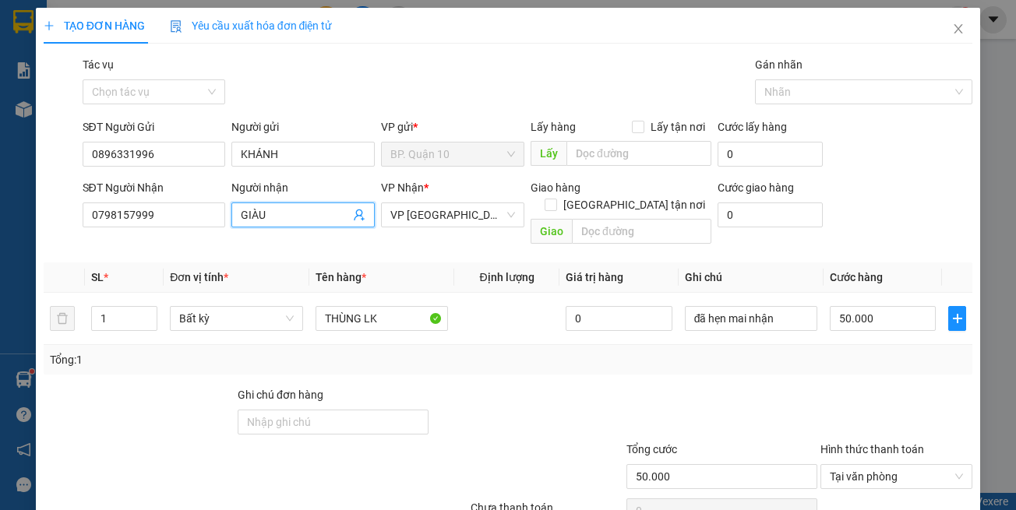
click at [354, 215] on icon "user-add" at bounding box center [359, 216] width 10 height 12
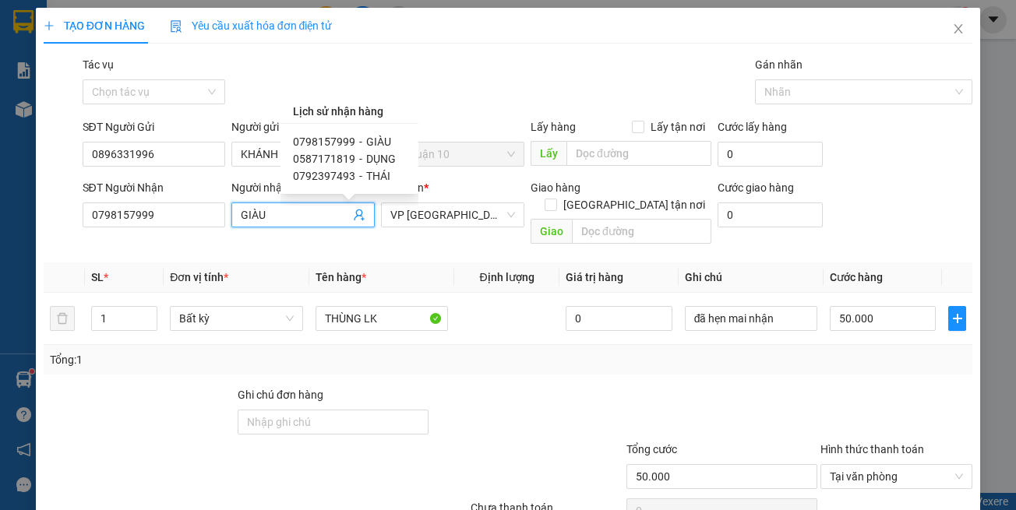
click at [345, 160] on span "0587171819" at bounding box center [324, 159] width 62 height 12
type input "0587171819"
type input "DỤNG"
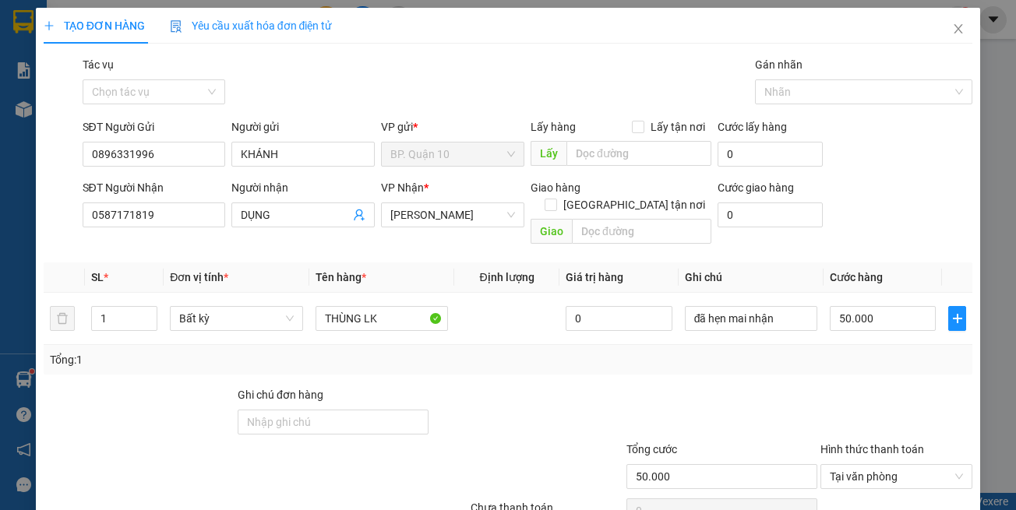
drag, startPoint x: 729, startPoint y: 432, endPoint x: 826, endPoint y: 379, distance: 110.2
click at [733, 441] on div "Tổng cước" at bounding box center [721, 452] width 191 height 23
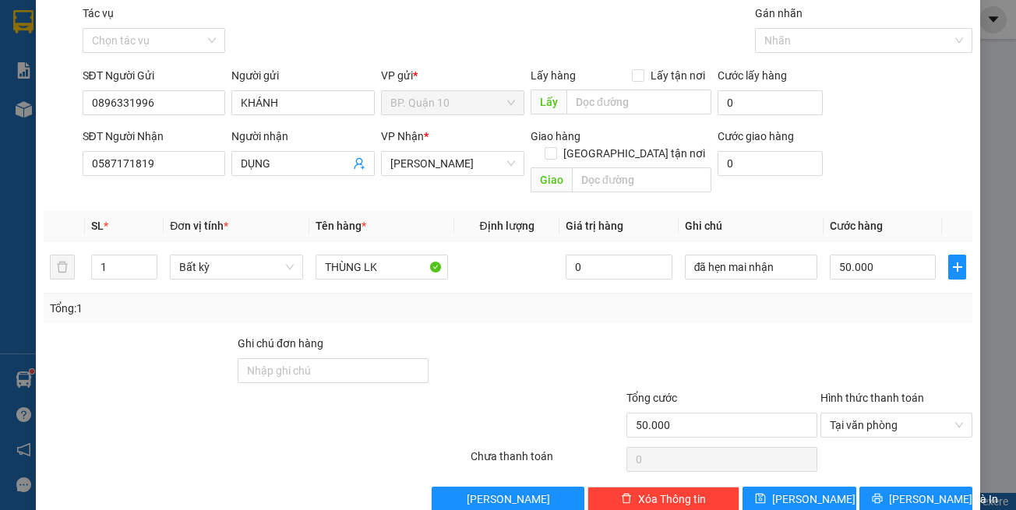
scroll to position [66, 0]
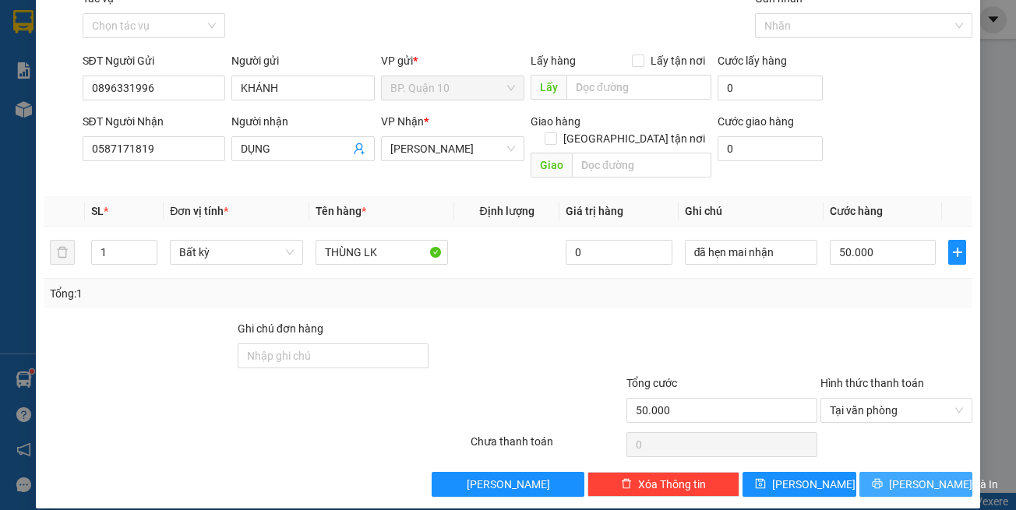
click at [887, 472] on button "[PERSON_NAME] và In" at bounding box center [916, 484] width 114 height 25
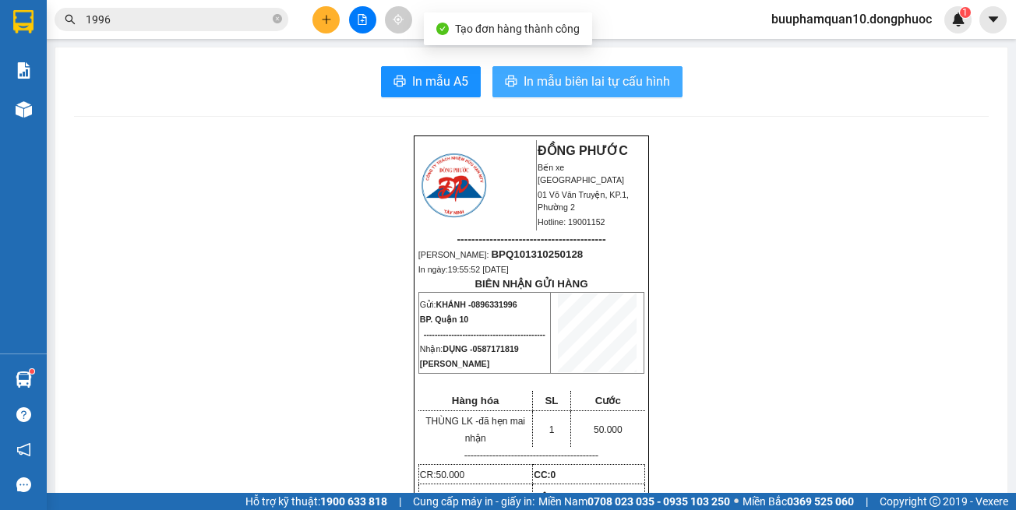
click at [580, 86] on span "In mẫu biên lai tự cấu hình" at bounding box center [597, 81] width 146 height 19
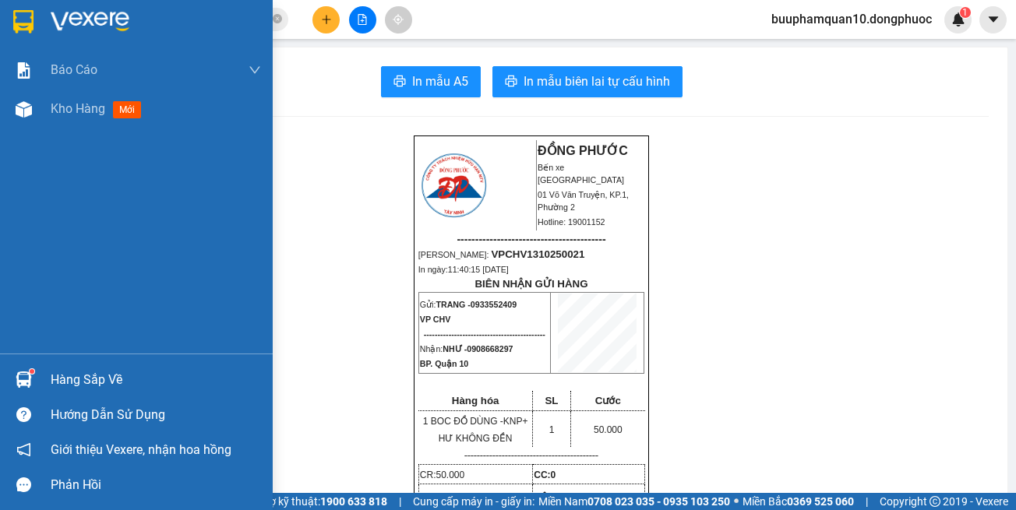
click at [41, 367] on div "Hàng sắp về" at bounding box center [136, 379] width 273 height 35
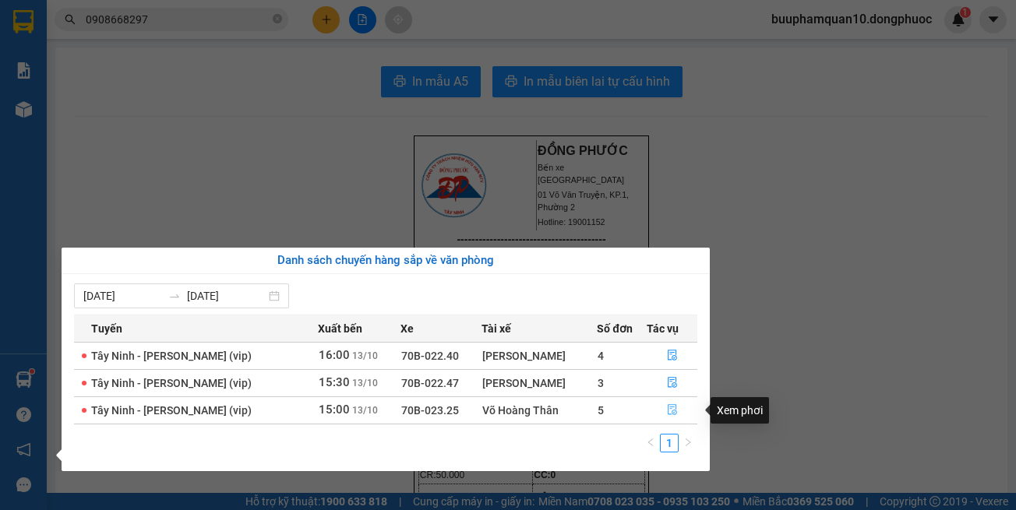
click at [662, 406] on button "button" at bounding box center [672, 410] width 50 height 25
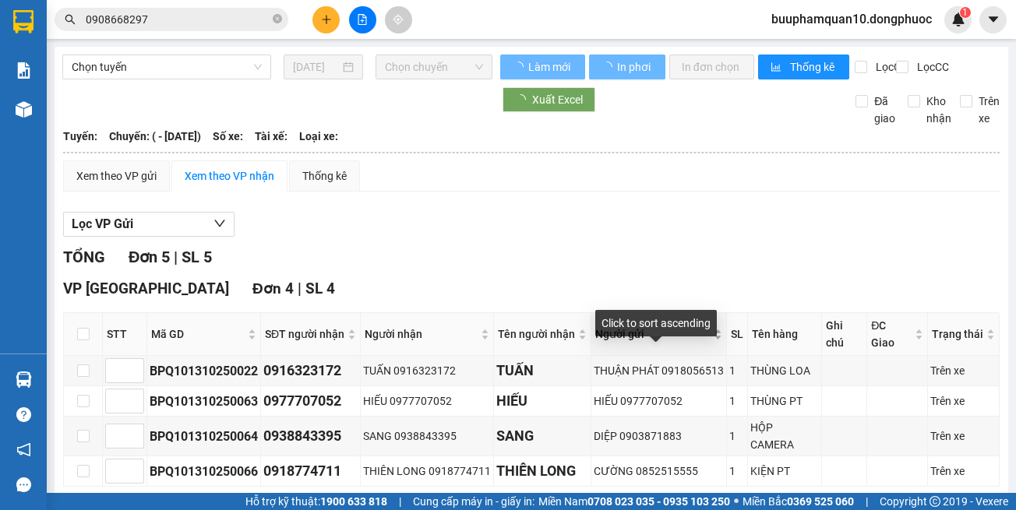
scroll to position [103, 0]
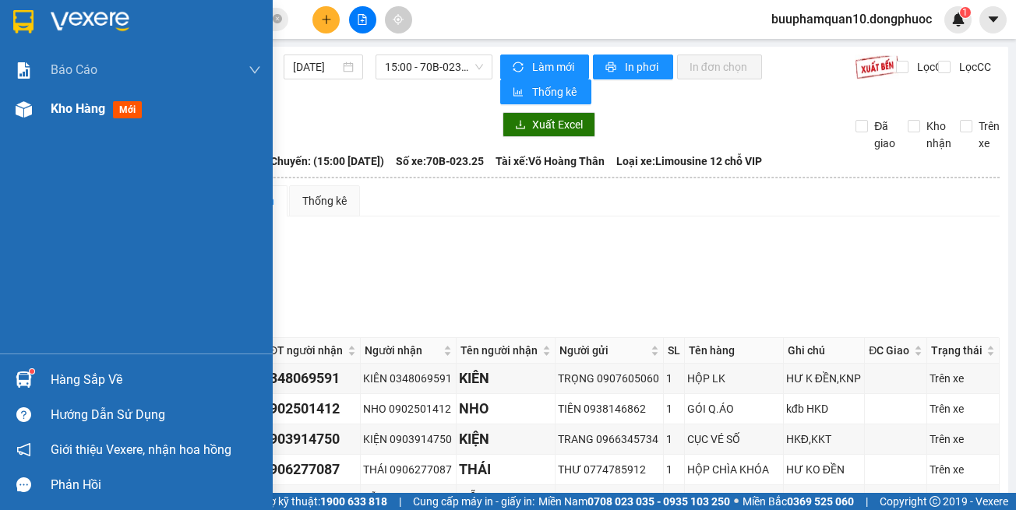
scroll to position [103, 0]
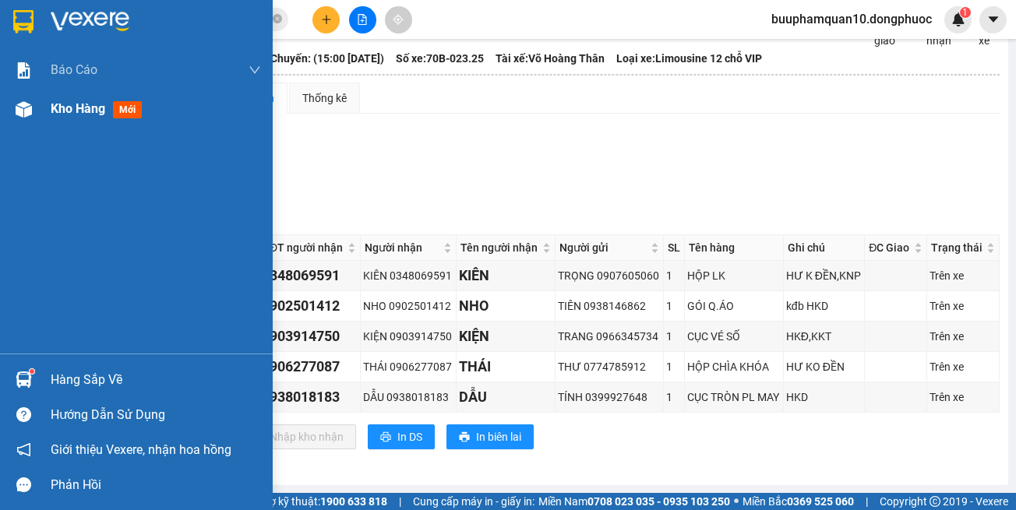
click at [20, 101] on img at bounding box center [24, 109] width 16 height 16
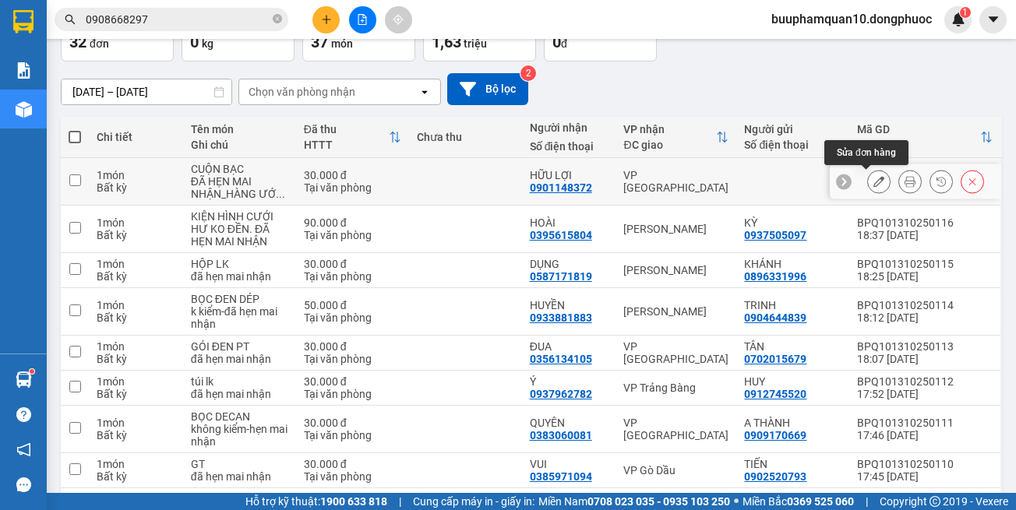
click at [873, 187] on icon at bounding box center [878, 181] width 11 height 11
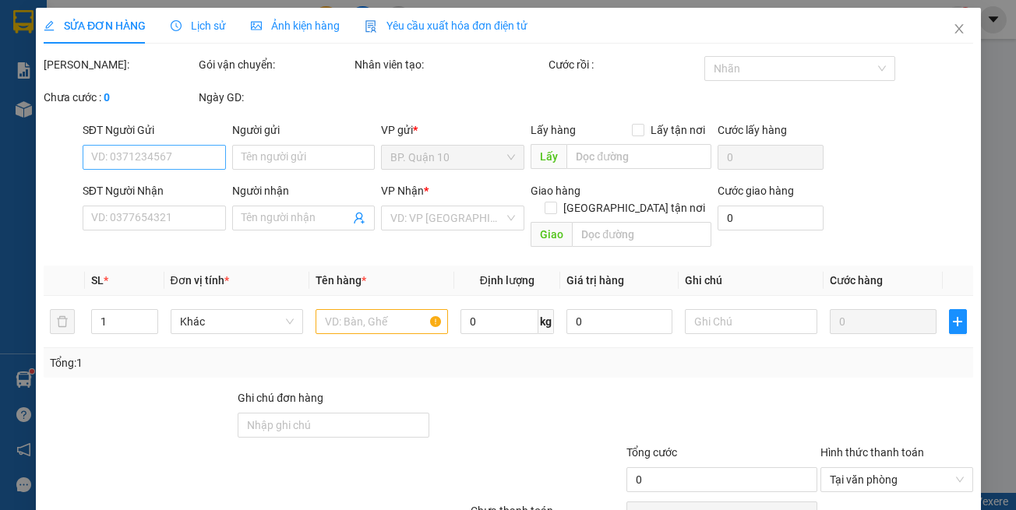
type input "0901148372"
type input "HỮU LỢI"
type input "30.000"
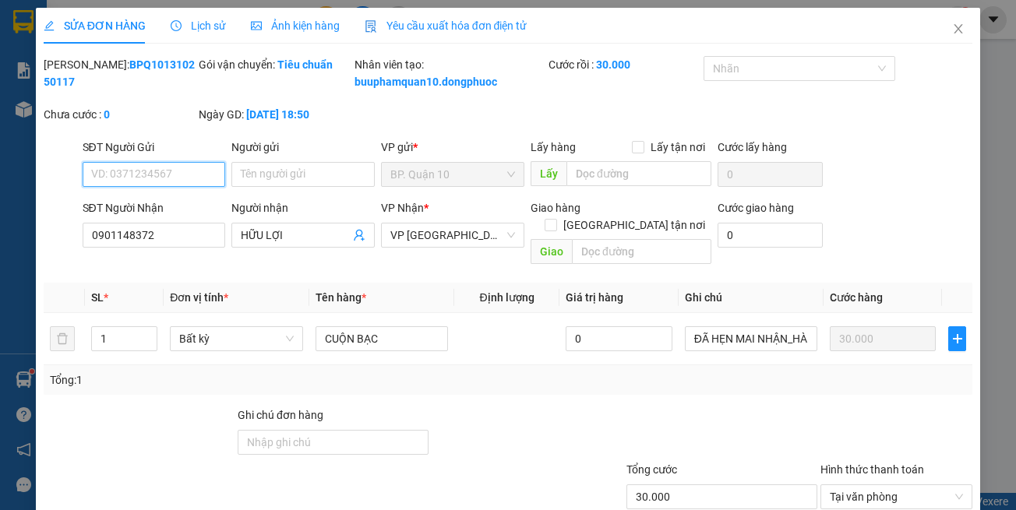
click at [186, 187] on input "SĐT Người Gửi" at bounding box center [154, 174] width 143 height 25
paste input "0903046252"
type input "0903046252"
click at [276, 187] on input "Người gửi" at bounding box center [302, 174] width 143 height 25
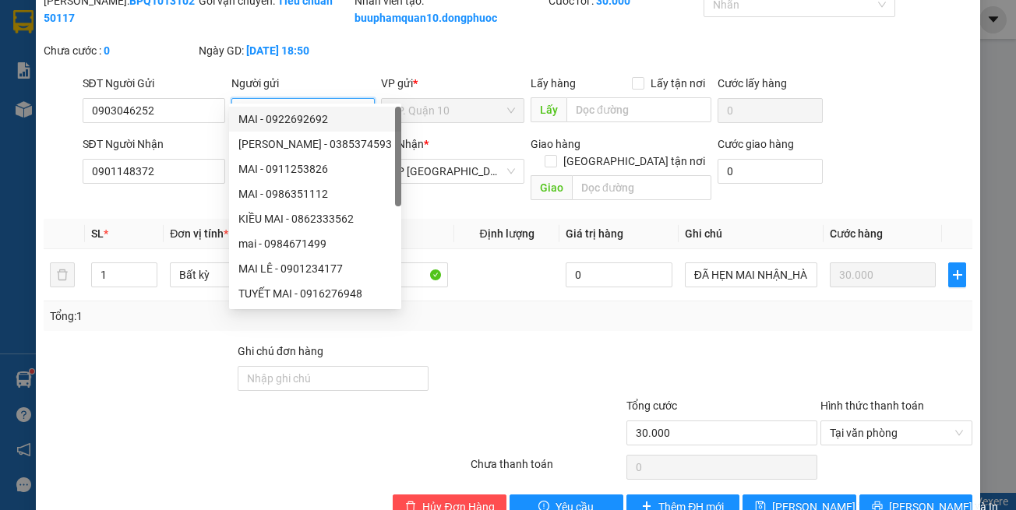
scroll to position [104, 0]
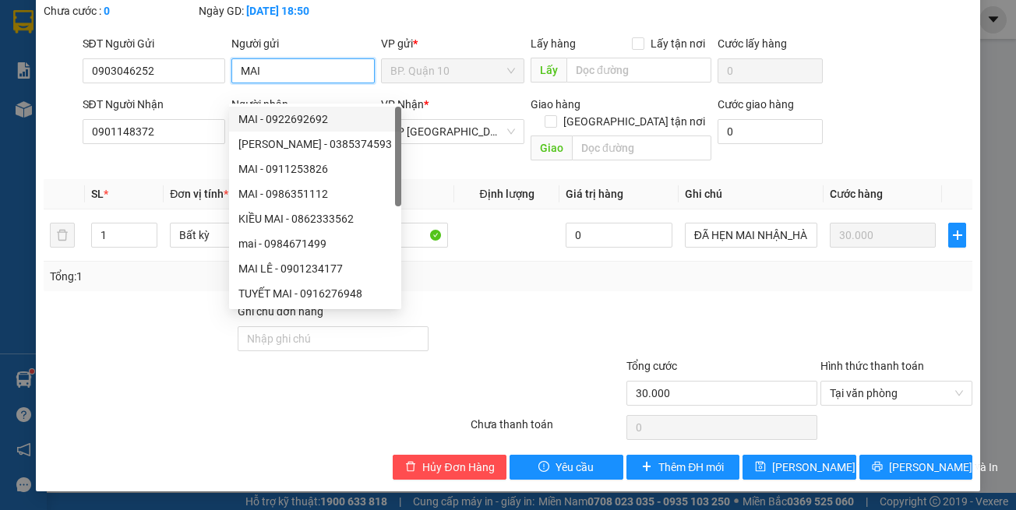
type input "MAI"
click at [913, 489] on div "SỬA ĐƠN HÀNG Lịch sử Ảnh kiện hàng Yêu cầu xuất hóa đơn điện tử Total Paid Fee …" at bounding box center [508, 197] width 945 height 587
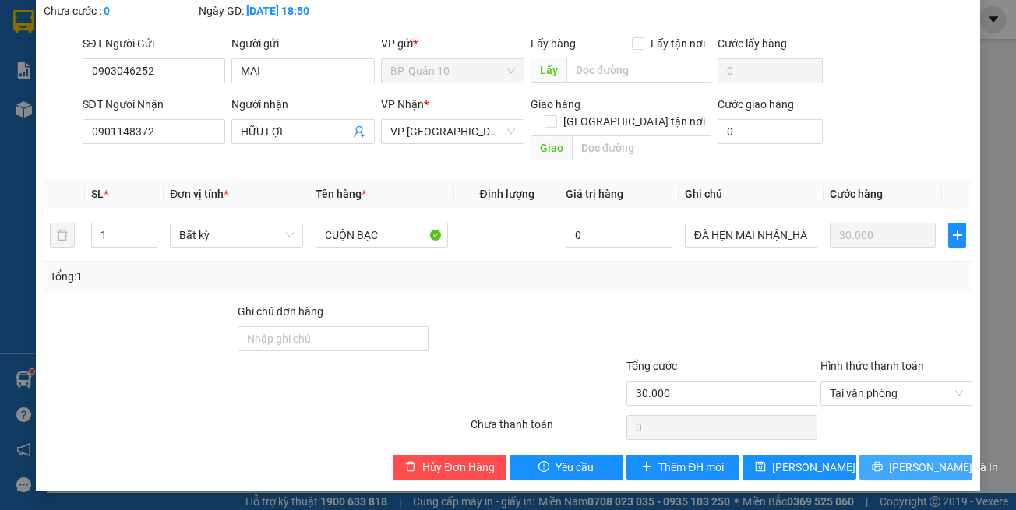
click at [912, 472] on span "[PERSON_NAME] và In" at bounding box center [943, 467] width 109 height 17
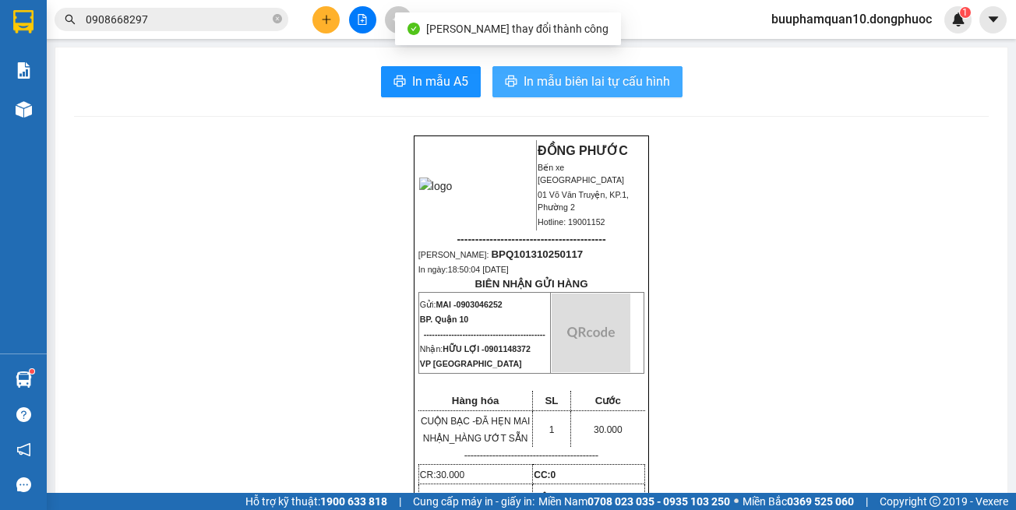
click at [612, 71] on button "In mẫu biên lai tự cấu hình" at bounding box center [587, 81] width 190 height 31
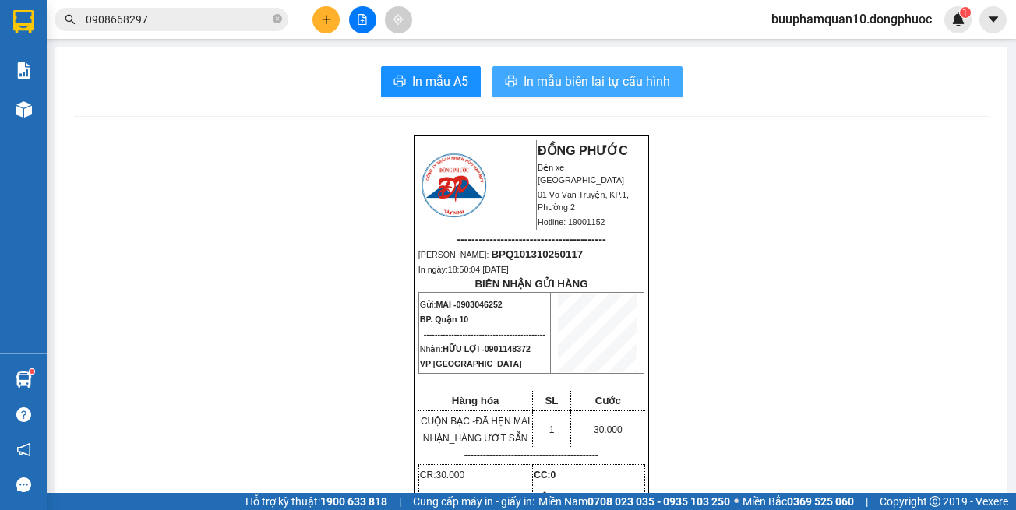
click at [601, 89] on span "In mẫu biên lai tự cấu hình" at bounding box center [597, 81] width 146 height 19
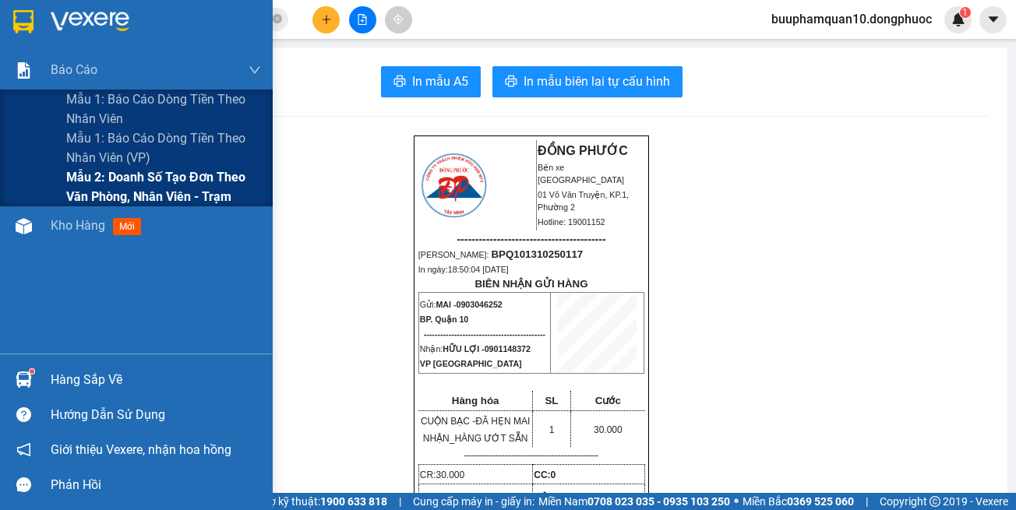
click at [175, 191] on span "Mẫu 2: Doanh số tạo đơn theo Văn phòng, nhân viên - Trạm" at bounding box center [163, 186] width 195 height 39
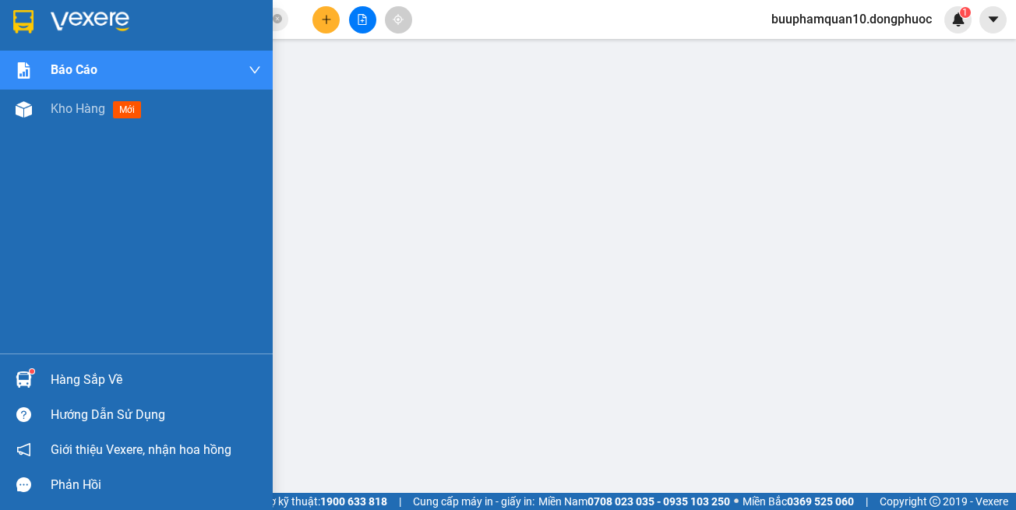
drag, startPoint x: 2, startPoint y: 386, endPoint x: 115, endPoint y: 509, distance: 166.5
click at [4, 386] on div "Hàng sắp về" at bounding box center [136, 379] width 273 height 35
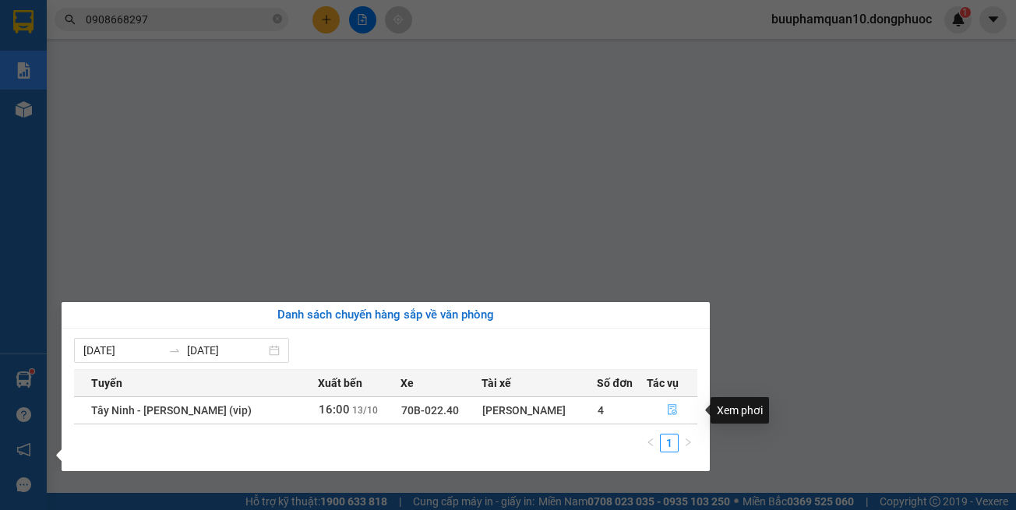
click at [671, 407] on icon "file-done" at bounding box center [672, 410] width 9 height 11
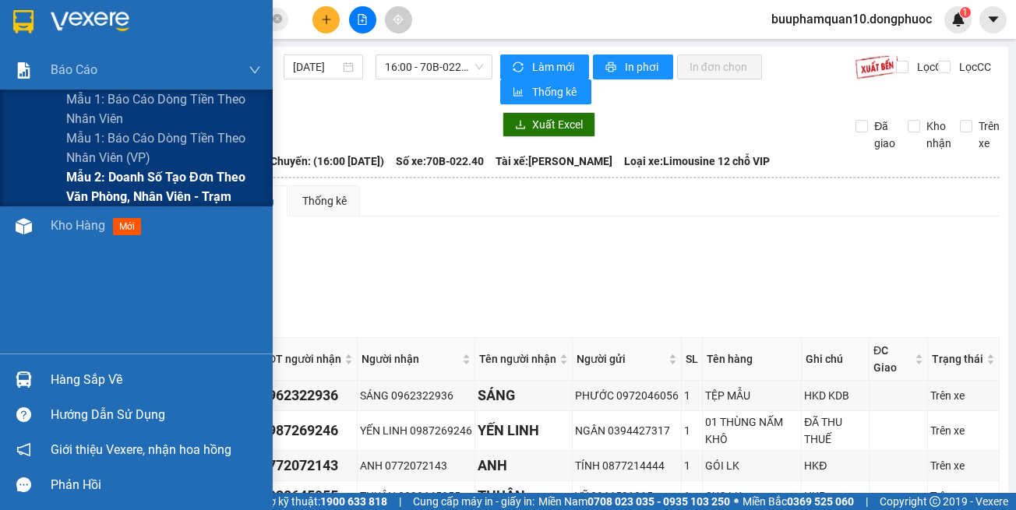
click at [122, 180] on span "Mẫu 2: Doanh số tạo đơn theo Văn phòng, nhân viên - Trạm" at bounding box center [163, 186] width 195 height 39
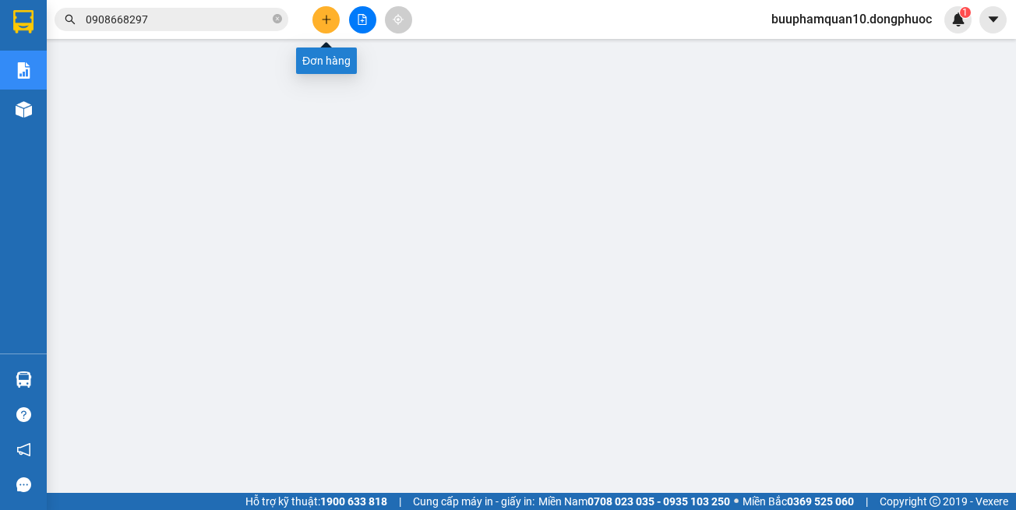
click at [314, 20] on button at bounding box center [325, 19] width 27 height 27
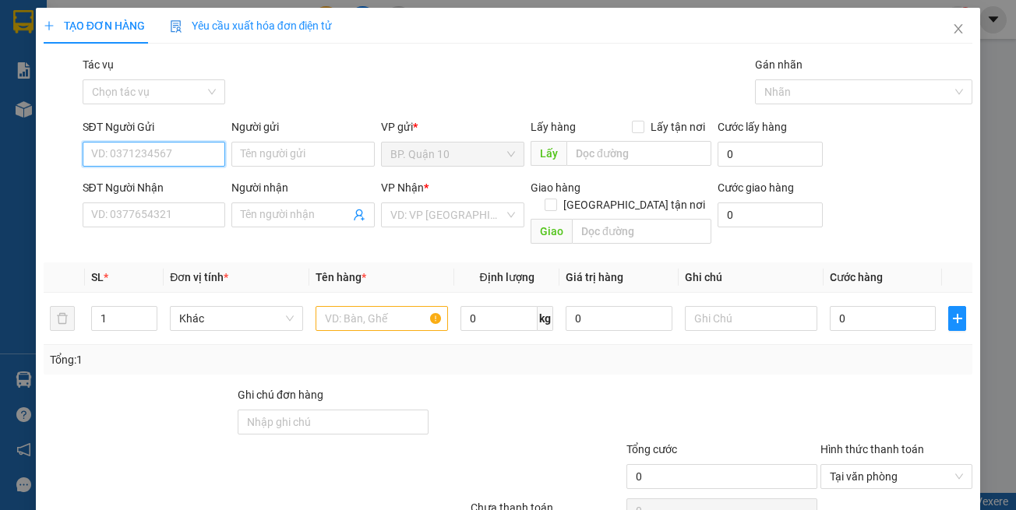
click at [144, 154] on input "SĐT Người Gửi" at bounding box center [154, 154] width 143 height 25
type input "0909476597"
click at [181, 182] on div "0909476597 - THÀNH" at bounding box center [151, 185] width 122 height 17
type input "THÀNH"
type input "0963179822"
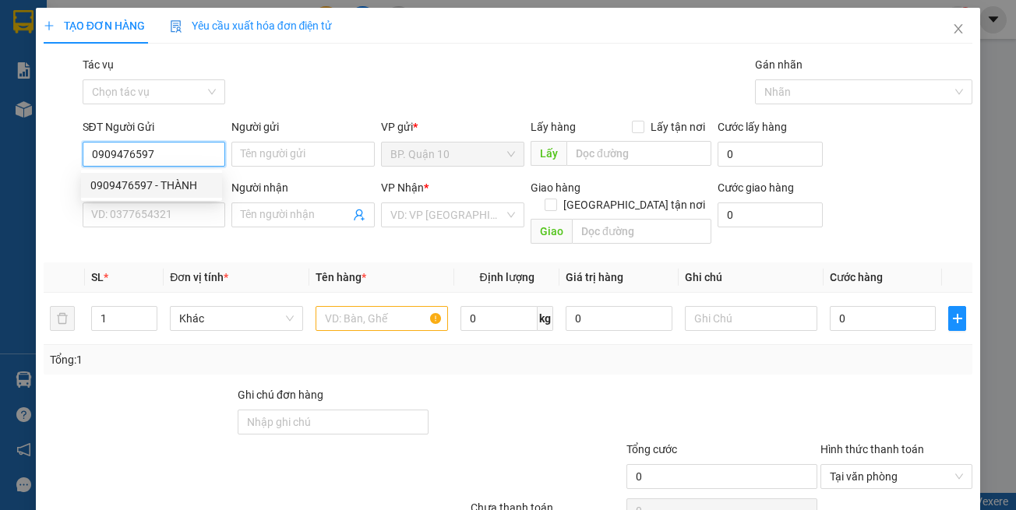
type input "TUẤN NGUYÊN TRỌNG"
type input "0909476597"
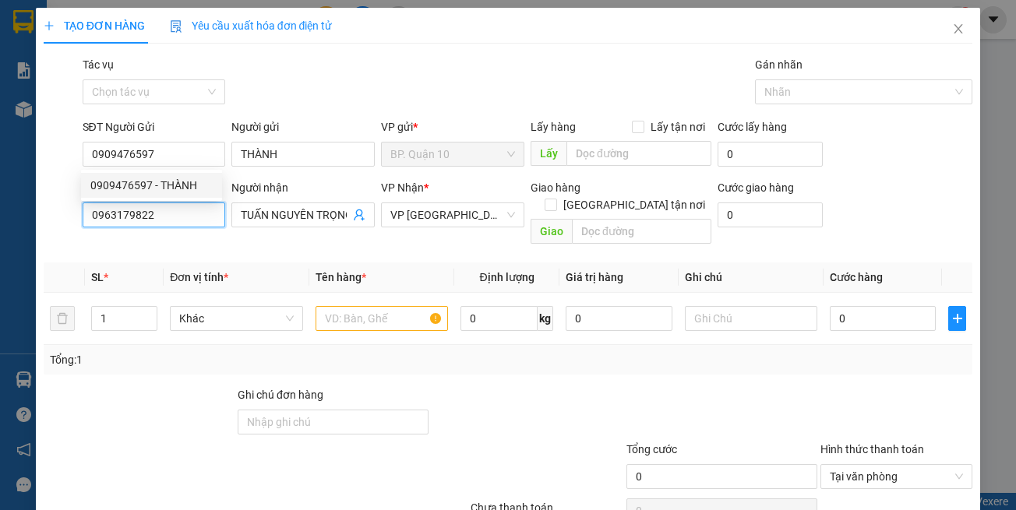
type input "30.000"
click at [183, 213] on input "0963179822" at bounding box center [154, 215] width 143 height 25
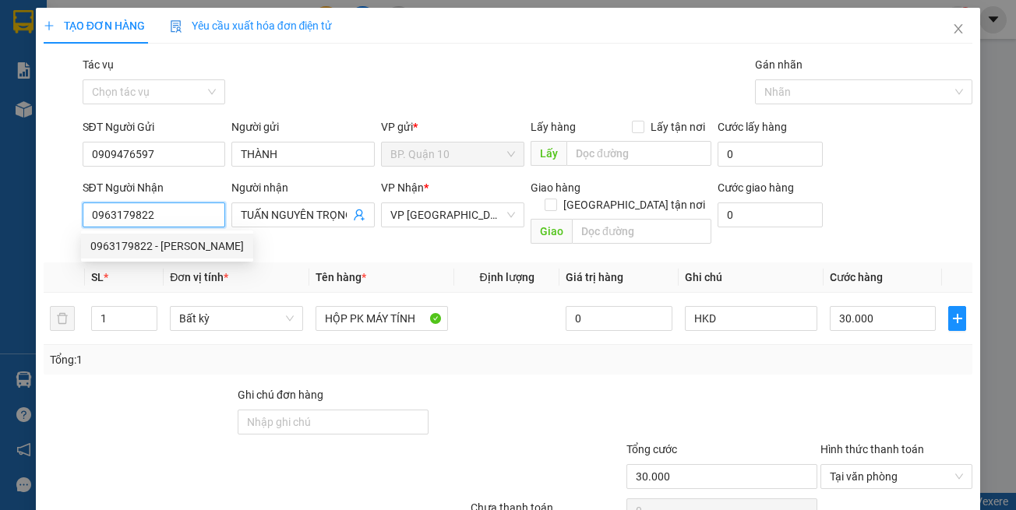
click at [185, 214] on input "0963179822" at bounding box center [154, 215] width 143 height 25
click at [183, 213] on input "0963179822" at bounding box center [154, 215] width 143 height 25
type input "0918166313"
click at [186, 244] on div "0918166313 - HẢI" at bounding box center [151, 246] width 122 height 17
type input "HẢI"
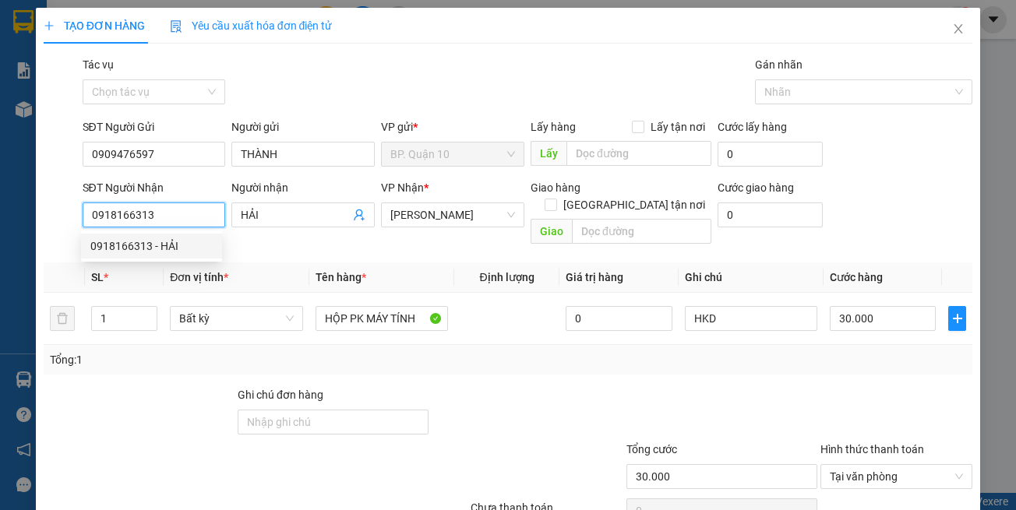
type input "40.000"
type input "0918166313"
click at [418, 269] on th "Tên hàng *" at bounding box center [381, 278] width 145 height 30
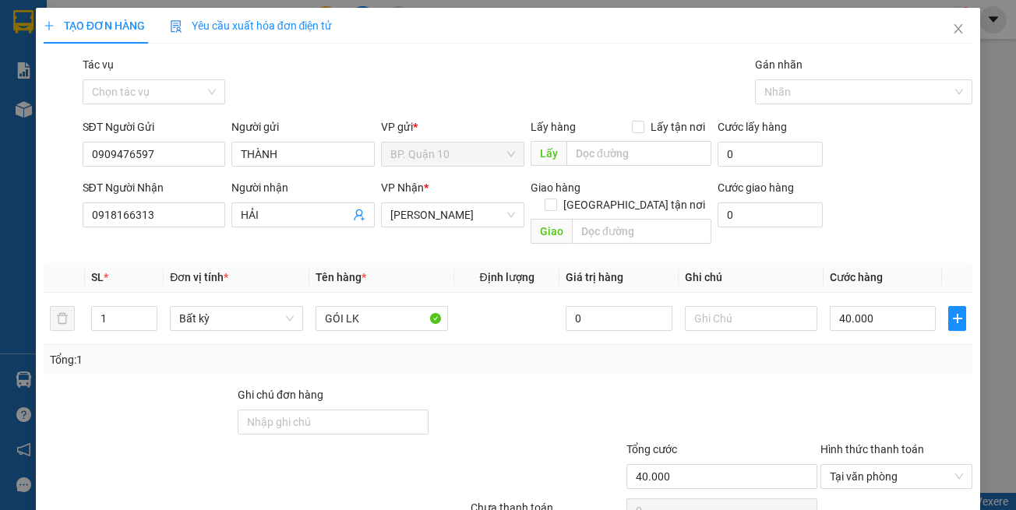
drag, startPoint x: 429, startPoint y: 407, endPoint x: 369, endPoint y: 337, distance: 91.7
click at [430, 405] on div at bounding box center [527, 413] width 194 height 55
drag, startPoint x: 375, startPoint y: 312, endPoint x: 0, endPoint y: 311, distance: 375.5
click at [22, 311] on div "TẠO ĐƠN HÀNG Yêu cầu xuất hóa đơn điện tử Transit Pickup Surcharge Ids Transit …" at bounding box center [508, 255] width 1016 height 510
type input "h"
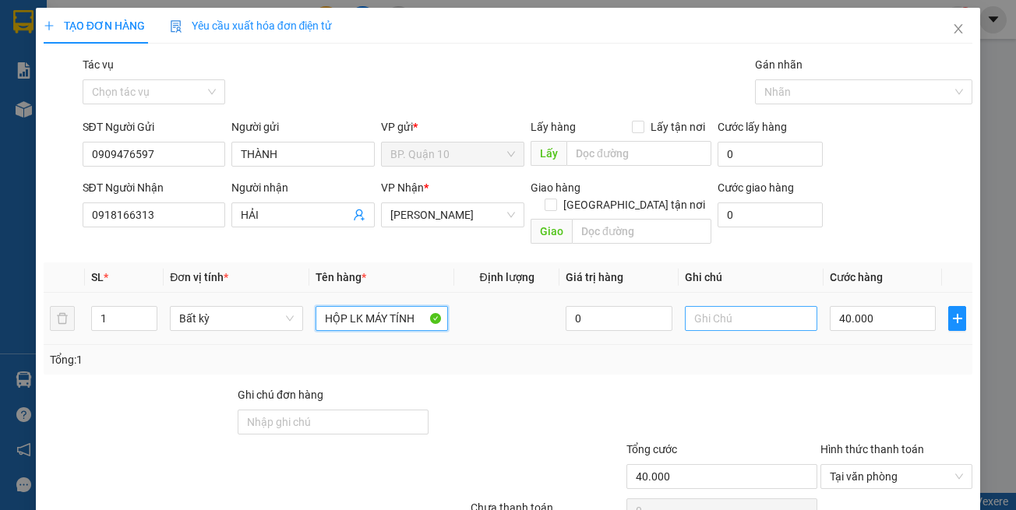
type input "HỘP LK MÁY TÍNH"
click at [766, 306] on input "text" at bounding box center [751, 318] width 132 height 25
paste input "0903046252"
type input "0903046252"
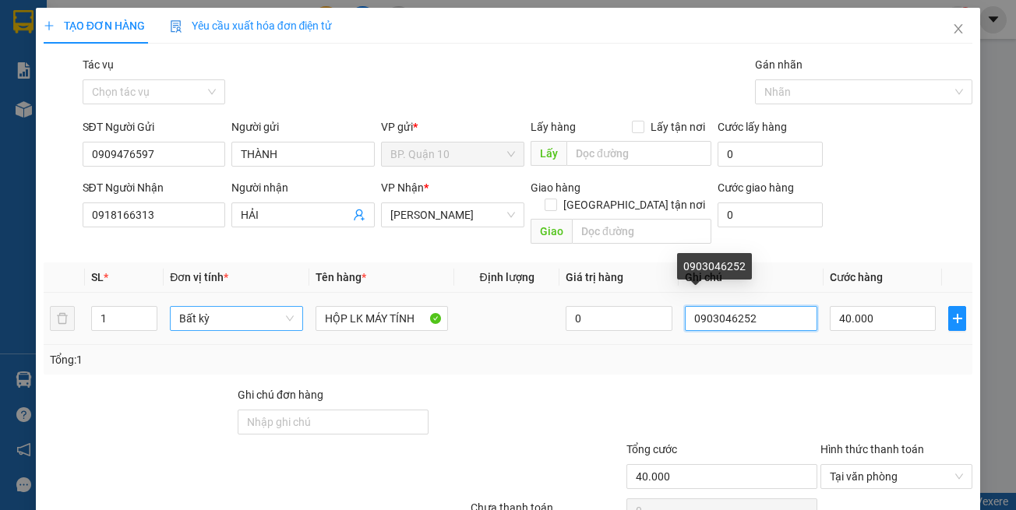
drag, startPoint x: 784, startPoint y: 305, endPoint x: 231, endPoint y: 297, distance: 553.2
click at [231, 298] on tr "1 Bất kỳ HỘP LK MÁY TÍNH 0 0903046252 40.000" at bounding box center [508, 319] width 929 height 52
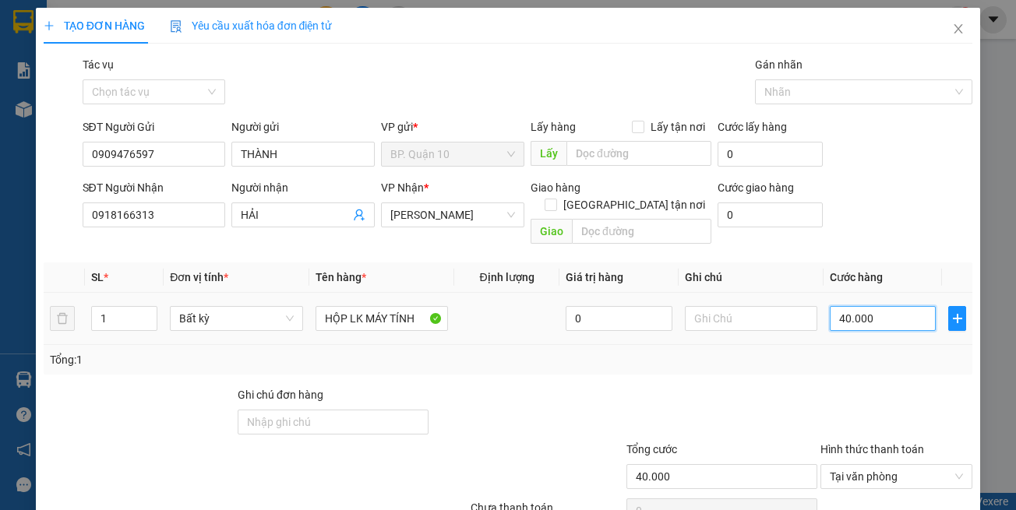
click at [890, 307] on input "40.000" at bounding box center [883, 318] width 106 height 25
type input "3"
type input "30"
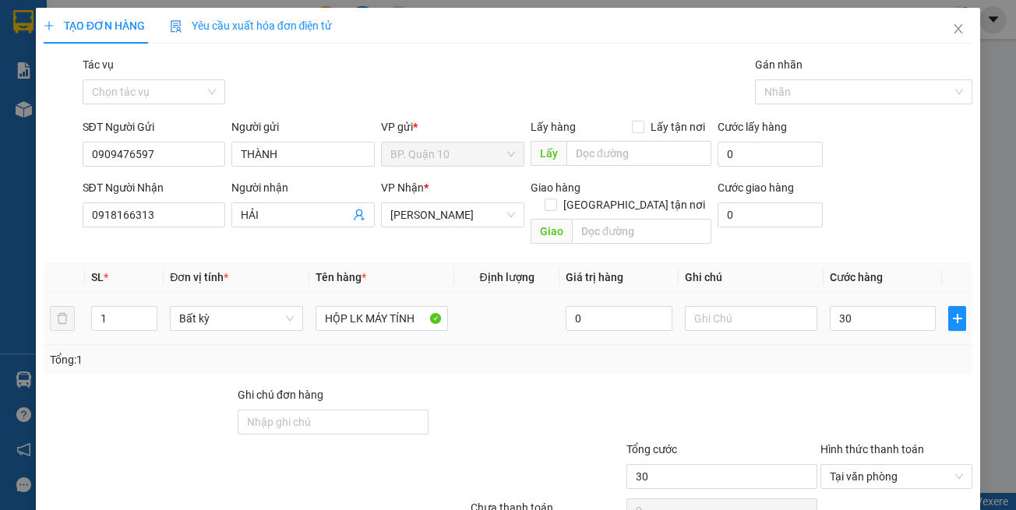
type input "30.000"
click at [875, 351] on div "Tổng: 1" at bounding box center [508, 359] width 917 height 17
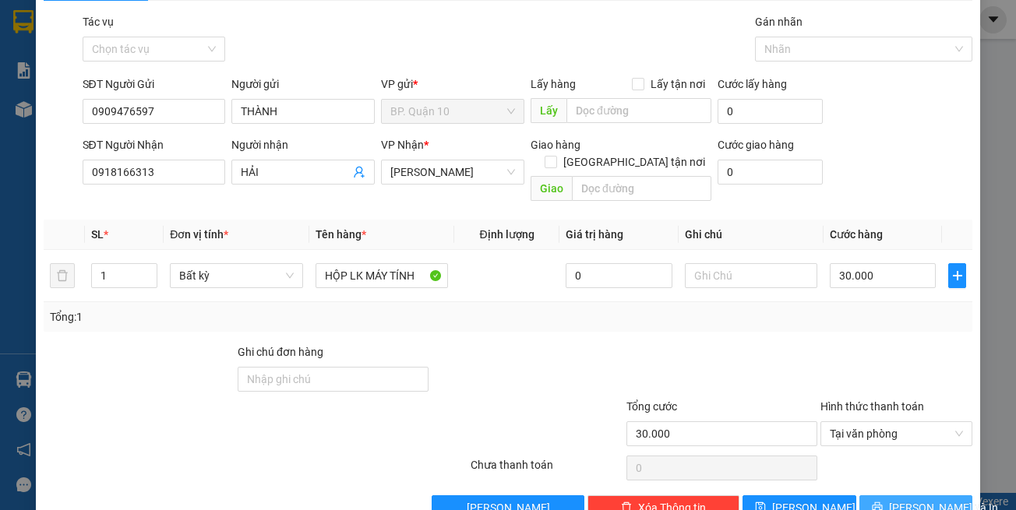
scroll to position [66, 0]
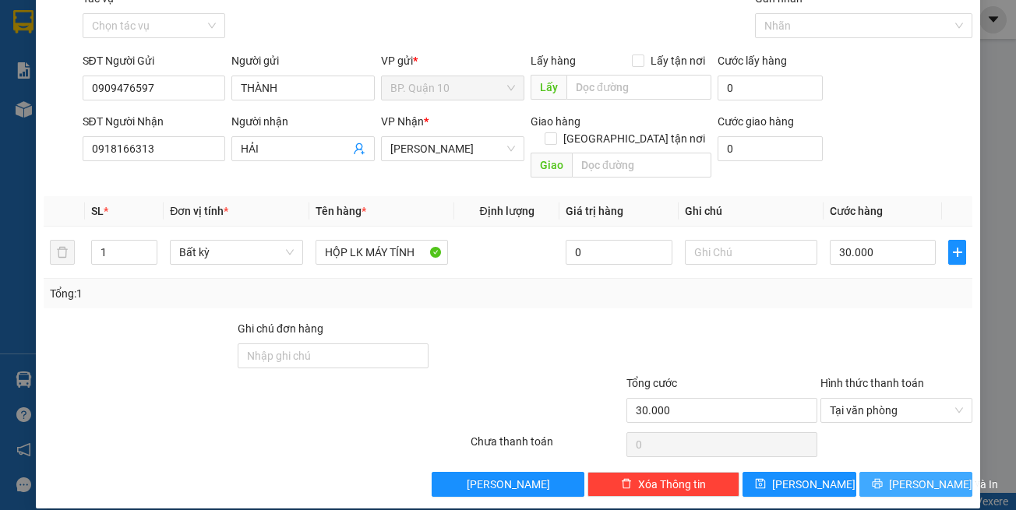
click at [904, 476] on span "[PERSON_NAME] và In" at bounding box center [943, 484] width 109 height 17
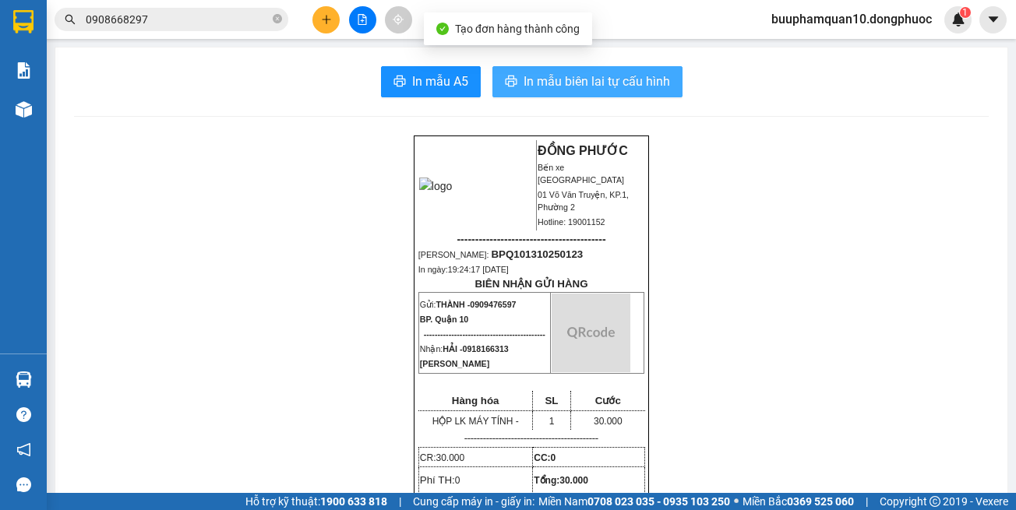
click at [613, 82] on span "In mẫu biên lai tự cấu hình" at bounding box center [597, 81] width 146 height 19
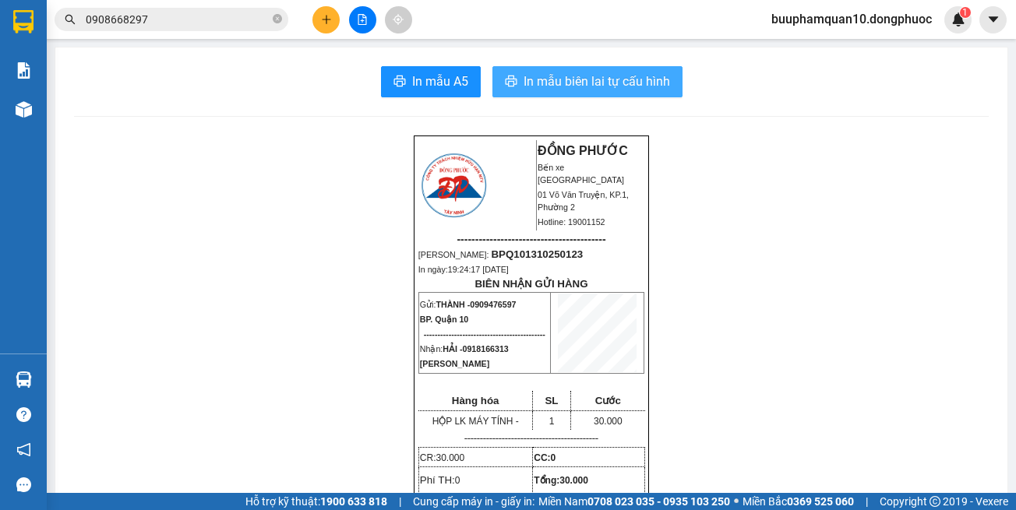
click at [566, 86] on span "In mẫu biên lai tự cấu hình" at bounding box center [597, 81] width 146 height 19
